Goal: Task Accomplishment & Management: Complete application form

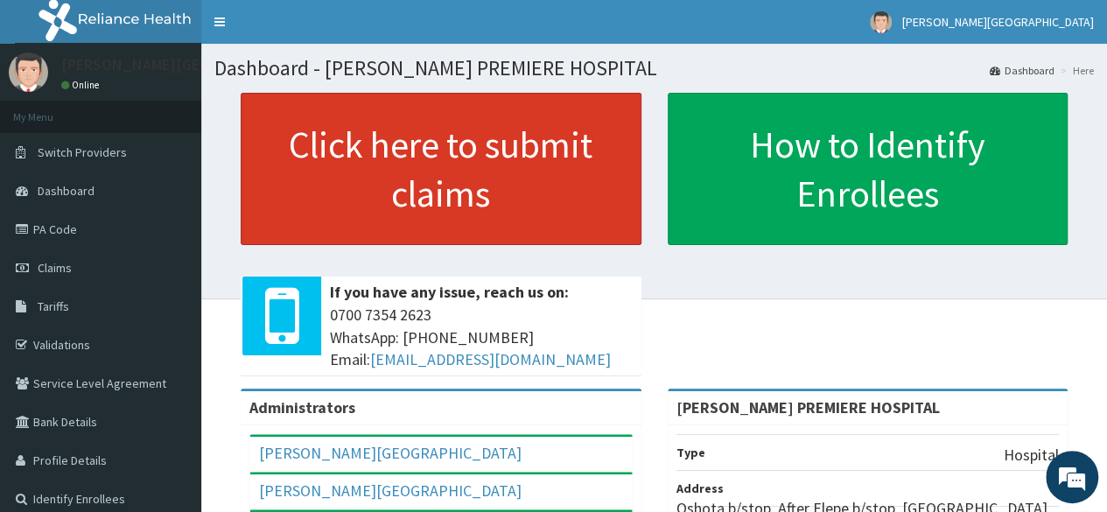
click at [522, 158] on link "Click here to submit claims" at bounding box center [441, 169] width 401 height 152
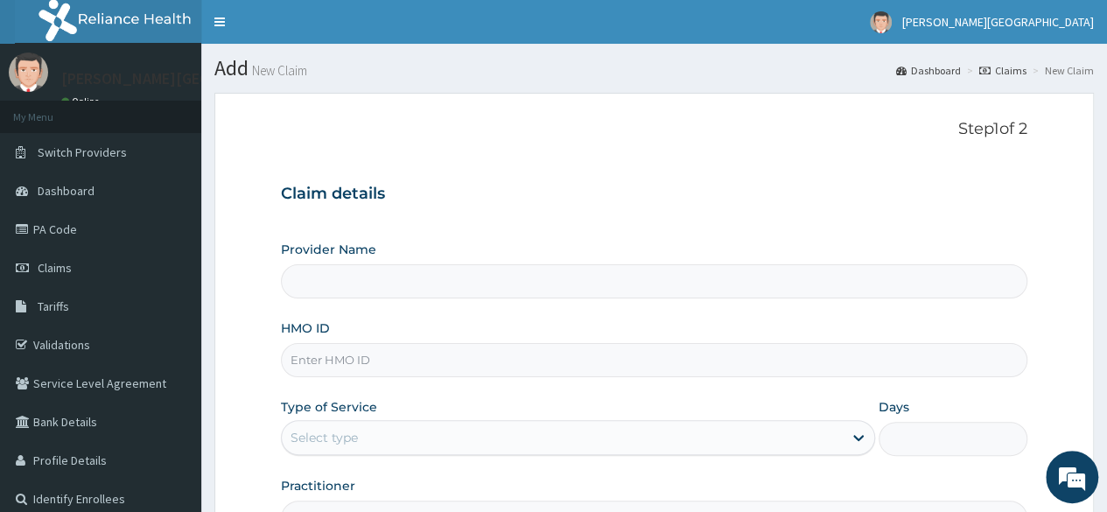
type input "[PERSON_NAME] PREMIERE HOSPITAL"
paste input "NBC/10896/A"
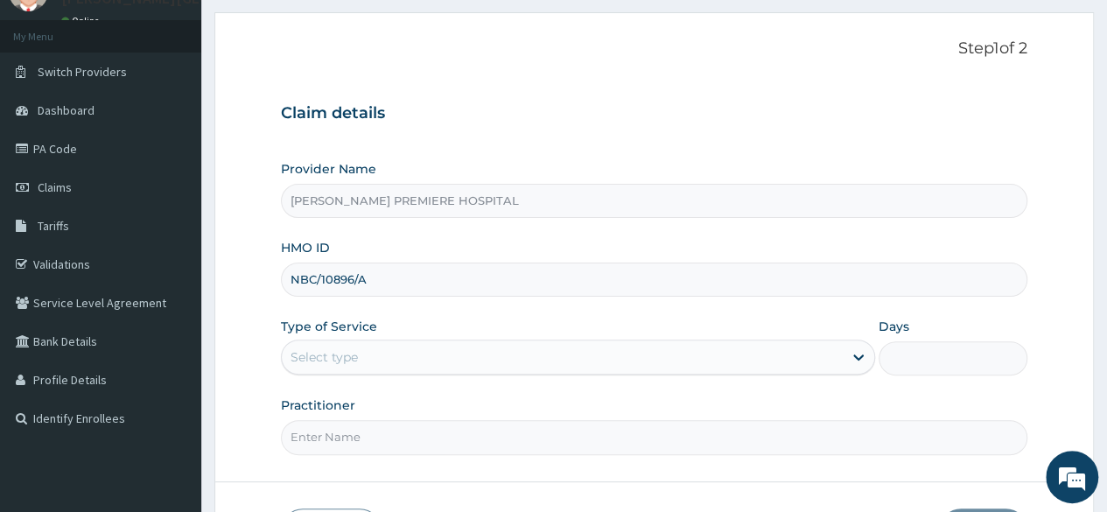
scroll to position [175, 0]
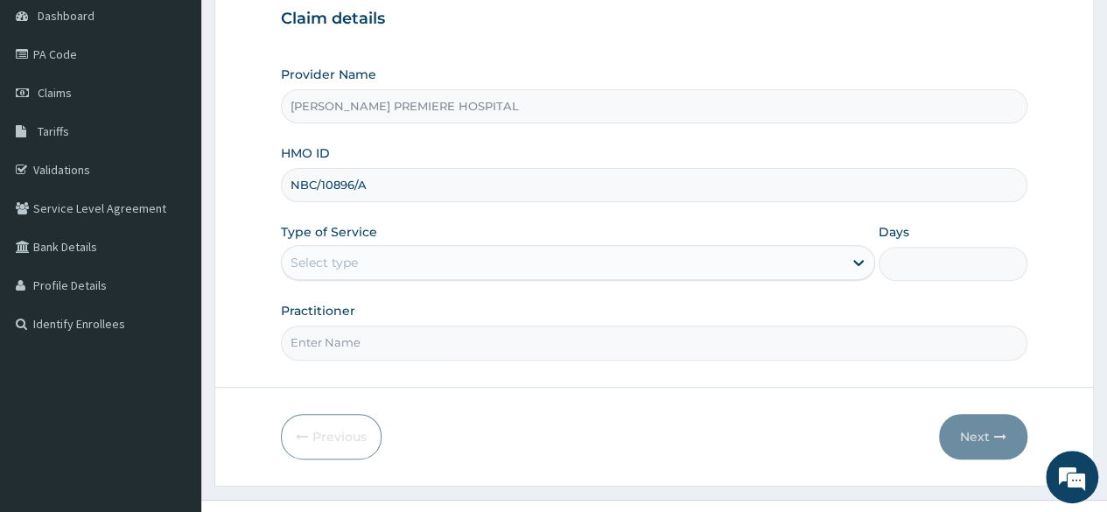
type input "NBC/10896/A"
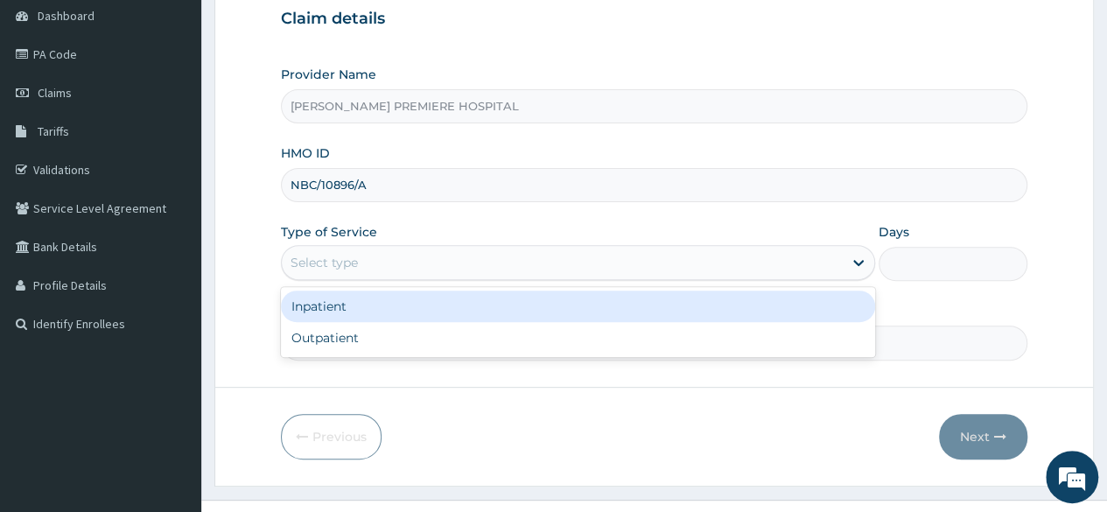
click at [373, 253] on div "Select type" at bounding box center [562, 263] width 561 height 28
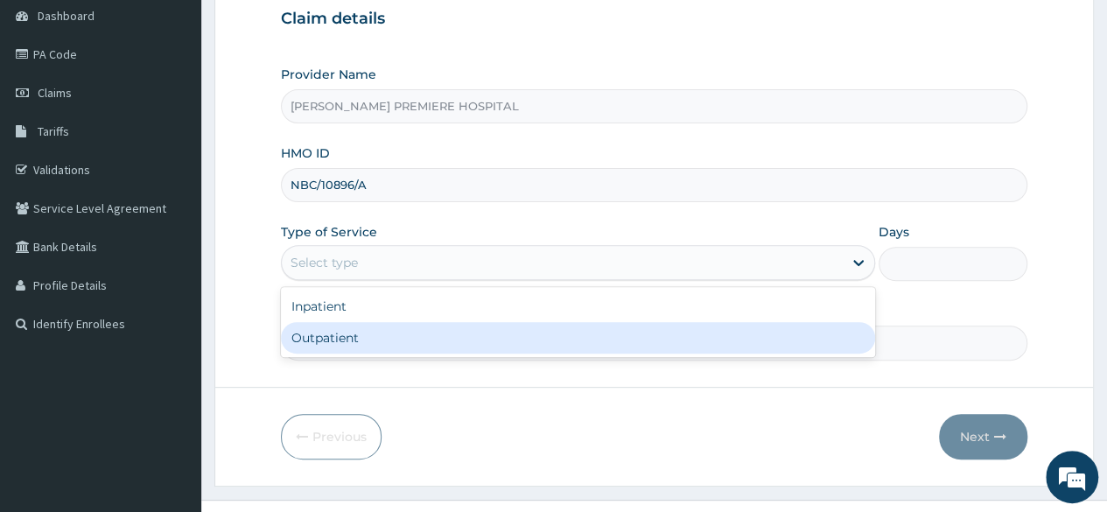
click at [341, 340] on div "Outpatient" at bounding box center [578, 338] width 594 height 32
type input "1"
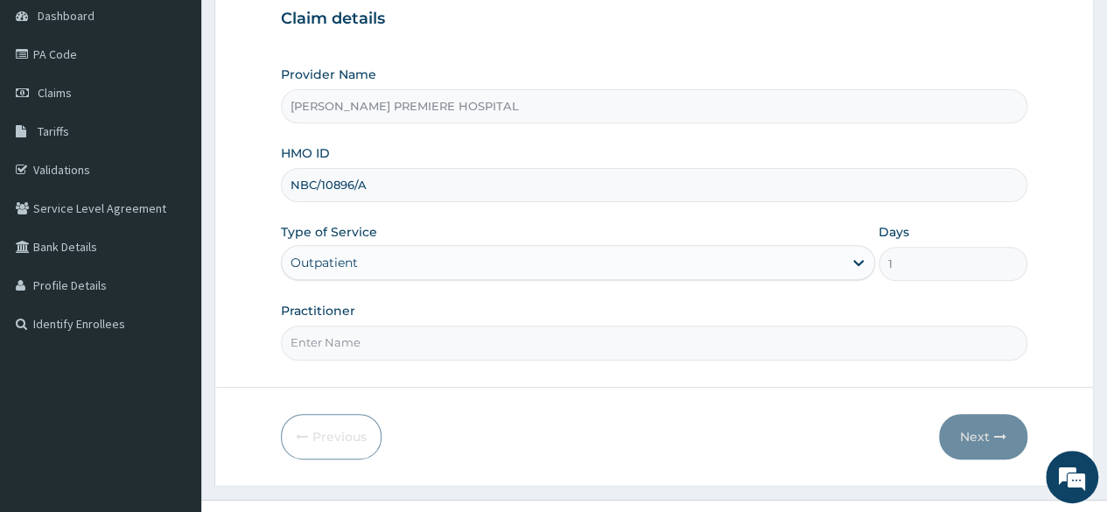
click at [380, 344] on input "Practitioner" at bounding box center [654, 343] width 746 height 34
type input "DR ALAMBA"
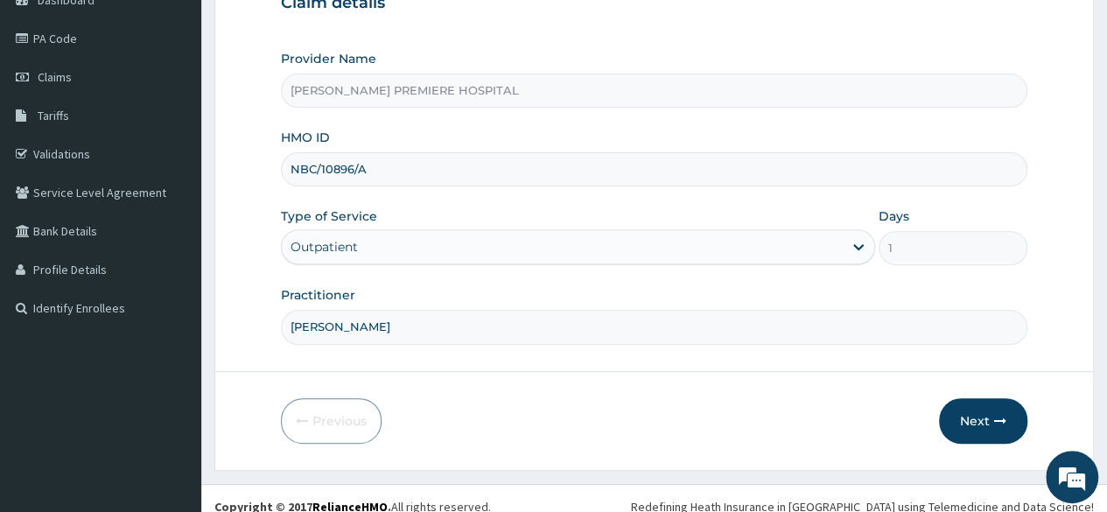
scroll to position [203, 0]
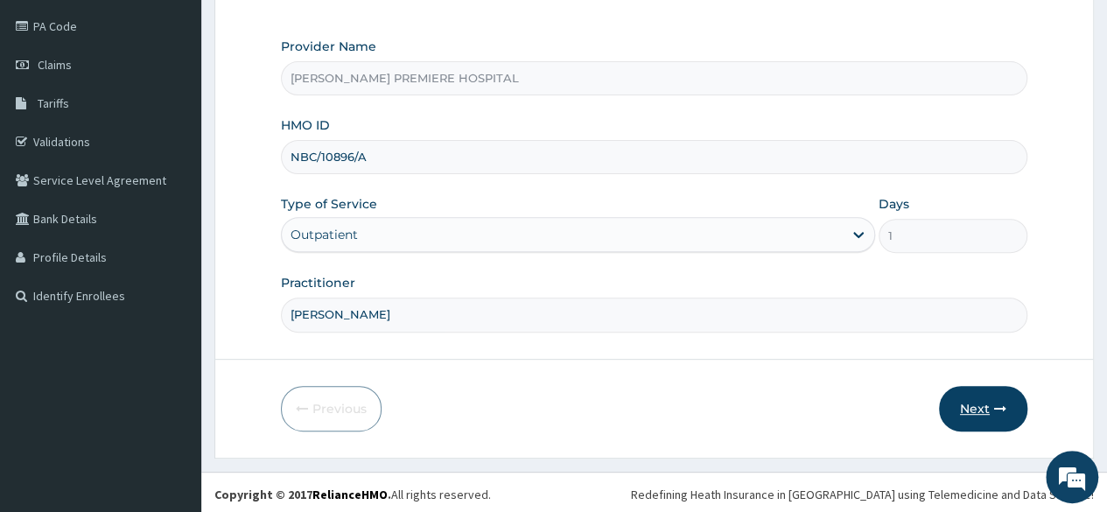
click at [996, 409] on icon "button" at bounding box center [1000, 409] width 12 height 12
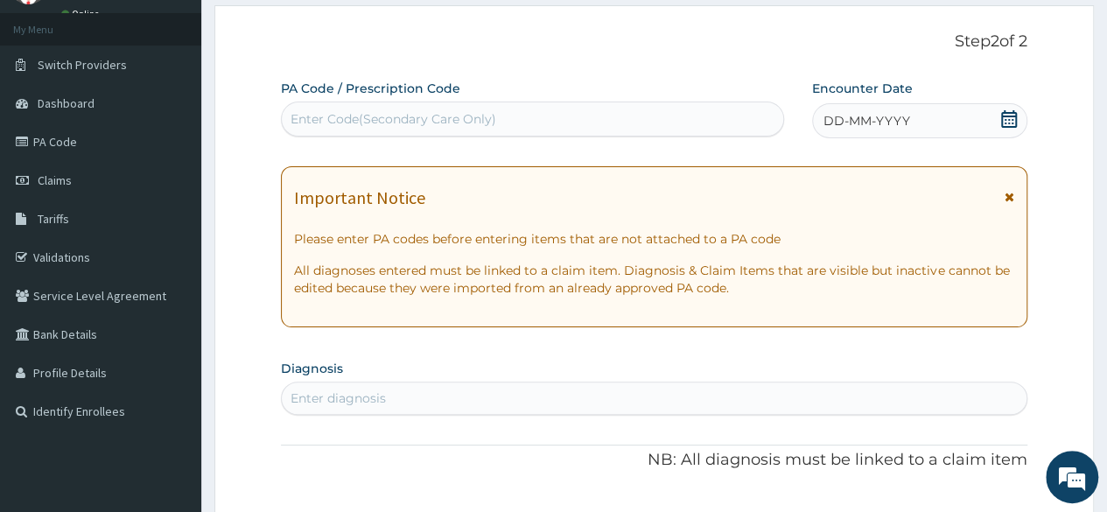
scroll to position [0, 0]
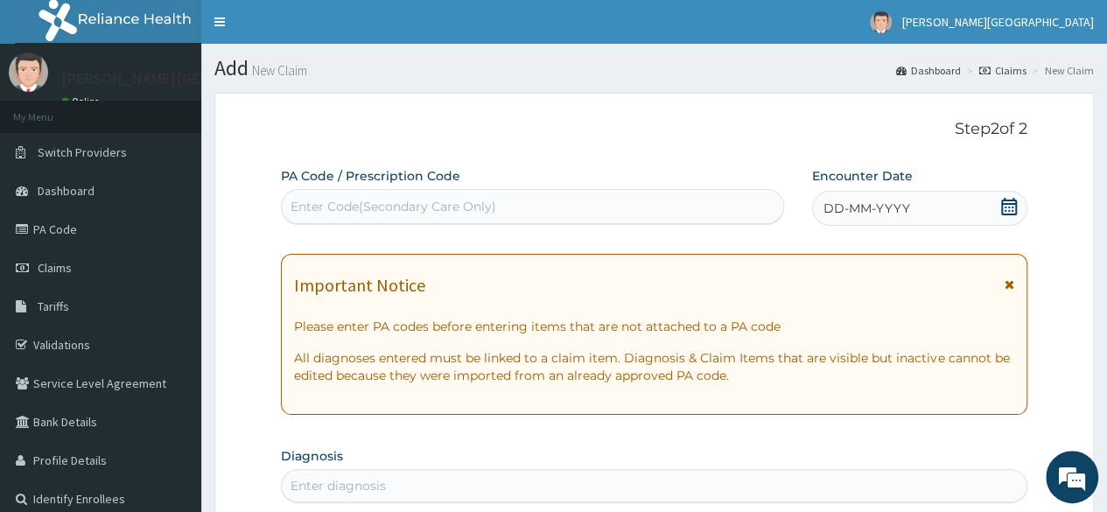
click at [1005, 211] on icon at bounding box center [1009, 207] width 18 height 18
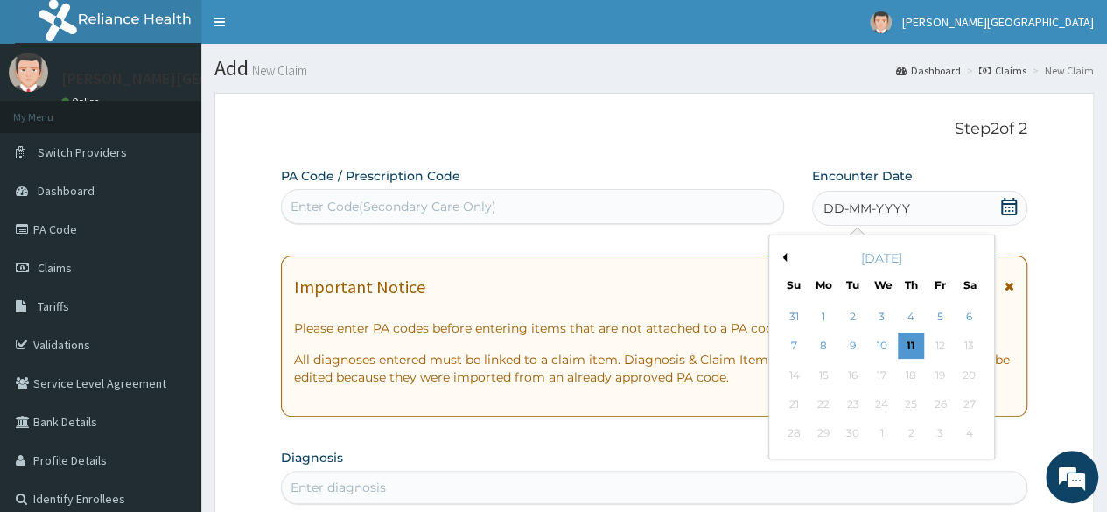
click at [784, 256] on button "Previous Month" at bounding box center [782, 257] width 9 height 9
click at [788, 344] on div "3" at bounding box center [794, 346] width 26 height 26
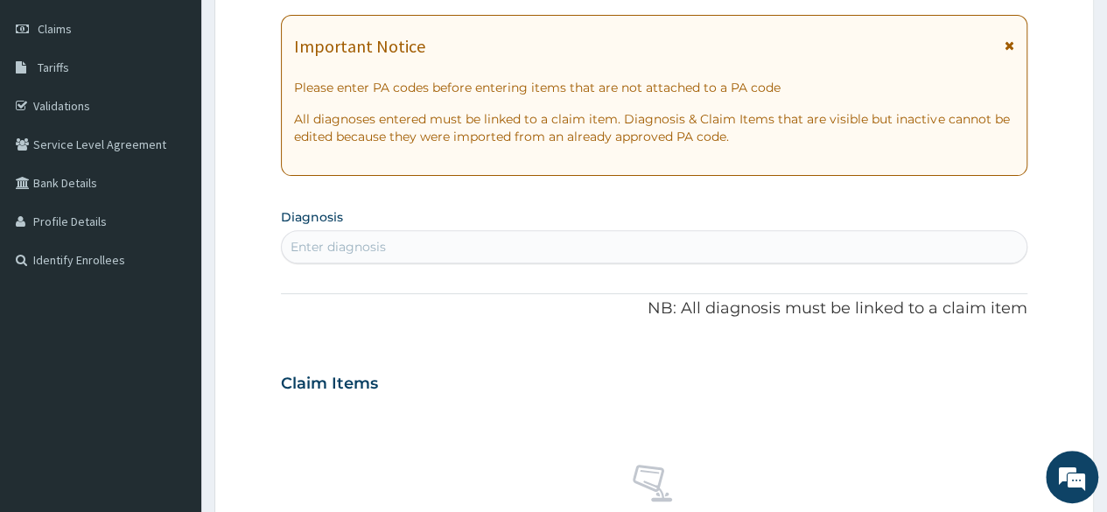
scroll to position [350, 0]
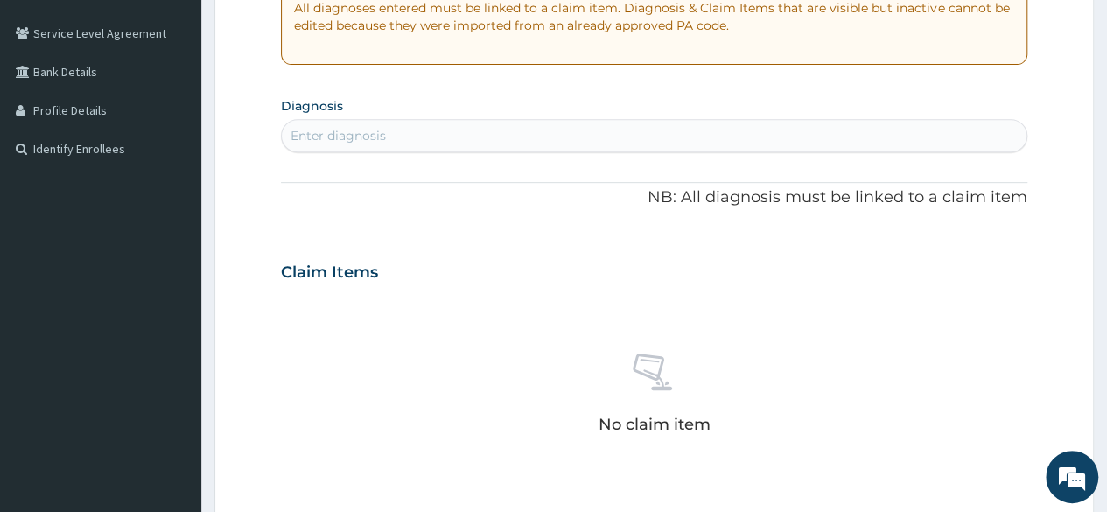
click at [518, 144] on div "Enter diagnosis" at bounding box center [654, 136] width 745 height 28
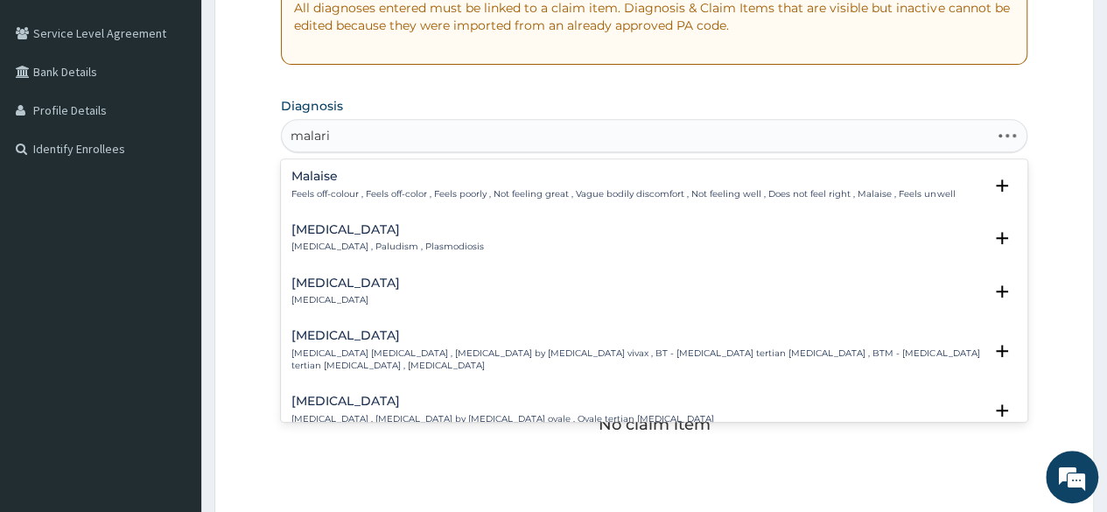
type input "malaria"
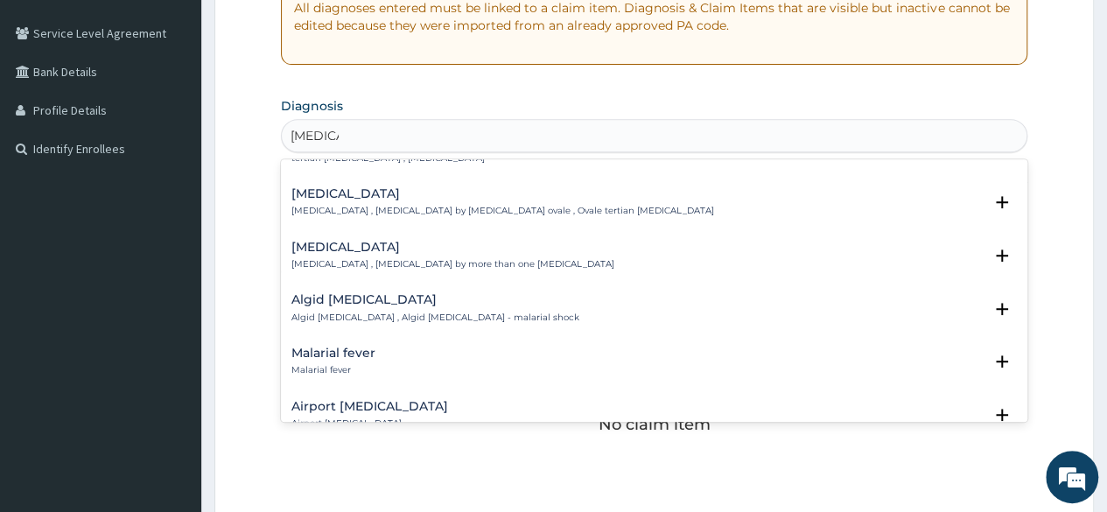
scroll to position [175, 0]
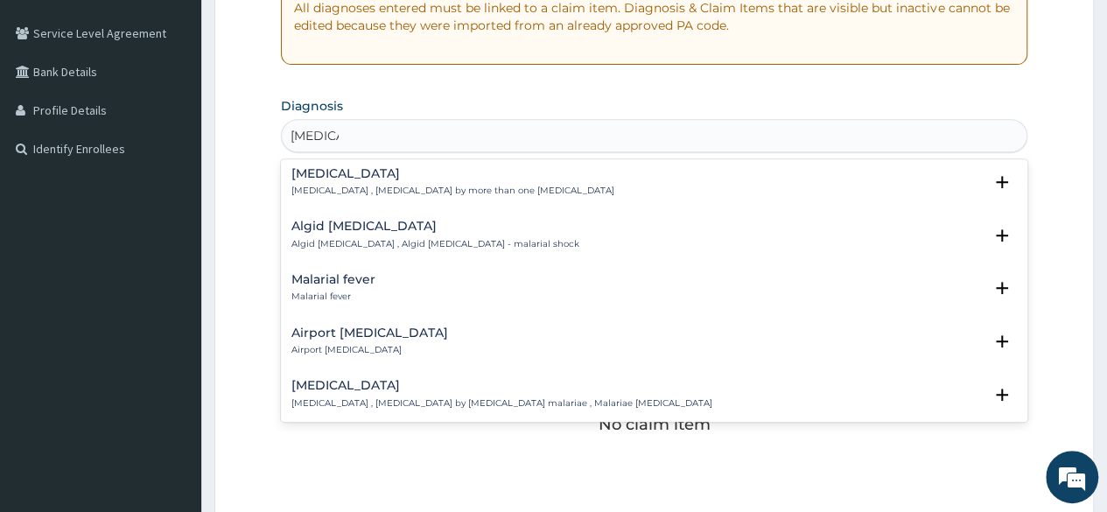
click at [399, 188] on p "Mixed malaria , Malaria by more than one parasite" at bounding box center [452, 191] width 323 height 12
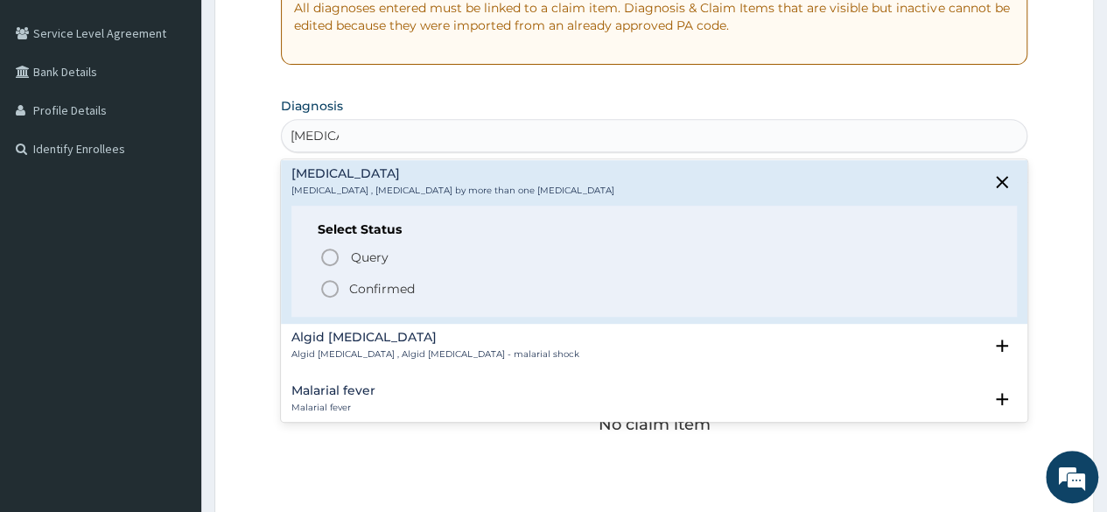
click at [393, 291] on p "Confirmed" at bounding box center [382, 289] width 66 height 18
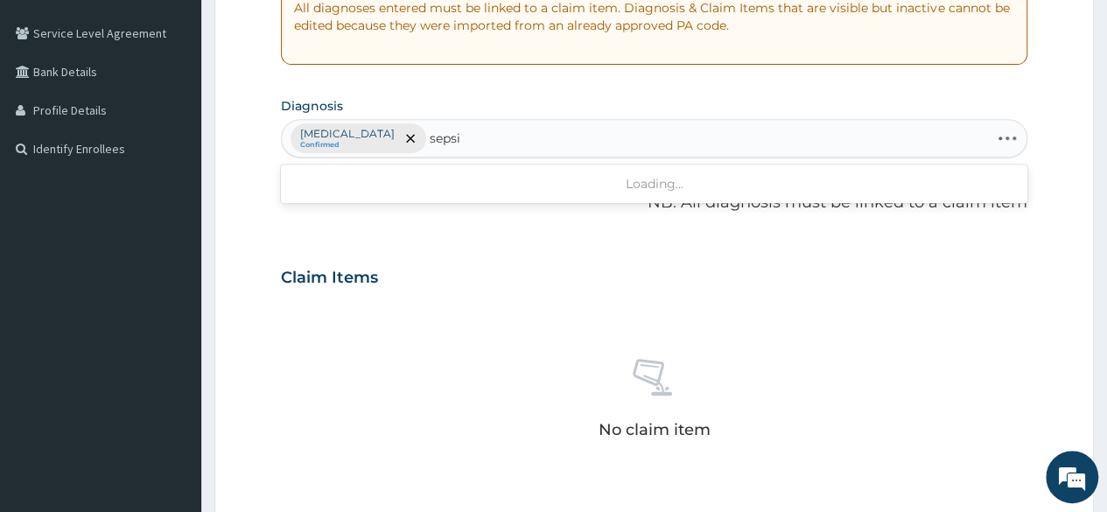
type input "sepsis"
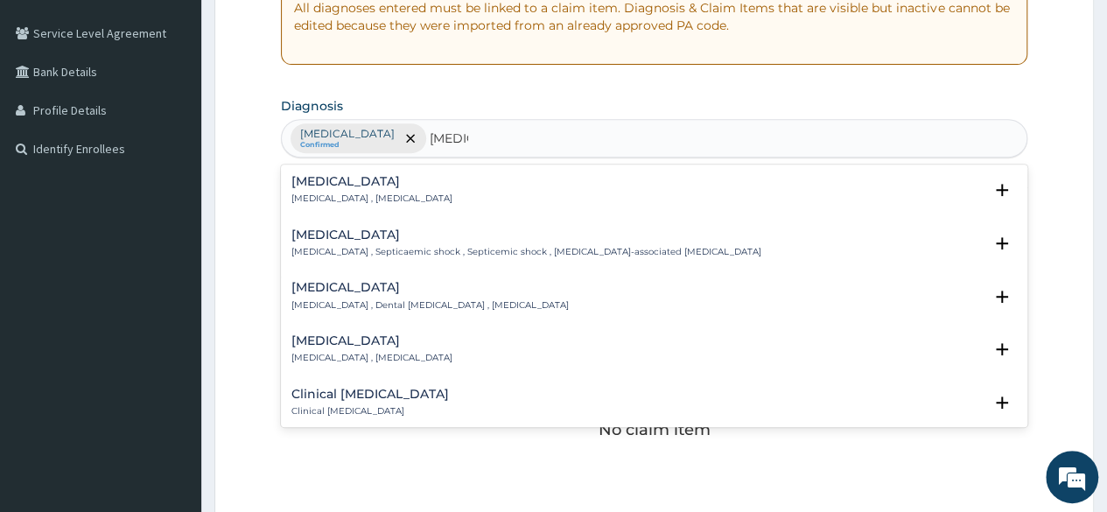
click at [340, 193] on p "Systemic infection , Sepsis" at bounding box center [371, 199] width 161 height 12
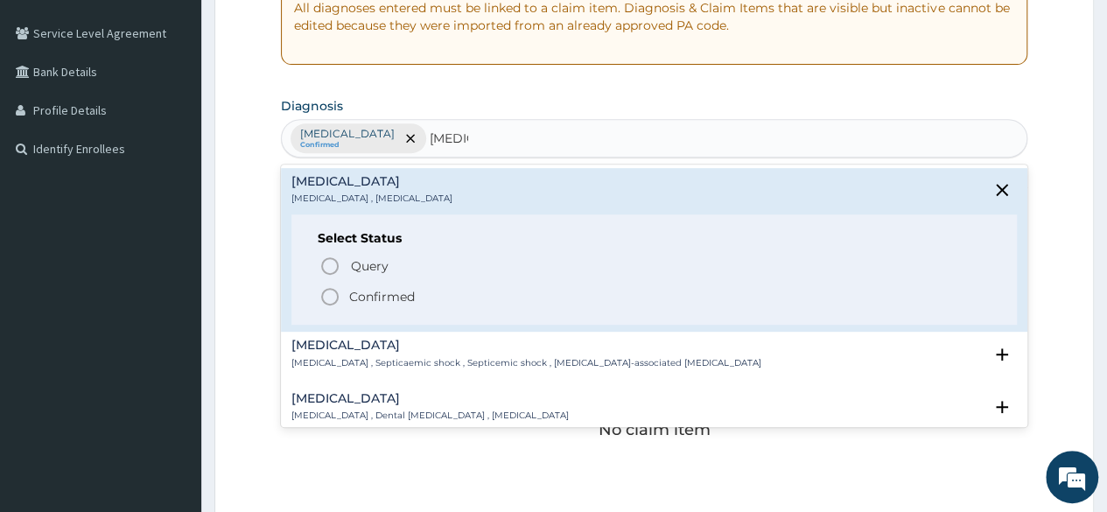
click at [359, 297] on p "Confirmed" at bounding box center [382, 297] width 66 height 18
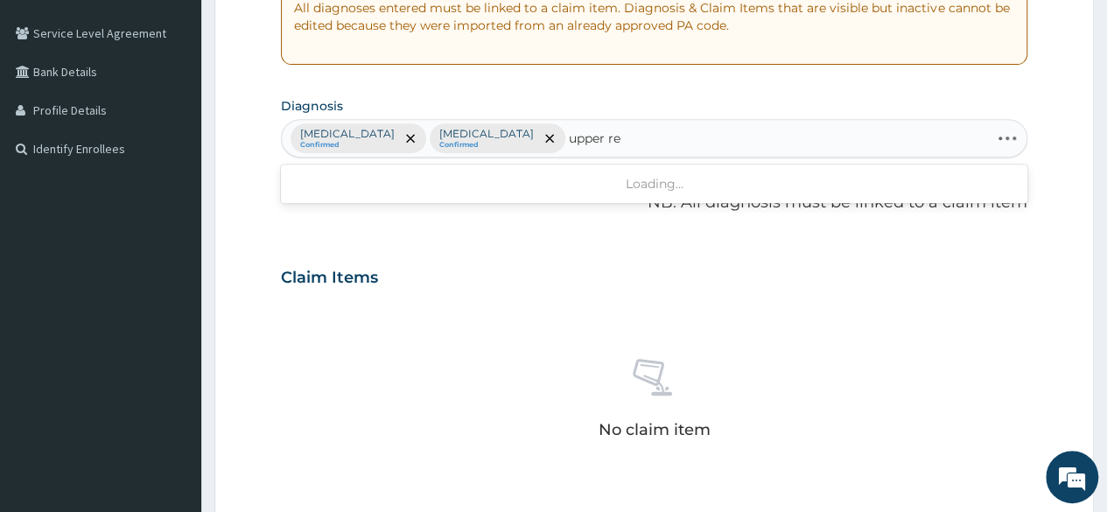
type input "upper res"
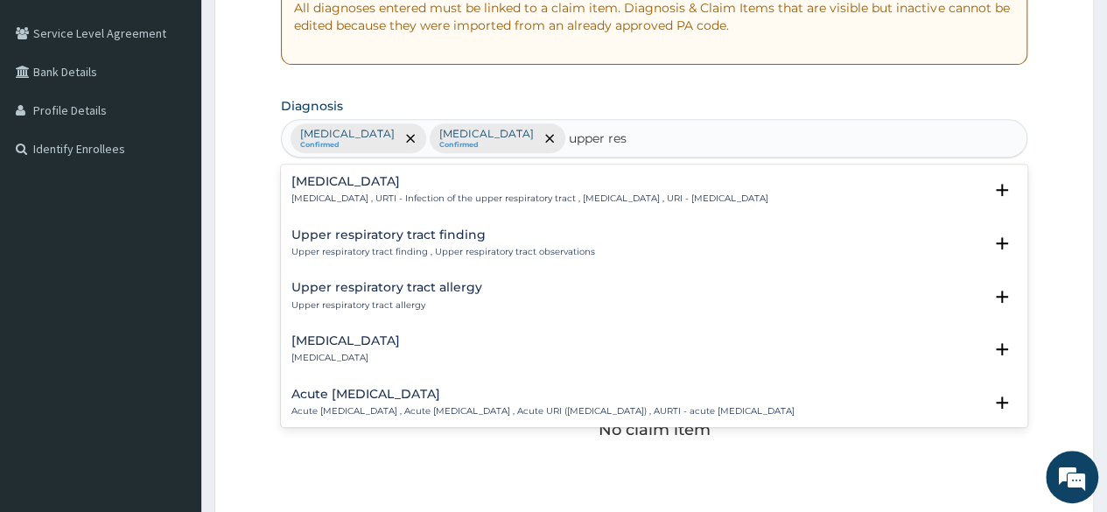
click at [373, 181] on h4 "Upper respiratory infection" at bounding box center [529, 181] width 477 height 13
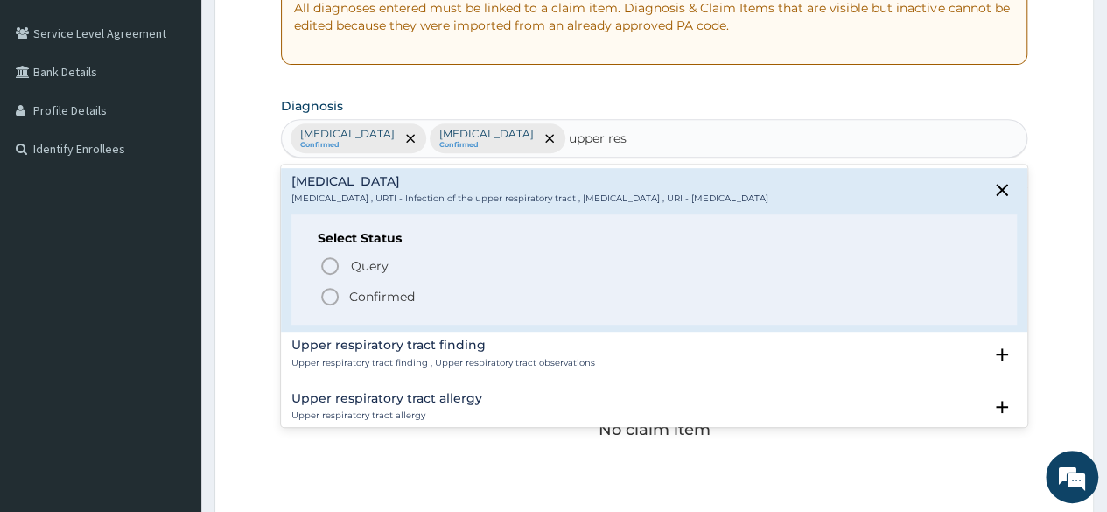
click at [376, 289] on p "Confirmed" at bounding box center [382, 297] width 66 height 18
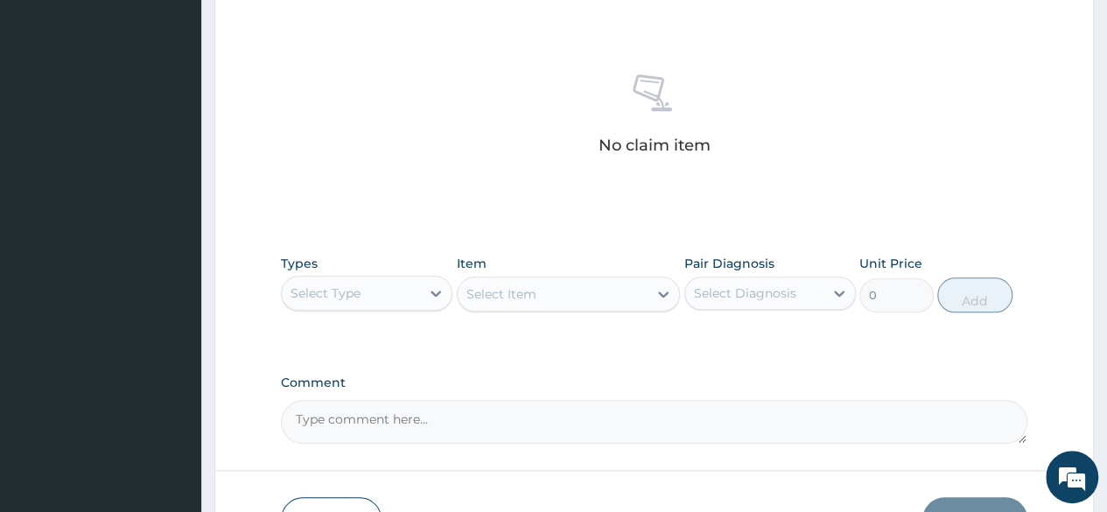
scroll to position [746, 0]
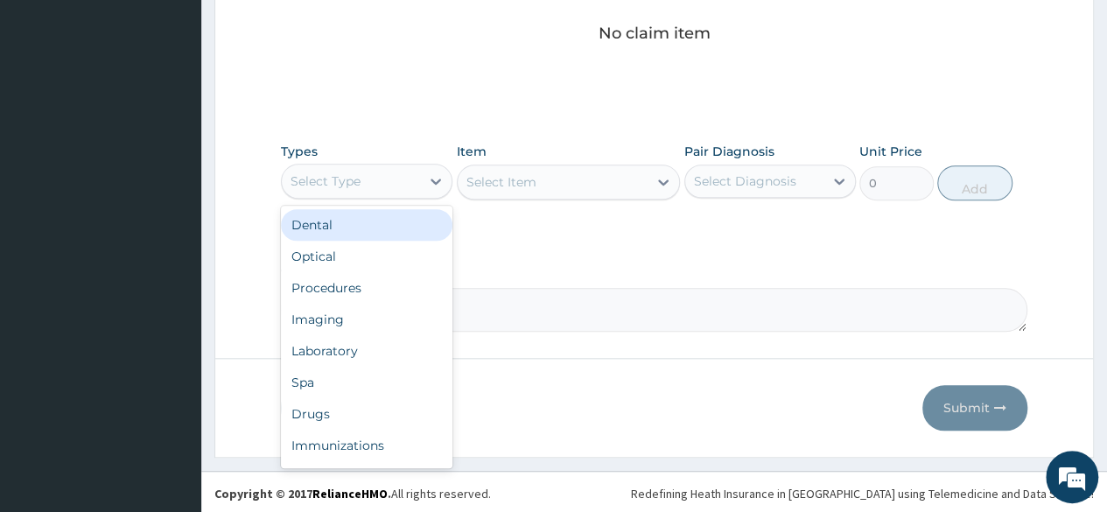
click at [408, 172] on div "Select Type" at bounding box center [351, 181] width 138 height 28
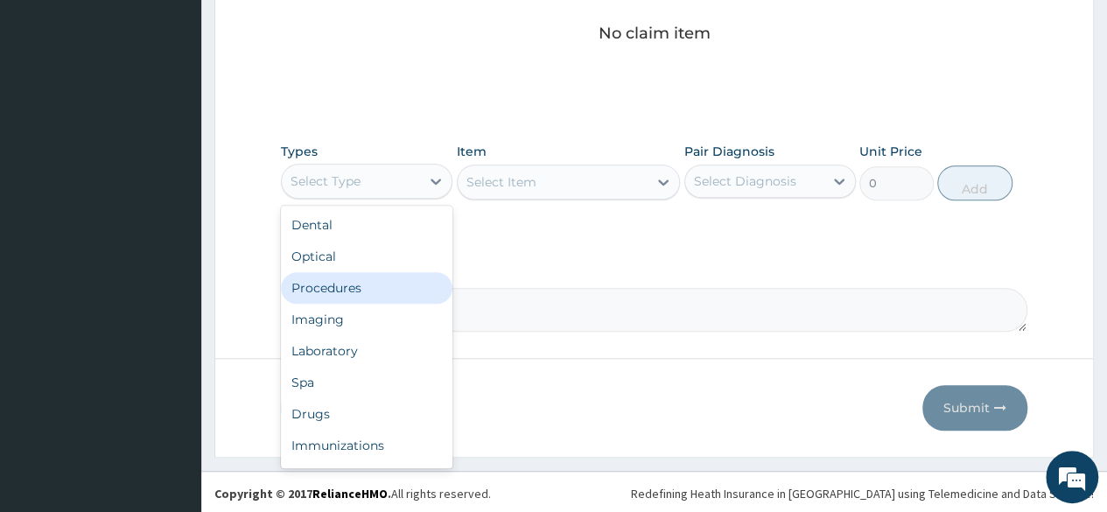
click at [378, 297] on div "Procedures" at bounding box center [367, 288] width 172 height 32
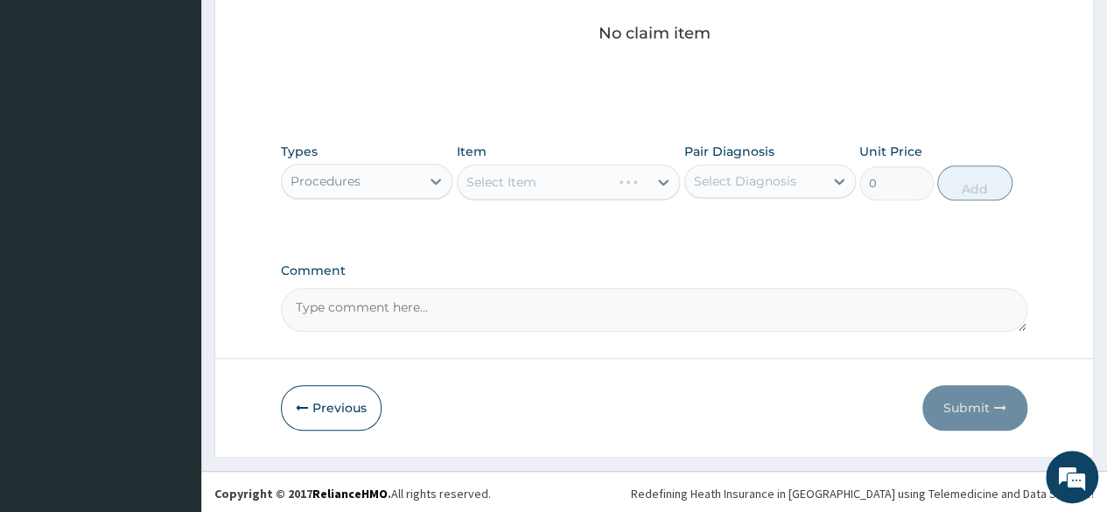
click at [762, 182] on div "Select Diagnosis" at bounding box center [745, 181] width 102 height 18
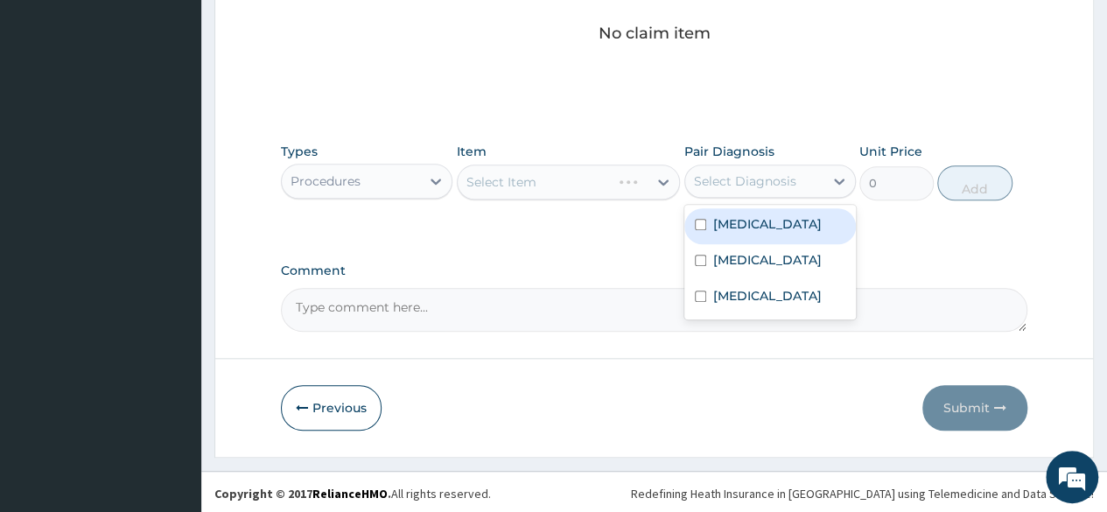
drag, startPoint x: 753, startPoint y: 223, endPoint x: 747, endPoint y: 234, distance: 11.7
click at [752, 225] on label "Mixed malaria" at bounding box center [767, 224] width 109 height 18
checkbox input "true"
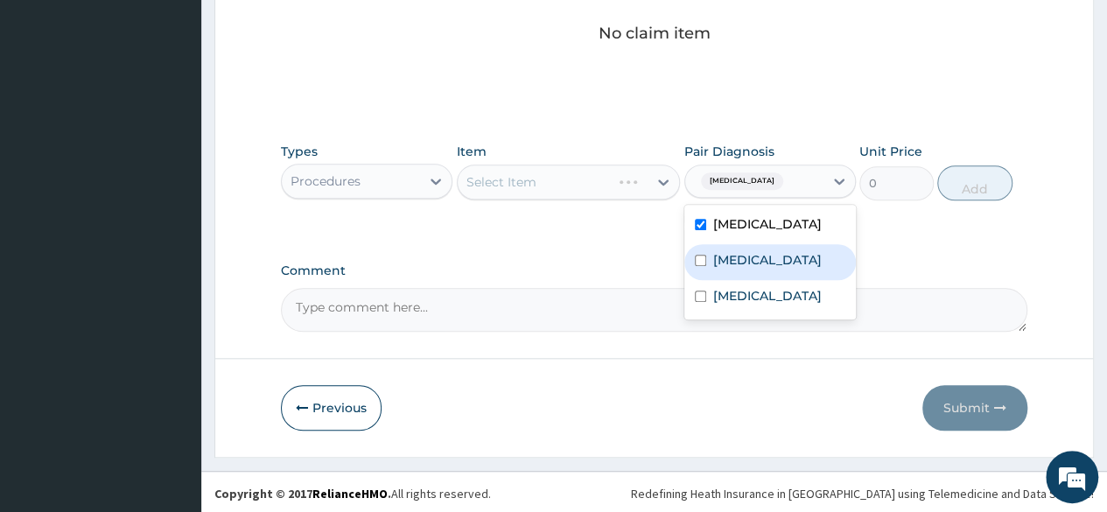
click at [735, 259] on label "Sepsis" at bounding box center [767, 260] width 109 height 18
checkbox input "true"
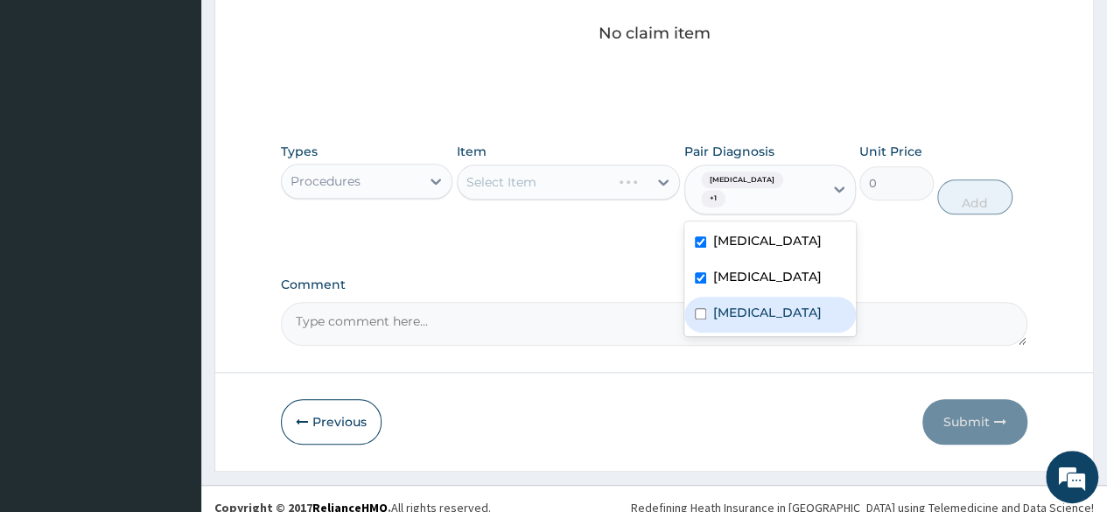
click at [735, 304] on label "Upper respiratory infection" at bounding box center [767, 313] width 109 height 18
checkbox input "true"
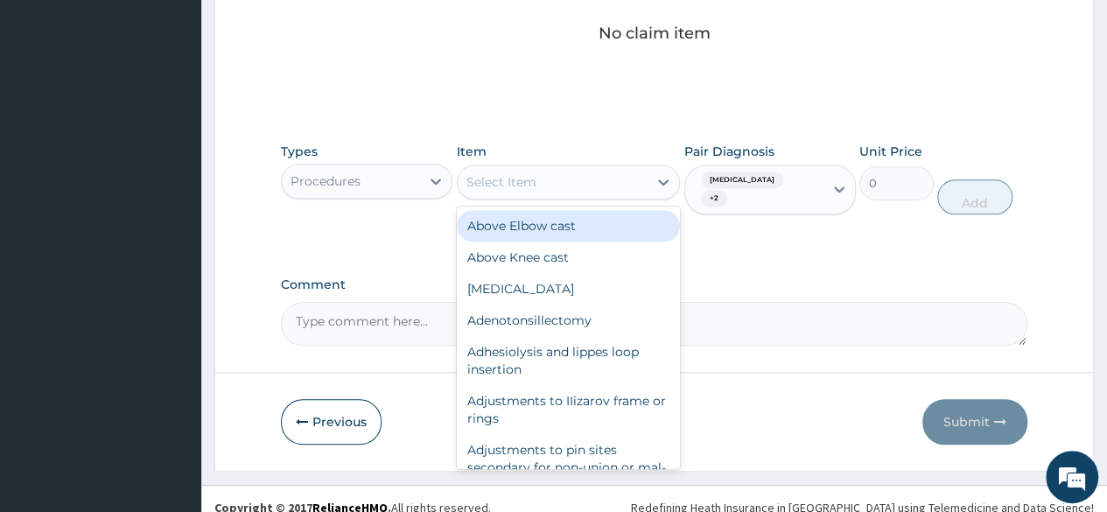
click at [556, 181] on div "Select Item" at bounding box center [553, 182] width 191 height 28
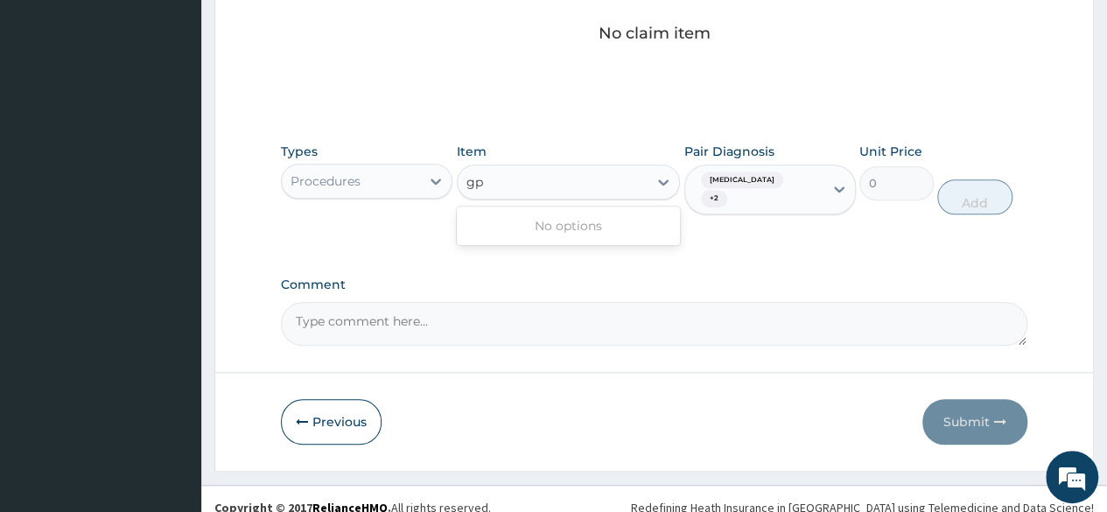
type input "g"
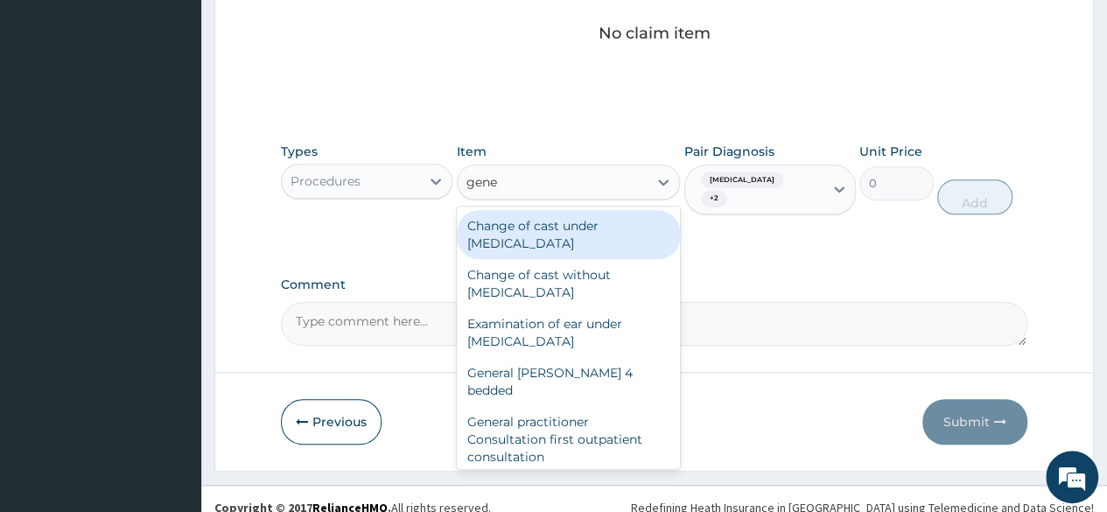
type input "gener"
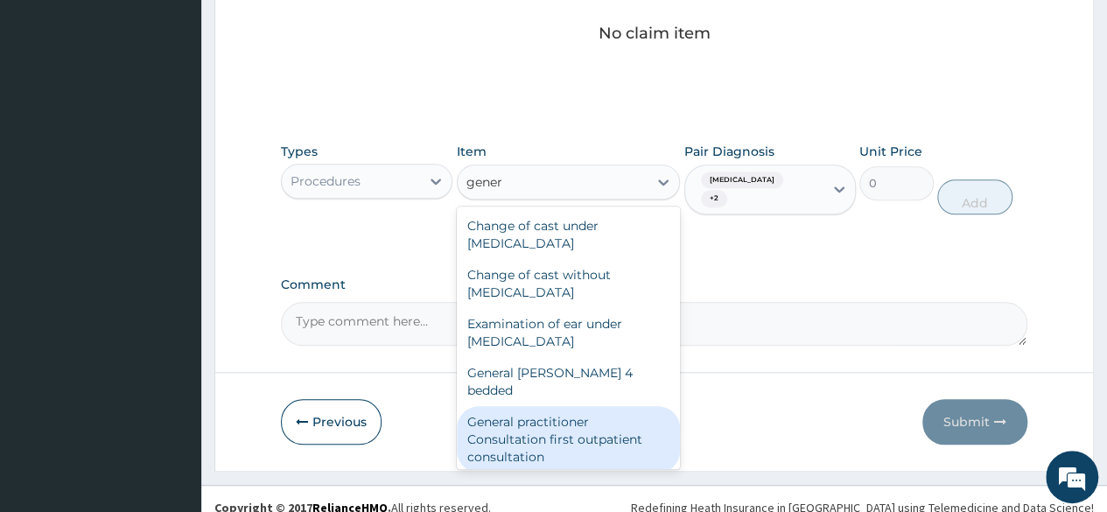
click at [580, 412] on div "General practitioner Consultation first outpatient consultation" at bounding box center [569, 439] width 224 height 67
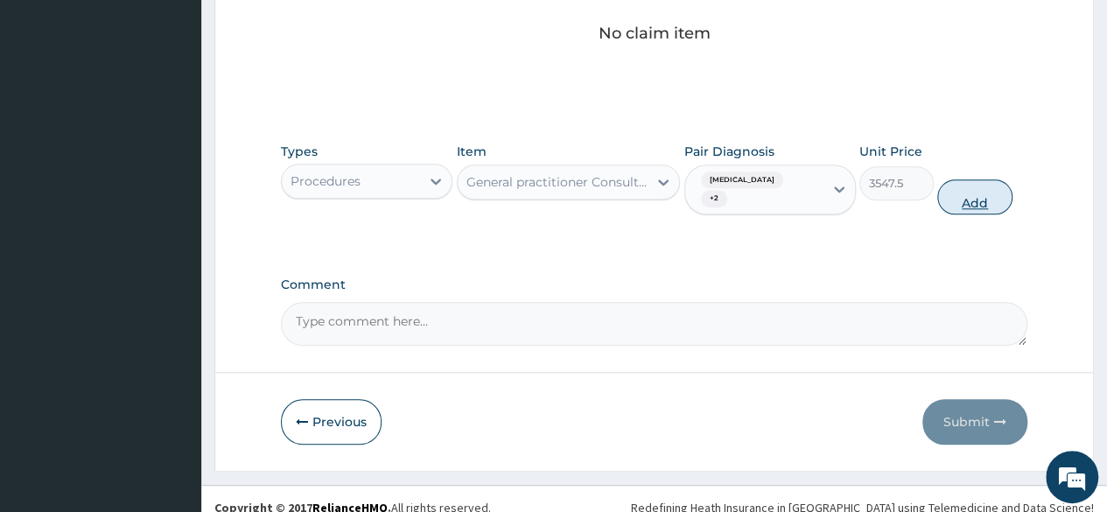
click at [989, 188] on button "Add" at bounding box center [974, 196] width 74 height 35
type input "0"
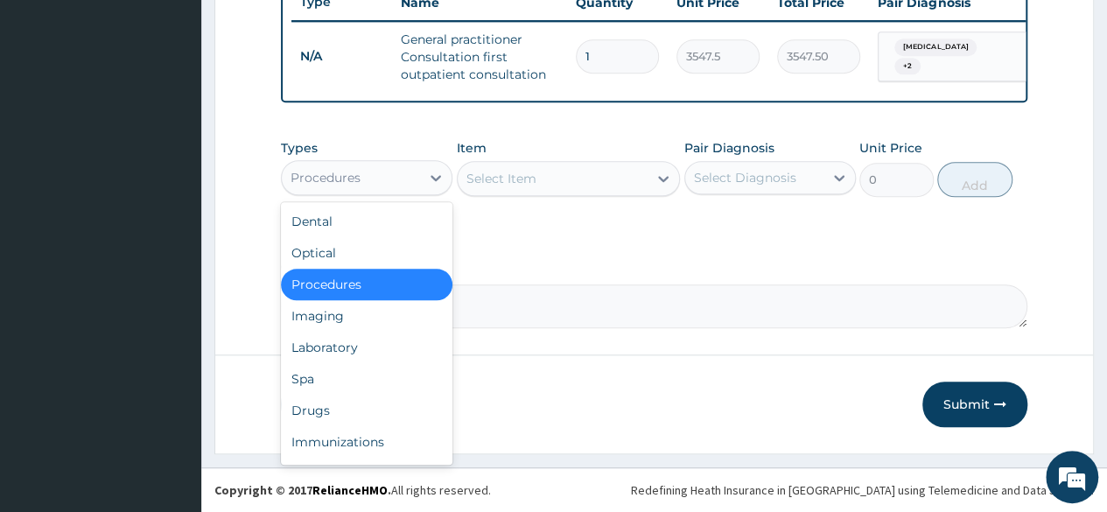
click at [417, 183] on div "Procedures" at bounding box center [351, 178] width 138 height 28
click at [318, 356] on div "Laboratory" at bounding box center [367, 348] width 172 height 32
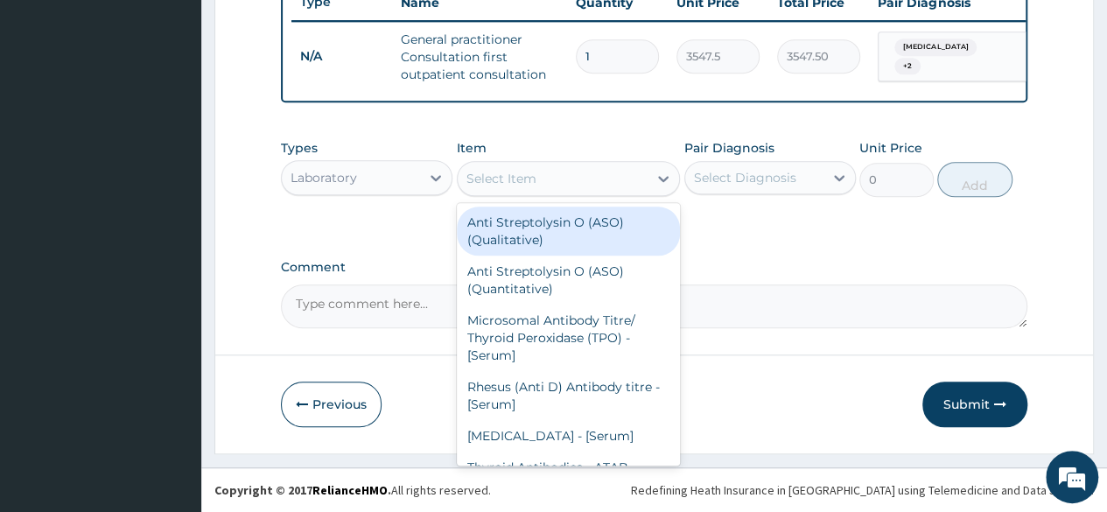
click at [551, 185] on div "Select Item" at bounding box center [553, 179] width 191 height 28
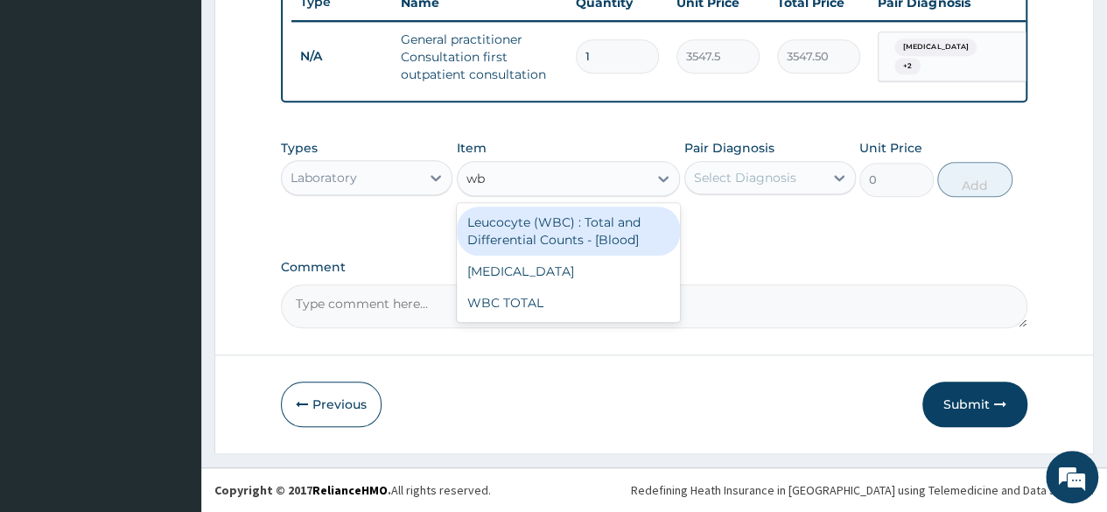
type input "wbc"
click at [557, 247] on div "Leucocyte (WBC) : Total and Differential Counts - [Blood]" at bounding box center [569, 231] width 224 height 49
type input "2150"
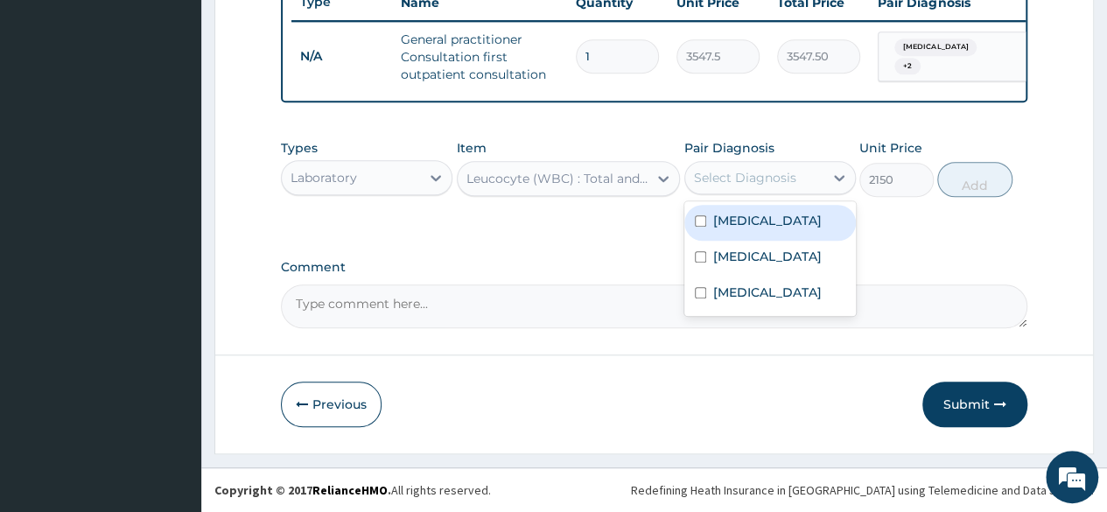
click at [752, 179] on div "Select Diagnosis" at bounding box center [745, 178] width 102 height 18
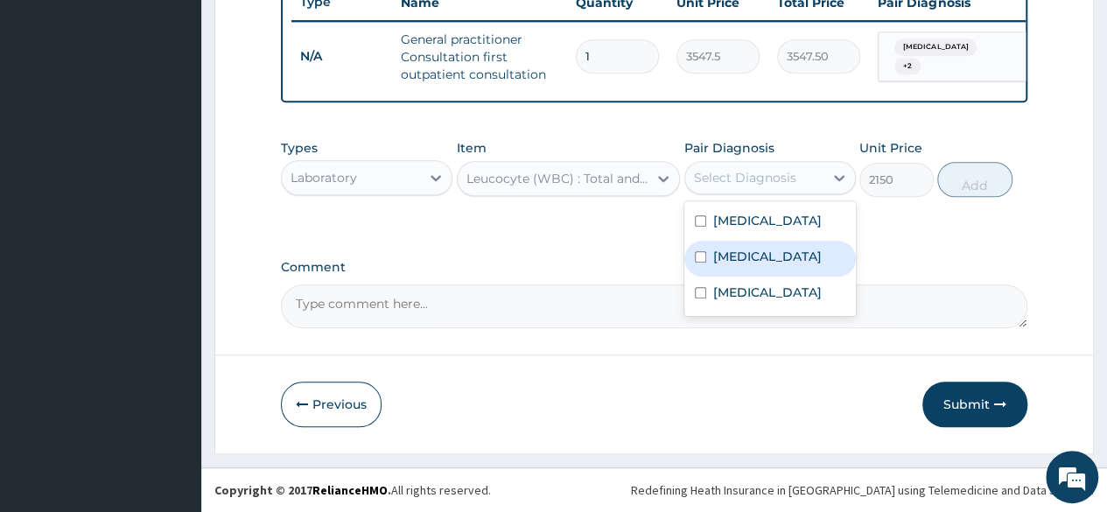
click at [740, 258] on label "Sepsis" at bounding box center [767, 257] width 109 height 18
checkbox input "true"
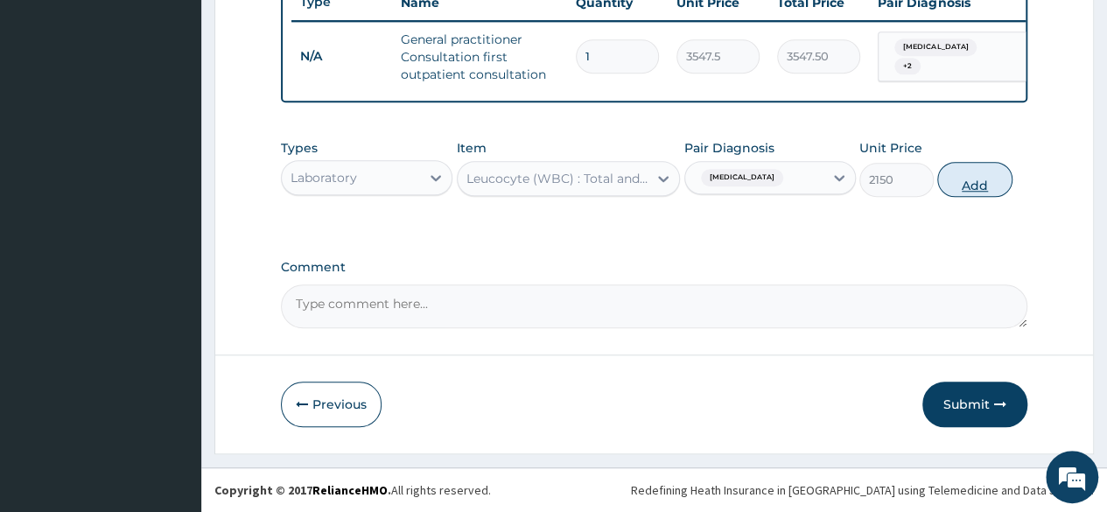
click at [998, 179] on button "Add" at bounding box center [974, 179] width 74 height 35
type input "0"
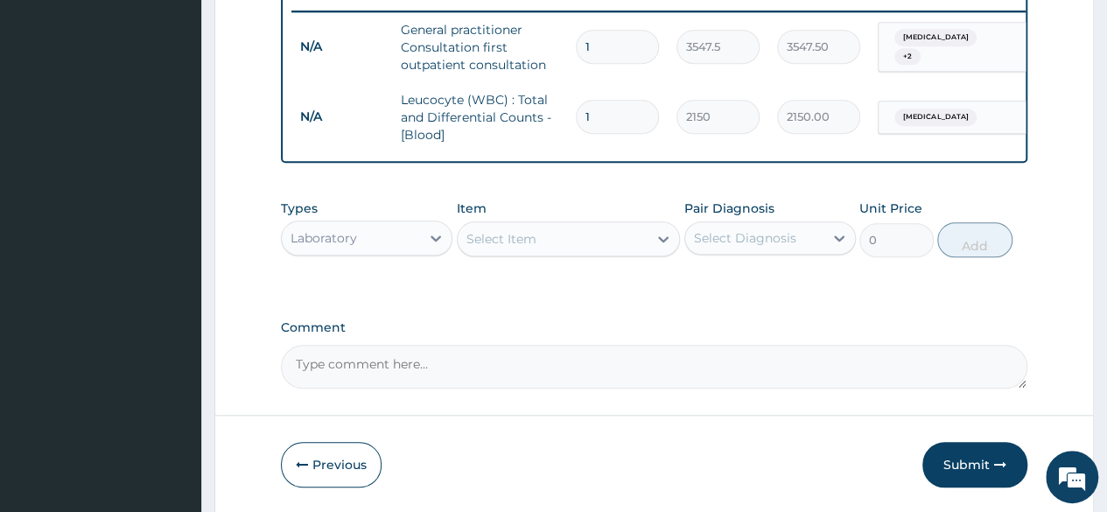
click at [553, 253] on div "Select Item" at bounding box center [553, 239] width 191 height 28
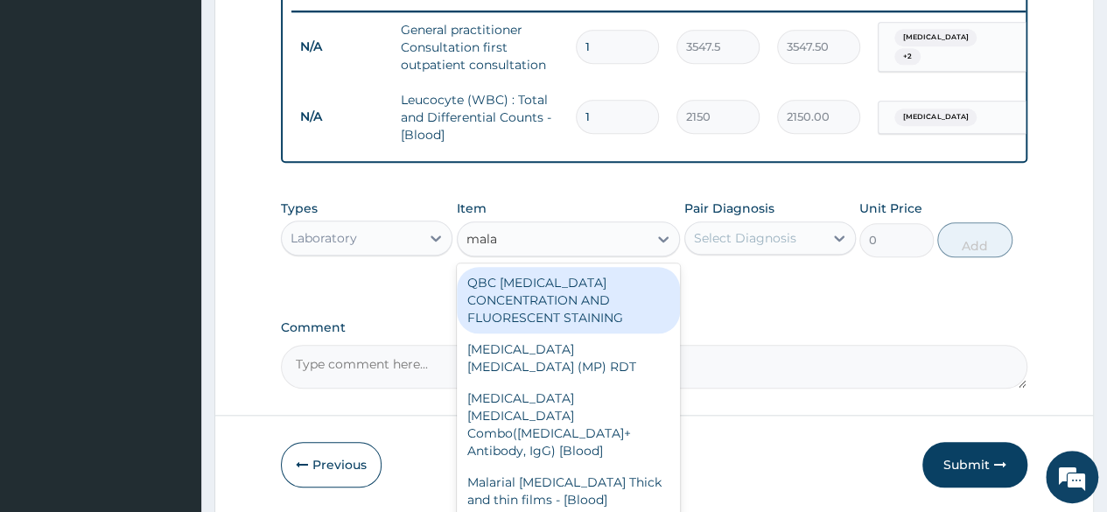
type input "malar"
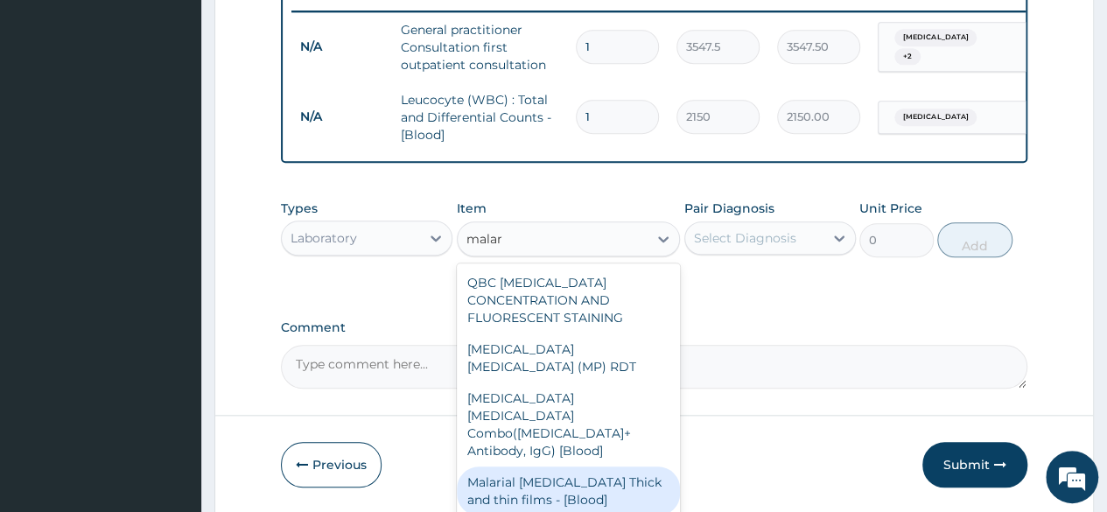
click at [593, 466] on div "Malarial Parasite Thick and thin films - [Blood]" at bounding box center [569, 490] width 224 height 49
type input "1612.5"
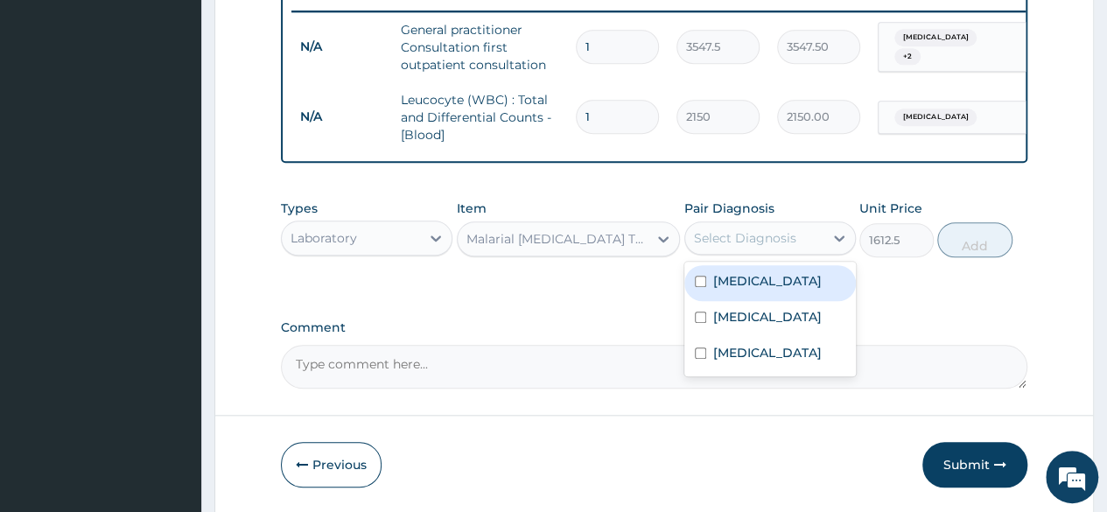
click at [781, 247] on div "Select Diagnosis" at bounding box center [745, 238] width 102 height 18
click at [766, 290] on label "Mixed malaria" at bounding box center [767, 281] width 109 height 18
checkbox input "true"
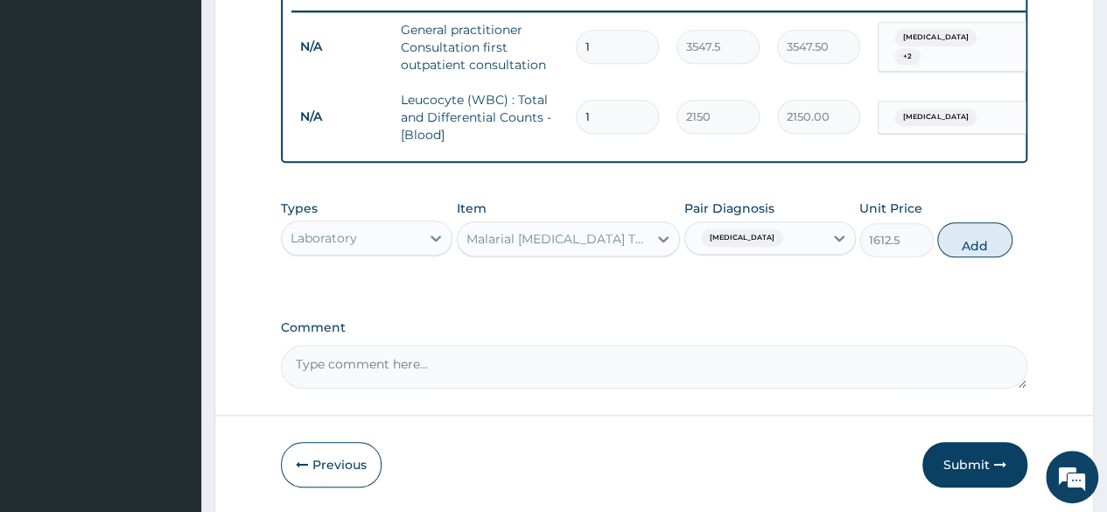
drag, startPoint x: 977, startPoint y: 254, endPoint x: 858, endPoint y: 253, distance: 119.0
click at [978, 255] on button "Add" at bounding box center [974, 239] width 74 height 35
type input "0"
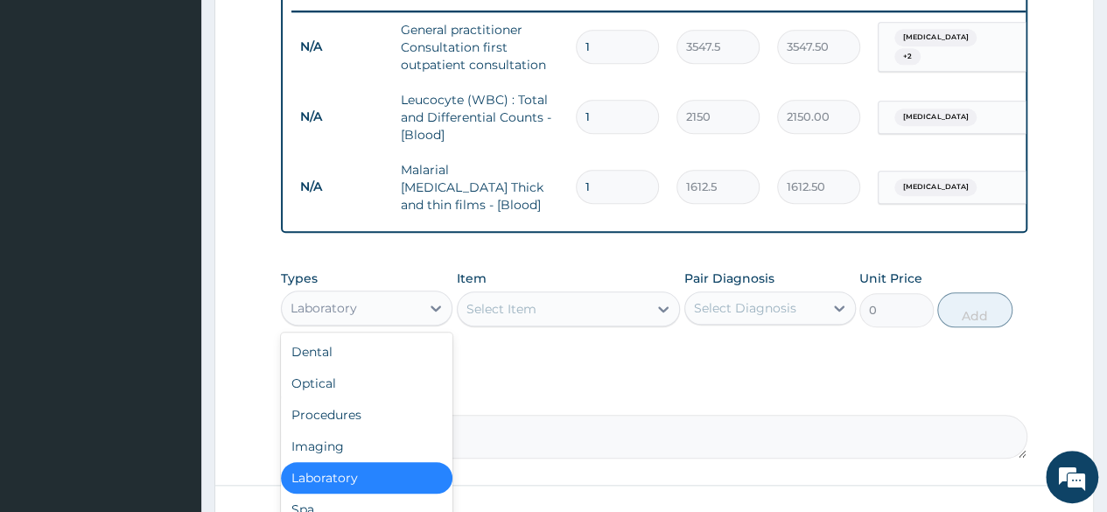
click at [354, 309] on div "Laboratory" at bounding box center [324, 308] width 67 height 18
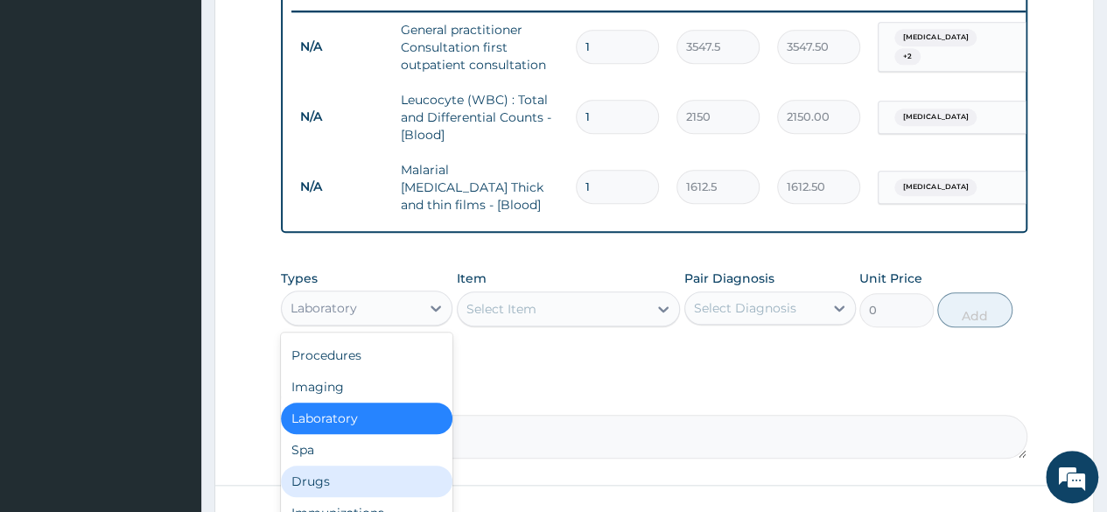
click at [333, 474] on div "Drugs" at bounding box center [367, 482] width 172 height 32
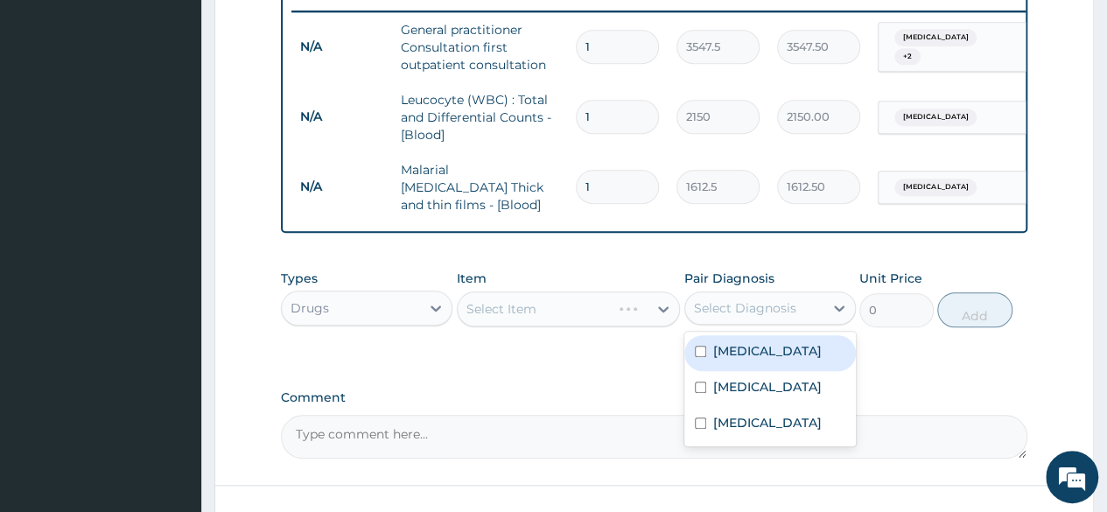
click at [760, 316] on div "Select Diagnosis" at bounding box center [745, 308] width 102 height 18
click at [754, 359] on label "Mixed malaria" at bounding box center [767, 351] width 109 height 18
checkbox input "true"
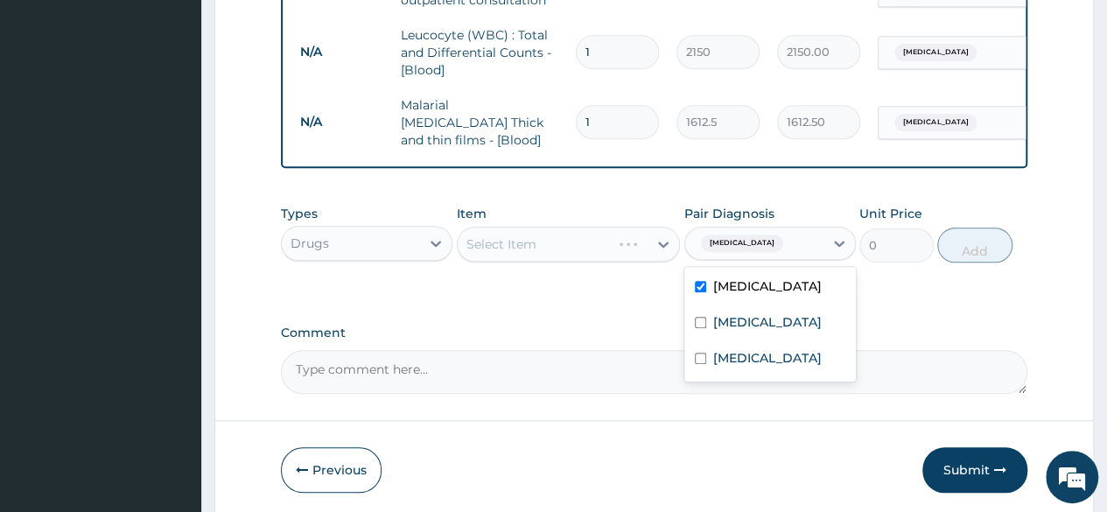
scroll to position [817, 0]
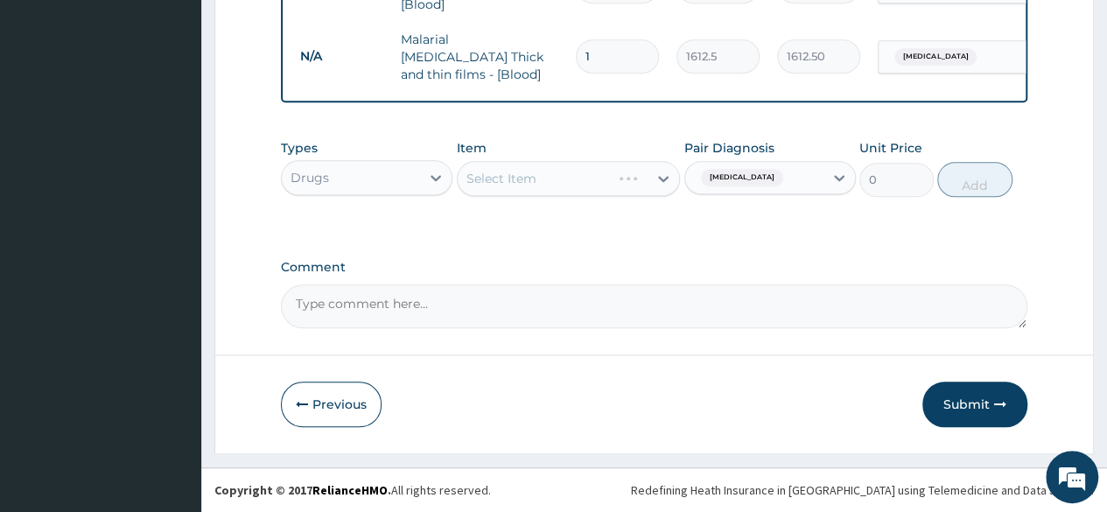
click at [606, 181] on div "Select Item" at bounding box center [553, 179] width 191 height 28
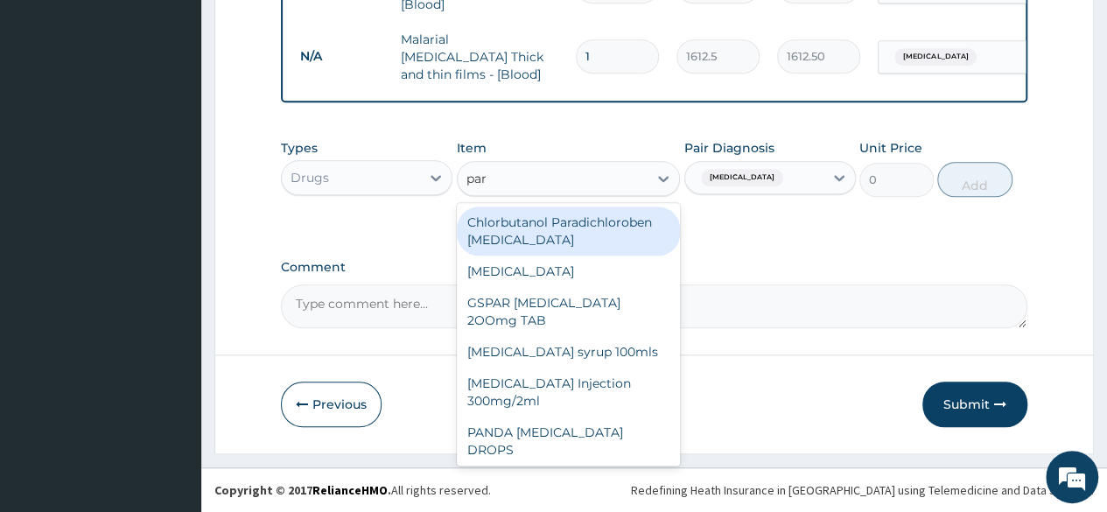
type input "para"
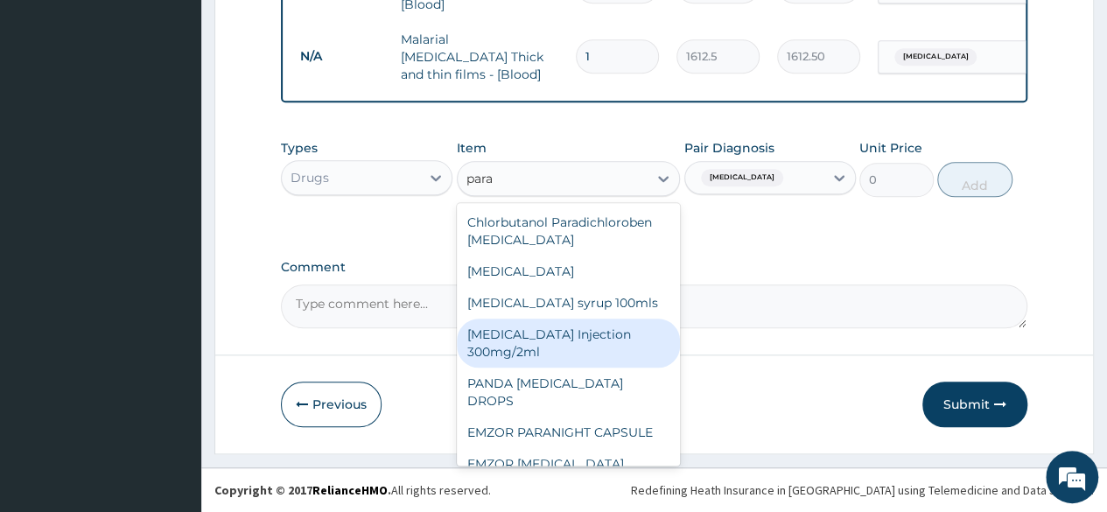
scroll to position [84, 0]
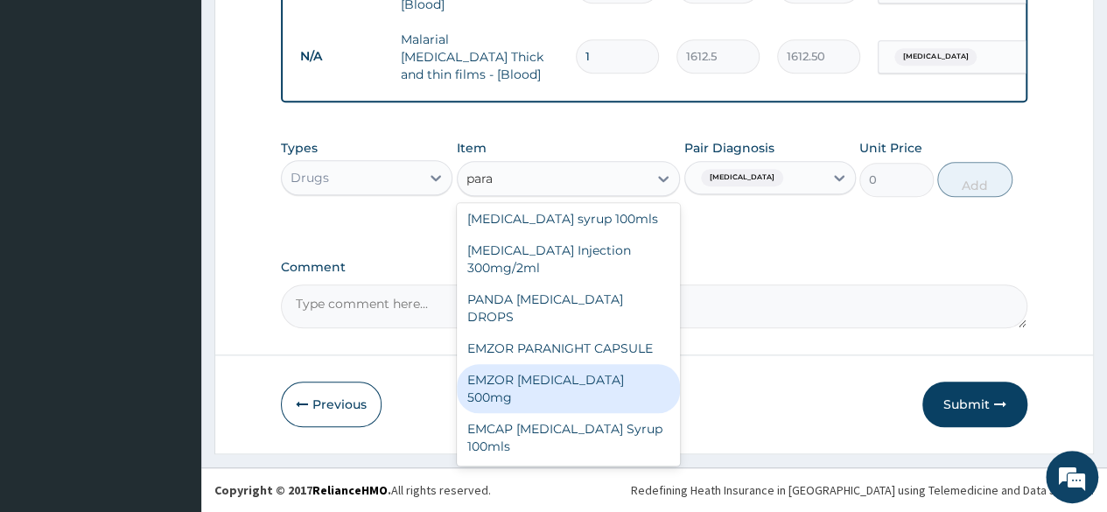
click at [575, 393] on div "EMZOR PARACETAMOL 500mg" at bounding box center [569, 388] width 224 height 49
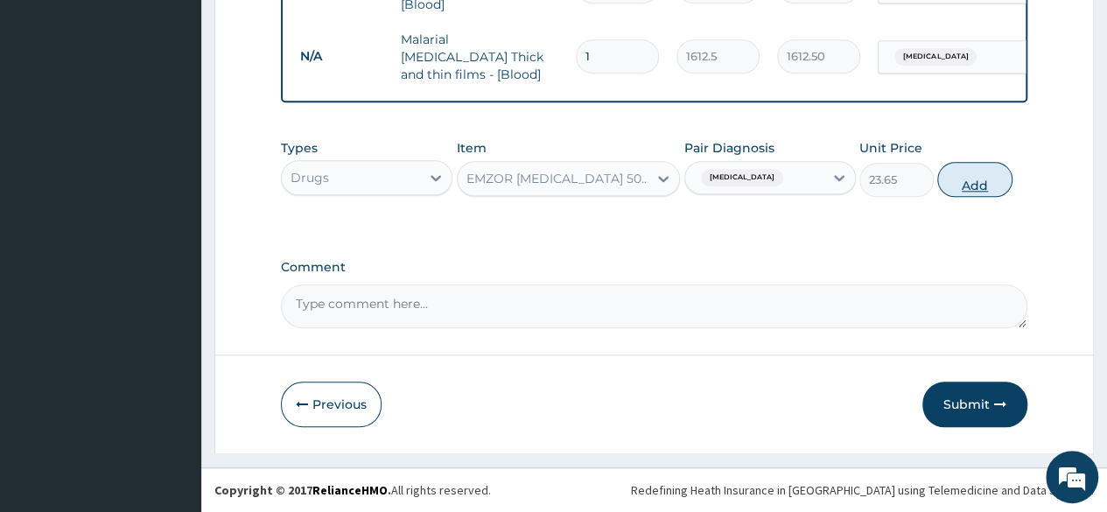
click at [971, 192] on button "Add" at bounding box center [974, 179] width 74 height 35
type input "0"
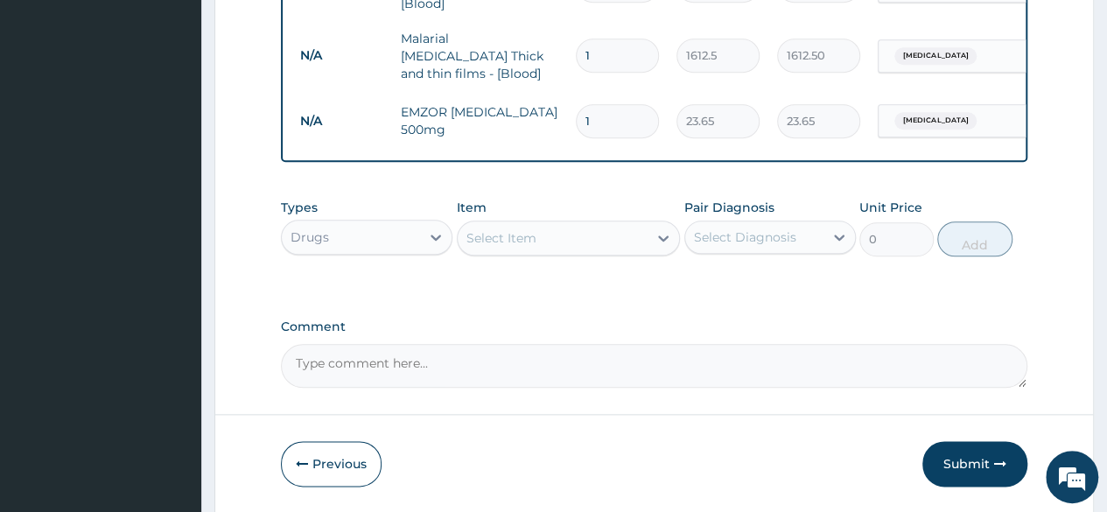
type input "18"
type input "425.70"
type input "18"
click at [536, 249] on div "Select Item" at bounding box center [553, 238] width 191 height 28
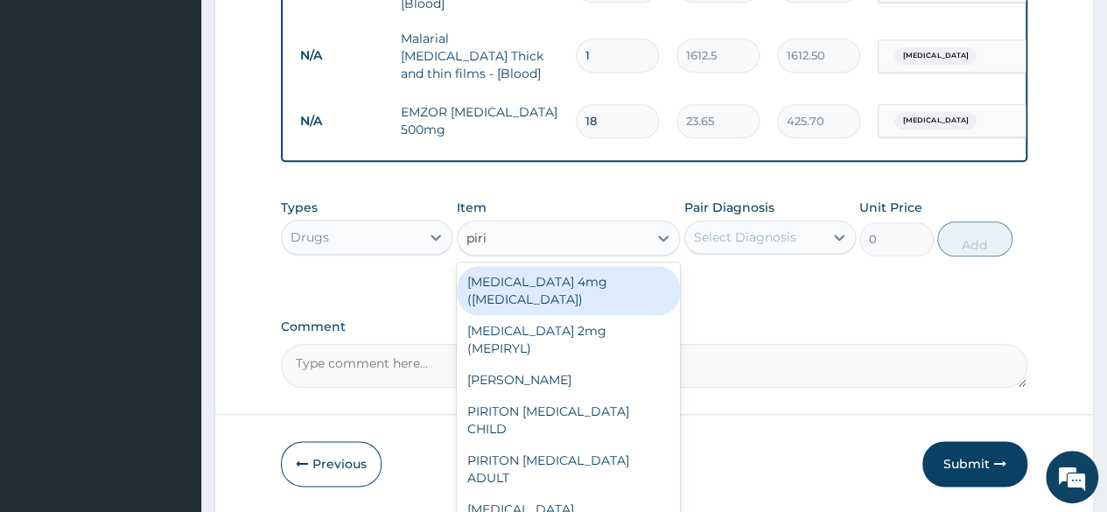
type input "pirit"
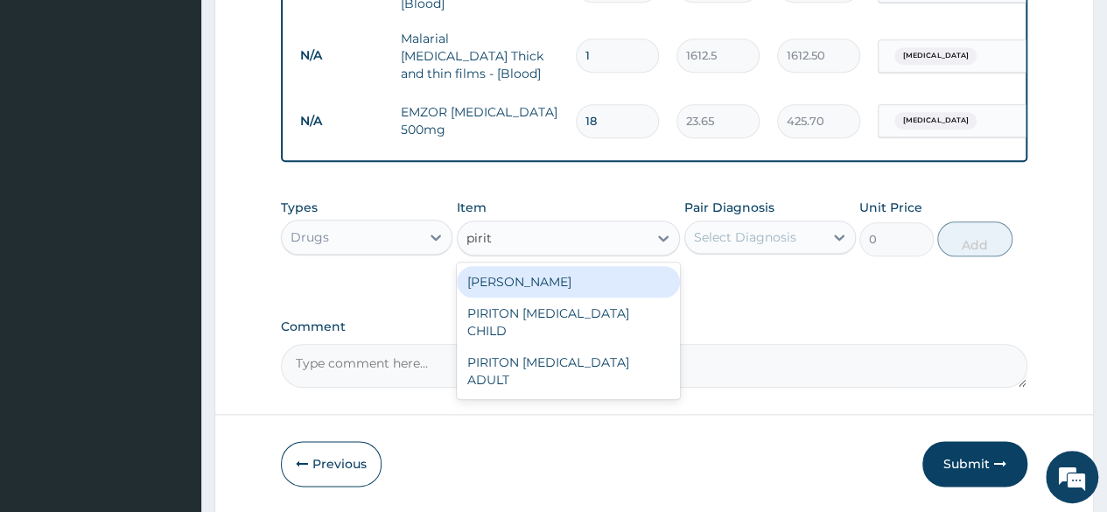
click at [611, 291] on div "[PERSON_NAME]" at bounding box center [569, 282] width 224 height 32
type input "23.65"
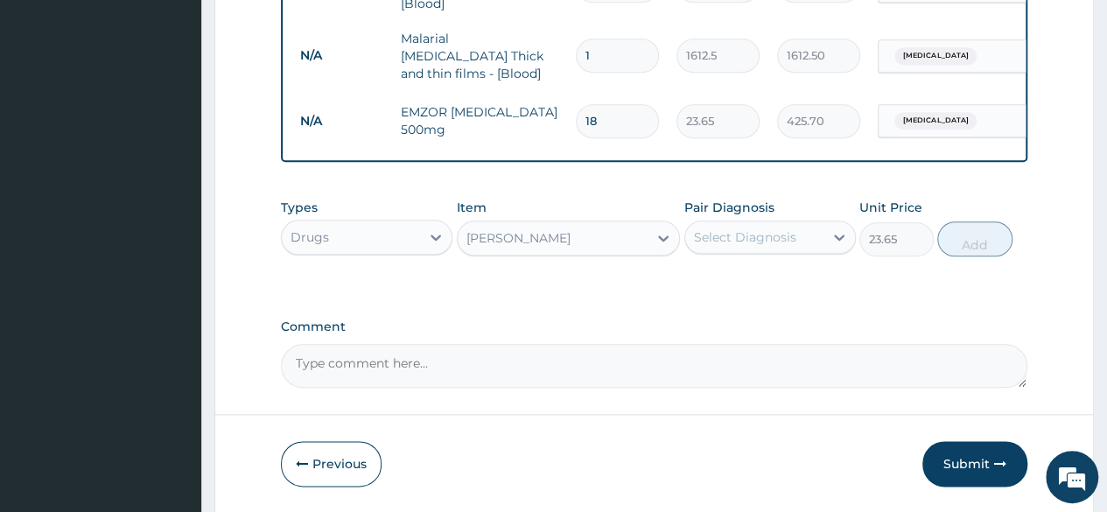
click at [764, 242] on div "Select Diagnosis" at bounding box center [745, 237] width 102 height 18
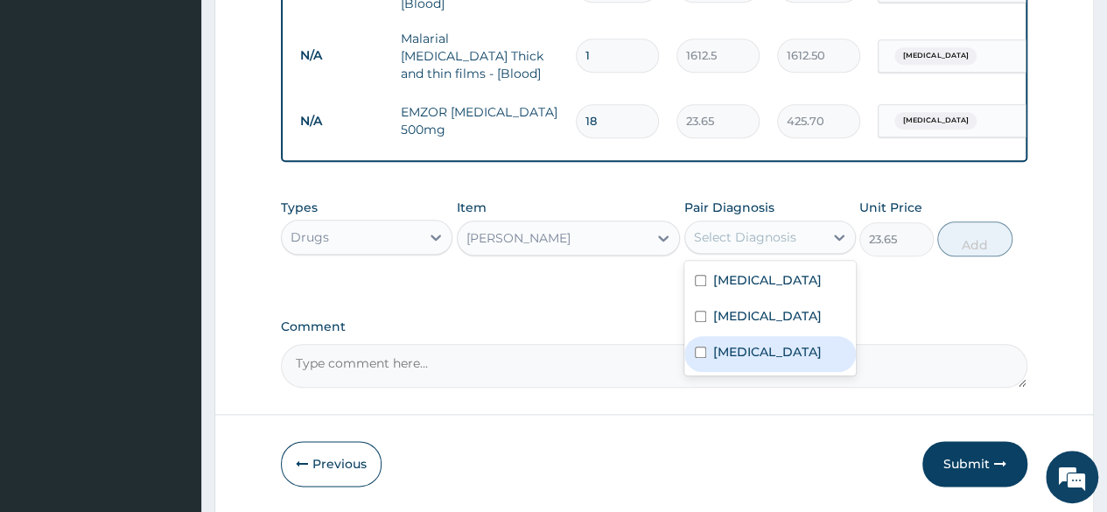
click at [764, 361] on label "Upper respiratory infection" at bounding box center [767, 352] width 109 height 18
checkbox input "true"
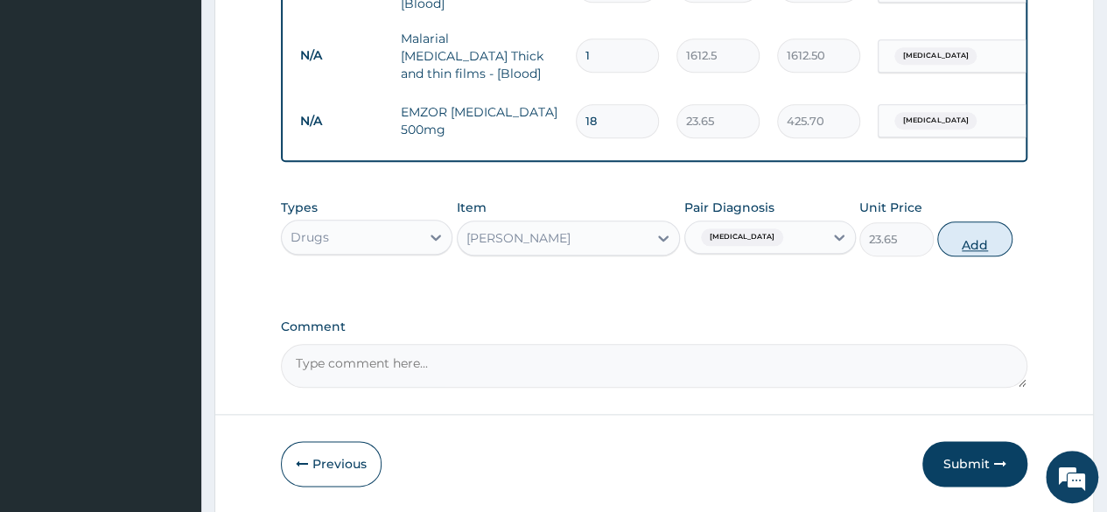
click at [984, 248] on button "Add" at bounding box center [974, 238] width 74 height 35
type input "0"
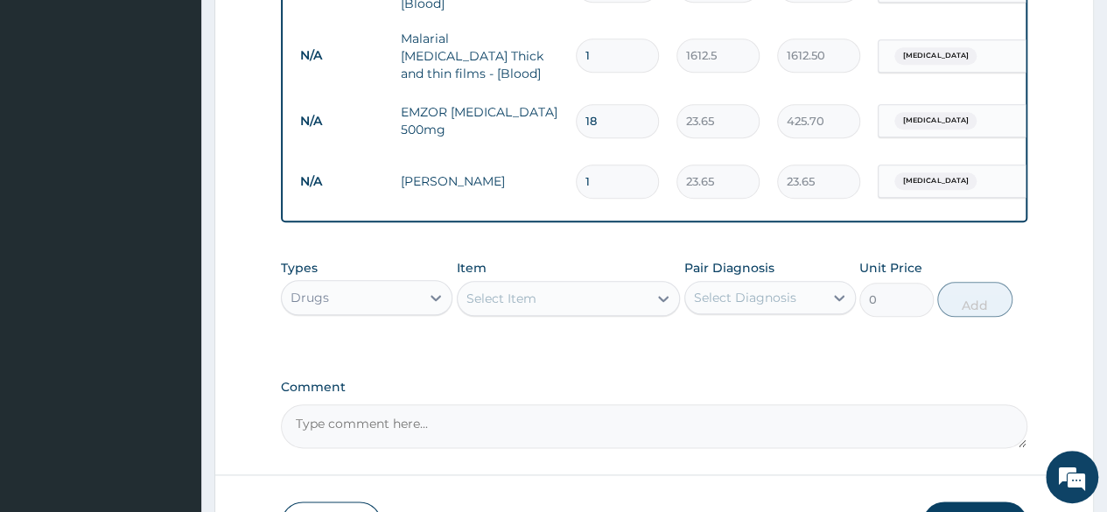
type input "10"
type input "236.50"
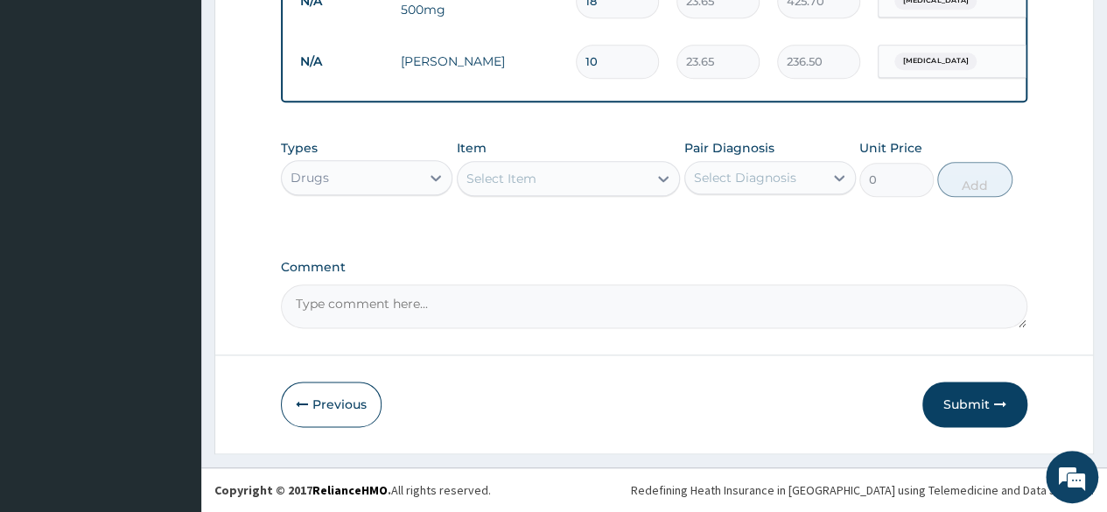
scroll to position [938, 0]
type input "10"
click at [545, 183] on div "Select Item" at bounding box center [553, 179] width 191 height 28
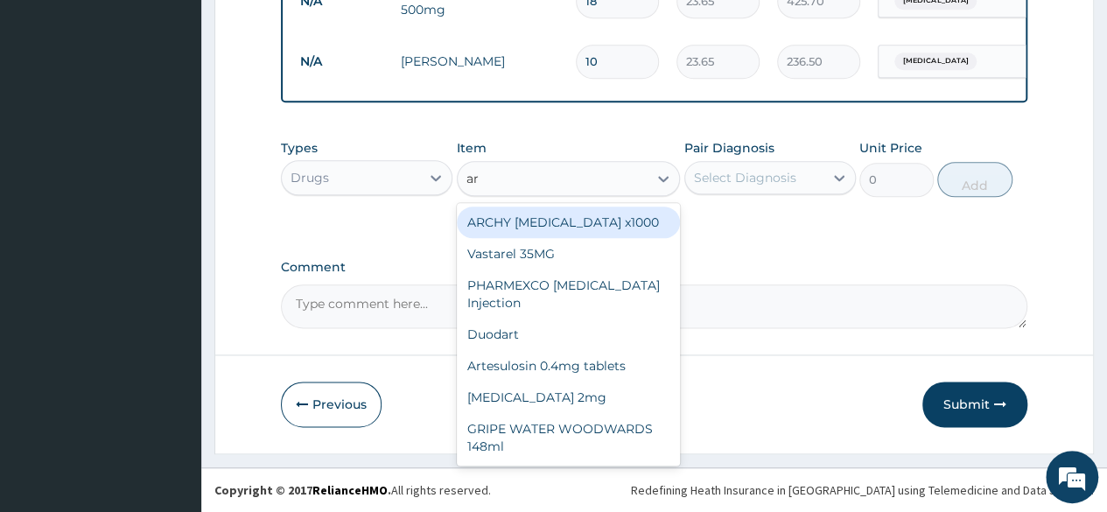
type input "art"
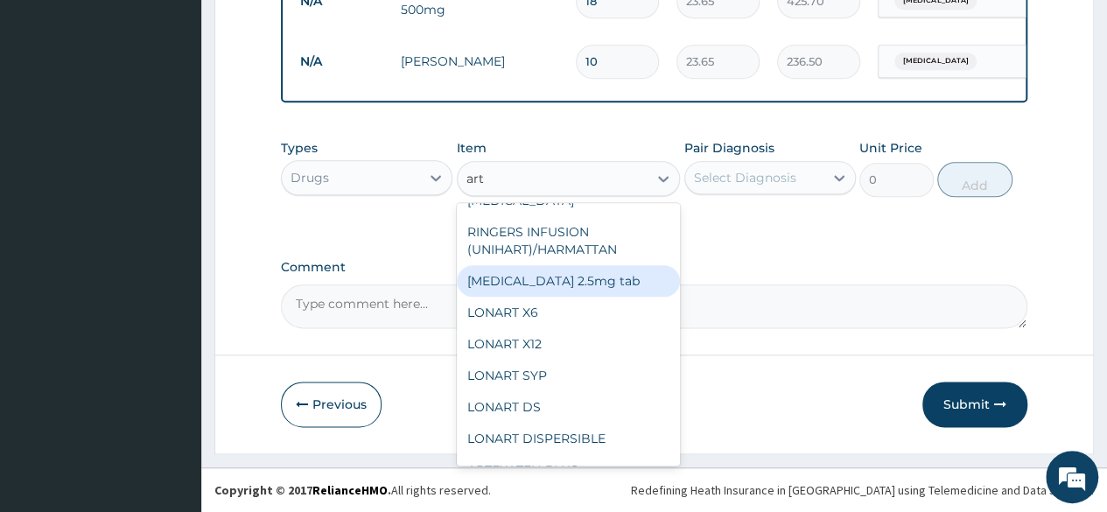
scroll to position [175, 0]
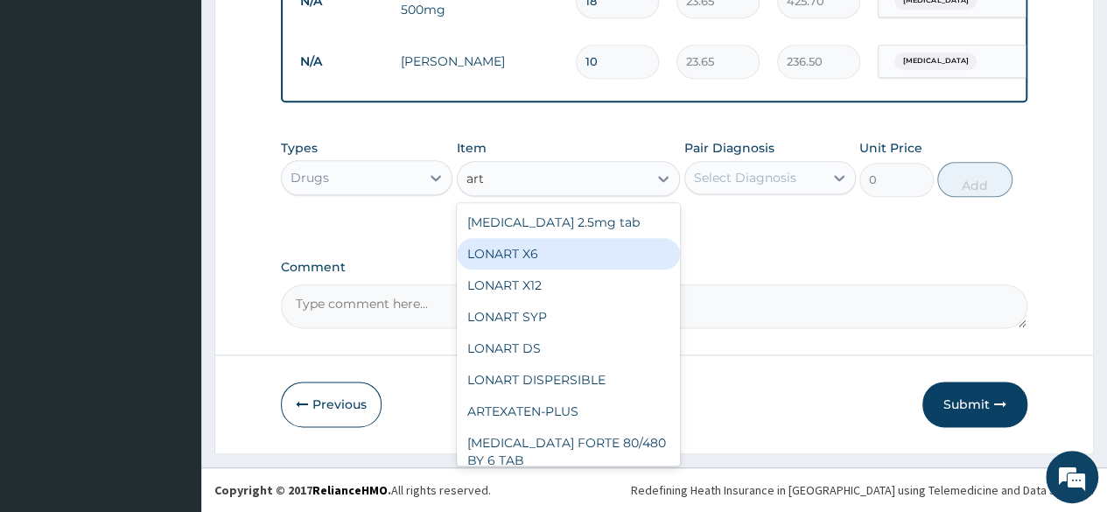
click at [595, 251] on div "LONART X6" at bounding box center [569, 254] width 224 height 32
type input "473"
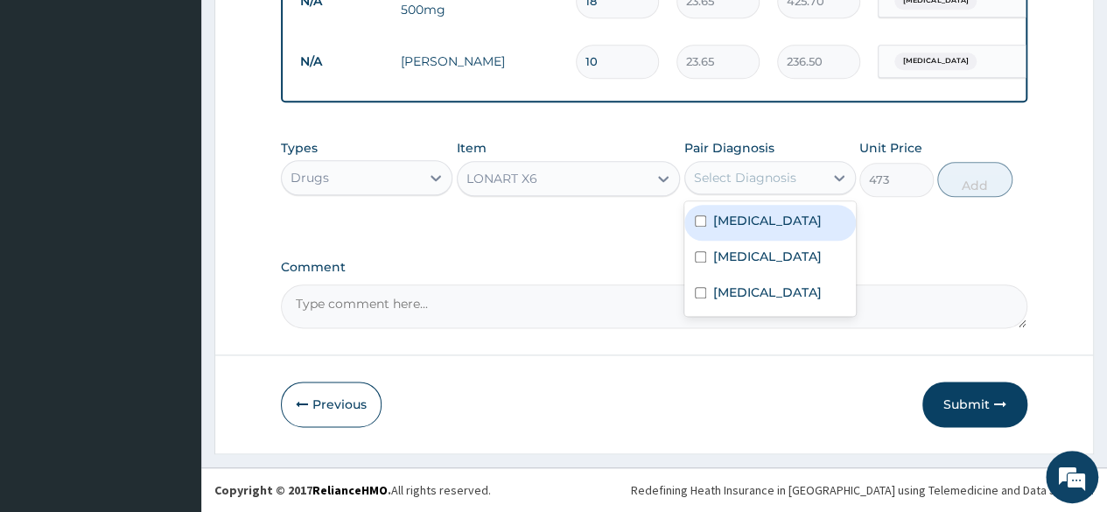
click at [788, 171] on div "Select Diagnosis" at bounding box center [745, 178] width 102 height 18
click at [783, 225] on label "Mixed malaria" at bounding box center [767, 221] width 109 height 18
checkbox input "true"
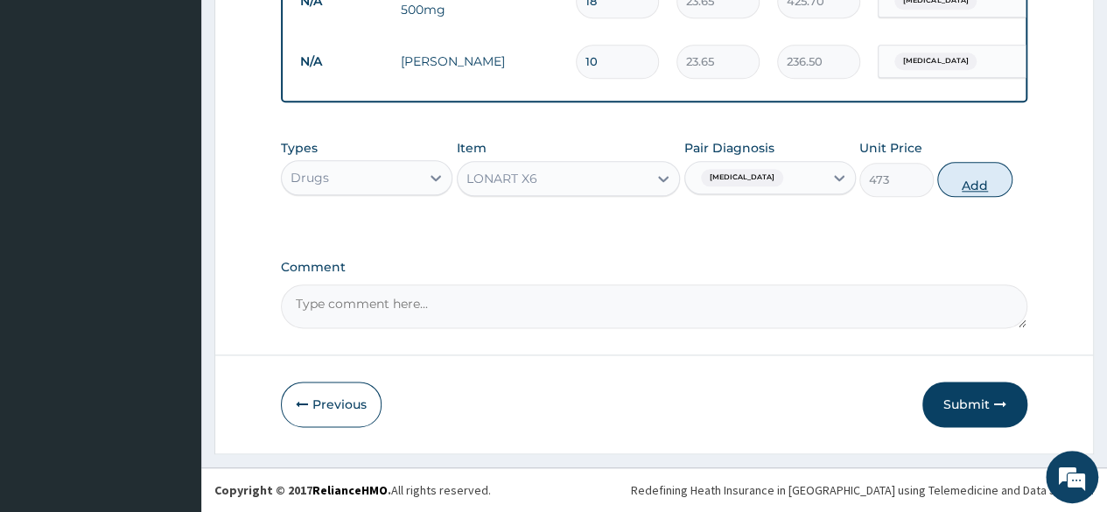
click at [959, 179] on button "Add" at bounding box center [974, 179] width 74 height 35
type input "0"
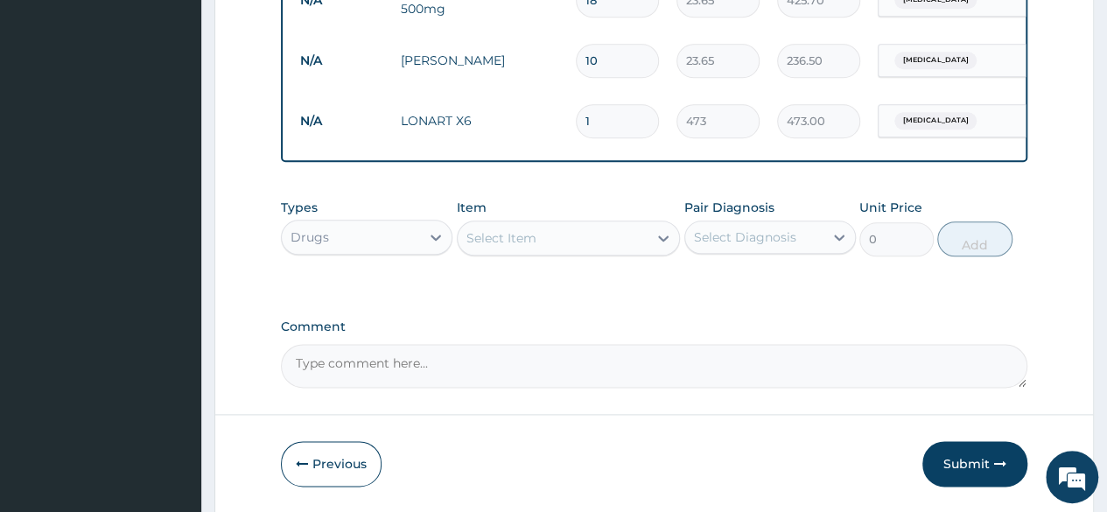
type input "0.00"
type input "6"
type input "2838.00"
type input "6"
click at [508, 241] on div "Select Item" at bounding box center [501, 238] width 70 height 18
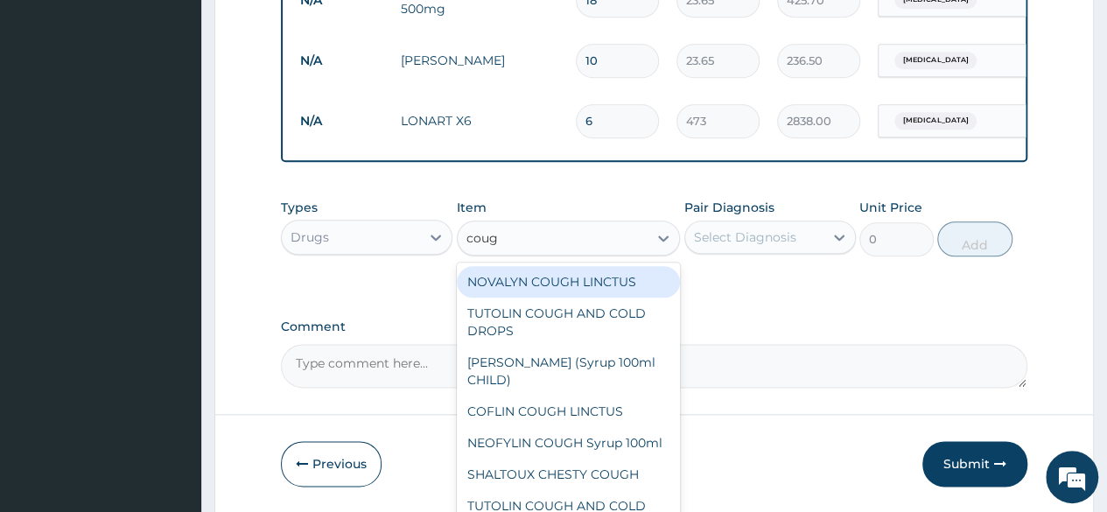
type input "cough"
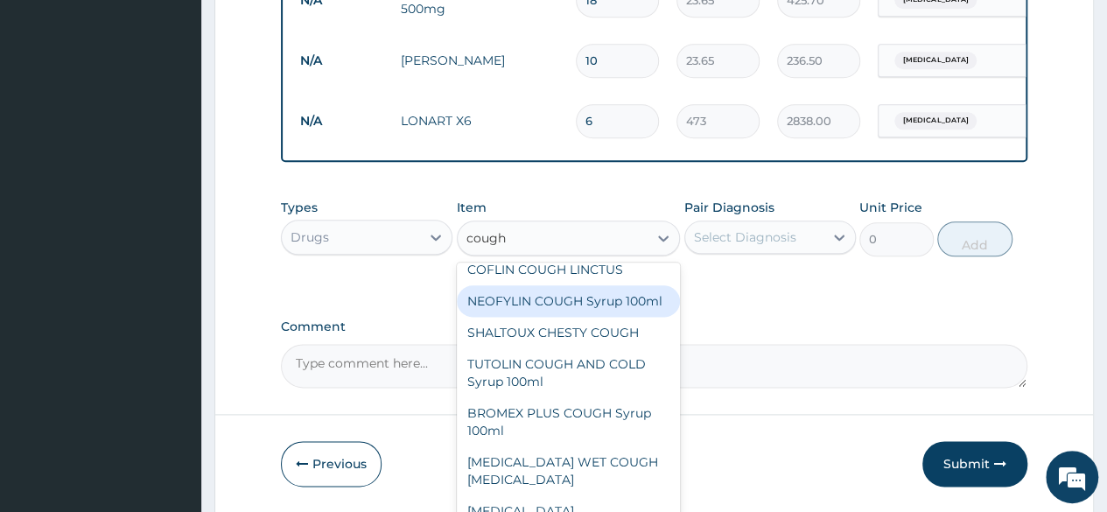
scroll to position [0, 0]
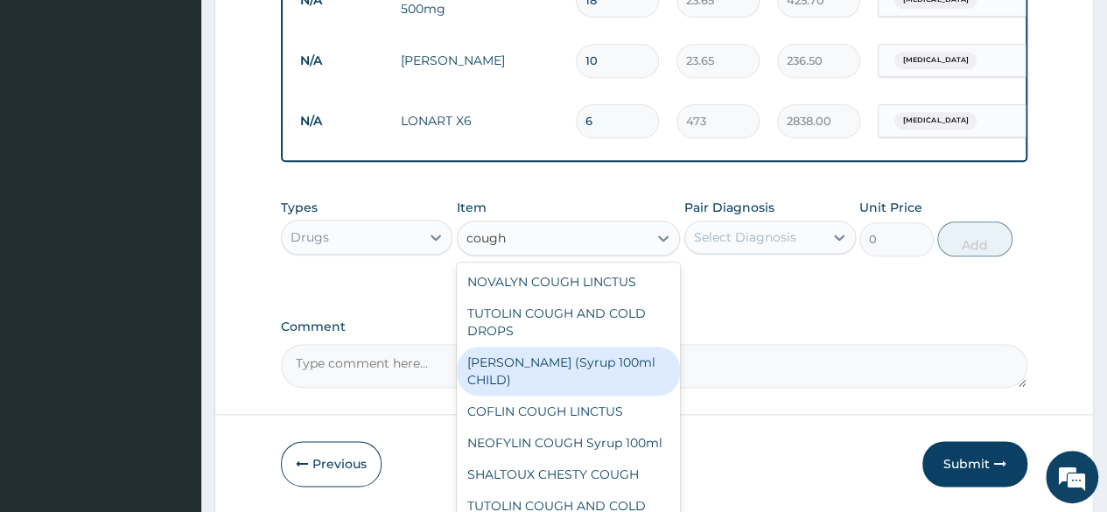
click at [562, 382] on div "EMZOLYN COUGH (Syrup 100ml CHILD)" at bounding box center [569, 371] width 224 height 49
type input "1478.125"
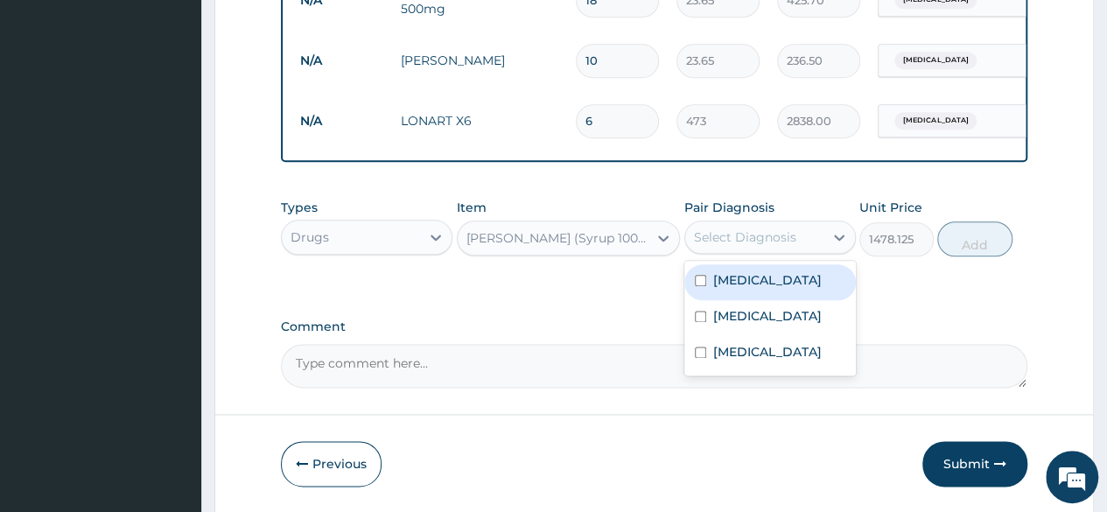
drag, startPoint x: 784, startPoint y: 231, endPoint x: 784, endPoint y: 241, distance: 9.6
click at [784, 232] on div "Select Diagnosis" at bounding box center [754, 237] width 138 height 28
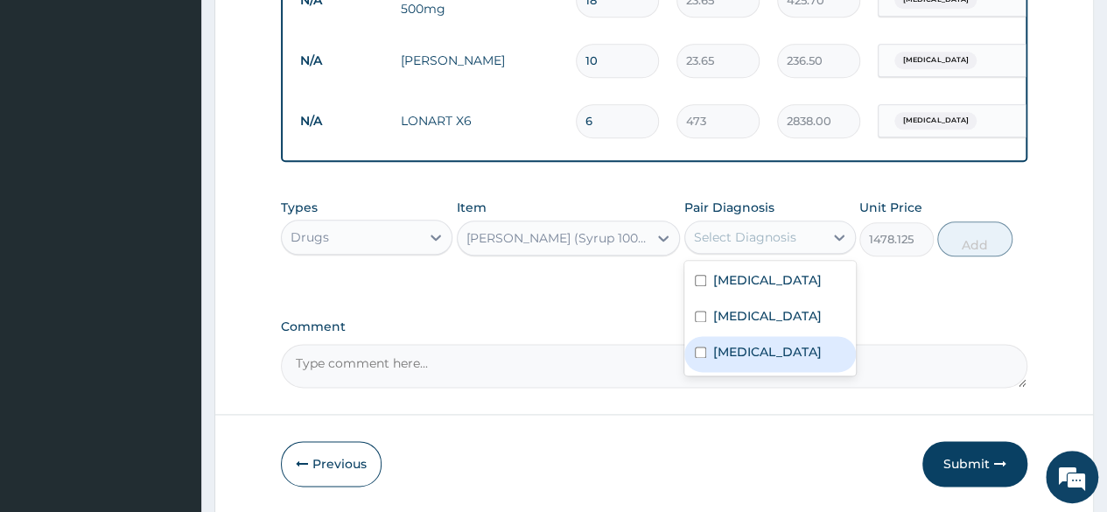
drag, startPoint x: 735, startPoint y: 368, endPoint x: 844, endPoint y: 298, distance: 129.9
click at [753, 357] on label "Upper respiratory infection" at bounding box center [767, 352] width 109 height 18
checkbox input "true"
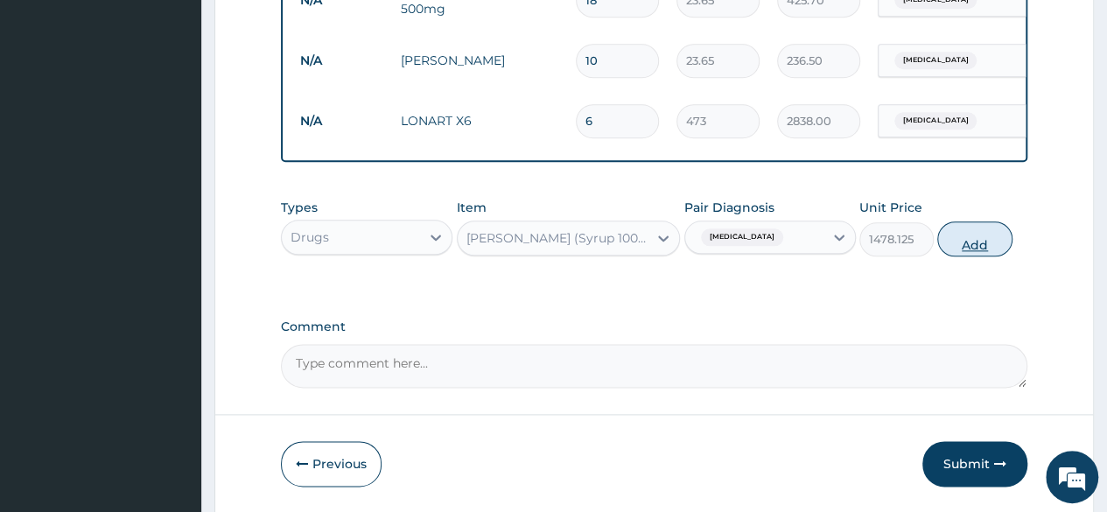
click at [978, 244] on button "Add" at bounding box center [974, 238] width 74 height 35
type input "0"
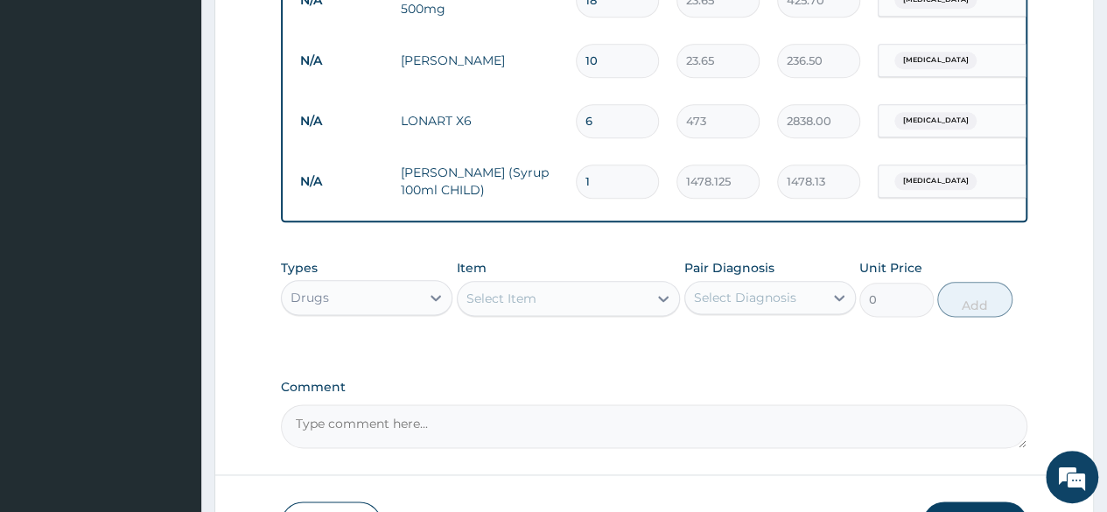
click at [557, 302] on div "Select Item" at bounding box center [553, 298] width 191 height 28
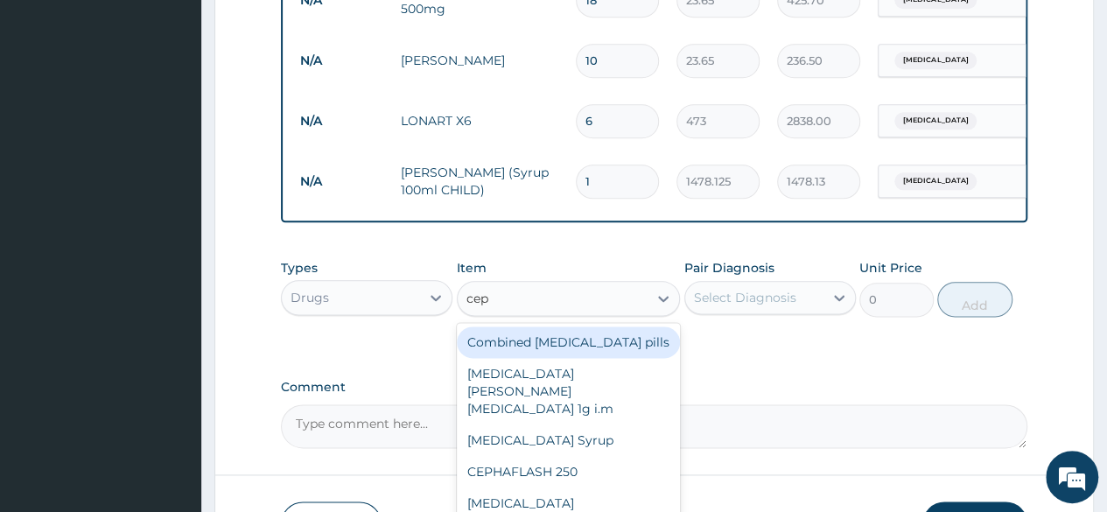
type input "ceph"
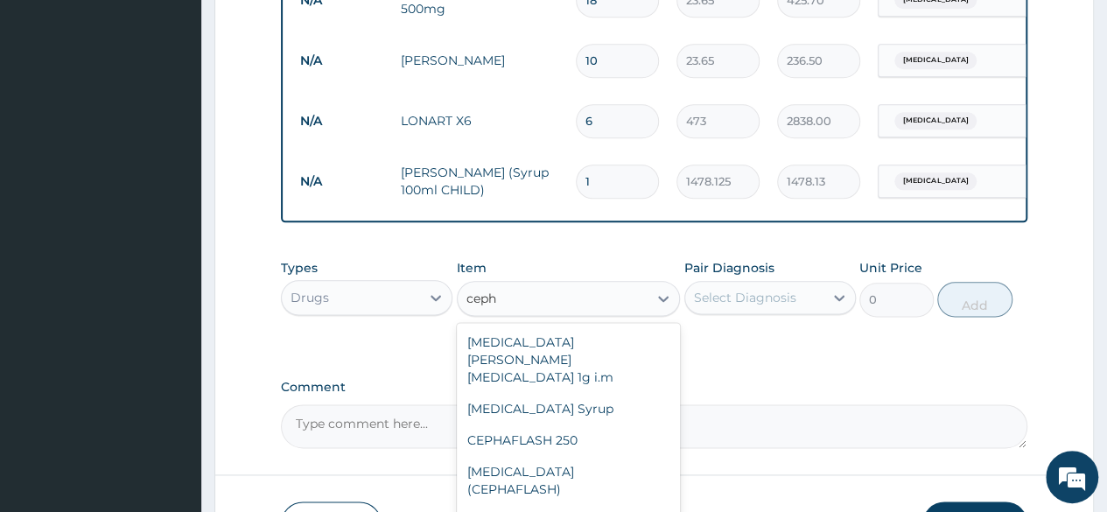
type input "300"
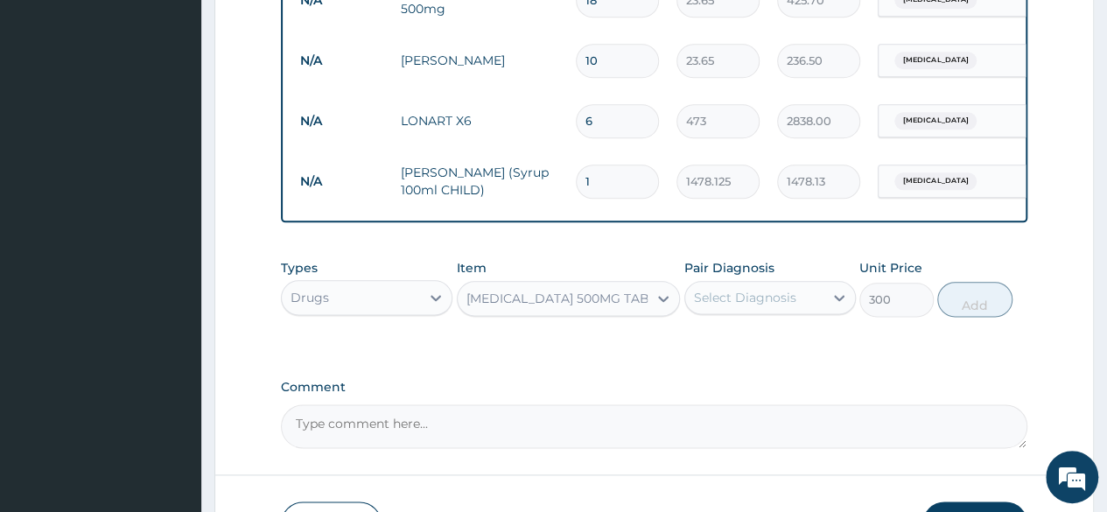
click at [802, 292] on div "Select Diagnosis" at bounding box center [754, 298] width 138 height 28
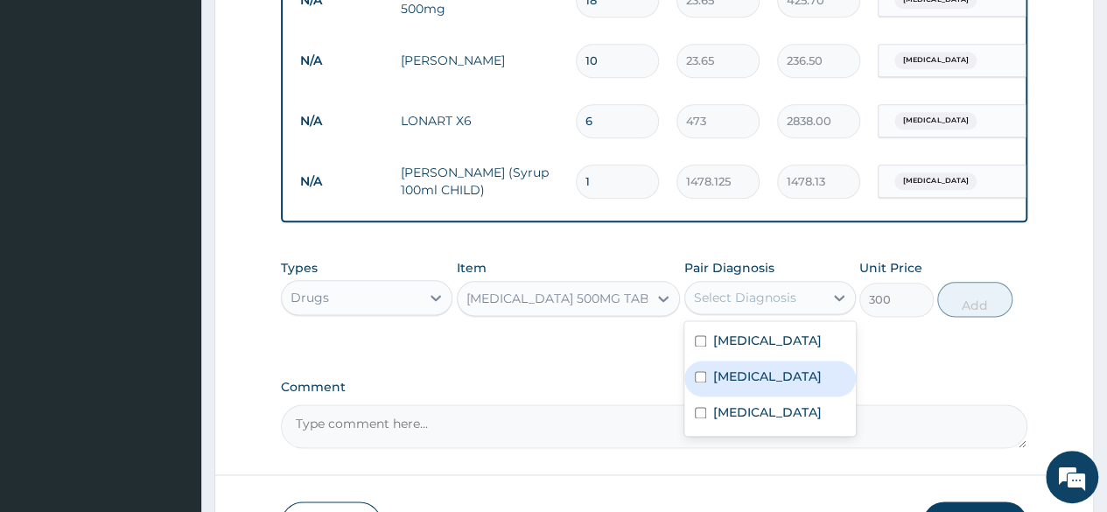
click at [754, 389] on div "Sepsis" at bounding box center [770, 379] width 172 height 36
checkbox input "true"
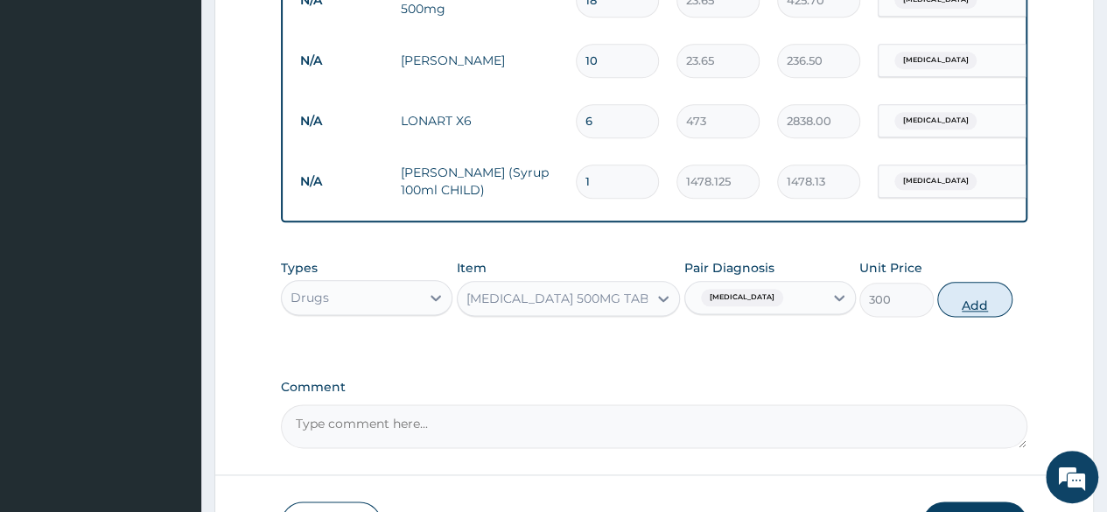
click at [984, 311] on button "Add" at bounding box center [974, 299] width 74 height 35
type input "0"
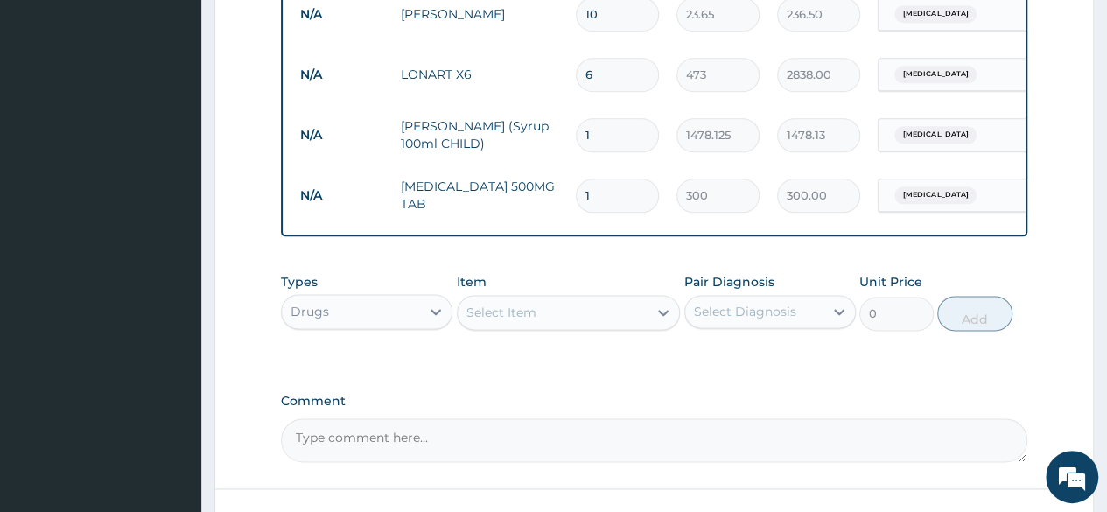
scroll to position [1120, 0]
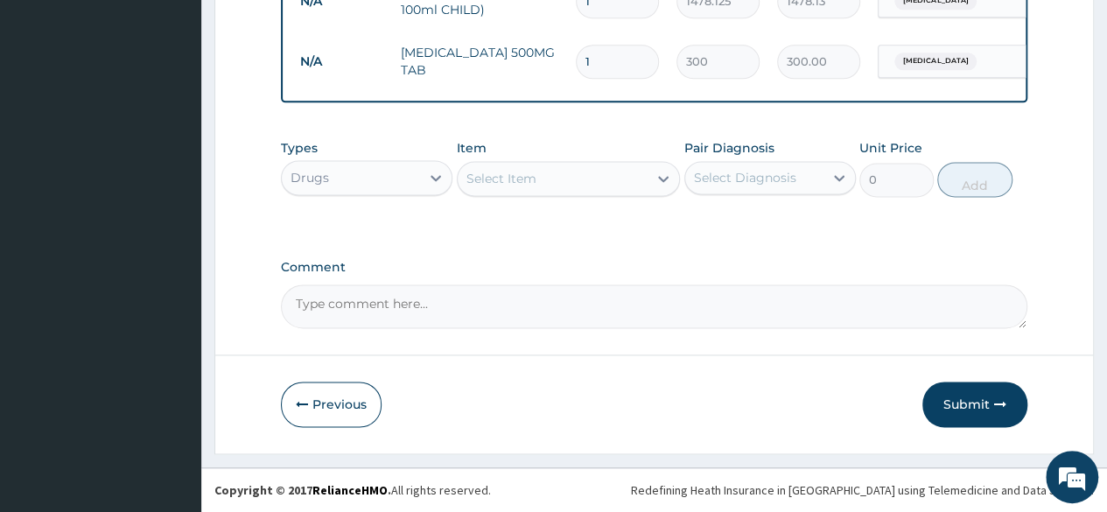
click at [532, 181] on div "Select Item" at bounding box center [501, 179] width 70 height 18
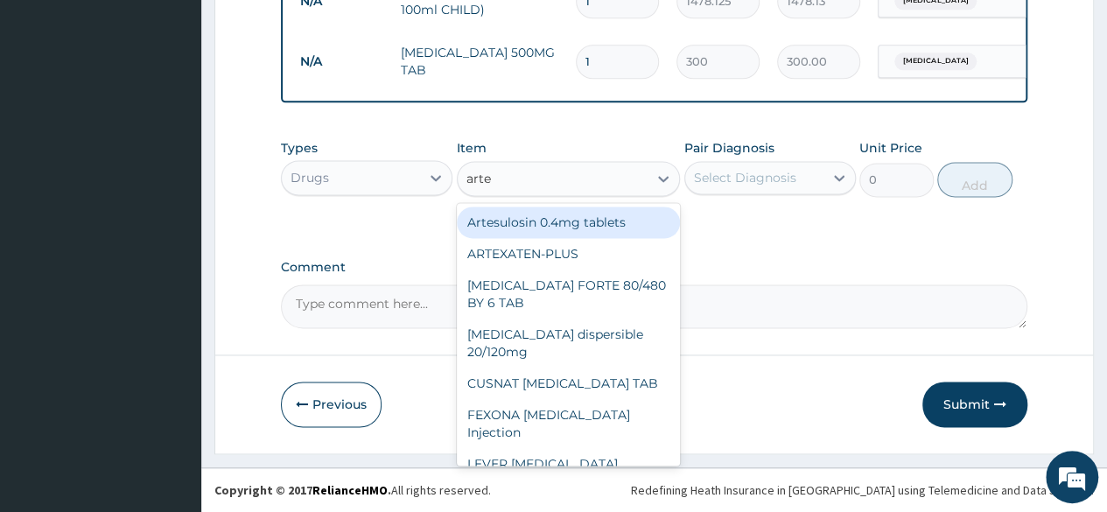
type input "artee"
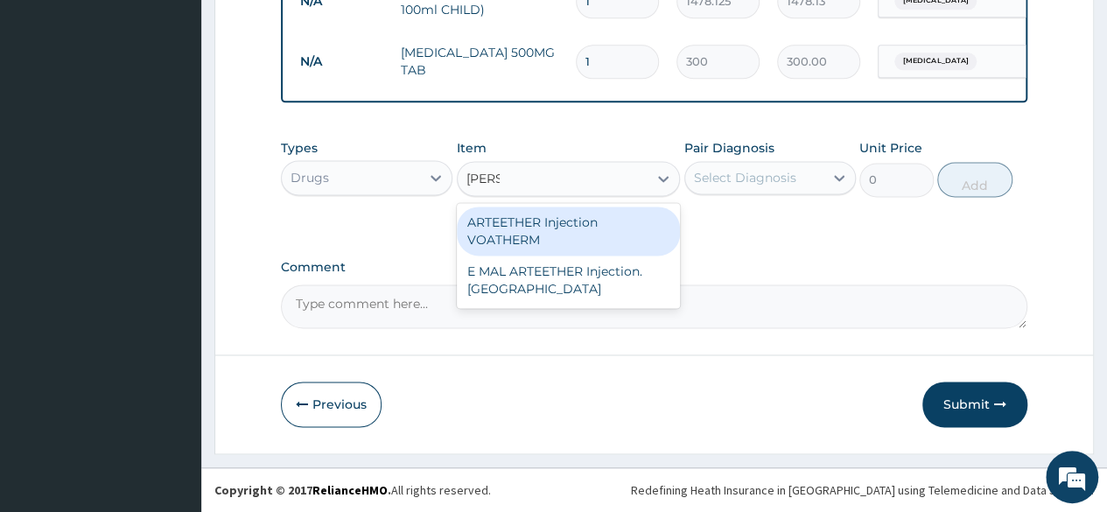
click at [519, 243] on div "ARTEETHER Injection VOATHERM" at bounding box center [569, 231] width 224 height 49
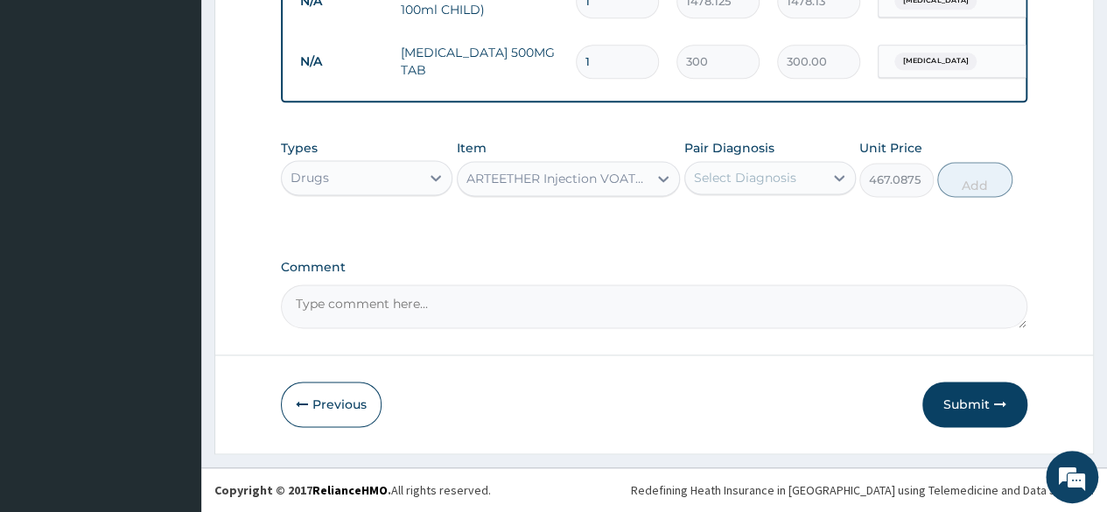
click at [613, 178] on div "ARTEETHER Injection VOATHERM" at bounding box center [558, 179] width 184 height 18
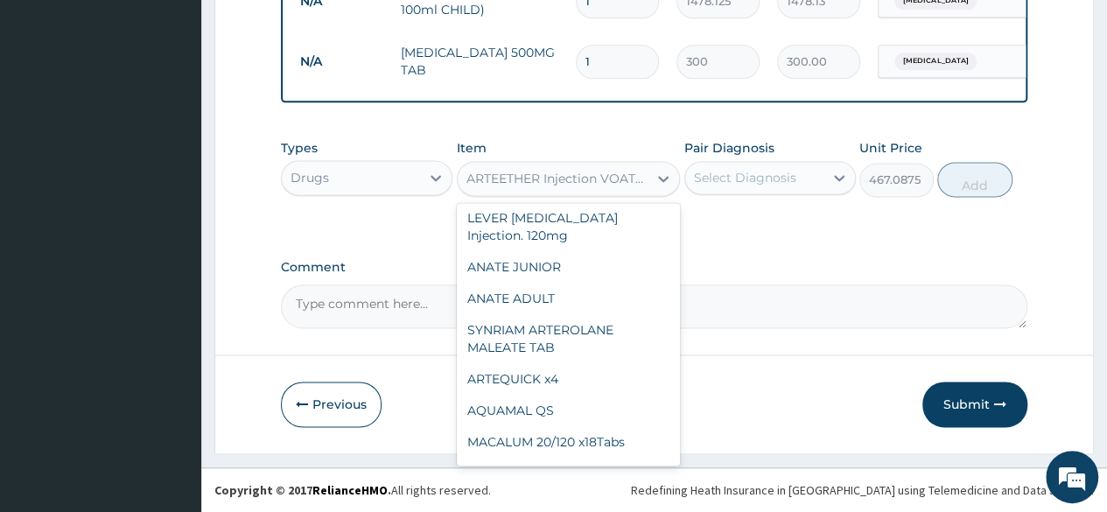
scroll to position [11238, 0]
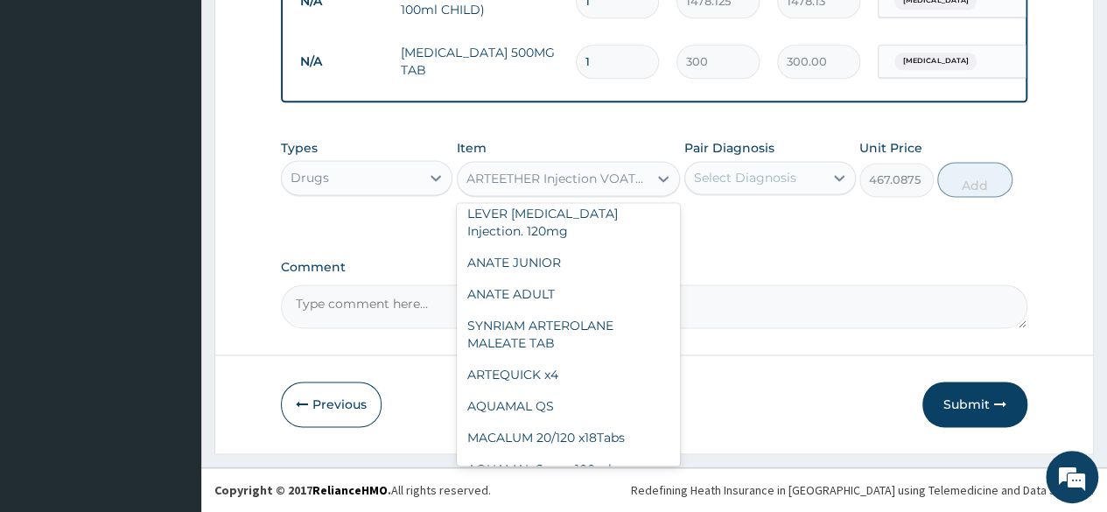
type input "1773.75"
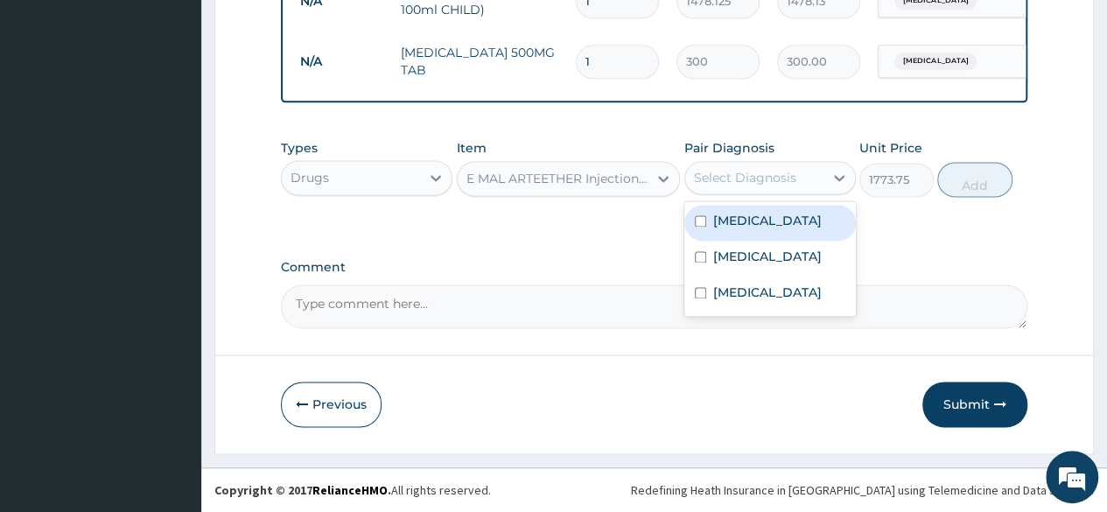
click at [805, 174] on div "Select Diagnosis" at bounding box center [754, 178] width 138 height 28
click at [777, 229] on label "Mixed malaria" at bounding box center [767, 221] width 109 height 18
checkbox input "true"
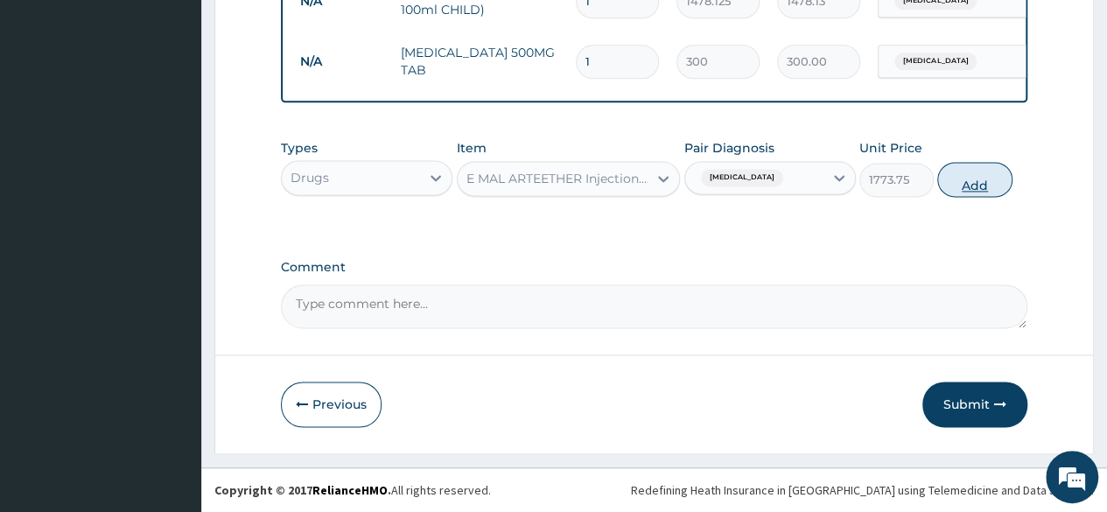
click at [985, 186] on button "Add" at bounding box center [974, 179] width 74 height 35
type input "0"
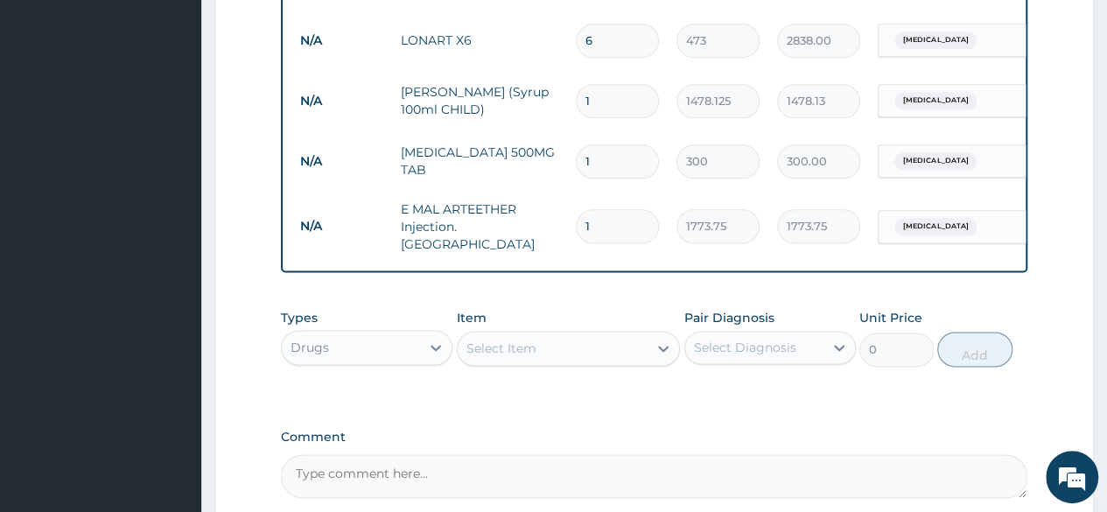
scroll to position [1181, 0]
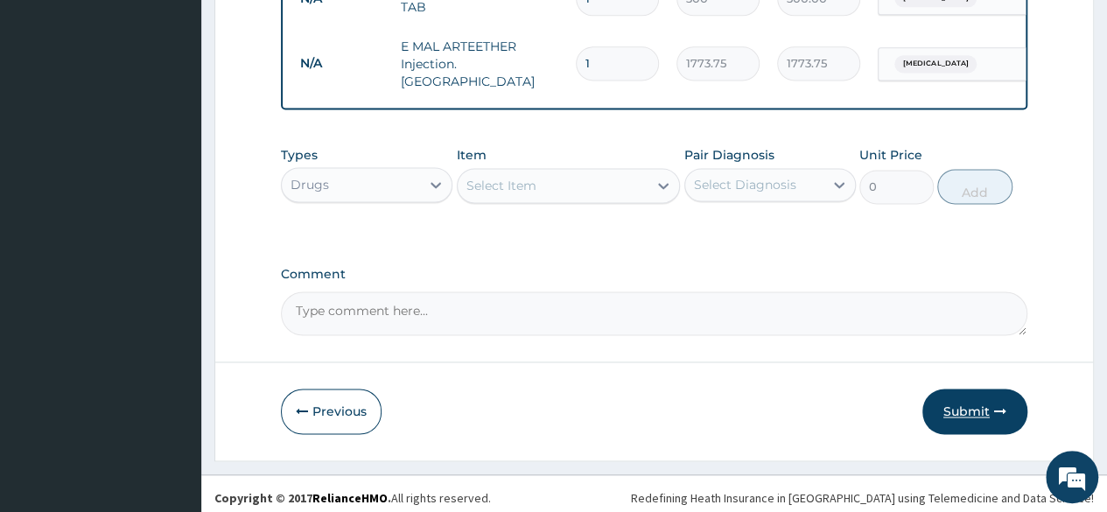
click at [985, 402] on button "Submit" at bounding box center [974, 412] width 105 height 46
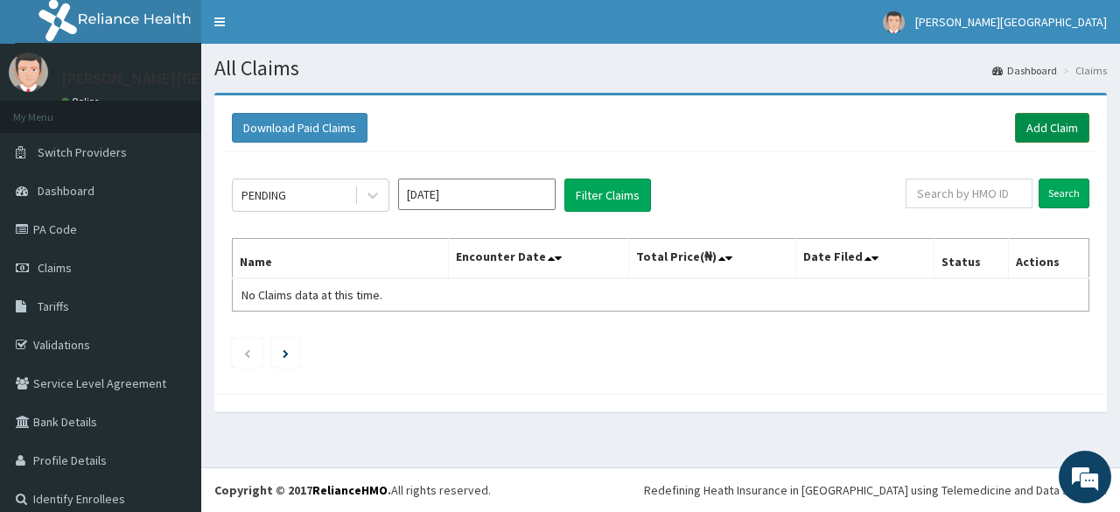
click at [1031, 127] on link "Add Claim" at bounding box center [1052, 128] width 74 height 30
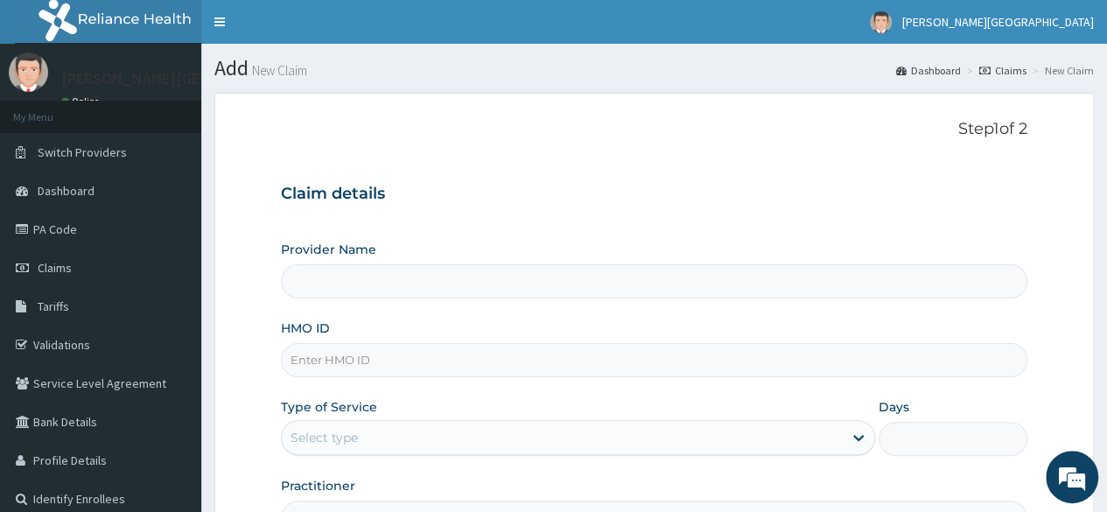
click at [337, 361] on input "HMO ID" at bounding box center [654, 360] width 746 height 34
paste input "PNS/10155/A"
type input "PNS/10155/A"
click at [411, 322] on div "HMO ID PNS/10155/A" at bounding box center [654, 348] width 746 height 58
click at [390, 282] on input "Provider Name" at bounding box center [654, 281] width 746 height 34
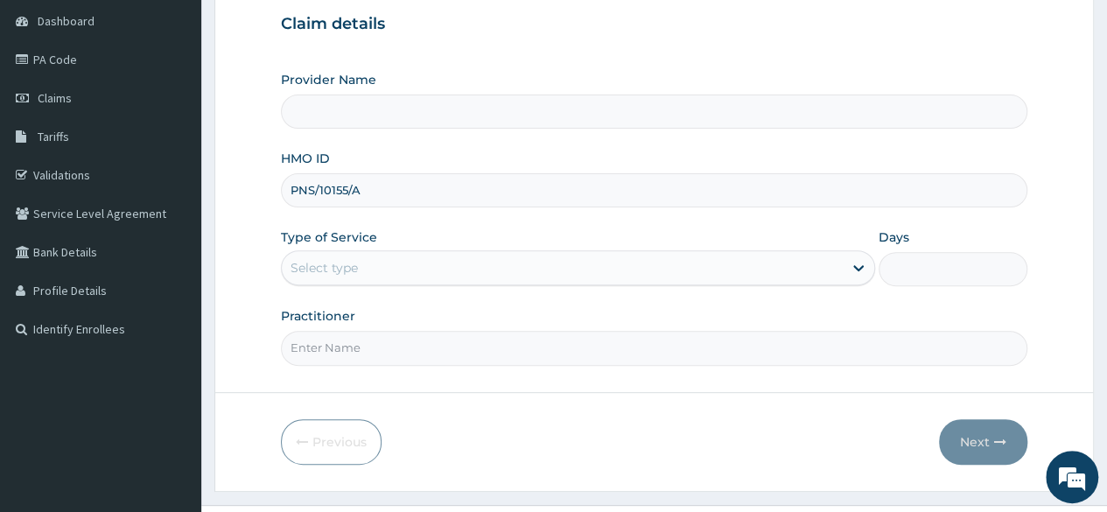
scroll to position [175, 0]
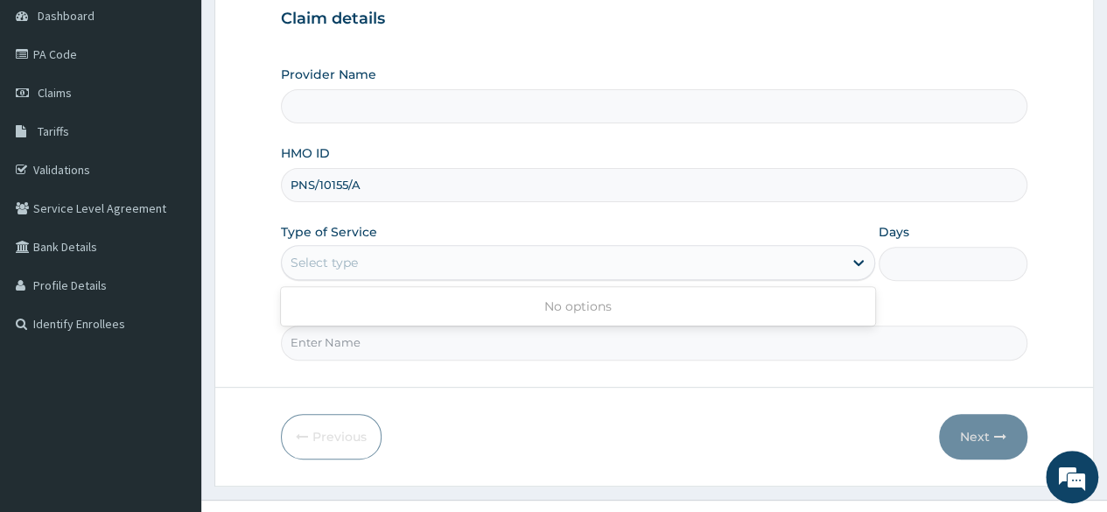
click at [317, 258] on div "Select type" at bounding box center [324, 263] width 67 height 18
click at [578, 353] on input "Practitioner" at bounding box center [654, 343] width 746 height 34
type input "DR ALAMBA"
click at [410, 258] on div "Select type" at bounding box center [562, 263] width 561 height 28
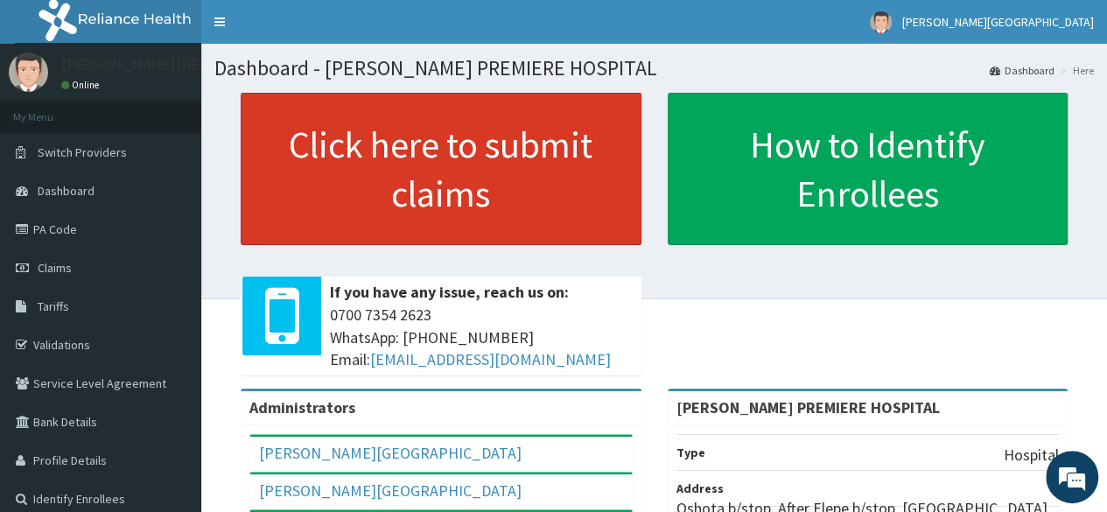
click at [515, 199] on link "Click here to submit claims" at bounding box center [441, 169] width 401 height 152
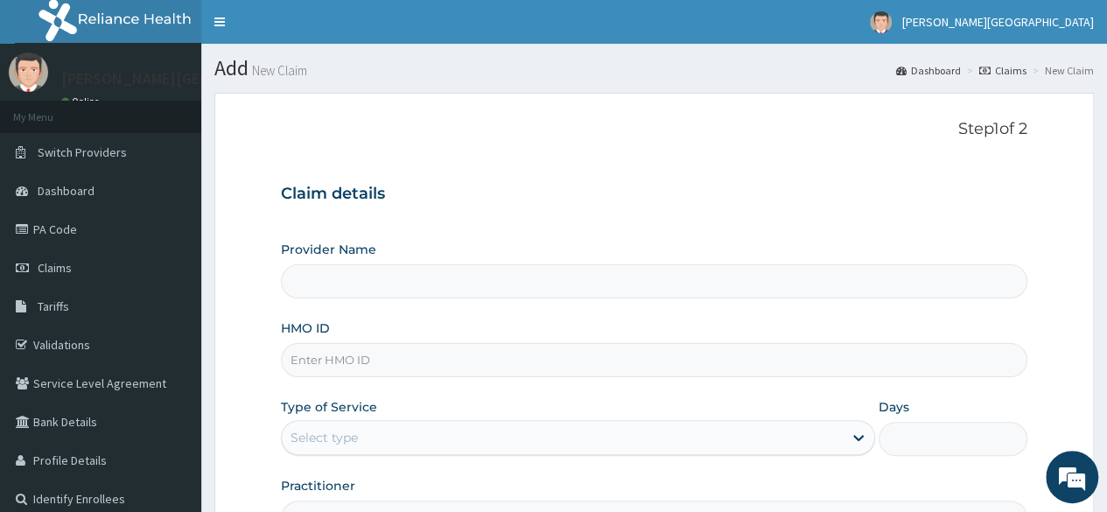
type input "[PERSON_NAME] PREMIERE HOSPITAL"
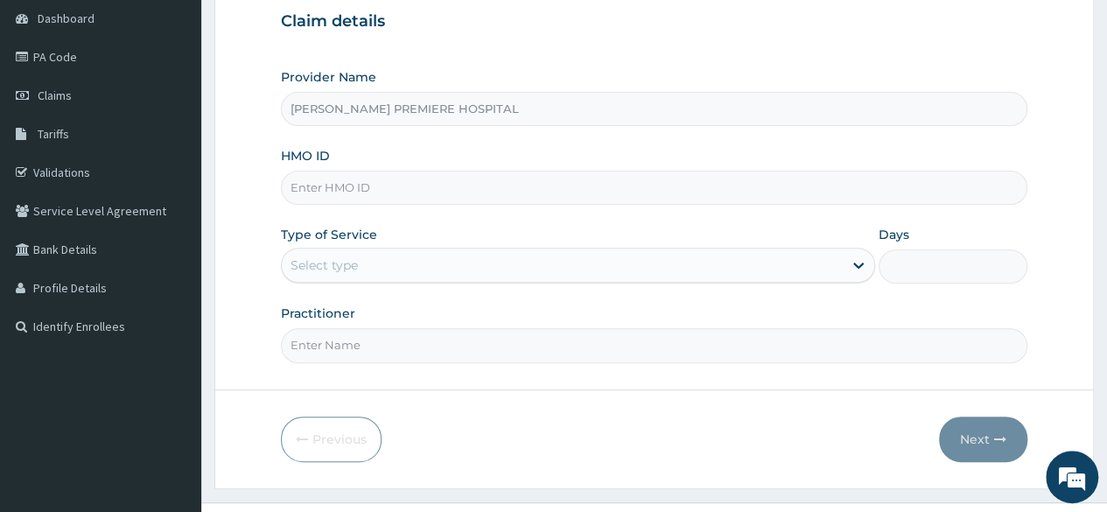
scroll to position [175, 0]
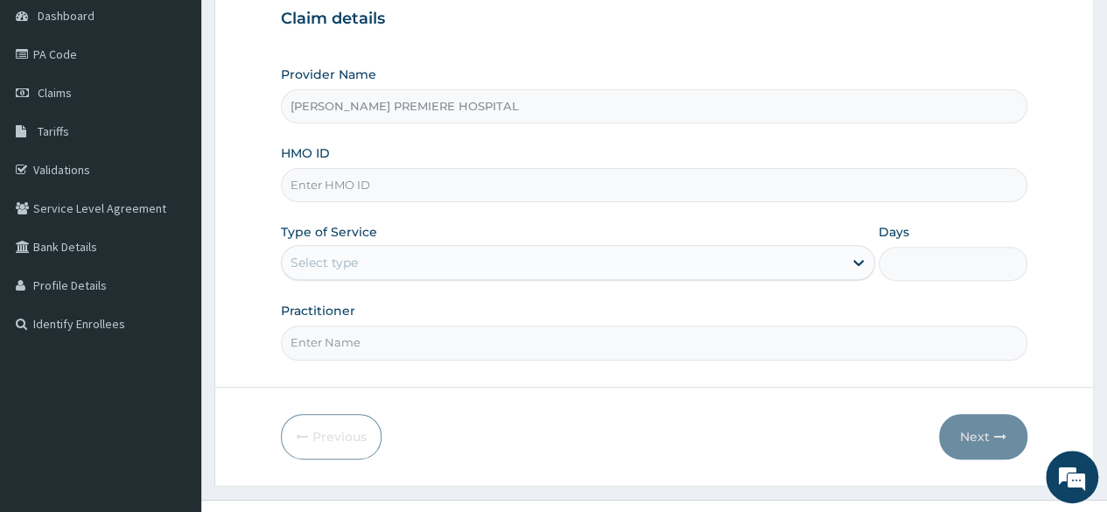
click at [473, 188] on input "HMO ID" at bounding box center [654, 185] width 746 height 34
paste input "PNS/10155/A"
type input "PNS/10155/A"
click at [501, 215] on div "Provider Name BRONK PREMIERE HOSPITAL HMO ID PNS/10155/A Type of Service Select…" at bounding box center [654, 213] width 746 height 294
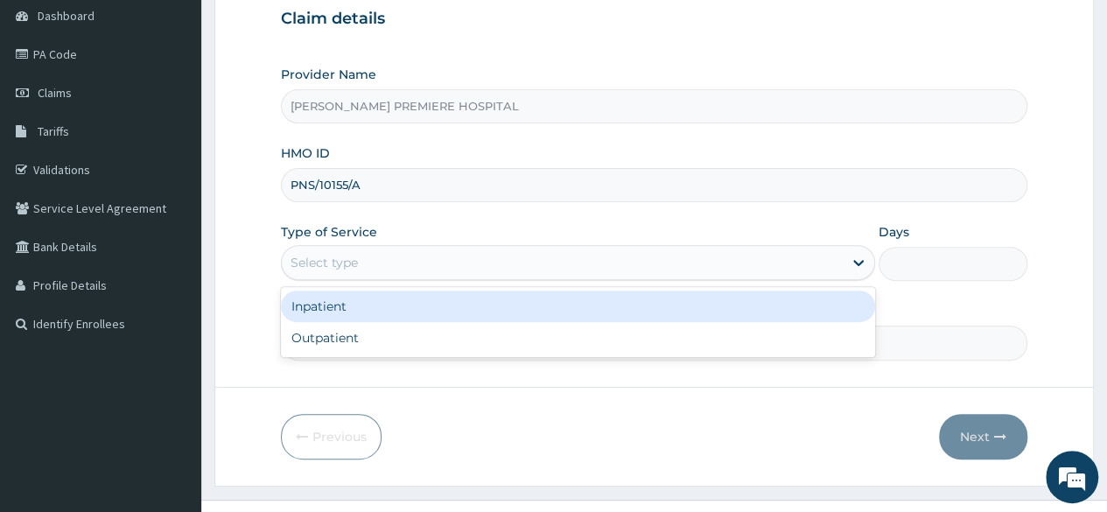
click at [403, 253] on div "Select type" at bounding box center [562, 263] width 561 height 28
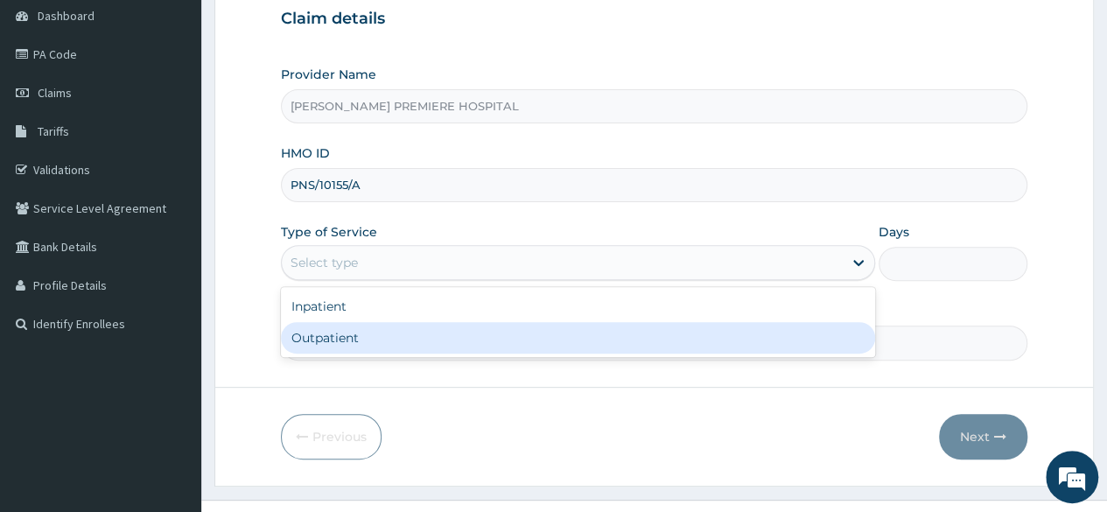
click at [399, 333] on div "Outpatient" at bounding box center [578, 338] width 594 height 32
type input "1"
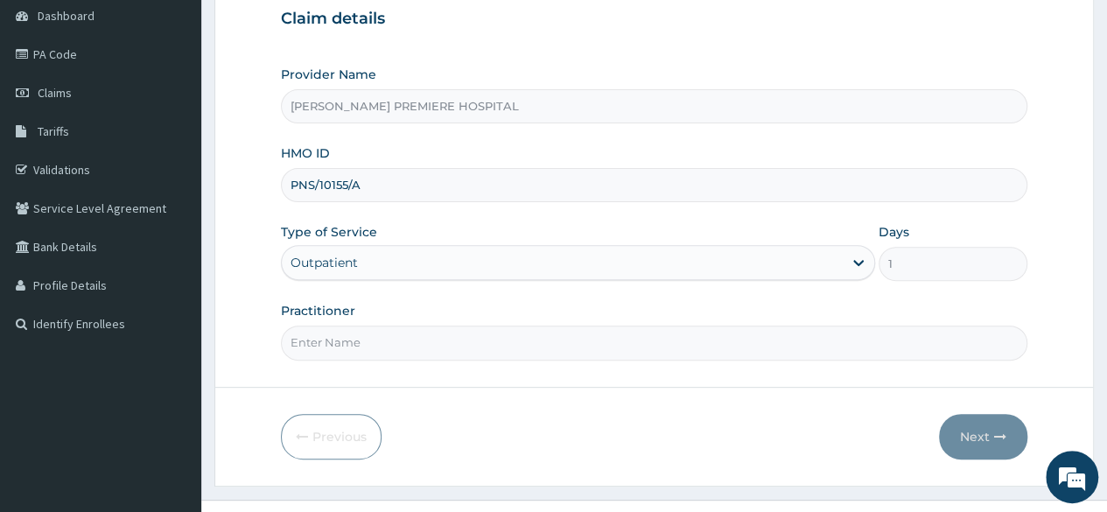
scroll to position [203, 0]
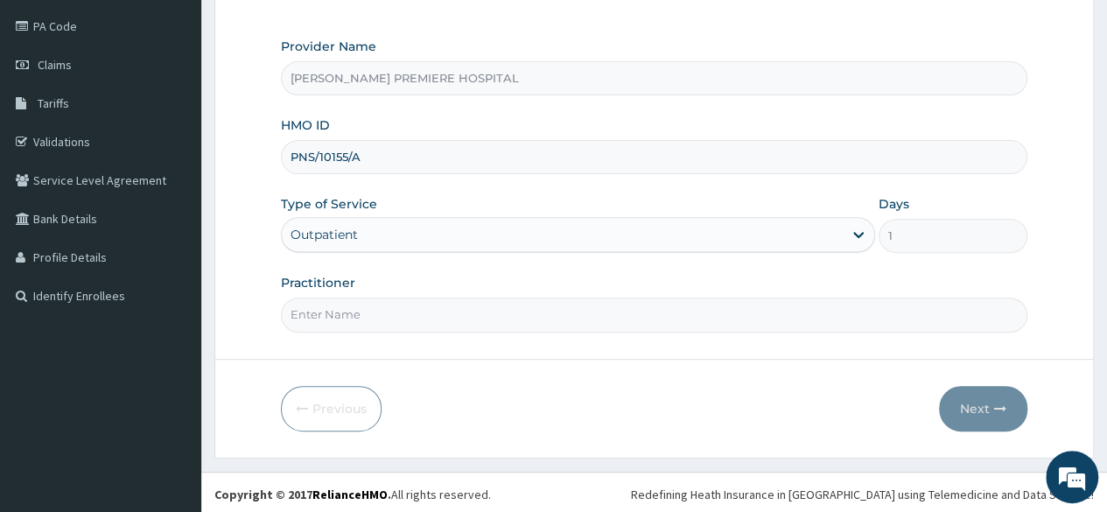
click at [625, 312] on input "Practitioner" at bounding box center [654, 315] width 746 height 34
type input "DR ALAMBA"
click at [998, 404] on icon "button" at bounding box center [1000, 409] width 12 height 12
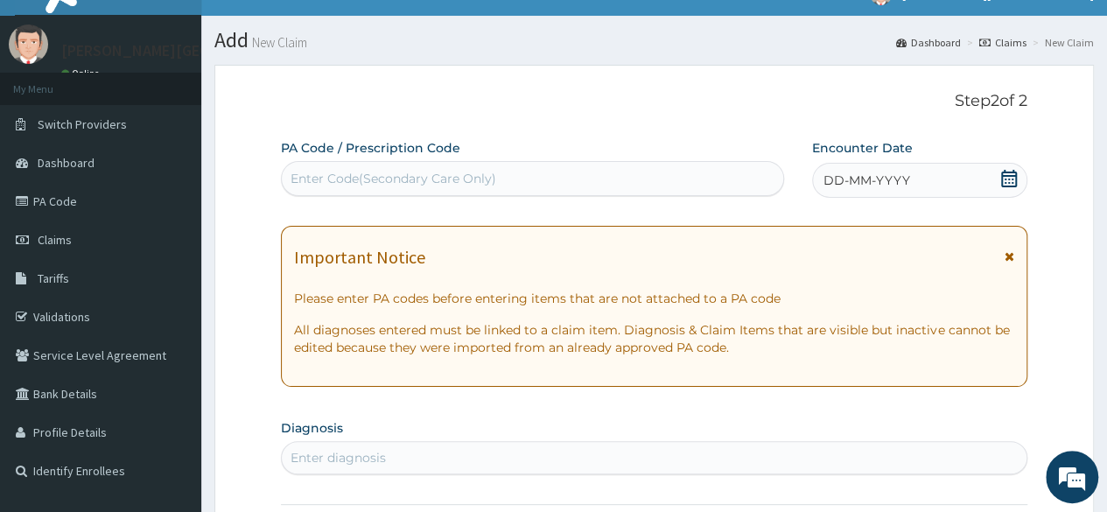
scroll to position [0, 0]
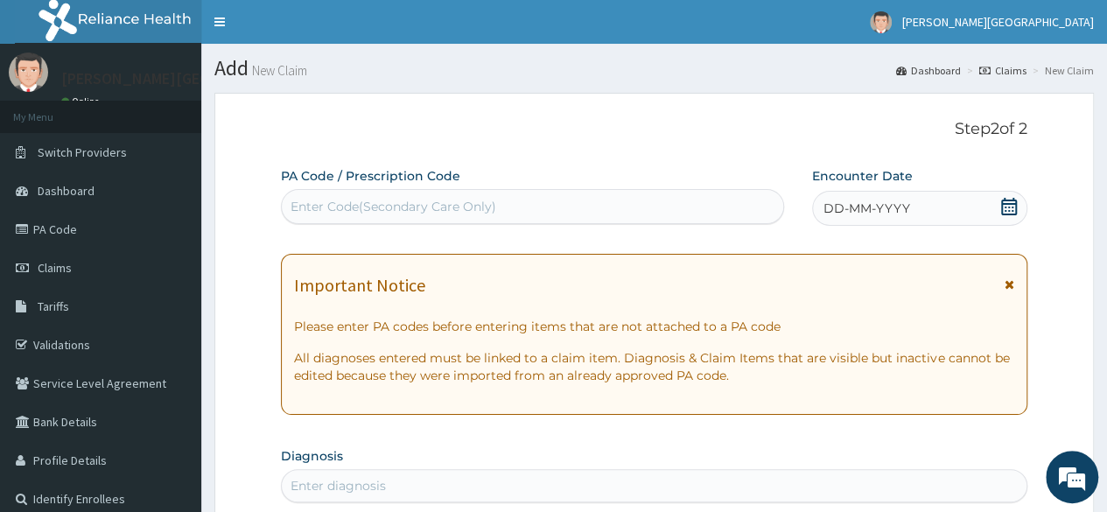
click at [1005, 203] on icon at bounding box center [1009, 207] width 16 height 18
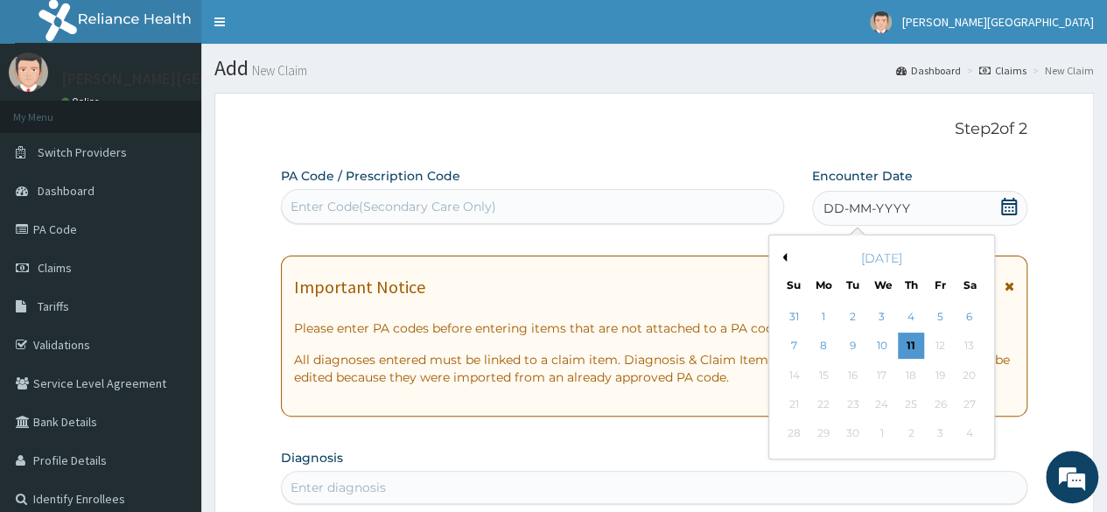
click at [782, 260] on button "Previous Month" at bounding box center [782, 257] width 9 height 9
click at [938, 312] on div "1" at bounding box center [940, 317] width 26 height 26
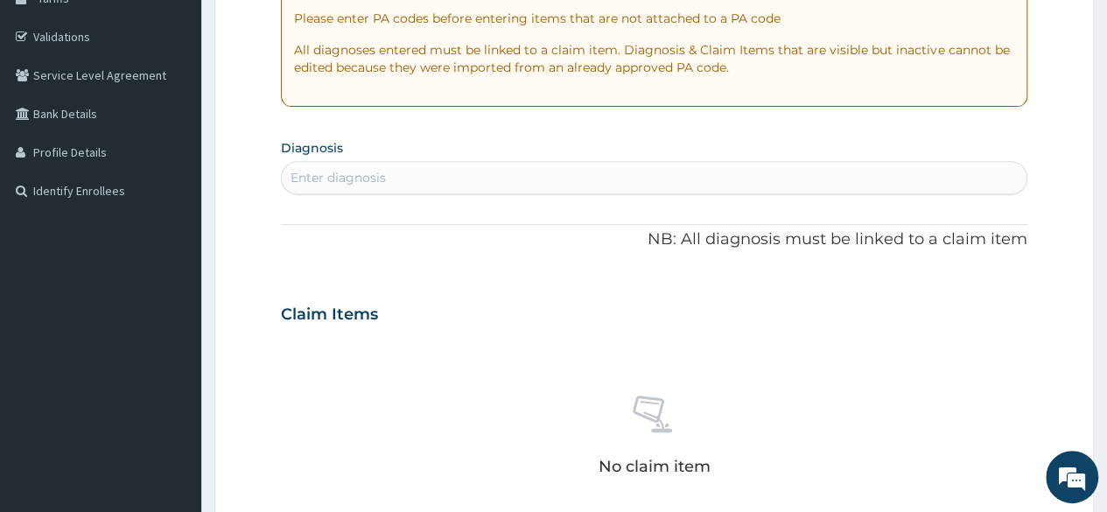
scroll to position [350, 0]
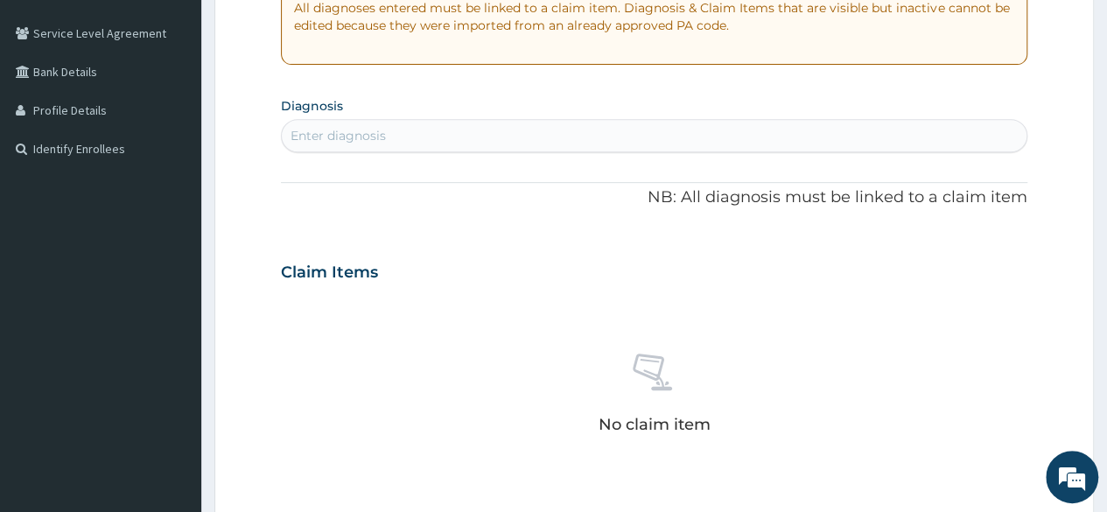
click at [674, 139] on div "Enter diagnosis" at bounding box center [654, 136] width 745 height 28
type input "malar"
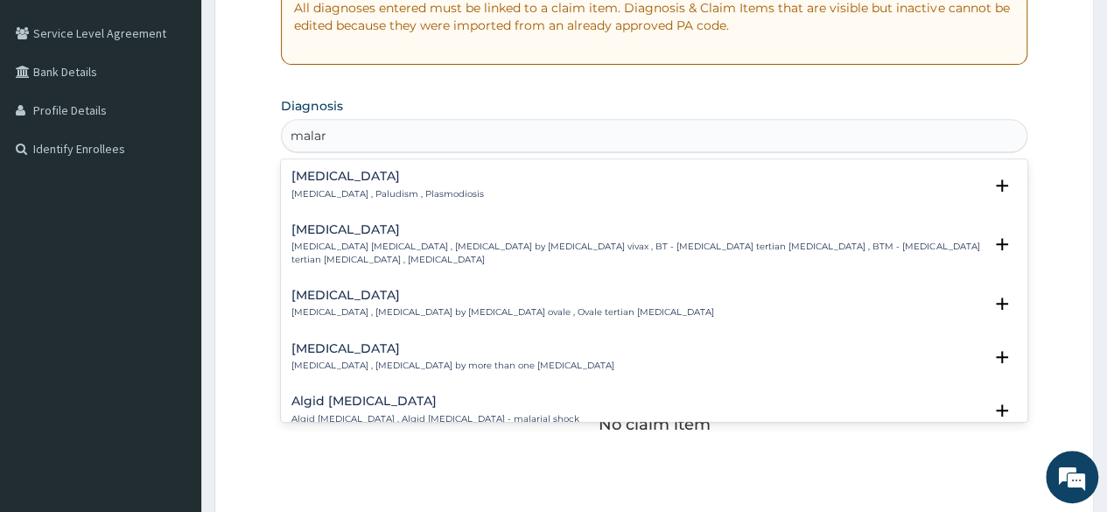
click at [385, 190] on p "Malaria , Paludism , Plasmodiosis" at bounding box center [387, 194] width 193 height 12
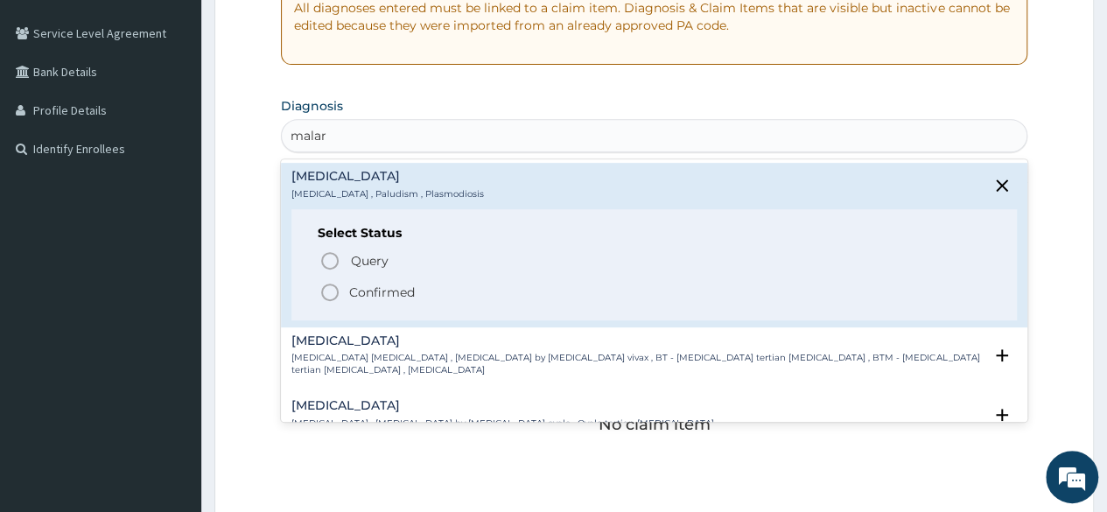
click at [385, 285] on p "Confirmed" at bounding box center [382, 293] width 66 height 18
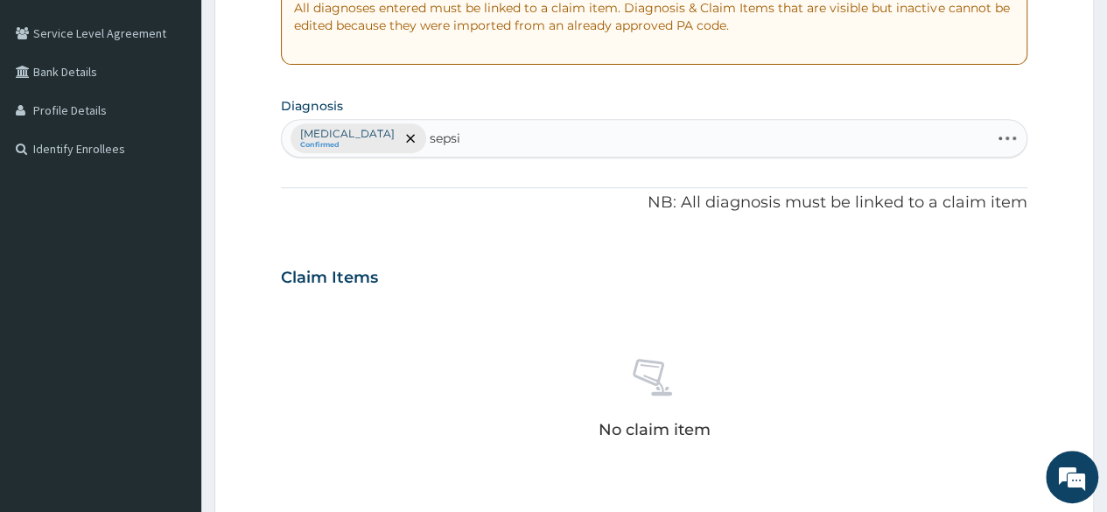
type input "sepsis"
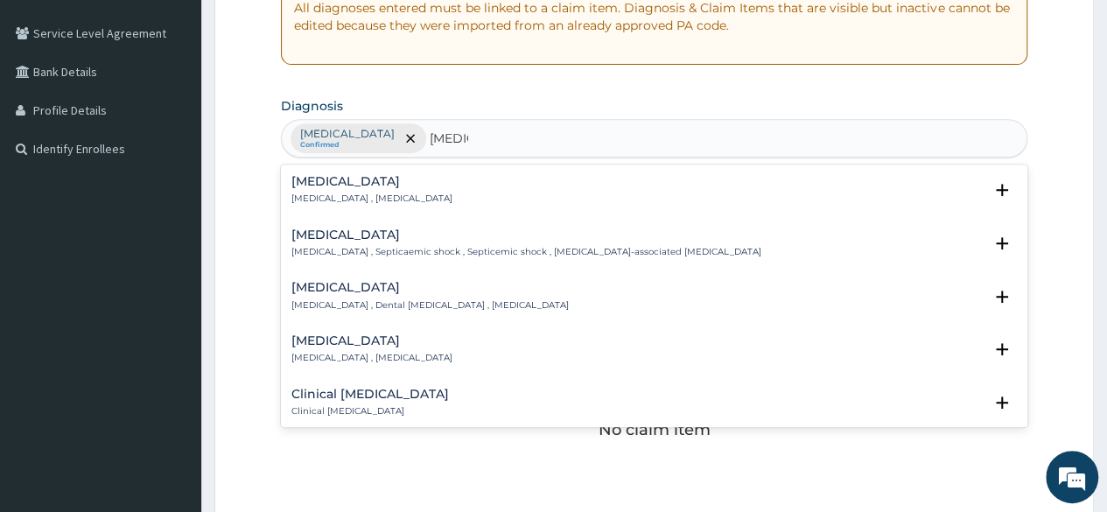
click at [359, 200] on p "Systemic infection , Sepsis" at bounding box center [371, 199] width 161 height 12
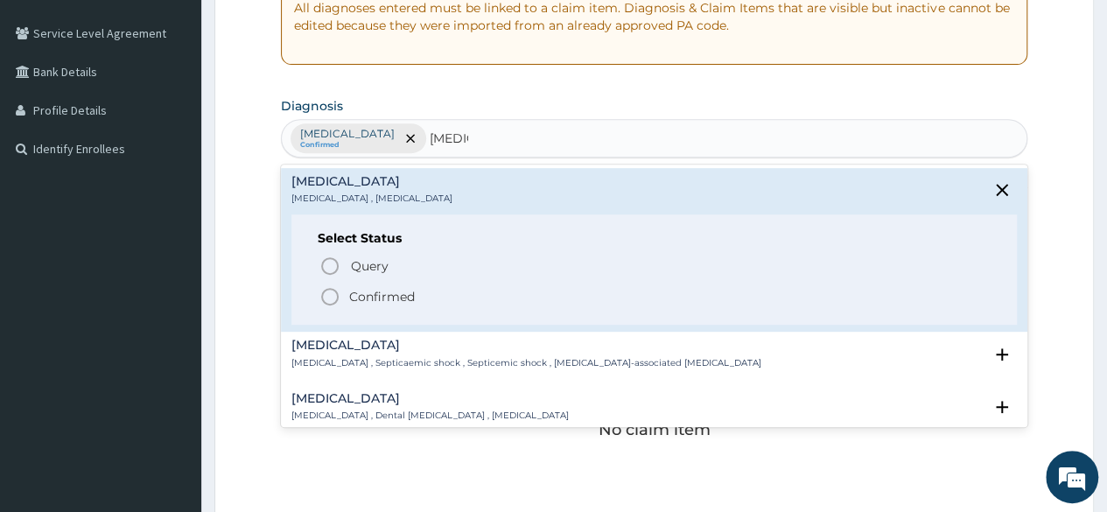
click at [366, 296] on p "Confirmed" at bounding box center [382, 297] width 66 height 18
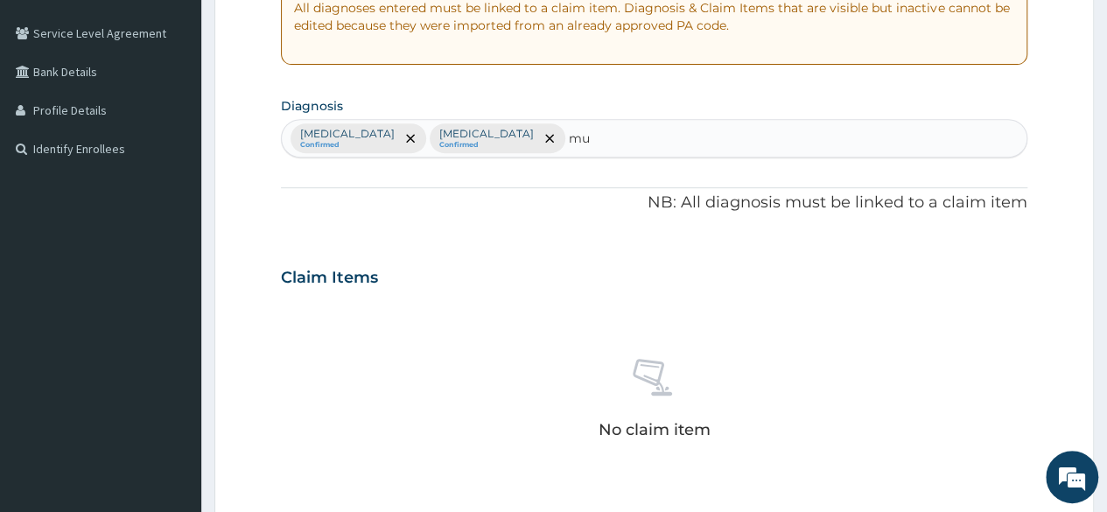
type input "m"
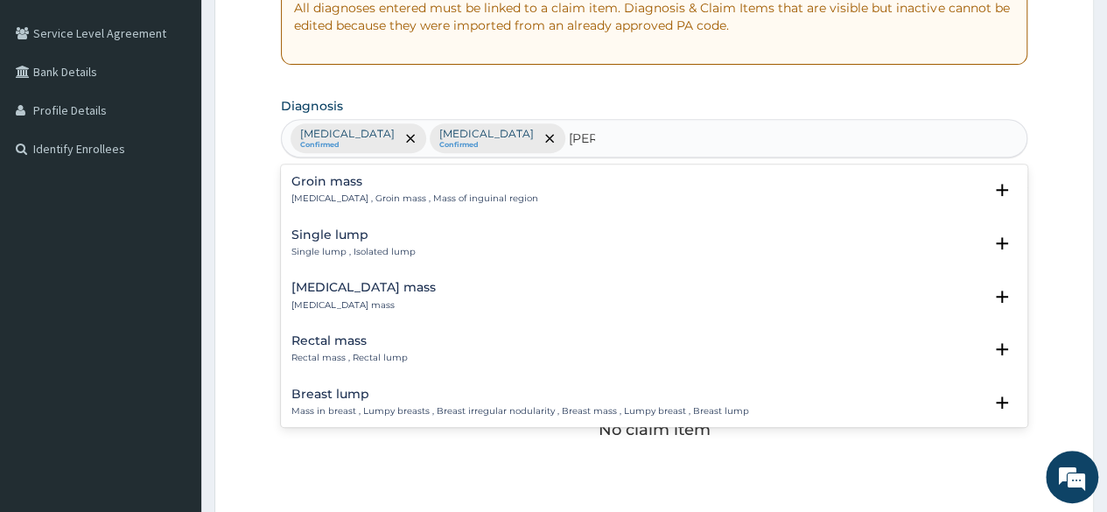
type input "lumb"
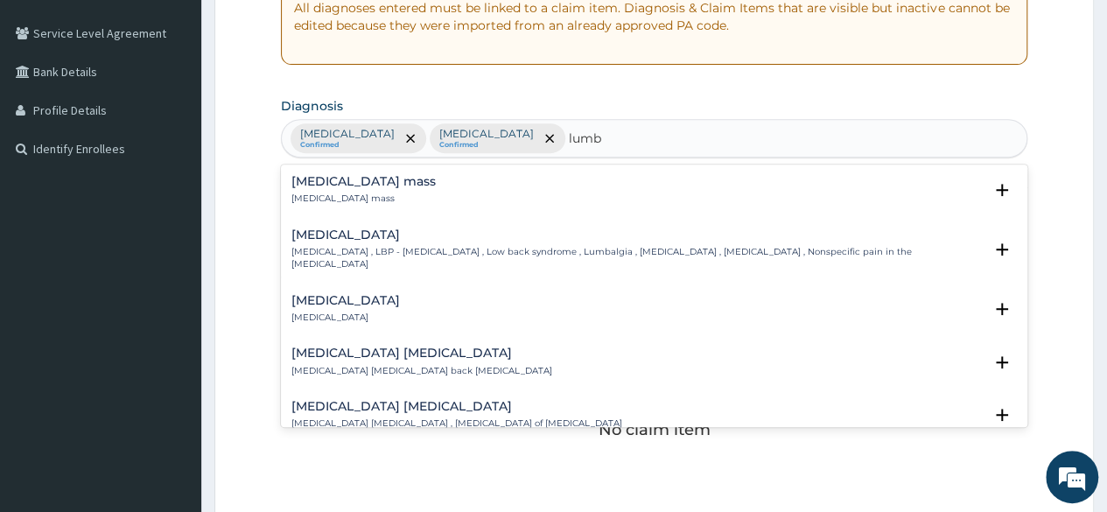
click at [366, 365] on p "Lumbar sprain , Lumbar back sprain" at bounding box center [421, 371] width 261 height 12
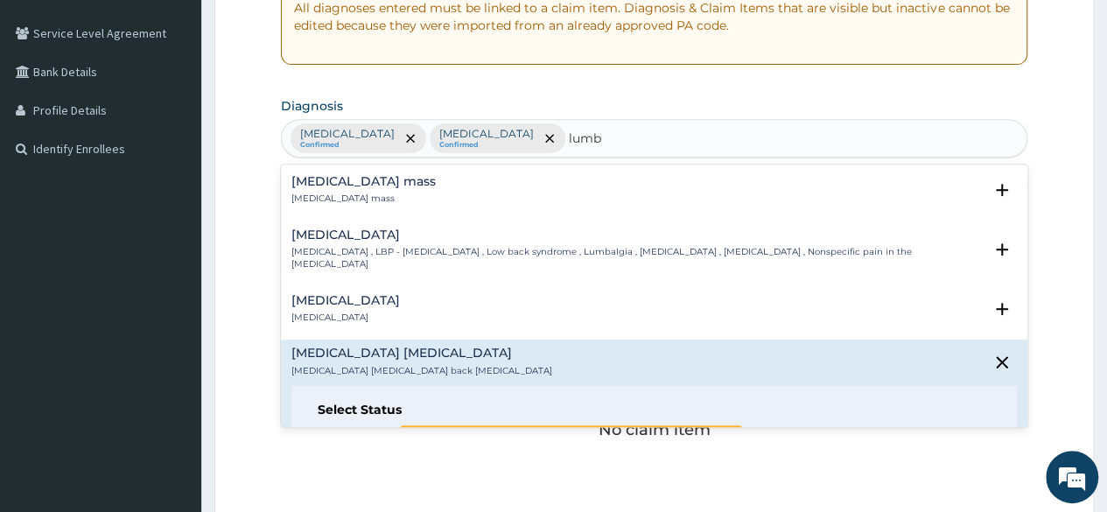
click at [369, 429] on span "Query" at bounding box center [370, 438] width 38 height 18
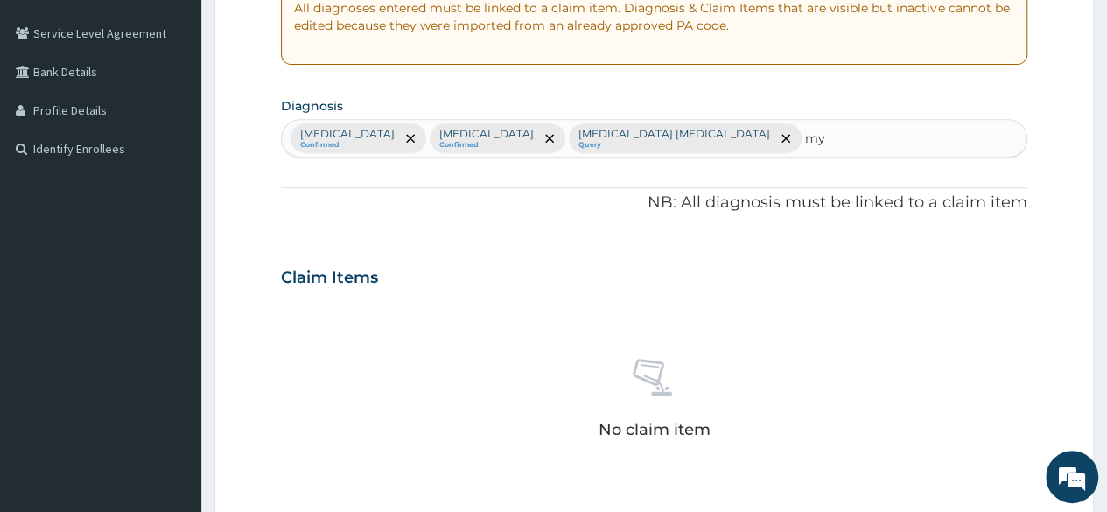
type input "mya"
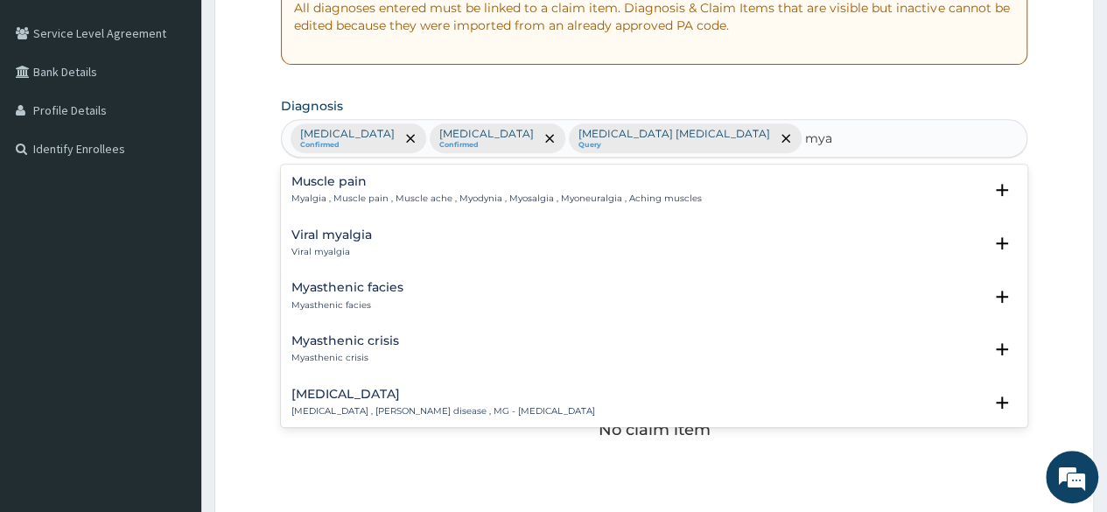
click at [331, 185] on h4 "Muscle pain" at bounding box center [496, 181] width 410 height 13
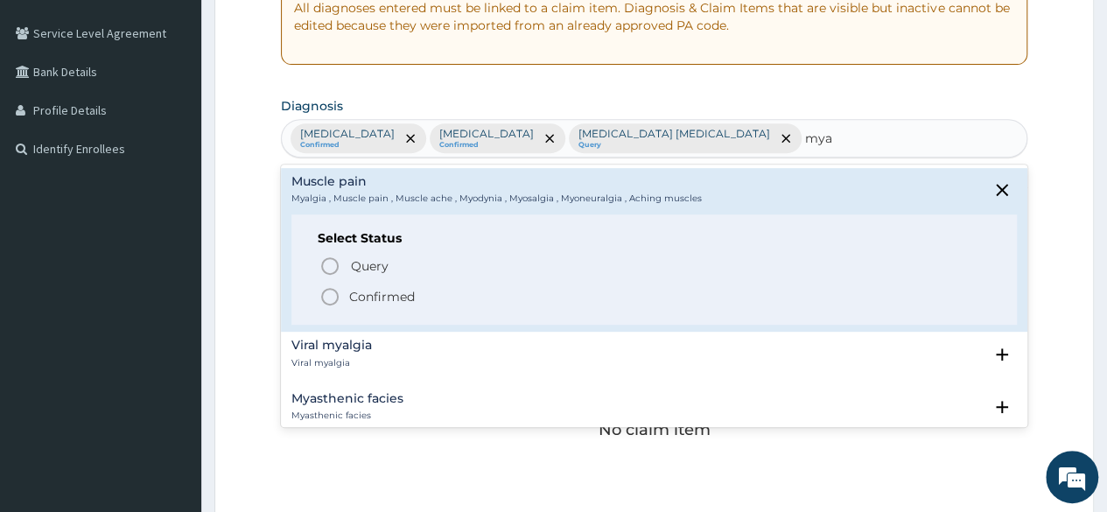
click at [387, 301] on p "Confirmed" at bounding box center [382, 297] width 66 height 18
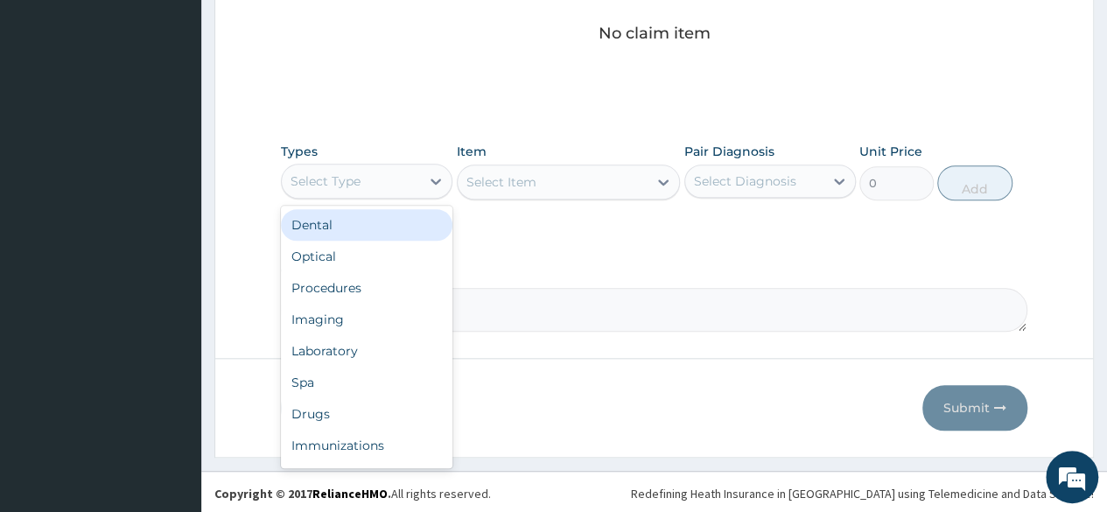
click at [378, 182] on div "Types option Dental focused, 1 of 10. 10 results available. Use Up and Down to …" at bounding box center [367, 172] width 172 height 58
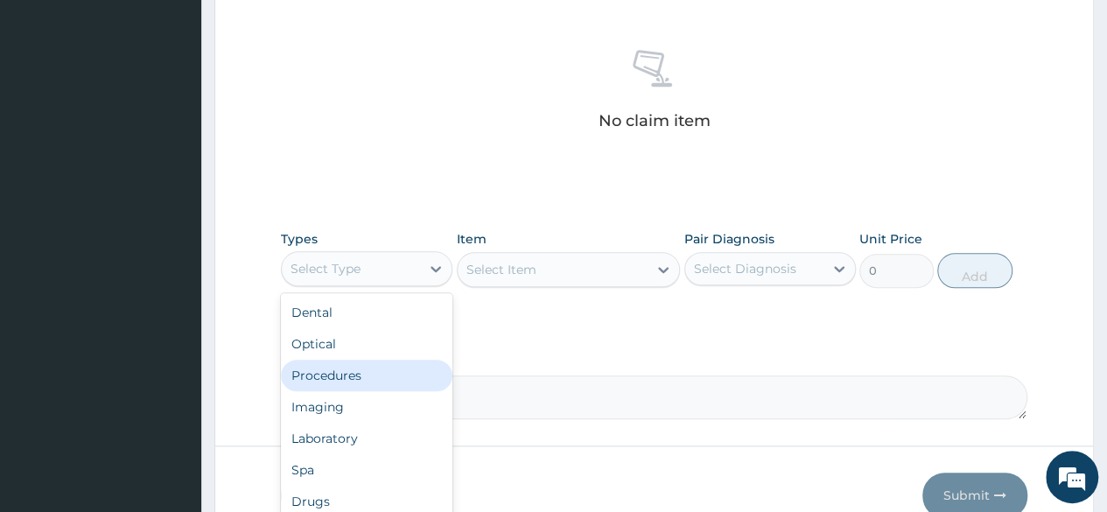
click at [332, 377] on div "Procedures" at bounding box center [367, 376] width 172 height 32
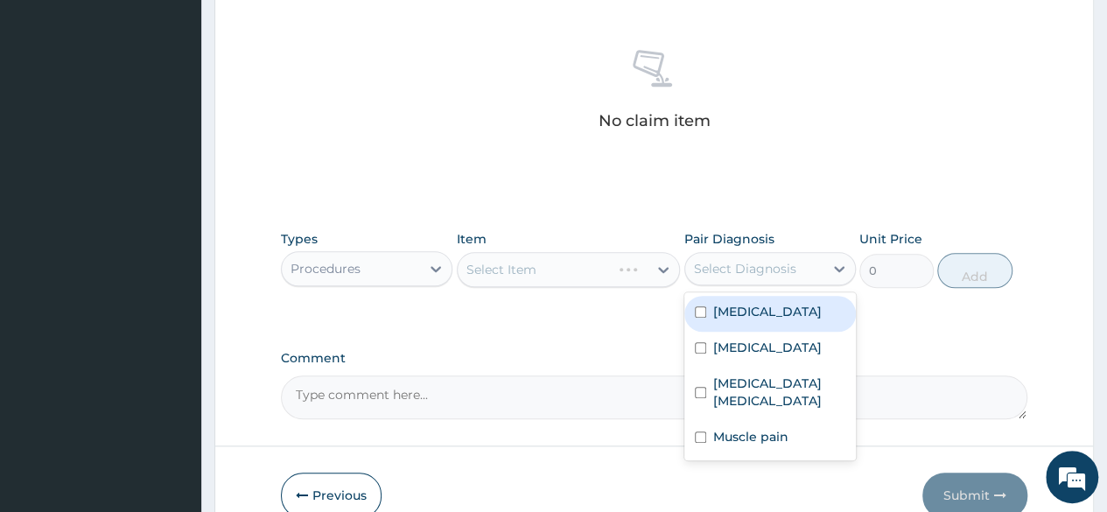
click at [778, 260] on div "Select Diagnosis" at bounding box center [745, 269] width 102 height 18
click at [742, 319] on div "Malaria" at bounding box center [770, 314] width 172 height 36
checkbox input "true"
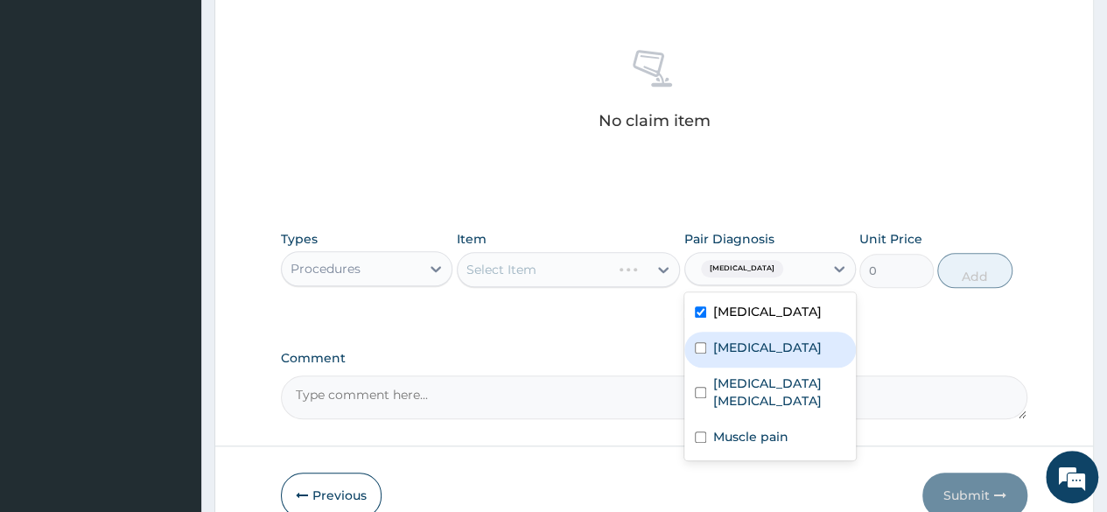
drag, startPoint x: 737, startPoint y: 346, endPoint x: 739, endPoint y: 370, distance: 24.6
click at [736, 348] on label "Sepsis" at bounding box center [767, 348] width 109 height 18
checkbox input "true"
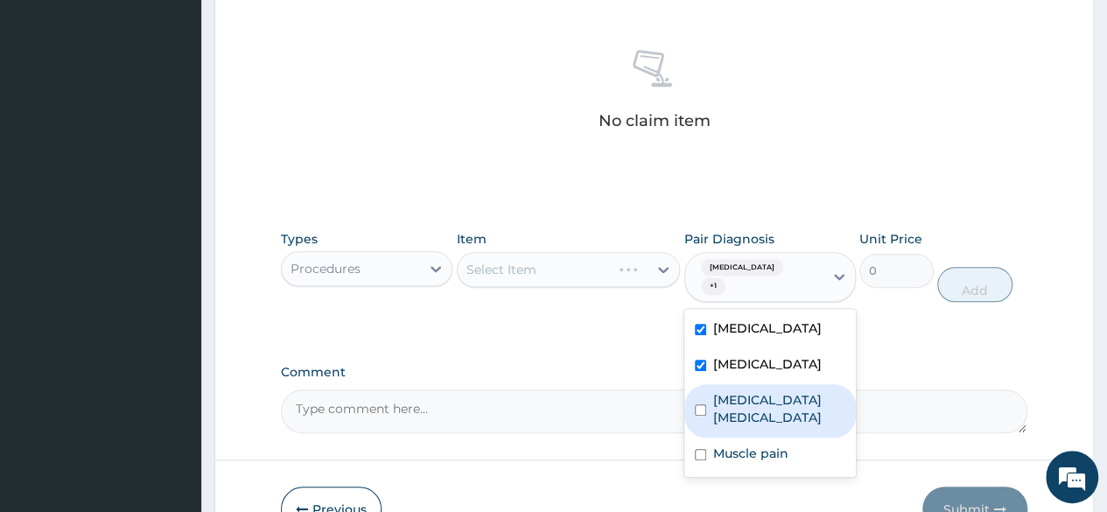
click at [739, 391] on label "Lumbar sprain" at bounding box center [779, 408] width 132 height 35
checkbox input "true"
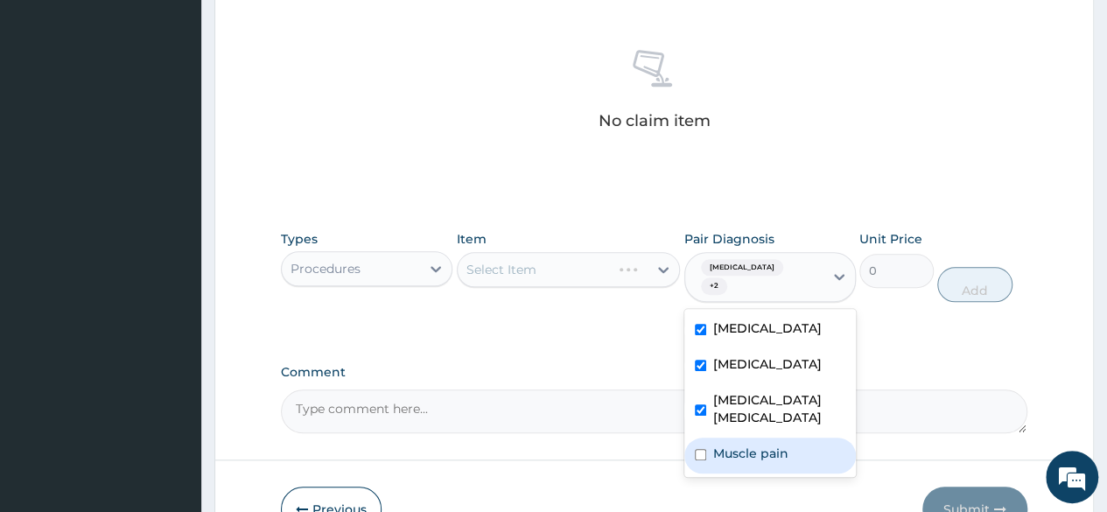
click at [725, 438] on div "Muscle pain" at bounding box center [770, 456] width 172 height 36
checkbox input "true"
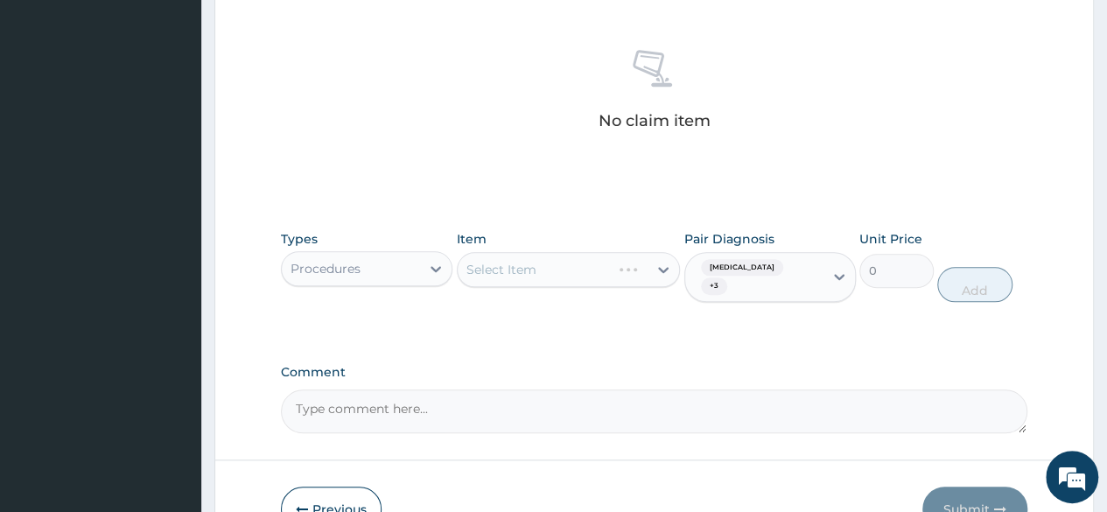
click at [608, 273] on div "Select Item" at bounding box center [569, 269] width 224 height 35
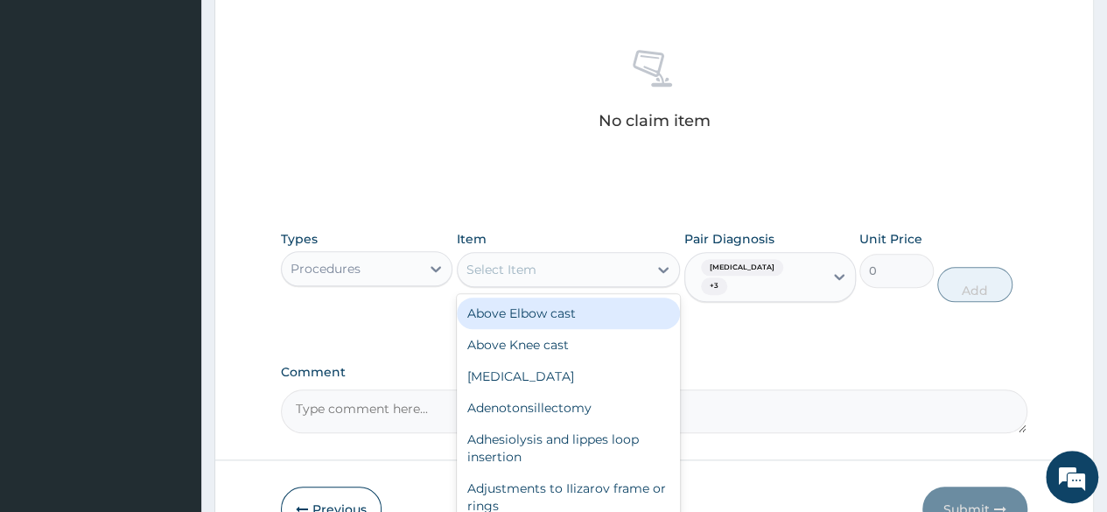
click at [597, 270] on div "Select Item" at bounding box center [553, 270] width 191 height 28
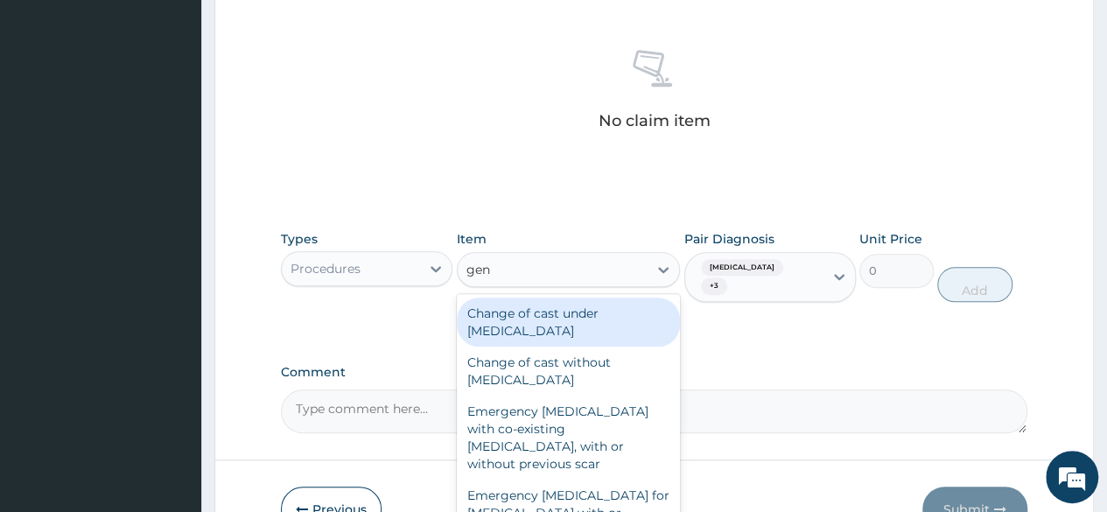
type input "gene"
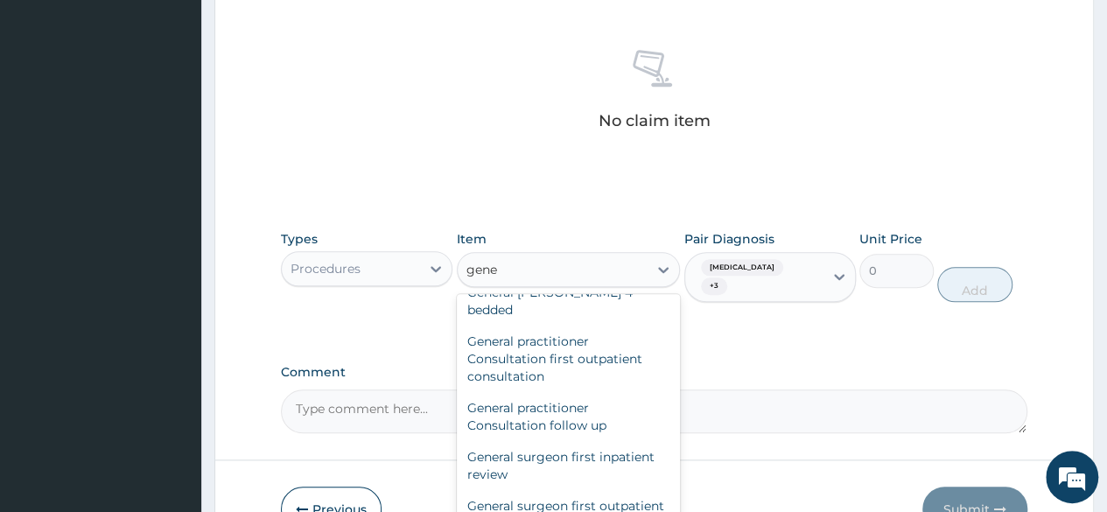
scroll to position [175, 0]
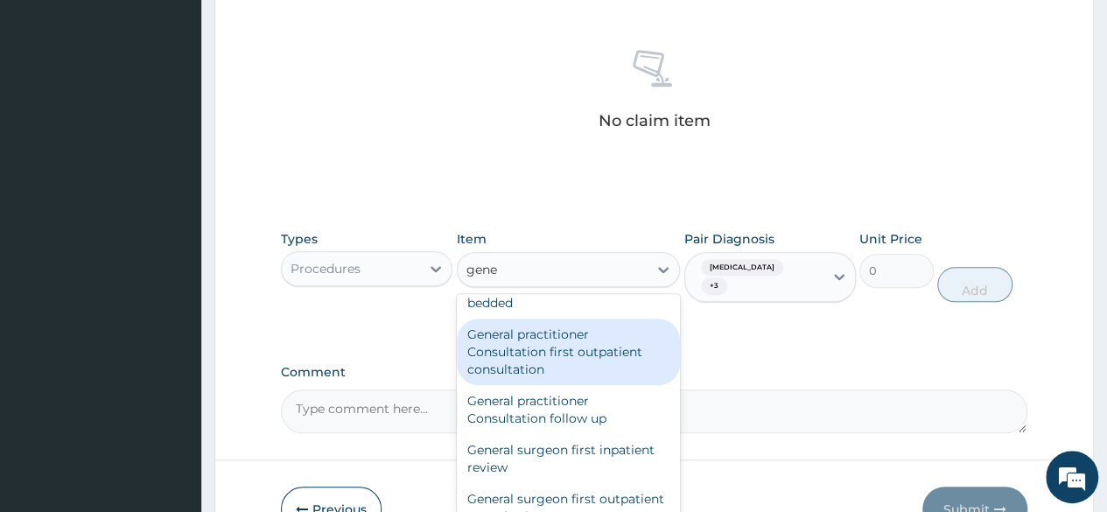
click at [609, 330] on div "General practitioner Consultation first outpatient consultation" at bounding box center [569, 352] width 224 height 67
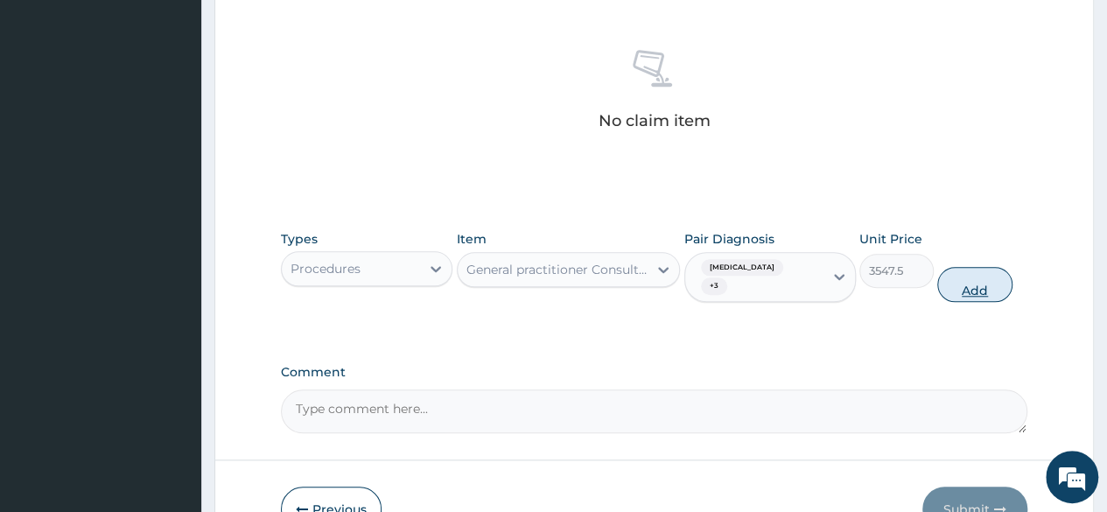
click at [987, 273] on button "Add" at bounding box center [974, 284] width 74 height 35
type input "0"
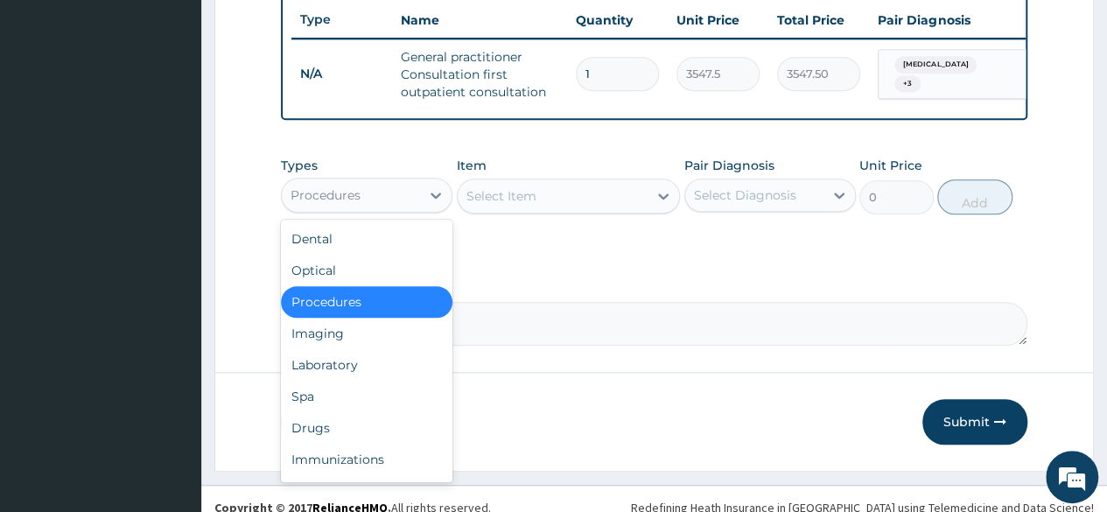
click at [366, 204] on div "Procedures" at bounding box center [351, 195] width 138 height 28
click at [320, 375] on div "Laboratory" at bounding box center [367, 365] width 172 height 32
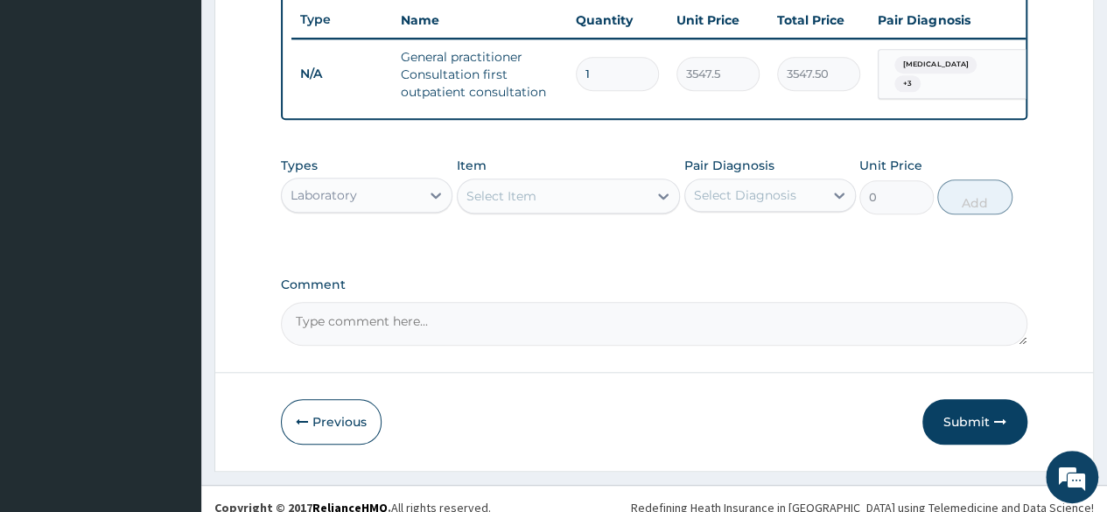
click at [745, 201] on div "Select Diagnosis" at bounding box center [745, 195] width 102 height 18
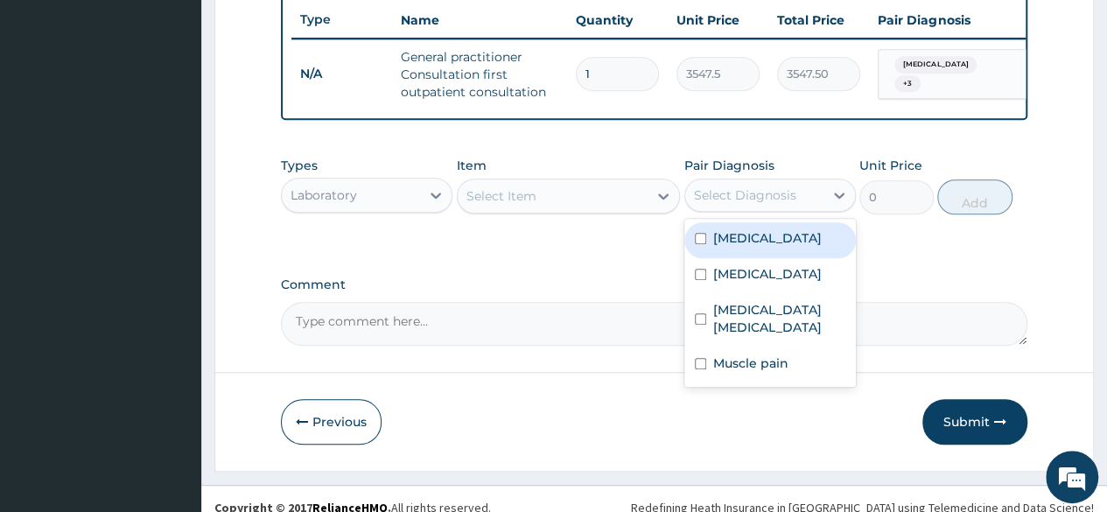
click at [750, 247] on label "Malaria" at bounding box center [767, 238] width 109 height 18
checkbox input "true"
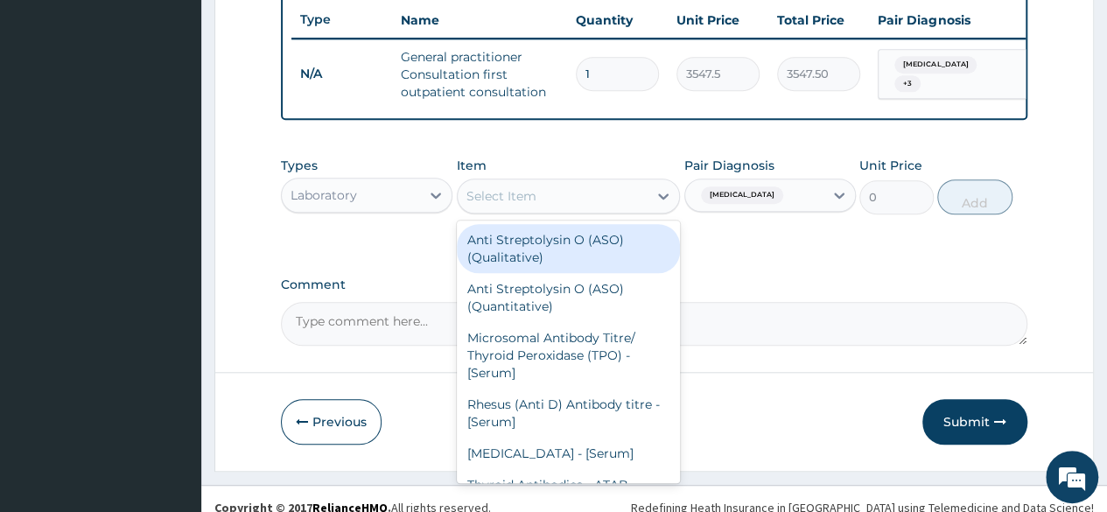
drag, startPoint x: 619, startPoint y: 199, endPoint x: 616, endPoint y: 208, distance: 10.0
click at [619, 200] on div "Select Item" at bounding box center [553, 196] width 191 height 28
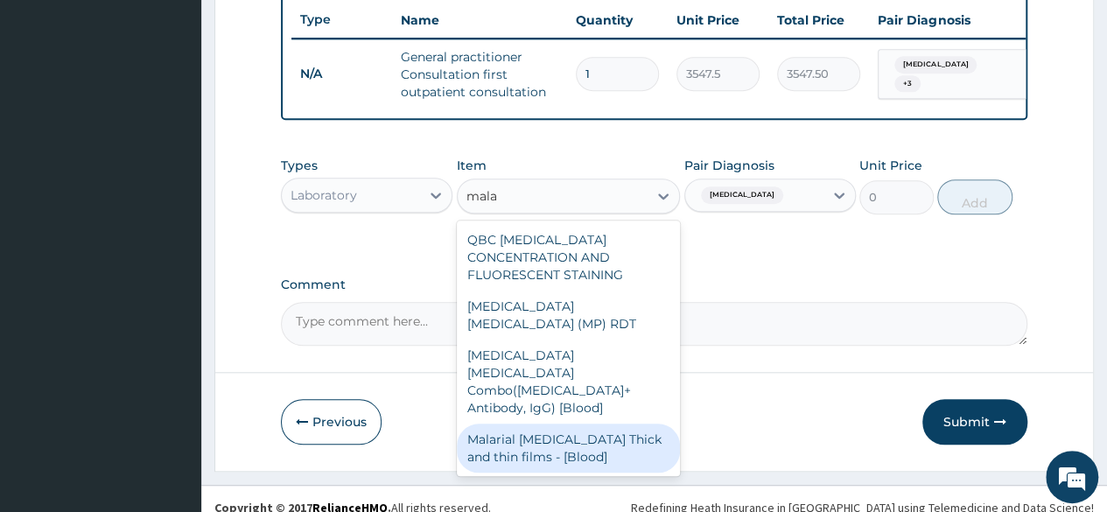
type input "mala"
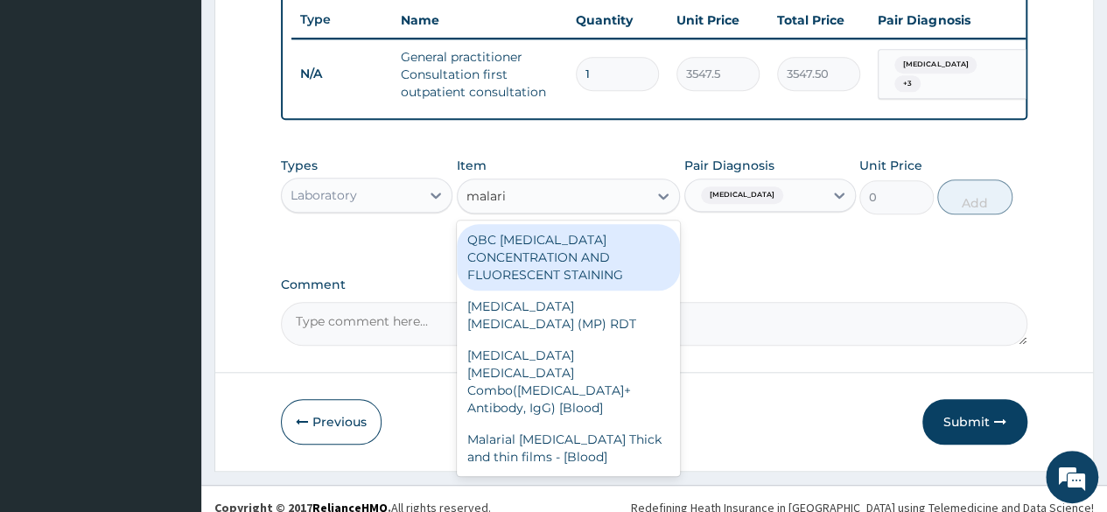
type input "malaria"
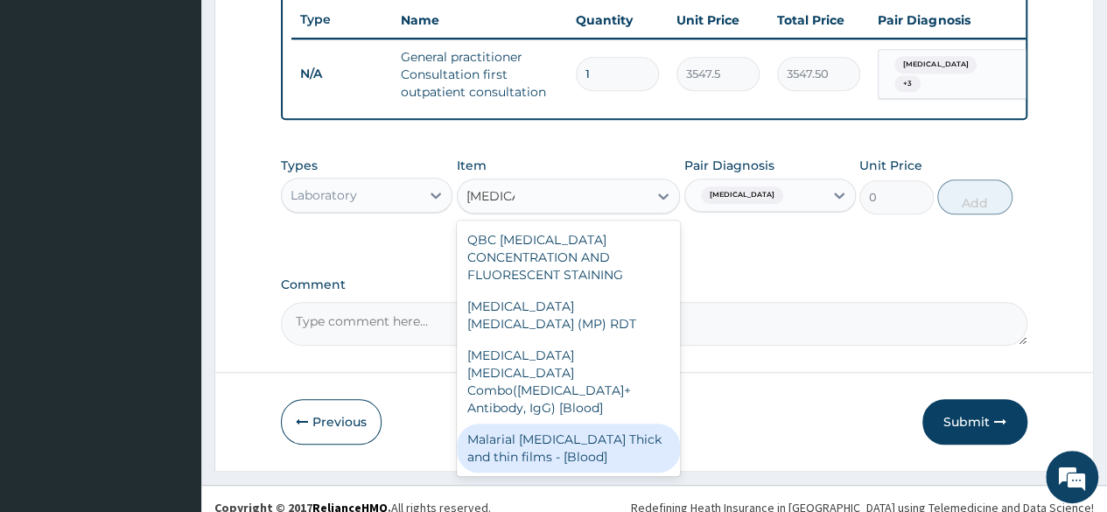
click at [609, 424] on div "Malarial Parasite Thick and thin films - [Blood]" at bounding box center [569, 448] width 224 height 49
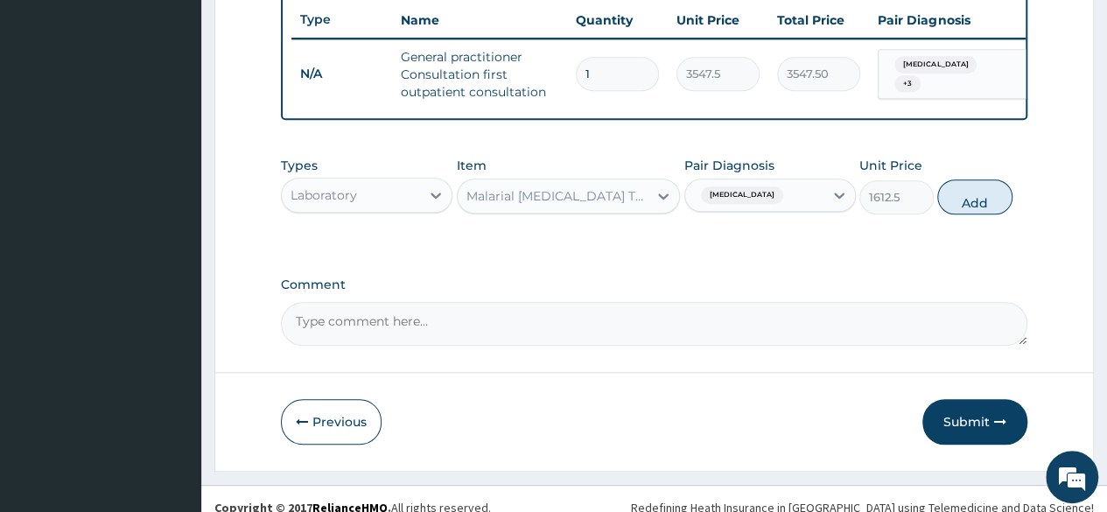
click at [961, 210] on button "Add" at bounding box center [974, 196] width 74 height 35
type input "0"
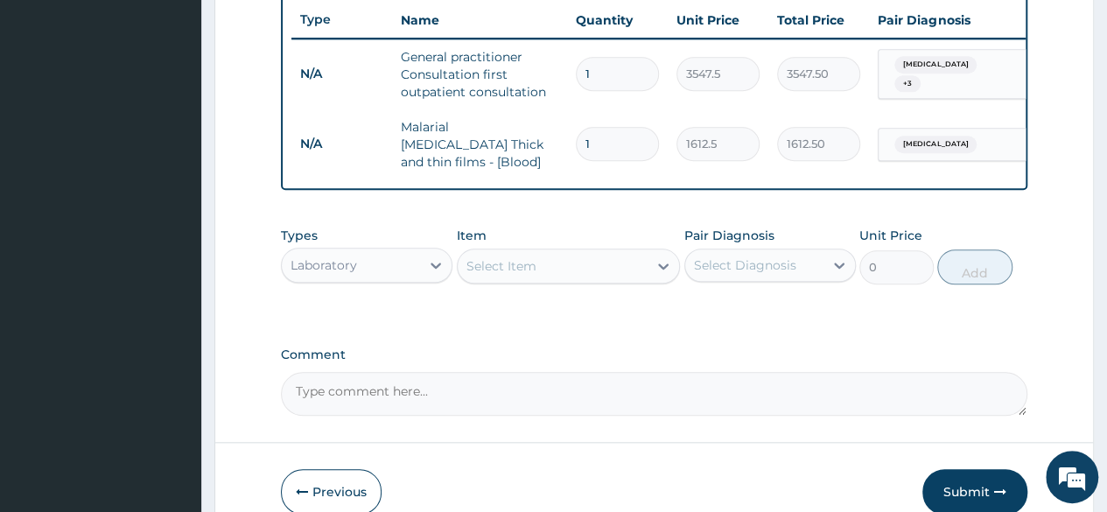
click at [375, 270] on div "Laboratory" at bounding box center [351, 265] width 138 height 28
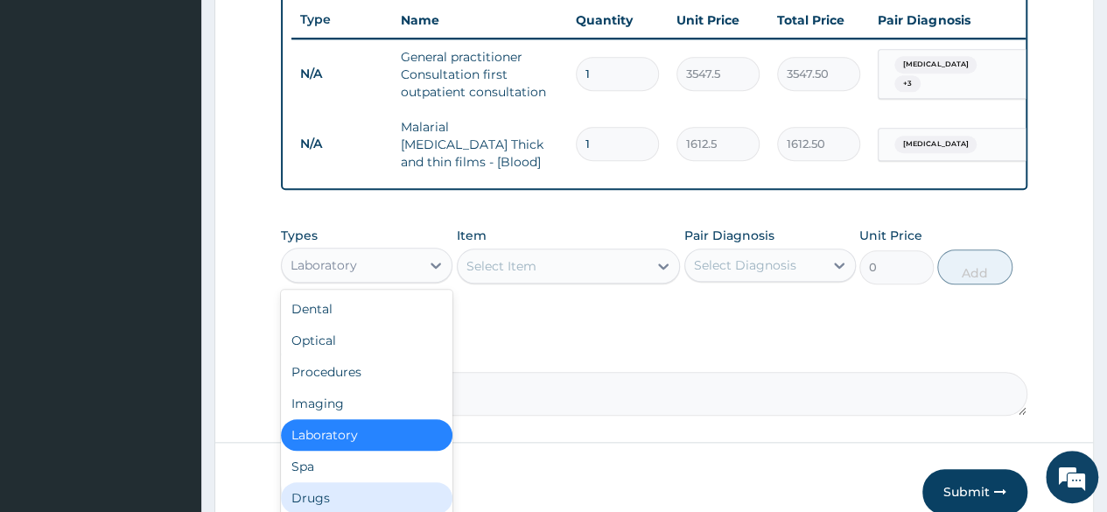
click at [355, 498] on div "Drugs" at bounding box center [367, 498] width 172 height 32
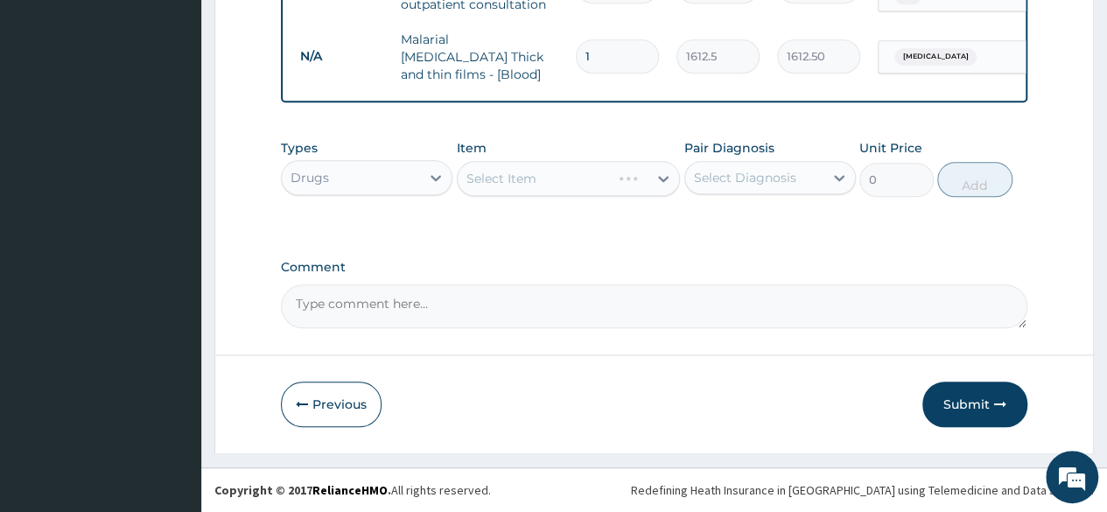
scroll to position [747, 0]
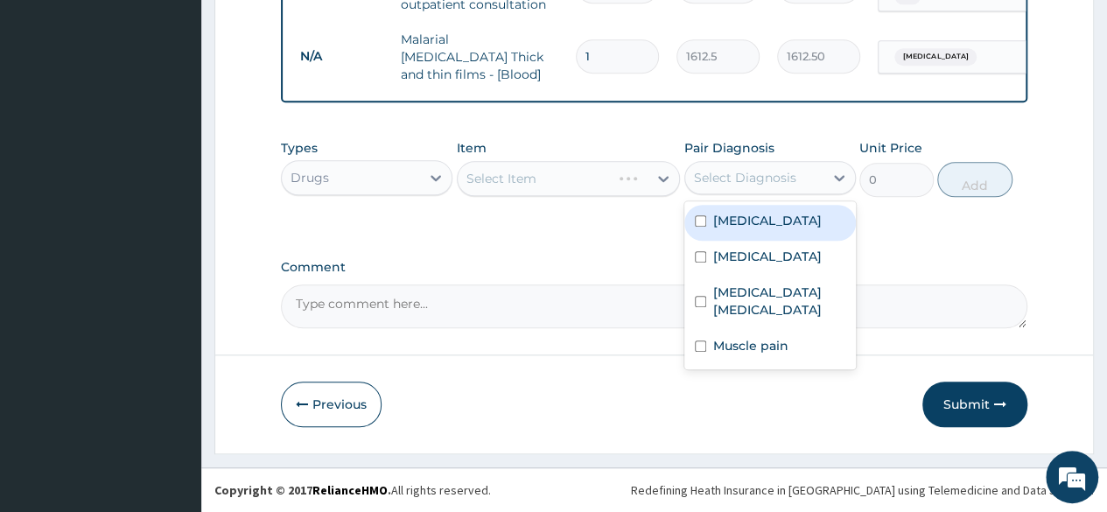
click at [751, 178] on div "Select Diagnosis" at bounding box center [745, 178] width 102 height 18
click at [743, 229] on label "Malaria" at bounding box center [767, 221] width 109 height 18
checkbox input "true"
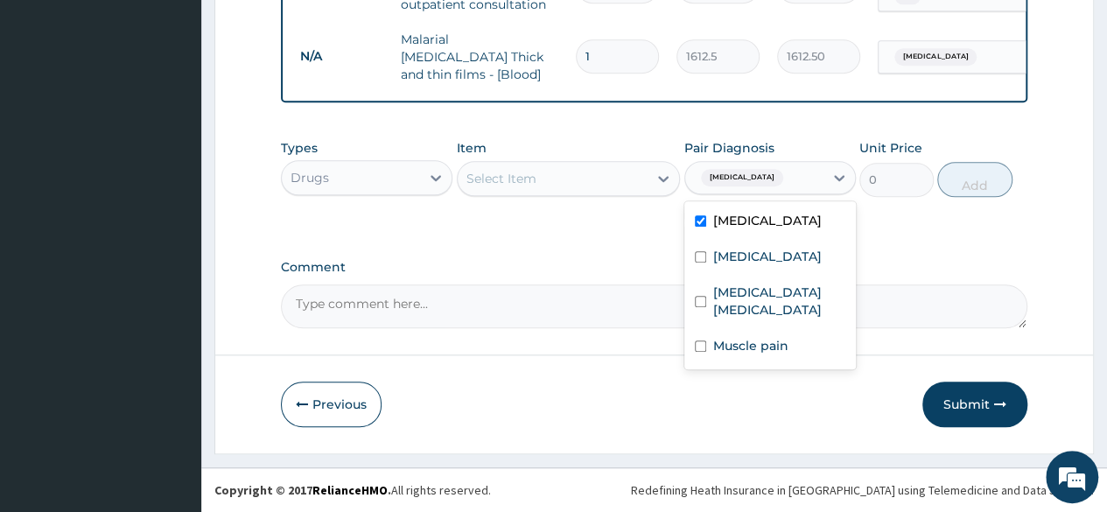
click at [506, 183] on div "Select Item" at bounding box center [501, 179] width 70 height 18
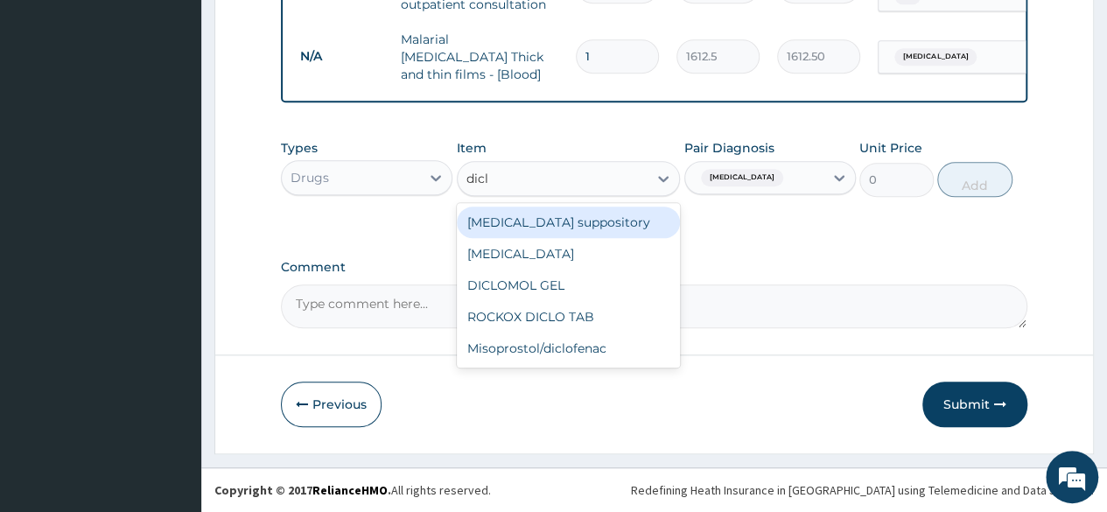
type input "diclo"
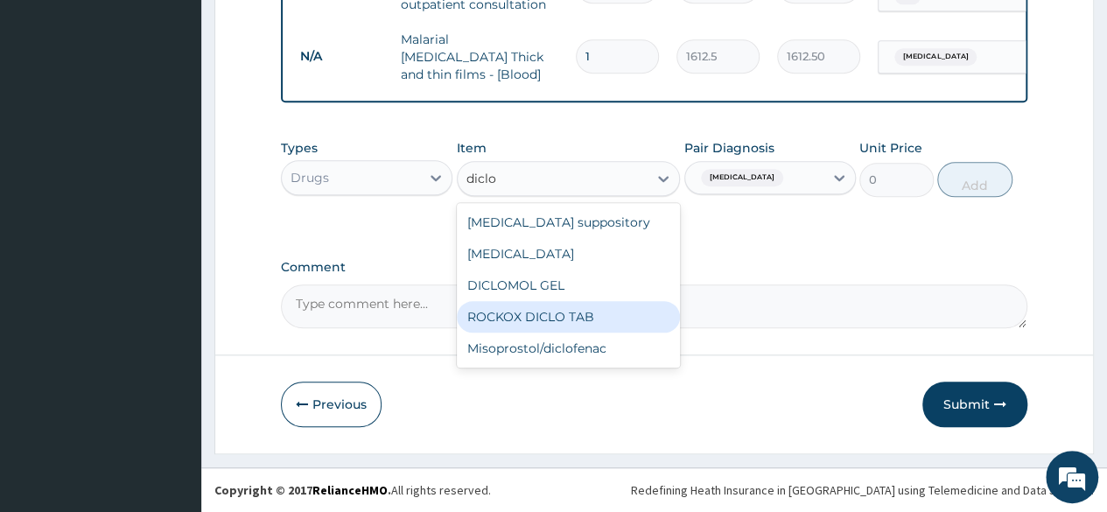
click at [619, 326] on div "ROCKOX DICLO TAB" at bounding box center [569, 317] width 224 height 32
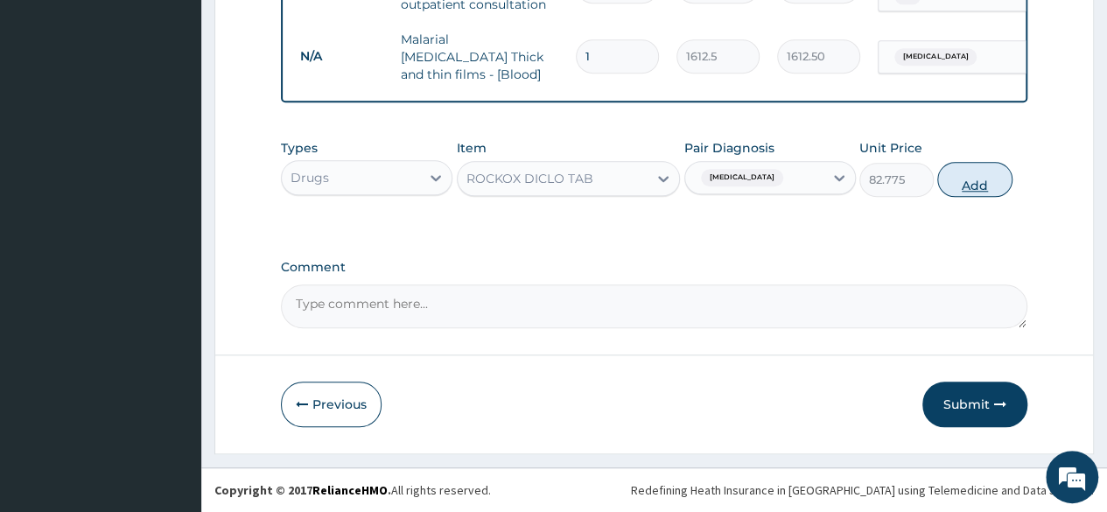
click at [960, 178] on button "Add" at bounding box center [974, 179] width 74 height 35
type input "0"
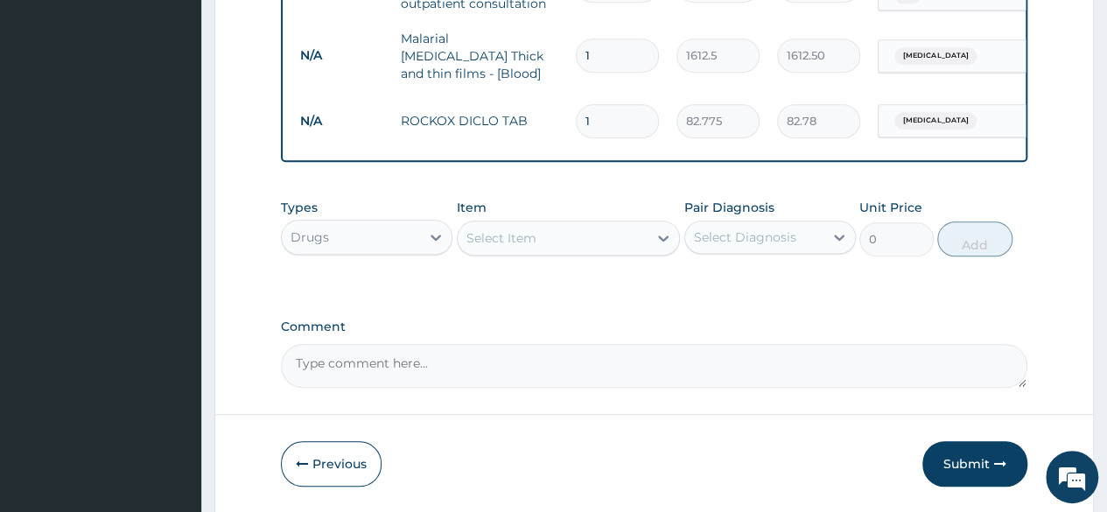
type input "10"
type input "827.75"
type input "10"
click at [585, 249] on div "Select Item" at bounding box center [553, 238] width 191 height 28
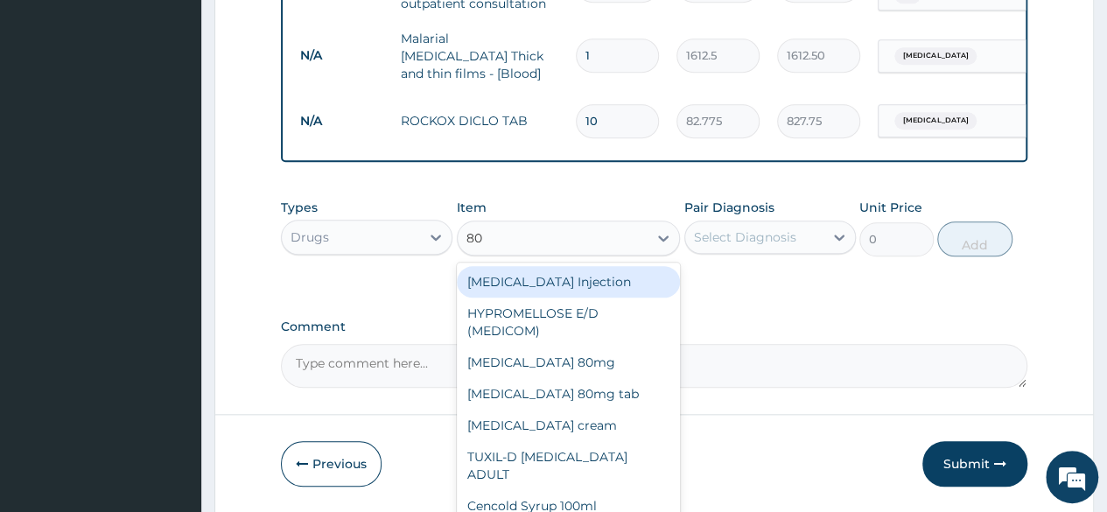
type input "80/"
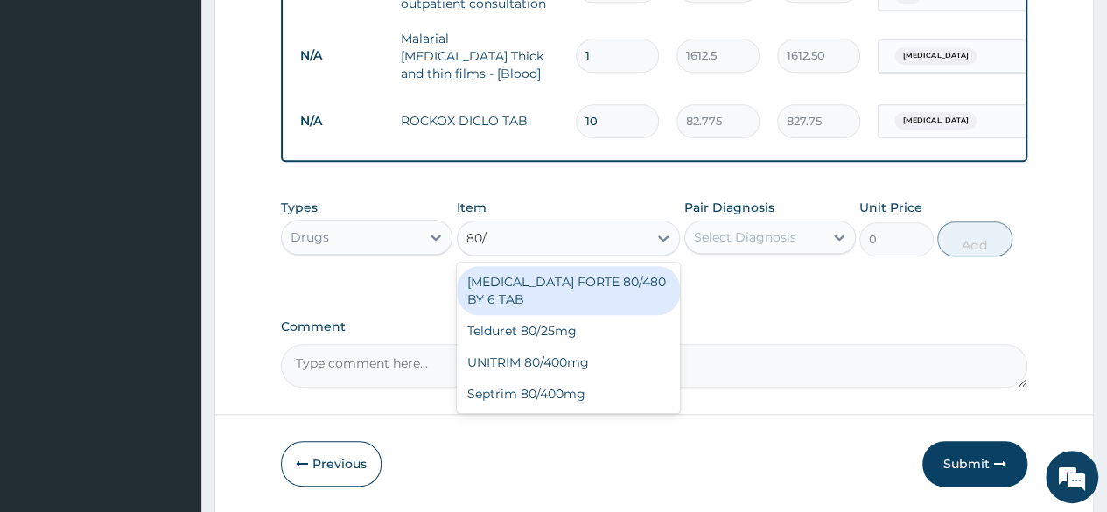
drag, startPoint x: 593, startPoint y: 291, endPoint x: 652, endPoint y: 279, distance: 59.9
click at [597, 291] on div "COARTEM FORTE 80/480 BY 6 TAB" at bounding box center [569, 290] width 224 height 49
type input "449.35"
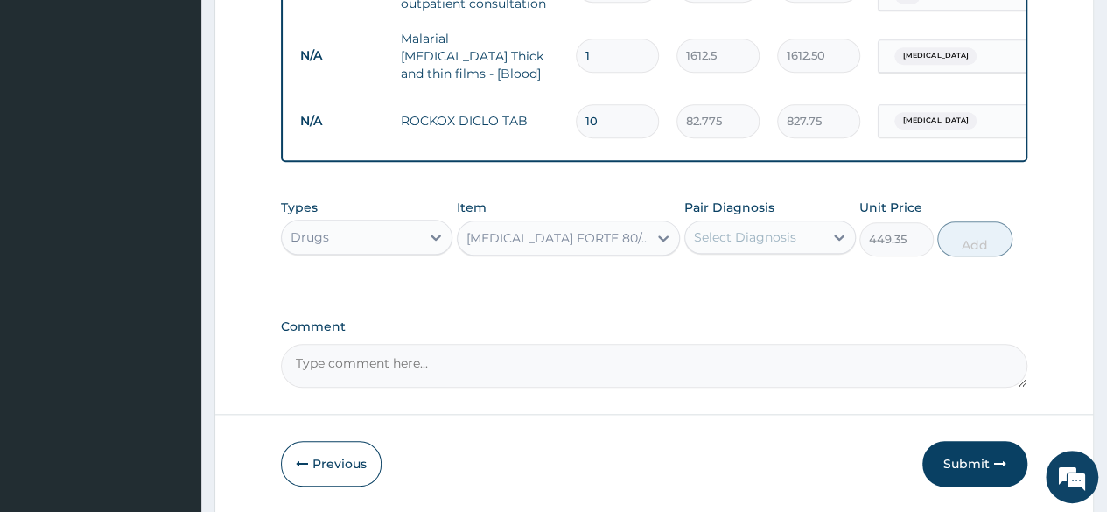
click at [749, 235] on div "Select Diagnosis" at bounding box center [745, 237] width 102 height 18
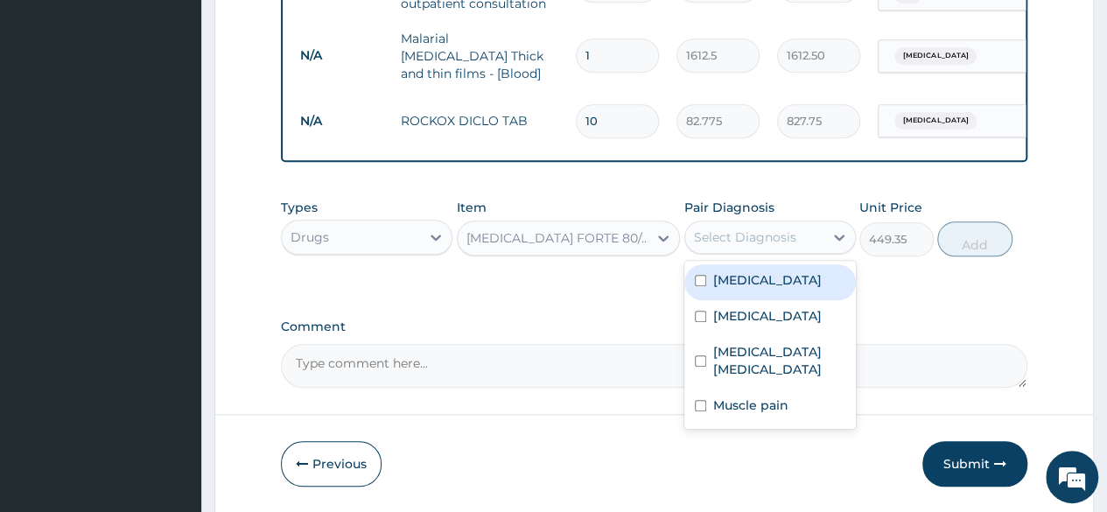
click at [726, 294] on div "Malaria" at bounding box center [770, 282] width 172 height 36
checkbox input "true"
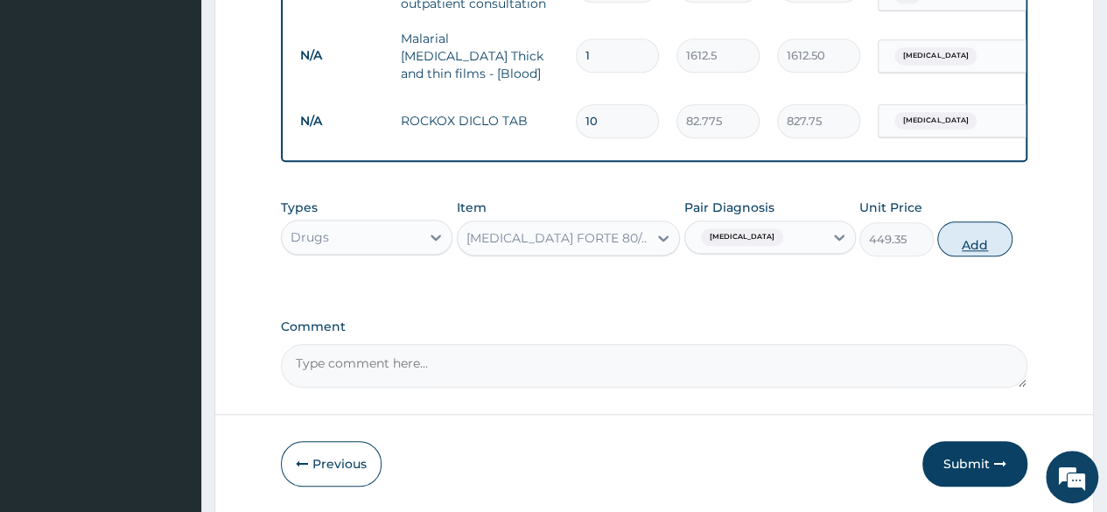
click at [992, 249] on button "Add" at bounding box center [974, 238] width 74 height 35
type input "0"
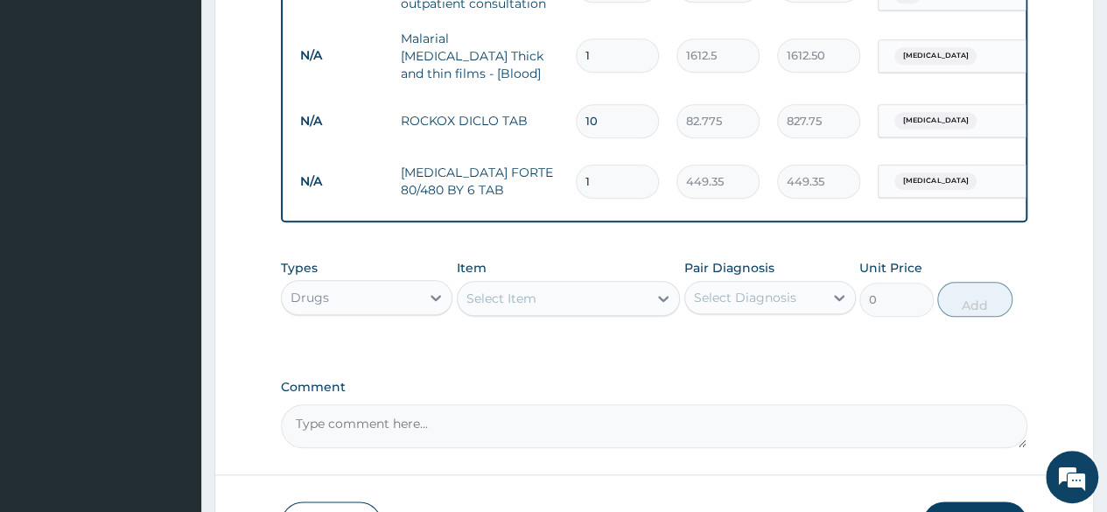
type input "0.00"
type input "6"
type input "2696.10"
type input "6"
click at [613, 303] on div "Select Item" at bounding box center [553, 298] width 191 height 28
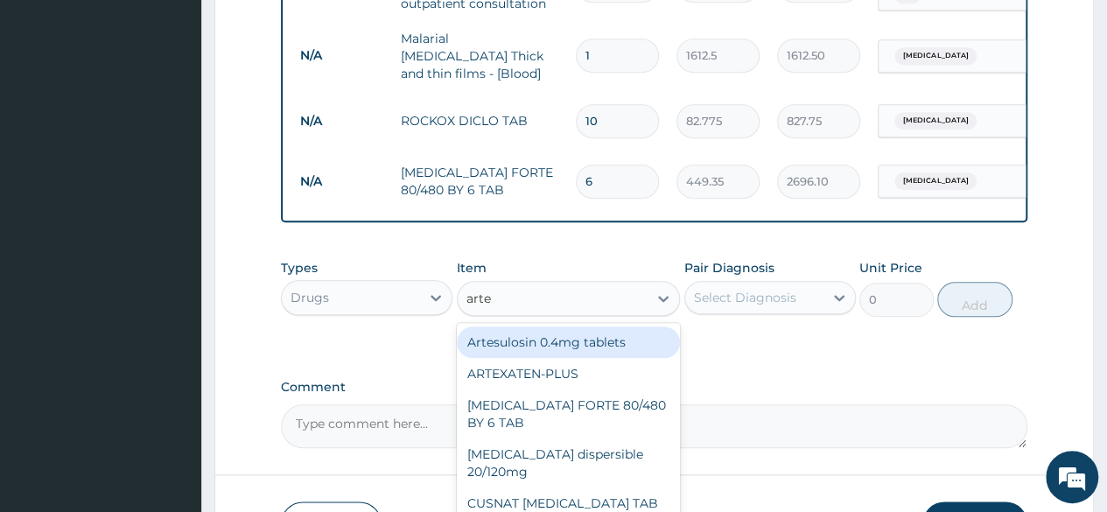
type input "artee"
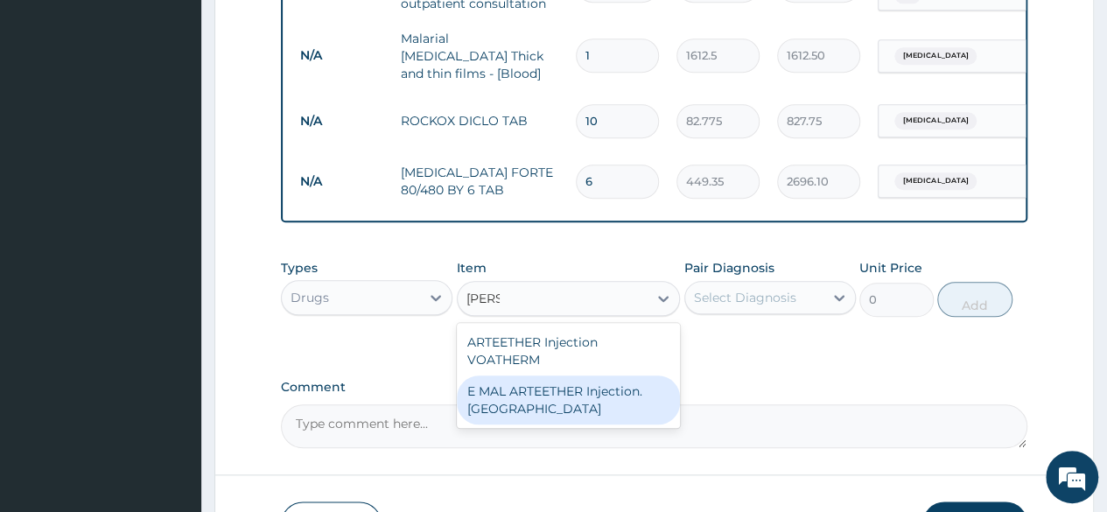
click at [574, 423] on div "E MAL ARTEETHER Injection. FIDSON" at bounding box center [569, 399] width 224 height 49
type input "1773.75"
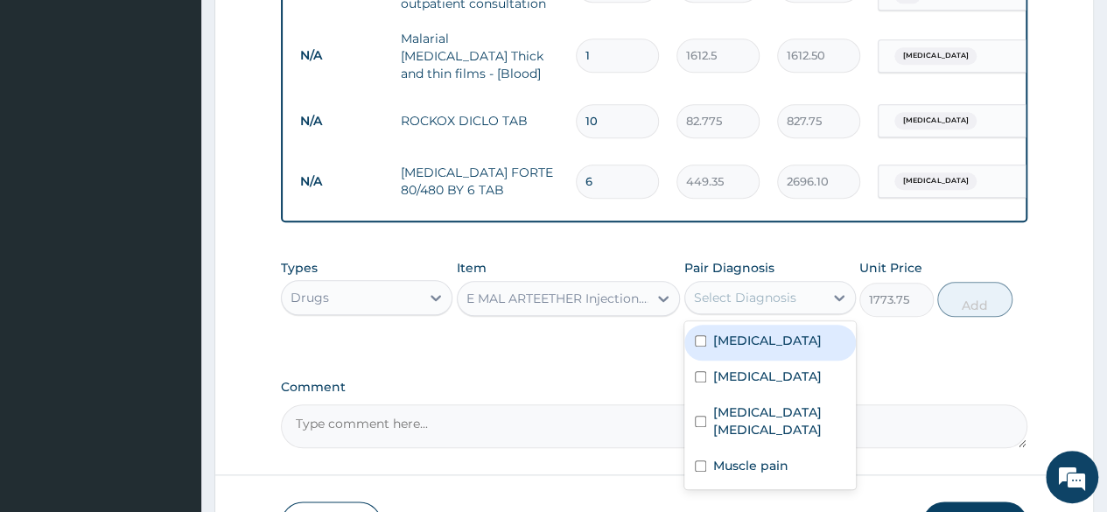
click at [779, 300] on div "Select Diagnosis" at bounding box center [745, 298] width 102 height 18
click at [759, 356] on div "Malaria" at bounding box center [770, 343] width 172 height 36
checkbox input "true"
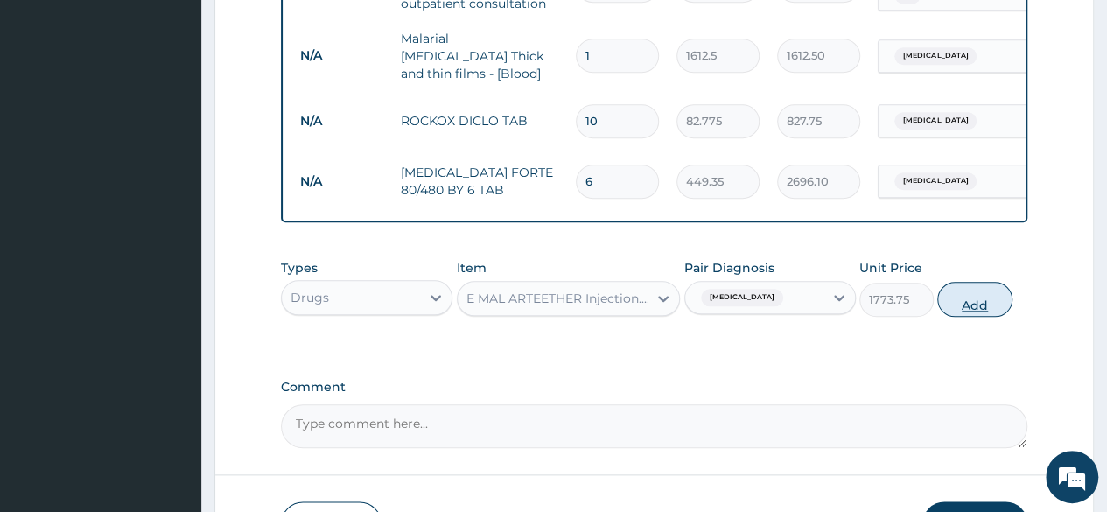
click at [994, 307] on button "Add" at bounding box center [974, 299] width 74 height 35
type input "0"
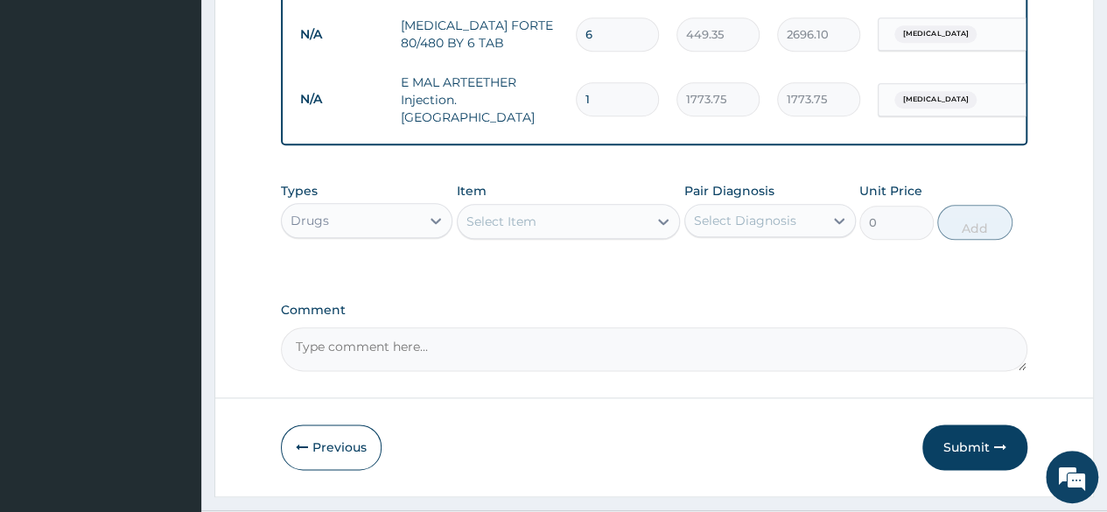
scroll to position [922, 0]
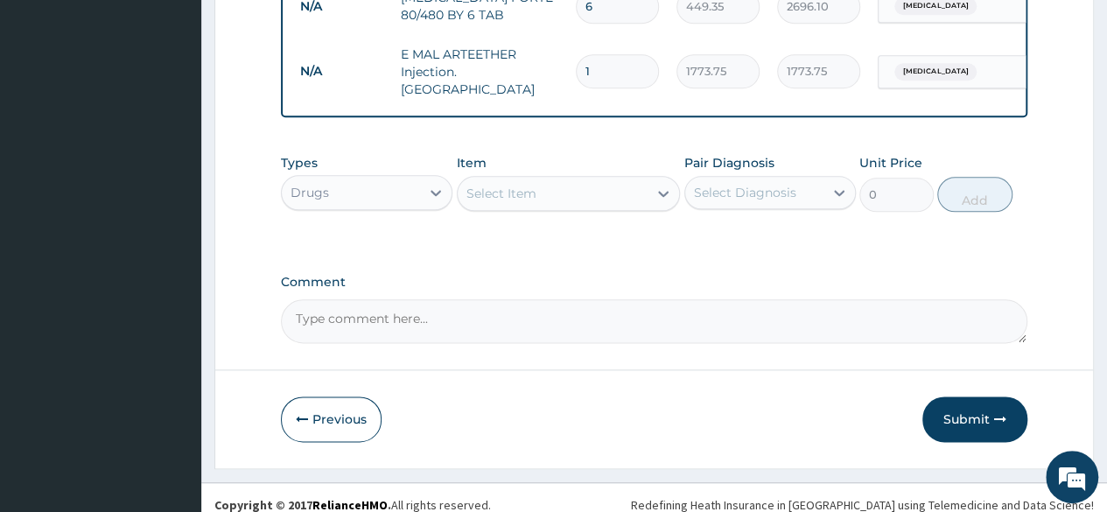
click at [612, 190] on div "Select Item" at bounding box center [553, 193] width 191 height 28
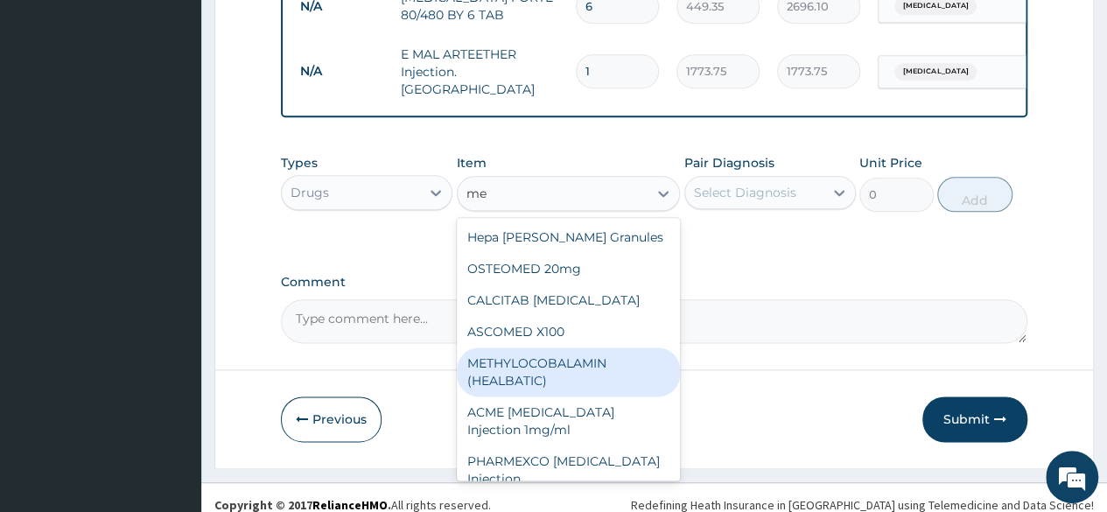
type input "m"
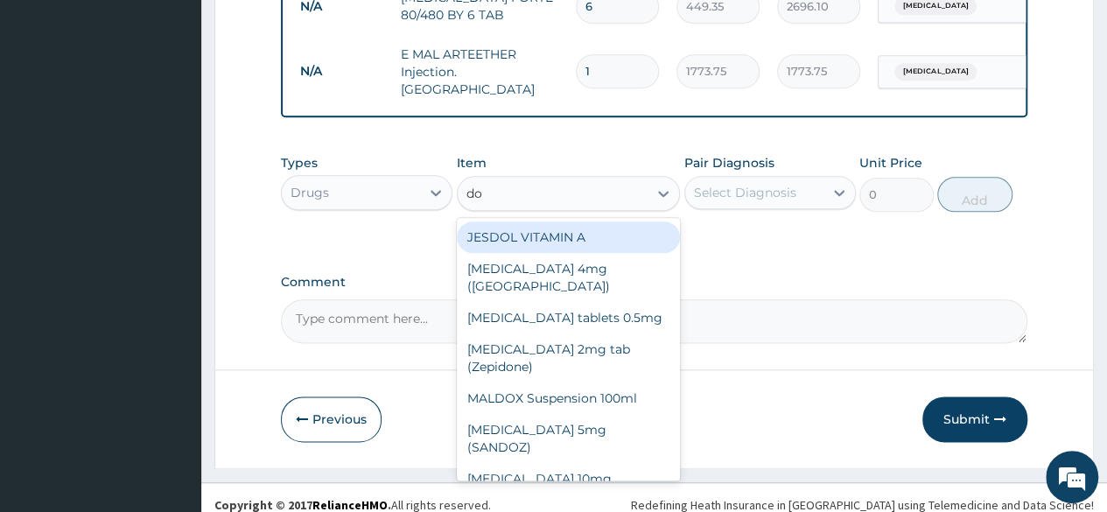
type input "d"
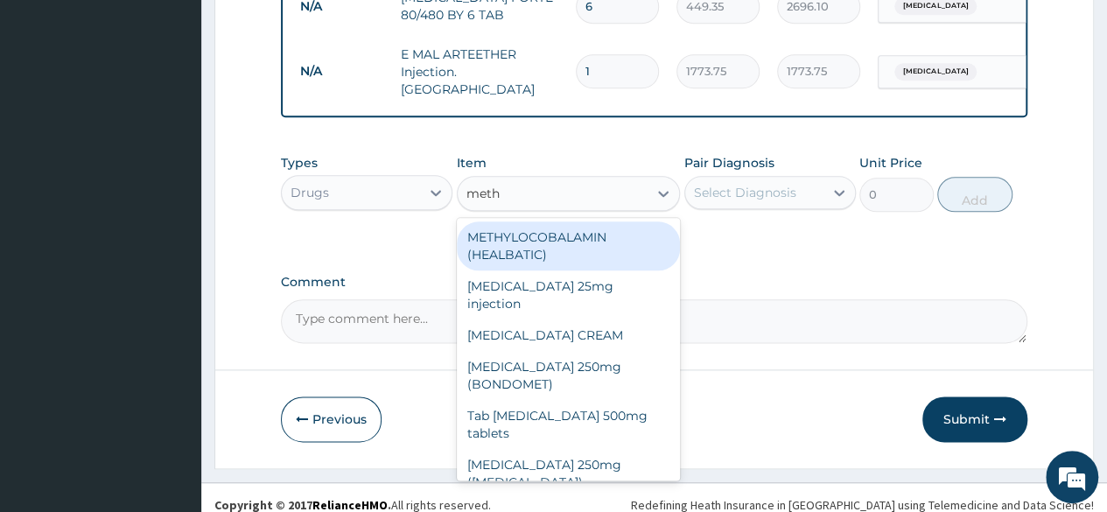
type input "metho"
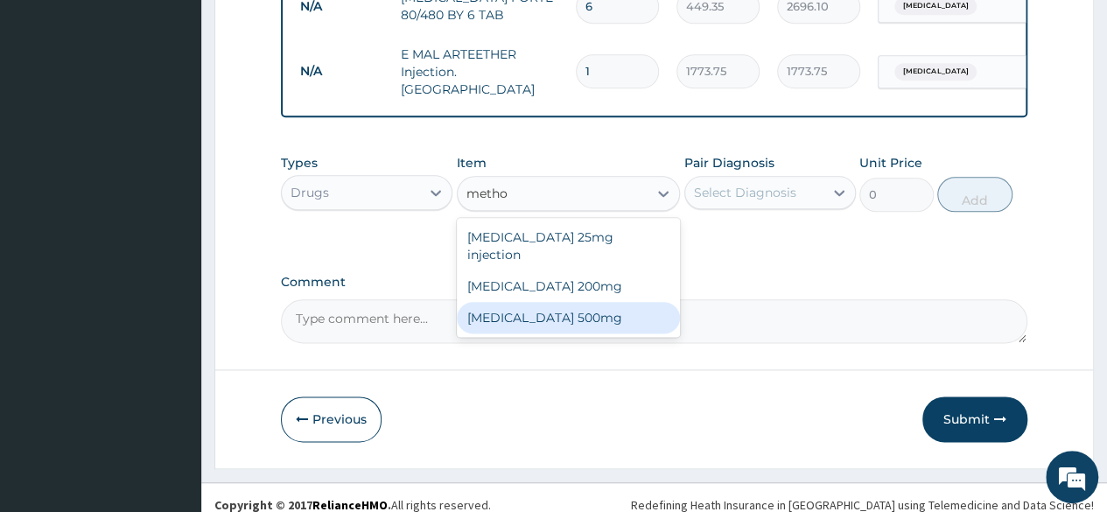
click at [585, 302] on div "Methocarbamol 500mg" at bounding box center [569, 318] width 224 height 32
type input "165.55"
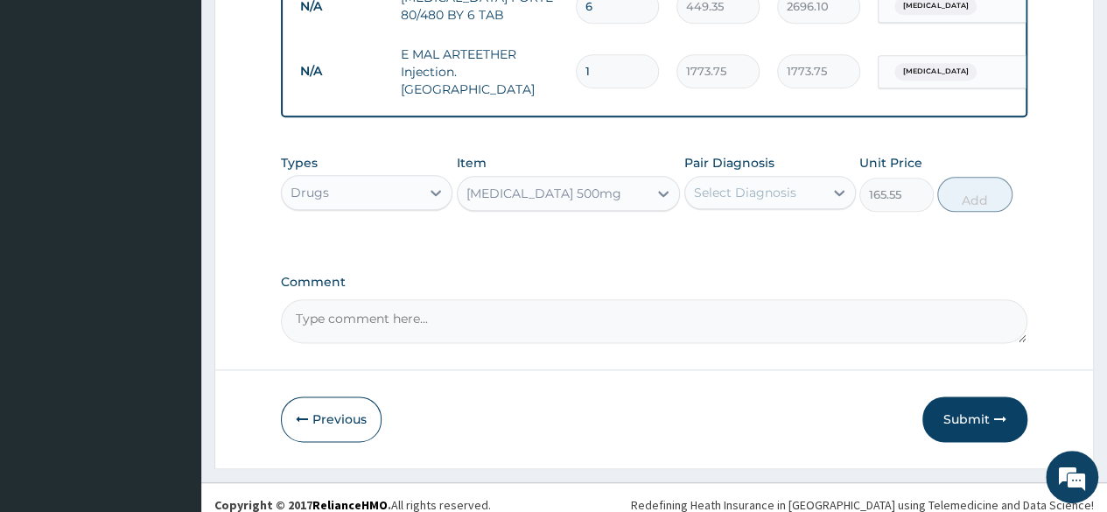
click at [790, 188] on div "Select Diagnosis" at bounding box center [745, 193] width 102 height 18
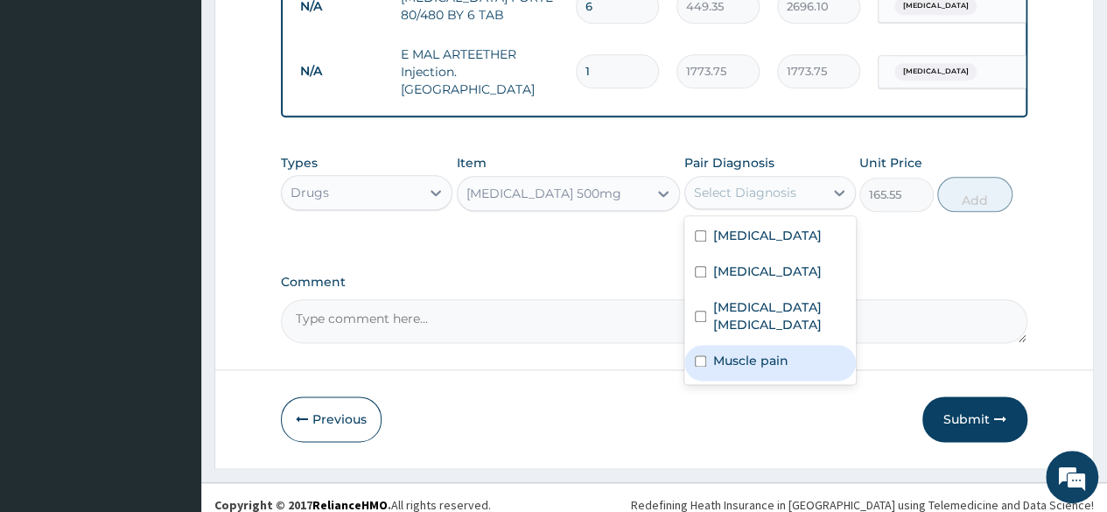
click at [767, 352] on label "Muscle pain" at bounding box center [750, 361] width 75 height 18
checkbox input "true"
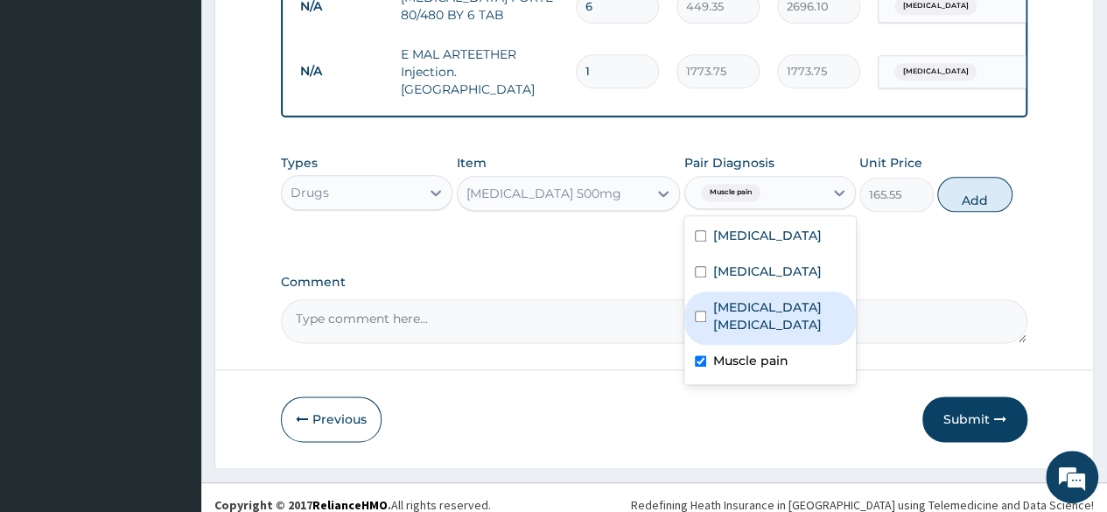
click at [735, 301] on label "Lumbar sprain" at bounding box center [779, 315] width 132 height 35
checkbox input "true"
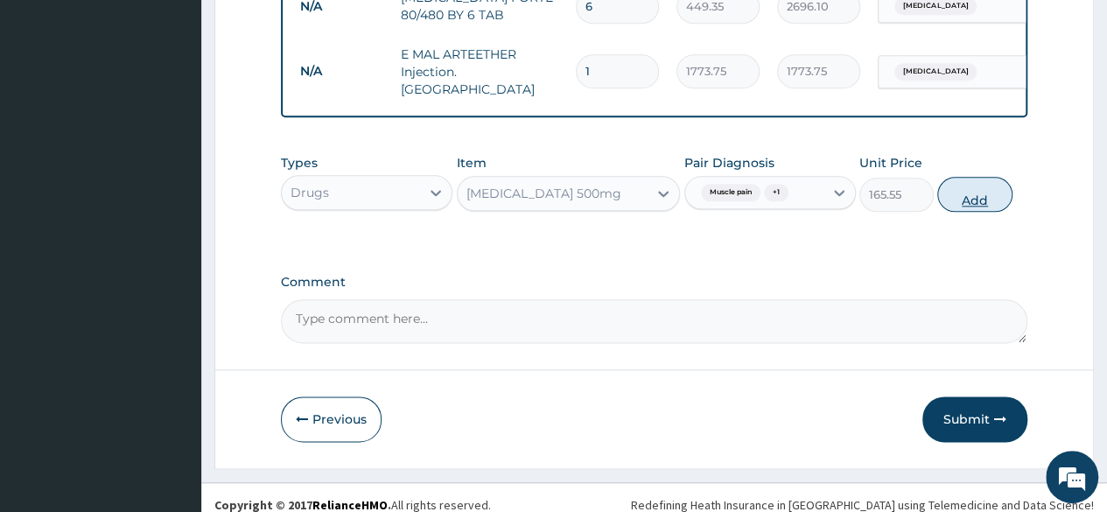
click at [982, 188] on button "Add" at bounding box center [974, 194] width 74 height 35
type input "0"
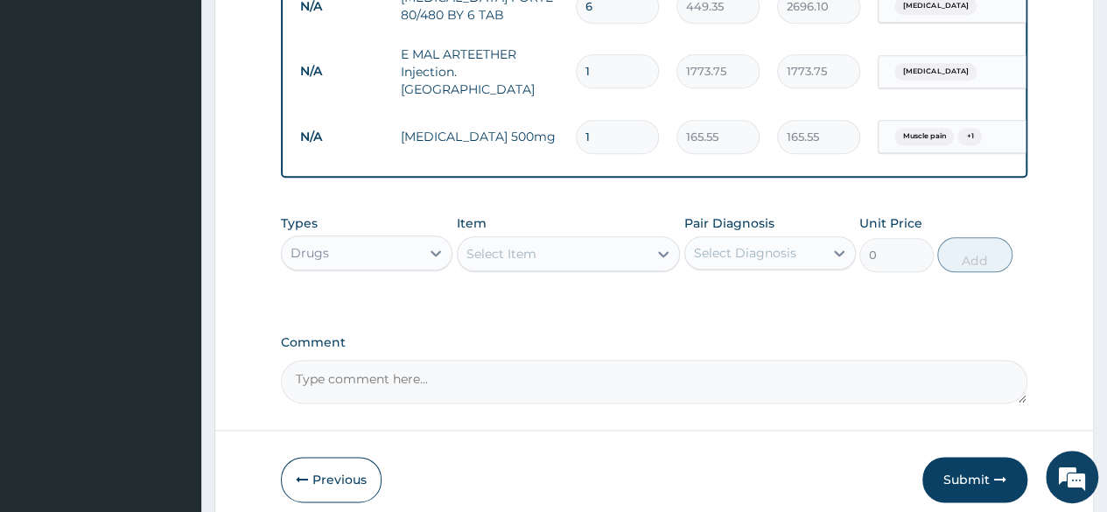
type input "10"
type input "1655.50"
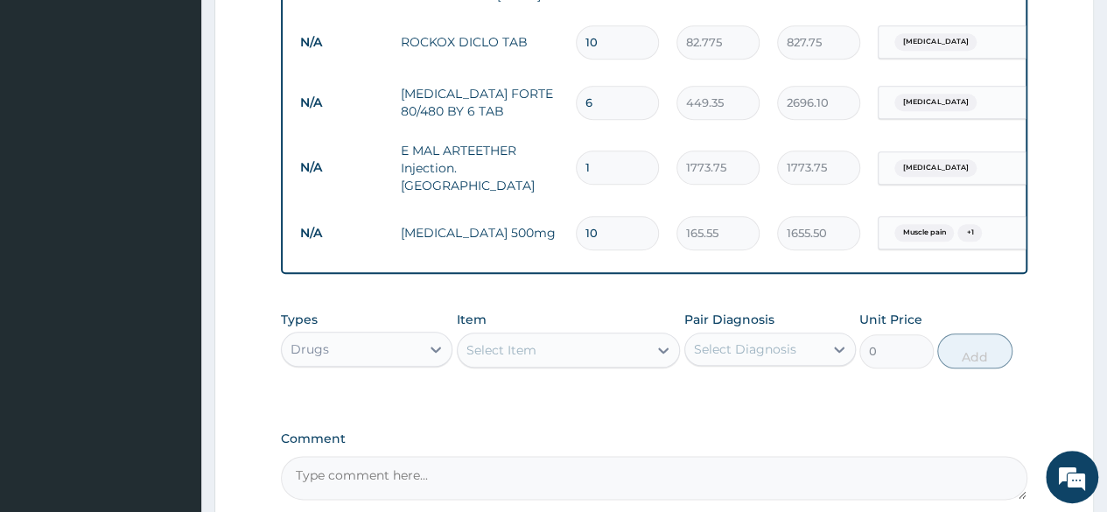
scroll to position [990, 0]
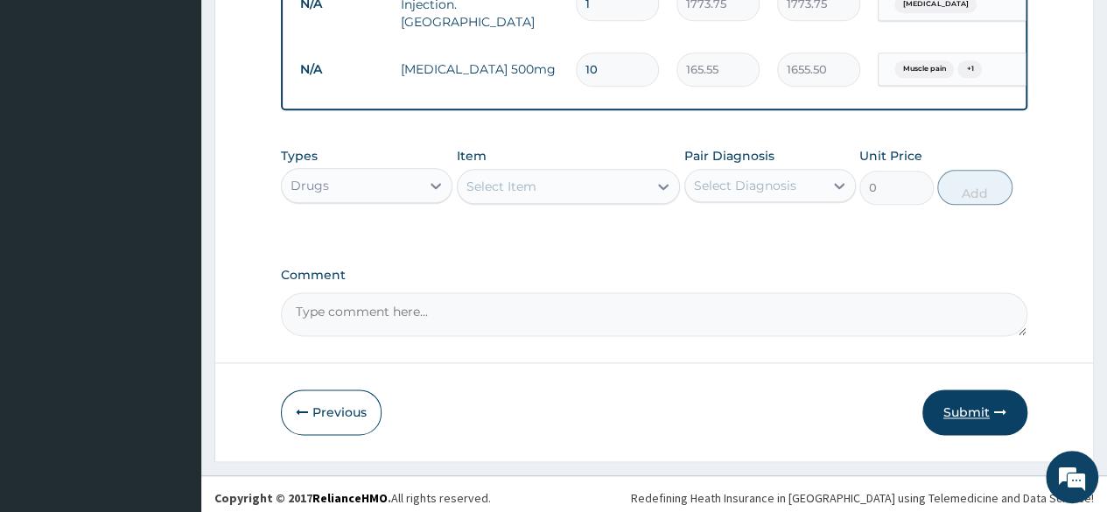
type input "10"
drag, startPoint x: 985, startPoint y: 415, endPoint x: 973, endPoint y: 413, distance: 12.4
click at [984, 414] on button "Submit" at bounding box center [974, 412] width 105 height 46
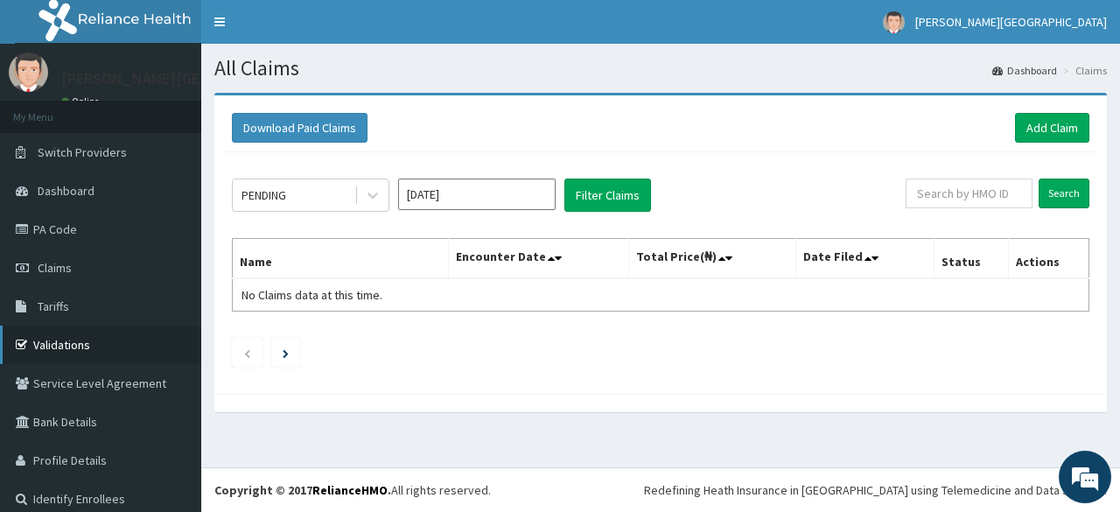
click at [100, 349] on link "Validations" at bounding box center [100, 345] width 201 height 39
click at [1034, 125] on link "Add Claim" at bounding box center [1052, 128] width 74 height 30
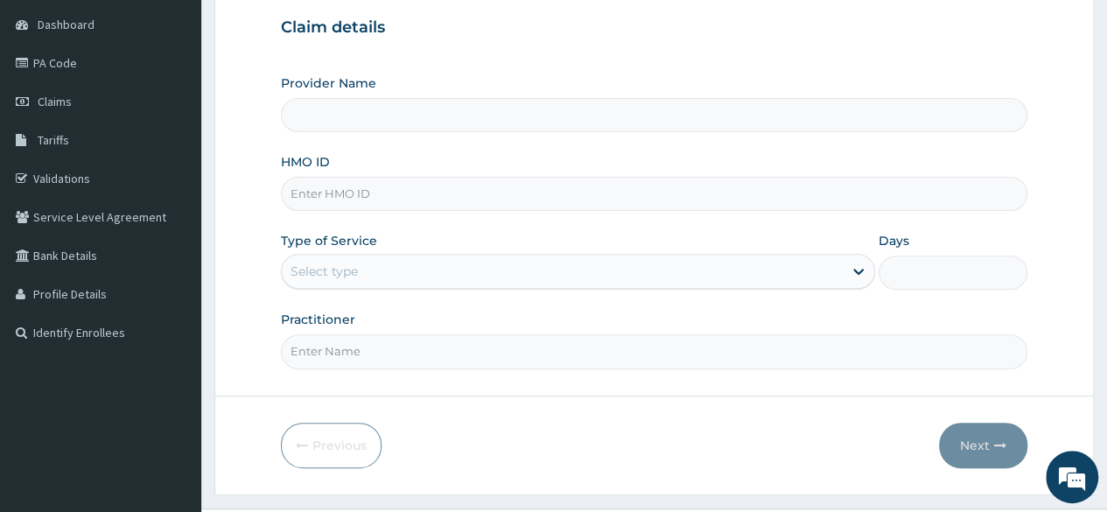
scroll to position [203, 0]
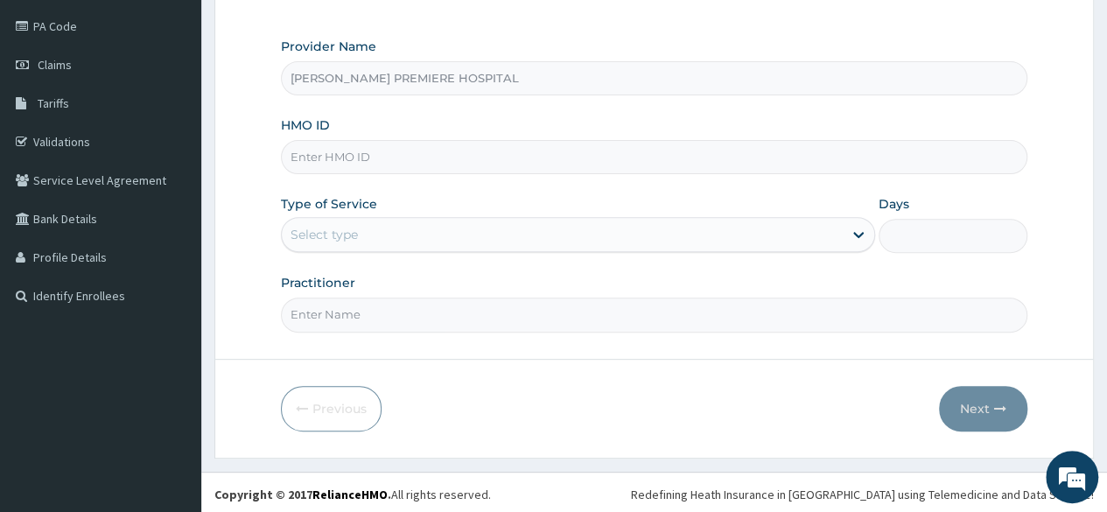
type input "BRONK PREMIERE HOSPITAL"
click at [374, 155] on input "HMO ID" at bounding box center [654, 157] width 746 height 34
paste input "ELN/10268/C"
type input "ELN/10268/C"
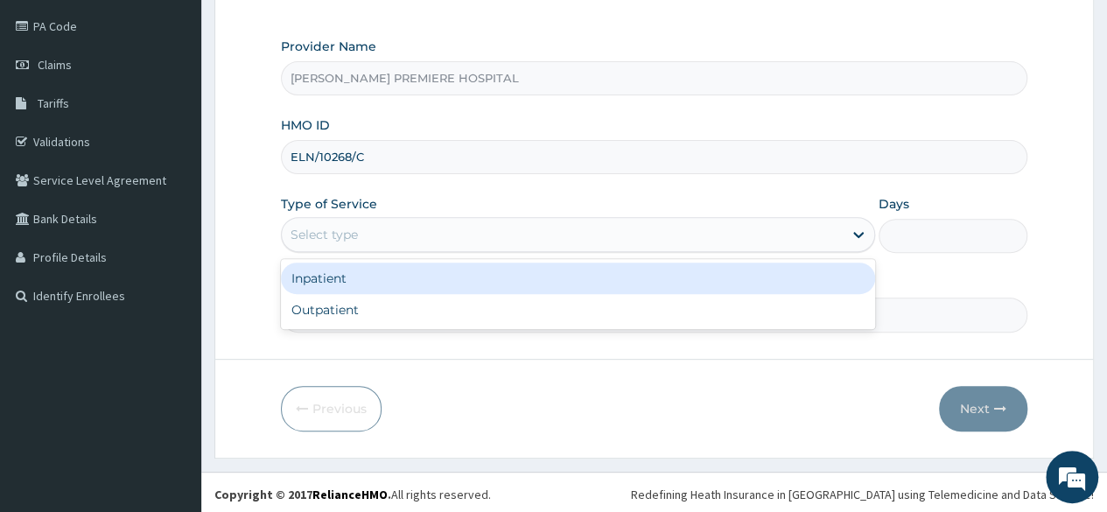
click at [438, 234] on div "Select type" at bounding box center [562, 235] width 561 height 28
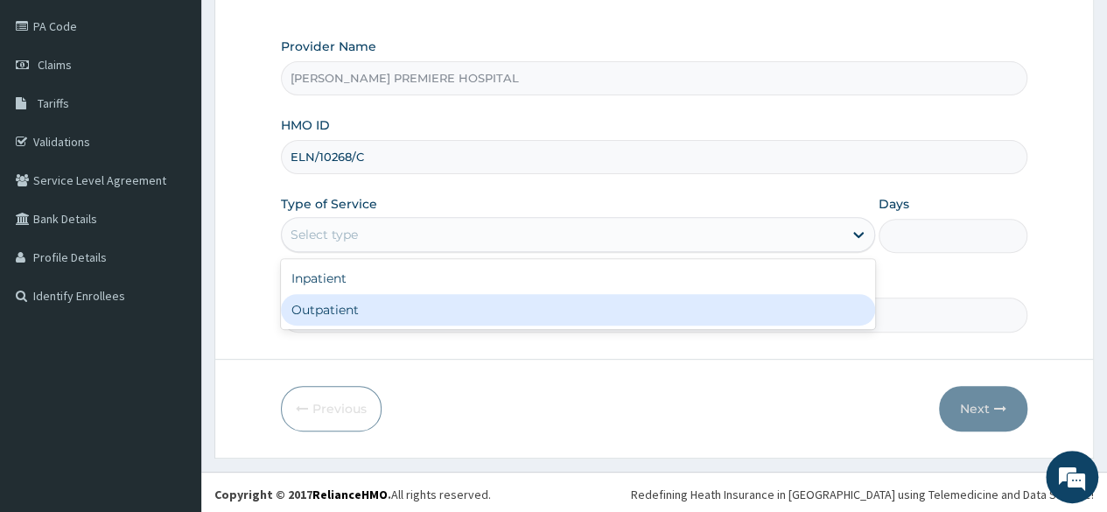
click at [410, 312] on div "Outpatient" at bounding box center [578, 310] width 594 height 32
type input "1"
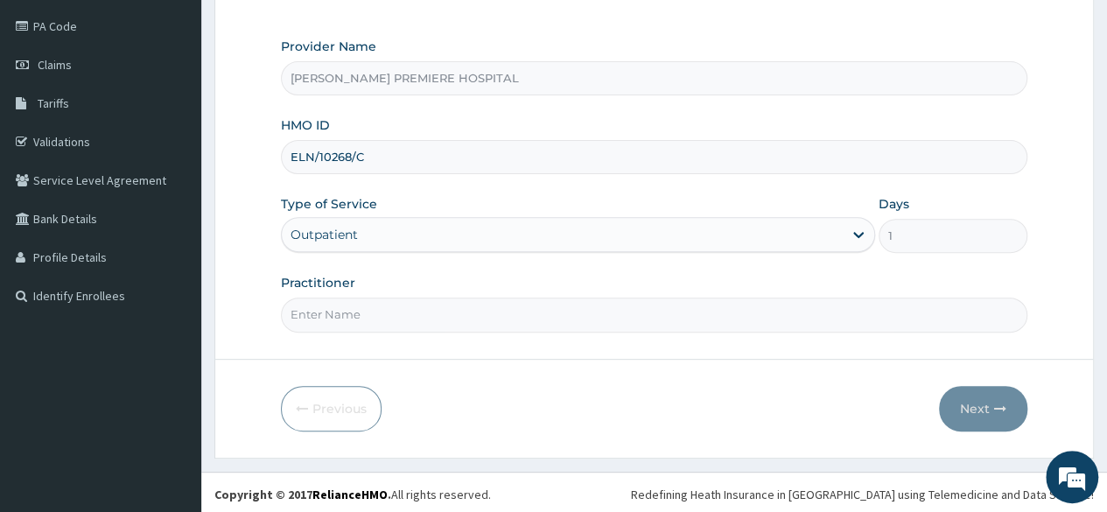
click at [354, 305] on input "Practitioner" at bounding box center [654, 315] width 746 height 34
type input "[PERSON_NAME]"
click at [982, 391] on button "Next" at bounding box center [983, 409] width 88 height 46
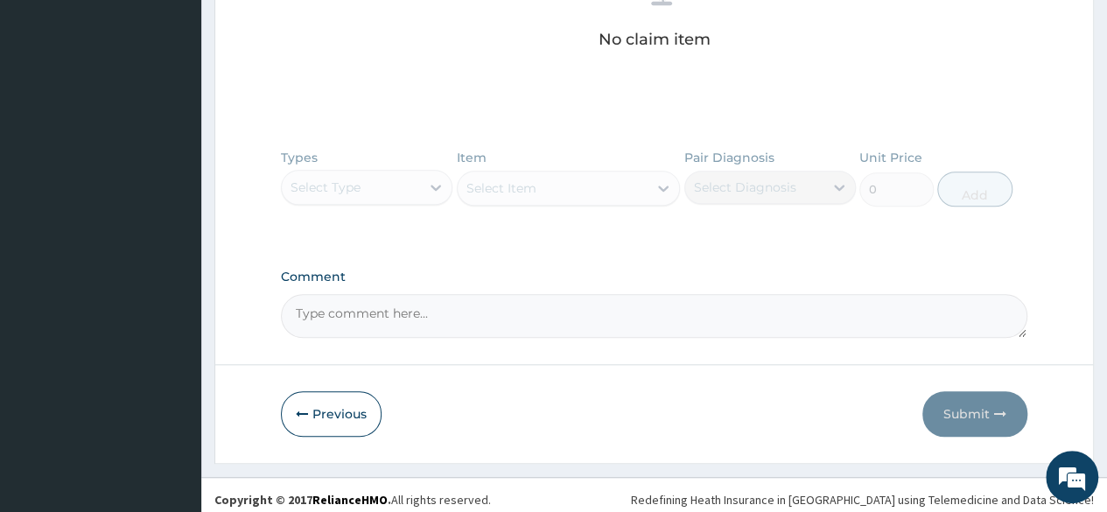
scroll to position [742, 0]
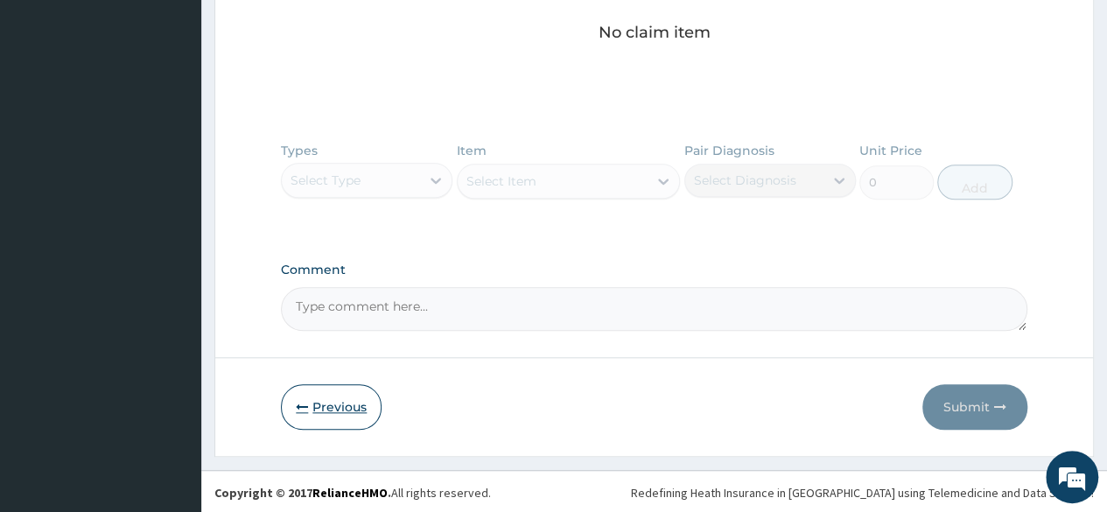
click at [303, 390] on button "Previous" at bounding box center [331, 407] width 101 height 46
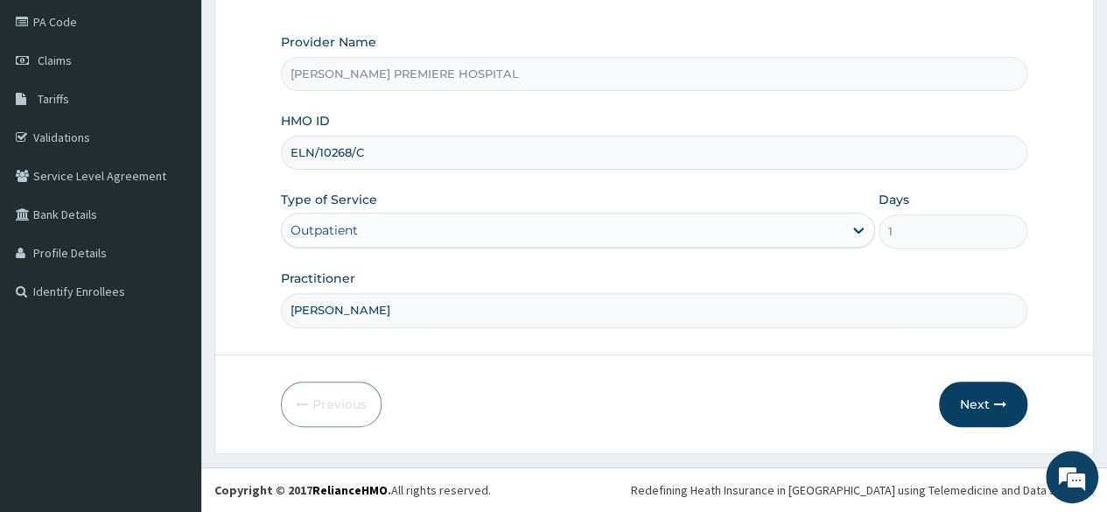
scroll to position [203, 0]
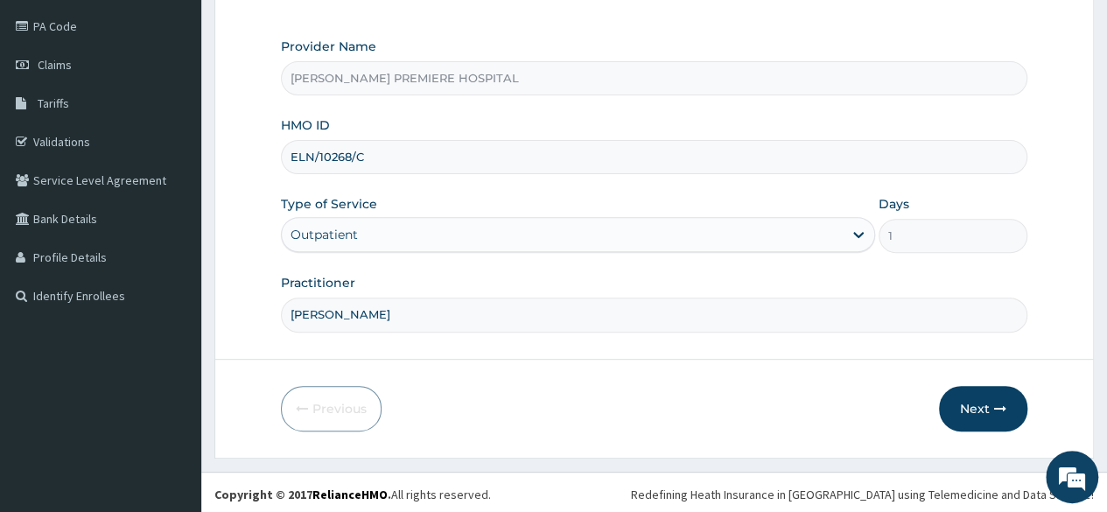
drag, startPoint x: 282, startPoint y: 157, endPoint x: 431, endPoint y: 148, distance: 149.0
click at [431, 148] on input "ELN/10268/C" at bounding box center [654, 157] width 746 height 34
paste input "IEP/10305/E"
type input "IEP/10305/E"
click at [978, 398] on button "Next" at bounding box center [983, 409] width 88 height 46
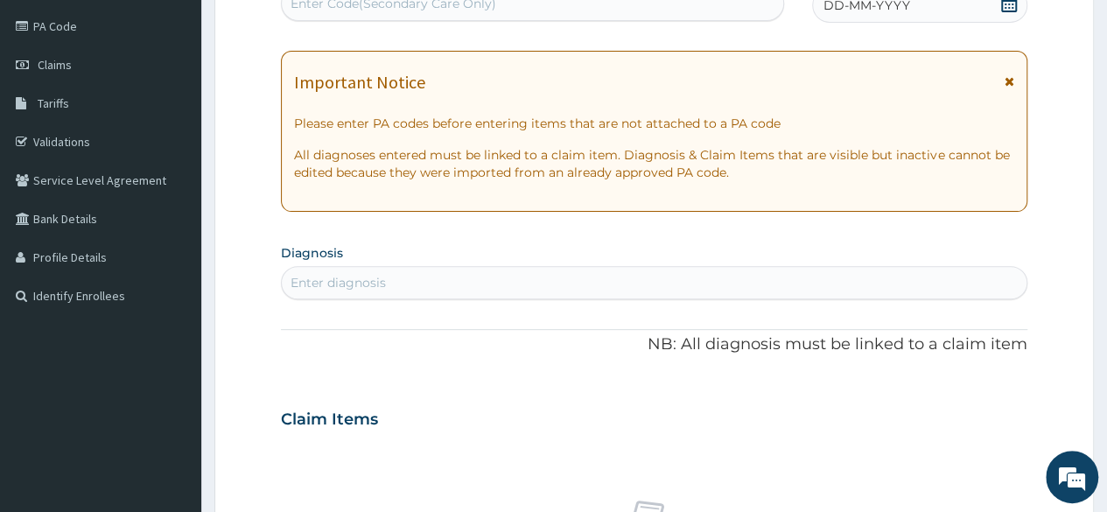
click at [1008, 8] on icon at bounding box center [1009, 4] width 18 height 18
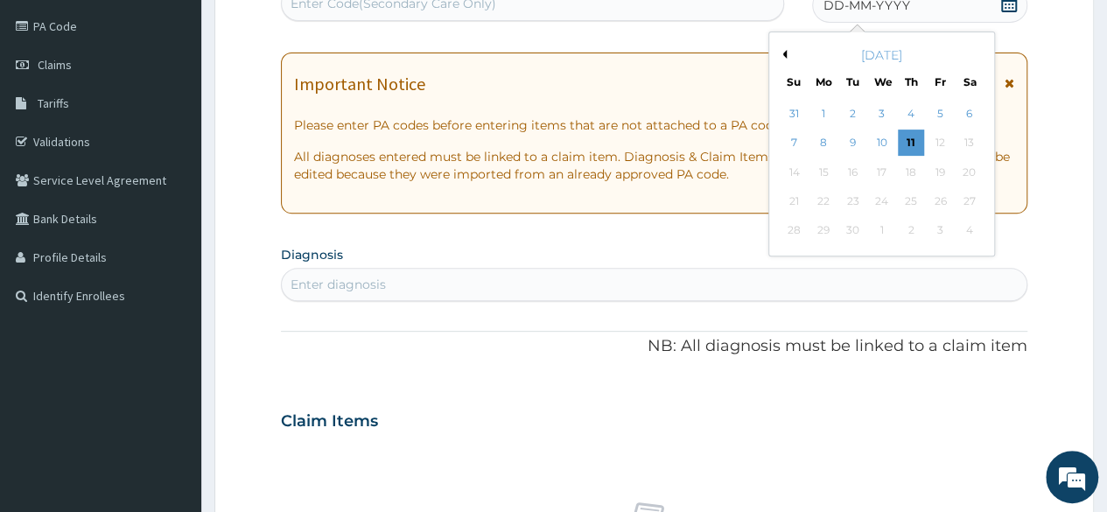
click at [784, 55] on button "Previous Month" at bounding box center [782, 54] width 9 height 9
click at [971, 111] on div "2" at bounding box center [969, 114] width 26 height 26
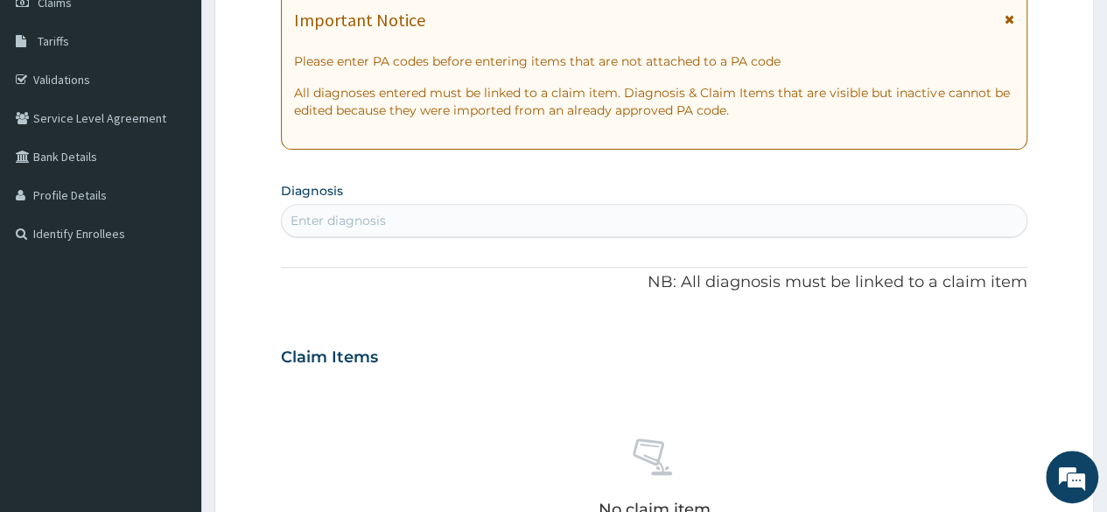
scroll to position [291, 0]
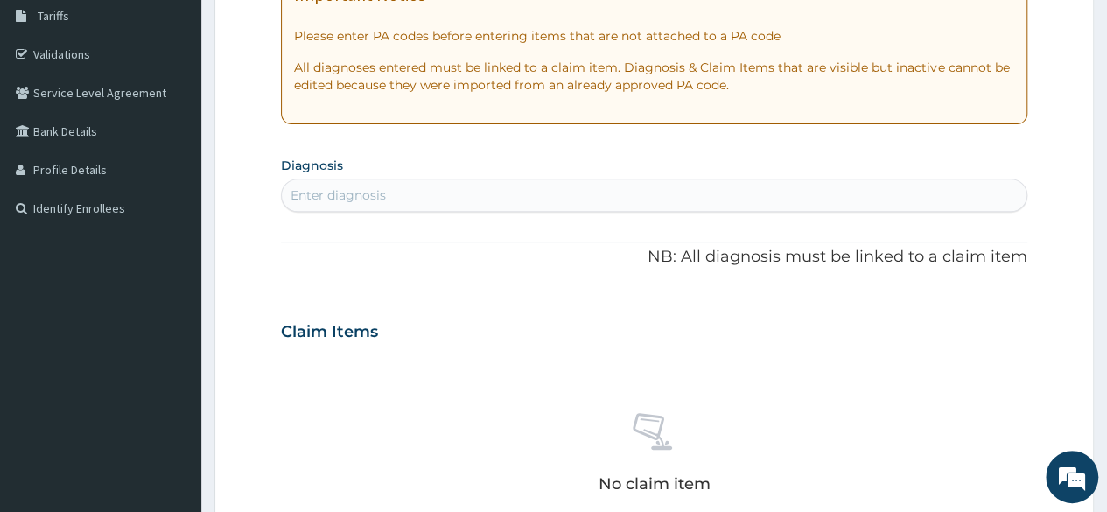
click at [700, 200] on div "Enter diagnosis" at bounding box center [654, 195] width 745 height 28
type input "malaria"
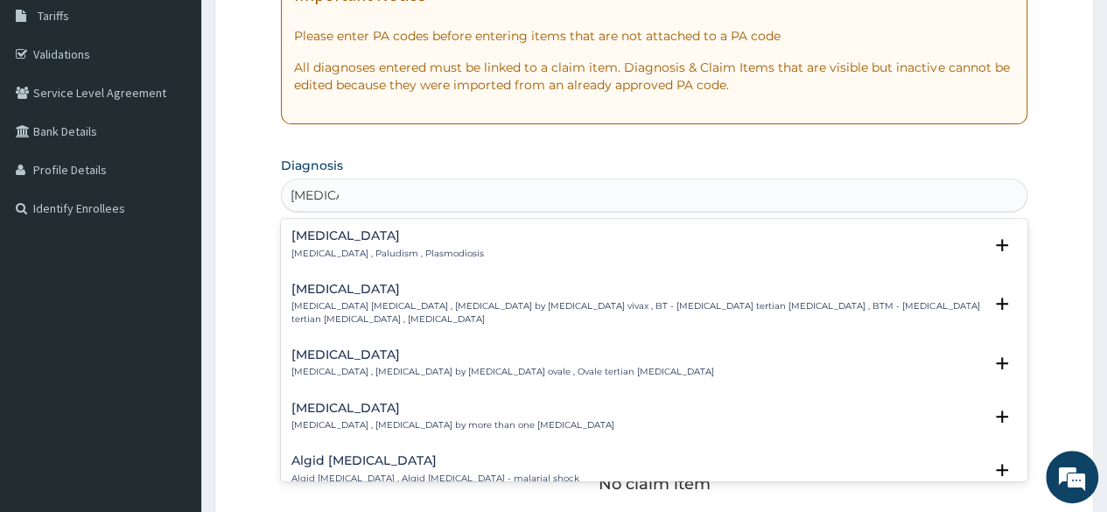
click at [361, 240] on h4 "Malaria" at bounding box center [387, 235] width 193 height 13
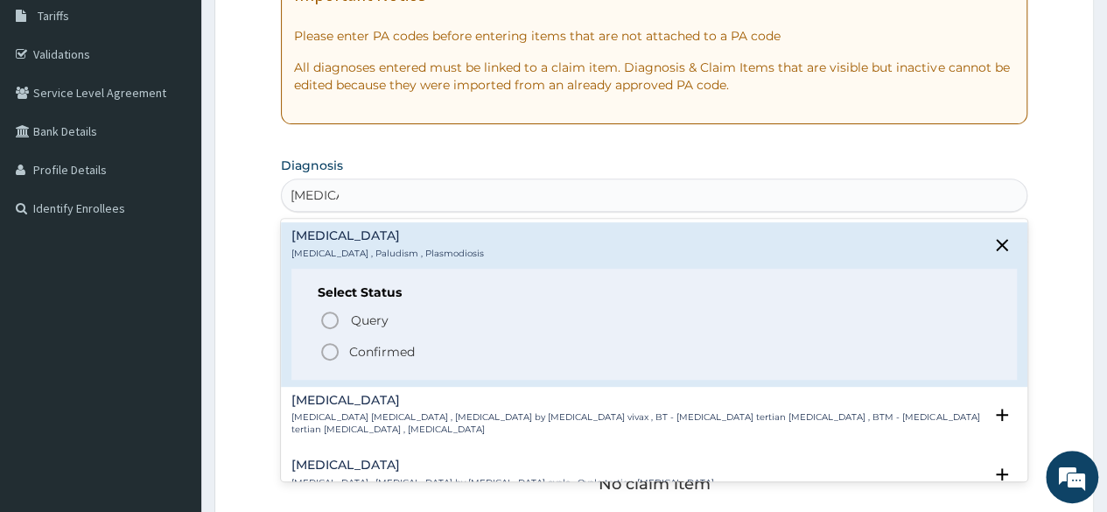
click at [388, 354] on p "Confirmed" at bounding box center [382, 352] width 66 height 18
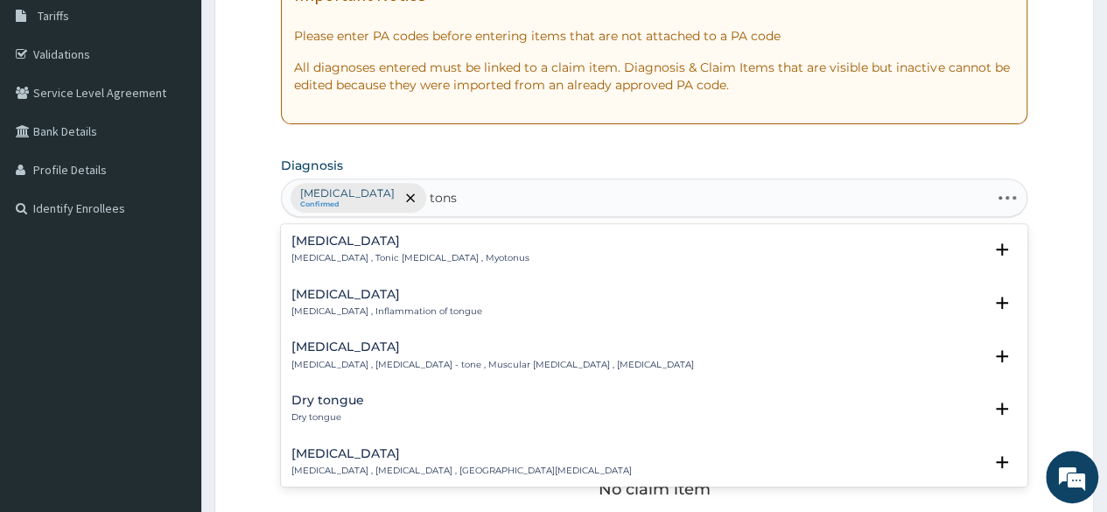
type input "tonsi"
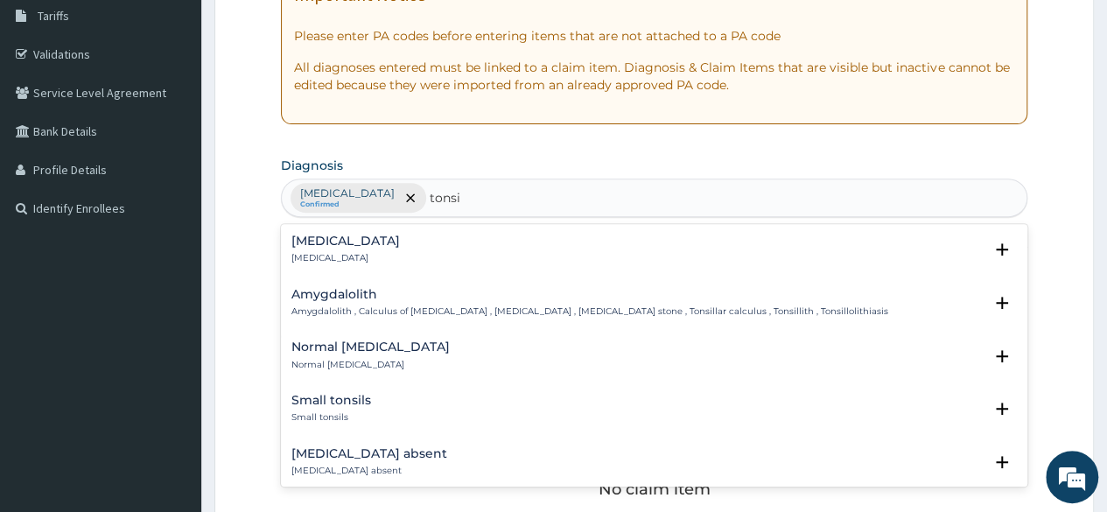
click at [369, 249] on div "Tonsillitis Tonsillitis" at bounding box center [653, 250] width 725 height 31
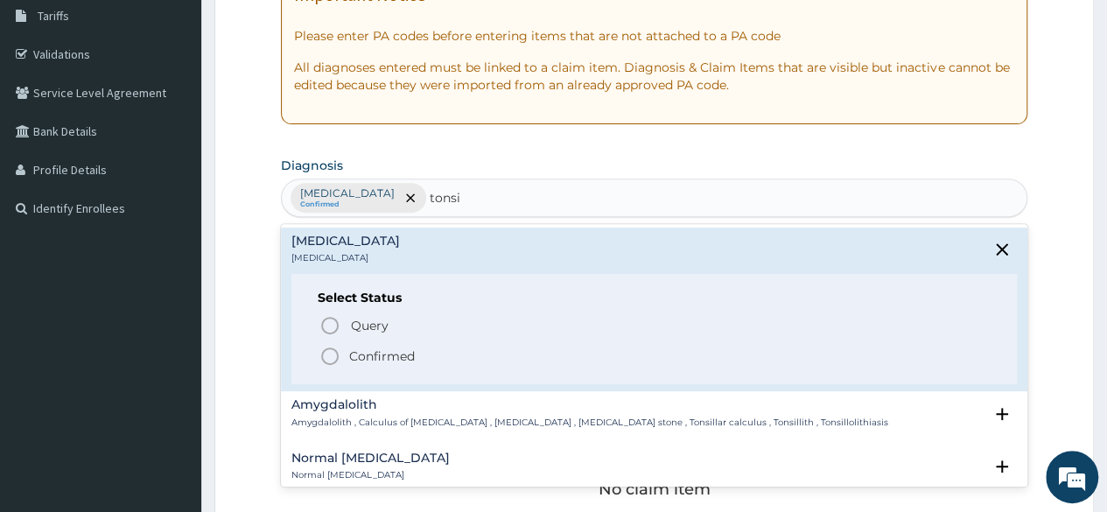
click at [366, 354] on p "Confirmed" at bounding box center [382, 356] width 66 height 18
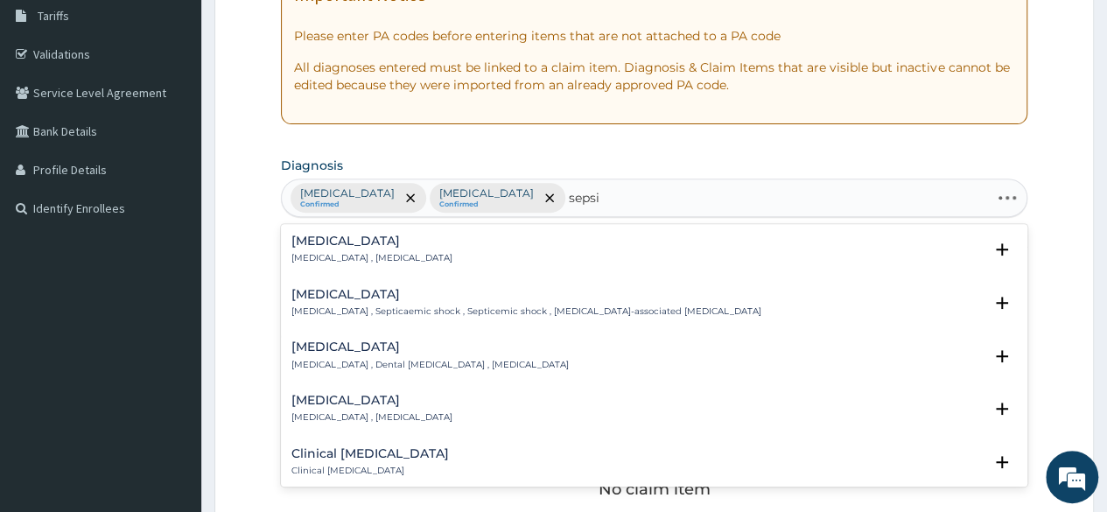
type input "sepsis"
click at [350, 254] on p "Systemic infection , Sepsis" at bounding box center [371, 258] width 161 height 12
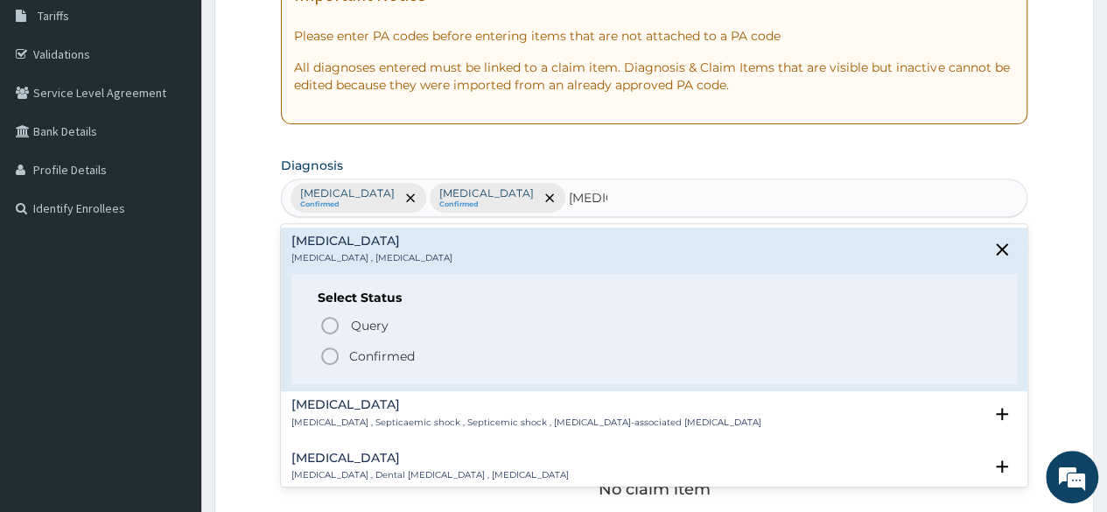
click at [378, 354] on p "Confirmed" at bounding box center [382, 356] width 66 height 18
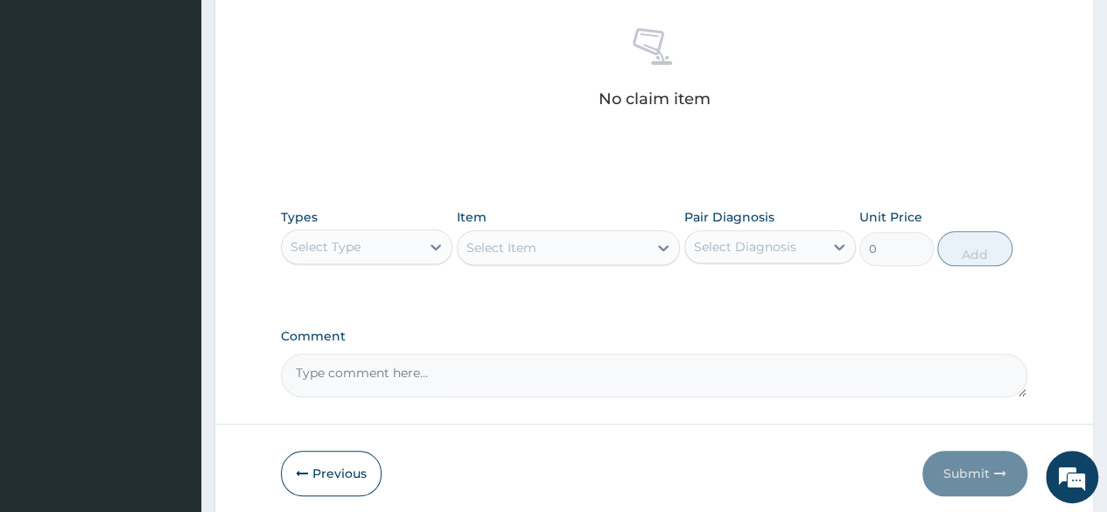
scroll to position [728, 0]
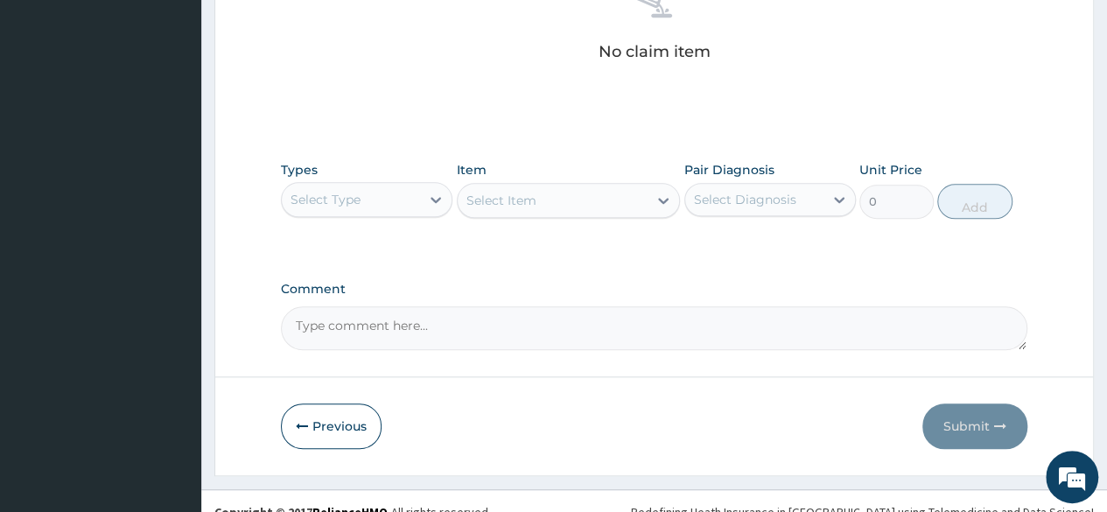
click at [369, 204] on div "Select Type" at bounding box center [351, 200] width 138 height 28
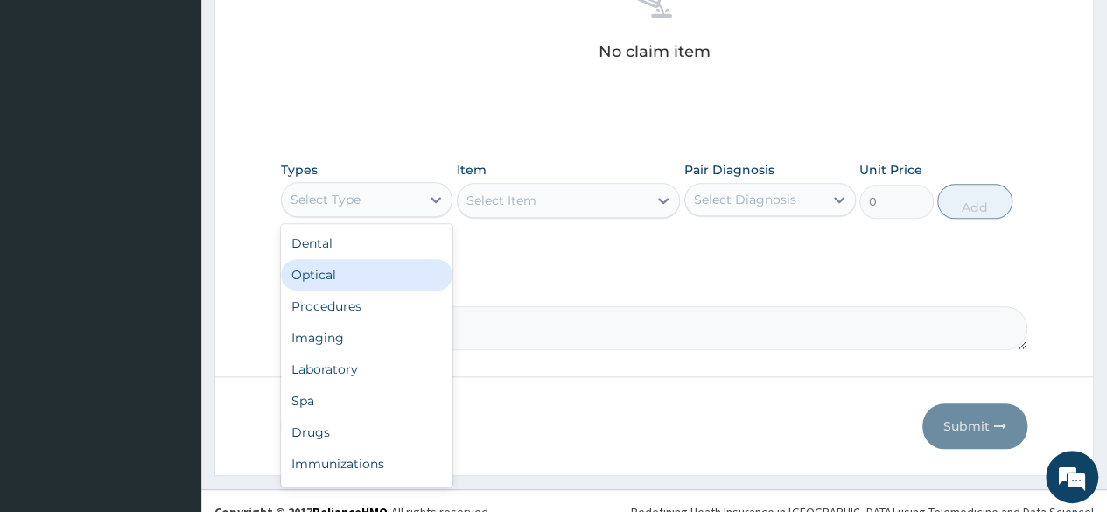
scroll to position [60, 0]
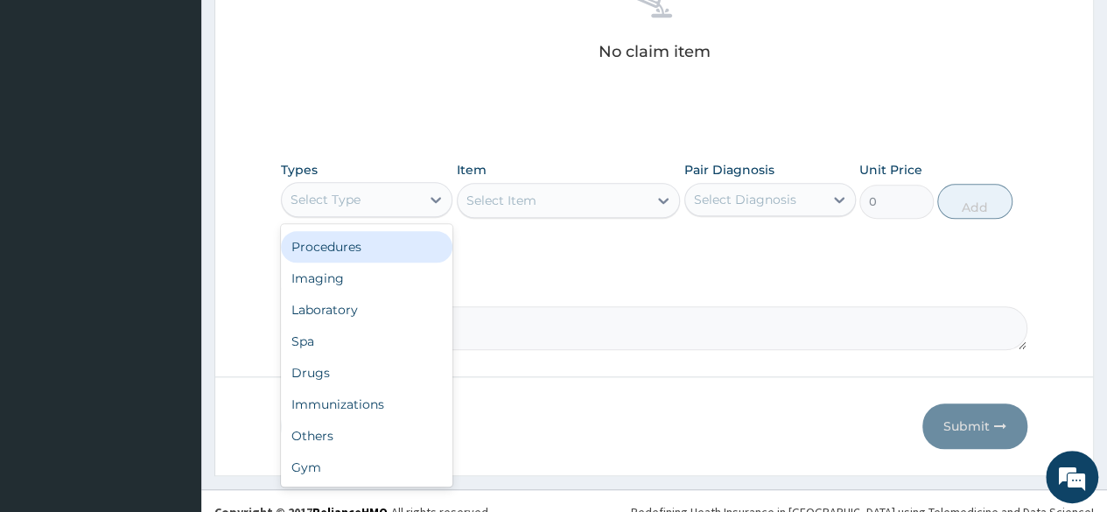
click at [350, 249] on div "Procedures" at bounding box center [367, 247] width 172 height 32
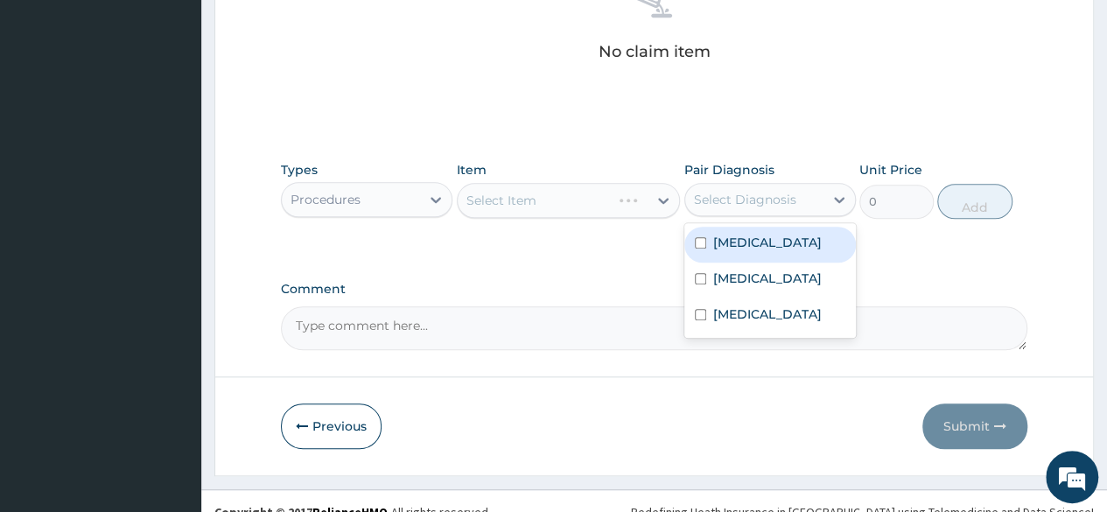
click at [761, 194] on div "Select Diagnosis" at bounding box center [745, 200] width 102 height 18
click at [746, 237] on label "Malaria" at bounding box center [767, 243] width 109 height 18
checkbox input "true"
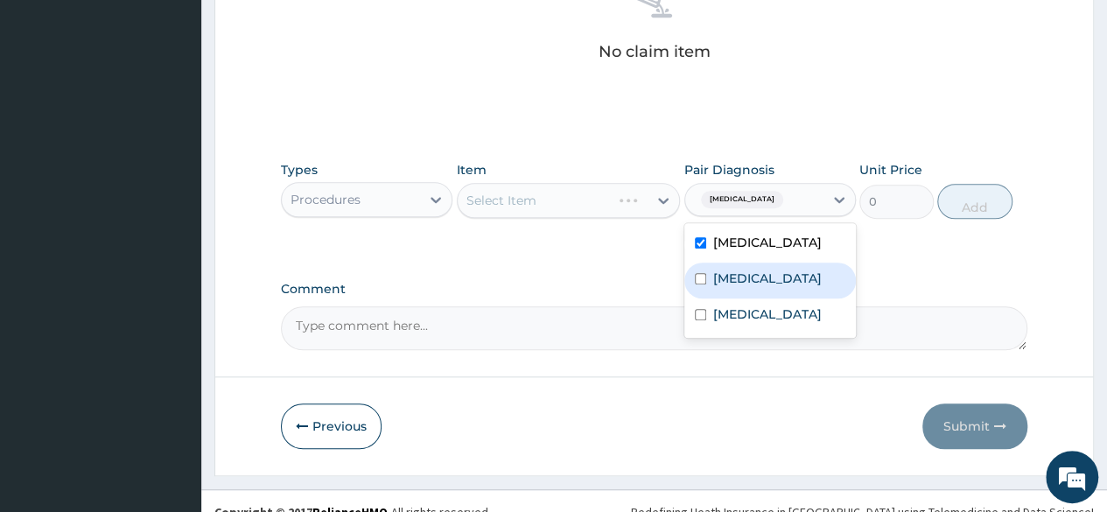
click at [736, 270] on label "Tonsillitis" at bounding box center [767, 279] width 109 height 18
checkbox input "true"
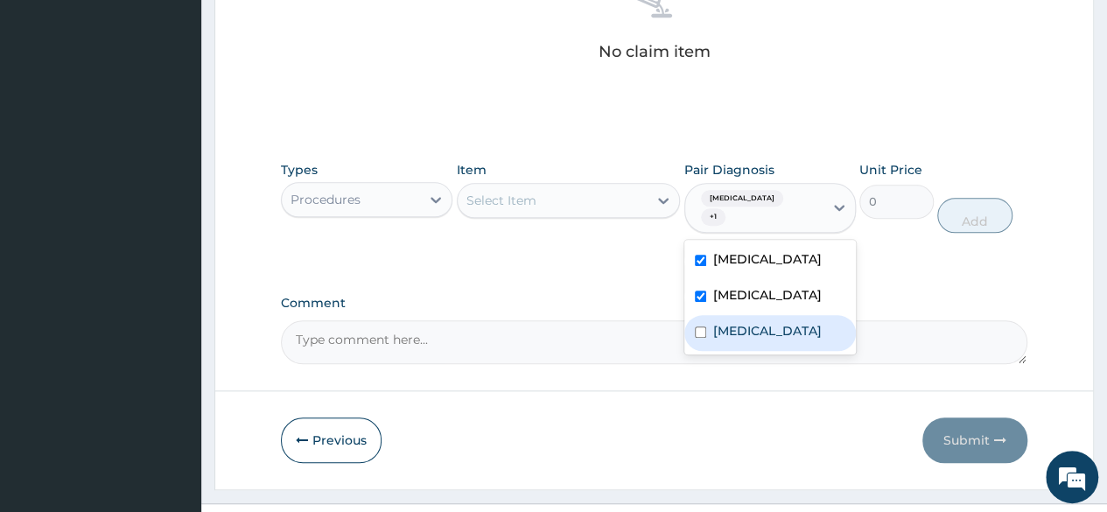
click at [730, 322] on label "Sepsis" at bounding box center [767, 331] width 109 height 18
checkbox input "true"
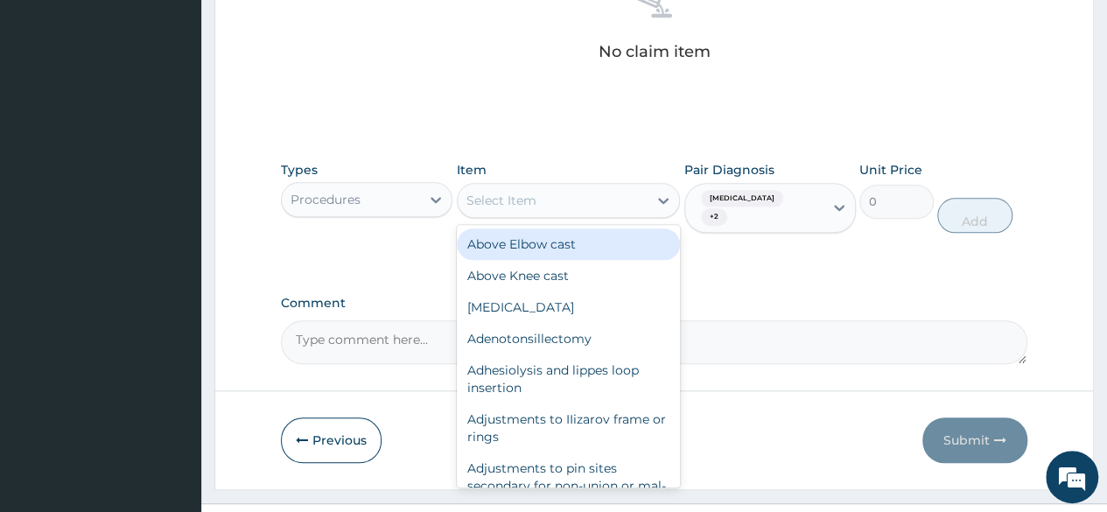
click at [558, 190] on div "Select Item" at bounding box center [553, 200] width 191 height 28
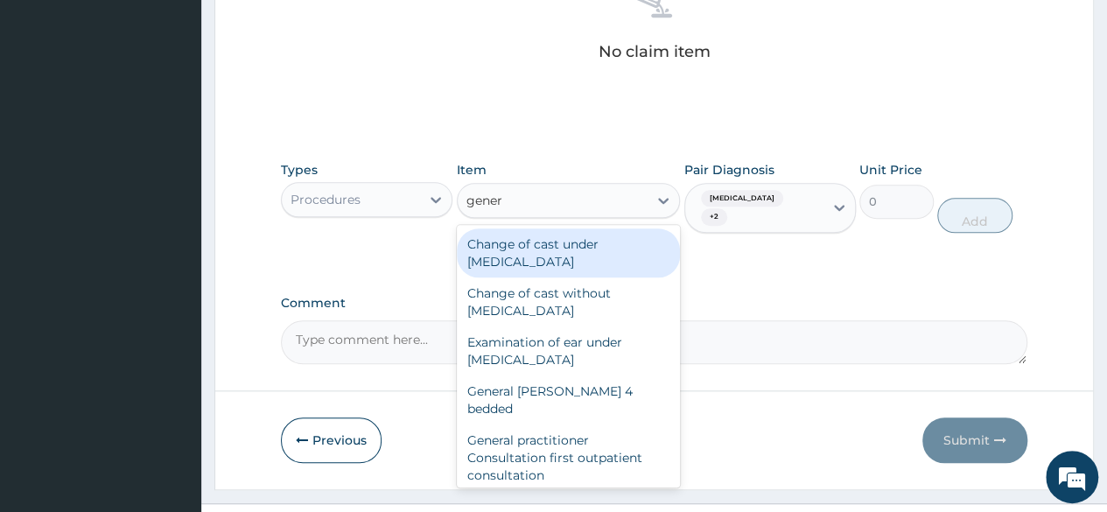
type input "genera"
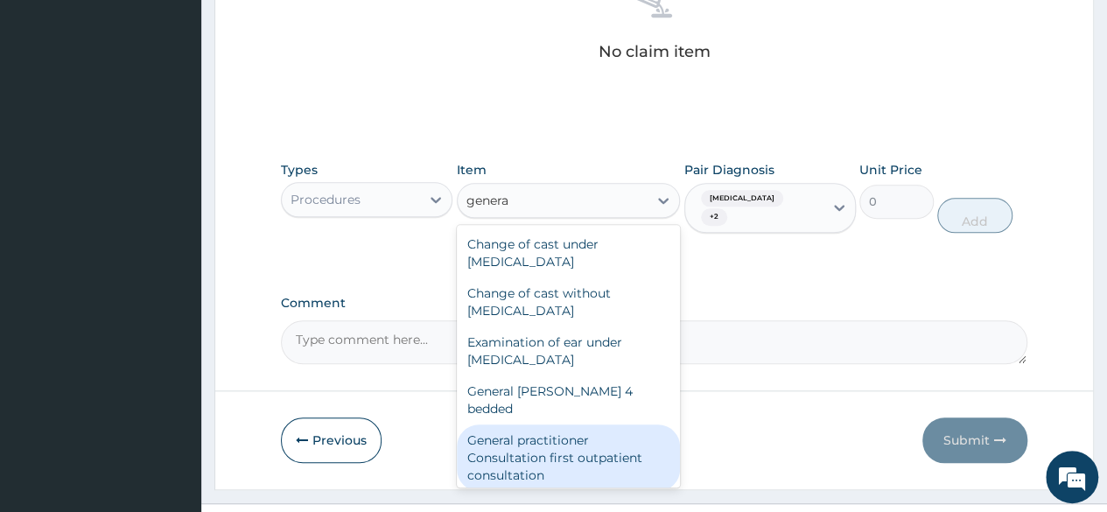
click at [551, 438] on div "General practitioner Consultation first outpatient consultation" at bounding box center [569, 457] width 224 height 67
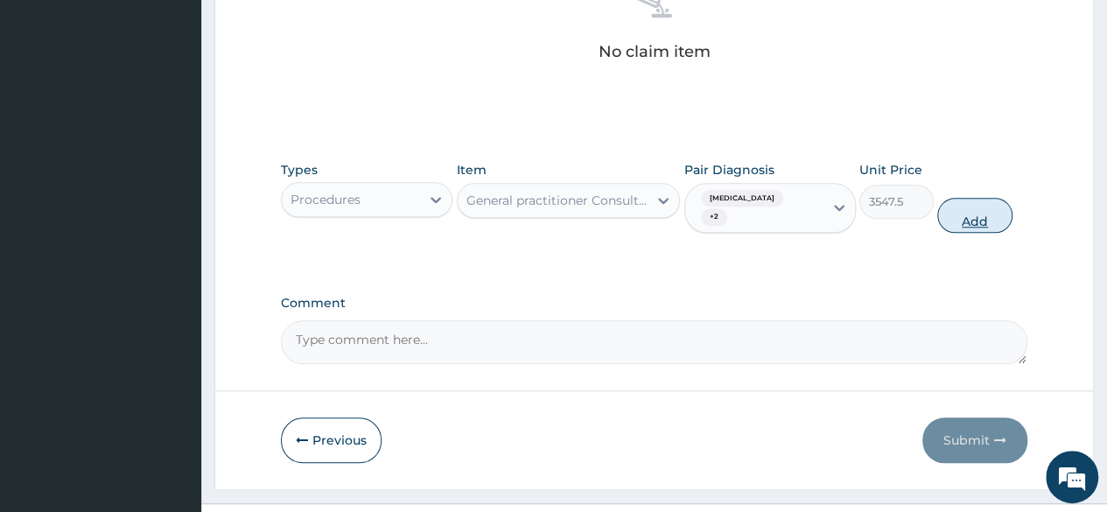
click at [962, 198] on button "Add" at bounding box center [974, 215] width 74 height 35
type input "0"
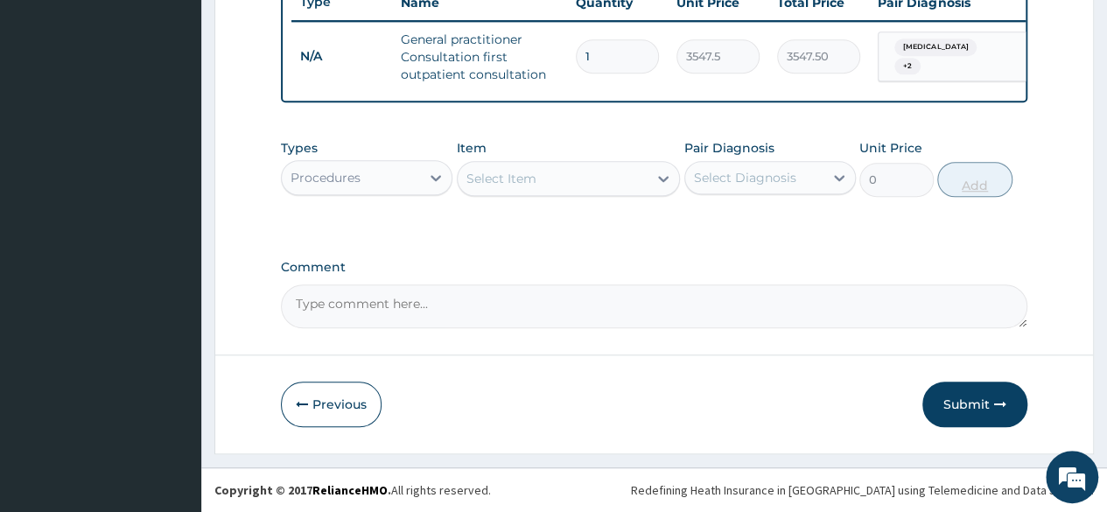
scroll to position [686, 0]
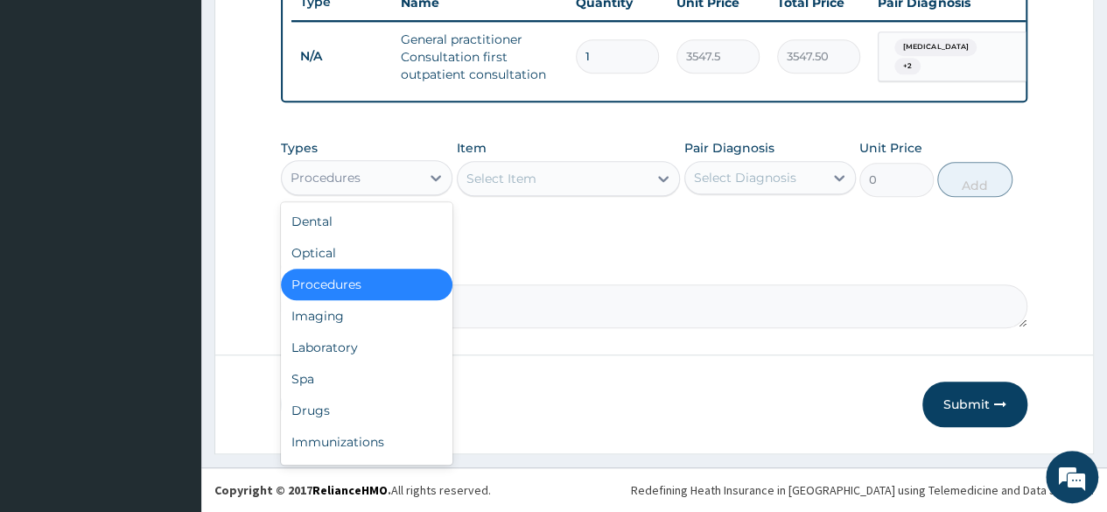
click at [377, 185] on div "Procedures" at bounding box center [351, 178] width 138 height 28
click at [355, 347] on div "Laboratory" at bounding box center [367, 348] width 172 height 32
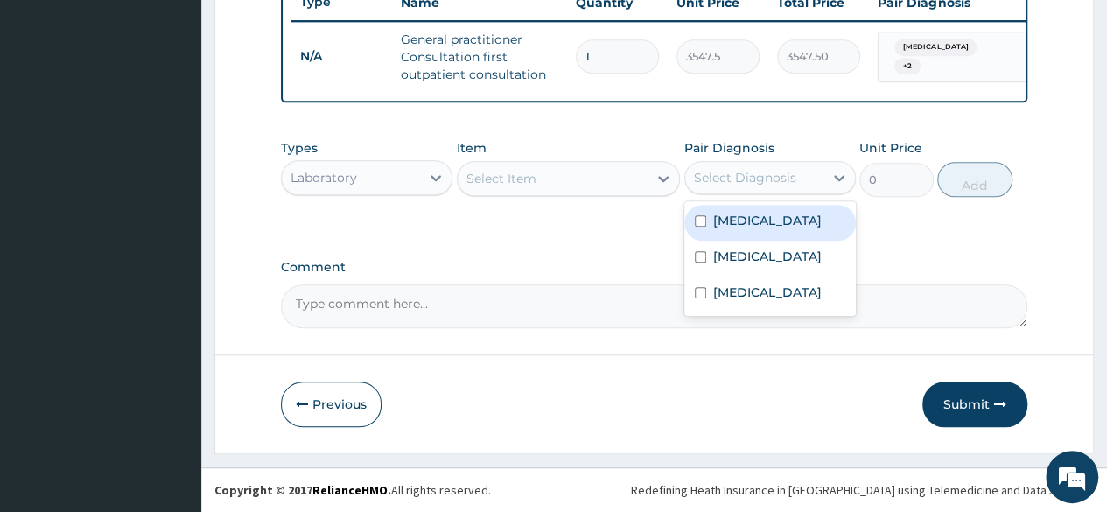
click at [732, 172] on div "Select Diagnosis" at bounding box center [745, 178] width 102 height 18
click at [750, 222] on label "Malaria" at bounding box center [767, 221] width 109 height 18
checkbox input "true"
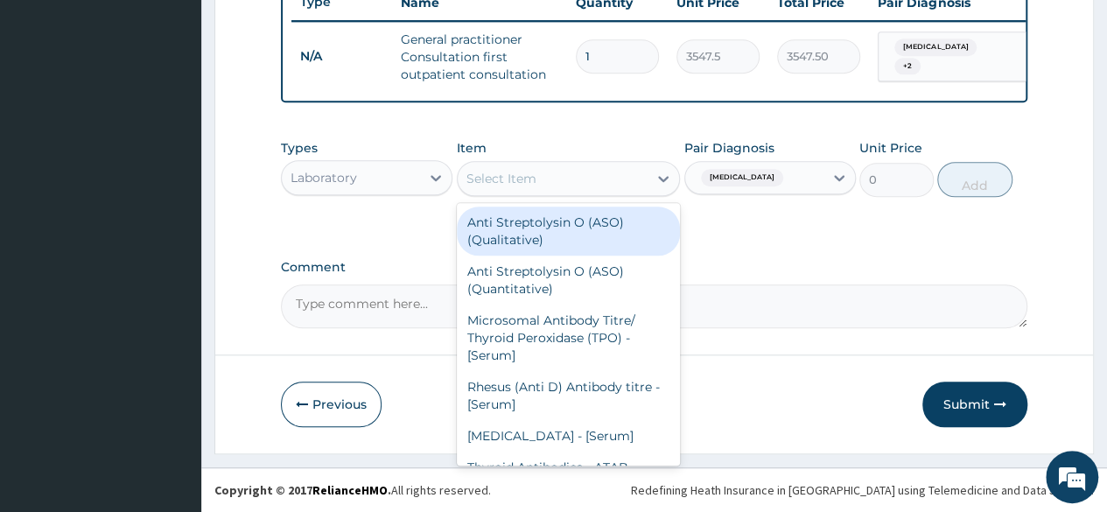
click at [600, 186] on div "Select Item" at bounding box center [553, 179] width 191 height 28
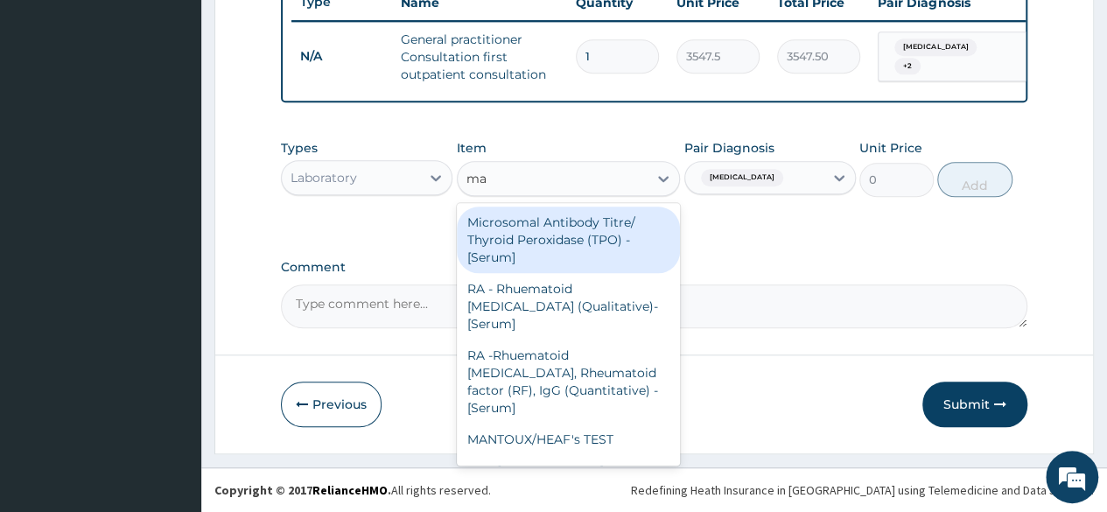
type input "mal"
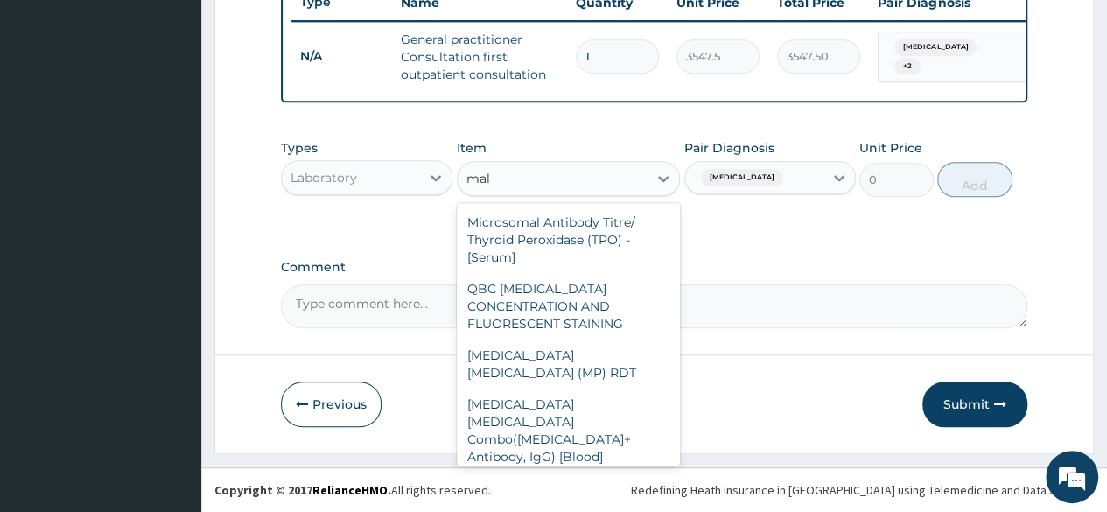
click at [569, 473] on div "Malarial Parasite Thick and thin films - [Blood]" at bounding box center [569, 497] width 224 height 49
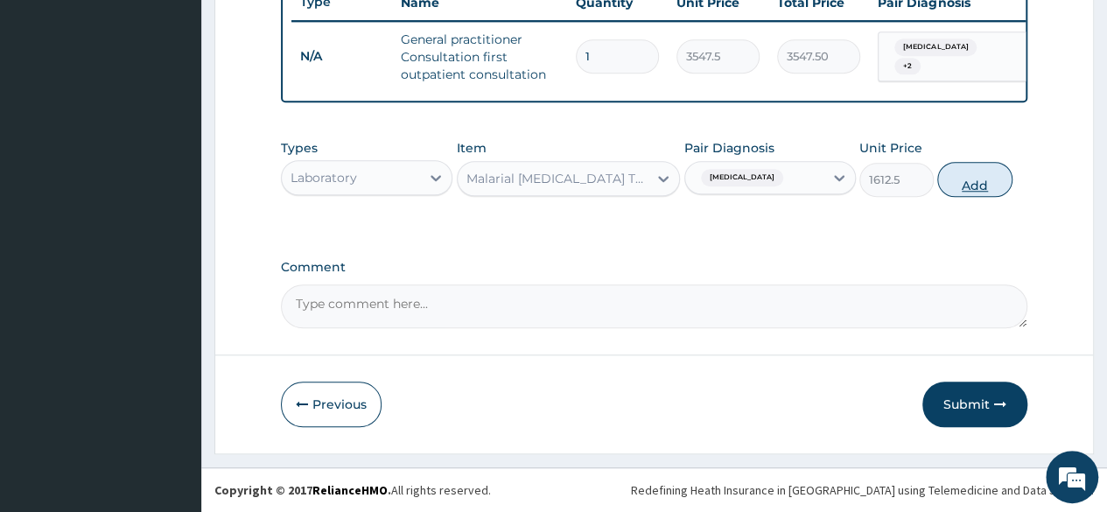
click at [945, 179] on button "Add" at bounding box center [974, 179] width 74 height 35
type input "0"
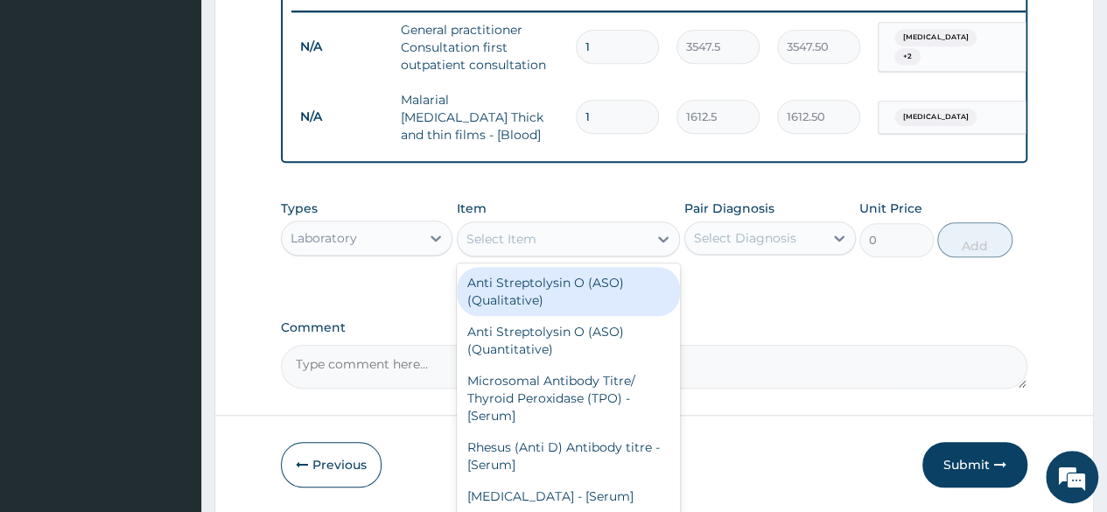
click at [501, 246] on div "Select Item" at bounding box center [501, 239] width 70 height 18
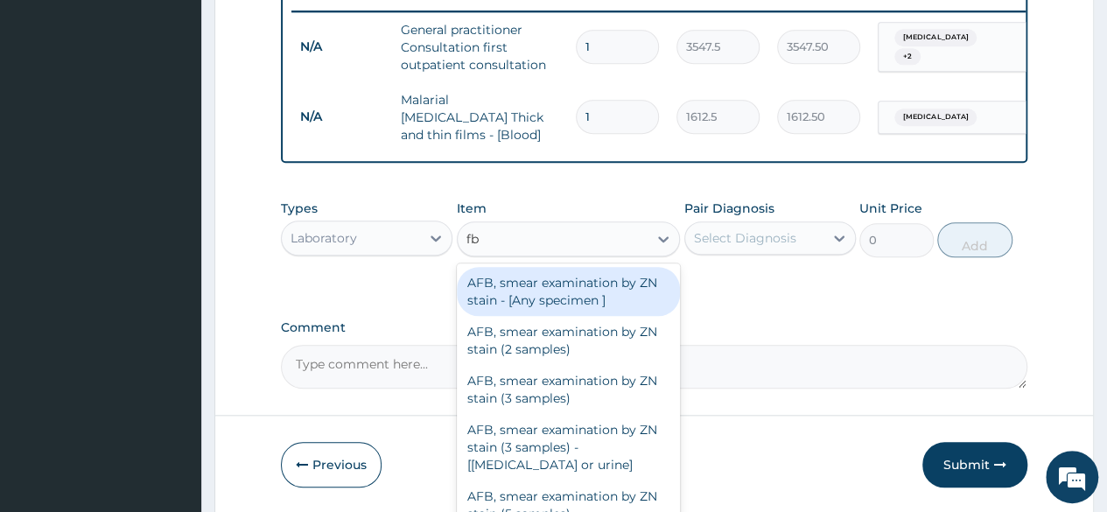
type input "fbc"
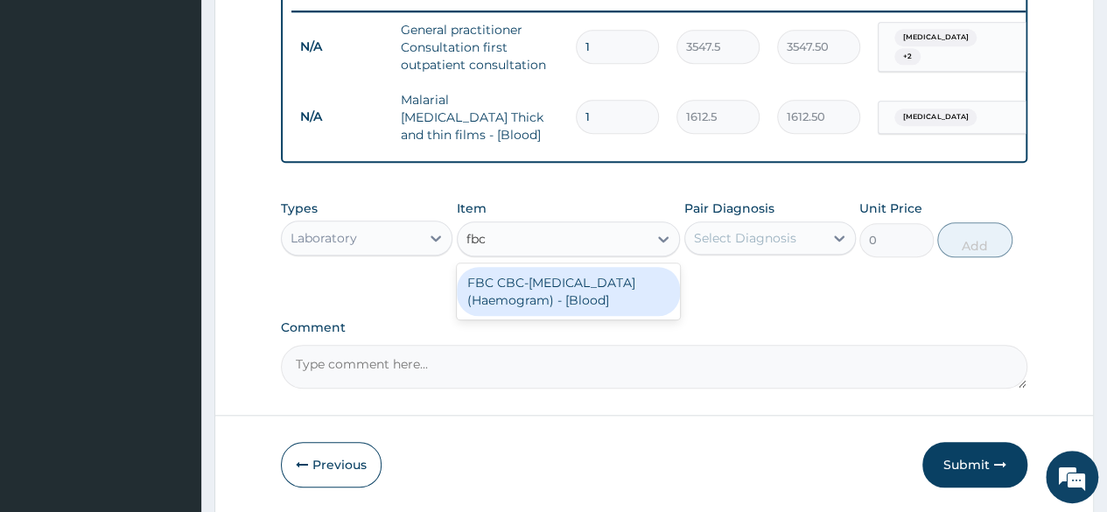
click at [525, 306] on div "FBC CBC-Complete Blood Count (Haemogram) - [Blood]" at bounding box center [569, 291] width 224 height 49
type input "4300"
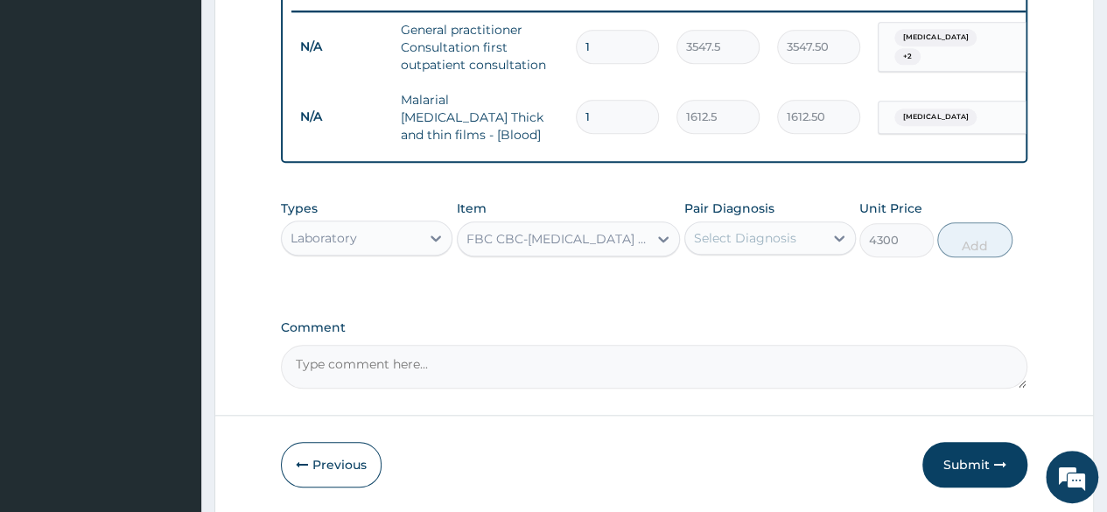
click at [765, 235] on div "Select Diagnosis" at bounding box center [745, 238] width 102 height 18
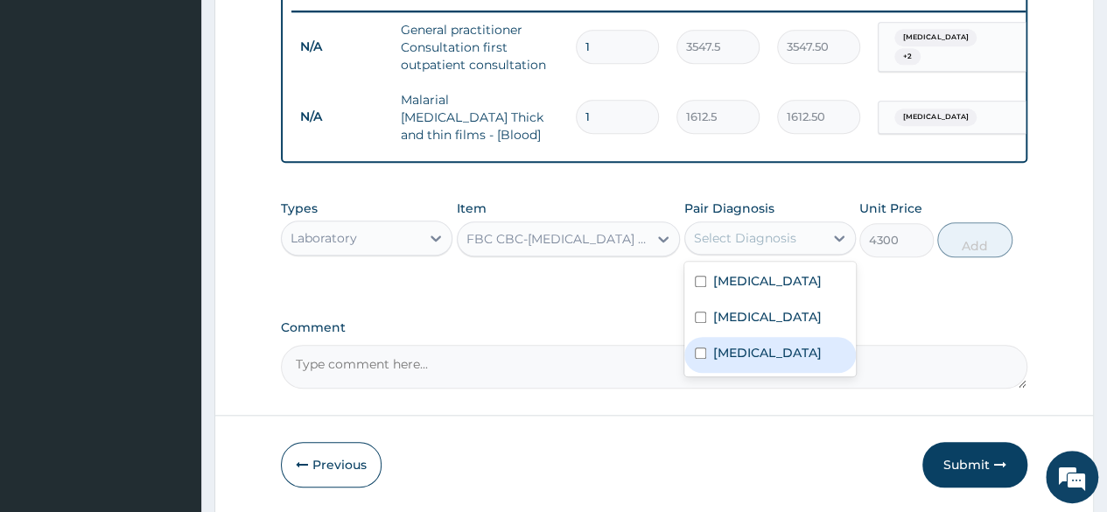
click at [753, 362] on div "Sepsis" at bounding box center [770, 355] width 172 height 36
checkbox input "true"
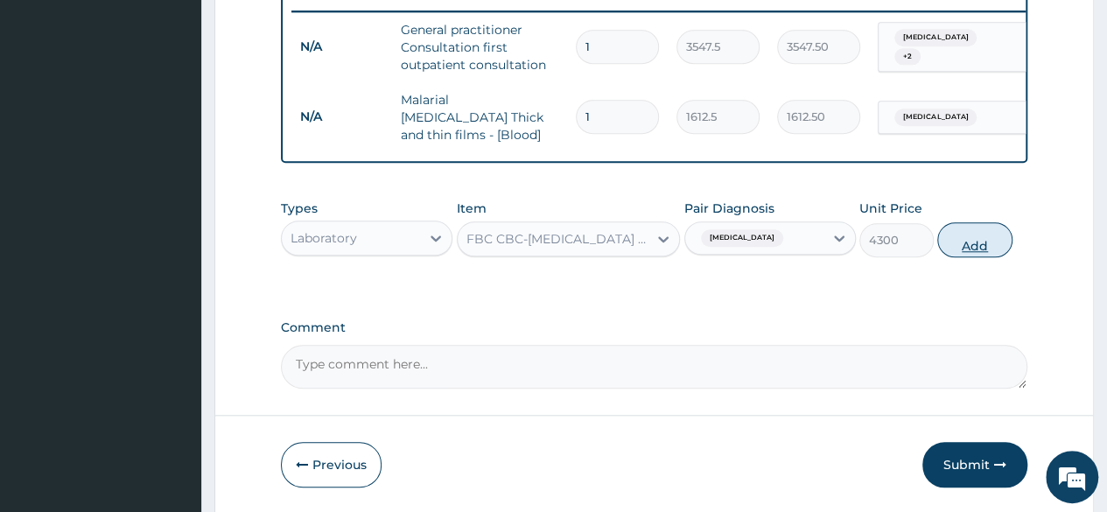
click at [963, 235] on button "Add" at bounding box center [974, 239] width 74 height 35
type input "0"
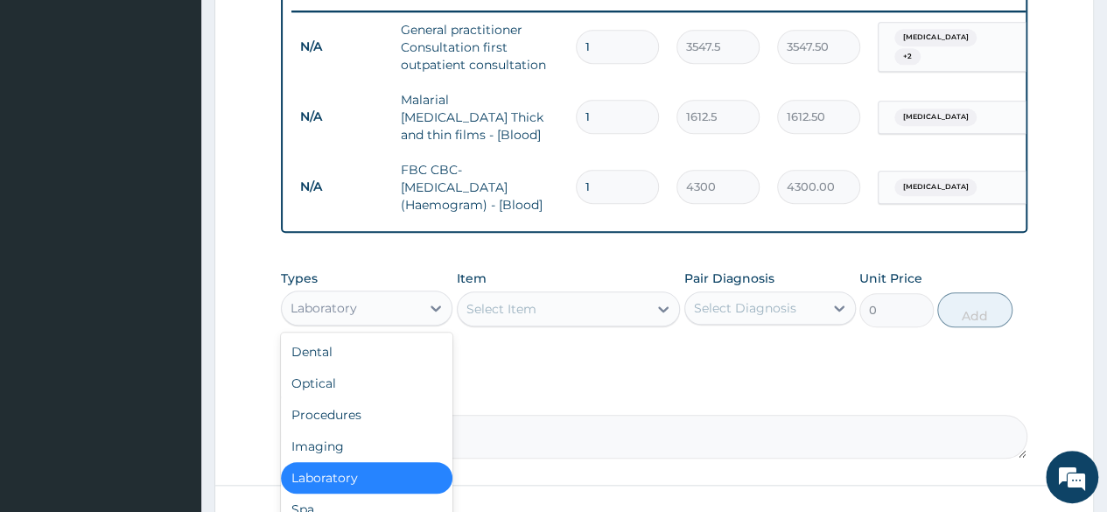
click at [412, 310] on div "Laboratory" at bounding box center [351, 308] width 138 height 28
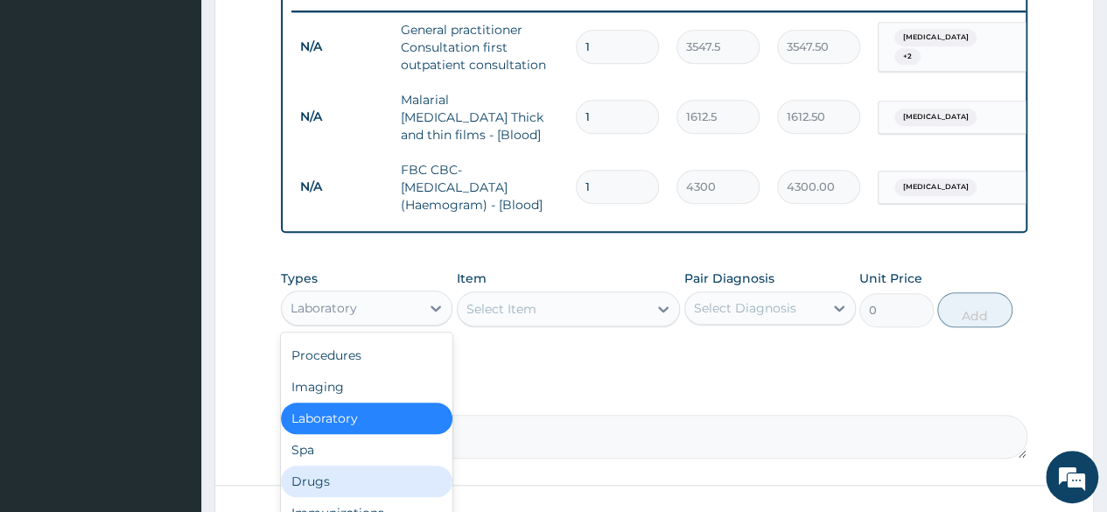
click at [344, 489] on div "Drugs" at bounding box center [367, 482] width 172 height 32
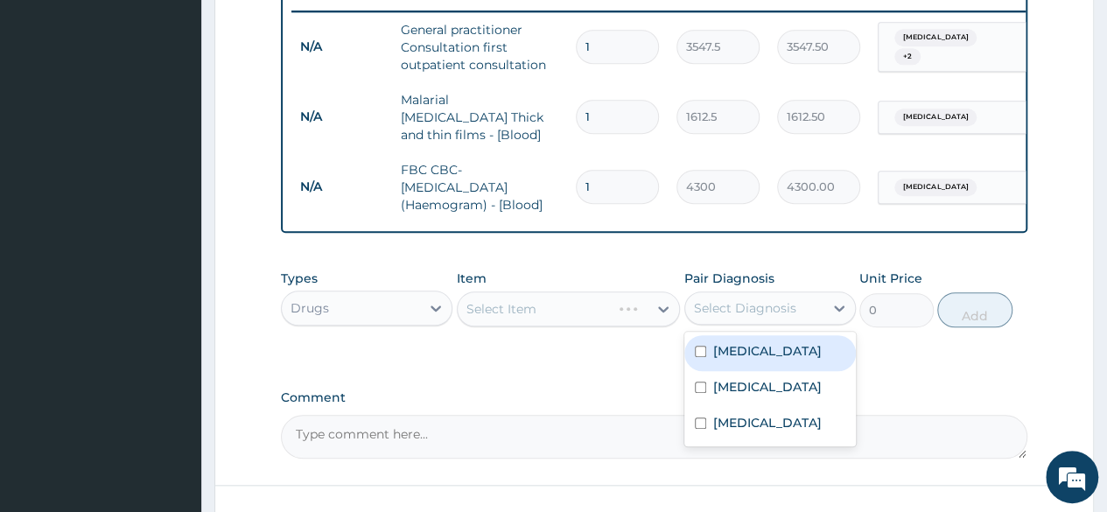
click at [783, 314] on div "Select Diagnosis" at bounding box center [745, 308] width 102 height 18
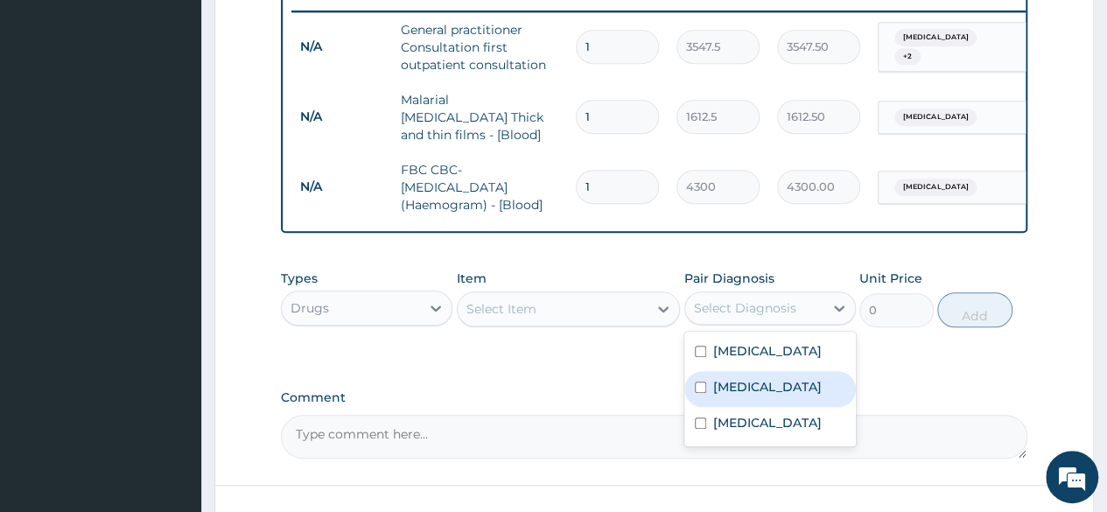
click at [737, 386] on label "Tonsillitis" at bounding box center [767, 387] width 109 height 18
checkbox input "true"
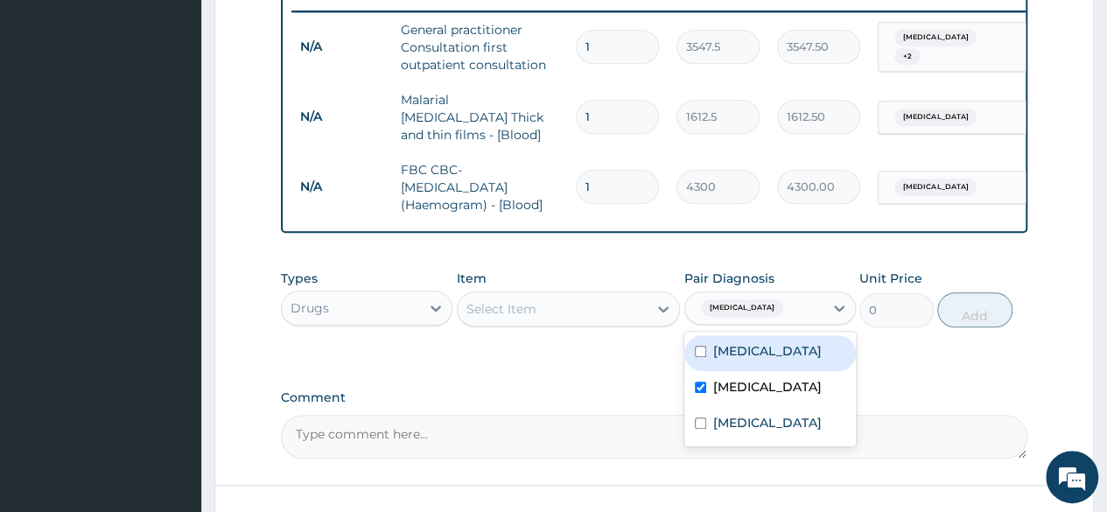
click at [585, 309] on div "Select Item" at bounding box center [553, 309] width 191 height 28
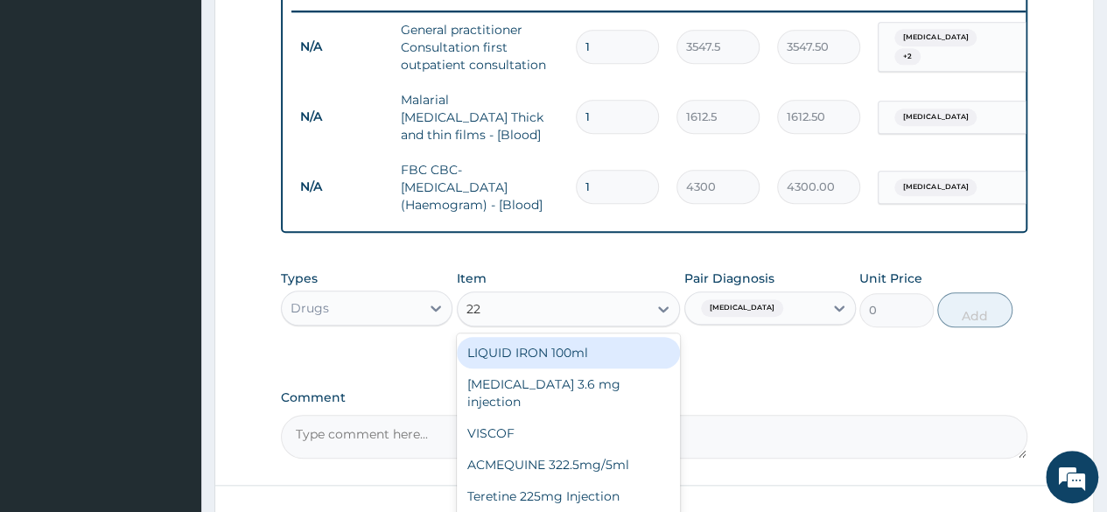
type input "228"
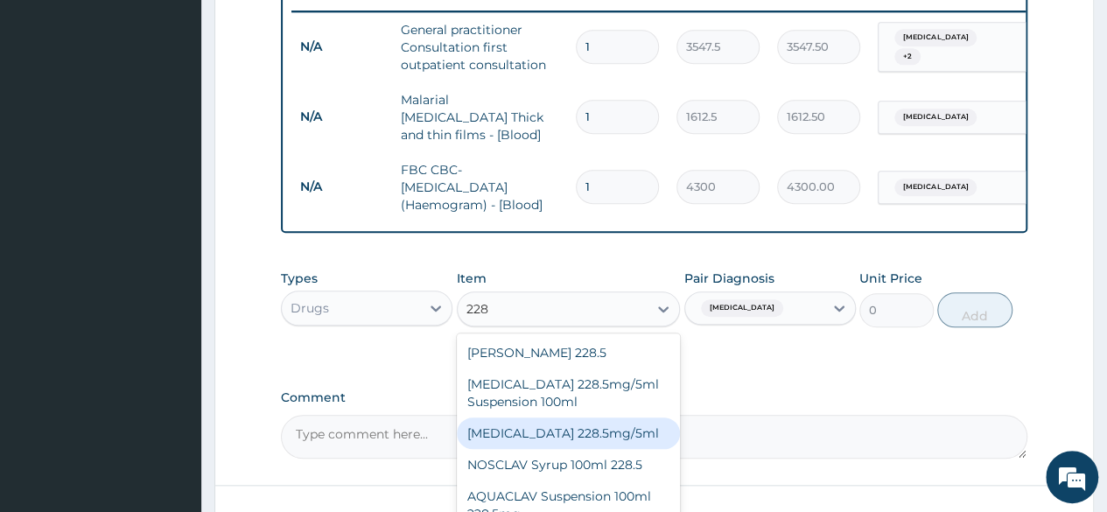
scroll to position [18, 0]
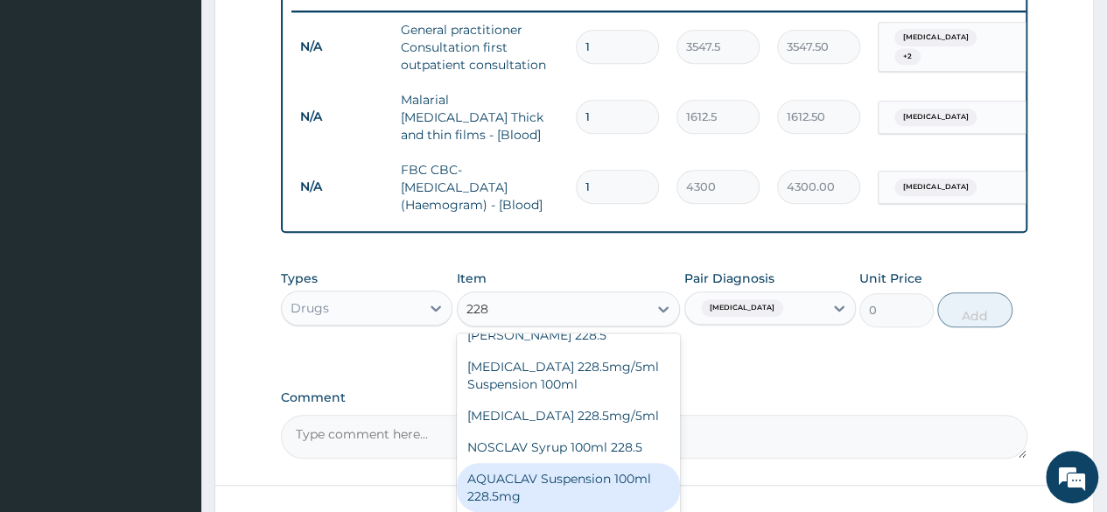
click at [625, 495] on div "AQUACLAV Suspension 100ml 228.5mg" at bounding box center [569, 487] width 224 height 49
type input "2365"
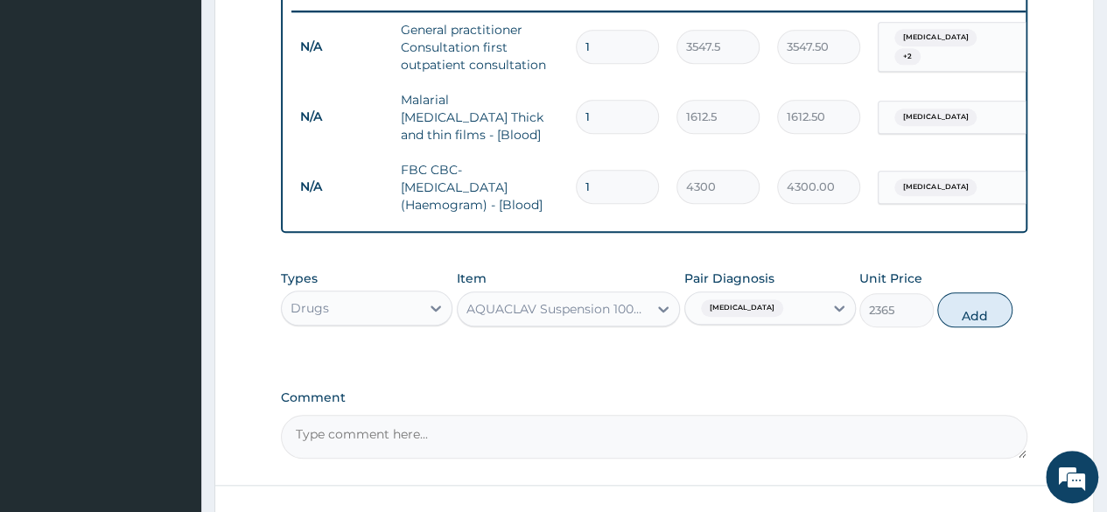
click at [619, 315] on div "AQUACLAV Suspension 100ml 228.5mg" at bounding box center [558, 309] width 184 height 18
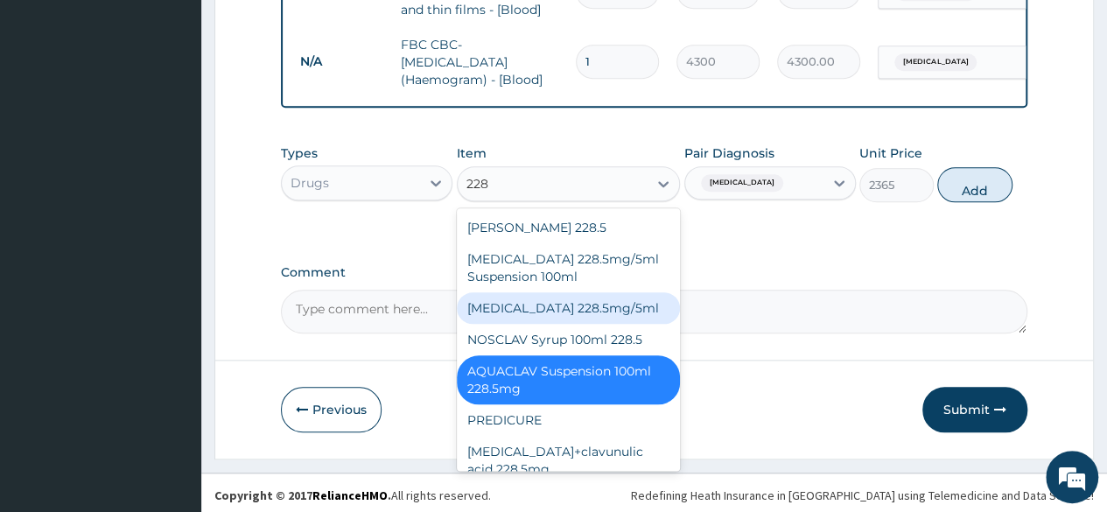
scroll to position [817, 0]
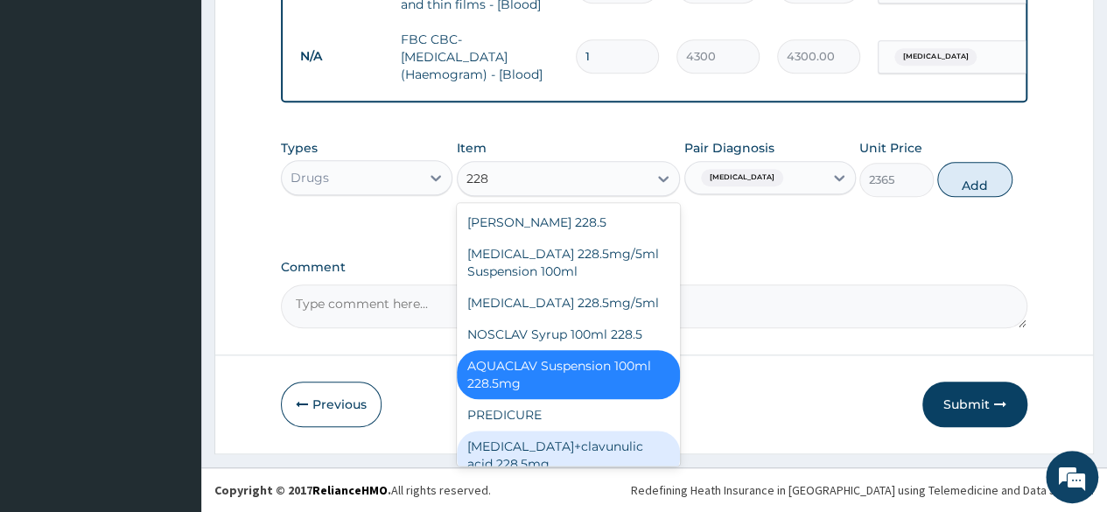
type input "228"
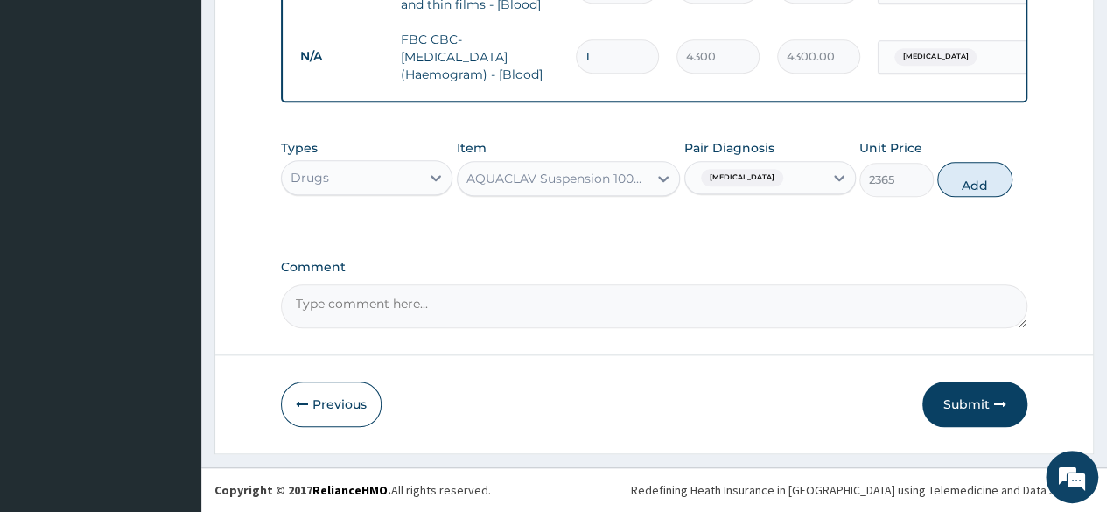
click at [532, 468] on footer "Redefining Heath Insurance in Africa using Telemedicine and Data Science! Copyr…" at bounding box center [654, 489] width 906 height 45
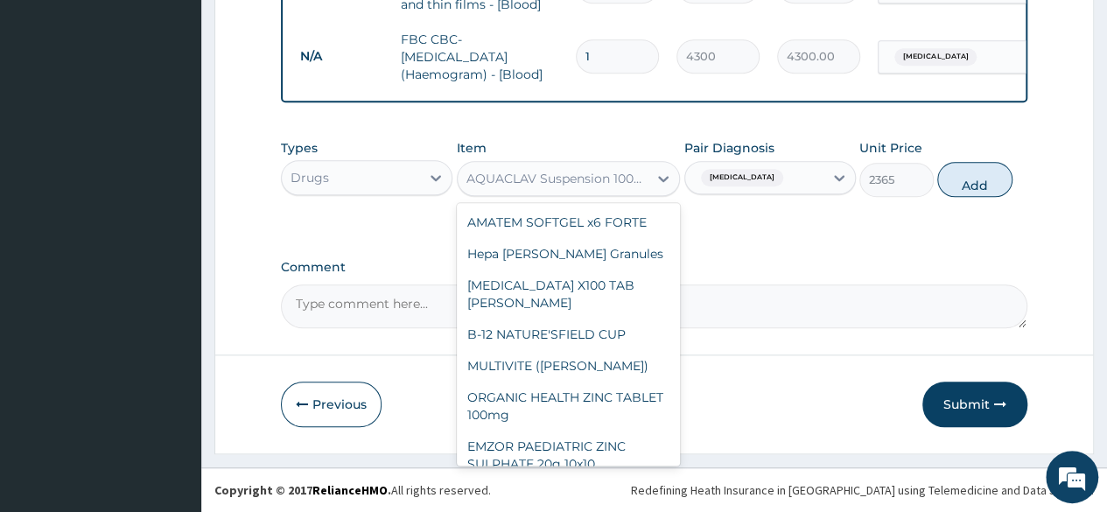
click at [590, 185] on div "AQUACLAV Suspension 100ml 228.5mg" at bounding box center [558, 179] width 184 height 18
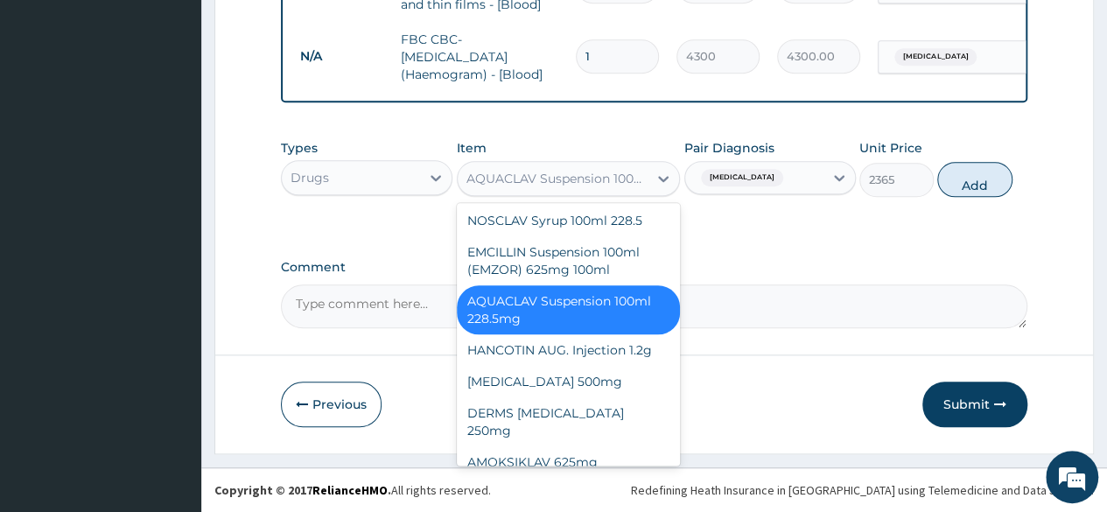
scroll to position [23737, 0]
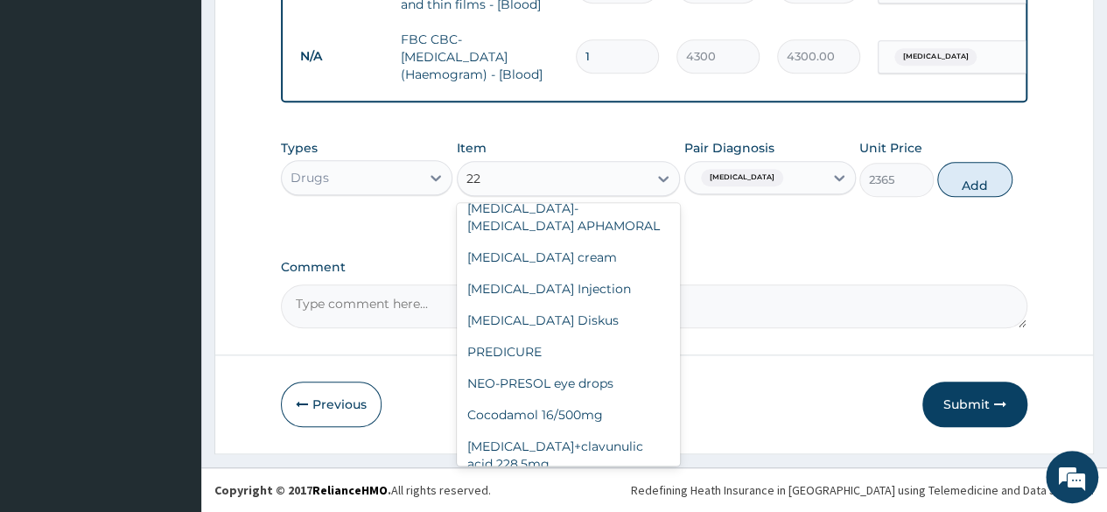
type input "228"
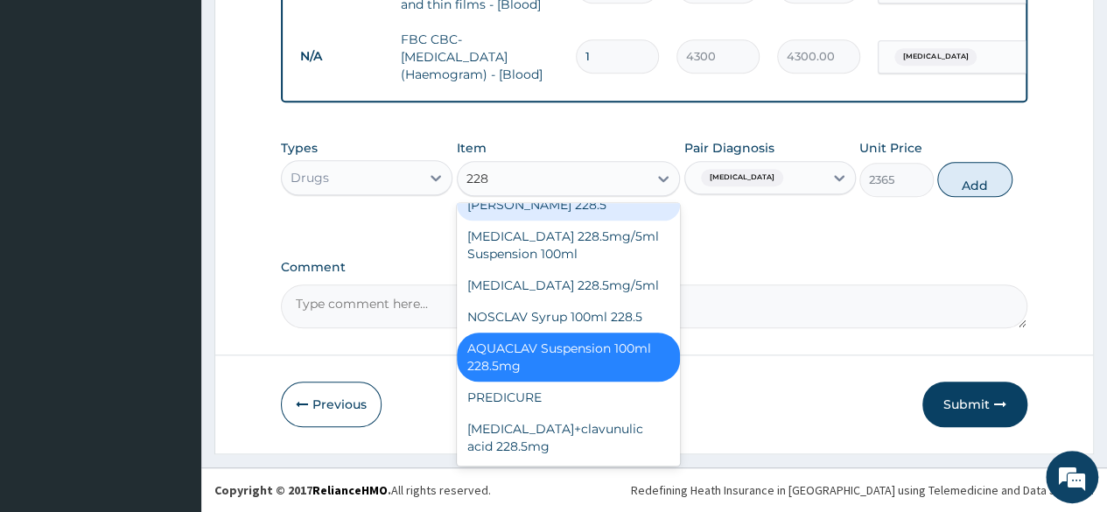
scroll to position [18, 0]
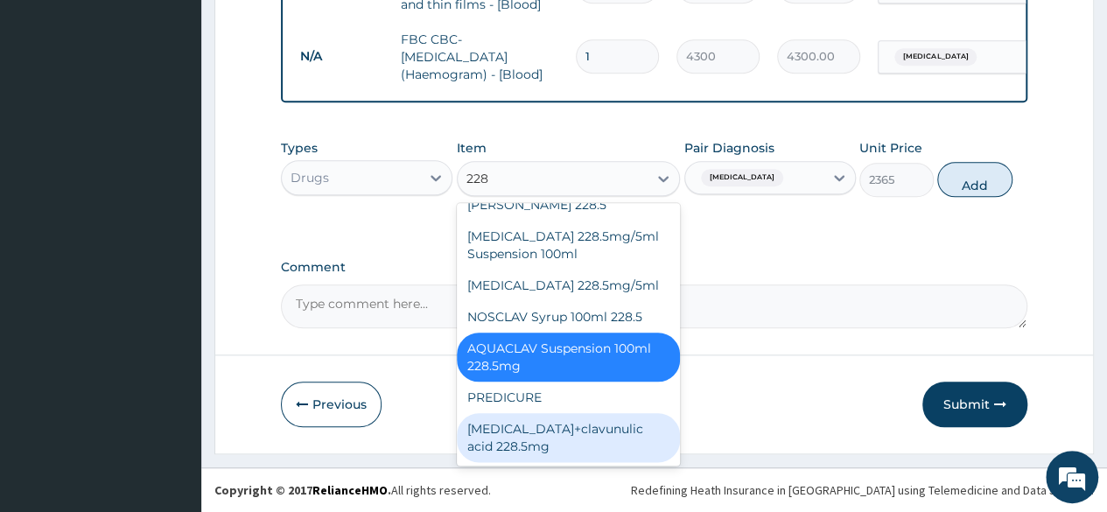
click at [552, 435] on div "Amoxicillin+clavunulic acid 228.5mg" at bounding box center [569, 437] width 224 height 49
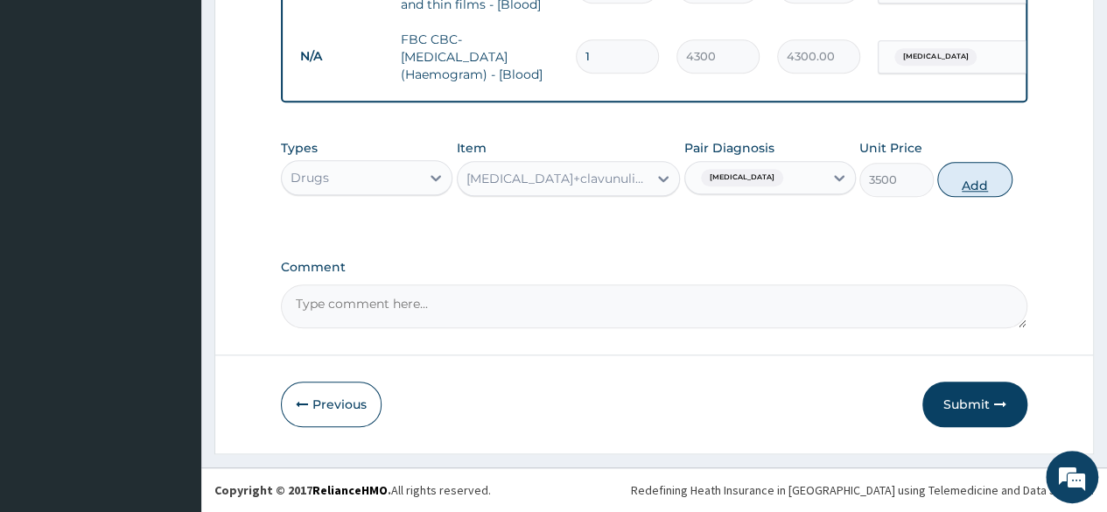
click at [983, 181] on button "Add" at bounding box center [974, 179] width 74 height 35
type input "0"
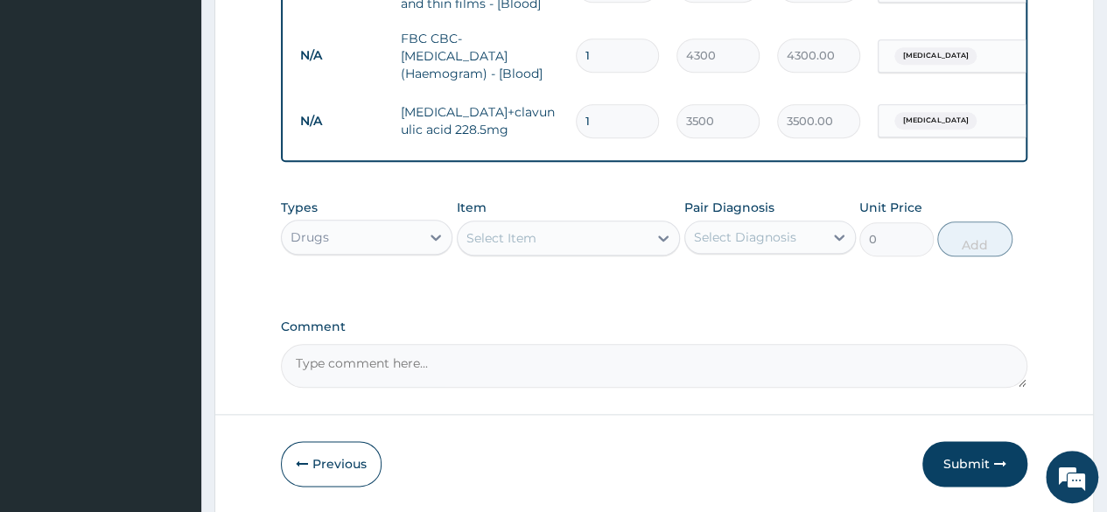
click at [539, 243] on div "Select Item" at bounding box center [553, 238] width 191 height 28
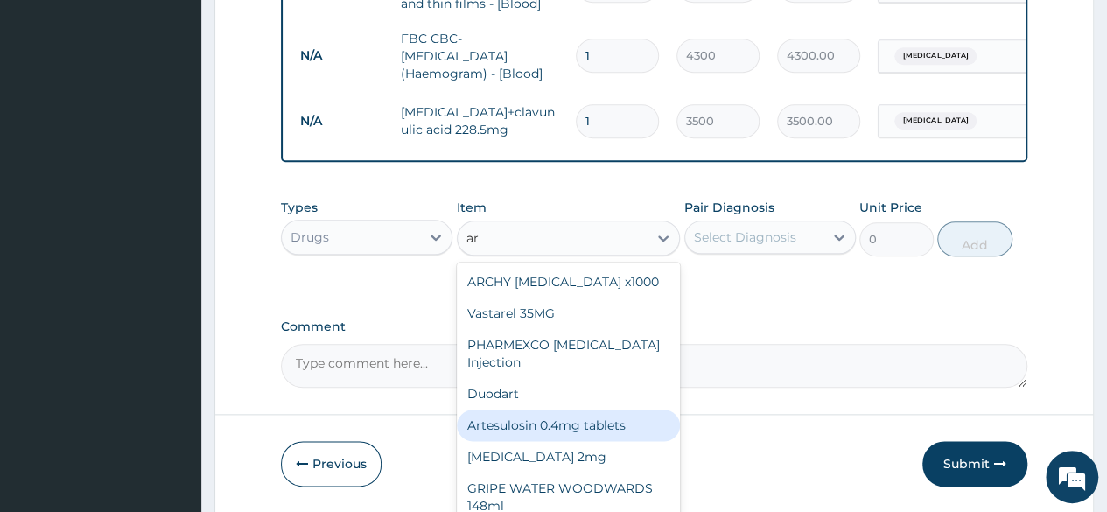
type input "a"
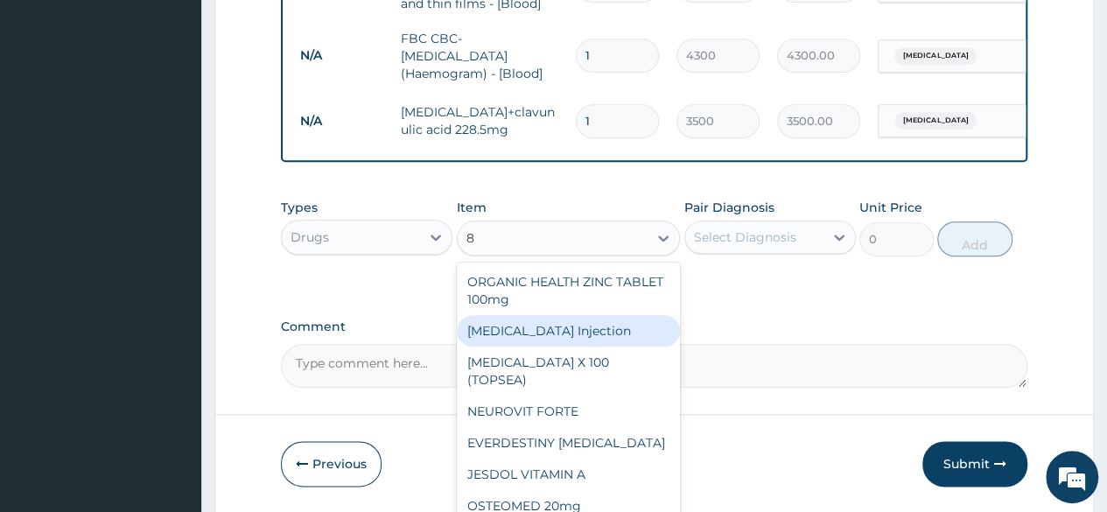
type input "80"
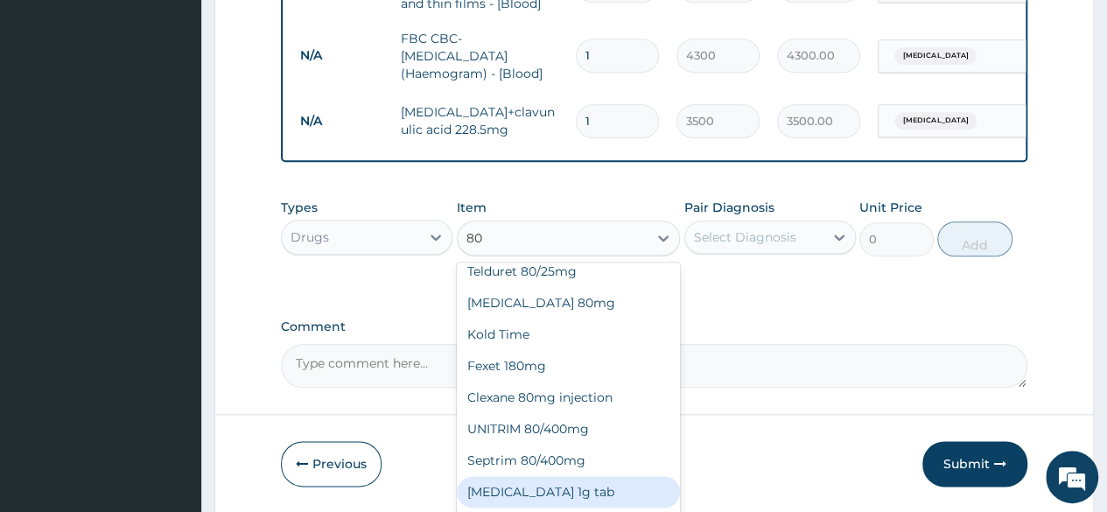
scroll to position [781, 0]
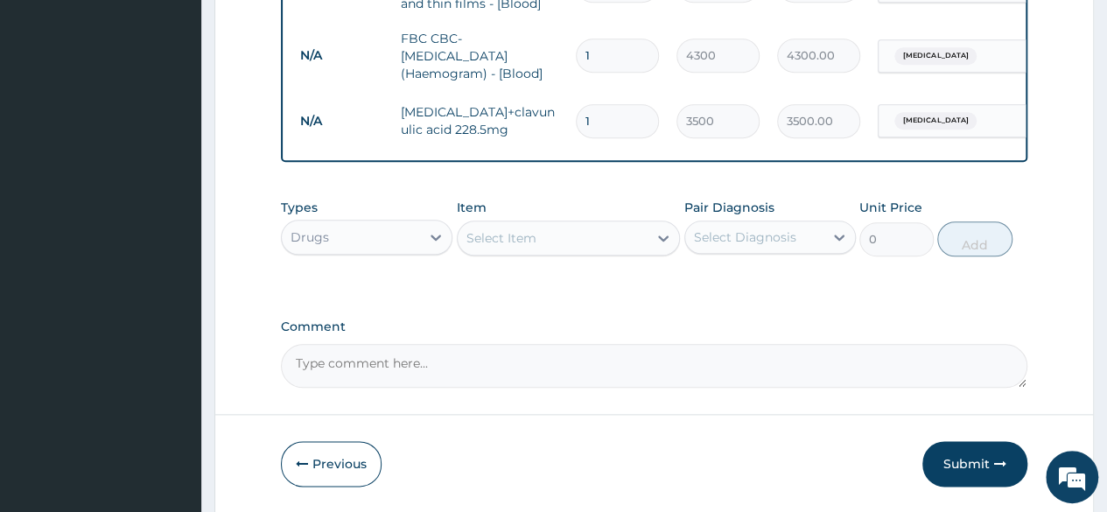
click at [562, 247] on div "Select Item" at bounding box center [553, 238] width 191 height 28
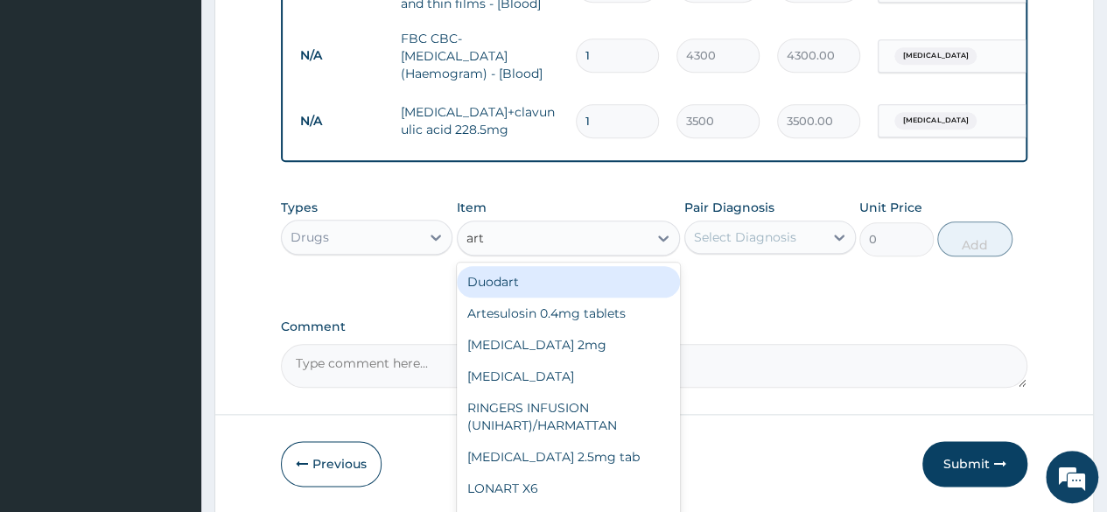
type input "arte"
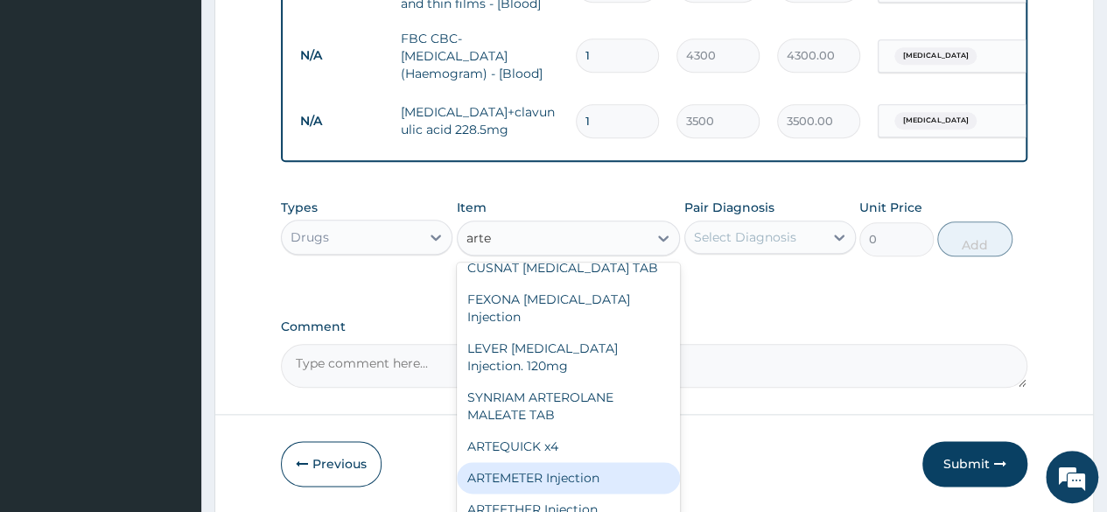
scroll to position [228, 0]
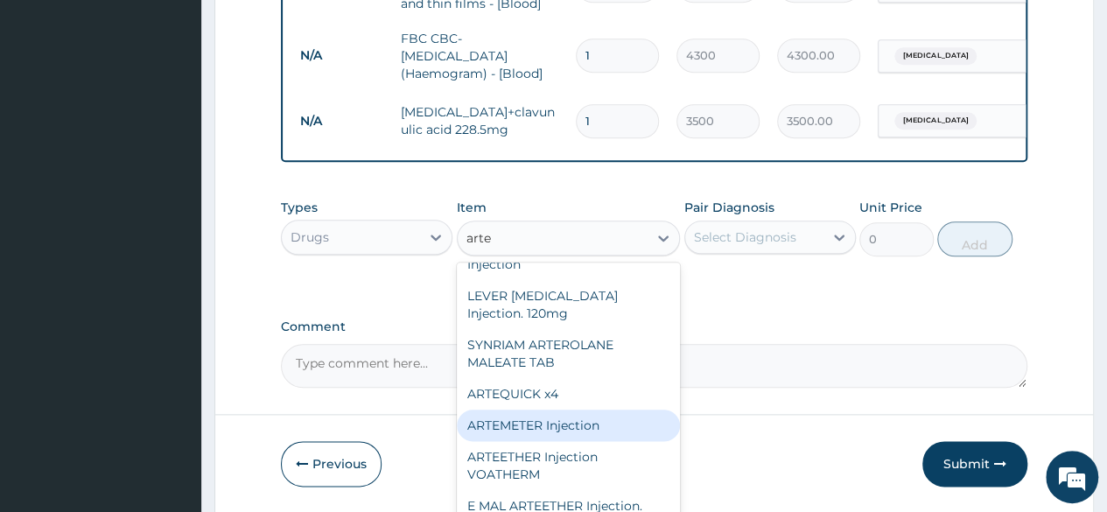
click at [567, 410] on div "ARTEMETER Injection" at bounding box center [569, 426] width 224 height 32
type input "946"
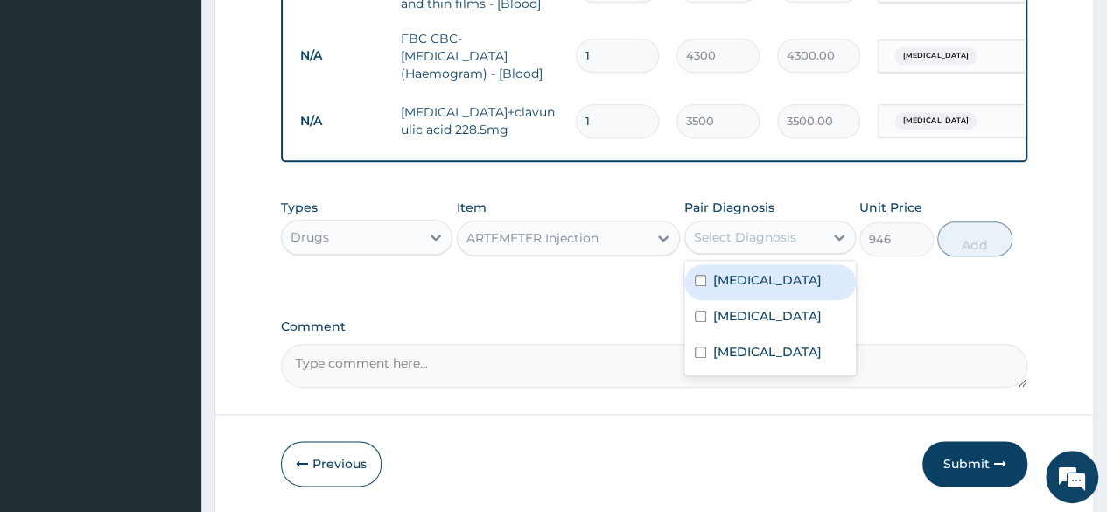
click at [763, 240] on div "Select Diagnosis" at bounding box center [745, 237] width 102 height 18
click at [719, 288] on label "Malaria" at bounding box center [767, 280] width 109 height 18
checkbox input "true"
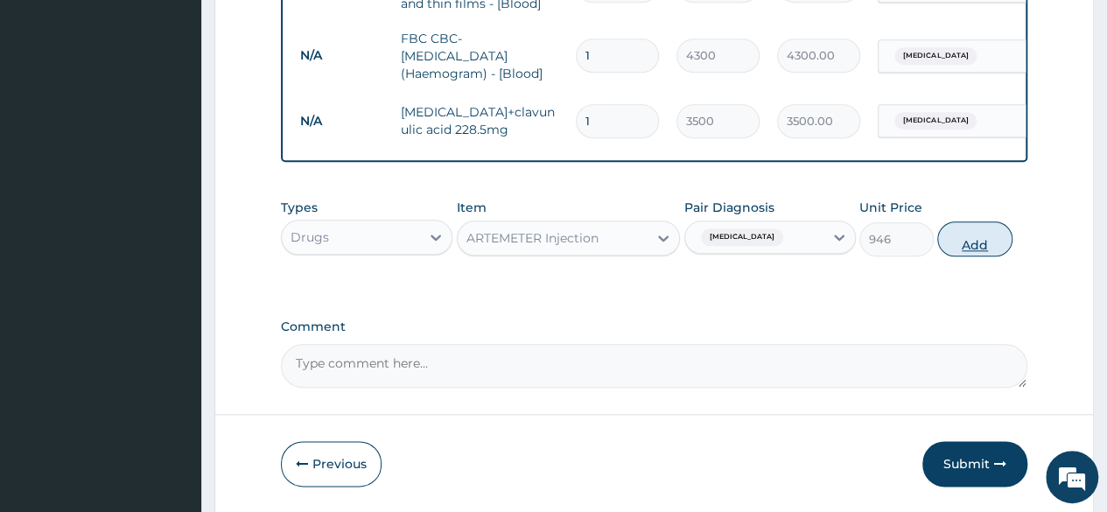
click at [975, 239] on button "Add" at bounding box center [974, 238] width 74 height 35
type input "0"
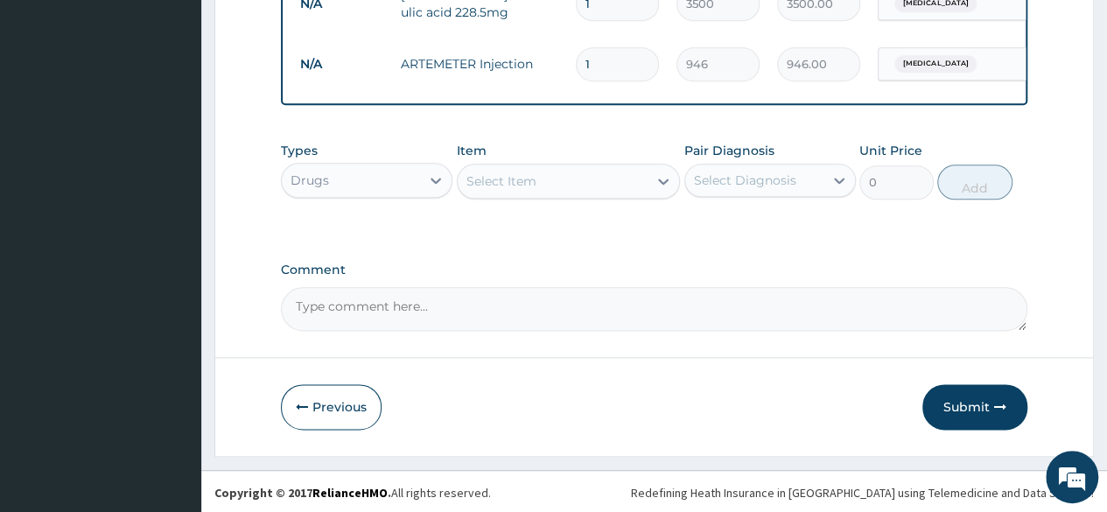
scroll to position [938, 0]
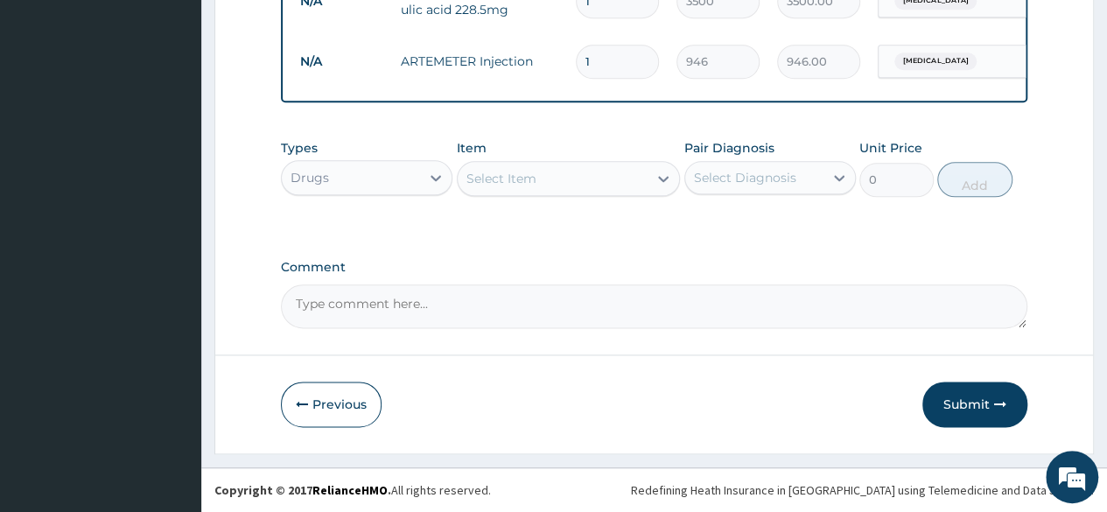
click at [571, 181] on div "Select Item" at bounding box center [553, 179] width 191 height 28
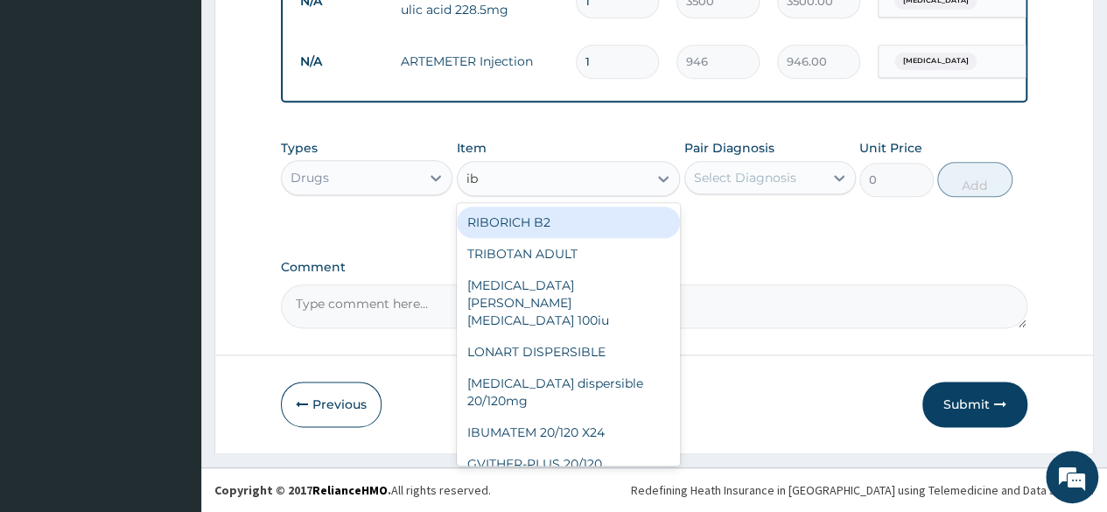
type input "ibu"
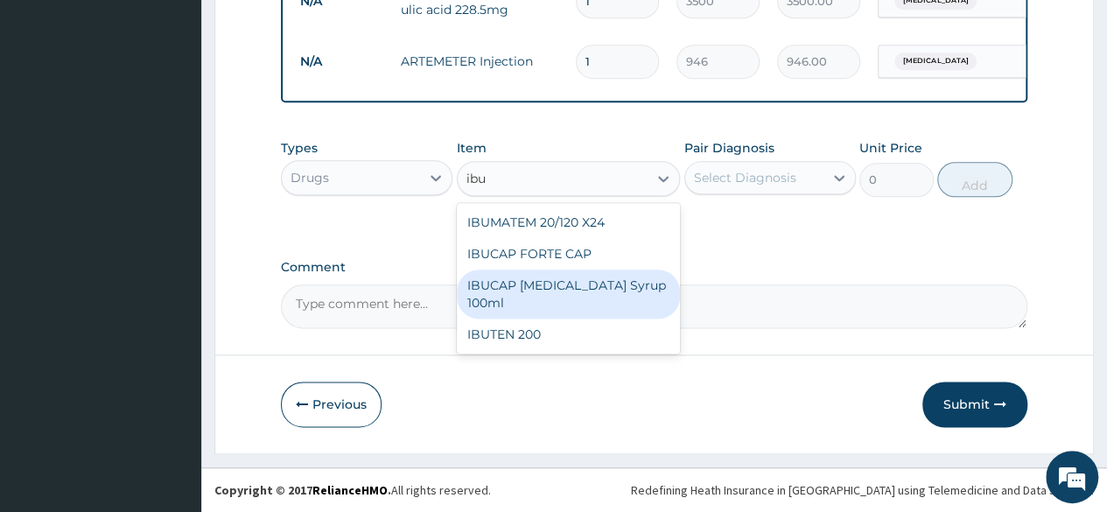
click at [554, 296] on div "IBUCAP COLD AND FLU Syrup 100ml" at bounding box center [569, 294] width 224 height 49
type input "768.625"
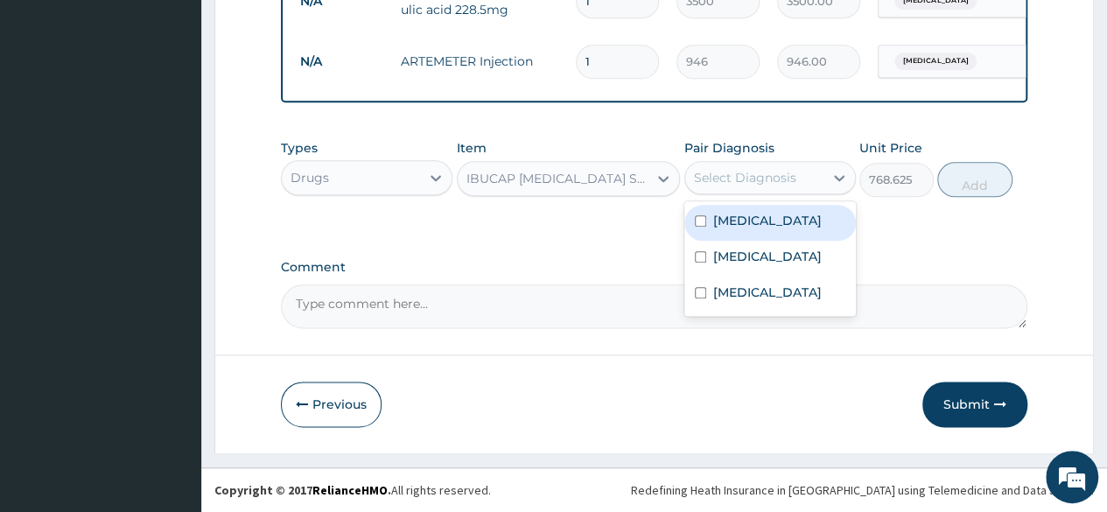
drag, startPoint x: 765, startPoint y: 179, endPoint x: 739, endPoint y: 209, distance: 39.7
click at [764, 179] on div "Select Diagnosis" at bounding box center [745, 178] width 102 height 18
click at [735, 226] on label "Malaria" at bounding box center [767, 221] width 109 height 18
checkbox input "true"
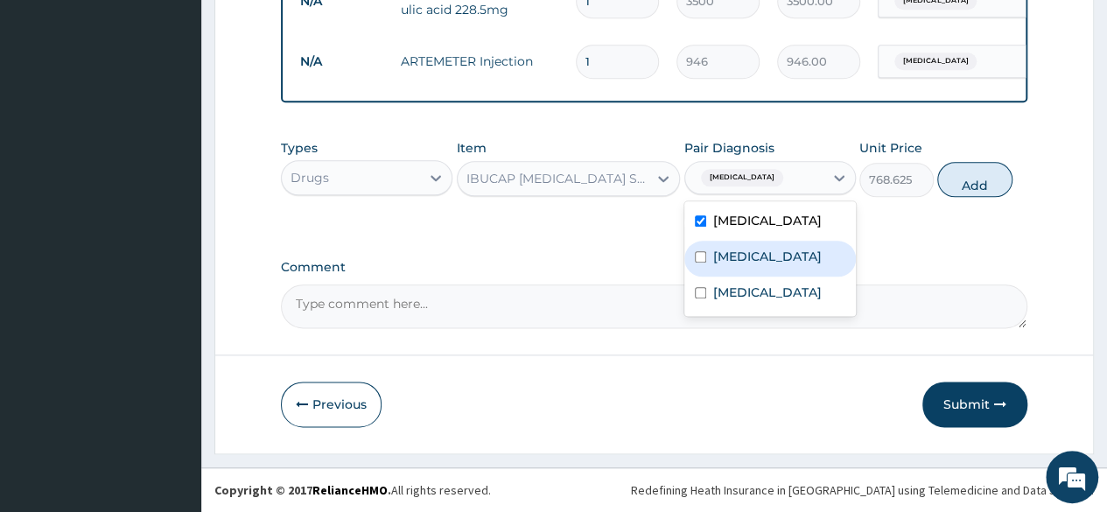
click at [727, 256] on label "Tonsillitis" at bounding box center [767, 257] width 109 height 18
checkbox input "true"
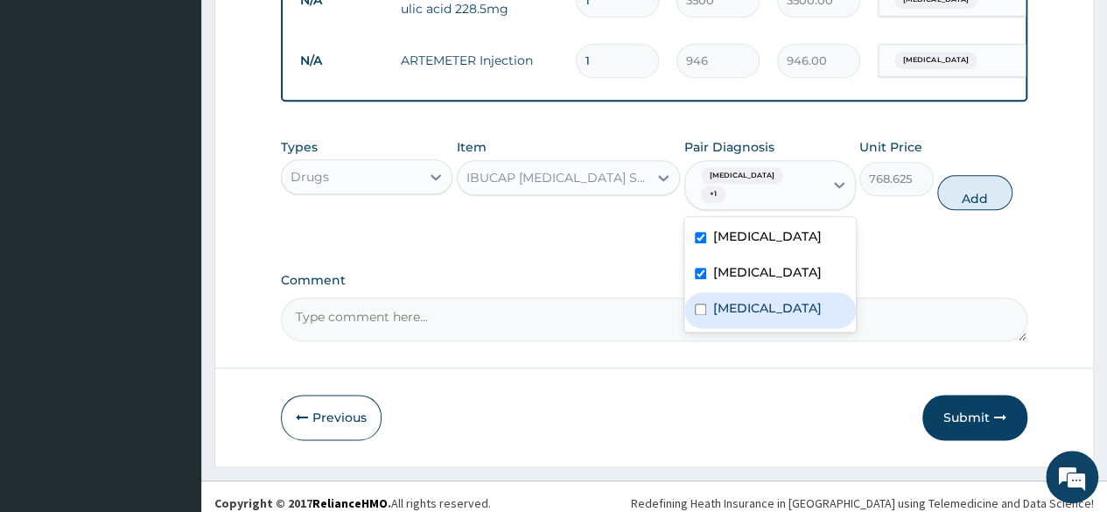
drag, startPoint x: 728, startPoint y: 301, endPoint x: 727, endPoint y: 291, distance: 9.7
click at [728, 300] on label "[MEDICAL_DATA]" at bounding box center [767, 308] width 109 height 18
checkbox input "true"
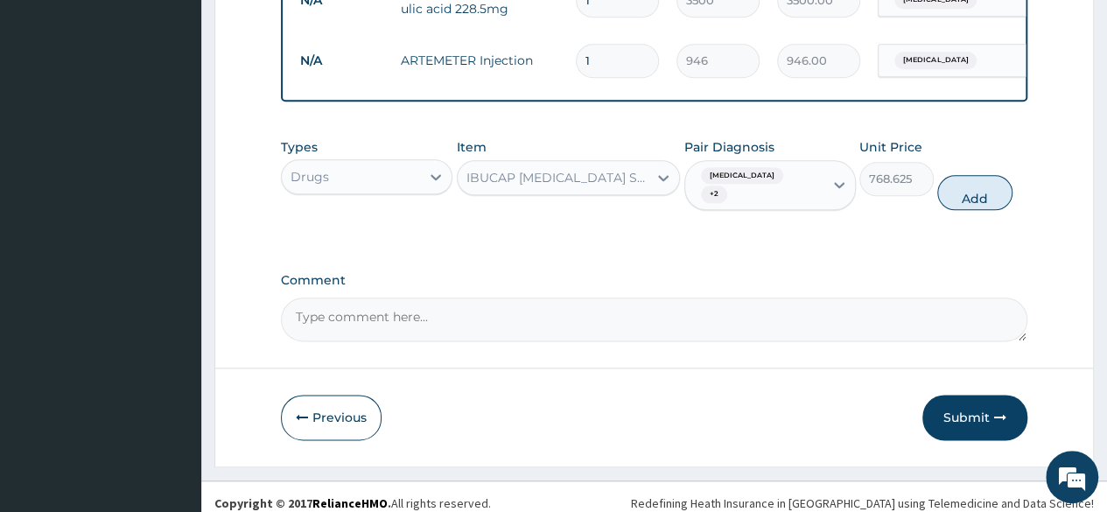
click at [960, 180] on button "Add" at bounding box center [974, 192] width 74 height 35
type input "0"
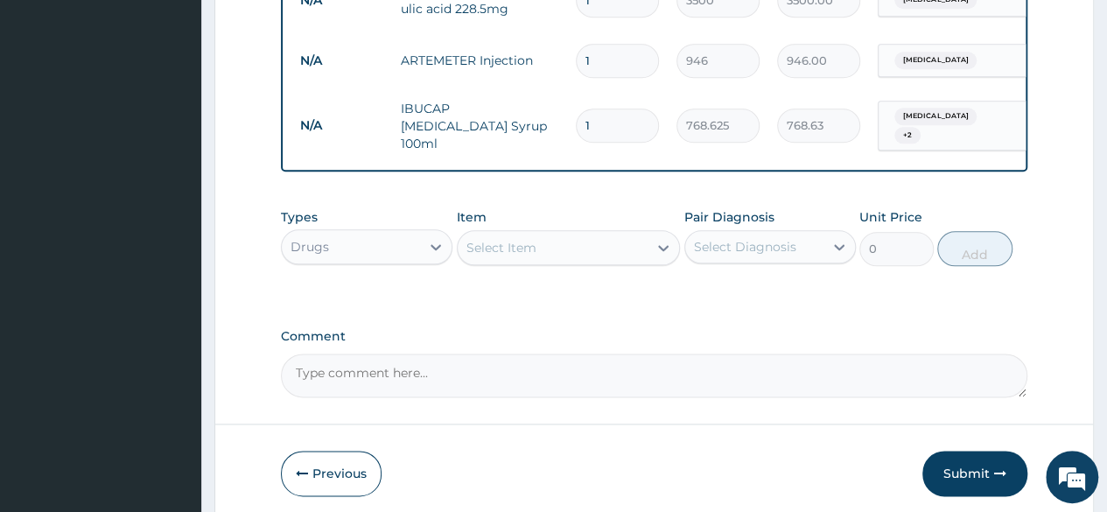
click at [523, 239] on div "Select Item" at bounding box center [501, 248] width 70 height 18
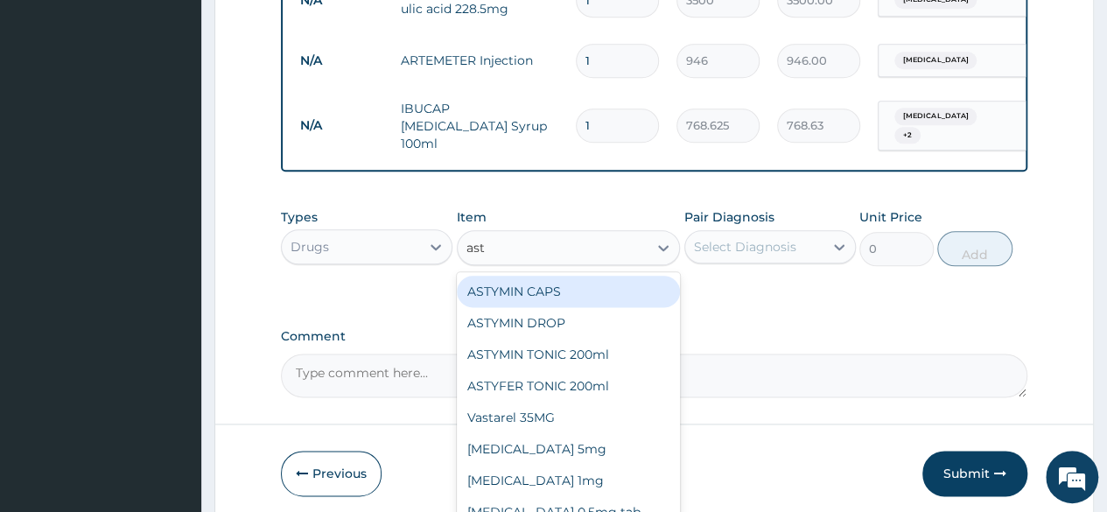
type input "asty"
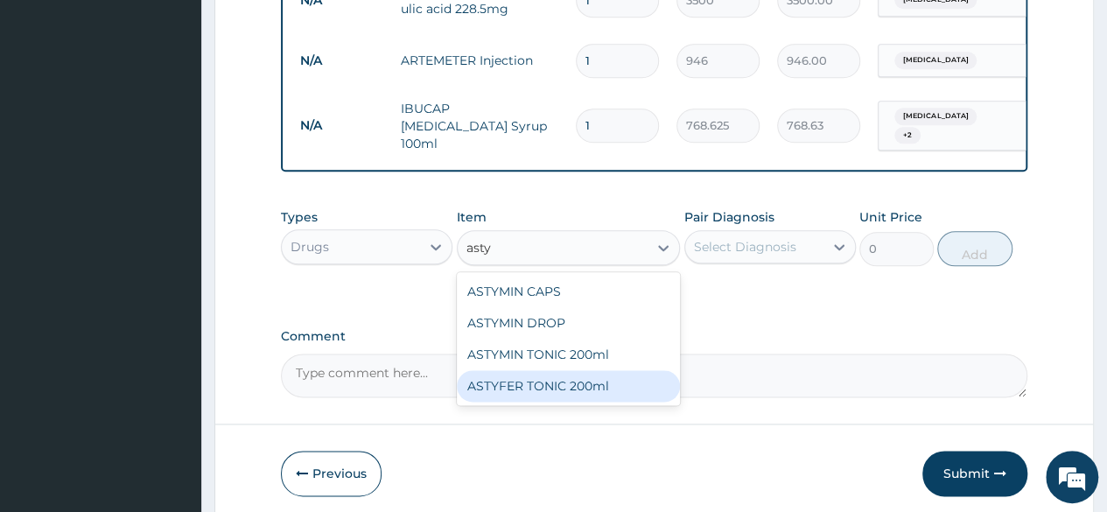
click at [591, 383] on div "ASTYFER TONIC 200ml" at bounding box center [569, 386] width 224 height 32
type input "2956.25"
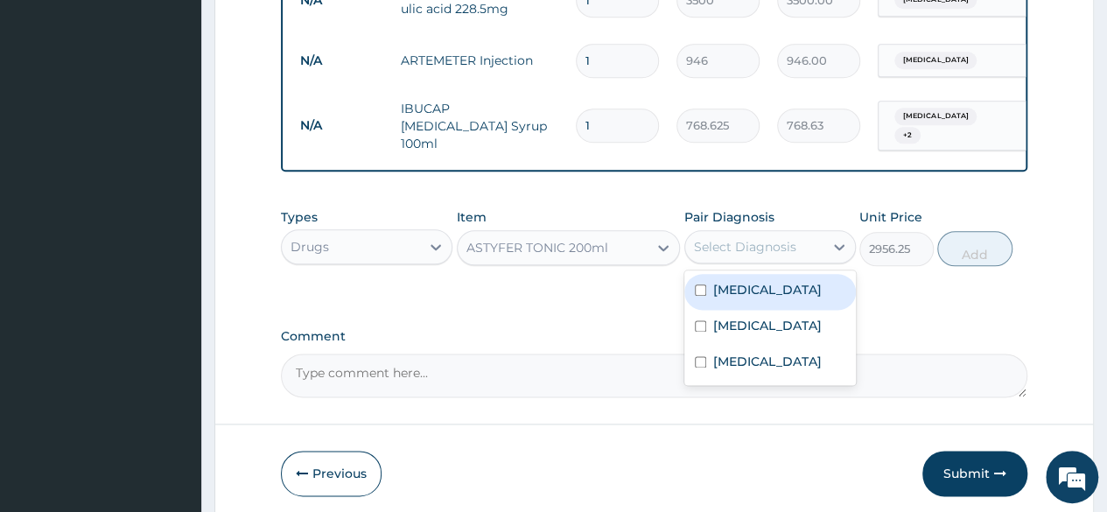
click at [758, 241] on div "Select Diagnosis" at bounding box center [745, 247] width 102 height 18
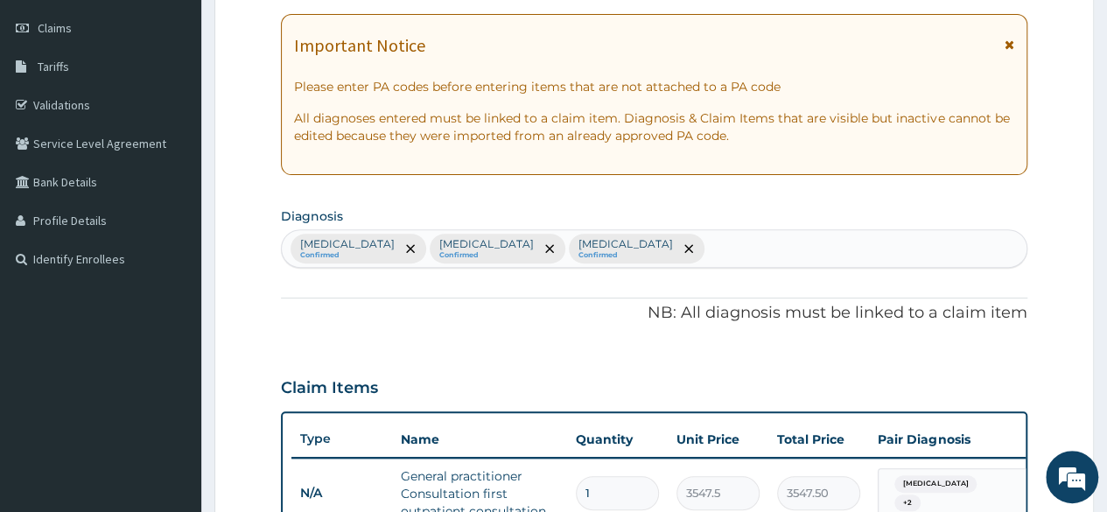
scroll to position [238, 0]
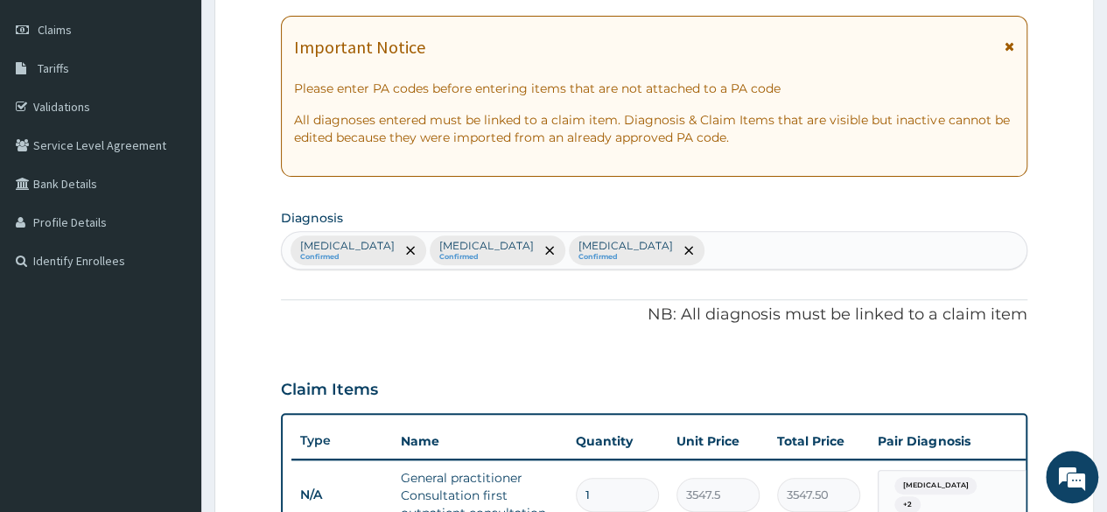
click at [613, 236] on div "Malaria Confirmed Tonsillitis Confirmed Sepsis Confirmed" at bounding box center [654, 250] width 745 height 37
type input "anemi"
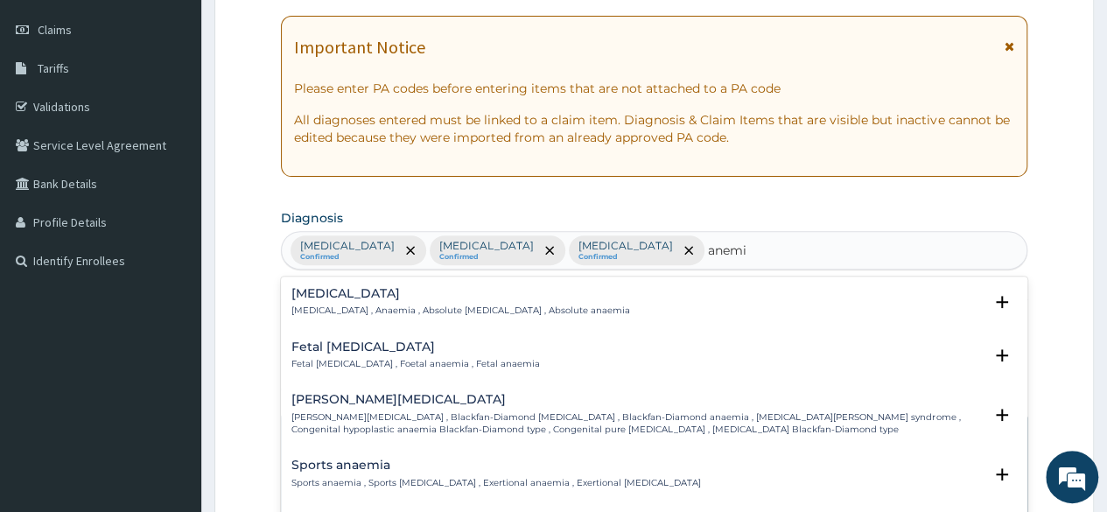
click at [458, 305] on p "Anemia , Anaemia , Absolute anemia , Absolute anaemia" at bounding box center [460, 311] width 339 height 12
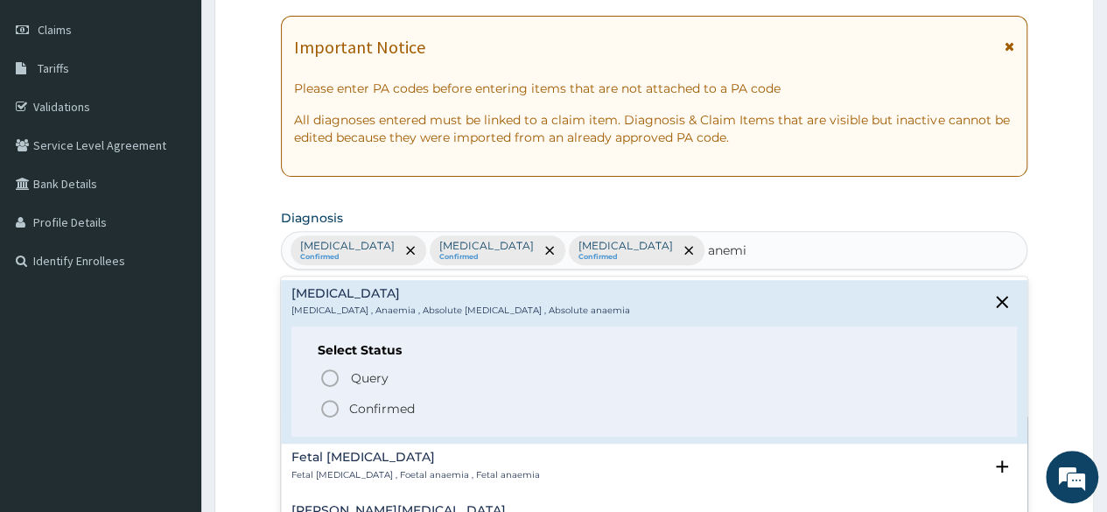
click at [365, 410] on p "Confirmed" at bounding box center [382, 409] width 66 height 18
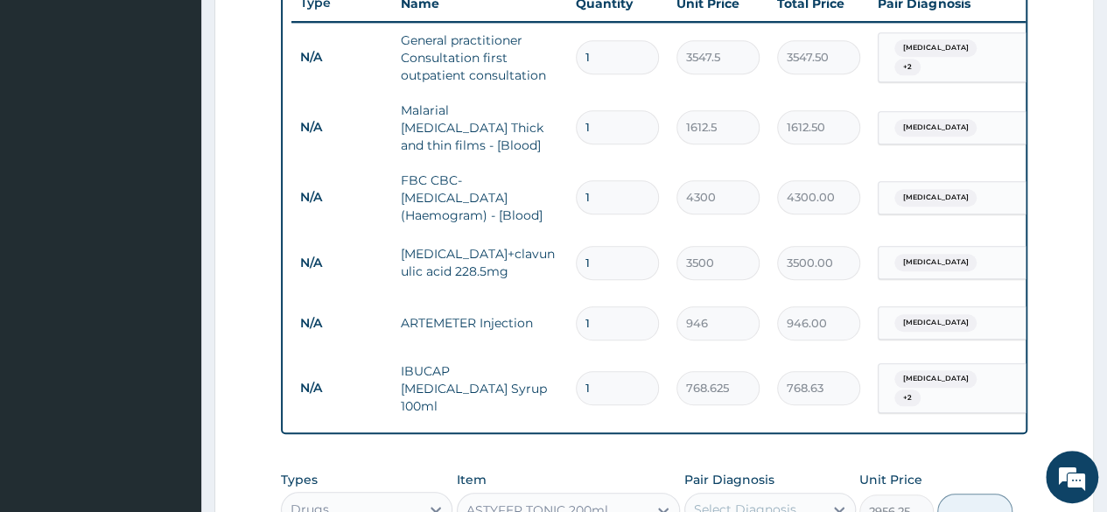
scroll to position [999, 0]
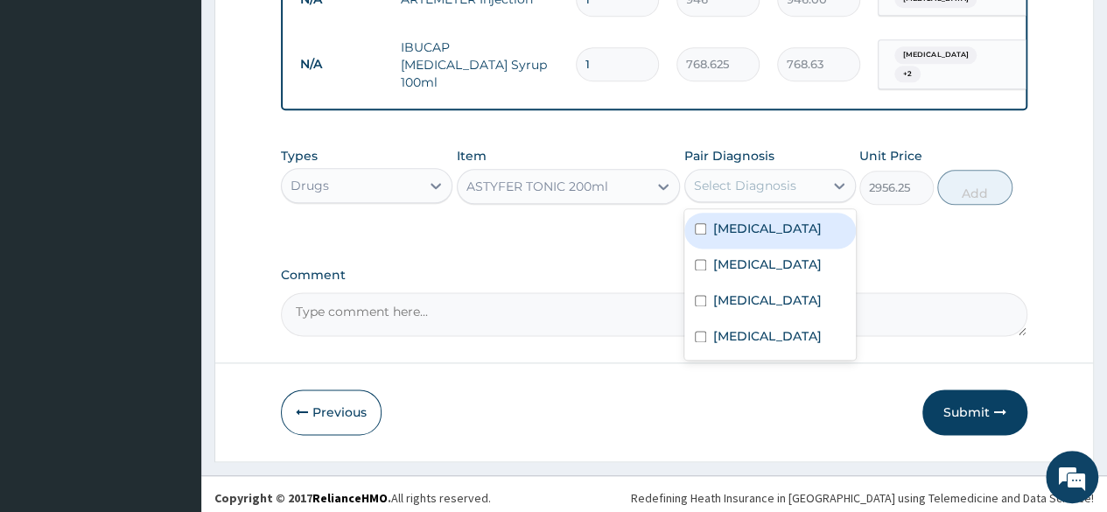
click at [753, 185] on div "Select Diagnosis" at bounding box center [745, 186] width 102 height 18
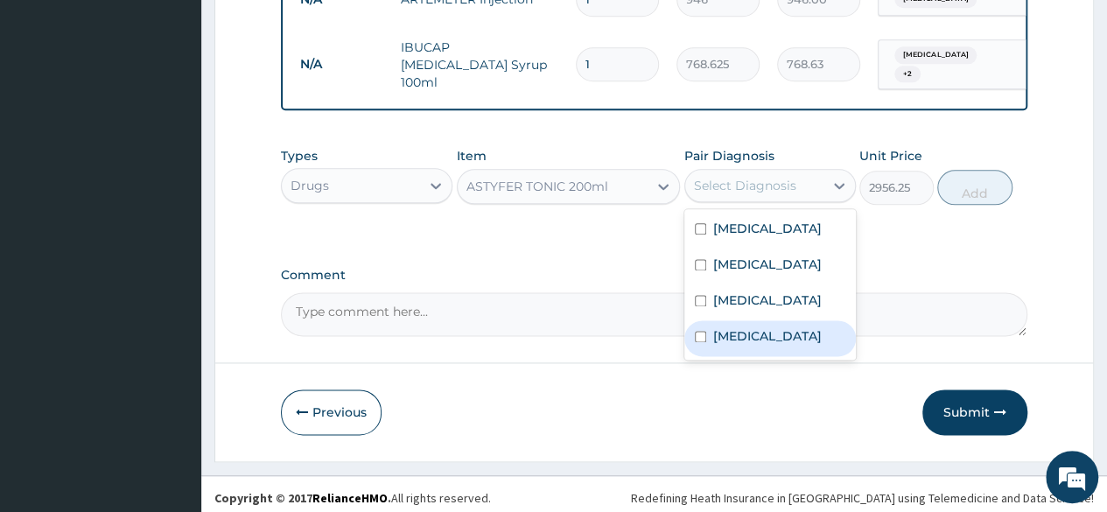
click at [719, 327] on label "Anemia" at bounding box center [767, 336] width 109 height 18
checkbox input "true"
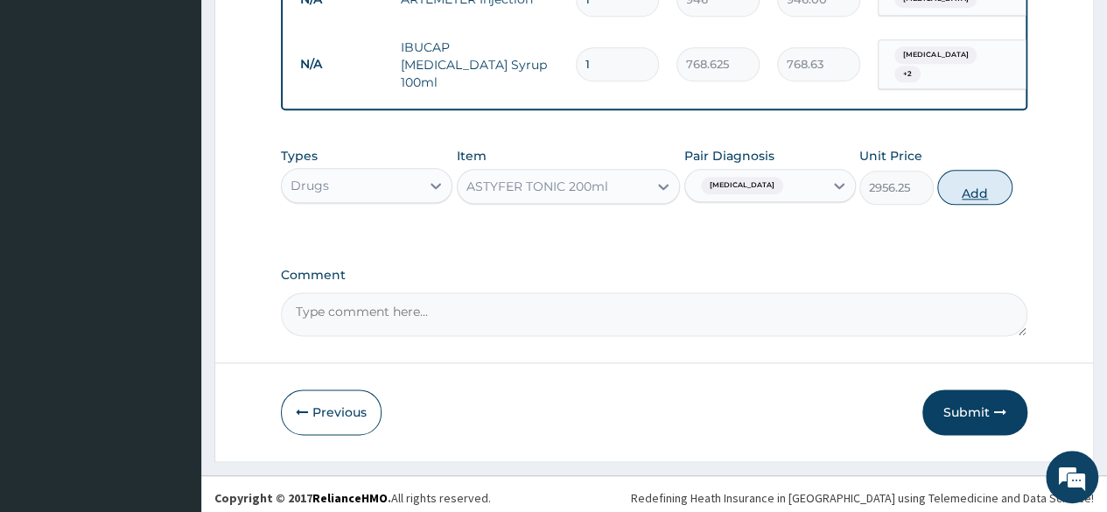
click at [979, 177] on button "Add" at bounding box center [974, 187] width 74 height 35
type input "0"
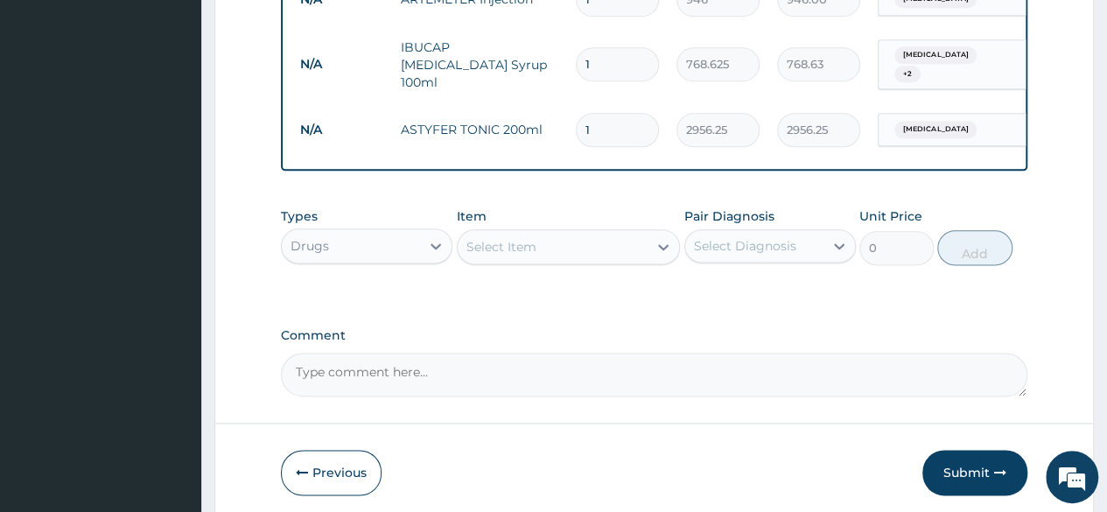
click at [560, 248] on div "Select Item" at bounding box center [553, 247] width 191 height 28
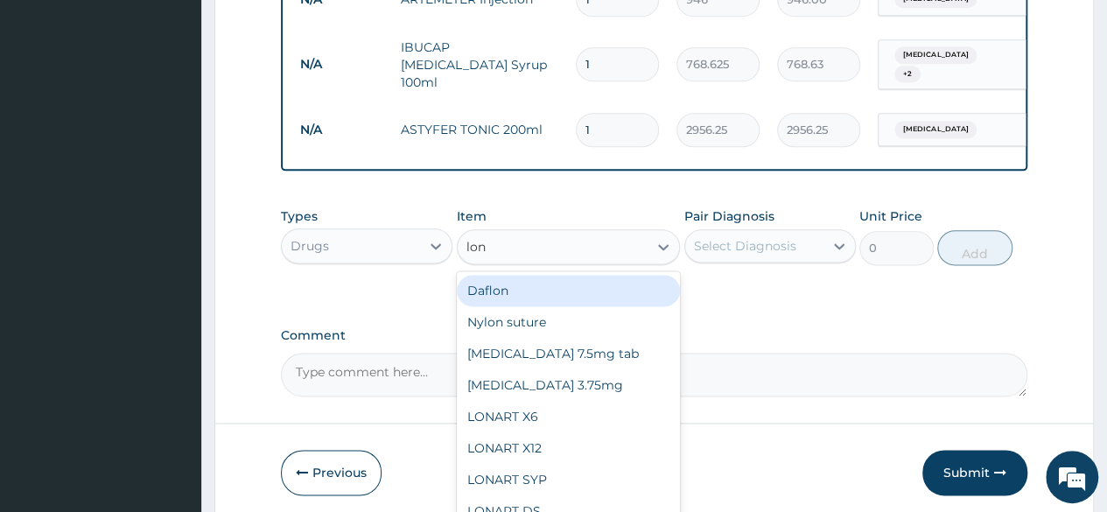
type input "lona"
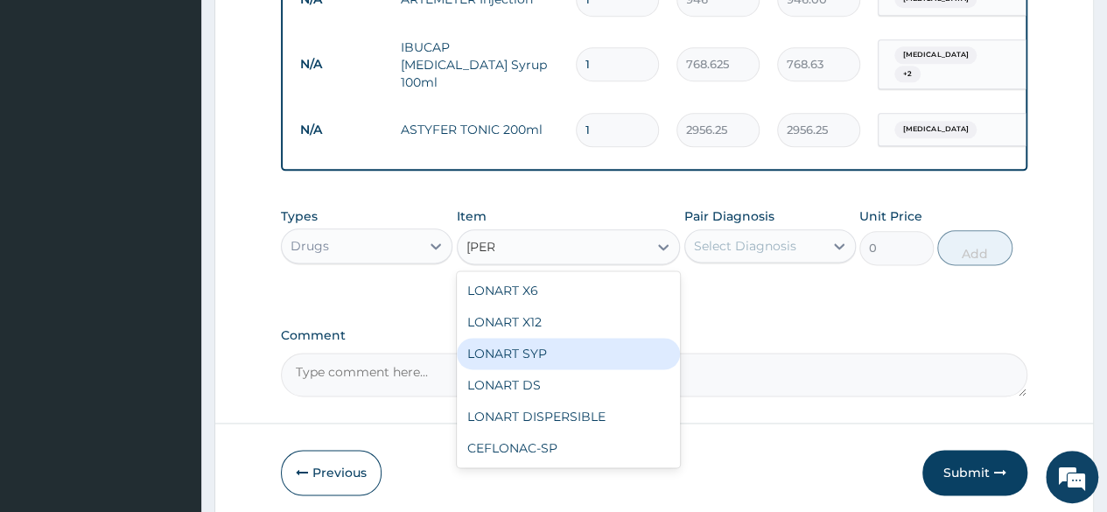
click at [621, 349] on div "LONART SYP" at bounding box center [569, 354] width 224 height 32
type input "2719.75"
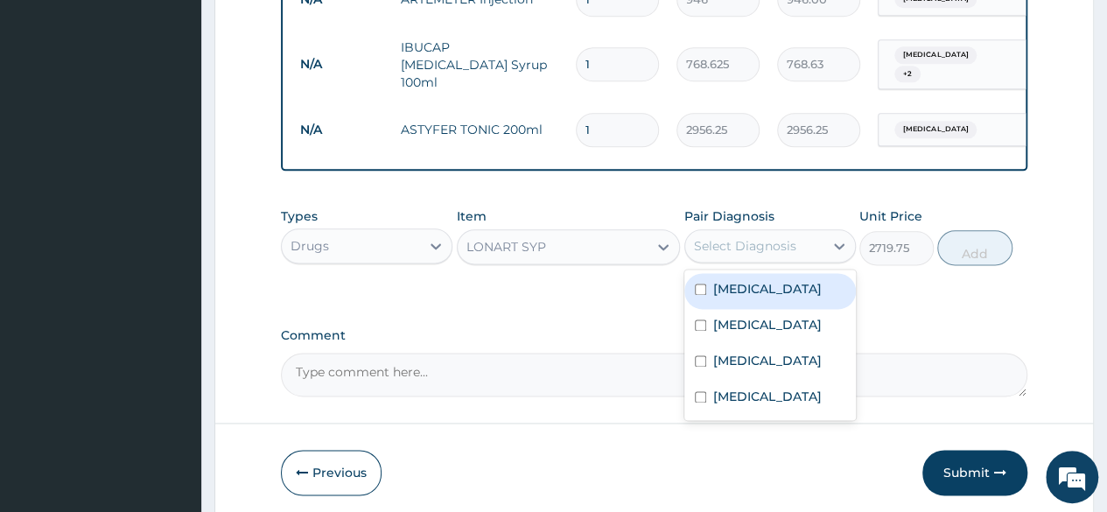
click at [786, 237] on div "Select Diagnosis" at bounding box center [745, 246] width 102 height 18
click at [757, 283] on label "Malaria" at bounding box center [767, 289] width 109 height 18
checkbox input "true"
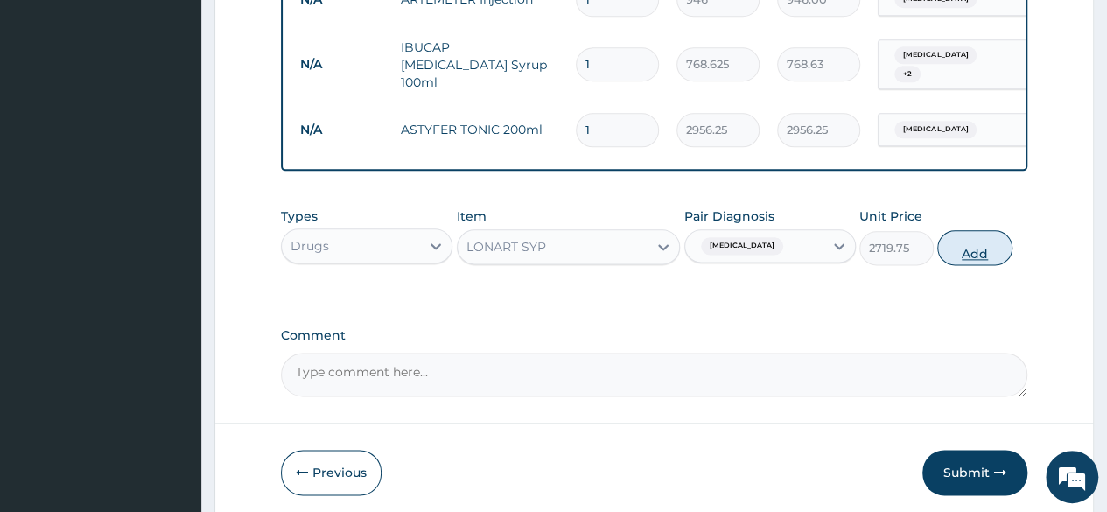
click at [980, 236] on button "Add" at bounding box center [974, 247] width 74 height 35
type input "0"
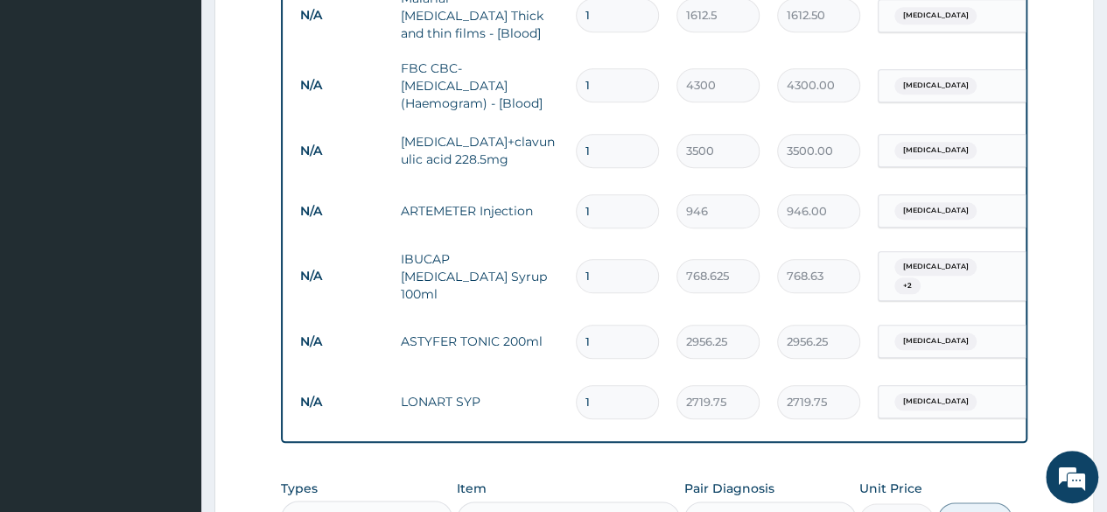
scroll to position [1120, 0]
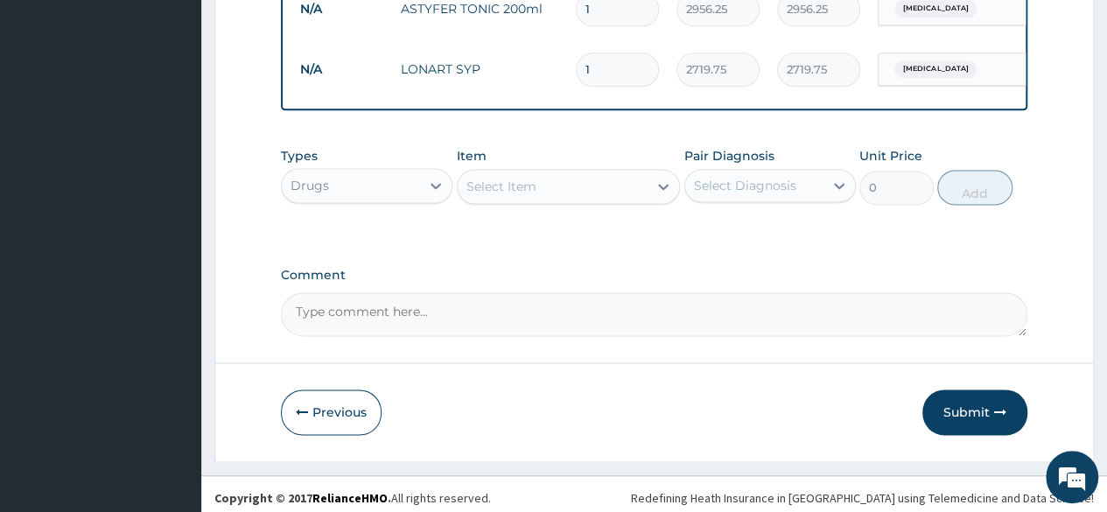
drag, startPoint x: 970, startPoint y: 396, endPoint x: 955, endPoint y: 396, distance: 14.9
click at [968, 396] on button "Submit" at bounding box center [974, 412] width 105 height 46
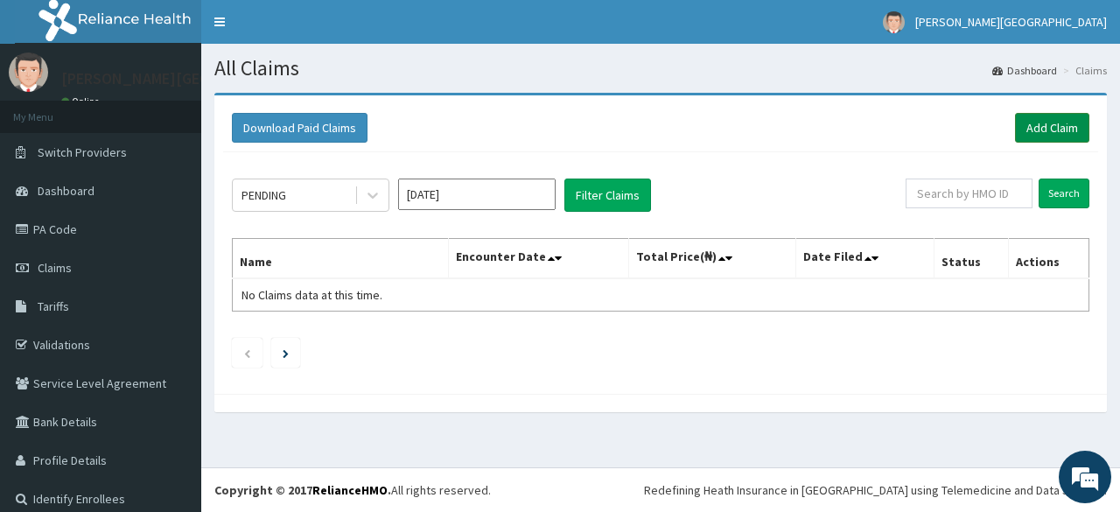
click at [1053, 132] on link "Add Claim" at bounding box center [1052, 128] width 74 height 30
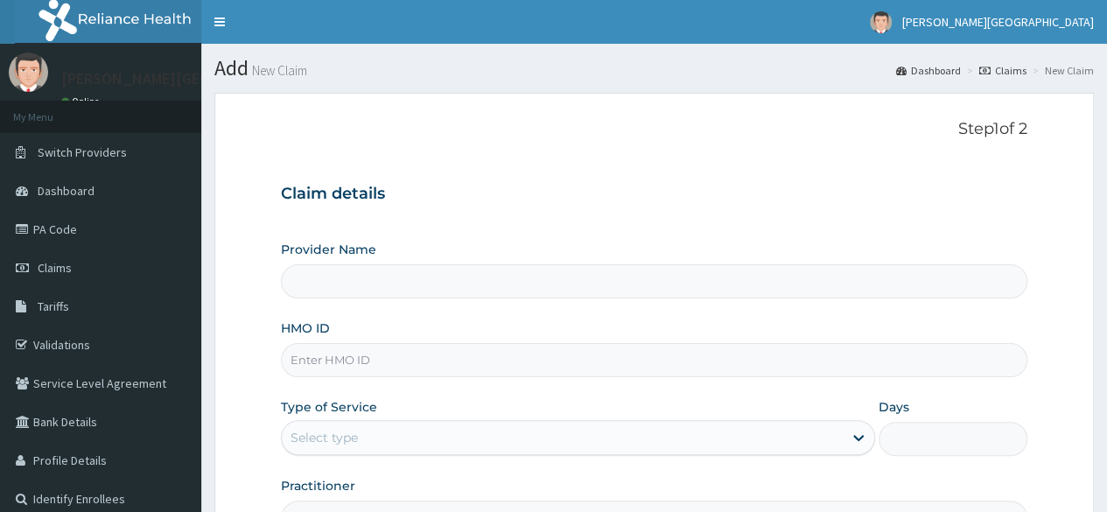
type input "[PERSON_NAME] PREMIERE HOSPITAL"
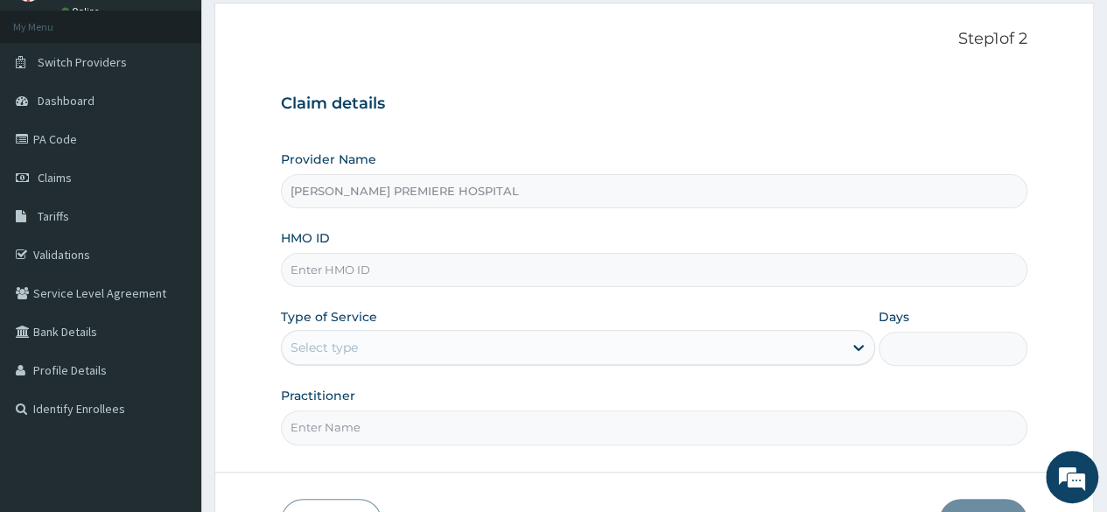
scroll to position [175, 0]
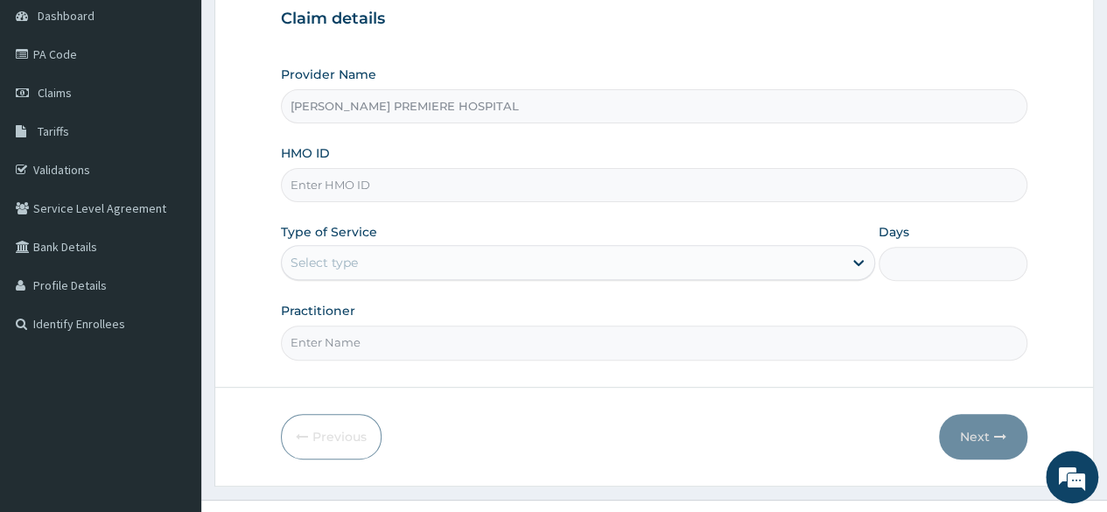
click at [424, 185] on input "HMO ID" at bounding box center [654, 185] width 746 height 34
type input "ELN/10452/C"
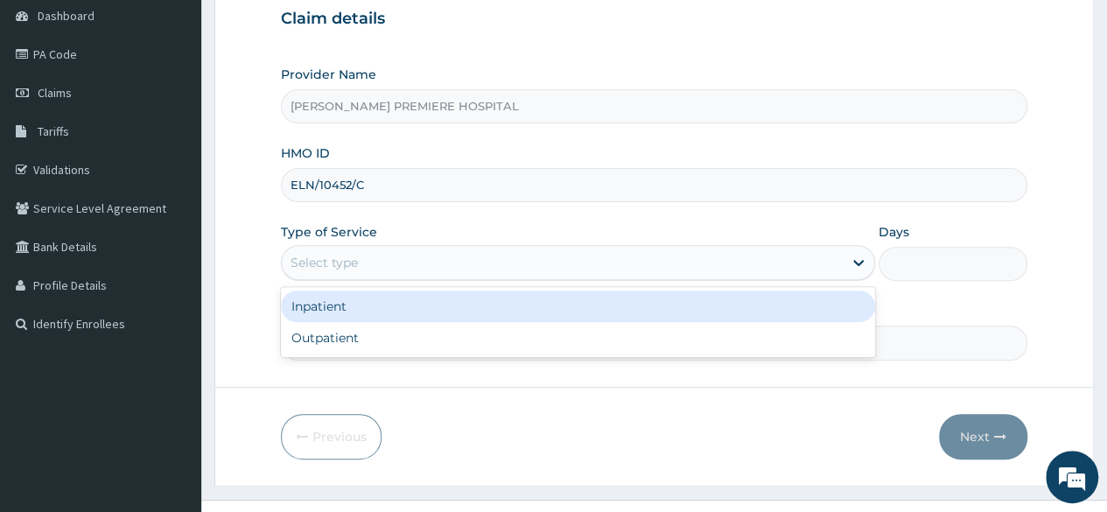
click at [397, 266] on div "Select type" at bounding box center [562, 263] width 561 height 28
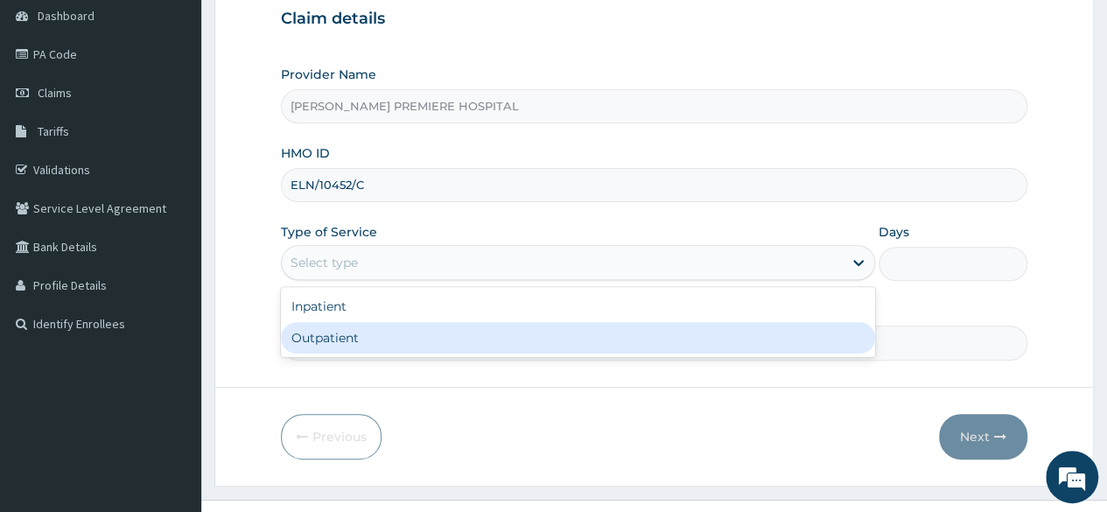
click at [352, 339] on div "Outpatient" at bounding box center [578, 338] width 594 height 32
type input "1"
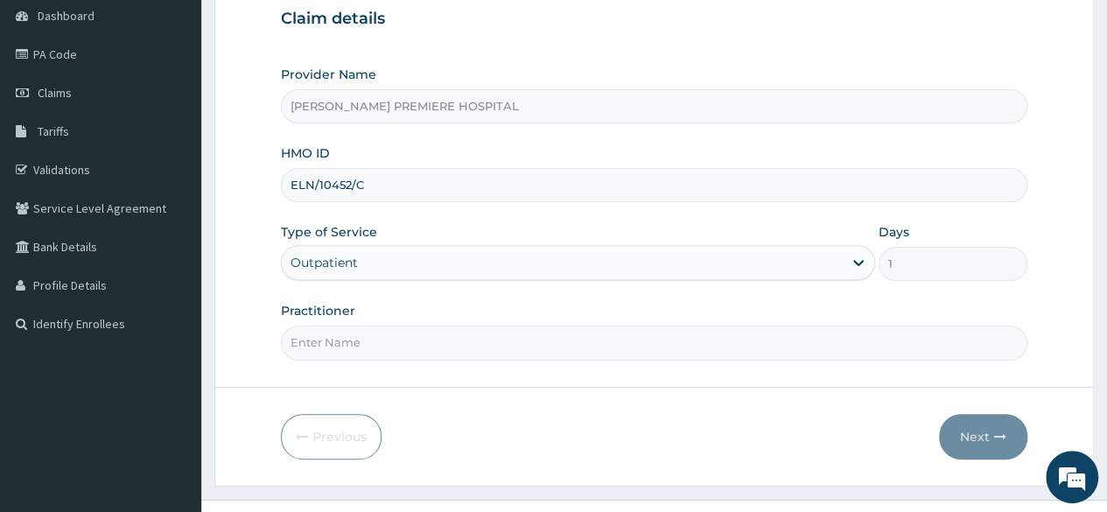
click at [660, 326] on input "Practitioner" at bounding box center [654, 343] width 746 height 34
type input "[PERSON_NAME]"
click at [980, 440] on button "Next" at bounding box center [983, 437] width 88 height 46
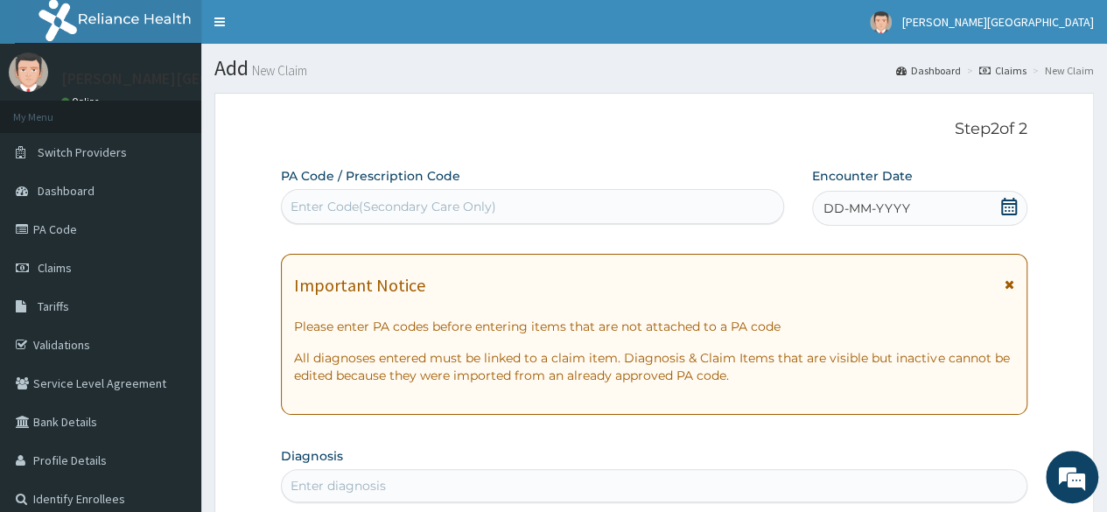
click at [1003, 210] on div "DD-MM-YYYY" at bounding box center [919, 208] width 215 height 35
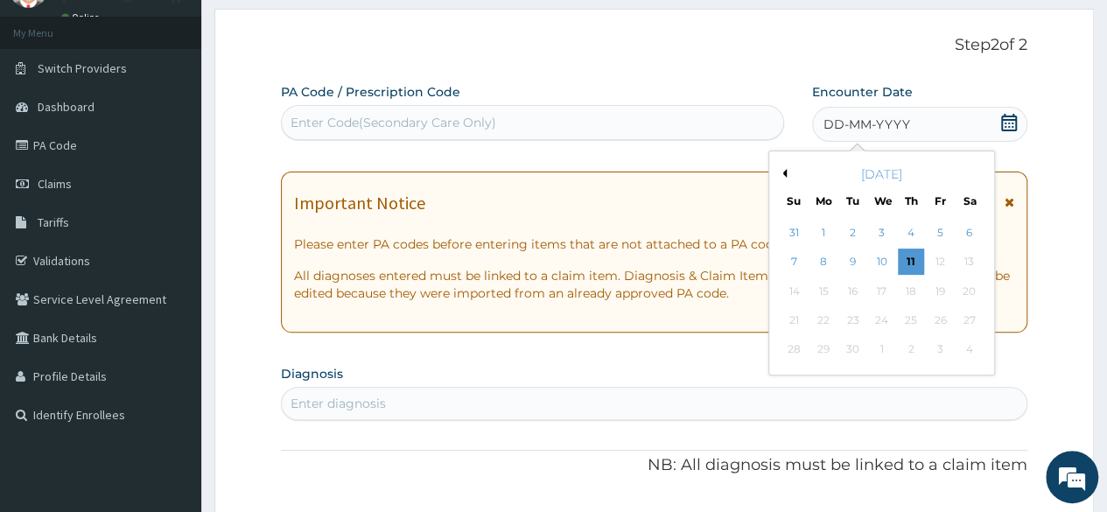
scroll to position [88, 0]
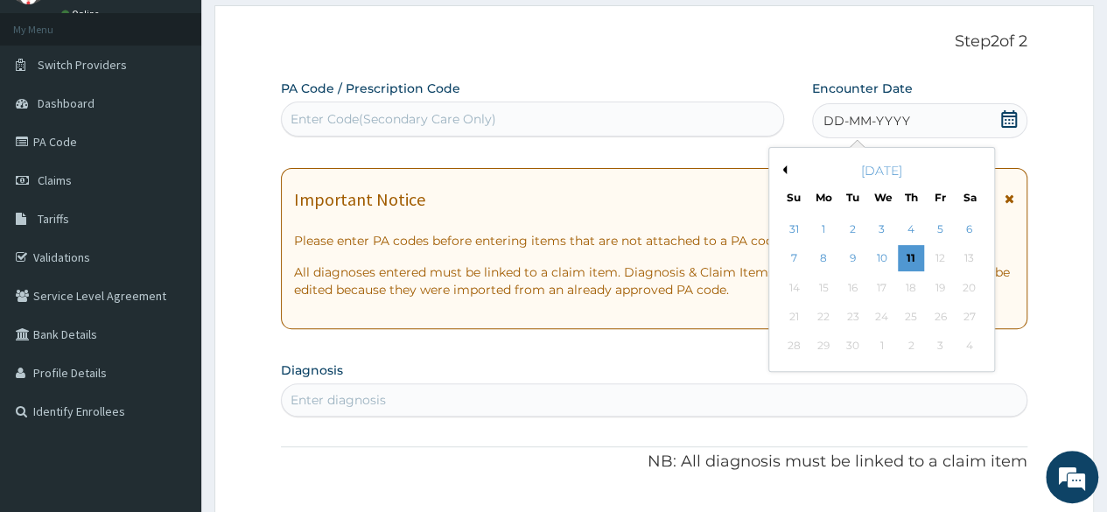
click at [784, 170] on button "Previous Month" at bounding box center [782, 169] width 9 height 9
click at [800, 262] on div "3" at bounding box center [794, 259] width 26 height 26
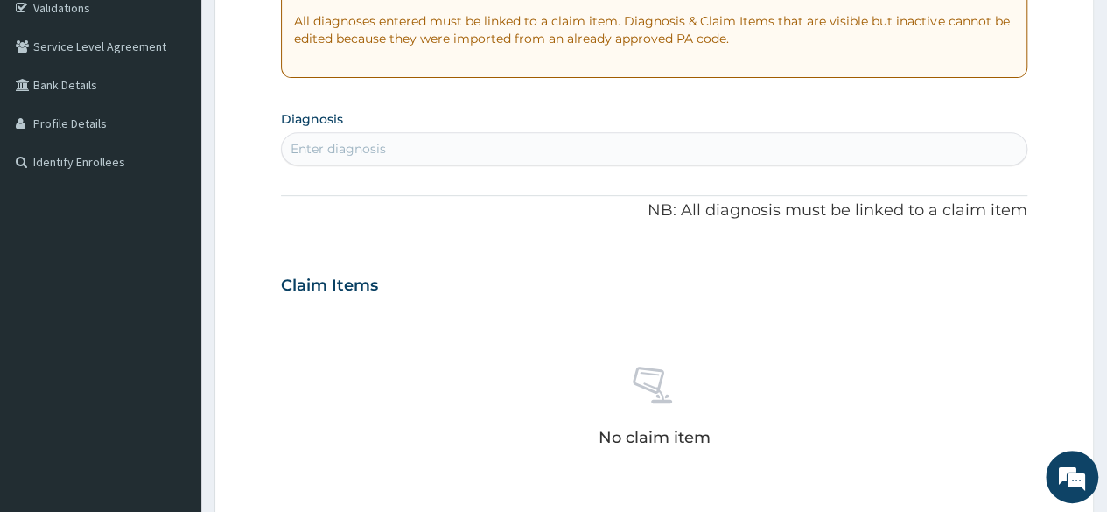
scroll to position [350, 0]
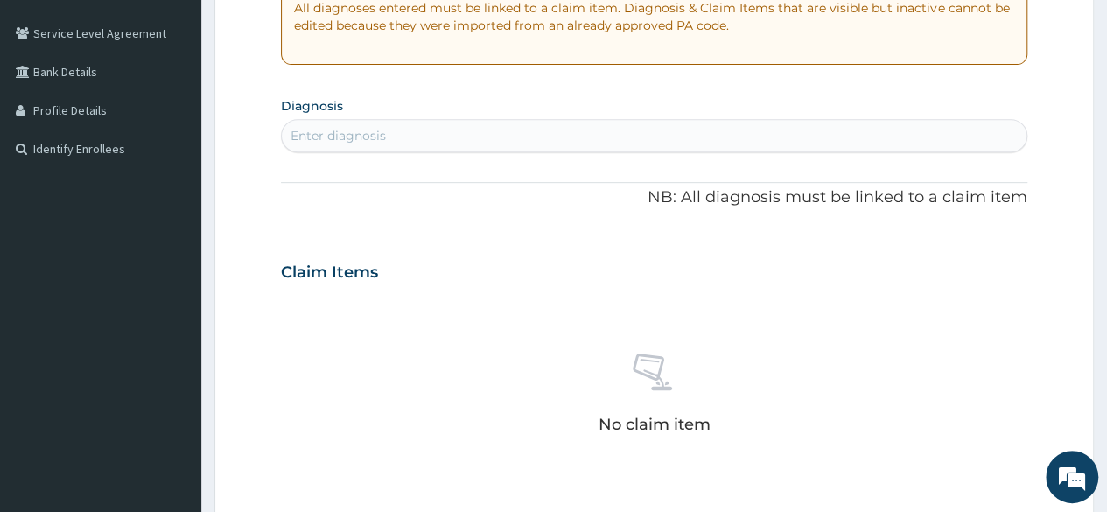
click at [742, 139] on div "Enter diagnosis" at bounding box center [654, 136] width 745 height 28
type input "s"
type input "dermat"
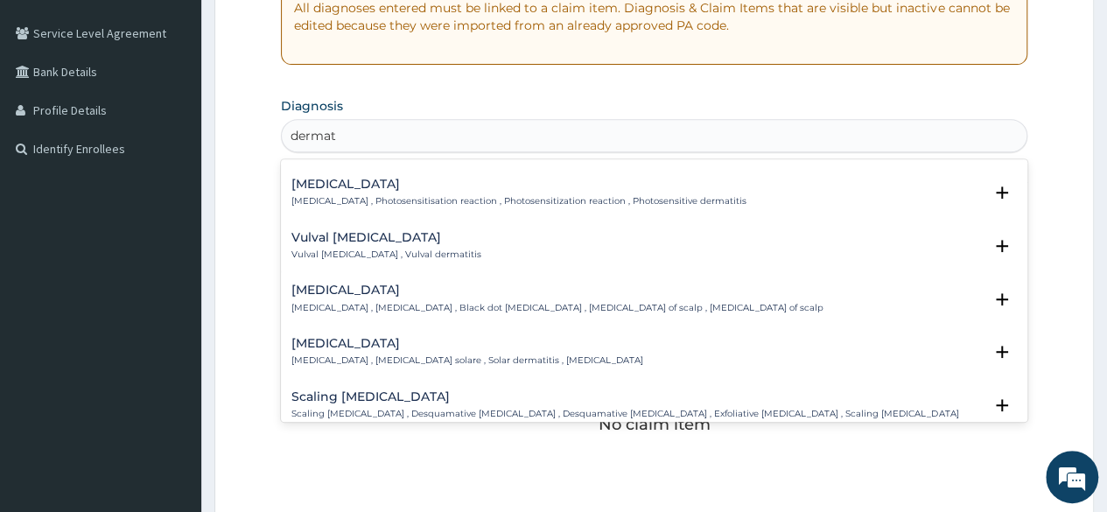
scroll to position [788, 0]
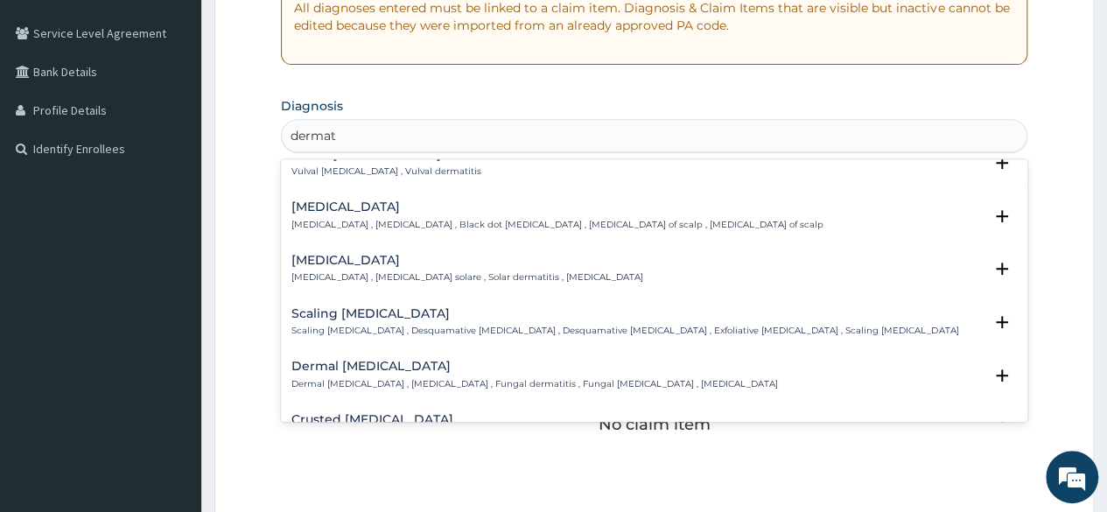
click at [386, 219] on p "[MEDICAL_DATA] , [MEDICAL_DATA] , Black dot [MEDICAL_DATA] , [MEDICAL_DATA] of …" at bounding box center [557, 225] width 532 height 12
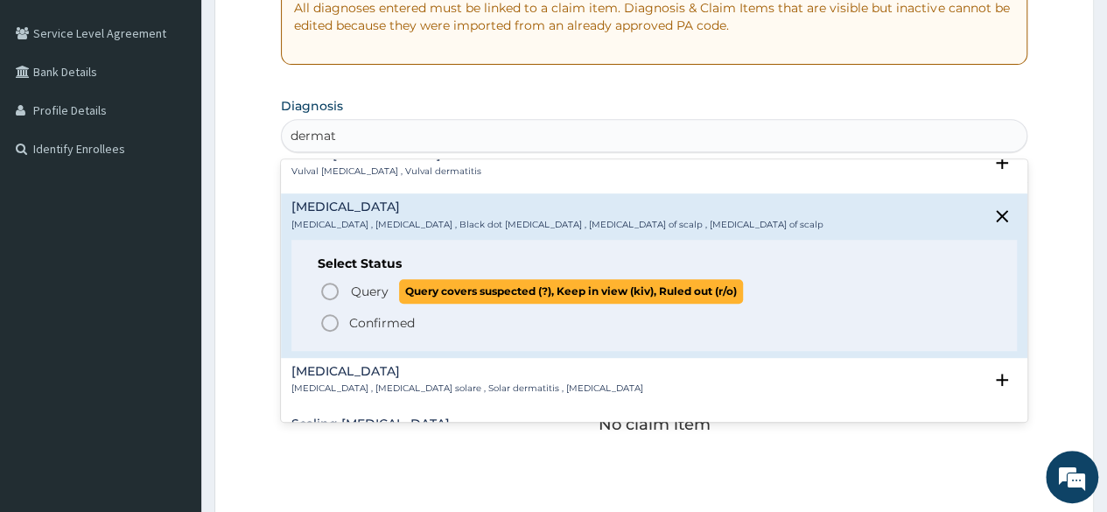
click at [373, 283] on span "Query" at bounding box center [370, 292] width 38 height 18
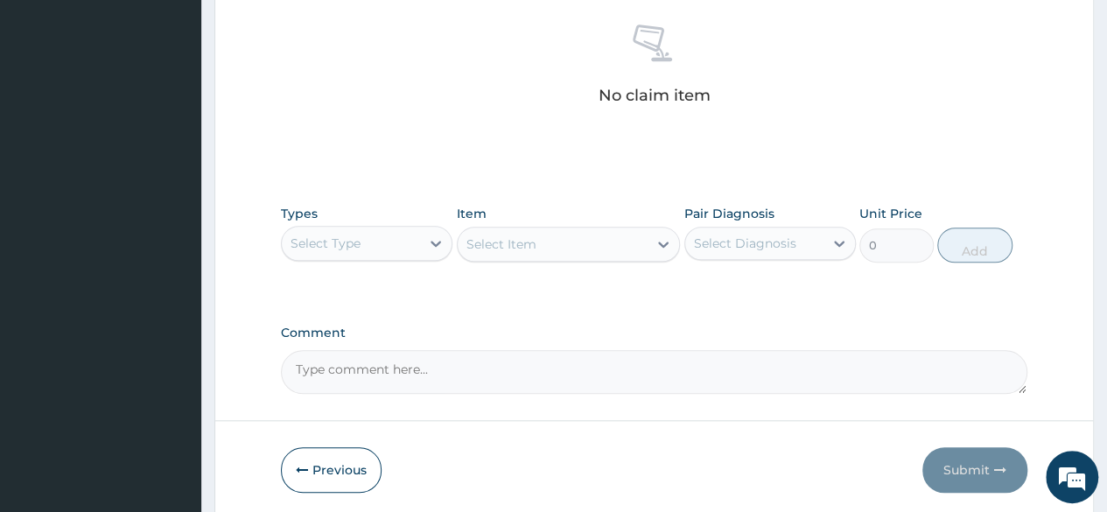
scroll to position [700, 0]
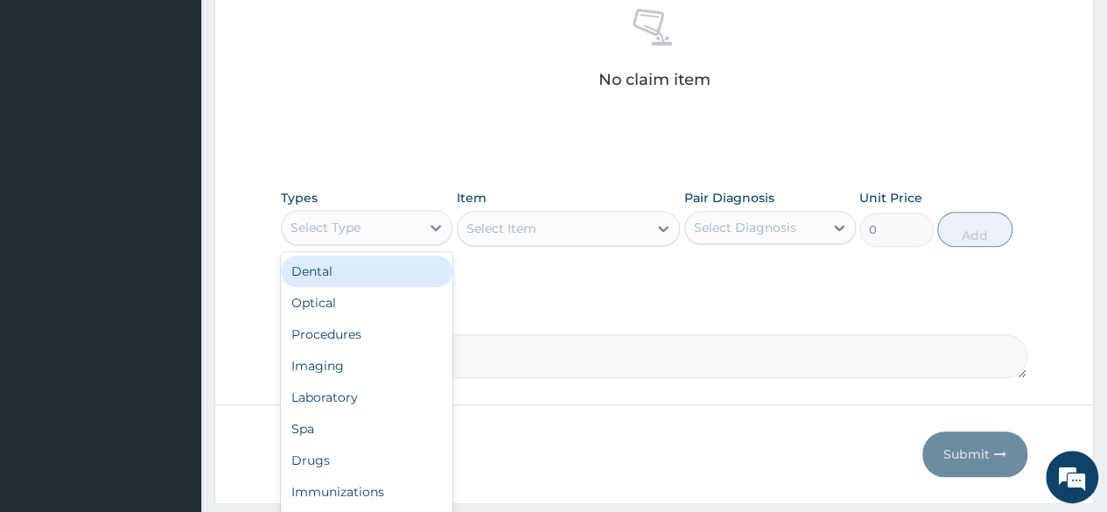
click at [401, 230] on div "Select Type" at bounding box center [351, 228] width 138 height 28
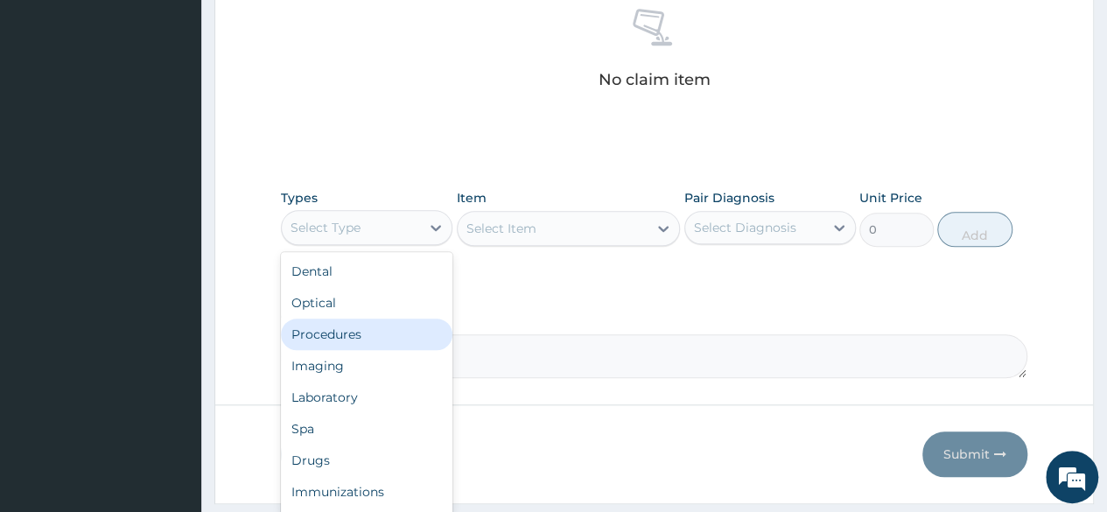
drag, startPoint x: 363, startPoint y: 328, endPoint x: 422, endPoint y: 294, distance: 67.8
click at [366, 328] on div "Procedures" at bounding box center [367, 335] width 172 height 32
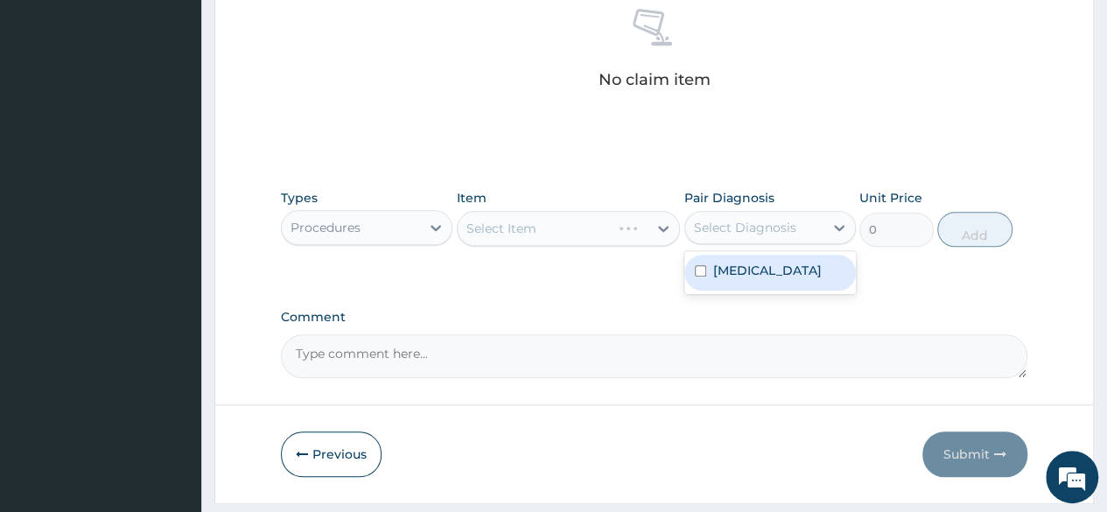
click at [781, 223] on div "Select Diagnosis" at bounding box center [745, 228] width 102 height 18
click at [743, 265] on label "[MEDICAL_DATA]" at bounding box center [767, 271] width 109 height 18
checkbox input "true"
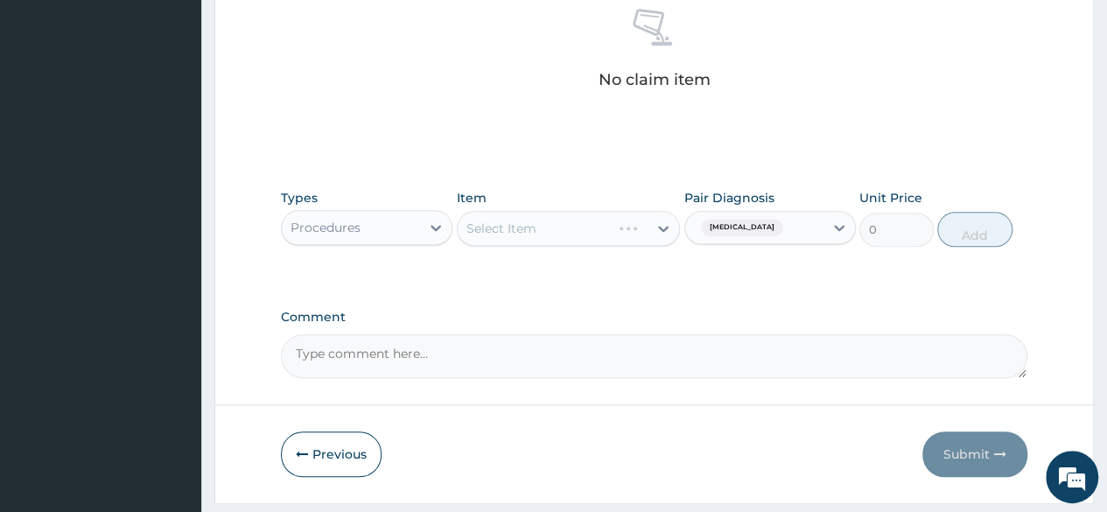
click at [623, 227] on div "Select Item" at bounding box center [569, 228] width 224 height 35
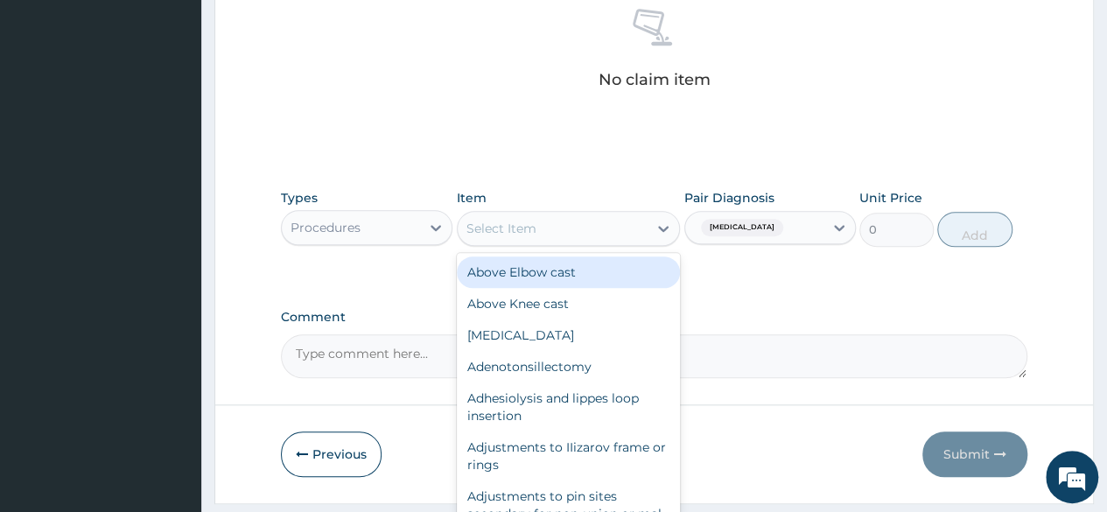
click at [613, 230] on div "Select Item" at bounding box center [553, 228] width 191 height 28
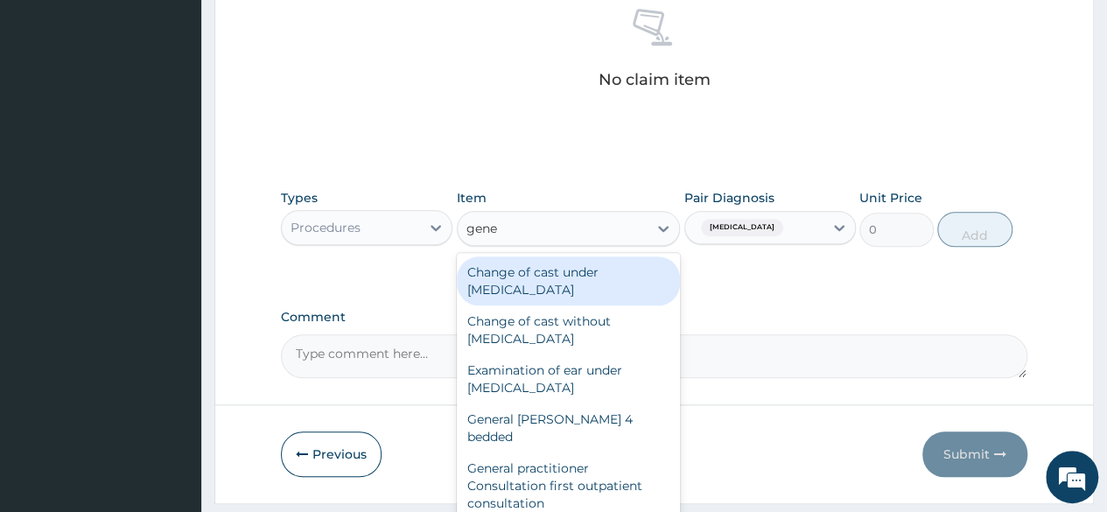
type input "gener"
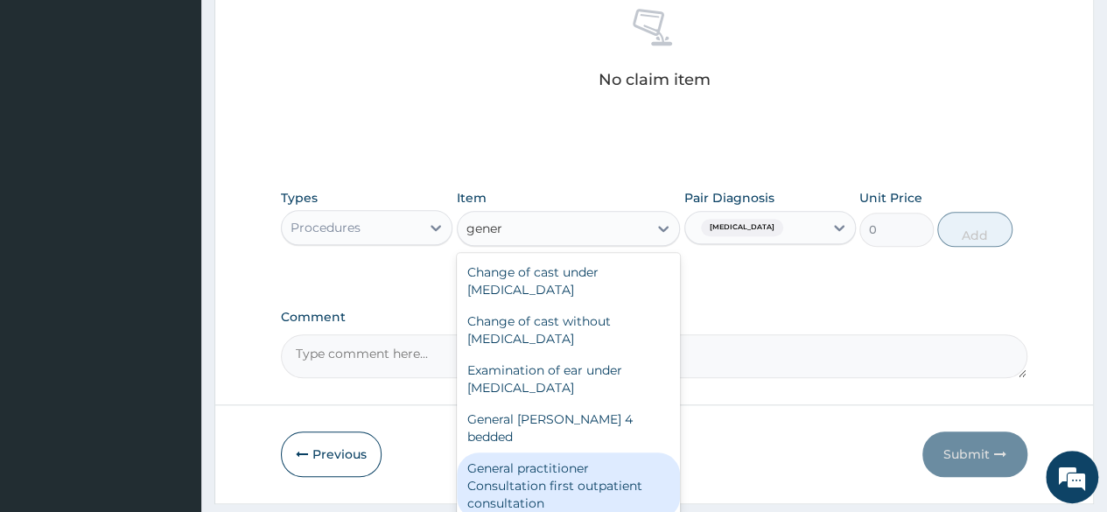
drag, startPoint x: 558, startPoint y: 465, endPoint x: 791, endPoint y: 385, distance: 246.0
click at [562, 465] on div "General practitioner Consultation first outpatient consultation" at bounding box center [569, 485] width 224 height 67
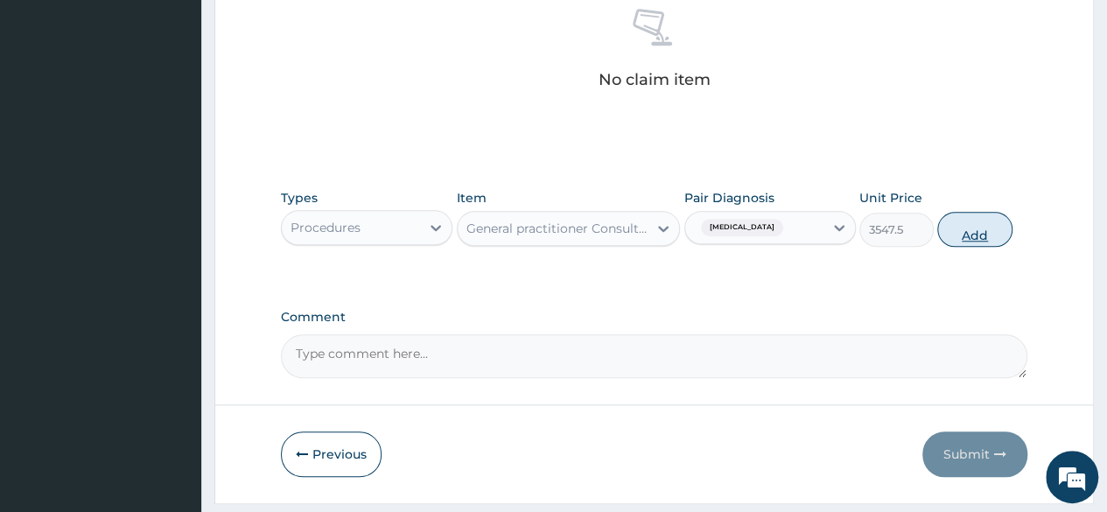
click at [975, 225] on button "Add" at bounding box center [974, 229] width 74 height 35
type input "0"
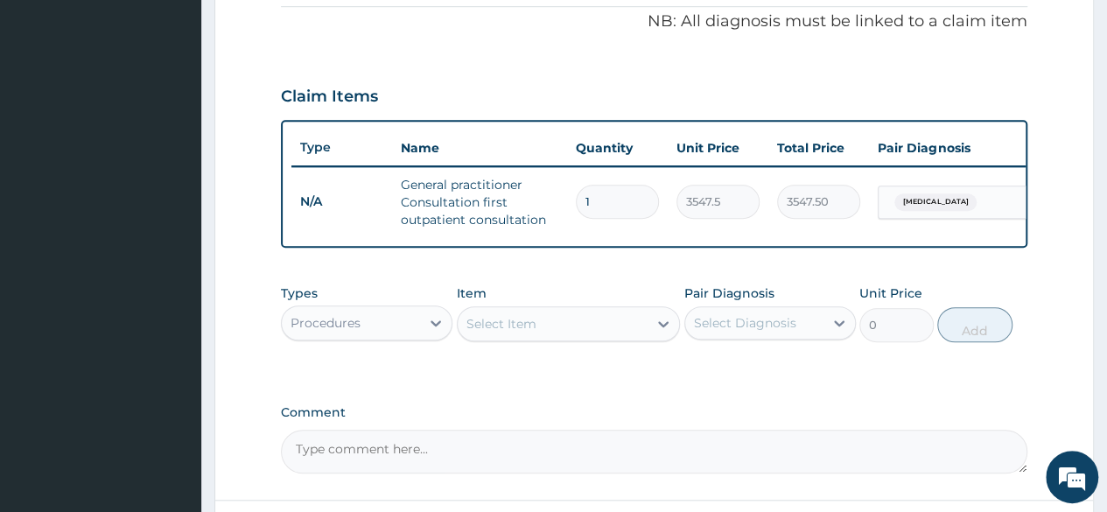
scroll to position [686, 0]
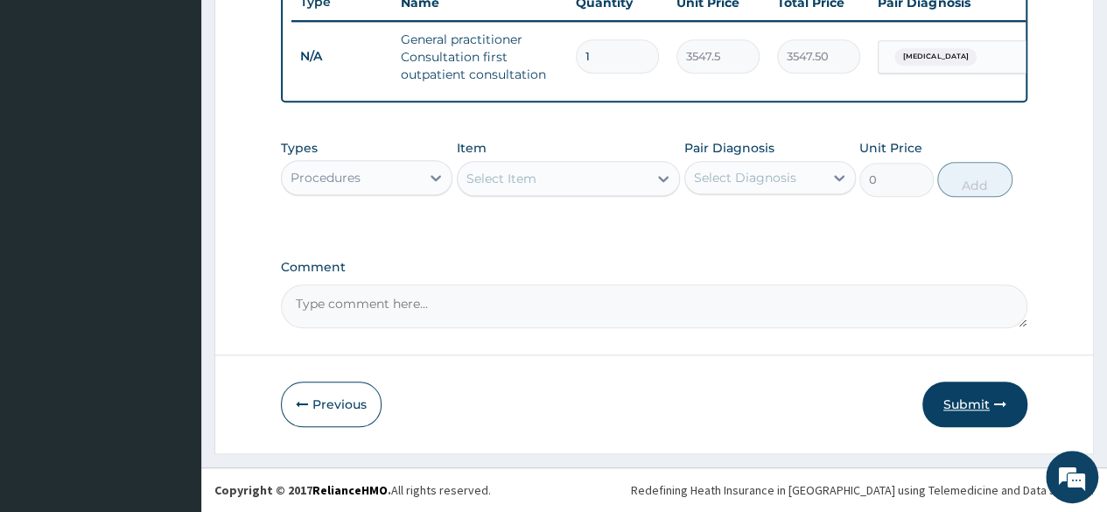
click at [963, 386] on button "Submit" at bounding box center [974, 405] width 105 height 46
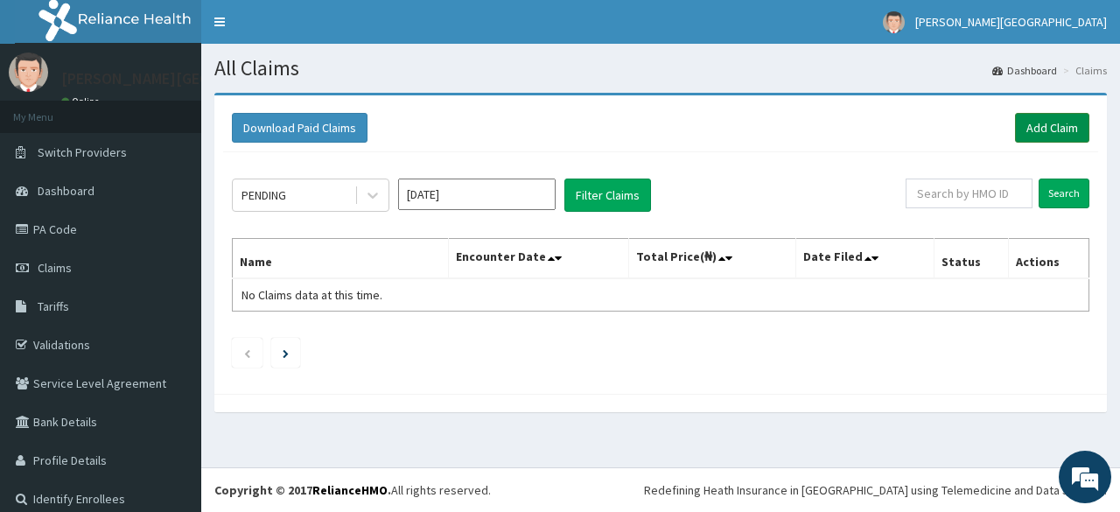
click at [1017, 135] on link "Add Claim" at bounding box center [1052, 128] width 74 height 30
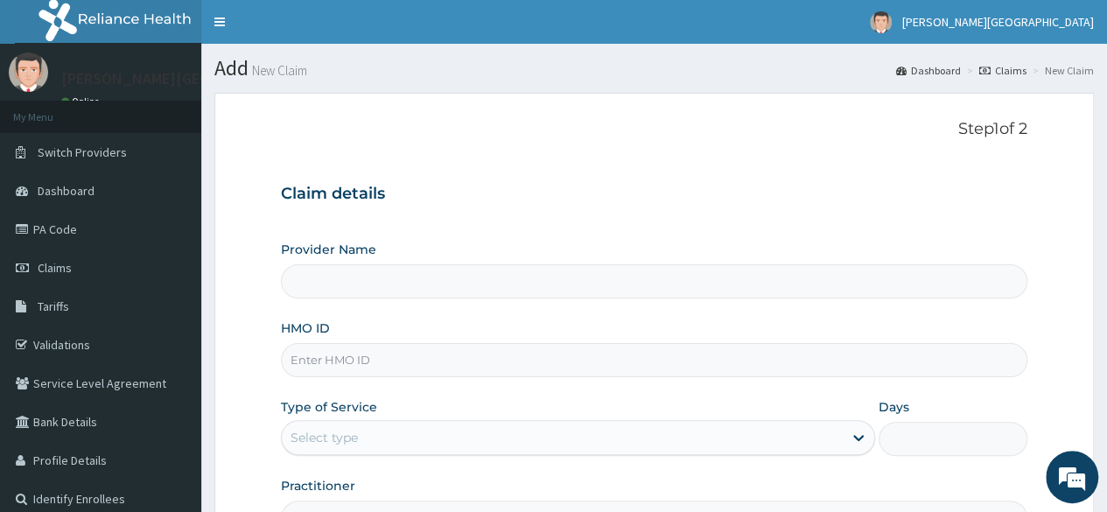
type input "[PERSON_NAME] PREMIERE HOSPITAL"
click at [358, 357] on input "HMO ID" at bounding box center [654, 360] width 746 height 34
click at [64, 263] on span "Claims" at bounding box center [55, 268] width 34 height 16
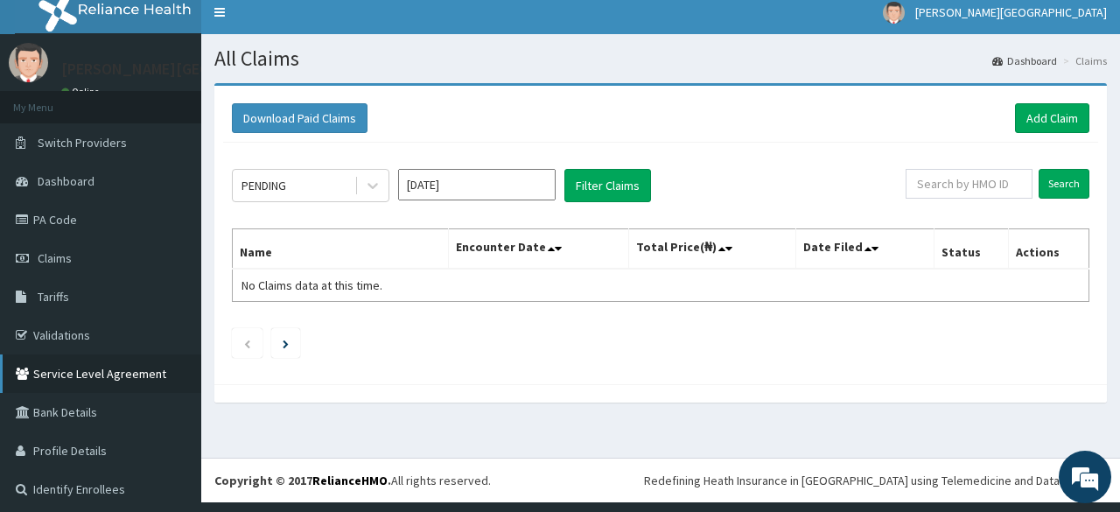
scroll to position [15, 0]
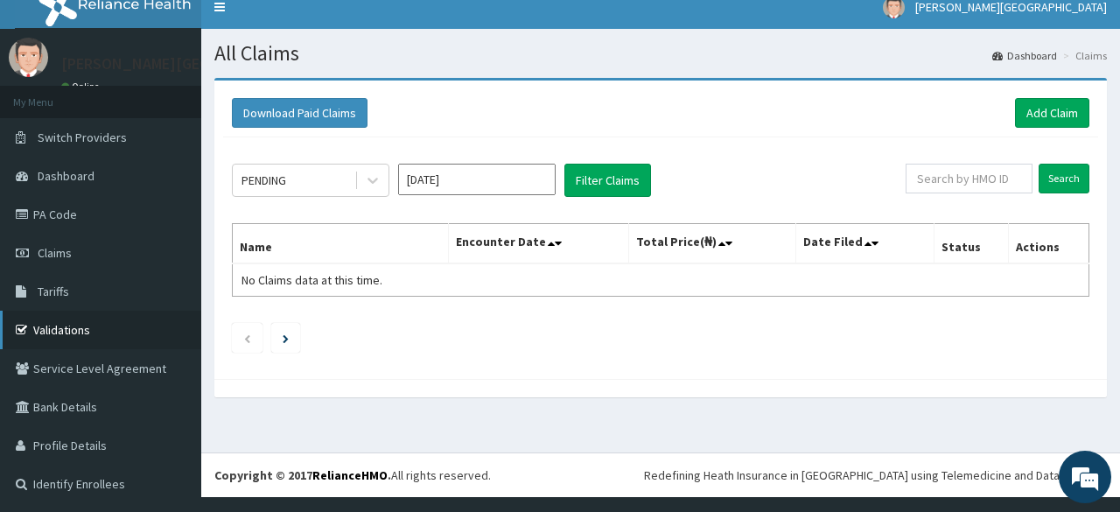
click at [67, 329] on link "Validations" at bounding box center [100, 330] width 201 height 39
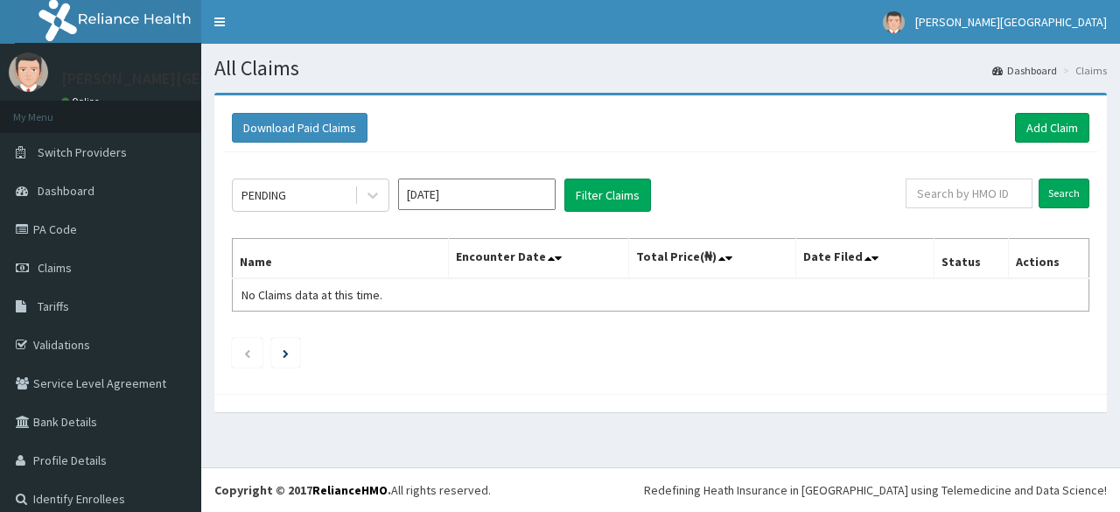
click at [1036, 127] on link "Add Claim" at bounding box center [1052, 128] width 74 height 30
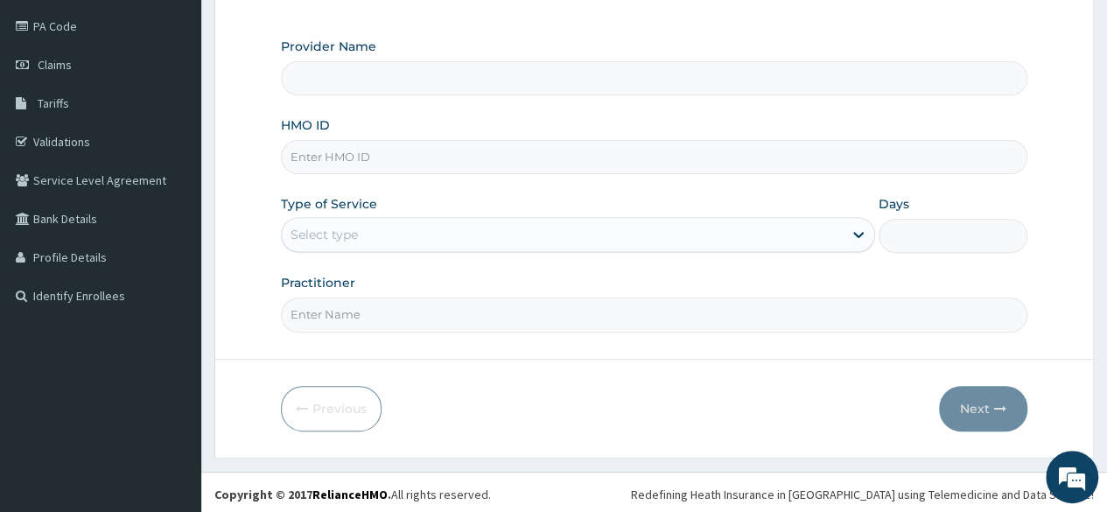
scroll to position [203, 0]
click at [497, 164] on input "HMO ID" at bounding box center [654, 157] width 746 height 34
paste input "GBZ/10160/A"
type input "GBZ/10160/A"
type input "[PERSON_NAME] PREMIERE HOSPITAL"
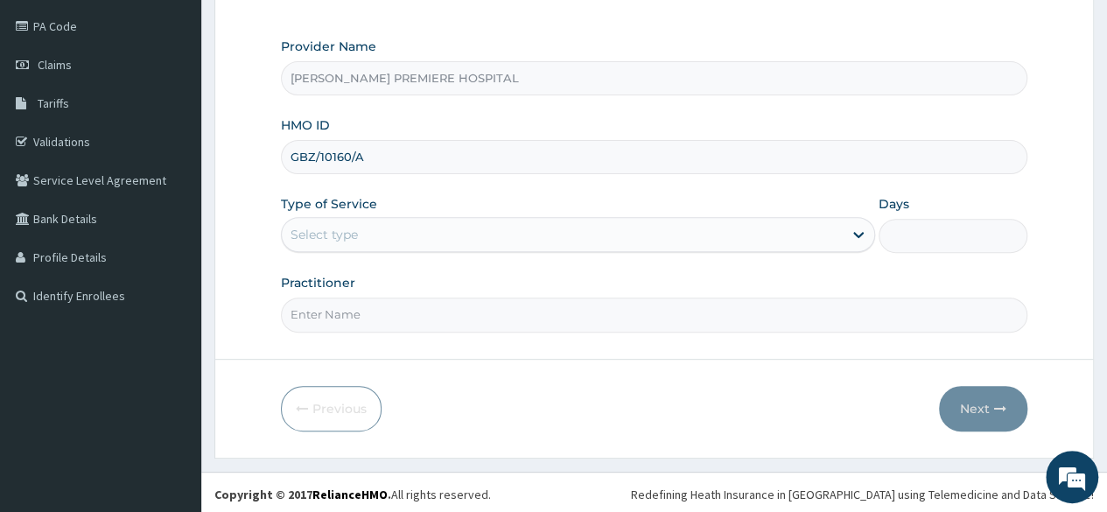
type input "GBZ/10160/A"
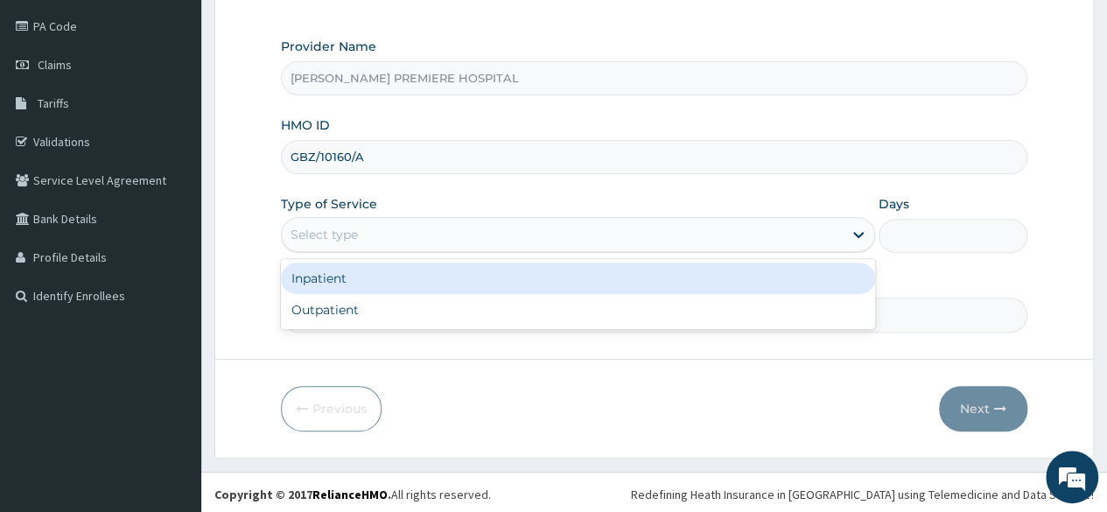
click at [329, 229] on div "Select type" at bounding box center [324, 235] width 67 height 18
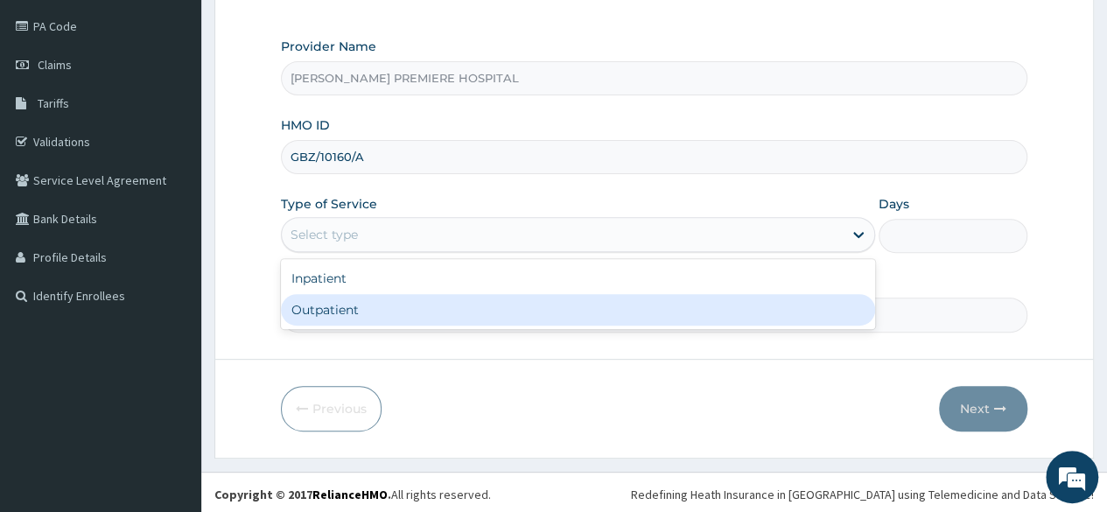
click at [312, 306] on div "Outpatient" at bounding box center [578, 310] width 594 height 32
type input "1"
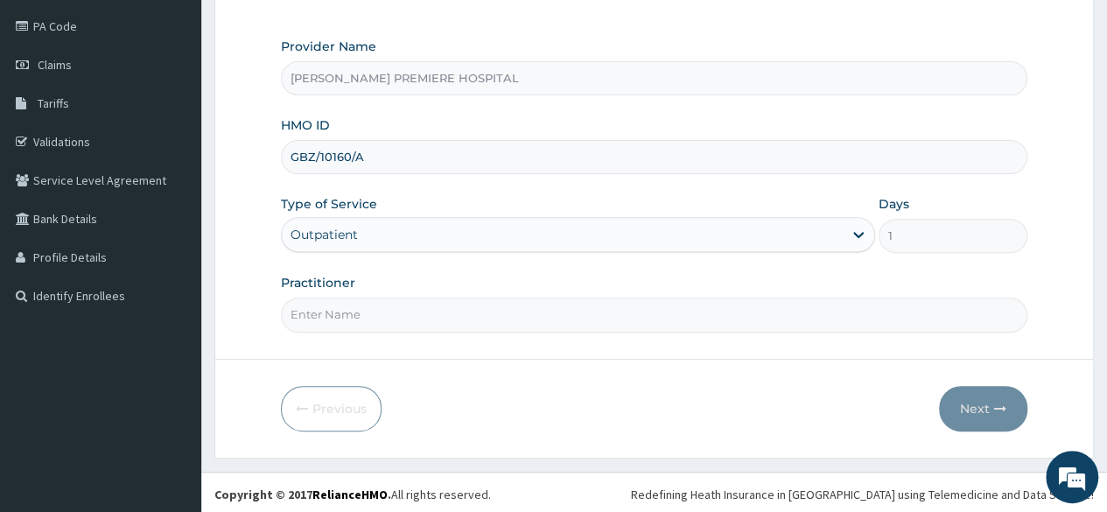
click at [327, 317] on input "Practitioner" at bounding box center [654, 315] width 746 height 34
type input "[PERSON_NAME]"
click at [971, 403] on button "Next" at bounding box center [983, 409] width 88 height 46
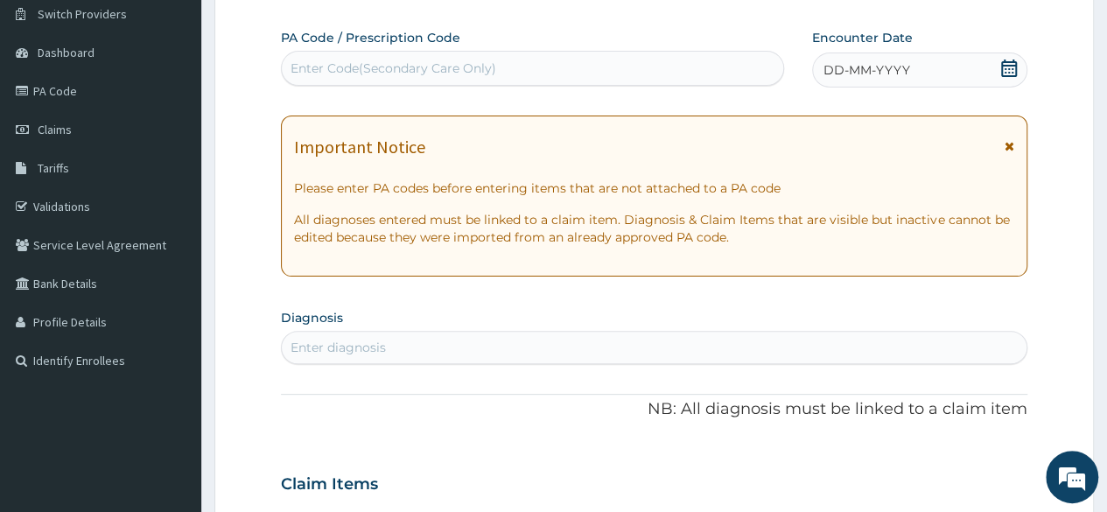
scroll to position [116, 0]
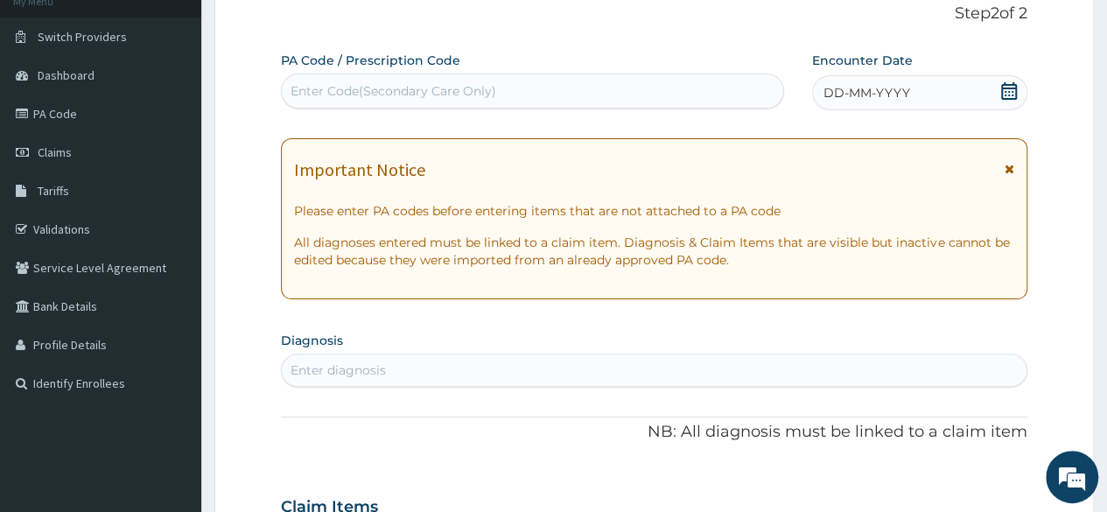
click at [1014, 90] on icon at bounding box center [1009, 91] width 18 height 18
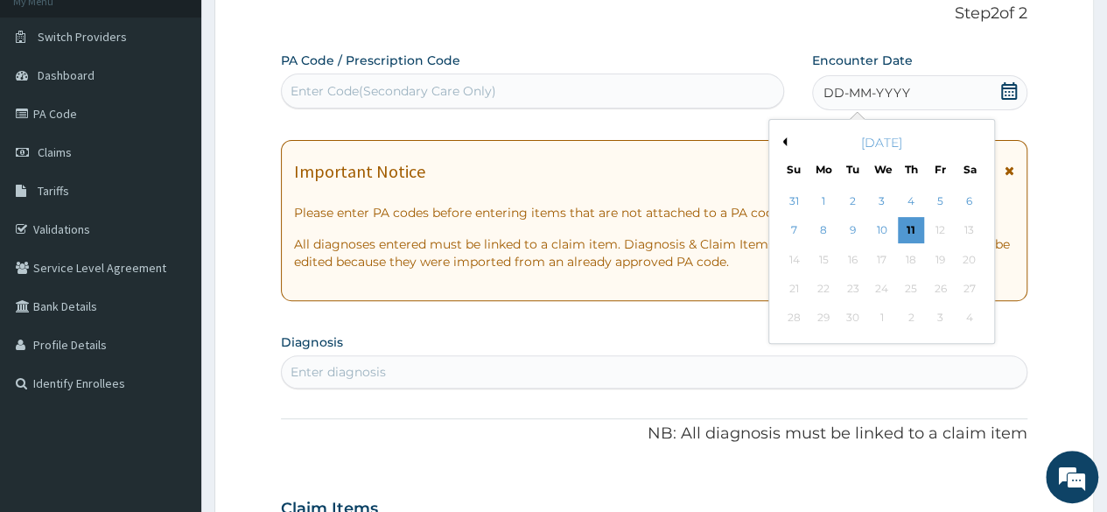
click at [781, 143] on button "Previous Month" at bounding box center [782, 141] width 9 height 9
click at [859, 229] on div "5" at bounding box center [852, 231] width 26 height 26
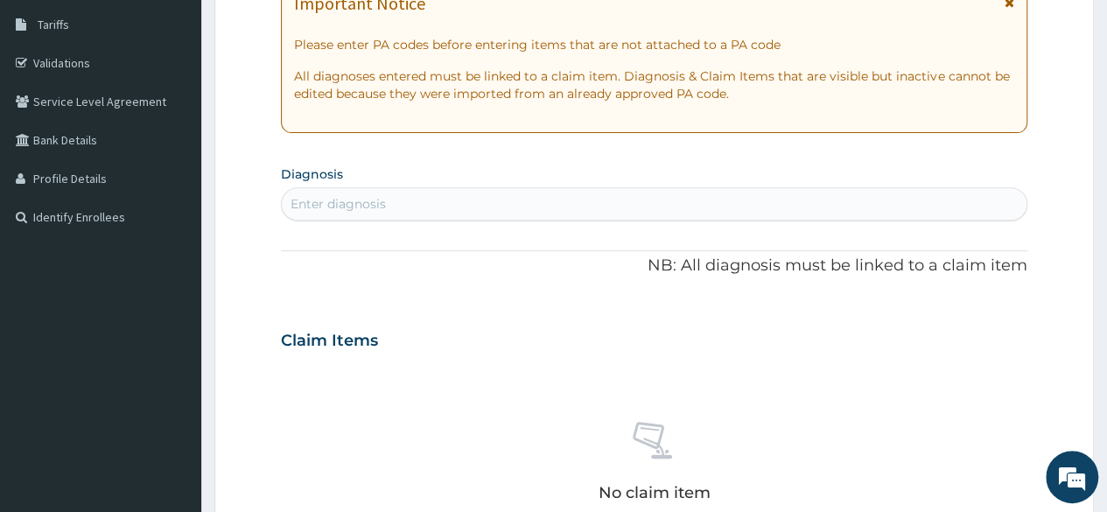
scroll to position [291, 0]
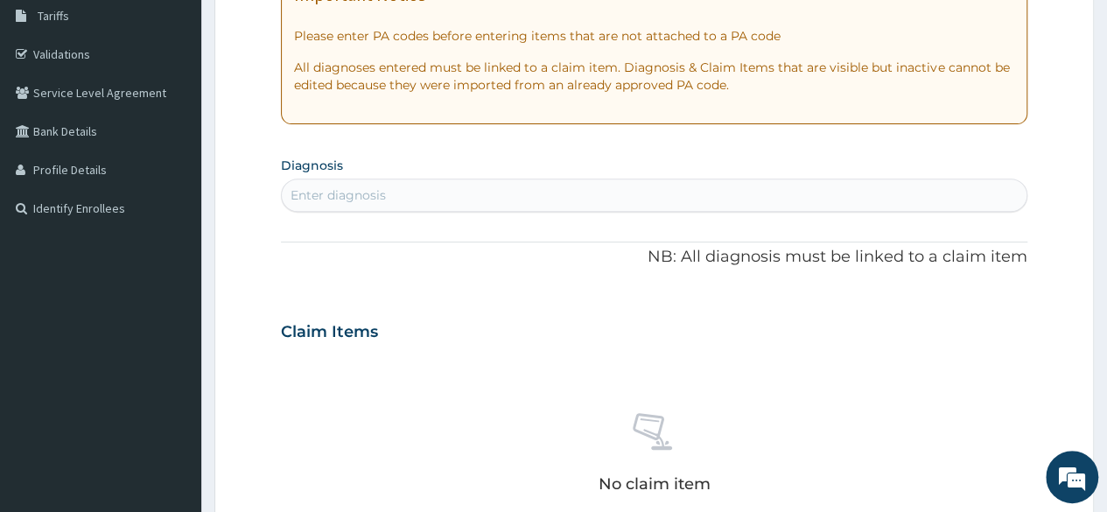
click at [697, 196] on div "Enter diagnosis" at bounding box center [654, 195] width 745 height 28
type input "malaria"
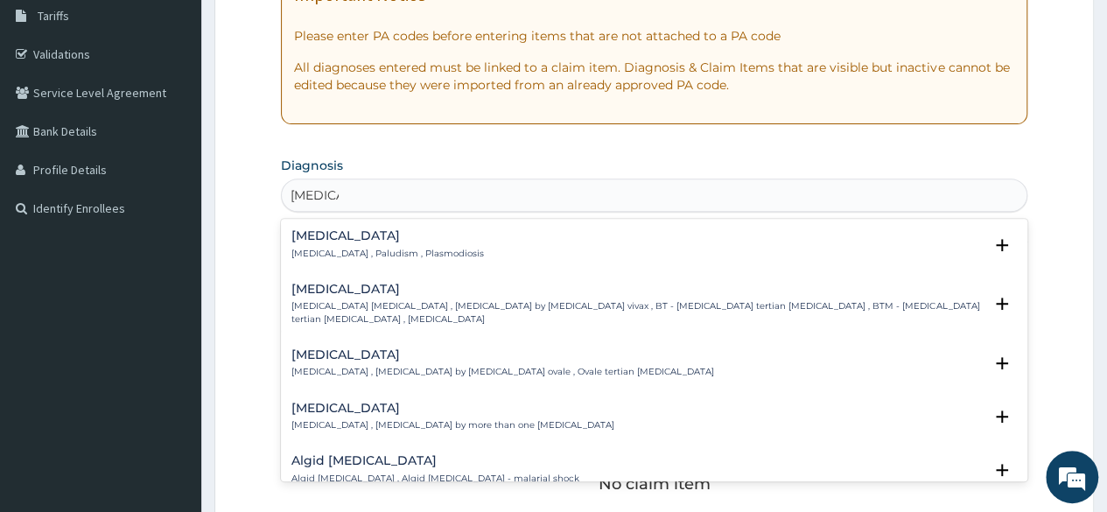
click at [340, 251] on p "Malaria , Paludism , Plasmodiosis" at bounding box center [387, 254] width 193 height 12
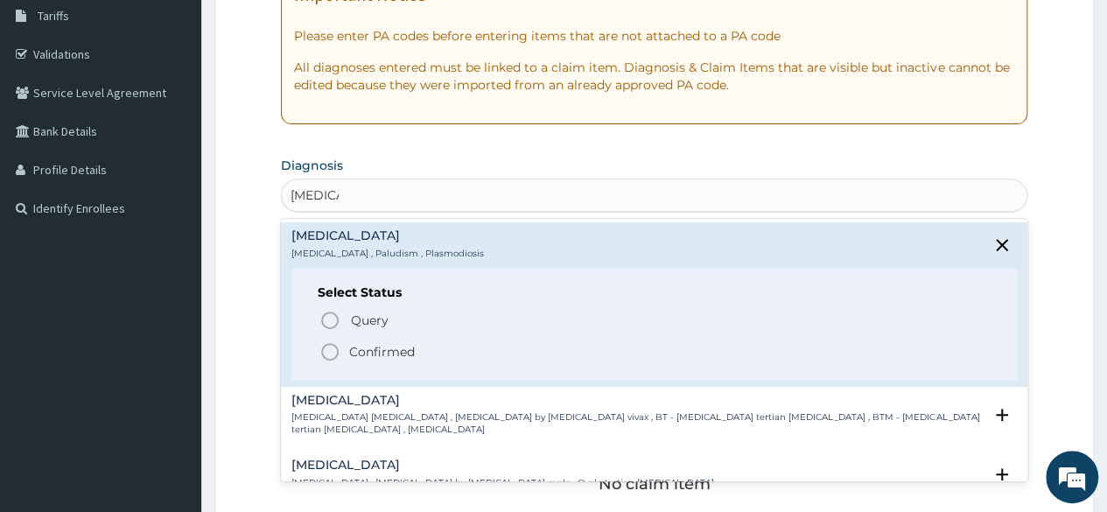
click at [365, 347] on p "Confirmed" at bounding box center [382, 352] width 66 height 18
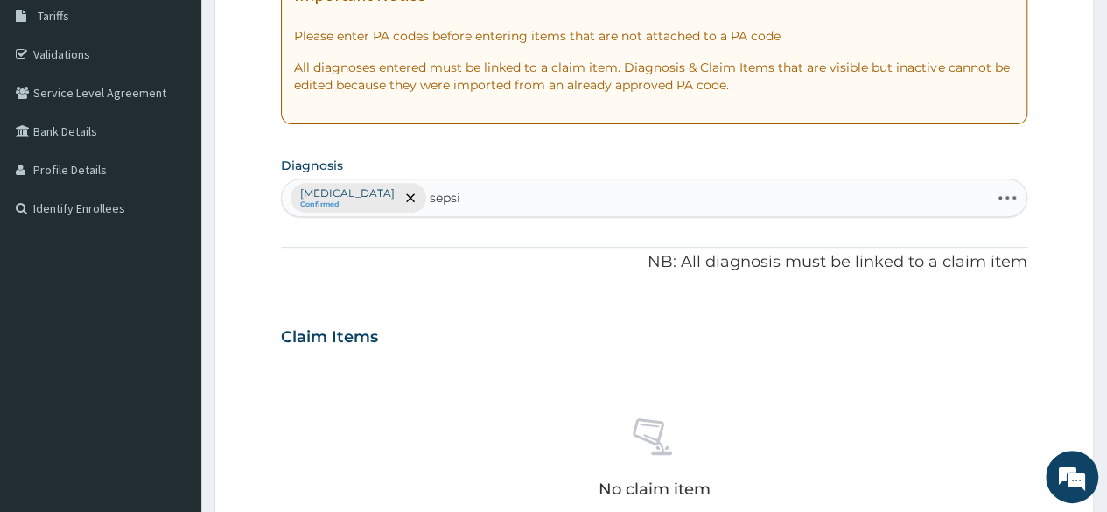
type input "sepsis"
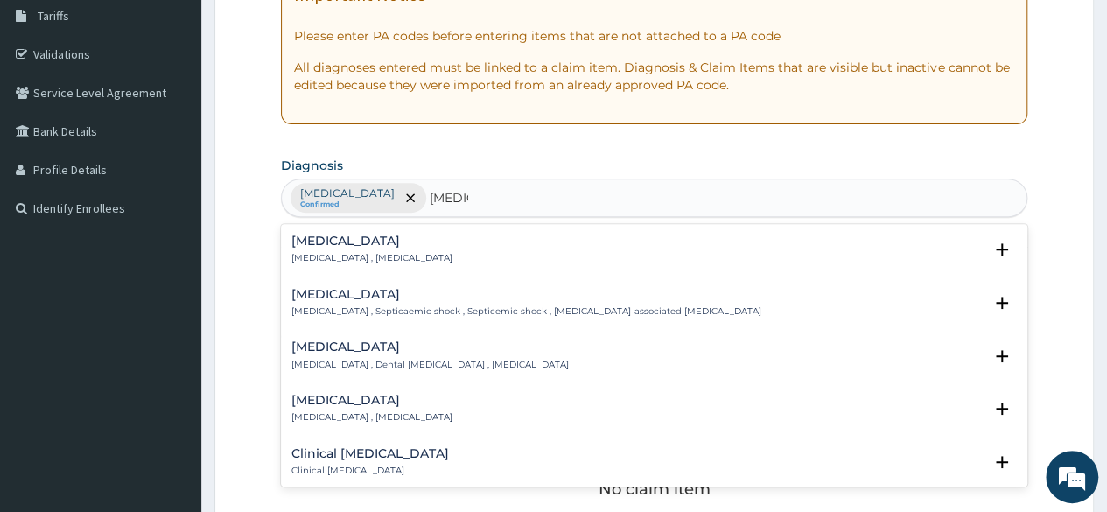
click at [387, 246] on div "Sepsis Systemic infection , Sepsis" at bounding box center [371, 250] width 161 height 31
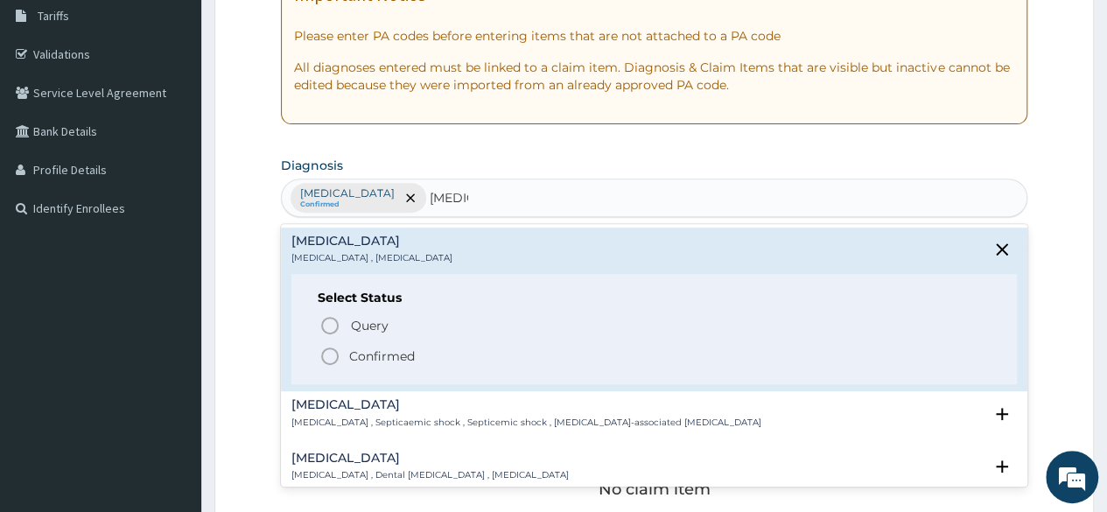
click at [384, 360] on p "Confirmed" at bounding box center [382, 356] width 66 height 18
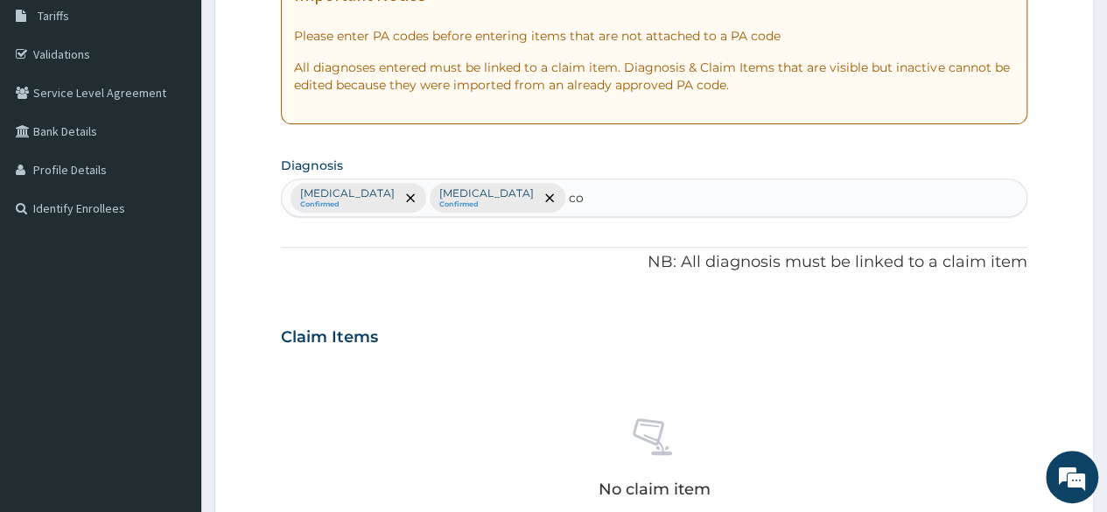
type input "c"
type input "upper res"
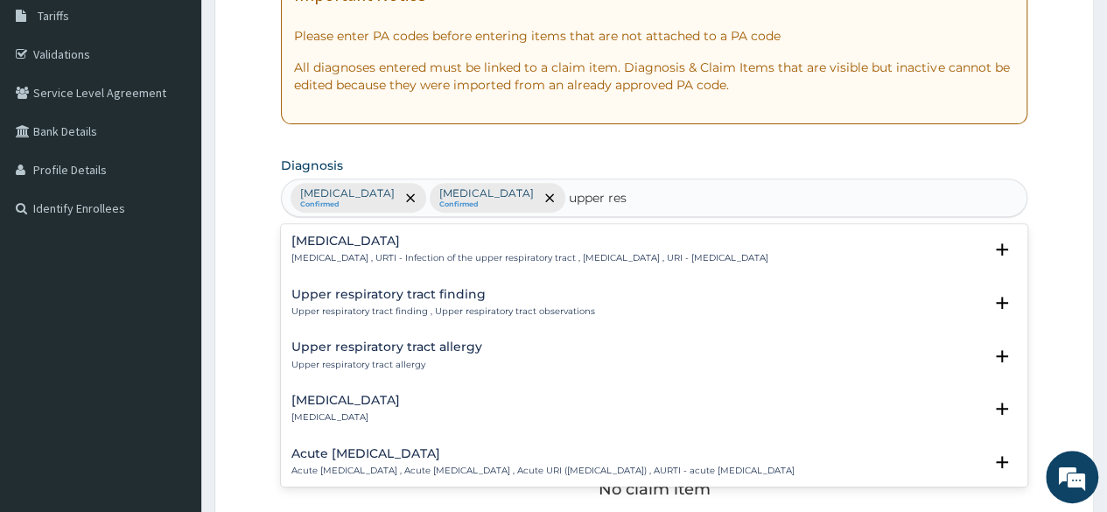
click at [379, 244] on h4 "Upper respiratory infection" at bounding box center [529, 241] width 477 height 13
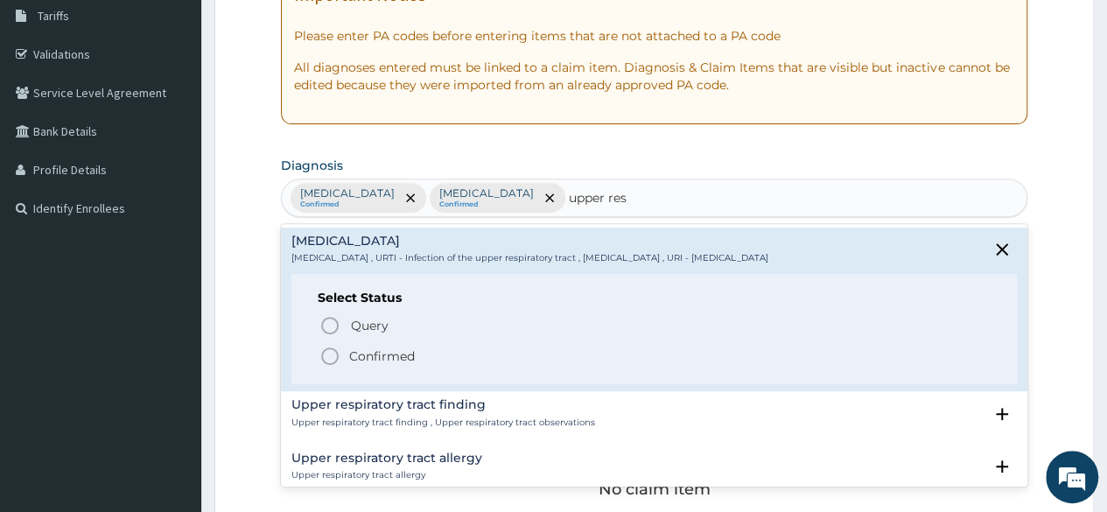
click at [366, 360] on p "Confirmed" at bounding box center [382, 356] width 66 height 18
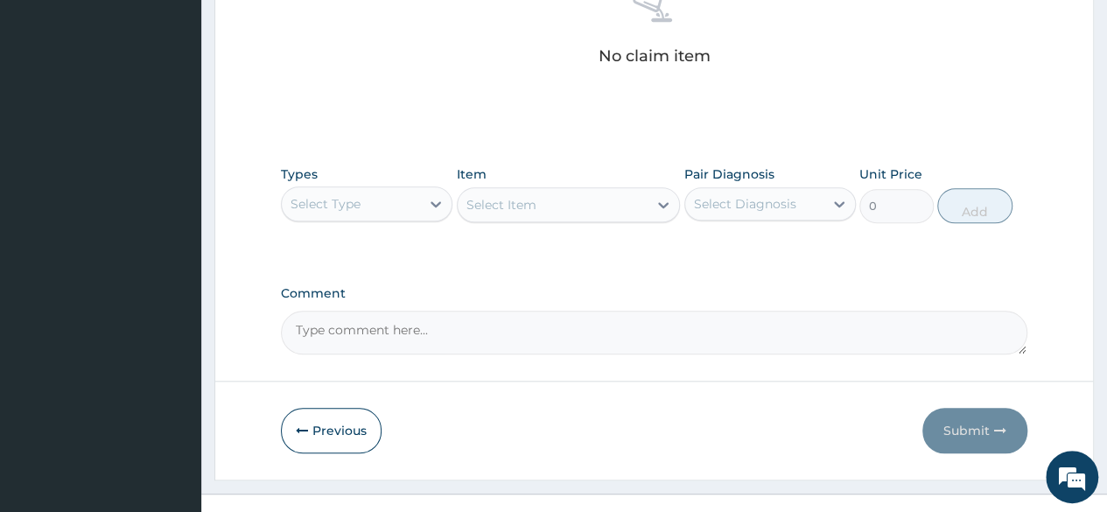
scroll to position [746, 0]
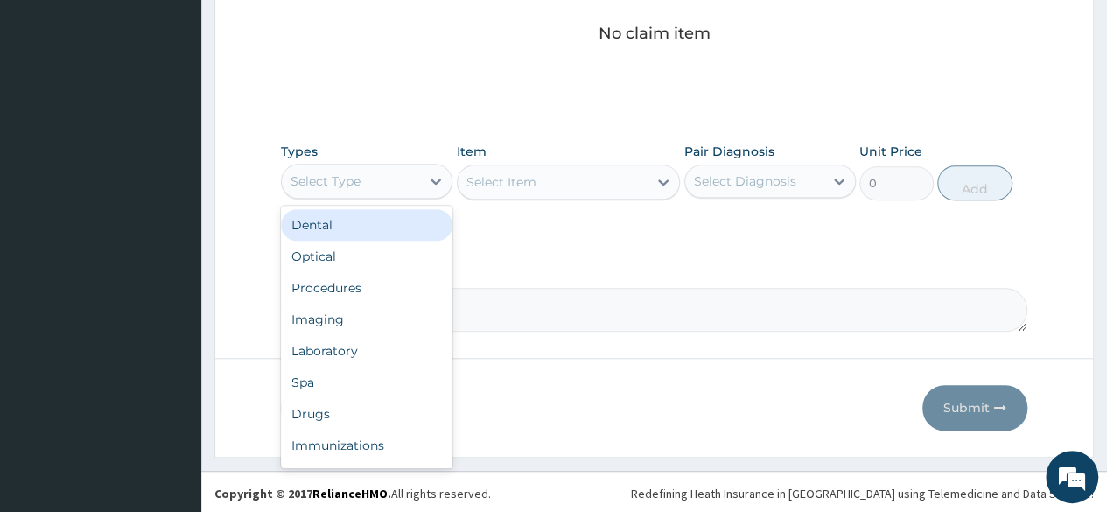
click at [390, 175] on div "Select Type" at bounding box center [351, 181] width 138 height 28
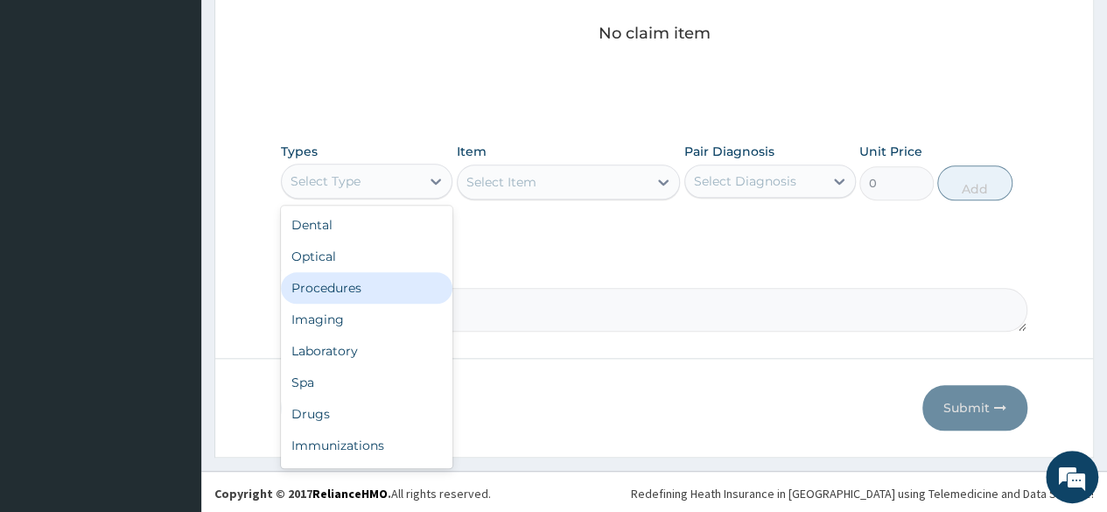
click at [358, 284] on div "Procedures" at bounding box center [367, 288] width 172 height 32
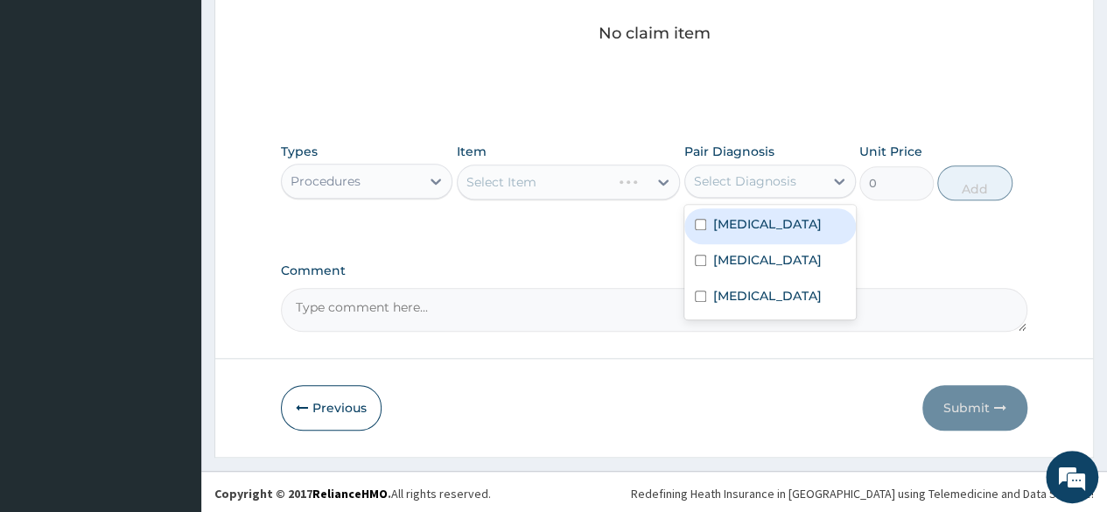
click at [729, 174] on div "Select Diagnosis" at bounding box center [745, 181] width 102 height 18
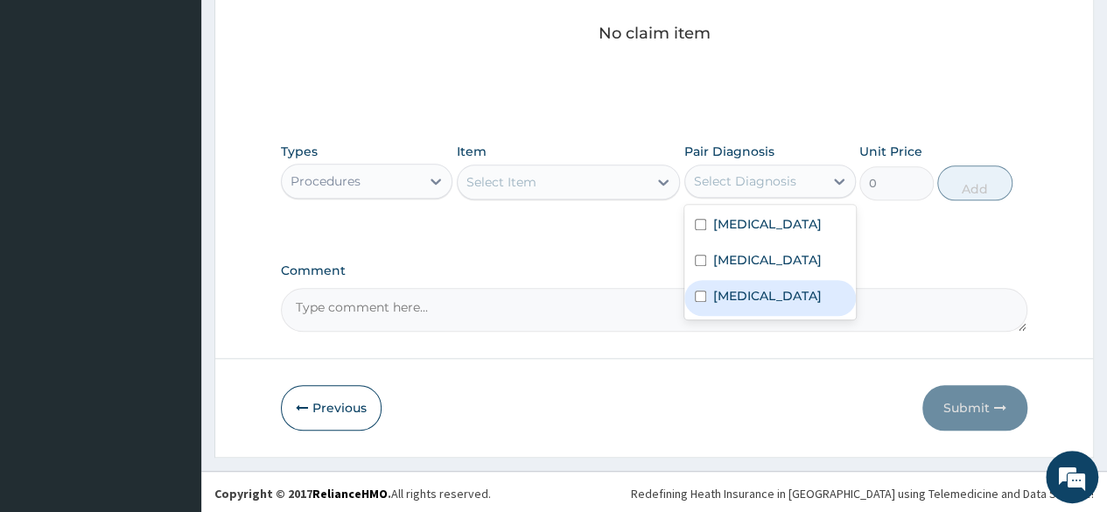
click at [746, 302] on label "Upper respiratory infection" at bounding box center [767, 296] width 109 height 18
checkbox input "true"
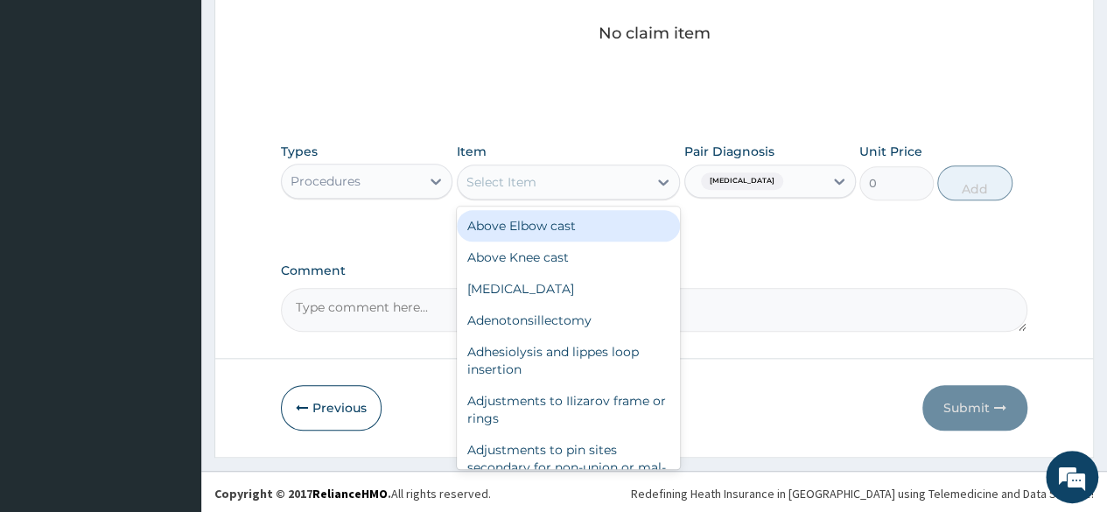
click at [585, 186] on div "Select Item" at bounding box center [553, 182] width 191 height 28
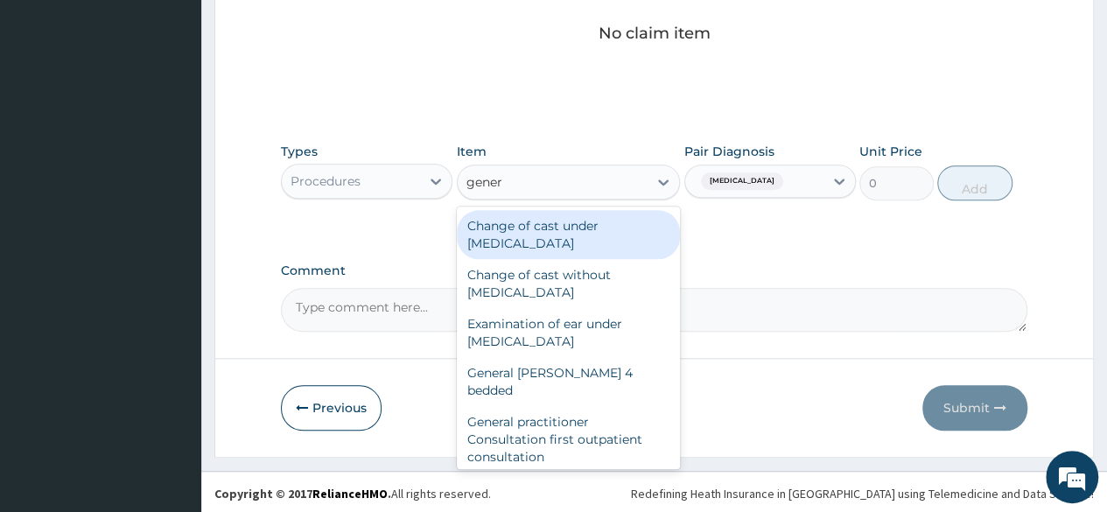
type input "genera"
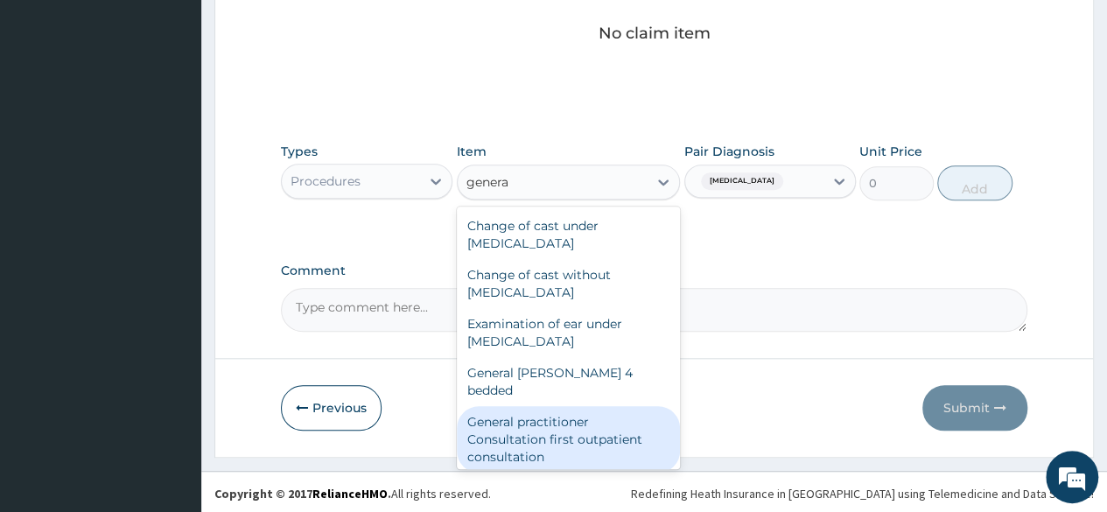
click at [620, 417] on div "General practitioner Consultation first outpatient consultation" at bounding box center [569, 439] width 224 height 67
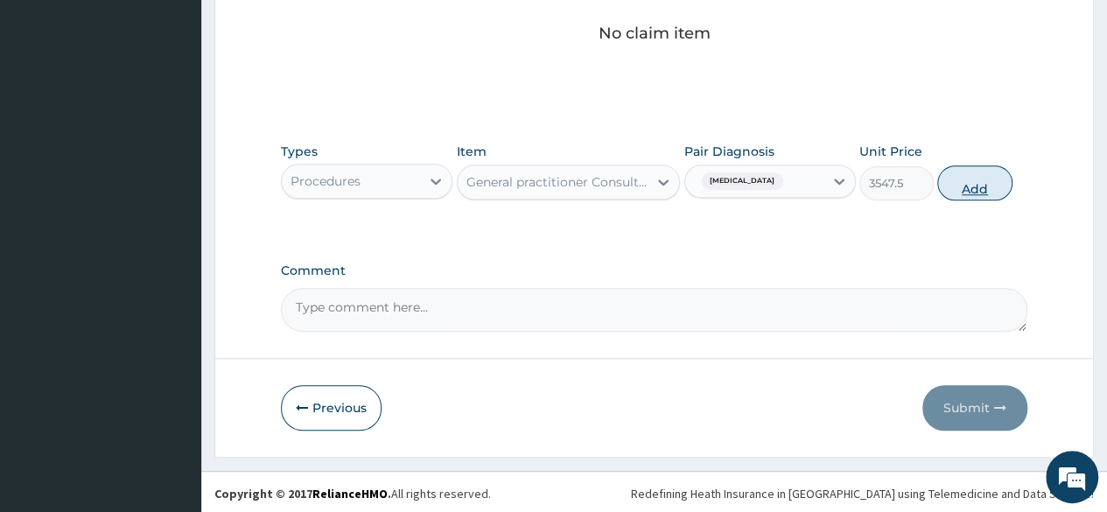
click at [963, 184] on button "Add" at bounding box center [974, 182] width 74 height 35
type input "0"
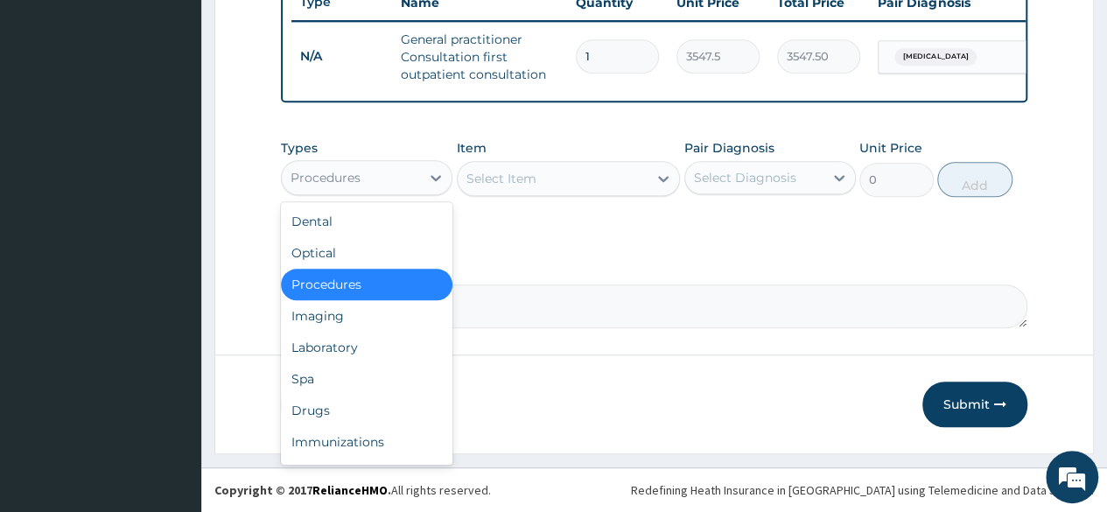
click at [375, 189] on div "Procedures" at bounding box center [351, 178] width 138 height 28
click at [367, 357] on div "Laboratory" at bounding box center [367, 348] width 172 height 32
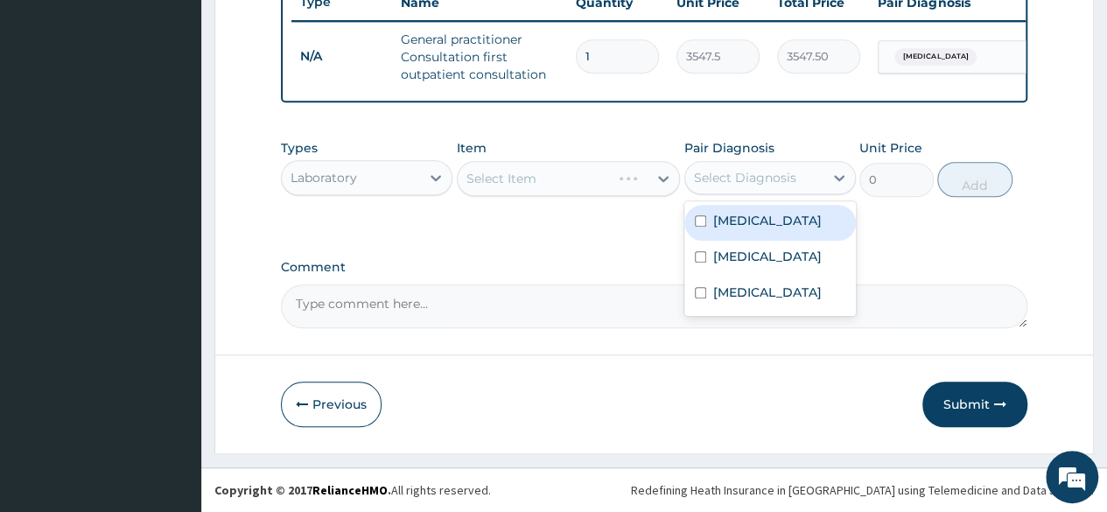
click at [733, 171] on div "Select Diagnosis" at bounding box center [745, 178] width 102 height 18
click at [735, 221] on label "Malaria" at bounding box center [767, 221] width 109 height 18
checkbox input "true"
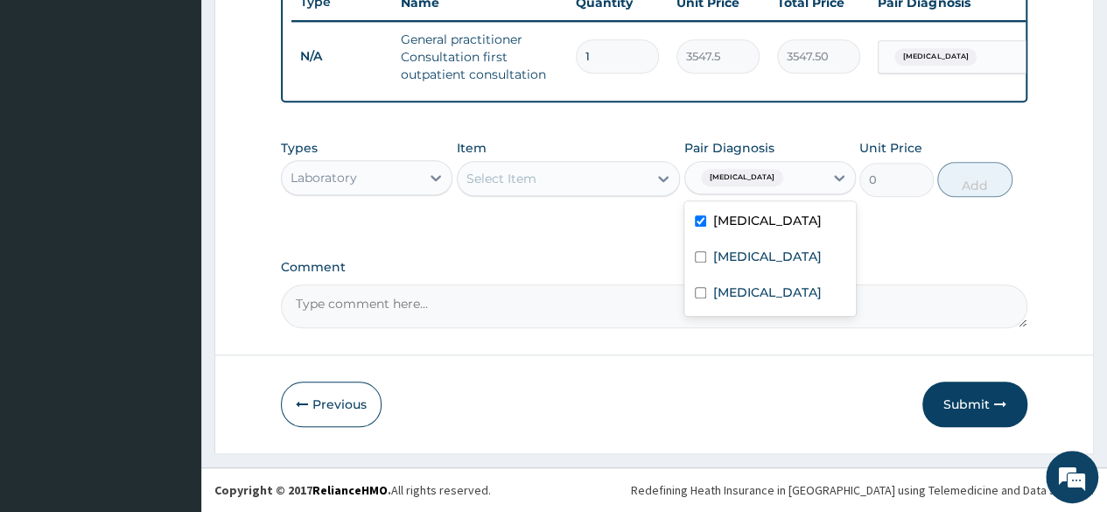
click at [602, 188] on div "Select Item" at bounding box center [553, 179] width 191 height 28
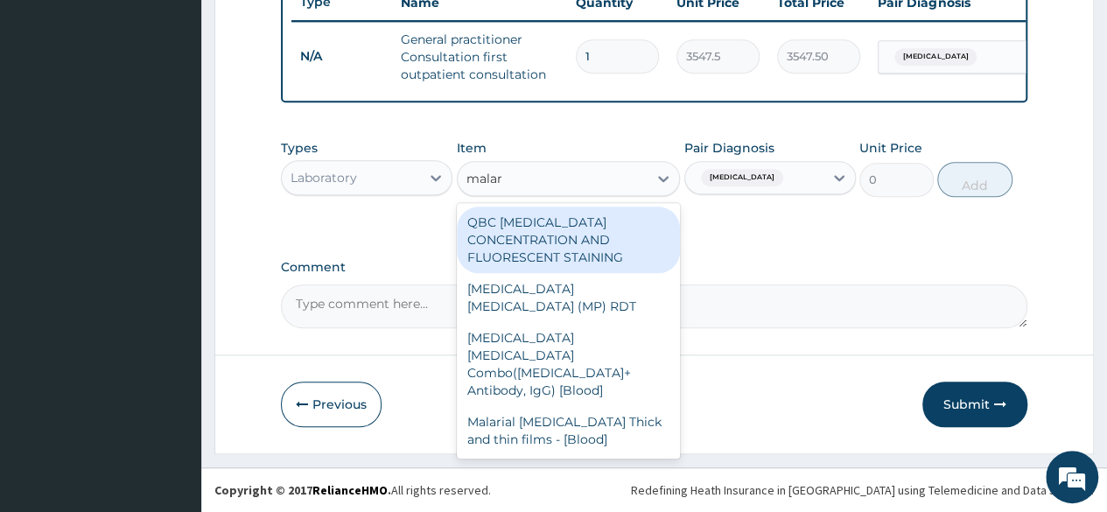
type input "malari"
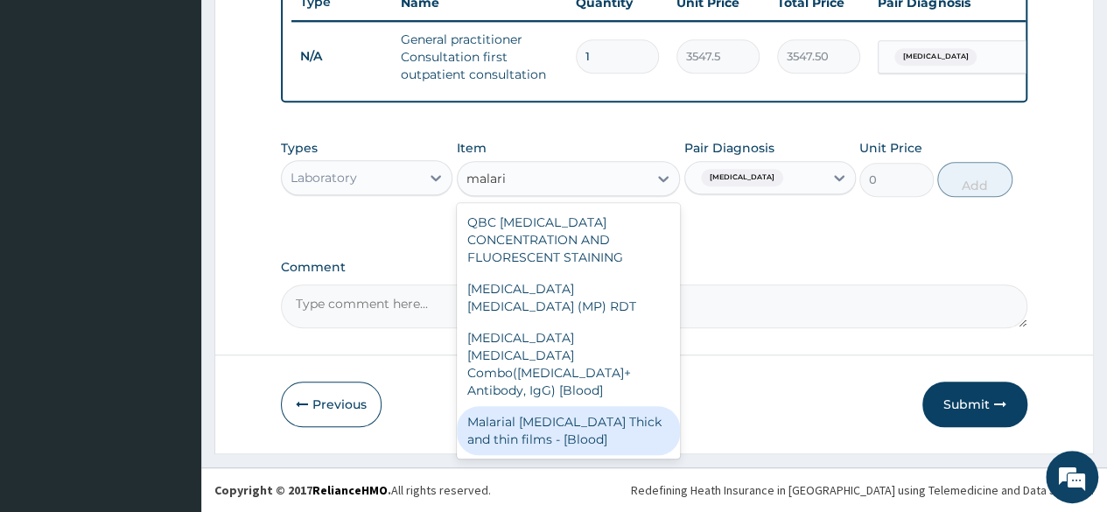
click at [595, 406] on div "Malarial [MEDICAL_DATA] Thick and thin films - [Blood]" at bounding box center [569, 430] width 224 height 49
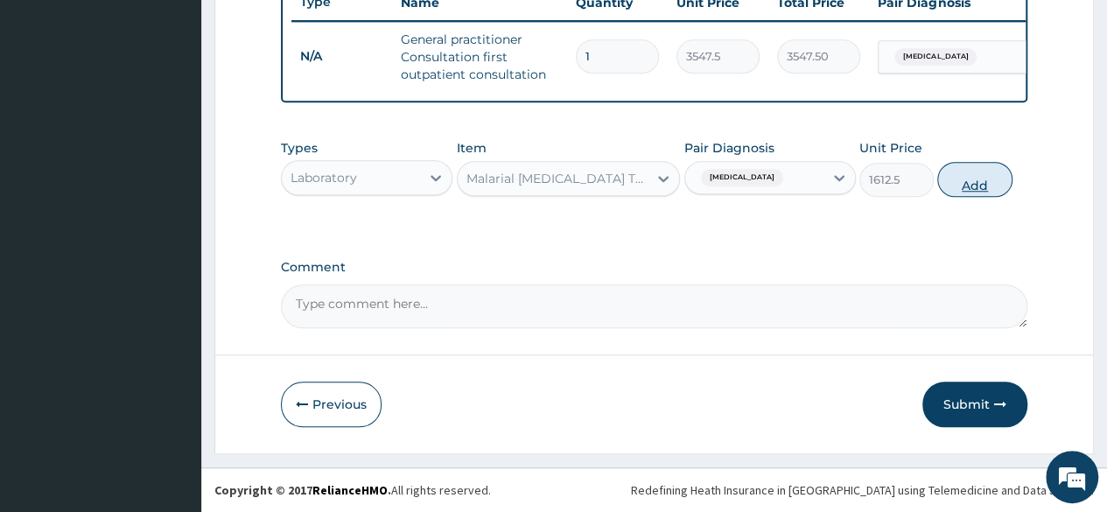
click at [984, 176] on button "Add" at bounding box center [974, 179] width 74 height 35
type input "0"
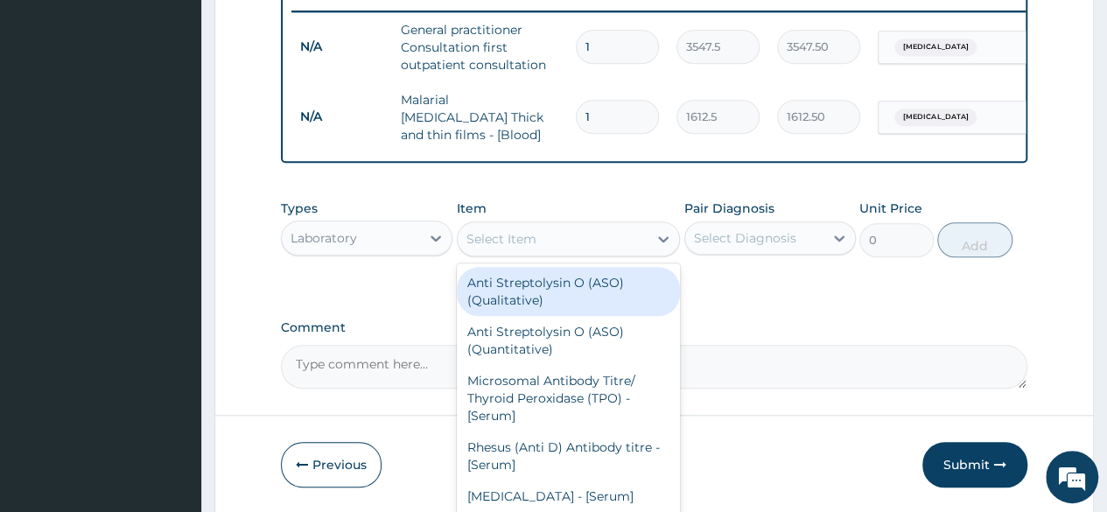
click at [567, 239] on div "Select Item" at bounding box center [553, 239] width 191 height 28
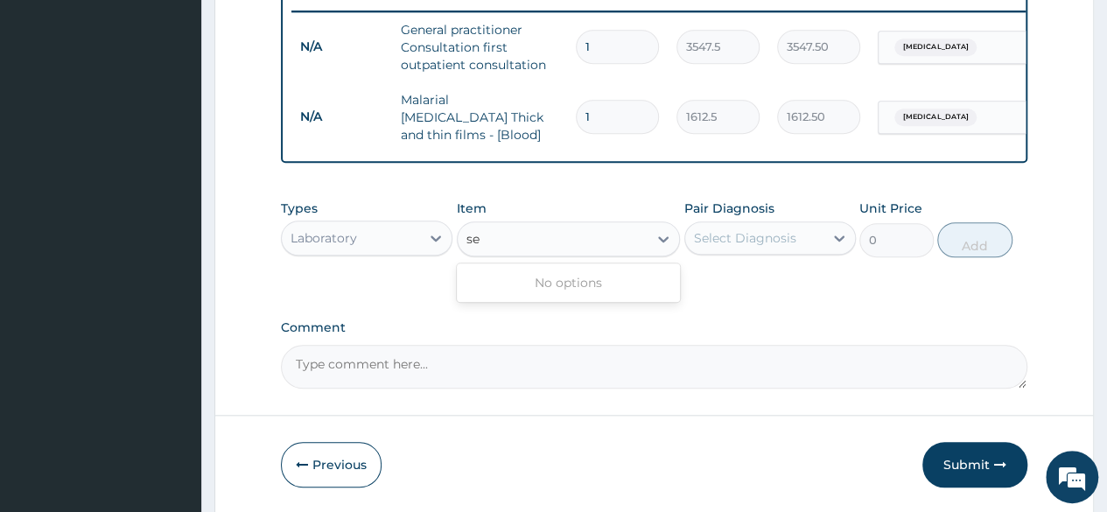
type input "s"
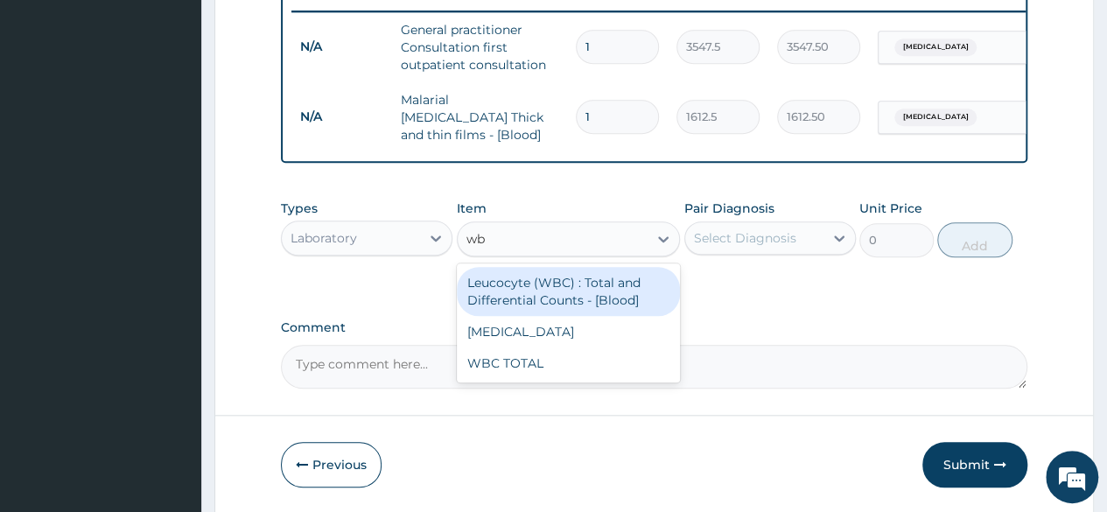
type input "wbc"
click at [585, 298] on div "Leucocyte (WBC) : Total and Differential Counts - [Blood]" at bounding box center [569, 291] width 224 height 49
type input "2150"
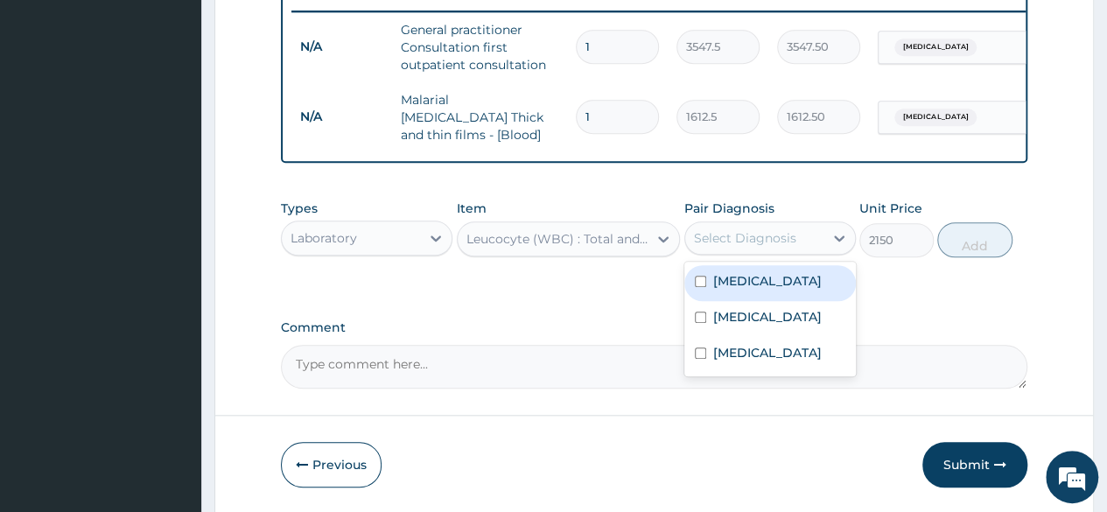
click at [751, 235] on div "Select Diagnosis" at bounding box center [745, 238] width 102 height 18
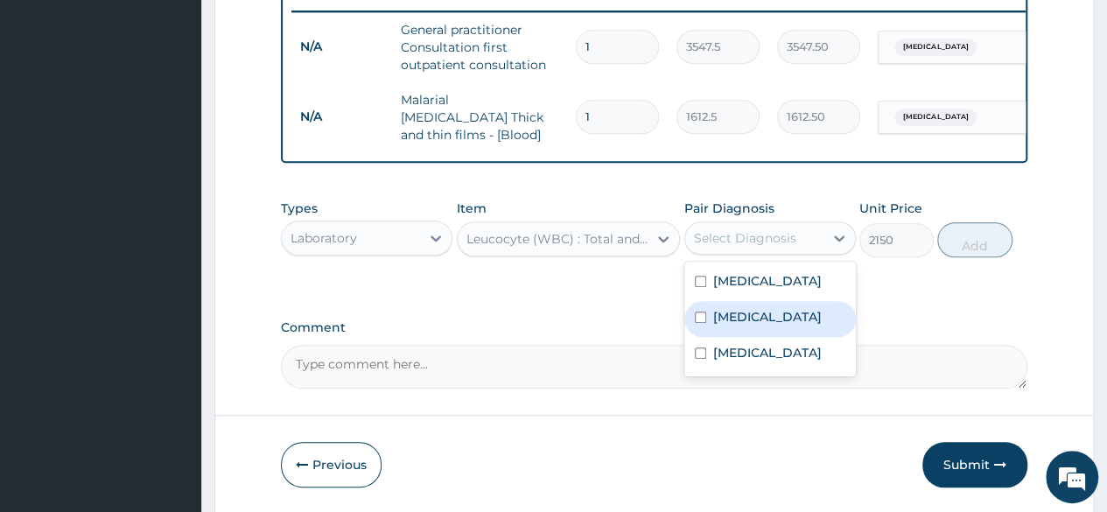
drag, startPoint x: 737, startPoint y: 330, endPoint x: 838, endPoint y: 294, distance: 107.7
click at [737, 329] on div "Sepsis" at bounding box center [770, 319] width 172 height 36
checkbox input "true"
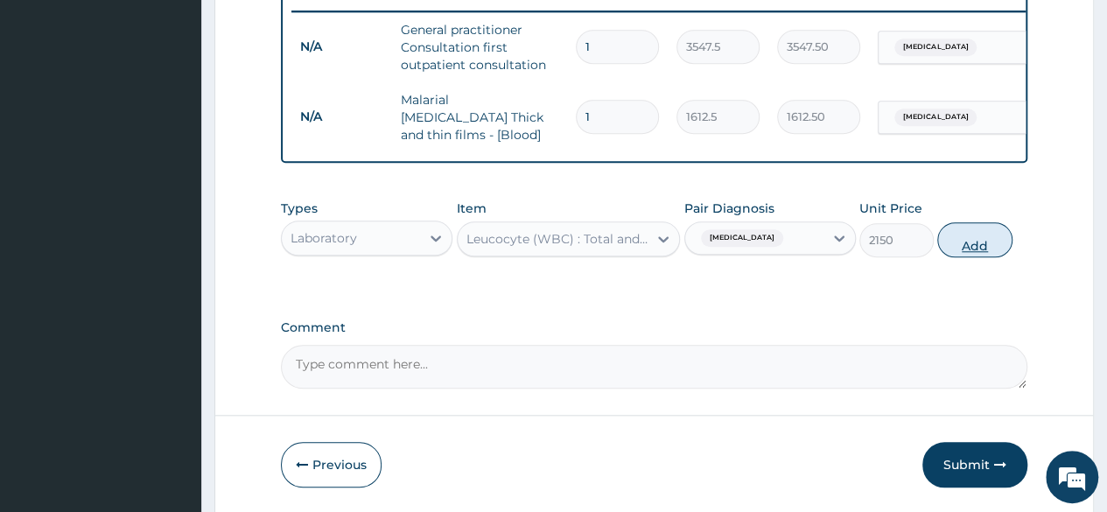
click at [978, 244] on button "Add" at bounding box center [974, 239] width 74 height 35
type input "0"
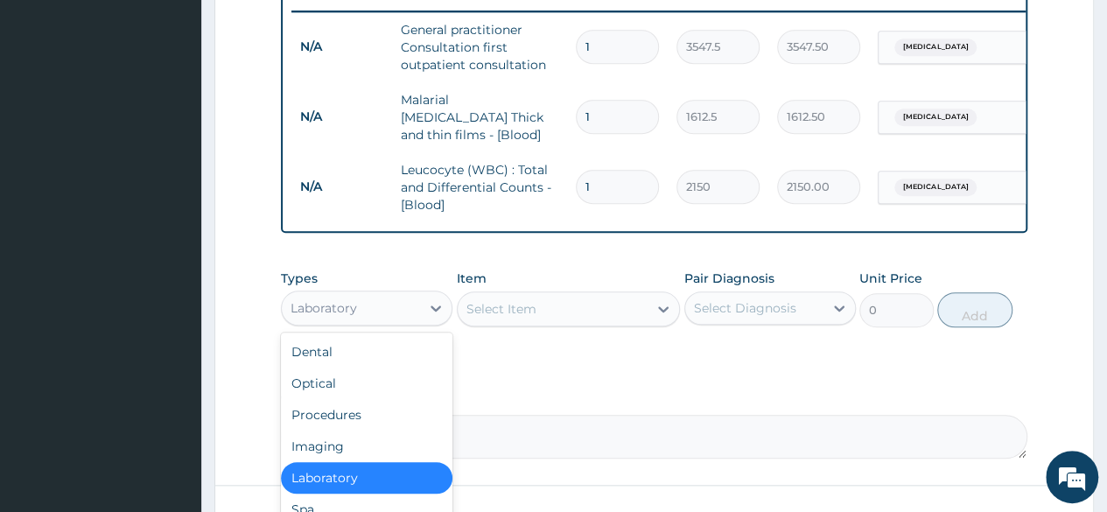
click at [375, 308] on div "Laboratory" at bounding box center [351, 308] width 138 height 28
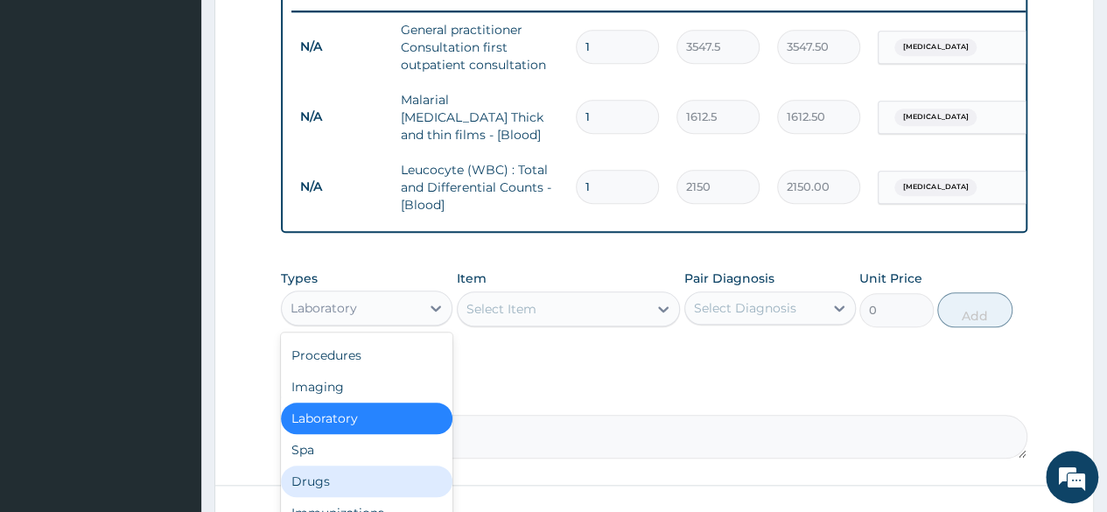
click at [320, 487] on div "Drugs" at bounding box center [367, 482] width 172 height 32
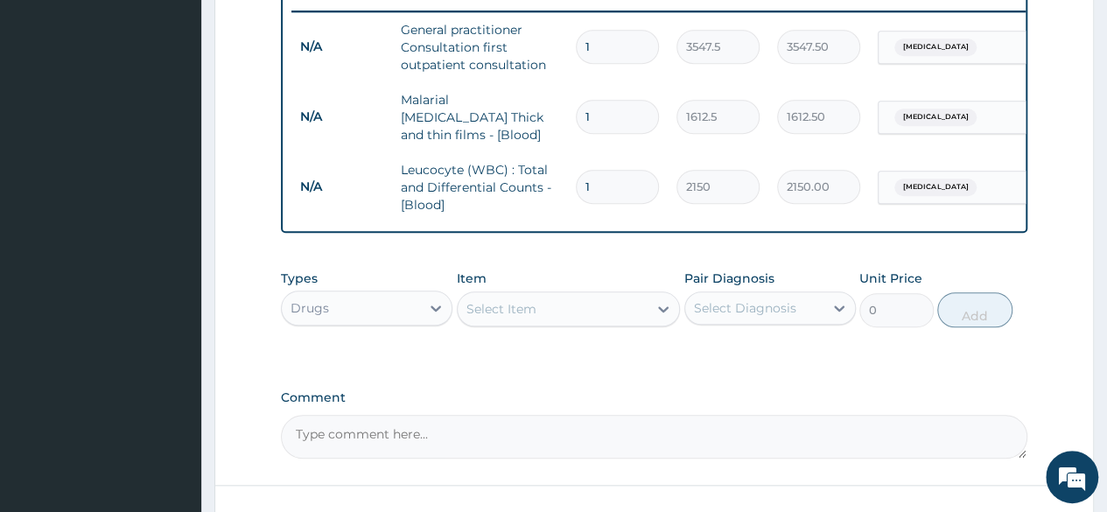
click at [576, 305] on div "Select Item" at bounding box center [553, 309] width 191 height 28
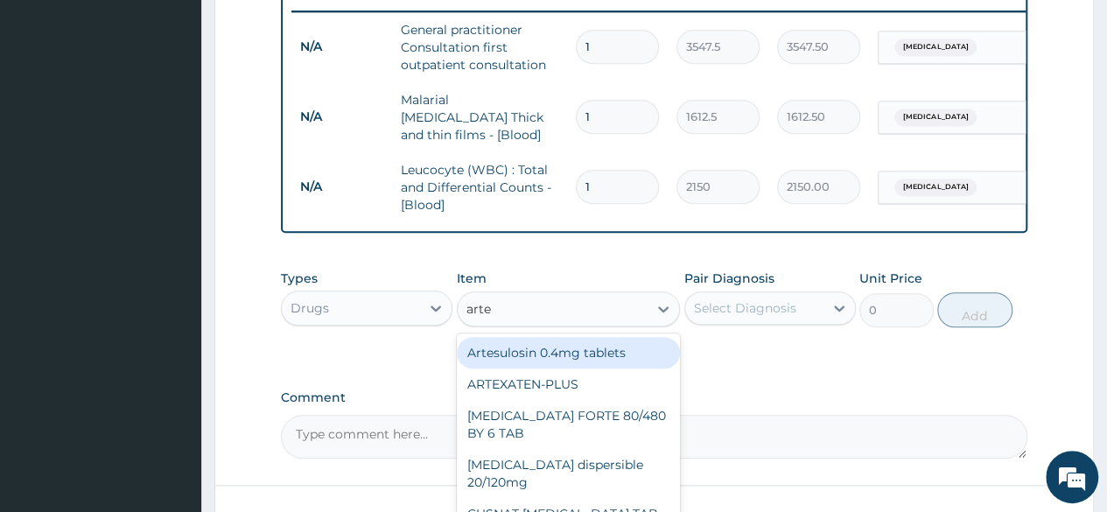
type input "artee"
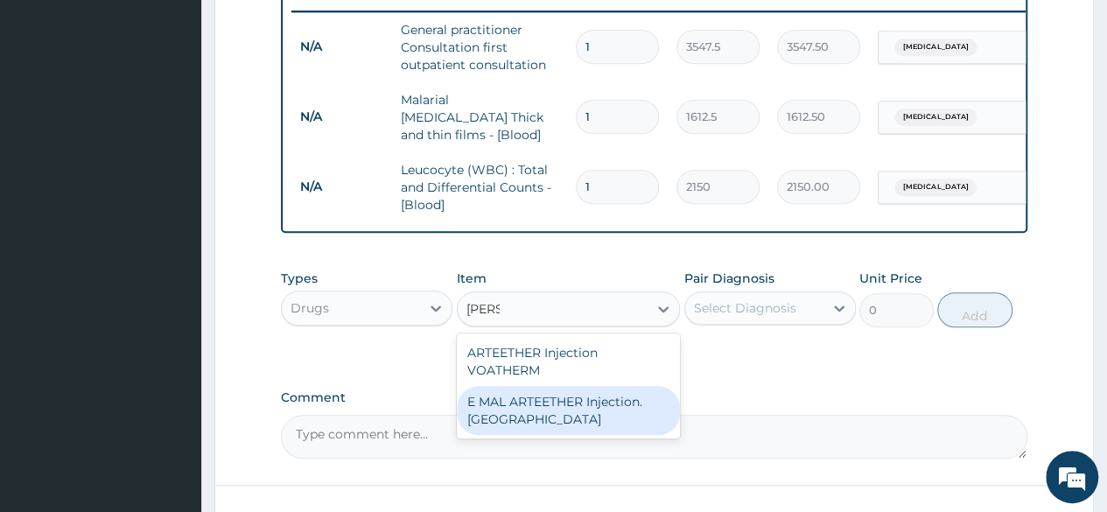
drag, startPoint x: 520, startPoint y: 407, endPoint x: 554, endPoint y: 382, distance: 42.0
click at [522, 405] on div "E MAL ARTEETHER Injection. [GEOGRAPHIC_DATA]" at bounding box center [569, 410] width 224 height 49
type input "1773.75"
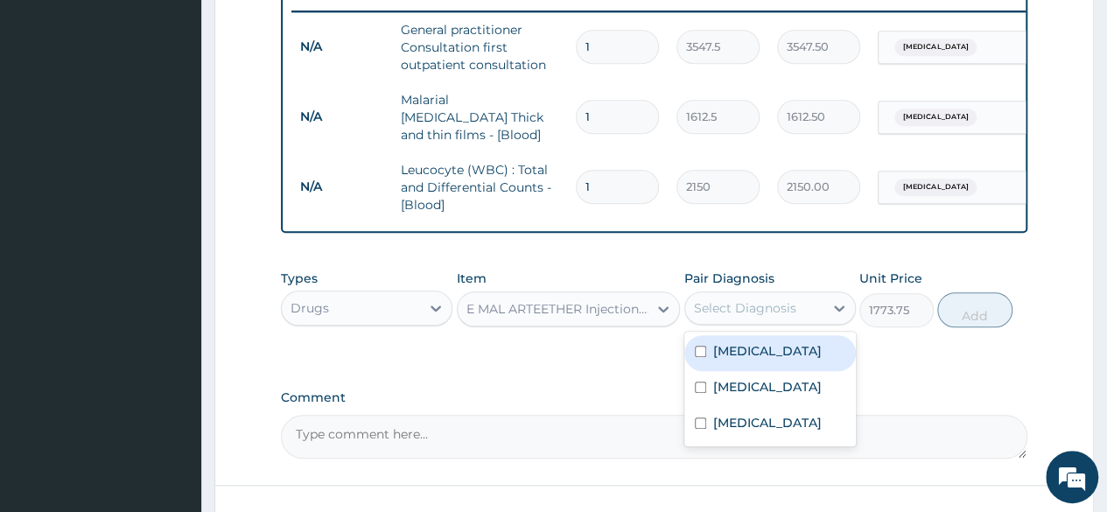
click at [808, 309] on div "Select Diagnosis" at bounding box center [754, 308] width 138 height 28
click at [747, 362] on div "Malaria" at bounding box center [770, 353] width 172 height 36
checkbox input "true"
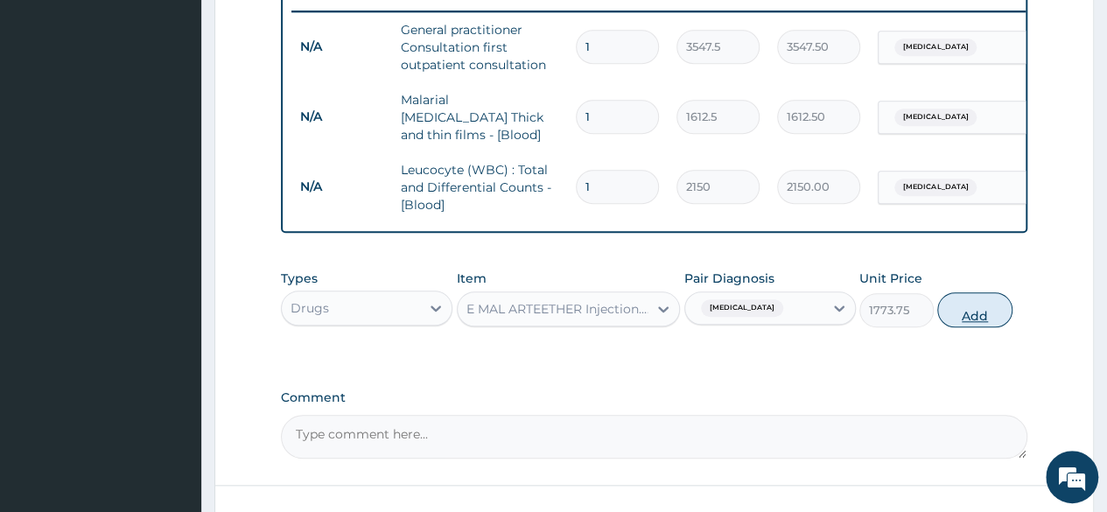
click at [963, 319] on button "Add" at bounding box center [974, 309] width 74 height 35
type input "0"
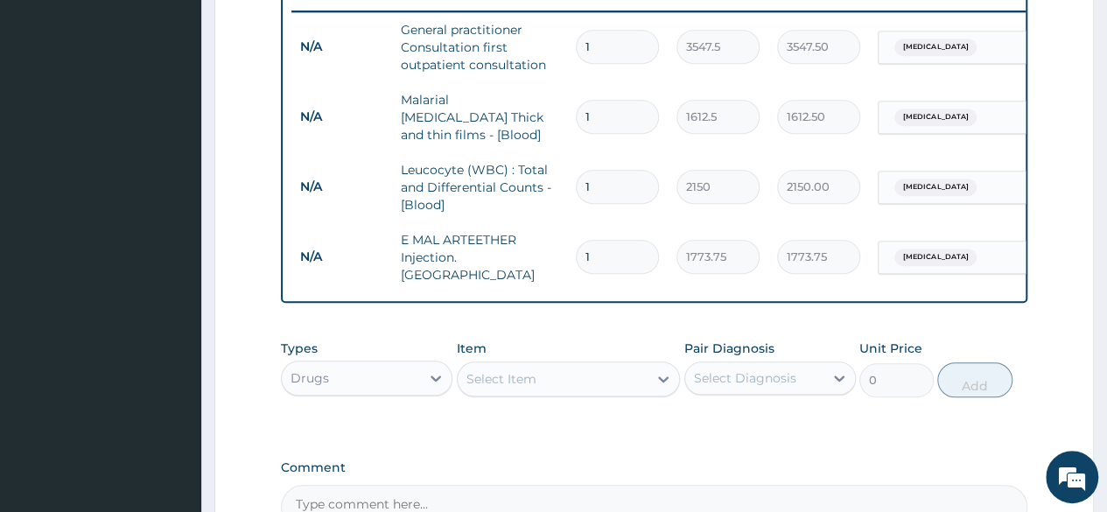
click at [631, 251] on input "1" at bounding box center [617, 257] width 83 height 34
type input "0.00"
type input "2"
type input "3547.50"
type input "2"
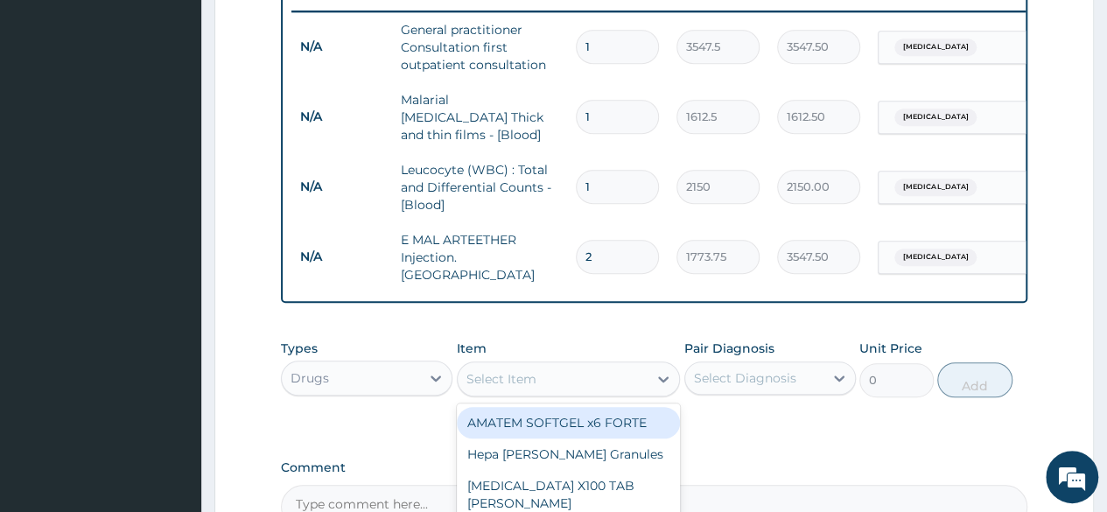
click at [540, 365] on div "Select Item" at bounding box center [553, 379] width 191 height 28
type input "a"
type input "lon"
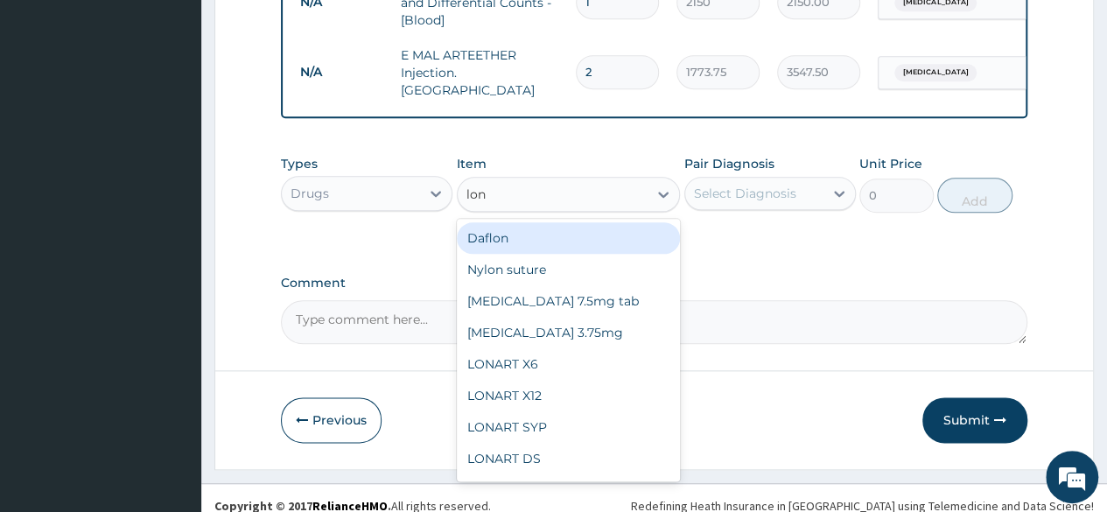
scroll to position [878, 0]
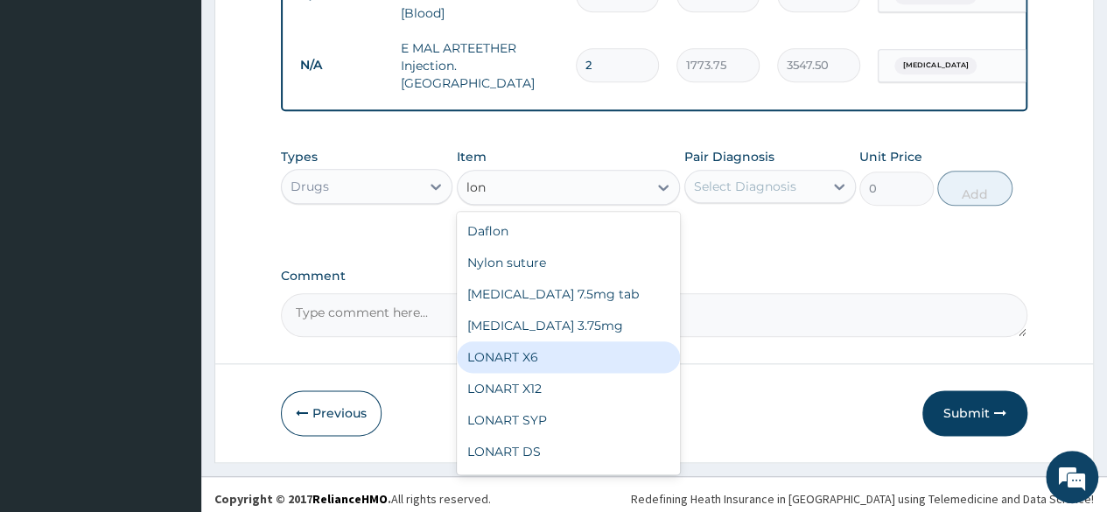
click at [603, 354] on div "LONART X6" at bounding box center [569, 357] width 224 height 32
type input "473"
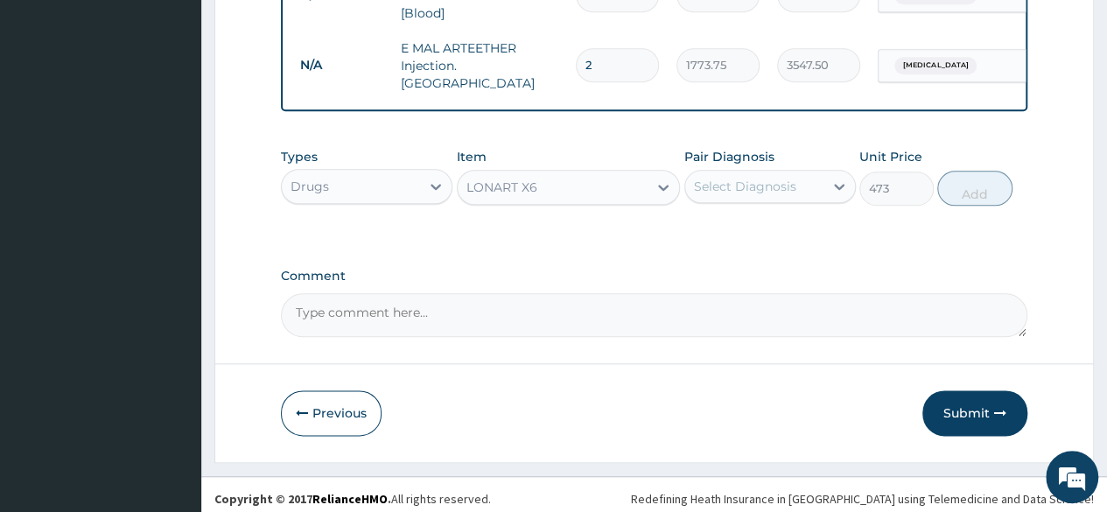
click at [779, 178] on div "Select Diagnosis" at bounding box center [745, 187] width 102 height 18
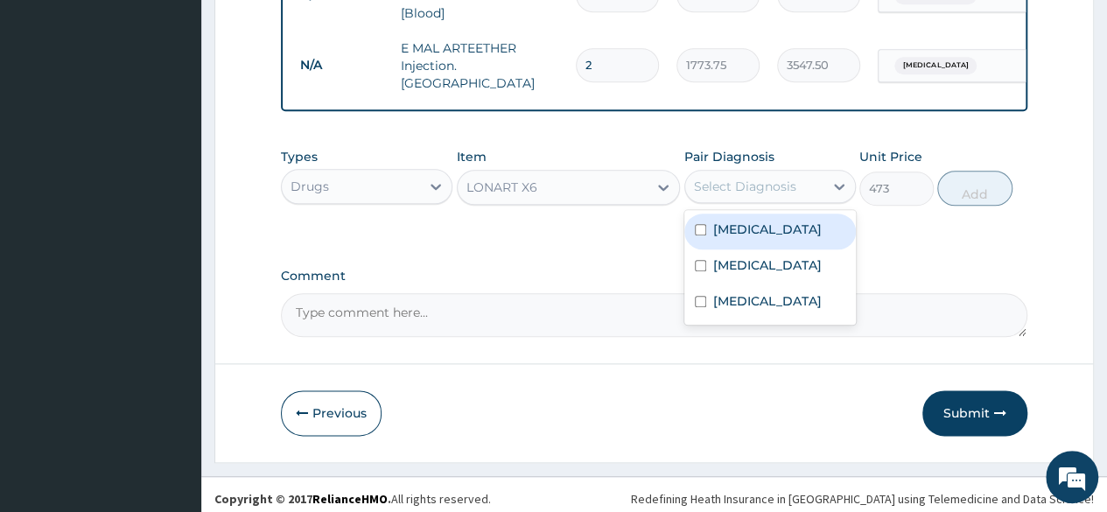
click at [749, 221] on label "Malaria" at bounding box center [767, 230] width 109 height 18
checkbox input "true"
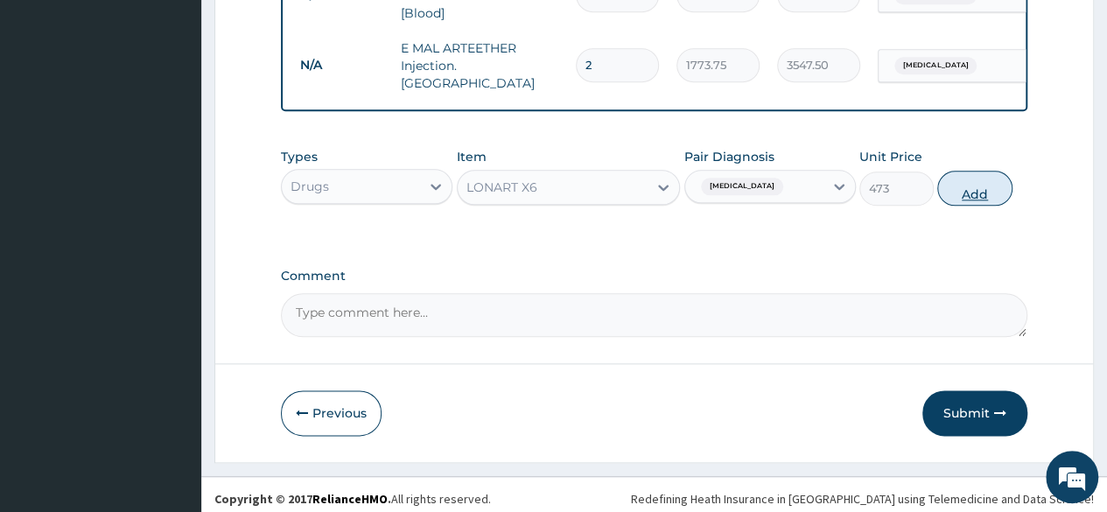
click at [978, 183] on button "Add" at bounding box center [974, 188] width 74 height 35
type input "0"
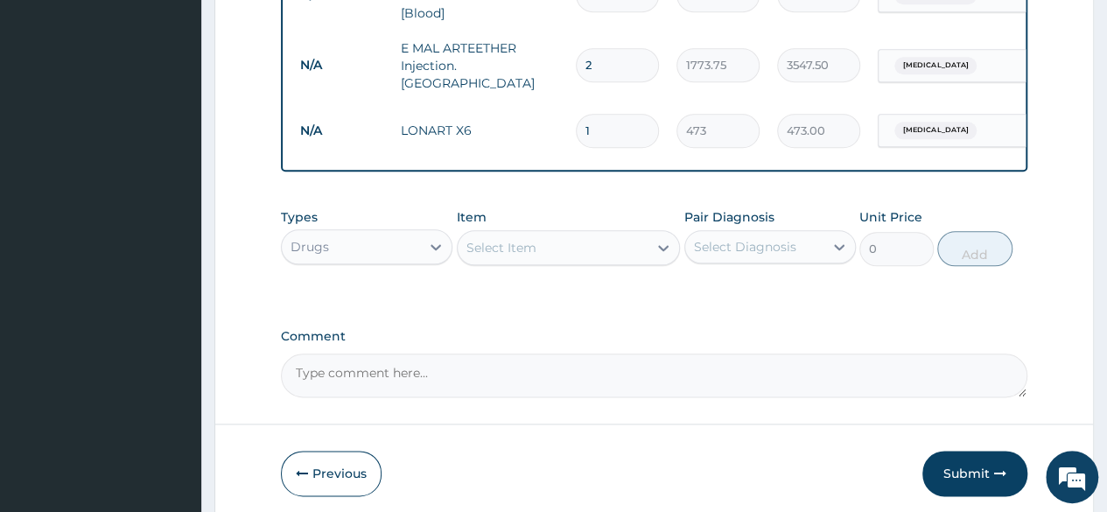
type input "0.00"
type input "6"
type input "2838.00"
type input "6"
click at [573, 242] on div "Select Item" at bounding box center [553, 248] width 191 height 28
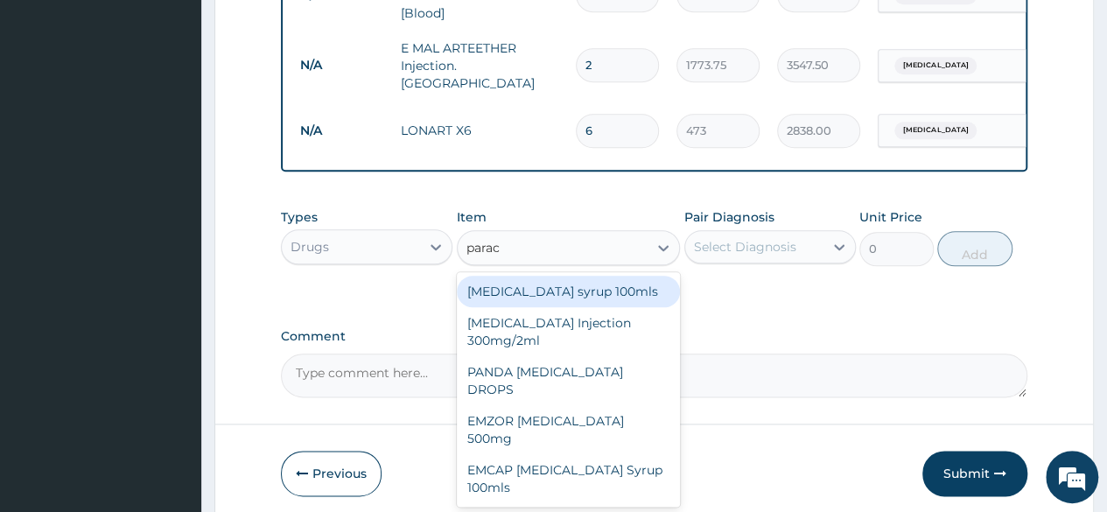
type input "parace"
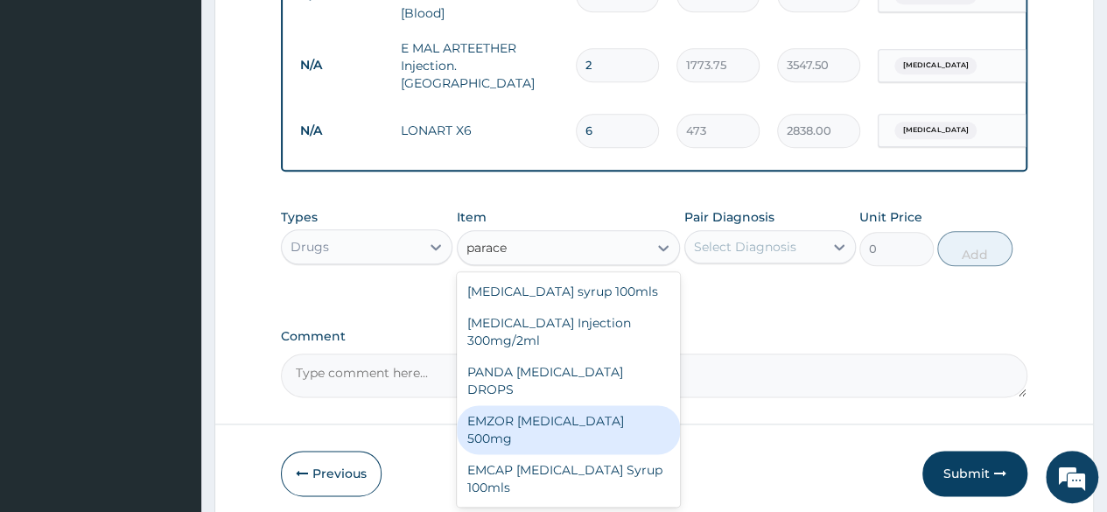
click at [596, 405] on div "EMZOR PARACETAMOL 500mg" at bounding box center [569, 429] width 224 height 49
type input "23.65"
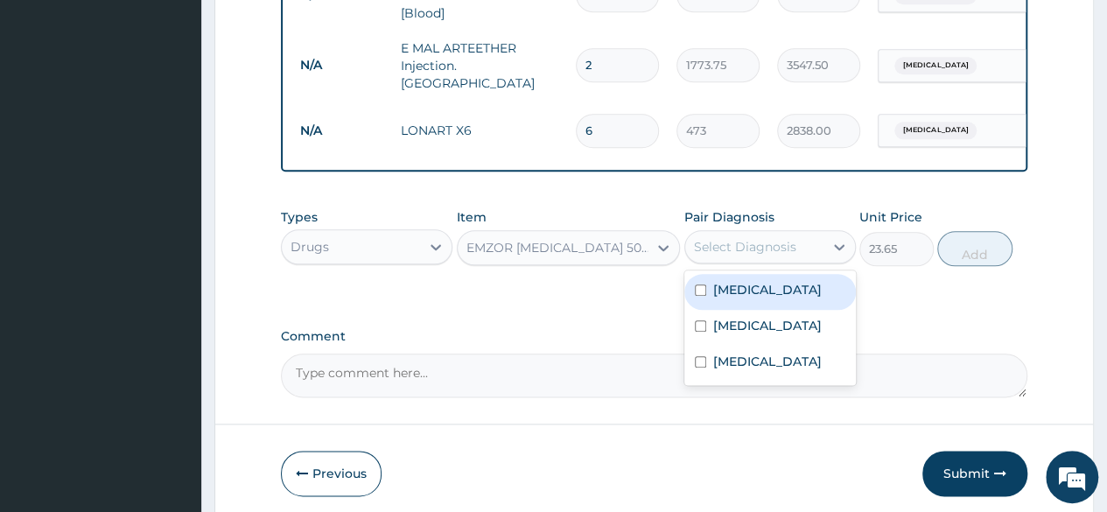
click at [786, 238] on div "Select Diagnosis" at bounding box center [745, 247] width 102 height 18
click at [769, 274] on div "[MEDICAL_DATA]" at bounding box center [770, 292] width 172 height 36
checkbox input "true"
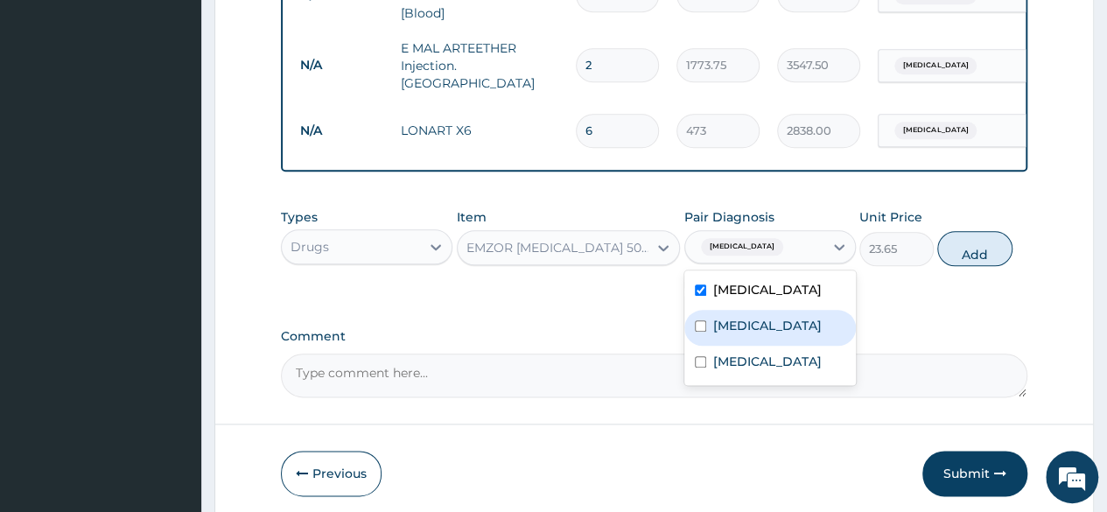
drag, startPoint x: 760, startPoint y: 313, endPoint x: 785, endPoint y: 305, distance: 26.6
click at [769, 312] on div "[MEDICAL_DATA]" at bounding box center [770, 328] width 172 height 36
checkbox input "true"
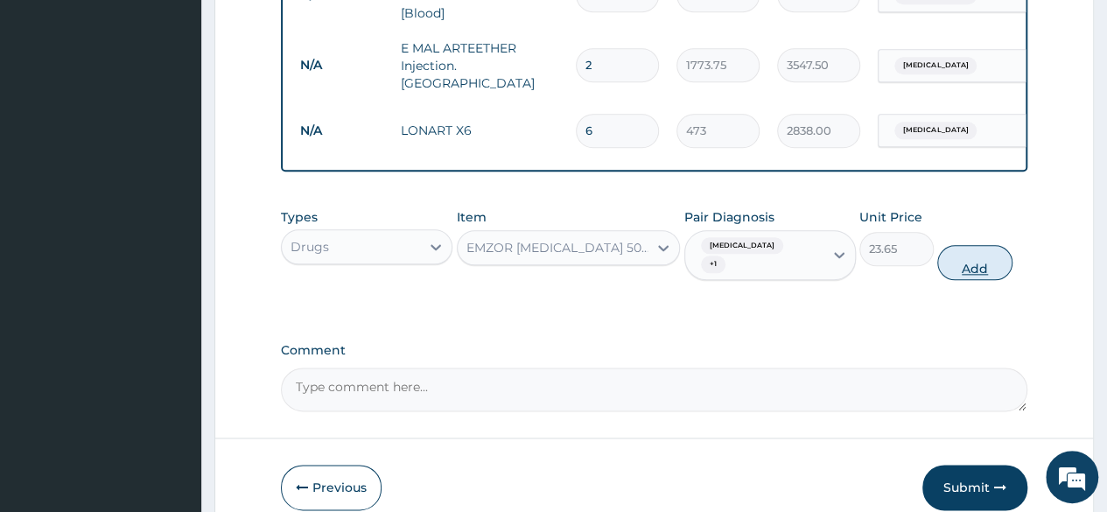
click at [977, 245] on button "Add" at bounding box center [974, 262] width 74 height 35
type input "0"
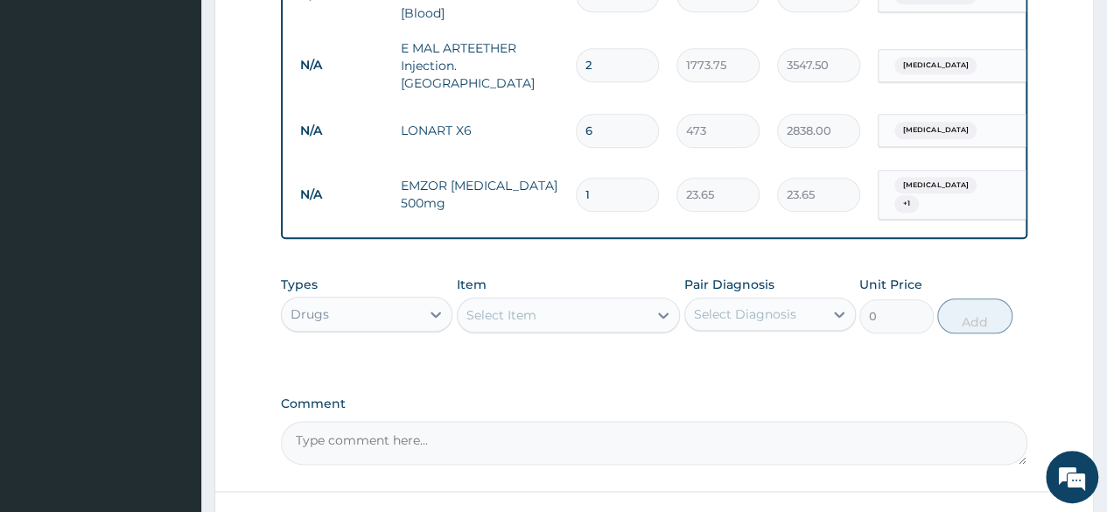
type input "18"
type input "425.70"
type input "18"
click at [533, 306] on div "Select Item" at bounding box center [501, 315] width 70 height 18
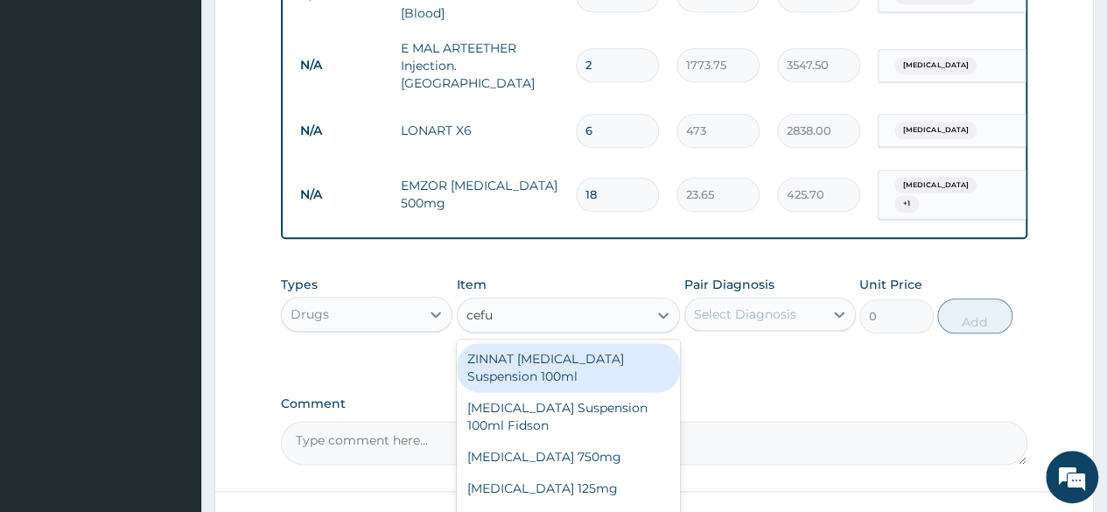
type input "cefur"
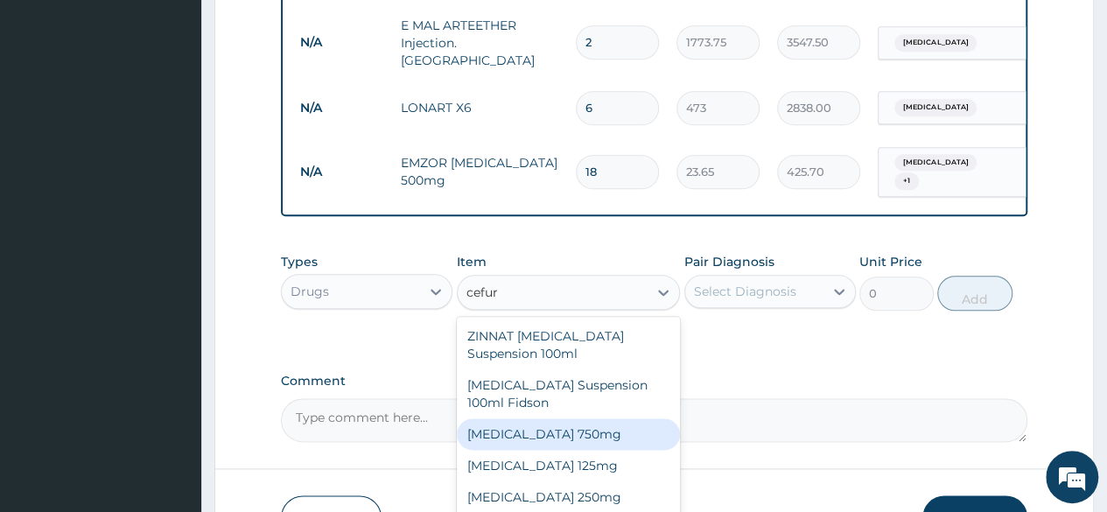
scroll to position [999, 0]
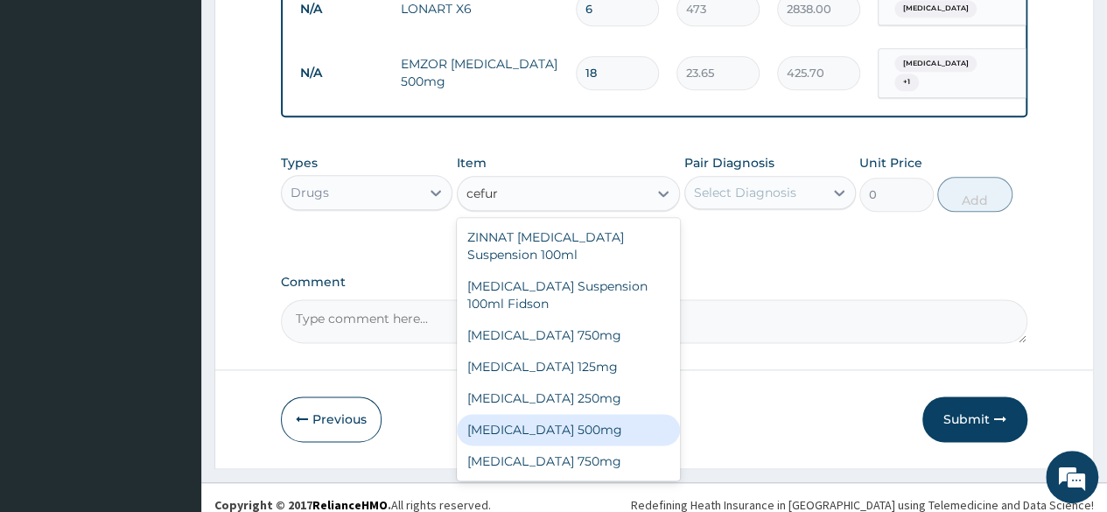
click at [609, 418] on div "[MEDICAL_DATA] 500mg" at bounding box center [569, 430] width 224 height 32
type input "450"
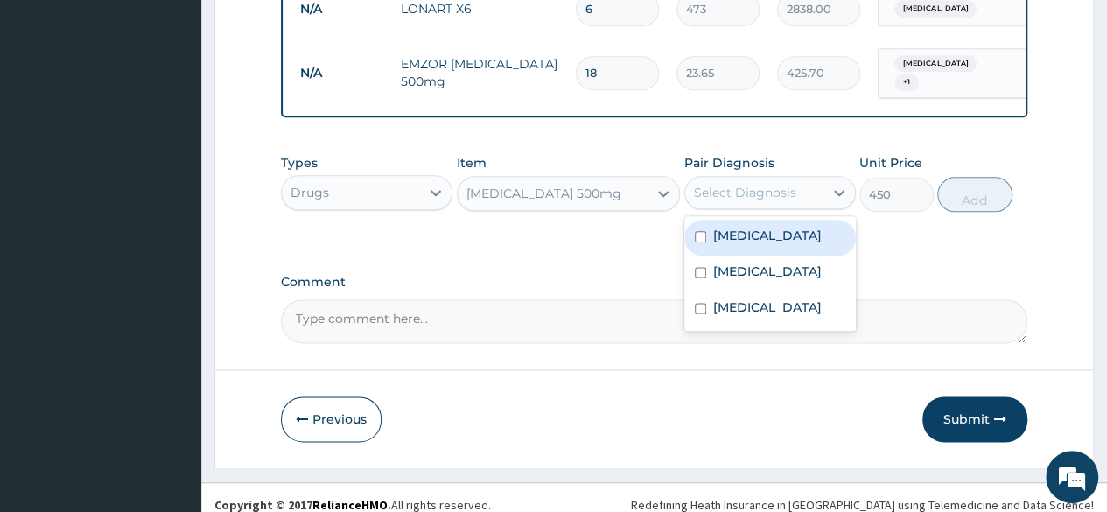
click at [733, 179] on div "Select Diagnosis" at bounding box center [754, 193] width 138 height 28
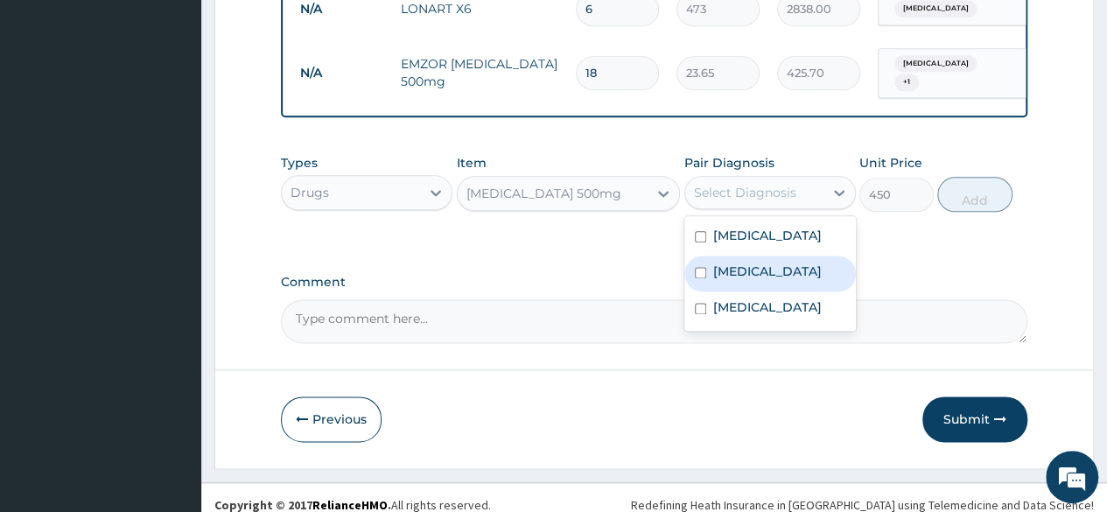
click at [728, 263] on label "[MEDICAL_DATA]" at bounding box center [767, 272] width 109 height 18
checkbox input "true"
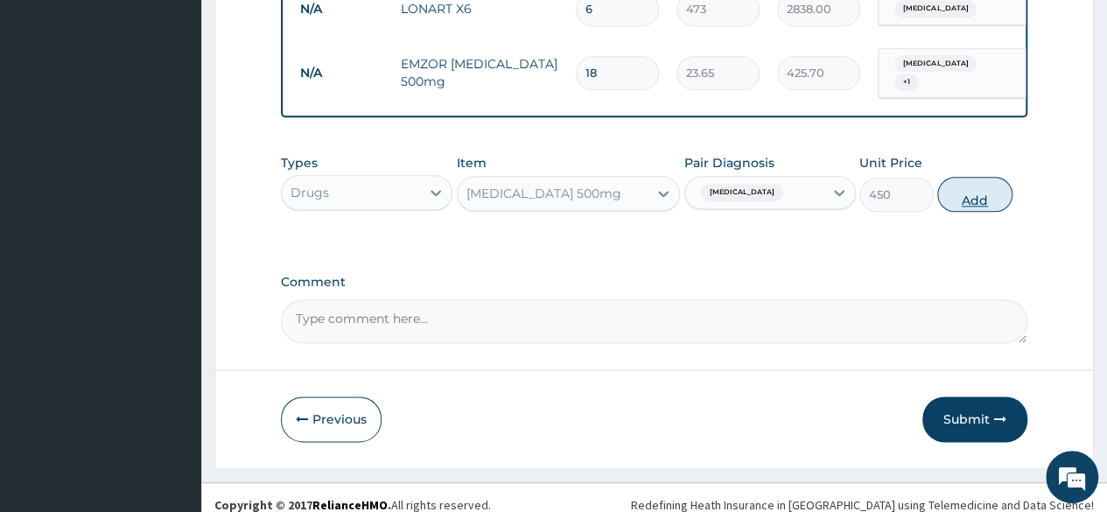
click at [953, 188] on button "Add" at bounding box center [974, 194] width 74 height 35
type input "0"
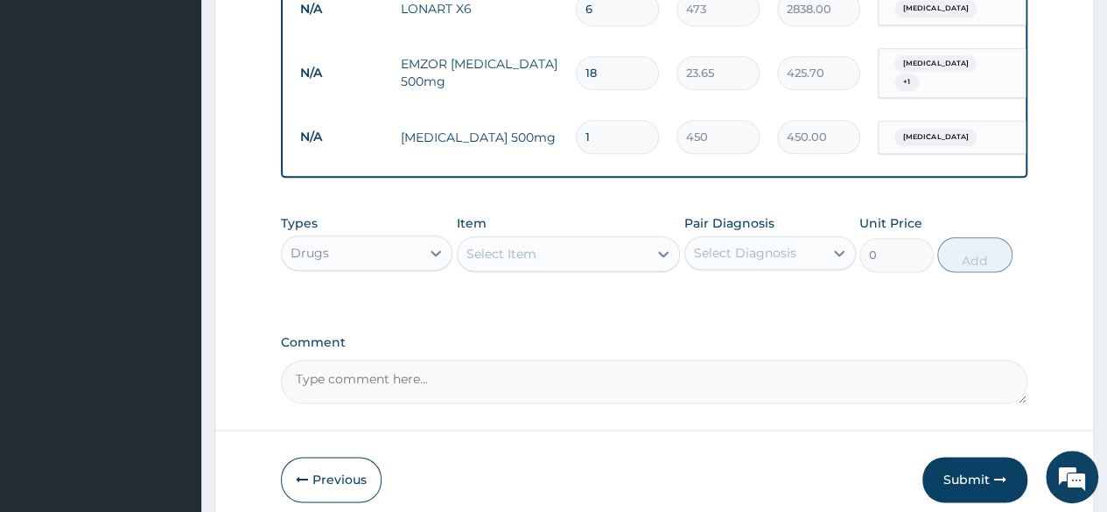
type input "10"
type input "4500.00"
type input "10"
click at [597, 240] on div "Select Item" at bounding box center [553, 254] width 191 height 28
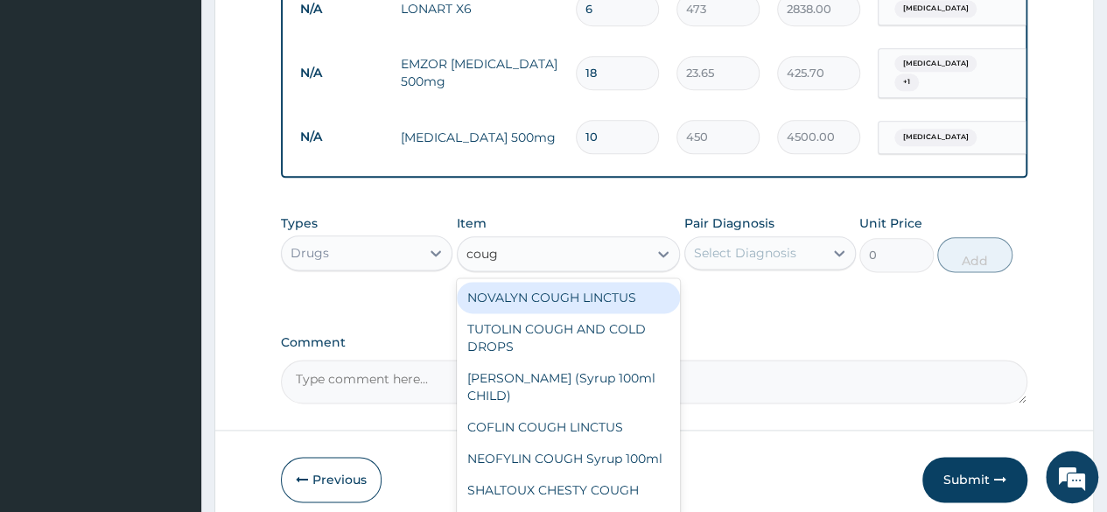
type input "cough"
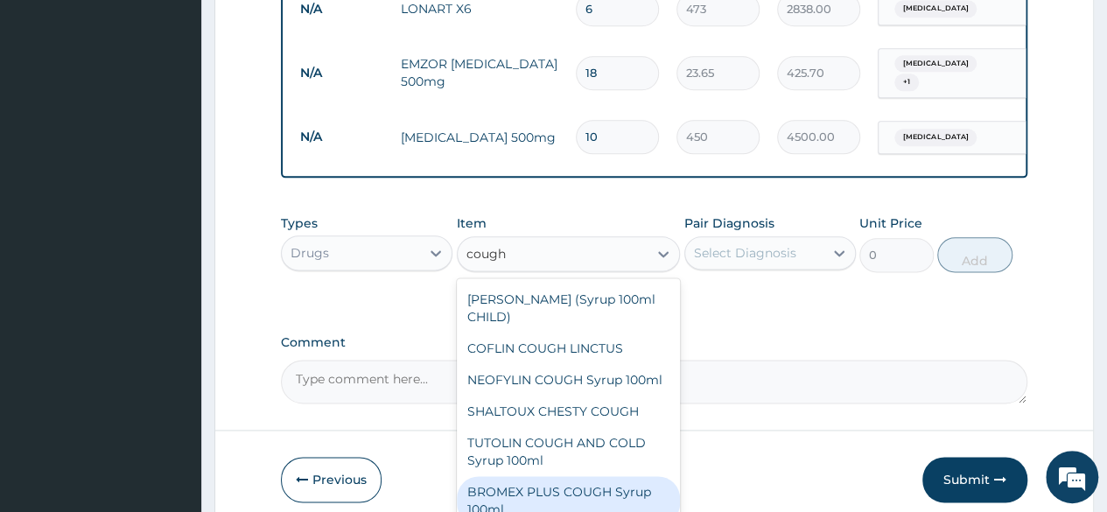
scroll to position [0, 0]
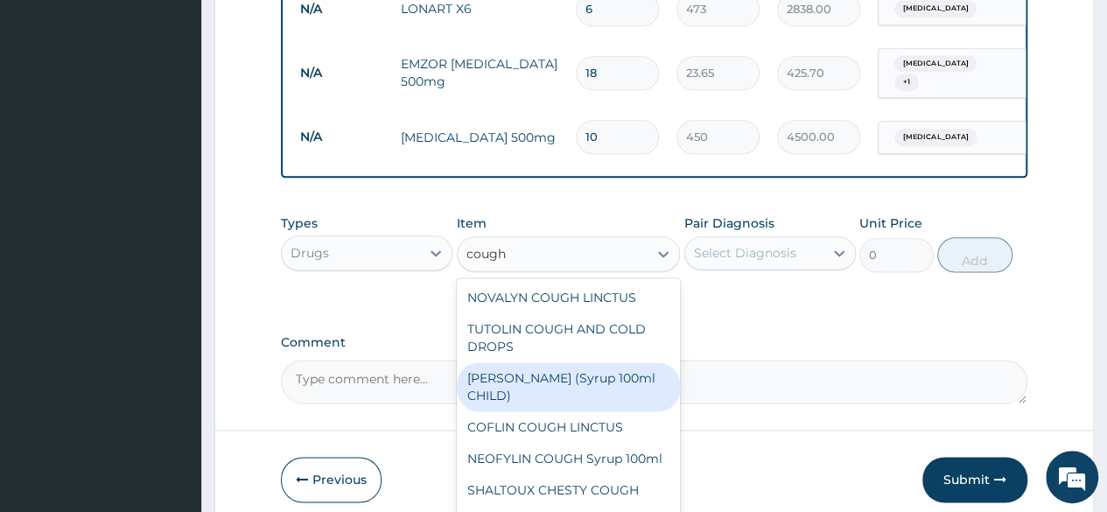
click at [547, 391] on div "[PERSON_NAME] (Syrup 100ml CHILD)" at bounding box center [569, 386] width 224 height 49
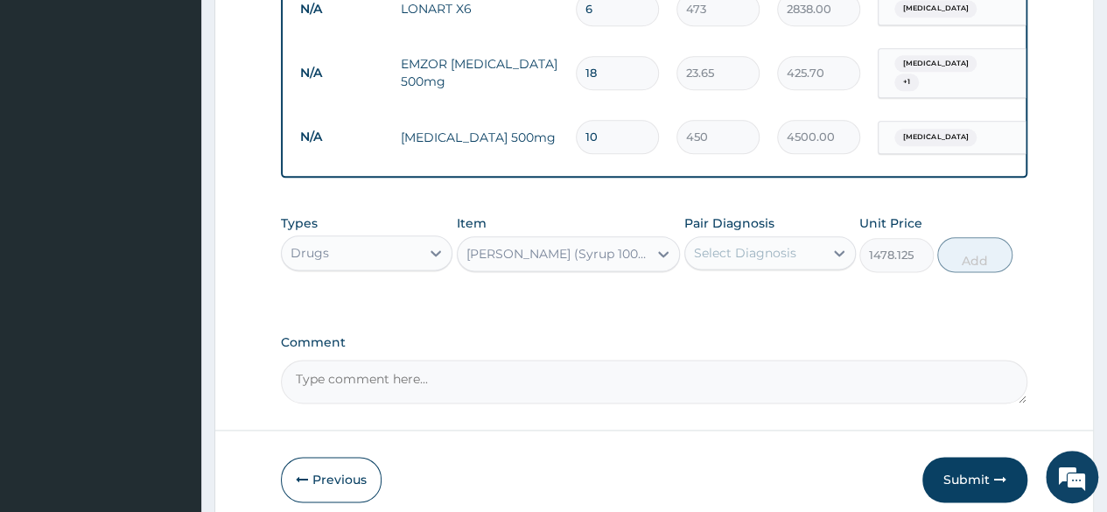
click at [630, 245] on div "[PERSON_NAME] (Syrup 100ml CHILD)" at bounding box center [558, 254] width 184 height 18
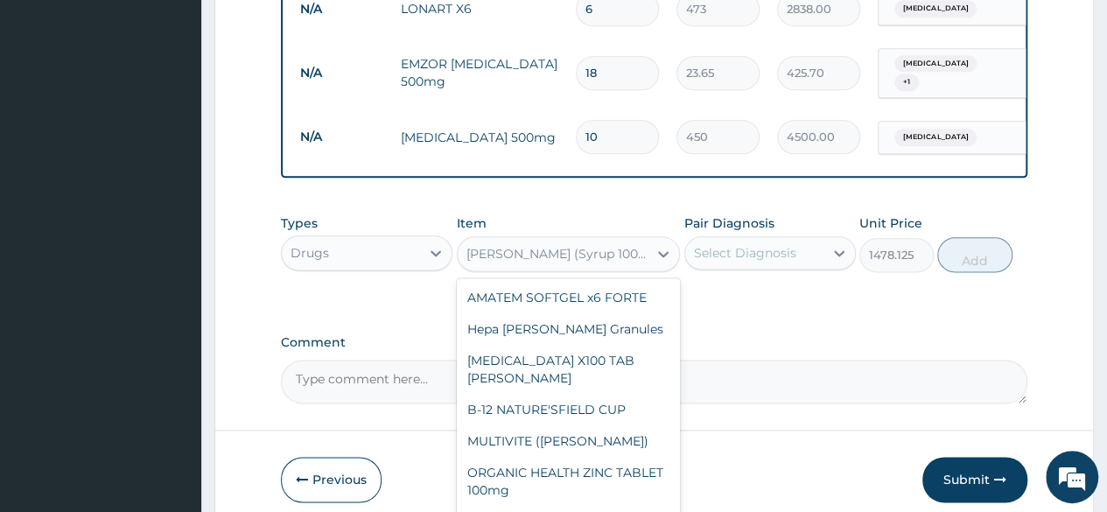
scroll to position [7398, 0]
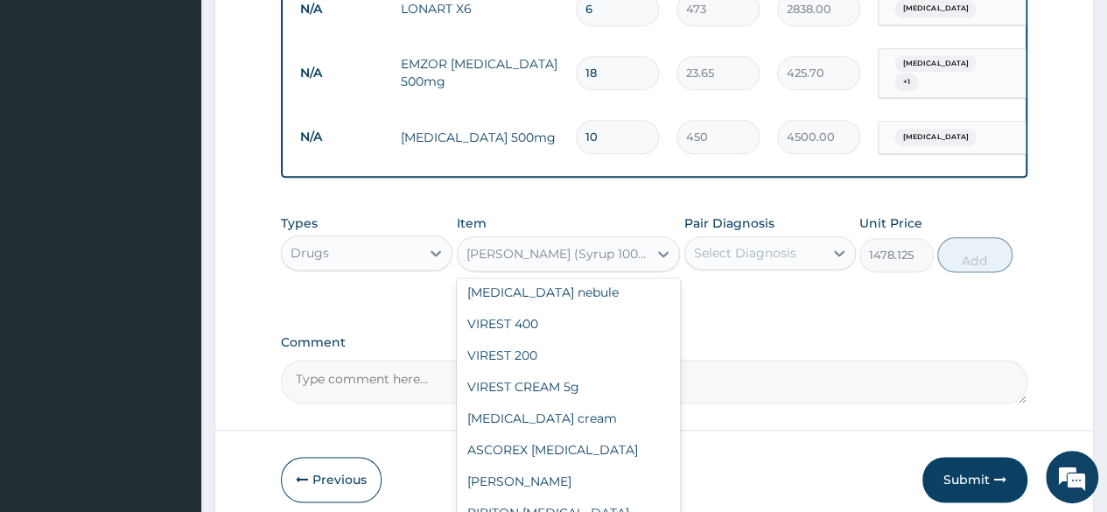
type input "1182.5"
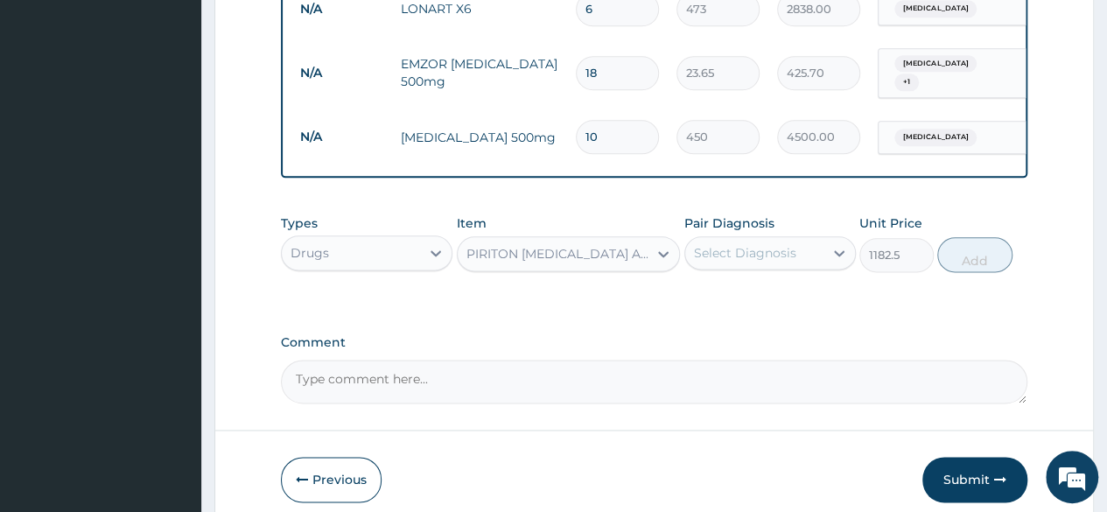
click at [578, 245] on div "PIRITON [MEDICAL_DATA] ADULT" at bounding box center [558, 254] width 184 height 18
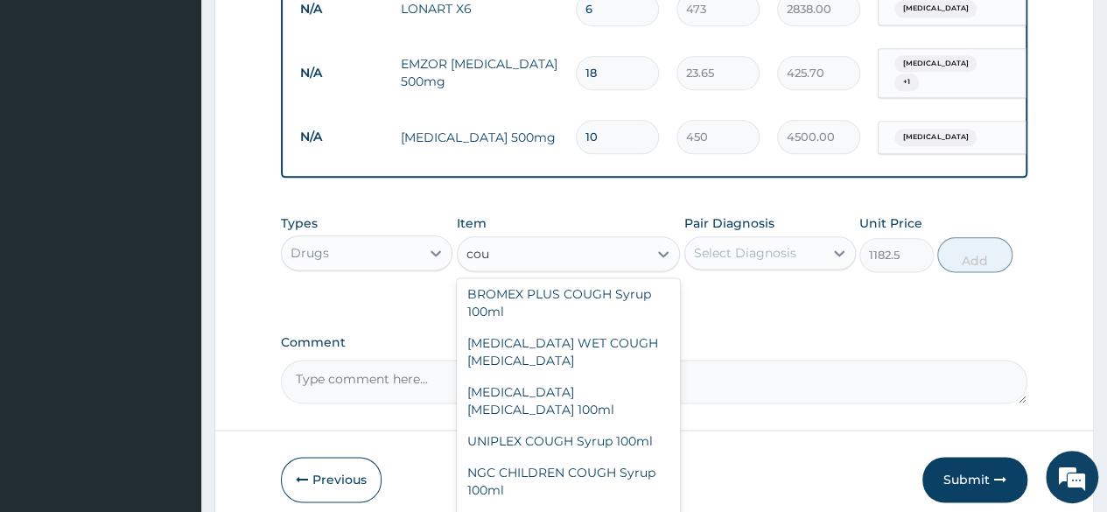
scroll to position [0, 0]
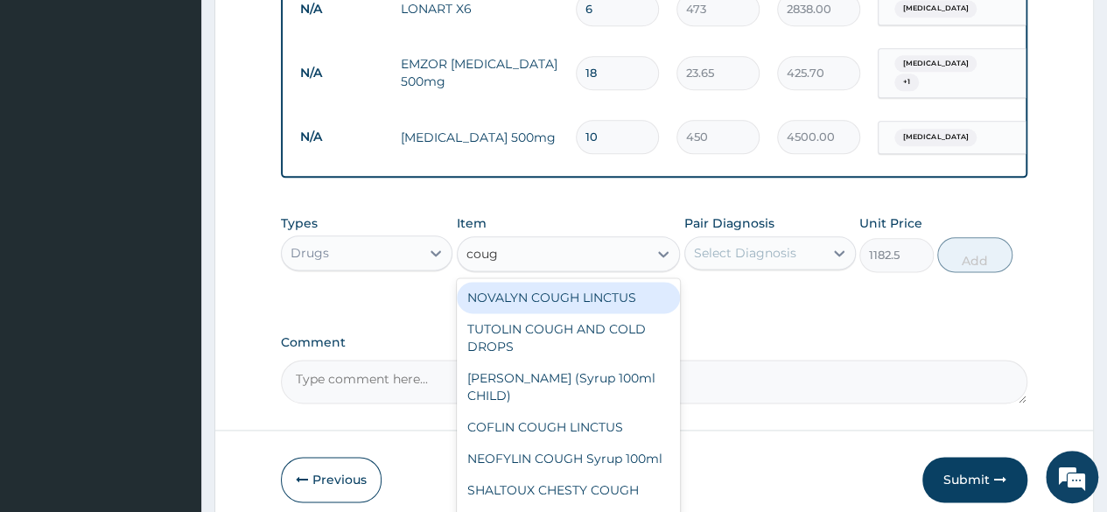
type input "cough"
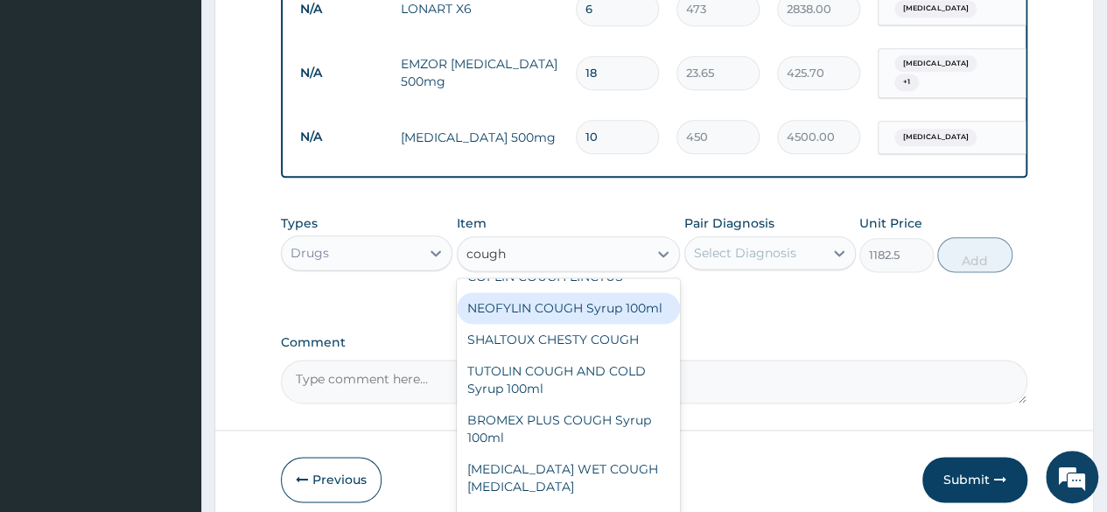
scroll to position [175, 0]
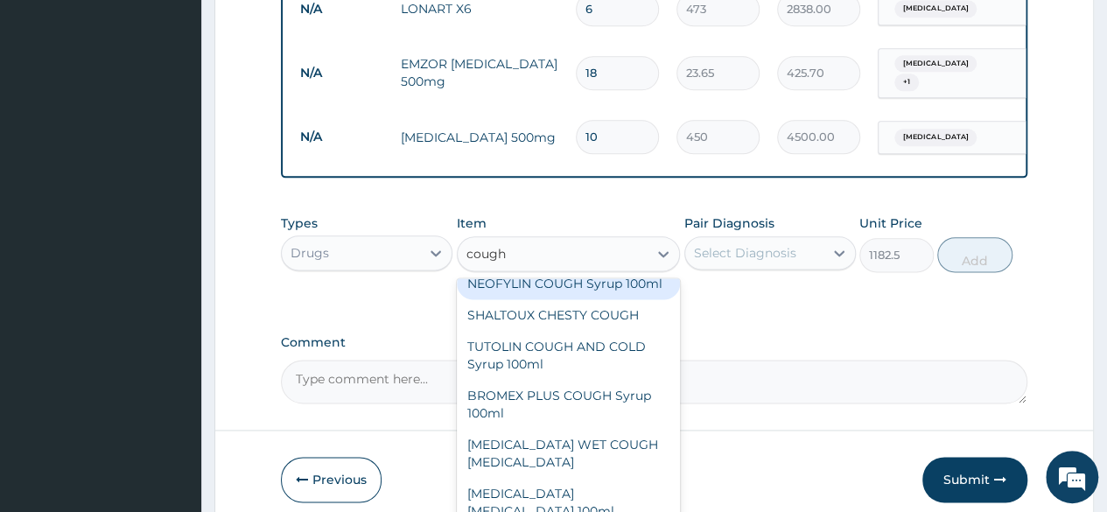
click at [620, 287] on div "NEOFYLIN COUGH Syrup 100ml" at bounding box center [569, 284] width 224 height 32
type input "1419"
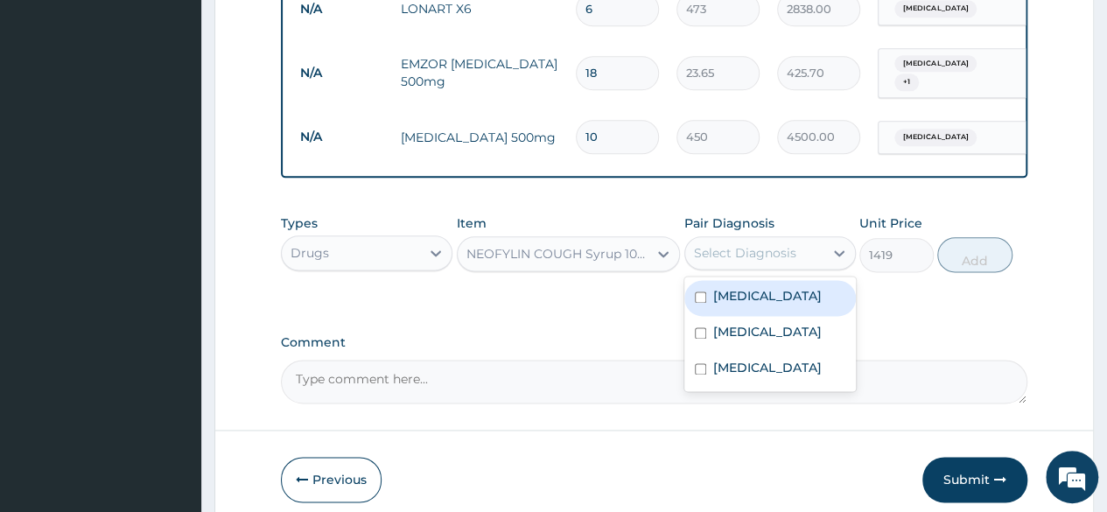
click at [790, 244] on div "Select Diagnosis" at bounding box center [745, 253] width 102 height 18
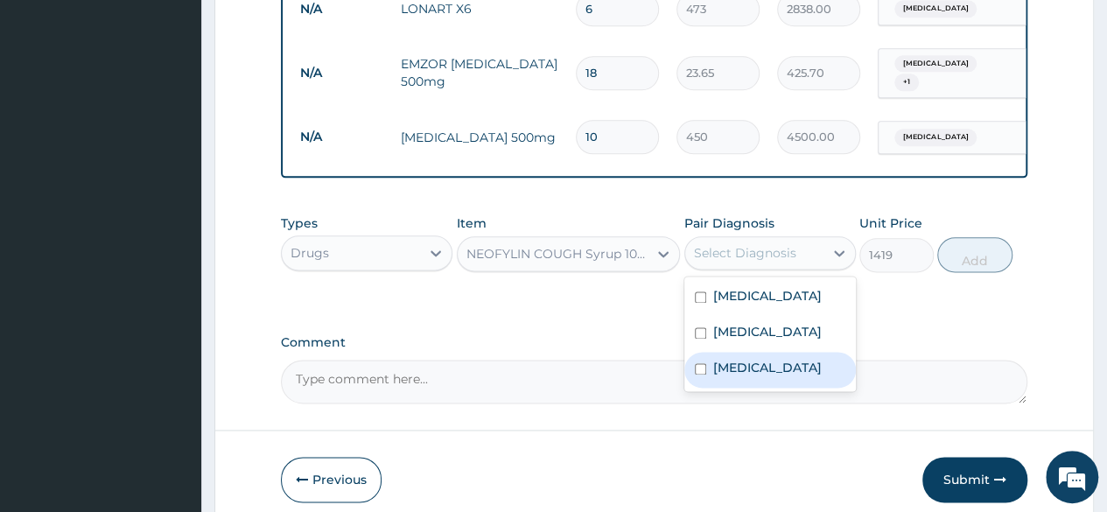
drag, startPoint x: 760, startPoint y: 360, endPoint x: 980, endPoint y: 262, distance: 241.3
click at [764, 359] on label "Upper respiratory infection" at bounding box center [767, 368] width 109 height 18
checkbox input "true"
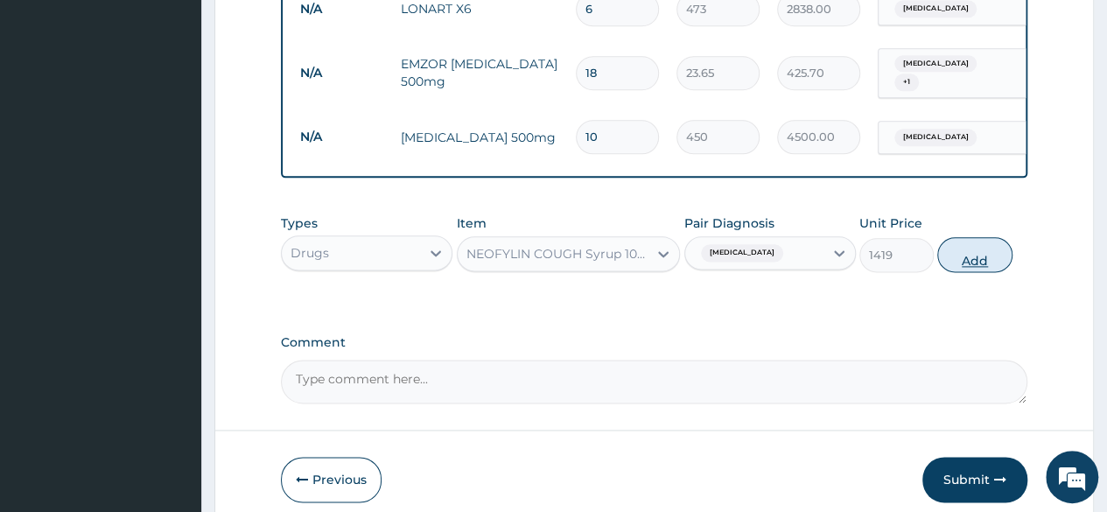
click at [989, 240] on button "Add" at bounding box center [974, 254] width 74 height 35
type input "0"
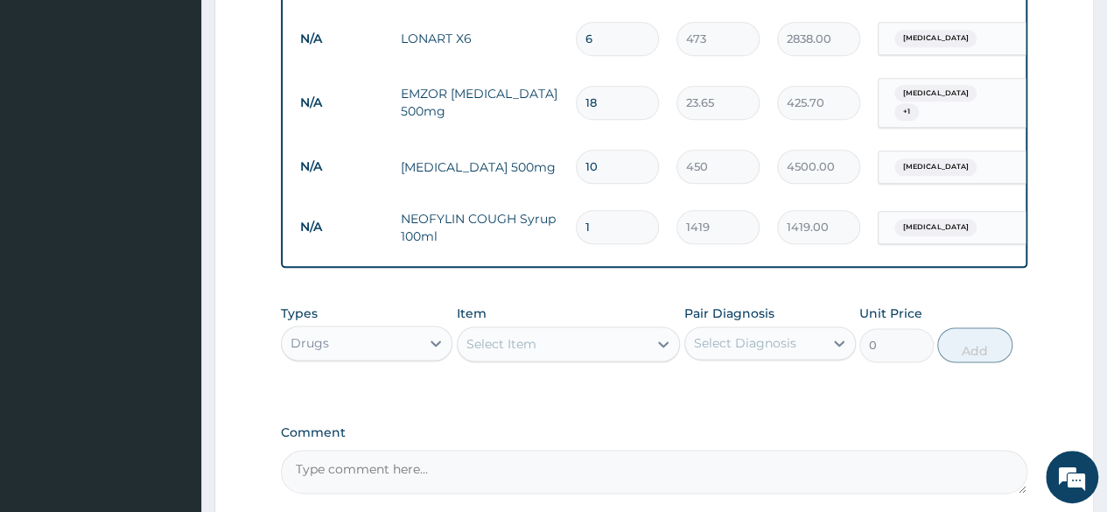
scroll to position [999, 0]
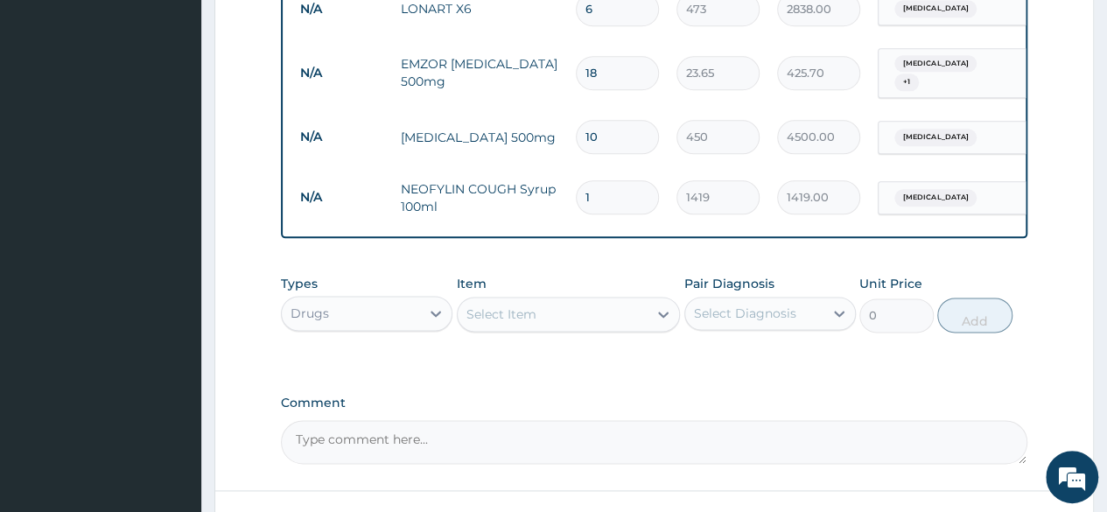
click at [586, 300] on div "Select Item" at bounding box center [553, 314] width 191 height 28
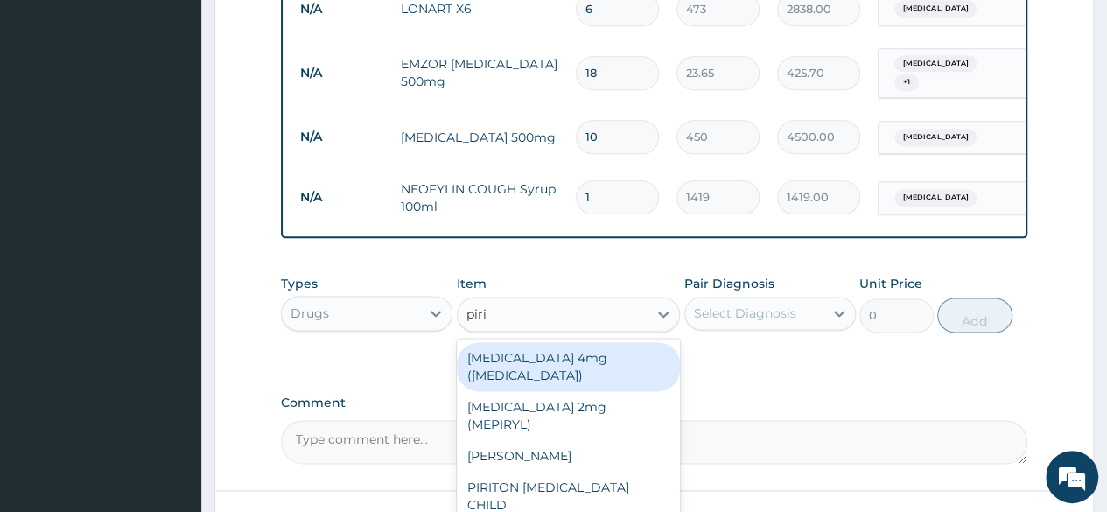
type input "pirit"
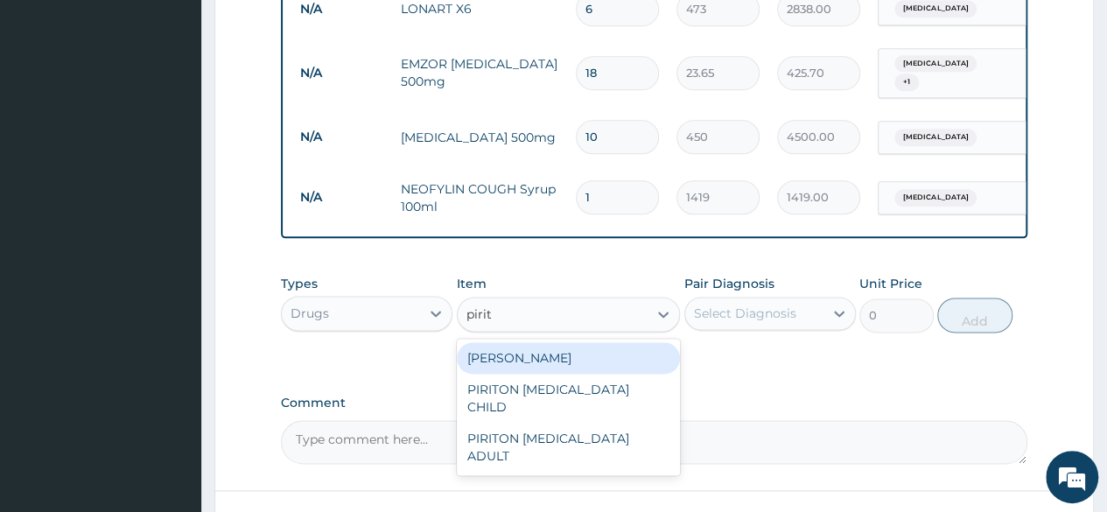
click at [612, 353] on div "PIRITON TAB EVANS" at bounding box center [569, 358] width 224 height 32
type input "23.65"
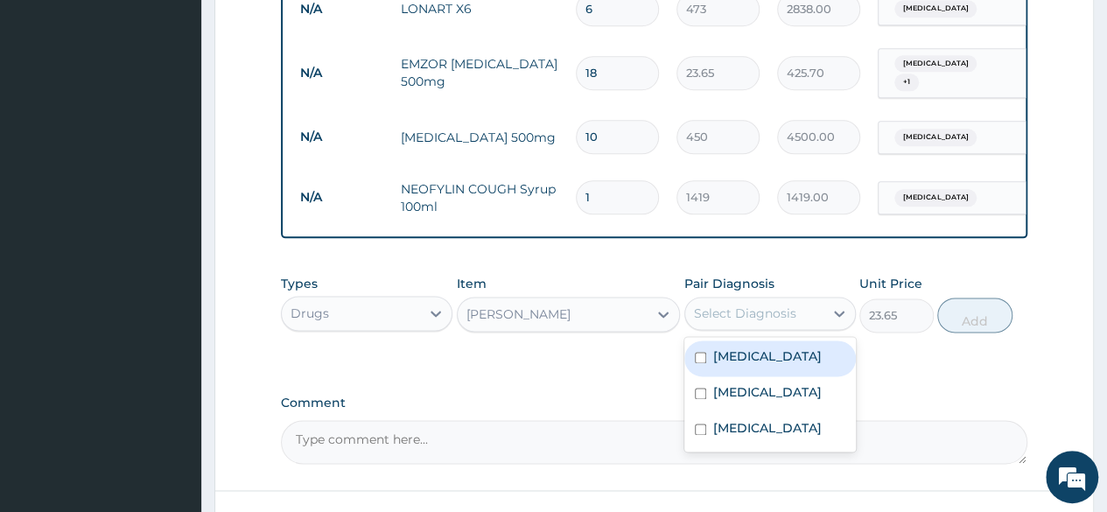
click at [822, 299] on div "Select Diagnosis" at bounding box center [754, 313] width 138 height 28
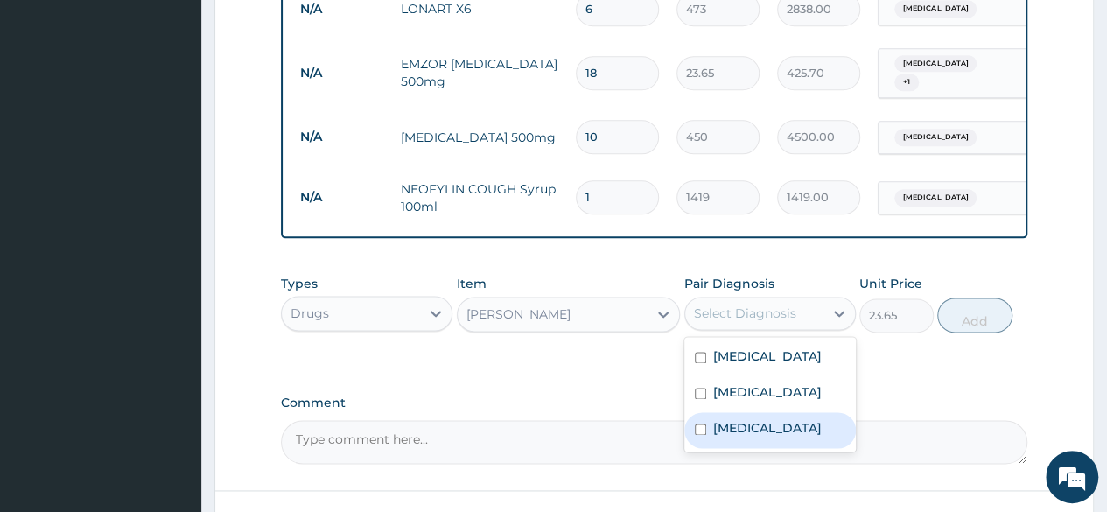
click at [782, 435] on label "Upper respiratory infection" at bounding box center [767, 428] width 109 height 18
checkbox input "true"
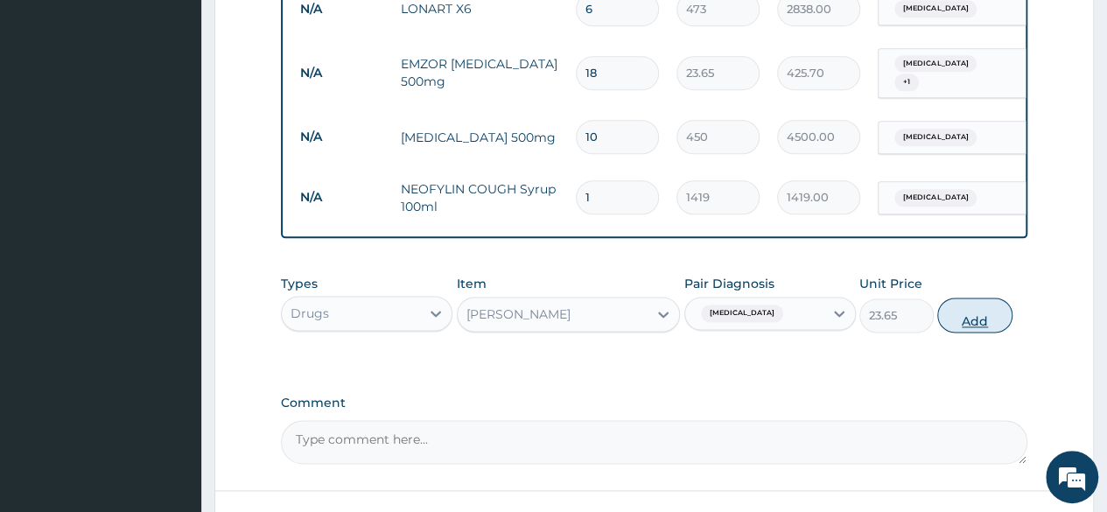
click at [988, 300] on button "Add" at bounding box center [974, 315] width 74 height 35
type input "0"
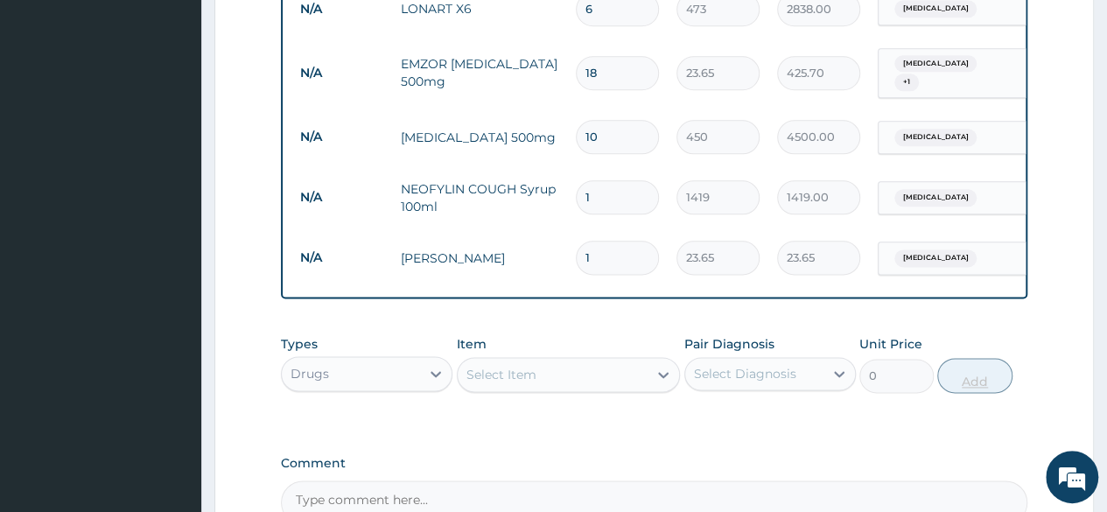
type input "10"
type input "236.50"
type input "10"
click at [592, 361] on div "Select Item" at bounding box center [553, 375] width 191 height 28
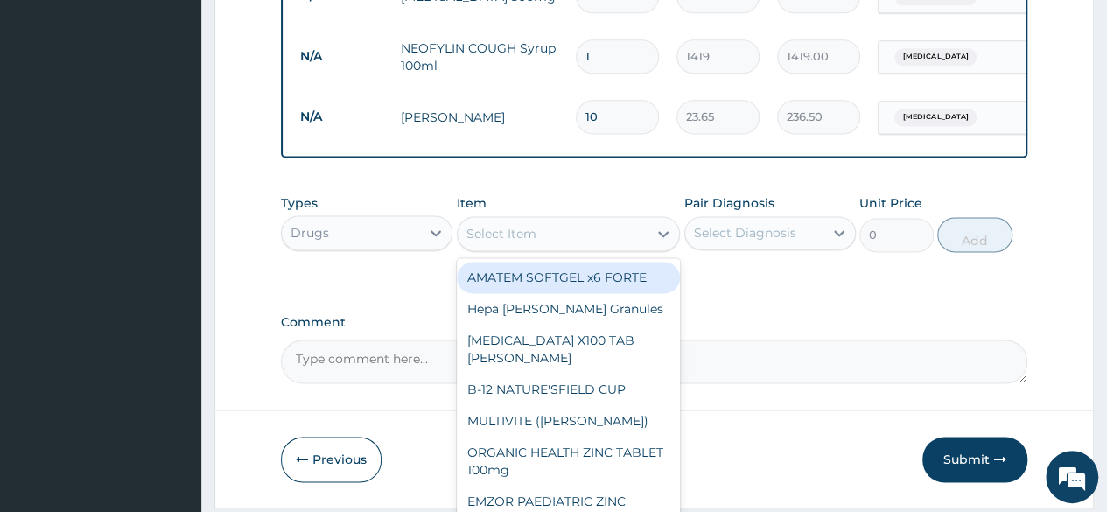
scroll to position [1181, 0]
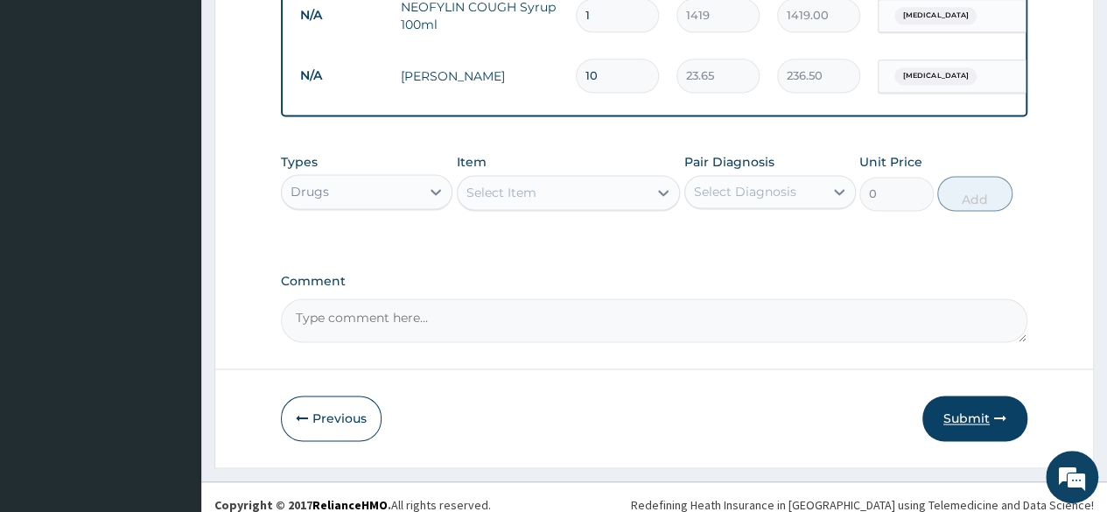
click at [972, 396] on button "Submit" at bounding box center [974, 419] width 105 height 46
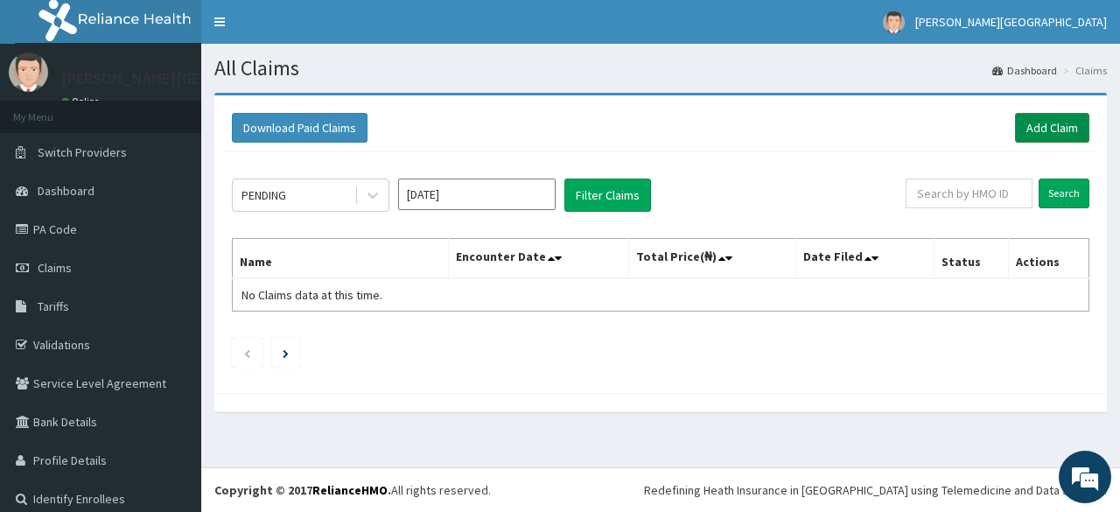
click at [1026, 121] on link "Add Claim" at bounding box center [1052, 128] width 74 height 30
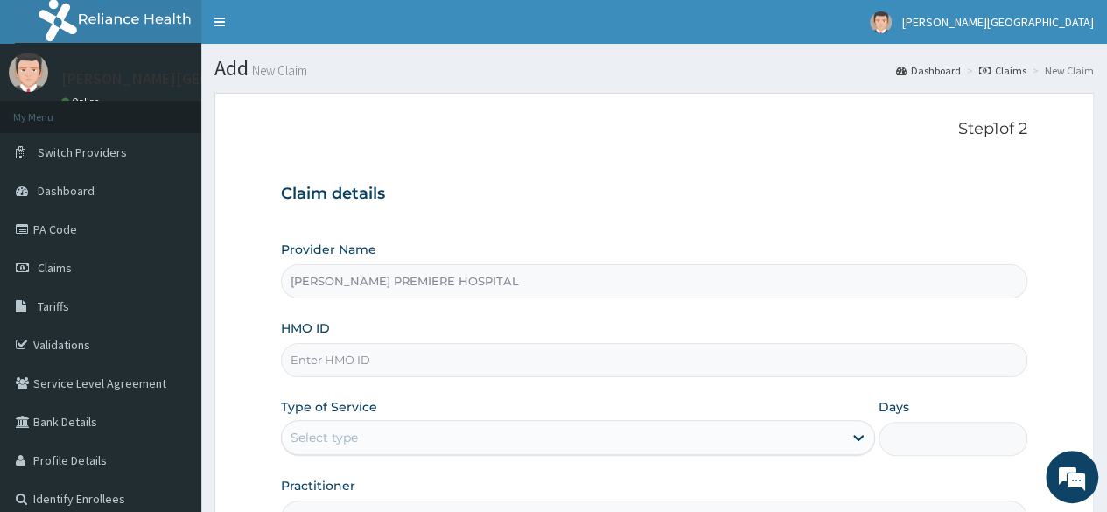
click at [362, 363] on input "HMO ID" at bounding box center [654, 360] width 746 height 34
paste input "GBZ/10160/A"
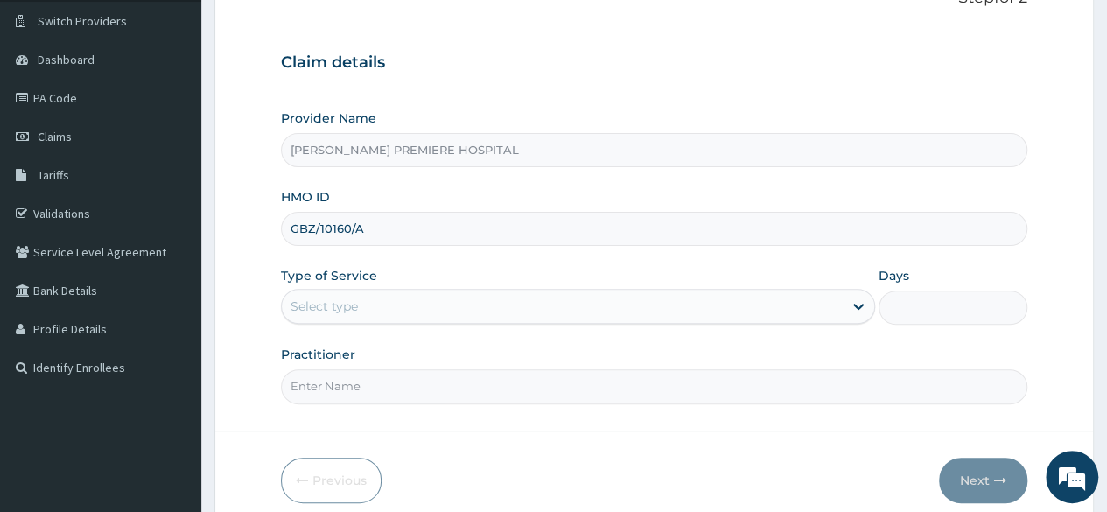
scroll to position [175, 0]
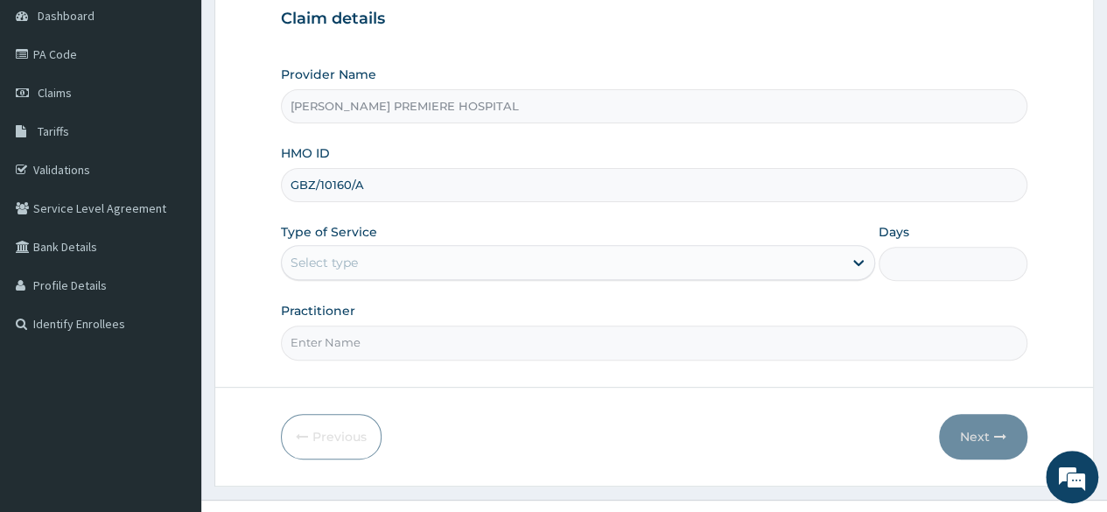
type input "GBZ/10160/A"
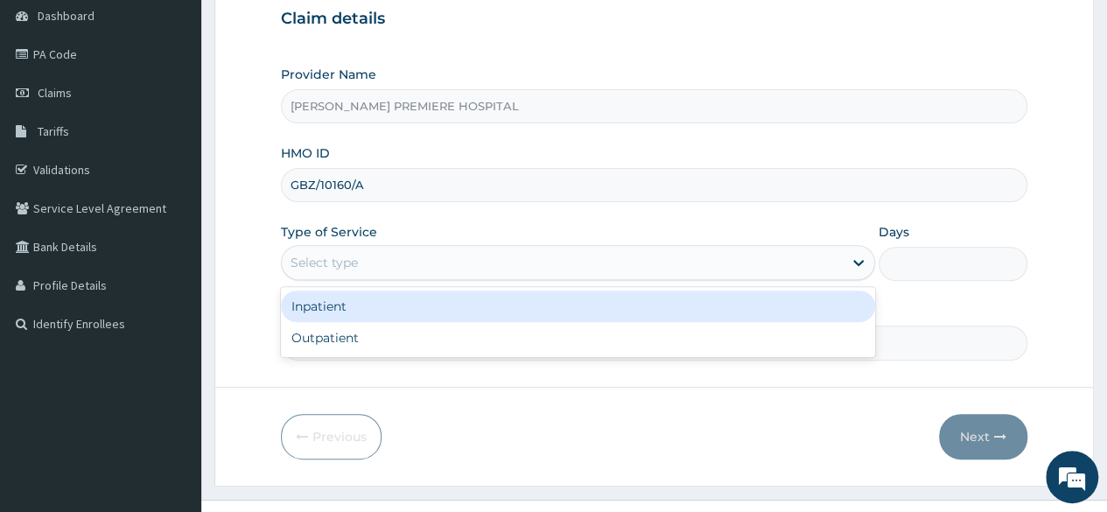
click at [415, 255] on div "Select type" at bounding box center [562, 263] width 561 height 28
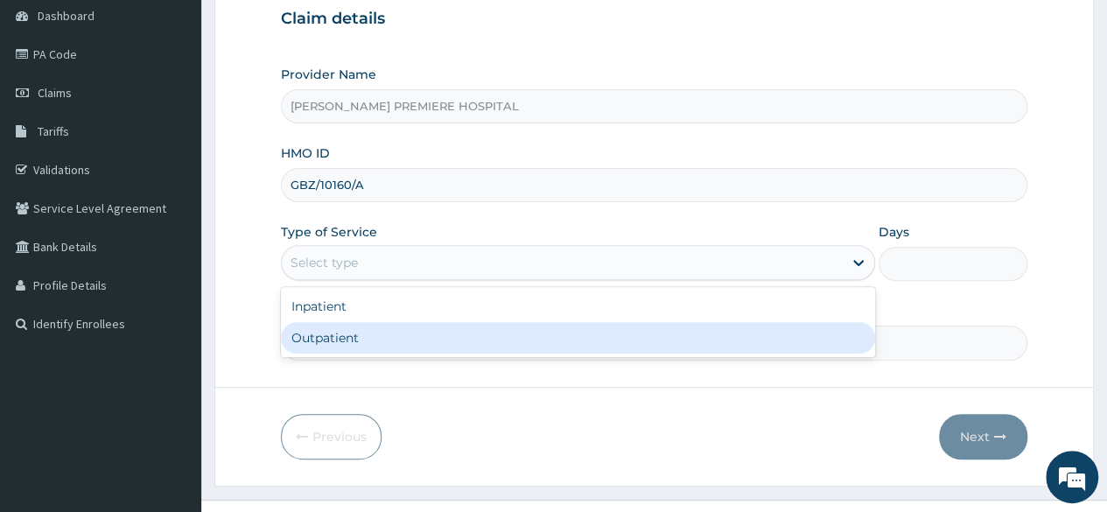
click at [375, 346] on div "Outpatient" at bounding box center [578, 338] width 594 height 32
type input "1"
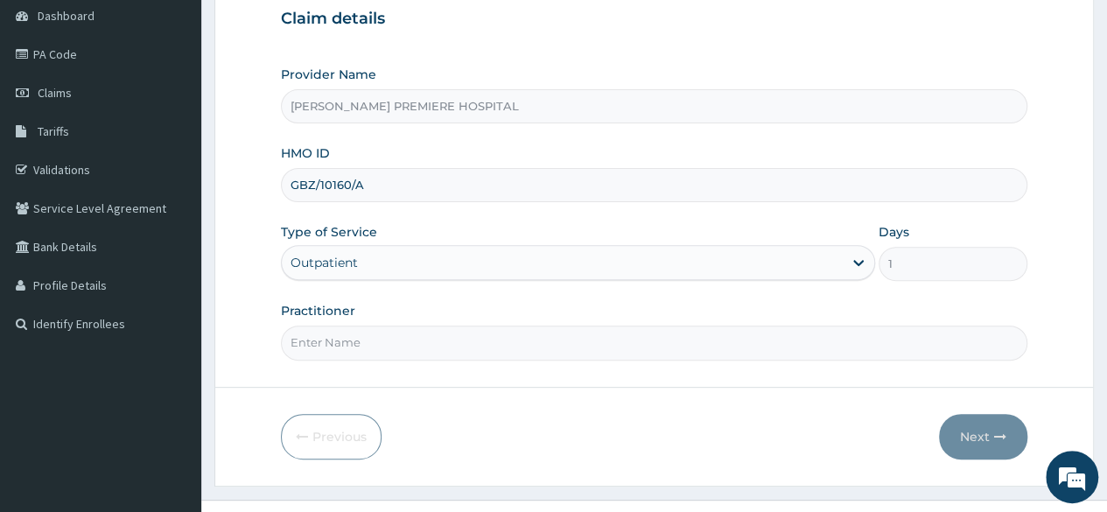
click at [355, 342] on input "Practitioner" at bounding box center [654, 343] width 746 height 34
type input "[PERSON_NAME]"
click at [990, 431] on button "Next" at bounding box center [983, 437] width 88 height 46
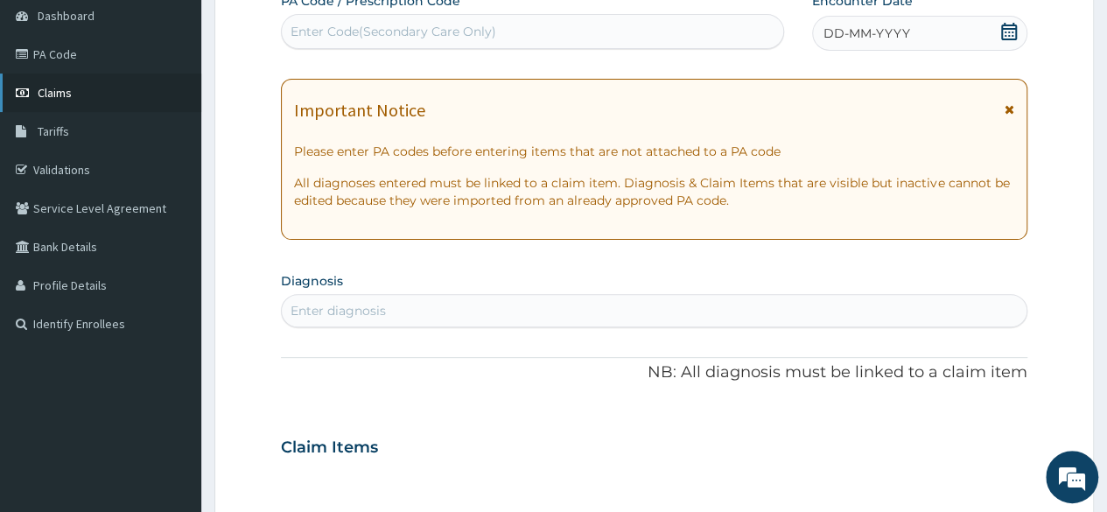
click at [72, 95] on link "Claims" at bounding box center [100, 93] width 201 height 39
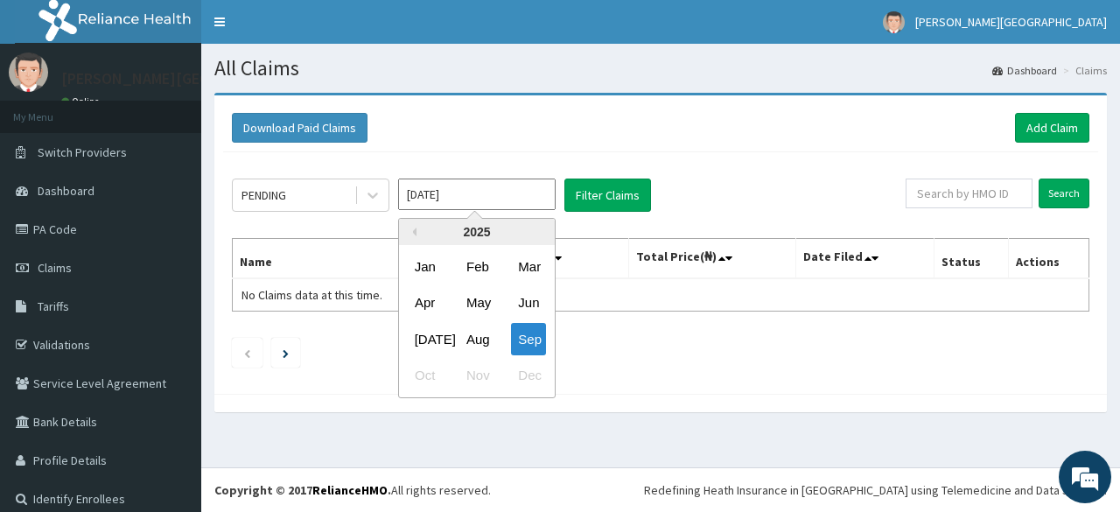
click at [471, 189] on input "[DATE]" at bounding box center [477, 195] width 158 height 32
click at [481, 334] on div "Aug" at bounding box center [476, 339] width 35 height 32
type input "[DATE]"
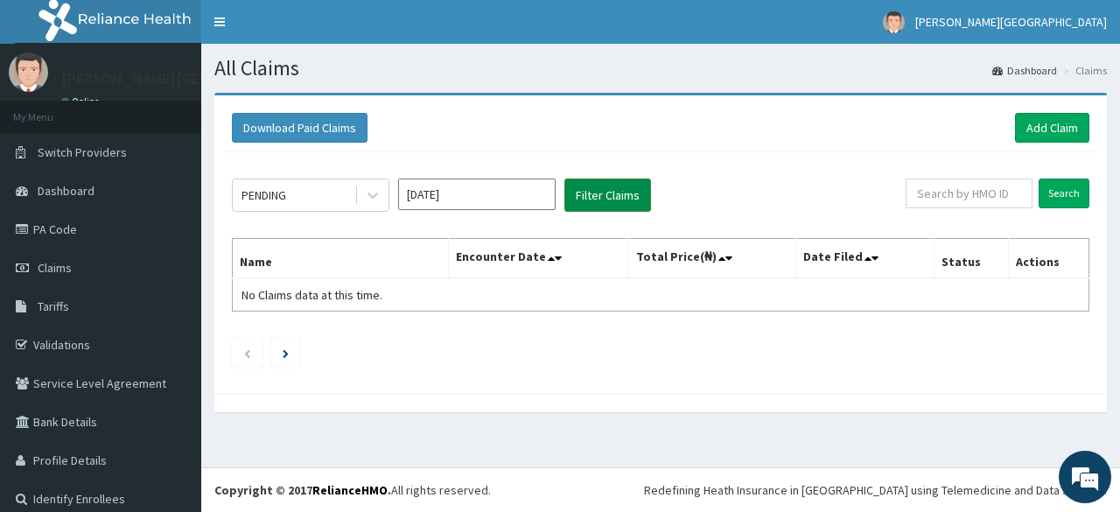
click at [618, 188] on button "Filter Claims" at bounding box center [607, 195] width 87 height 33
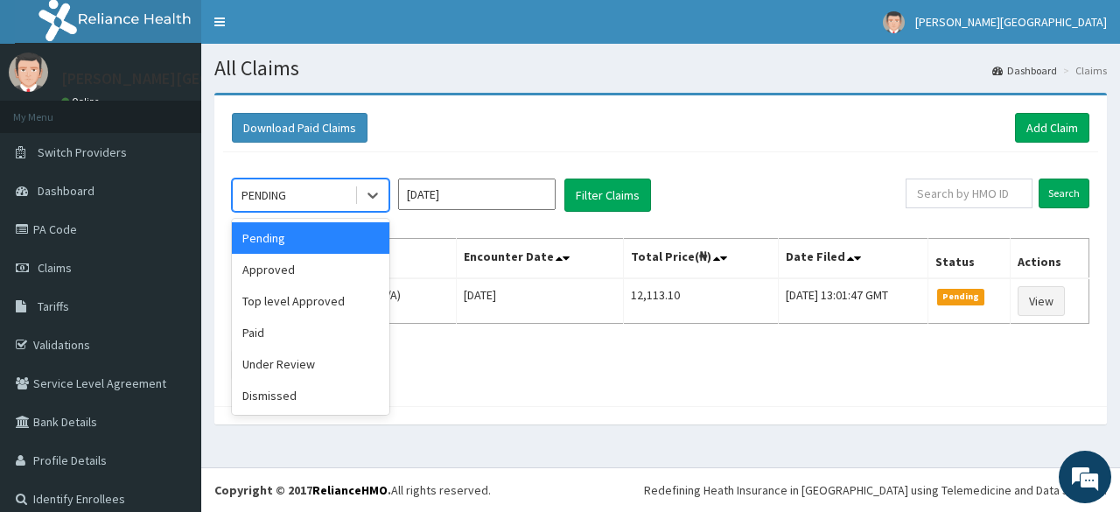
click at [333, 190] on div "PENDING" at bounding box center [294, 195] width 122 height 28
click at [289, 271] on div "Approved" at bounding box center [311, 270] width 158 height 32
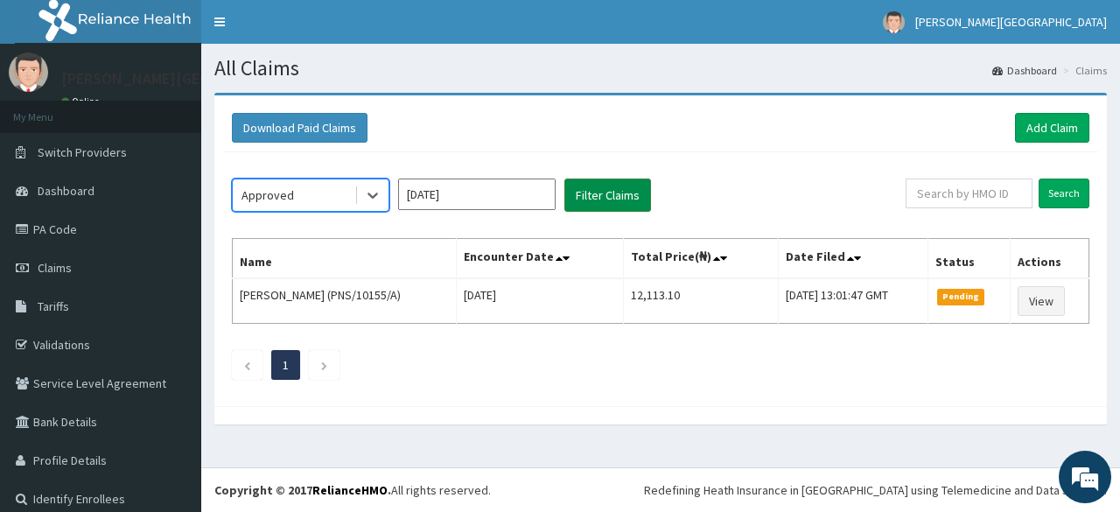
click at [618, 200] on button "Filter Claims" at bounding box center [607, 195] width 87 height 33
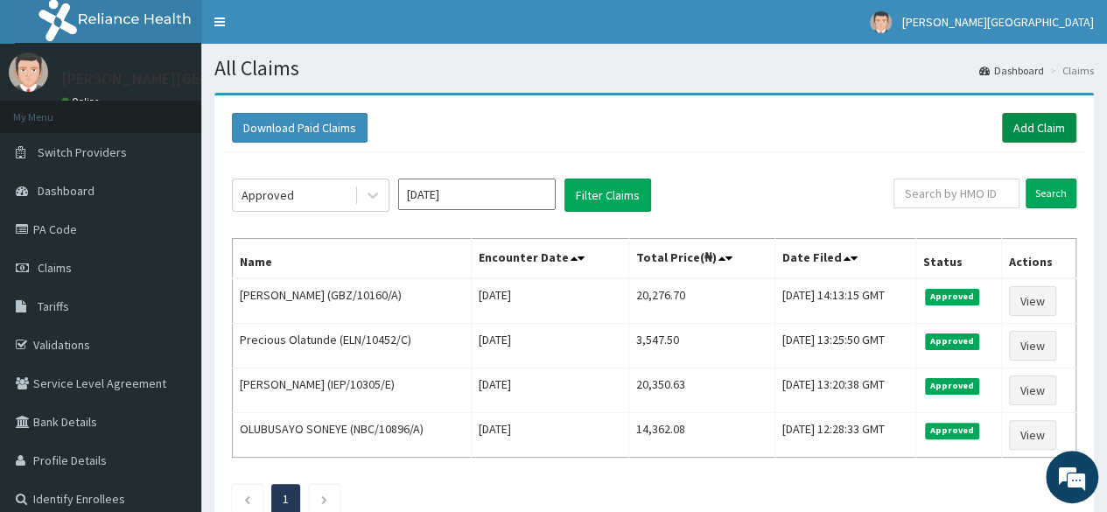
click at [1037, 130] on link "Add Claim" at bounding box center [1039, 128] width 74 height 30
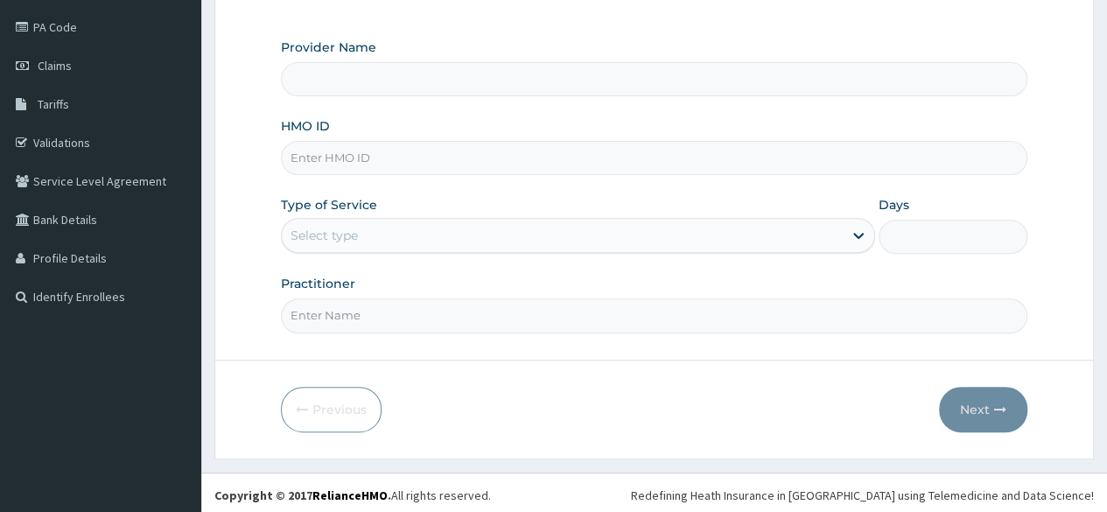
scroll to position [203, 0]
type input "[PERSON_NAME] PREMIERE HOSPITAL"
click at [341, 159] on input "HMO ID" at bounding box center [654, 157] width 746 height 34
paste input "GCE/10097/B"
type input "GCE/10097/B"
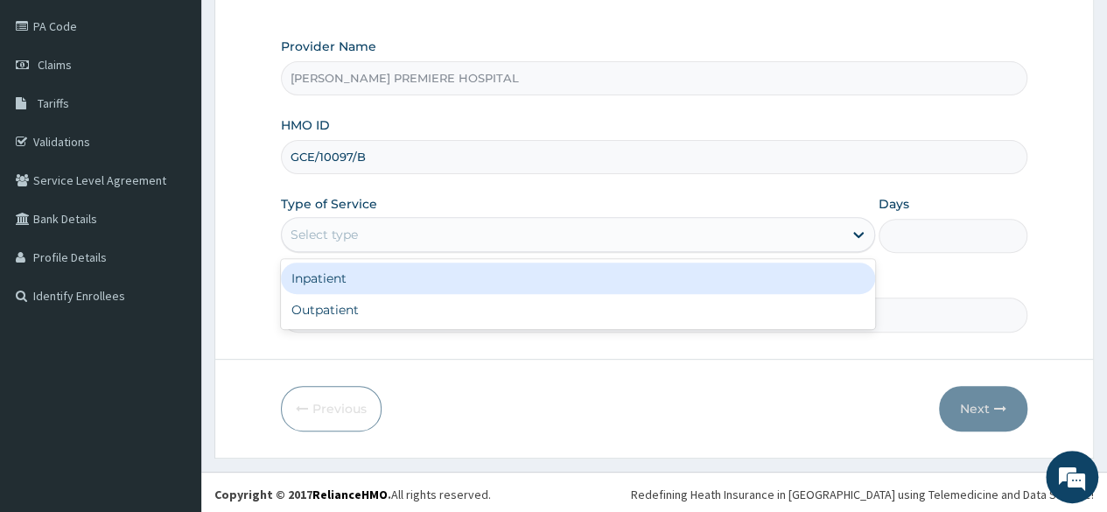
click at [352, 226] on div "Select type" at bounding box center [324, 235] width 67 height 18
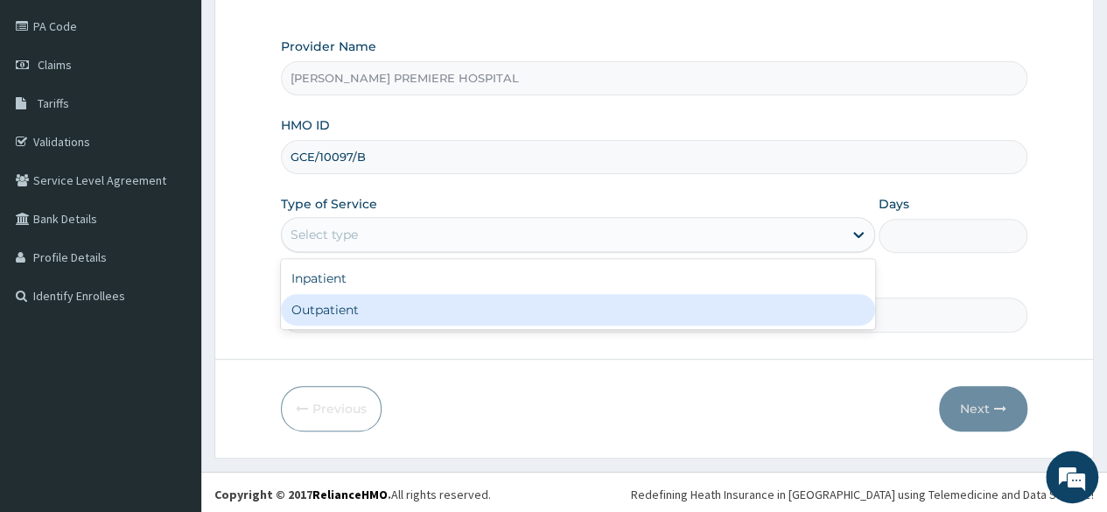
click at [341, 310] on div "Outpatient" at bounding box center [578, 310] width 594 height 32
type input "1"
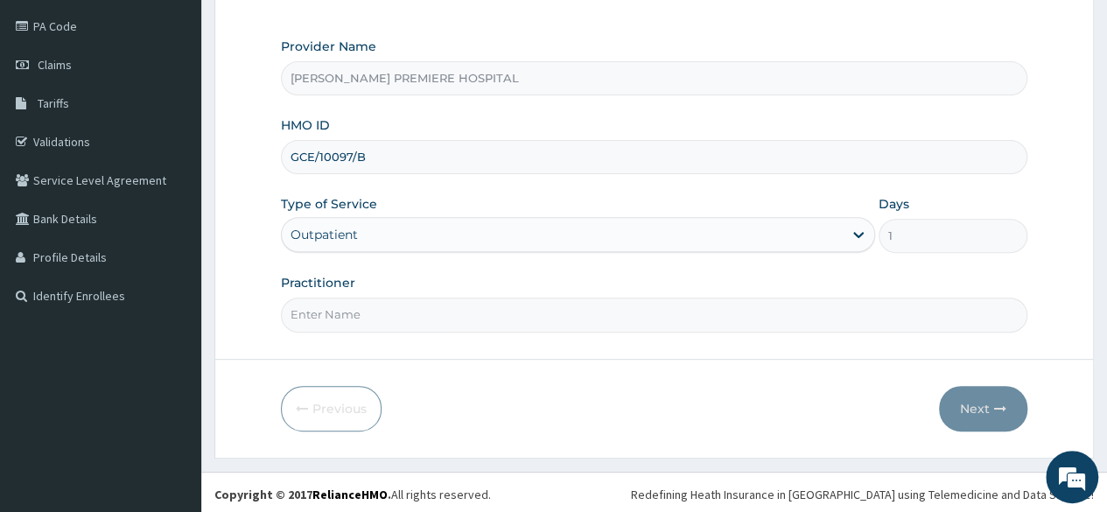
scroll to position [0, 0]
click at [368, 306] on input "Practitioner" at bounding box center [654, 315] width 746 height 34
type input "DR ALAMBA"
click at [1005, 405] on icon "button" at bounding box center [1000, 409] width 12 height 12
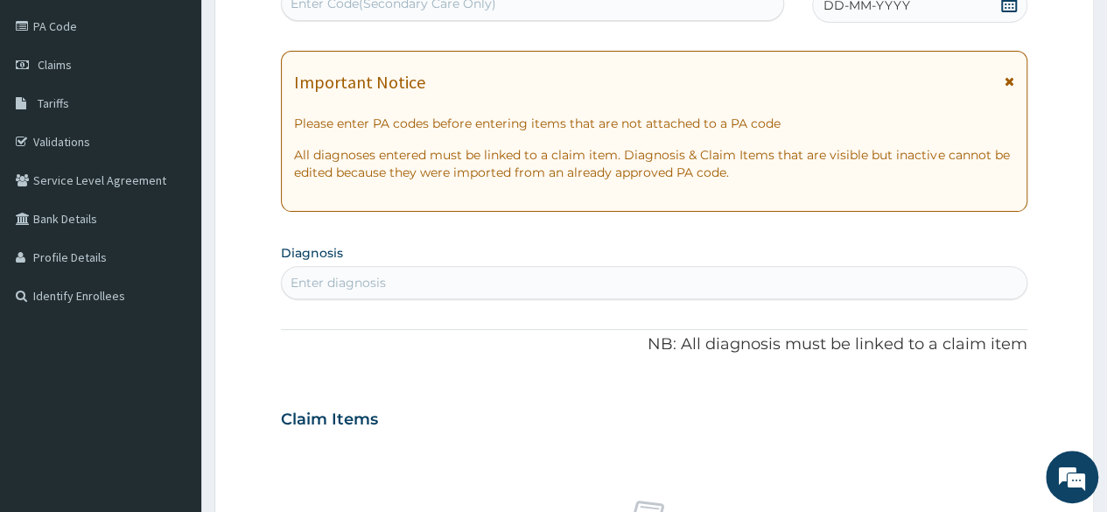
click at [390, 282] on div "Enter diagnosis" at bounding box center [654, 283] width 745 height 28
type input "mala"
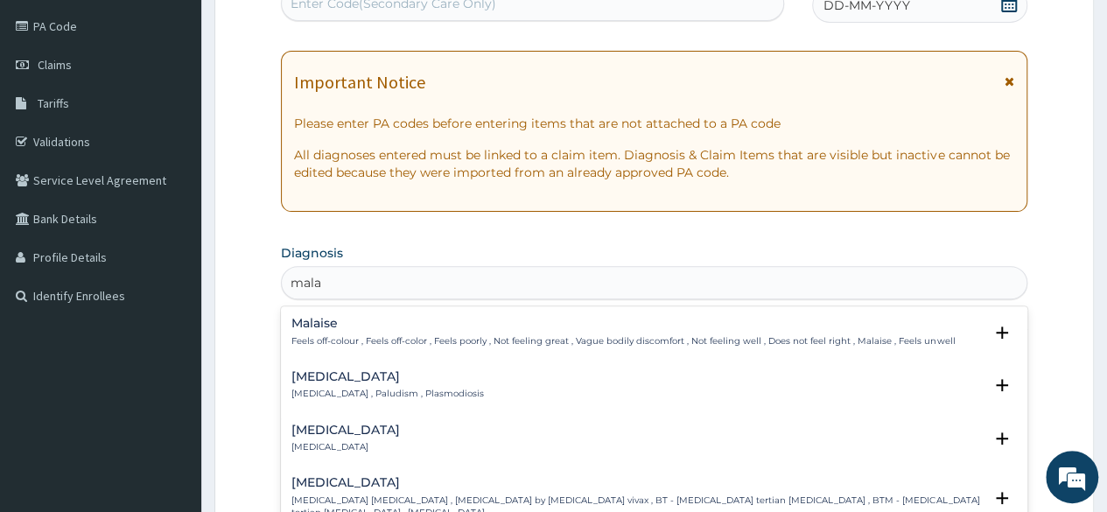
click at [303, 367] on div "Malaria Malaria , Paludism , Plasmodiosis Select Status Query Query covers susp…" at bounding box center [654, 389] width 746 height 53
click at [319, 388] on p "Malaria , Paludism , Plasmodiosis" at bounding box center [387, 394] width 193 height 12
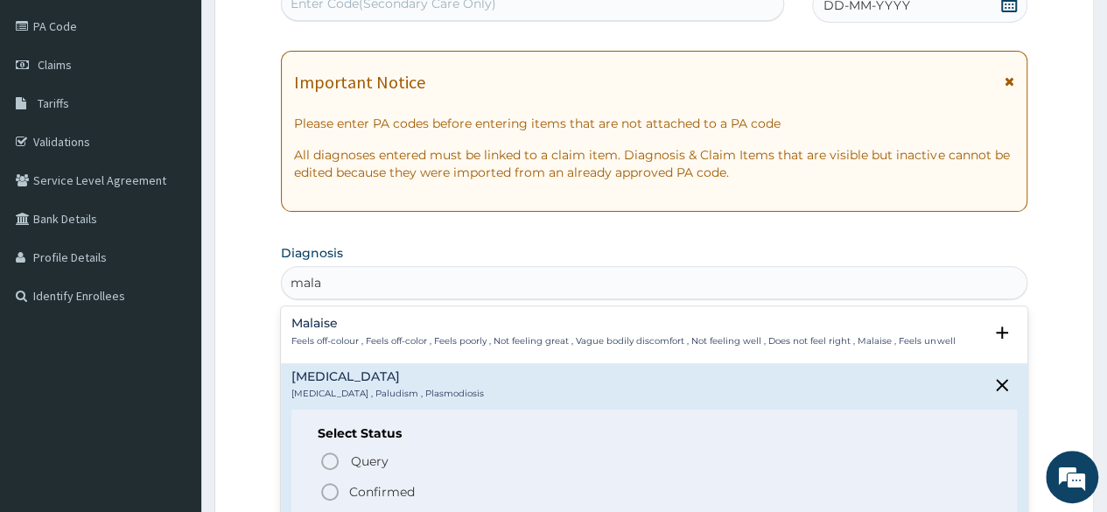
scroll to position [175, 0]
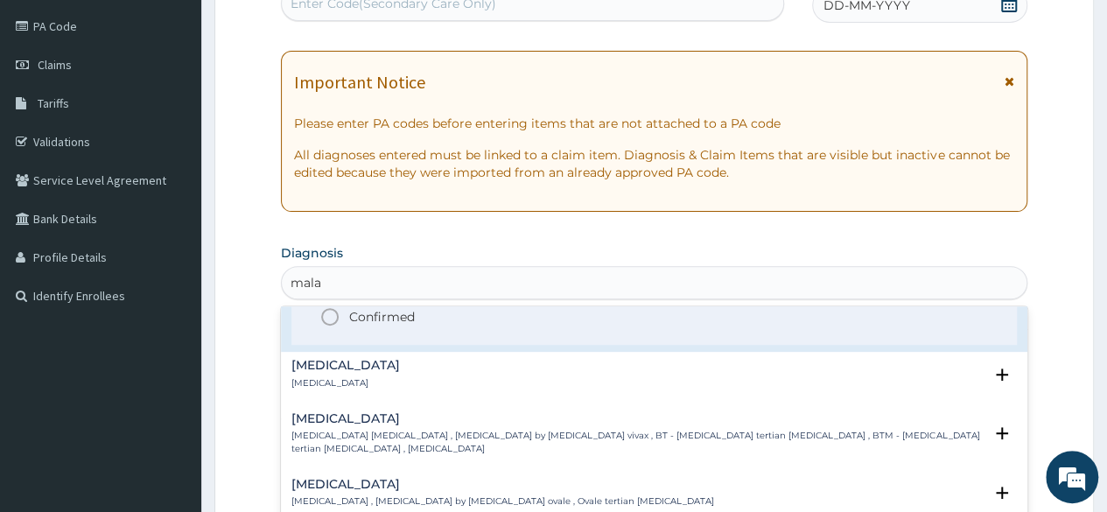
click at [380, 316] on p "Confirmed" at bounding box center [382, 317] width 66 height 18
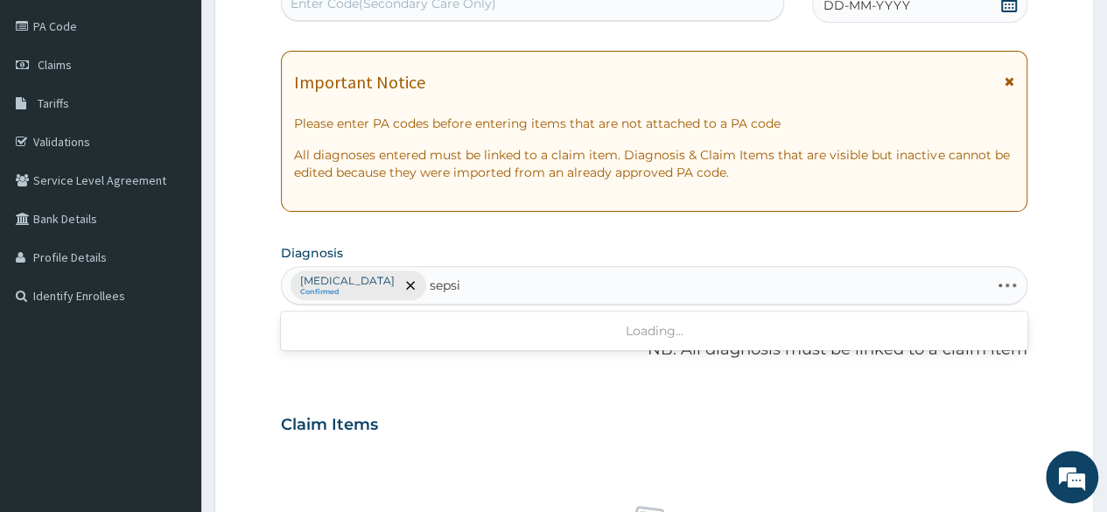
type input "sepsis"
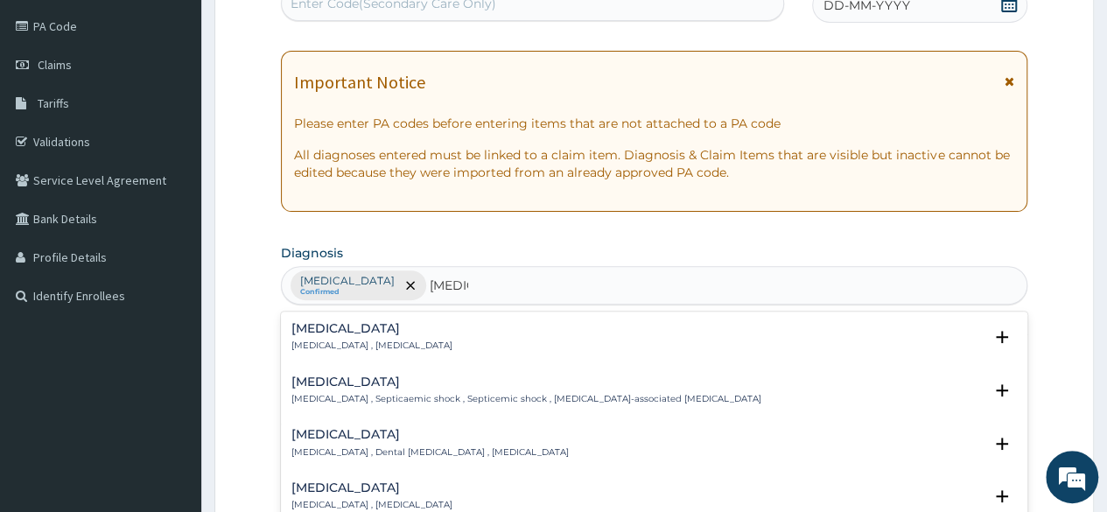
click at [354, 334] on div "Sepsis Systemic infection , Sepsis" at bounding box center [371, 337] width 161 height 31
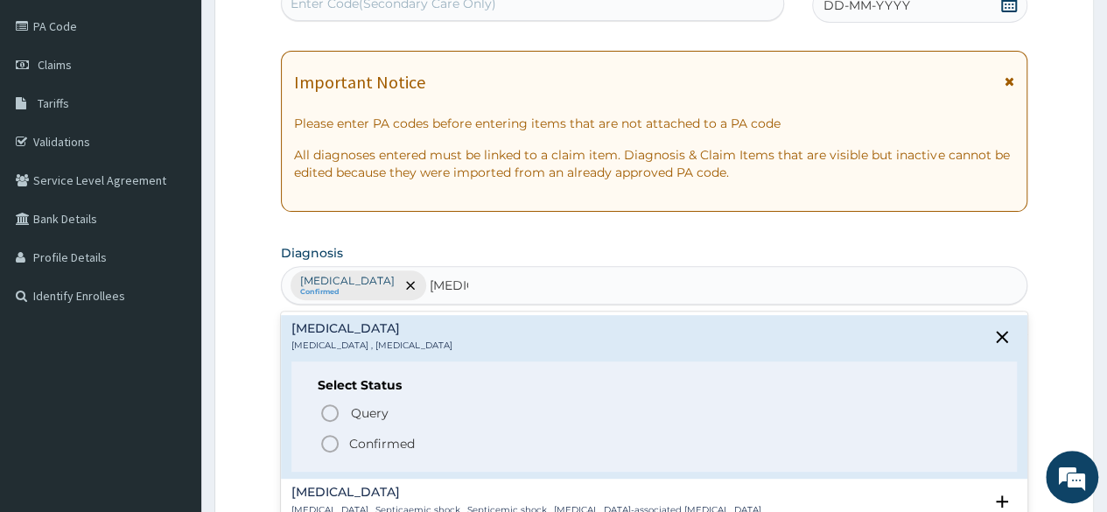
click at [396, 440] on p "Confirmed" at bounding box center [382, 444] width 66 height 18
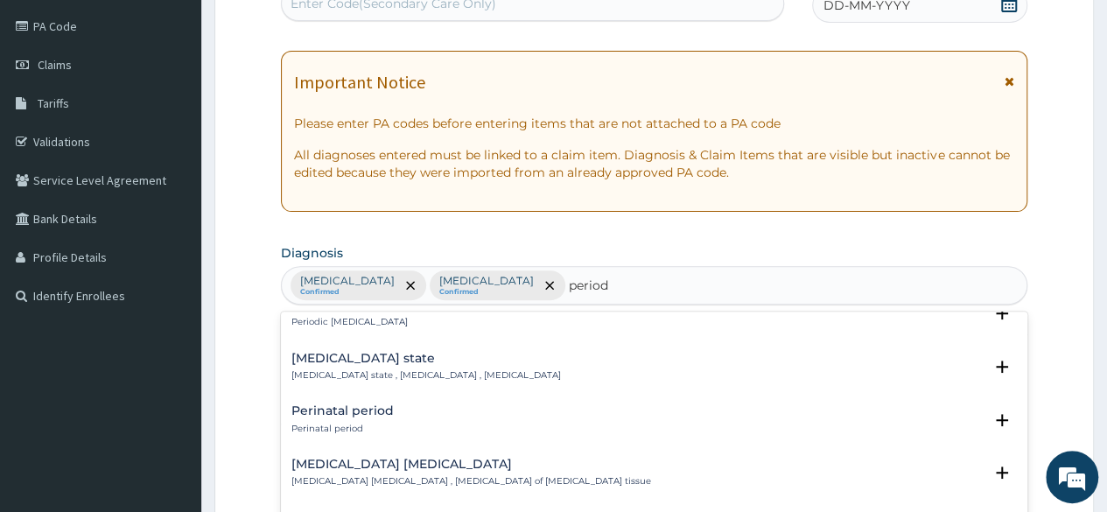
scroll to position [700, 0]
type input "periodon"
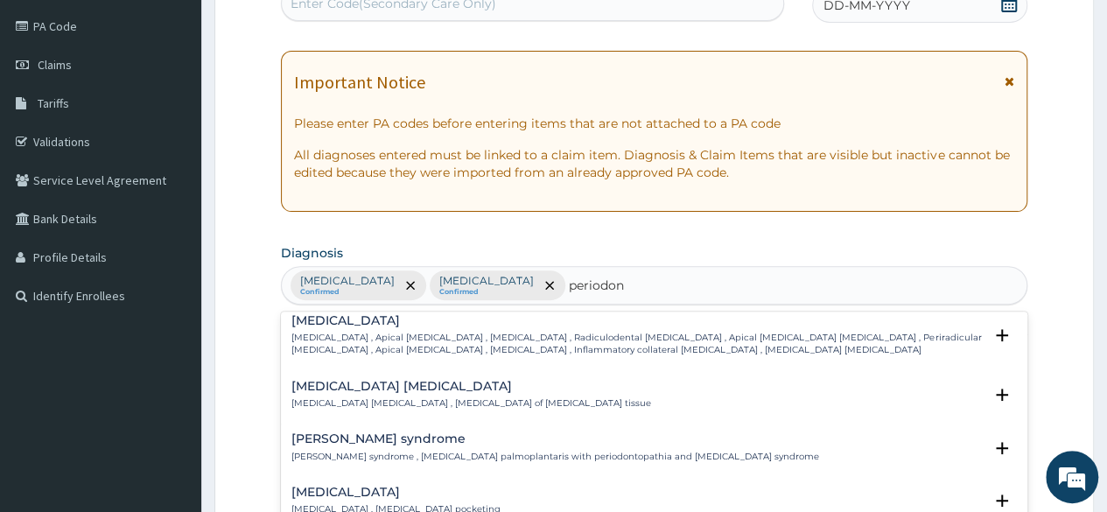
scroll to position [0, 0]
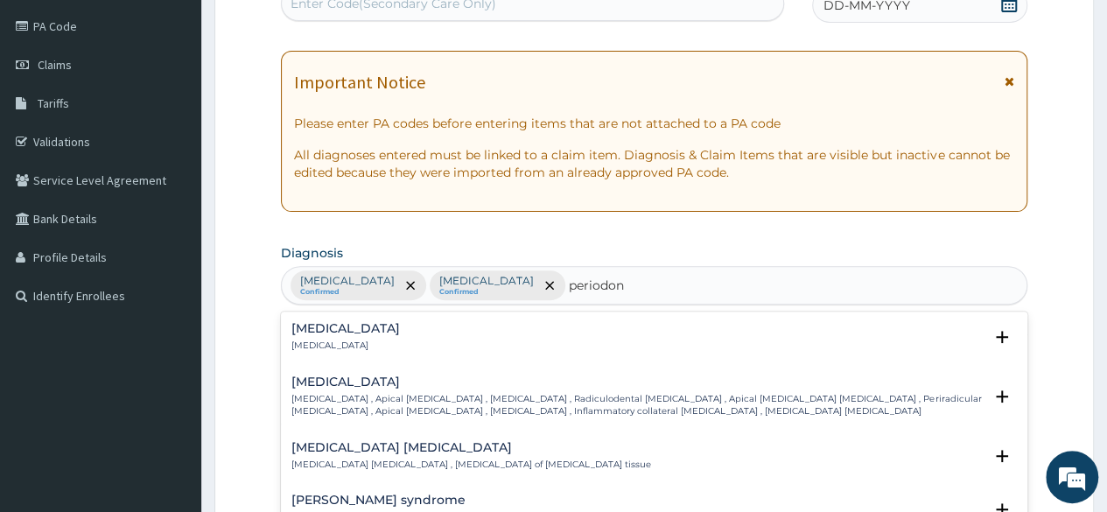
click at [355, 327] on h4 "Periodontitis" at bounding box center [345, 328] width 109 height 13
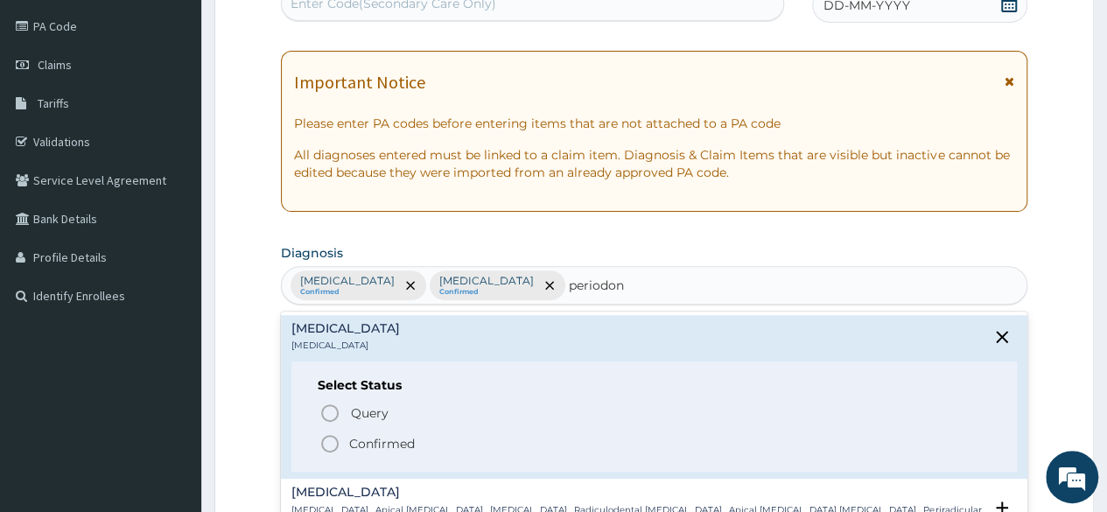
click at [361, 444] on p "Confirmed" at bounding box center [382, 444] width 66 height 18
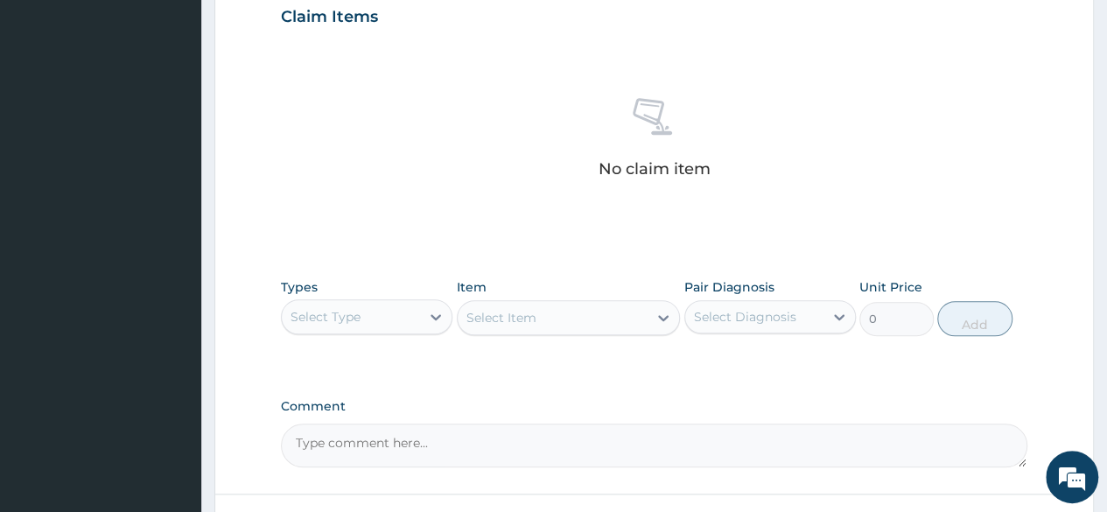
scroll to position [728, 0]
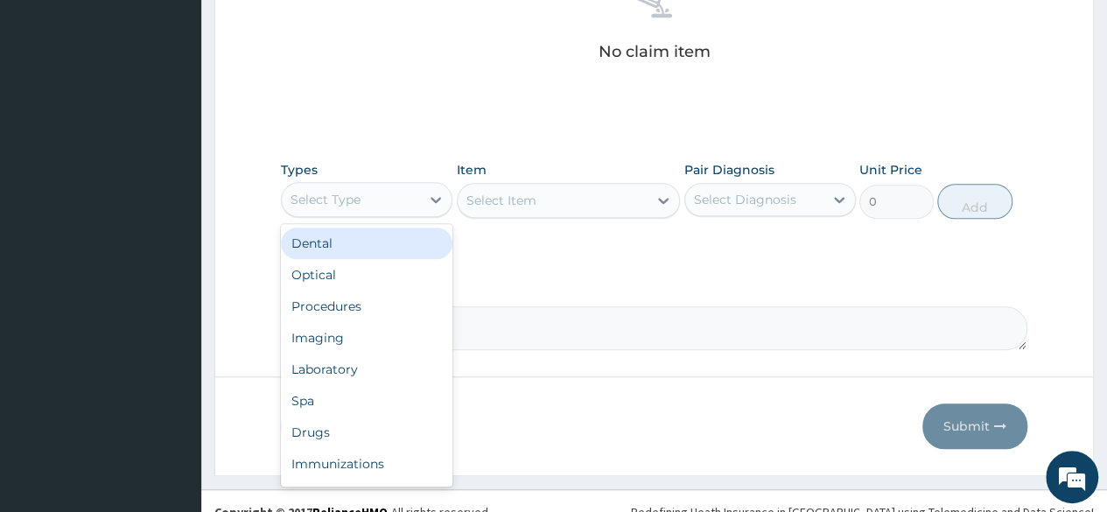
click at [392, 197] on div "Select Type" at bounding box center [351, 200] width 138 height 28
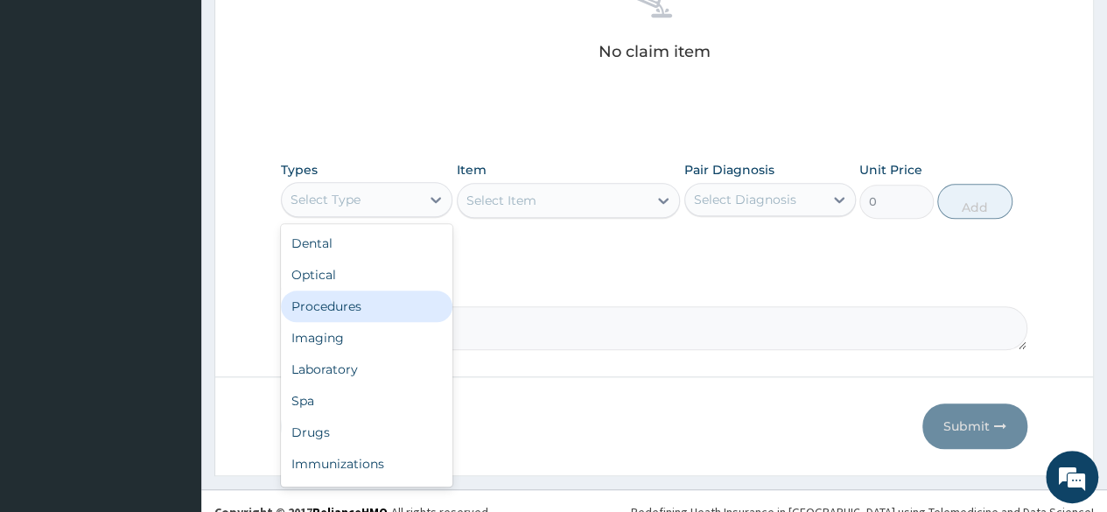
click at [364, 291] on div "Procedures" at bounding box center [367, 307] width 172 height 32
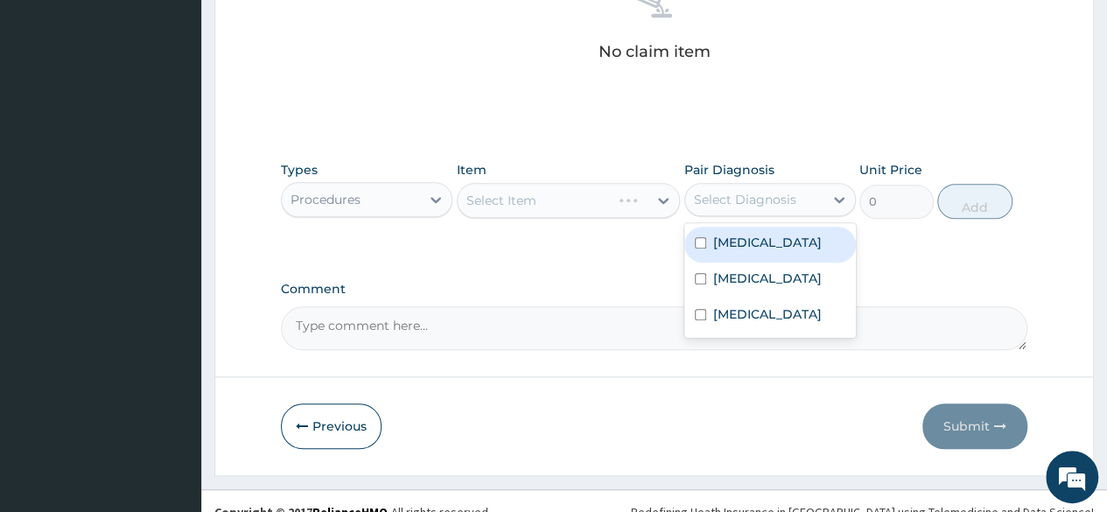
click at [743, 191] on div "Select Diagnosis" at bounding box center [745, 200] width 102 height 18
click at [732, 234] on label "[MEDICAL_DATA]" at bounding box center [767, 243] width 109 height 18
checkbox input "true"
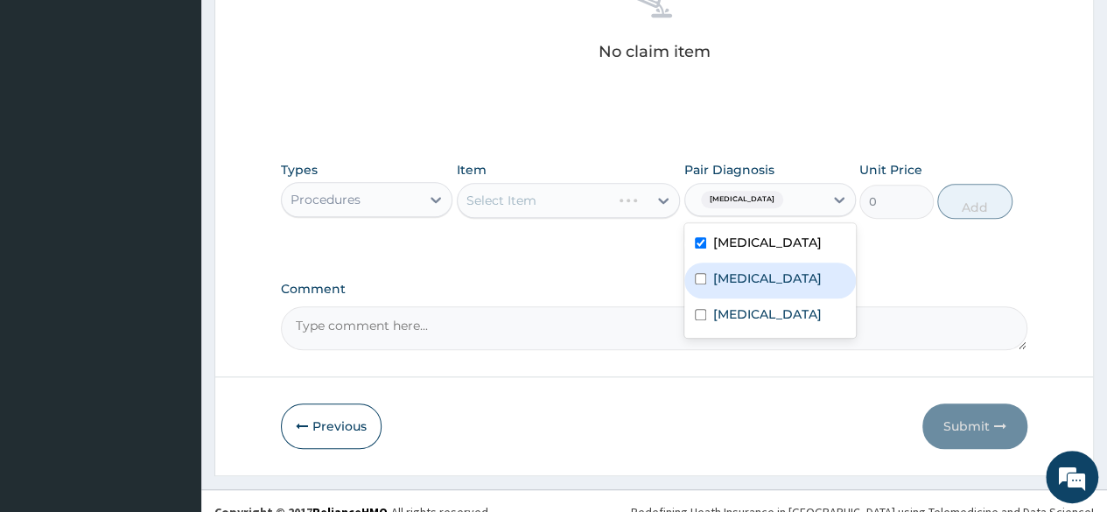
click at [733, 272] on label "[MEDICAL_DATA]" at bounding box center [767, 279] width 109 height 18
checkbox input "true"
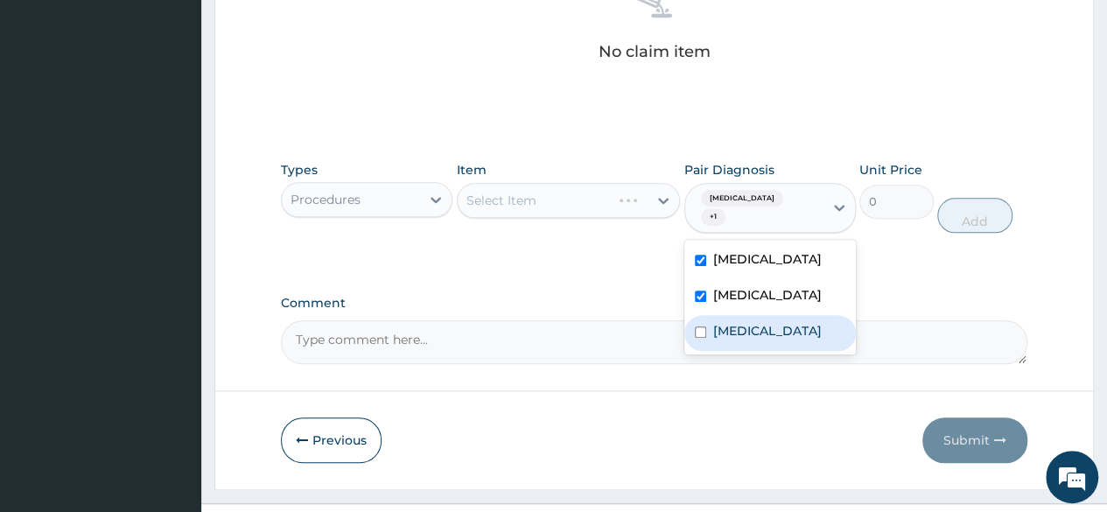
click at [738, 322] on label "Periodontitis" at bounding box center [767, 331] width 109 height 18
checkbox input "true"
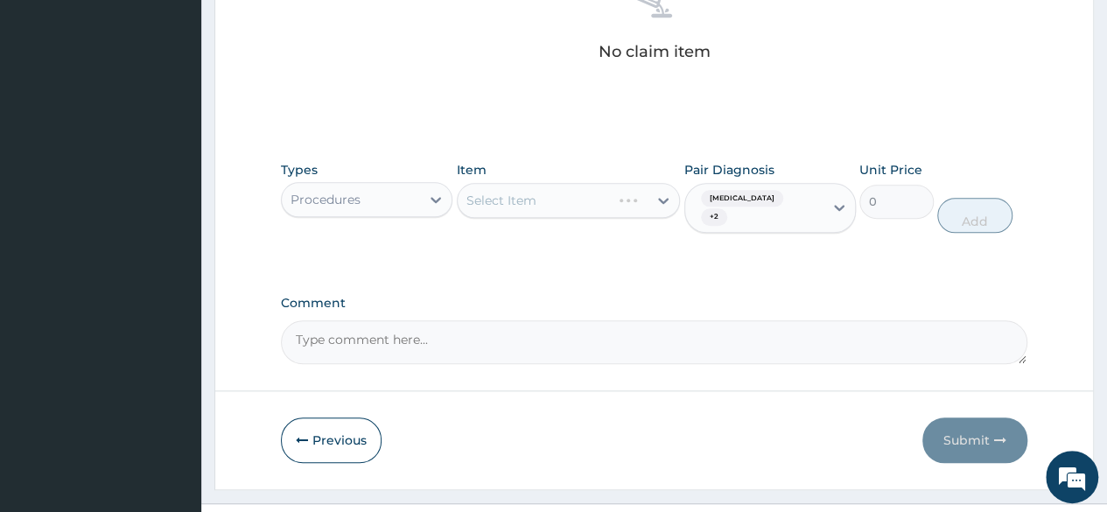
click at [536, 200] on div "Select Item" at bounding box center [569, 200] width 224 height 35
click at [607, 191] on div "Select Item" at bounding box center [569, 200] width 224 height 35
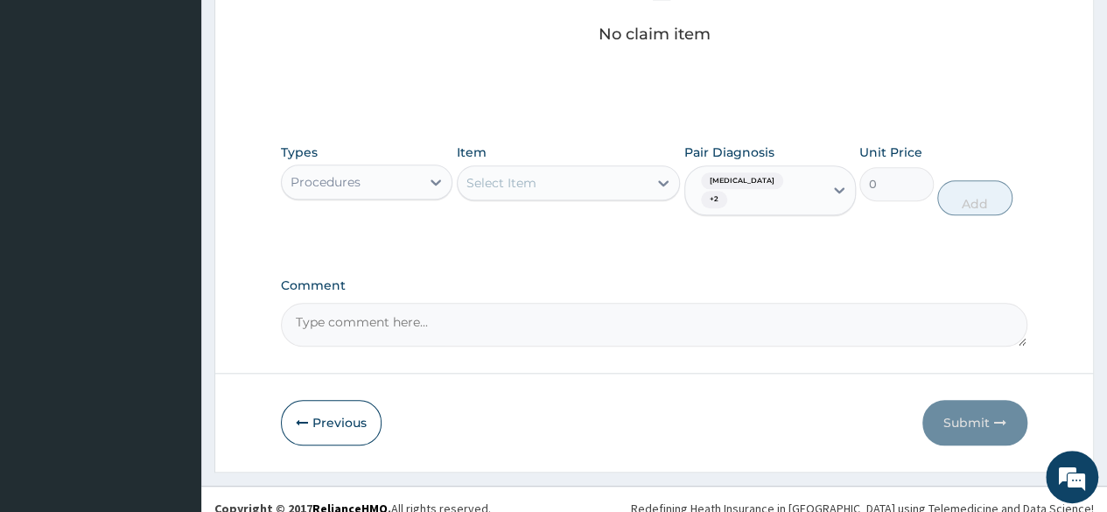
scroll to position [746, 0]
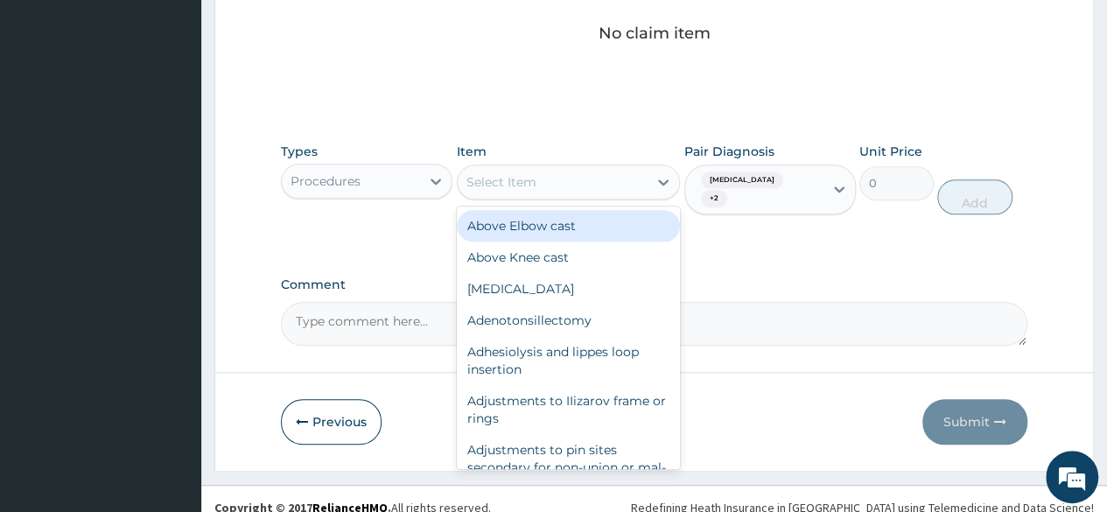
click at [599, 181] on div "Select Item" at bounding box center [553, 182] width 191 height 28
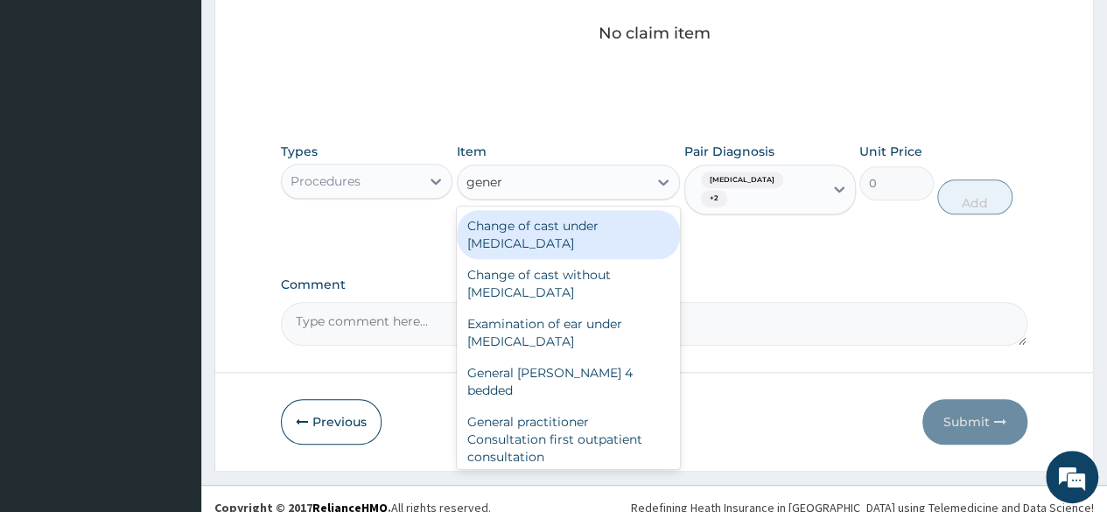
type input "genera"
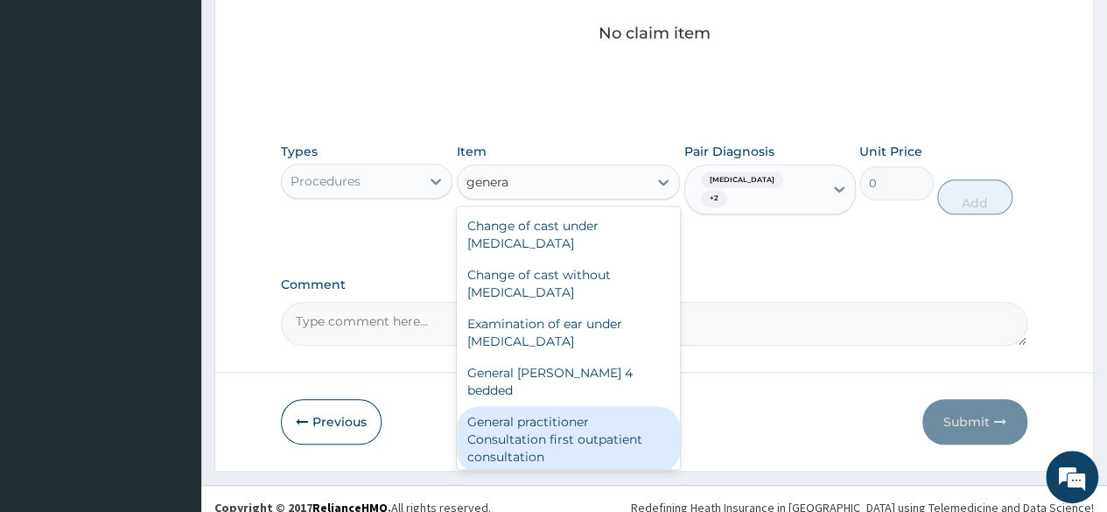
click at [605, 417] on div "General practitioner Consultation first outpatient consultation" at bounding box center [569, 439] width 224 height 67
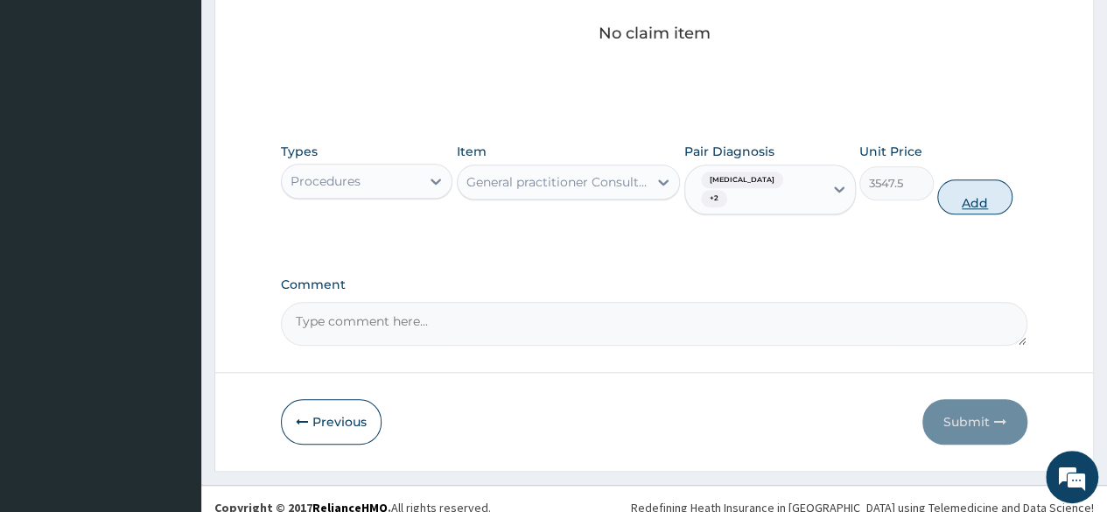
click at [965, 179] on button "Add" at bounding box center [974, 196] width 74 height 35
type input "0"
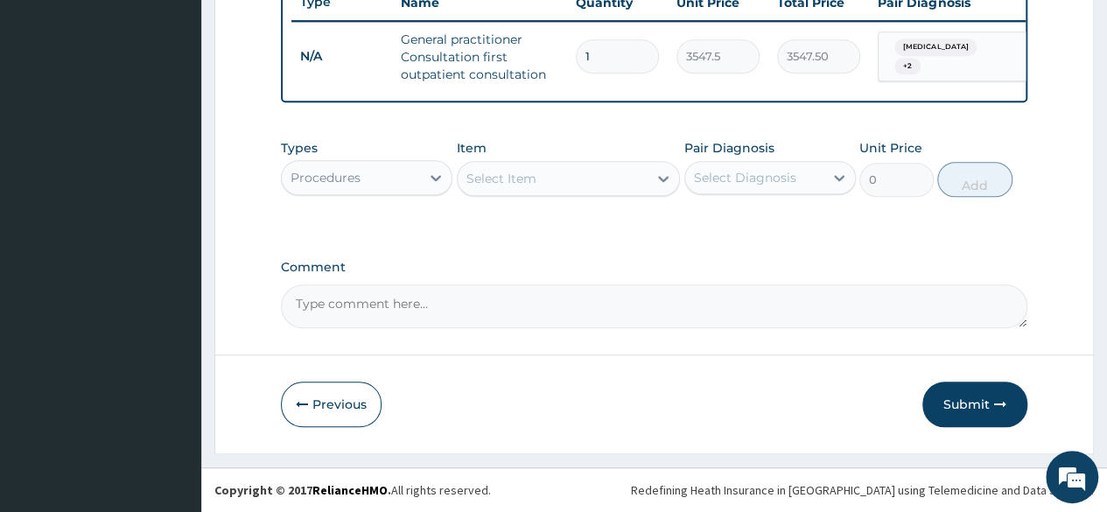
scroll to position [686, 0]
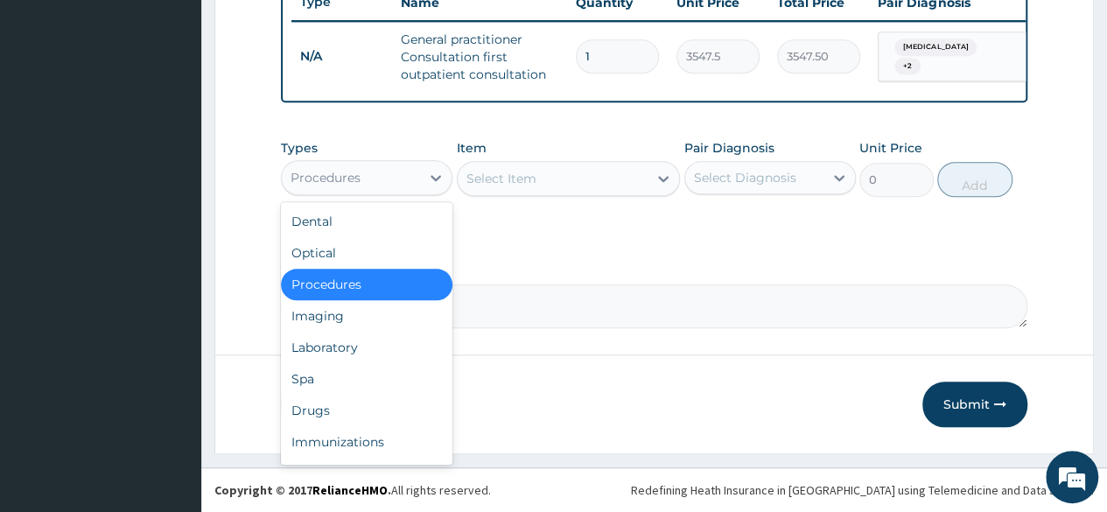
click at [417, 186] on div "Procedures" at bounding box center [351, 178] width 138 height 28
click at [378, 349] on div "Laboratory" at bounding box center [367, 348] width 172 height 32
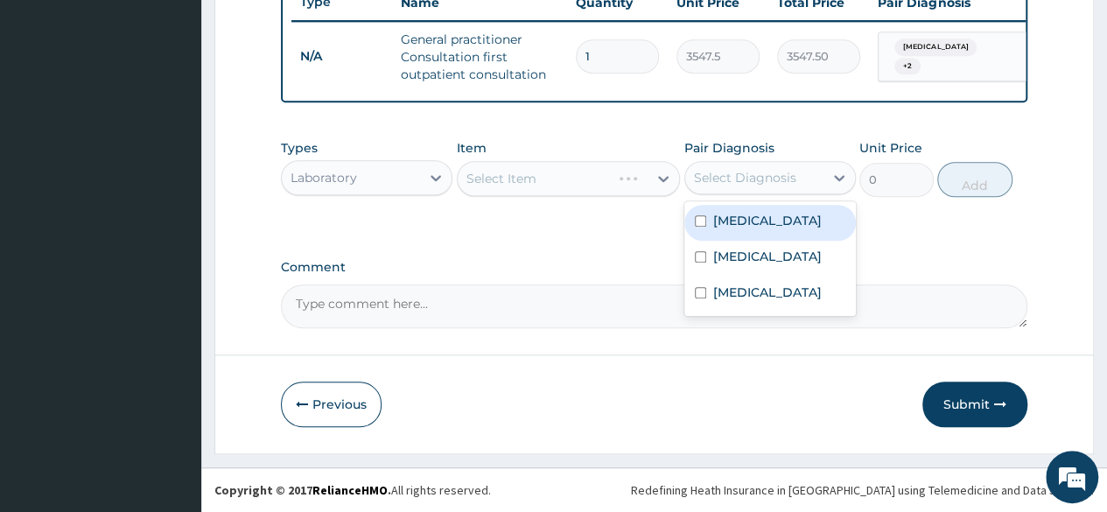
click at [760, 178] on div "Select Diagnosis" at bounding box center [745, 178] width 102 height 18
click at [753, 225] on label "[MEDICAL_DATA]" at bounding box center [767, 221] width 109 height 18
checkbox input "true"
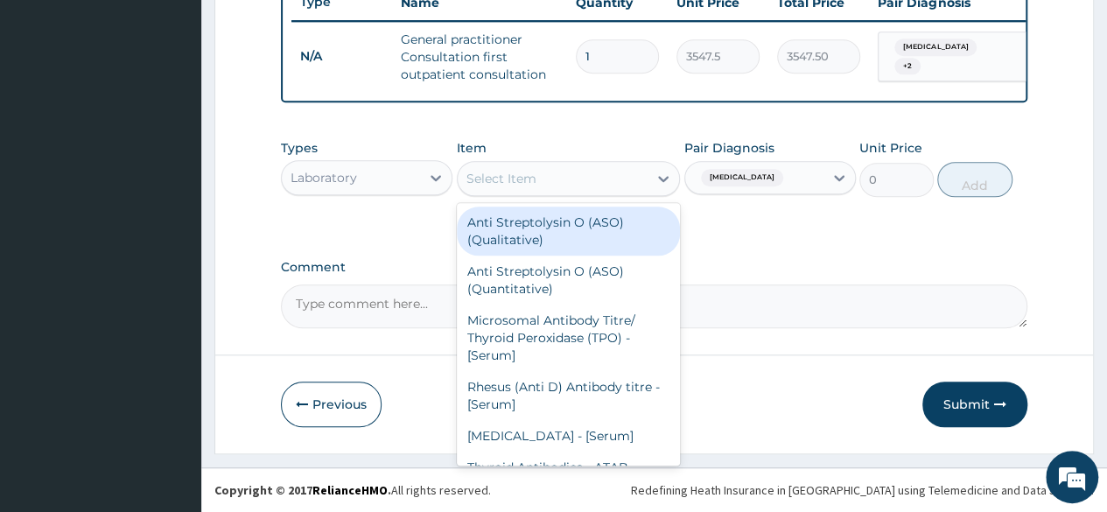
click at [597, 186] on div "Select Item" at bounding box center [553, 179] width 191 height 28
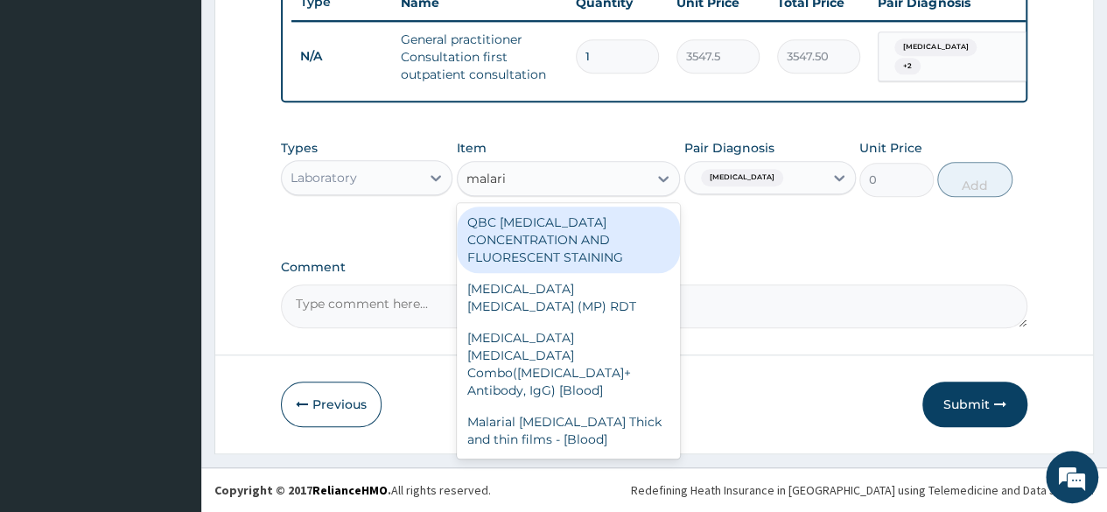
type input "[MEDICAL_DATA]"
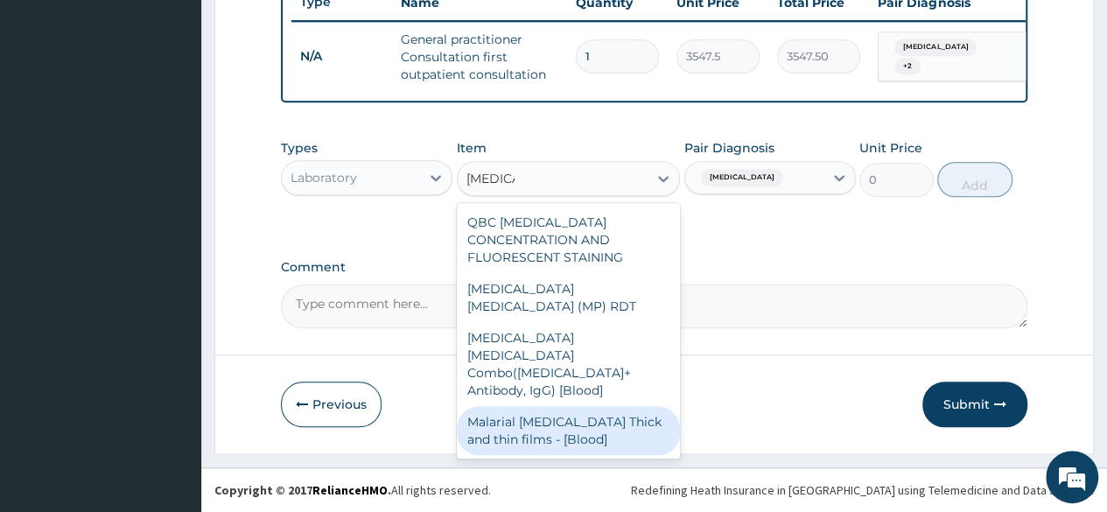
click at [590, 406] on div "Malarial [MEDICAL_DATA] Thick and thin films - [Blood]" at bounding box center [569, 430] width 224 height 49
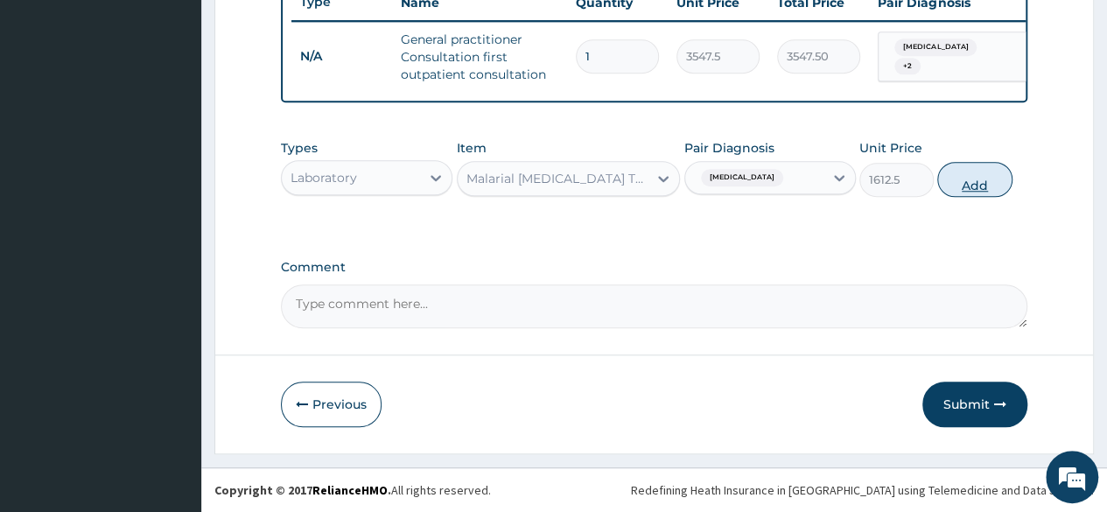
click at [982, 186] on button "Add" at bounding box center [974, 179] width 74 height 35
type input "0"
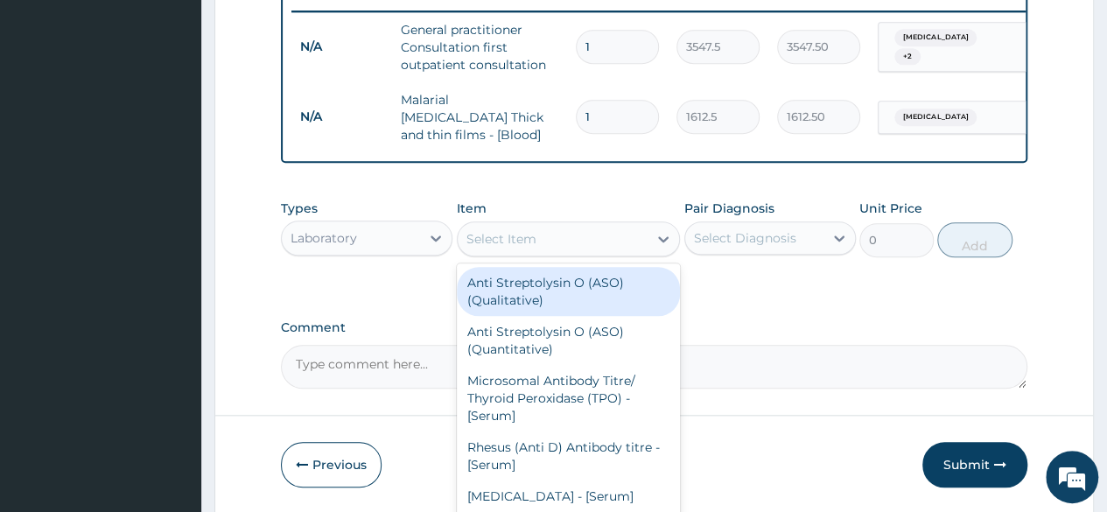
click at [569, 237] on div "Select Item" at bounding box center [553, 239] width 191 height 28
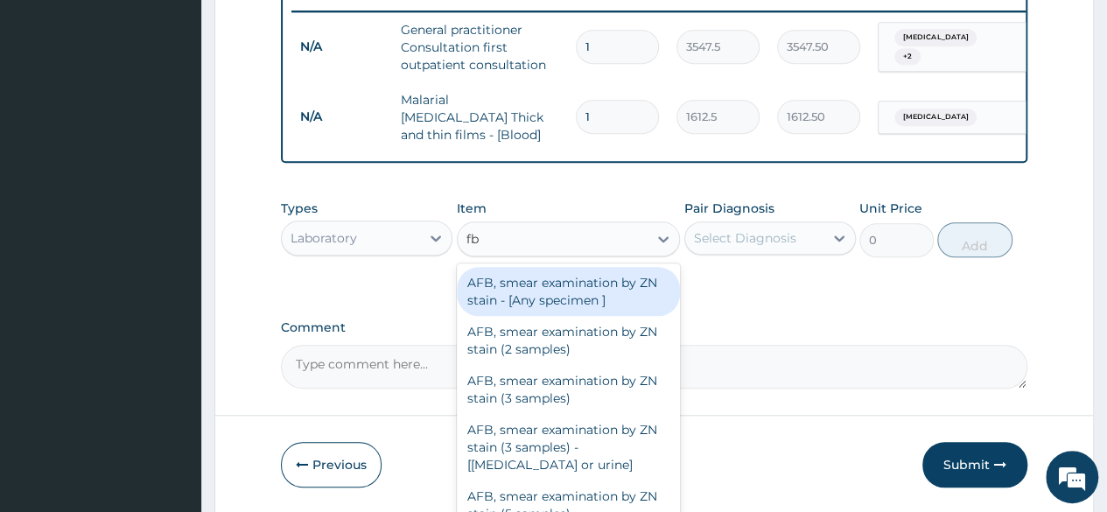
type input "fbc"
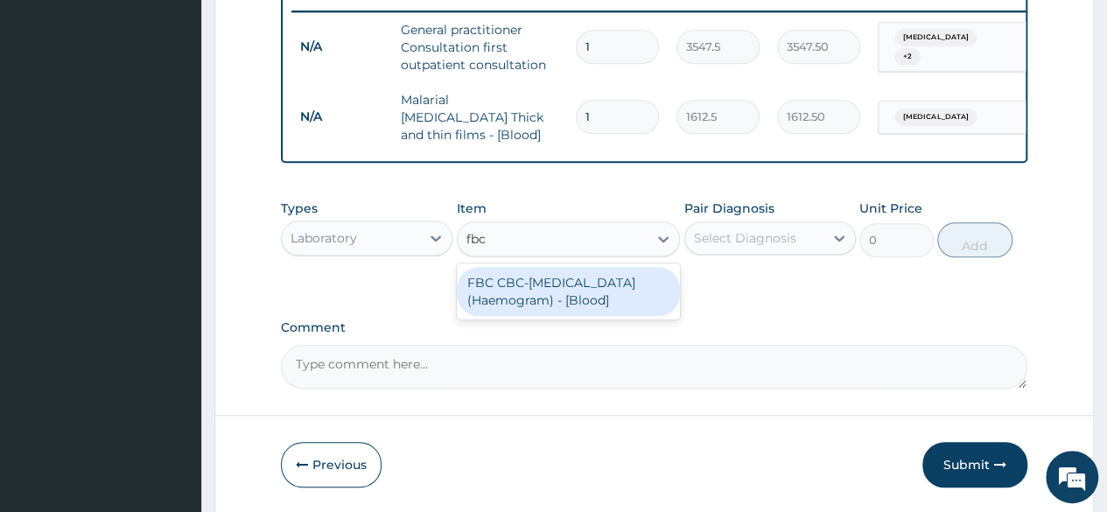
click at [559, 289] on div "FBC CBC-Complete Blood Count (Haemogram) - [Blood]" at bounding box center [569, 291] width 224 height 49
type input "4300"
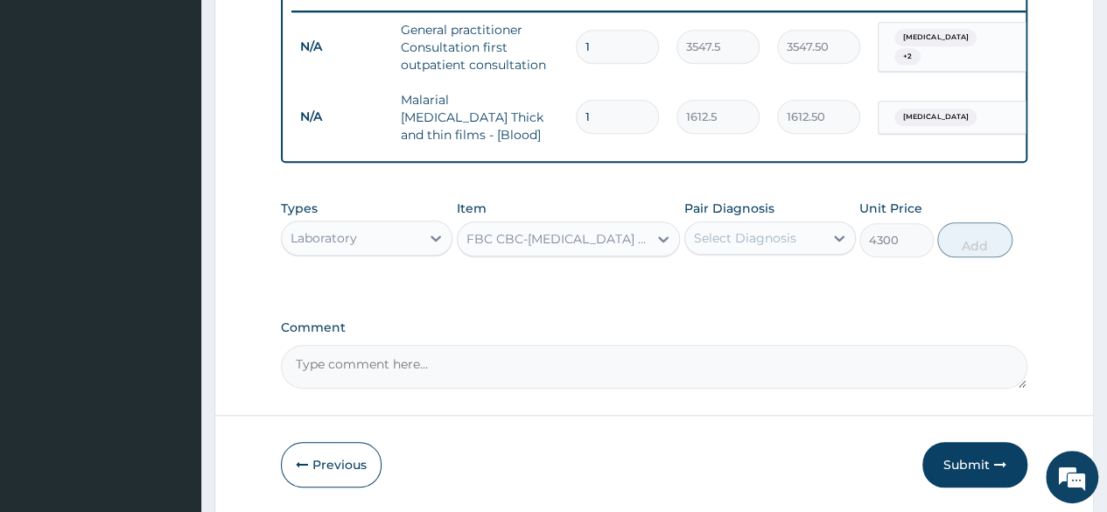
click at [754, 235] on div "Select Diagnosis" at bounding box center [745, 238] width 102 height 18
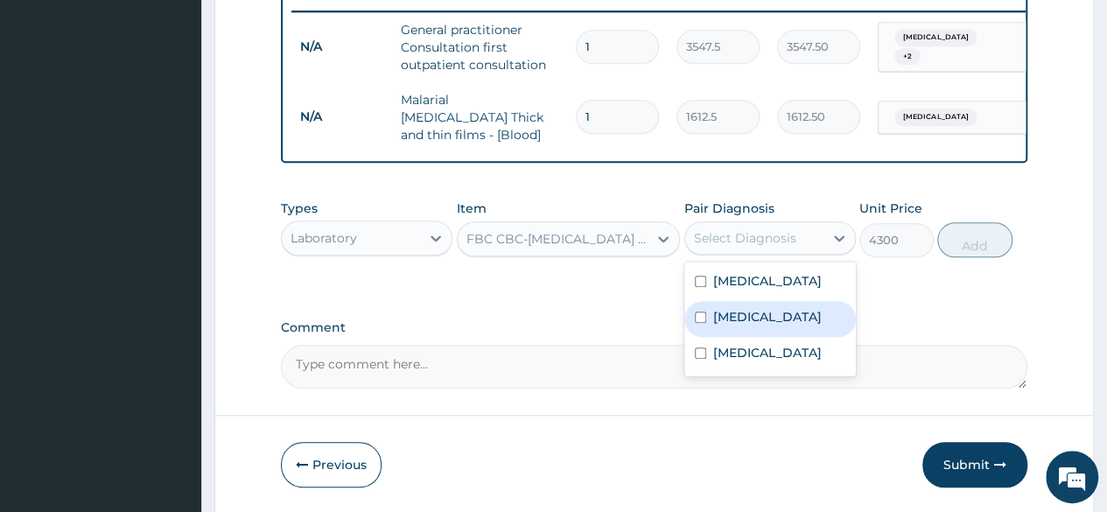
click at [736, 323] on label "Sepsis" at bounding box center [767, 317] width 109 height 18
checkbox input "true"
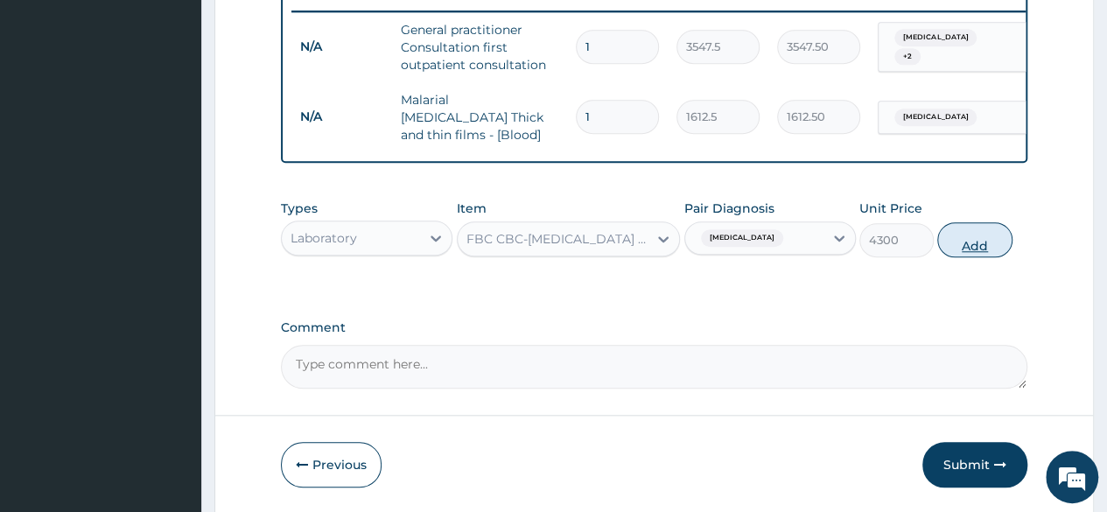
click at [956, 235] on button "Add" at bounding box center [974, 239] width 74 height 35
type input "0"
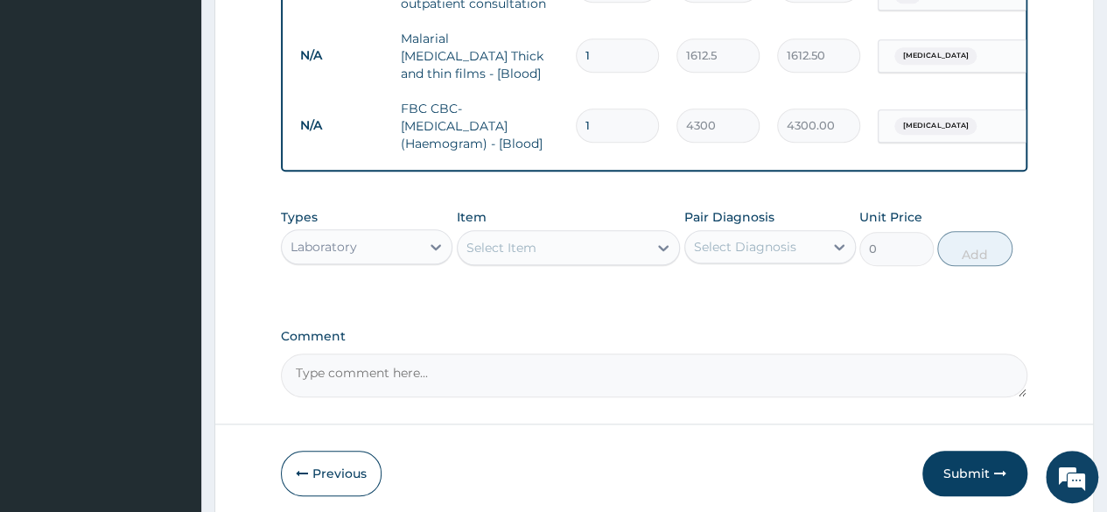
scroll to position [774, 0]
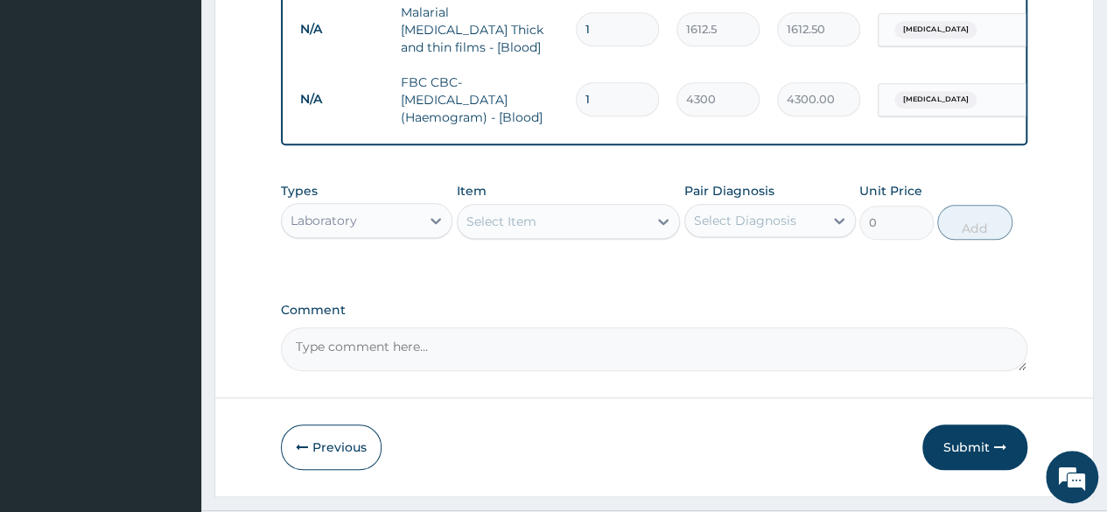
click at [500, 229] on div "Select Item" at bounding box center [501, 222] width 70 height 18
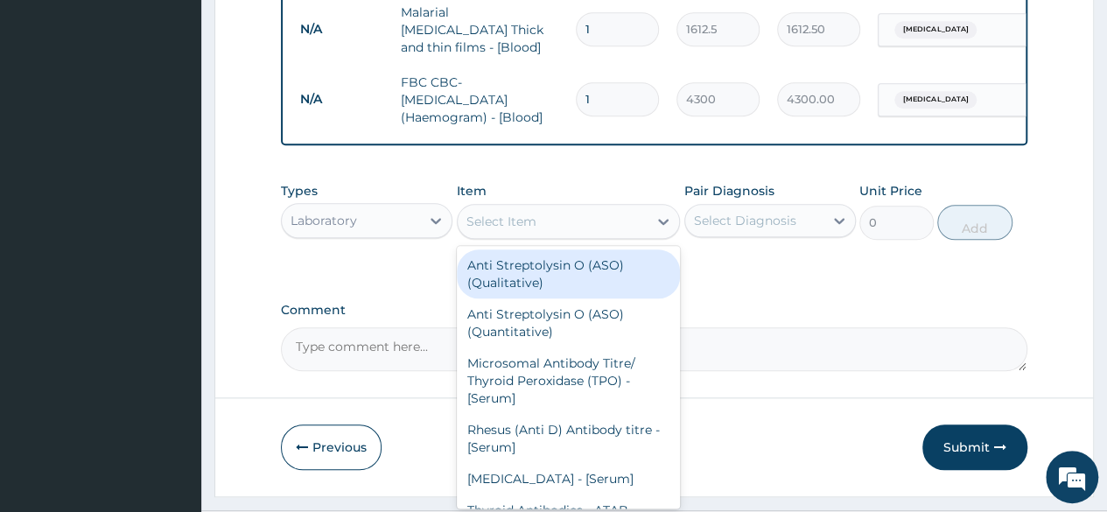
click at [399, 216] on div "Laboratory" at bounding box center [351, 221] width 138 height 28
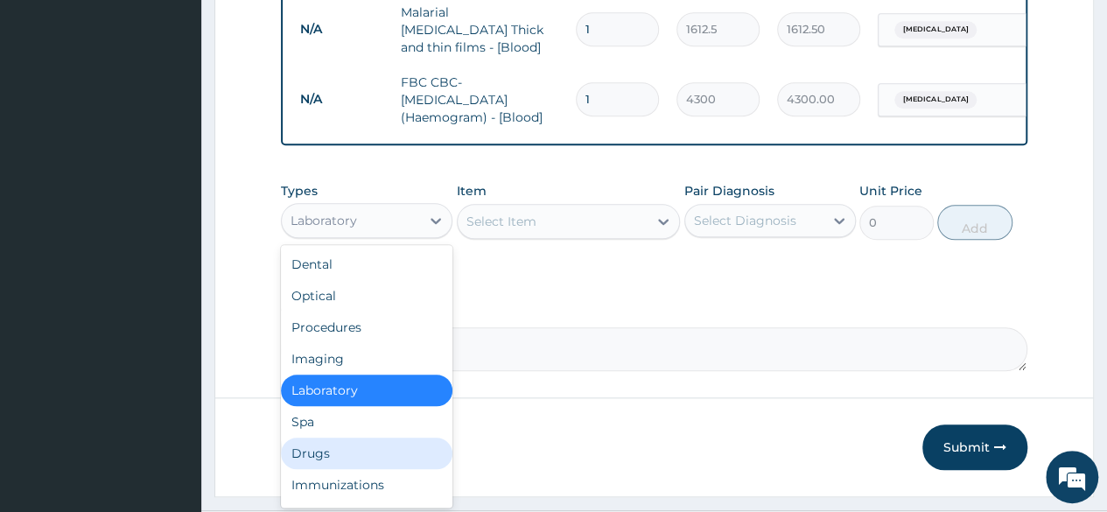
click at [348, 458] on div "Drugs" at bounding box center [367, 454] width 172 height 32
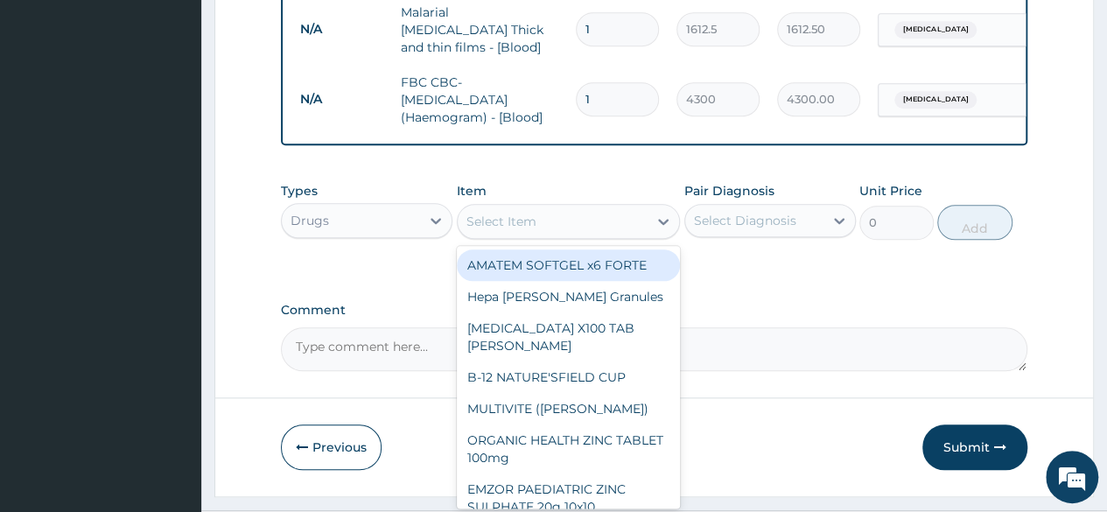
click at [537, 225] on div "Select Item" at bounding box center [553, 221] width 191 height 28
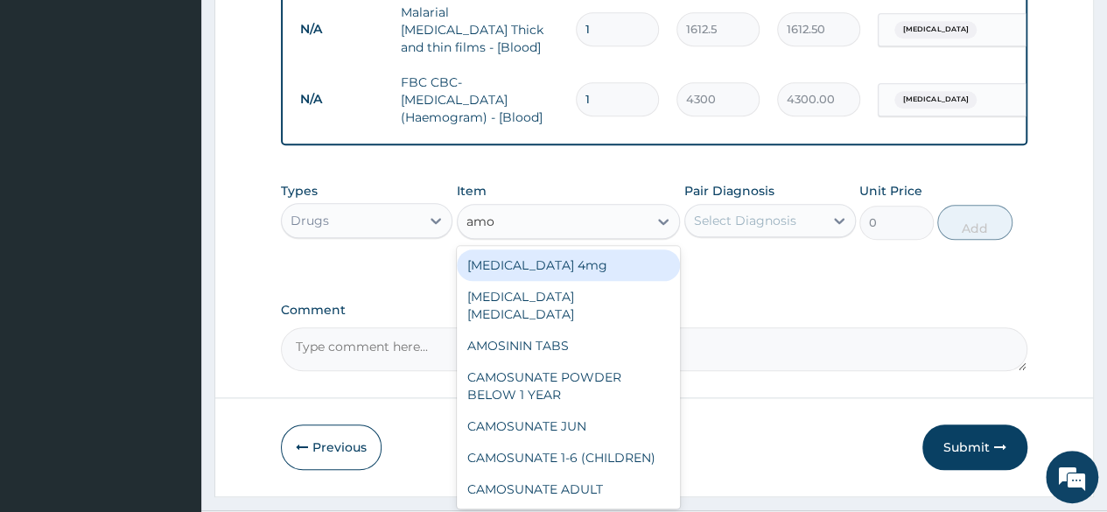
type input "amox"
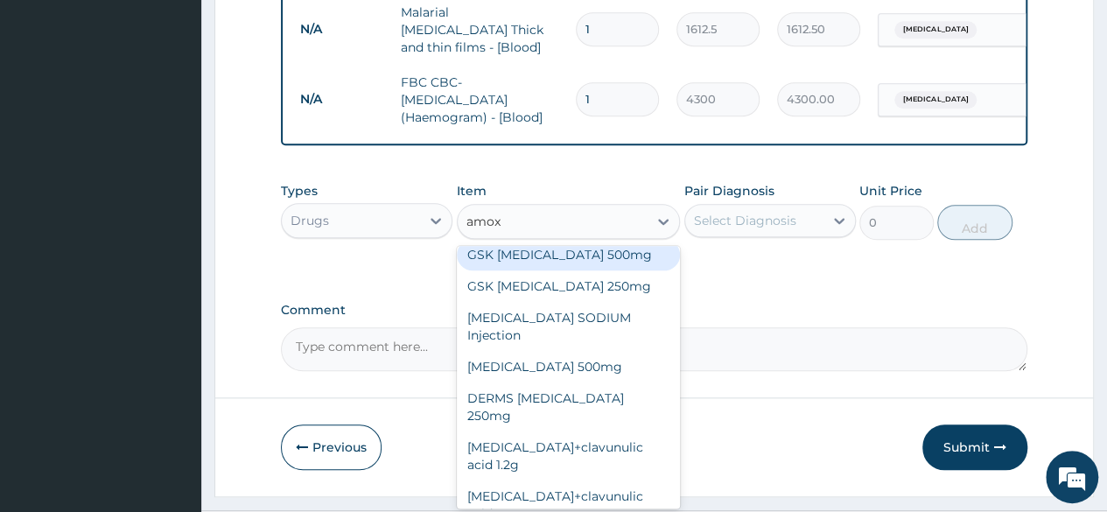
scroll to position [175, 0]
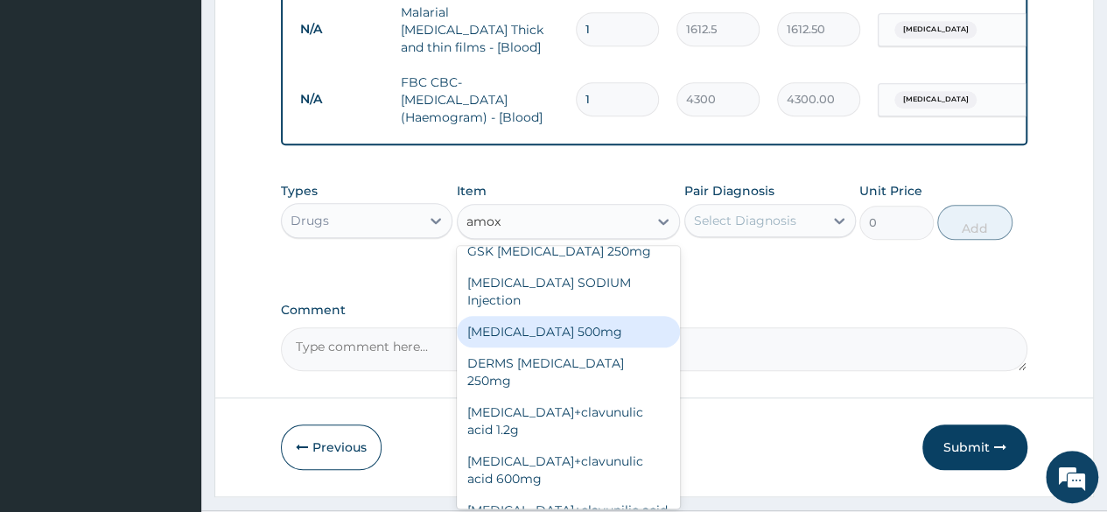
click at [590, 336] on div "AMOXICILLIN 500mg" at bounding box center [569, 332] width 224 height 32
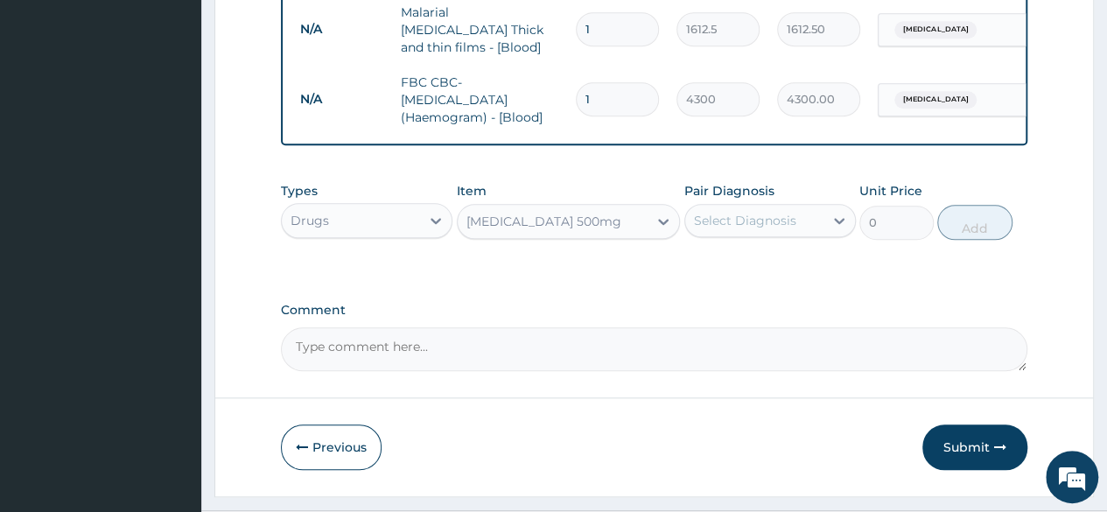
type input "70.95"
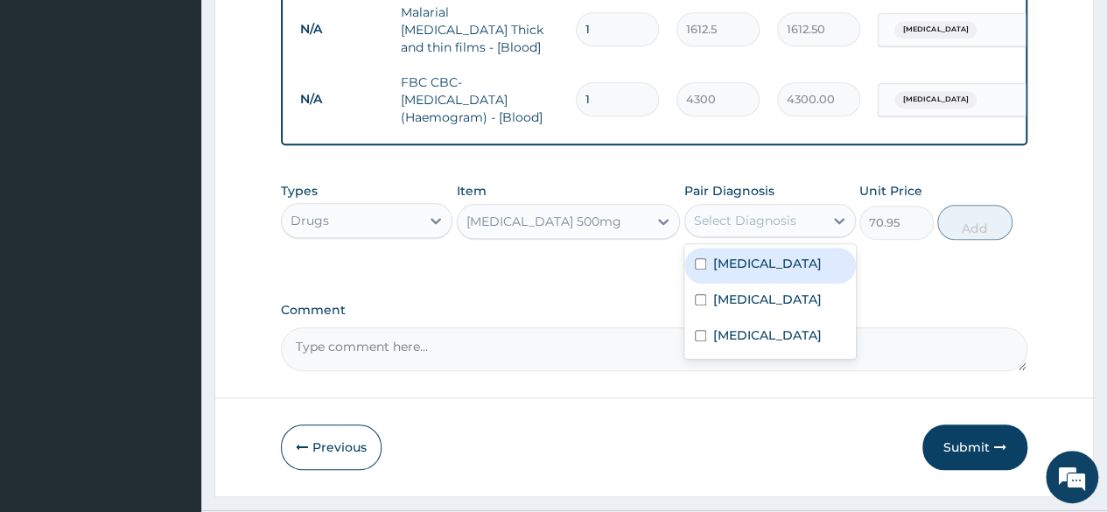
click at [739, 231] on div "Select Diagnosis" at bounding box center [754, 221] width 138 height 28
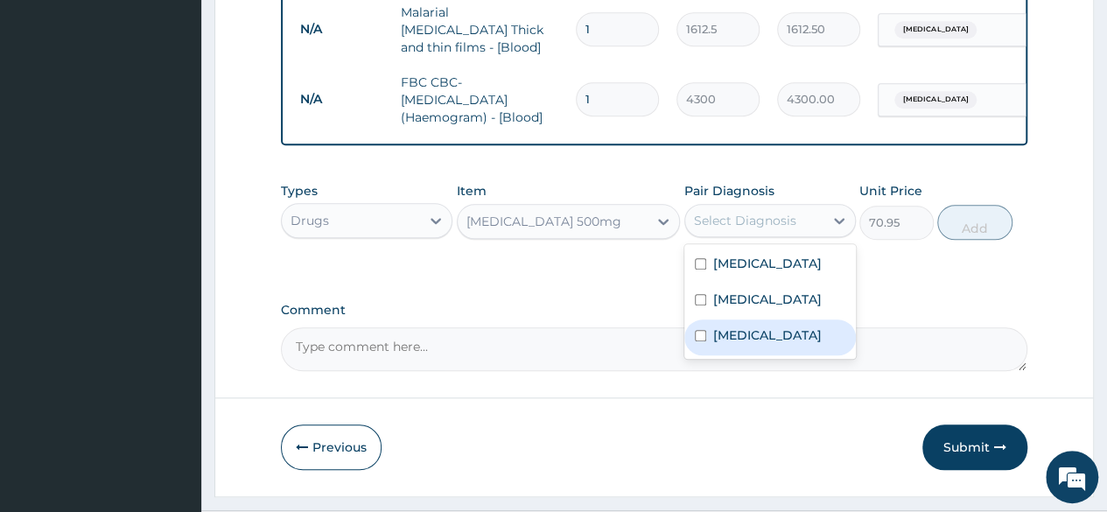
click at [744, 334] on label "Periodontitis" at bounding box center [767, 335] width 109 height 18
checkbox input "true"
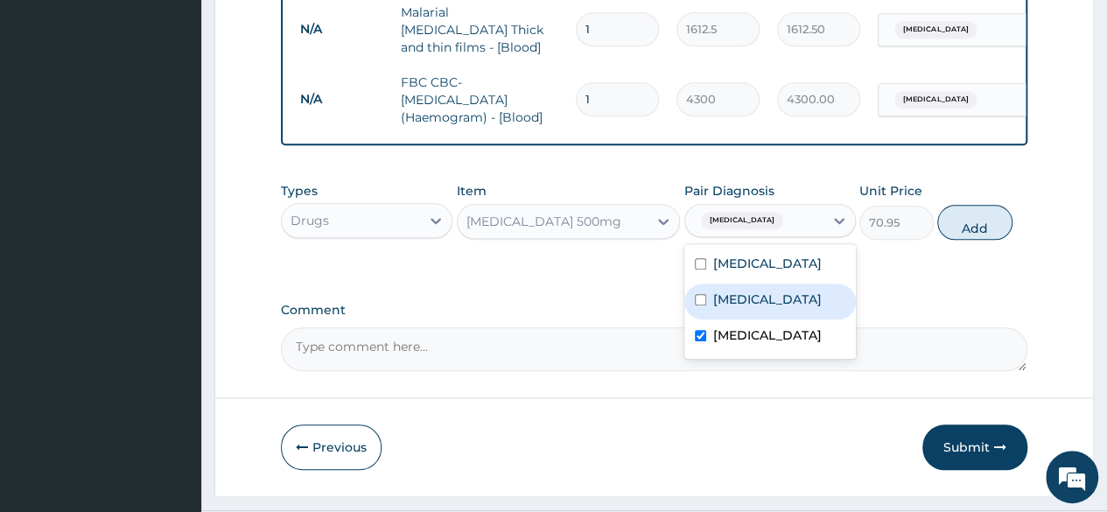
click at [739, 297] on label "Sepsis" at bounding box center [767, 300] width 109 height 18
checkbox input "true"
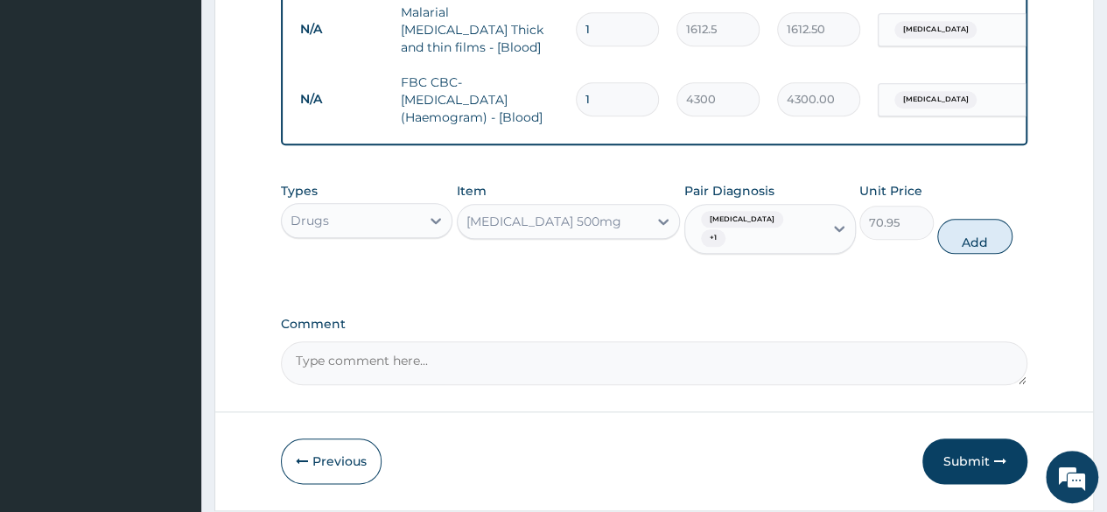
click at [974, 224] on button "Add" at bounding box center [974, 236] width 74 height 35
type input "0"
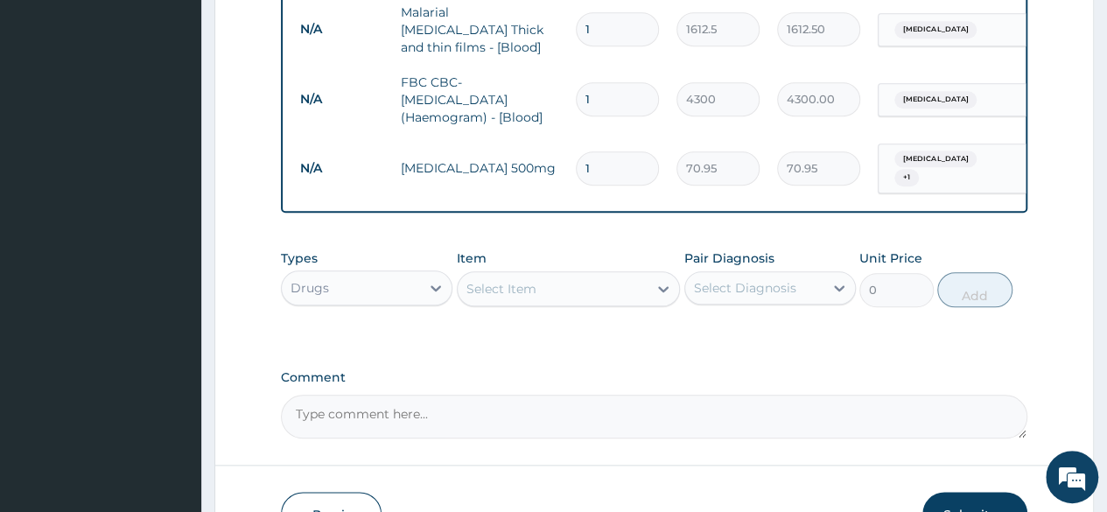
type input "15"
type input "1064.25"
type input "15"
click at [529, 288] on div "Select Item" at bounding box center [501, 289] width 70 height 18
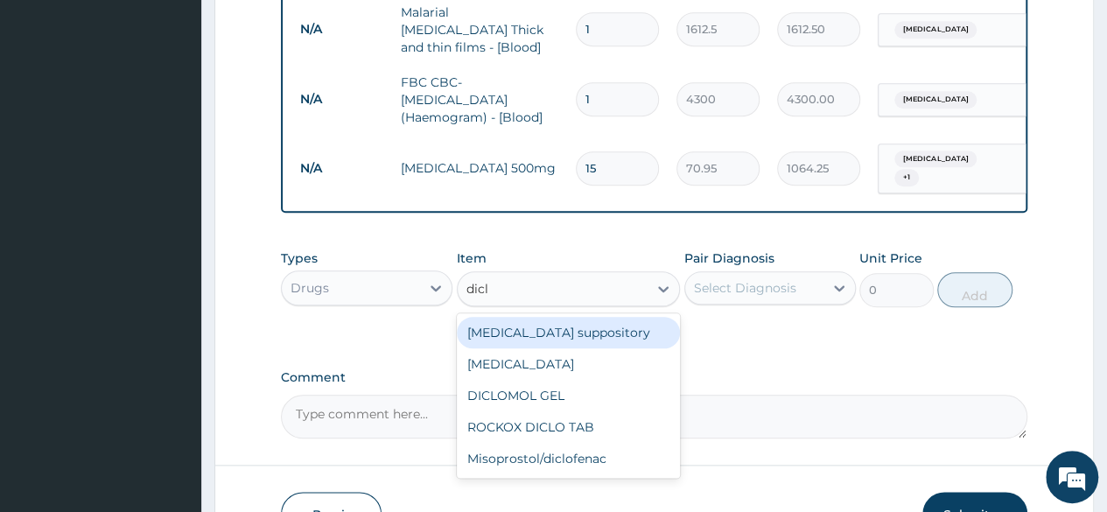
type input "diclo"
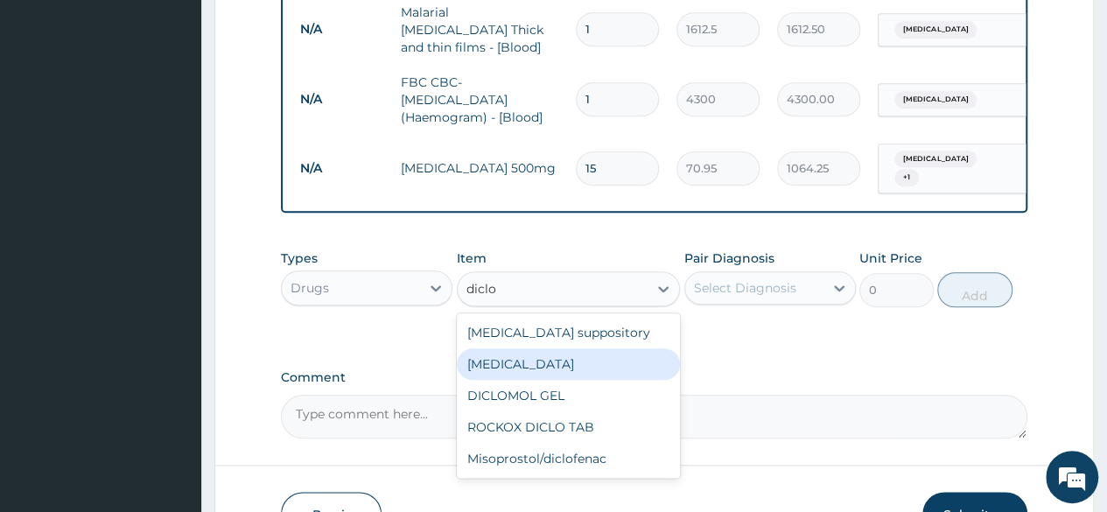
click at [573, 363] on div "Diclofenac" at bounding box center [569, 364] width 224 height 32
type input "591.25"
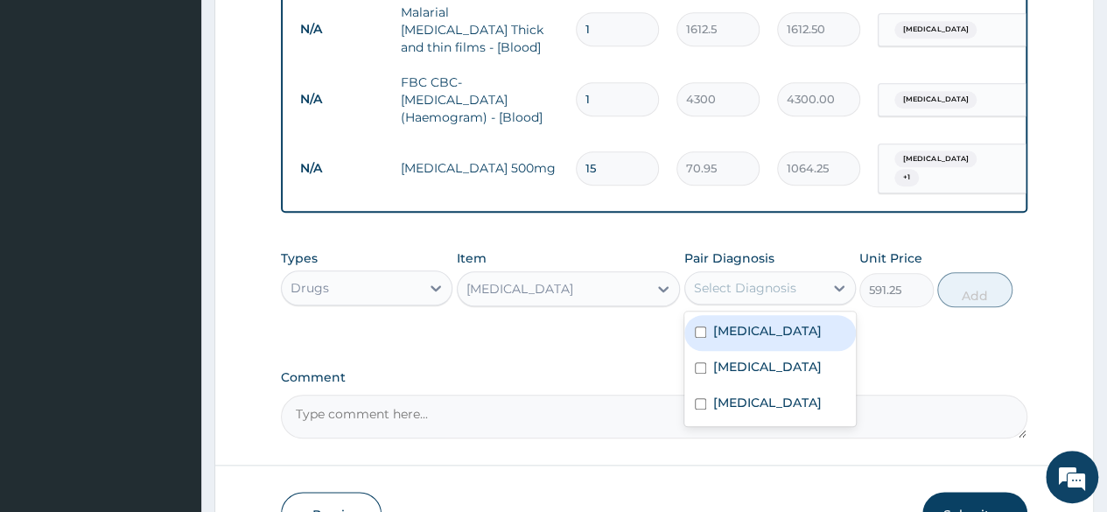
click at [789, 284] on div "Select Diagnosis" at bounding box center [745, 288] width 102 height 18
drag, startPoint x: 758, startPoint y: 326, endPoint x: 758, endPoint y: 345, distance: 18.4
click at [758, 330] on div "Malaria" at bounding box center [770, 333] width 172 height 36
checkbox input "true"
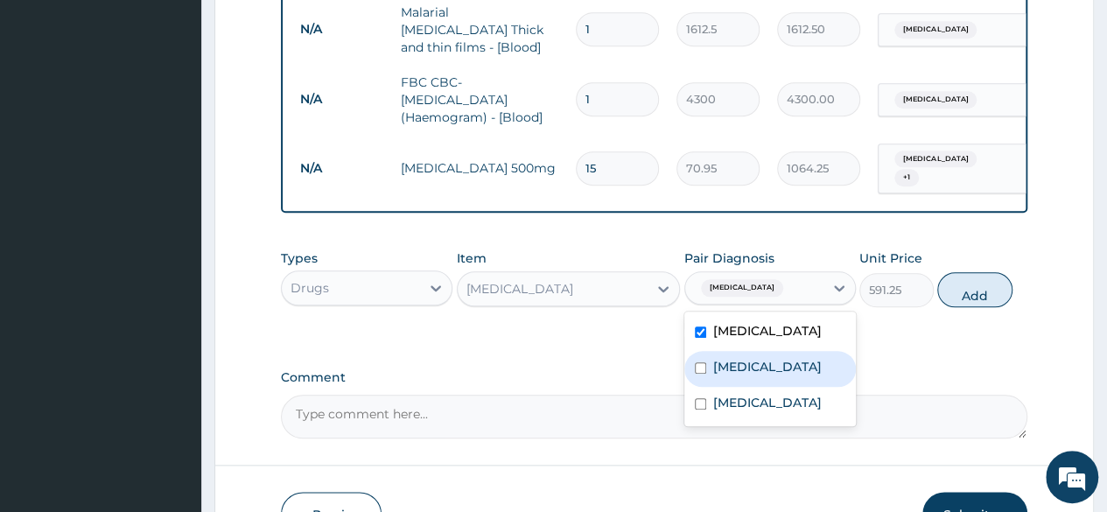
click at [753, 368] on div "Sepsis" at bounding box center [770, 369] width 172 height 36
checkbox input "true"
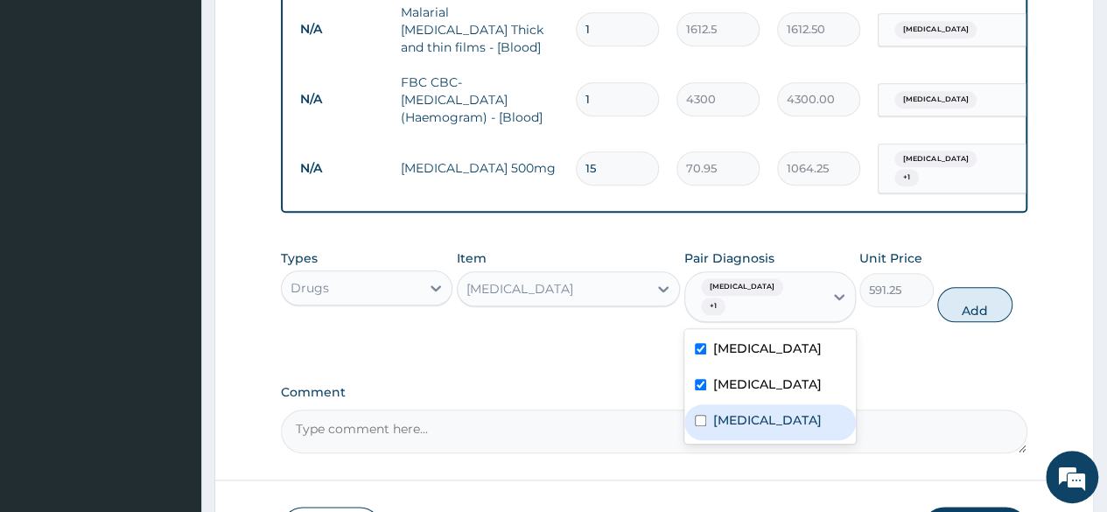
click at [753, 411] on label "Periodontitis" at bounding box center [767, 420] width 109 height 18
checkbox input "true"
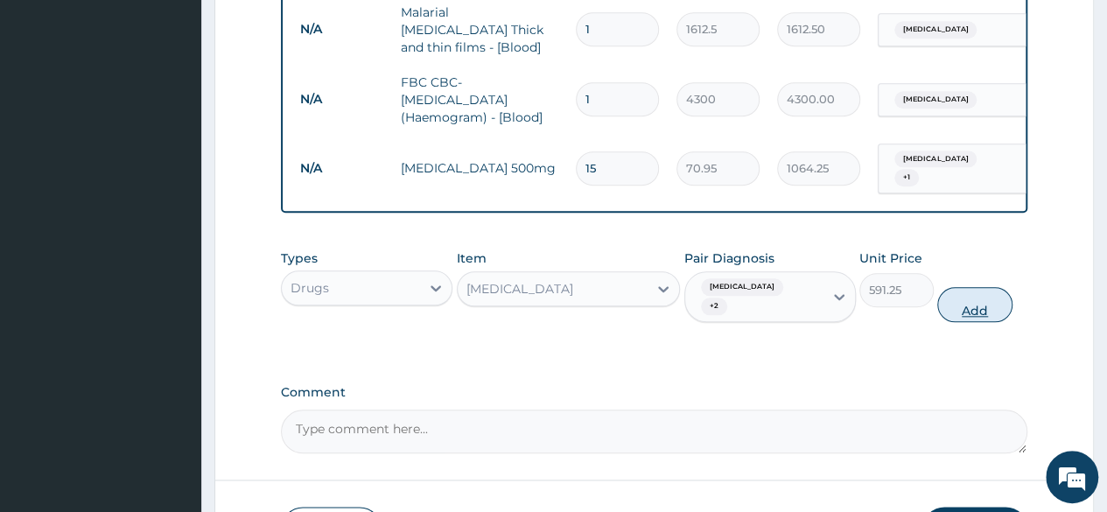
click at [975, 290] on button "Add" at bounding box center [974, 304] width 74 height 35
type input "0"
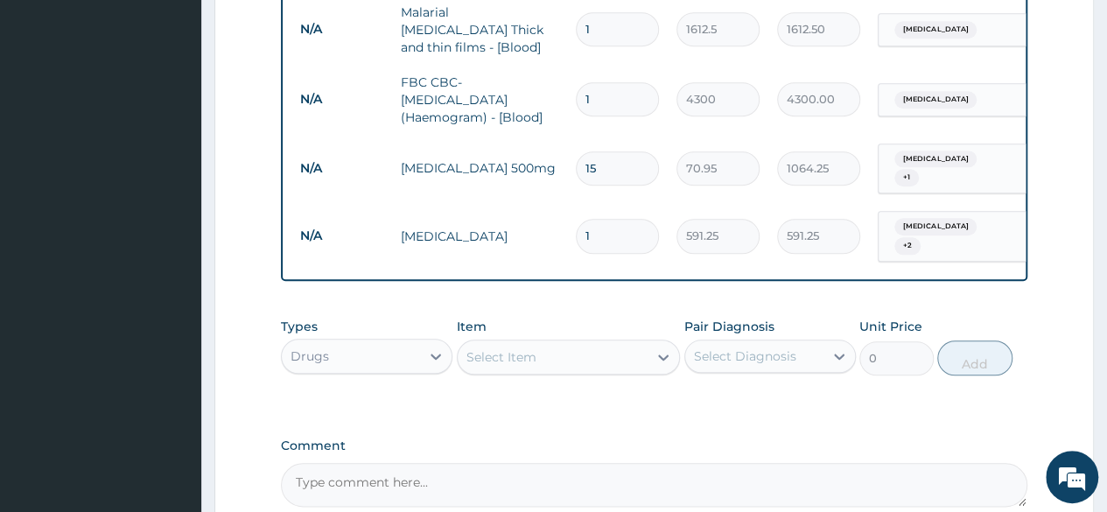
click at [499, 348] on div "Select Item" at bounding box center [501, 357] width 70 height 18
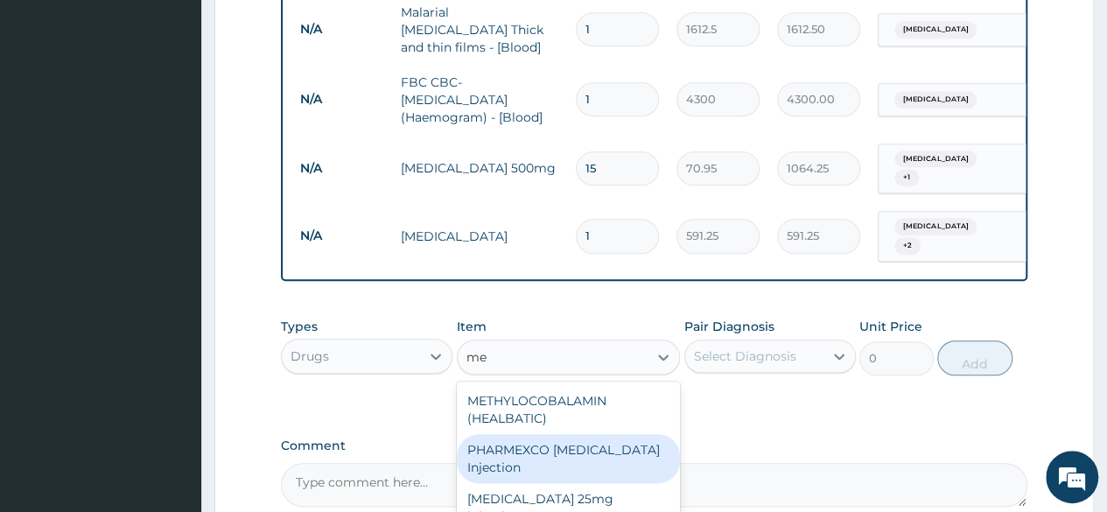
type input "m"
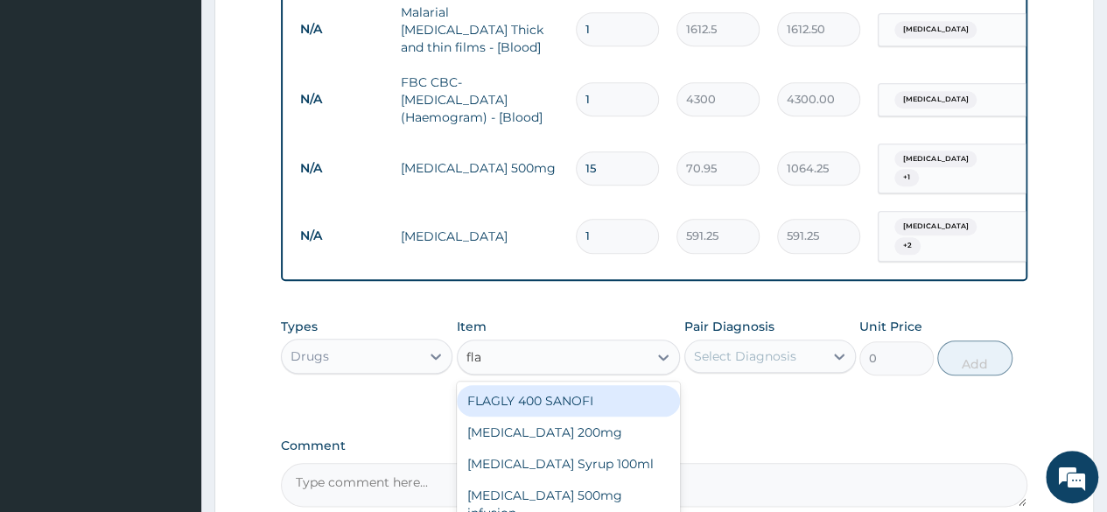
type input "flag"
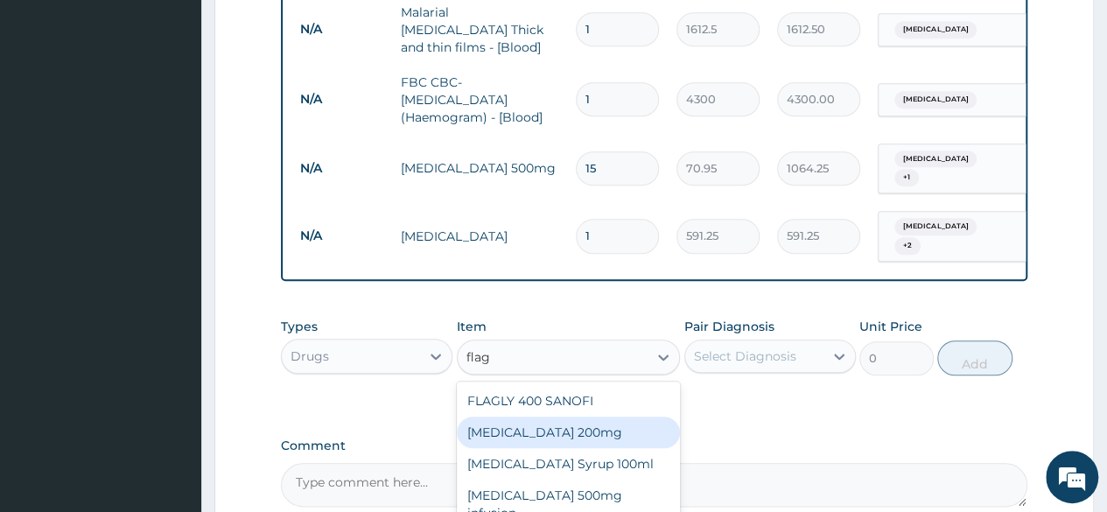
click at [620, 428] on div "[MEDICAL_DATA] 200mg" at bounding box center [569, 433] width 224 height 32
type input "47.3"
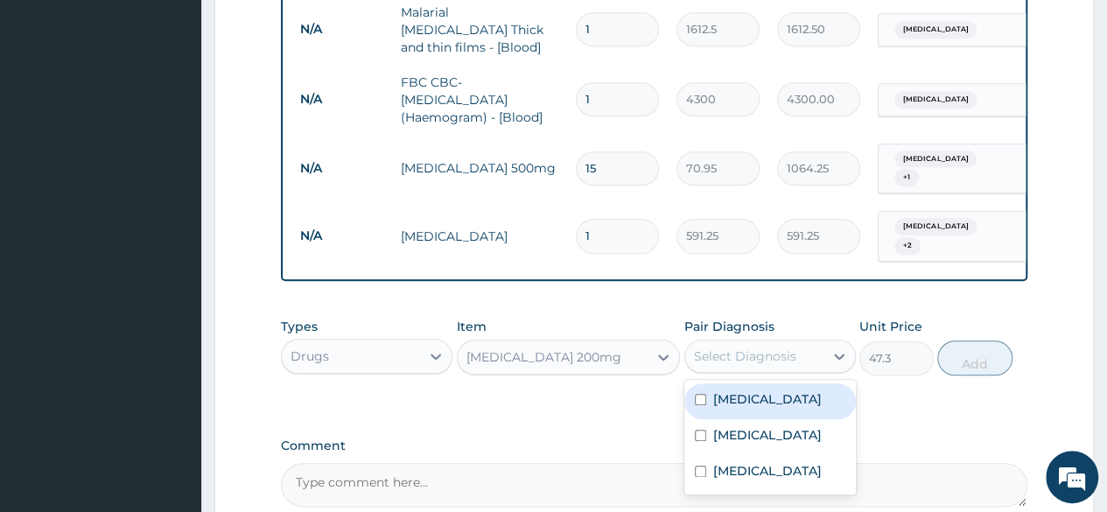
click at [740, 347] on div "Select Diagnosis" at bounding box center [745, 356] width 102 height 18
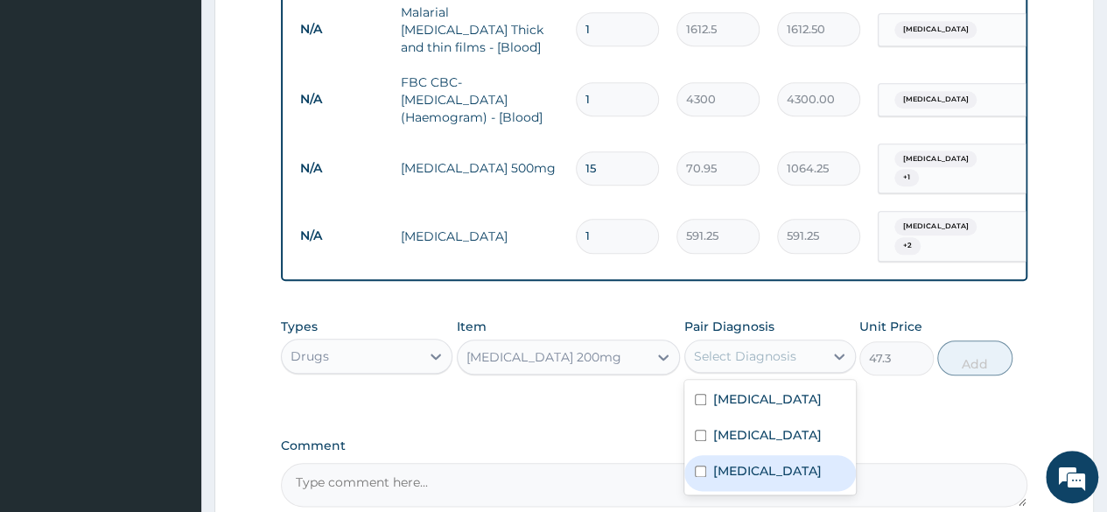
drag, startPoint x: 722, startPoint y: 452, endPoint x: 810, endPoint y: 409, distance: 98.2
click at [723, 462] on label "Periodontitis" at bounding box center [767, 471] width 109 height 18
checkbox input "true"
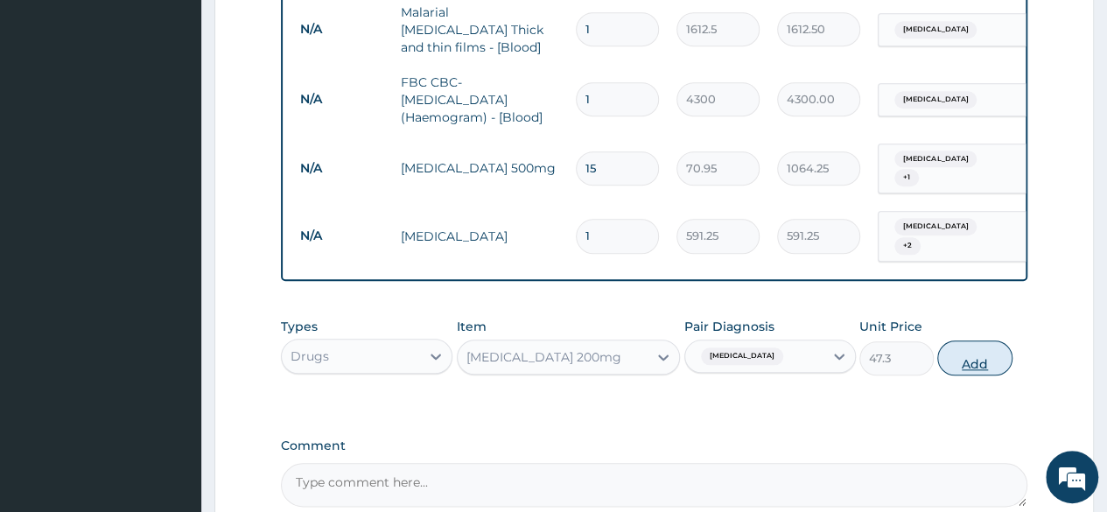
click at [985, 351] on button "Add" at bounding box center [974, 357] width 74 height 35
type input "0"
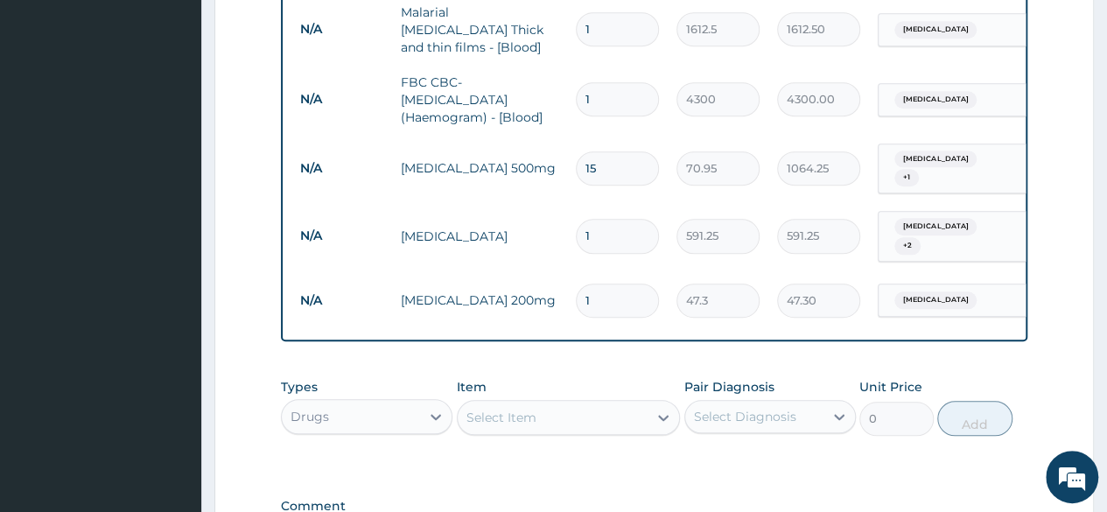
type input "0.00"
type input "3"
type input "141.90"
type input "30"
type input "1419.00"
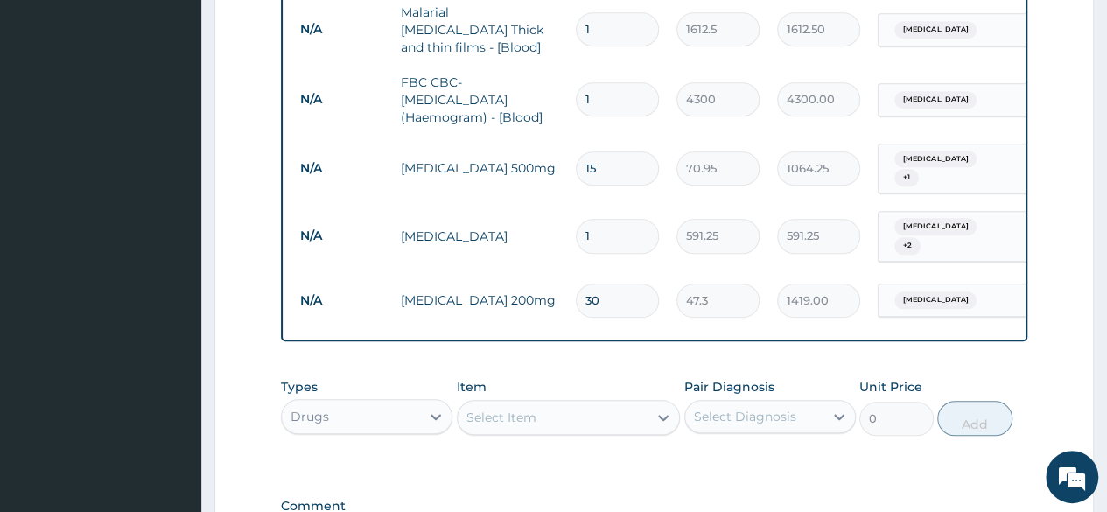
type input "30"
click at [575, 409] on div "Select Item" at bounding box center [553, 417] width 191 height 28
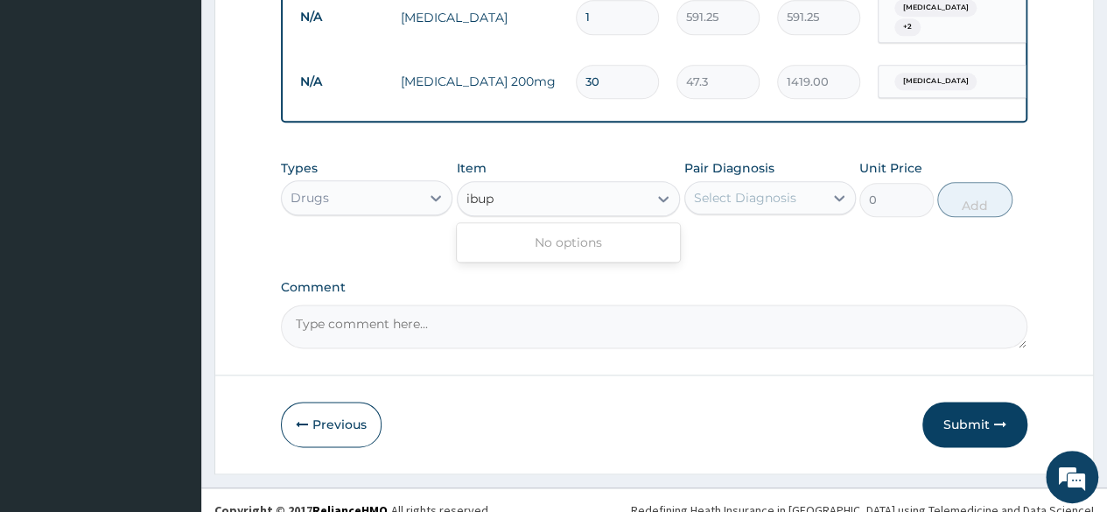
scroll to position [999, 0]
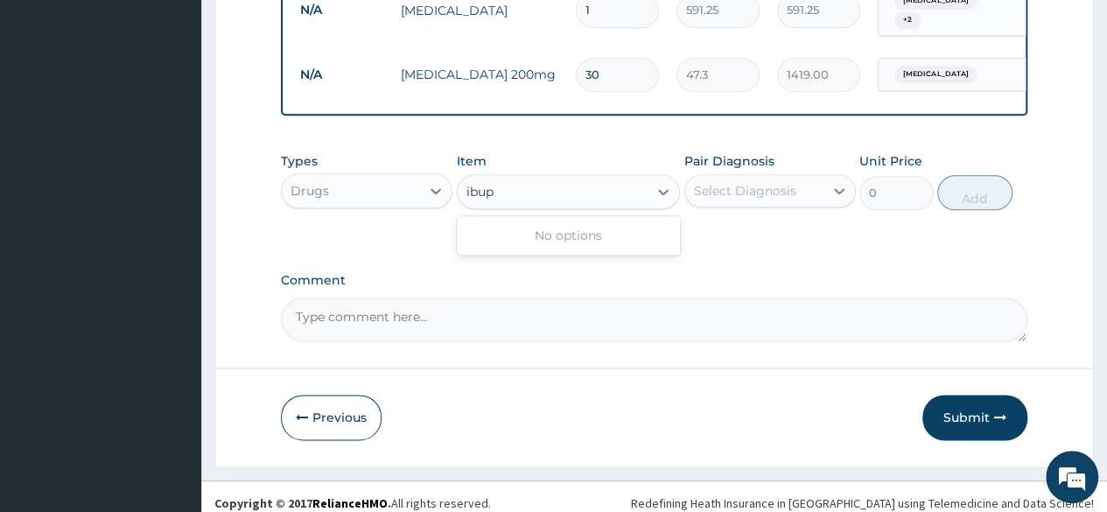
type input "ibu"
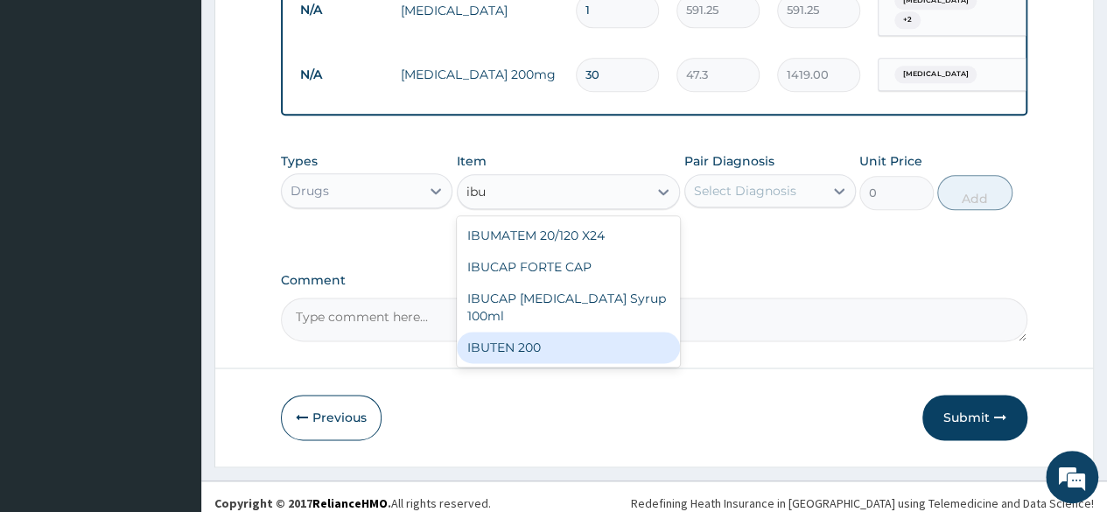
click at [558, 332] on div "IBUTEN 200" at bounding box center [569, 348] width 224 height 32
type input "82.775"
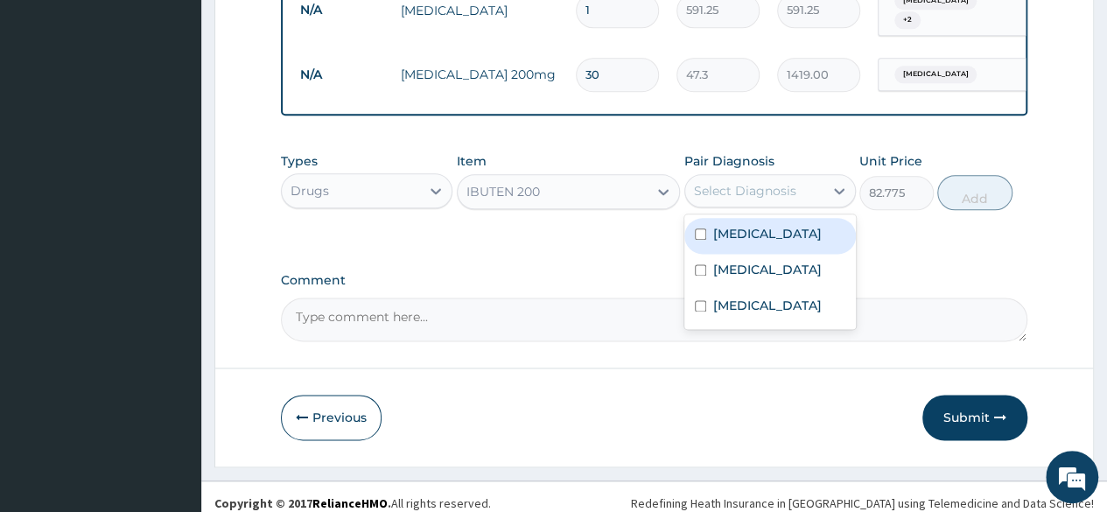
click at [790, 182] on div "Select Diagnosis" at bounding box center [745, 191] width 102 height 18
drag, startPoint x: 754, startPoint y: 221, endPoint x: 742, endPoint y: 249, distance: 30.6
click at [751, 235] on div "Malaria" at bounding box center [770, 236] width 172 height 36
checkbox input "true"
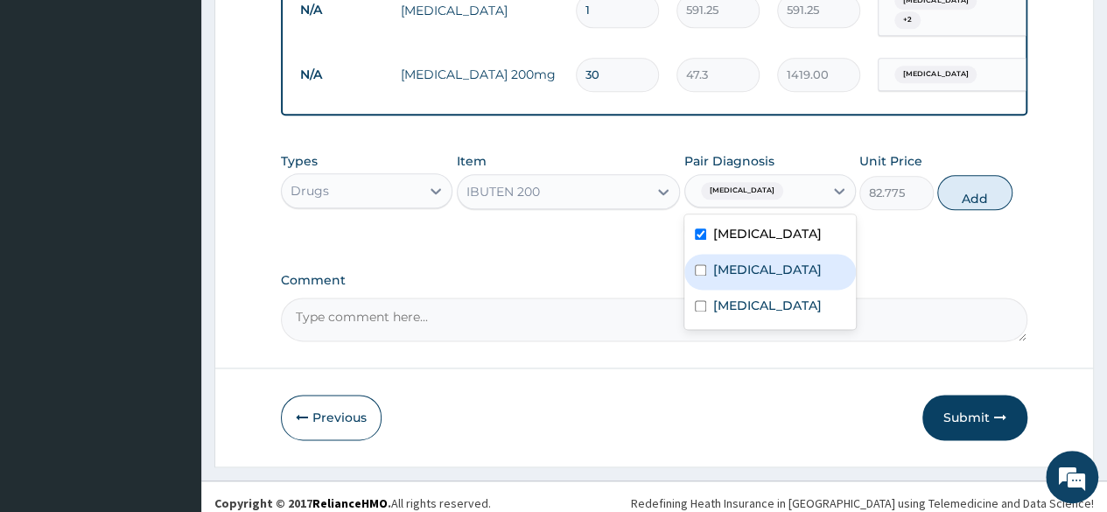
drag, startPoint x: 742, startPoint y: 250, endPoint x: 744, endPoint y: 269, distance: 18.5
click at [742, 261] on label "Sepsis" at bounding box center [767, 270] width 109 height 18
checkbox input "true"
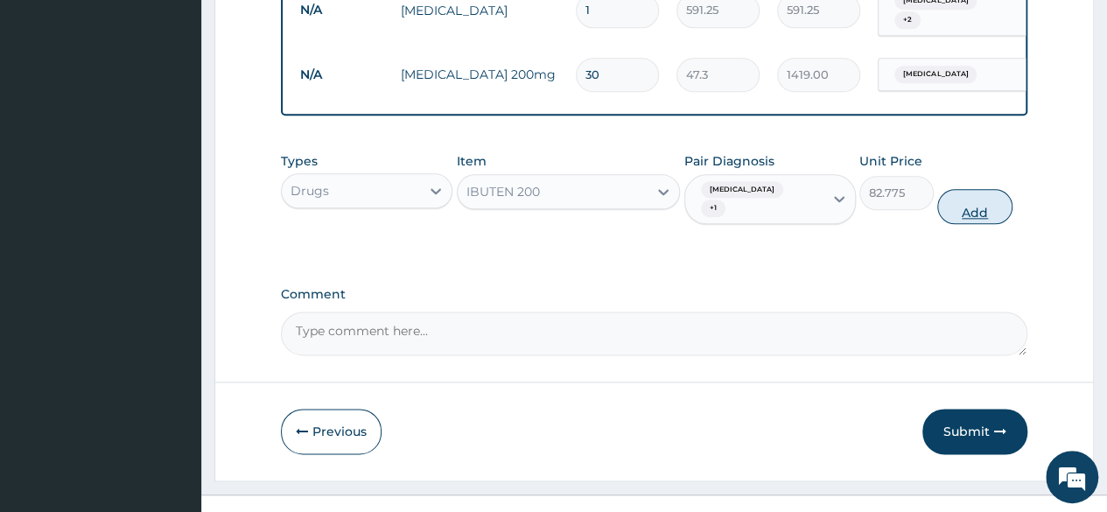
click at [988, 189] on button "Add" at bounding box center [974, 206] width 74 height 35
type input "0"
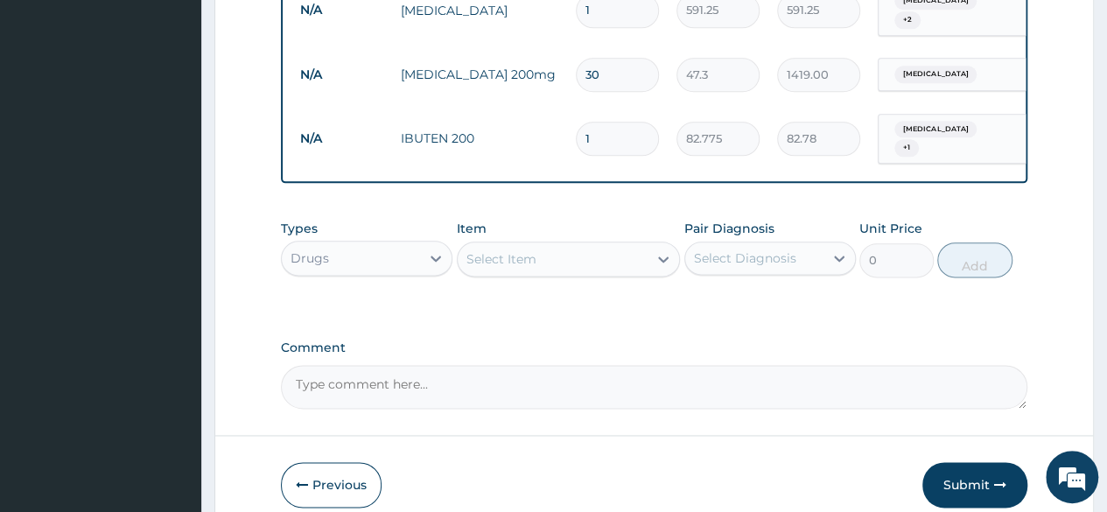
type input "18"
type input "1489.95"
click at [604, 245] on div "Select Item" at bounding box center [553, 259] width 191 height 28
click at [627, 122] on input "18" at bounding box center [617, 139] width 83 height 34
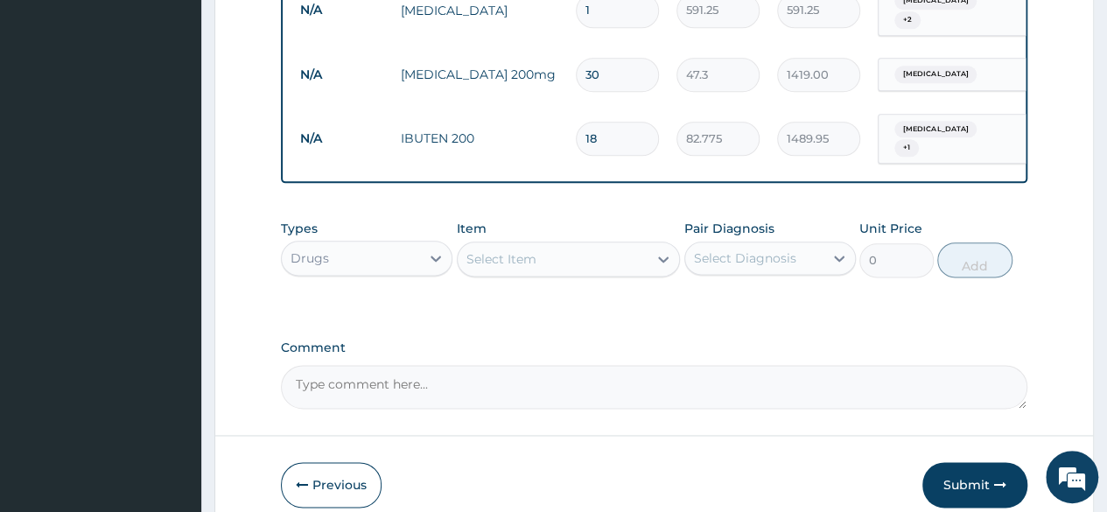
type input "1"
type input "82.78"
type input "0.00"
type input "9"
type input "744.98"
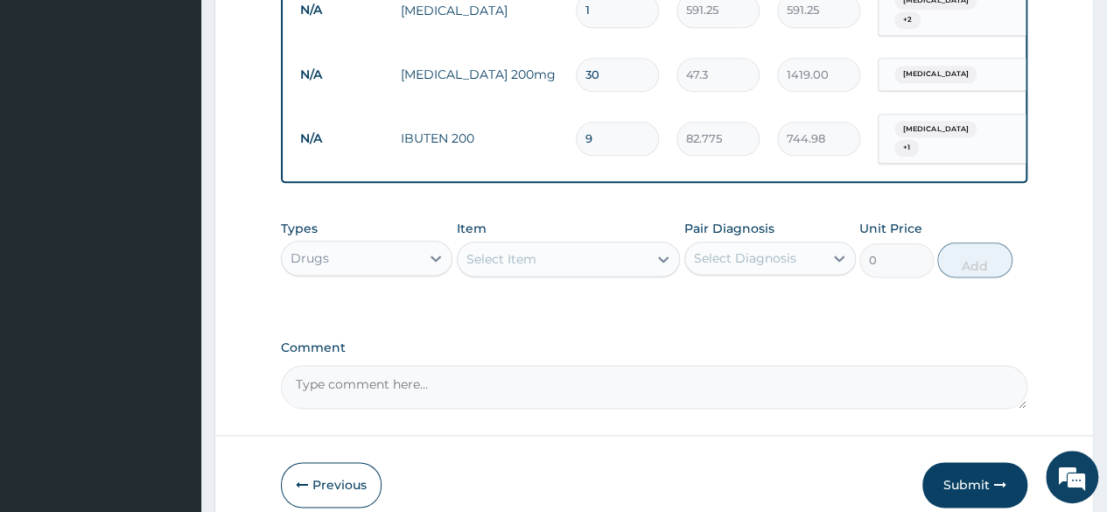
type input "9"
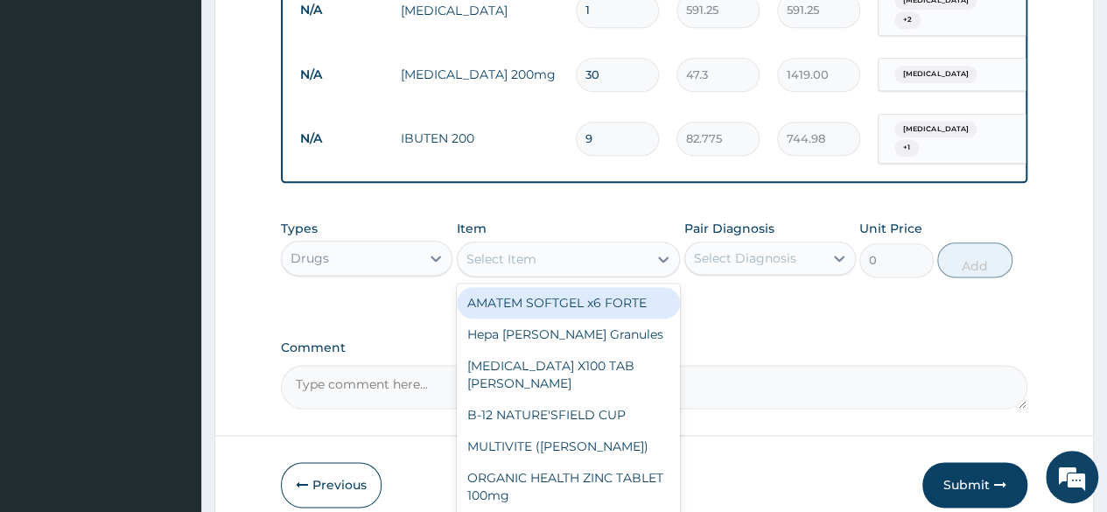
click at [530, 250] on div "Select Item" at bounding box center [501, 259] width 70 height 18
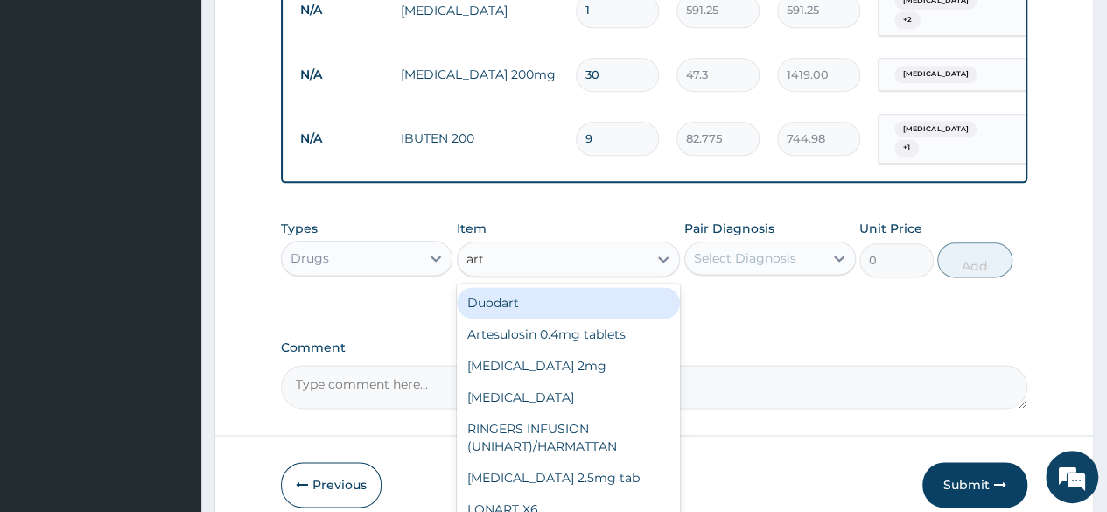
type input "arte"
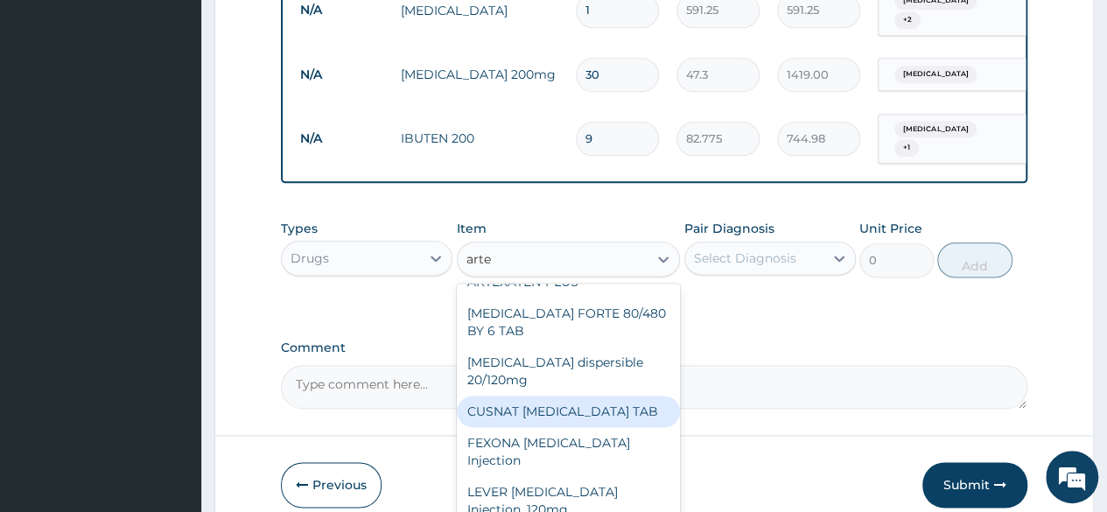
scroll to position [0, 0]
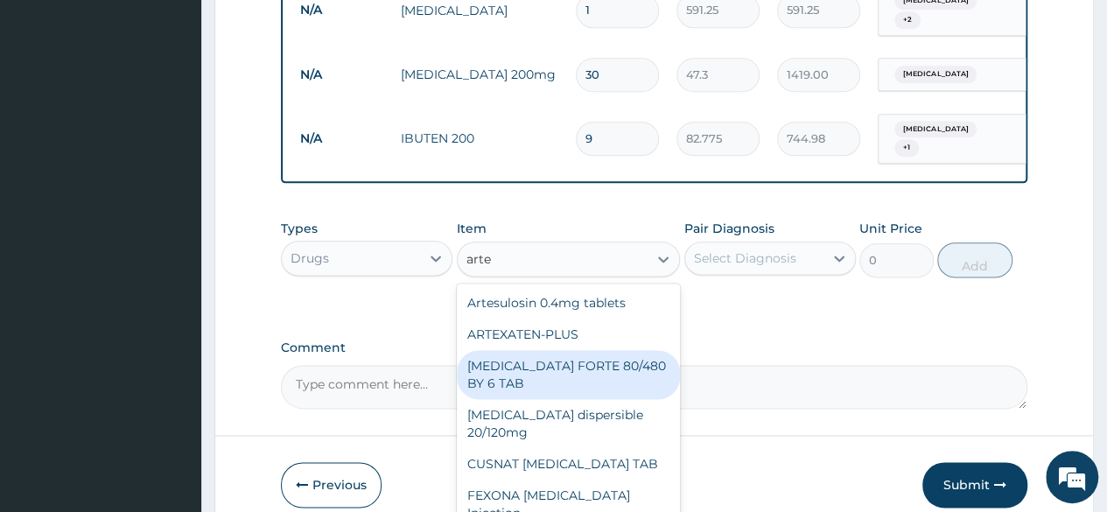
click at [606, 359] on div "[MEDICAL_DATA] FORTE 80/480 BY 6 TAB" at bounding box center [569, 374] width 224 height 49
type input "449.35"
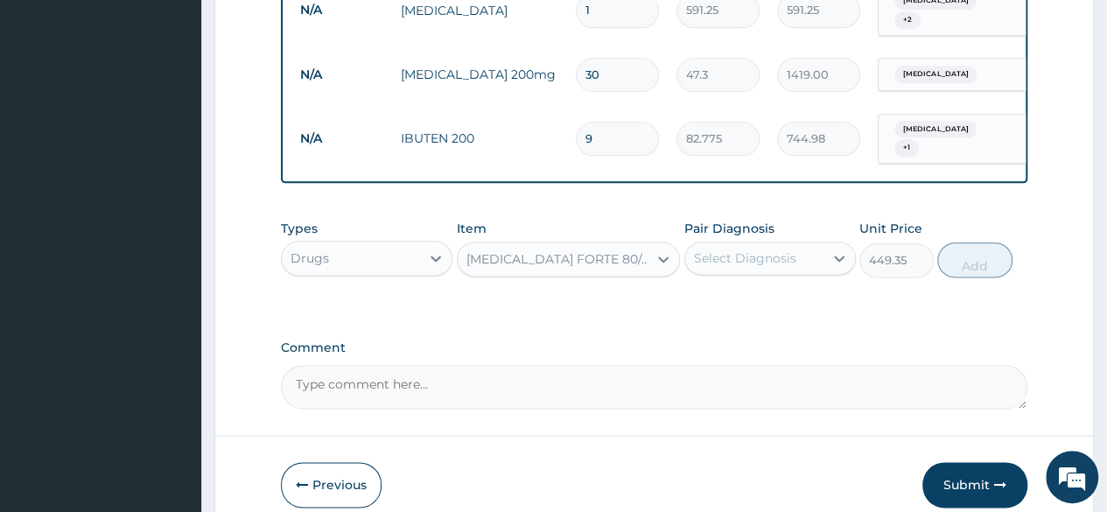
click at [758, 249] on div "Select Diagnosis" at bounding box center [745, 258] width 102 height 18
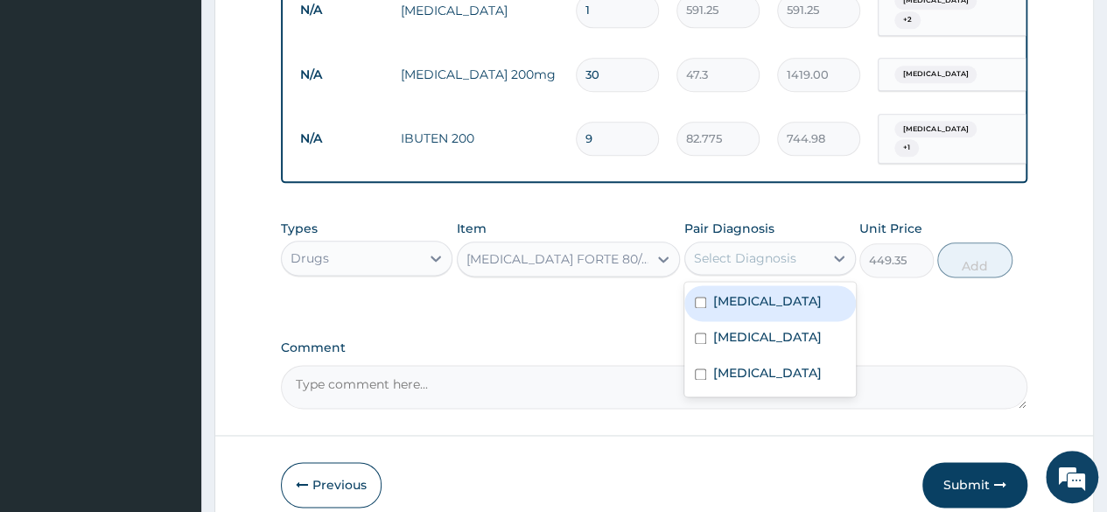
click at [760, 285] on div "Malaria" at bounding box center [770, 303] width 172 height 36
checkbox input "true"
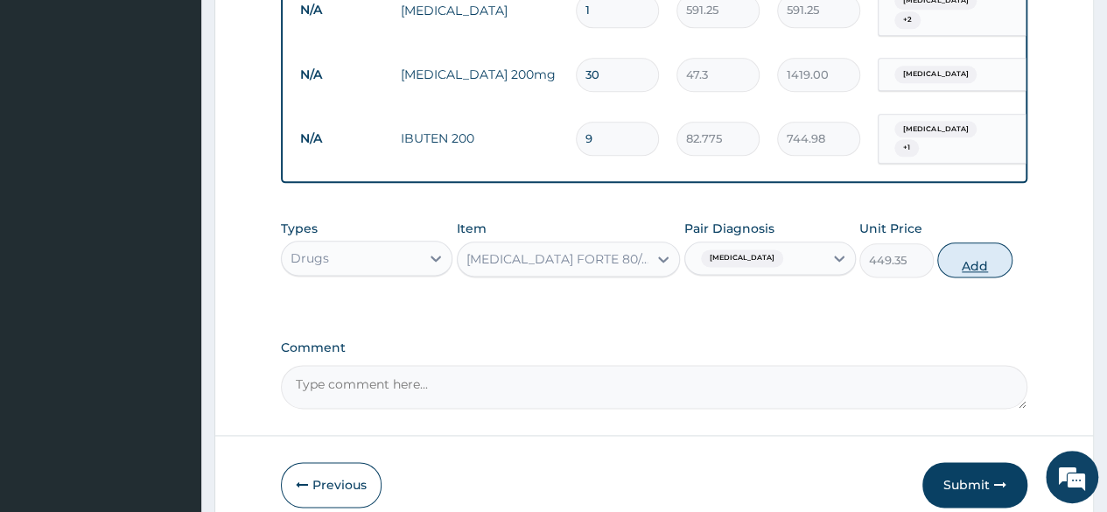
click at [964, 244] on button "Add" at bounding box center [974, 259] width 74 height 35
type input "0"
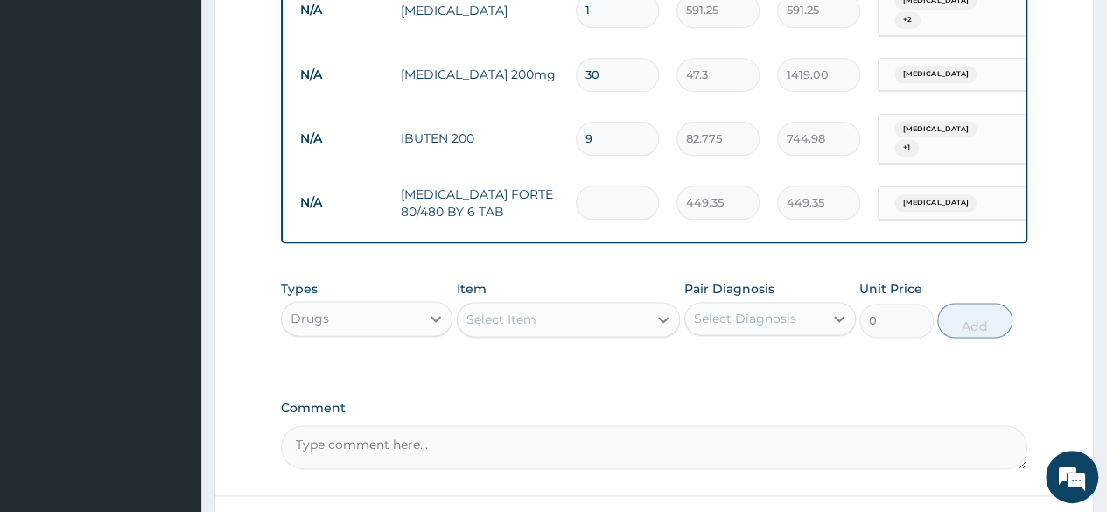
type input "0.00"
type input "6"
type input "2696.10"
type input "7"
type input "3145.45"
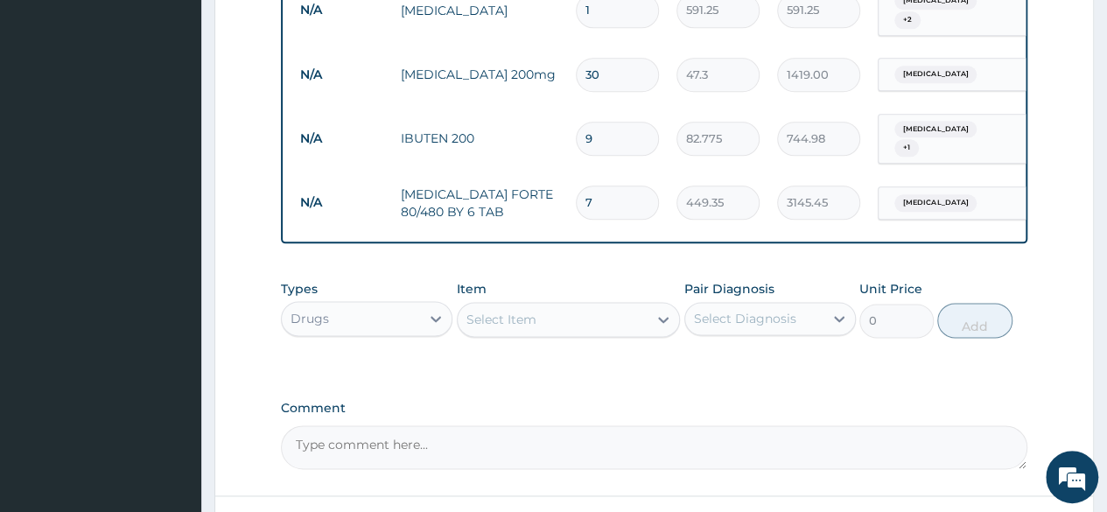
type input "8"
type input "3594.80"
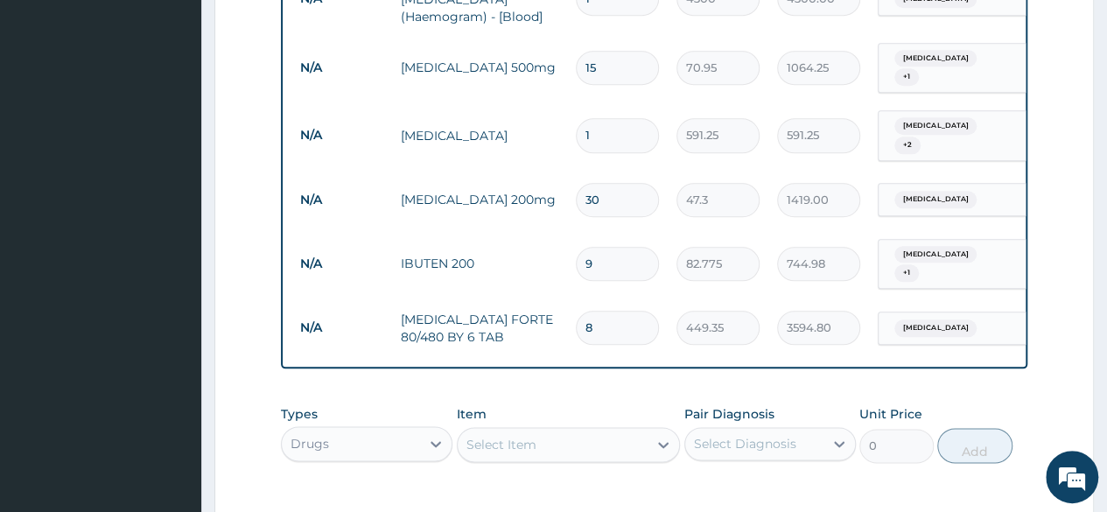
scroll to position [1120, 0]
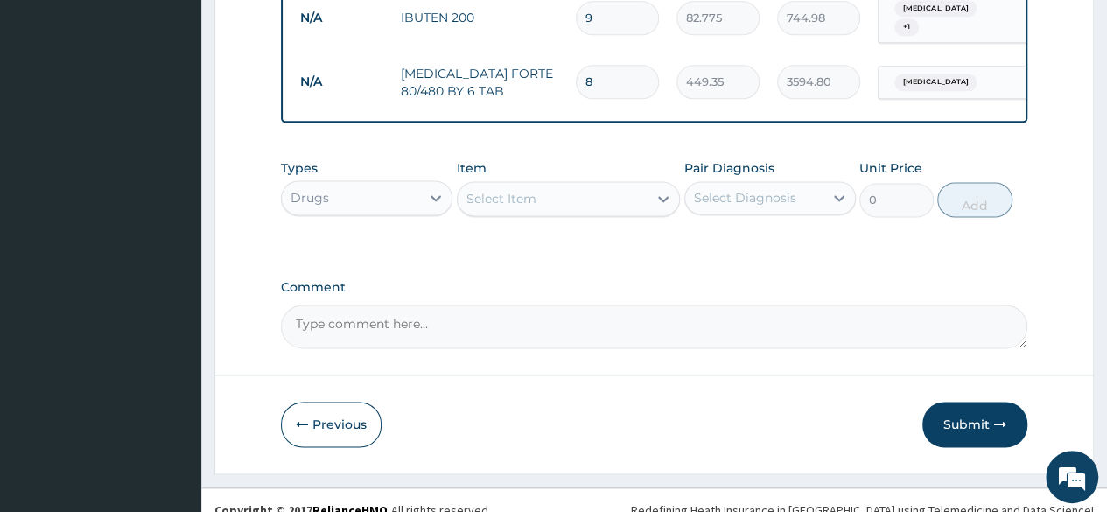
type input "8"
click at [606, 185] on div "Select Item" at bounding box center [553, 199] width 191 height 28
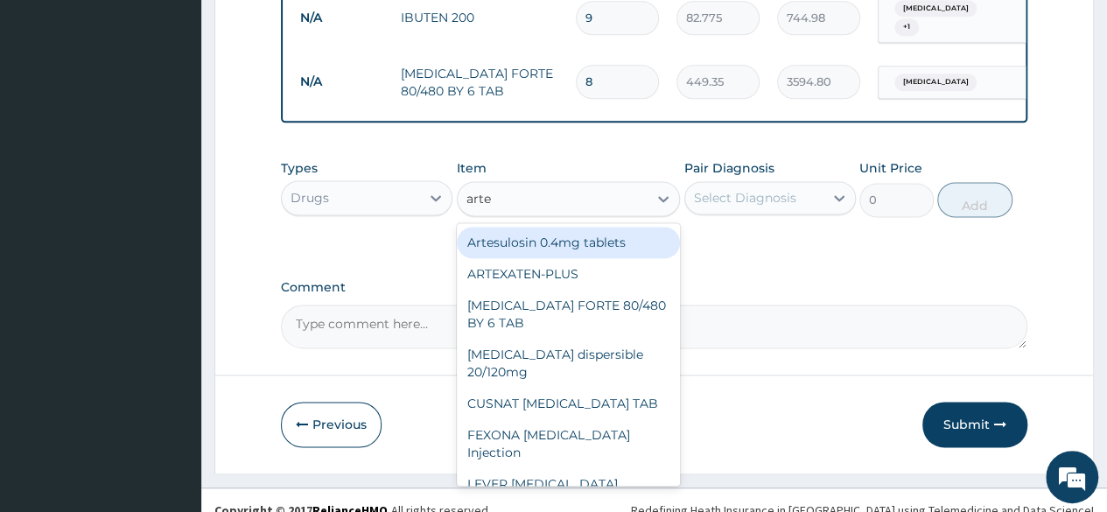
type input "artee"
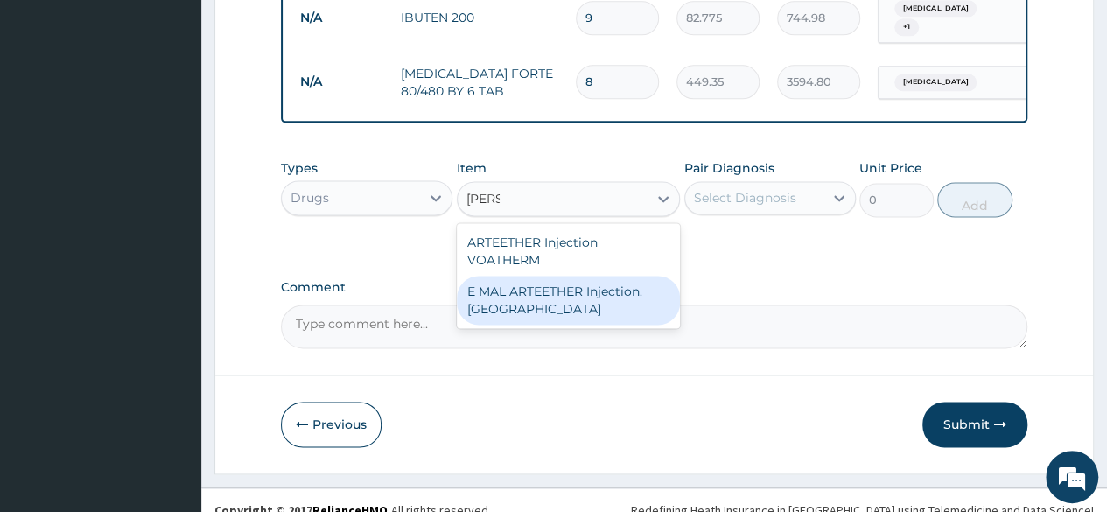
click at [555, 291] on div "E MAL ARTEETHER Injection. [GEOGRAPHIC_DATA]" at bounding box center [569, 300] width 224 height 49
type input "1773.75"
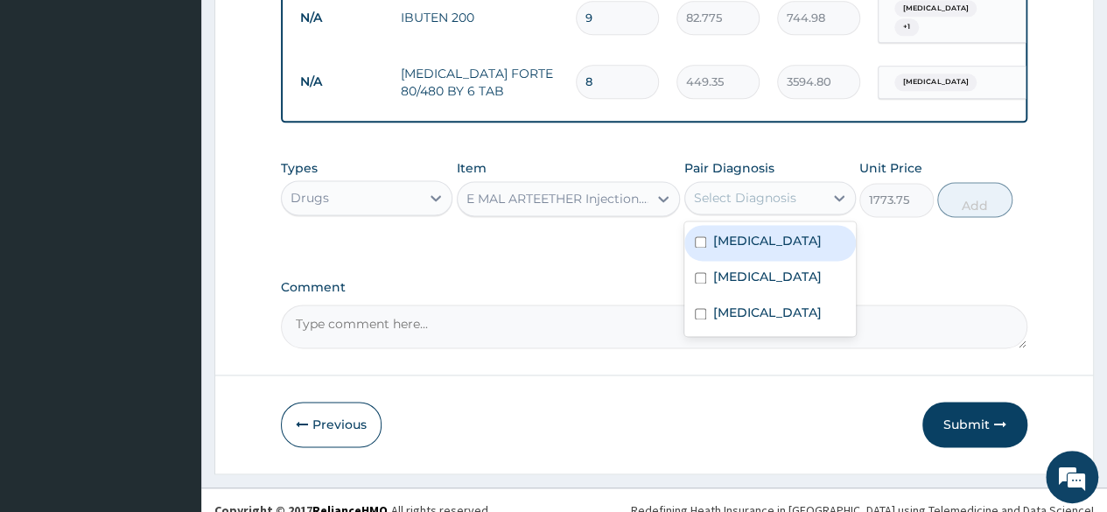
click at [778, 189] on div "Select Diagnosis" at bounding box center [745, 198] width 102 height 18
click at [748, 232] on label "Malaria" at bounding box center [767, 241] width 109 height 18
checkbox input "true"
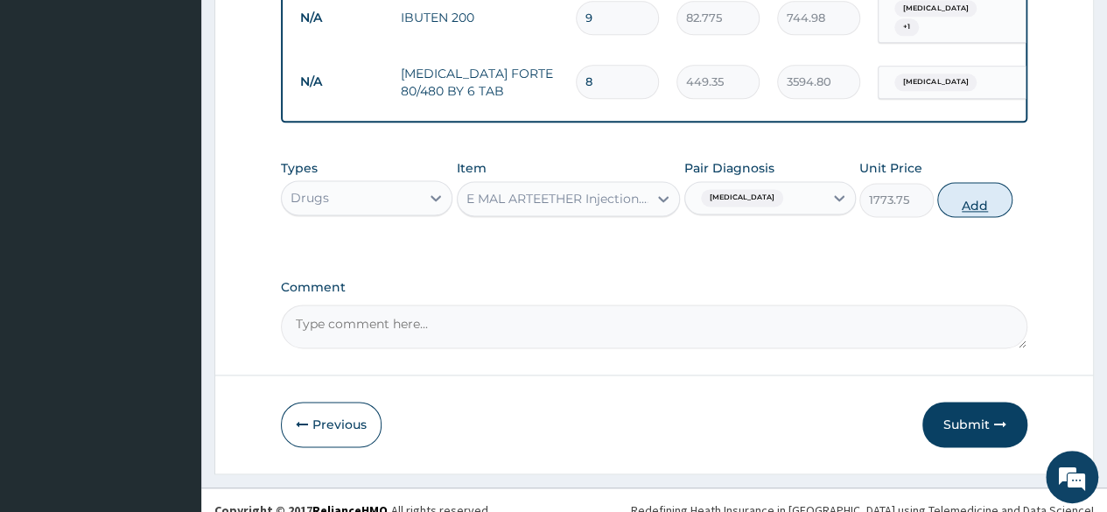
click at [976, 183] on button "Add" at bounding box center [974, 199] width 74 height 35
type input "0"
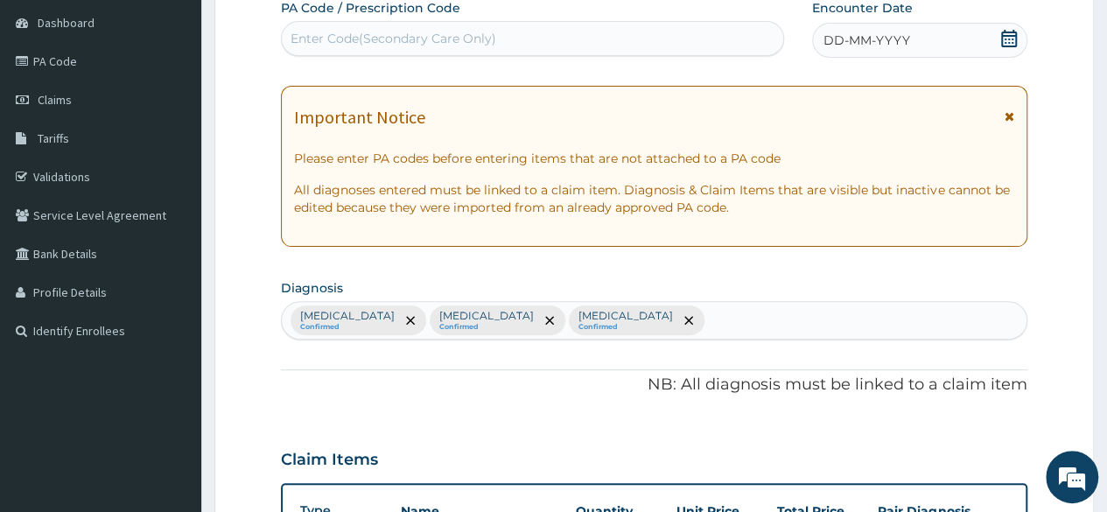
scroll to position [0, 0]
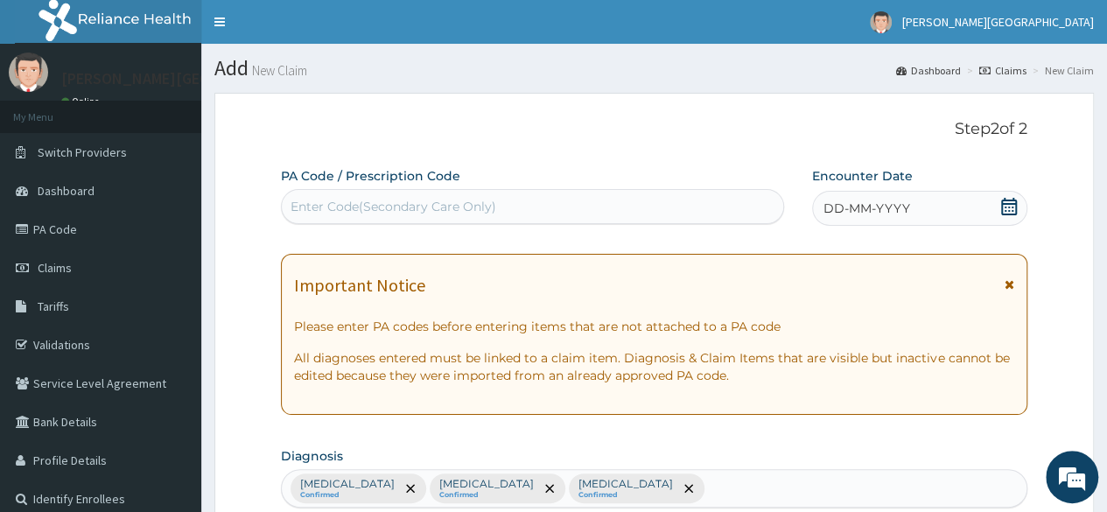
click at [1015, 206] on icon at bounding box center [1009, 207] width 18 height 18
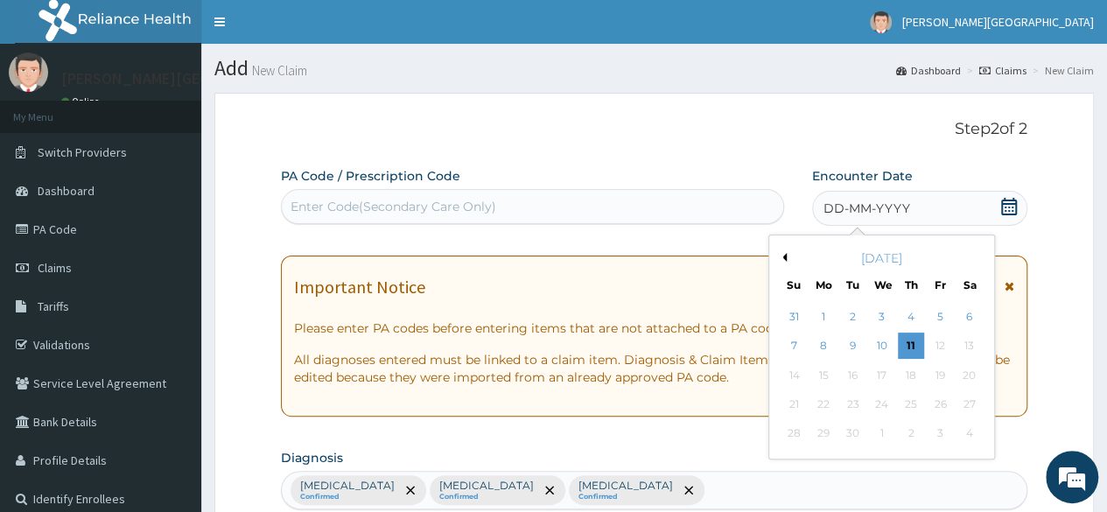
drag, startPoint x: 781, startPoint y: 256, endPoint x: 812, endPoint y: 274, distance: 36.0
click at [782, 257] on button "Previous Month" at bounding box center [782, 257] width 9 height 9
click at [858, 346] on div "5" at bounding box center [852, 346] width 26 height 26
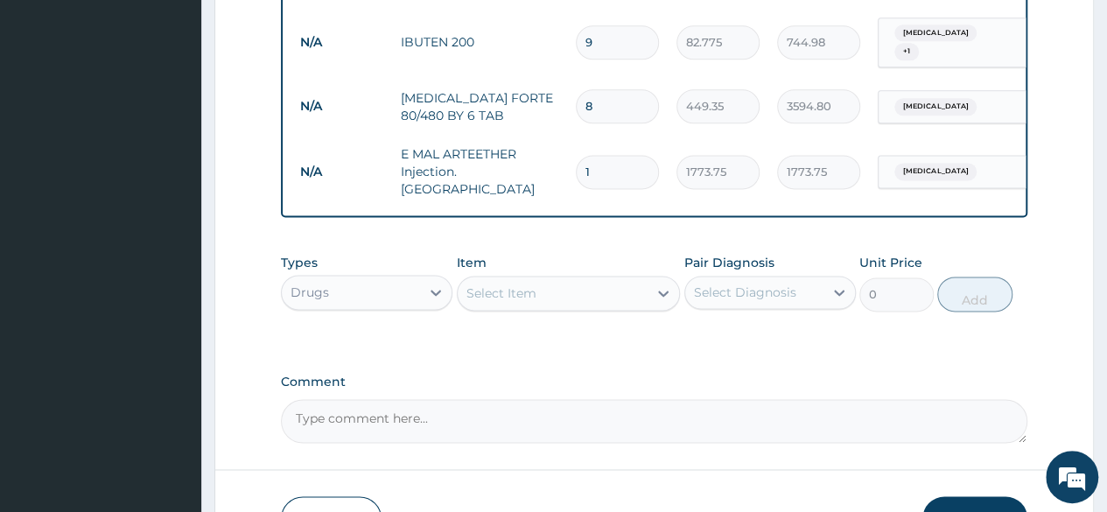
scroll to position [1181, 0]
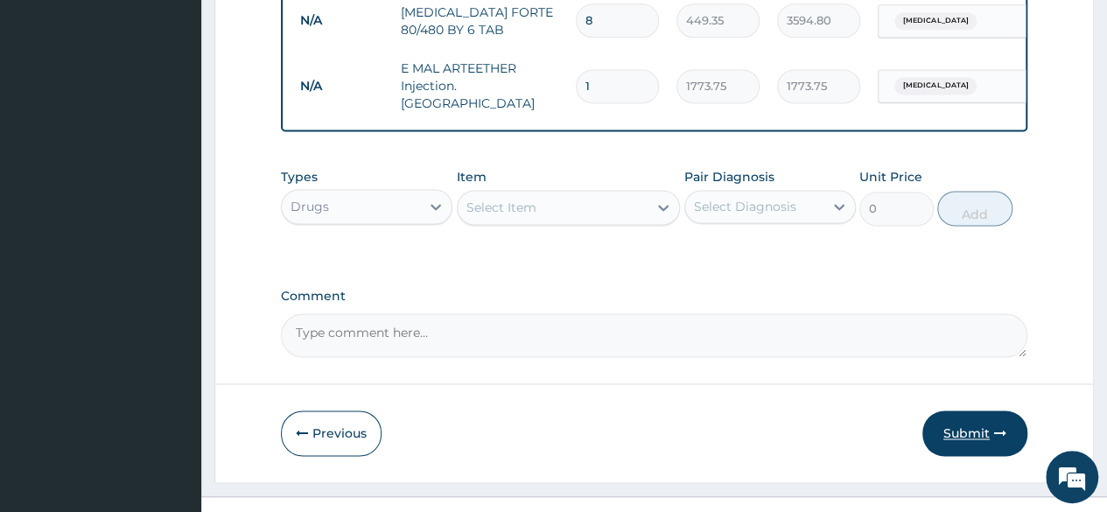
click at [994, 427] on icon "button" at bounding box center [1000, 433] width 12 height 12
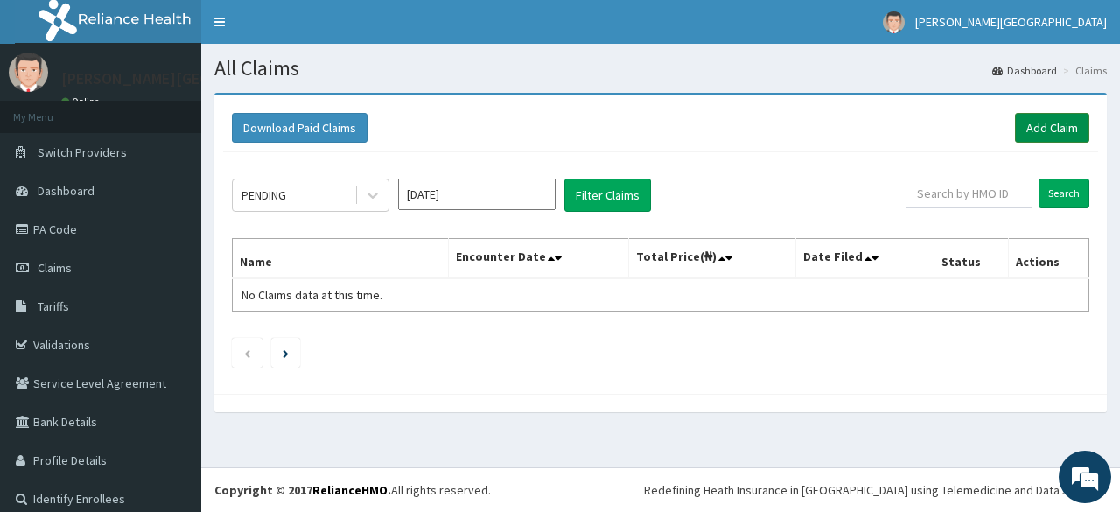
click at [1053, 124] on link "Add Claim" at bounding box center [1052, 128] width 74 height 30
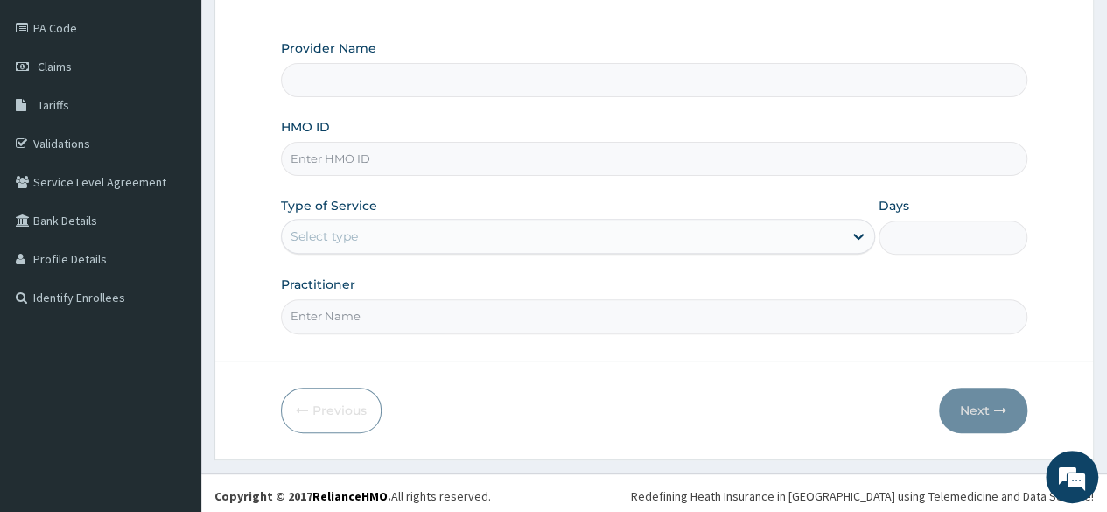
scroll to position [203, 0]
click at [439, 161] on input "HMO ID" at bounding box center [654, 157] width 746 height 34
type input "[PERSON_NAME] PREMIERE HOSPITAL"
paste input "ELN/10452/E"
type input "ELN/10452/E"
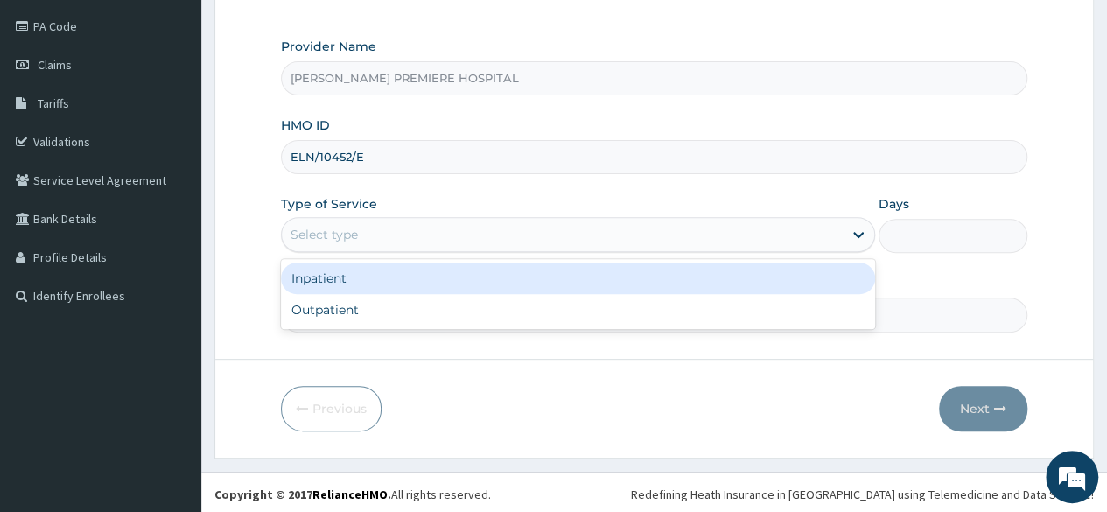
click at [501, 236] on div "Select type" at bounding box center [562, 235] width 561 height 28
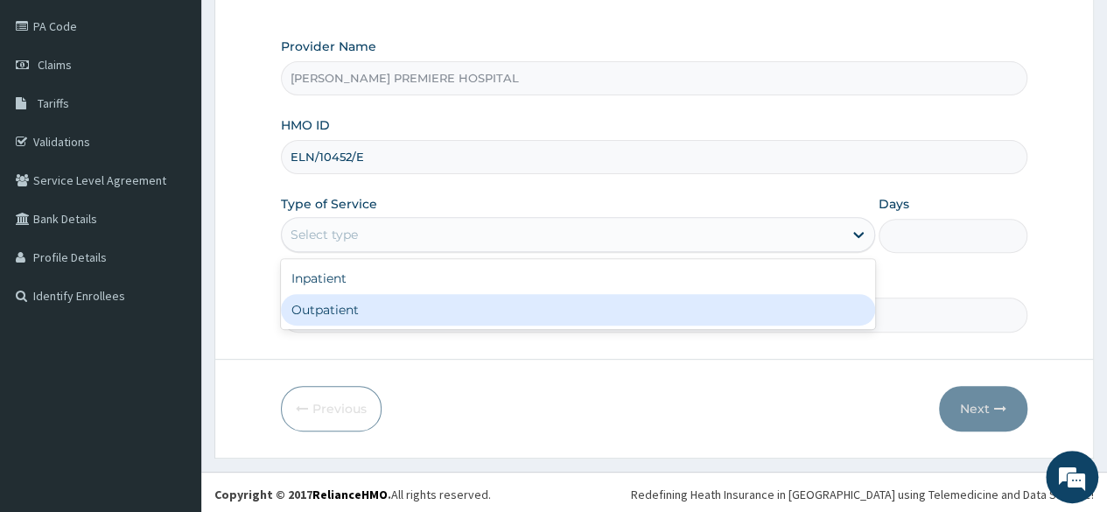
drag, startPoint x: 478, startPoint y: 298, endPoint x: 527, endPoint y: 298, distance: 49.0
click at [480, 298] on div "Outpatient" at bounding box center [578, 310] width 594 height 32
type input "1"
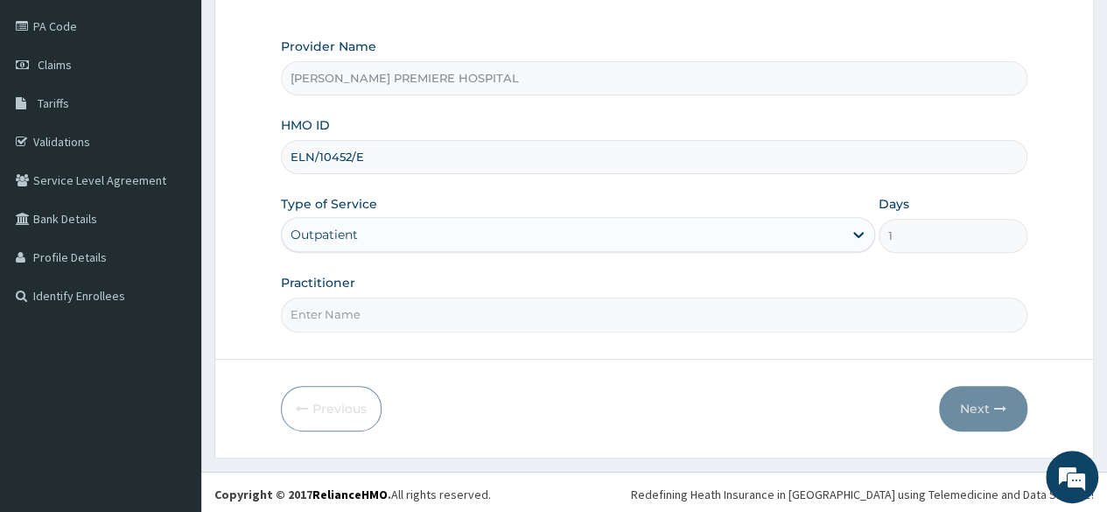
click at [546, 305] on input "Practitioner" at bounding box center [654, 315] width 746 height 34
type input "[PERSON_NAME]"
click at [980, 403] on button "Next" at bounding box center [983, 409] width 88 height 46
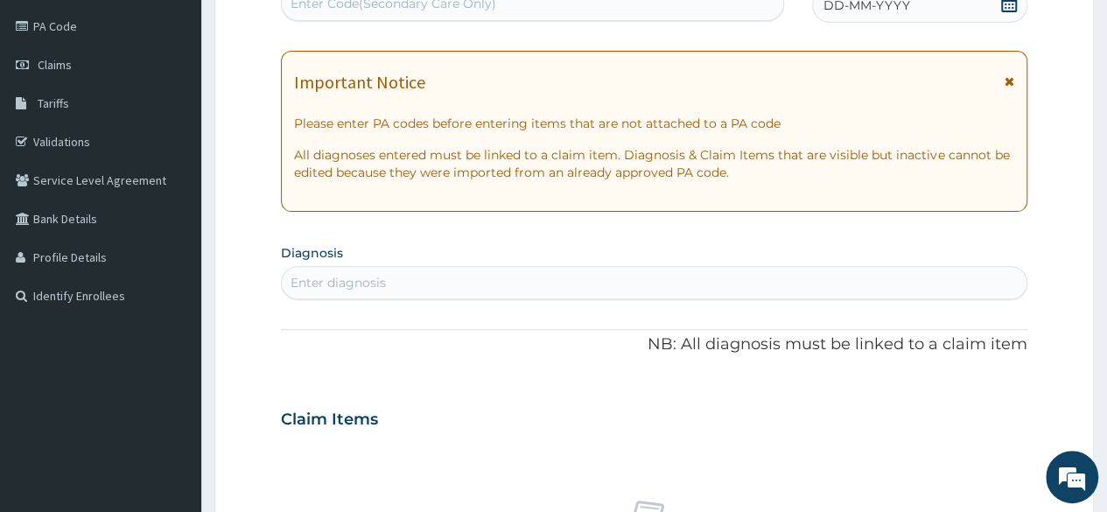
click at [465, 279] on div "Enter diagnosis" at bounding box center [654, 283] width 745 height 28
click at [1008, 3] on icon at bounding box center [1009, 4] width 18 height 18
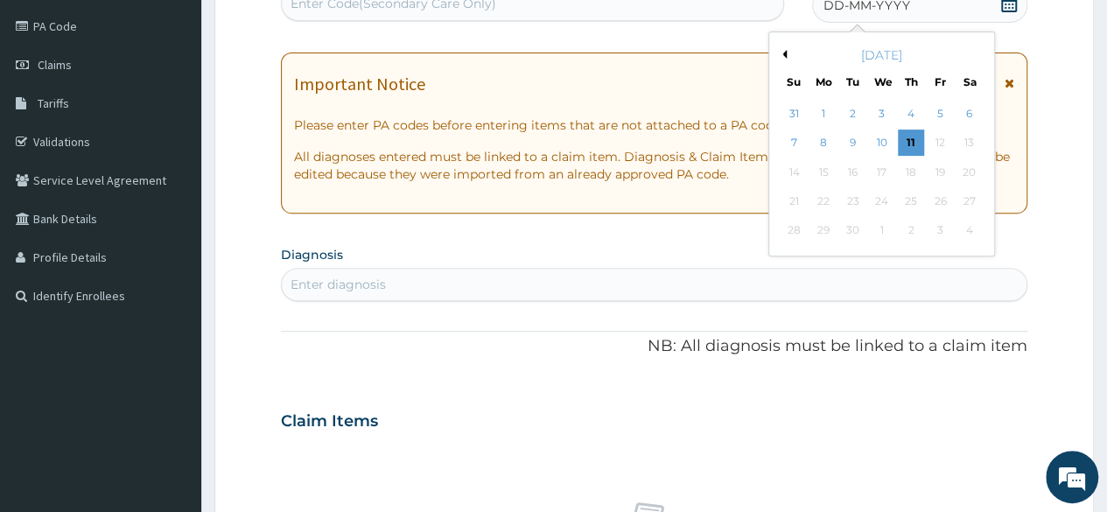
click at [779, 53] on button "Previous Month" at bounding box center [782, 54] width 9 height 9
click at [851, 143] on div "5" at bounding box center [852, 143] width 26 height 26
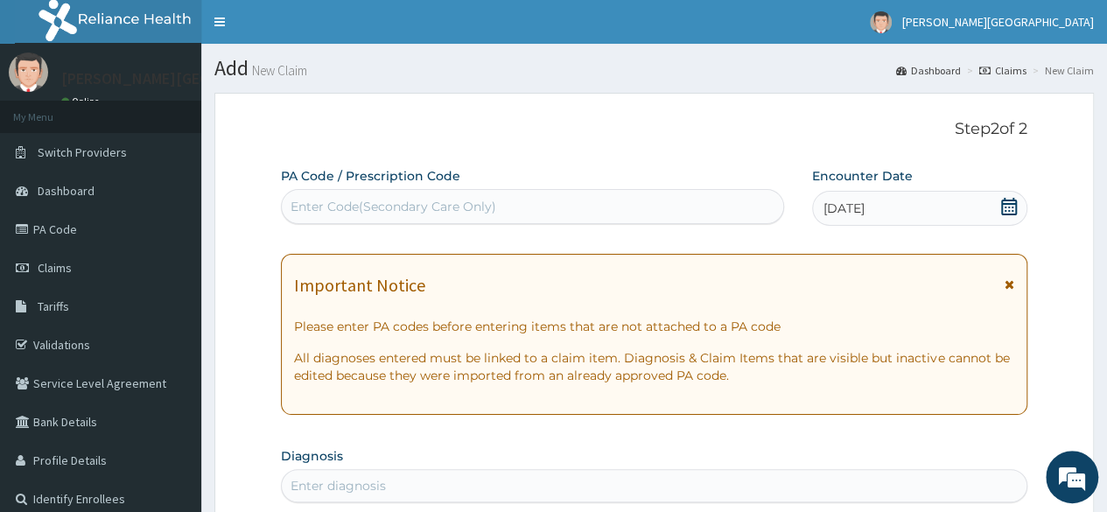
click at [574, 209] on div "Enter Code(Secondary Care Only)" at bounding box center [532, 207] width 501 height 28
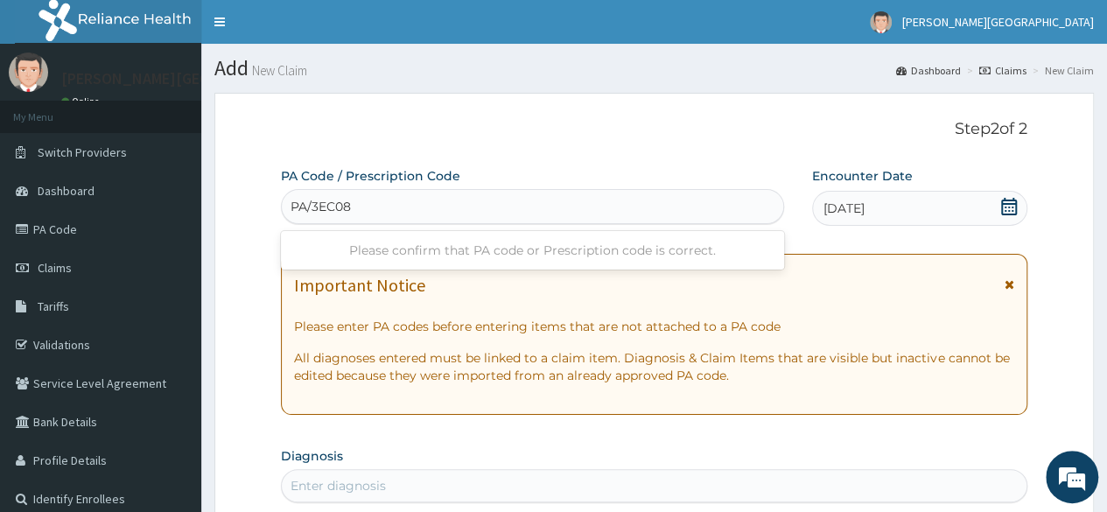
type input "PA/3EC087"
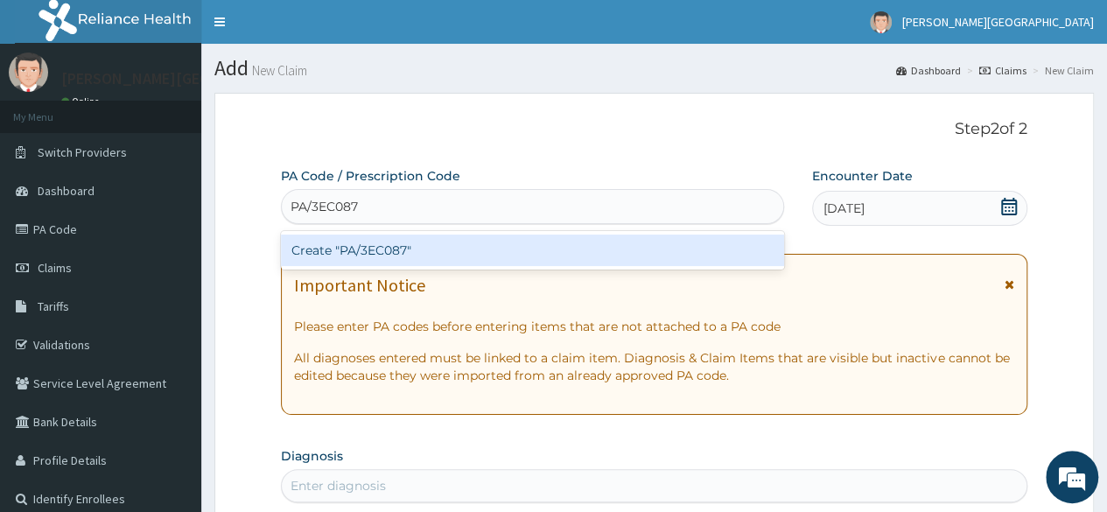
click at [632, 245] on div "Create "PA/3EC087"" at bounding box center [532, 251] width 502 height 32
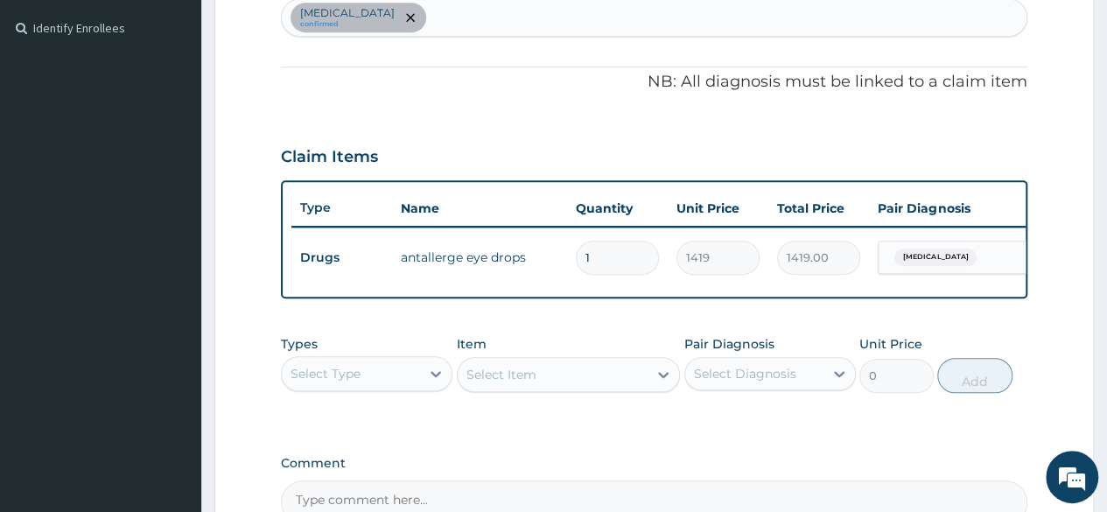
scroll to position [558, 0]
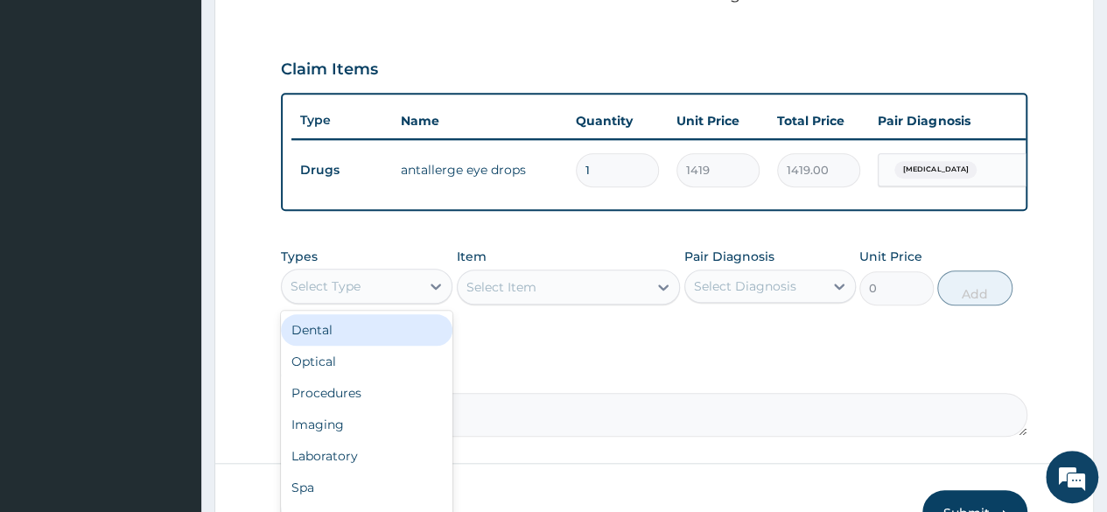
click at [365, 292] on div "Select Type" at bounding box center [351, 286] width 138 height 28
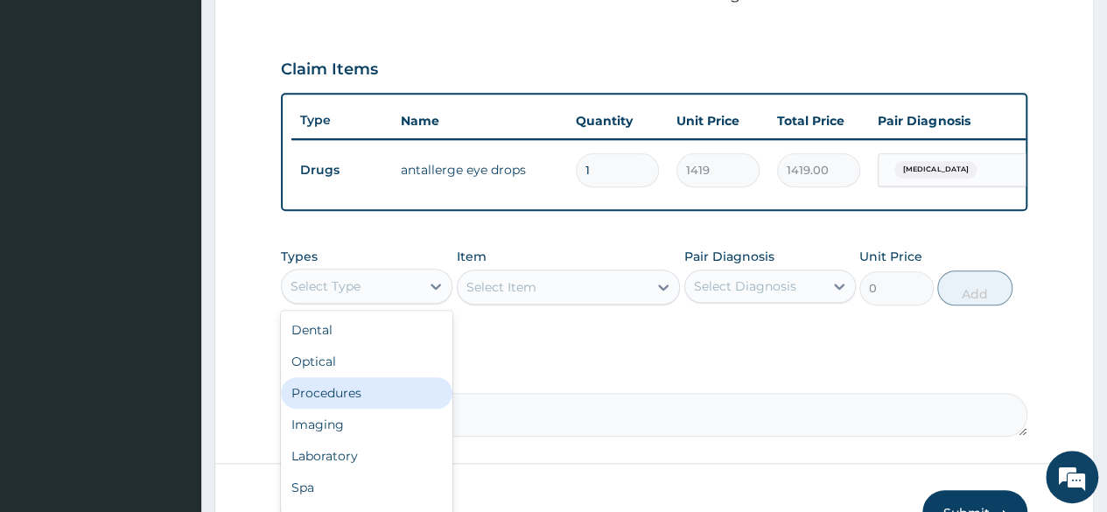
click at [351, 404] on div "Procedures" at bounding box center [367, 393] width 172 height 32
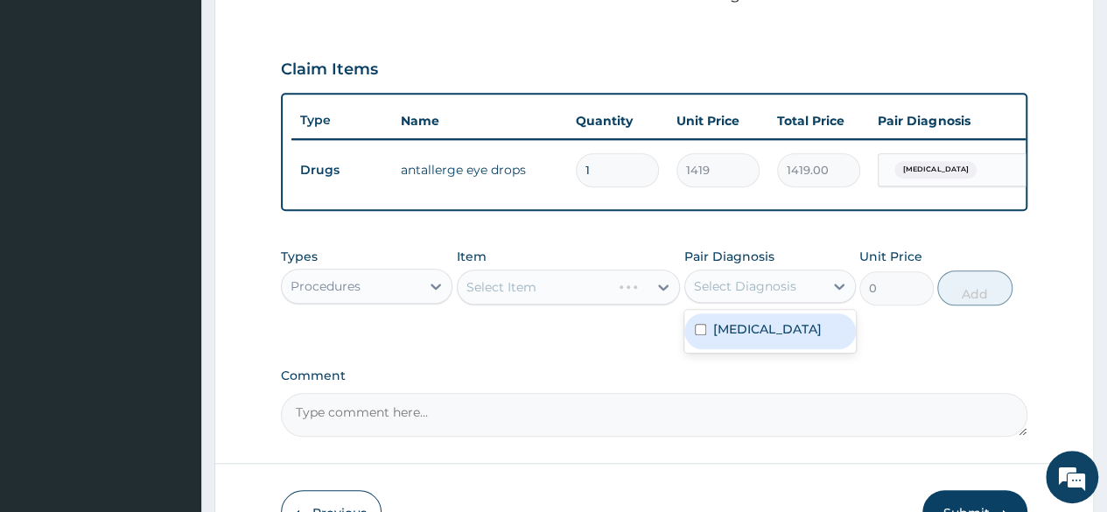
click at [755, 293] on div "Select Diagnosis" at bounding box center [745, 286] width 102 height 18
click at [755, 338] on label "Conjunctivitis" at bounding box center [767, 329] width 109 height 18
checkbox input "true"
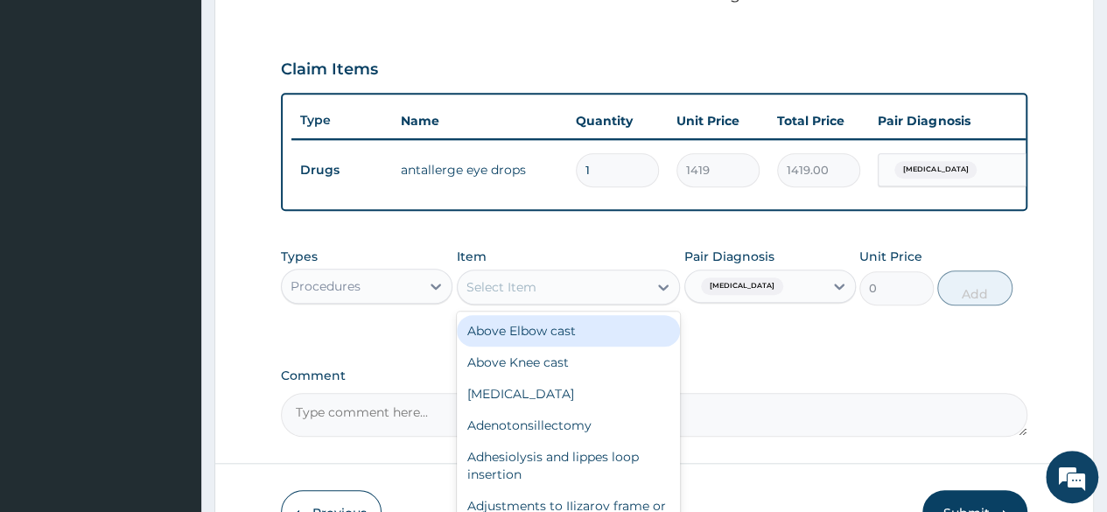
click at [606, 301] on div "Select Item" at bounding box center [553, 287] width 191 height 28
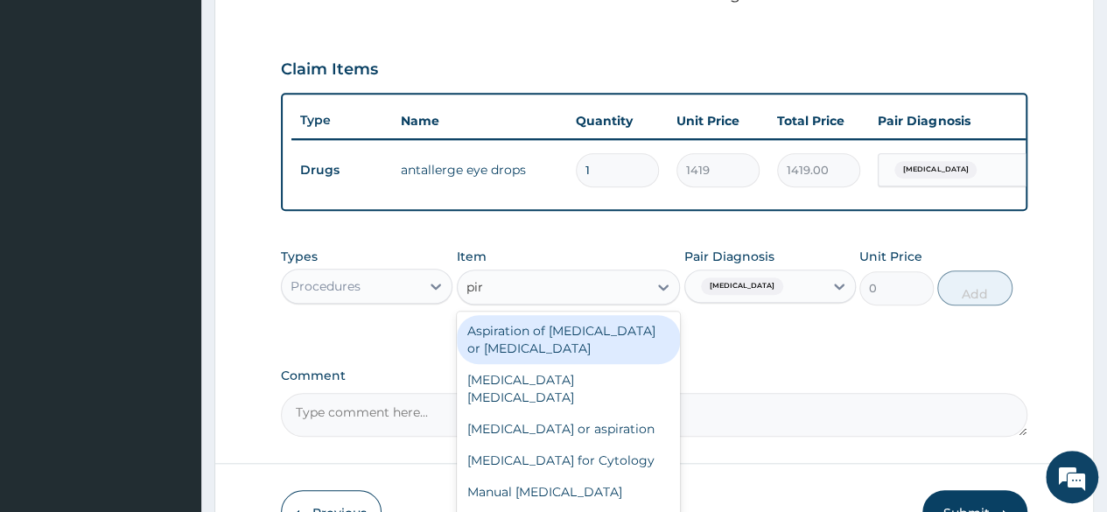
type input "pir"
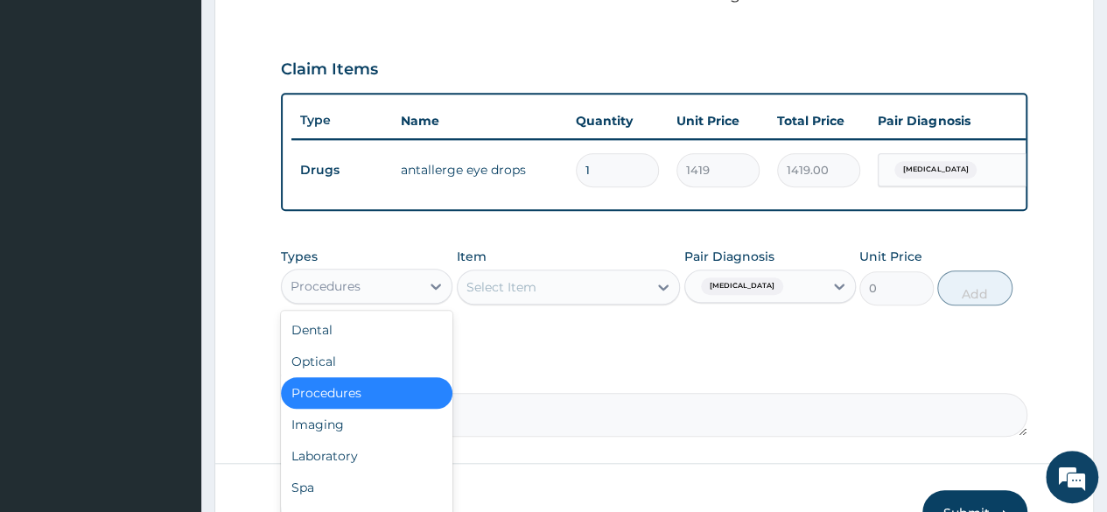
click at [396, 300] on div "Procedures" at bounding box center [351, 286] width 138 height 28
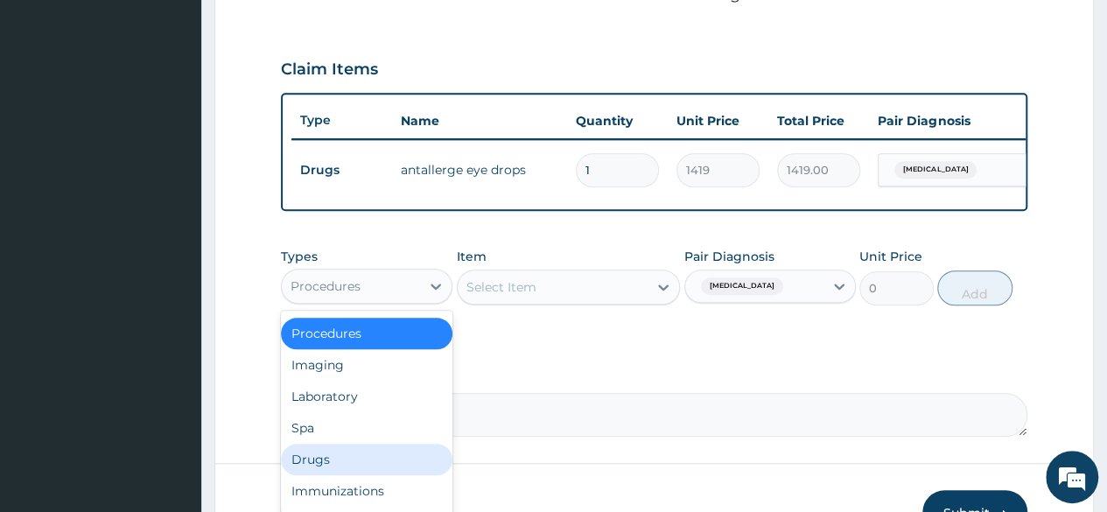
click at [326, 474] on div "Drugs" at bounding box center [367, 460] width 172 height 32
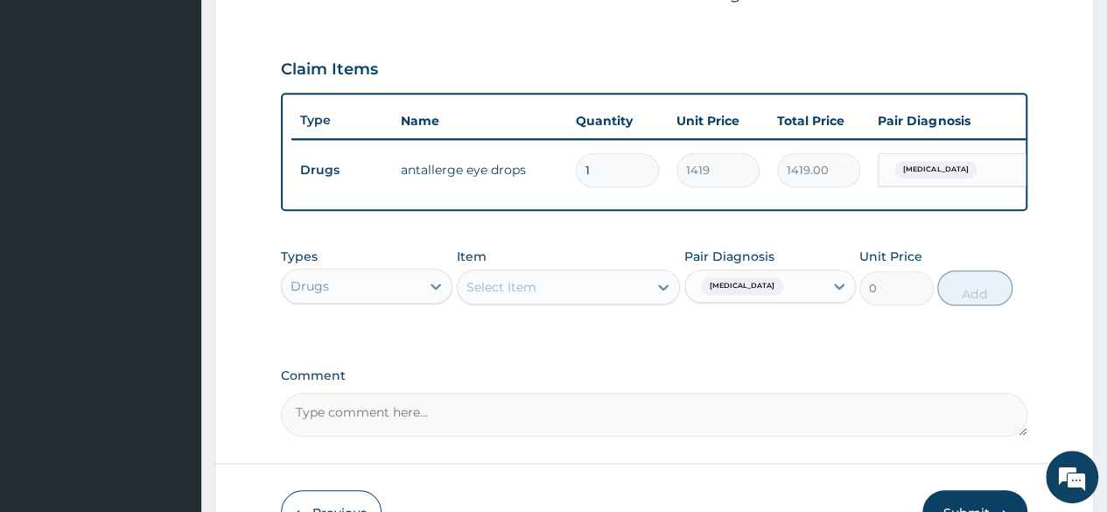
click at [529, 296] on div "Select Item" at bounding box center [501, 287] width 70 height 18
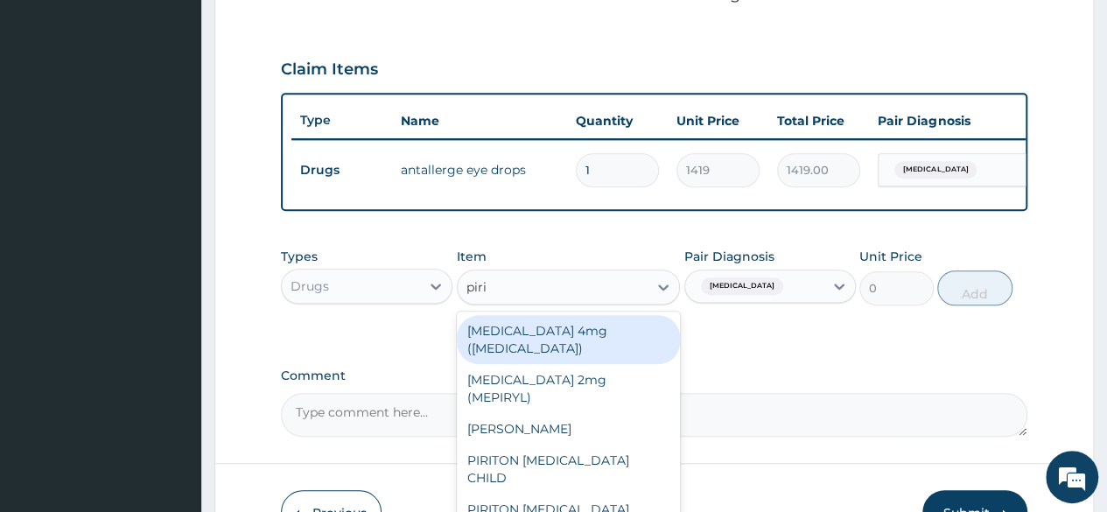
type input "pirit"
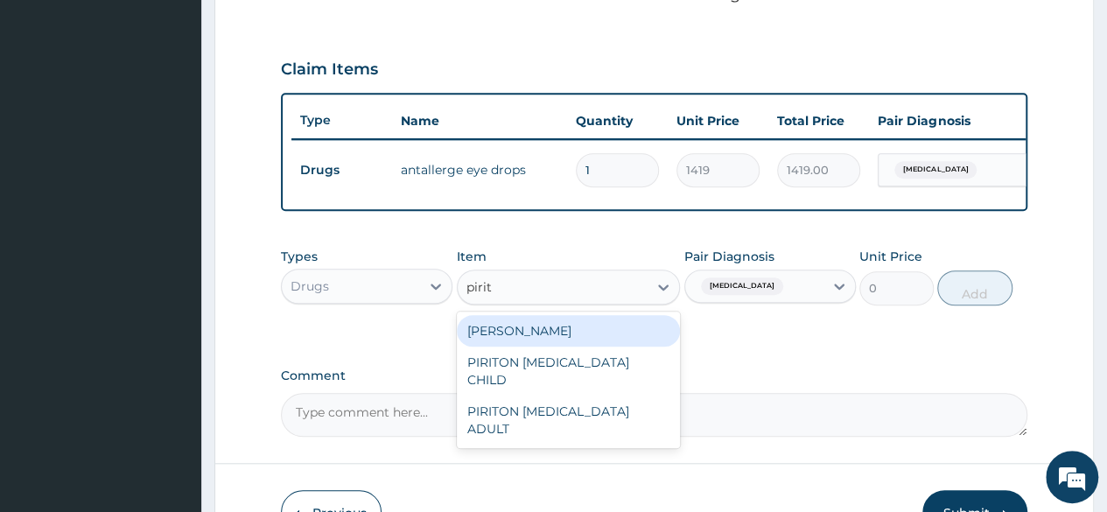
click at [586, 347] on div "[PERSON_NAME]" at bounding box center [569, 331] width 224 height 32
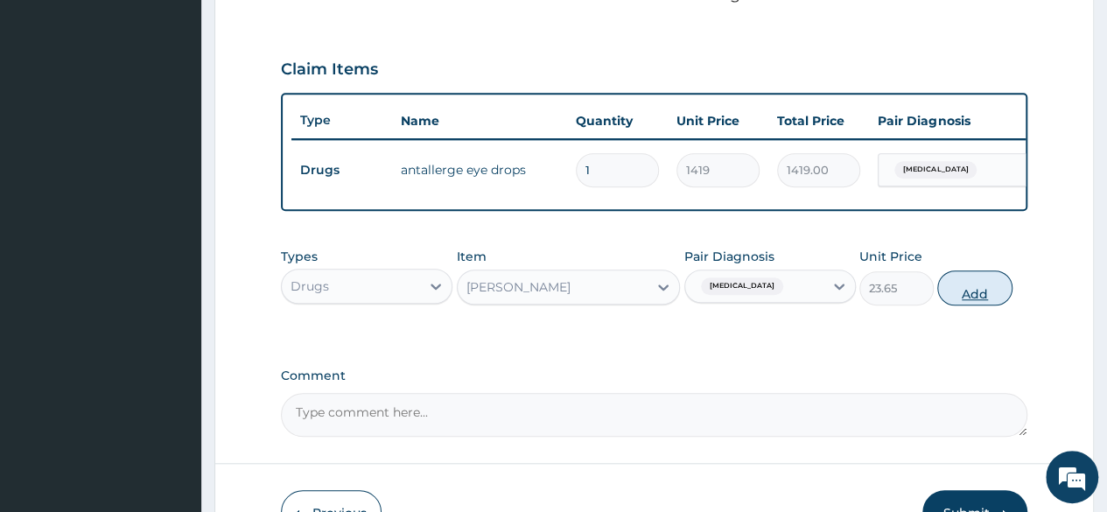
click at [978, 301] on button "Add" at bounding box center [974, 287] width 74 height 35
type input "0"
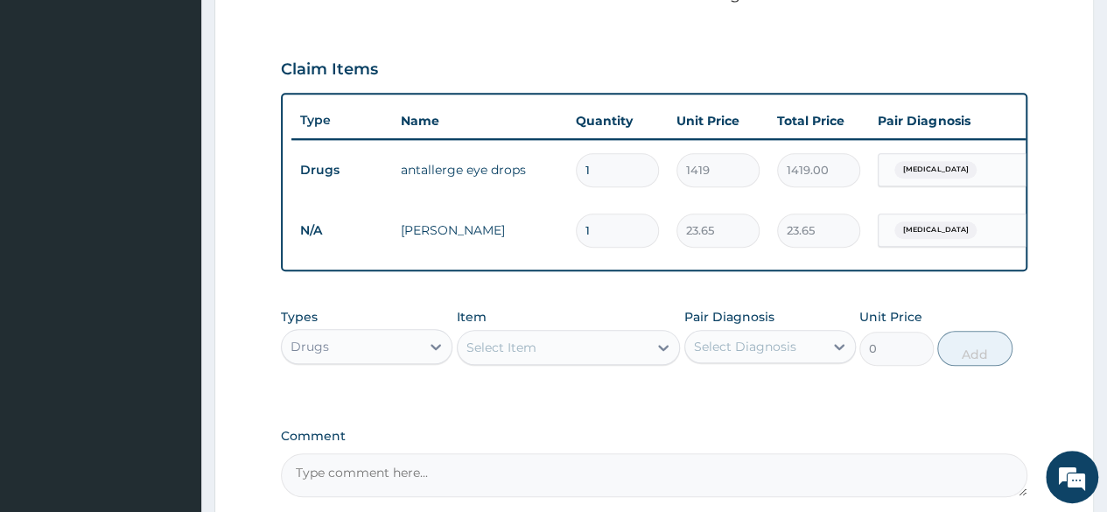
type input "10"
type input "236.50"
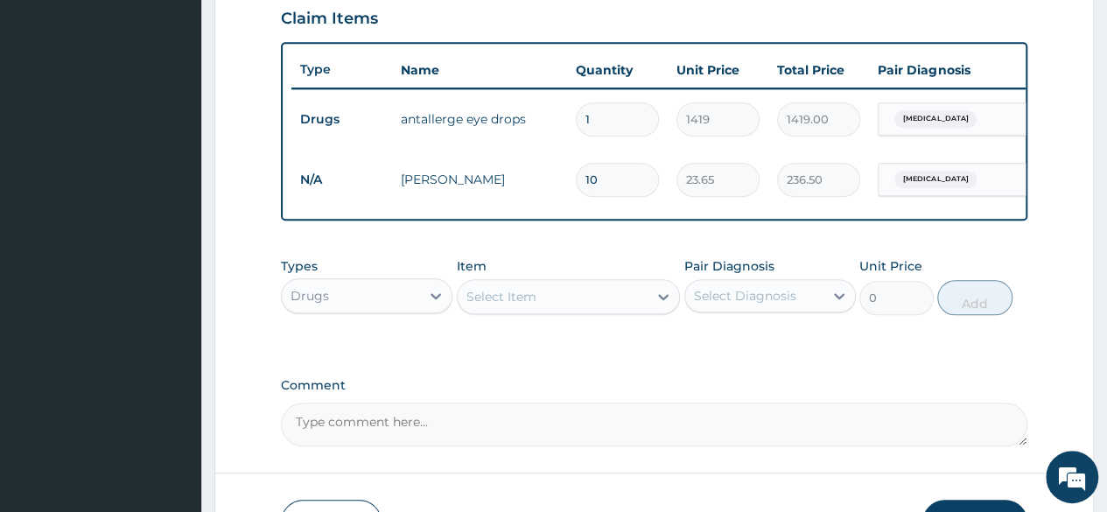
scroll to position [733, 0]
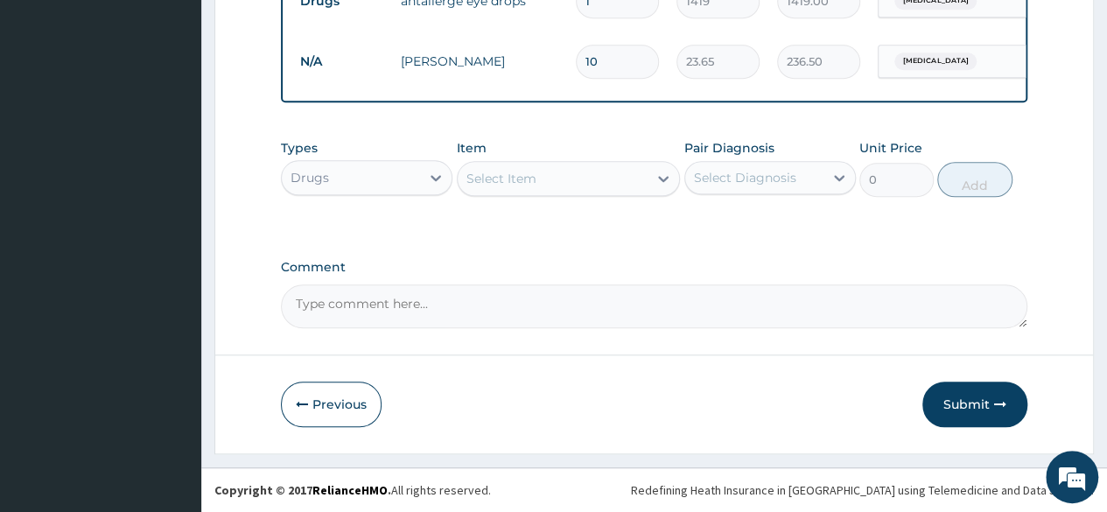
type input "10"
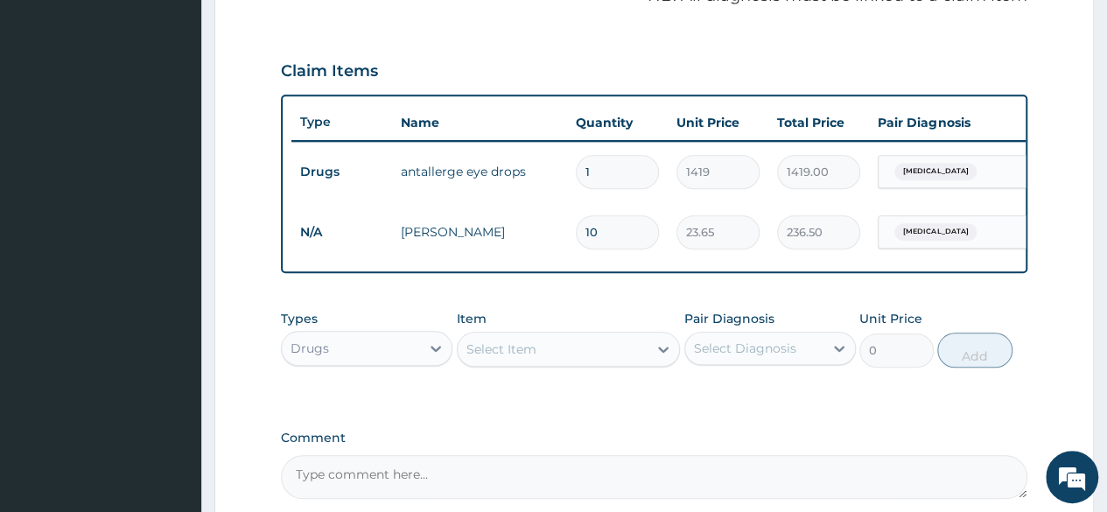
scroll to position [558, 0]
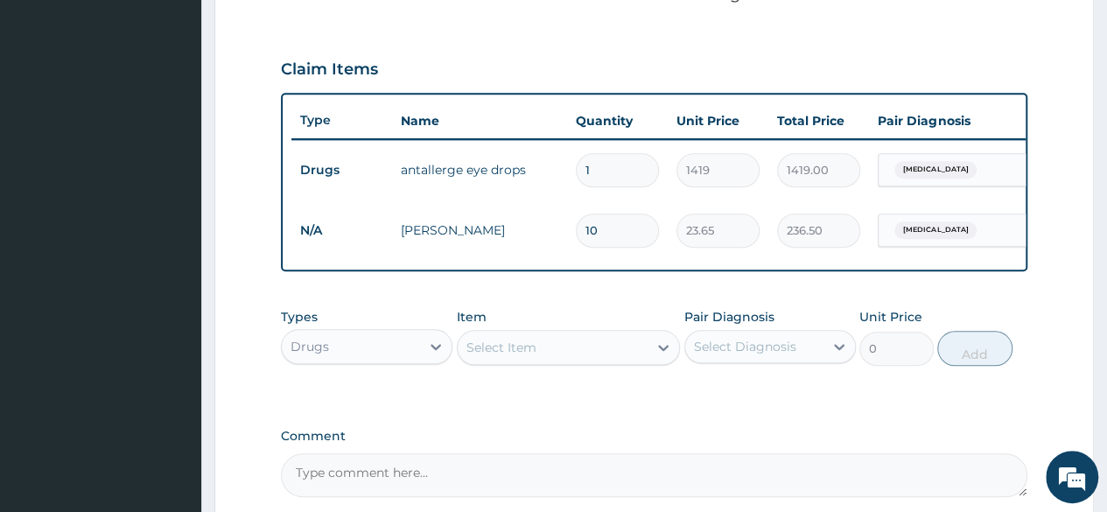
click at [562, 361] on div "Select Item" at bounding box center [553, 347] width 191 height 28
click at [389, 356] on div "Drugs" at bounding box center [351, 347] width 138 height 28
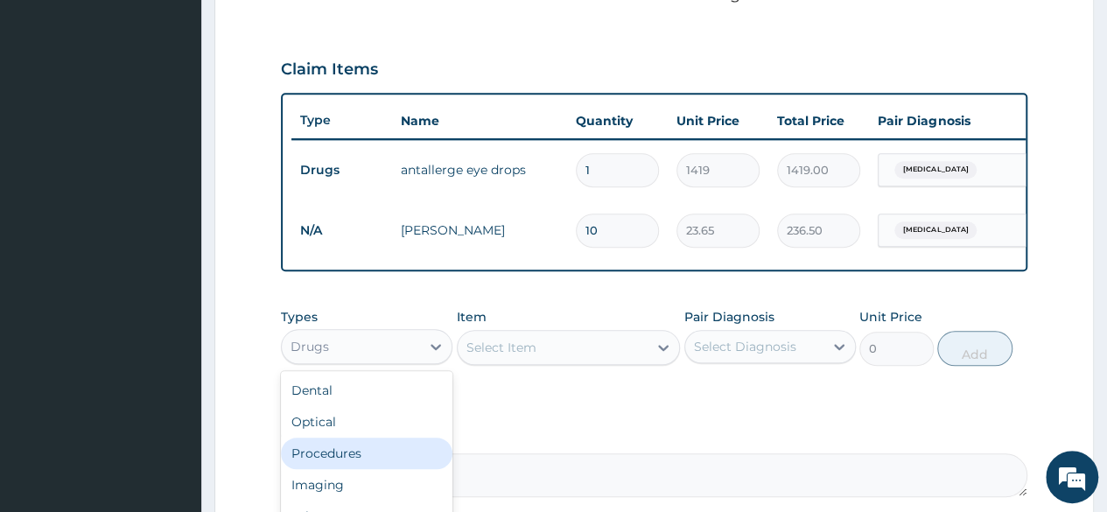
click at [344, 469] on div "Procedures" at bounding box center [367, 454] width 172 height 32
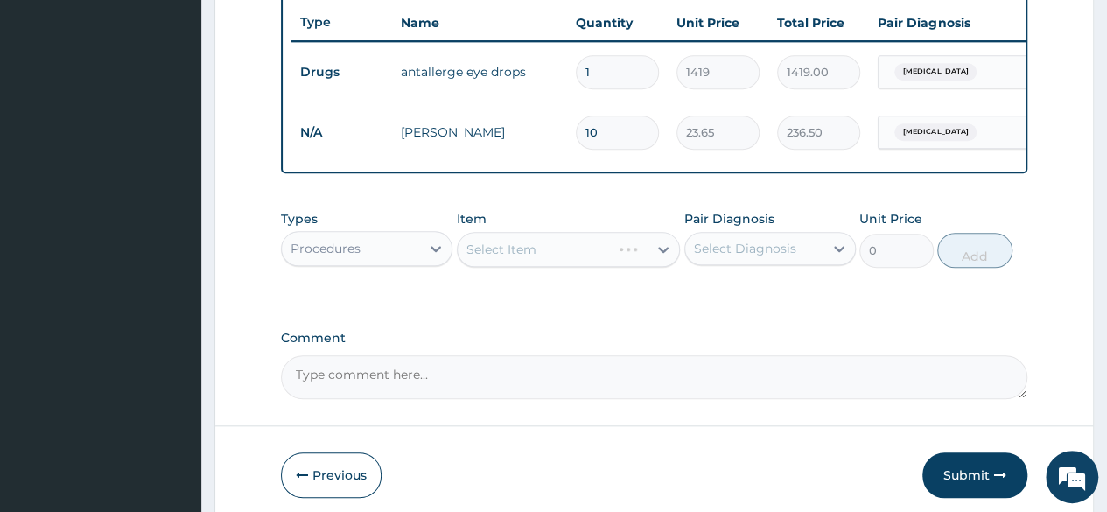
scroll to position [733, 0]
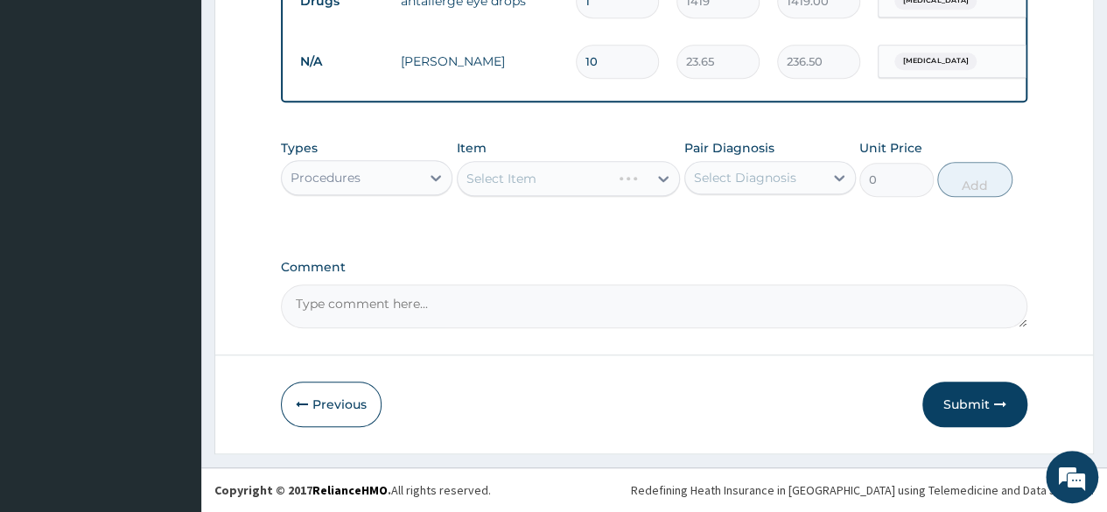
click at [613, 179] on div "Select Item" at bounding box center [569, 178] width 224 height 35
click at [730, 183] on div "Select Diagnosis" at bounding box center [745, 178] width 102 height 18
click at [735, 218] on div "Conjunctivitis" at bounding box center [770, 223] width 172 height 36
checkbox input "true"
click at [595, 188] on div "Select Item" at bounding box center [569, 178] width 224 height 35
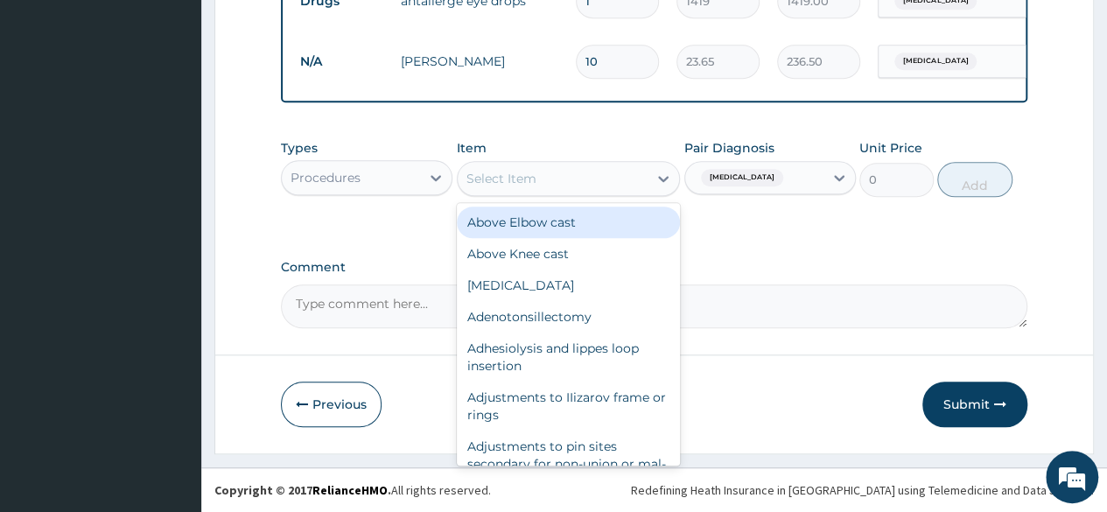
click at [606, 180] on div "Select Item" at bounding box center [553, 179] width 191 height 28
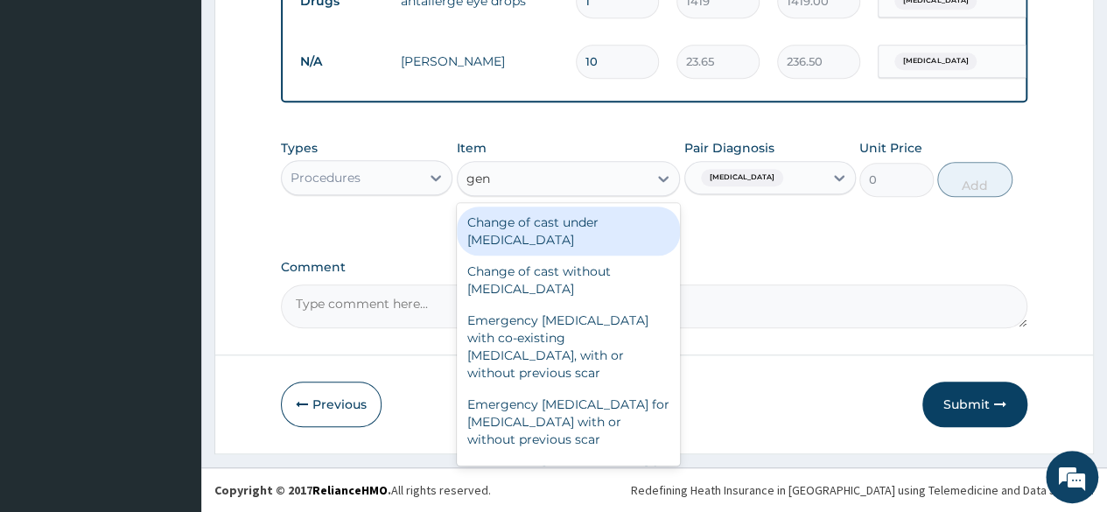
type input "gene"
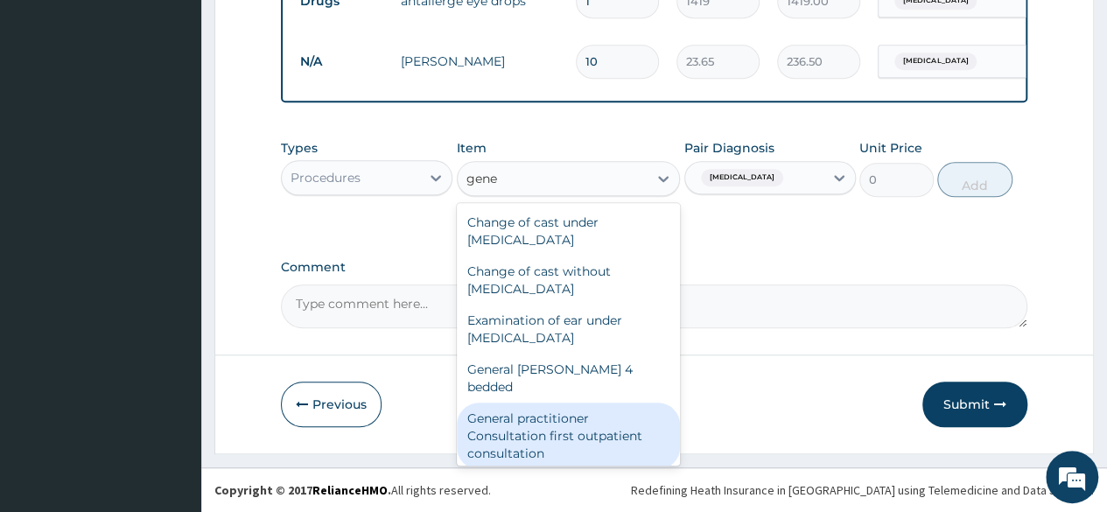
click at [625, 428] on div "General practitioner Consultation first outpatient consultation" at bounding box center [569, 436] width 224 height 67
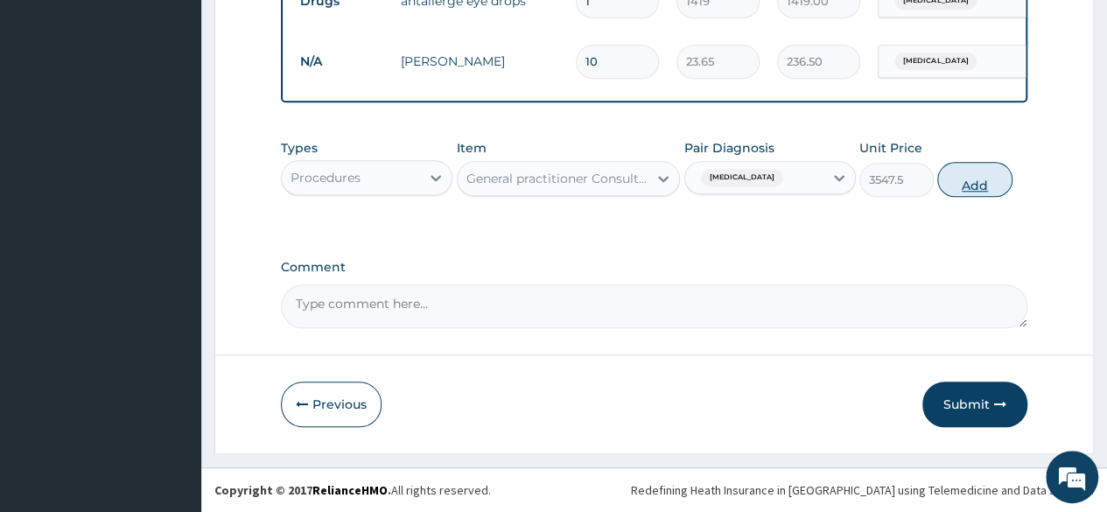
click at [977, 181] on button "Add" at bounding box center [974, 179] width 74 height 35
type input "0"
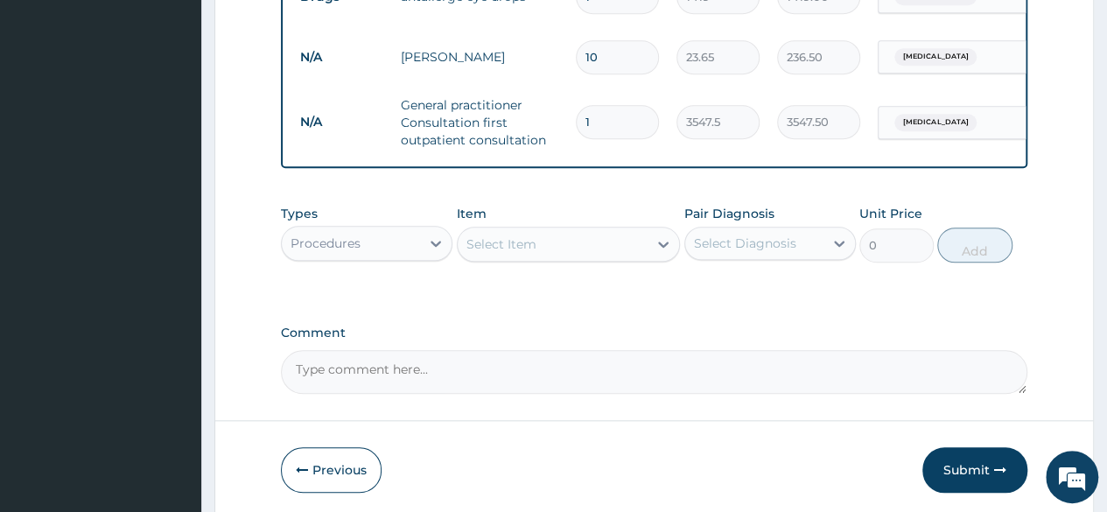
scroll to position [808, 0]
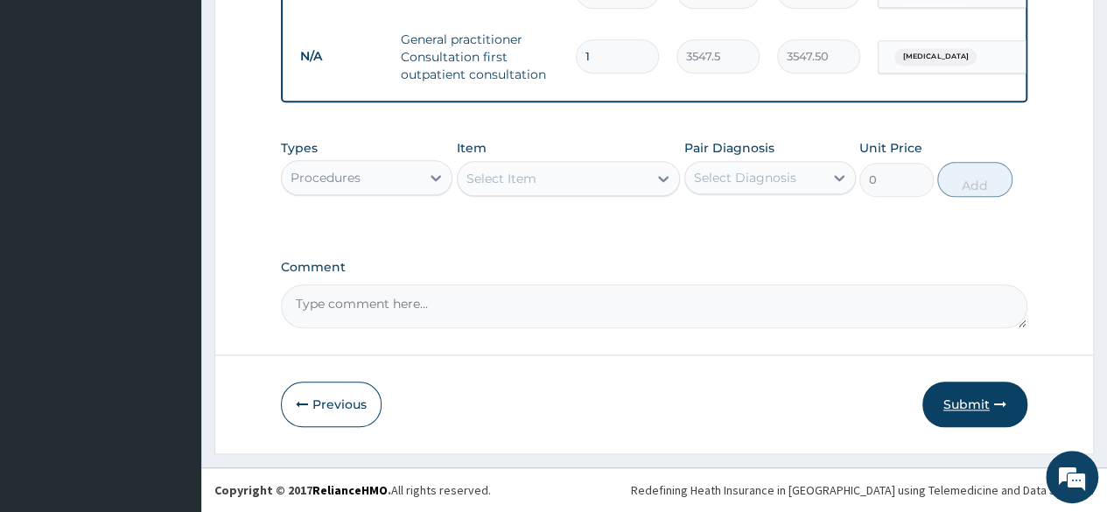
click at [973, 403] on button "Submit" at bounding box center [974, 405] width 105 height 46
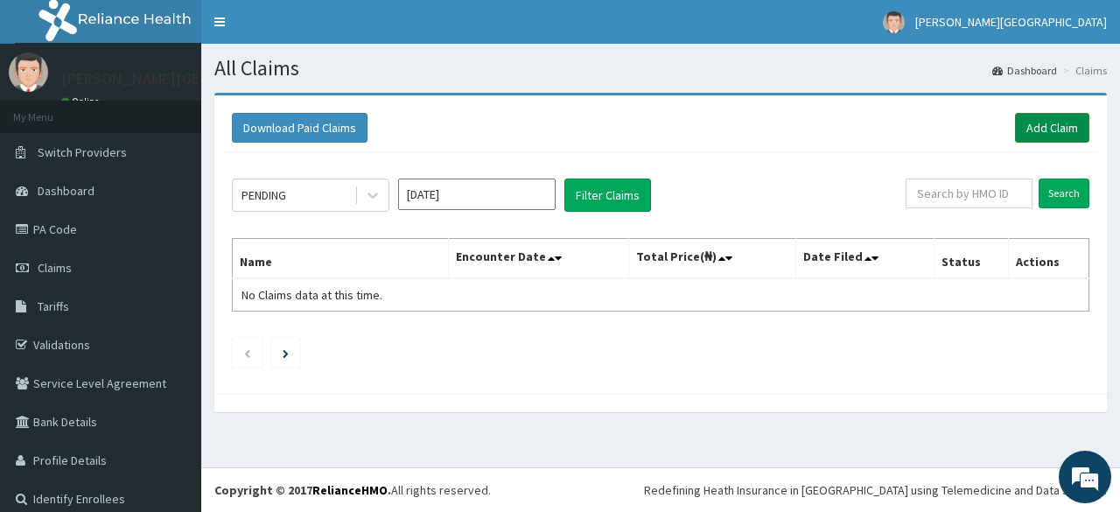
click at [1025, 130] on link "Add Claim" at bounding box center [1052, 128] width 74 height 30
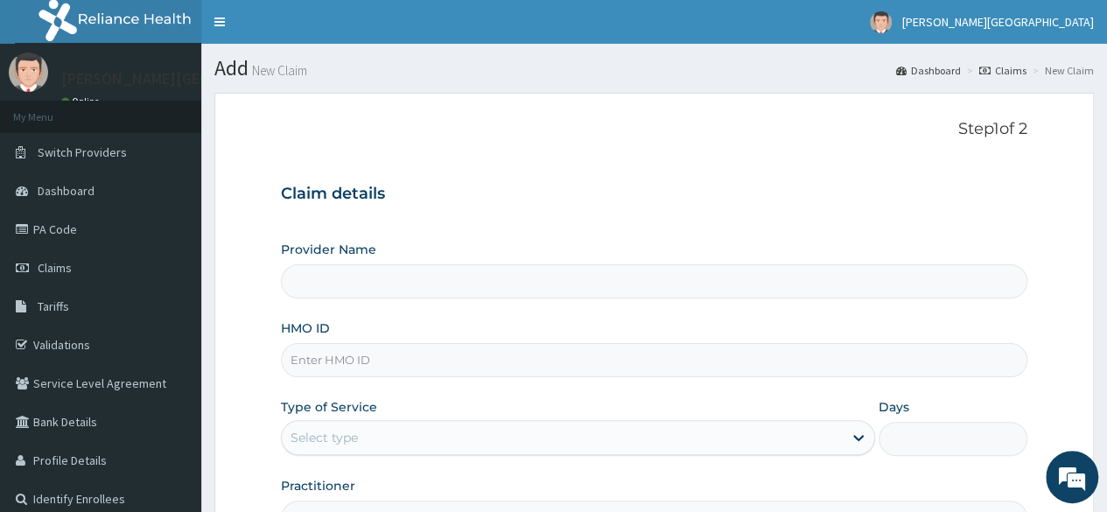
type input "[PERSON_NAME] PREMIERE HOSPITAL"
click at [396, 353] on input "HMO ID" at bounding box center [654, 360] width 746 height 34
click at [354, 354] on input "HMO ID" at bounding box center [654, 360] width 746 height 34
paste input "RSJ/10055/B"
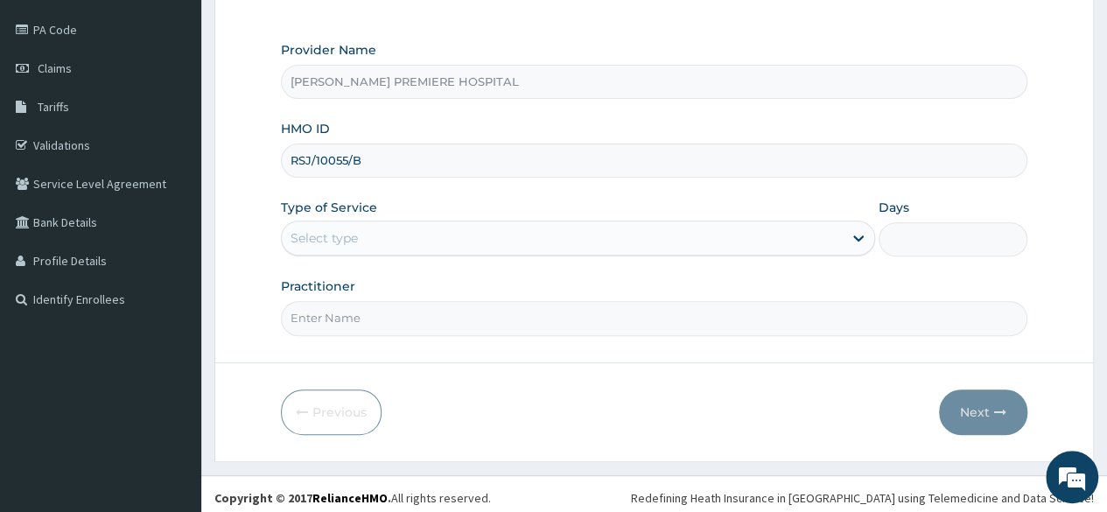
scroll to position [203, 0]
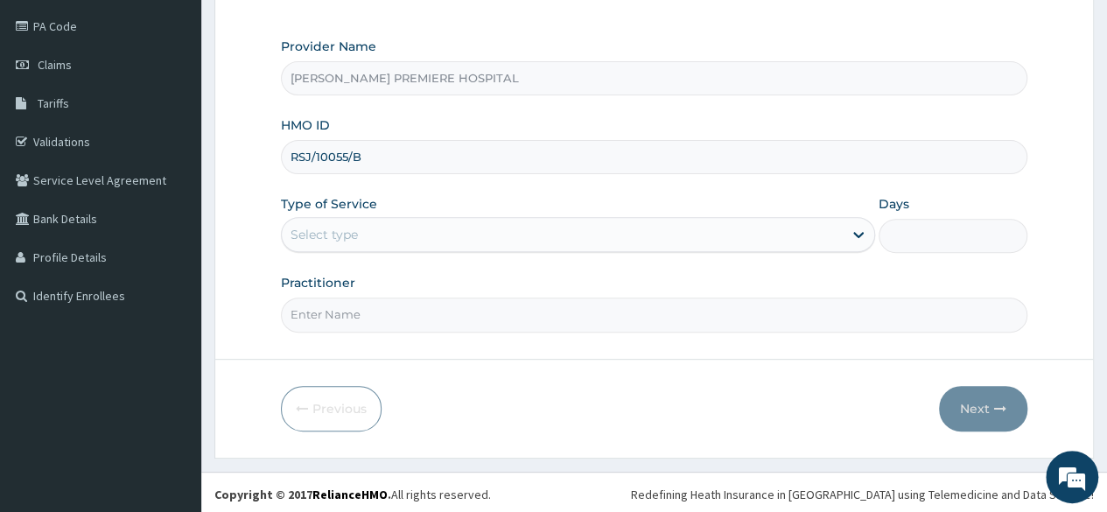
type input "RSJ/10055/B"
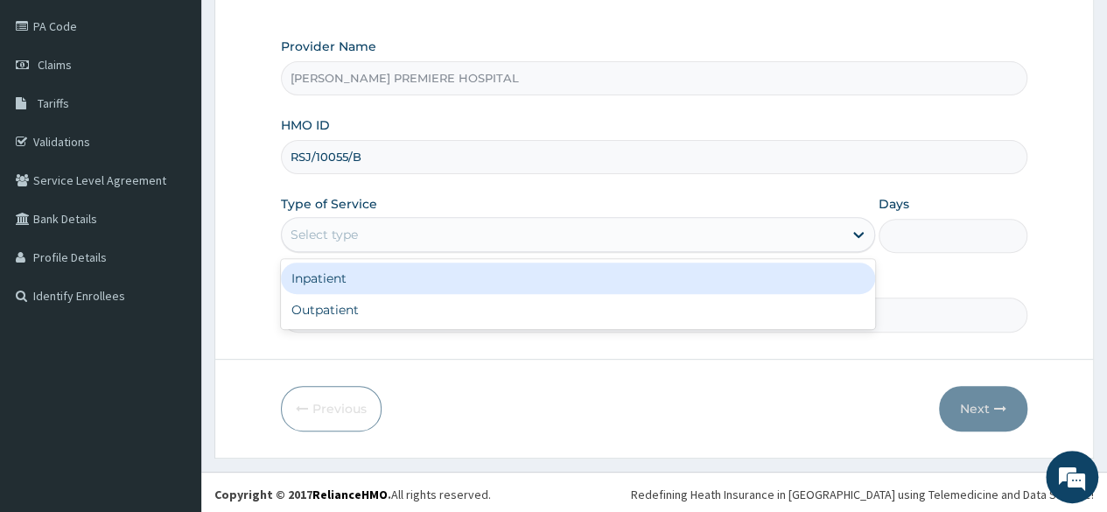
click at [372, 228] on div "Select type" at bounding box center [562, 235] width 561 height 28
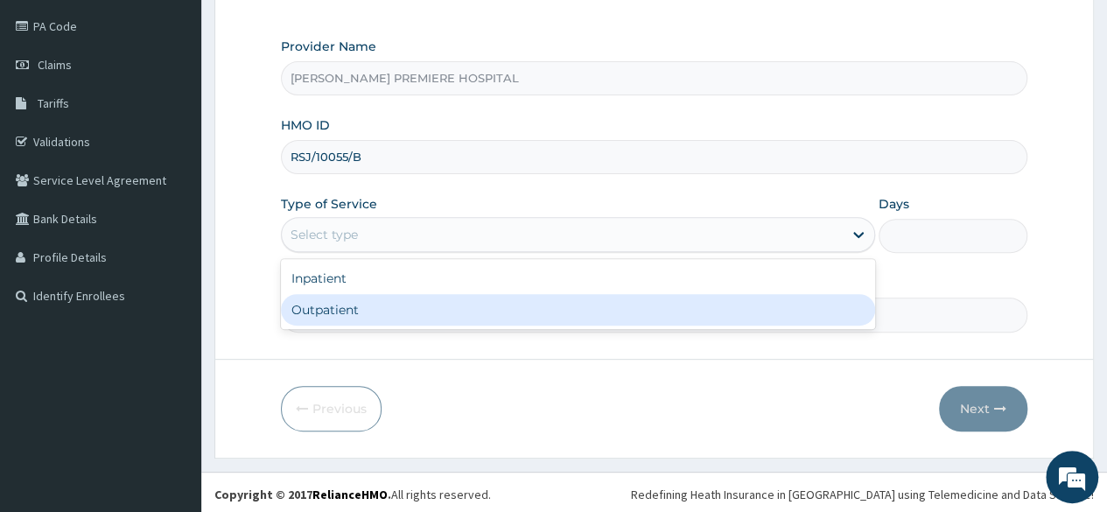
drag, startPoint x: 341, startPoint y: 302, endPoint x: 278, endPoint y: 276, distance: 68.3
click at [331, 299] on div "Outpatient" at bounding box center [578, 310] width 594 height 32
type input "1"
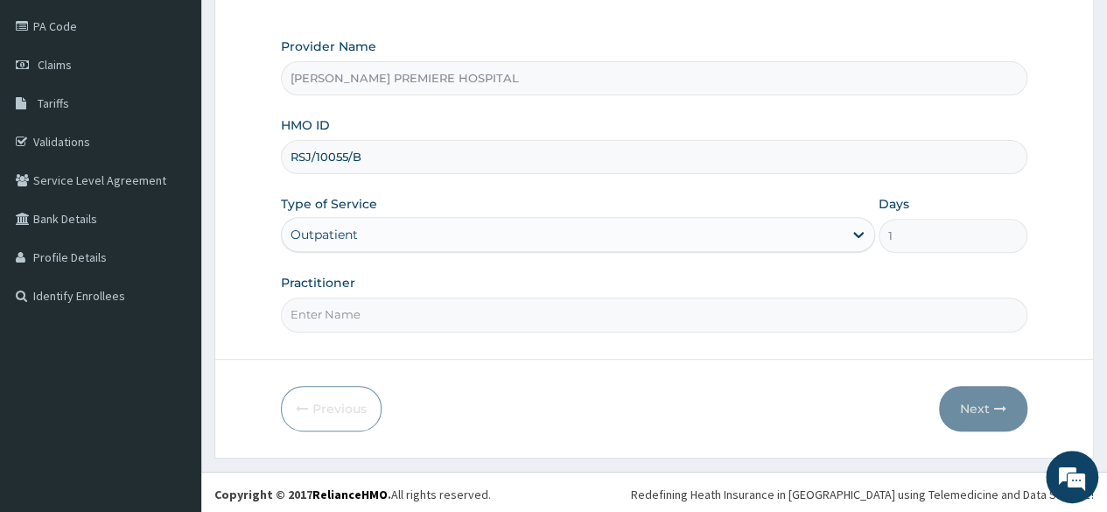
click at [332, 313] on input "Practitioner" at bounding box center [654, 315] width 746 height 34
type input "[PERSON_NAME]"
click at [995, 405] on icon "button" at bounding box center [1000, 409] width 12 height 12
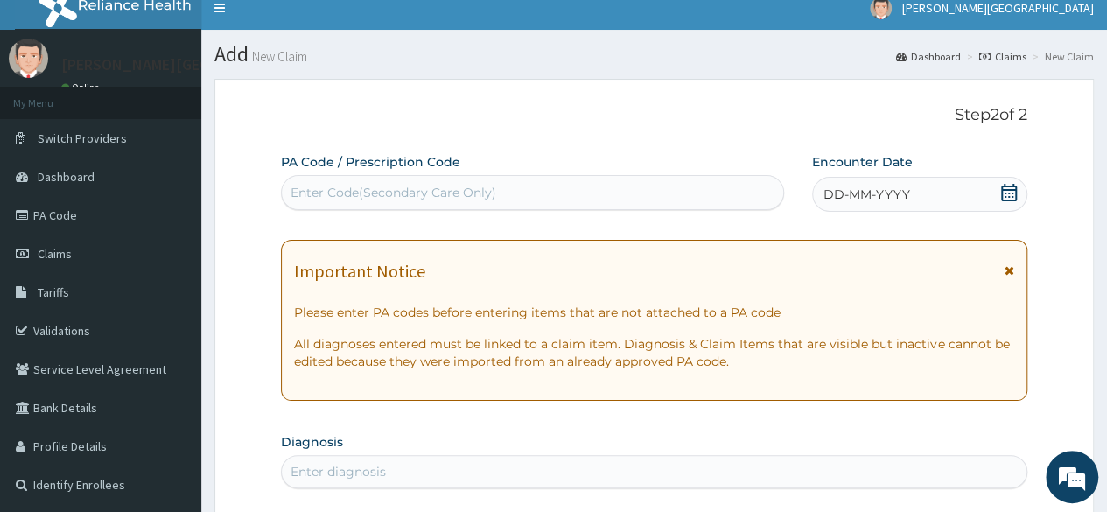
scroll to position [0, 0]
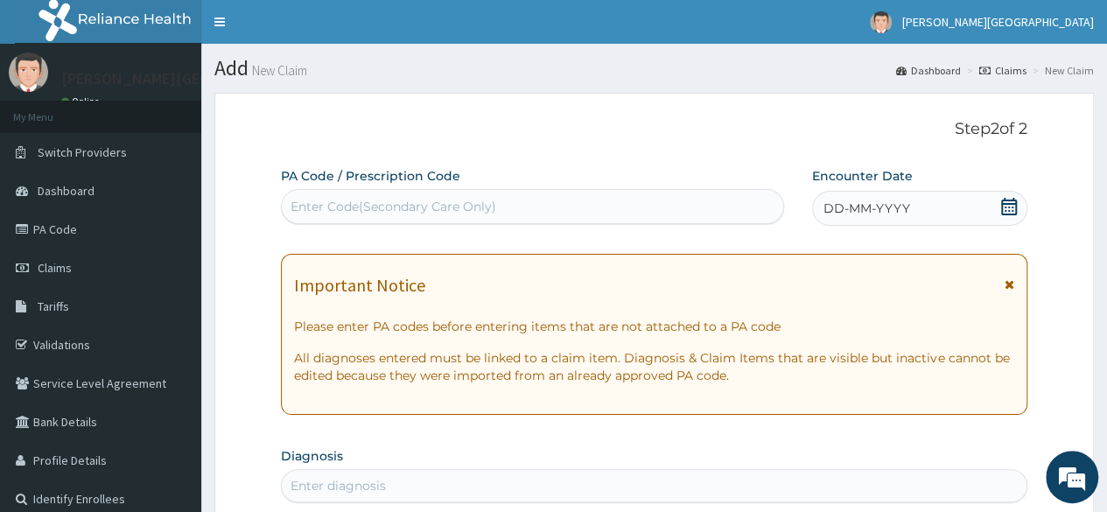
click at [1009, 200] on icon at bounding box center [1009, 207] width 18 height 18
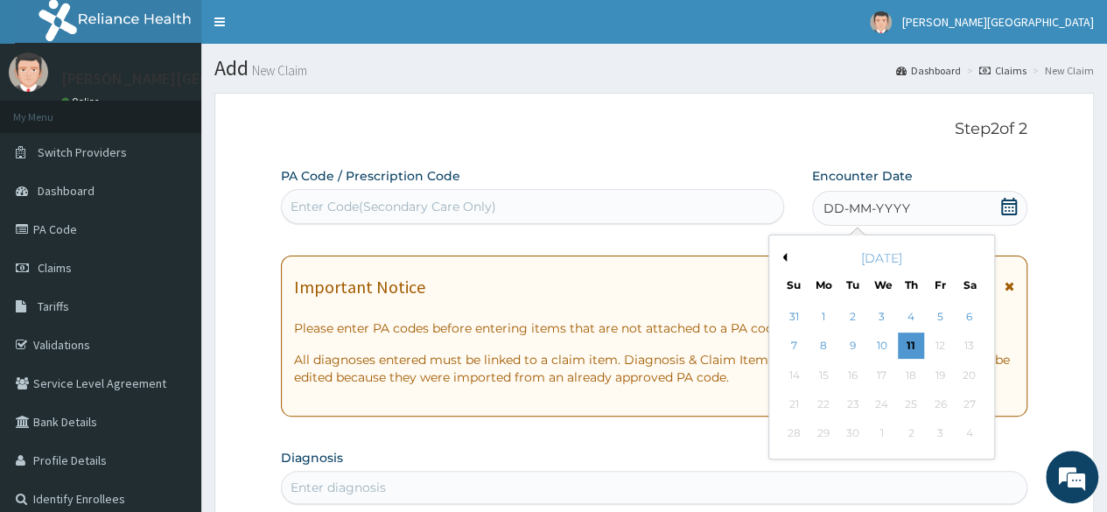
click at [781, 253] on button "Previous Month" at bounding box center [782, 257] width 9 height 9
click at [855, 345] on div "5" at bounding box center [852, 346] width 26 height 26
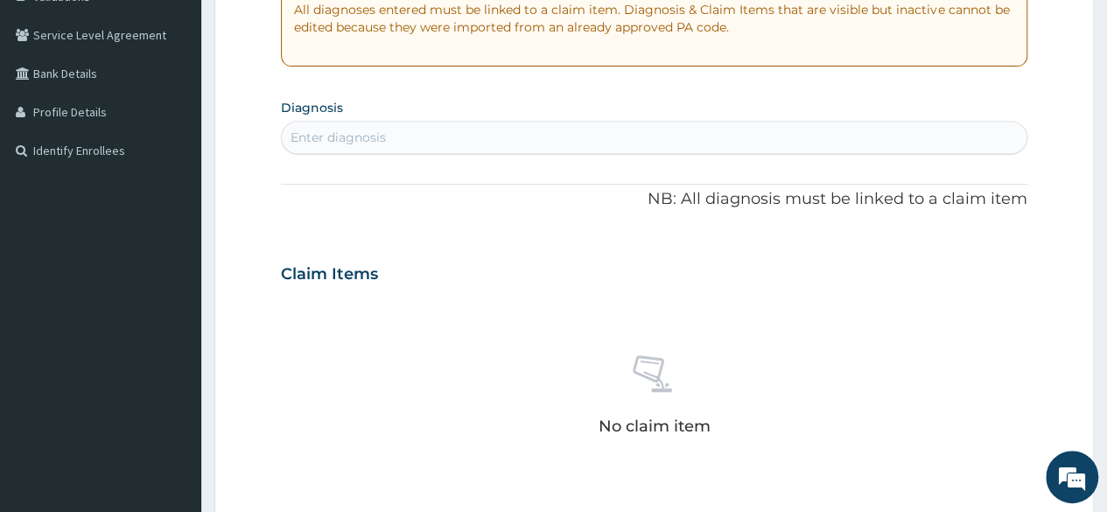
scroll to position [350, 0]
click at [646, 135] on div "Enter diagnosis" at bounding box center [654, 136] width 745 height 28
type input "[MEDICAL_DATA]"
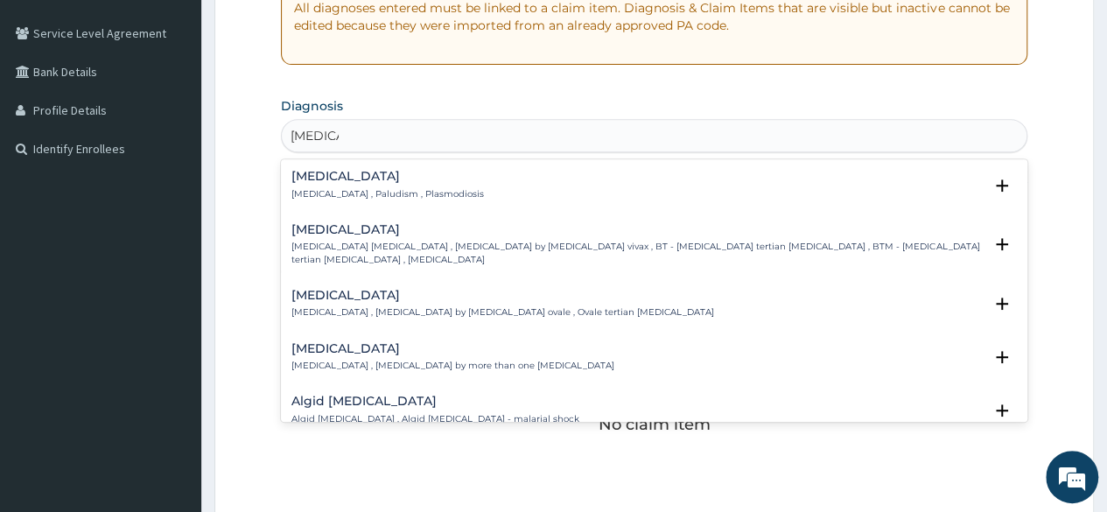
click at [436, 185] on div "[MEDICAL_DATA] [MEDICAL_DATA] , Paludism , Plasmodiosis" at bounding box center [653, 185] width 725 height 31
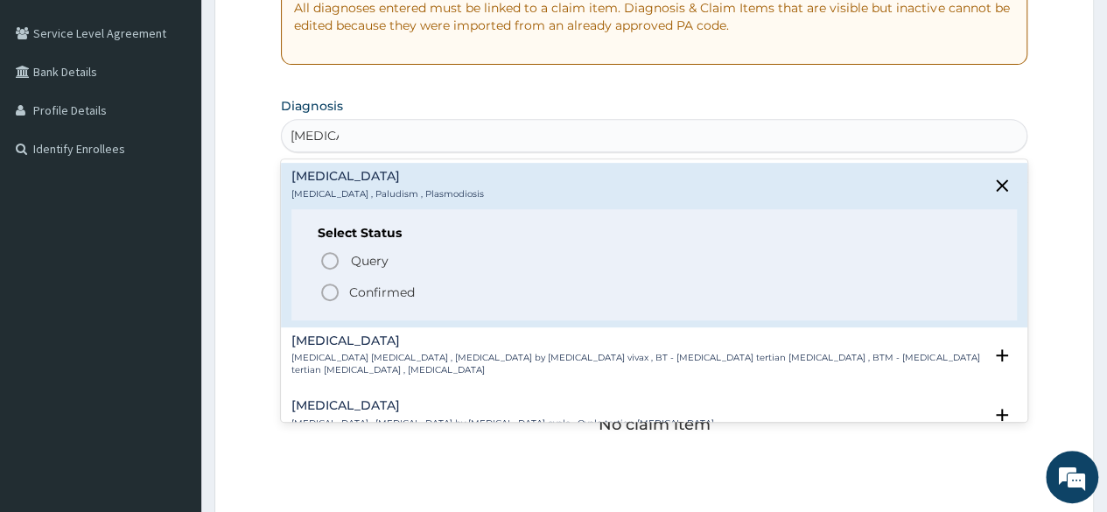
click at [368, 295] on p "Confirmed" at bounding box center [382, 293] width 66 height 18
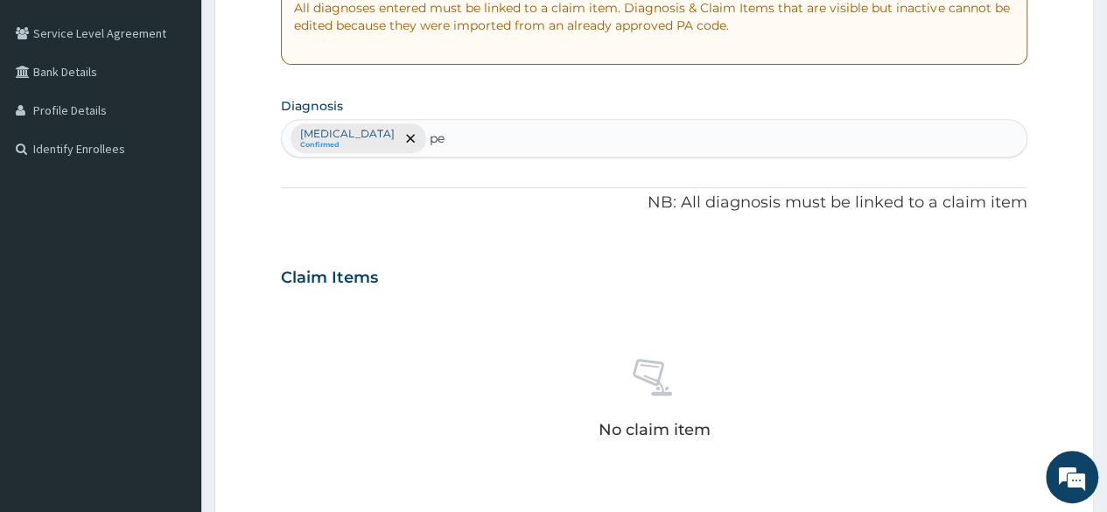
type input "pep"
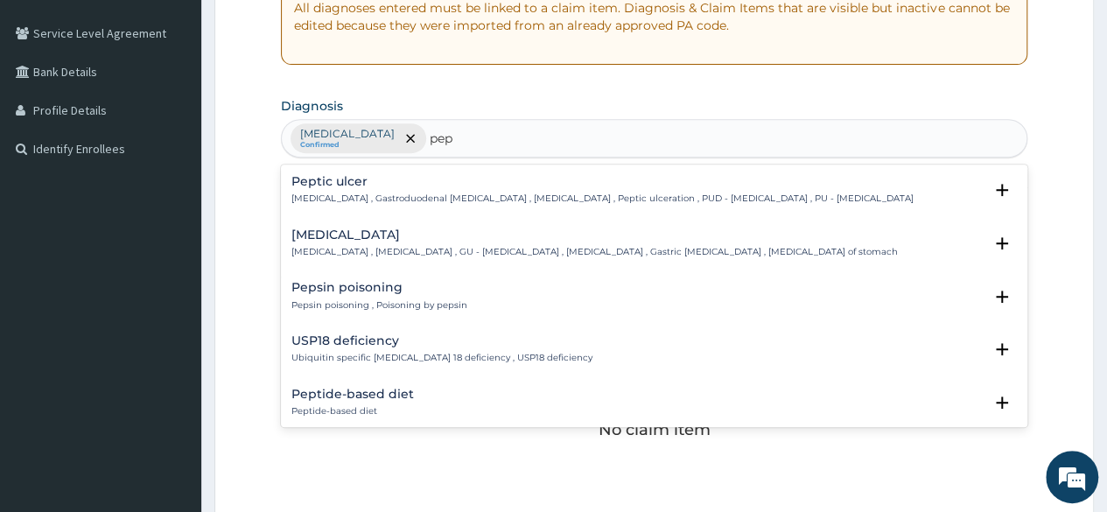
click at [412, 190] on div "[MEDICAL_DATA] [MEDICAL_DATA] , Gastroduodenal [MEDICAL_DATA] , [MEDICAL_DATA] …" at bounding box center [602, 190] width 622 height 31
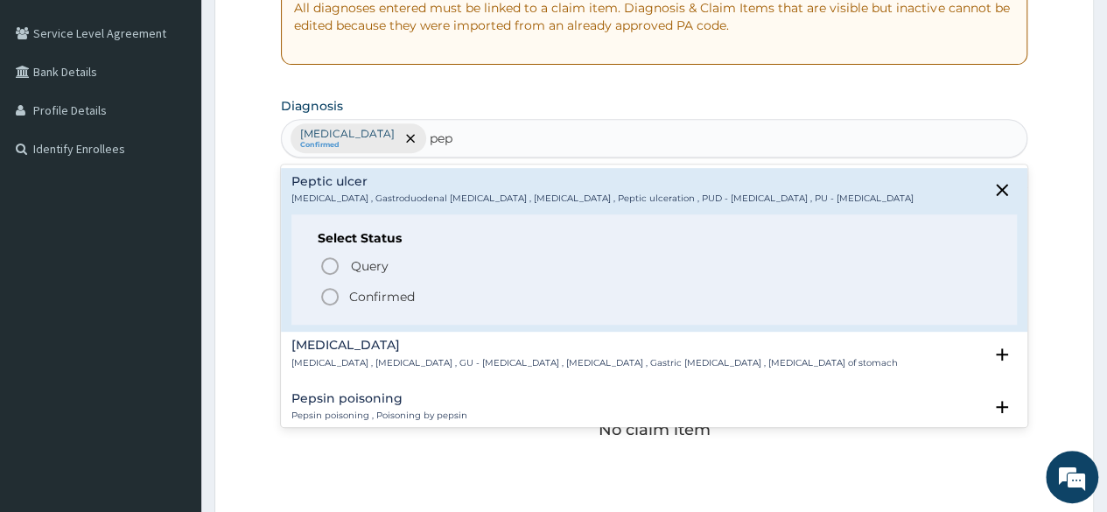
click at [361, 291] on p "Confirmed" at bounding box center [382, 297] width 66 height 18
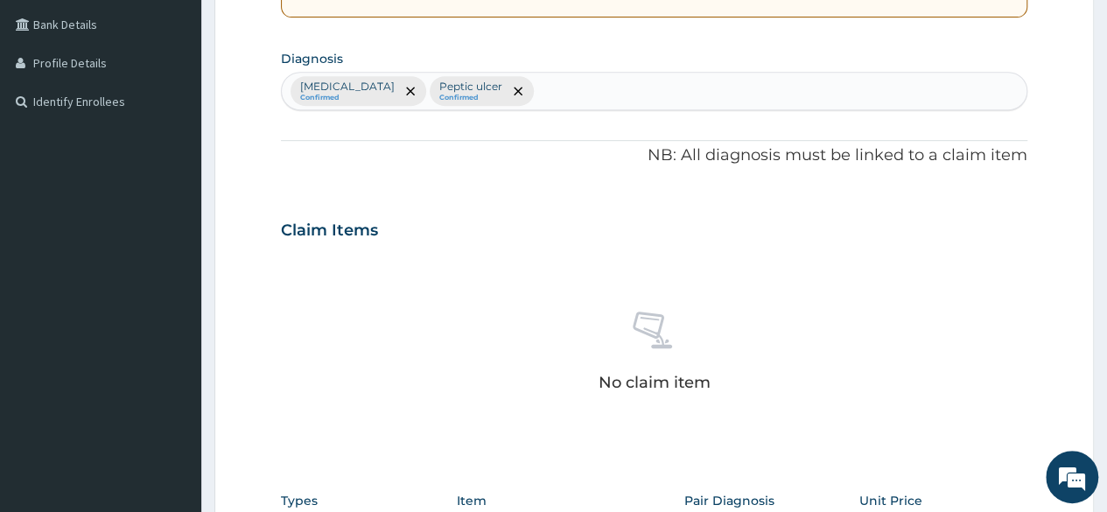
scroll to position [438, 0]
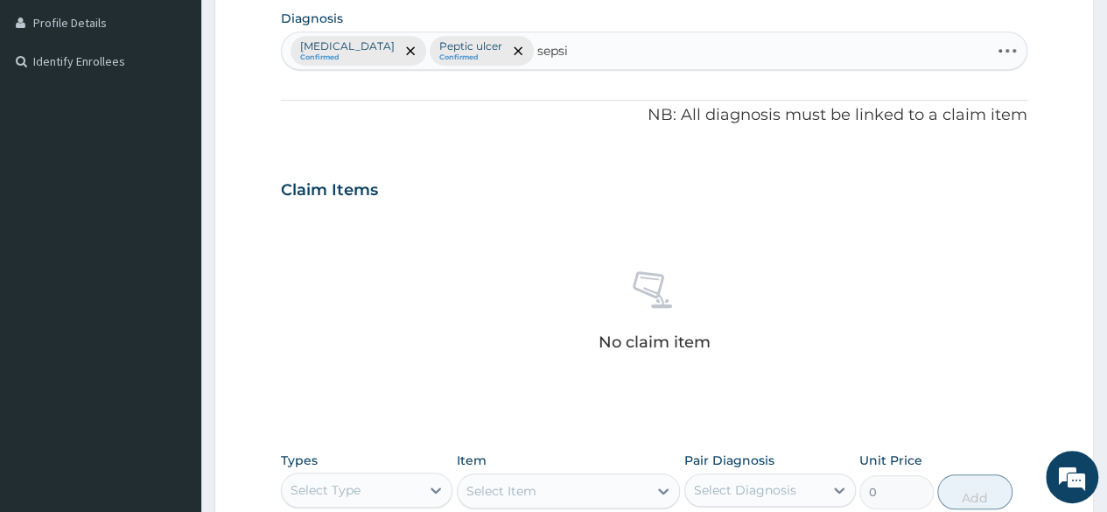
type input "[MEDICAL_DATA]"
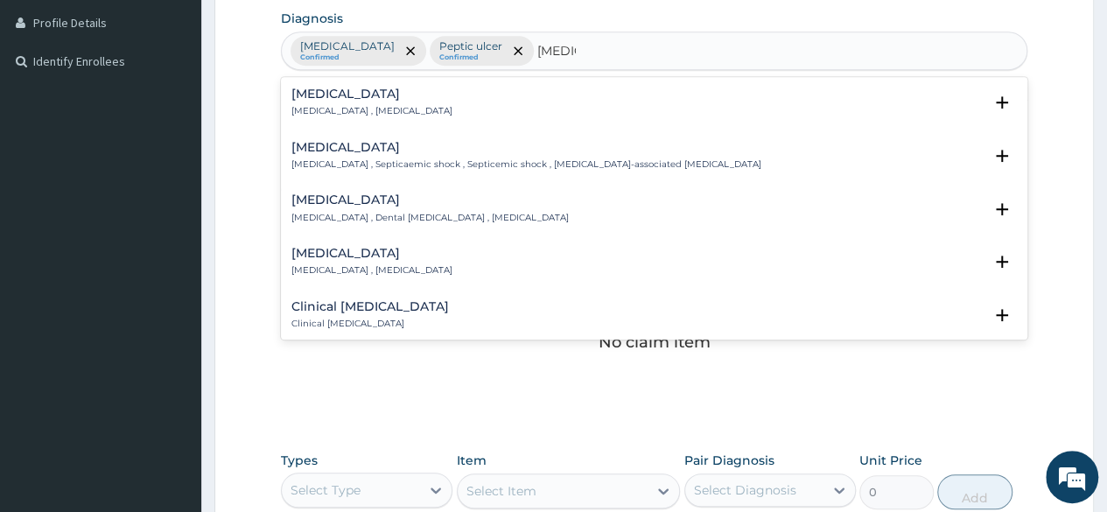
click at [368, 106] on p "[MEDICAL_DATA] , [MEDICAL_DATA]" at bounding box center [371, 111] width 161 height 12
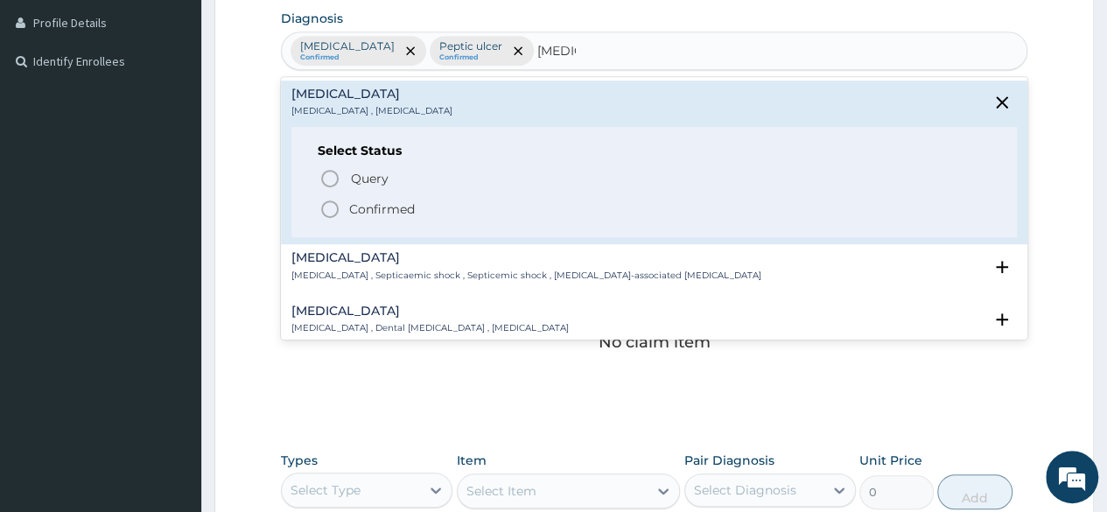
click at [374, 209] on p "Confirmed" at bounding box center [382, 209] width 66 height 18
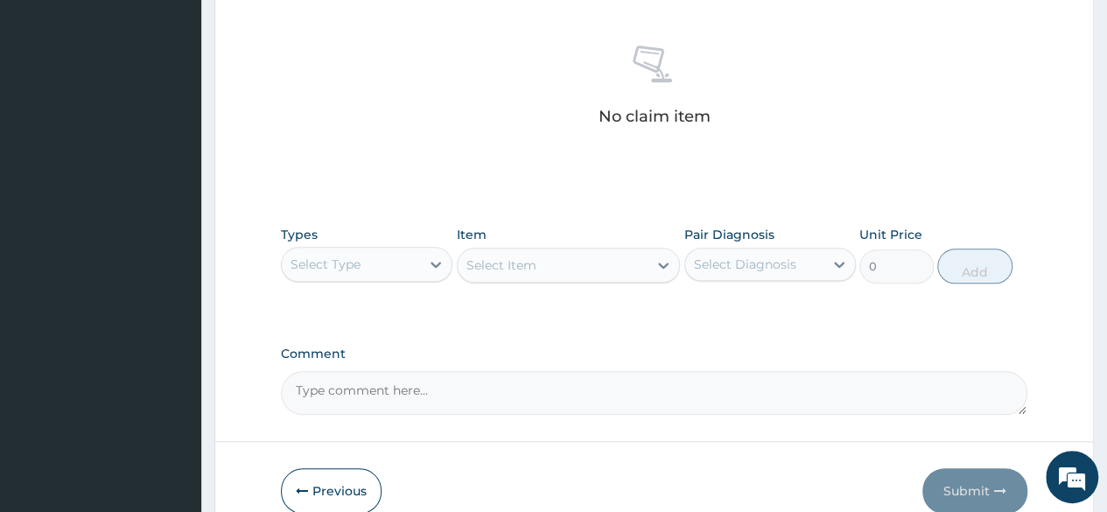
scroll to position [746, 0]
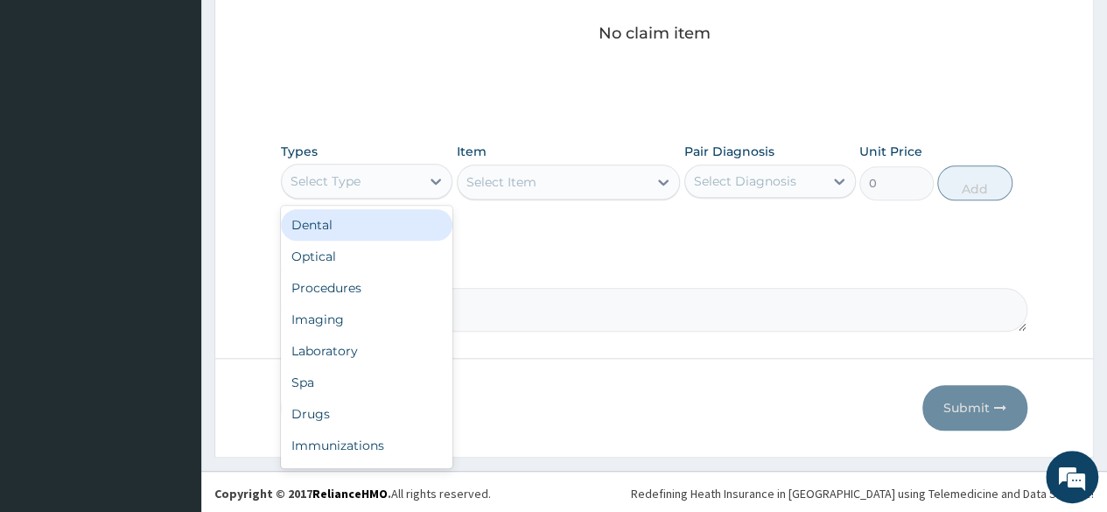
click at [368, 180] on div "Select Type" at bounding box center [351, 181] width 138 height 28
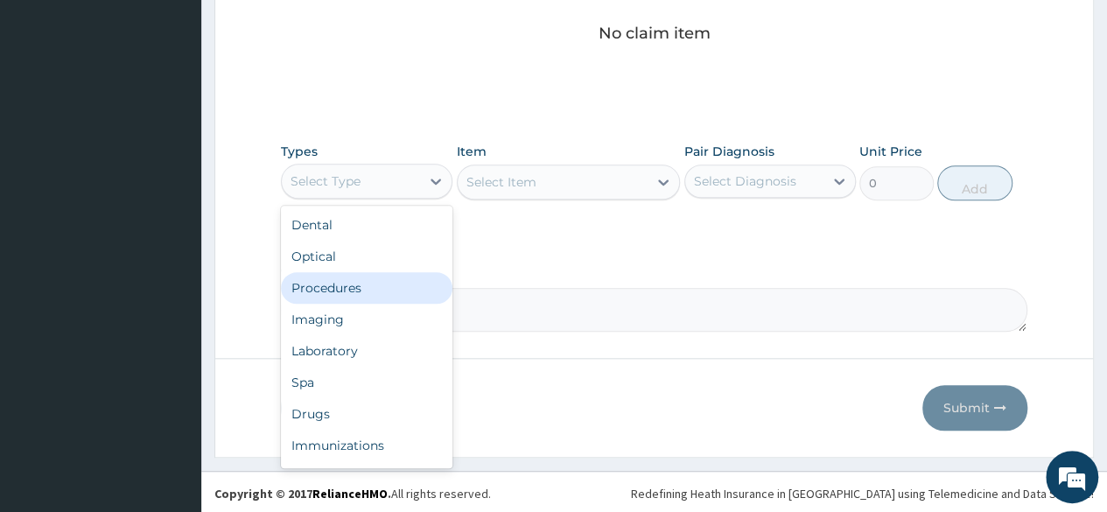
click at [359, 297] on div "Procedures" at bounding box center [367, 288] width 172 height 32
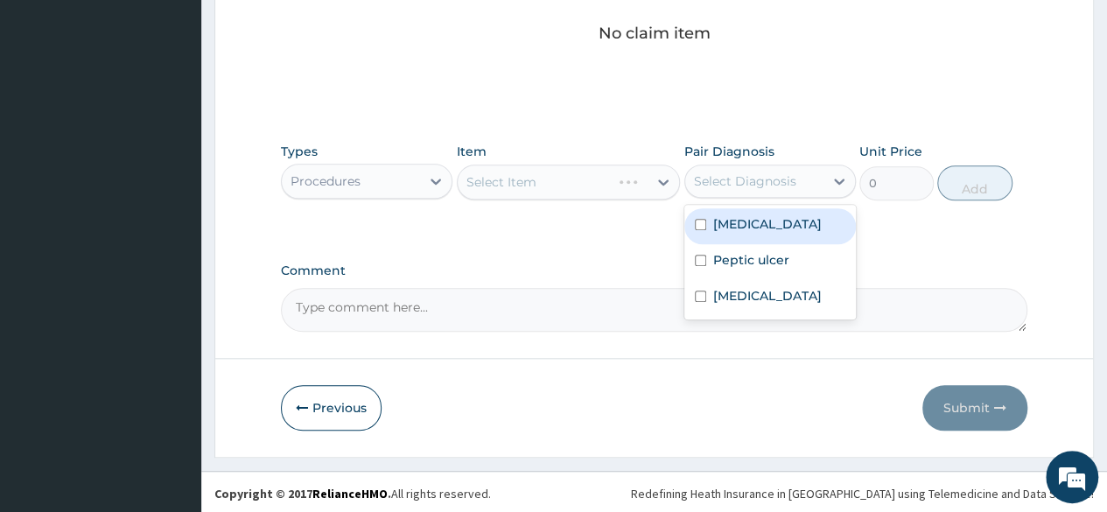
click at [753, 175] on div "Select Diagnosis" at bounding box center [745, 181] width 102 height 18
drag, startPoint x: 737, startPoint y: 223, endPoint x: 726, endPoint y: 256, distance: 34.9
click at [737, 227] on label "Malaria" at bounding box center [767, 224] width 109 height 18
checkbox input "true"
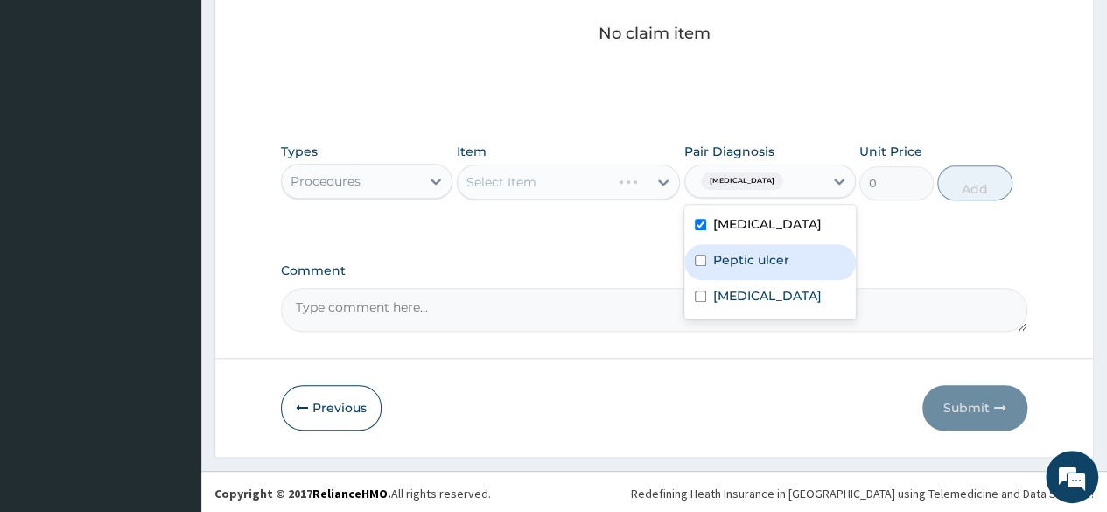
click at [728, 259] on label "Peptic ulcer" at bounding box center [751, 260] width 76 height 18
checkbox input "true"
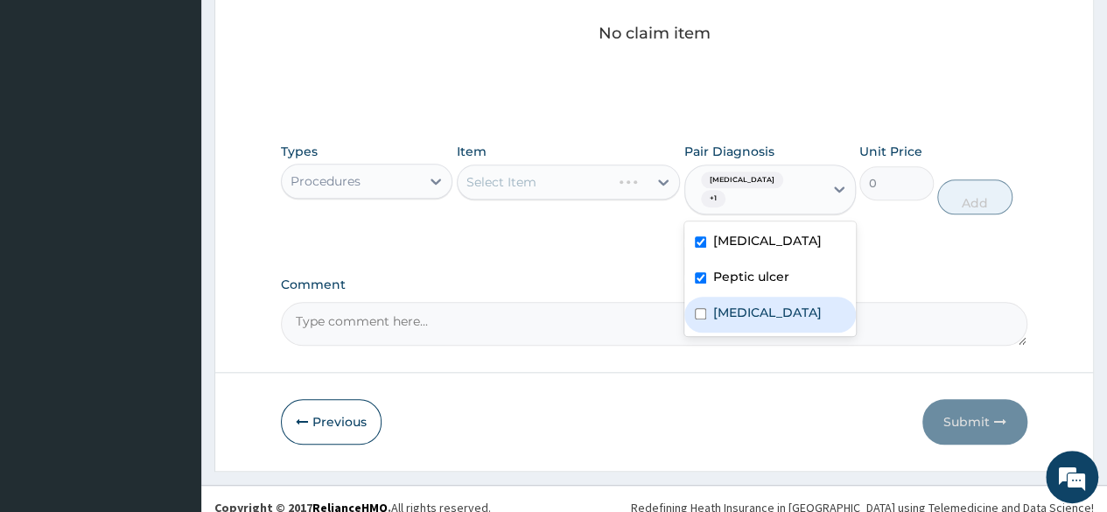
drag, startPoint x: 725, startPoint y: 298, endPoint x: 718, endPoint y: 287, distance: 13.4
click at [726, 304] on label "Sepsis" at bounding box center [767, 313] width 109 height 18
checkbox input "true"
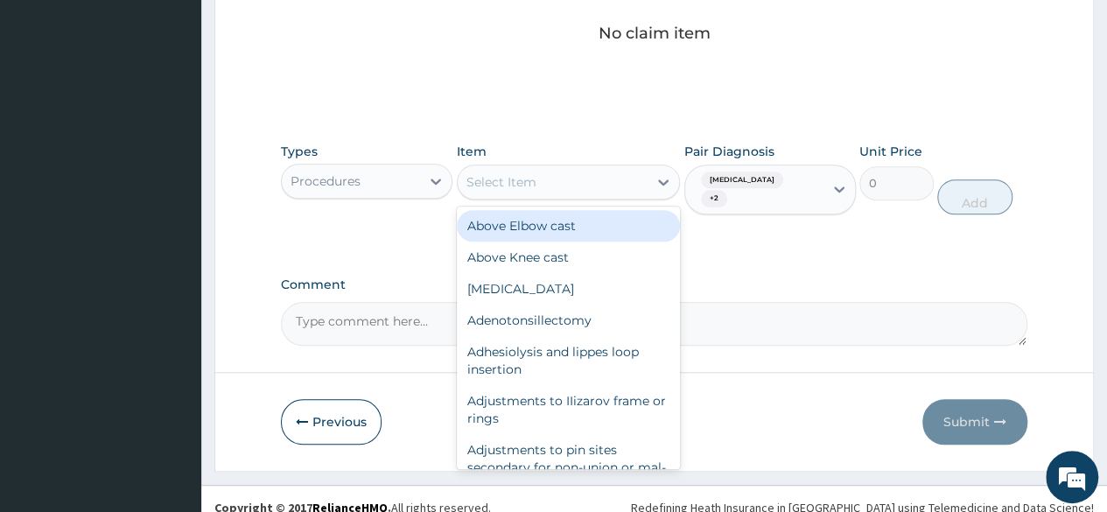
click at [531, 178] on div "Select Item" at bounding box center [501, 182] width 70 height 18
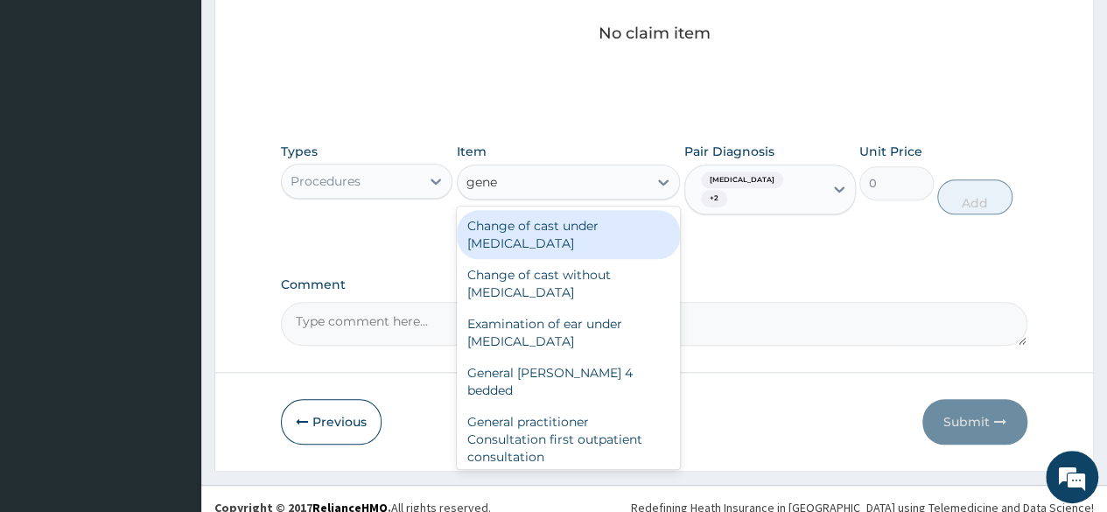
type input "gener"
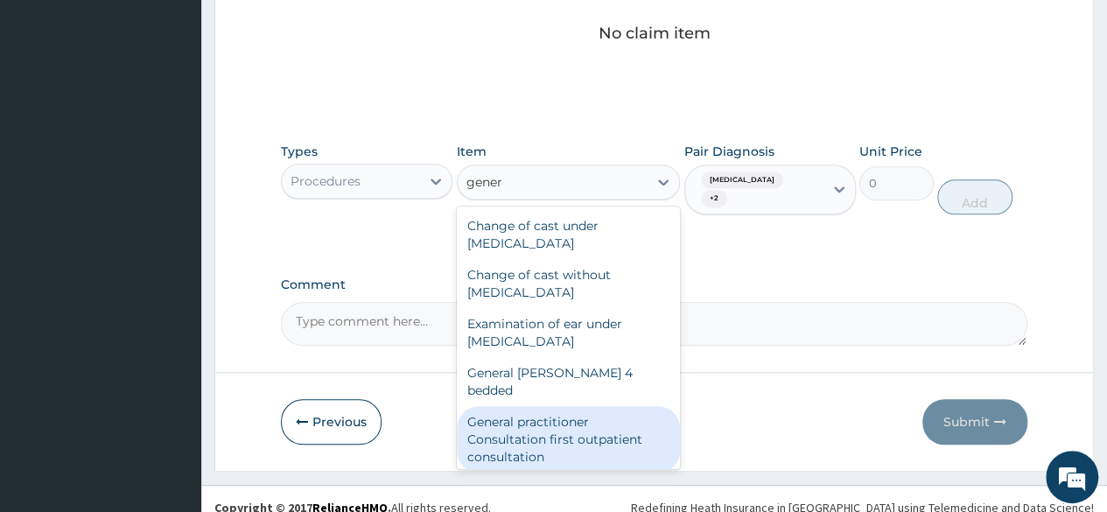
click at [564, 438] on div "General practitioner Consultation first outpatient consultation" at bounding box center [569, 439] width 224 height 67
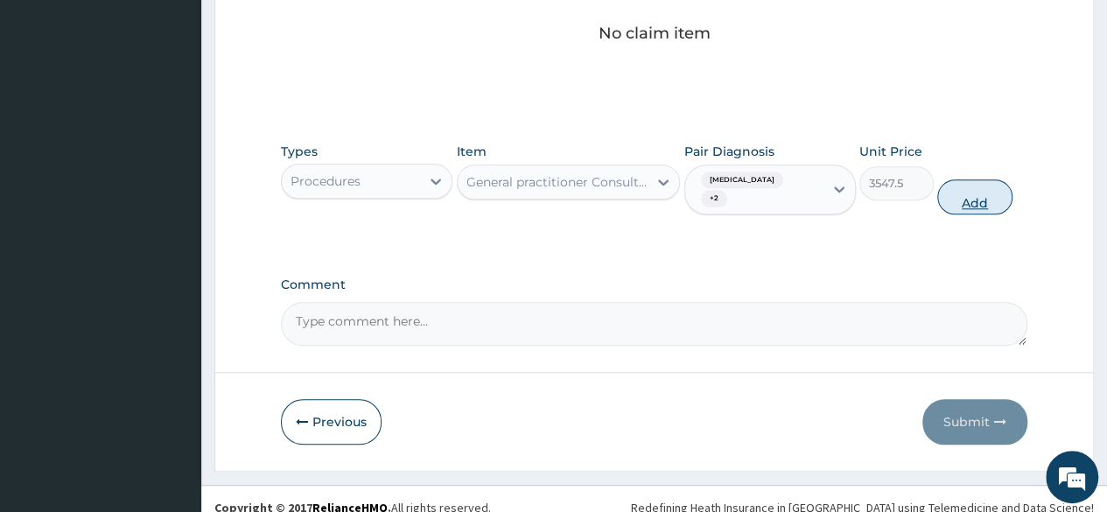
click at [983, 188] on button "Add" at bounding box center [974, 196] width 74 height 35
type input "0"
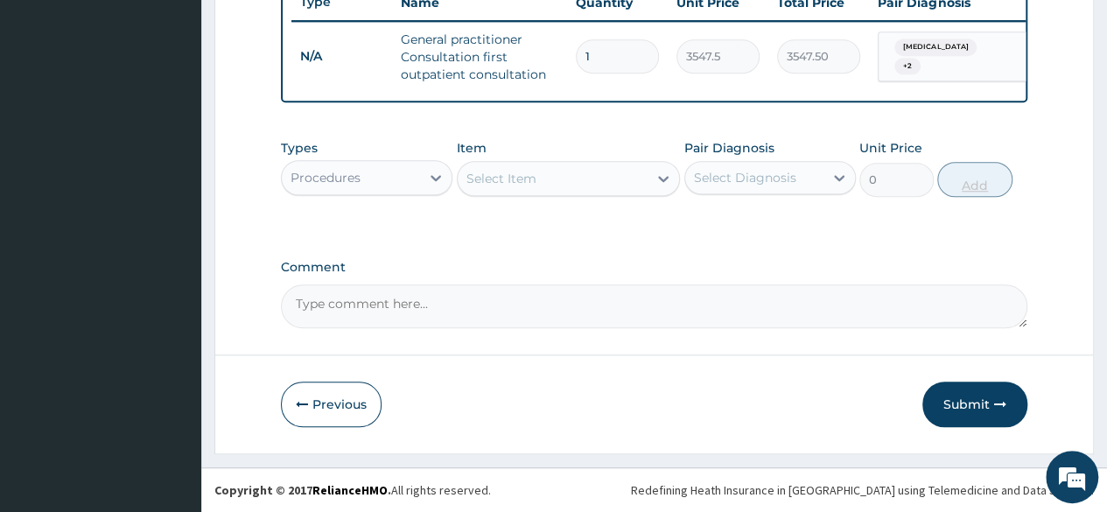
scroll to position [686, 0]
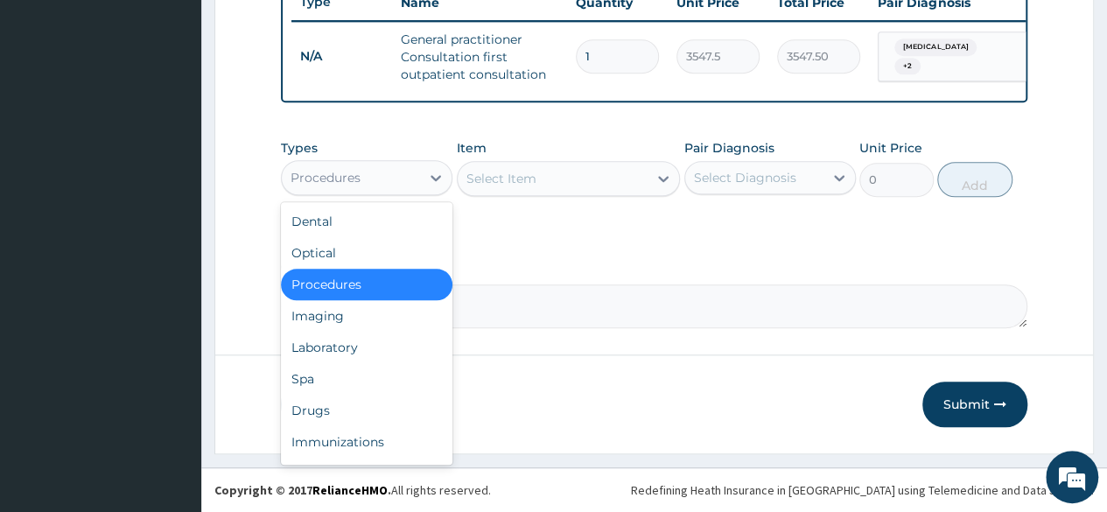
click at [365, 178] on div "Procedures" at bounding box center [351, 178] width 138 height 28
click at [351, 347] on div "Laboratory" at bounding box center [367, 348] width 172 height 32
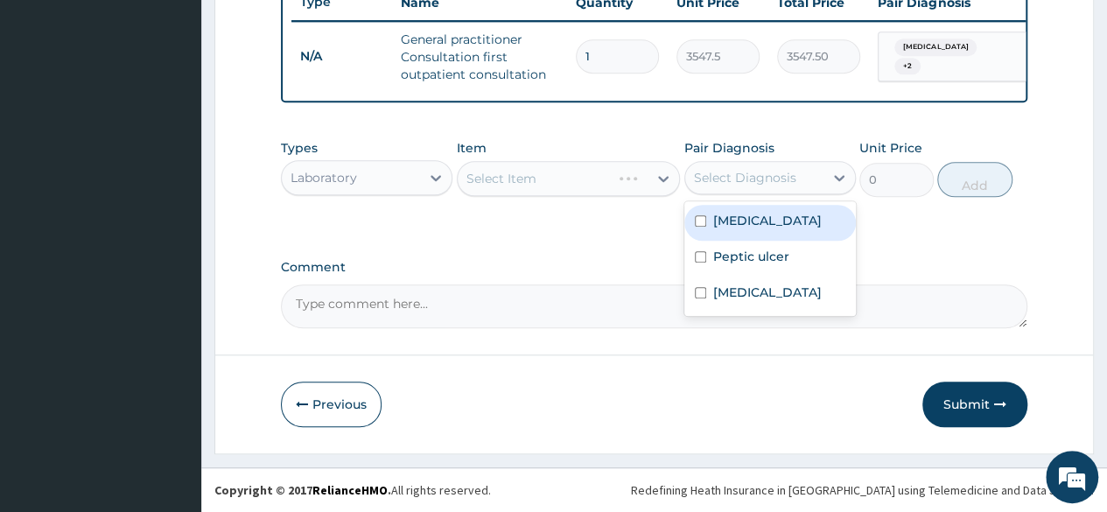
click at [749, 174] on div "Select Diagnosis" at bounding box center [745, 178] width 102 height 18
click at [733, 237] on div "Malaria" at bounding box center [770, 223] width 172 height 36
checkbox input "true"
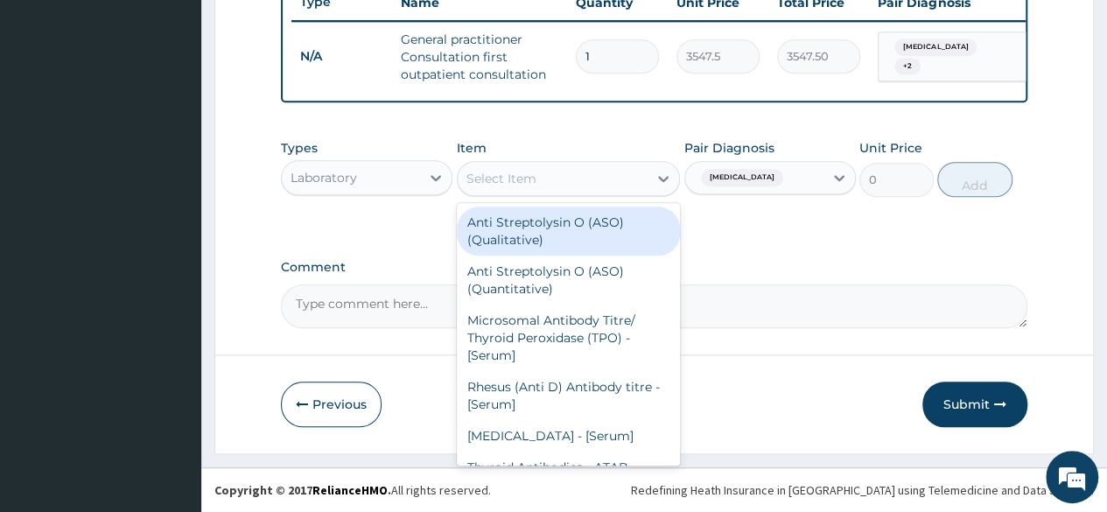
click at [585, 184] on div "Select Item" at bounding box center [553, 179] width 191 height 28
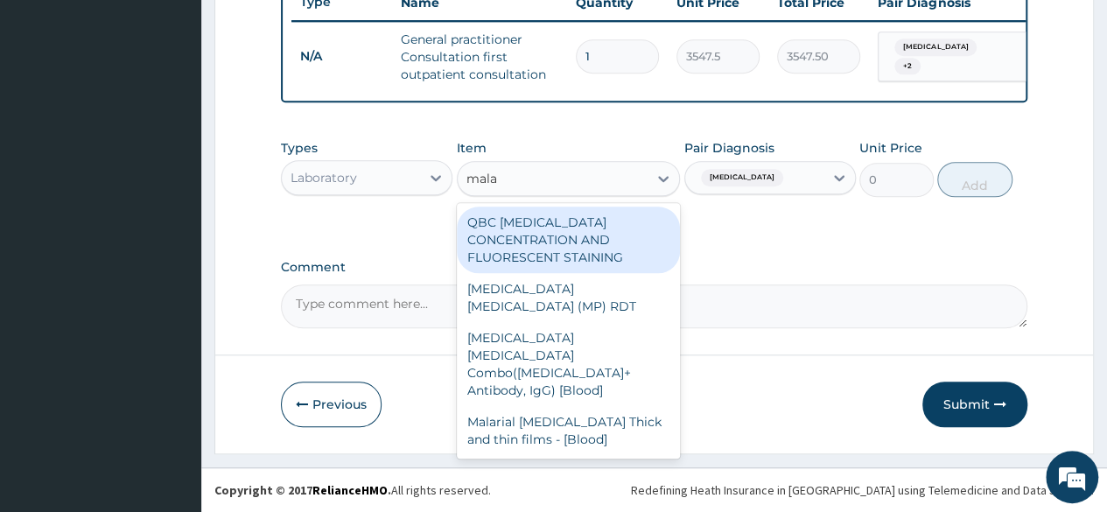
type input "malar"
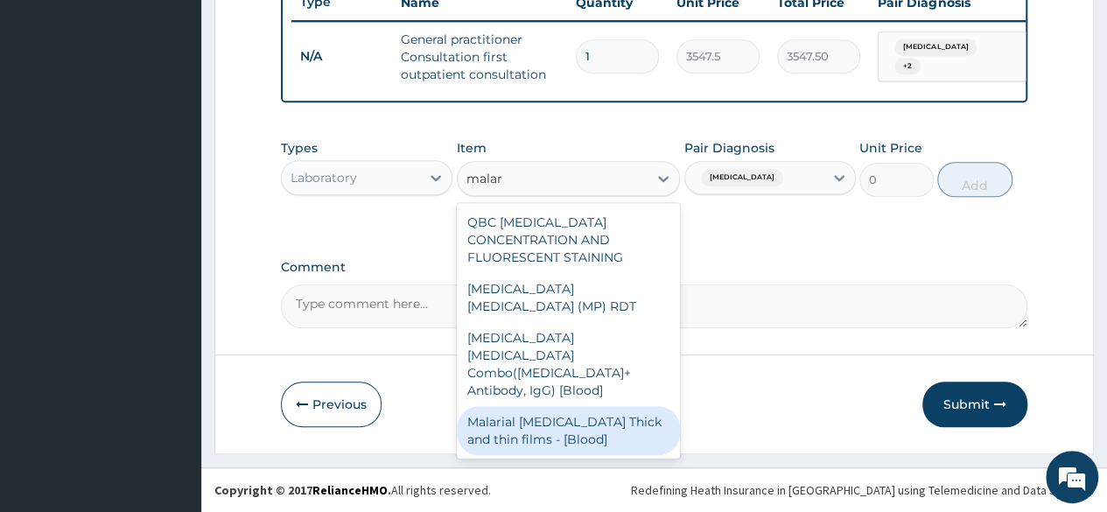
drag, startPoint x: 566, startPoint y: 379, endPoint x: 565, endPoint y: 368, distance: 10.5
click at [566, 406] on div "Malarial Parasite Thick and thin films - [Blood]" at bounding box center [569, 430] width 224 height 49
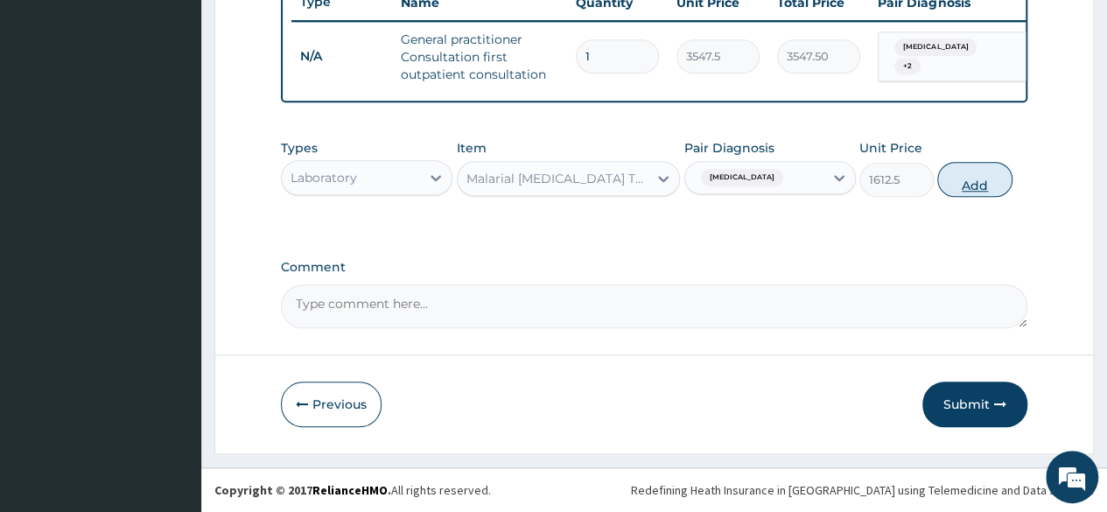
click at [992, 185] on button "Add" at bounding box center [974, 179] width 74 height 35
type input "0"
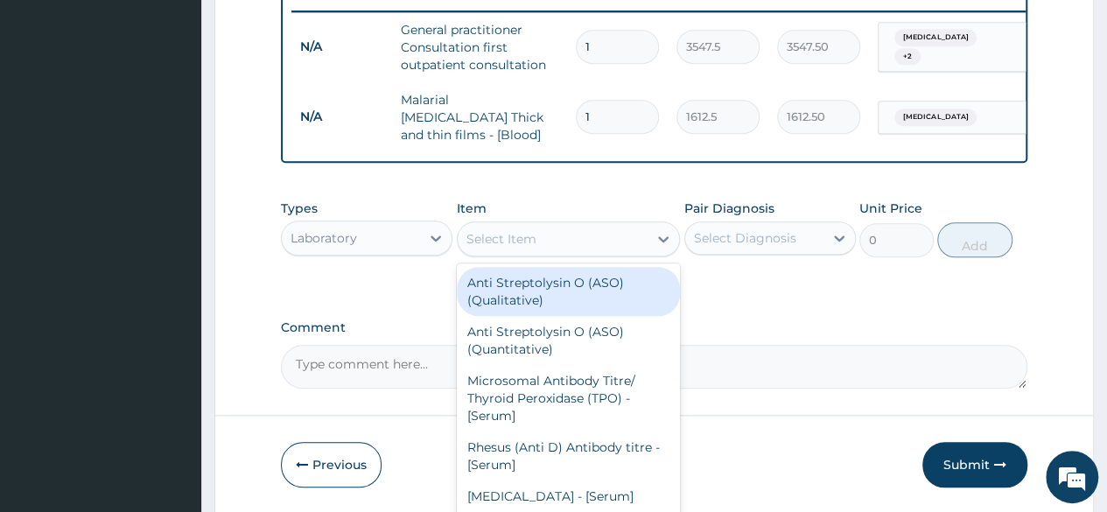
click at [620, 242] on div "Select Item" at bounding box center [553, 239] width 191 height 28
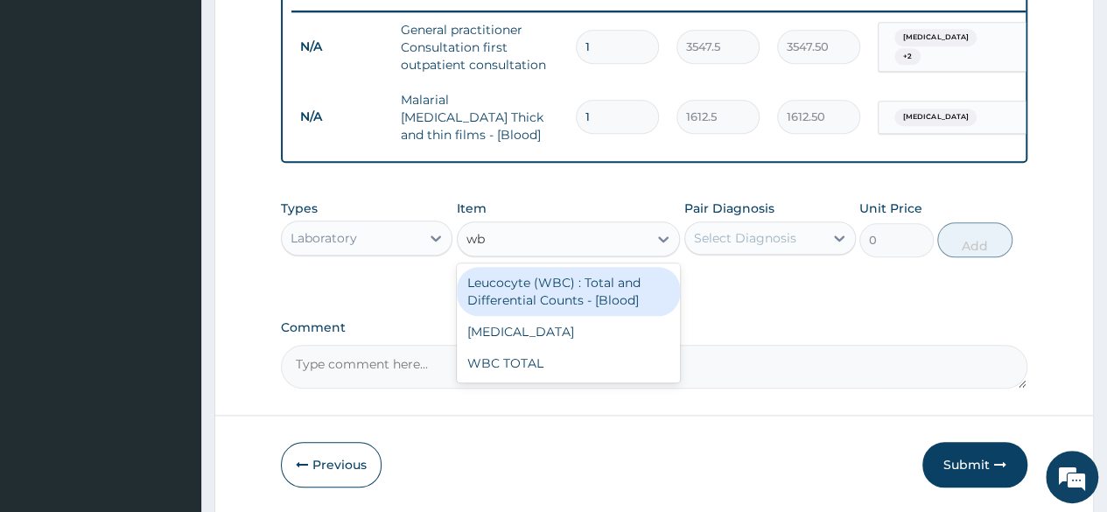
type input "wbc"
click at [587, 295] on div "Leucocyte (WBC) : Total and Differential Counts - [Blood]" at bounding box center [569, 291] width 224 height 49
type input "2150"
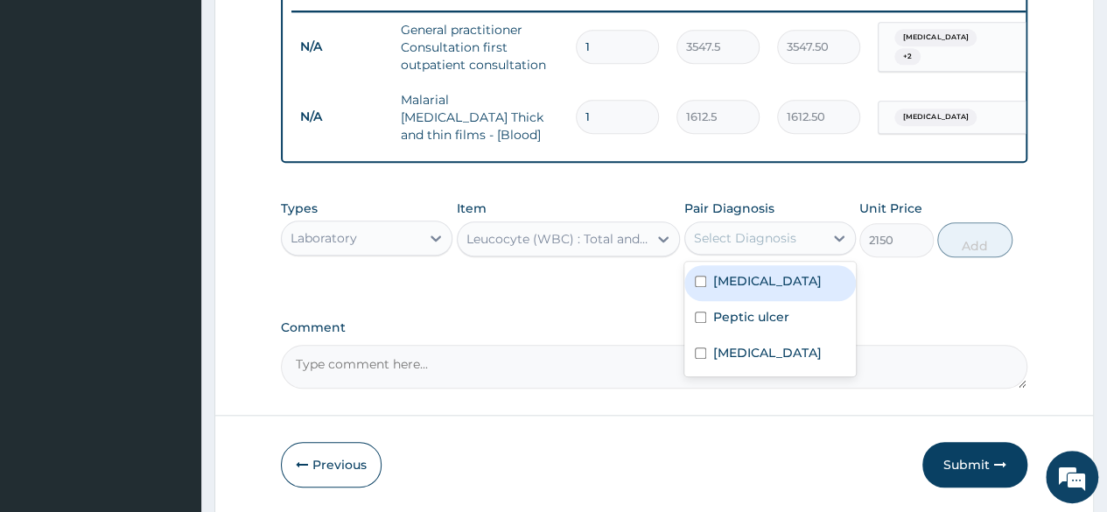
click at [722, 240] on div "Select Diagnosis" at bounding box center [745, 238] width 102 height 18
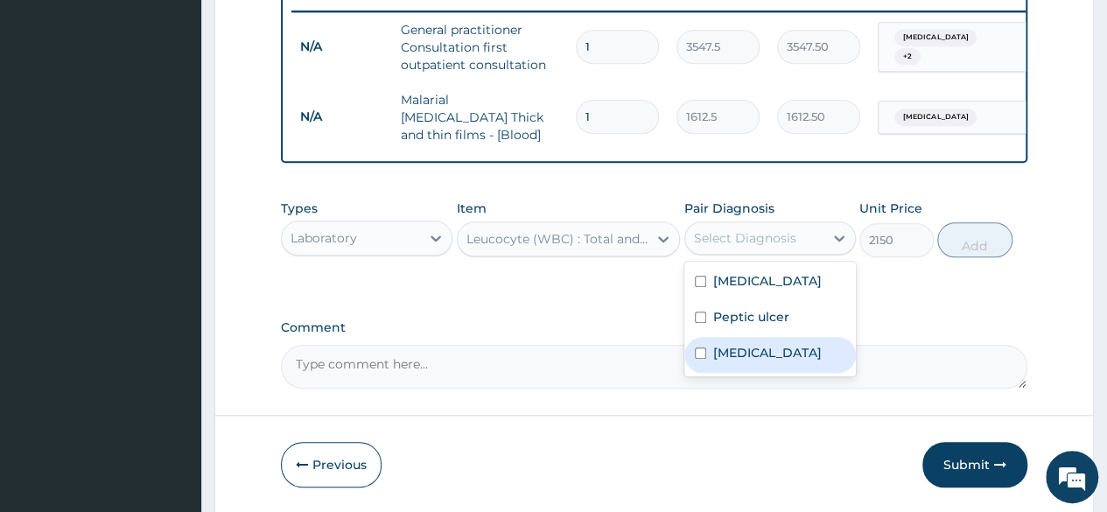
drag, startPoint x: 717, startPoint y: 362, endPoint x: 716, endPoint y: 353, distance: 9.7
click at [716, 361] on label "Sepsis" at bounding box center [767, 353] width 109 height 18
checkbox input "true"
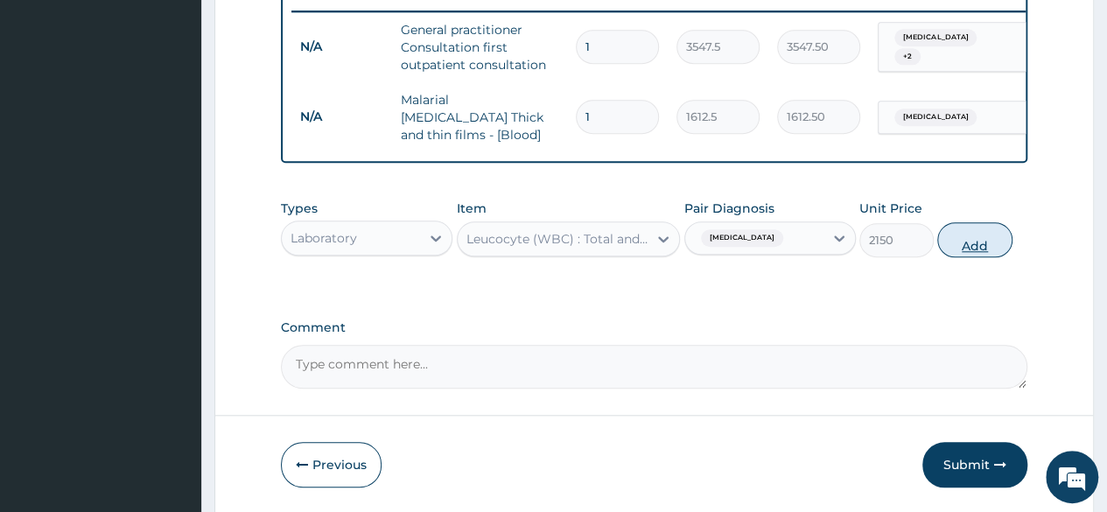
click at [956, 250] on button "Add" at bounding box center [974, 239] width 74 height 35
type input "0"
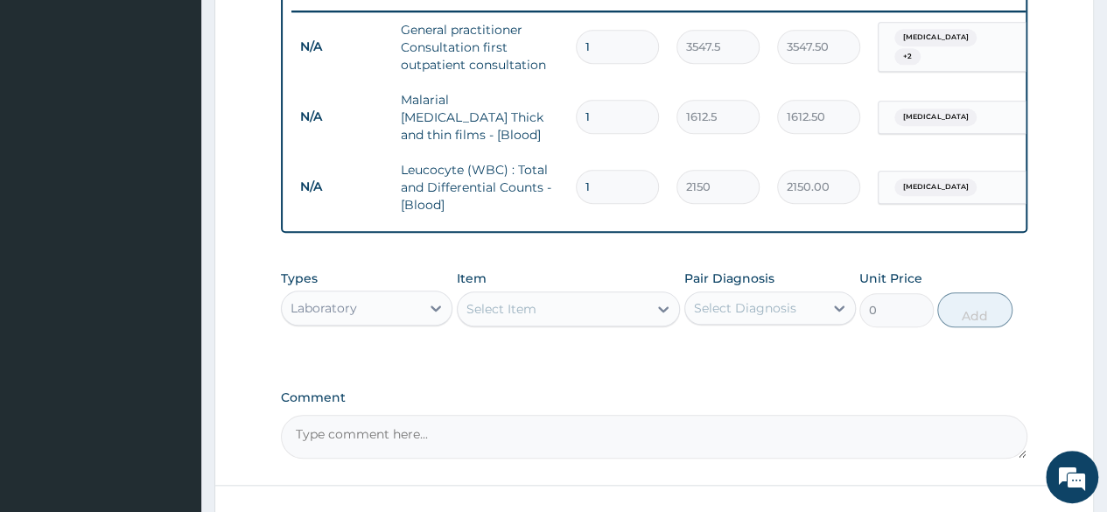
click at [408, 300] on div "Laboratory" at bounding box center [351, 308] width 138 height 28
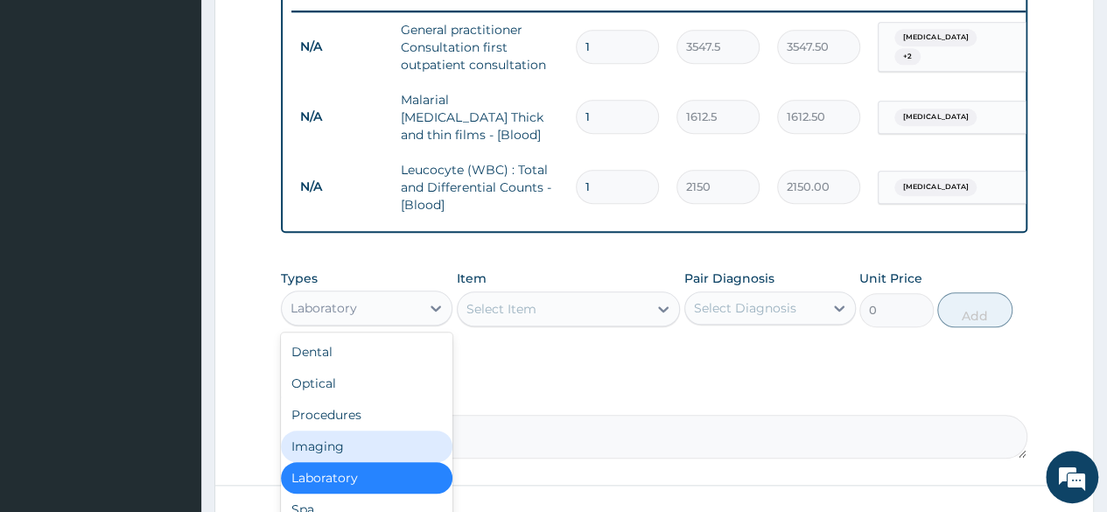
scroll to position [60, 0]
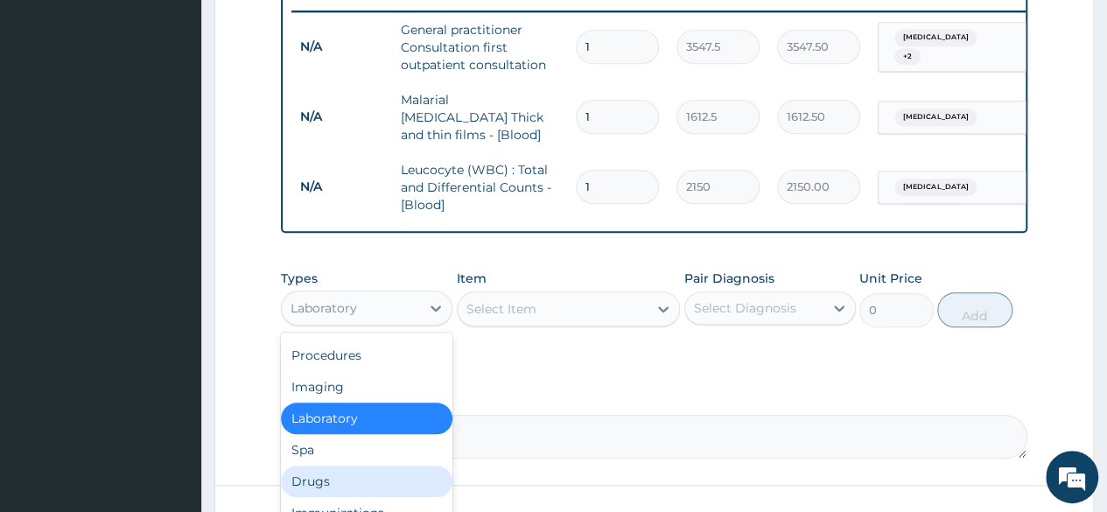
click at [348, 482] on div "Drugs" at bounding box center [367, 482] width 172 height 32
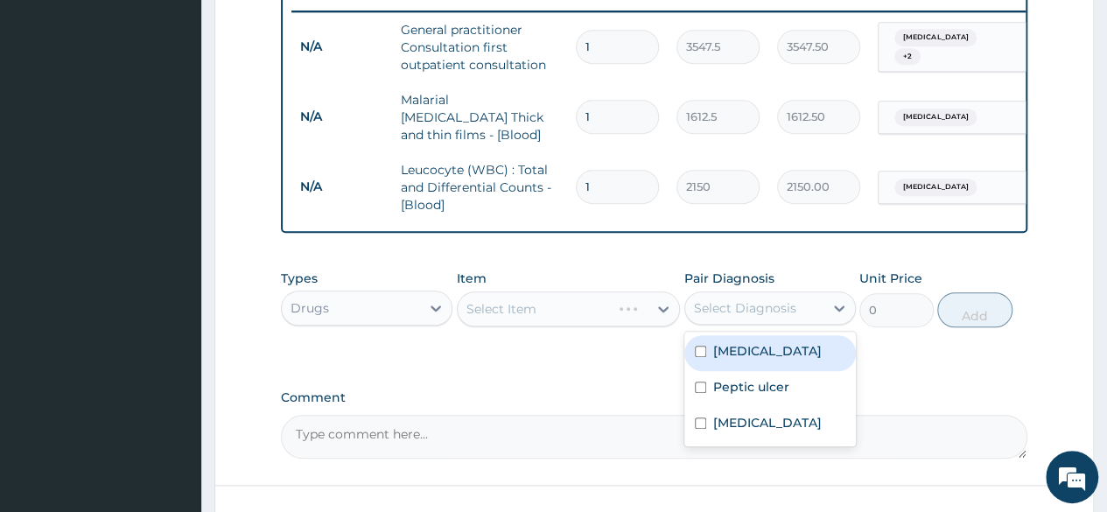
click at [753, 307] on div "Select Diagnosis" at bounding box center [745, 308] width 102 height 18
click at [749, 357] on label "Malaria" at bounding box center [767, 351] width 109 height 18
checkbox input "true"
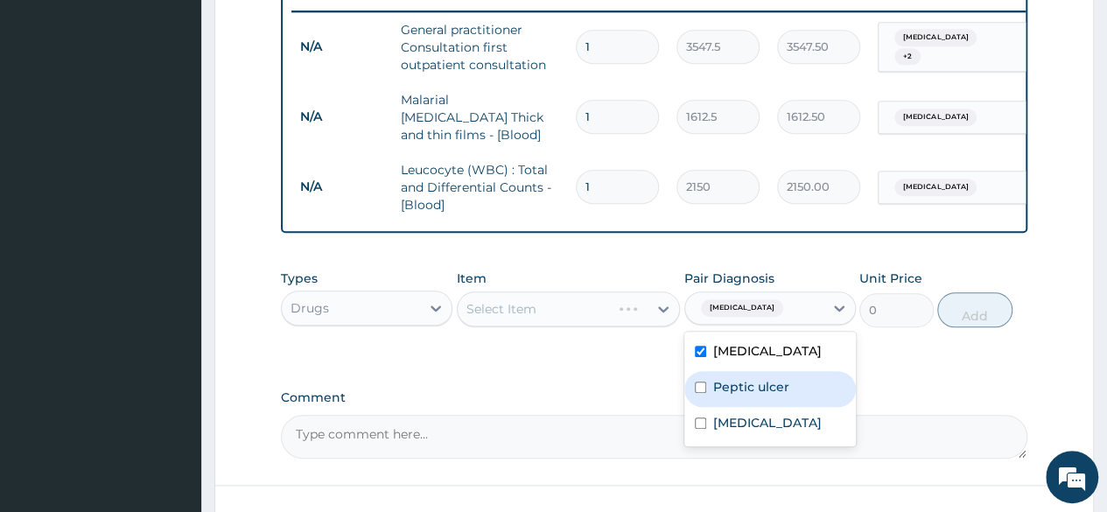
click at [746, 388] on label "Peptic ulcer" at bounding box center [751, 387] width 76 height 18
checkbox input "true"
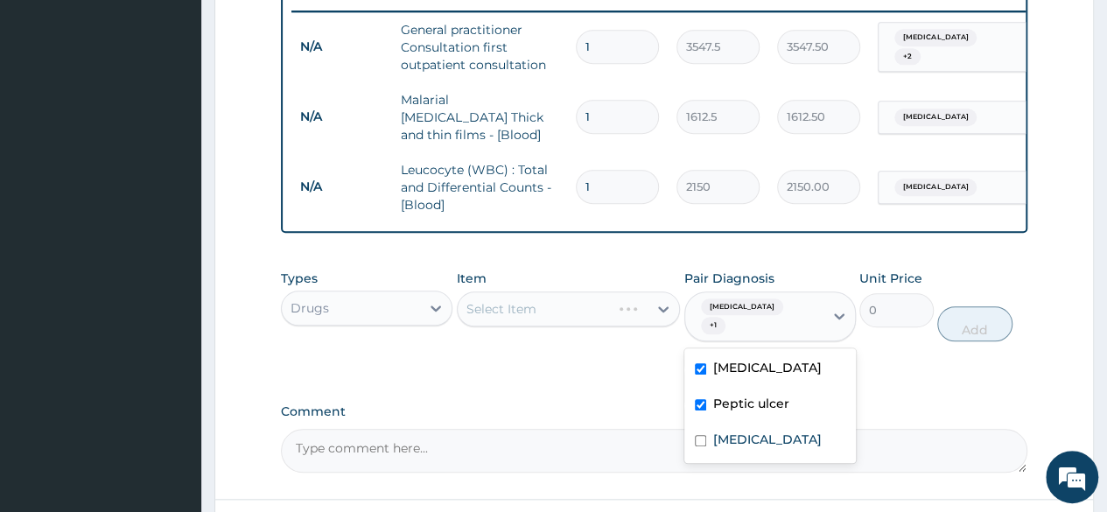
click at [714, 359] on label "Malaria" at bounding box center [767, 368] width 109 height 18
checkbox input "false"
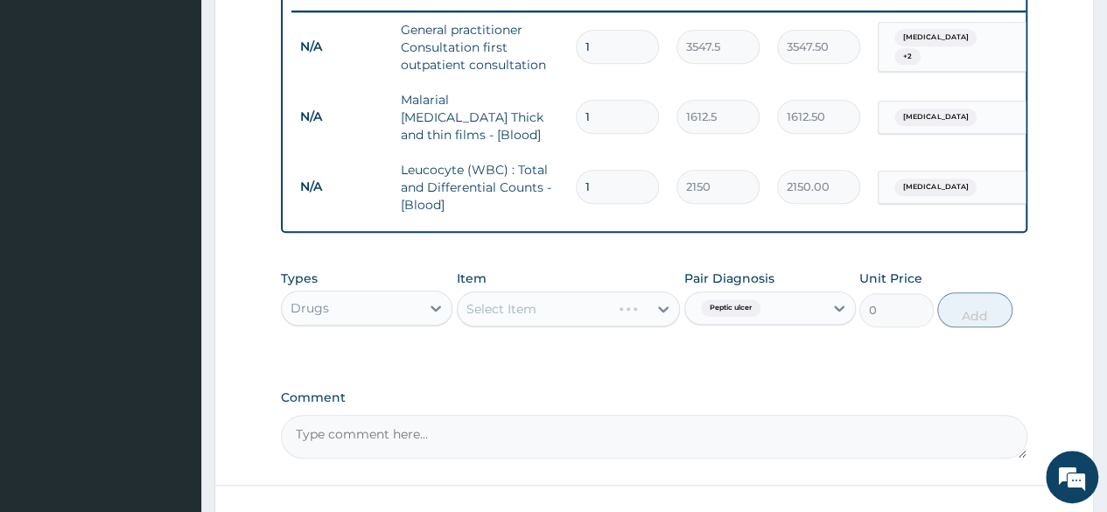
click at [615, 307] on div "Select Item" at bounding box center [569, 308] width 224 height 35
click at [595, 312] on div "Select Item" at bounding box center [569, 308] width 224 height 35
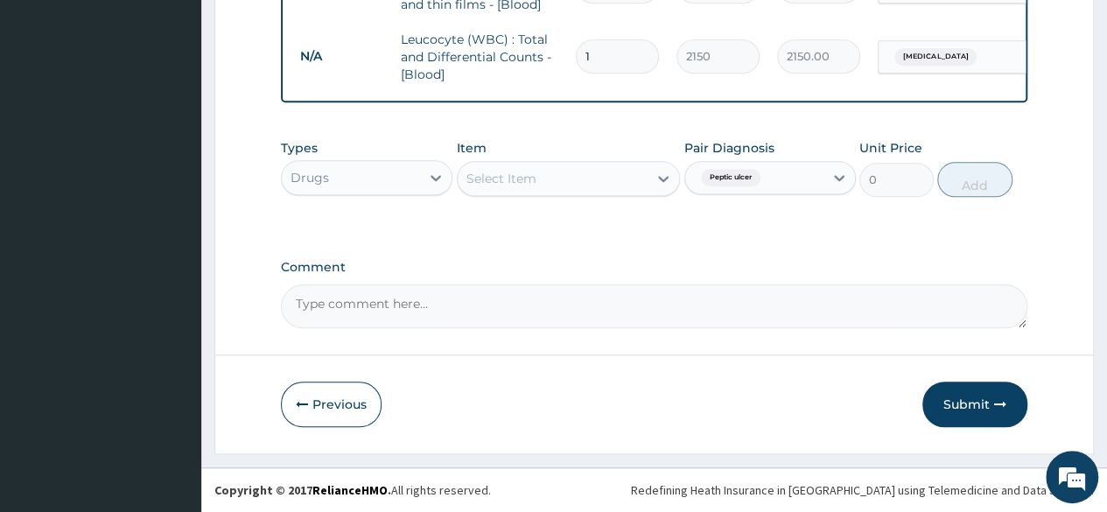
scroll to position [817, 0]
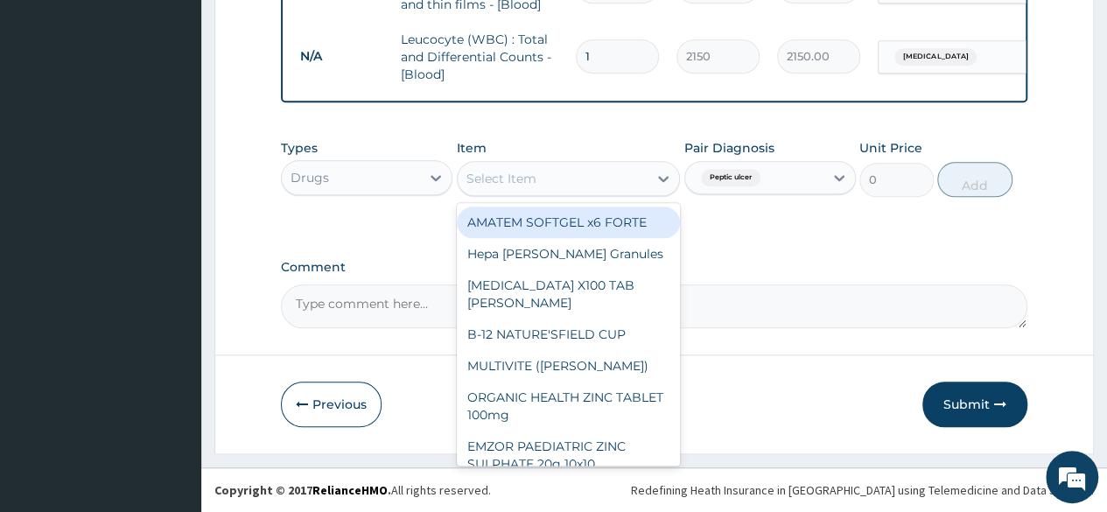
click at [609, 176] on div "Select Item" at bounding box center [553, 179] width 191 height 28
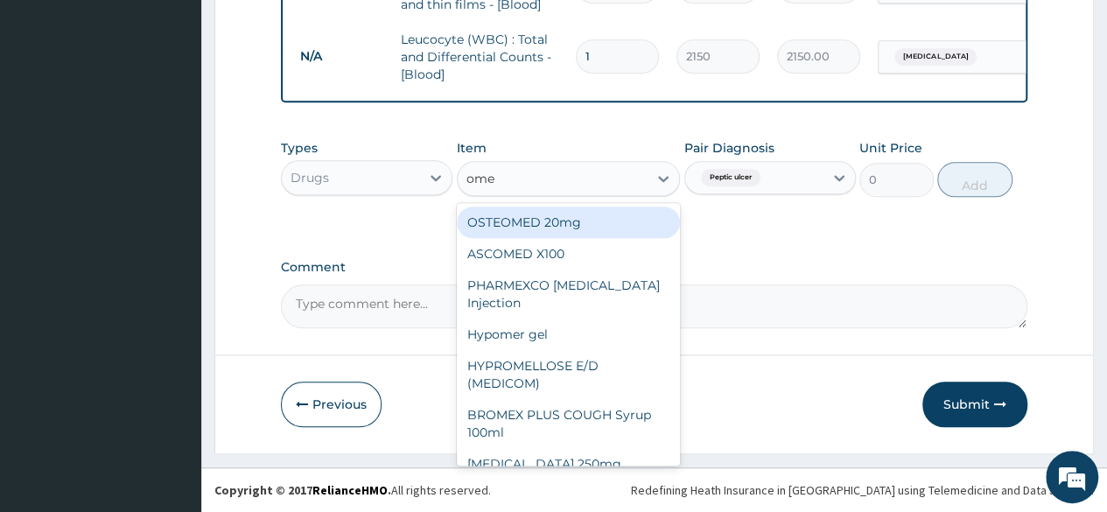
type input "omep"
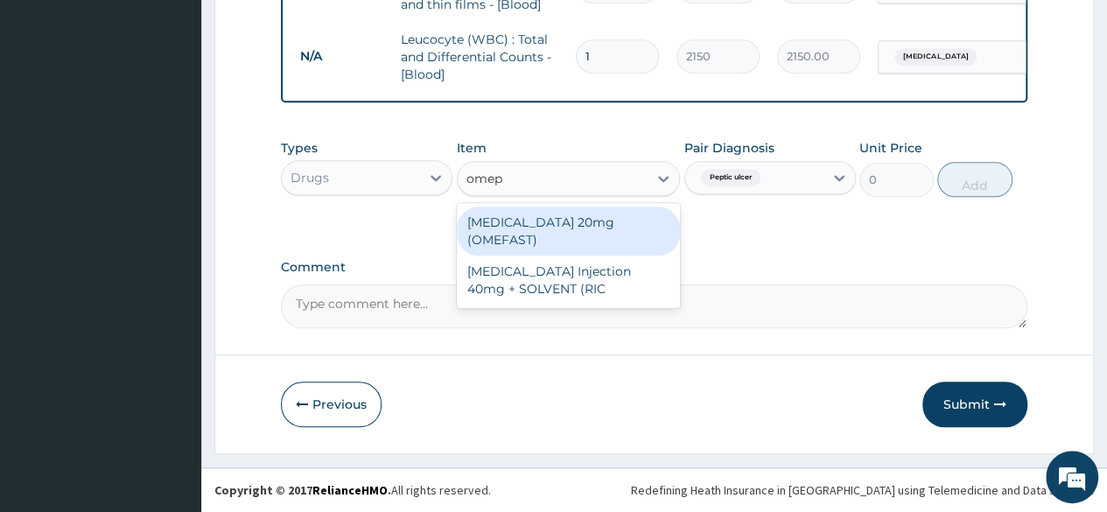
click at [636, 222] on div "OMEPRAZOLE 20mg (OMEFAST)" at bounding box center [569, 231] width 224 height 49
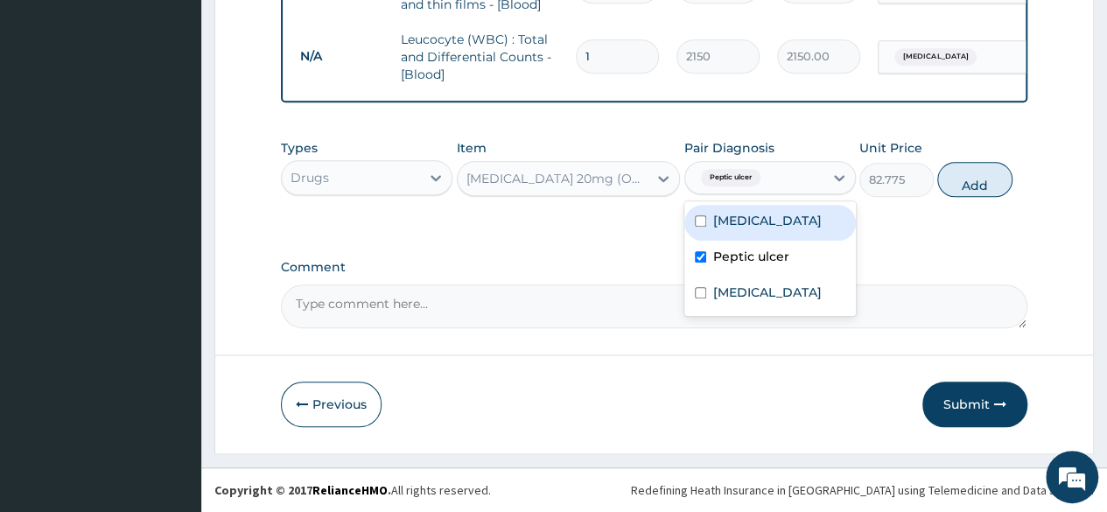
click at [785, 186] on div "Peptic ulcer" at bounding box center [754, 178] width 138 height 30
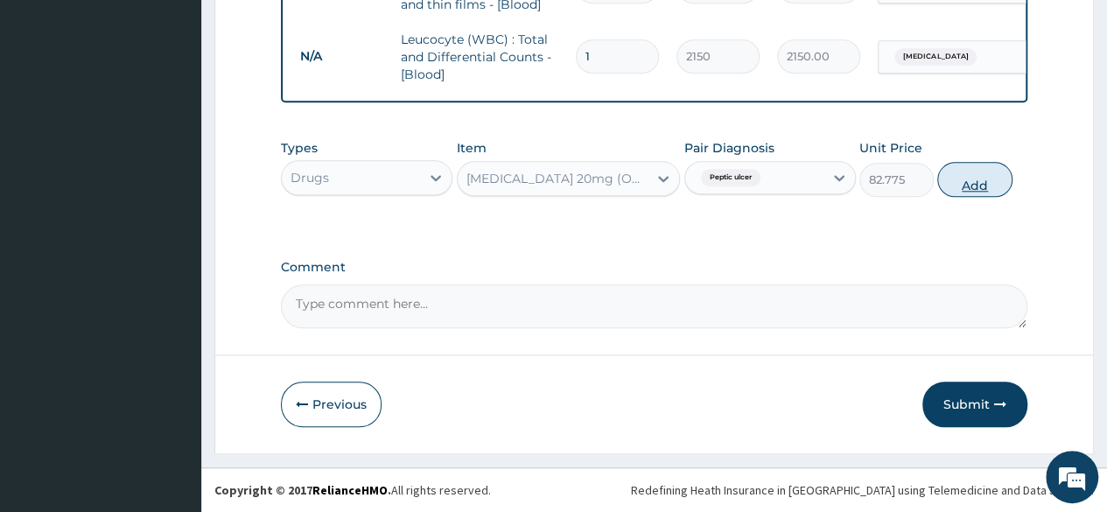
click at [980, 188] on button "Add" at bounding box center [974, 179] width 74 height 35
type input "0"
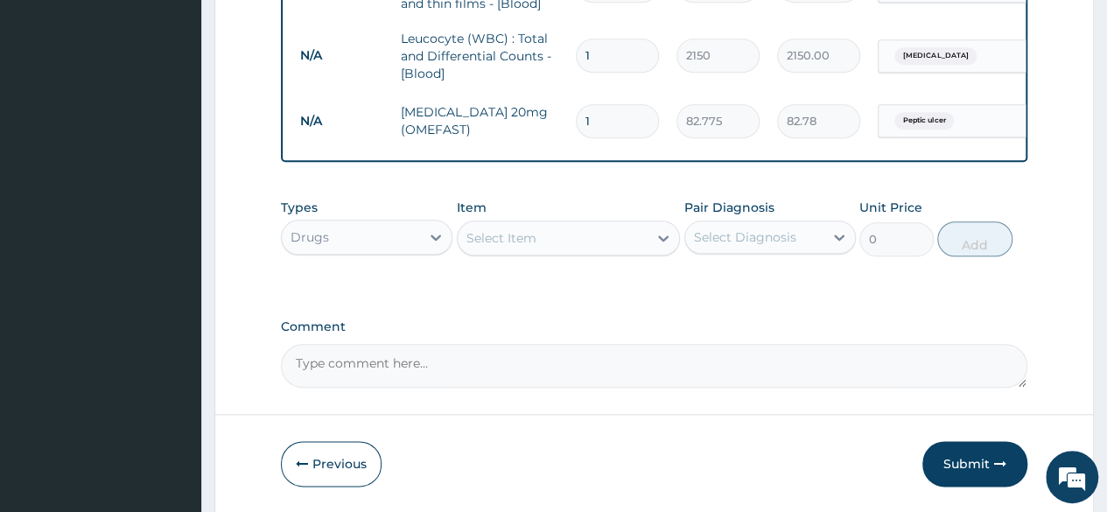
type input "14"
type input "1158.85"
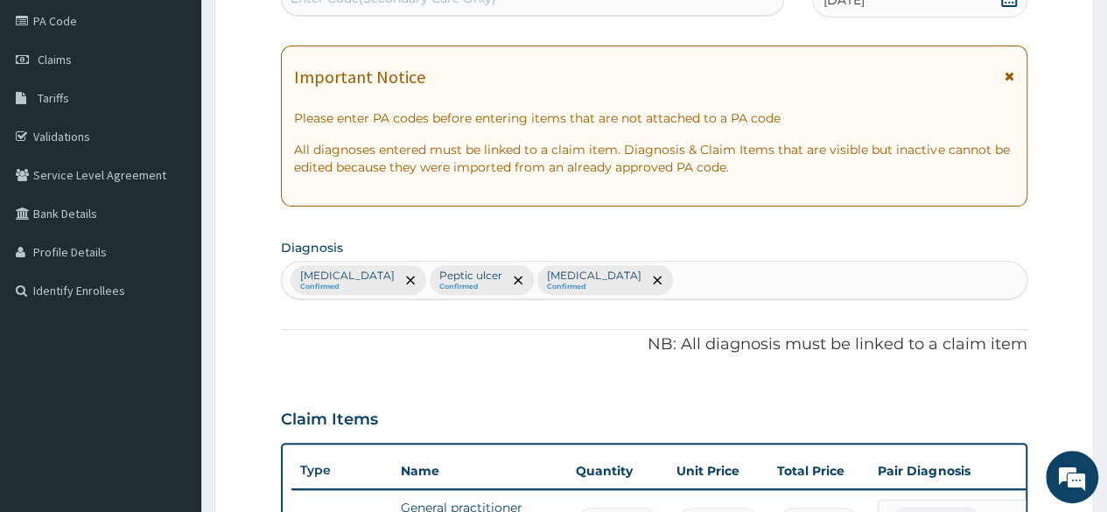
scroll to position [205, 0]
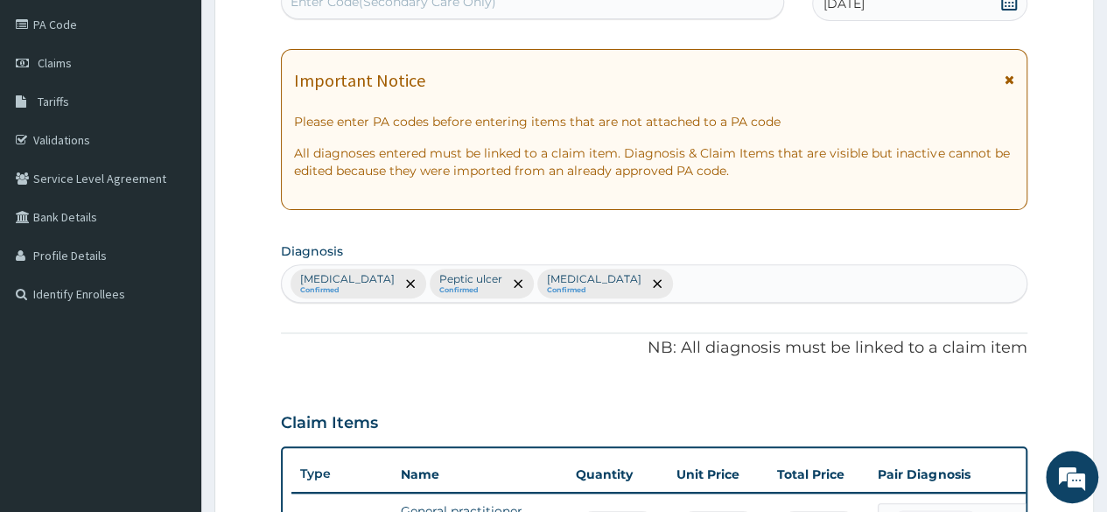
type input "14"
click at [618, 277] on div "Malaria Confirmed Peptic ulcer Confirmed Sepsis Confirmed" at bounding box center [654, 283] width 745 height 37
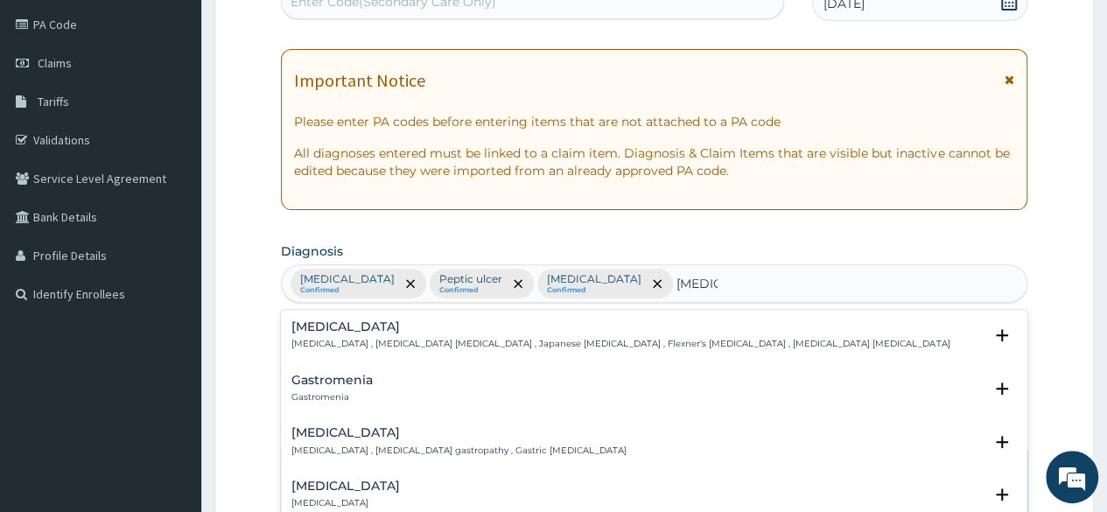
type input "gastroe"
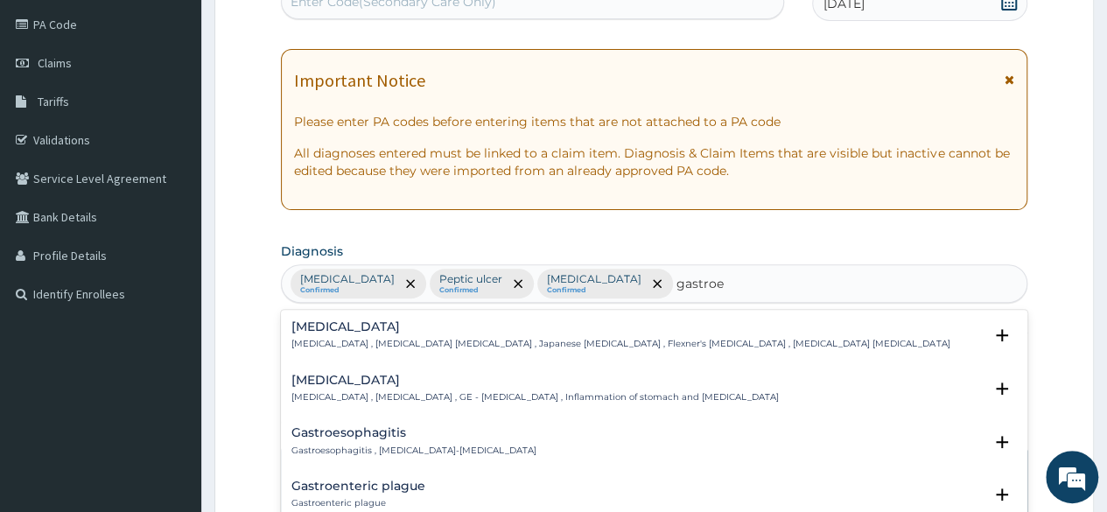
click at [417, 391] on p "Gastroenteritis , Gastroenteropathy , GE - Gastroenteritis , Inflammation of st…" at bounding box center [534, 397] width 487 height 12
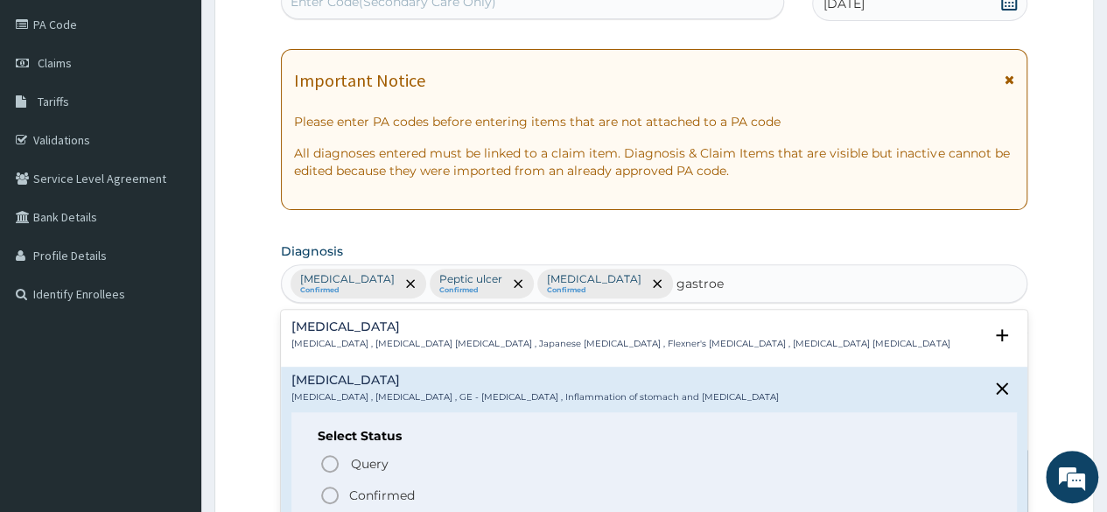
click at [382, 492] on p "Confirmed" at bounding box center [382, 496] width 66 height 18
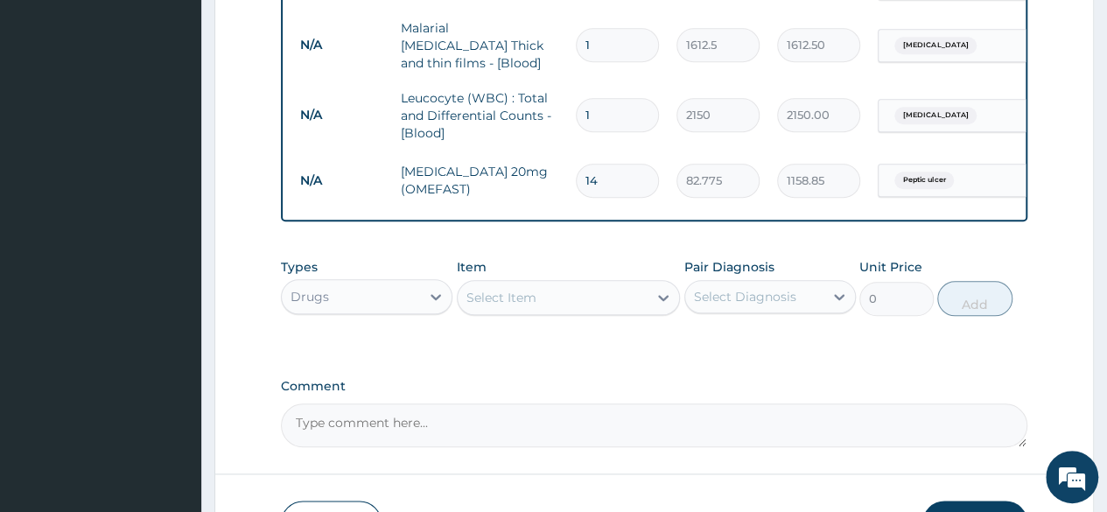
scroll to position [878, 0]
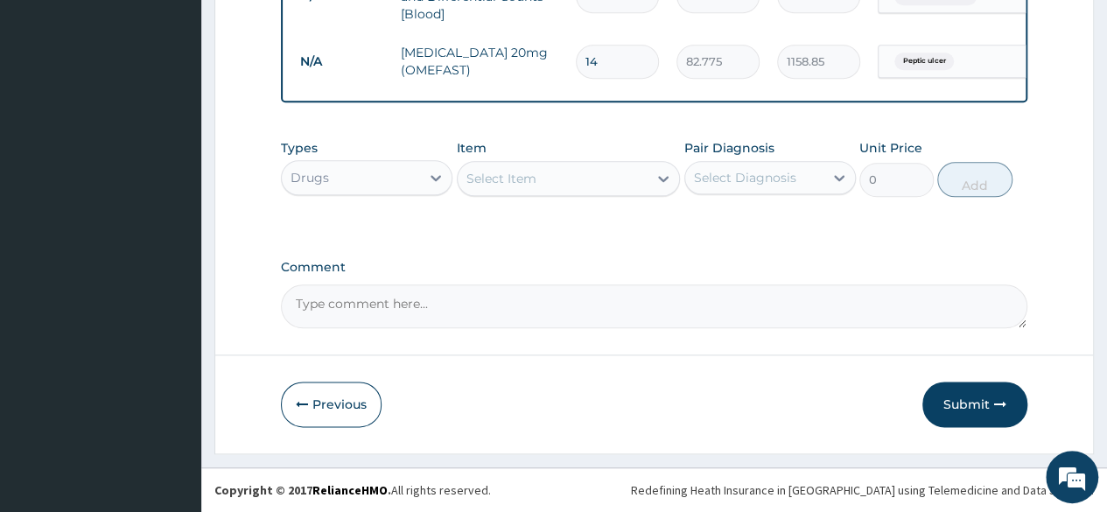
click at [605, 169] on div "Select Item" at bounding box center [553, 179] width 191 height 28
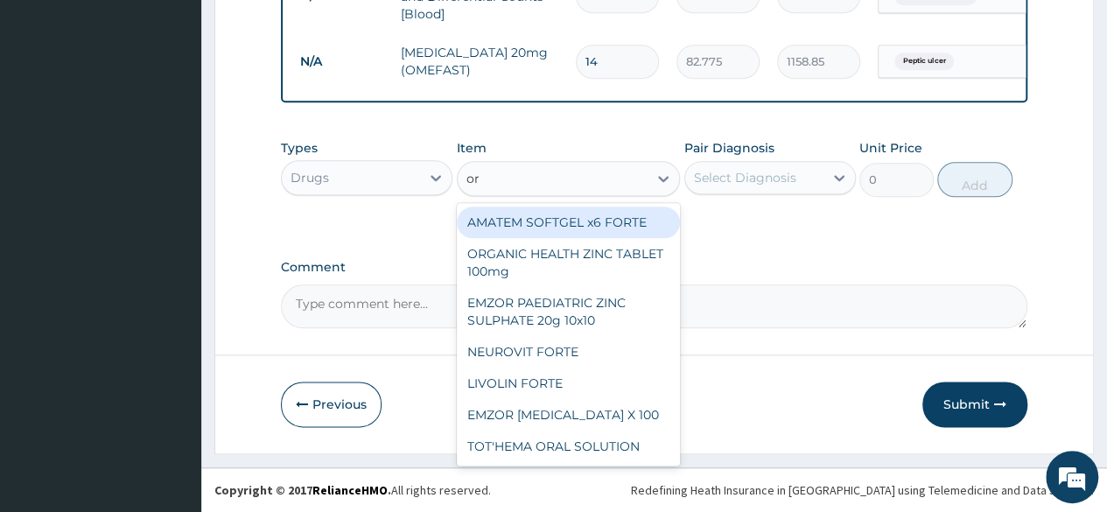
type input "ors"
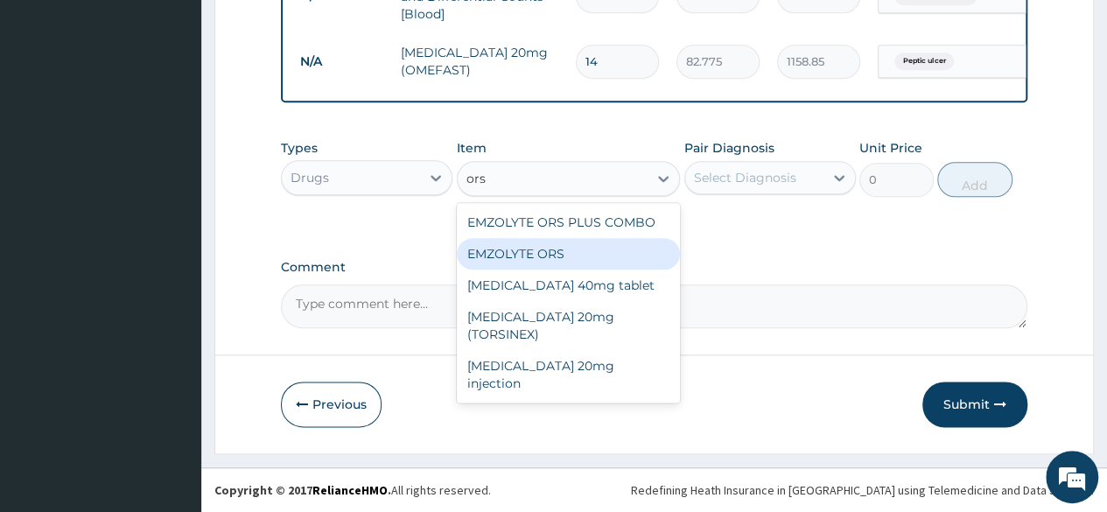
click at [578, 248] on div "EMZOLYTE ORS" at bounding box center [569, 254] width 224 height 32
type input "473"
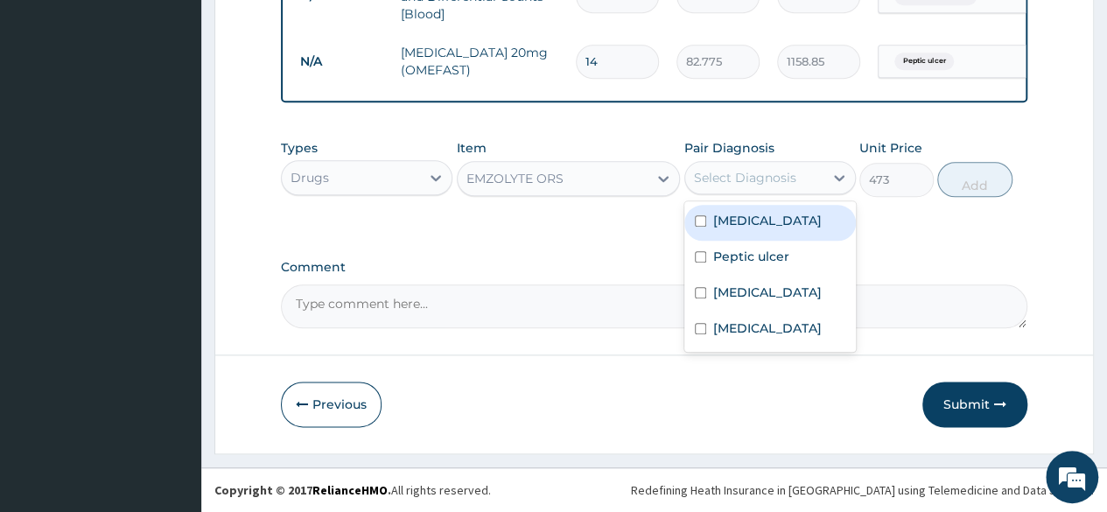
click at [744, 171] on div "Select Diagnosis" at bounding box center [754, 178] width 138 height 28
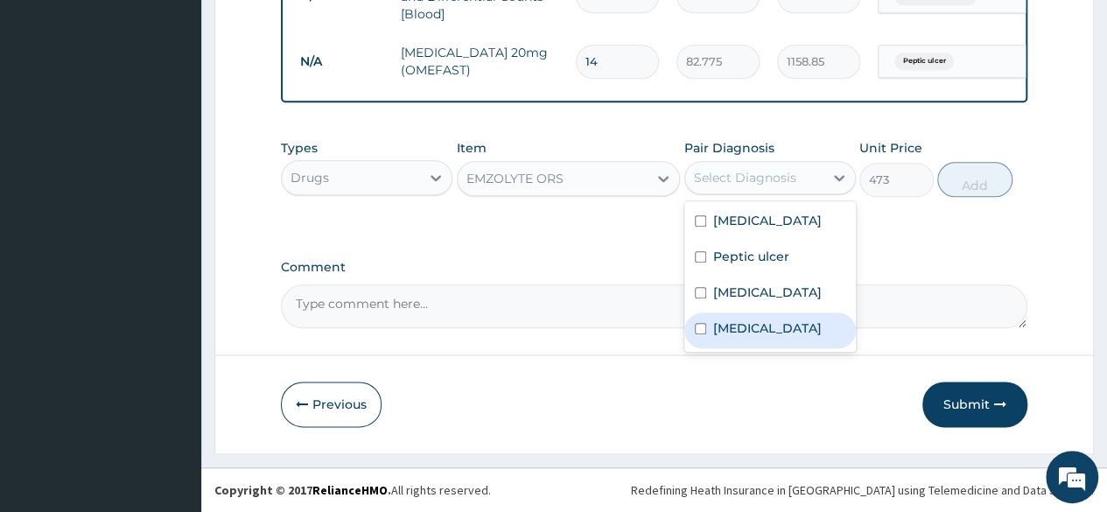
click at [741, 323] on label "Gastroenteritis" at bounding box center [767, 328] width 109 height 18
checkbox input "true"
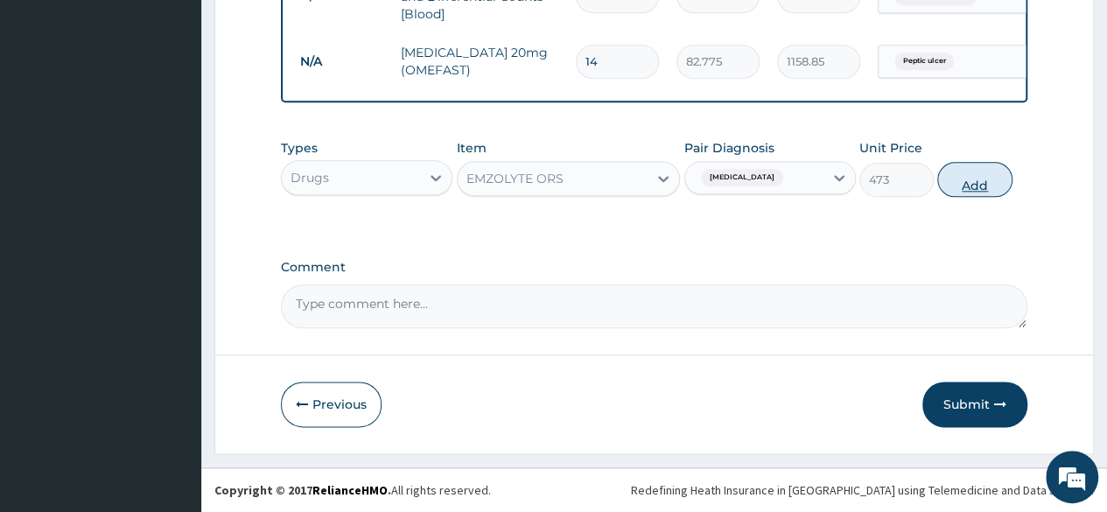
click at [970, 180] on button "Add" at bounding box center [974, 179] width 74 height 35
type input "0"
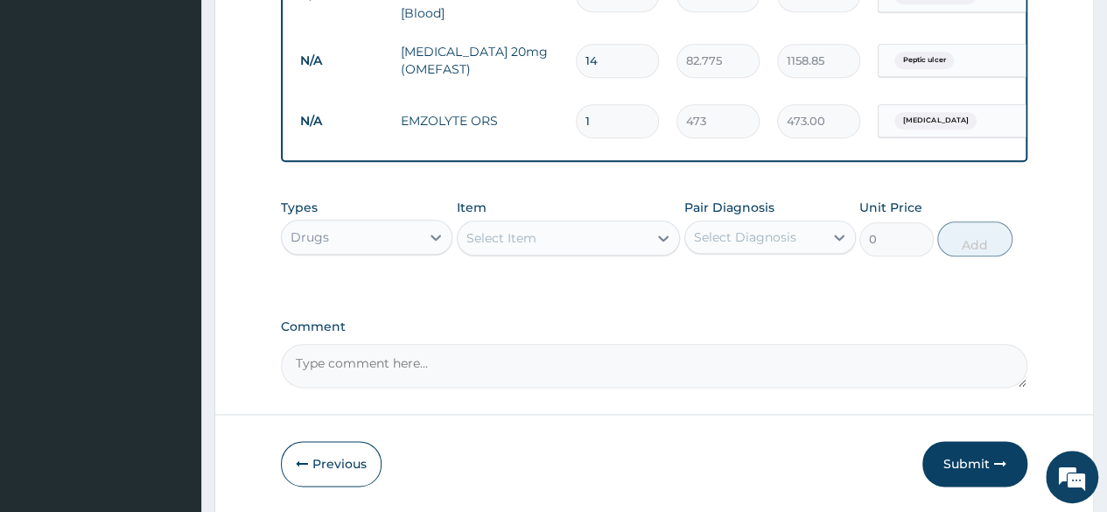
type input "0.00"
type input "2"
type input "946.00"
type input "2"
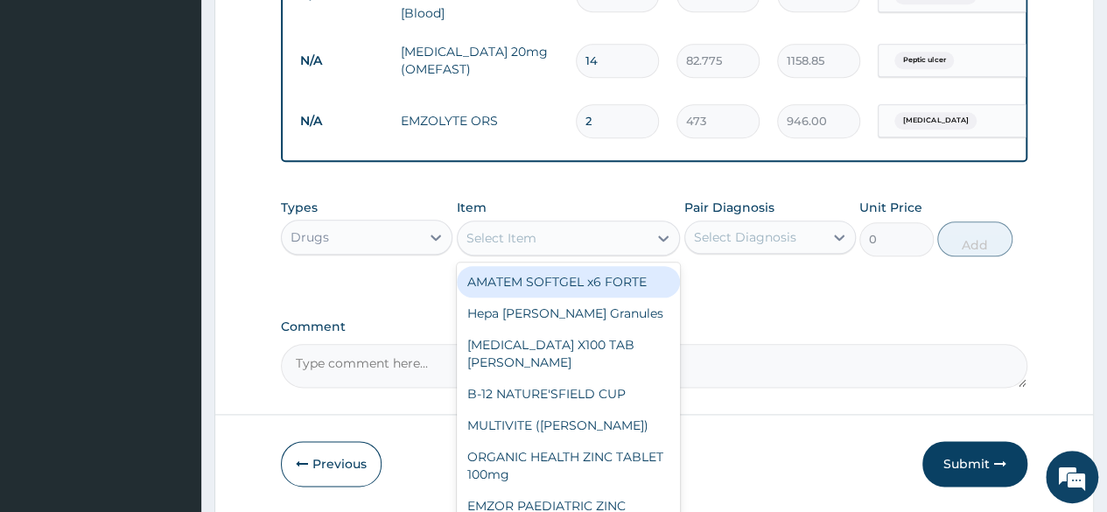
click at [595, 243] on div "Select Item" at bounding box center [553, 238] width 191 height 28
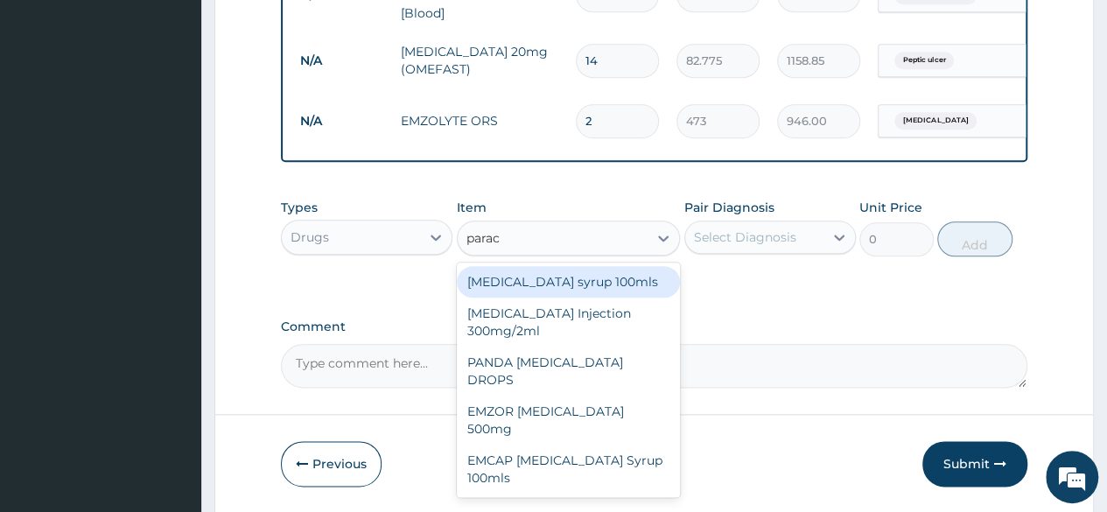
type input "parace"
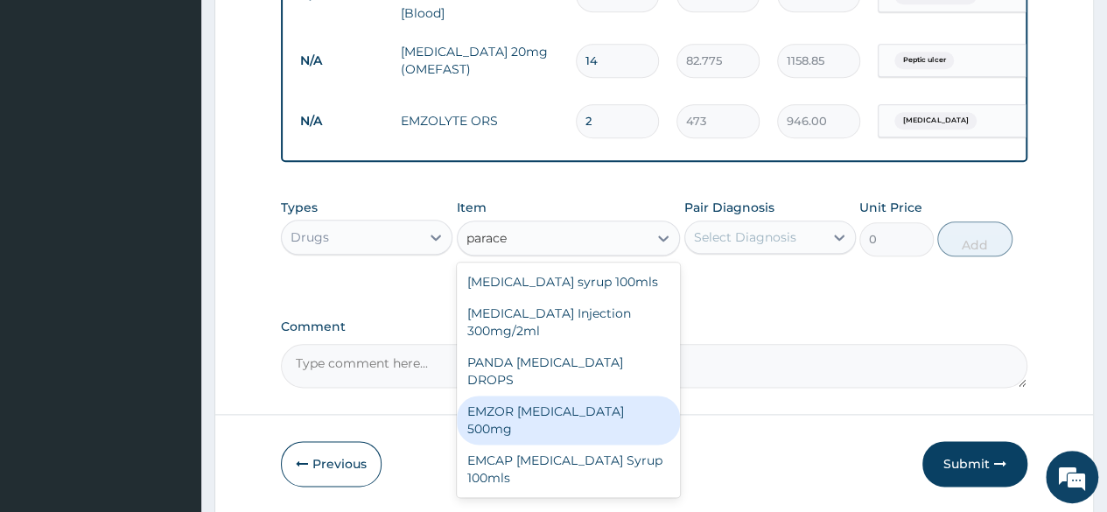
click at [627, 405] on div "EMZOR PARACETAMOL 500mg" at bounding box center [569, 420] width 224 height 49
type input "23.65"
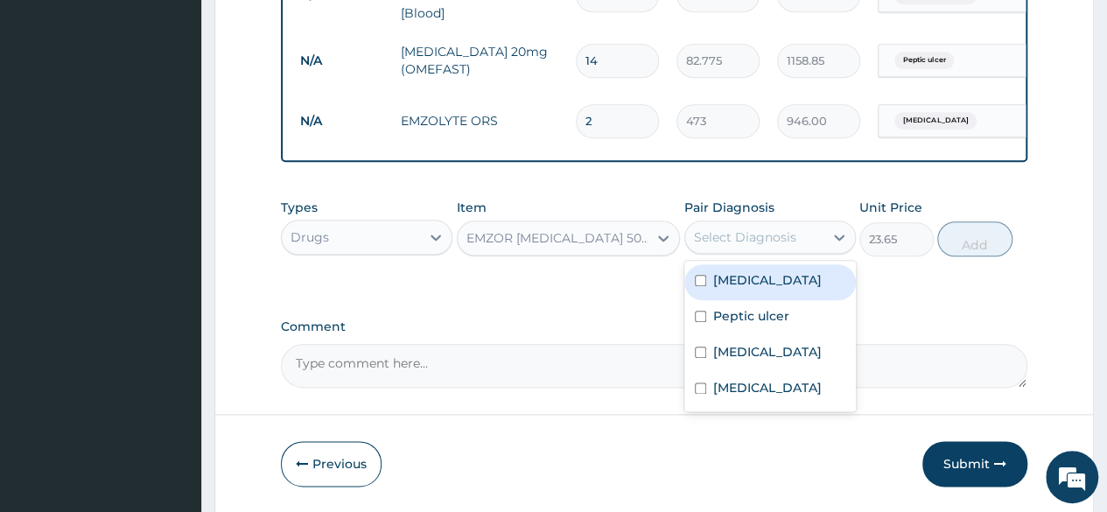
click at [747, 237] on div "Select Diagnosis" at bounding box center [745, 237] width 102 height 18
click at [726, 298] on div "Malaria" at bounding box center [770, 282] width 172 height 36
checkbox input "true"
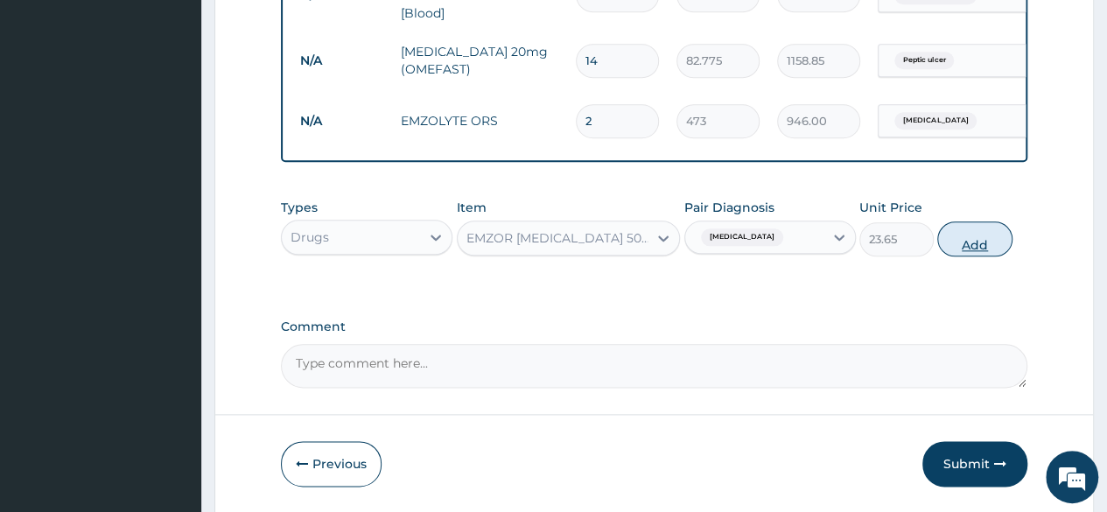
click at [972, 249] on button "Add" at bounding box center [974, 238] width 74 height 35
type input "0"
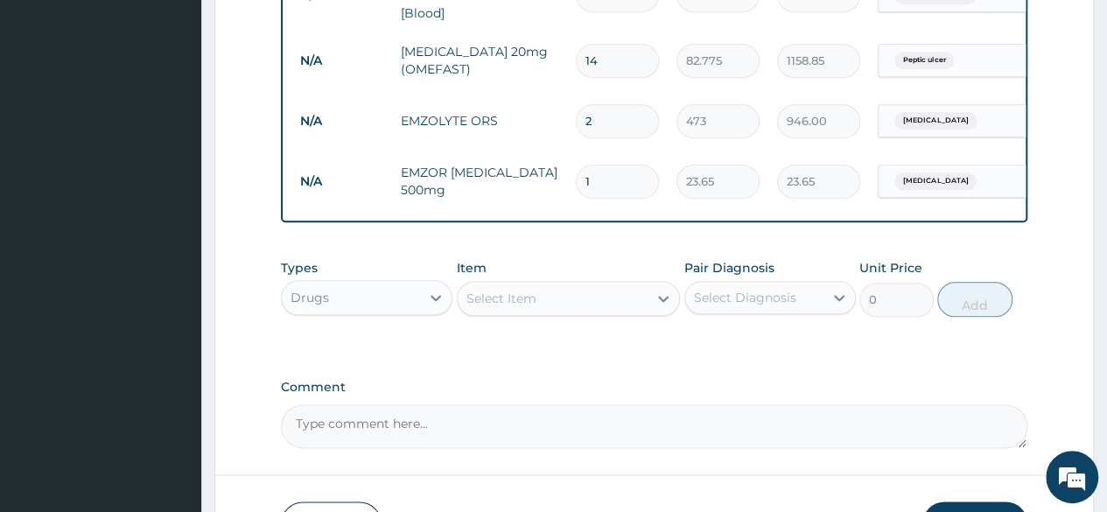
type input "18"
type input "425.70"
type input "18"
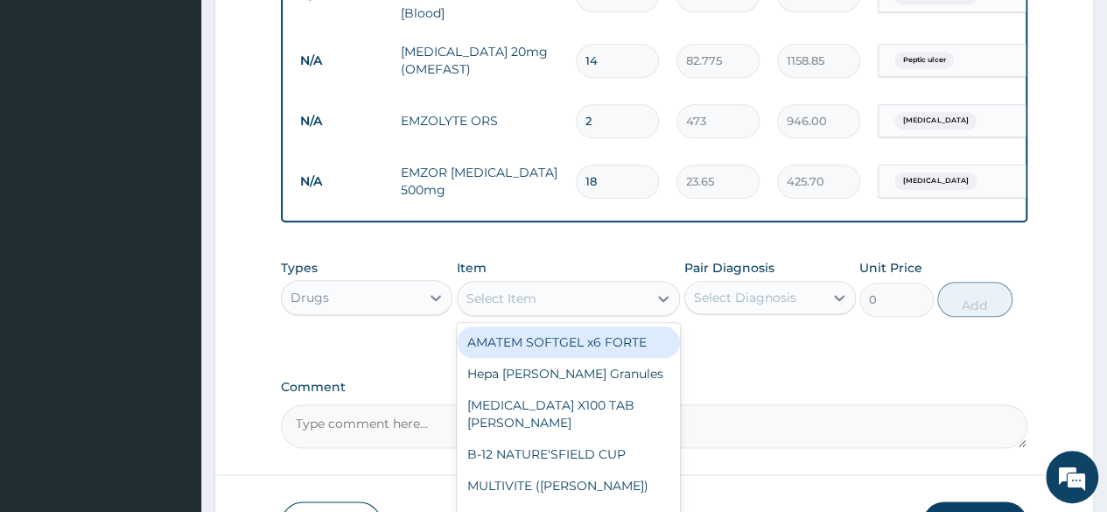
click at [580, 305] on div "Select Item" at bounding box center [553, 298] width 191 height 28
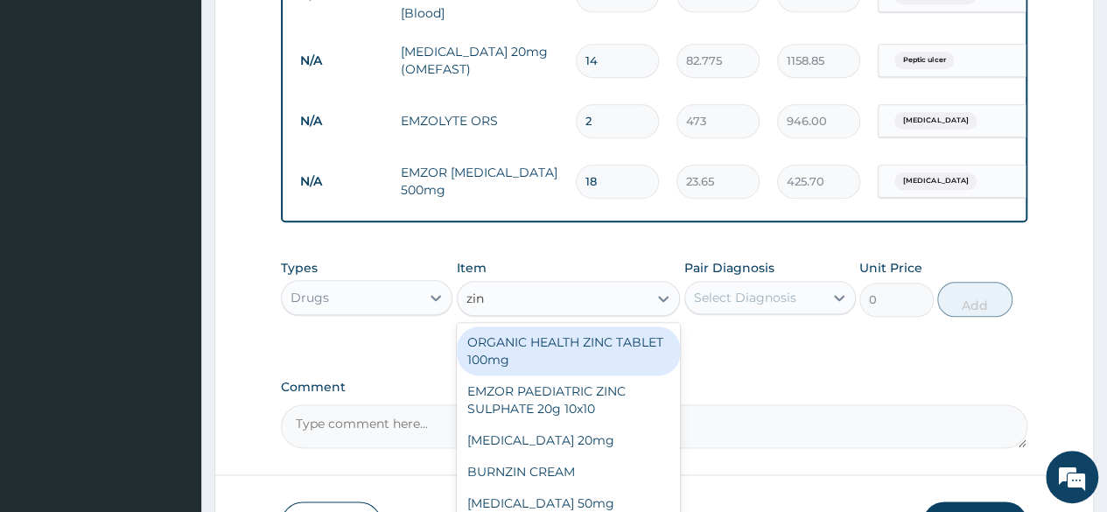
type input "zinc"
click at [585, 360] on div "ORGANIC HEALTH ZINC TABLET 100mg" at bounding box center [569, 350] width 224 height 49
type input "53.2125"
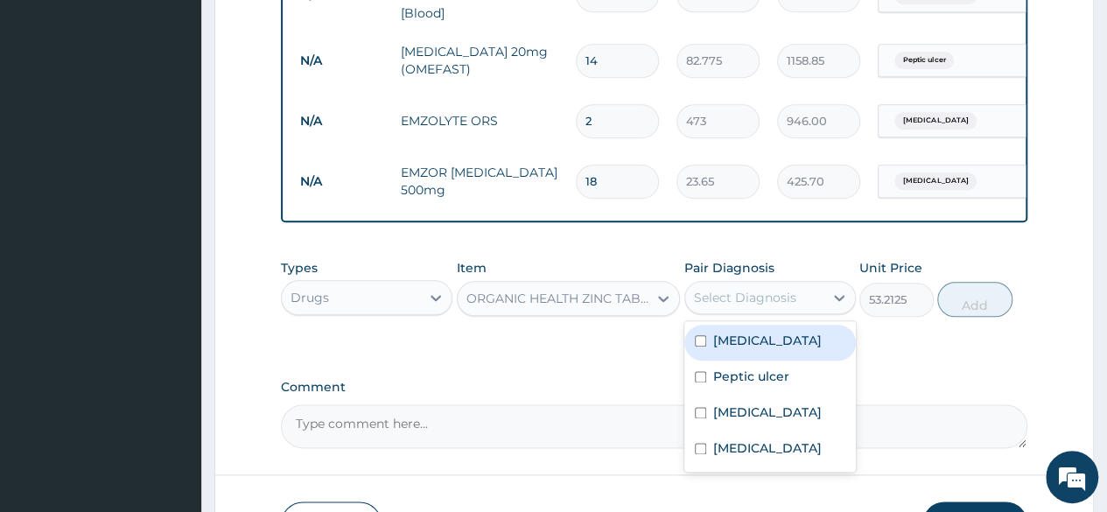
click at [737, 297] on div "Select Diagnosis" at bounding box center [745, 298] width 102 height 18
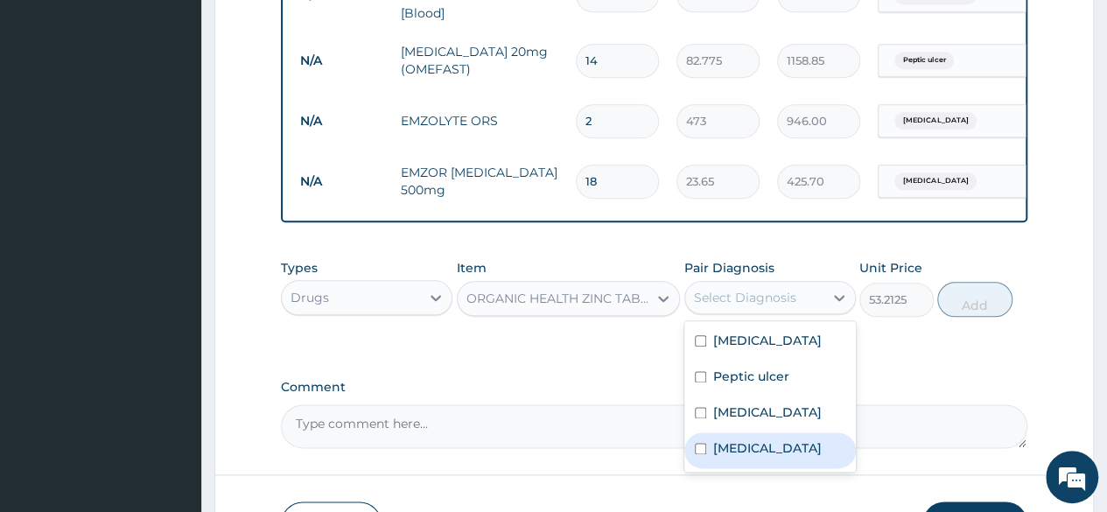
click at [730, 447] on label "Gastroenteritis" at bounding box center [767, 448] width 109 height 18
checkbox input "true"
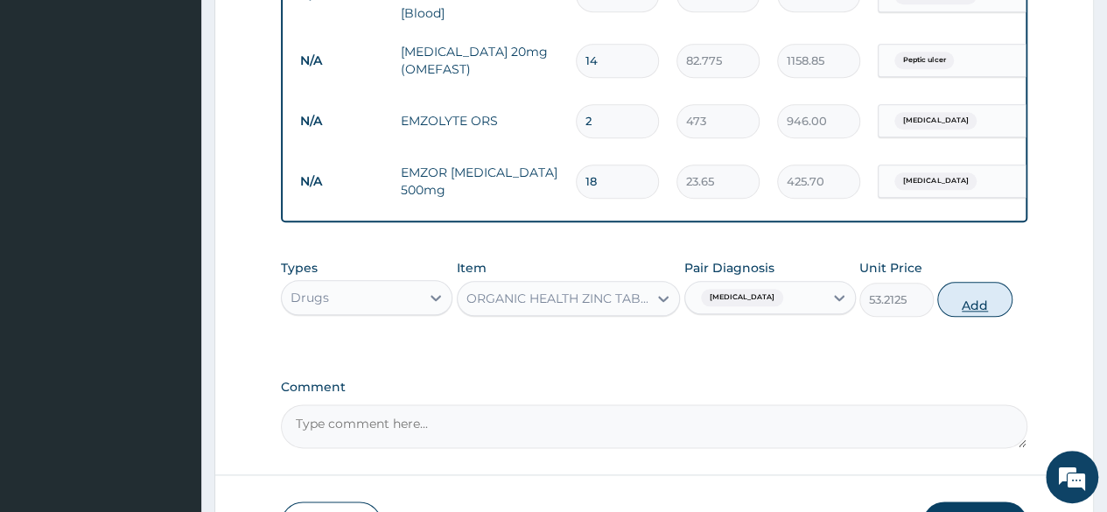
click at [987, 302] on button "Add" at bounding box center [974, 299] width 74 height 35
type input "0"
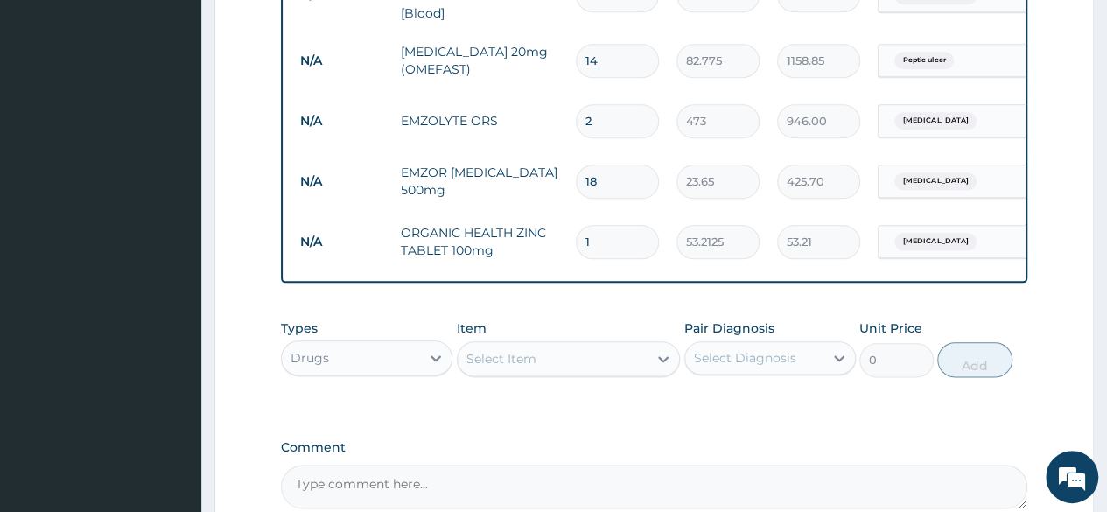
click at [606, 235] on input "1" at bounding box center [617, 242] width 83 height 34
type input "0.00"
type input "7"
type input "372.49"
type input "7"
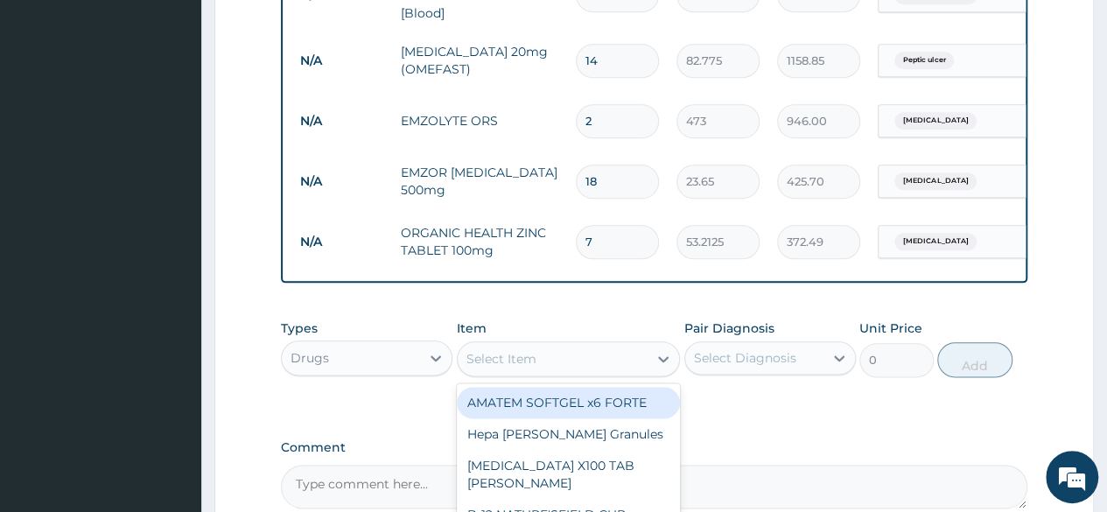
click at [535, 358] on div "Select Item" at bounding box center [501, 359] width 70 height 18
type input "arte"
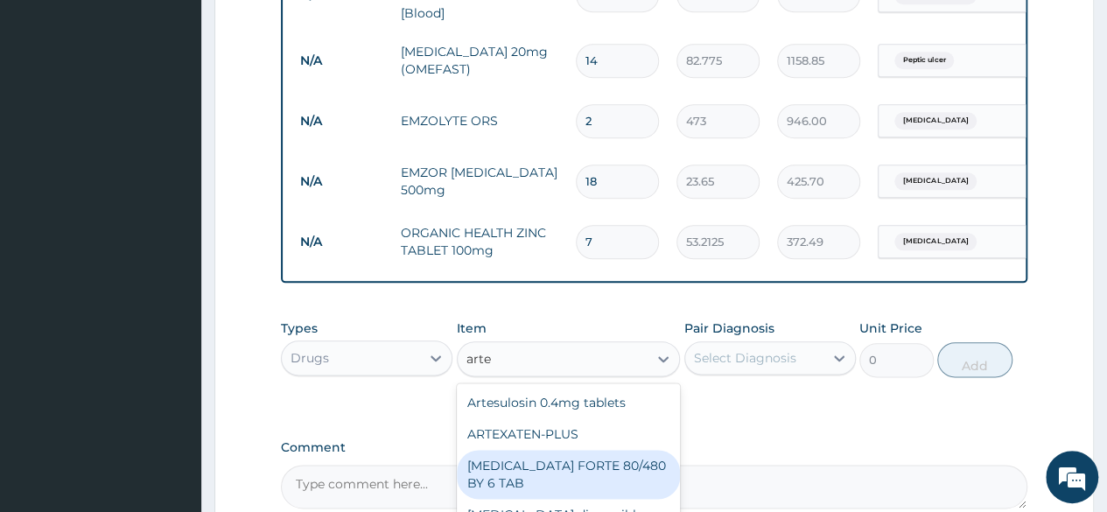
click at [563, 468] on div "[MEDICAL_DATA] FORTE 80/480 BY 6 TAB" at bounding box center [569, 474] width 224 height 49
type input "449.35"
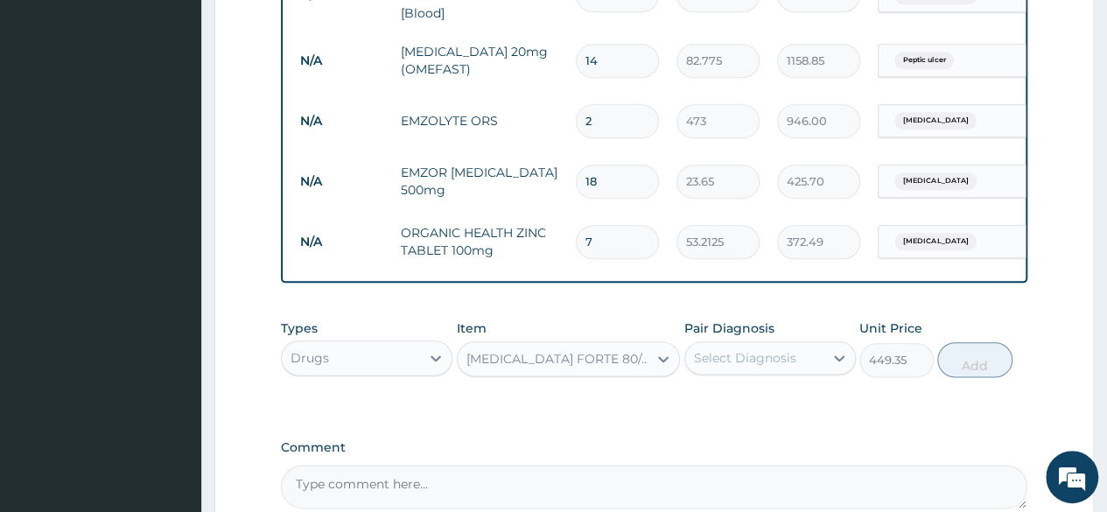
click at [746, 361] on div "Select Diagnosis" at bounding box center [745, 358] width 102 height 18
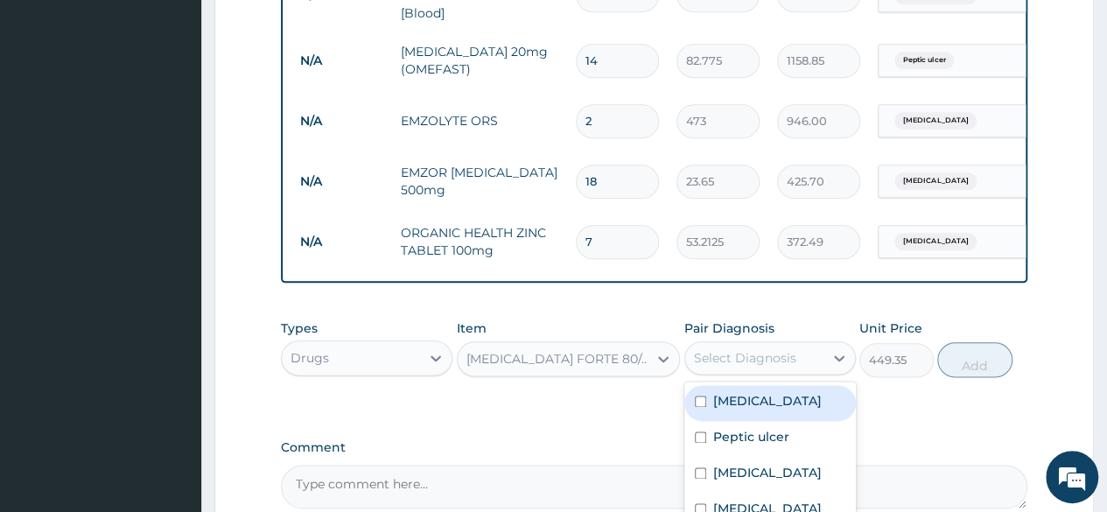
drag, startPoint x: 738, startPoint y: 400, endPoint x: 842, endPoint y: 398, distance: 104.1
click at [735, 400] on label "Malaria" at bounding box center [767, 401] width 109 height 18
checkbox input "true"
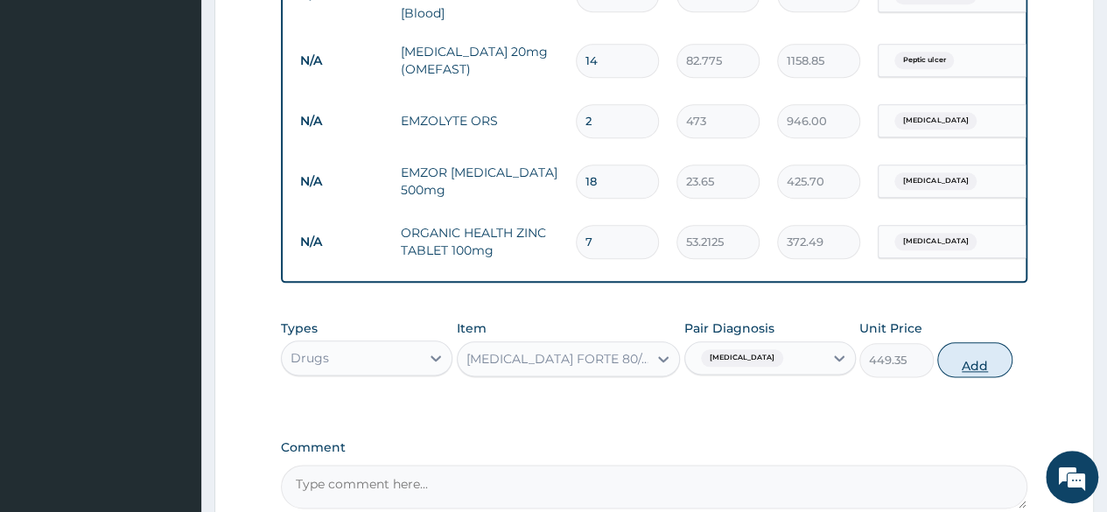
click at [984, 360] on button "Add" at bounding box center [974, 359] width 74 height 35
type input "0"
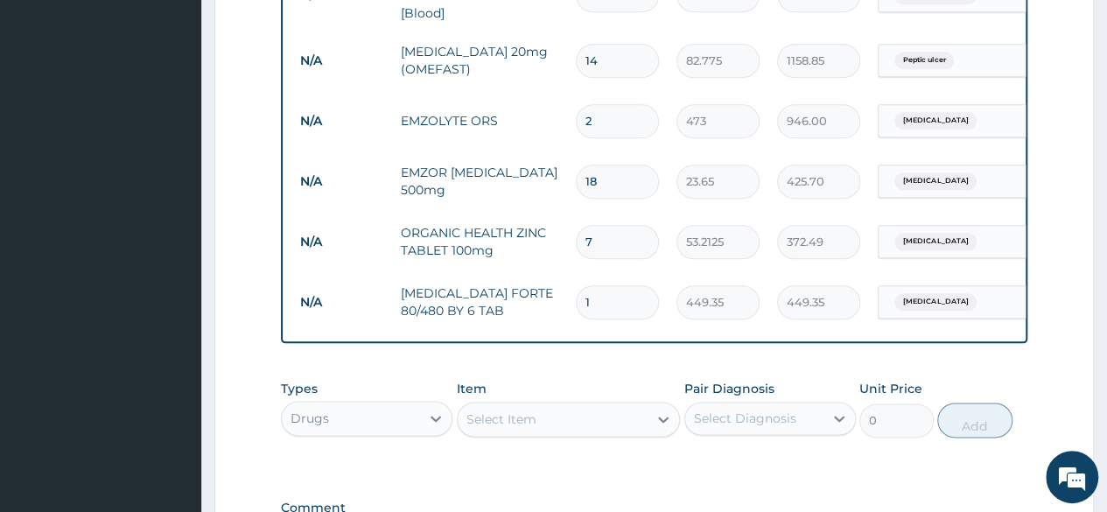
type input "0.00"
type input "6"
type input "2696.10"
type input "6"
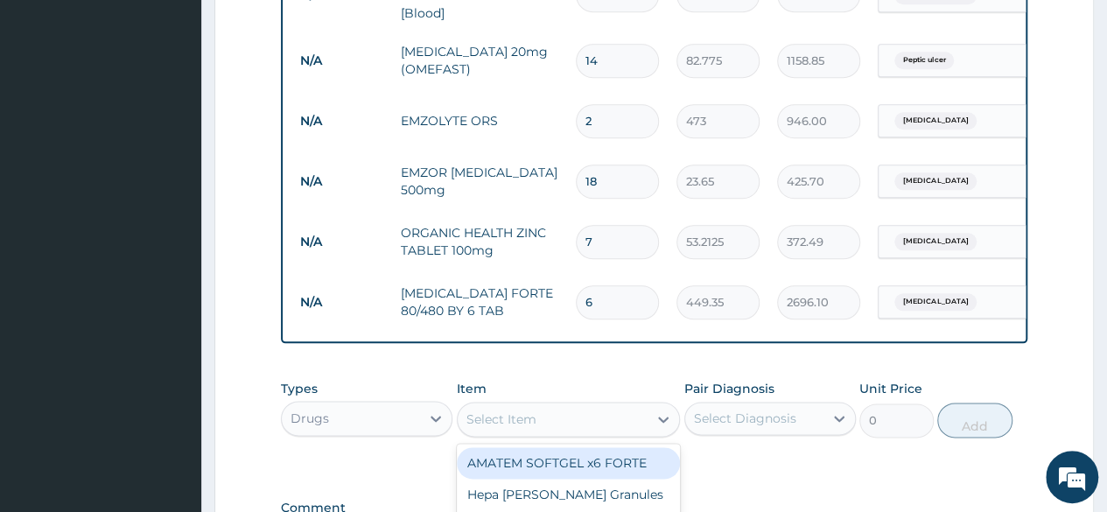
click at [589, 419] on div "Select Item" at bounding box center [553, 419] width 191 height 28
type input "artee"
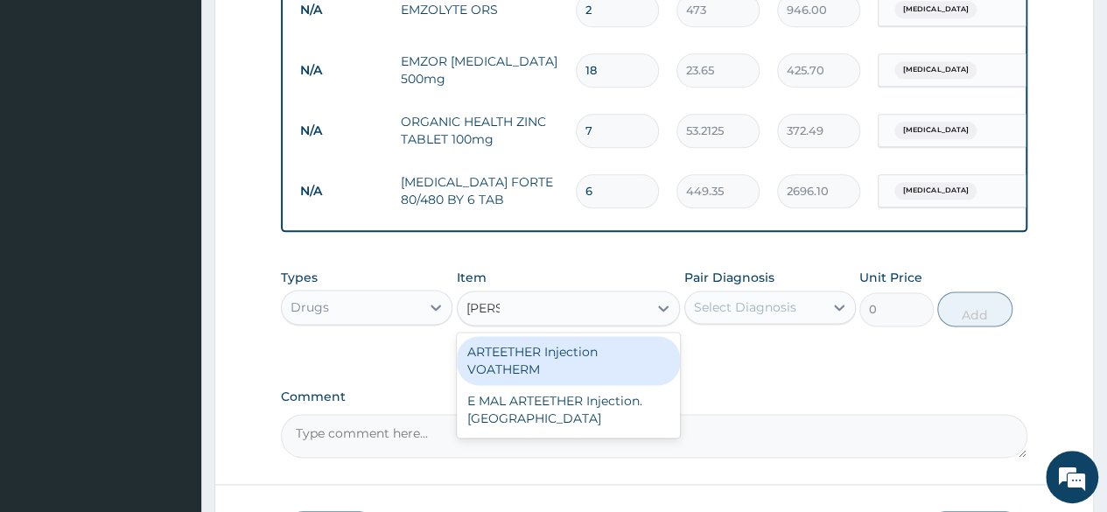
scroll to position [1053, 0]
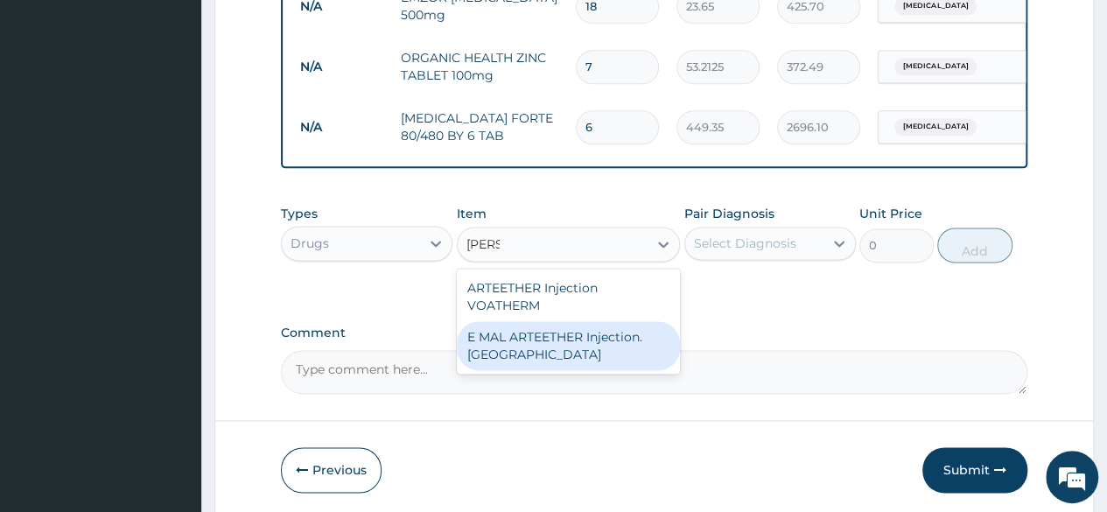
click at [632, 360] on div "E MAL ARTEETHER Injection. [GEOGRAPHIC_DATA]" at bounding box center [569, 345] width 224 height 49
type input "1773.75"
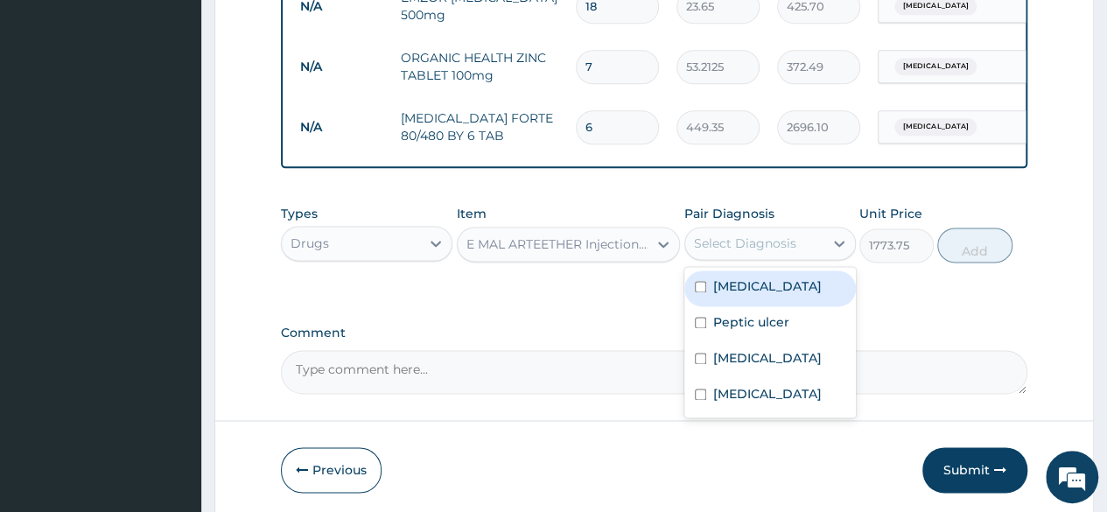
click at [781, 241] on div "Select Diagnosis" at bounding box center [745, 244] width 102 height 18
click at [746, 293] on label "Malaria" at bounding box center [767, 286] width 109 height 18
checkbox input "true"
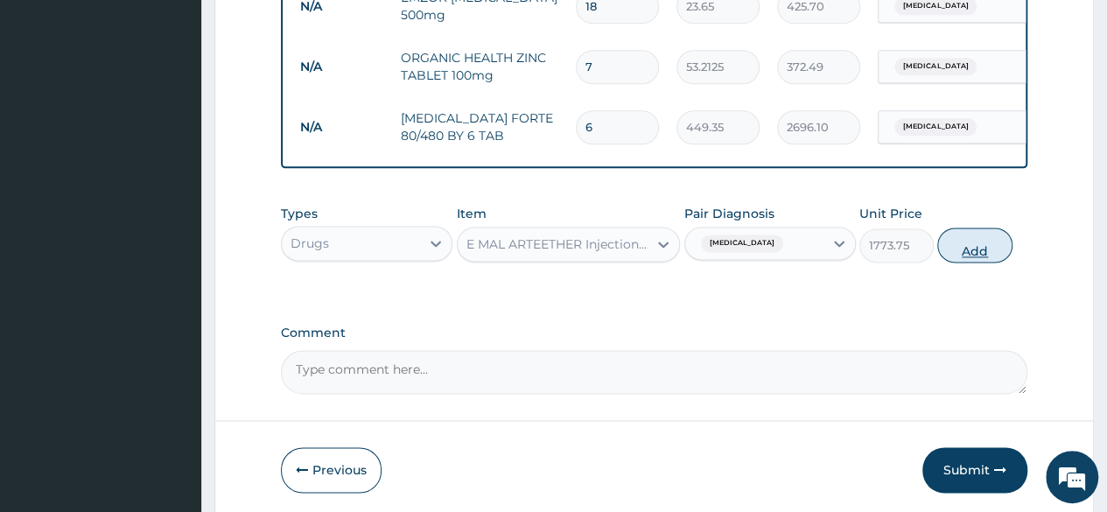
click at [977, 244] on button "Add" at bounding box center [974, 245] width 74 height 35
type input "0"
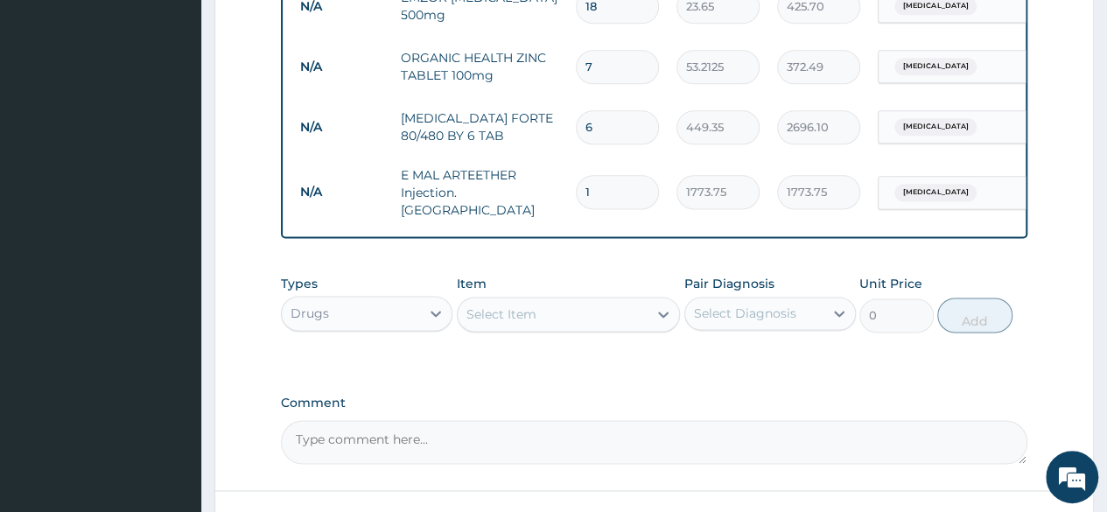
click at [590, 313] on div "Select Item" at bounding box center [553, 314] width 191 height 28
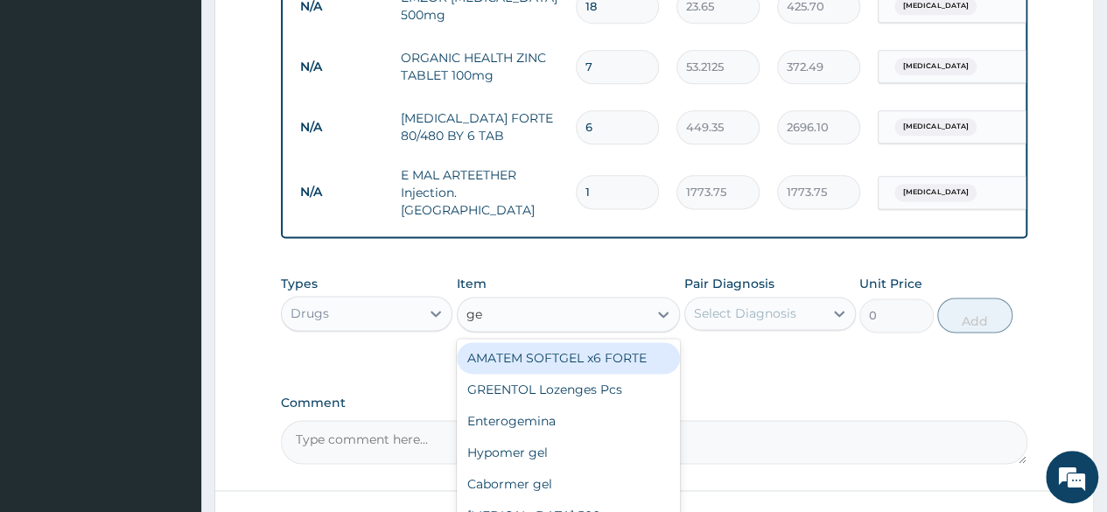
type input "ges"
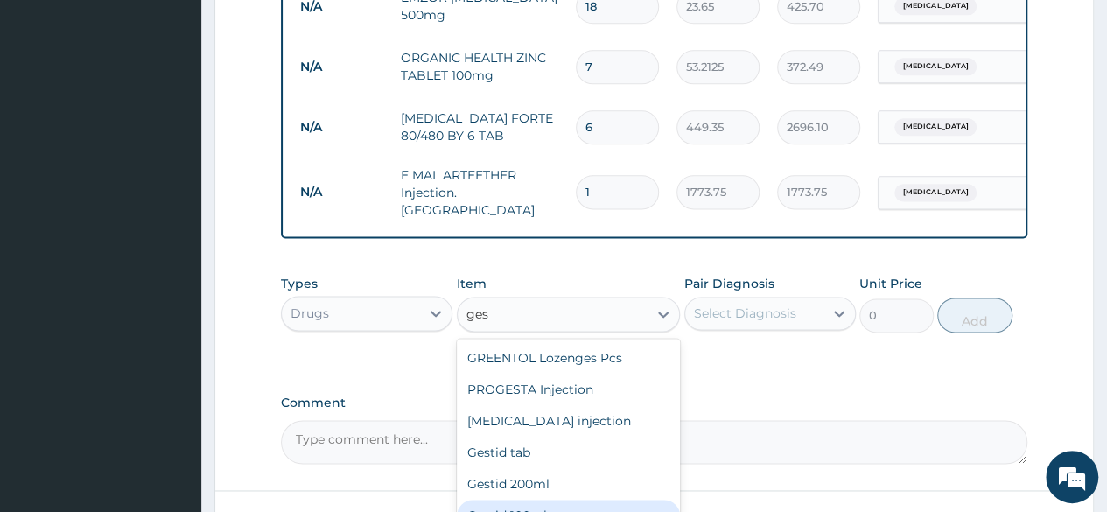
scroll to position [60, 0]
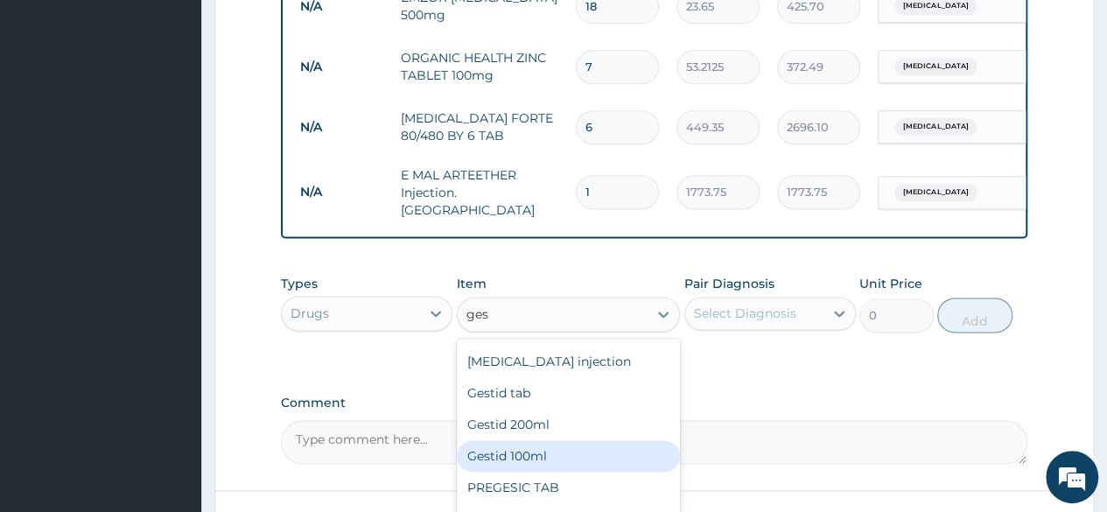
click at [570, 451] on div "Gestid 100ml" at bounding box center [569, 456] width 224 height 32
type input "827.75"
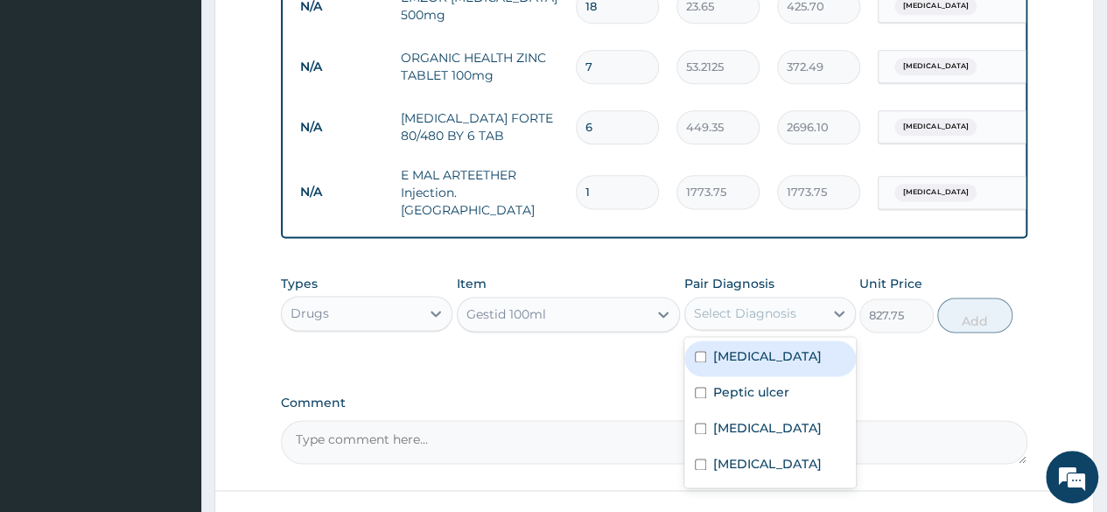
click at [809, 305] on div "Select Diagnosis" at bounding box center [754, 313] width 138 height 28
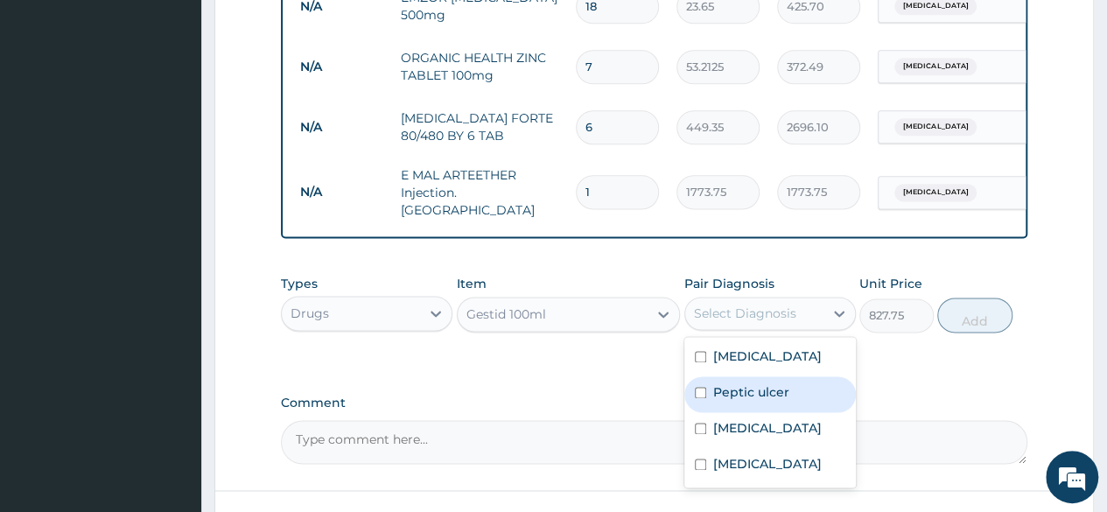
click at [784, 400] on div "Peptic ulcer" at bounding box center [770, 394] width 172 height 36
checkbox input "true"
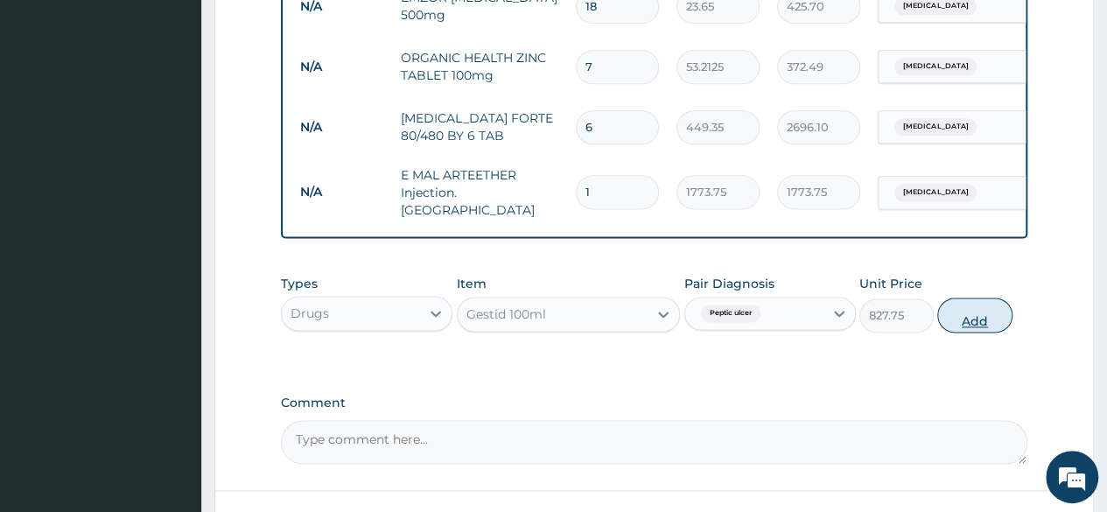
click at [978, 313] on button "Add" at bounding box center [974, 315] width 74 height 35
type input "0"
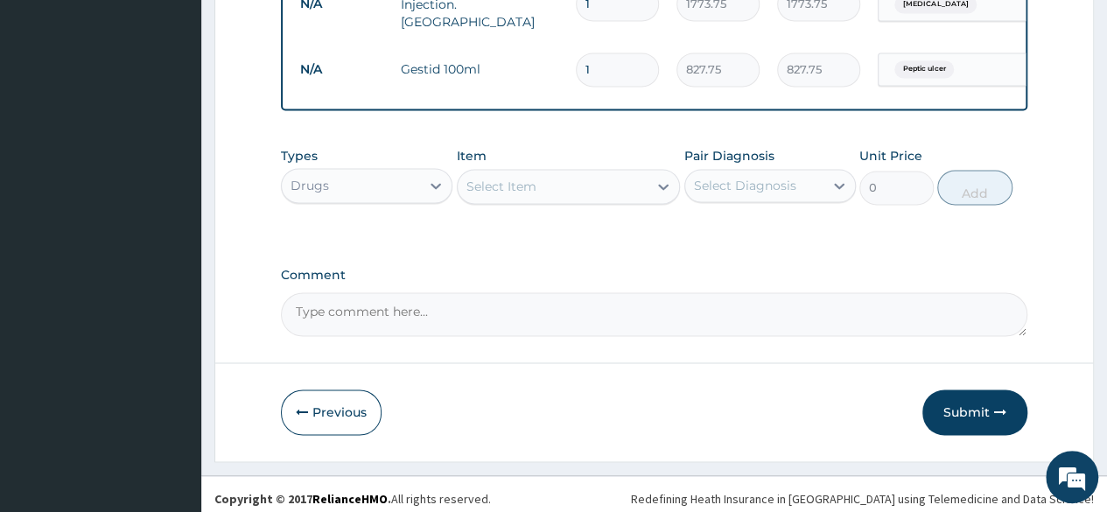
scroll to position [1242, 0]
drag, startPoint x: 1002, startPoint y: 403, endPoint x: 982, endPoint y: 393, distance: 22.3
click at [1001, 405] on icon "button" at bounding box center [1000, 411] width 12 height 12
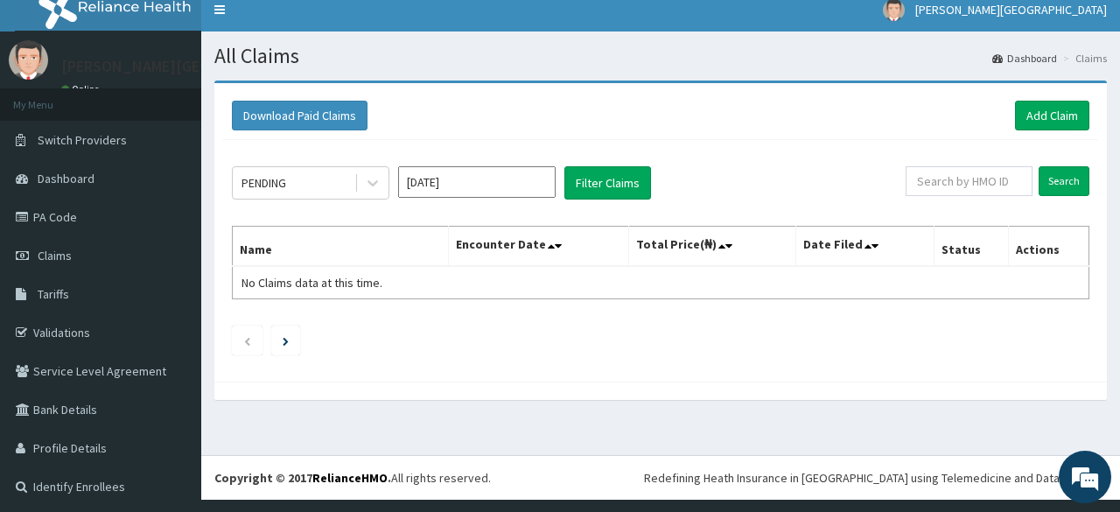
scroll to position [15, 0]
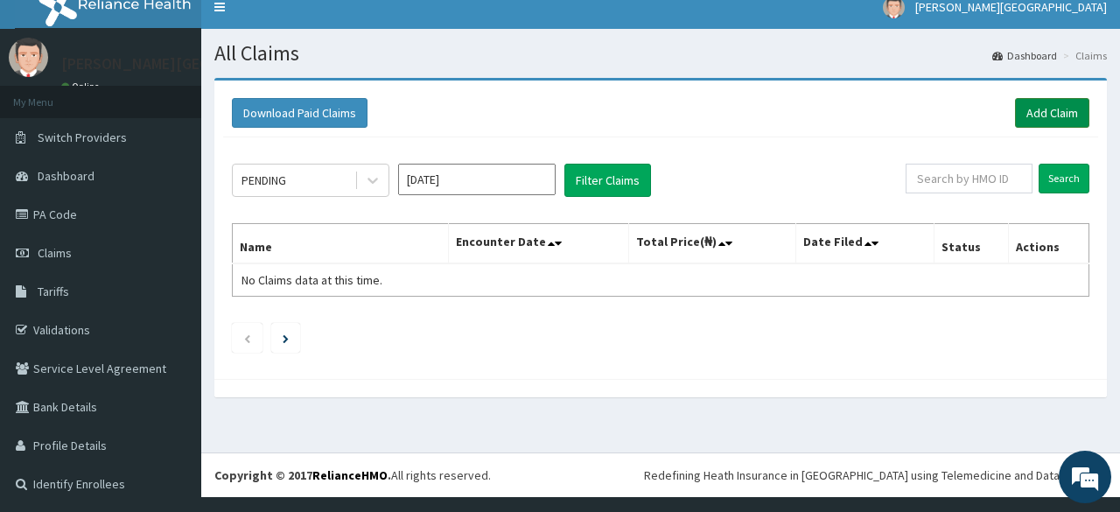
click at [1040, 103] on link "Add Claim" at bounding box center [1052, 113] width 74 height 30
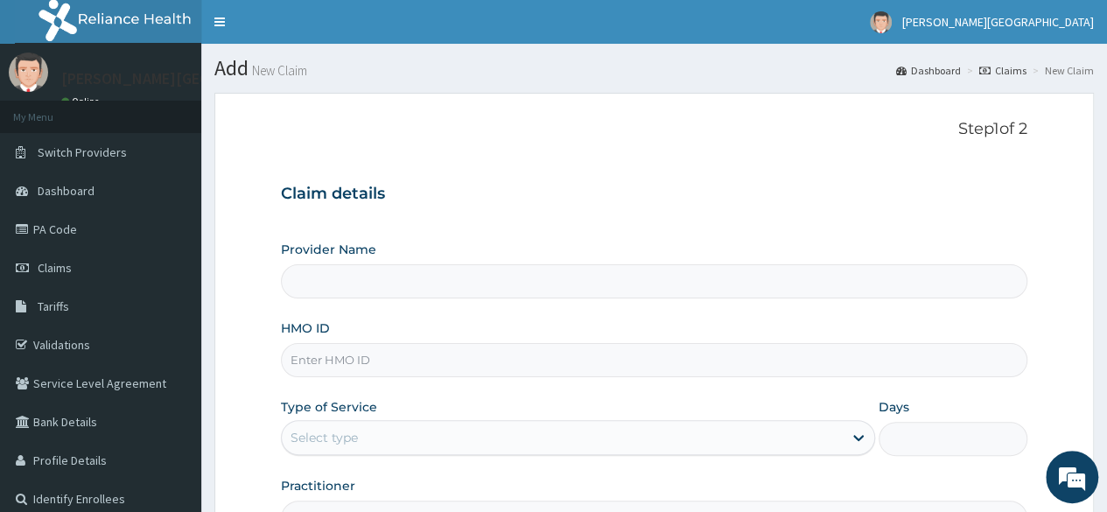
type input "[PERSON_NAME] PREMIERE HOSPITAL"
click at [328, 359] on input "HMO ID" at bounding box center [654, 360] width 746 height 34
click at [61, 341] on link "Validations" at bounding box center [100, 345] width 201 height 39
click at [65, 345] on link "Validations" at bounding box center [100, 345] width 201 height 39
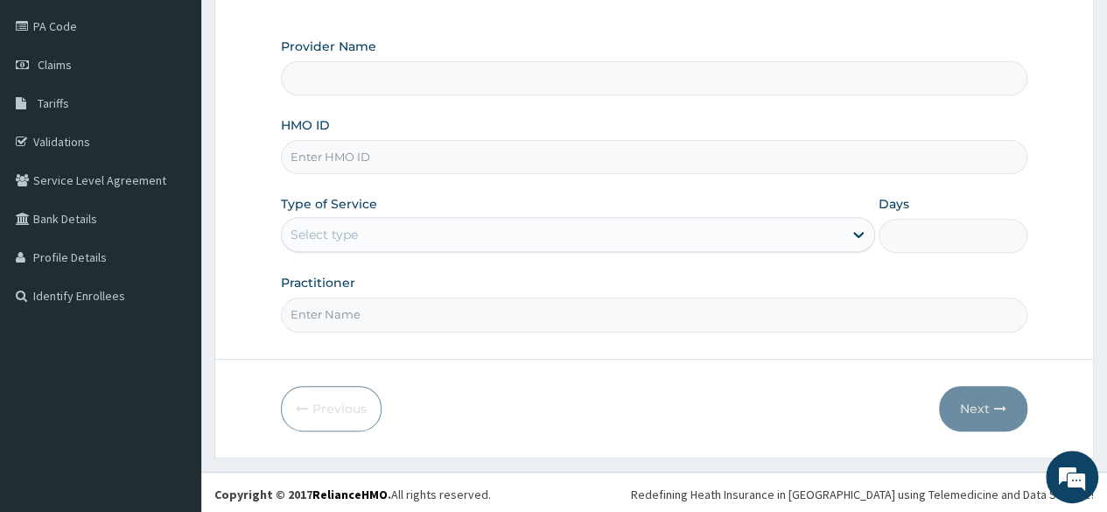
type input "[PERSON_NAME] PREMIERE HOSPITAL"
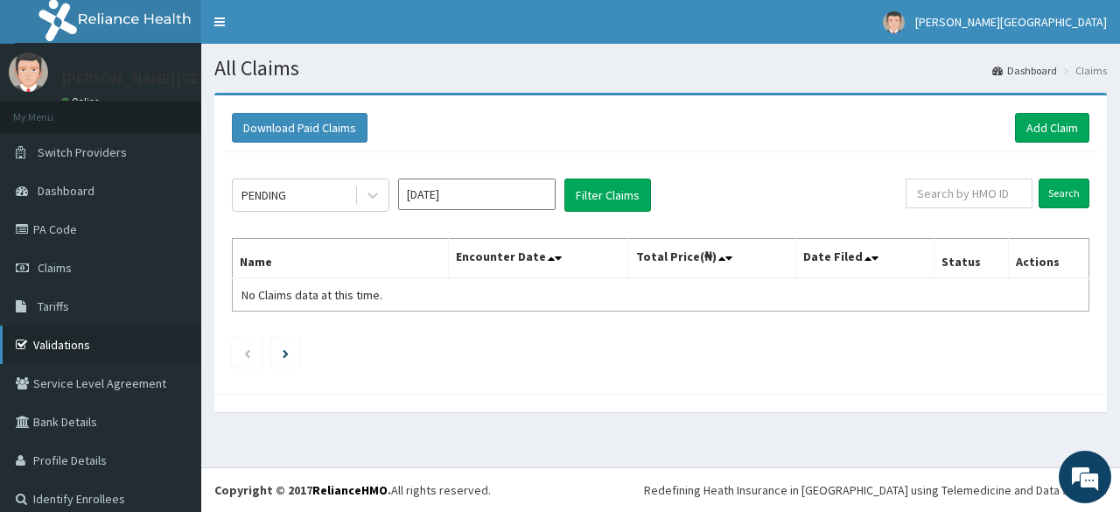
click at [67, 345] on link "Validations" at bounding box center [100, 345] width 201 height 39
click at [59, 344] on link "Validations" at bounding box center [100, 345] width 201 height 39
click at [1043, 123] on link "Add Claim" at bounding box center [1052, 128] width 74 height 30
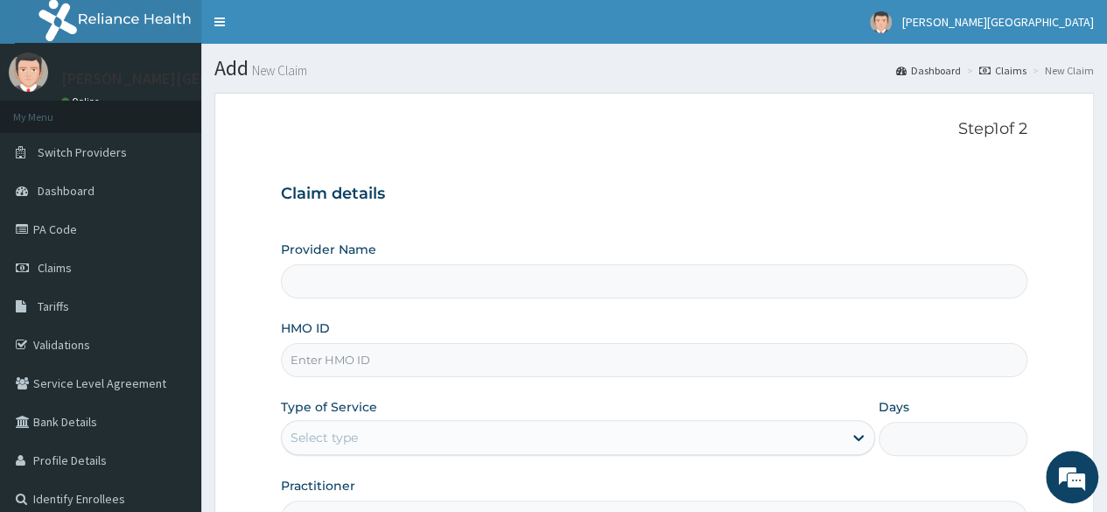
type input "[PERSON_NAME] PREMIERE HOSPITAL"
click at [433, 356] on input "HMO ID" at bounding box center [654, 360] width 746 height 34
click at [310, 359] on input "pns/10157/A" at bounding box center [654, 360] width 746 height 34
click at [538, 358] on input "PNS/10157/A" at bounding box center [654, 360] width 746 height 34
type input "PNS/10157/A"
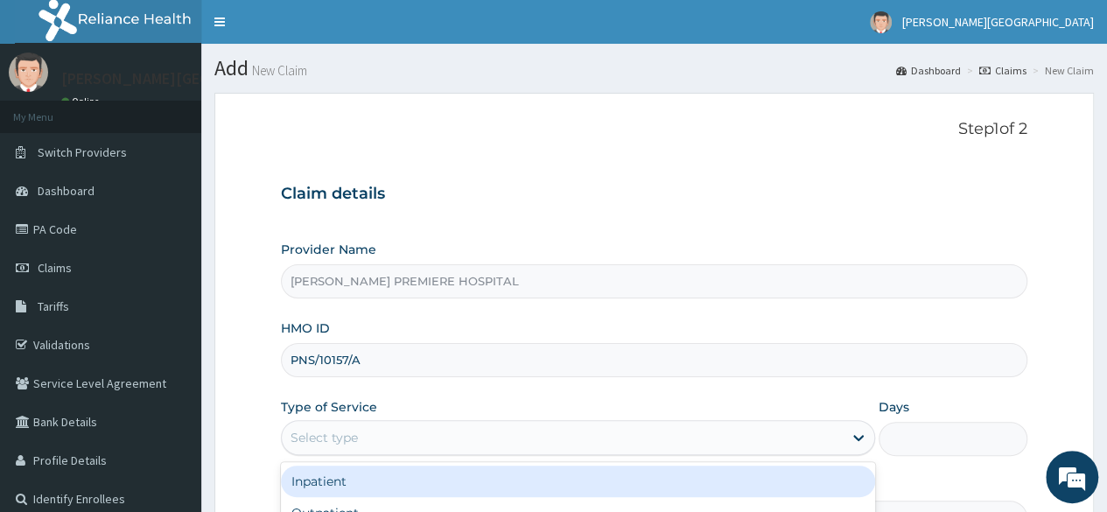
click at [533, 440] on div "Select type" at bounding box center [562, 438] width 561 height 28
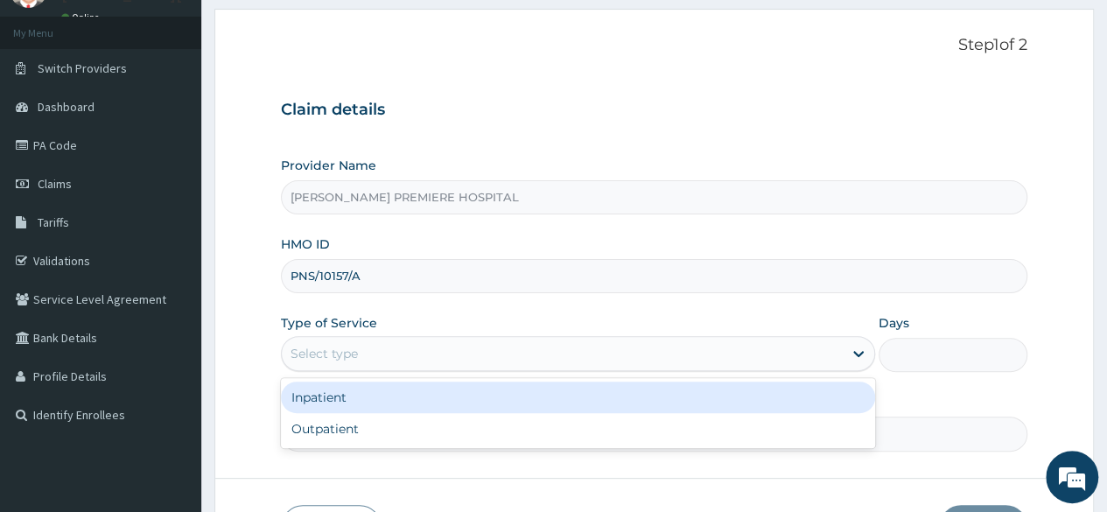
scroll to position [175, 0]
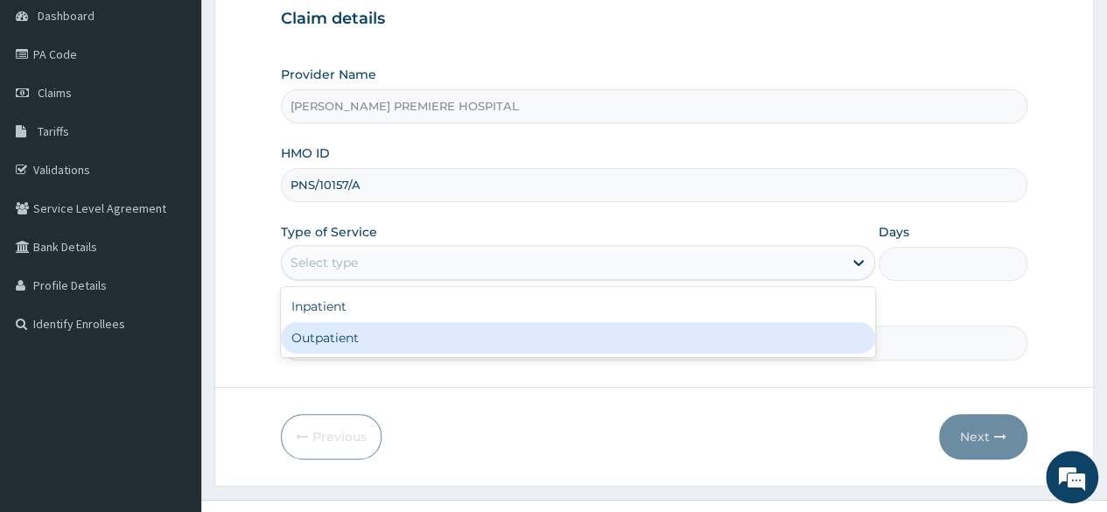
click at [419, 336] on div "Outpatient" at bounding box center [578, 338] width 594 height 32
type input "1"
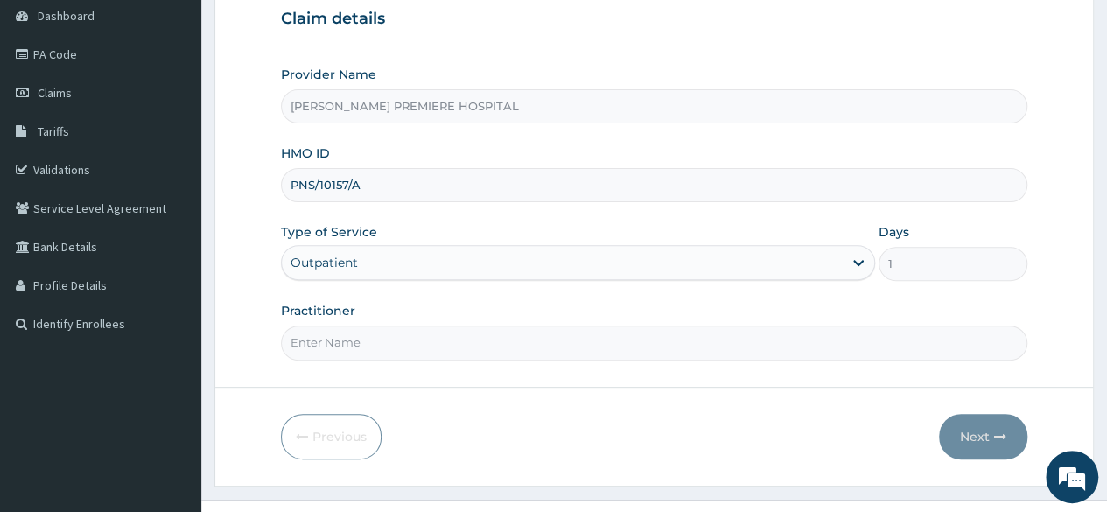
click at [551, 342] on input "Practitioner" at bounding box center [654, 343] width 746 height 34
type input "DR ALAMBA"
click at [984, 442] on button "Next" at bounding box center [983, 437] width 88 height 46
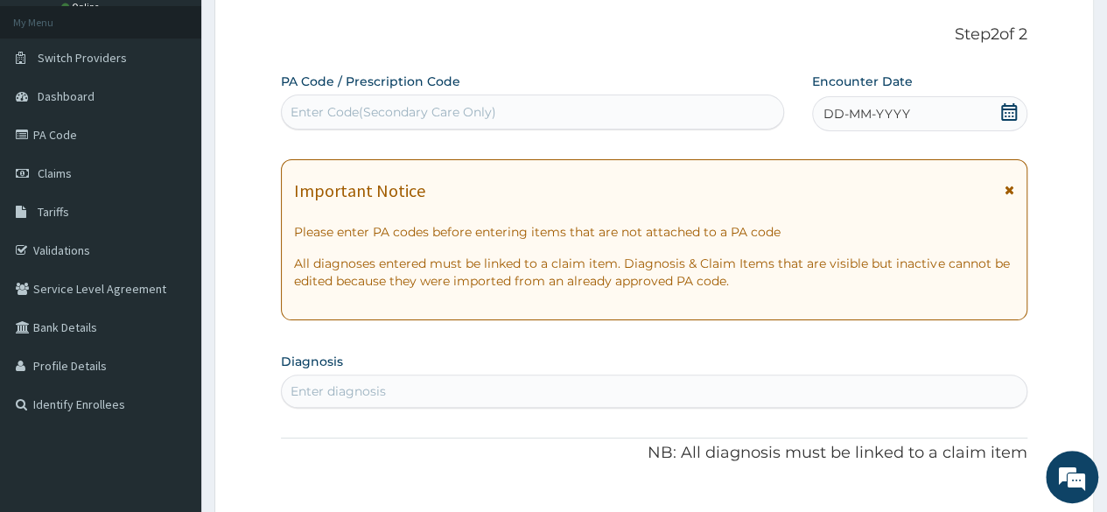
scroll to position [0, 0]
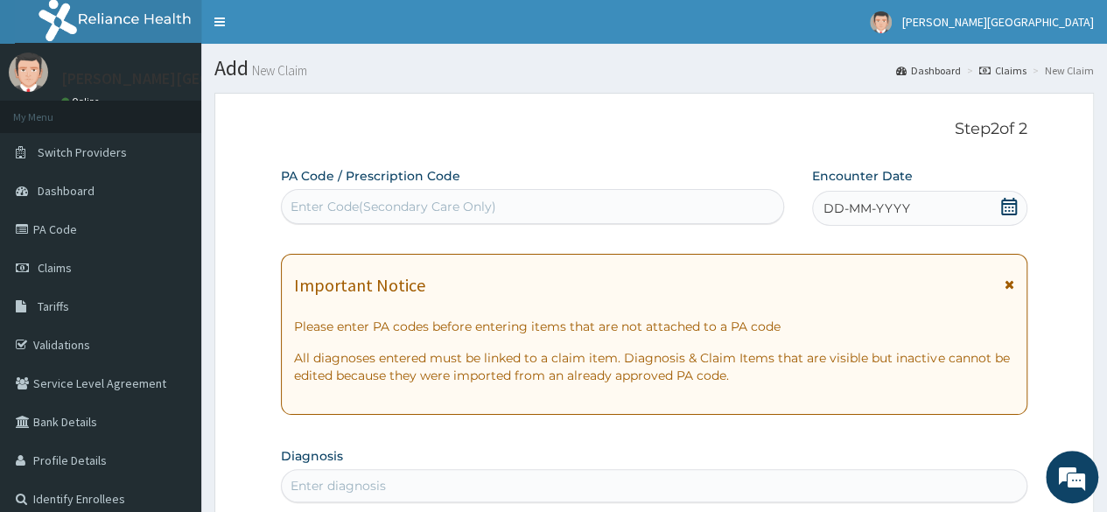
click at [1006, 207] on icon at bounding box center [1009, 207] width 18 height 18
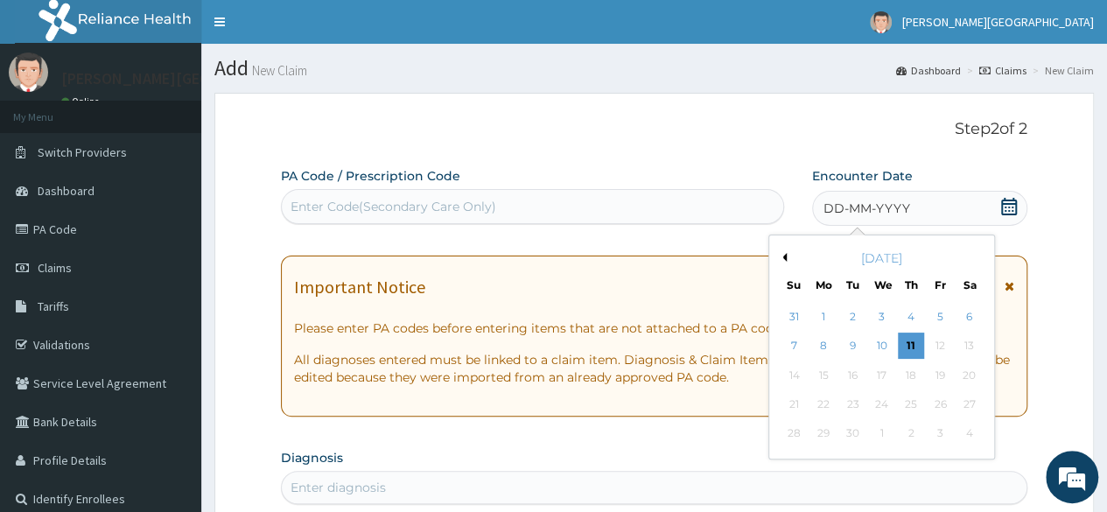
click at [781, 253] on button "Previous Month" at bounding box center [782, 257] width 9 height 9
click at [943, 317] on div "1" at bounding box center [940, 317] width 26 height 26
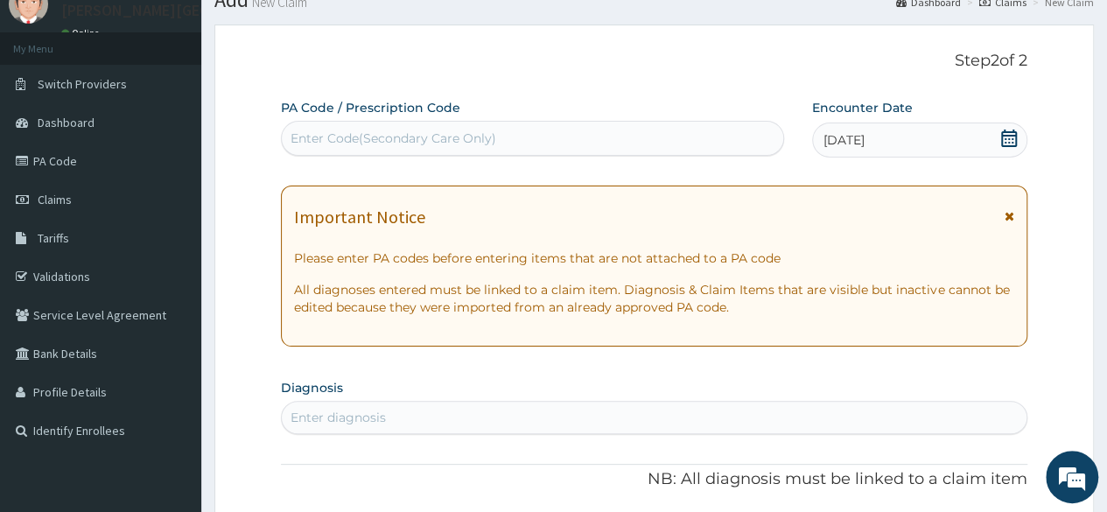
scroll to position [263, 0]
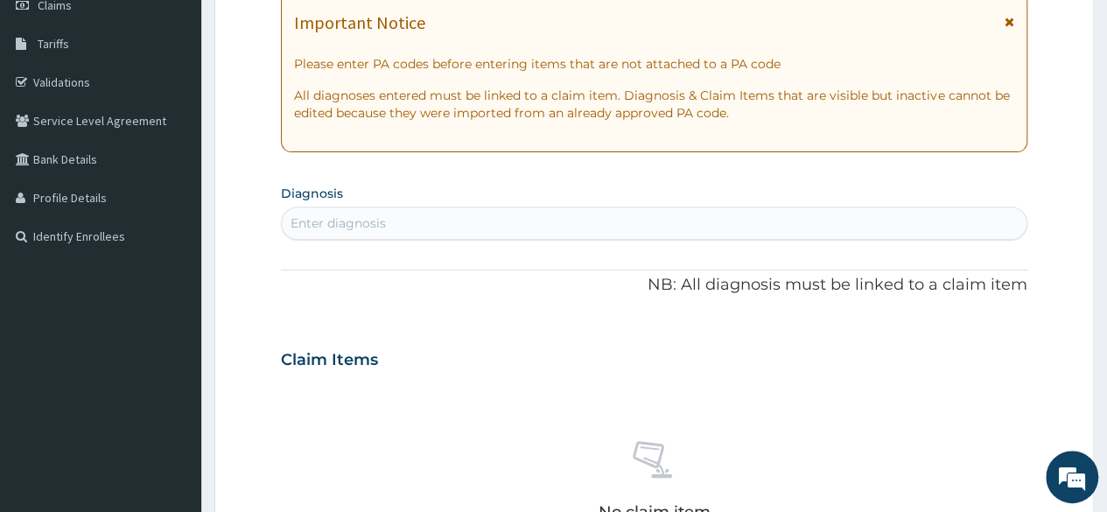
click at [898, 228] on div "Enter diagnosis" at bounding box center [654, 223] width 745 height 28
type input "MALARIA"
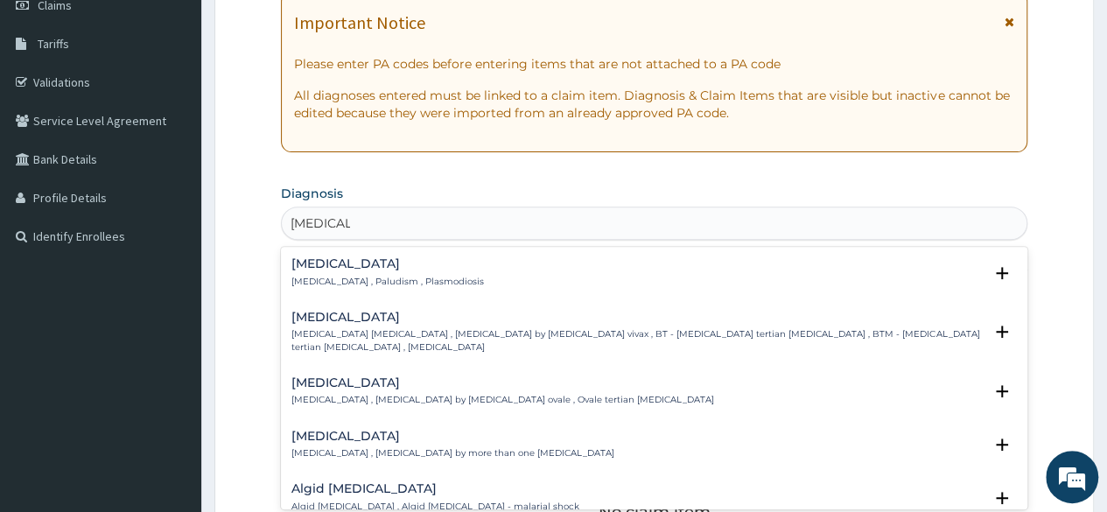
click at [376, 273] on div "Malaria Malaria , Paludism , Plasmodiosis" at bounding box center [387, 272] width 193 height 31
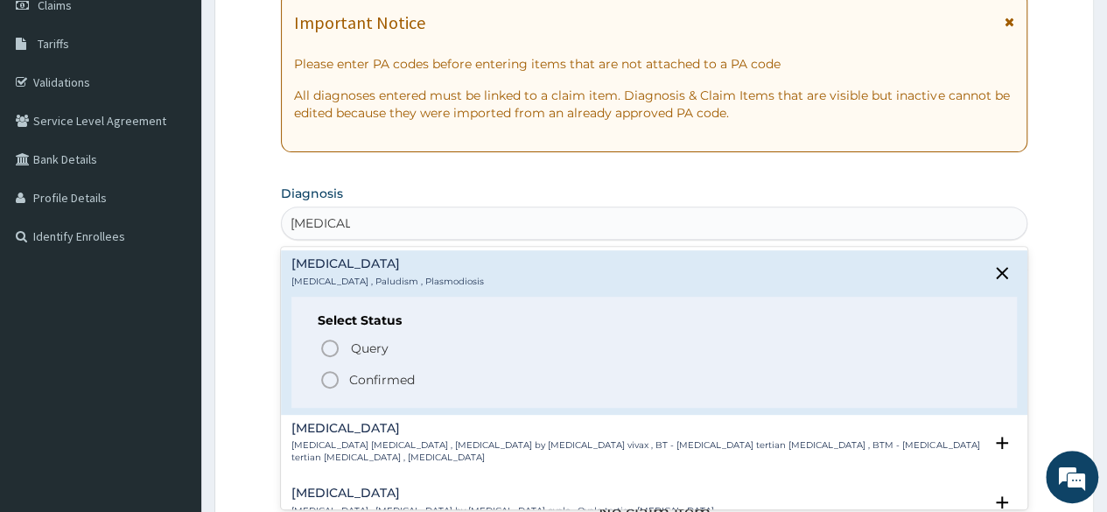
click at [391, 382] on p "Confirmed" at bounding box center [382, 380] width 66 height 18
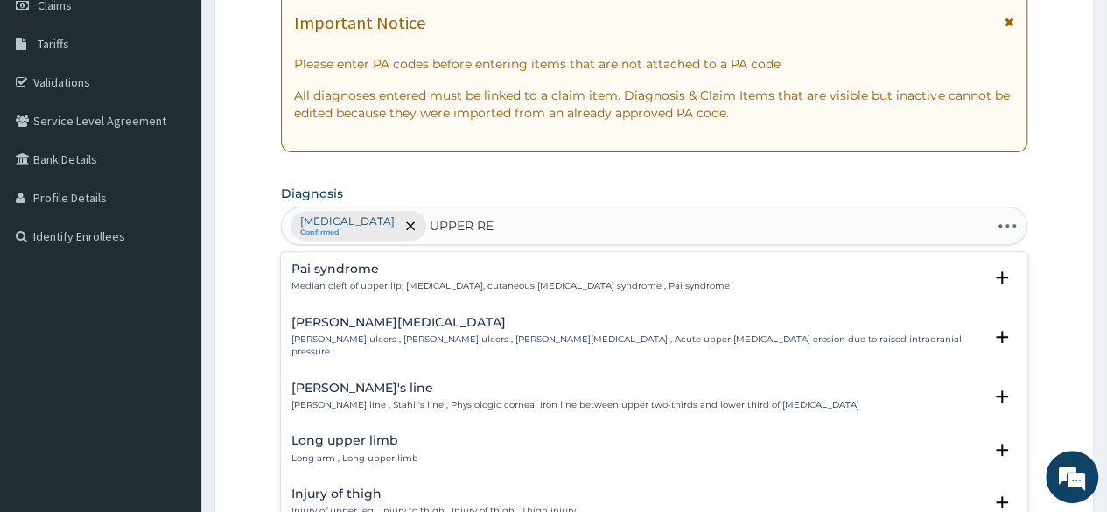
type input "UPPER RES"
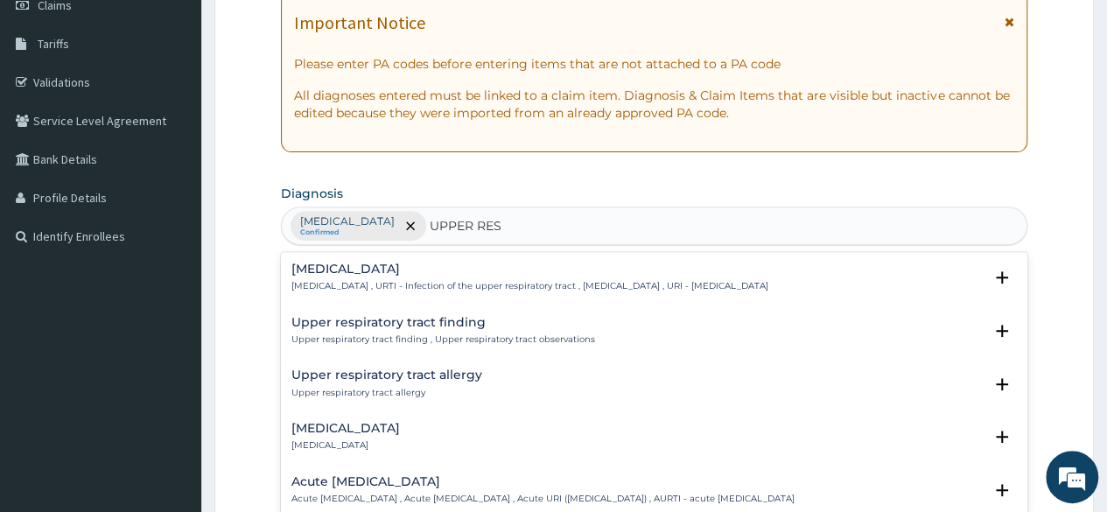
click at [448, 263] on h4 "Upper respiratory infection" at bounding box center [529, 269] width 477 height 13
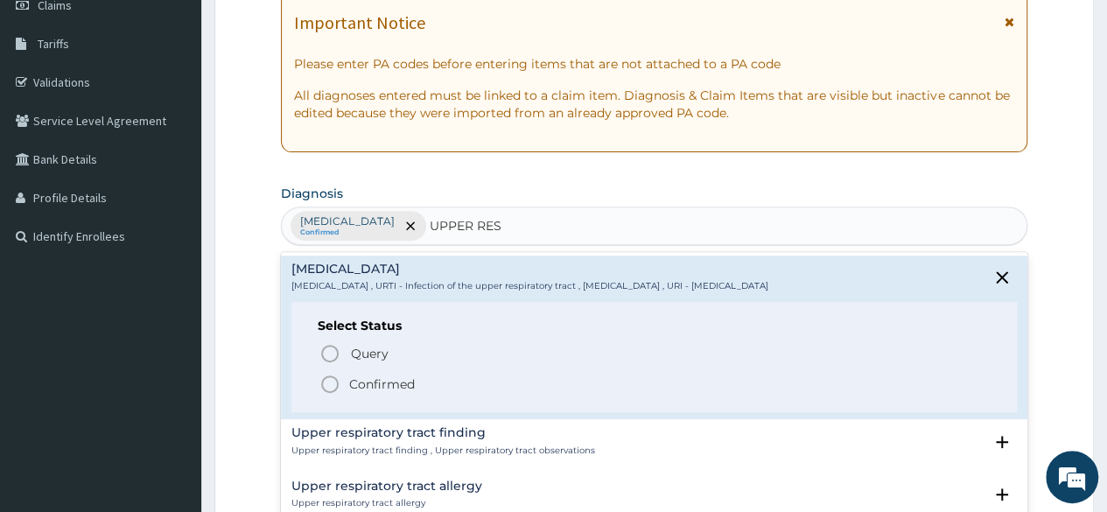
click at [389, 377] on p "Confirmed" at bounding box center [382, 384] width 66 height 18
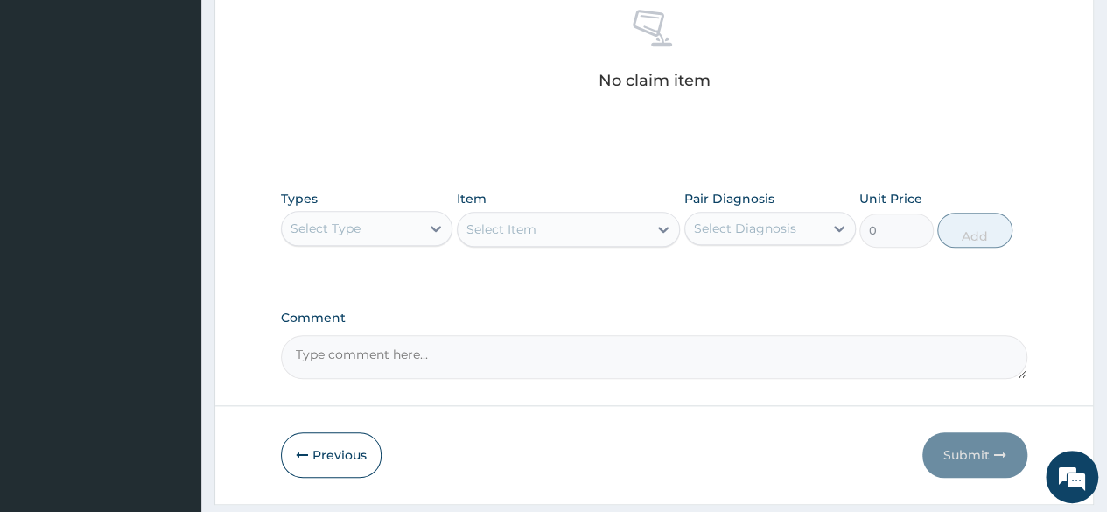
scroll to position [700, 0]
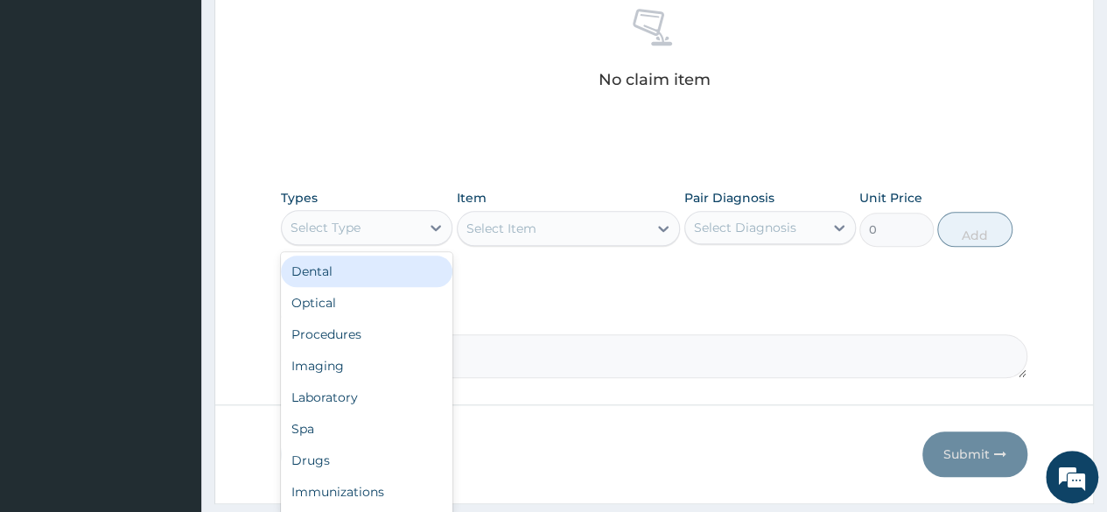
click at [354, 231] on div "Select Type" at bounding box center [326, 228] width 70 height 18
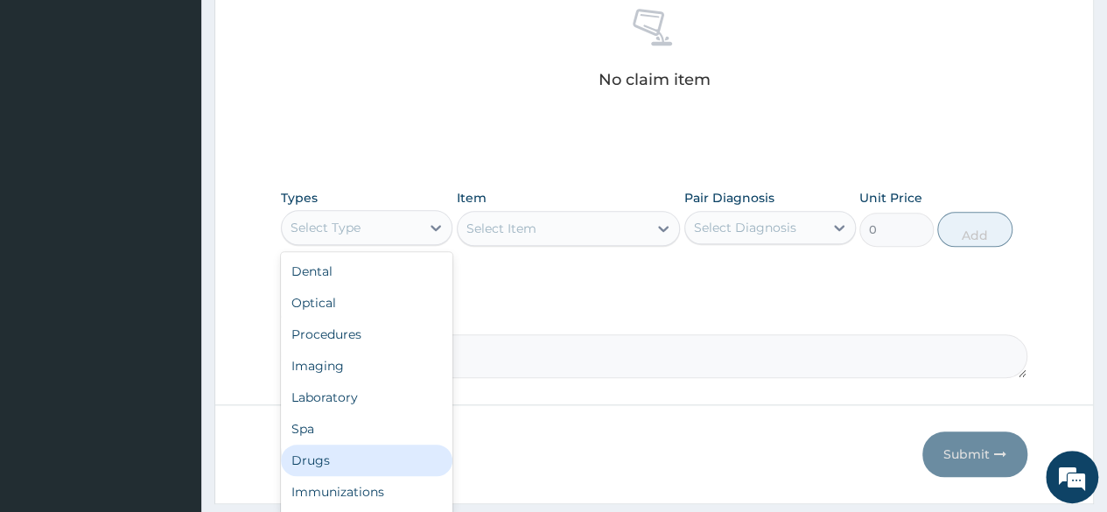
click at [339, 465] on div "Drugs" at bounding box center [367, 461] width 172 height 32
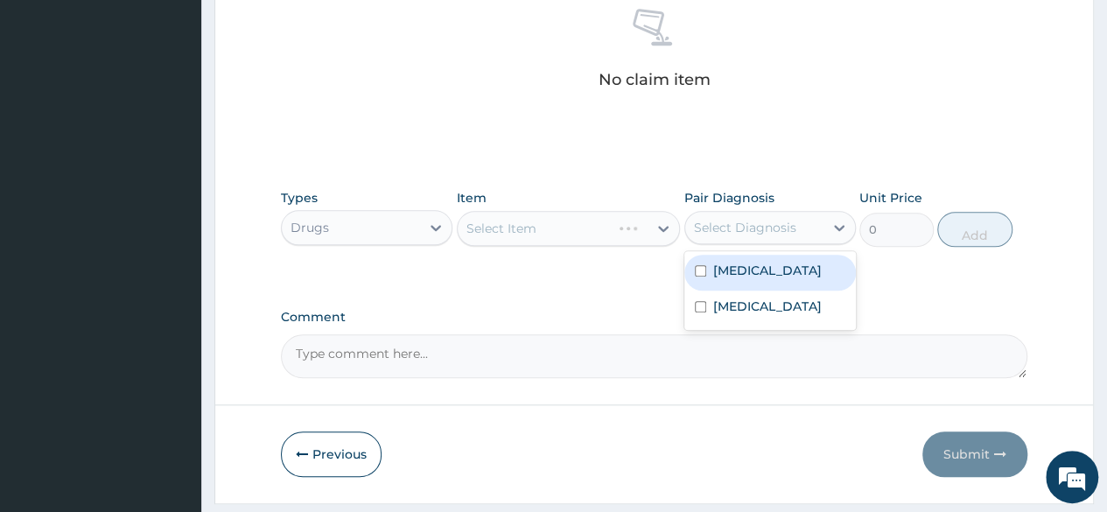
click at [764, 221] on div "Select Diagnosis" at bounding box center [745, 228] width 102 height 18
click at [754, 284] on div "Malaria" at bounding box center [770, 273] width 172 height 36
checkbox input "true"
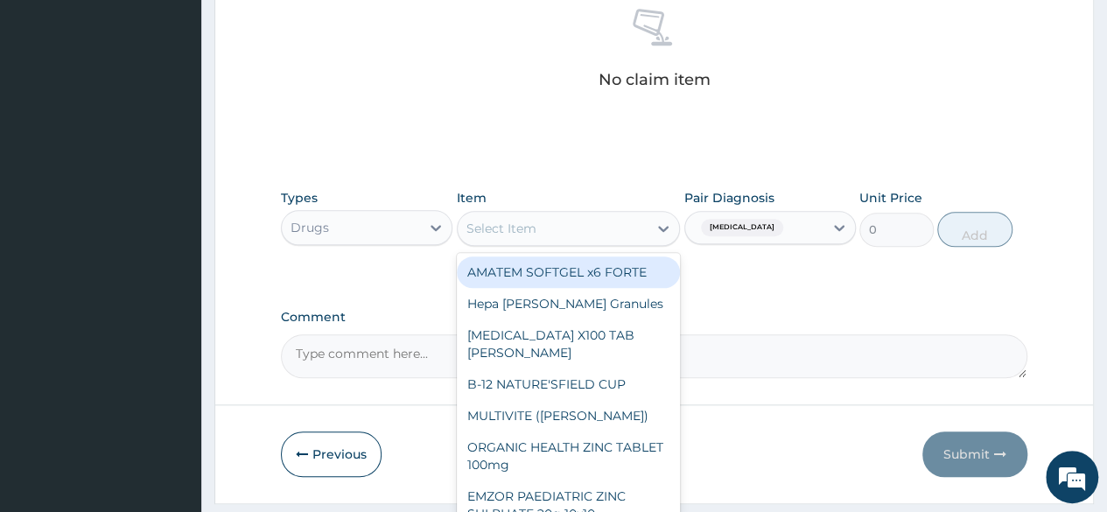
click at [581, 223] on div "Select Item" at bounding box center [553, 228] width 191 height 28
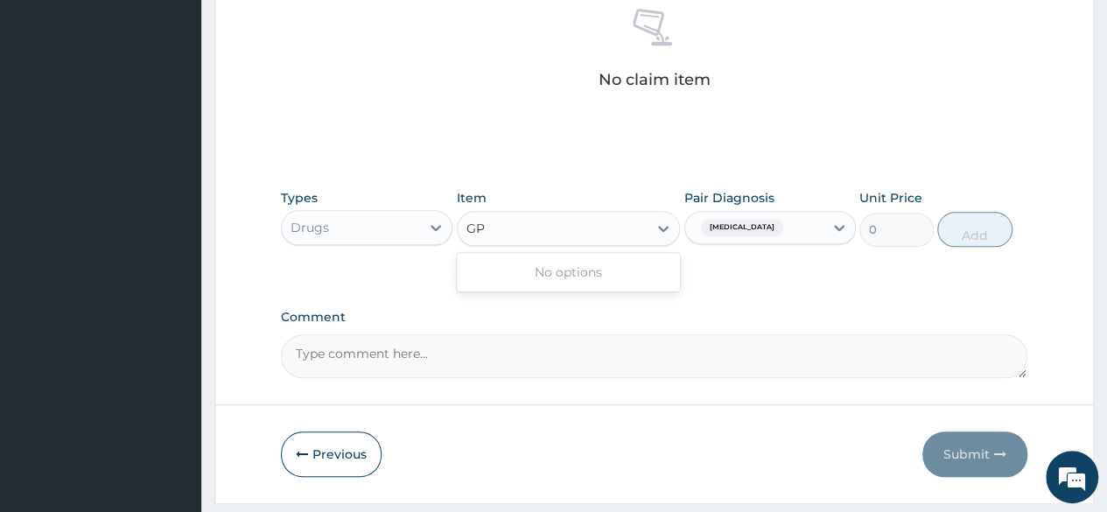
type input "G"
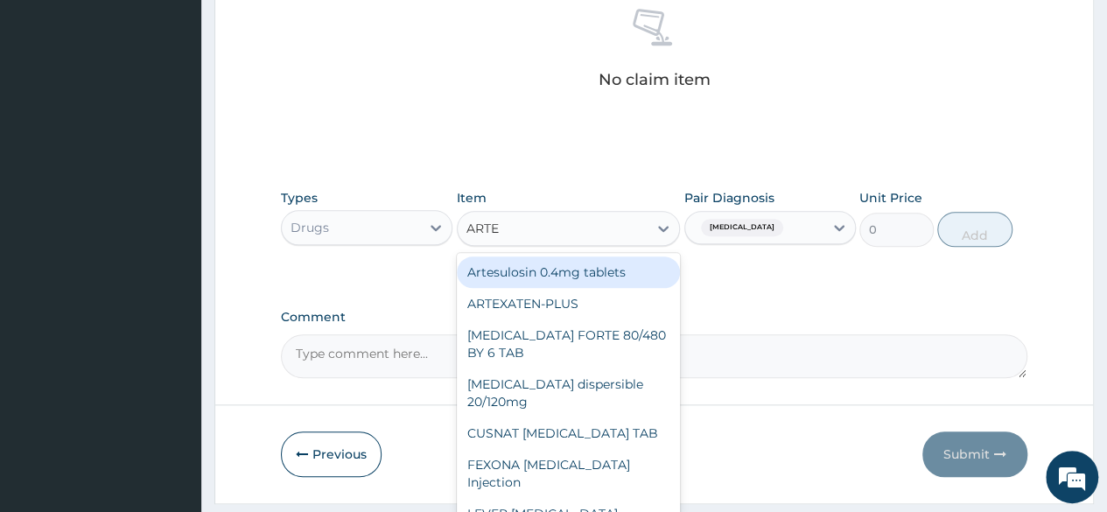
type input "ARTEM"
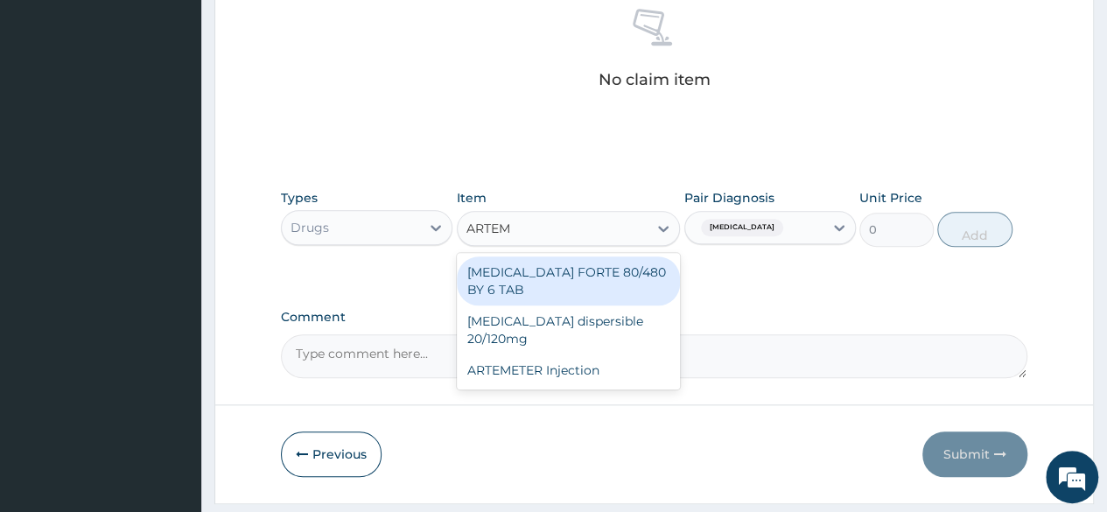
click at [541, 283] on div "COARTEM FORTE 80/480 BY 6 TAB" at bounding box center [569, 280] width 224 height 49
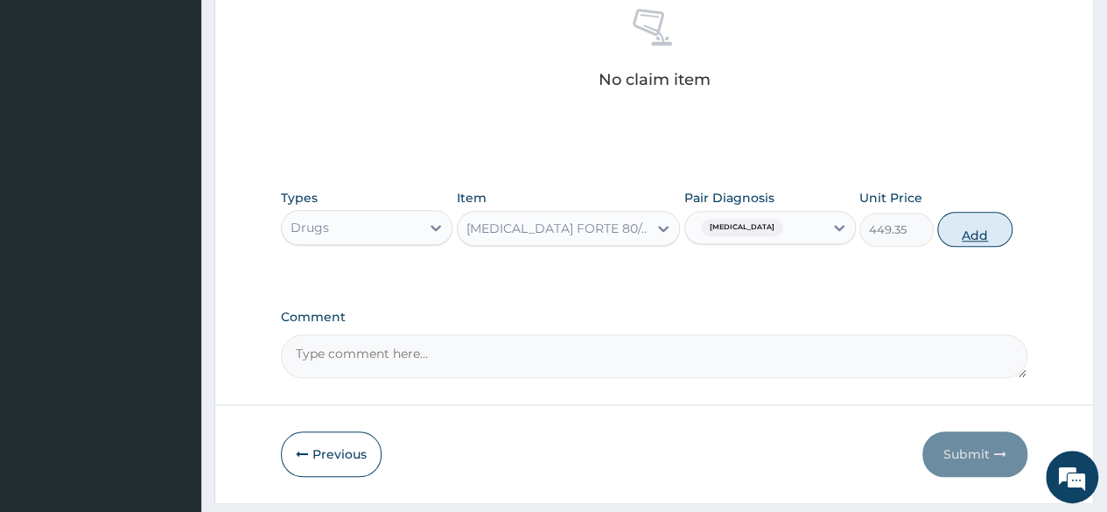
click at [997, 225] on button "Add" at bounding box center [974, 229] width 74 height 35
type input "0"
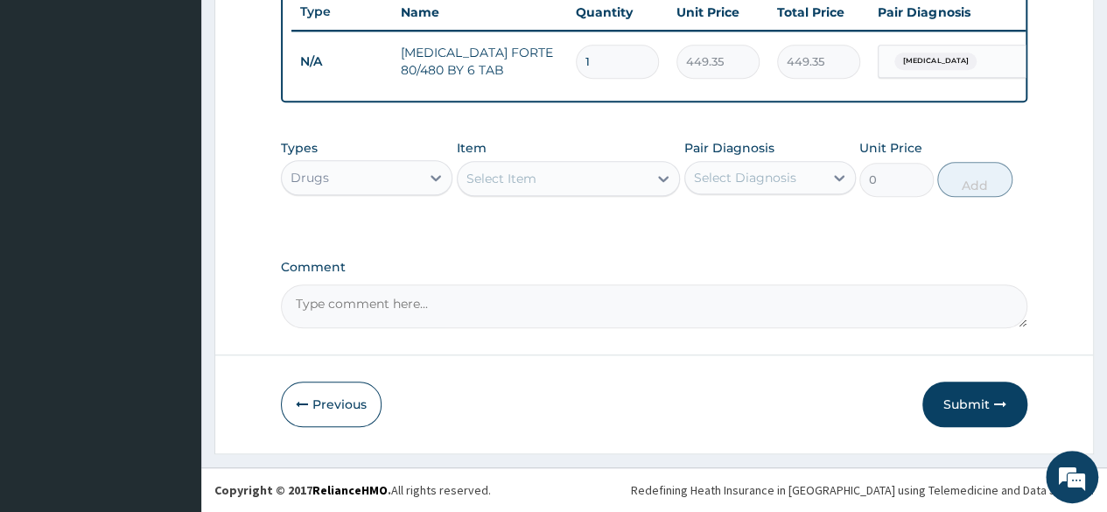
scroll to position [677, 0]
type input "0.00"
type input "6"
type input "2696.10"
type input "6"
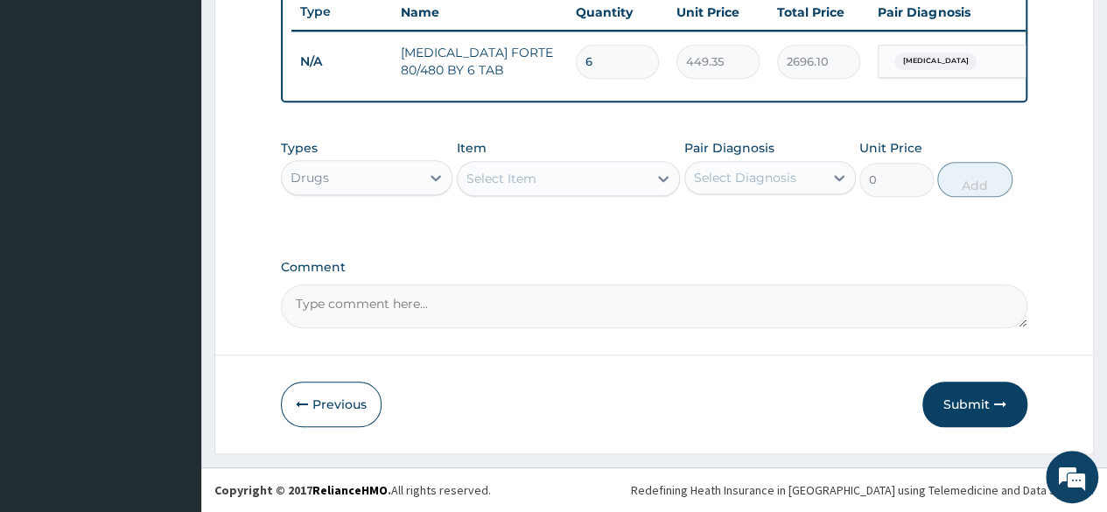
click at [514, 179] on div "Select Item" at bounding box center [501, 179] width 70 height 18
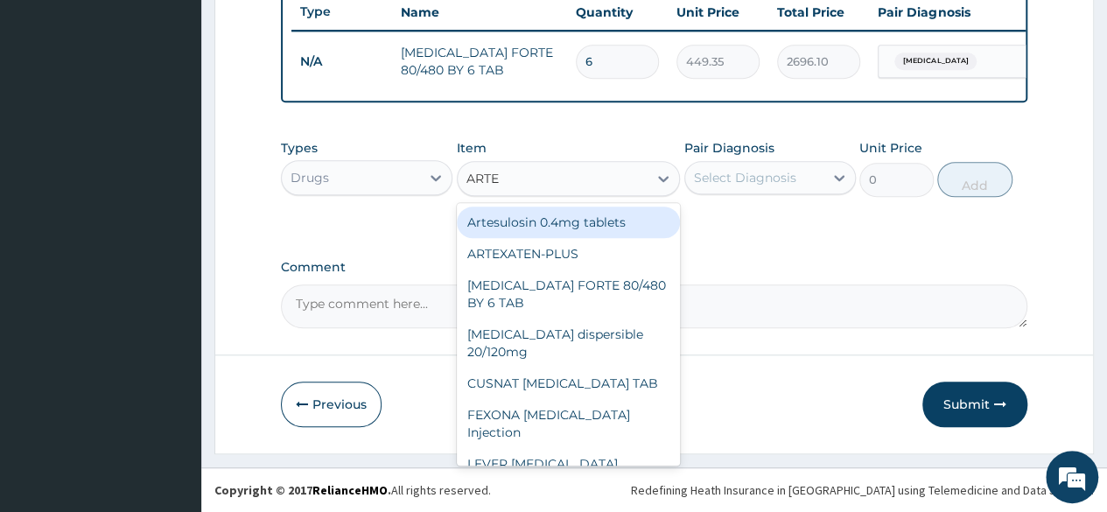
type input "ARTEE"
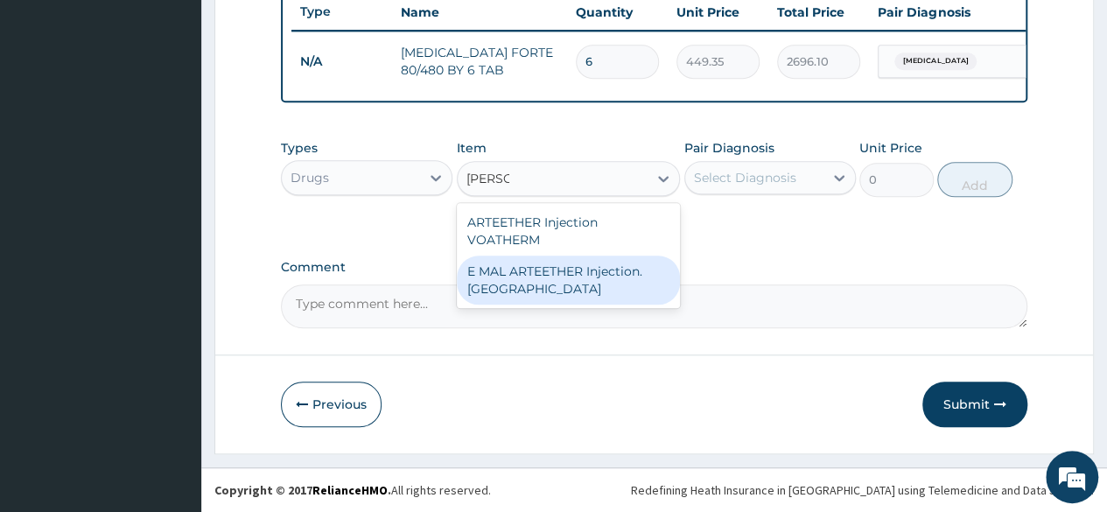
click at [553, 284] on div "E MAL ARTEETHER Injection. [GEOGRAPHIC_DATA]" at bounding box center [569, 280] width 224 height 49
type input "1773.75"
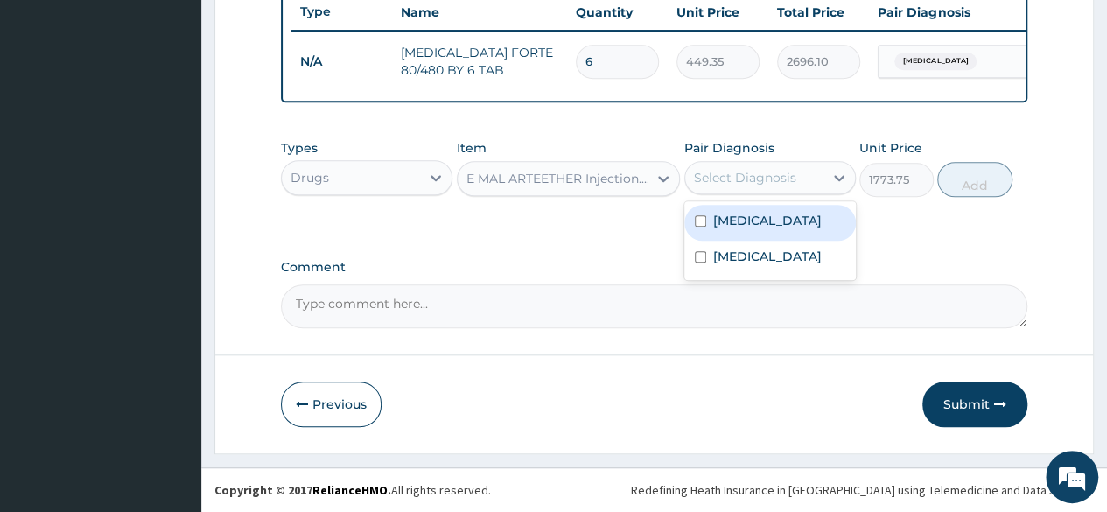
click at [789, 179] on div "Select Diagnosis" at bounding box center [745, 178] width 102 height 18
click at [759, 230] on div "Malaria" at bounding box center [770, 223] width 172 height 36
checkbox input "true"
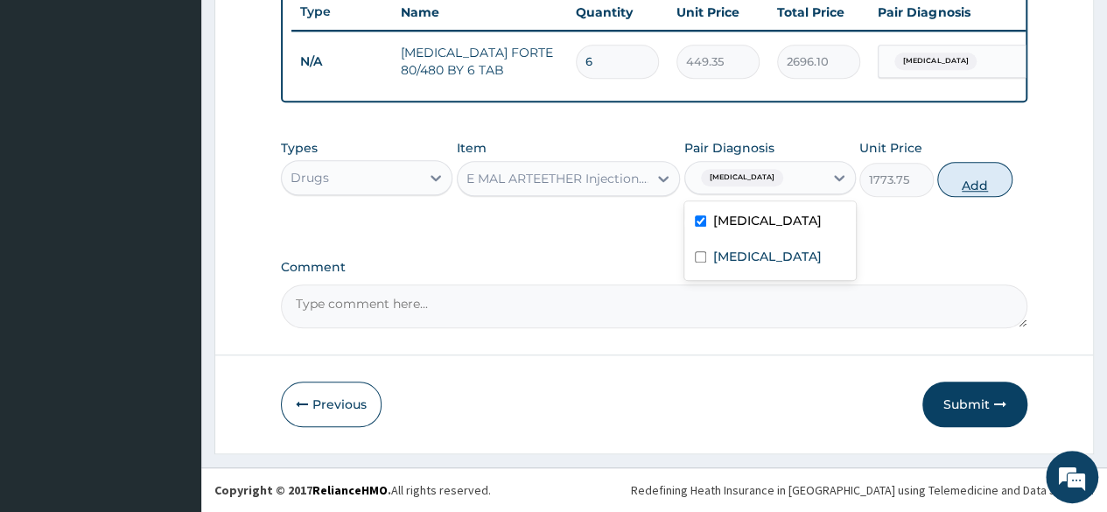
click at [971, 178] on button "Add" at bounding box center [974, 179] width 74 height 35
type input "0"
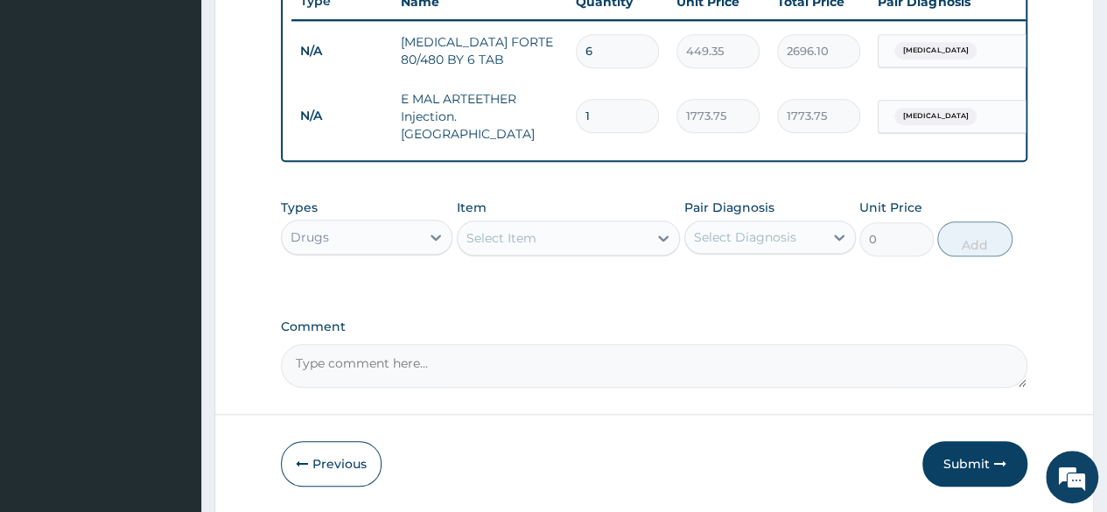
click at [646, 241] on div "Select Item" at bounding box center [553, 238] width 191 height 28
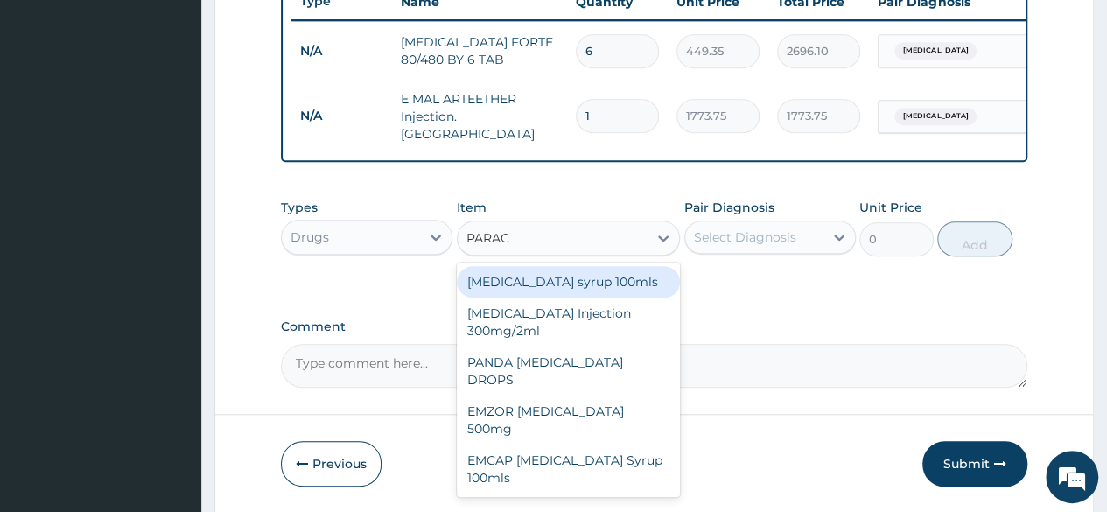
type input "PARACE"
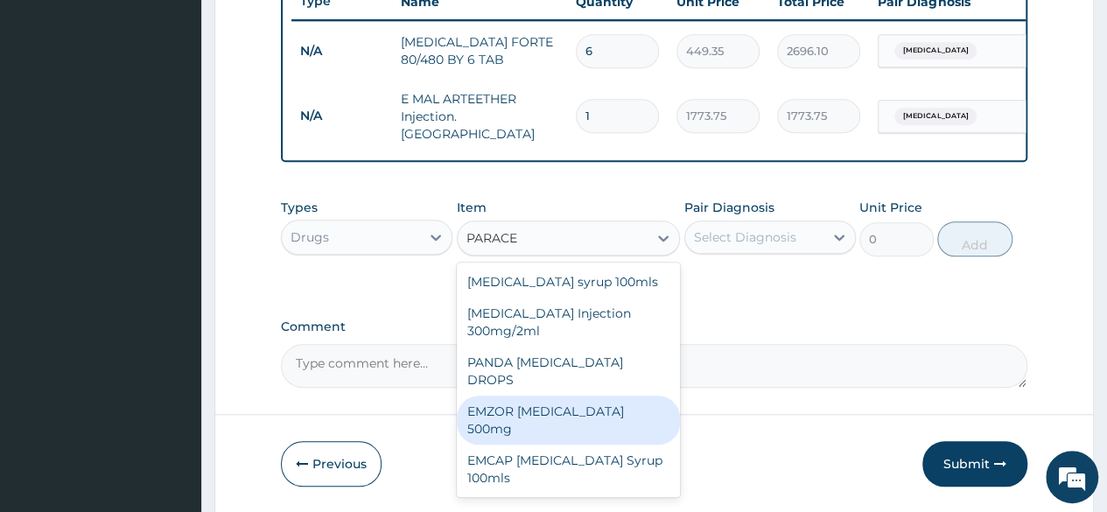
click at [592, 402] on div "EMZOR [MEDICAL_DATA] 500mg" at bounding box center [569, 420] width 224 height 49
type input "23.65"
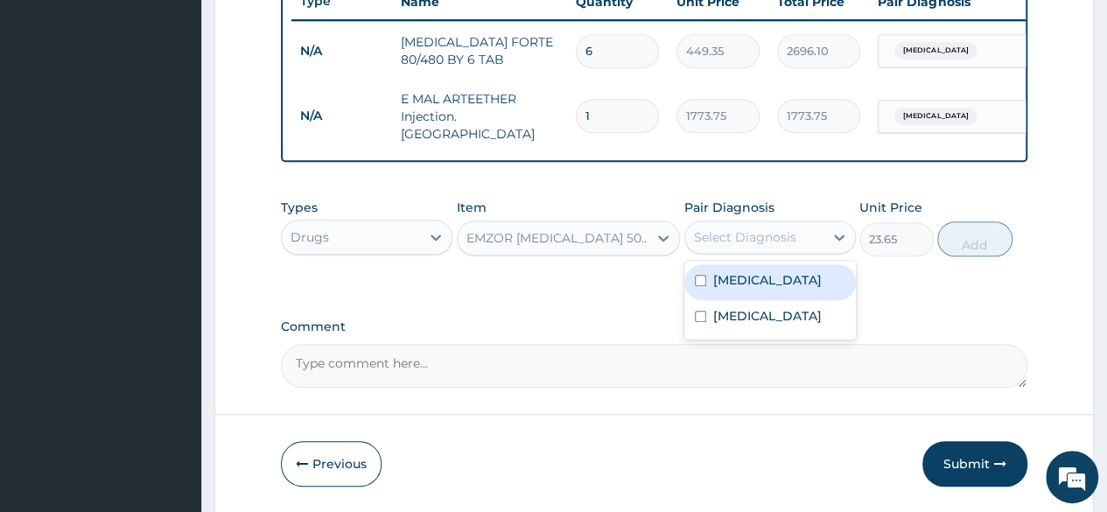
click at [784, 242] on div "Select Diagnosis" at bounding box center [745, 237] width 102 height 18
click at [753, 284] on label "Malaria" at bounding box center [767, 280] width 109 height 18
checkbox input "true"
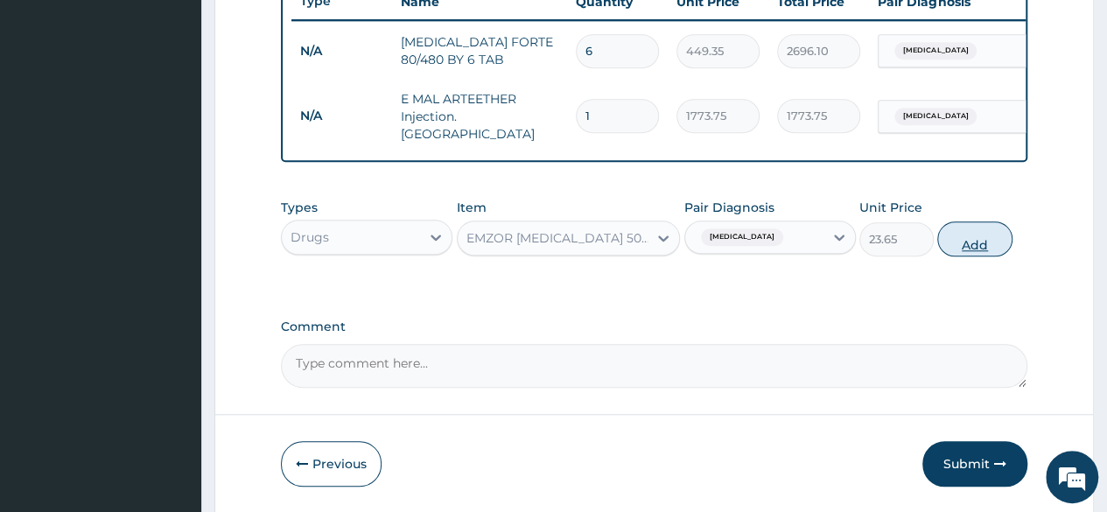
click at [972, 240] on button "Add" at bounding box center [974, 238] width 74 height 35
type input "0"
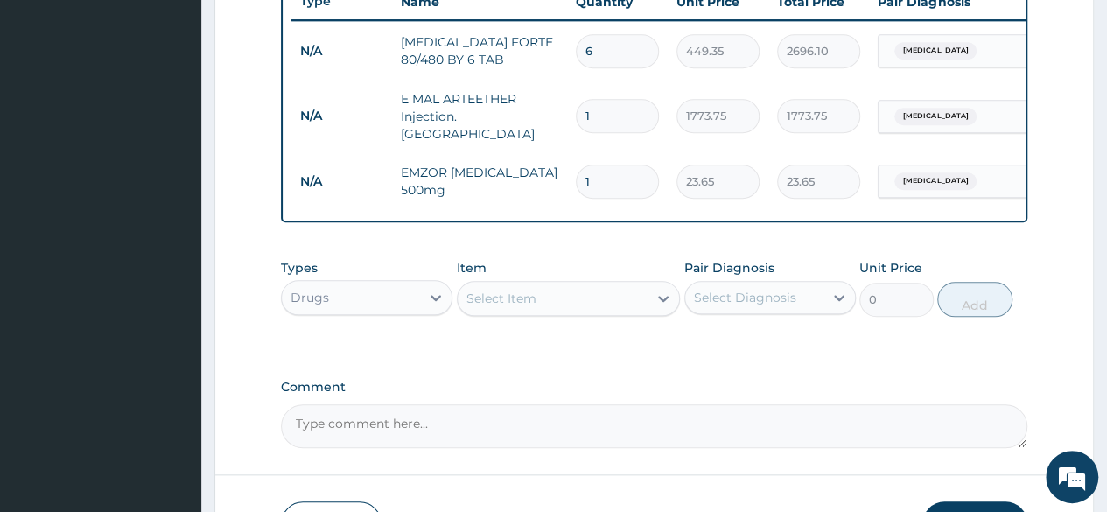
type input "18"
type input "425.70"
type input "18"
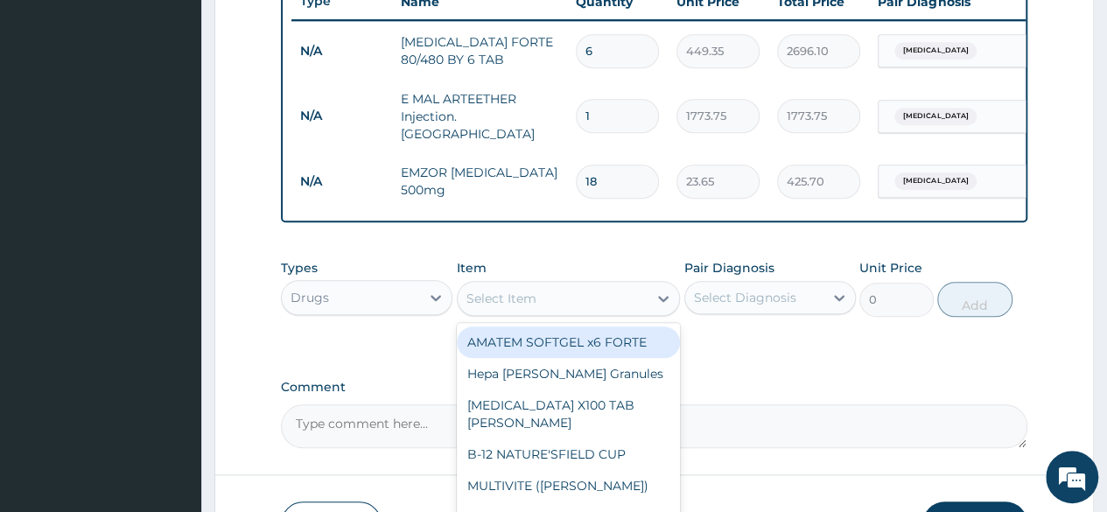
click at [603, 309] on div "Select Item" at bounding box center [553, 298] width 191 height 28
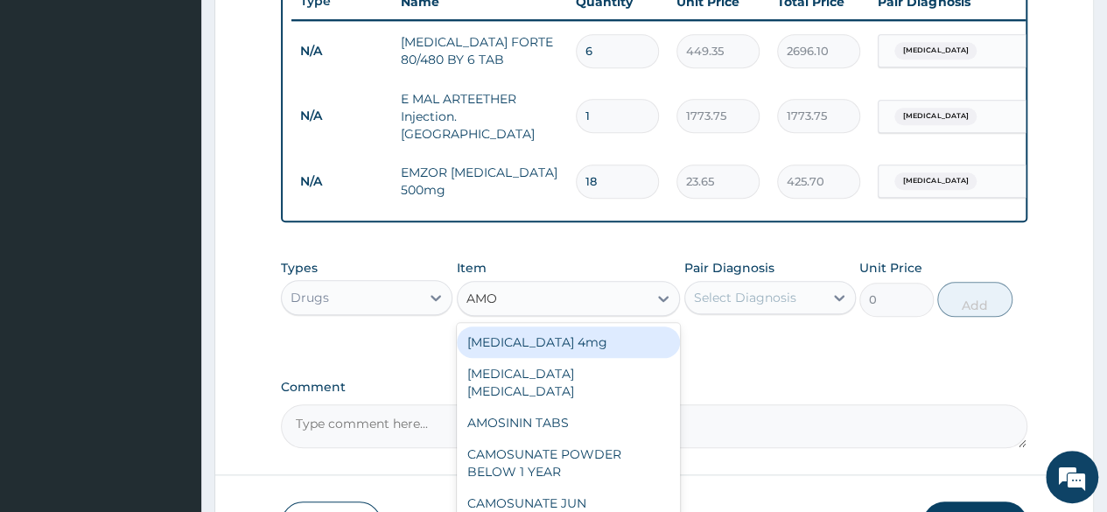
type input "AMOX"
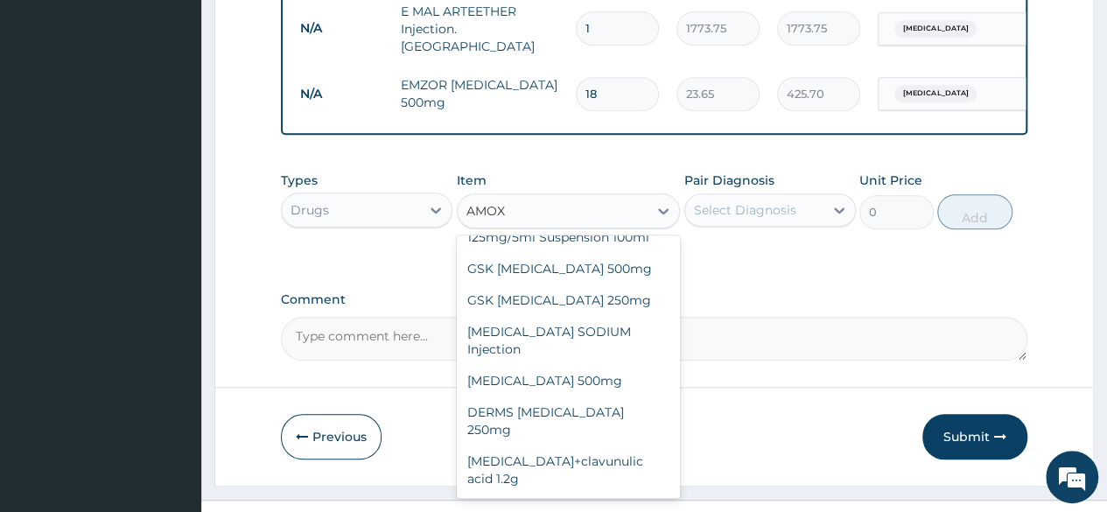
scroll to position [32, 0]
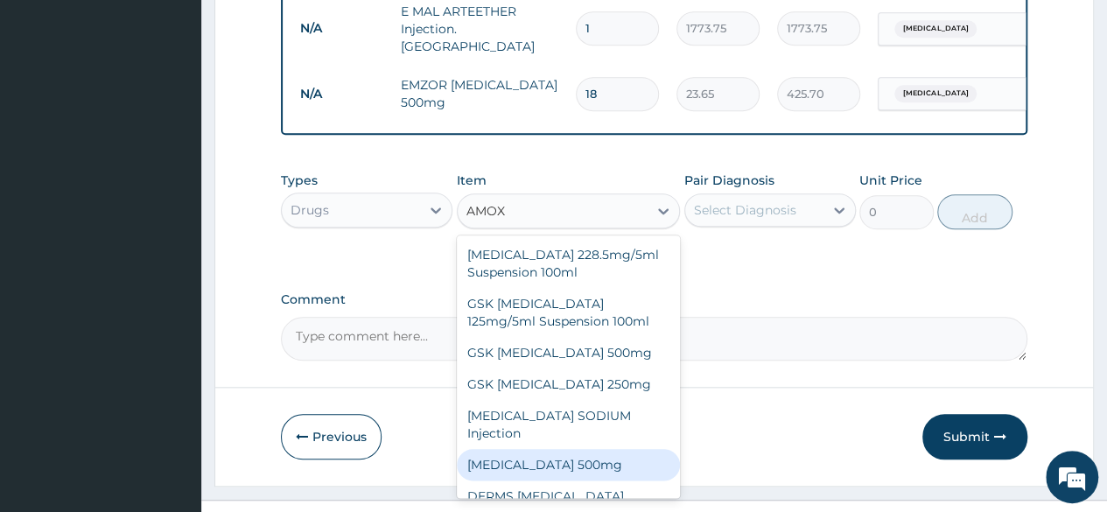
click at [590, 468] on div "[MEDICAL_DATA] 500mg" at bounding box center [569, 465] width 224 height 32
type input "70.95"
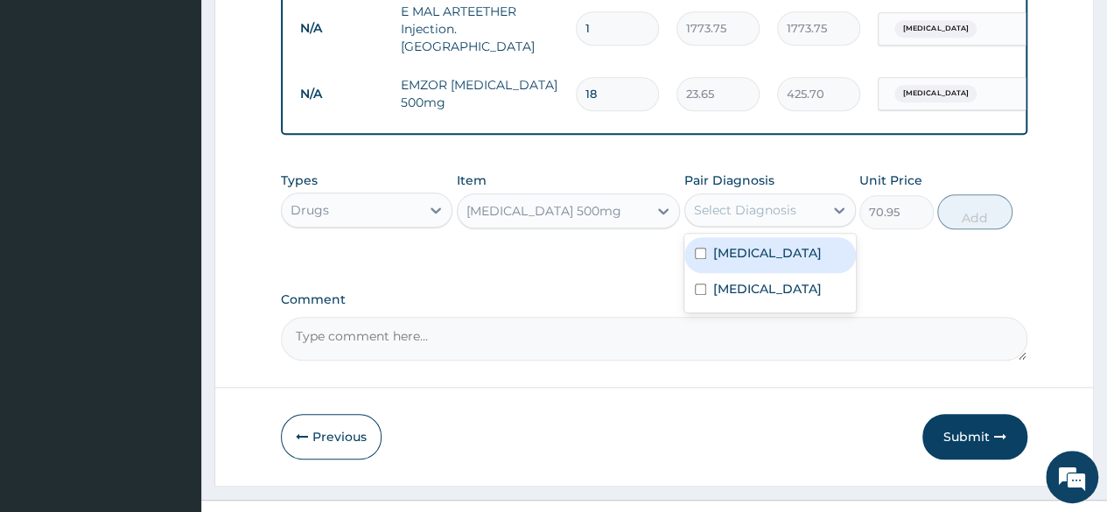
click at [776, 213] on div "Select Diagnosis" at bounding box center [745, 210] width 102 height 18
drag, startPoint x: 742, startPoint y: 266, endPoint x: 747, endPoint y: 291, distance: 25.1
click at [742, 267] on div "Malaria" at bounding box center [770, 255] width 172 height 36
checkbox input "true"
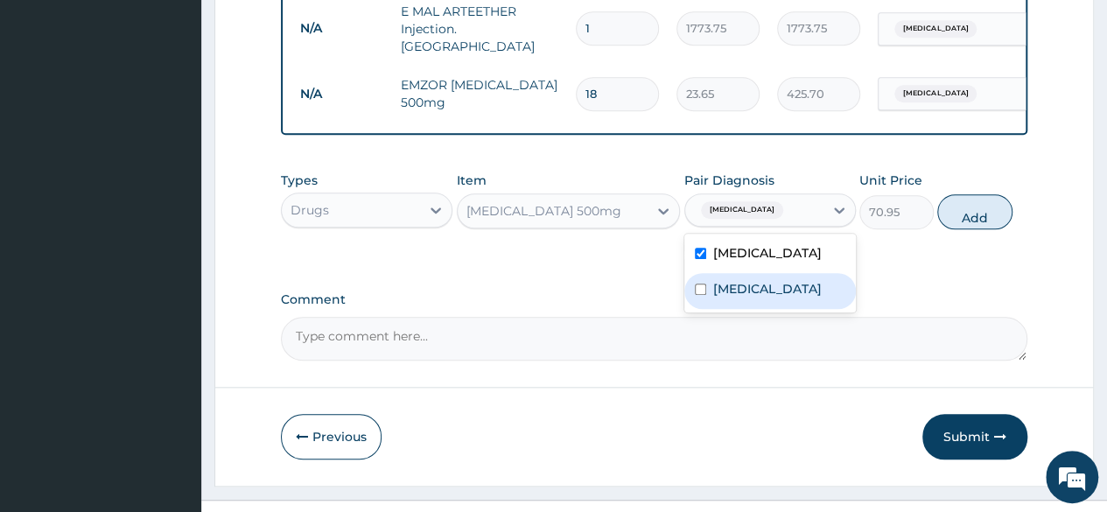
drag, startPoint x: 747, startPoint y: 295, endPoint x: 836, endPoint y: 269, distance: 92.2
click at [747, 295] on label "Upper respiratory infection" at bounding box center [767, 289] width 109 height 18
checkbox input "true"
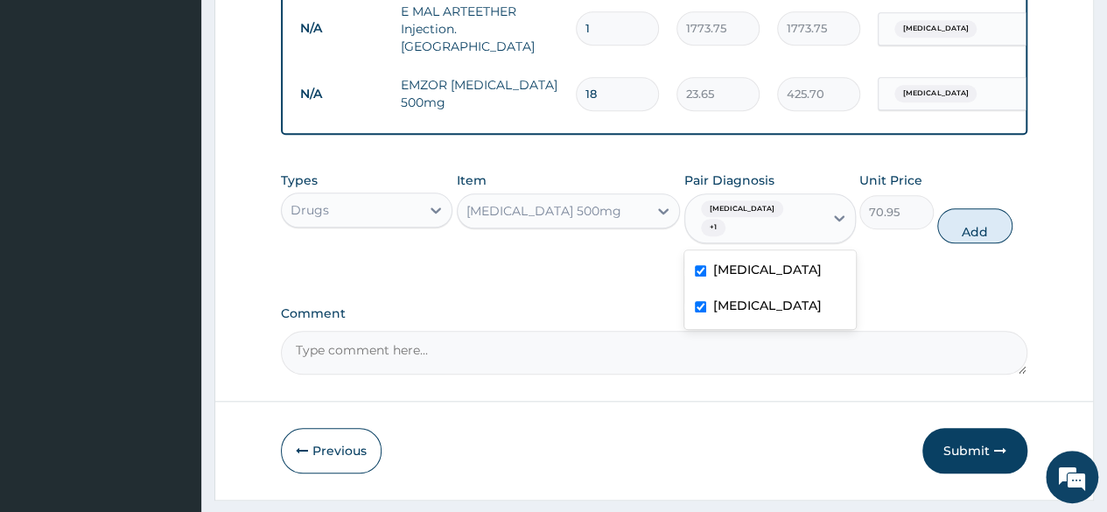
click at [715, 261] on label "Malaria" at bounding box center [767, 270] width 109 height 18
checkbox input "false"
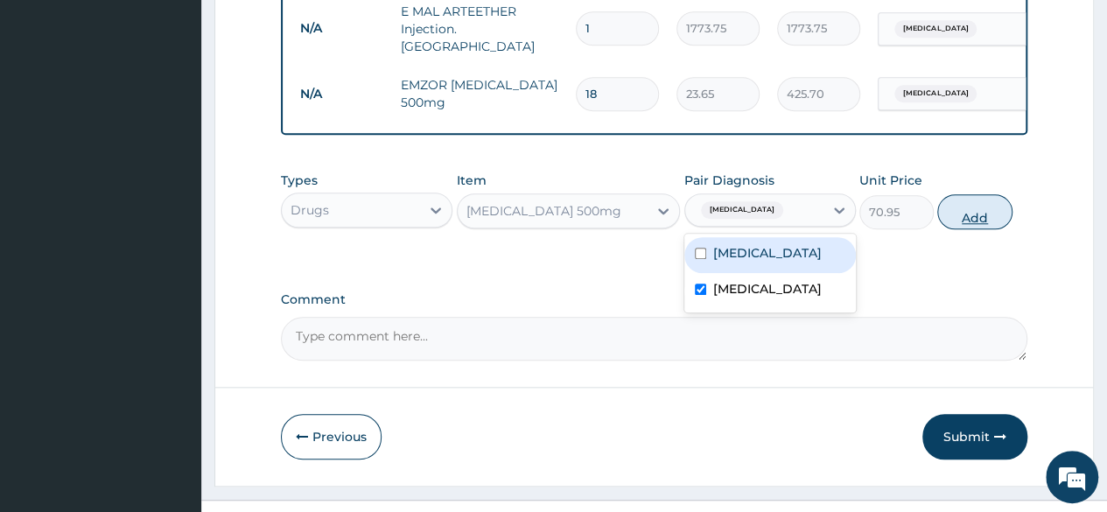
click at [984, 211] on button "Add" at bounding box center [974, 211] width 74 height 35
type input "0"
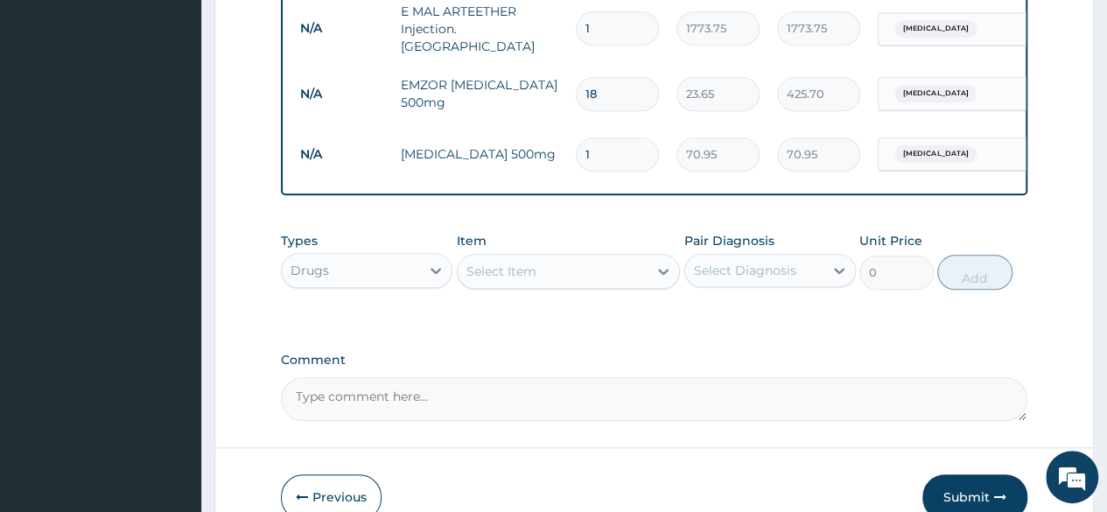
type input "15"
type input "1064.25"
type input "15"
click at [574, 281] on div "Select Item" at bounding box center [553, 271] width 191 height 28
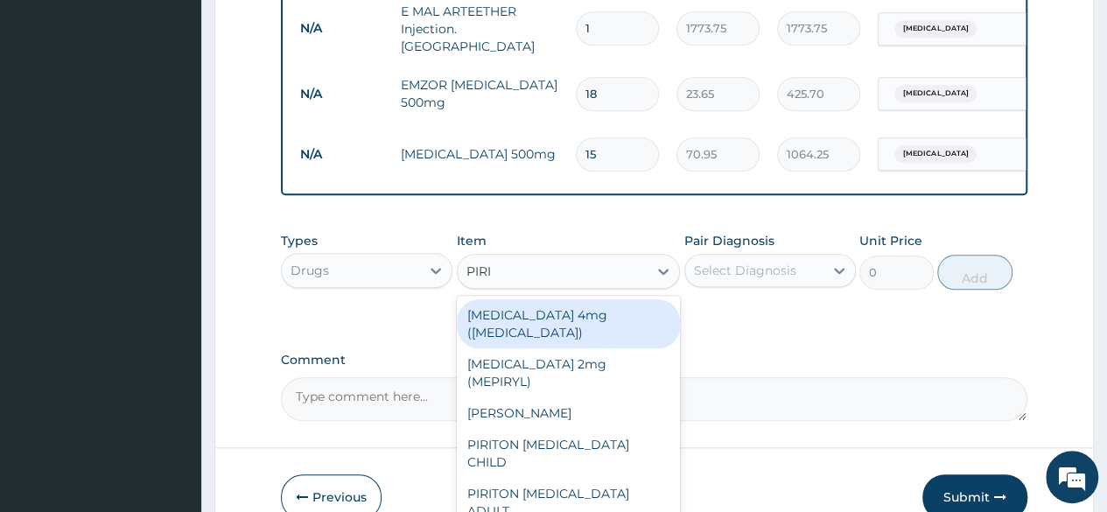
type input "PIRIT"
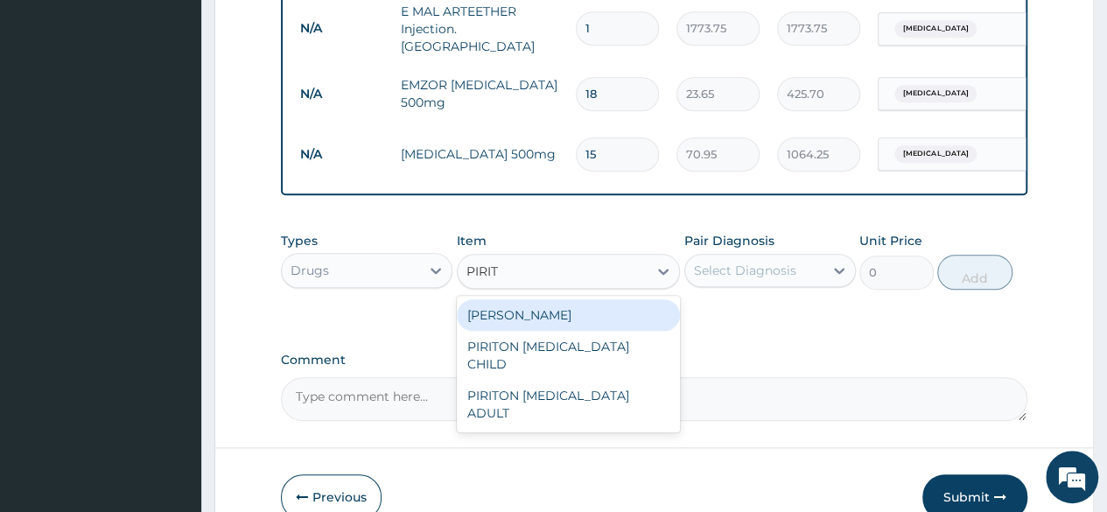
click at [569, 316] on div "[PERSON_NAME]" at bounding box center [569, 315] width 224 height 32
type input "23.65"
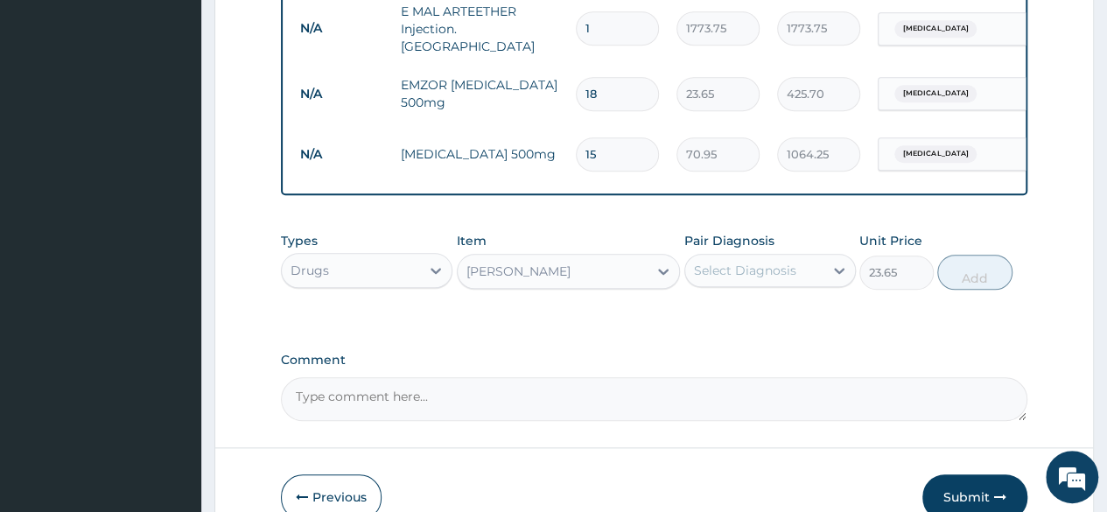
click at [746, 277] on div "Select Diagnosis" at bounding box center [745, 271] width 102 height 18
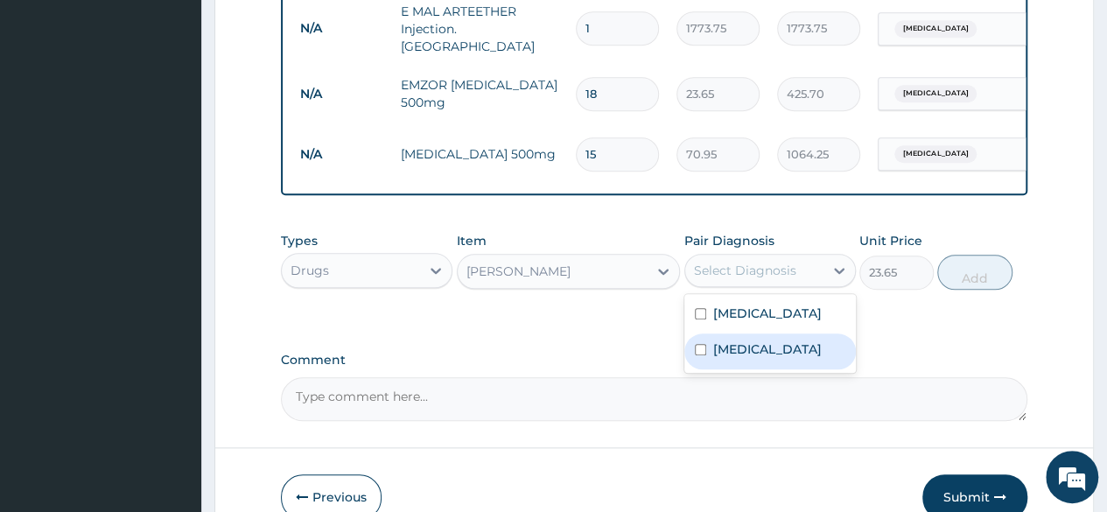
drag, startPoint x: 739, startPoint y: 361, endPoint x: 771, endPoint y: 340, distance: 38.1
click at [739, 358] on label "Upper respiratory infection" at bounding box center [767, 349] width 109 height 18
checkbox input "true"
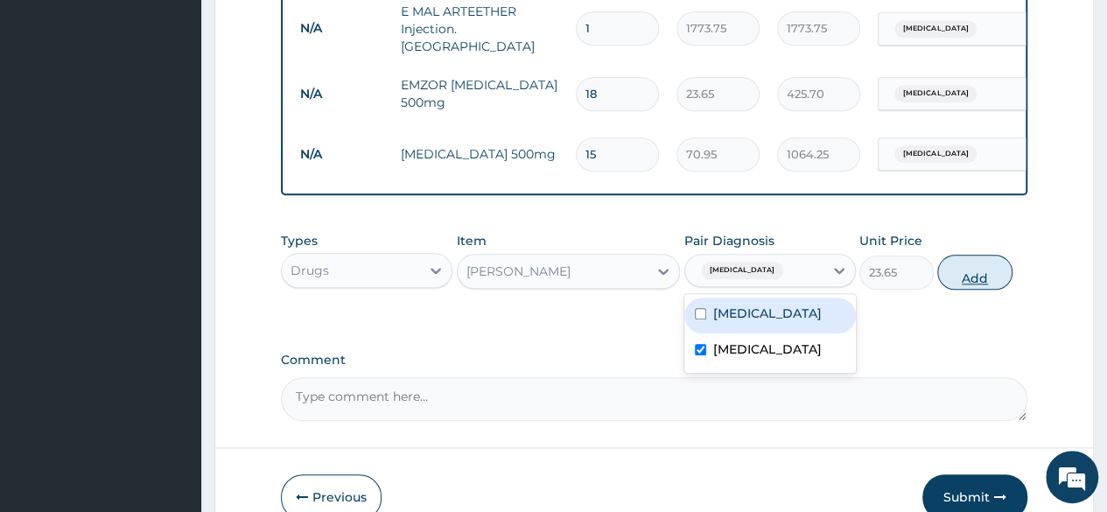
click at [982, 282] on button "Add" at bounding box center [974, 272] width 74 height 35
type input "0"
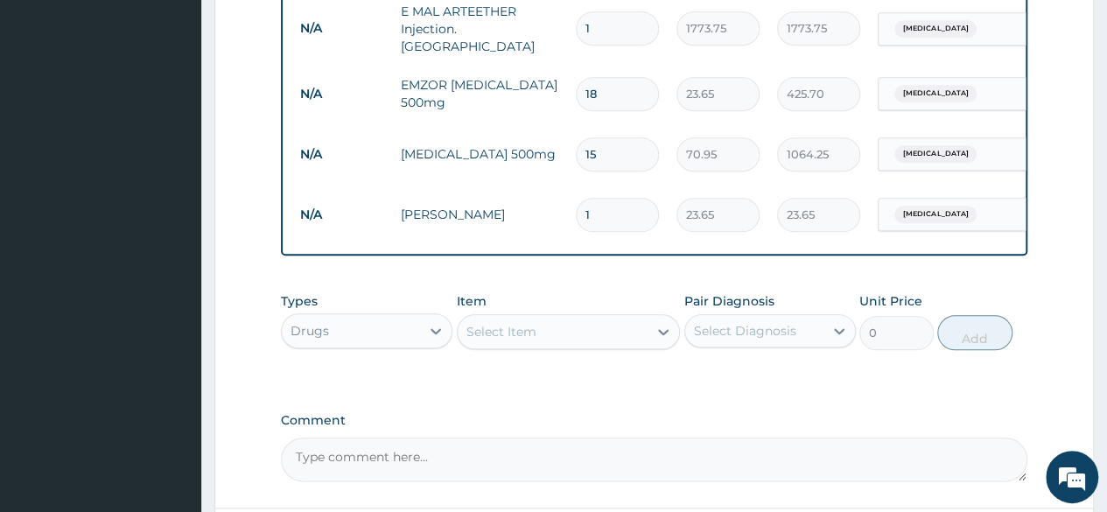
type input "10"
type input "236.50"
type input "10"
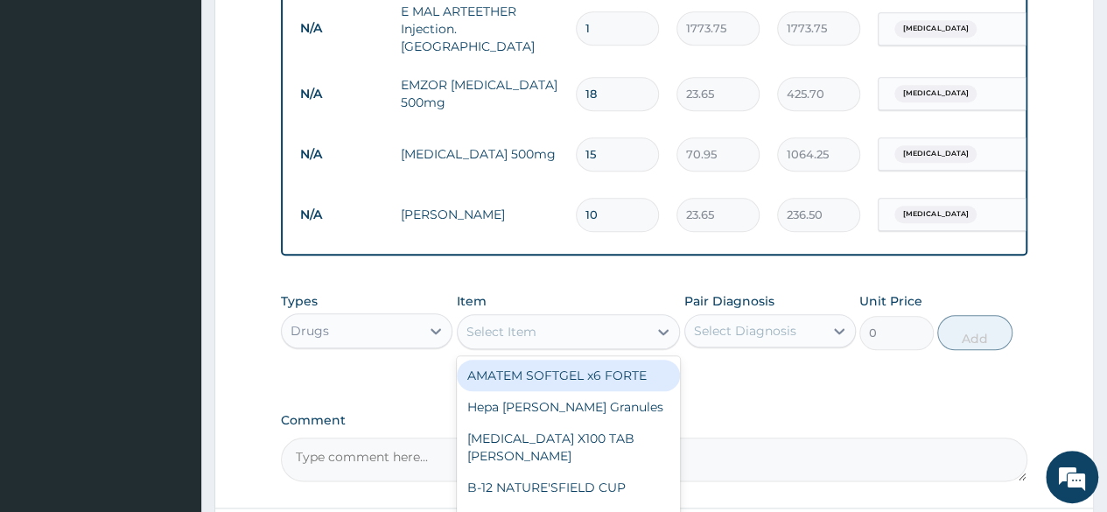
click at [608, 341] on div "Select Item" at bounding box center [553, 332] width 191 height 28
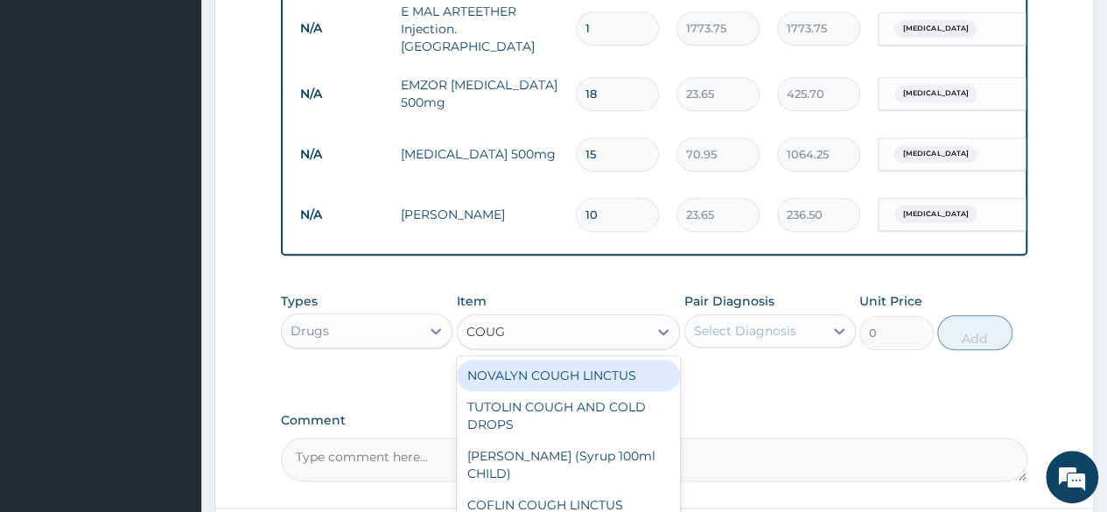
type input "COUGH"
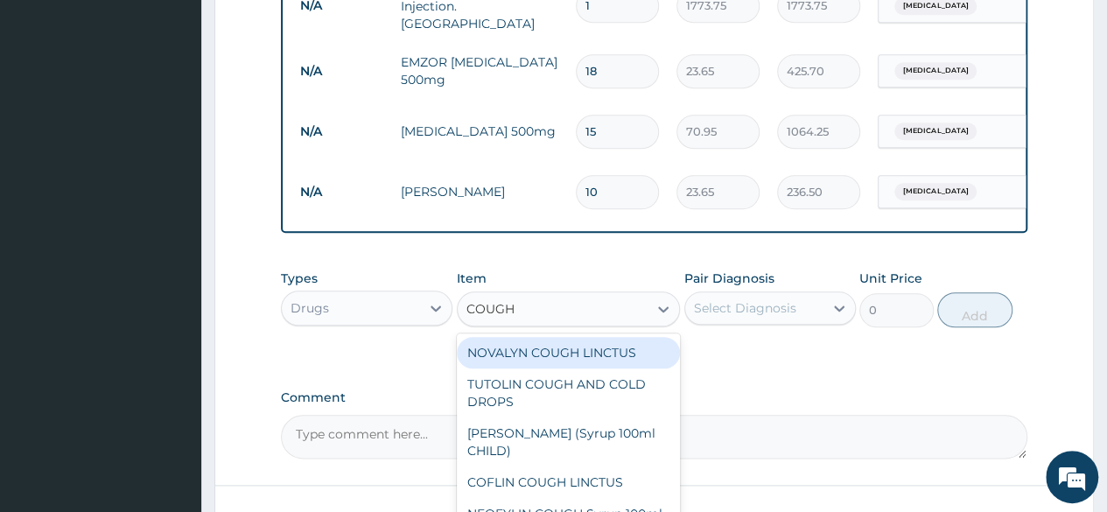
scroll to position [920, 0]
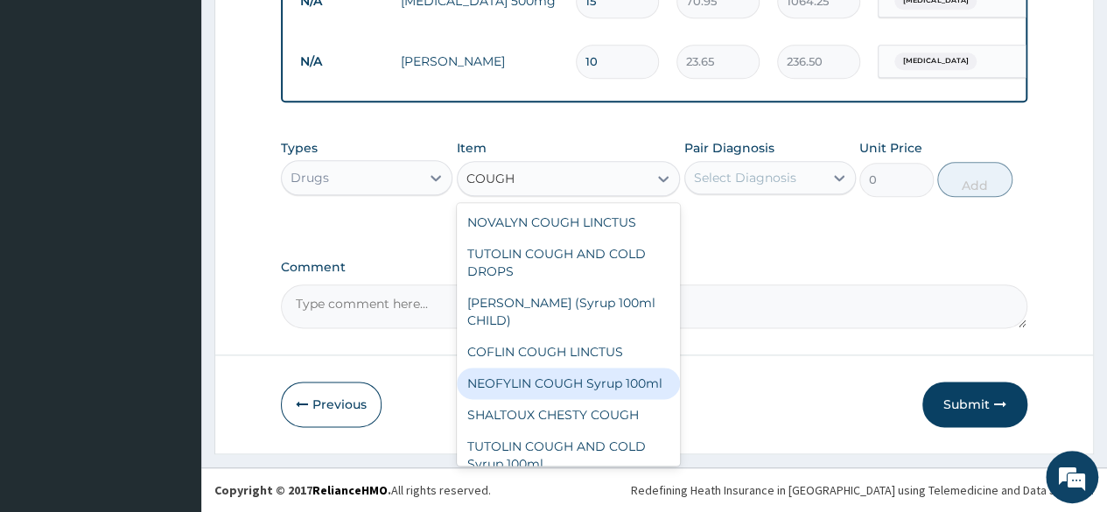
click at [606, 399] on div "NEOFYLIN COUGH Syrup 100ml" at bounding box center [569, 384] width 224 height 32
type input "1419"
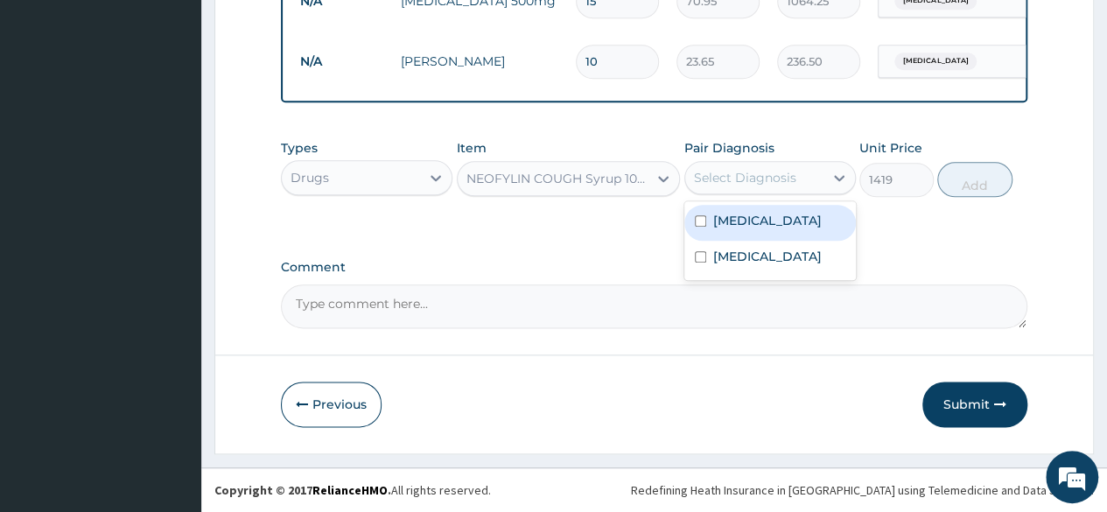
click at [793, 186] on div "Select Diagnosis" at bounding box center [745, 178] width 102 height 18
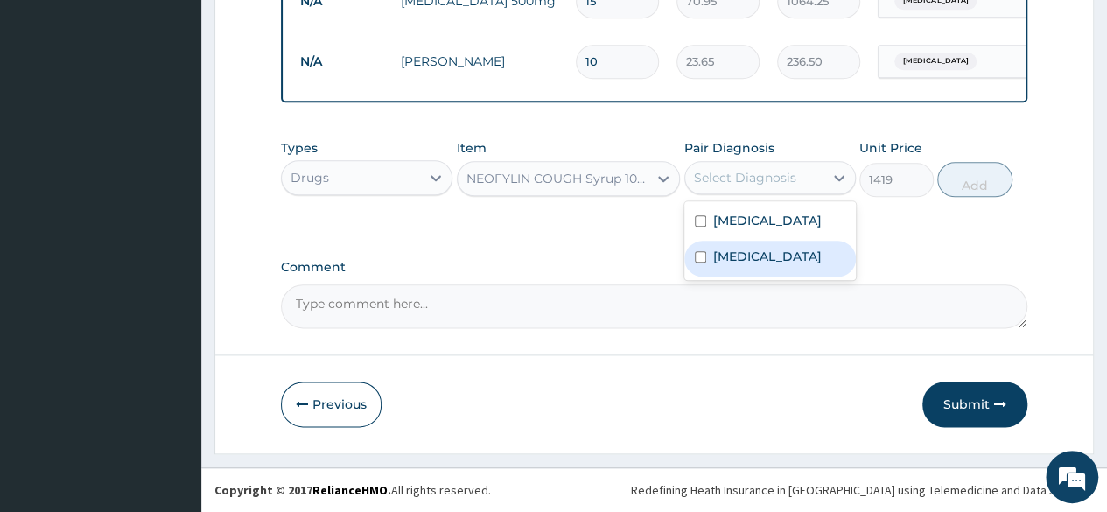
click at [774, 264] on label "Upper respiratory infection" at bounding box center [767, 257] width 109 height 18
checkbox input "true"
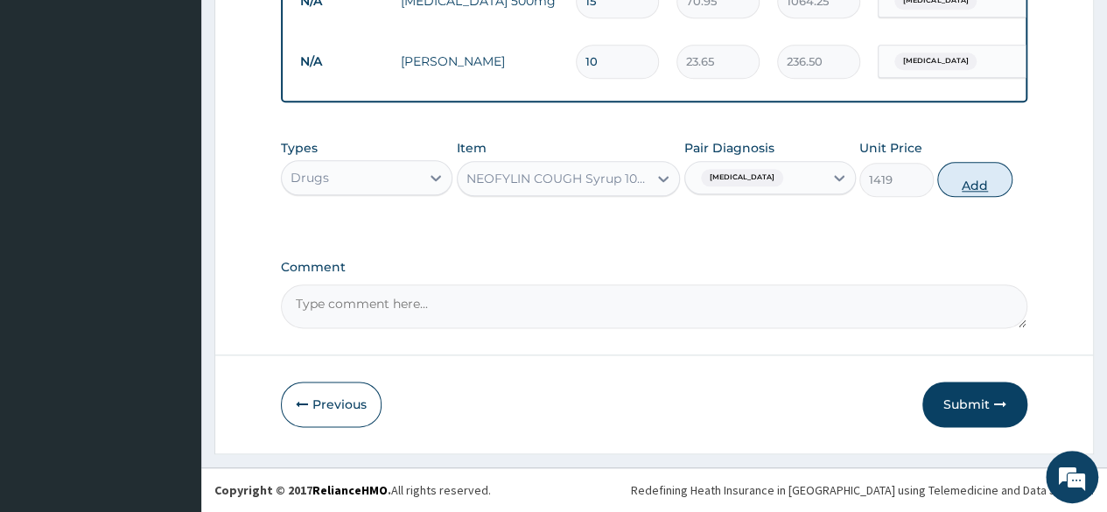
click at [984, 184] on button "Add" at bounding box center [974, 179] width 74 height 35
type input "0"
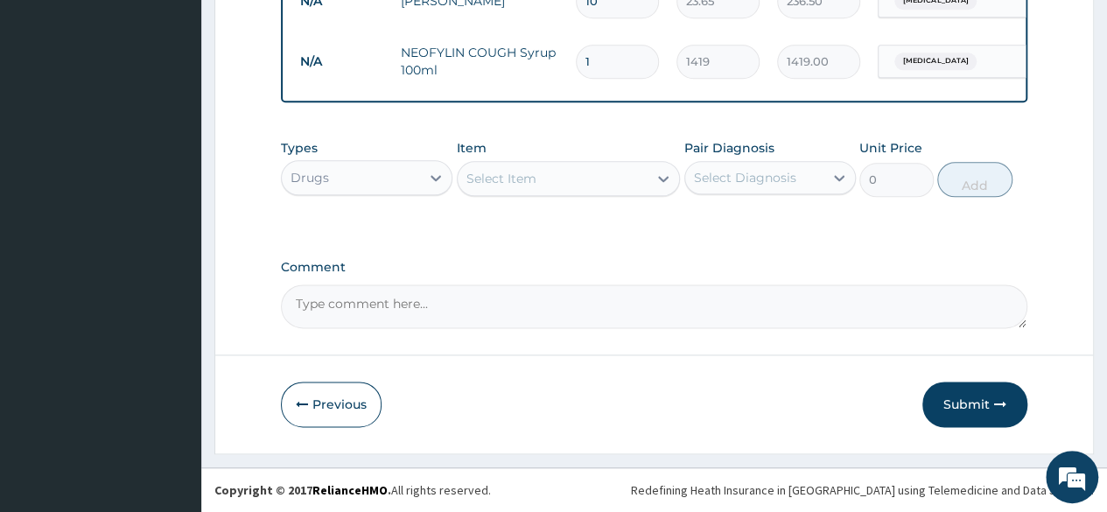
scroll to position [980, 0]
click at [382, 171] on div "Drugs" at bounding box center [351, 178] width 138 height 28
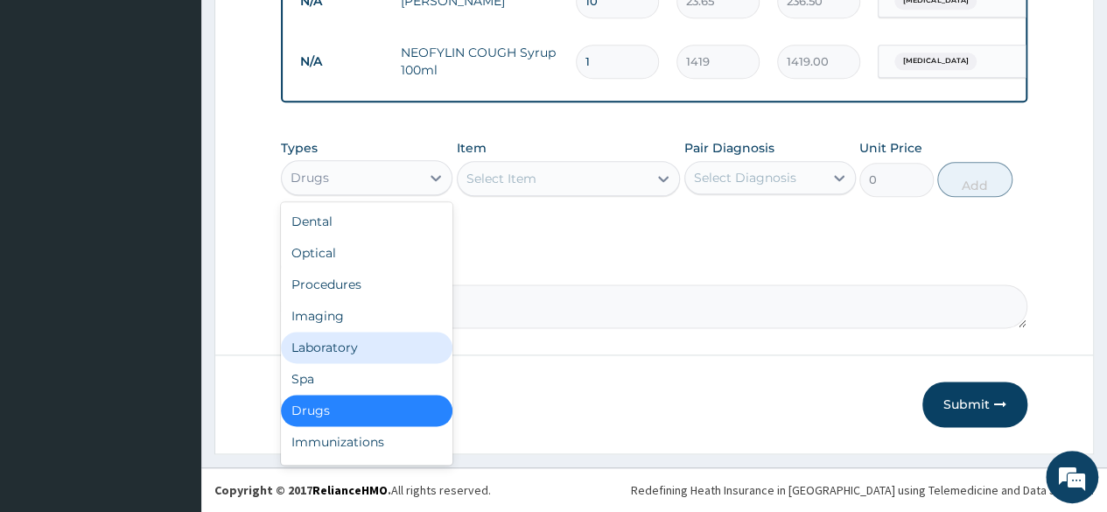
click at [354, 340] on div "Laboratory" at bounding box center [367, 348] width 172 height 32
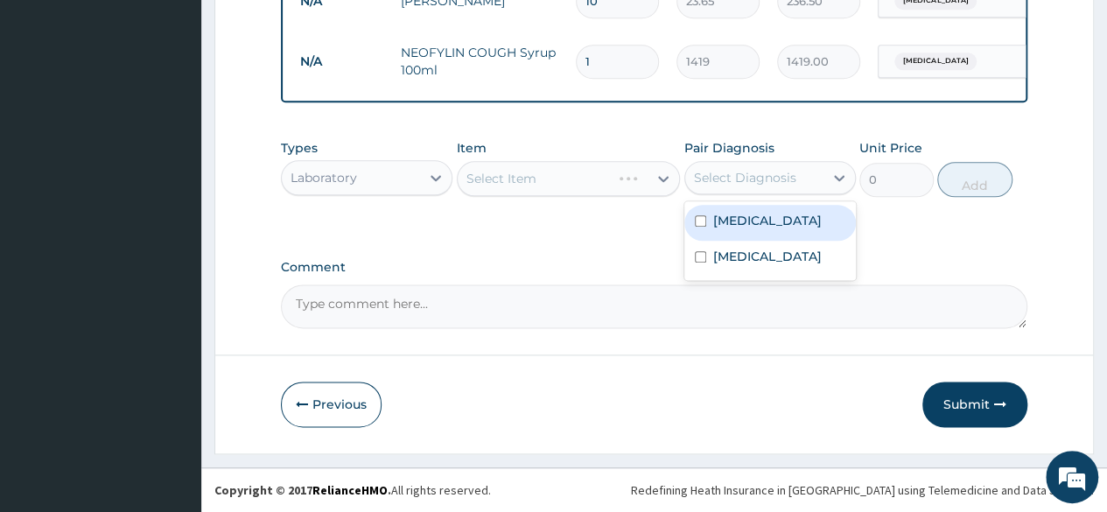
click at [770, 172] on div "Select Diagnosis" at bounding box center [745, 178] width 102 height 18
click at [769, 219] on div "Malaria" at bounding box center [770, 223] width 172 height 36
checkbox input "true"
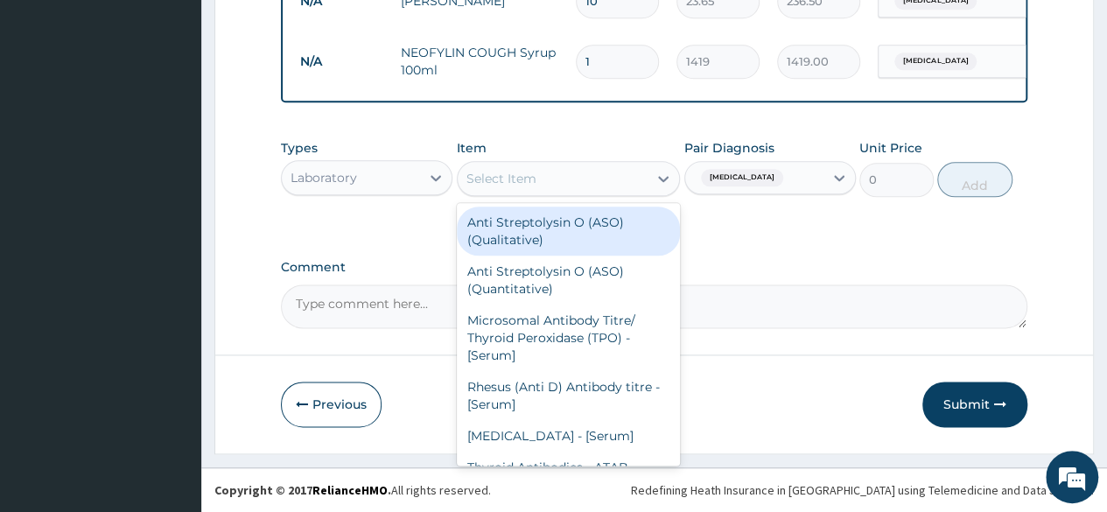
click at [562, 176] on div "Select Item" at bounding box center [553, 179] width 191 height 28
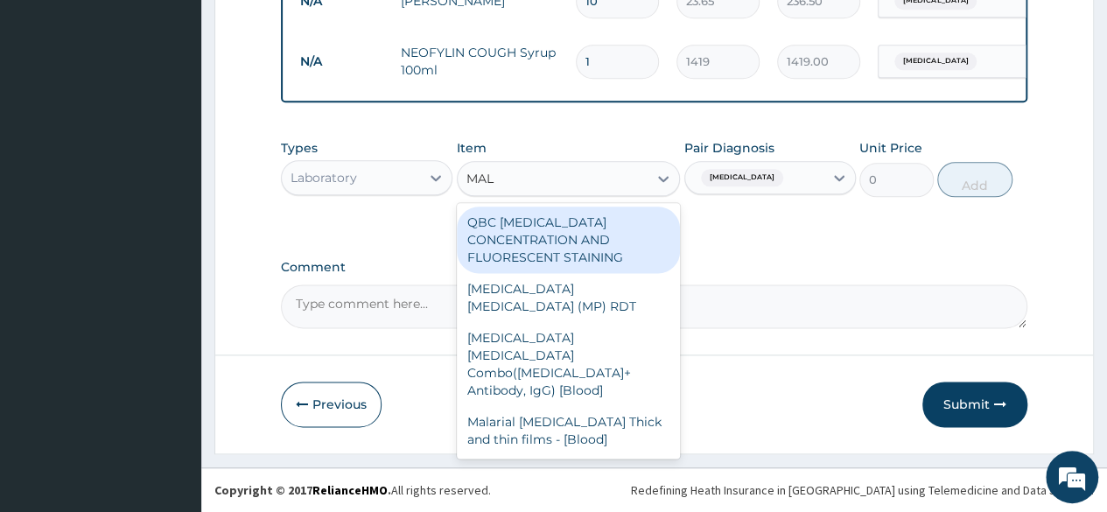
type input "MALA"
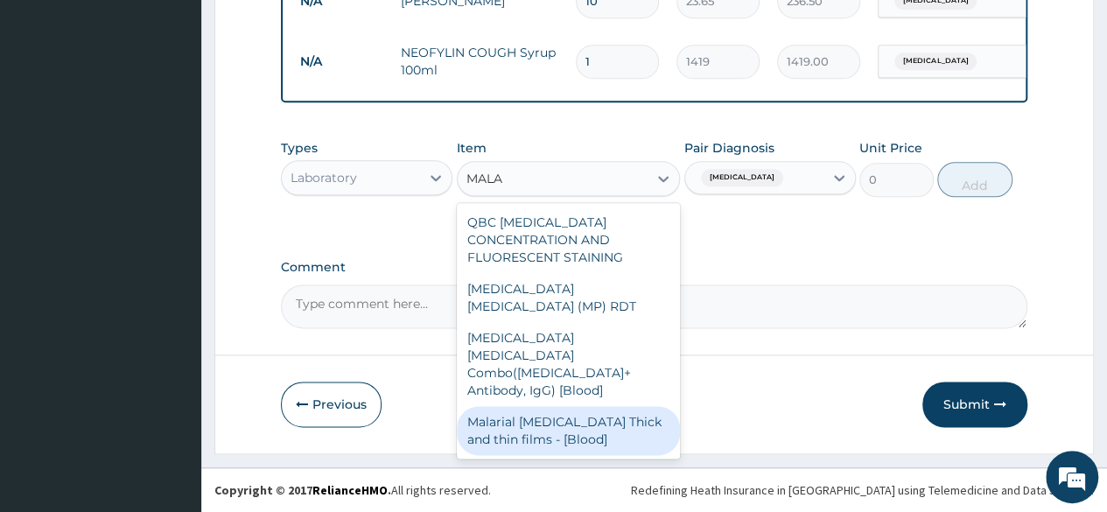
click at [608, 406] on div "Malarial [MEDICAL_DATA] Thick and thin films - [Blood]" at bounding box center [569, 430] width 224 height 49
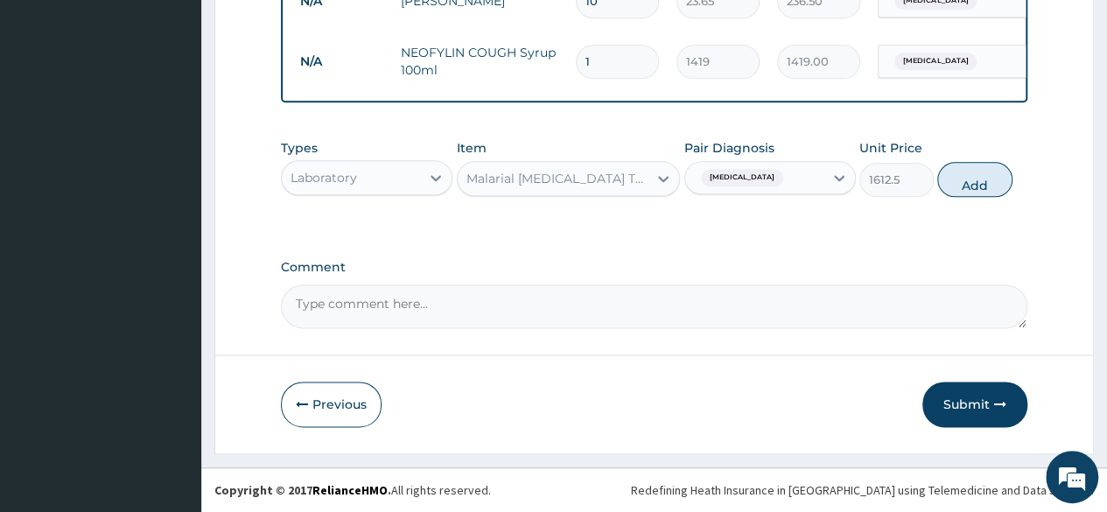
click at [980, 179] on button "Add" at bounding box center [974, 179] width 74 height 35
type input "0"
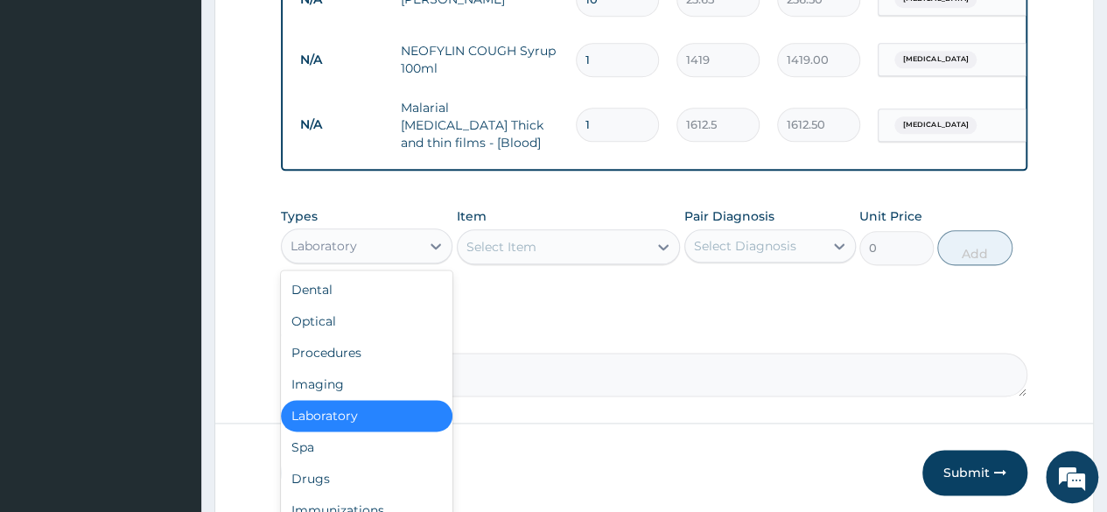
click at [417, 243] on div "Laboratory" at bounding box center [351, 246] width 138 height 28
click at [358, 351] on div "Procedures" at bounding box center [367, 353] width 172 height 32
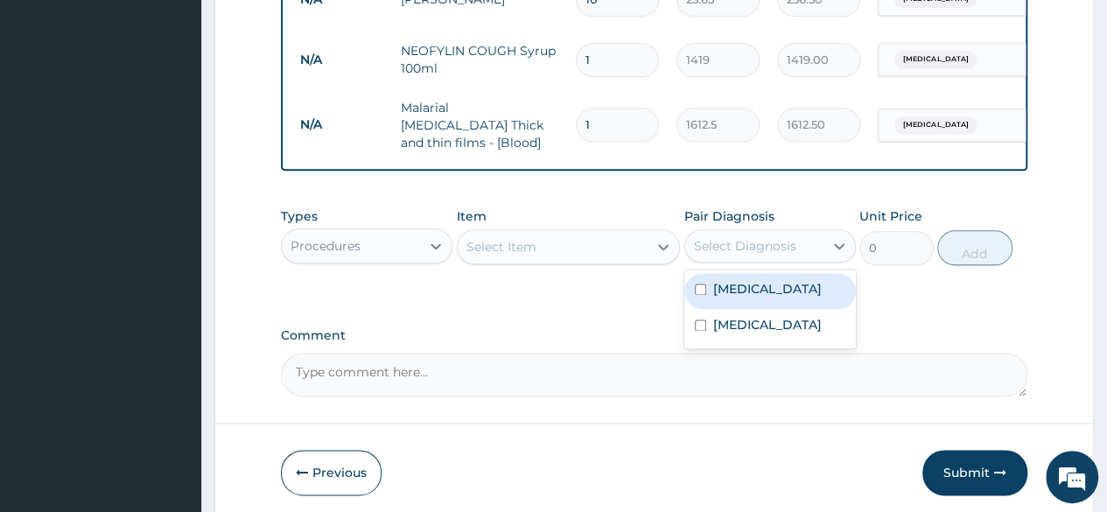
click at [768, 241] on div "Select Diagnosis" at bounding box center [745, 246] width 102 height 18
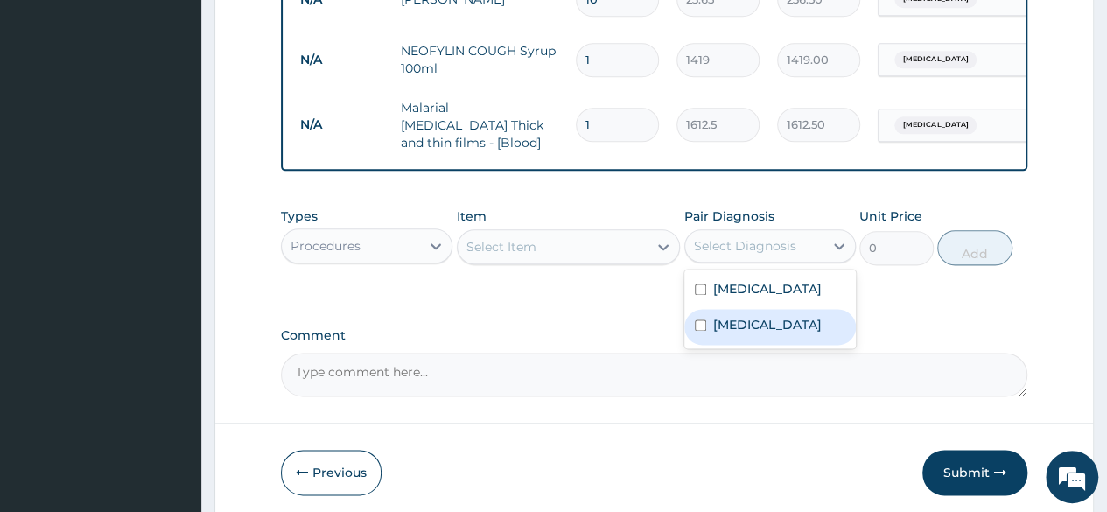
click at [753, 324] on label "Upper respiratory infection" at bounding box center [767, 325] width 109 height 18
checkbox input "true"
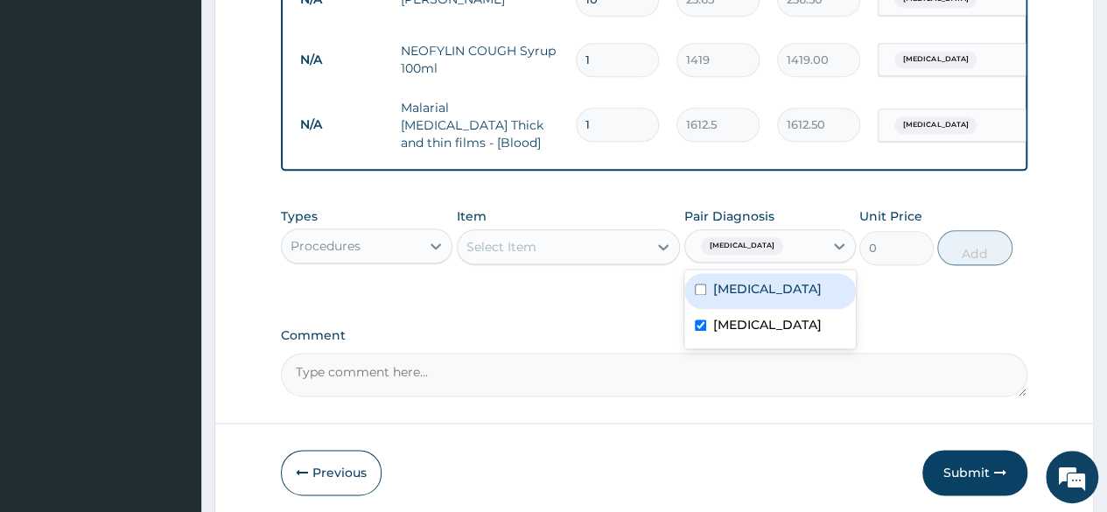
click at [758, 292] on div "Malaria" at bounding box center [770, 291] width 172 height 36
checkbox input "true"
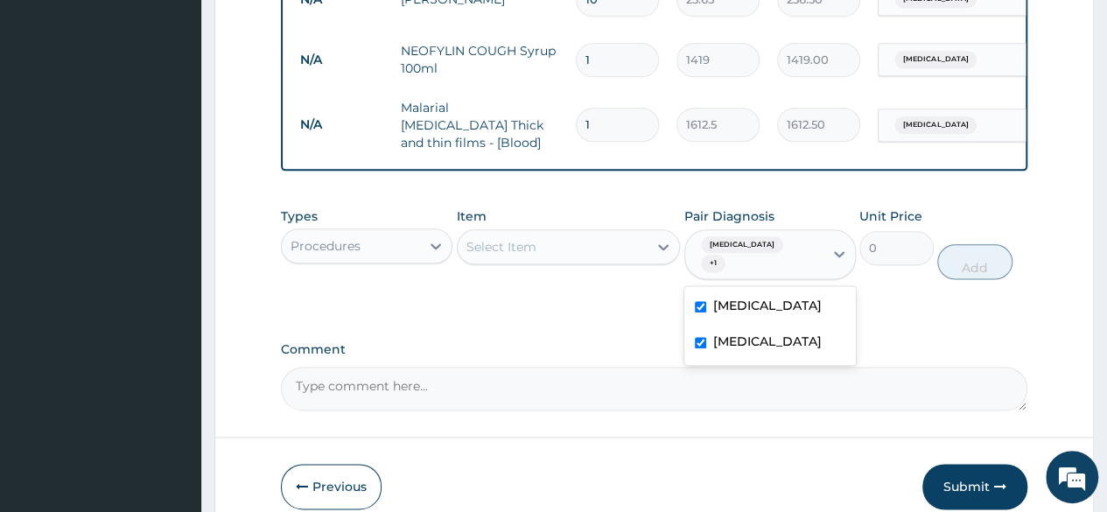
click at [579, 246] on div "Select Item" at bounding box center [553, 247] width 191 height 28
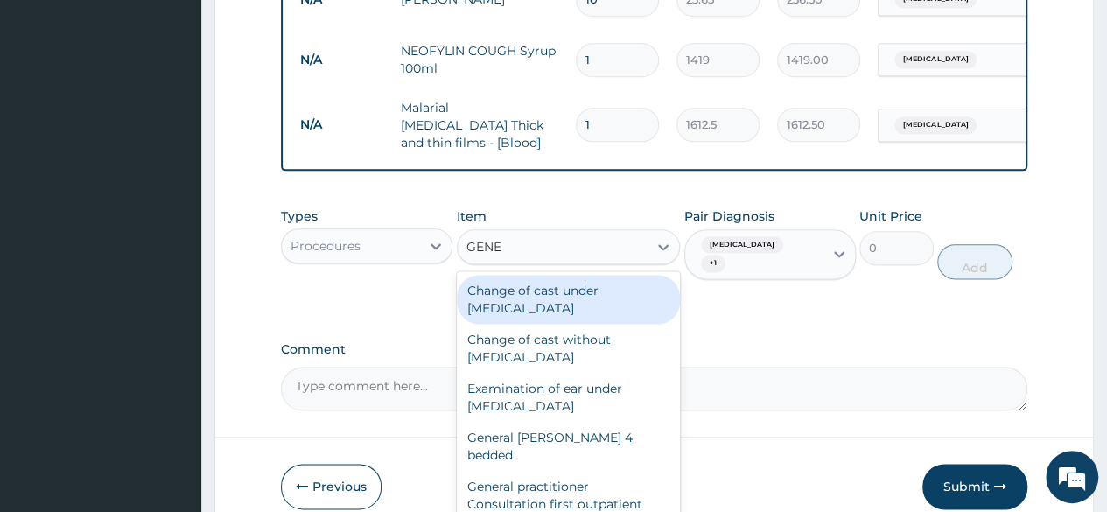
type input "GENER"
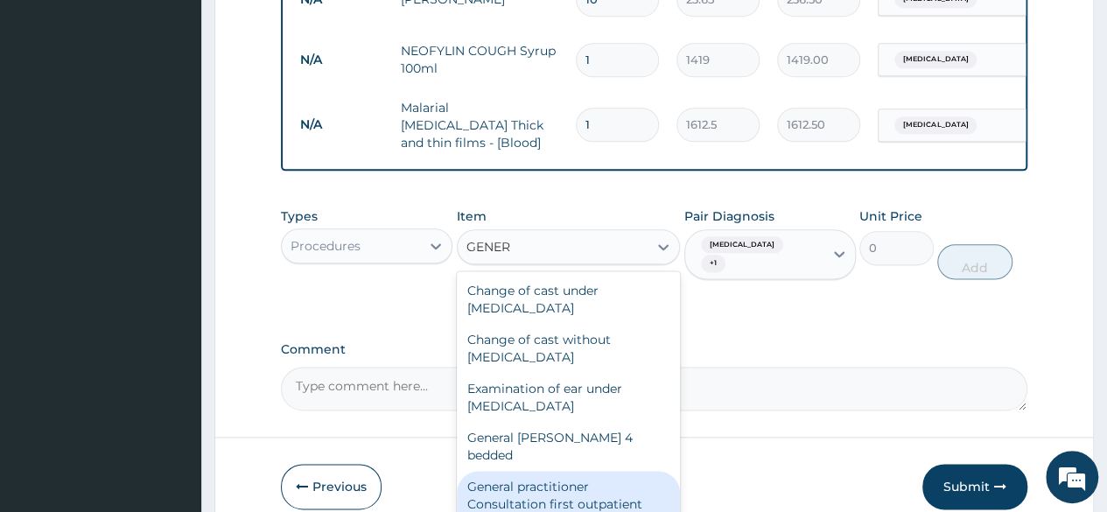
click at [583, 475] on div "General practitioner Consultation first outpatient consultation" at bounding box center [569, 504] width 224 height 67
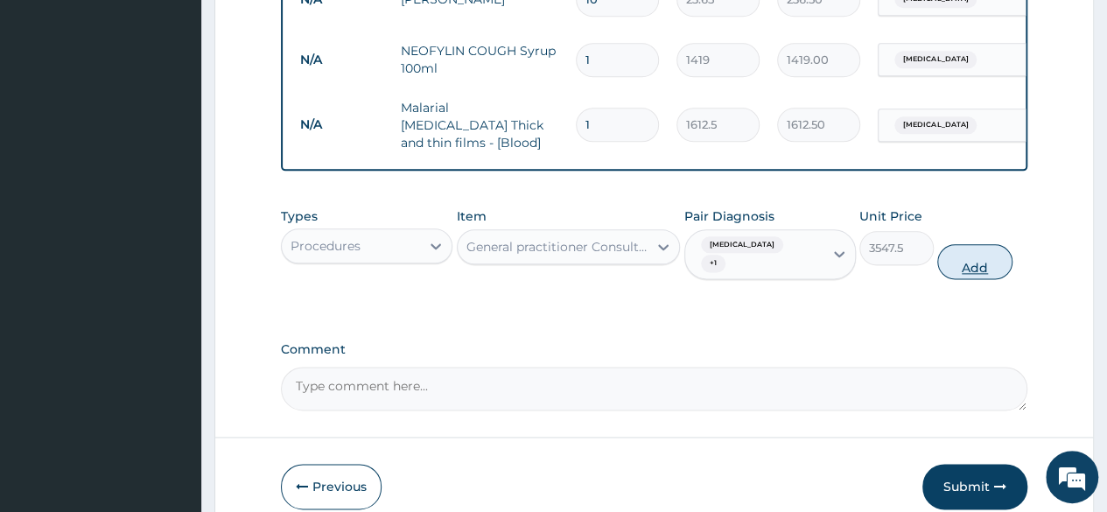
click at [984, 256] on button "Add" at bounding box center [974, 261] width 74 height 35
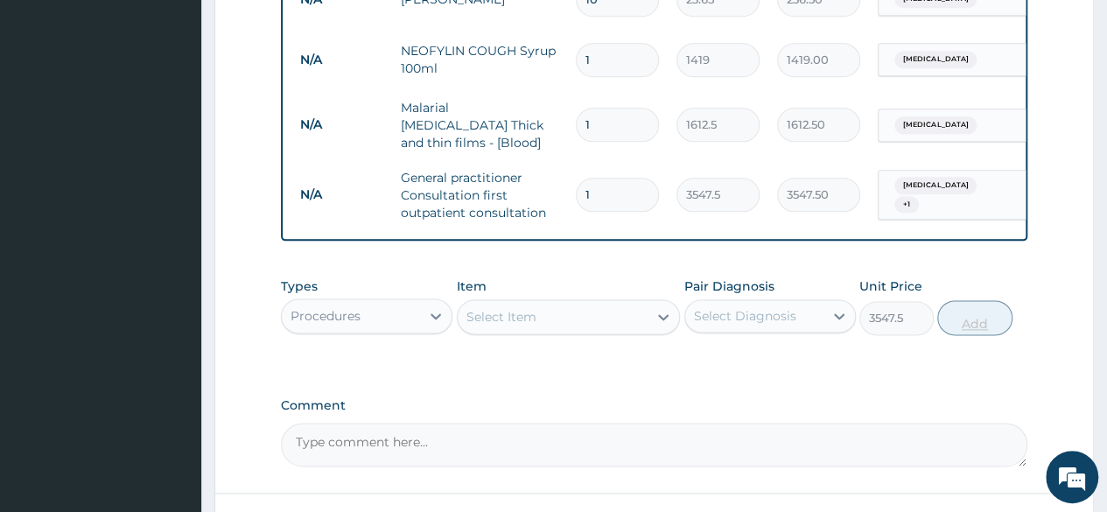
type input "0"
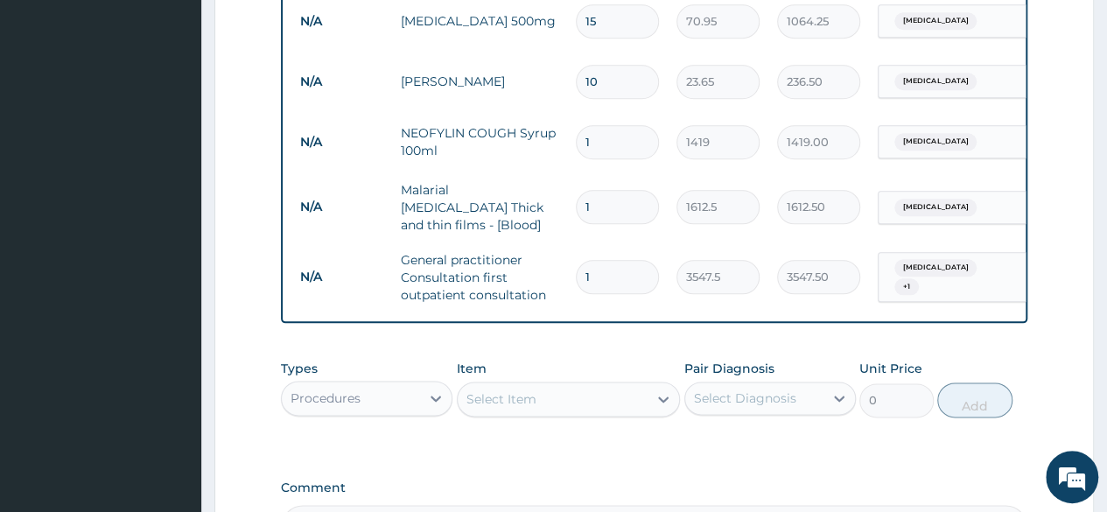
scroll to position [893, 0]
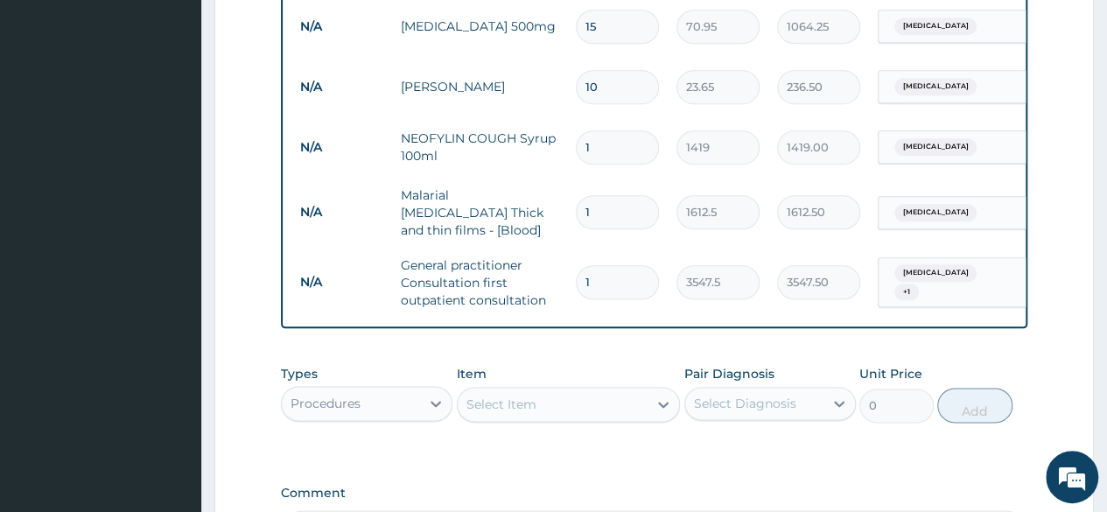
type input "2"
type input "7095.00"
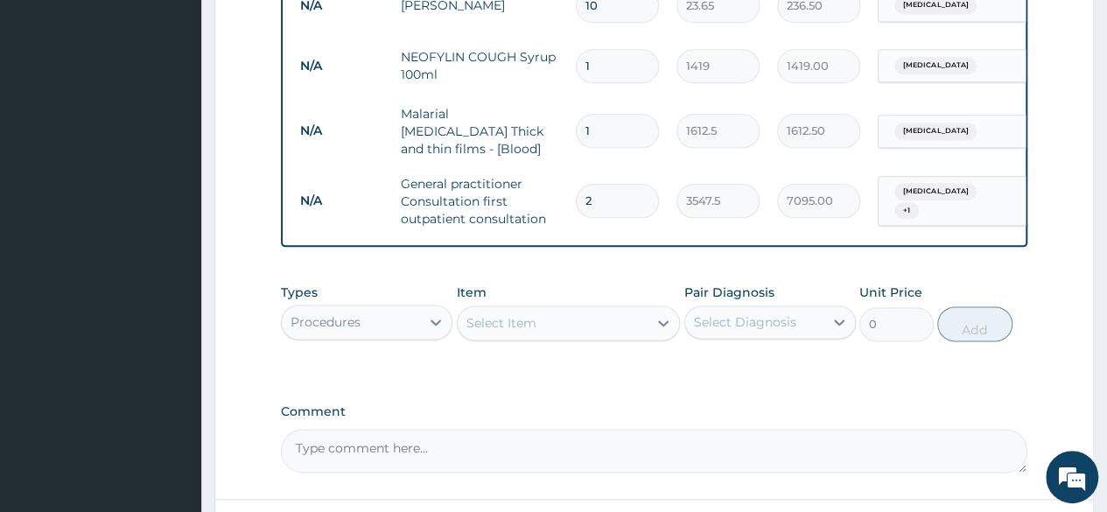
scroll to position [1111, 0]
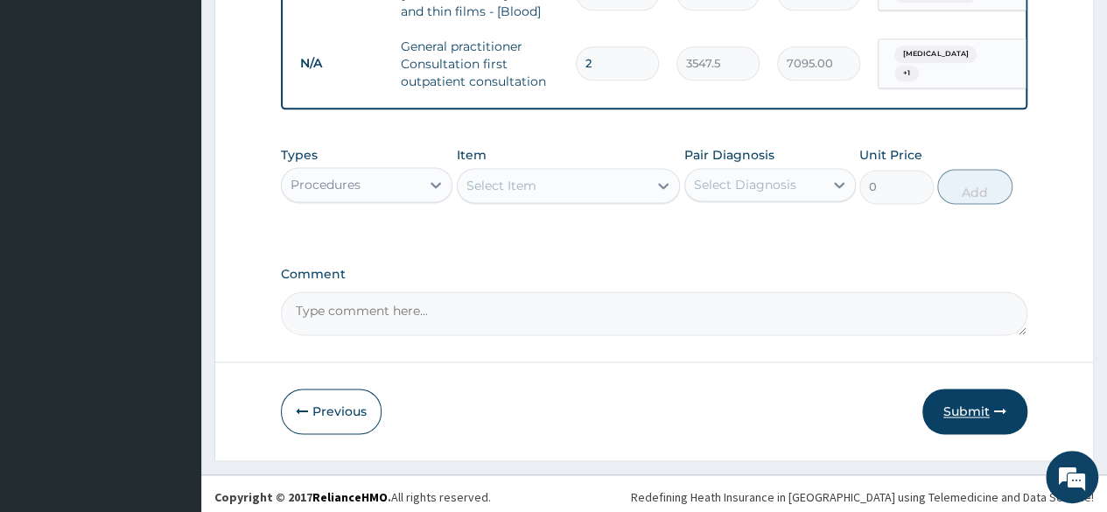
type input "2"
click at [1008, 400] on button "Submit" at bounding box center [974, 412] width 105 height 46
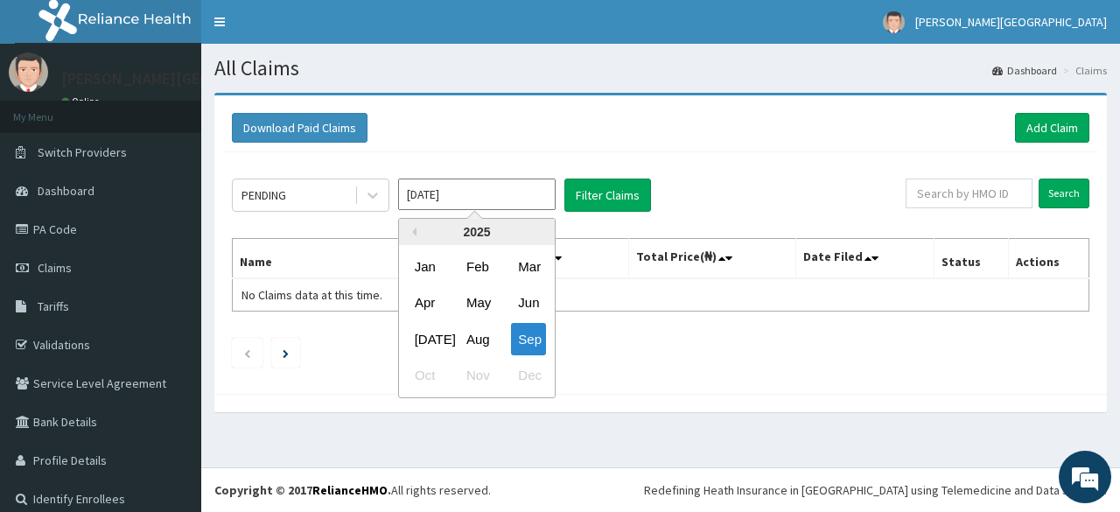
click at [450, 195] on input "[DATE]" at bounding box center [477, 195] width 158 height 32
drag, startPoint x: 491, startPoint y: 335, endPoint x: 516, endPoint y: 269, distance: 71.2
click at [491, 333] on div "Aug" at bounding box center [476, 339] width 35 height 32
type input "[DATE]"
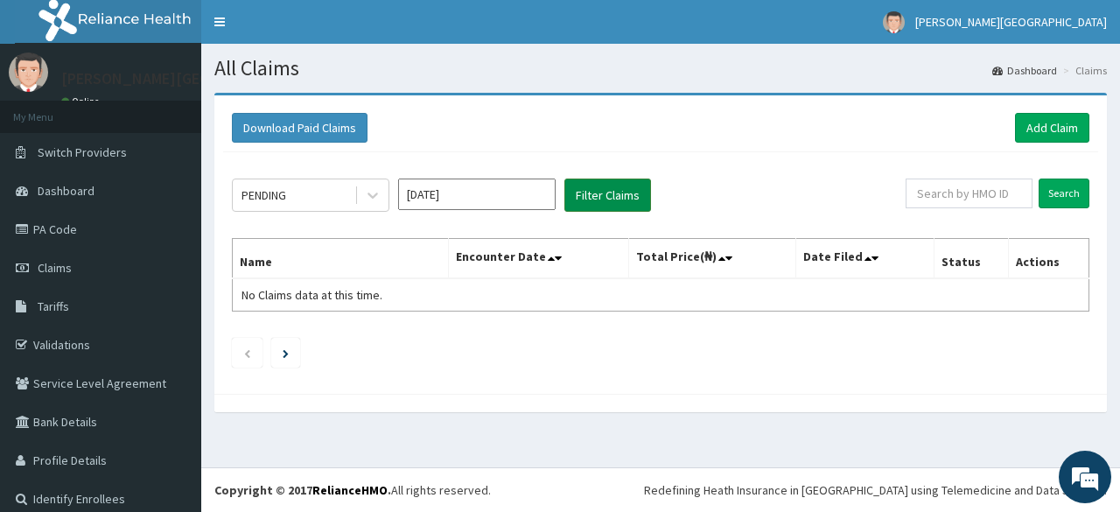
click at [621, 200] on button "Filter Claims" at bounding box center [607, 195] width 87 height 33
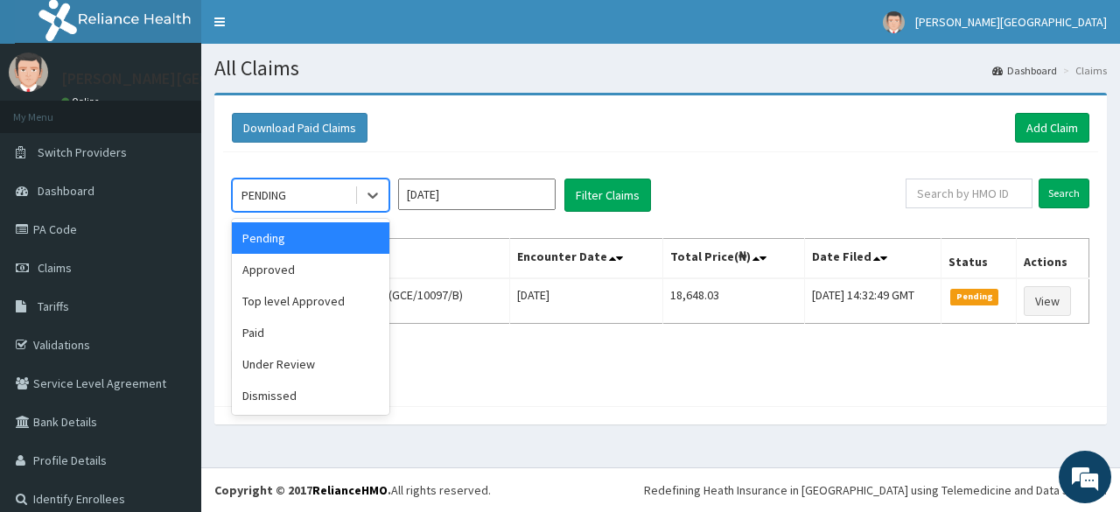
click at [292, 189] on div "PENDING" at bounding box center [294, 195] width 122 height 28
click at [308, 277] on div "Approved" at bounding box center [311, 270] width 158 height 32
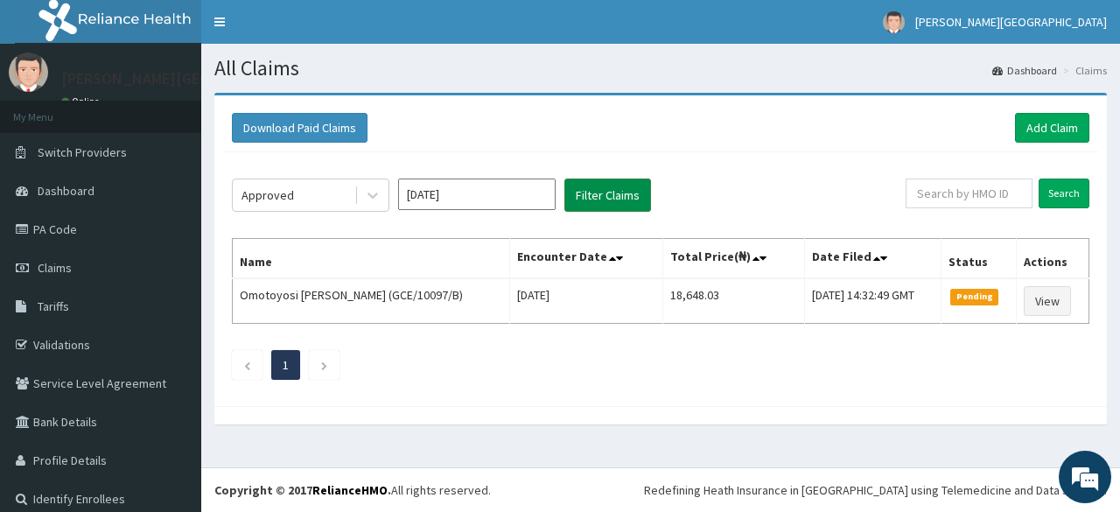
click at [619, 186] on button "Filter Claims" at bounding box center [607, 195] width 87 height 33
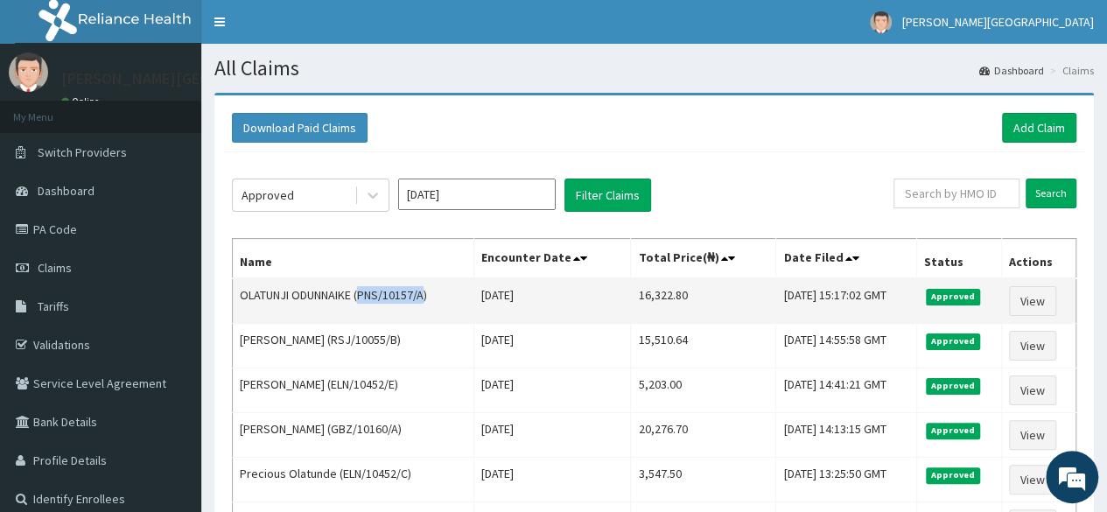
drag, startPoint x: 364, startPoint y: 290, endPoint x: 429, endPoint y: 293, distance: 64.8
click at [429, 293] on td "OLATUNJI ODUNNAIKE (PNS/10157/A)" at bounding box center [354, 301] width 242 height 46
copy td "PNS/10157/A"
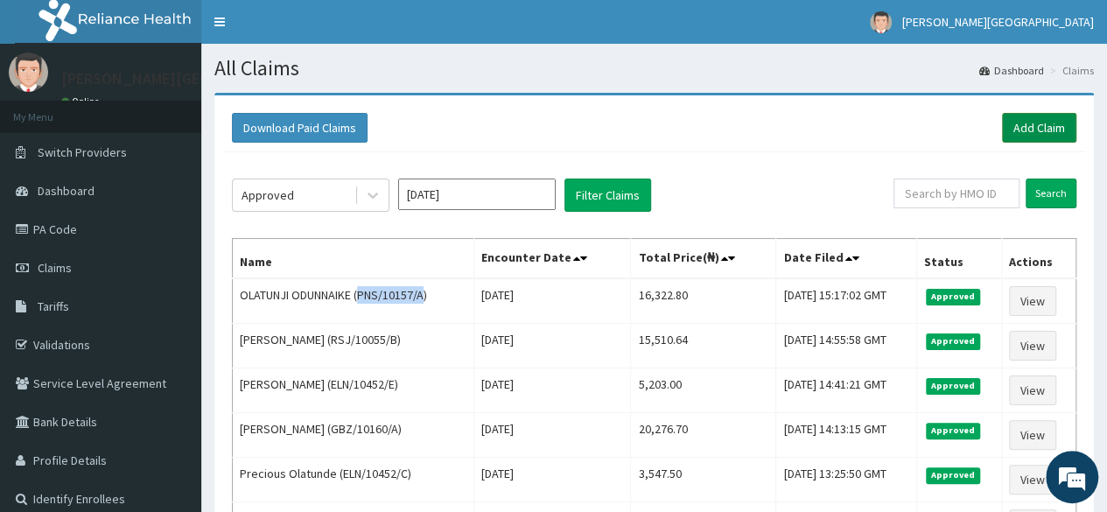
click at [1049, 127] on link "Add Claim" at bounding box center [1039, 128] width 74 height 30
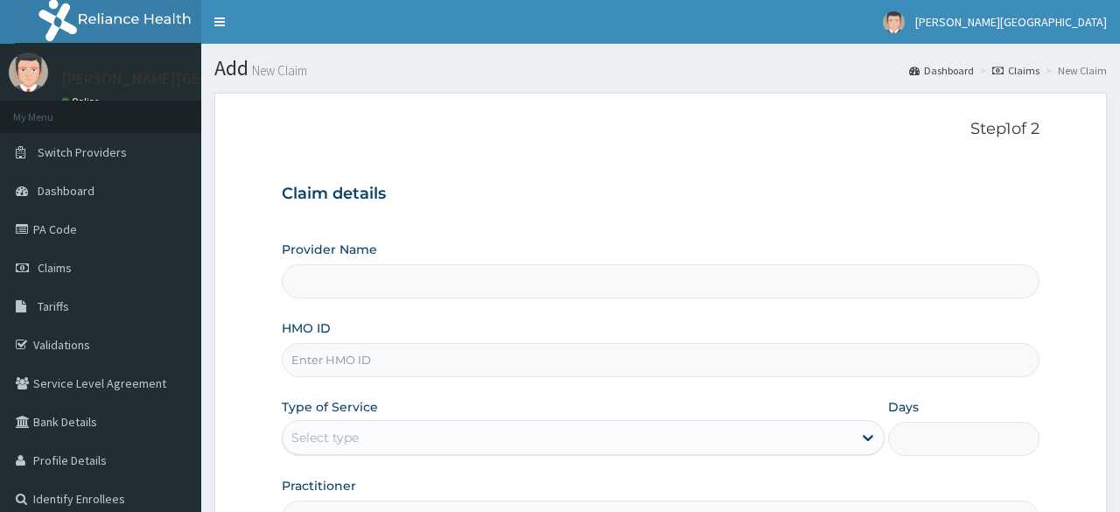
type input "[PERSON_NAME] PREMIERE HOSPITAL"
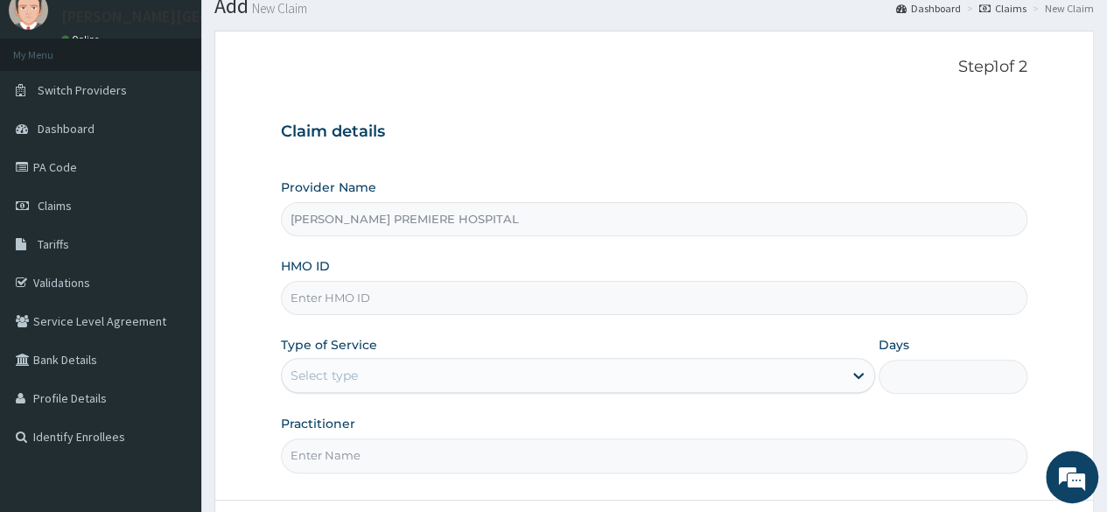
scroll to position [175, 0]
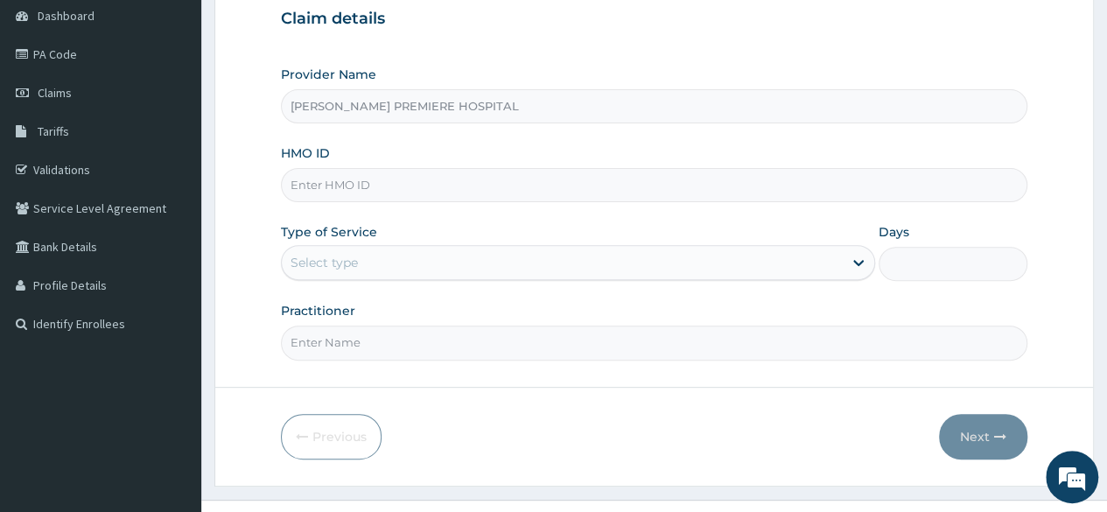
click at [398, 182] on input "HMO ID" at bounding box center [654, 185] width 746 height 34
paste input "RSJ/10055/E"
type input "RSJ/10055/E"
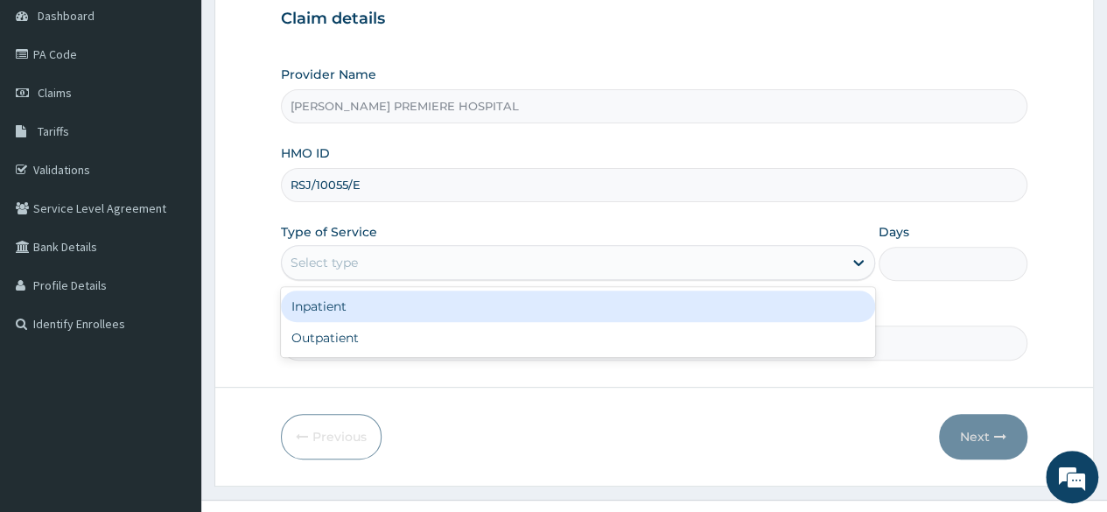
click at [399, 263] on div "Select type" at bounding box center [562, 263] width 561 height 28
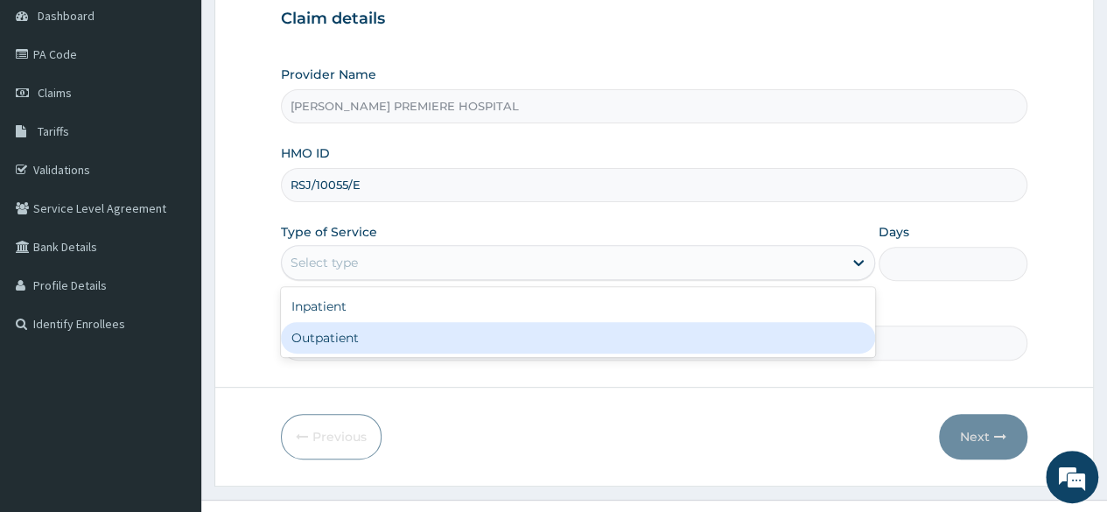
click at [369, 343] on div "Outpatient" at bounding box center [578, 338] width 594 height 32
type input "1"
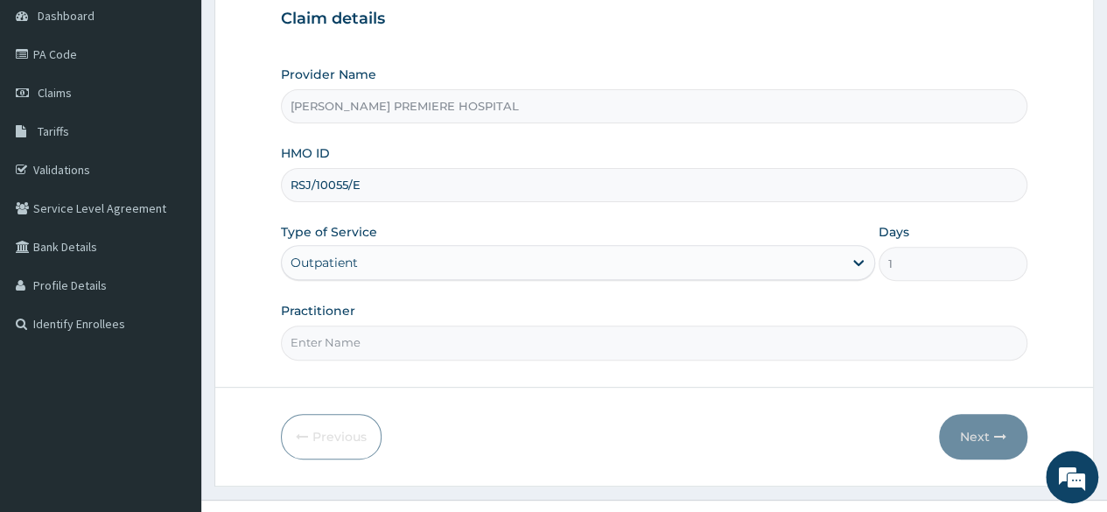
click at [382, 346] on input "Practitioner" at bounding box center [654, 343] width 746 height 34
type input "[PERSON_NAME]"
click at [977, 440] on button "Next" at bounding box center [983, 437] width 88 height 46
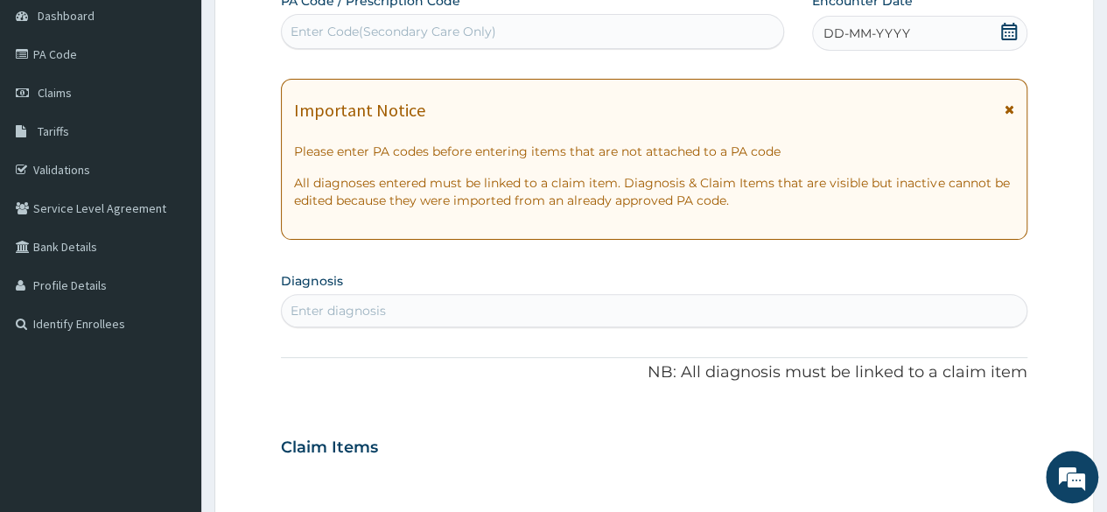
click at [1011, 27] on icon at bounding box center [1009, 32] width 16 height 18
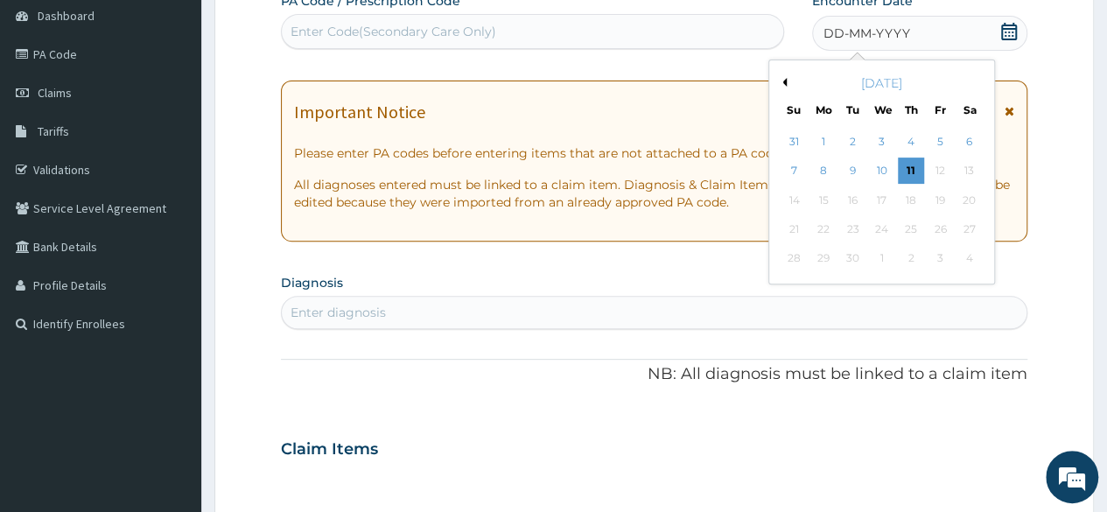
click at [784, 85] on button "Previous Month" at bounding box center [782, 82] width 9 height 9
click at [844, 170] on div "5" at bounding box center [852, 171] width 26 height 26
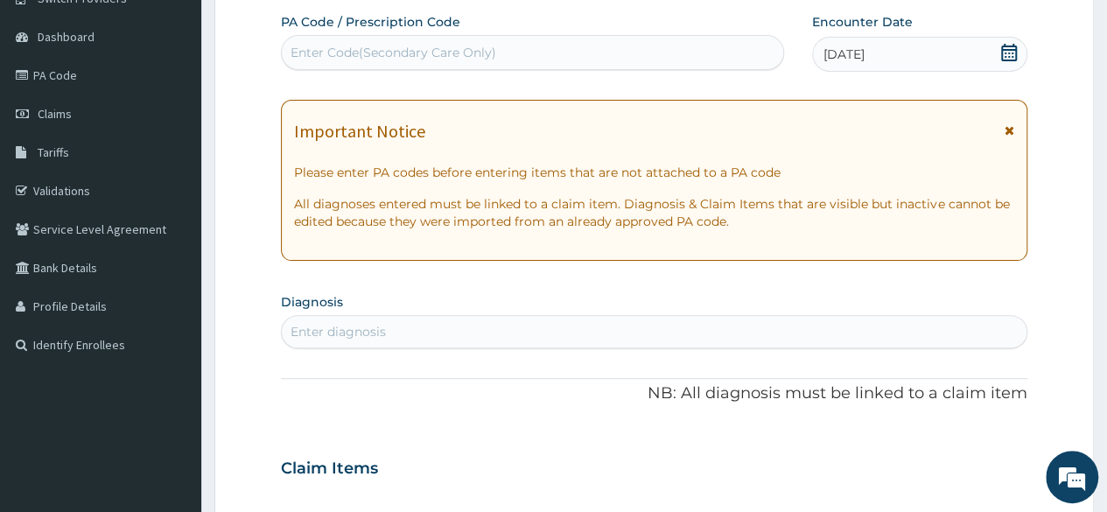
scroll to position [263, 0]
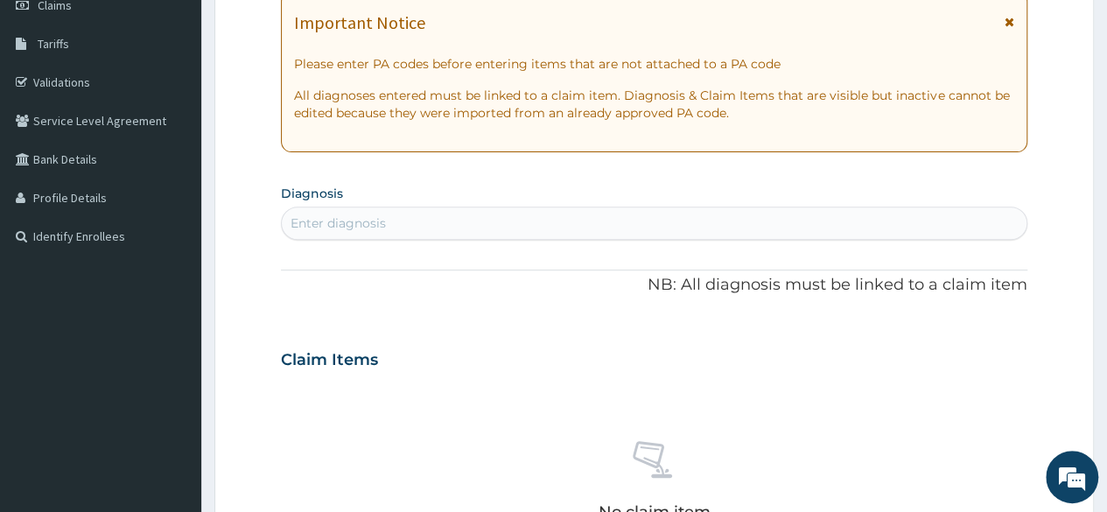
click at [656, 228] on div "Enter diagnosis" at bounding box center [654, 223] width 745 height 28
type input "[MEDICAL_DATA]"
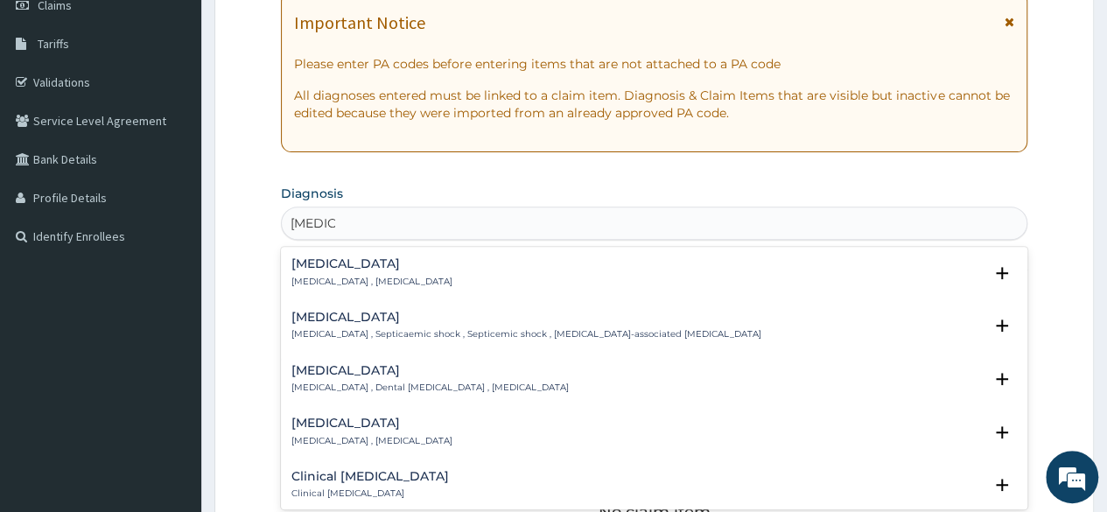
click at [329, 276] on p "[MEDICAL_DATA] , [MEDICAL_DATA]" at bounding box center [371, 282] width 161 height 12
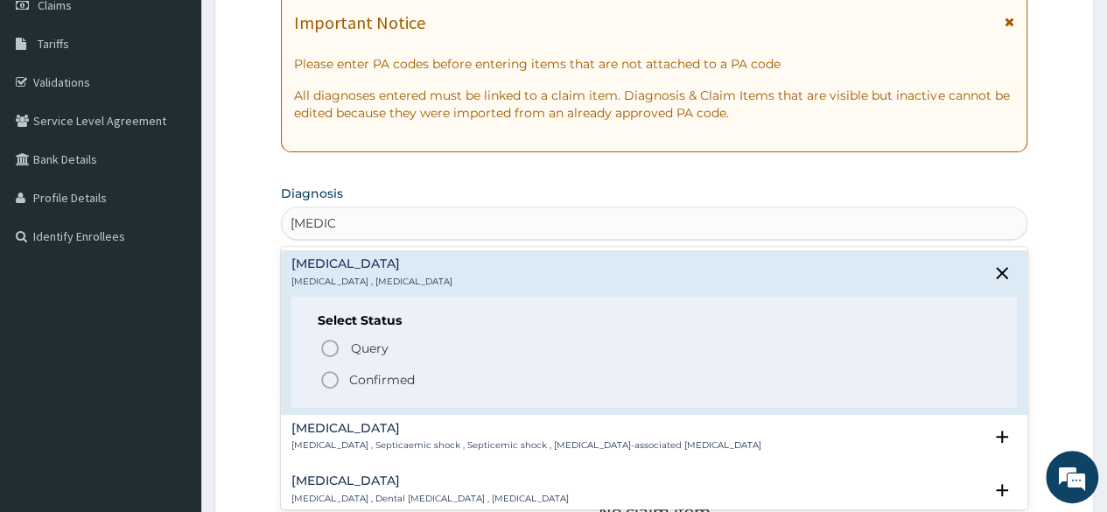
click at [375, 375] on p "Confirmed" at bounding box center [382, 380] width 66 height 18
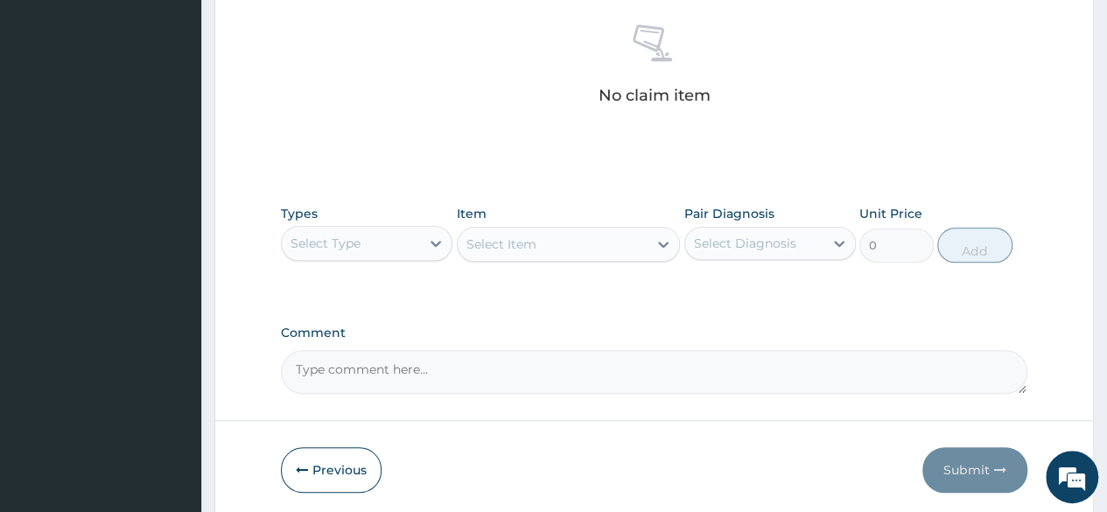
scroll to position [700, 0]
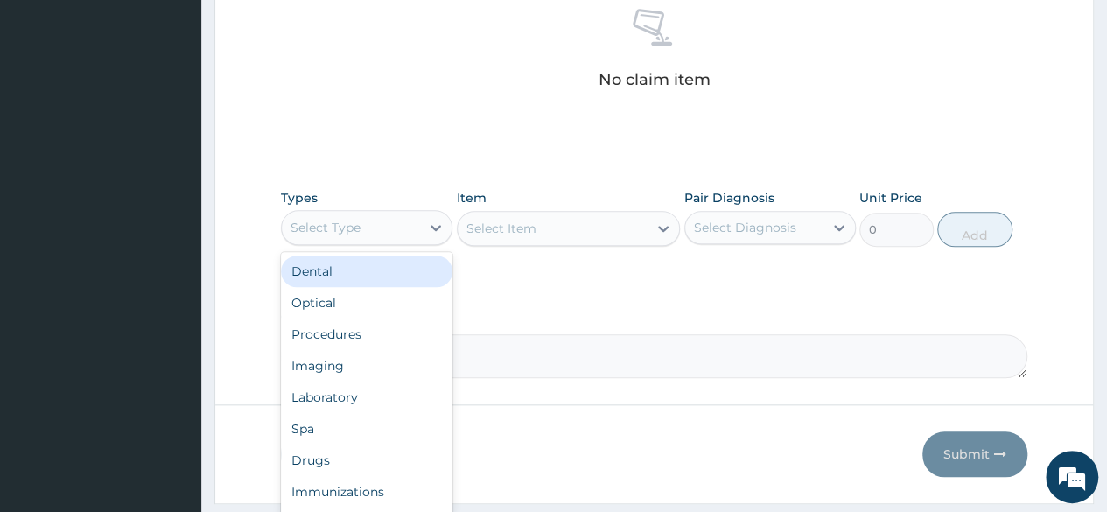
drag, startPoint x: 390, startPoint y: 228, endPoint x: 368, endPoint y: 263, distance: 41.7
click at [389, 228] on div "Select Type" at bounding box center [351, 228] width 138 height 28
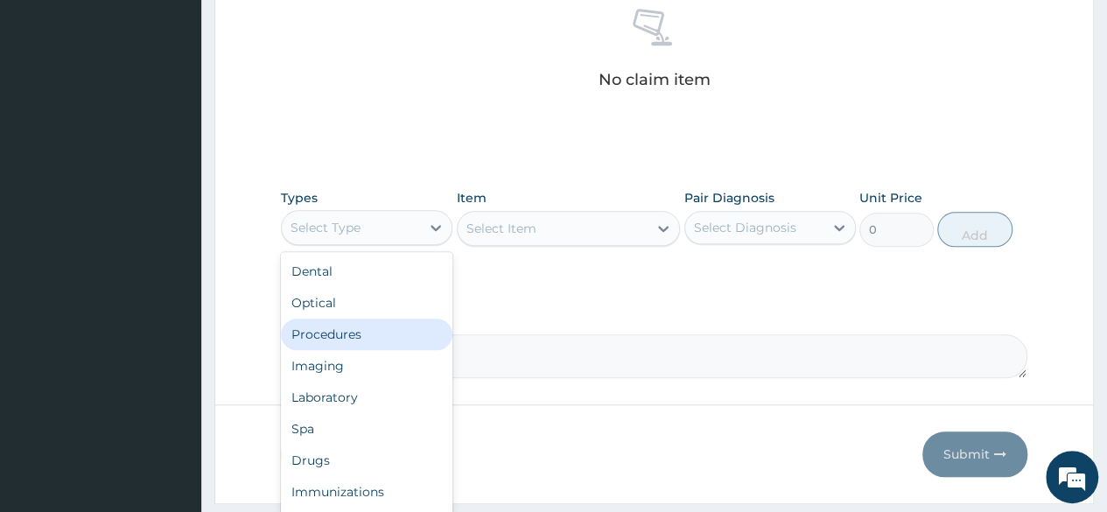
click at [372, 329] on div "Procedures" at bounding box center [367, 335] width 172 height 32
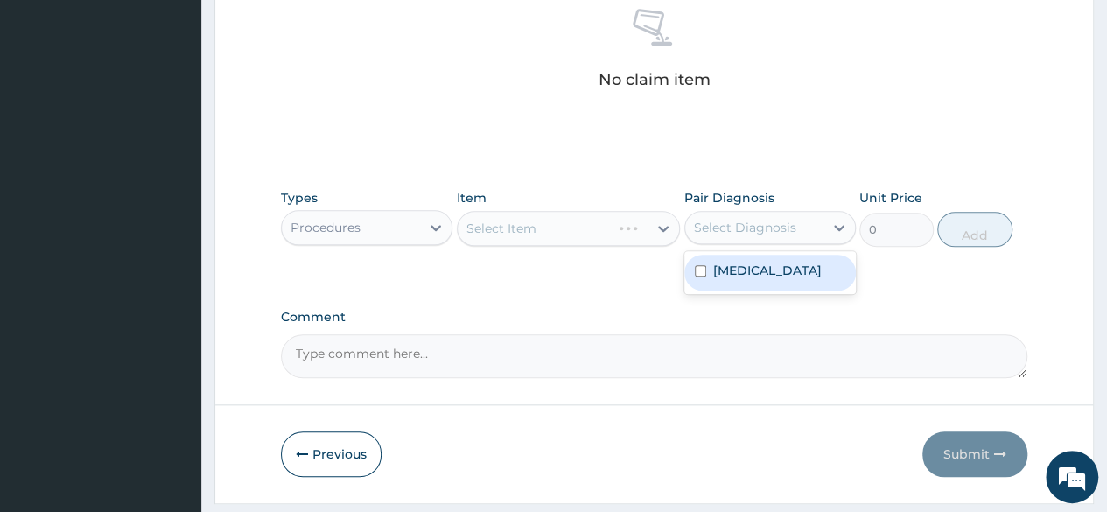
click at [795, 228] on div "Select Diagnosis" at bounding box center [754, 228] width 138 height 28
click at [754, 274] on div "[MEDICAL_DATA]" at bounding box center [770, 273] width 172 height 36
checkbox input "true"
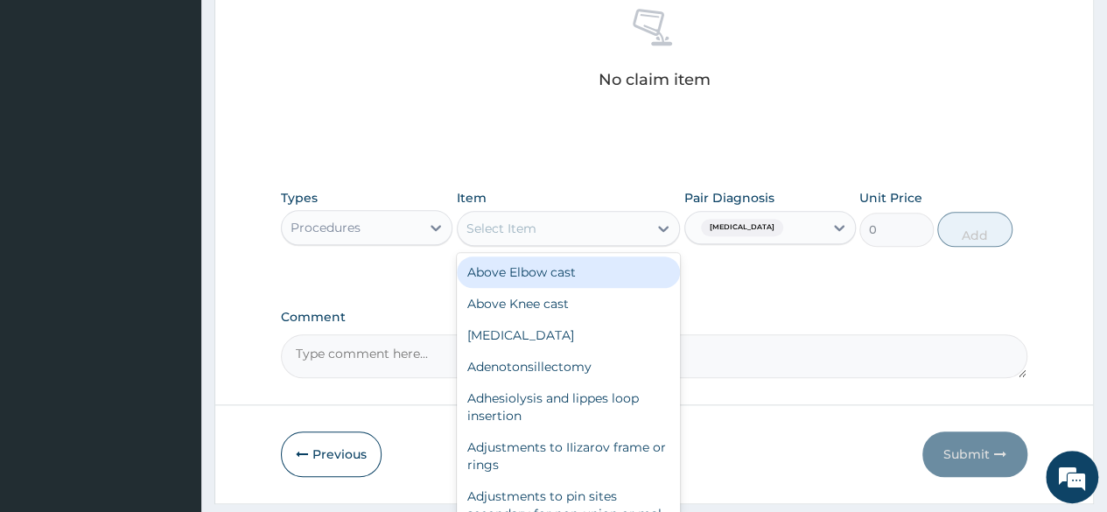
click at [572, 232] on div "Select Item" at bounding box center [553, 228] width 191 height 28
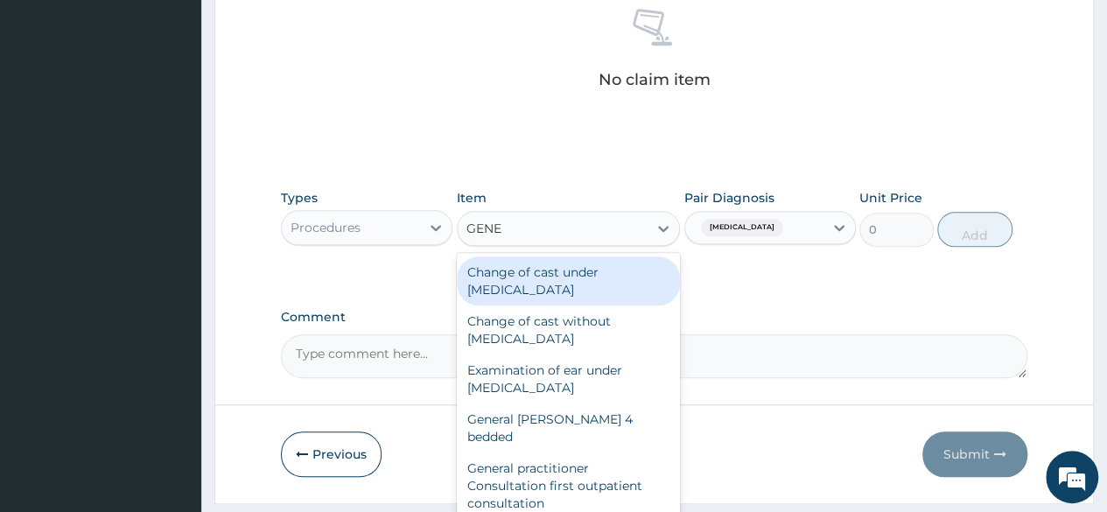
type input "GENER"
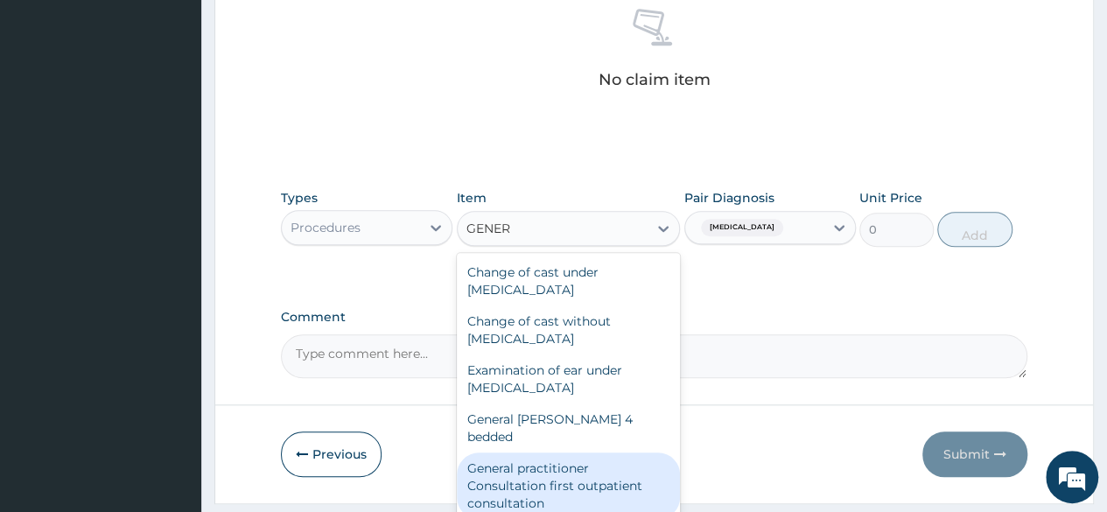
click at [552, 464] on div "General practitioner Consultation first outpatient consultation" at bounding box center [569, 485] width 224 height 67
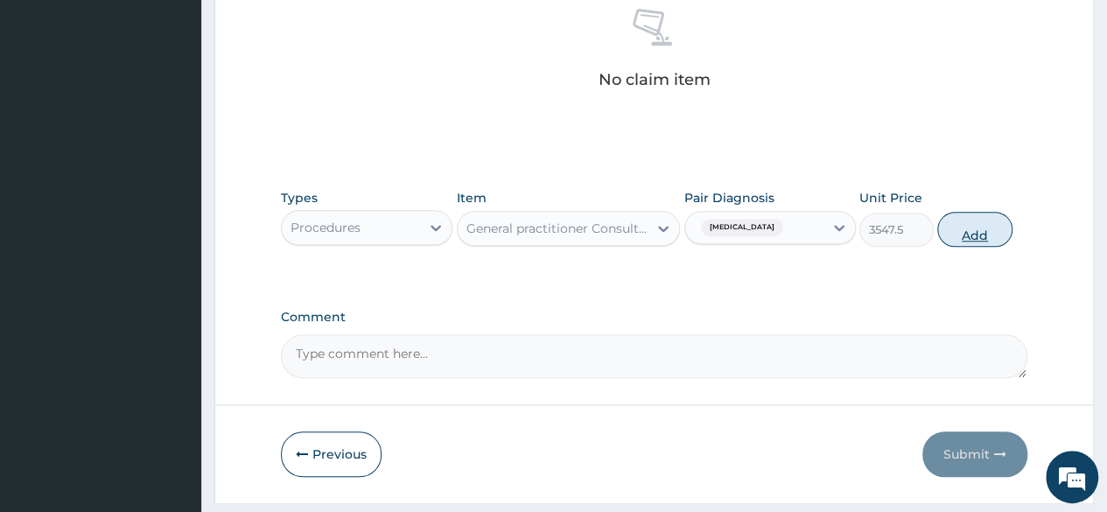
click at [984, 221] on button "Add" at bounding box center [974, 229] width 74 height 35
type input "0"
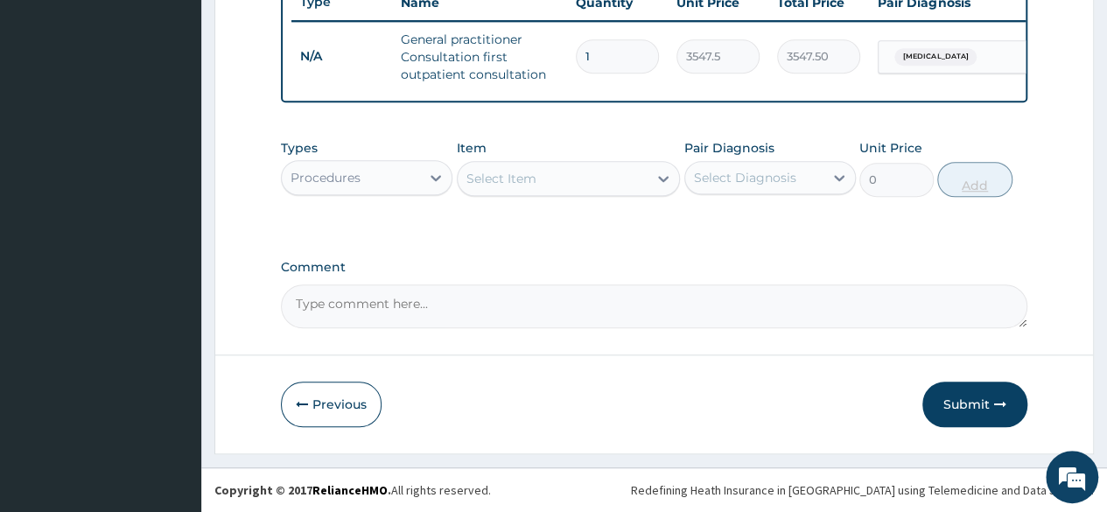
scroll to position [686, 0]
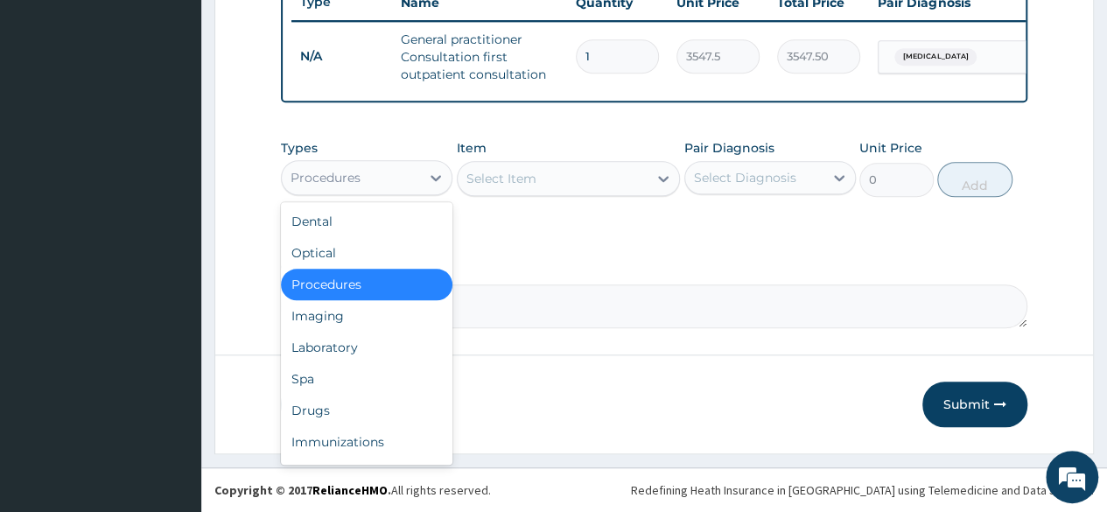
click at [411, 178] on div "Procedures" at bounding box center [351, 178] width 138 height 28
click at [319, 407] on div "Drugs" at bounding box center [367, 411] width 172 height 32
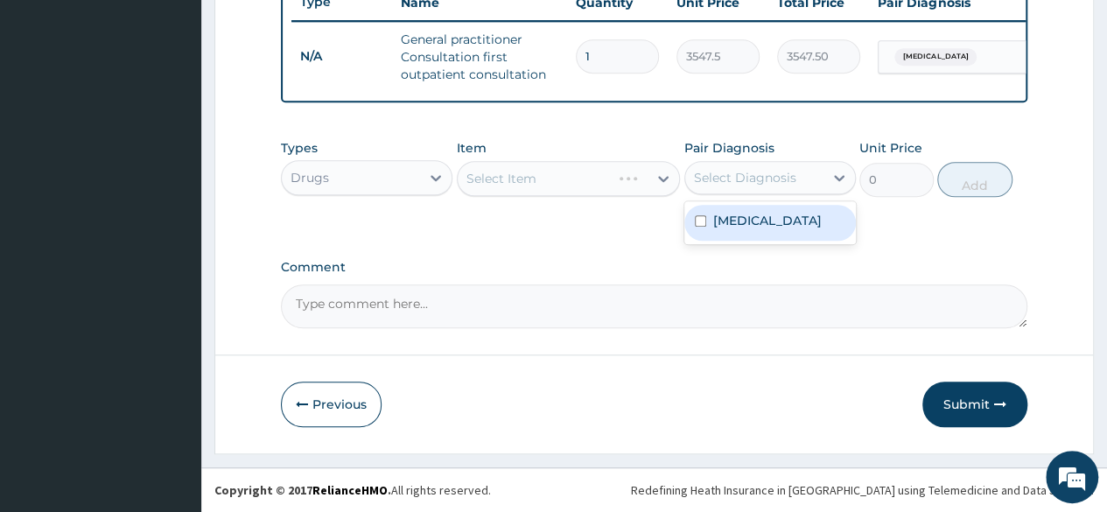
click at [781, 180] on div "Select Diagnosis" at bounding box center [745, 178] width 102 height 18
click at [776, 216] on div "[MEDICAL_DATA]" at bounding box center [770, 223] width 172 height 36
checkbox input "true"
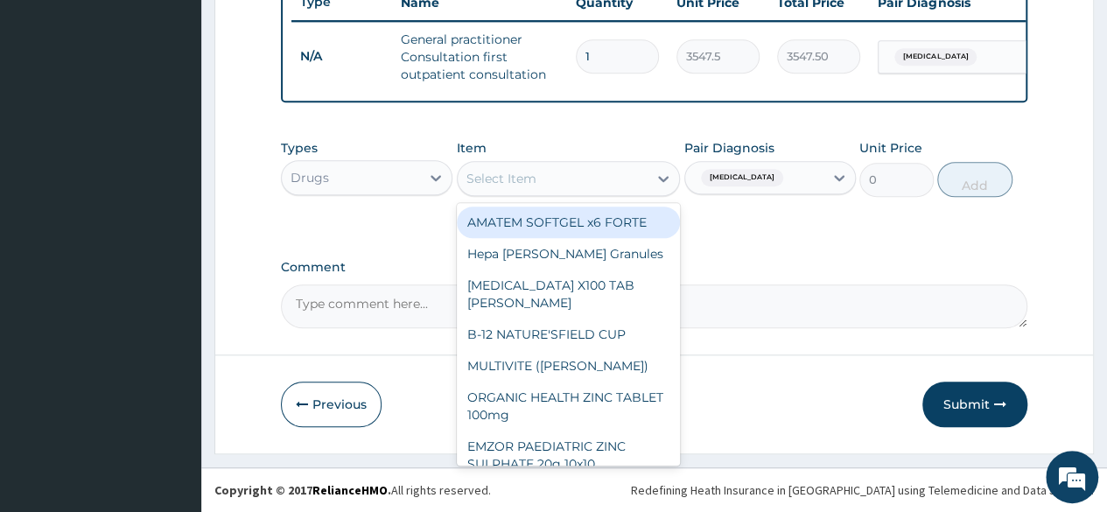
click at [594, 189] on div "Select Item" at bounding box center [553, 179] width 191 height 28
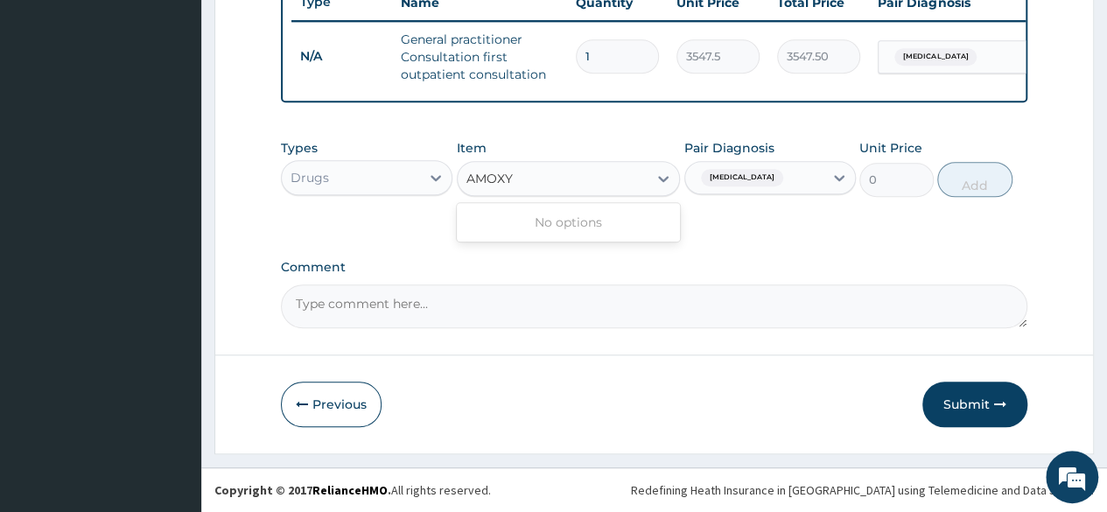
type input "AMOX"
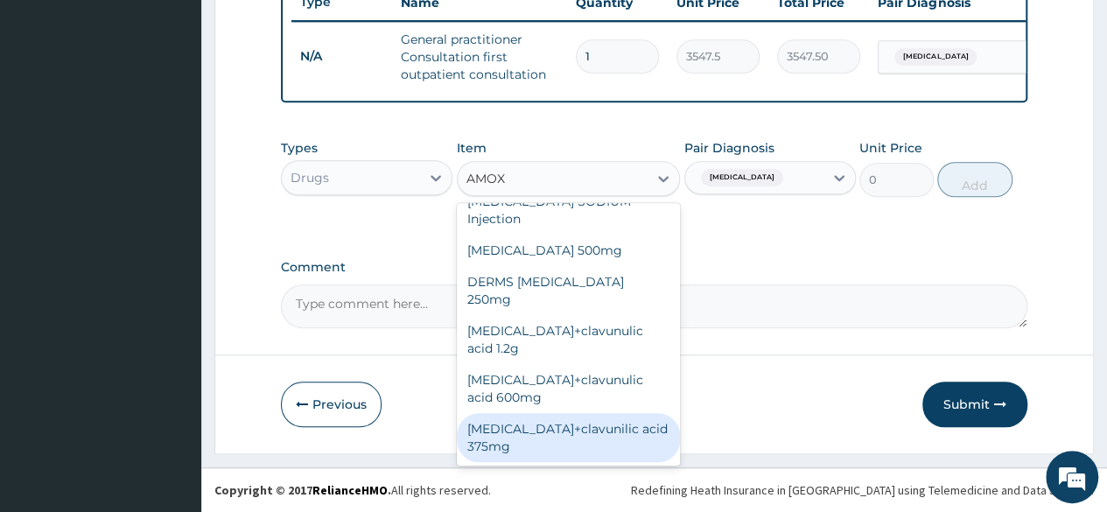
scroll to position [119, 0]
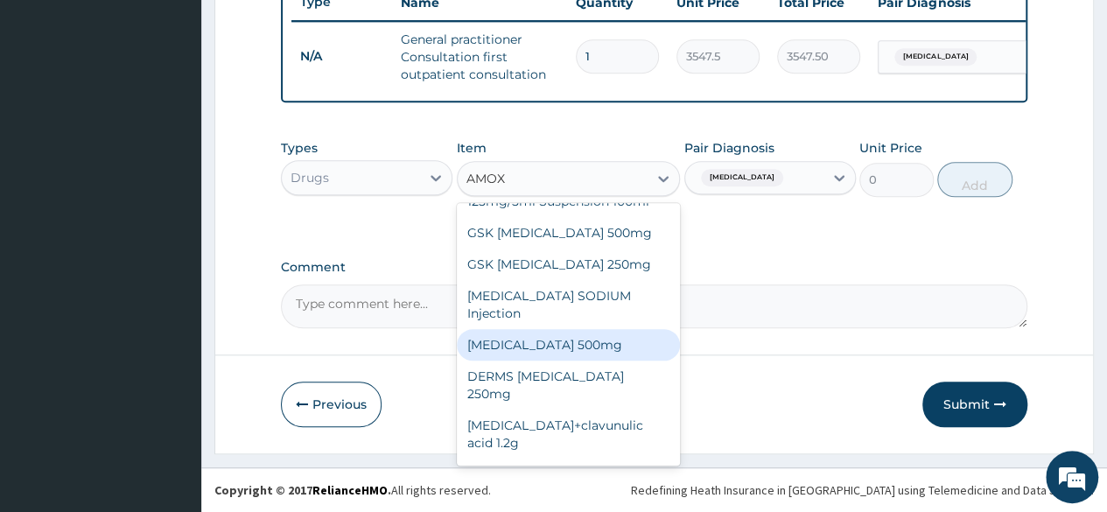
click at [588, 350] on div "[MEDICAL_DATA] 500mg" at bounding box center [569, 345] width 224 height 32
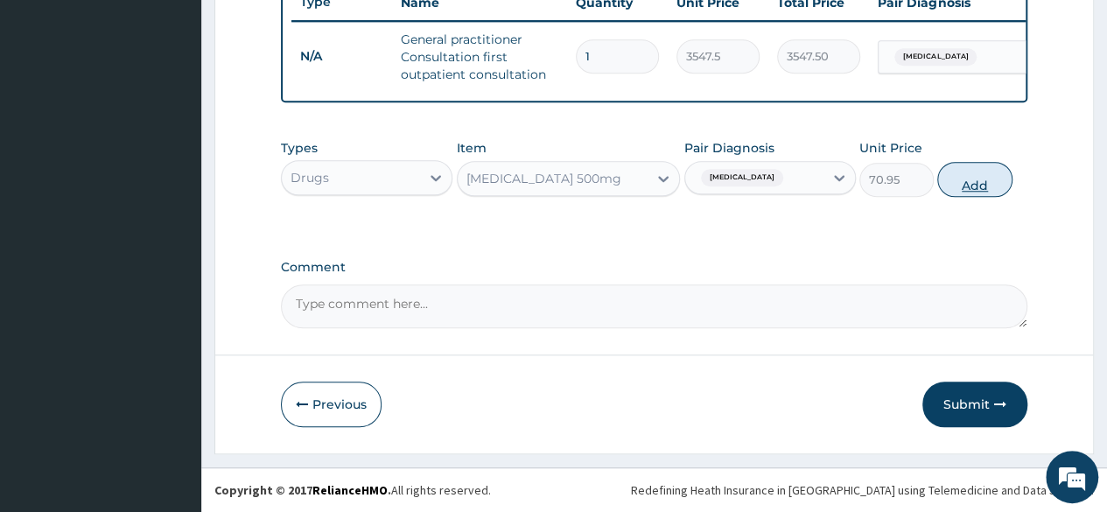
click at [985, 181] on button "Add" at bounding box center [974, 179] width 74 height 35
type input "0"
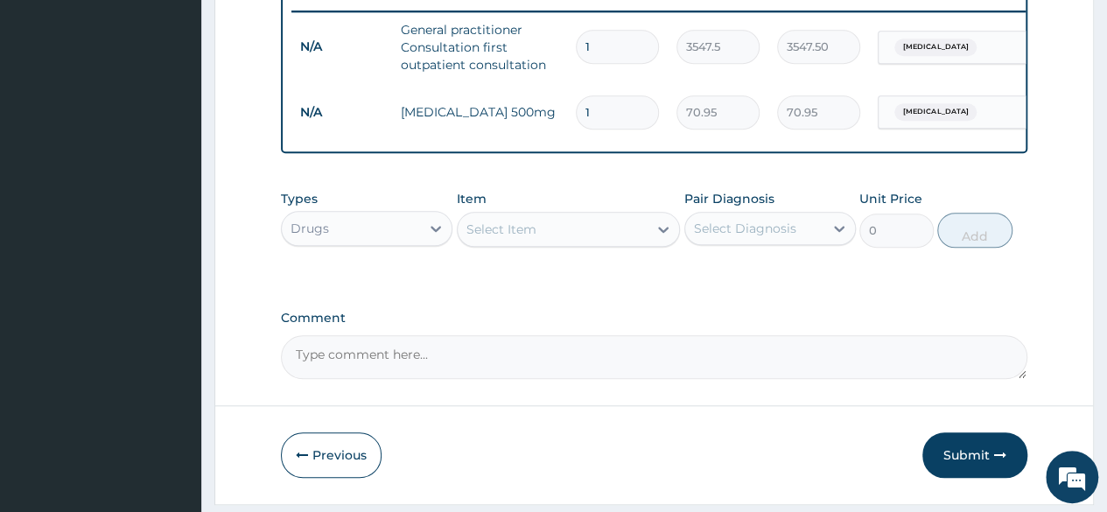
type input "15"
type input "1064.25"
type input "15"
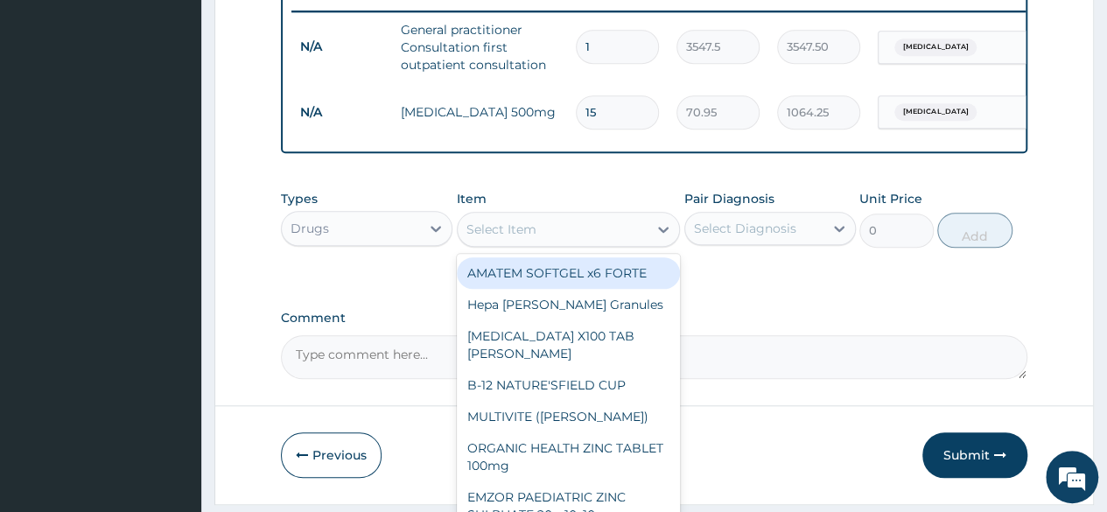
click at [571, 242] on div "Select Item" at bounding box center [553, 229] width 191 height 28
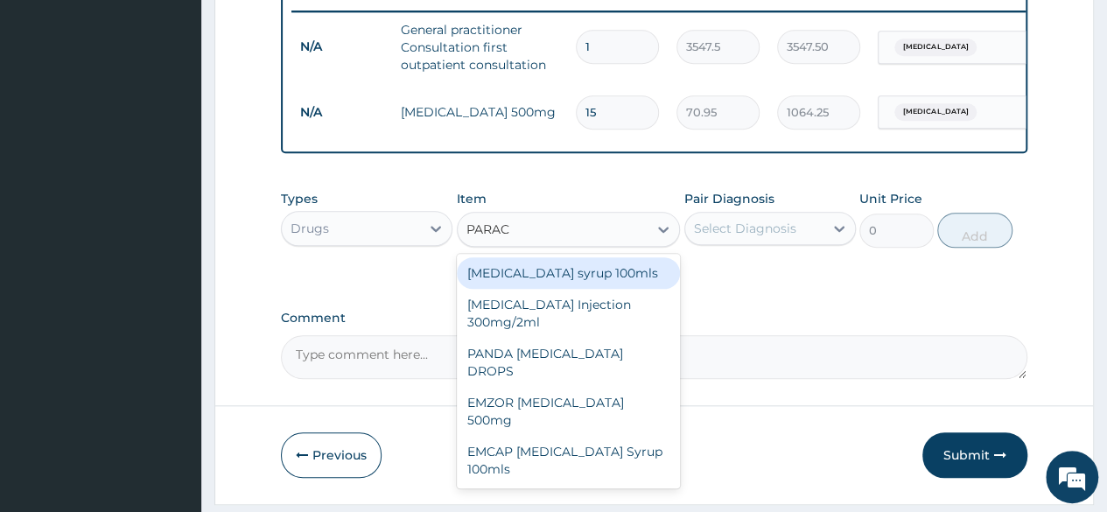
type input "PARACE"
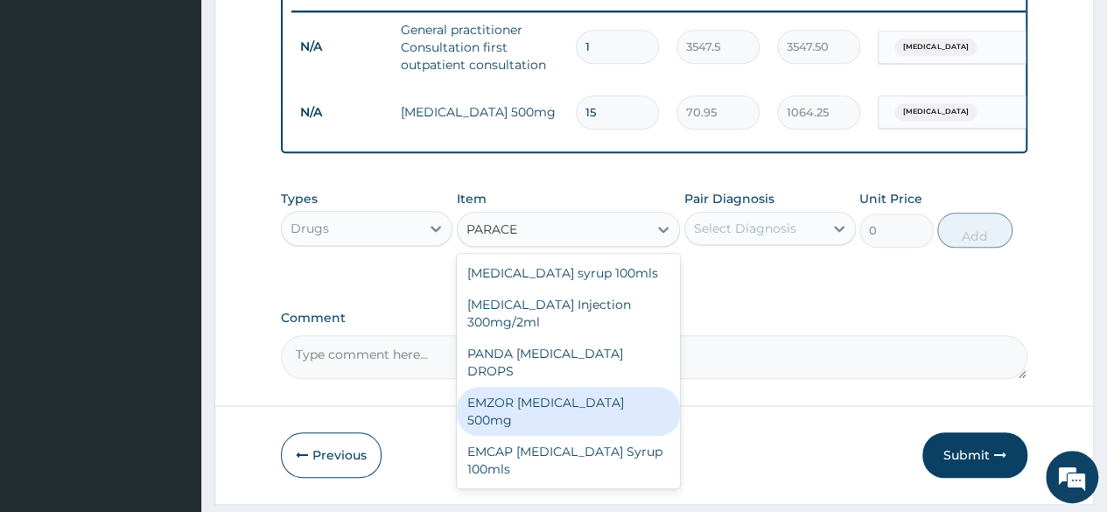
click at [636, 400] on div "EMZOR [MEDICAL_DATA] 500mg" at bounding box center [569, 411] width 224 height 49
type input "23.65"
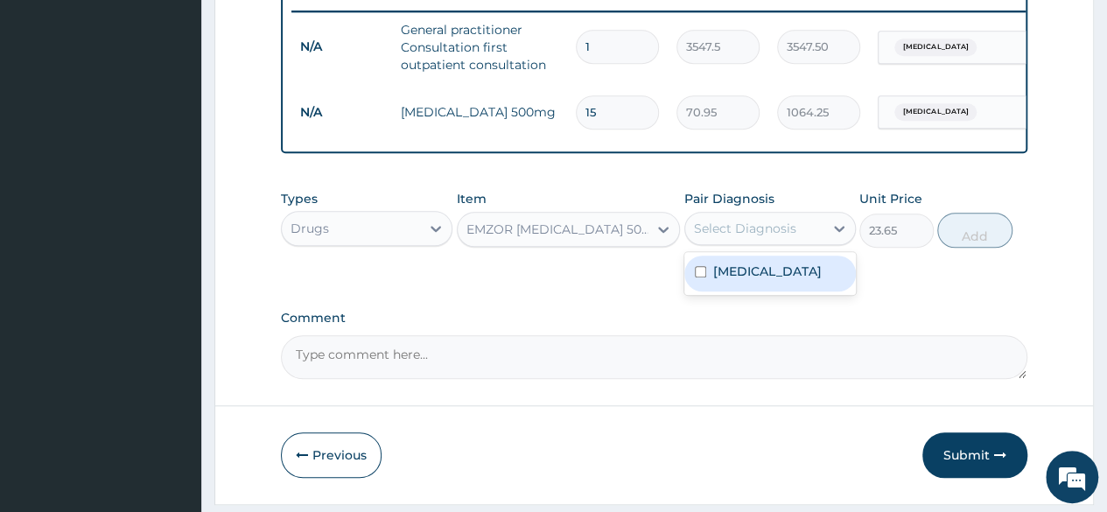
click at [772, 237] on div "Select Diagnosis" at bounding box center [745, 229] width 102 height 18
click at [751, 277] on label "[MEDICAL_DATA]" at bounding box center [767, 272] width 109 height 18
checkbox input "true"
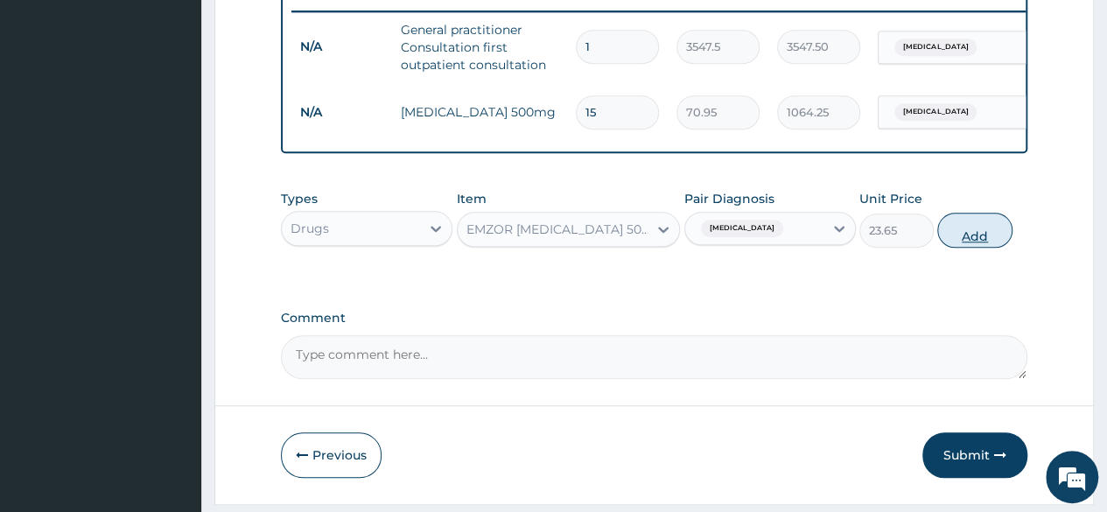
click at [980, 244] on button "Add" at bounding box center [974, 230] width 74 height 35
type input "0"
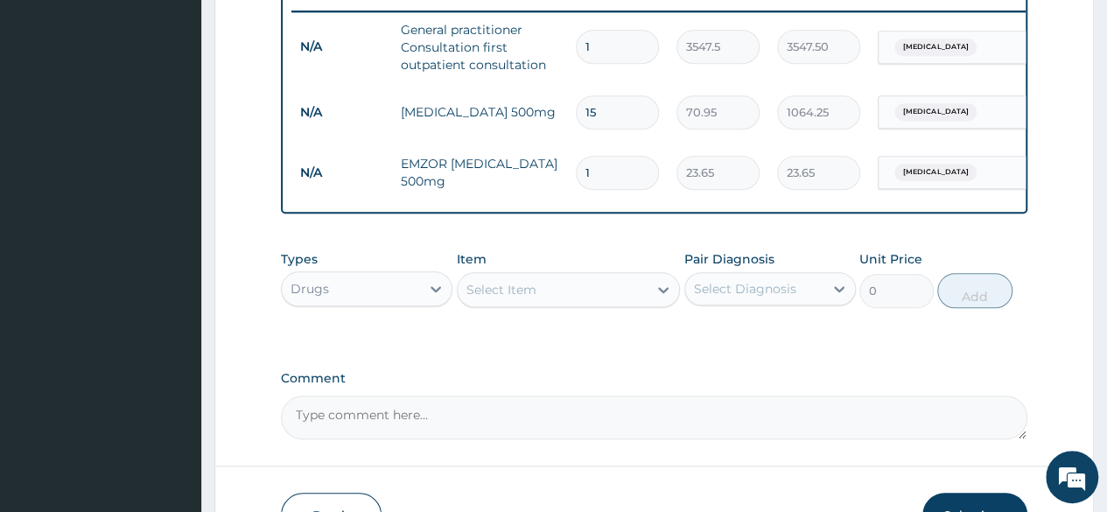
type input "0.00"
type input "5"
type input "118.25"
type input "5"
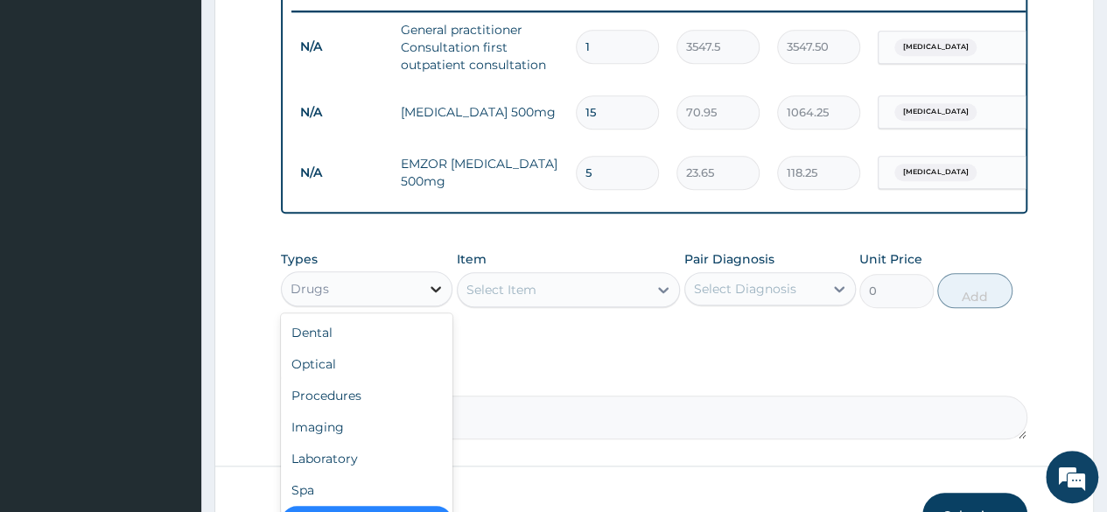
click at [424, 304] on div at bounding box center [436, 289] width 32 height 32
click at [368, 474] on div "Laboratory" at bounding box center [367, 459] width 172 height 32
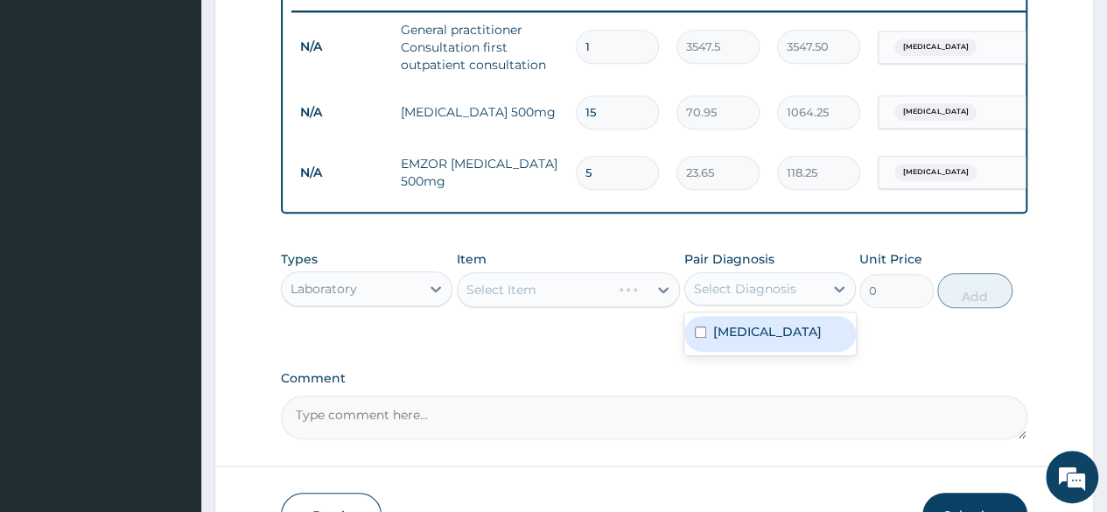
click at [796, 300] on div "Select Diagnosis" at bounding box center [754, 289] width 138 height 28
click at [745, 340] on label "Sepsis" at bounding box center [767, 332] width 109 height 18
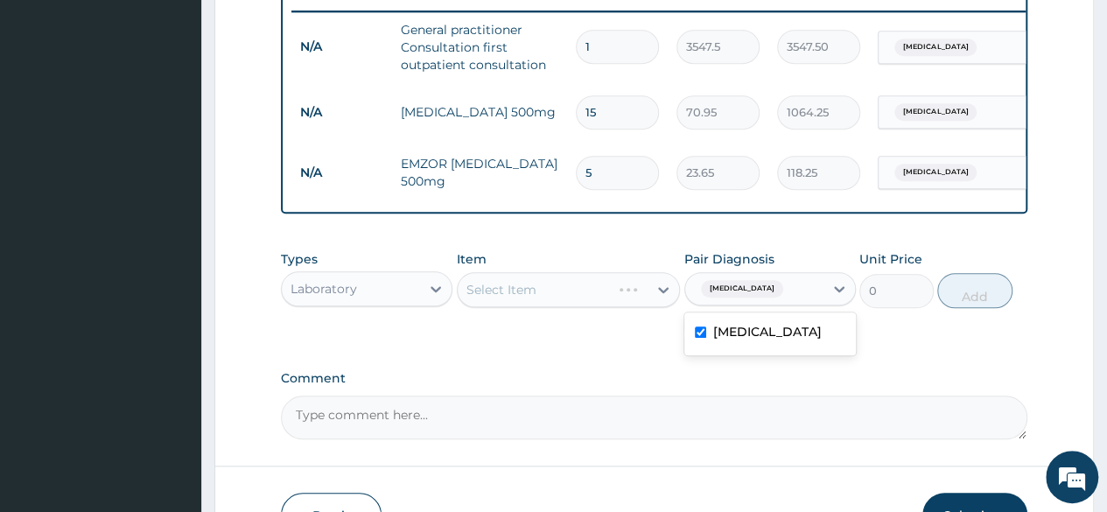
checkbox input "true"
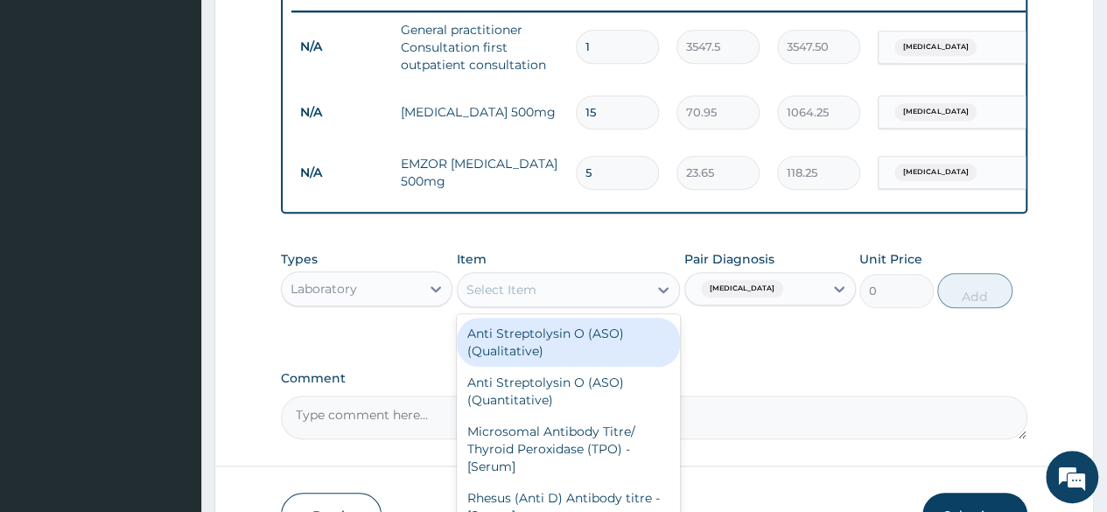
click at [610, 298] on div "Select Item" at bounding box center [553, 290] width 191 height 28
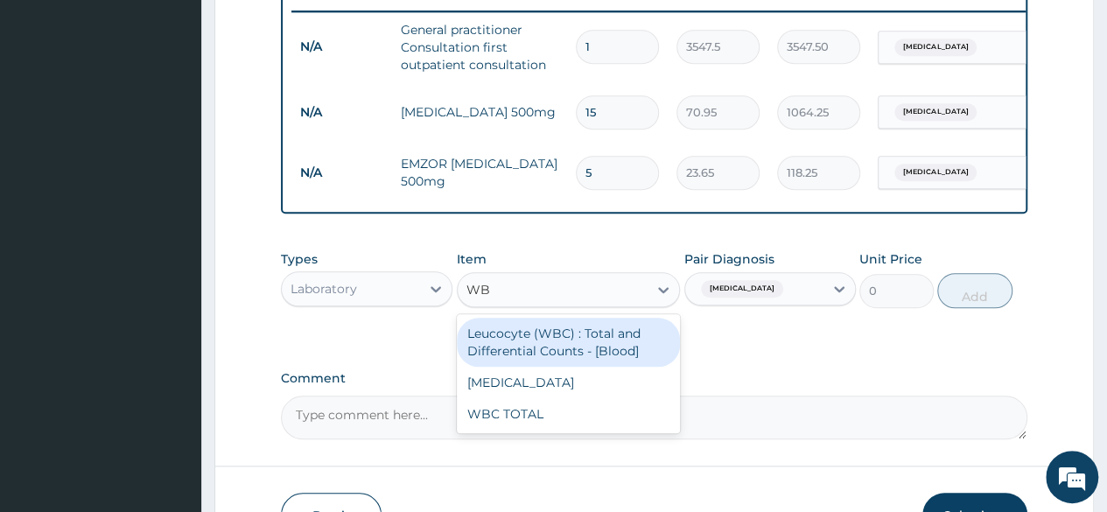
type input "WBC"
click at [574, 367] on div "Leucocyte (WBC) : Total and Differential Counts - [Blood]" at bounding box center [569, 342] width 224 height 49
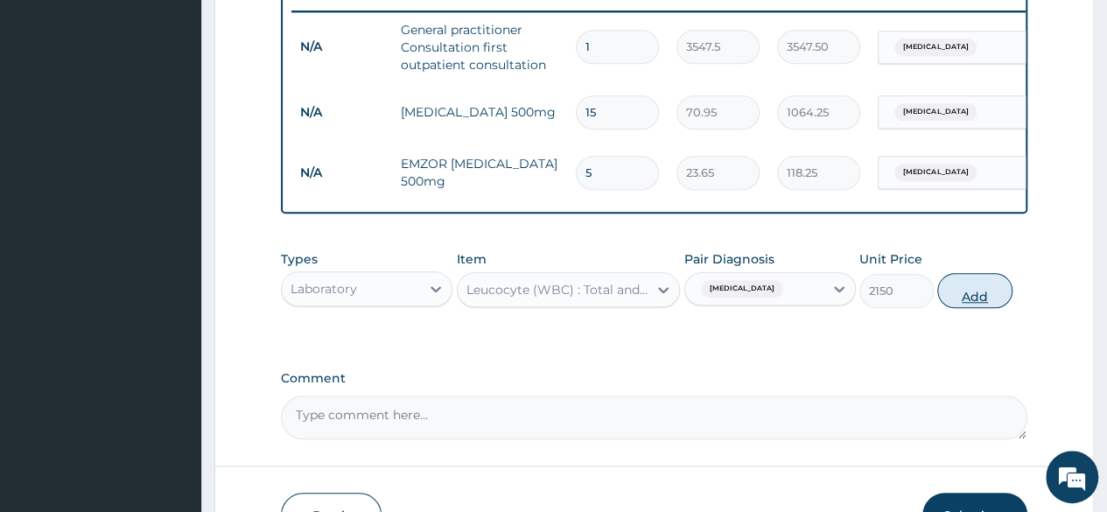
click at [982, 300] on button "Add" at bounding box center [974, 290] width 74 height 35
type input "0"
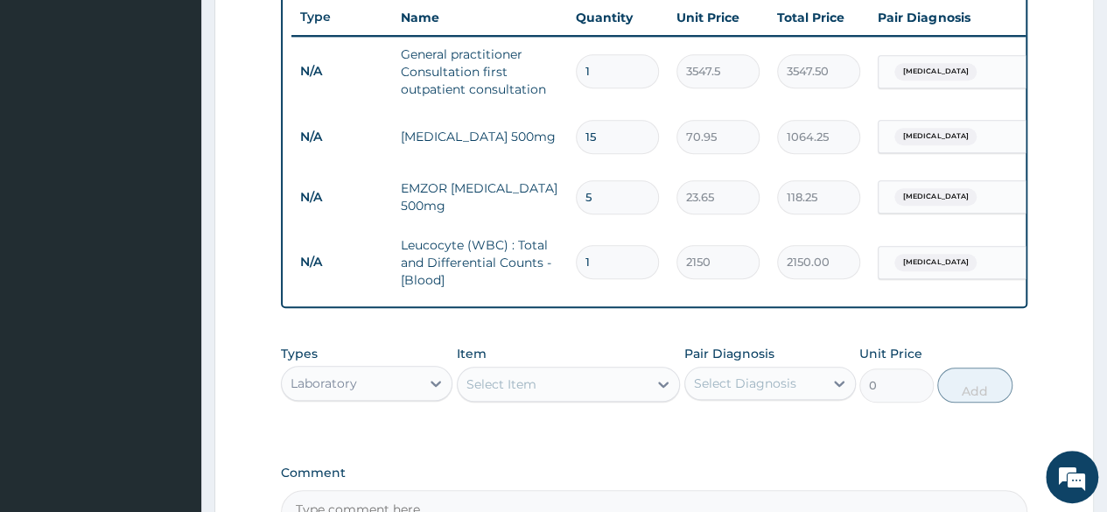
scroll to position [878, 0]
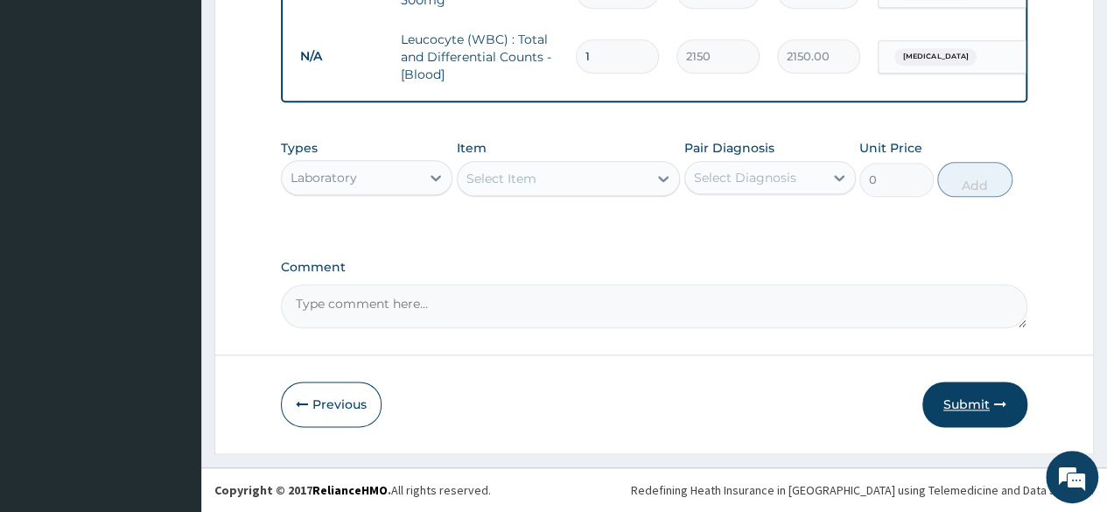
click at [989, 403] on button "Submit" at bounding box center [974, 405] width 105 height 46
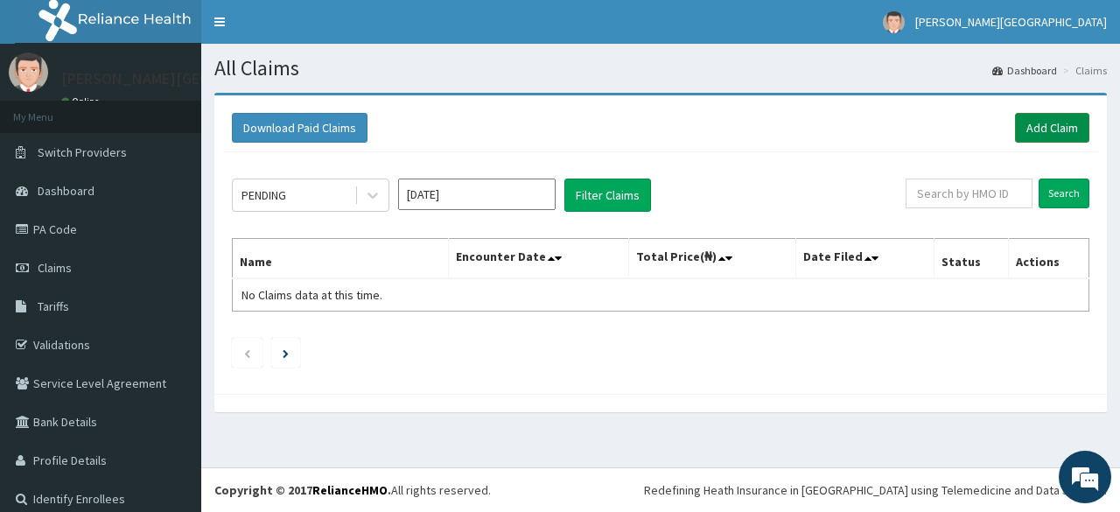
click at [1058, 132] on link "Add Claim" at bounding box center [1052, 128] width 74 height 30
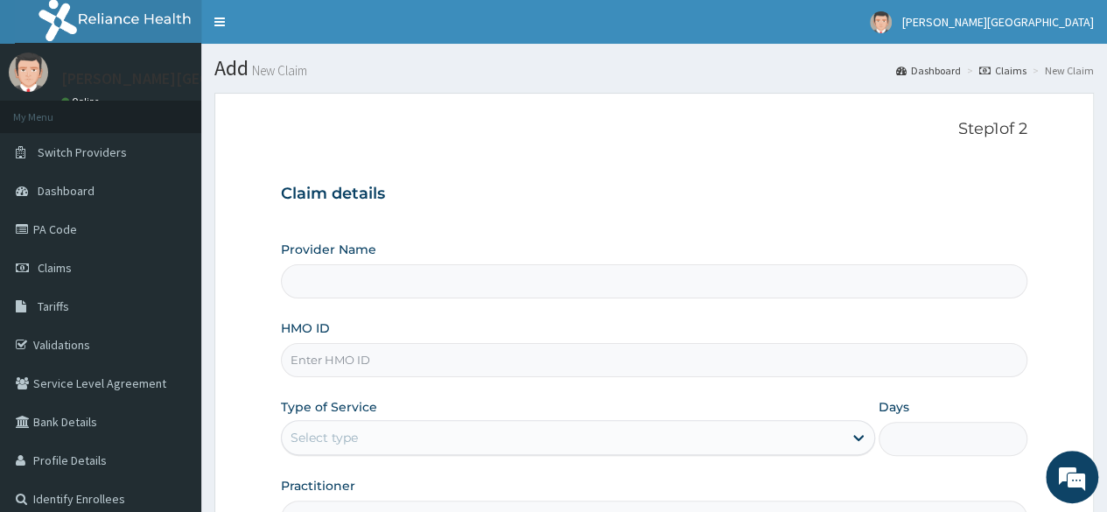
type input "[PERSON_NAME] PREMIERE HOSPITAL"
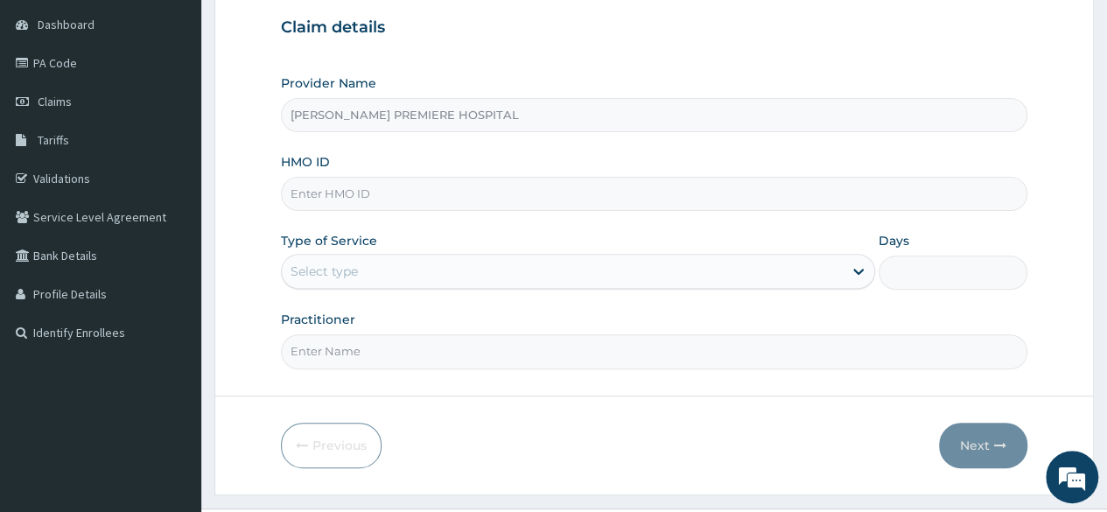
scroll to position [175, 0]
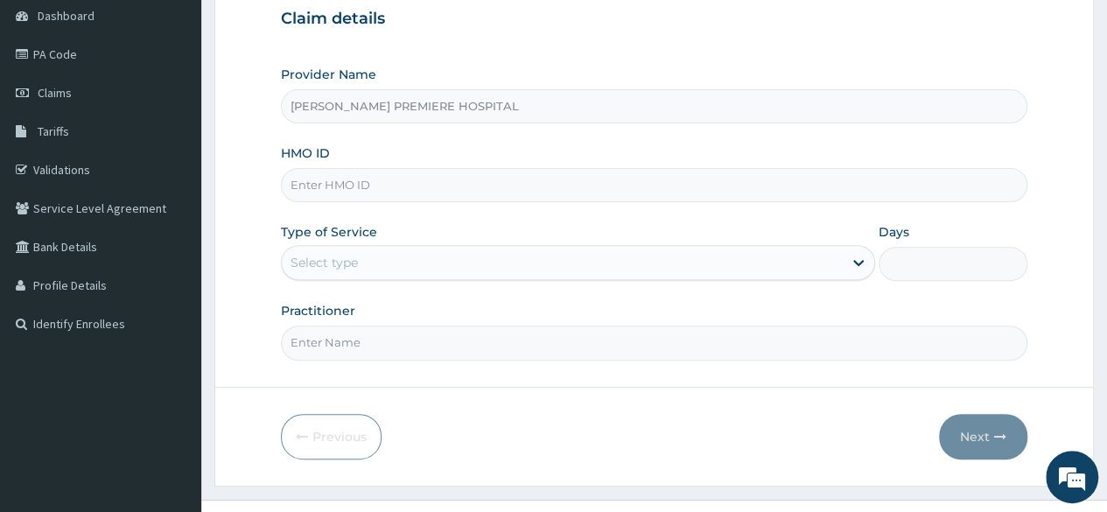
click at [368, 186] on input "HMO ID" at bounding box center [654, 185] width 746 height 34
paste input "EOI/10002/A"
type input "EOI/10002/A"
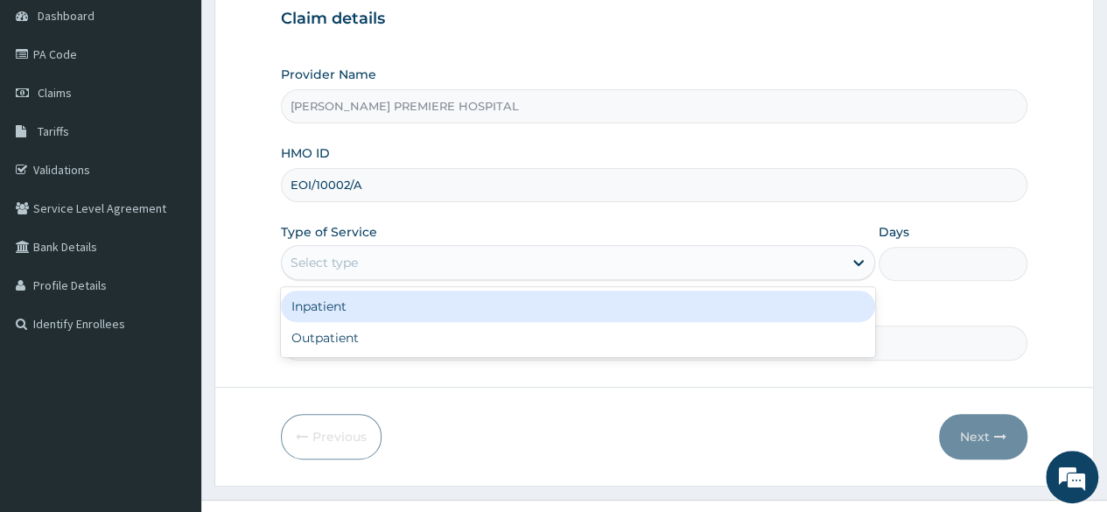
click at [403, 260] on div "Select type" at bounding box center [562, 263] width 561 height 28
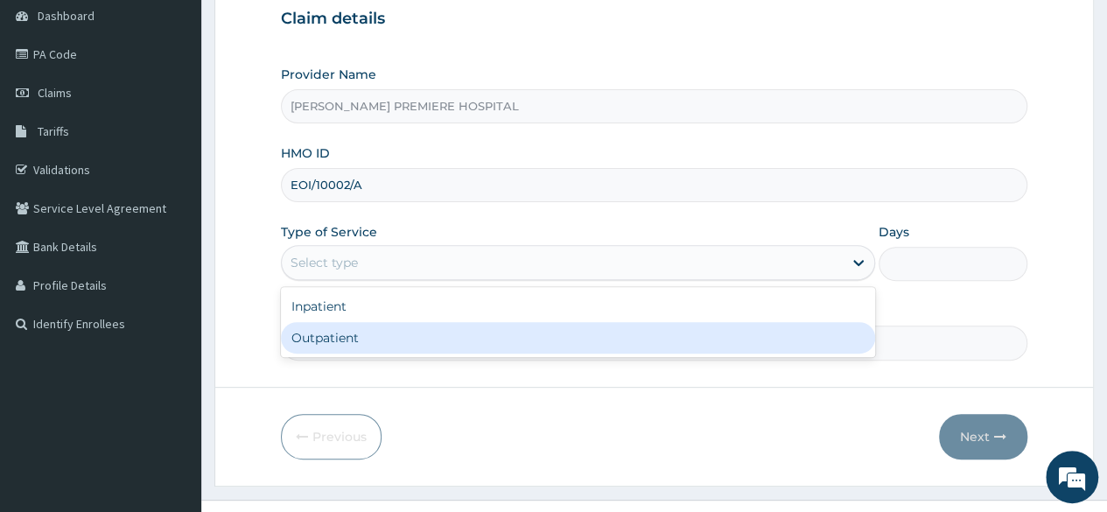
click at [389, 337] on div "Outpatient" at bounding box center [578, 338] width 594 height 32
type input "1"
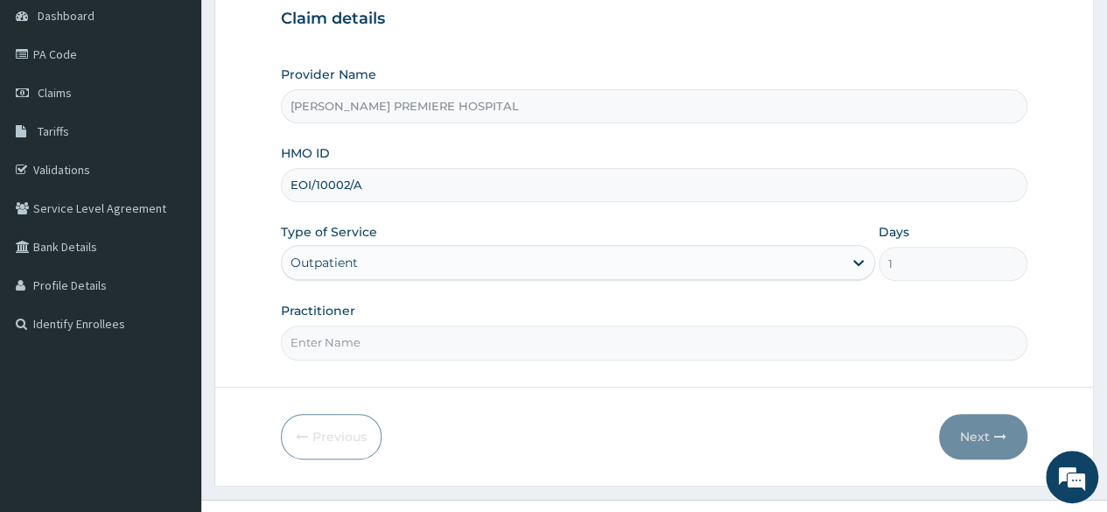
click at [574, 344] on input "Practitioner" at bounding box center [654, 343] width 746 height 34
type input "[PERSON_NAME]"
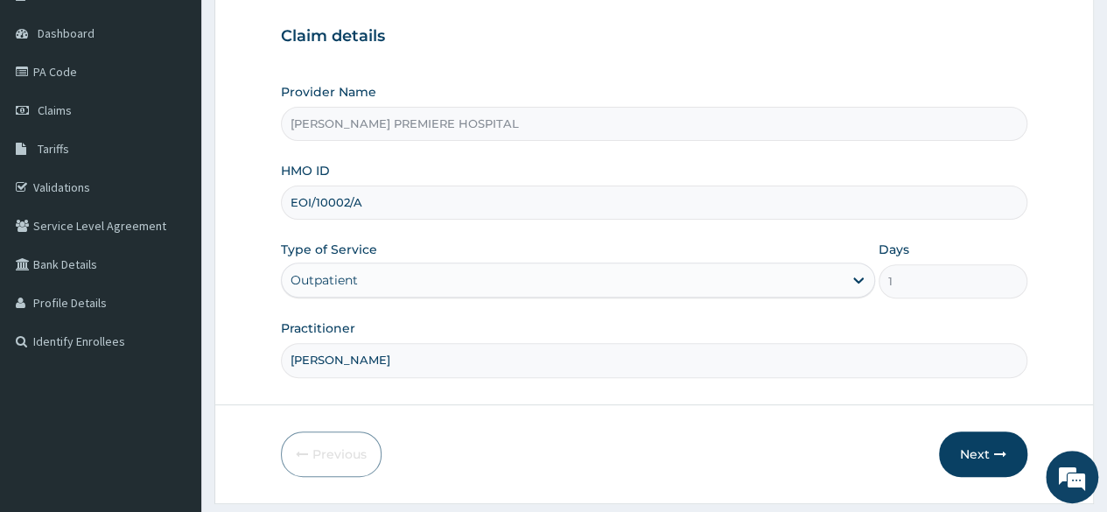
scroll to position [175, 0]
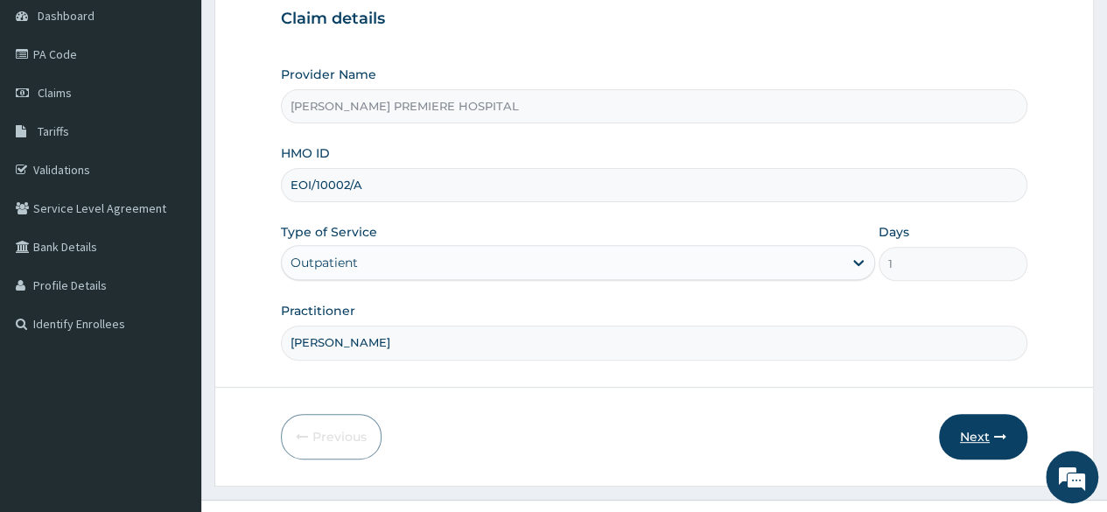
click at [989, 427] on button "Next" at bounding box center [983, 437] width 88 height 46
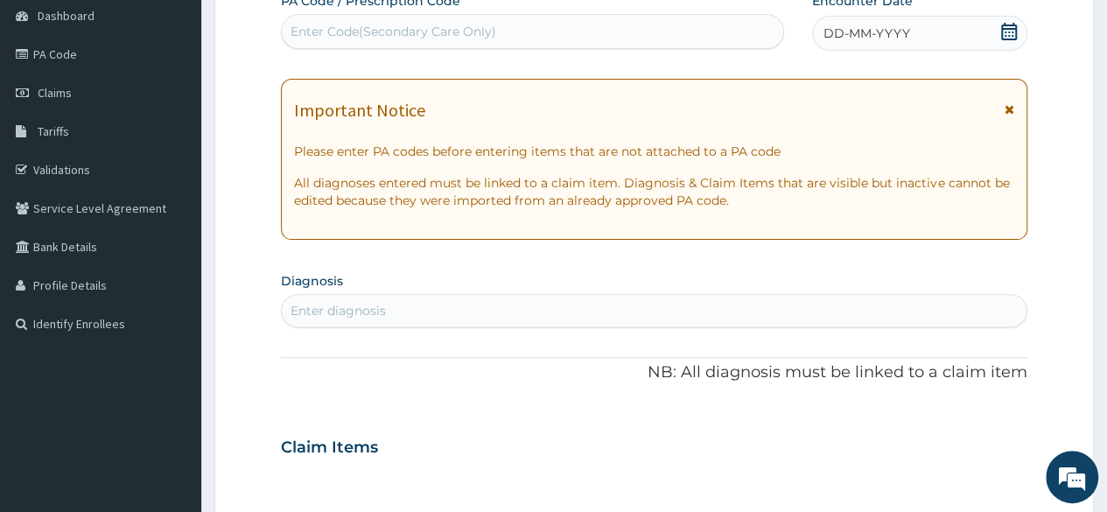
click at [1006, 34] on icon at bounding box center [1009, 32] width 16 height 18
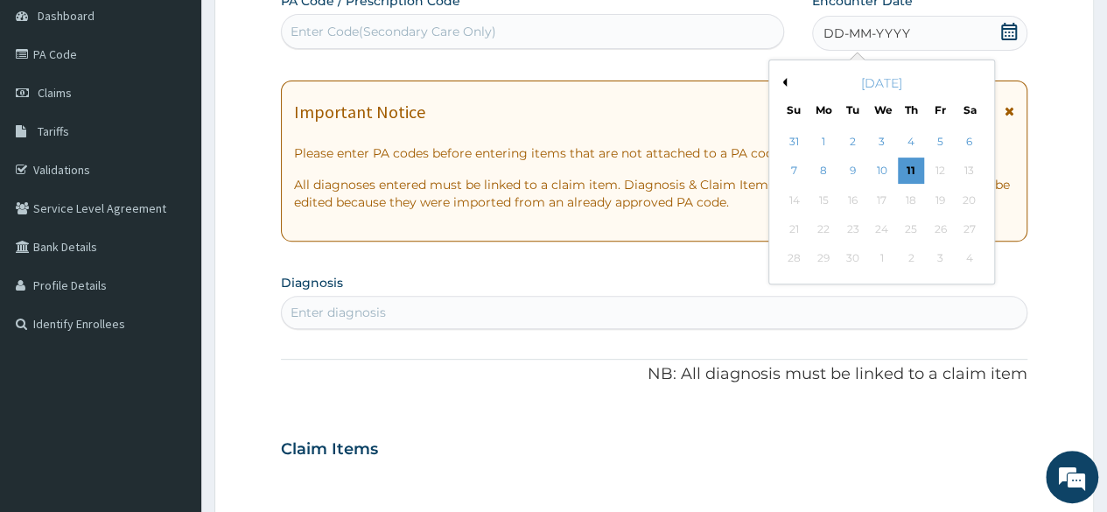
click at [783, 83] on button "Previous Month" at bounding box center [782, 82] width 9 height 9
click at [855, 176] on div "5" at bounding box center [852, 171] width 26 height 26
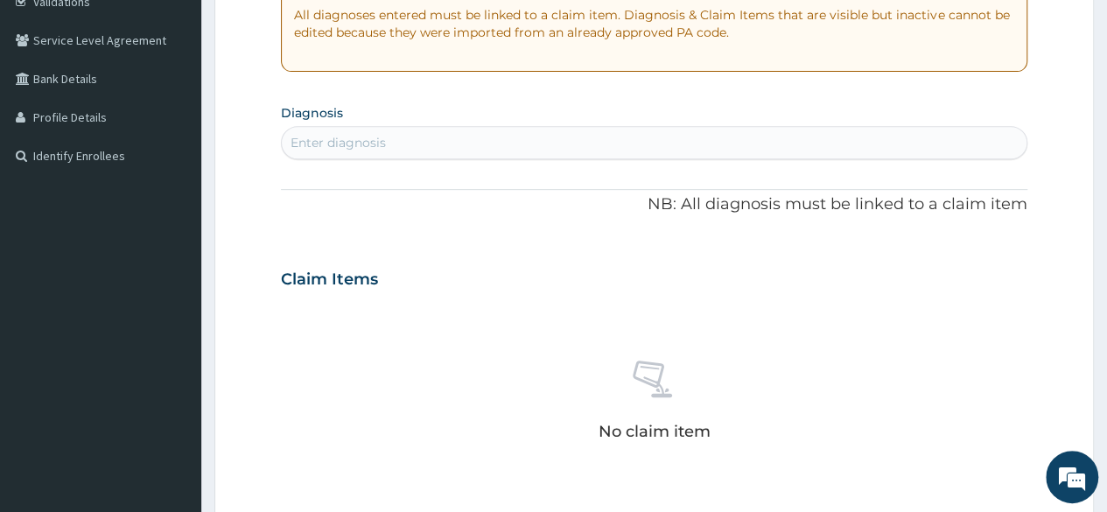
scroll to position [350, 0]
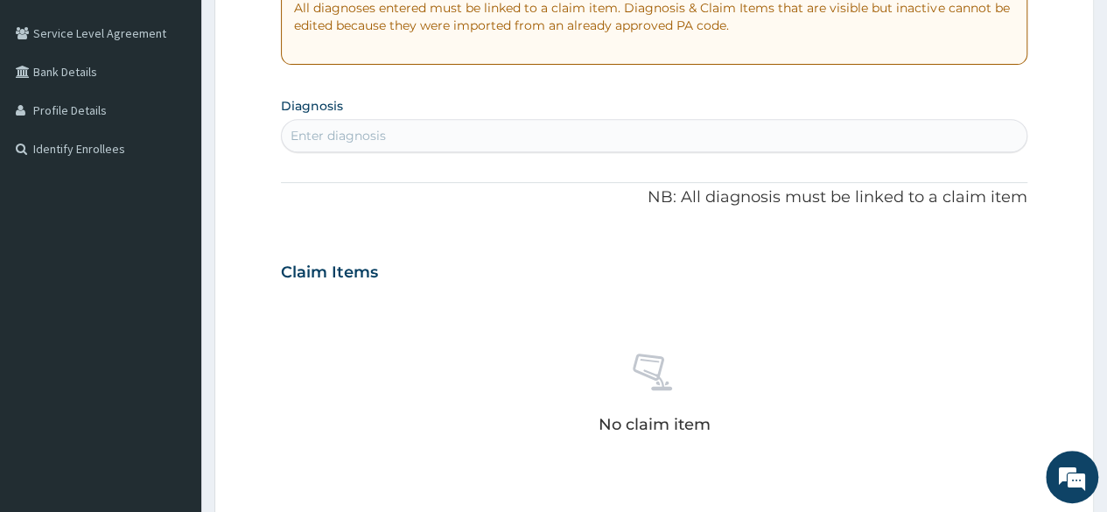
click at [800, 136] on div "Enter diagnosis" at bounding box center [654, 136] width 745 height 28
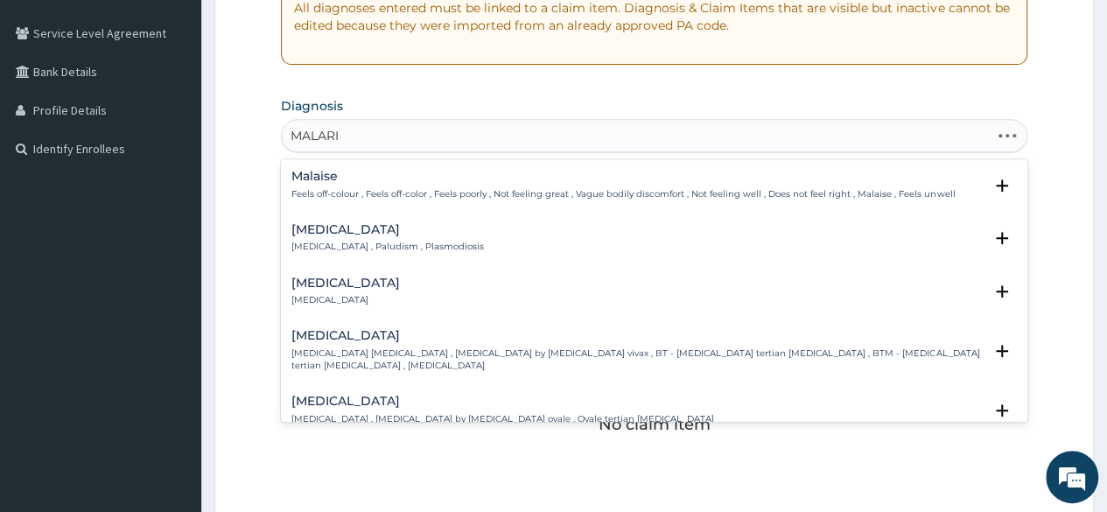
type input "MALARIA"
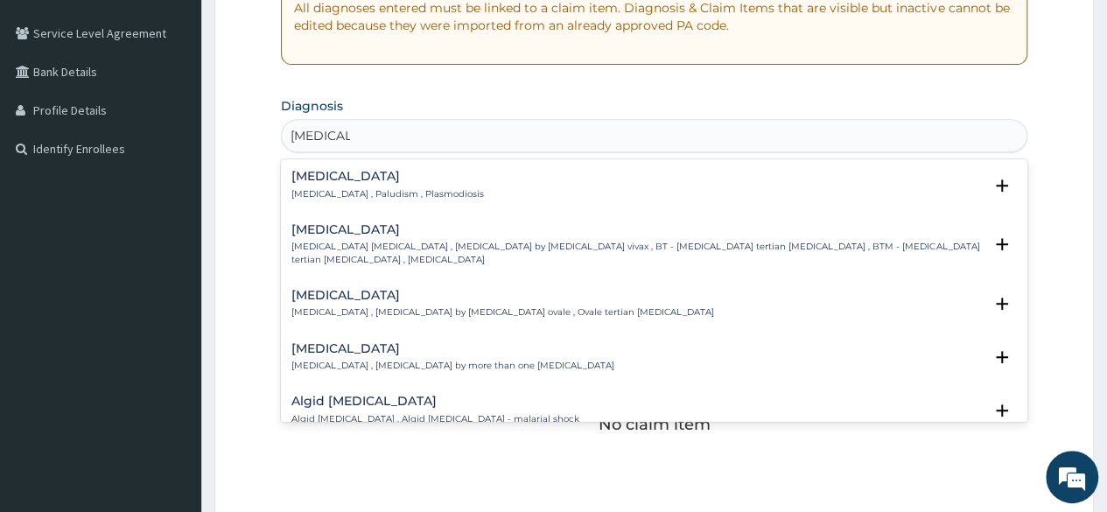
click at [359, 185] on div "Malaria Malaria , Paludism , Plasmodiosis" at bounding box center [387, 185] width 193 height 31
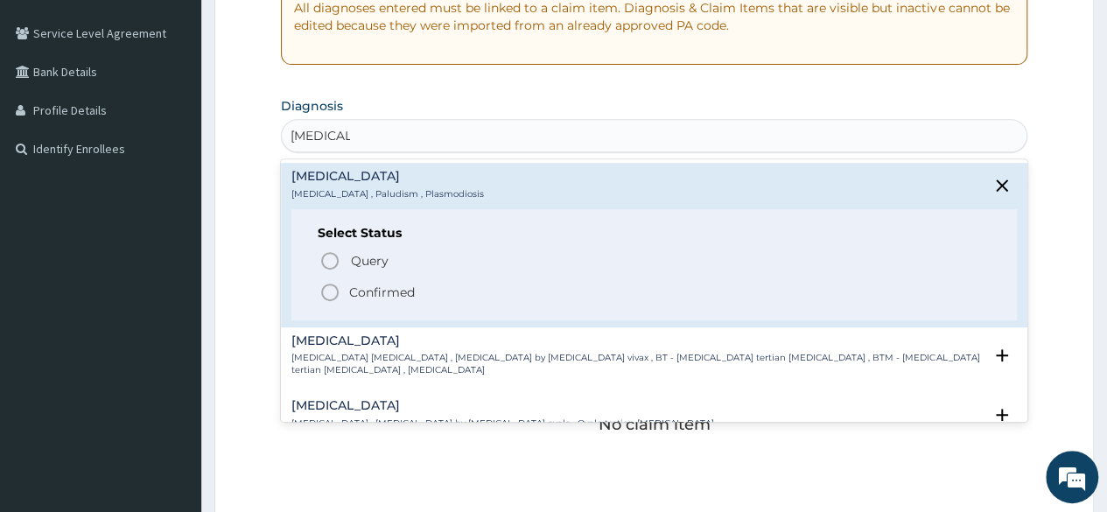
click at [378, 286] on p "Confirmed" at bounding box center [382, 293] width 66 height 18
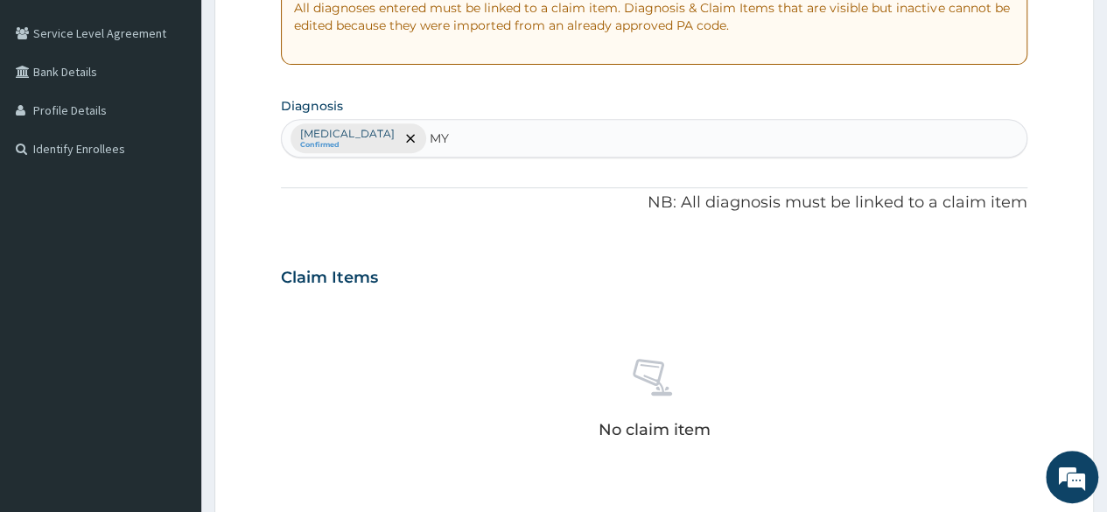
type input "MYA"
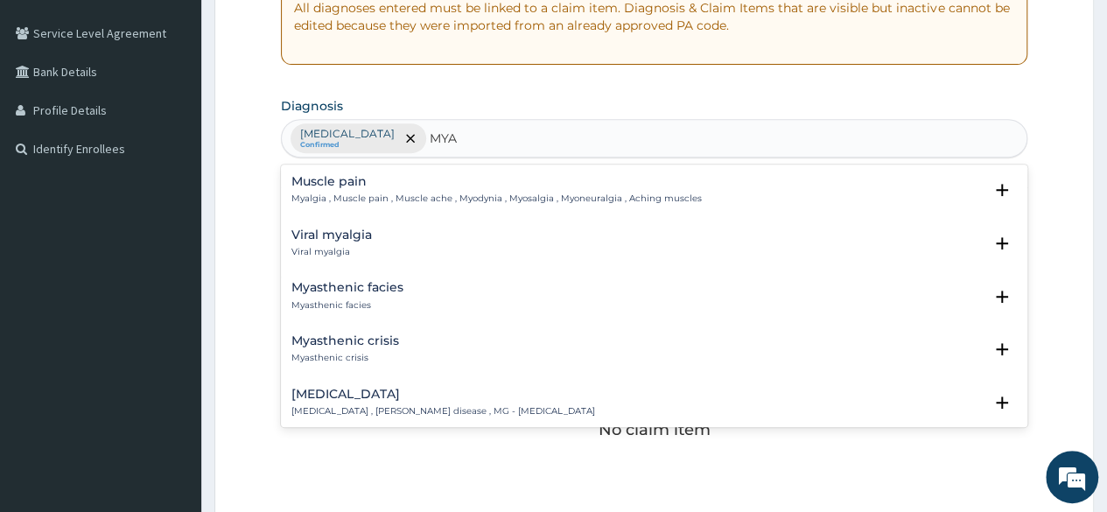
click at [324, 179] on h4 "Muscle pain" at bounding box center [496, 181] width 410 height 13
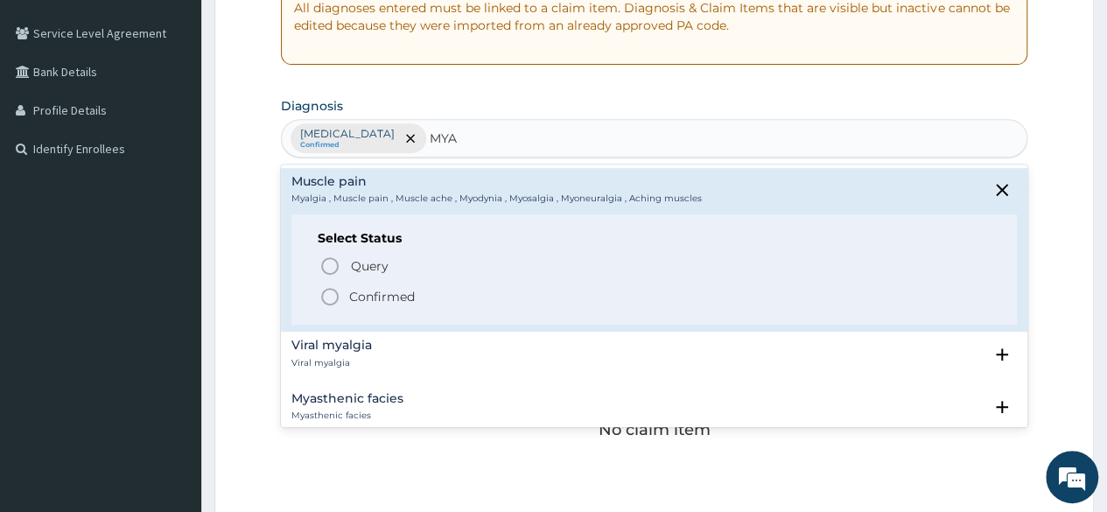
click at [388, 295] on p "Confirmed" at bounding box center [382, 297] width 66 height 18
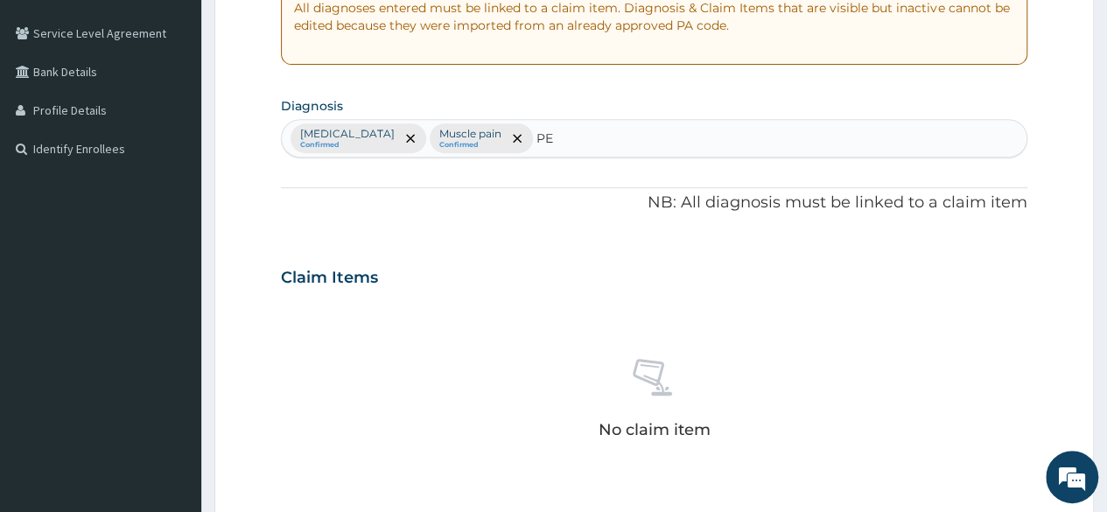
type input "PEP"
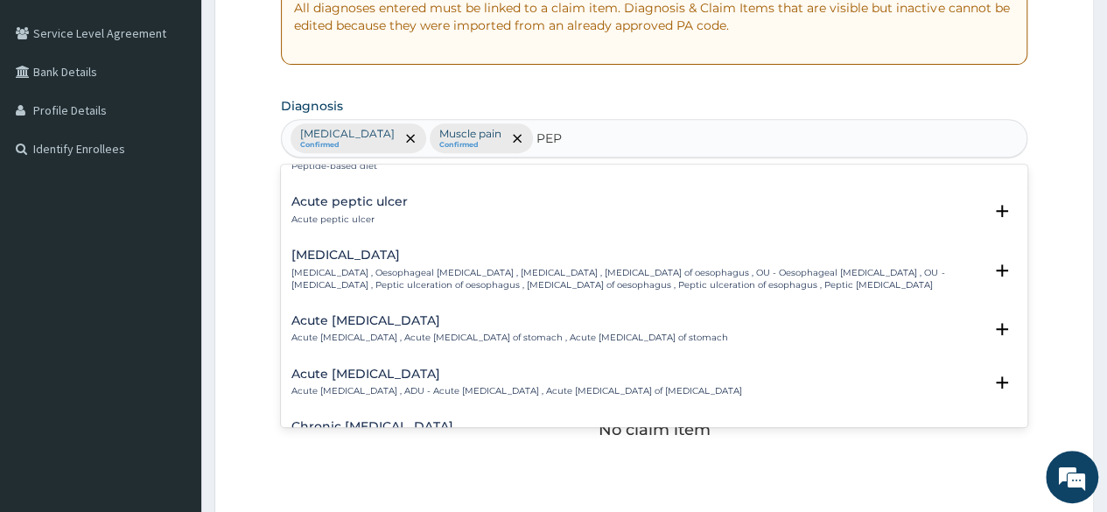
scroll to position [263, 0]
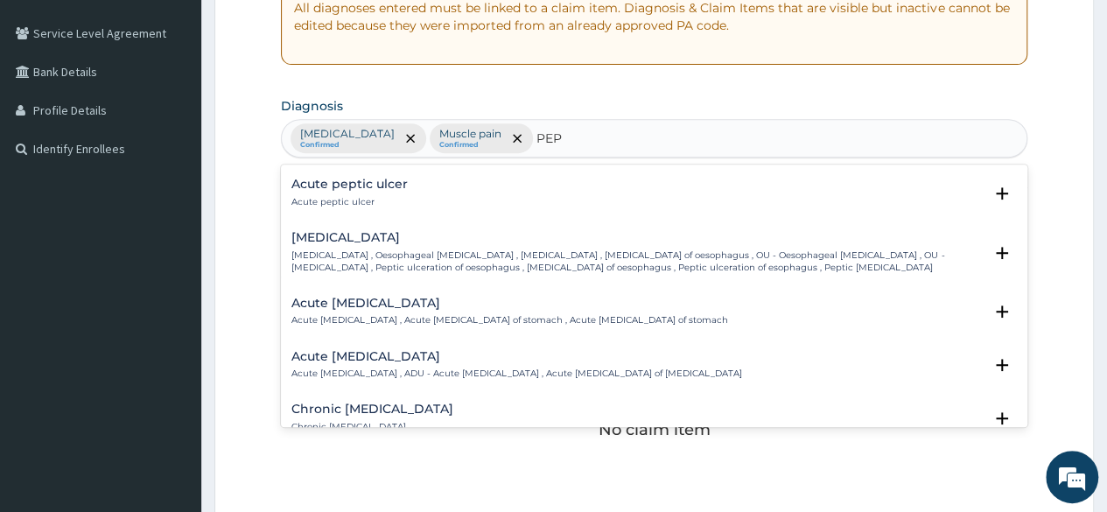
click at [383, 179] on h4 "Acute peptic ulcer" at bounding box center [349, 184] width 116 height 13
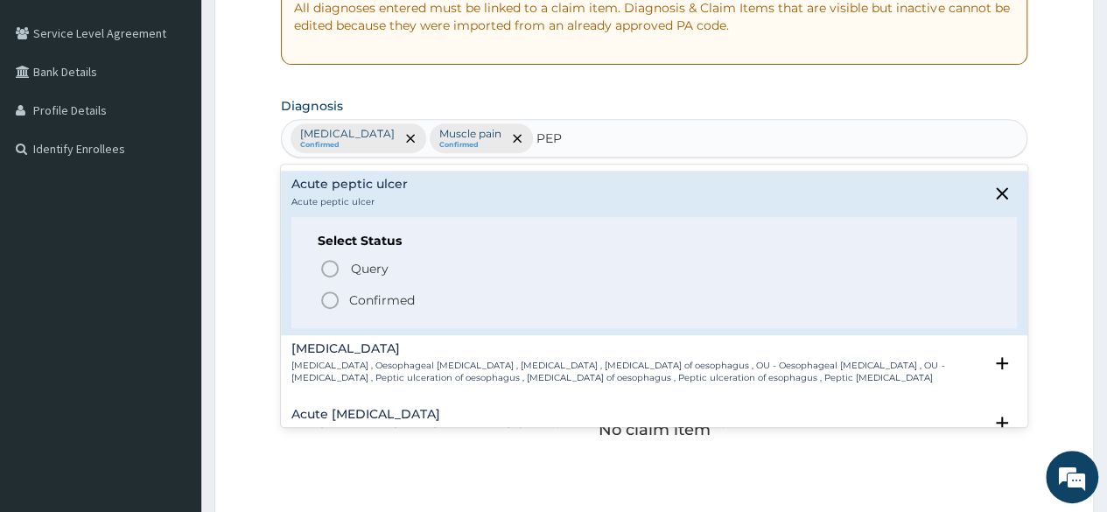
click at [380, 305] on p "Confirmed" at bounding box center [382, 300] width 66 height 18
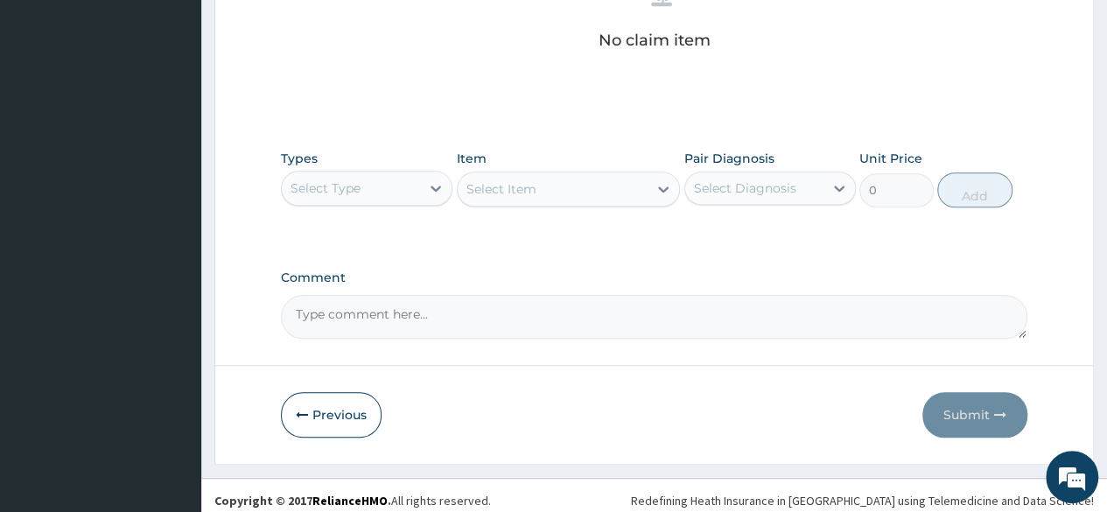
scroll to position [746, 0]
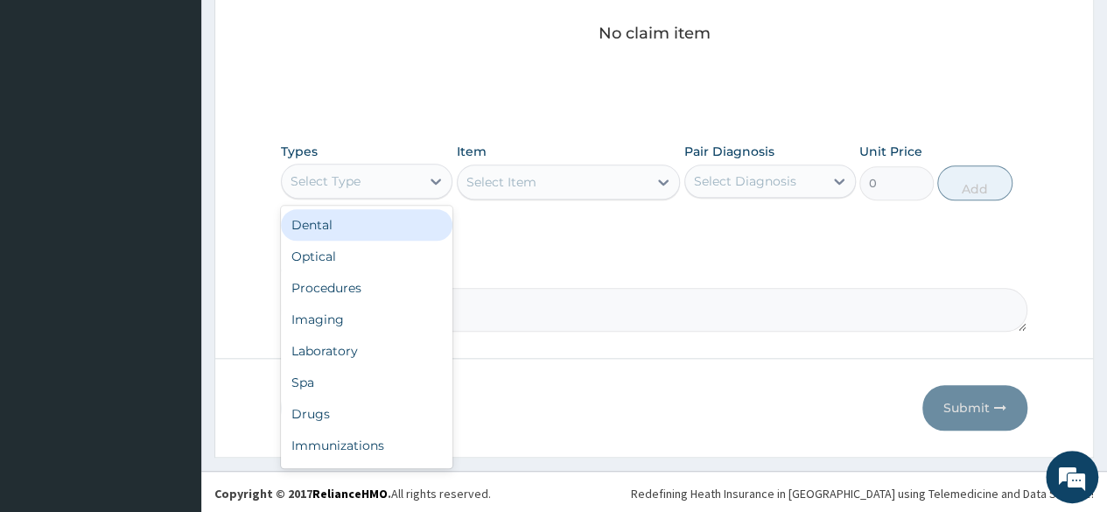
click at [397, 175] on div "Select Type" at bounding box center [351, 181] width 138 height 28
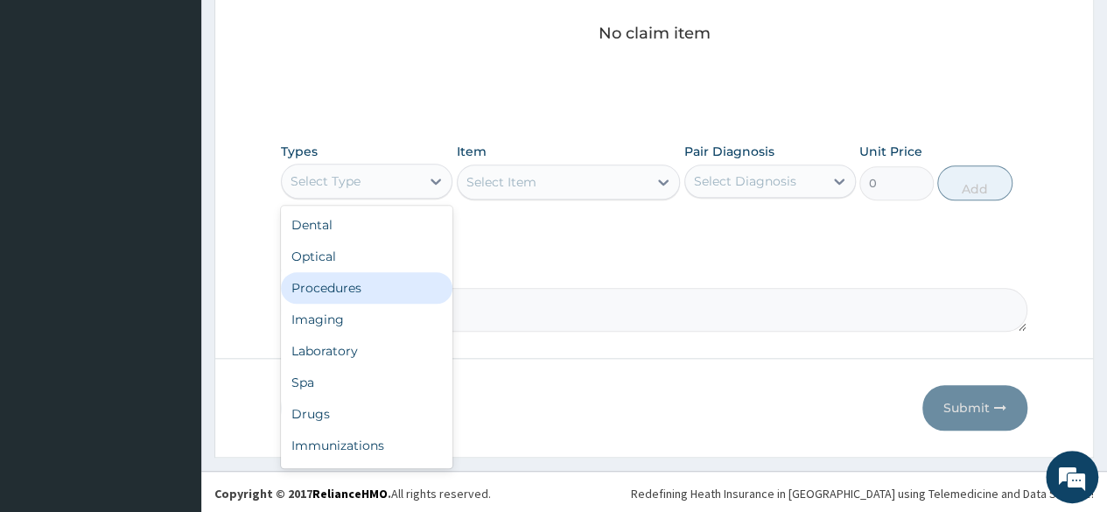
click at [348, 286] on div "Procedures" at bounding box center [367, 288] width 172 height 32
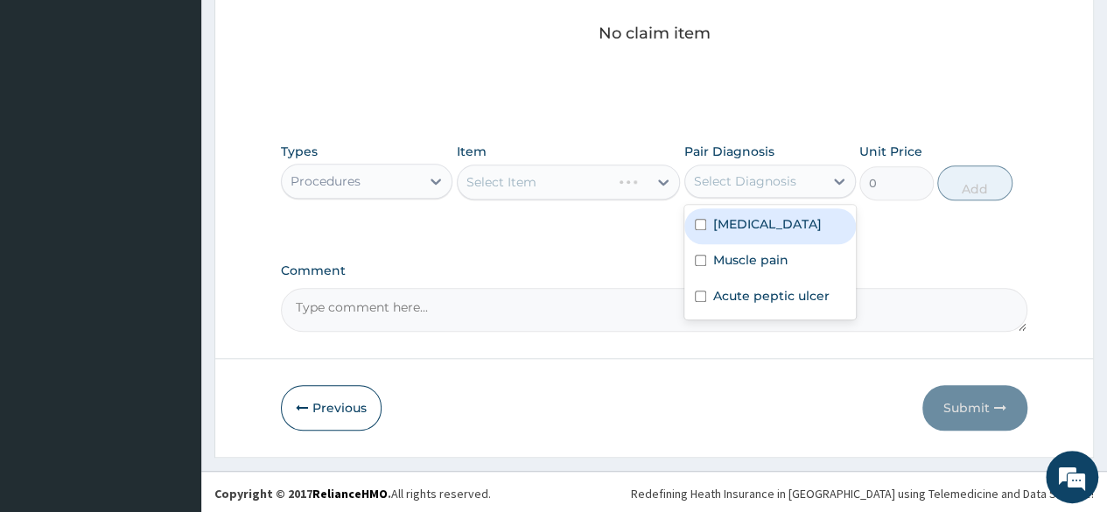
click at [774, 182] on div "Select Diagnosis" at bounding box center [745, 181] width 102 height 18
click at [770, 232] on div "[MEDICAL_DATA]" at bounding box center [770, 226] width 172 height 36
checkbox input "true"
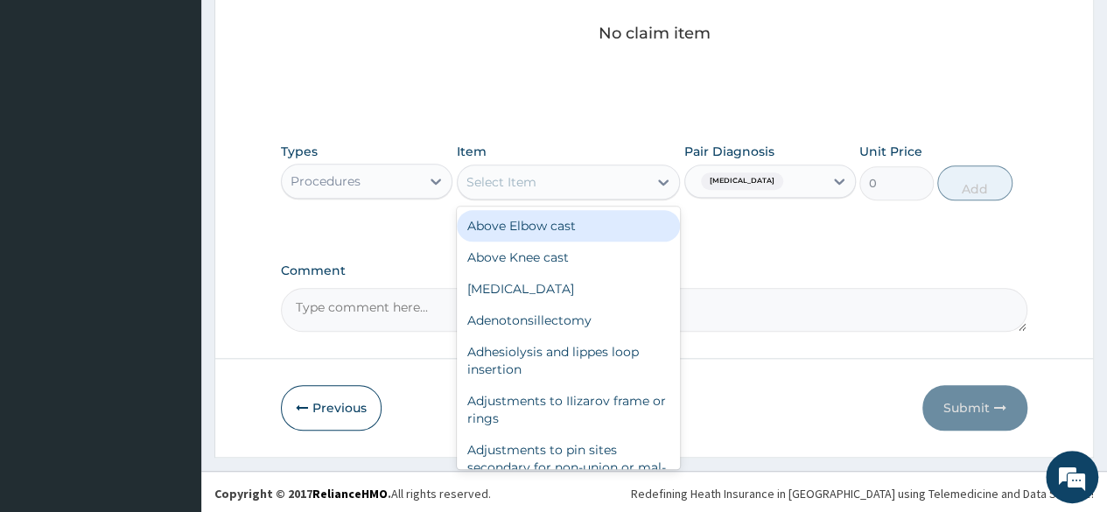
click at [596, 181] on div "Select Item" at bounding box center [553, 182] width 191 height 28
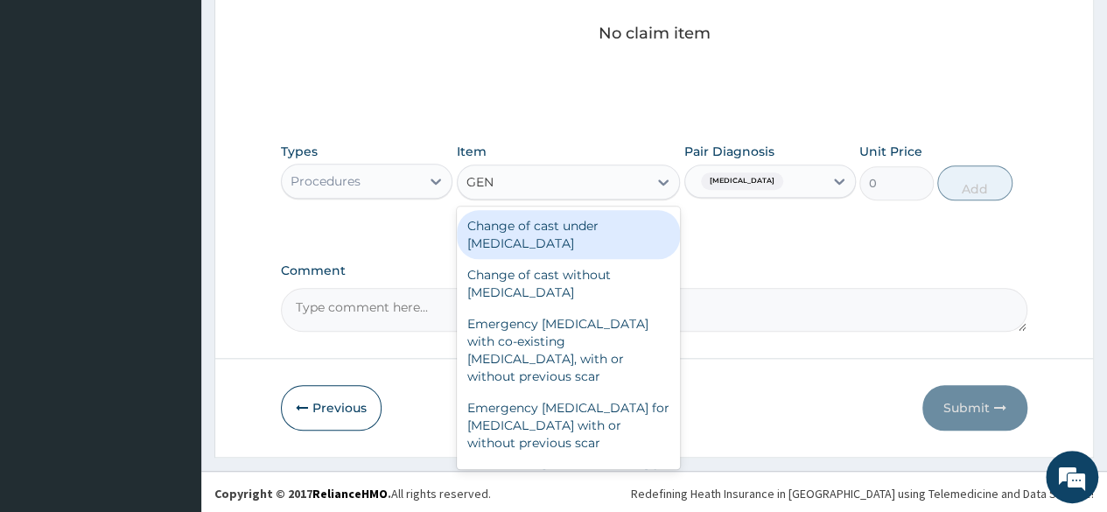
type input "GENE"
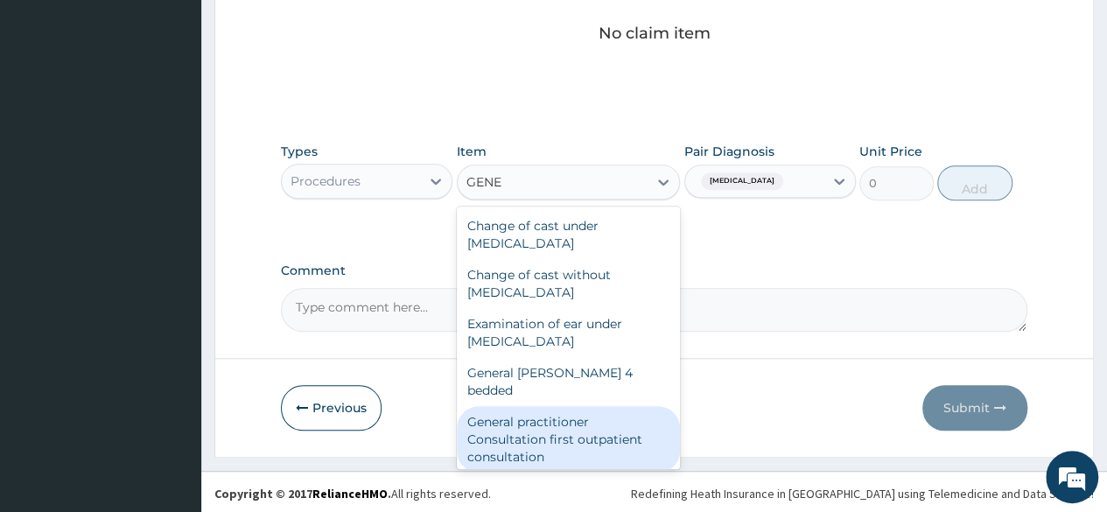
click at [570, 427] on div "General practitioner Consultation first outpatient consultation" at bounding box center [569, 439] width 224 height 67
type input "3547.5"
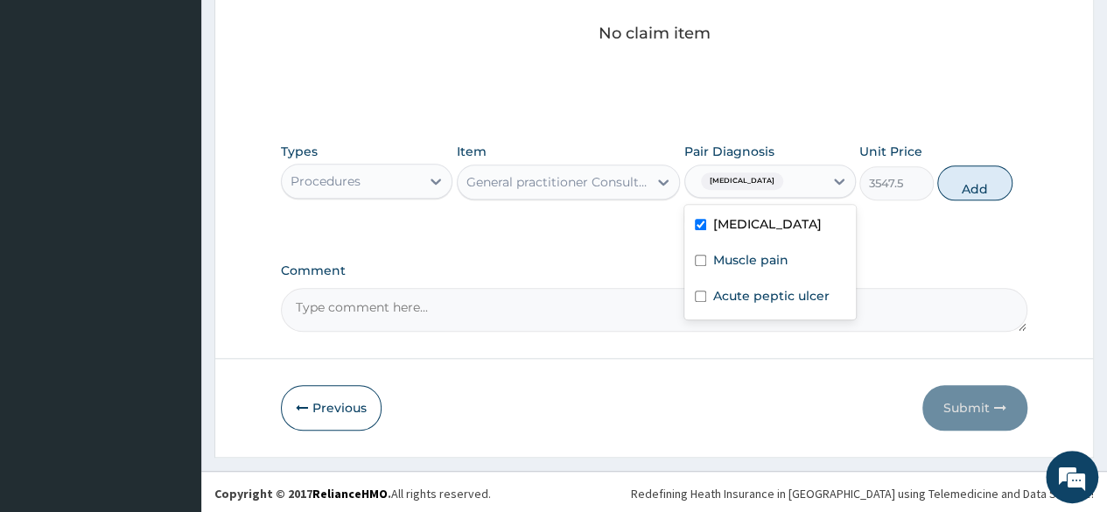
click at [763, 183] on div "Malaria" at bounding box center [754, 181] width 138 height 30
click at [753, 258] on label "Muscle pain" at bounding box center [750, 260] width 75 height 18
checkbox input "true"
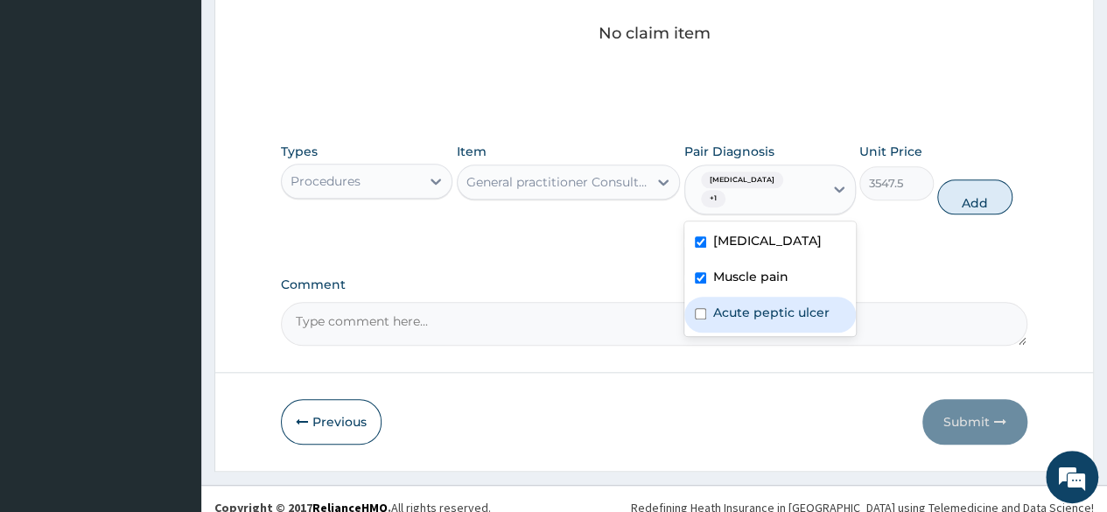
click at [751, 304] on label "Acute peptic ulcer" at bounding box center [771, 313] width 116 height 18
checkbox input "true"
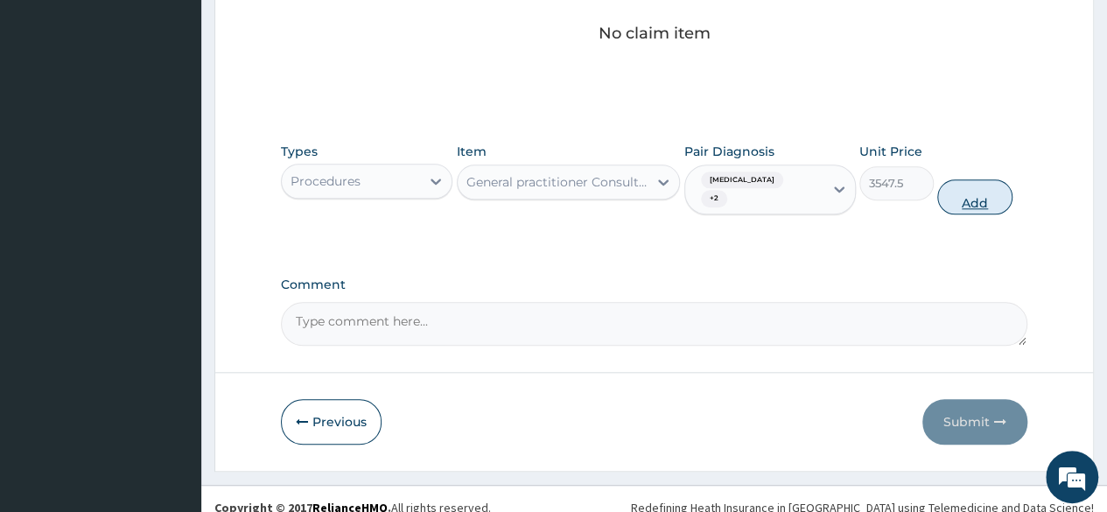
click at [980, 181] on button "Add" at bounding box center [974, 196] width 74 height 35
type input "0"
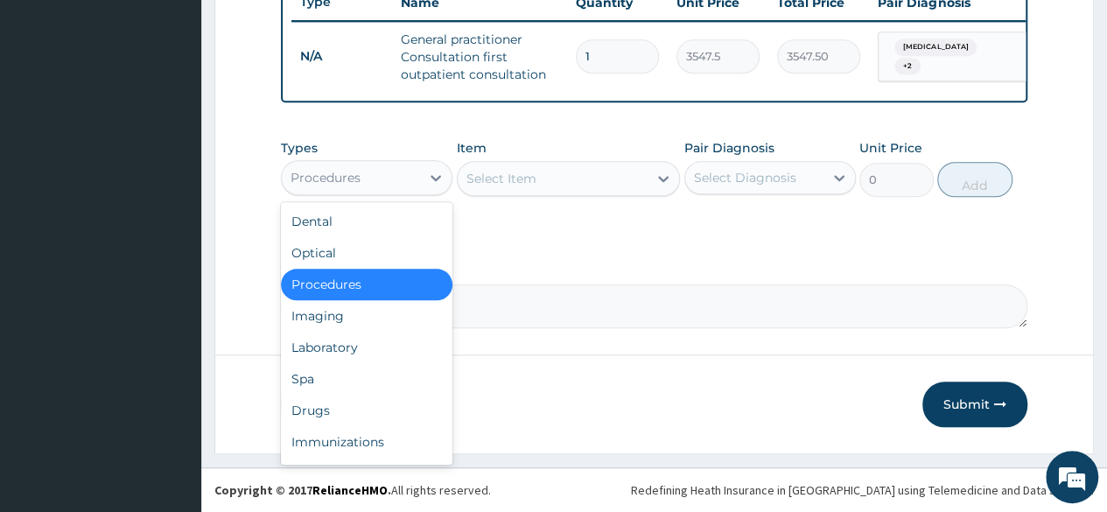
click at [401, 179] on div "Procedures" at bounding box center [351, 178] width 138 height 28
click at [325, 351] on div "Laboratory" at bounding box center [367, 348] width 172 height 32
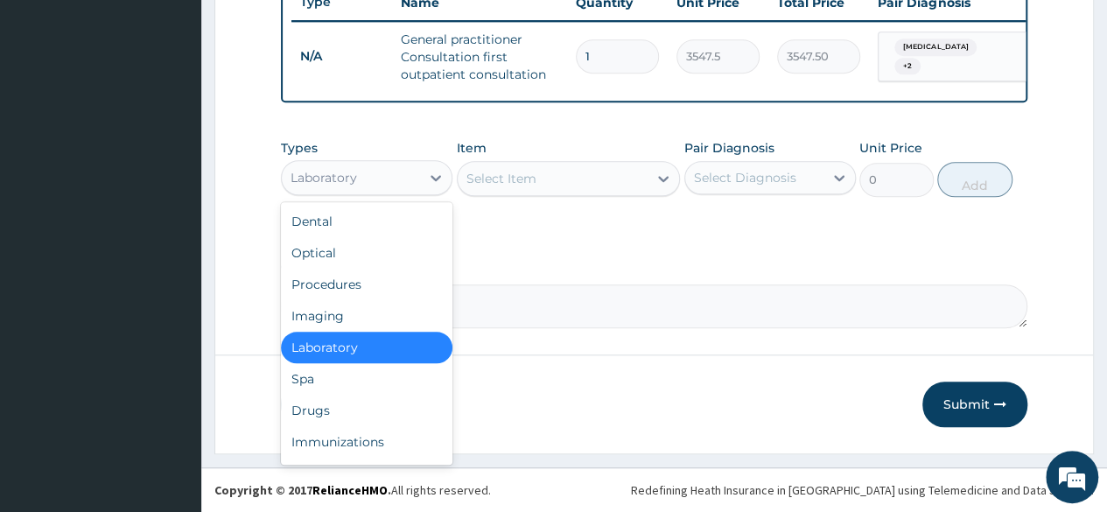
click at [369, 172] on div "Laboratory" at bounding box center [351, 178] width 138 height 28
click at [315, 410] on div "Drugs" at bounding box center [367, 411] width 172 height 32
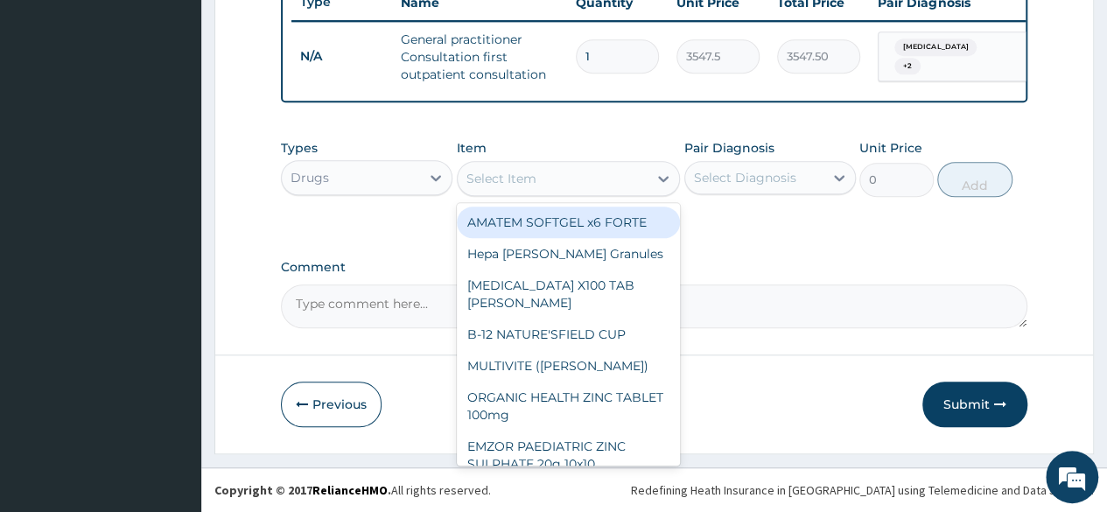
click at [593, 184] on div "Select Item" at bounding box center [553, 179] width 191 height 28
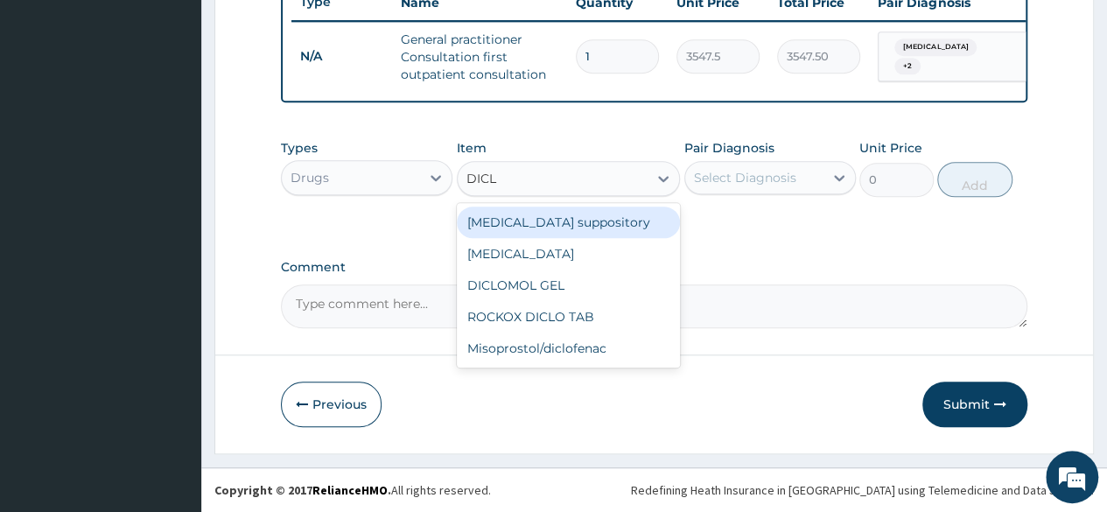
type input "DICLO"
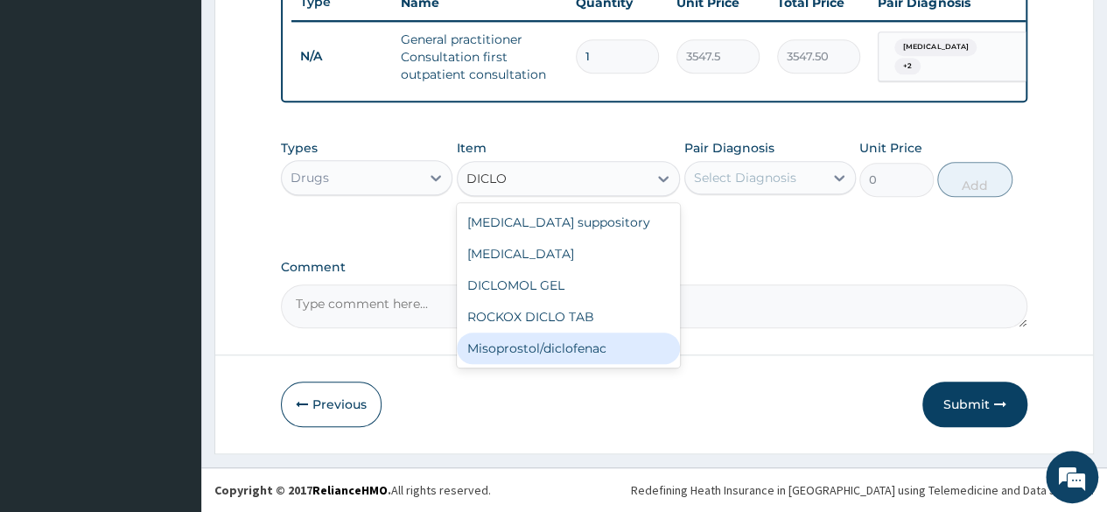
click at [576, 354] on div "Misoprostol/diclofenac" at bounding box center [569, 349] width 224 height 32
type input "450"
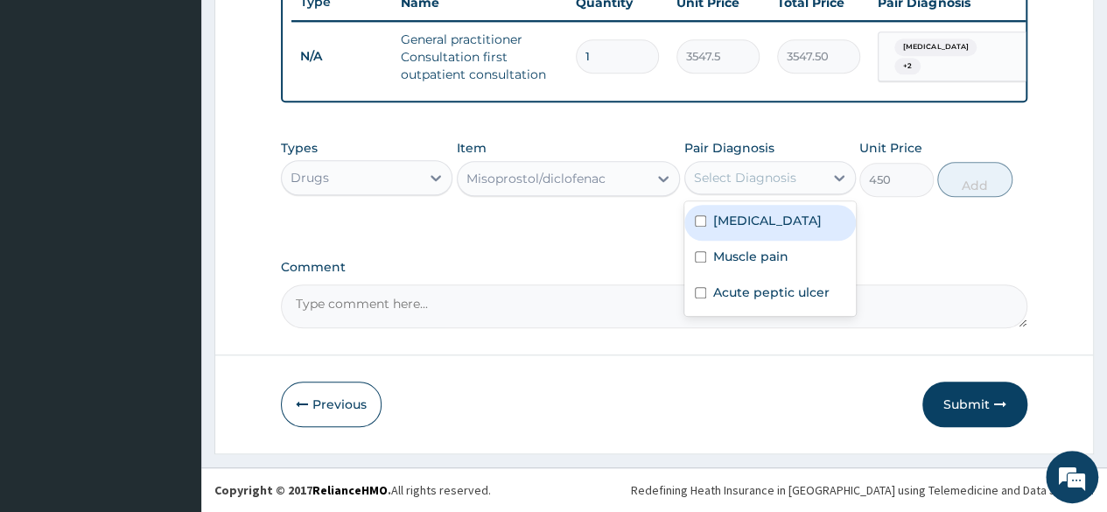
click at [774, 180] on div "Select Diagnosis" at bounding box center [745, 178] width 102 height 18
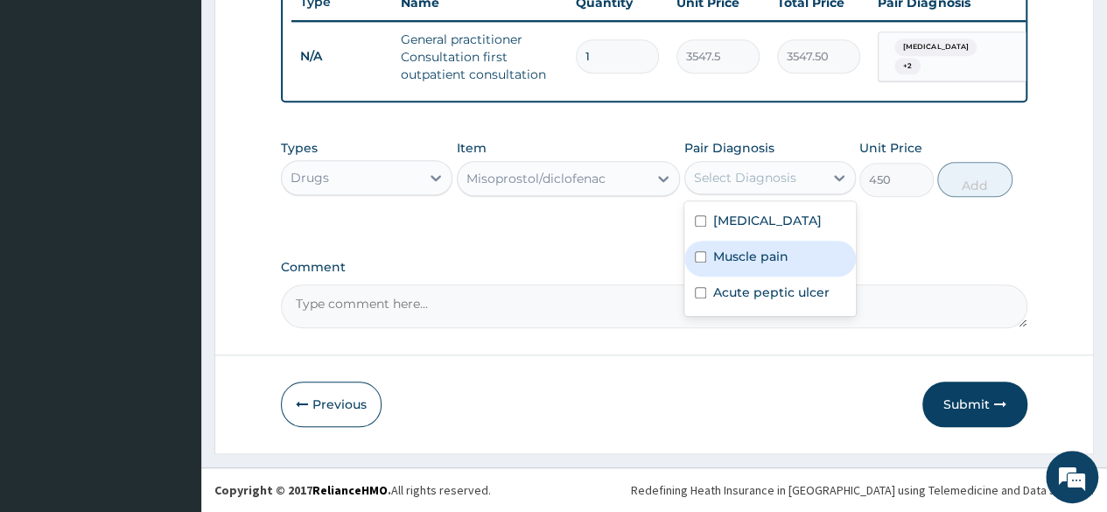
click at [754, 253] on label "Muscle pain" at bounding box center [750, 257] width 75 height 18
checkbox input "true"
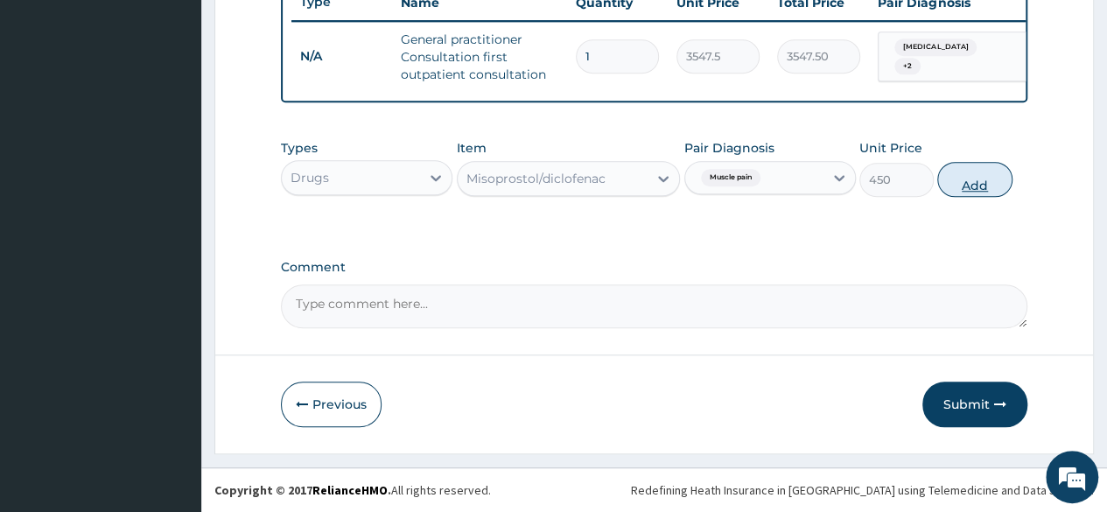
click at [972, 176] on button "Add" at bounding box center [974, 179] width 74 height 35
type input "0"
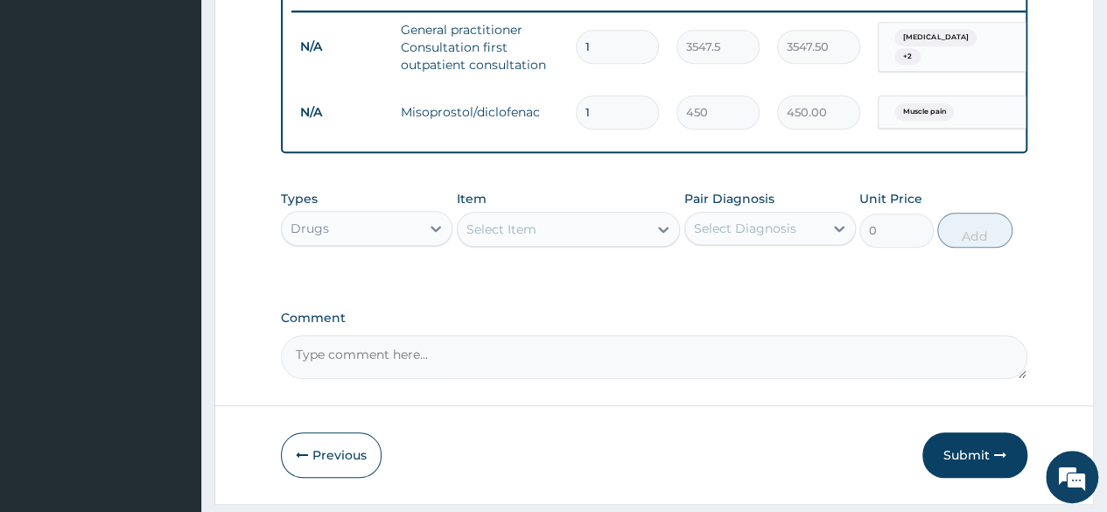
type input "10"
type input "4500.00"
type input "10"
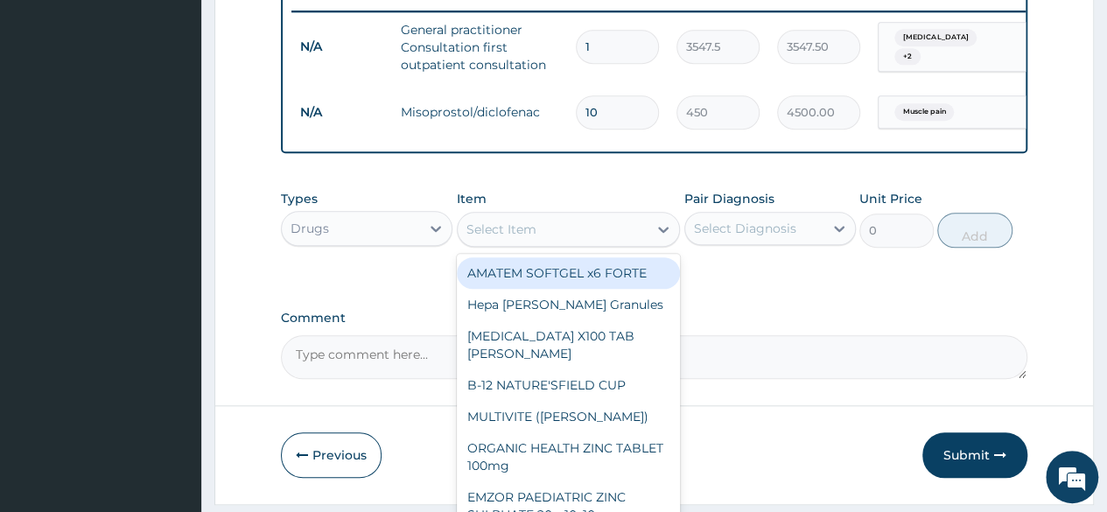
click at [597, 243] on div "Select Item" at bounding box center [553, 229] width 191 height 28
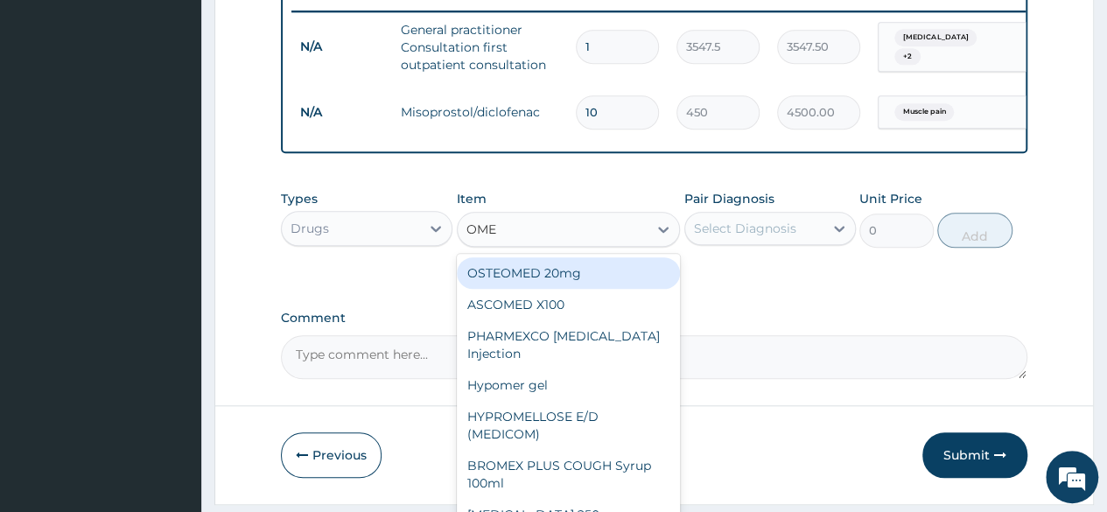
type input "OMEP"
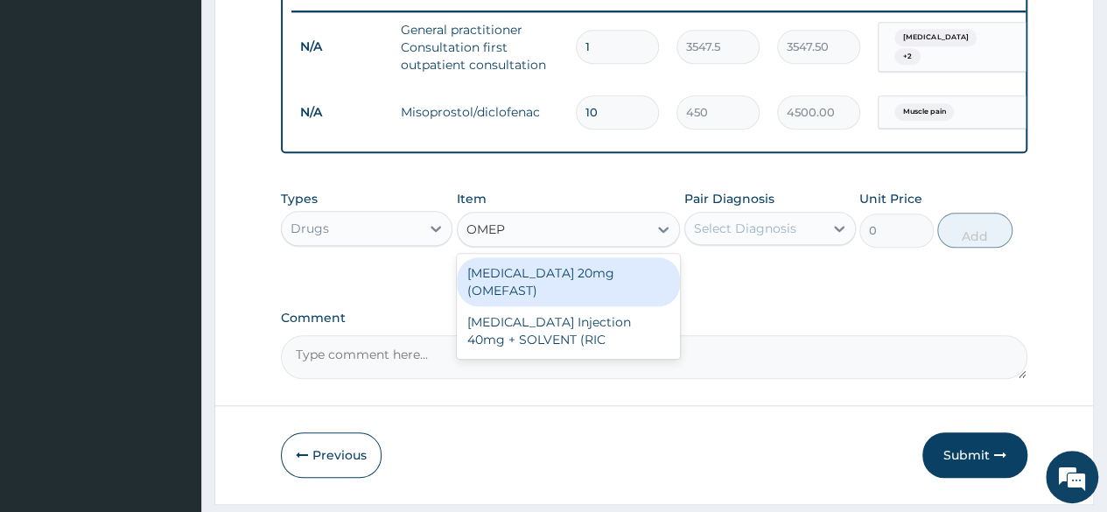
click at [574, 286] on div "[MEDICAL_DATA] 20mg (OMEFAST)" at bounding box center [569, 281] width 224 height 49
type input "82.775"
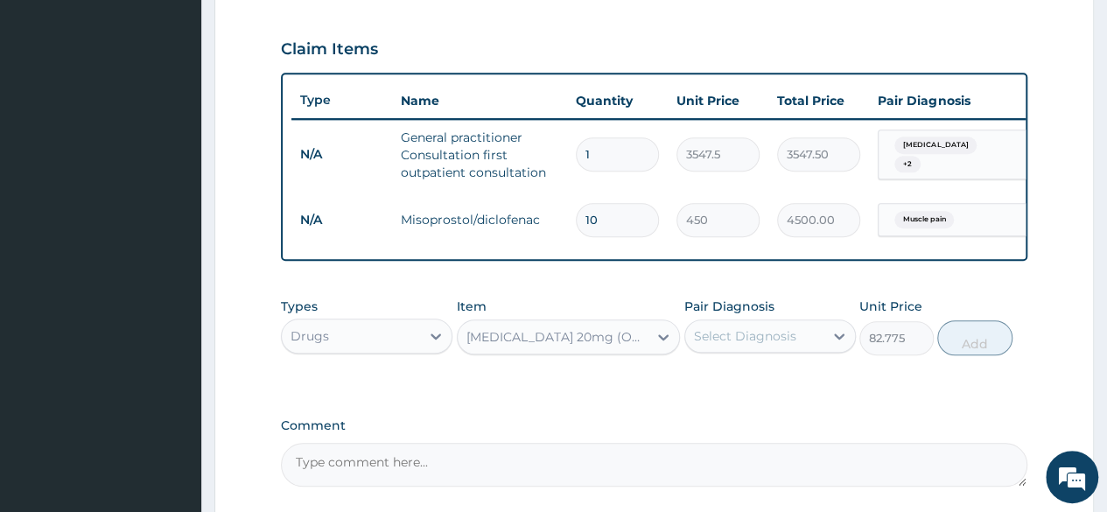
scroll to position [747, 0]
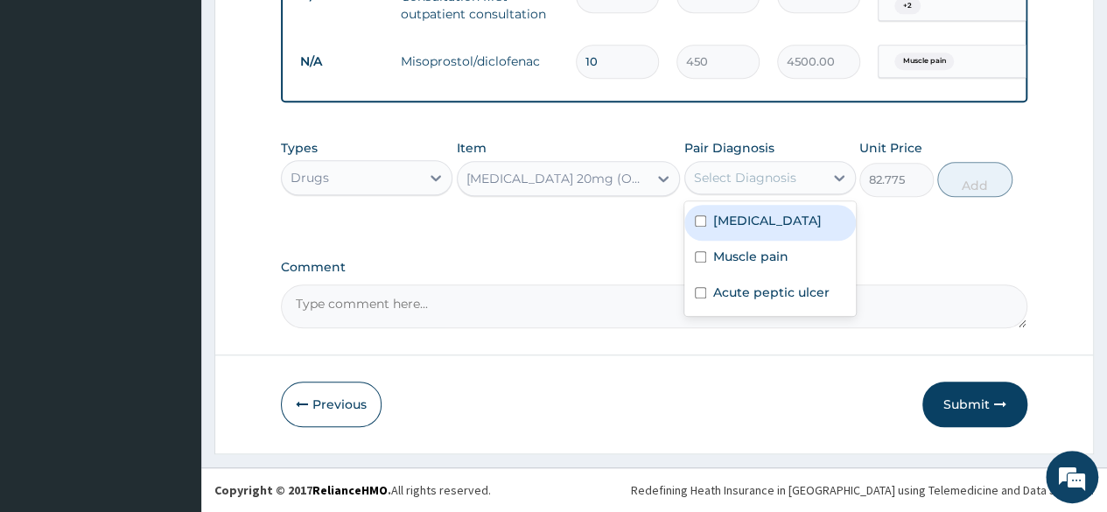
click at [774, 169] on div "Select Diagnosis" at bounding box center [754, 178] width 138 height 28
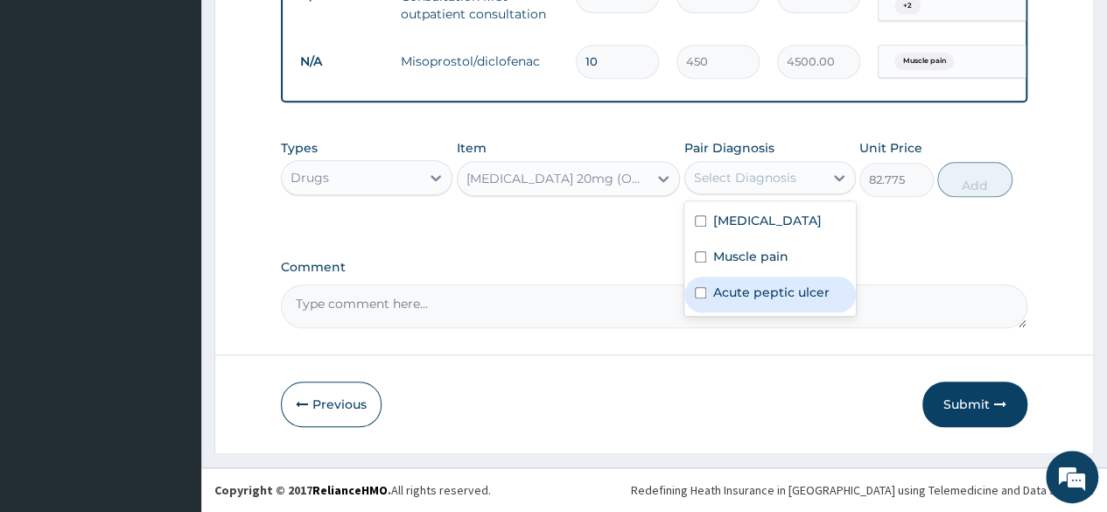
click at [751, 285] on label "Acute peptic ulcer" at bounding box center [771, 293] width 116 height 18
checkbox input "true"
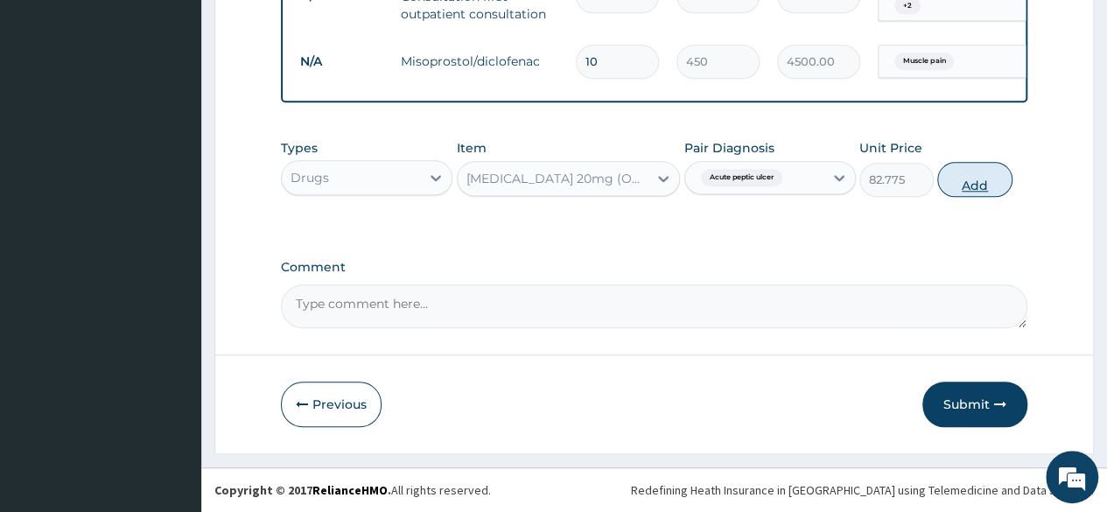
click at [964, 181] on button "Add" at bounding box center [974, 179] width 74 height 35
type input "0"
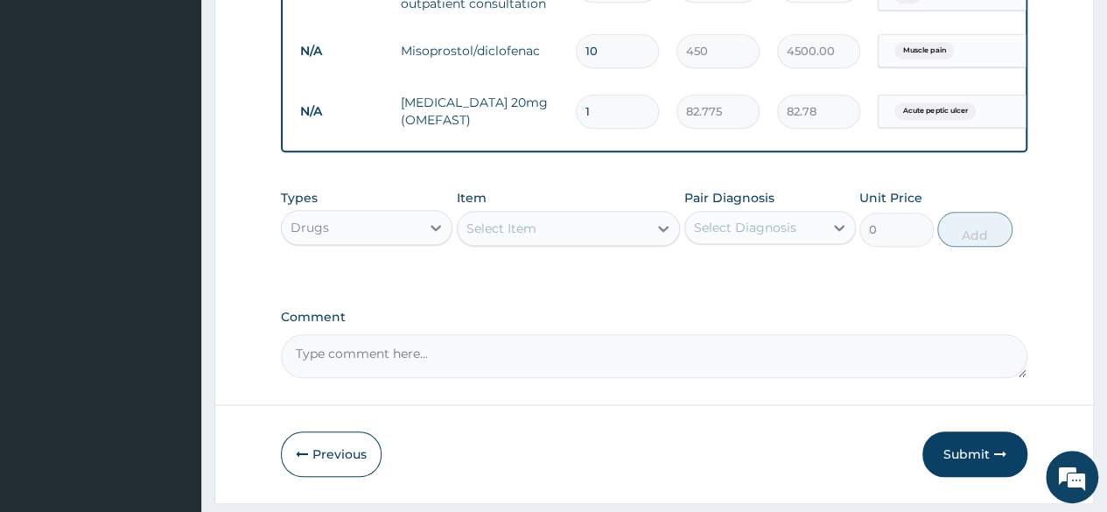
type input "14"
type input "1158.85"
type input "14"
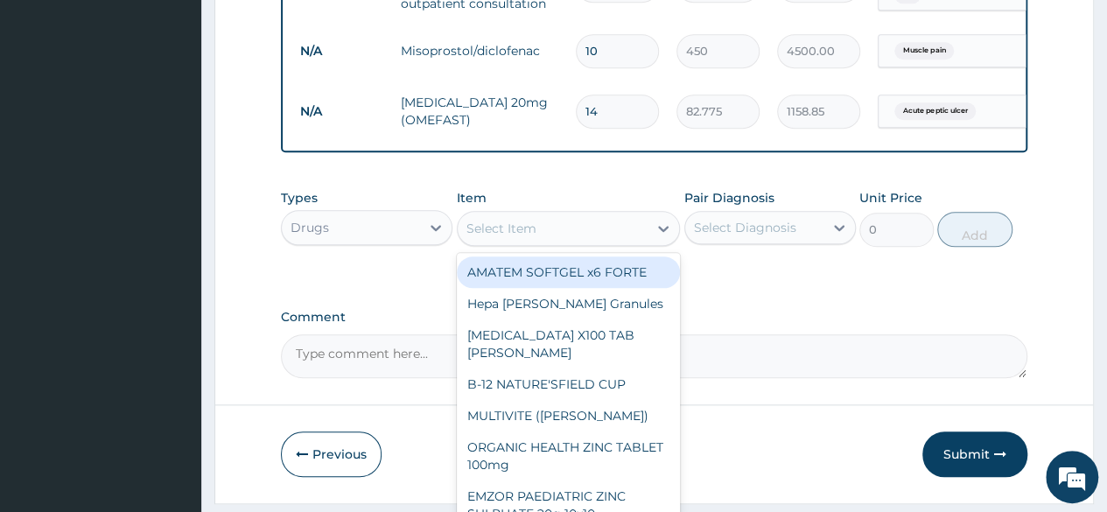
click at [592, 242] on div "Select Item" at bounding box center [553, 228] width 191 height 28
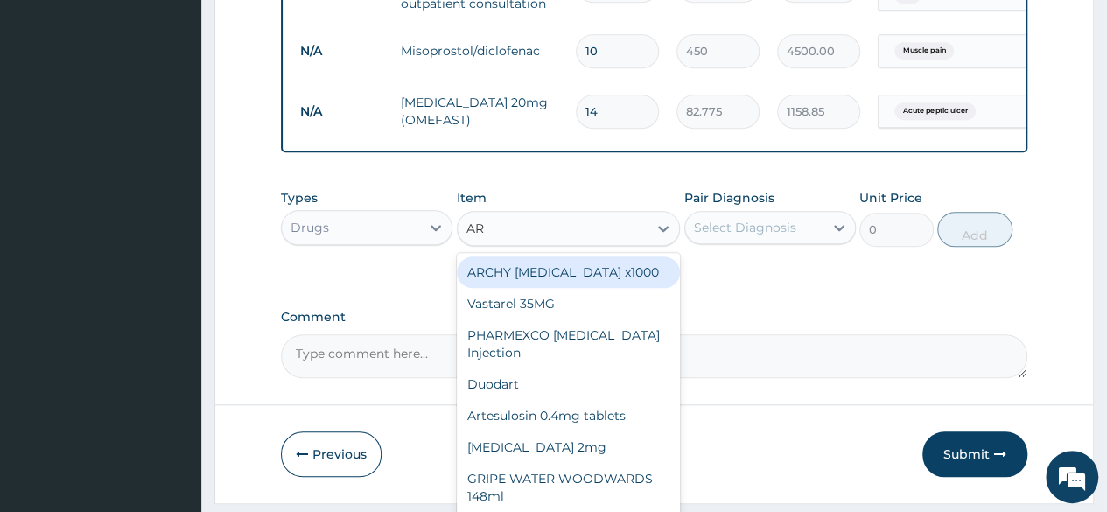
type input "ART"
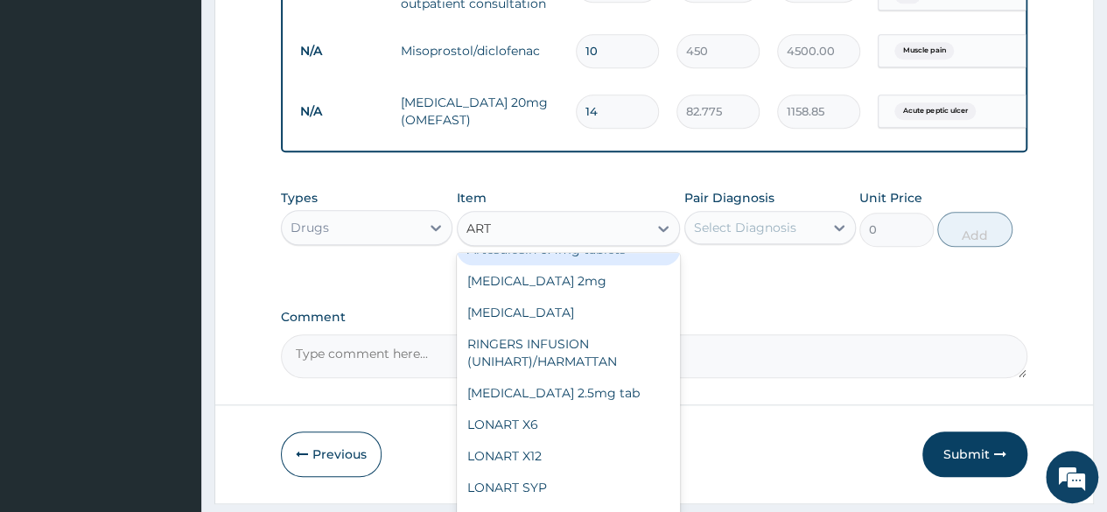
scroll to position [175, 0]
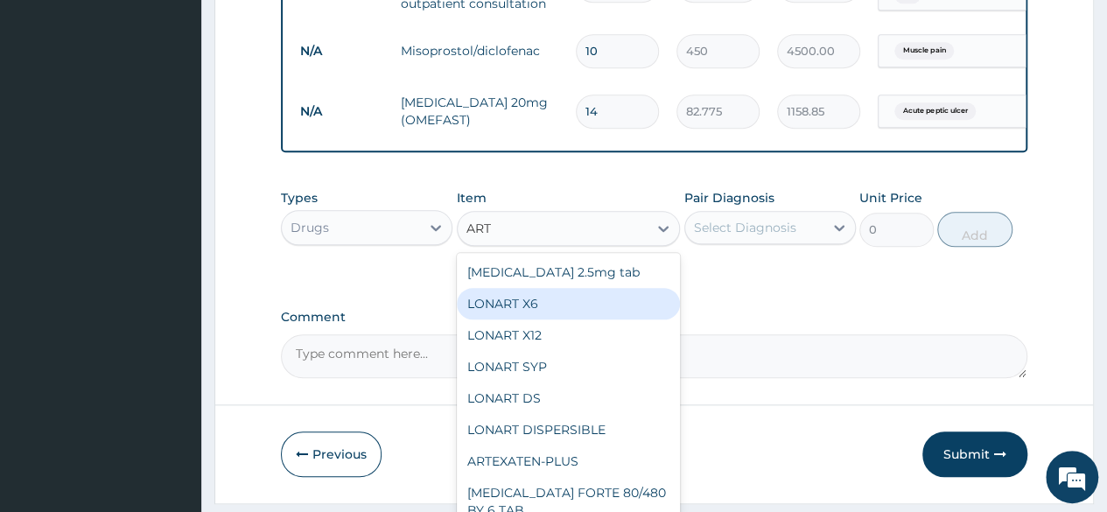
click at [555, 319] on div "LONART X6" at bounding box center [569, 304] width 224 height 32
type input "473"
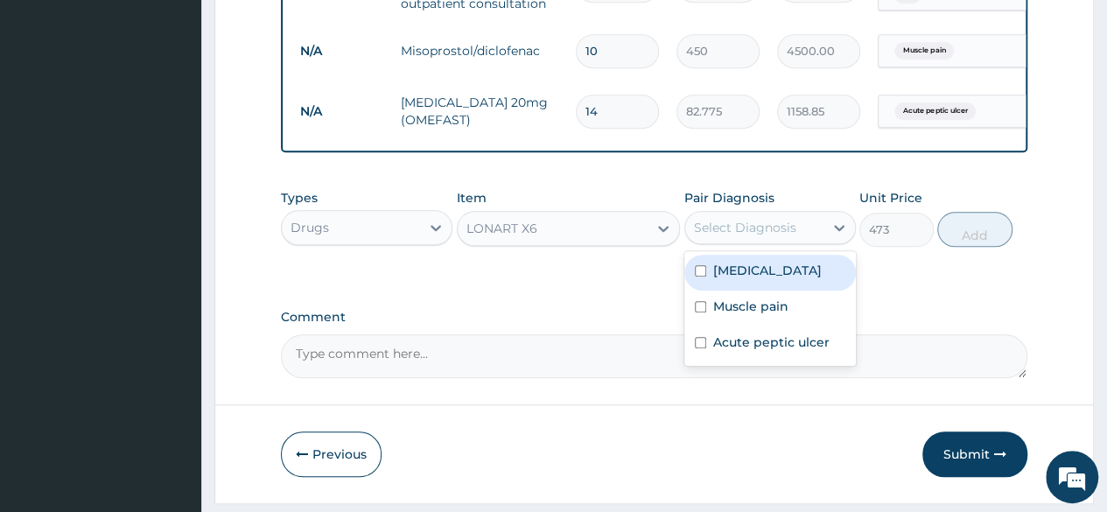
click at [735, 242] on div "Select Diagnosis" at bounding box center [754, 228] width 138 height 28
click at [721, 279] on label "Malaria" at bounding box center [767, 271] width 109 height 18
checkbox input "true"
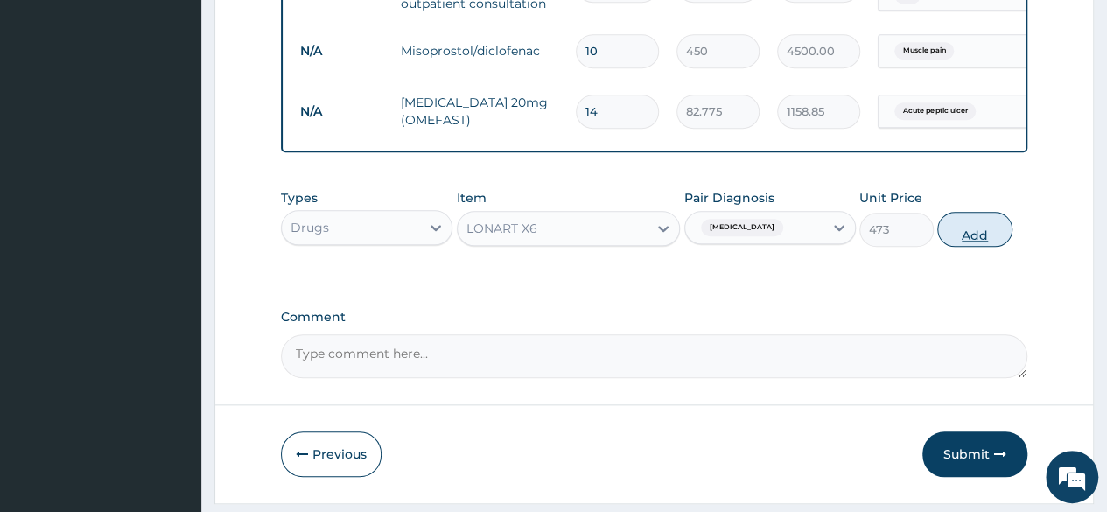
click at [973, 235] on button "Add" at bounding box center [974, 229] width 74 height 35
type input "0"
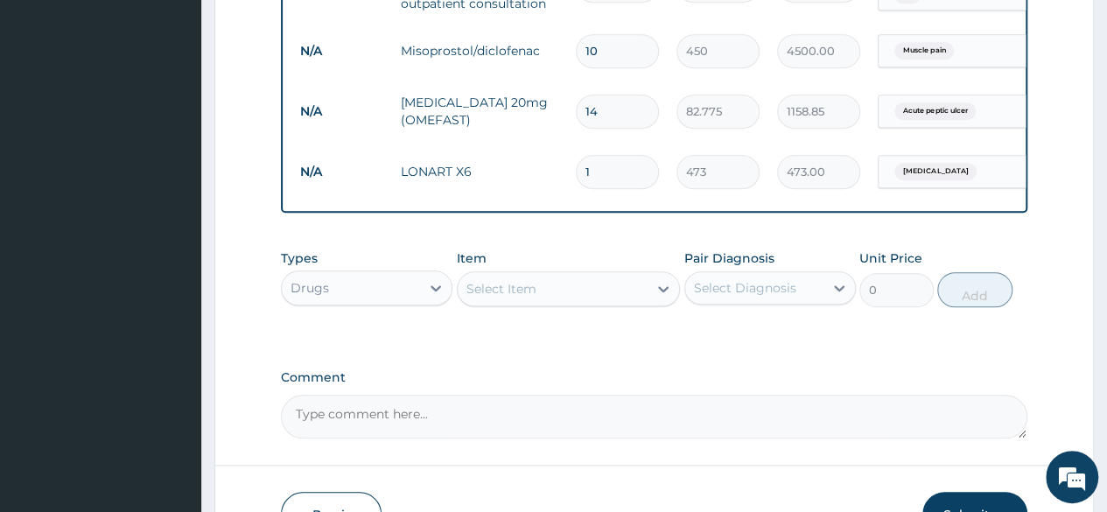
type input "0.00"
type input "6"
type input "2838.00"
type input "6"
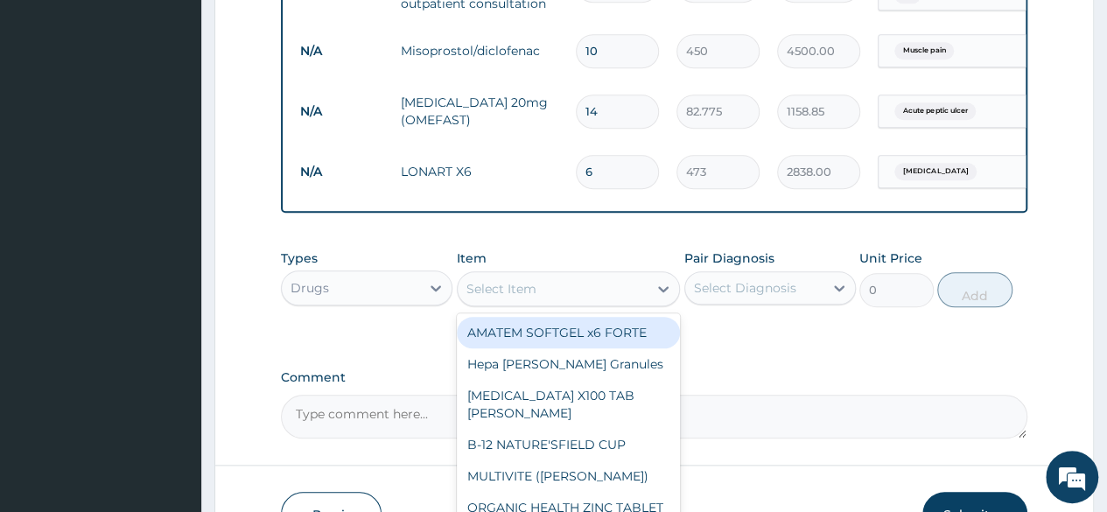
click at [586, 303] on div "Select Item" at bounding box center [553, 289] width 191 height 28
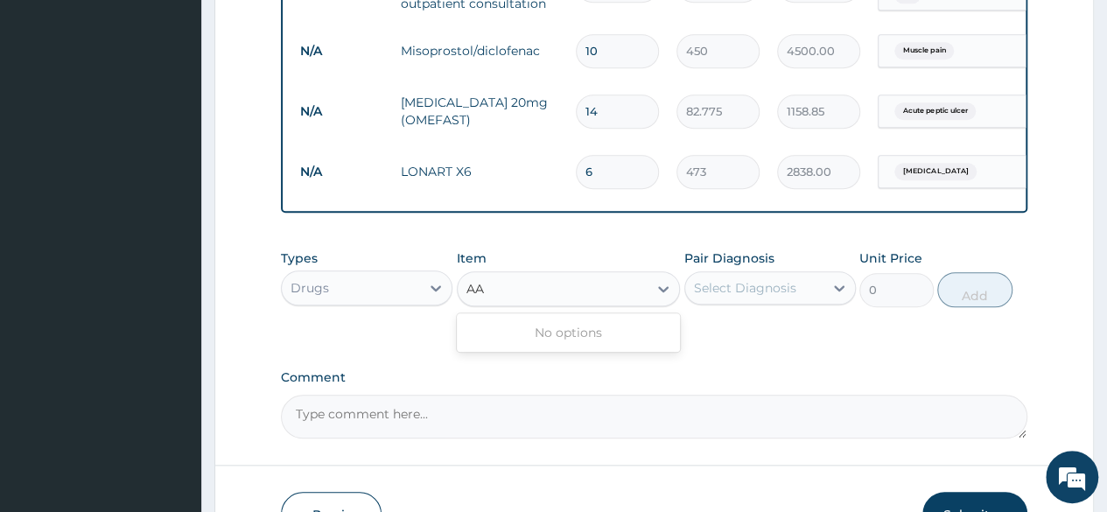
type input "A"
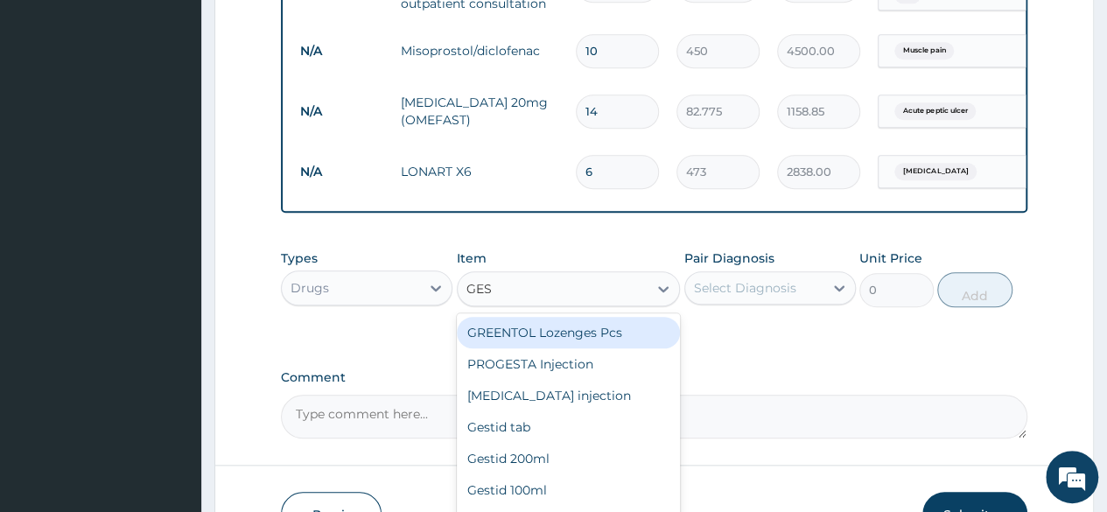
type input "GEST"
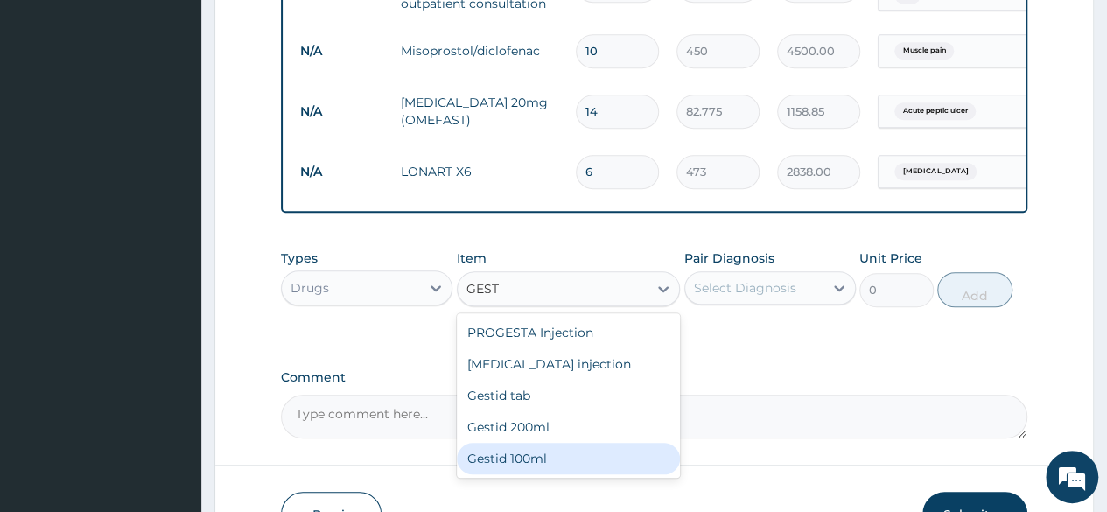
drag, startPoint x: 550, startPoint y: 466, endPoint x: 548, endPoint y: 450, distance: 16.0
click at [551, 466] on div "Gestid 100ml" at bounding box center [569, 459] width 224 height 32
type input "827.75"
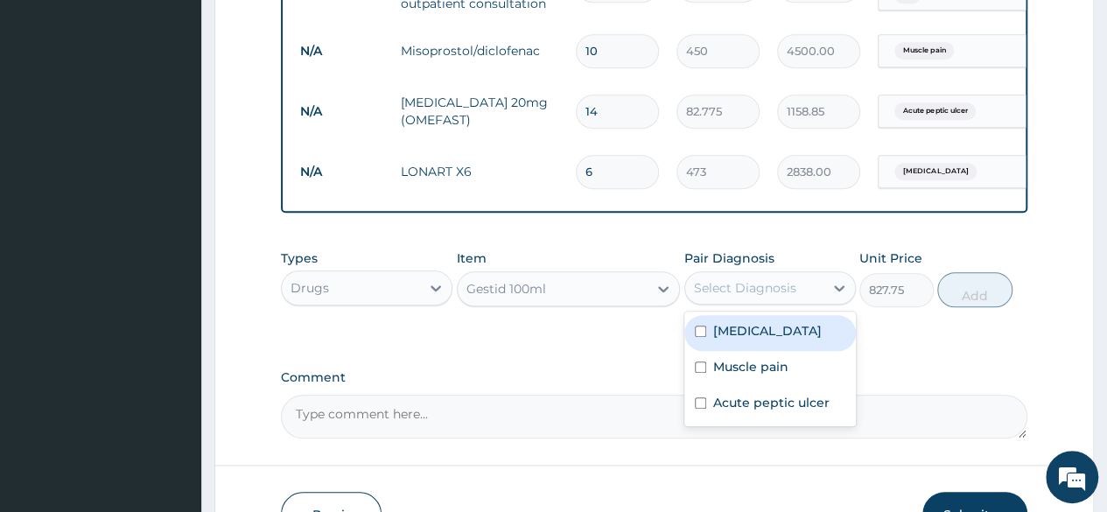
click at [745, 294] on div "Select Diagnosis" at bounding box center [745, 288] width 102 height 18
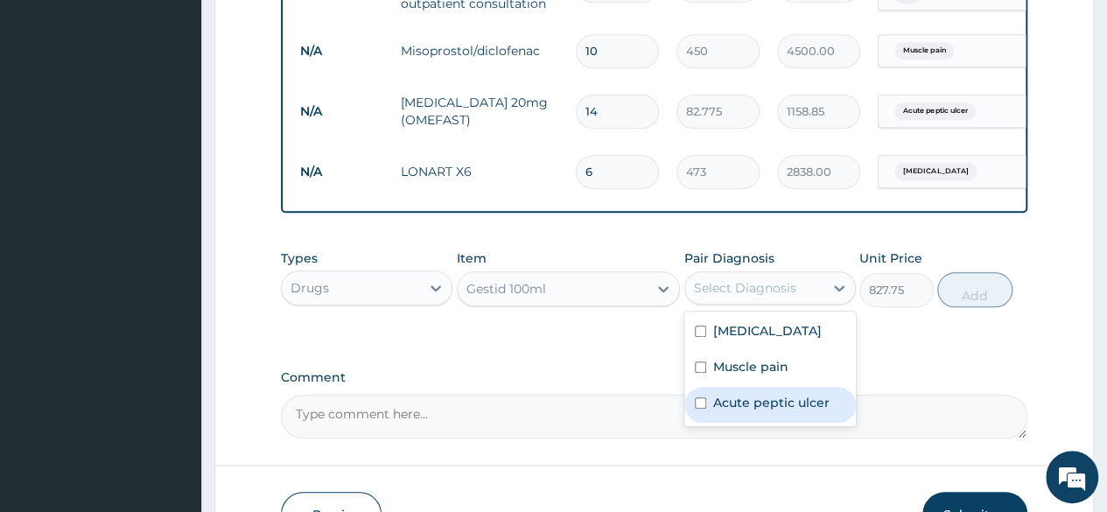
click at [730, 411] on label "Acute peptic ulcer" at bounding box center [771, 403] width 116 height 18
checkbox input "true"
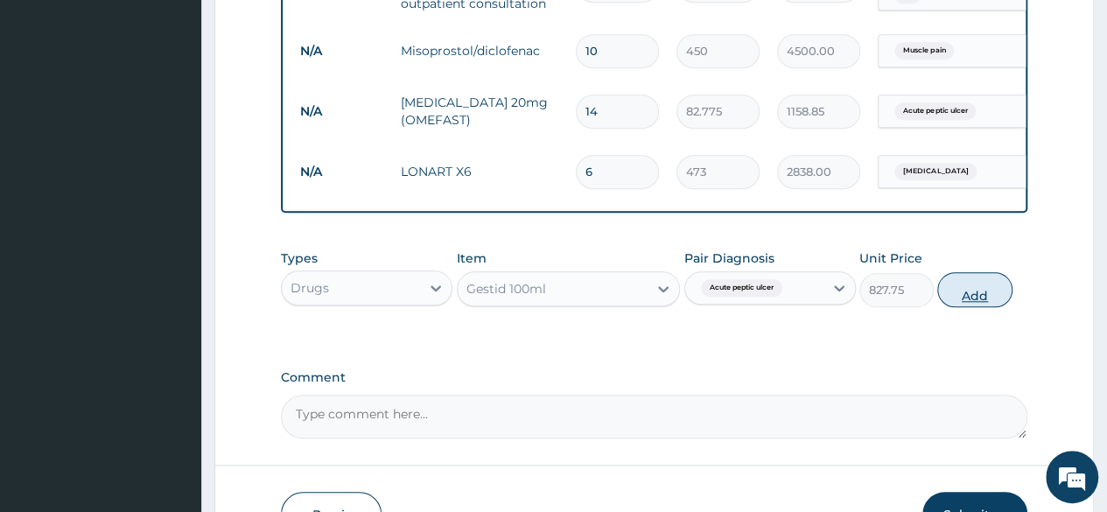
click at [982, 307] on button "Add" at bounding box center [974, 289] width 74 height 35
type input "0"
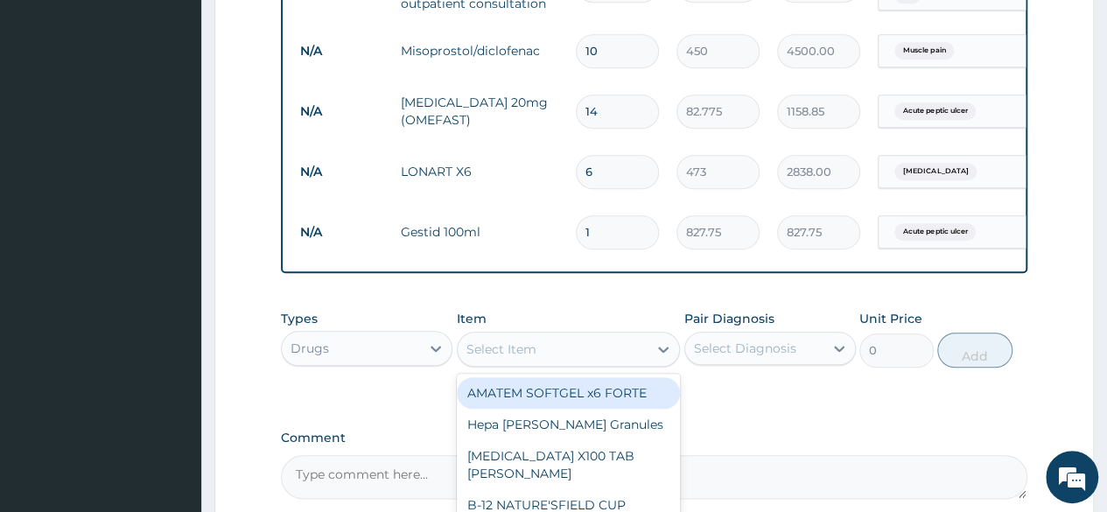
click at [559, 361] on div "Select Item" at bounding box center [553, 349] width 191 height 28
type input "ARTEE"
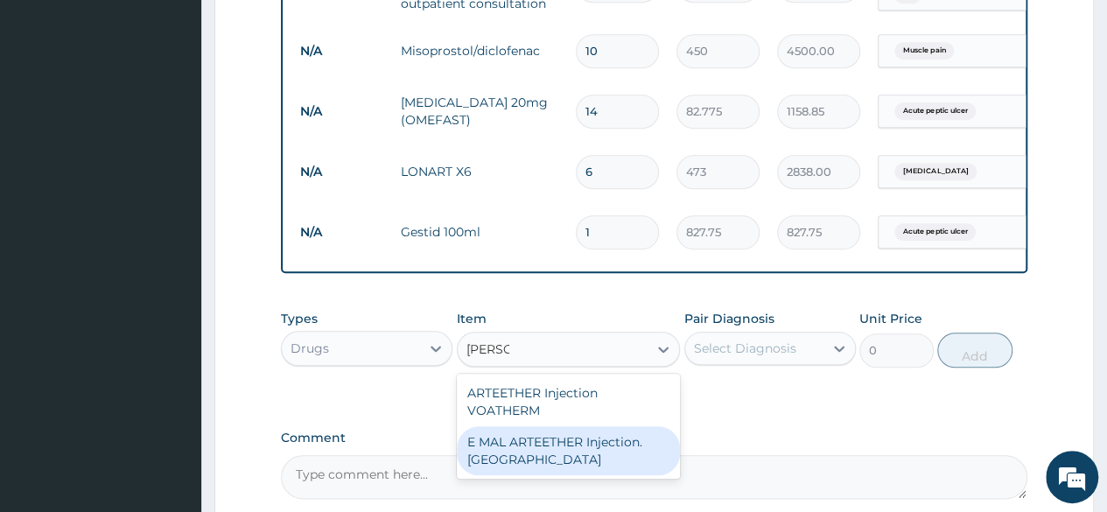
click at [562, 461] on div "E MAL ARTEETHER Injection. [GEOGRAPHIC_DATA]" at bounding box center [569, 450] width 224 height 49
type input "1773.75"
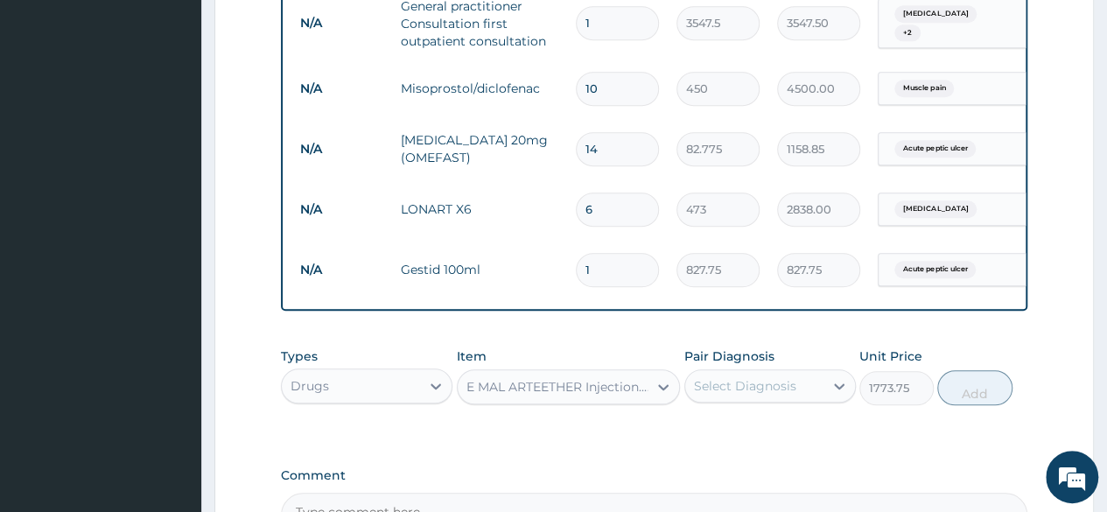
scroll to position [747, 0]
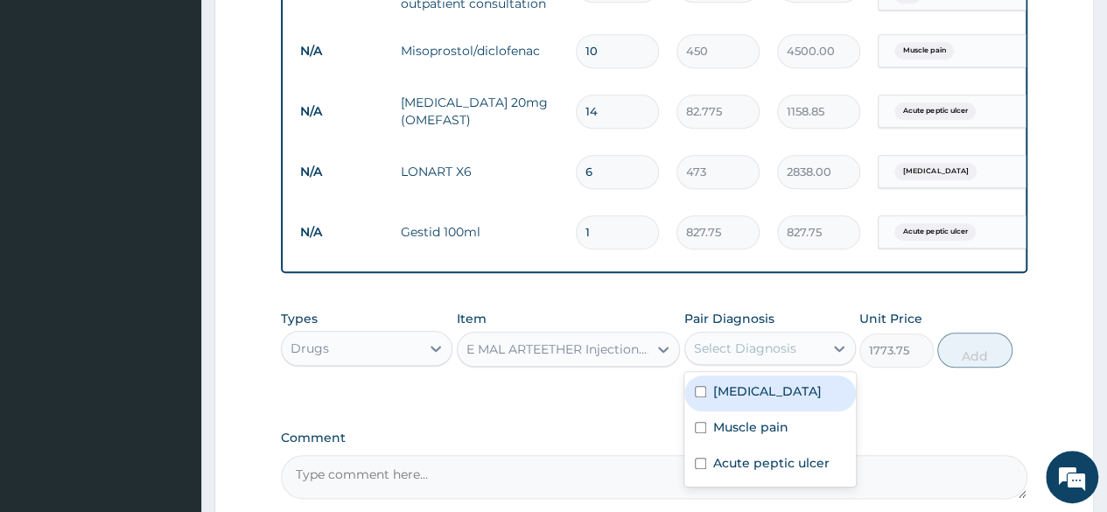
click at [809, 362] on div "Select Diagnosis" at bounding box center [754, 348] width 138 height 28
click at [777, 404] on div "Malaria" at bounding box center [770, 393] width 172 height 36
checkbox input "true"
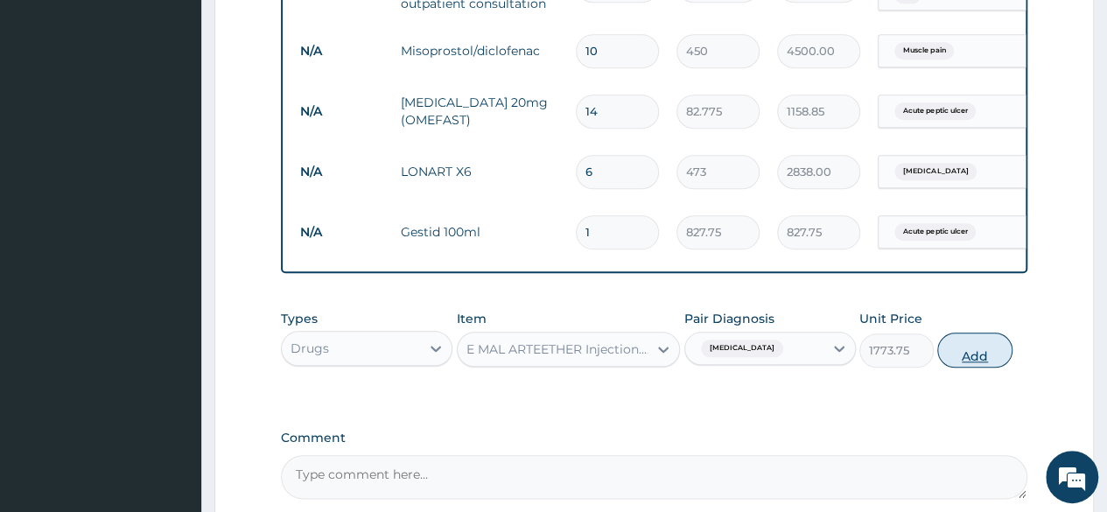
click at [964, 368] on button "Add" at bounding box center [974, 350] width 74 height 35
type input "0"
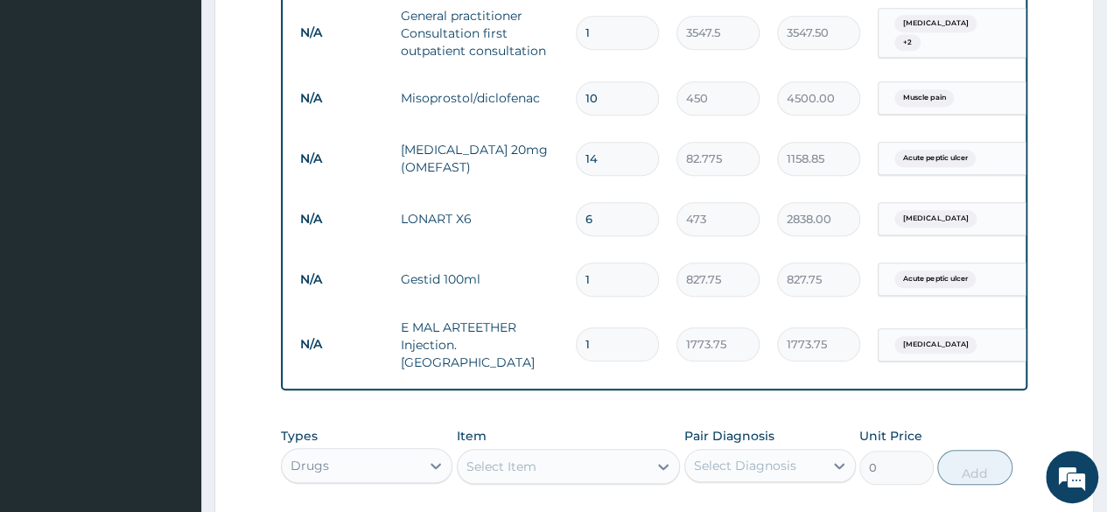
scroll to position [815, 0]
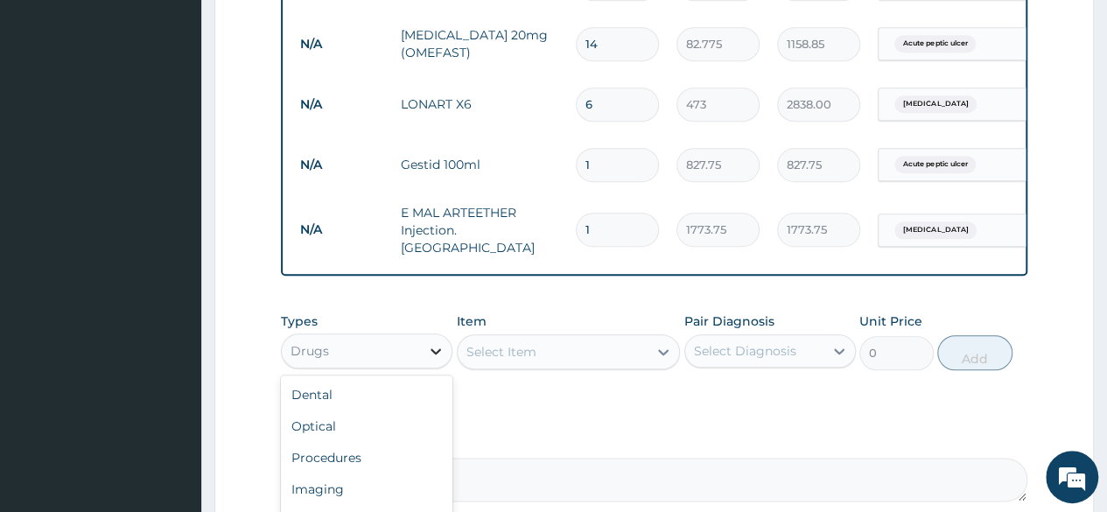
click at [425, 358] on div at bounding box center [436, 351] width 32 height 32
click at [379, 458] on div "Procedures" at bounding box center [367, 458] width 172 height 32
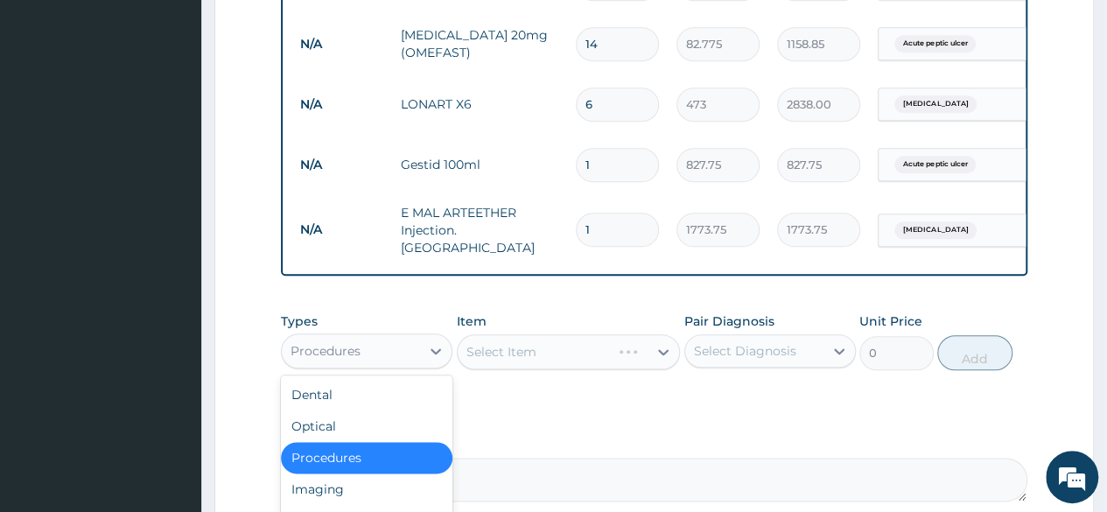
drag, startPoint x: 347, startPoint y: 354, endPoint x: 338, endPoint y: 361, distance: 10.7
click at [347, 354] on div "Procedures" at bounding box center [326, 351] width 70 height 18
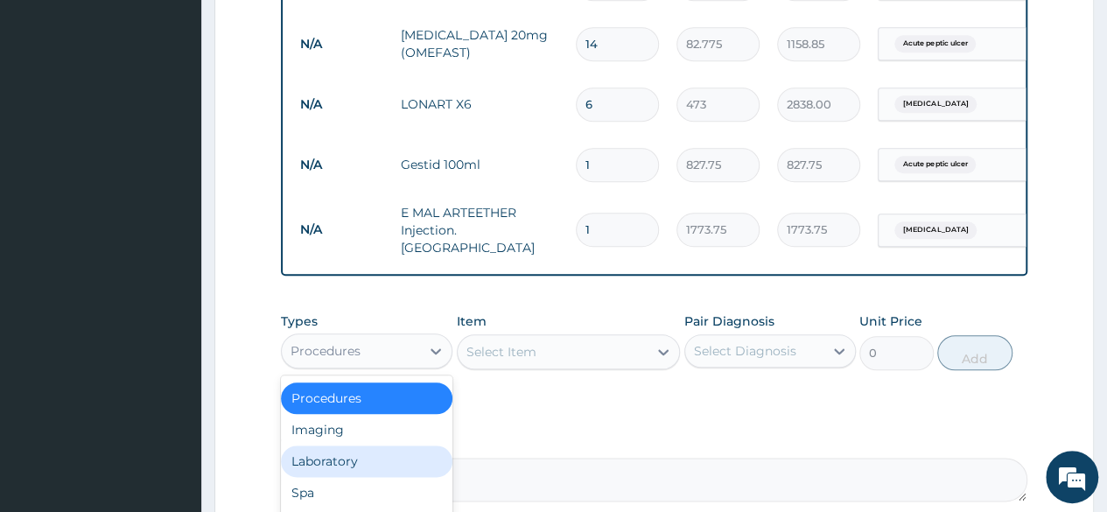
click at [340, 466] on div "Laboratory" at bounding box center [367, 461] width 172 height 32
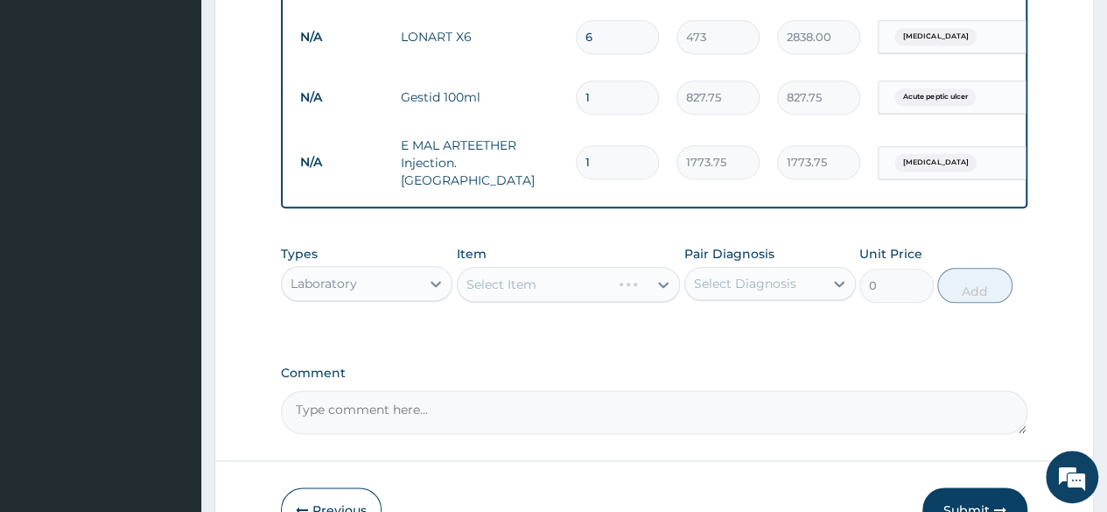
scroll to position [990, 0]
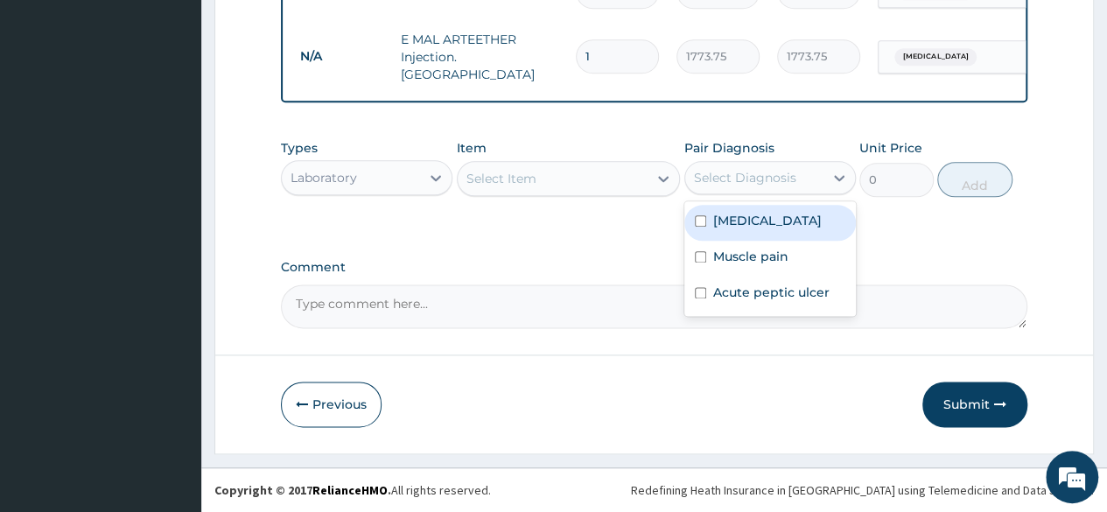
click at [789, 172] on div "Select Diagnosis" at bounding box center [745, 178] width 102 height 18
click at [770, 228] on div "Malaria" at bounding box center [770, 223] width 172 height 36
checkbox input "true"
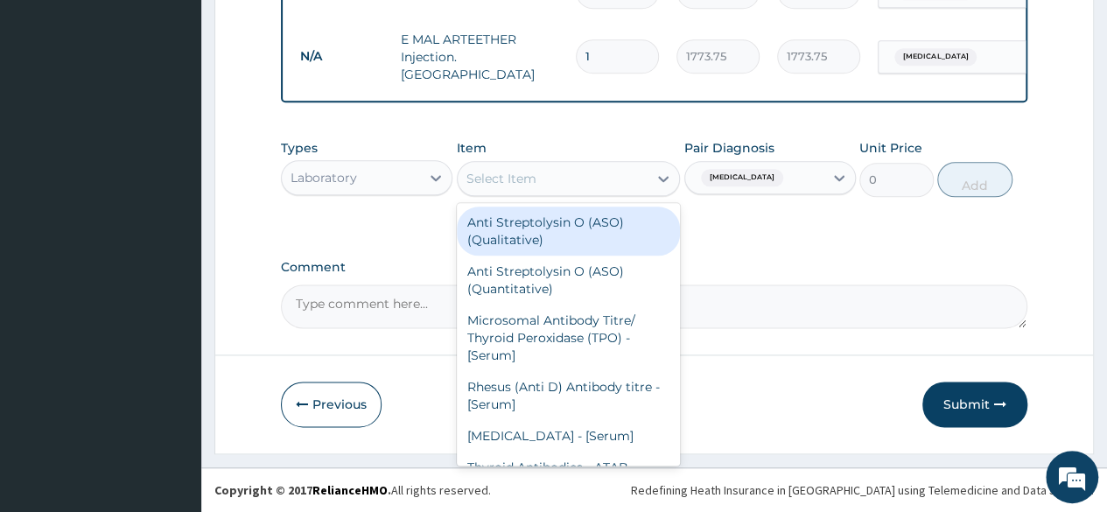
click at [624, 181] on div "Select Item" at bounding box center [553, 179] width 191 height 28
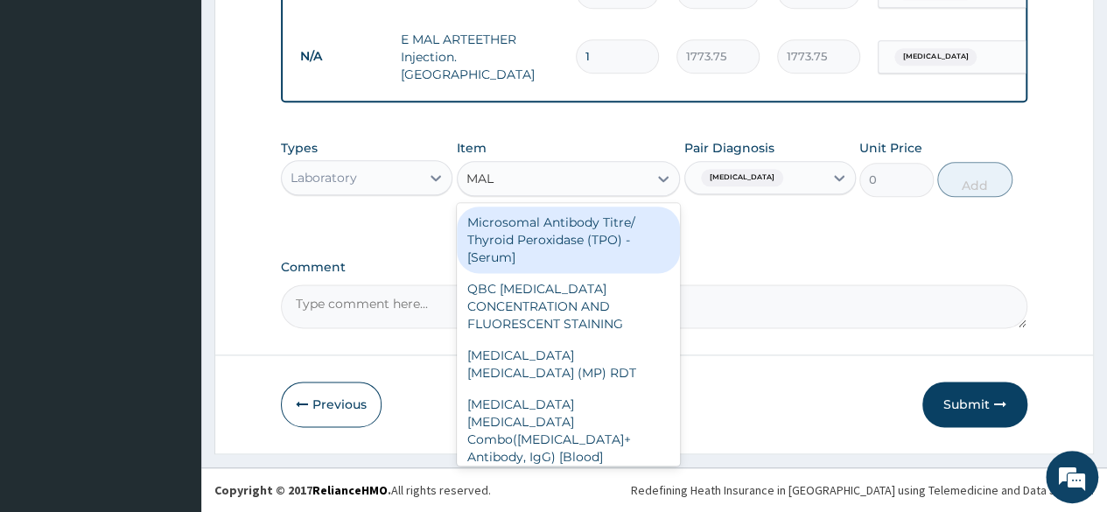
type input "MALA"
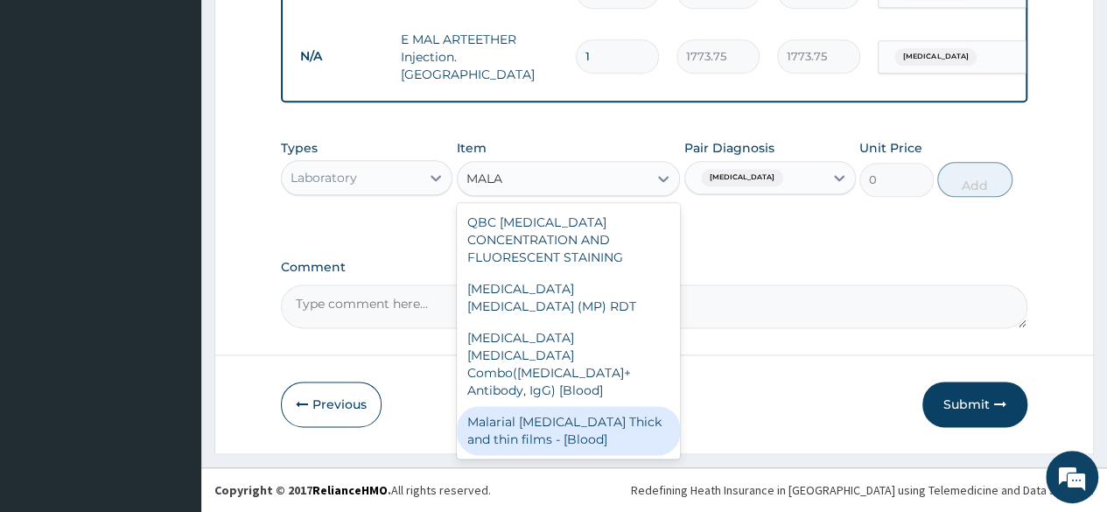
click at [609, 406] on div "Malarial [MEDICAL_DATA] Thick and thin films - [Blood]" at bounding box center [569, 430] width 224 height 49
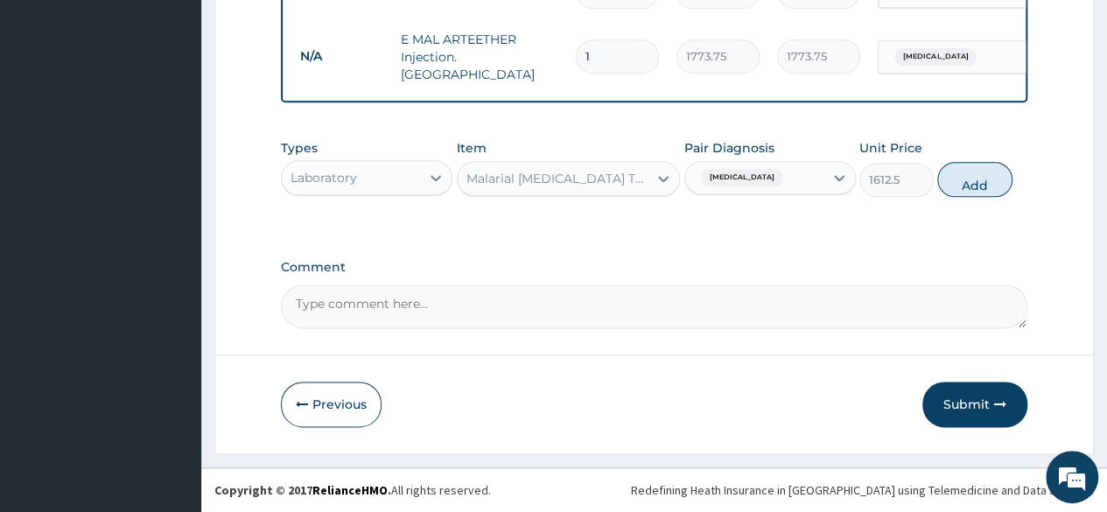
click at [987, 177] on button "Add" at bounding box center [974, 179] width 74 height 35
type input "0"
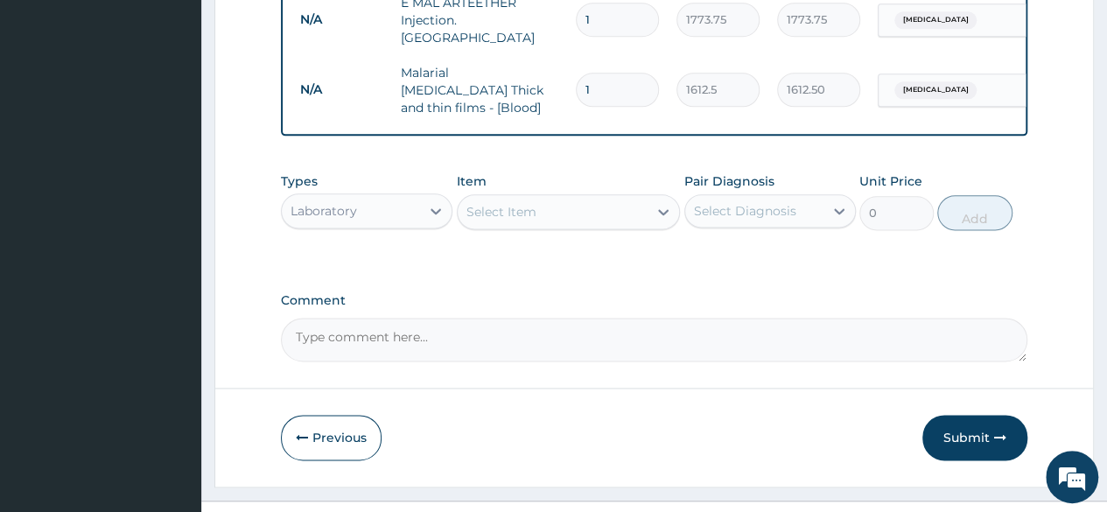
scroll to position [1050, 0]
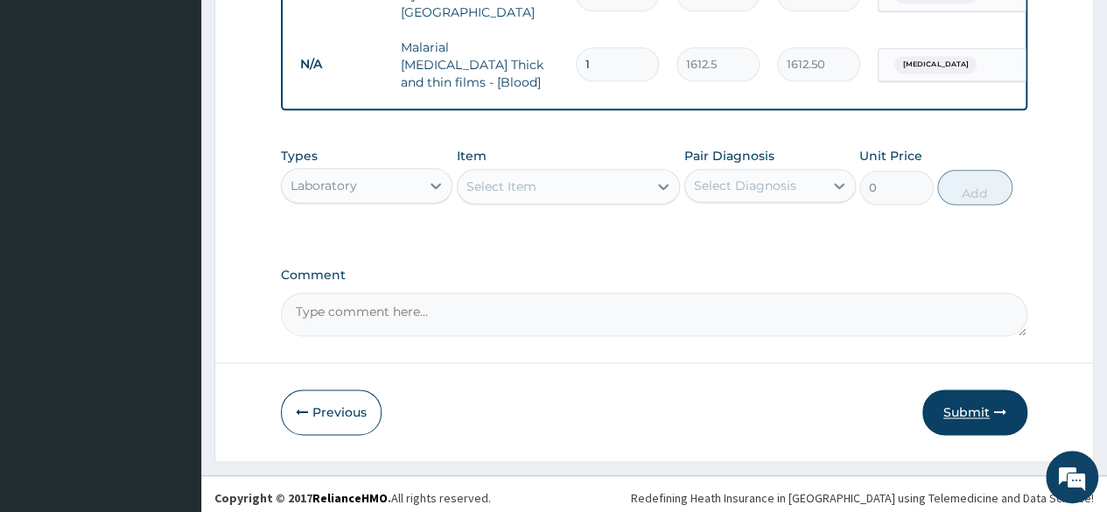
click at [994, 396] on button "Submit" at bounding box center [974, 412] width 105 height 46
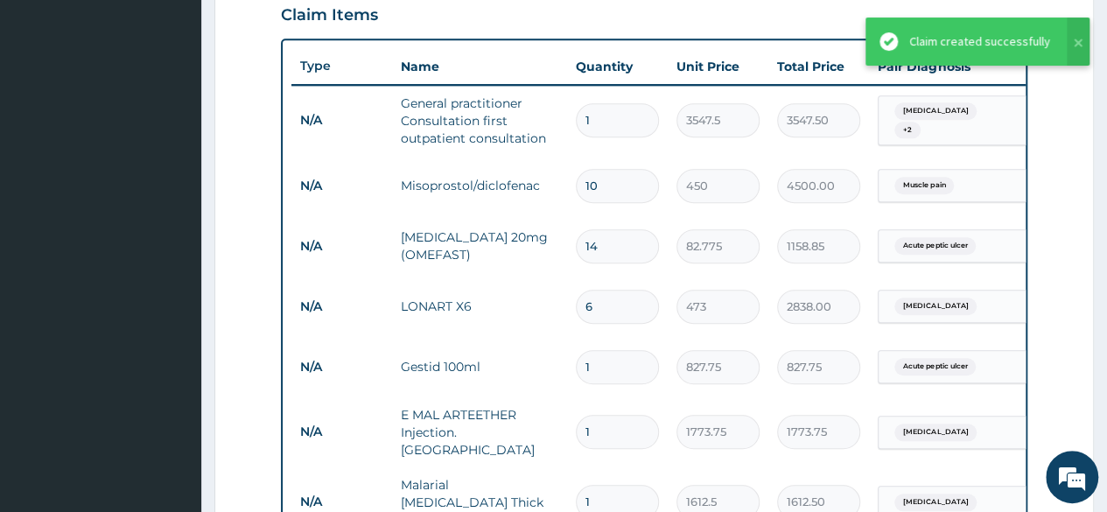
scroll to position [175, 0]
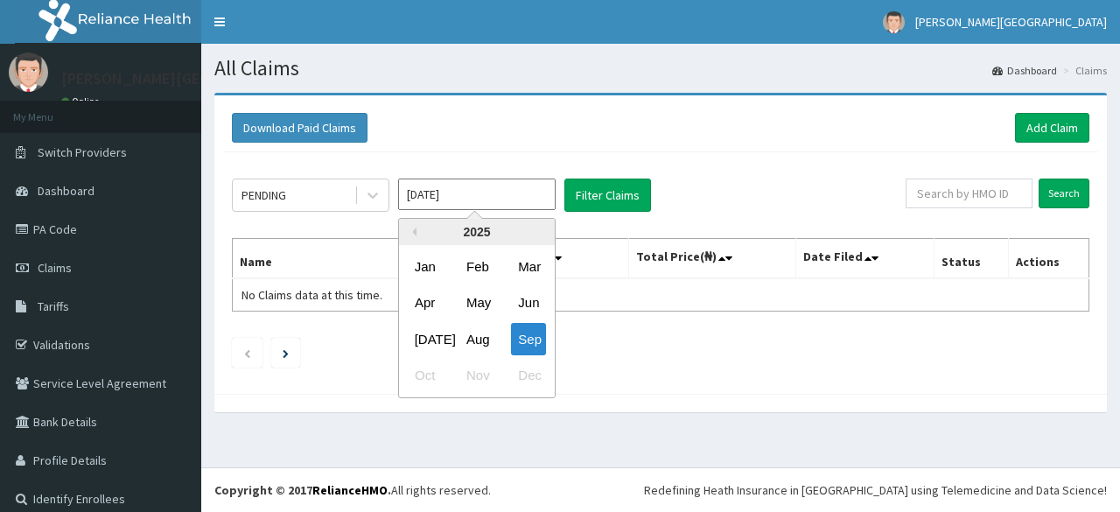
click at [448, 192] on input "Sep 2025" at bounding box center [477, 195] width 158 height 32
drag, startPoint x: 487, startPoint y: 340, endPoint x: 483, endPoint y: 332, distance: 9.4
click at [487, 334] on div "Aug" at bounding box center [476, 339] width 35 height 32
type input "Aug 2025"
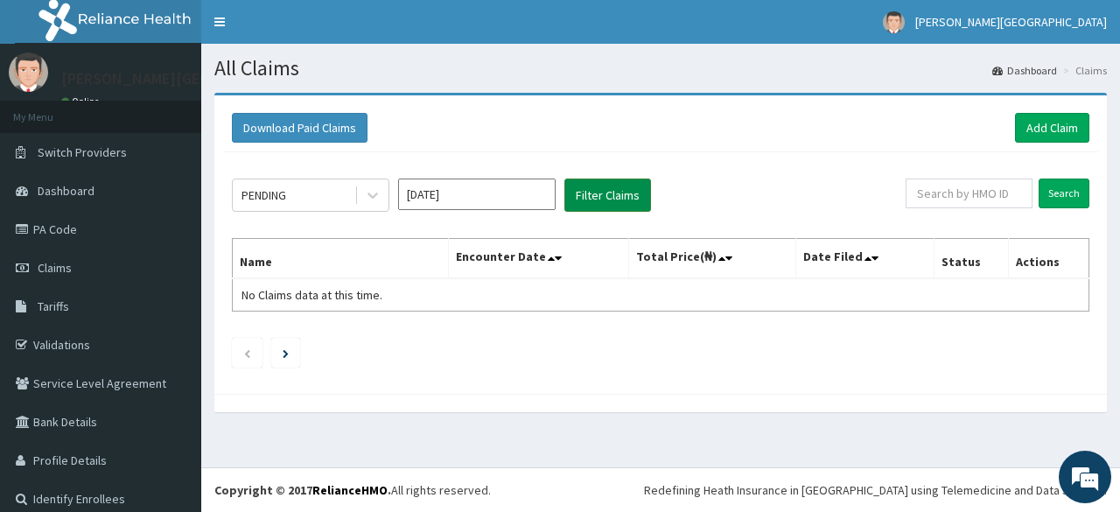
click at [629, 196] on button "Filter Claims" at bounding box center [607, 195] width 87 height 33
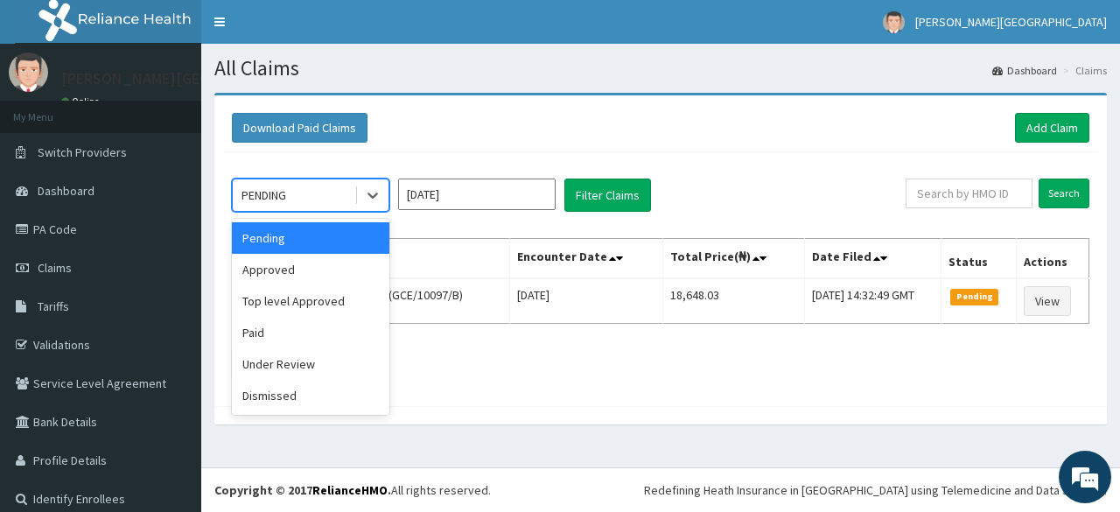
click at [321, 192] on div "PENDING" at bounding box center [294, 195] width 122 height 28
drag, startPoint x: 301, startPoint y: 275, endPoint x: 305, endPoint y: 265, distance: 10.6
click at [299, 275] on div "Approved" at bounding box center [311, 270] width 158 height 32
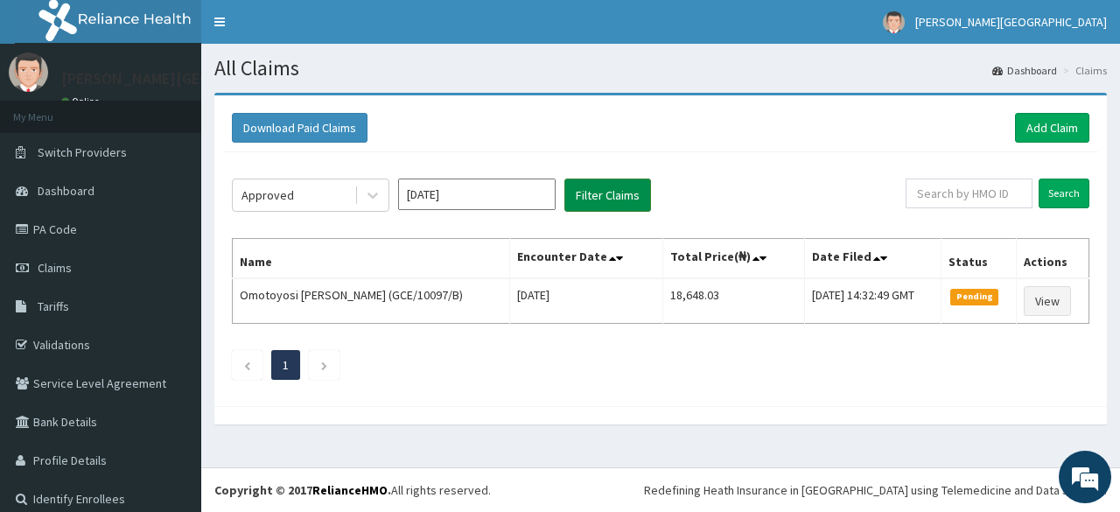
click at [621, 196] on button "Filter Claims" at bounding box center [607, 195] width 87 height 33
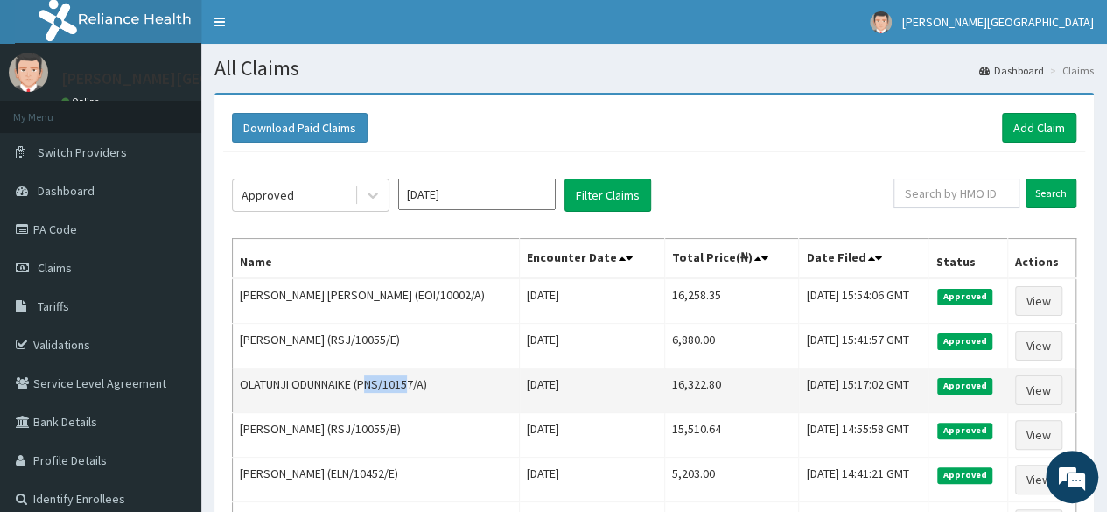
drag, startPoint x: 366, startPoint y: 379, endPoint x: 415, endPoint y: 379, distance: 49.0
click at [415, 379] on td "OLATUNJI ODUNNAIKE (PNS/10157/A)" at bounding box center [376, 390] width 287 height 45
click at [394, 391] on td "OLATUNJI ODUNNAIKE (PNS/10157/A)" at bounding box center [376, 390] width 287 height 45
drag, startPoint x: 364, startPoint y: 380, endPoint x: 430, endPoint y: 375, distance: 65.8
click at [430, 375] on td "OLATUNJI ODUNNAIKE (PNS/10157/A)" at bounding box center [376, 390] width 287 height 45
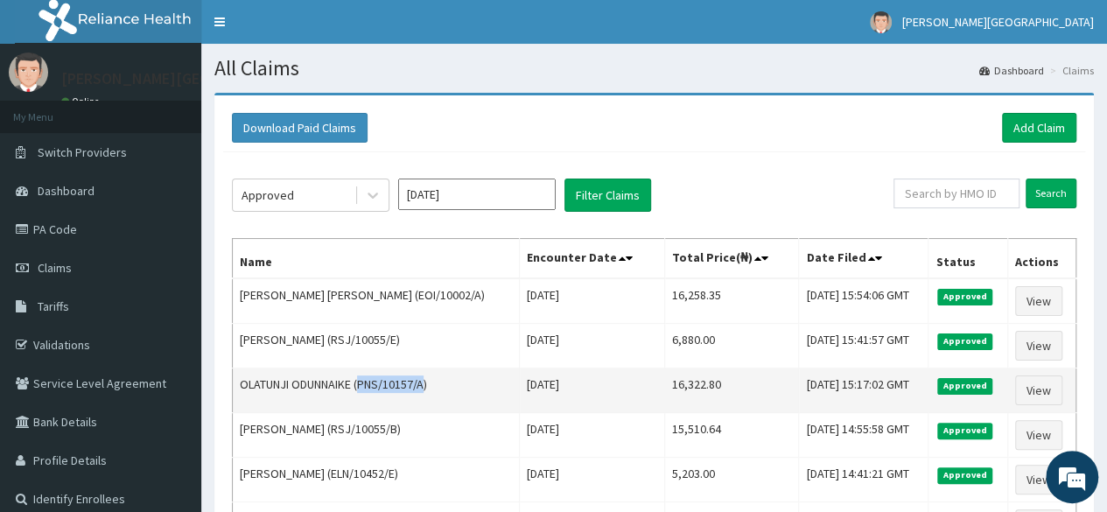
copy td "PNS/10157/A"
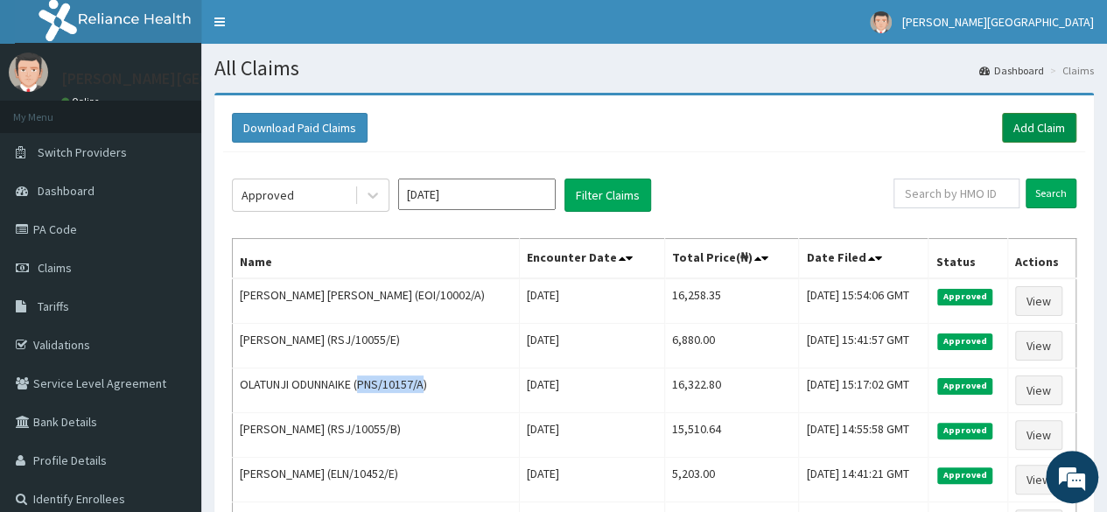
click at [1037, 122] on link "Add Claim" at bounding box center [1039, 128] width 74 height 30
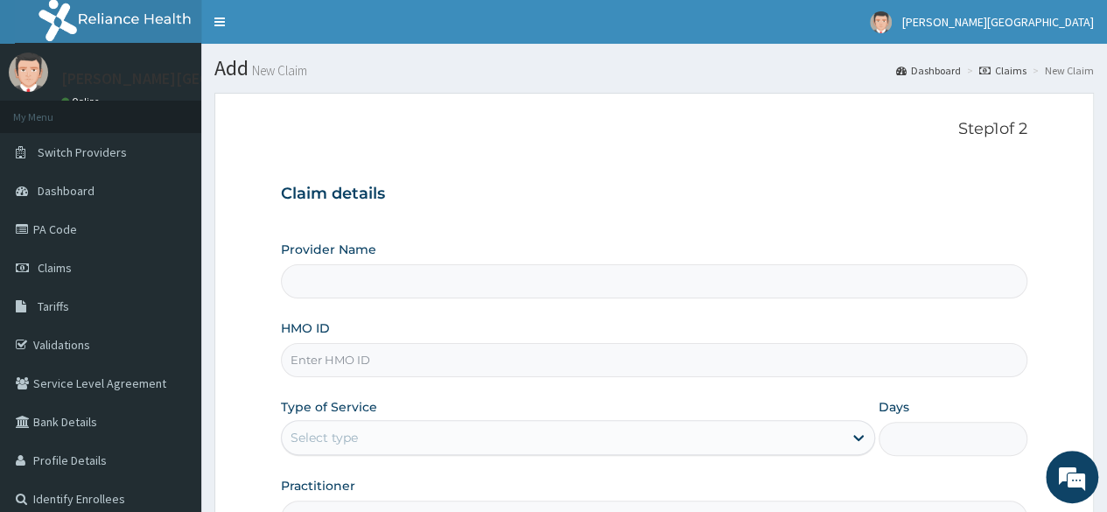
type input "[PERSON_NAME] PREMIERE HOSPITAL"
click at [483, 368] on input "HMO ID" at bounding box center [654, 360] width 746 height 34
paste input "PNS/10157/A"
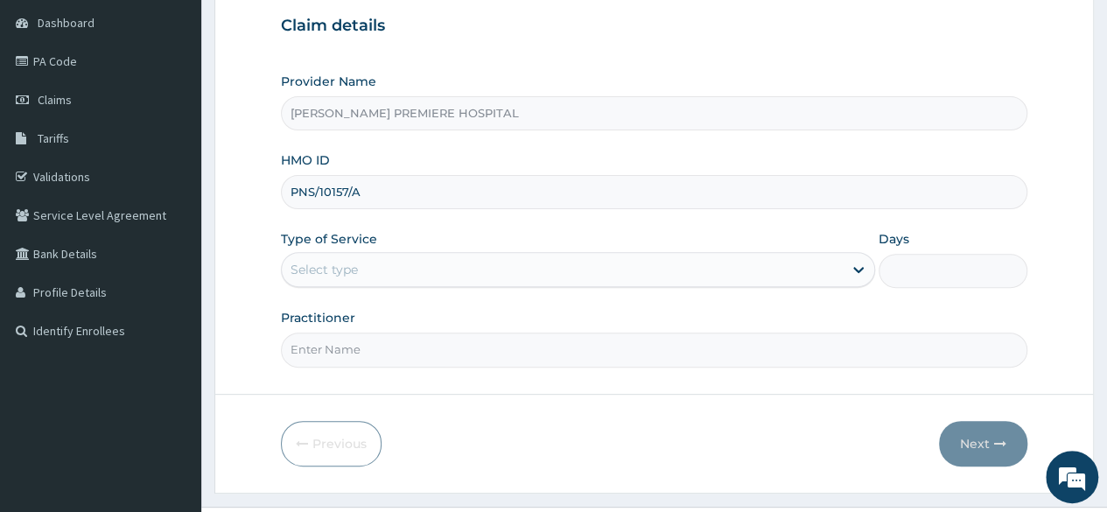
scroll to position [175, 0]
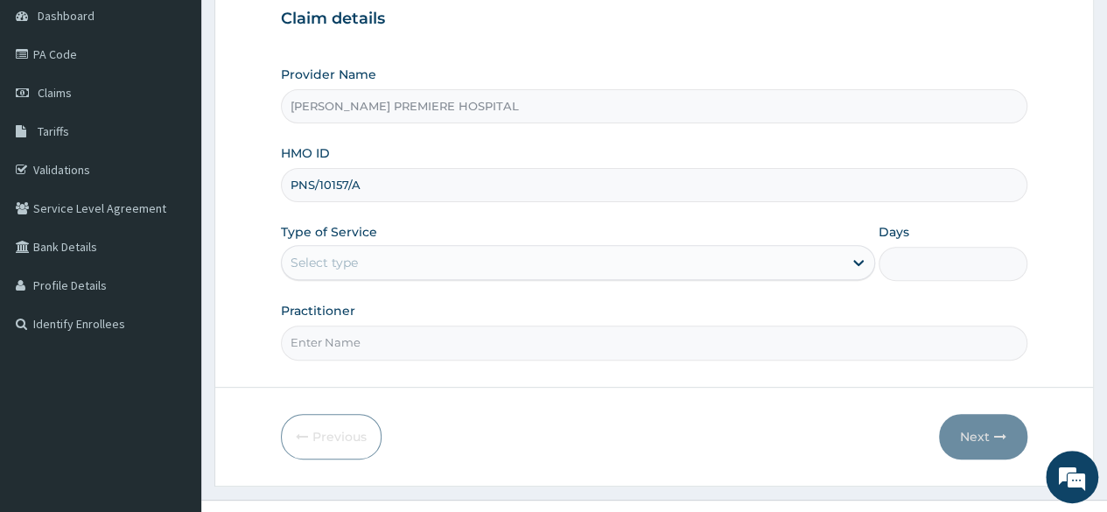
type input "PNS/10157/A"
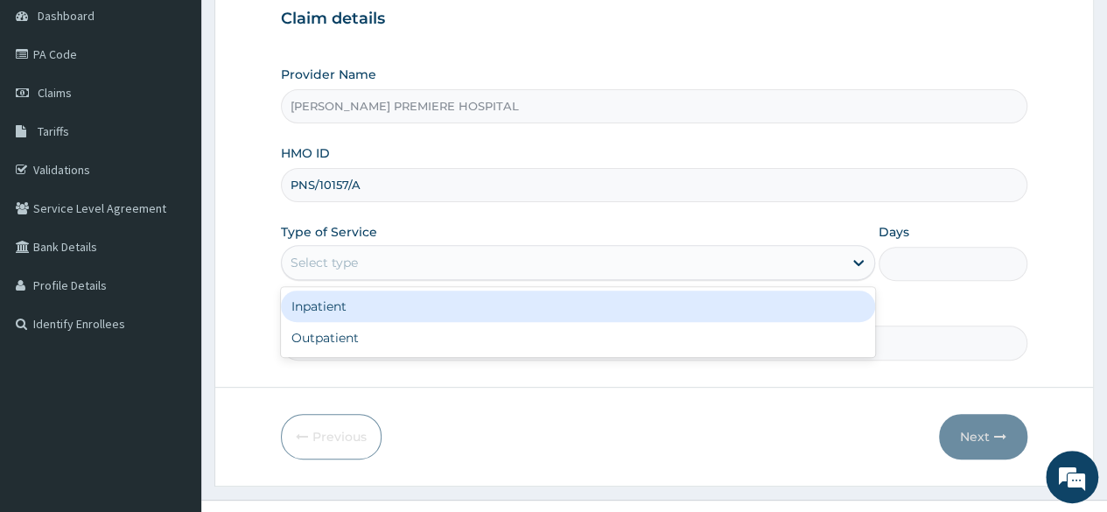
click at [410, 256] on div "Select type" at bounding box center [562, 263] width 561 height 28
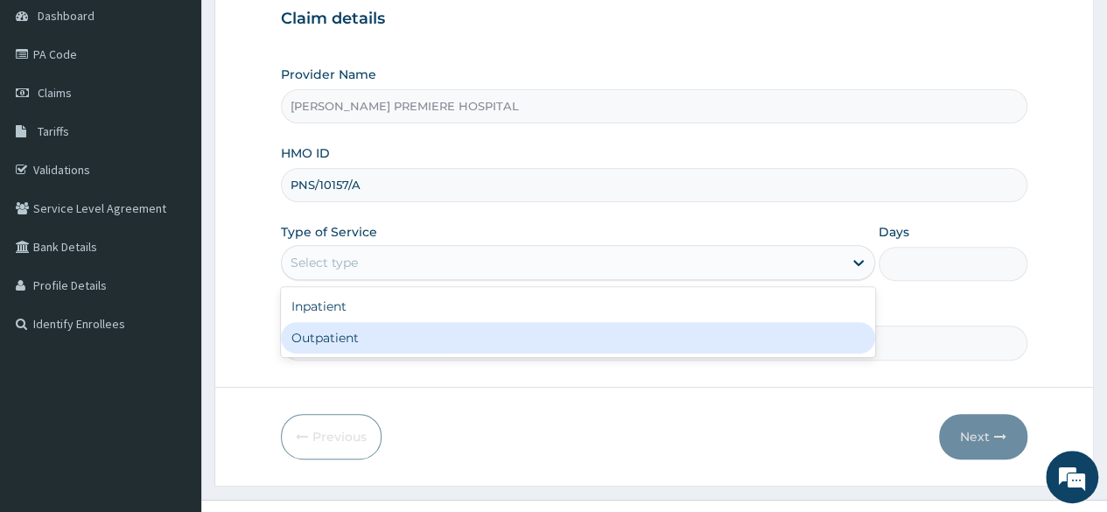
click at [354, 333] on div "Outpatient" at bounding box center [578, 338] width 594 height 32
type input "1"
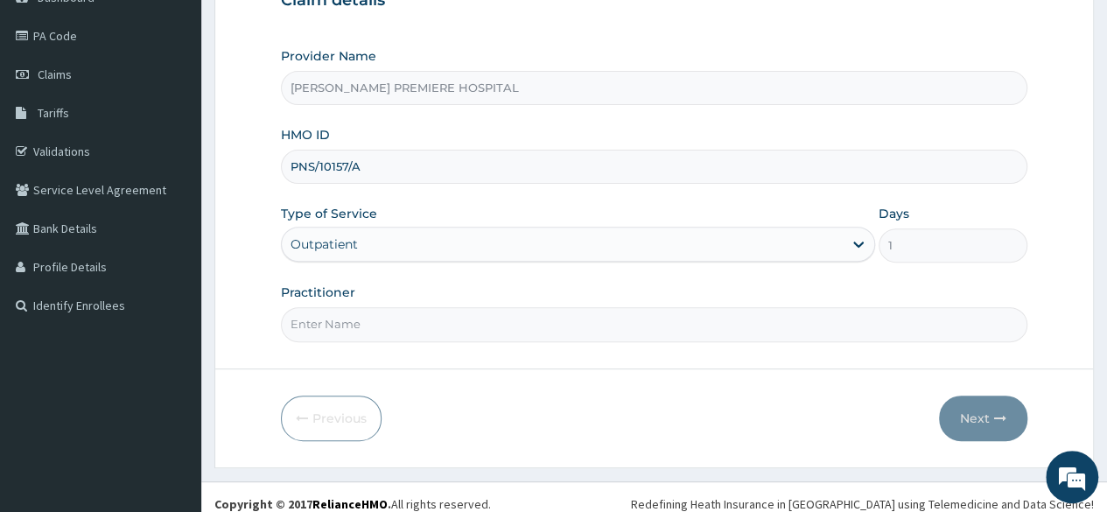
scroll to position [203, 0]
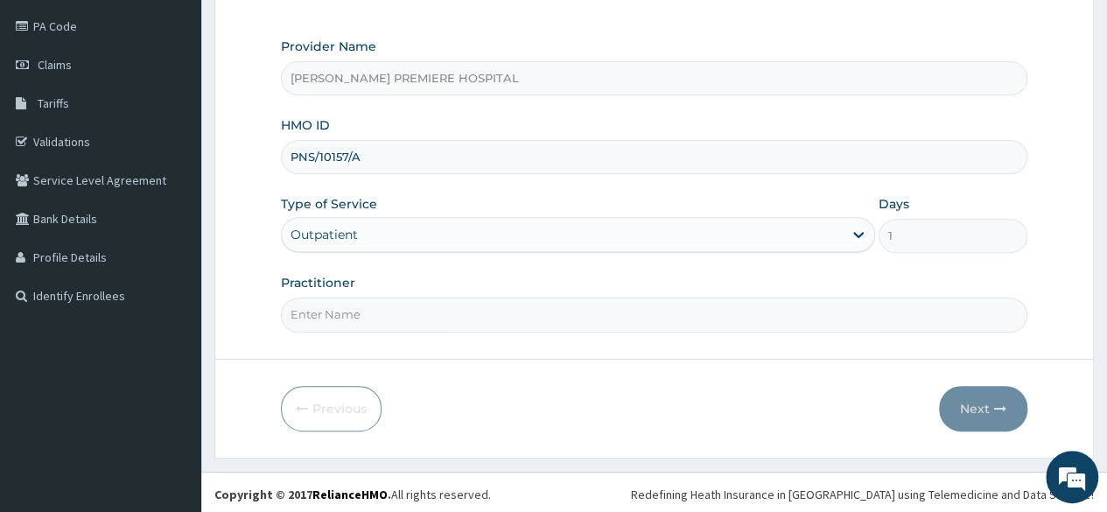
click at [419, 303] on input "Practitioner" at bounding box center [654, 315] width 746 height 34
type input "[PERSON_NAME]"
click at [994, 403] on icon "button" at bounding box center [1000, 409] width 12 height 12
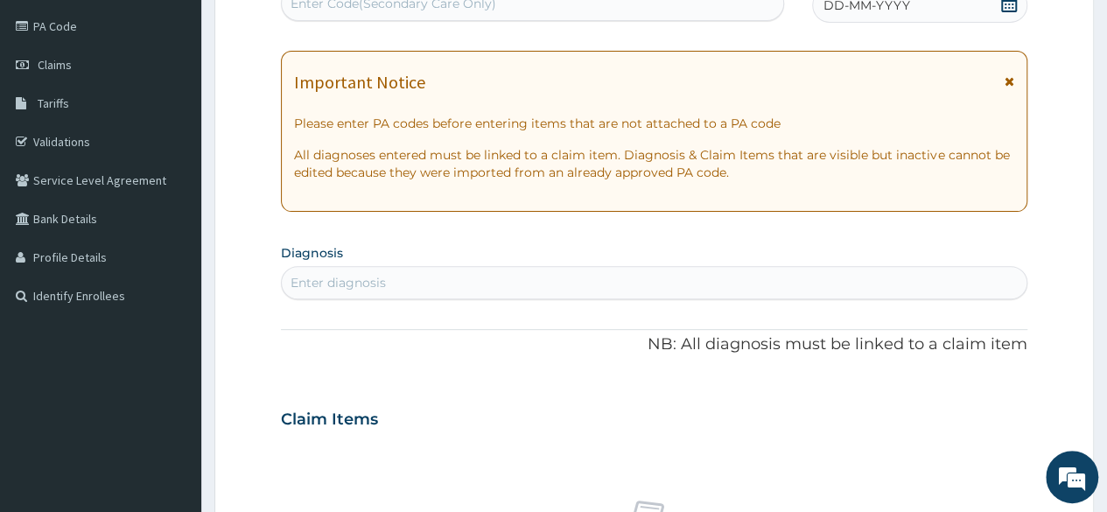
click at [1005, 4] on icon at bounding box center [1009, 4] width 18 height 18
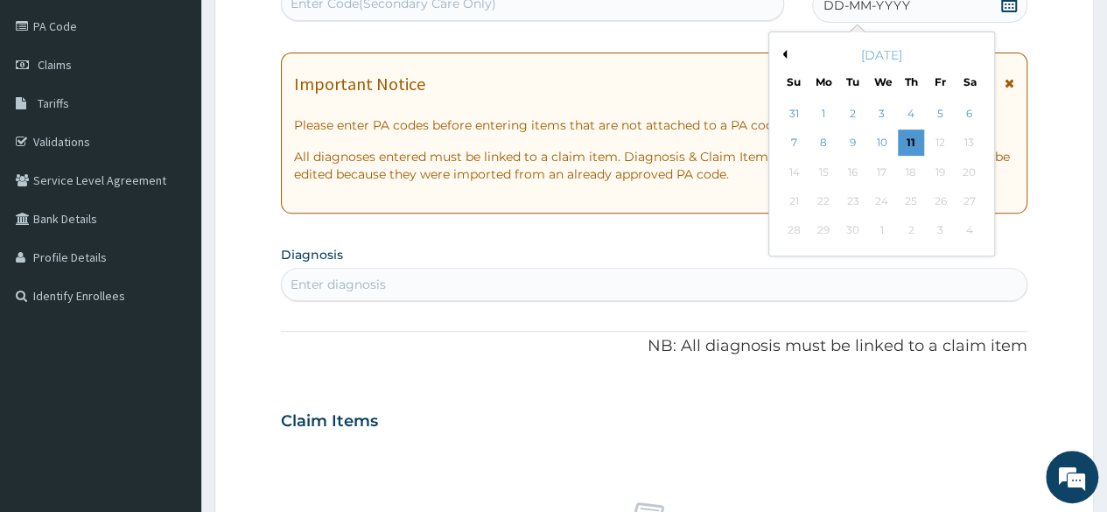
click at [784, 56] on button "Previous Month" at bounding box center [782, 54] width 9 height 9
click at [891, 139] on div "6" at bounding box center [881, 143] width 26 height 26
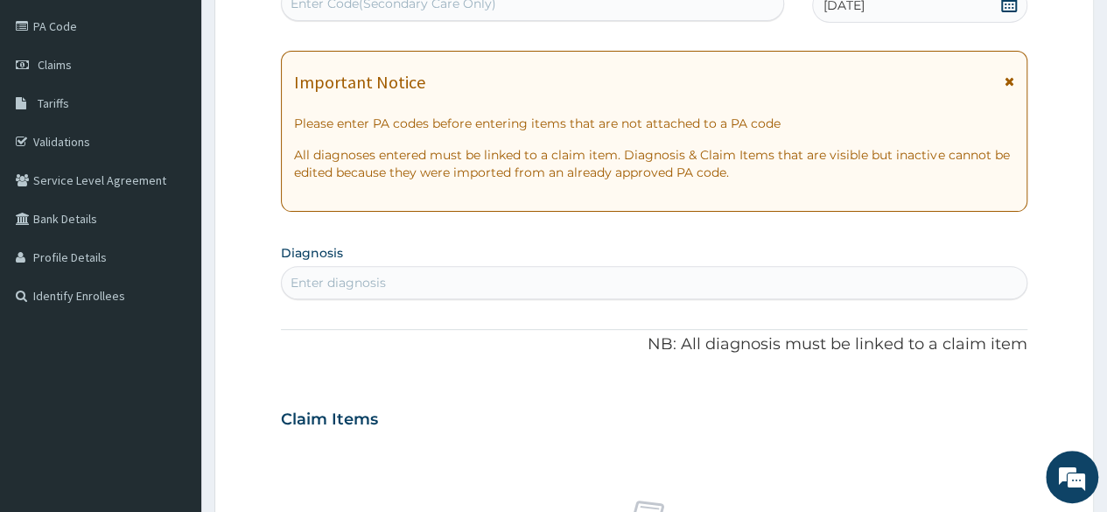
scroll to position [28, 0]
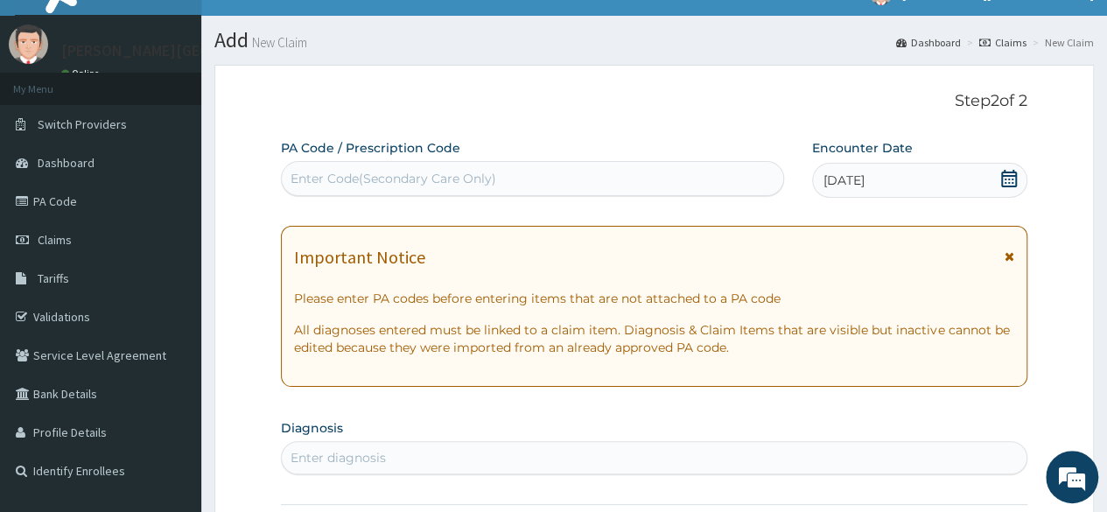
click at [655, 179] on div "Enter Code(Secondary Care Only)" at bounding box center [532, 179] width 501 height 28
type input "PA/19B104"
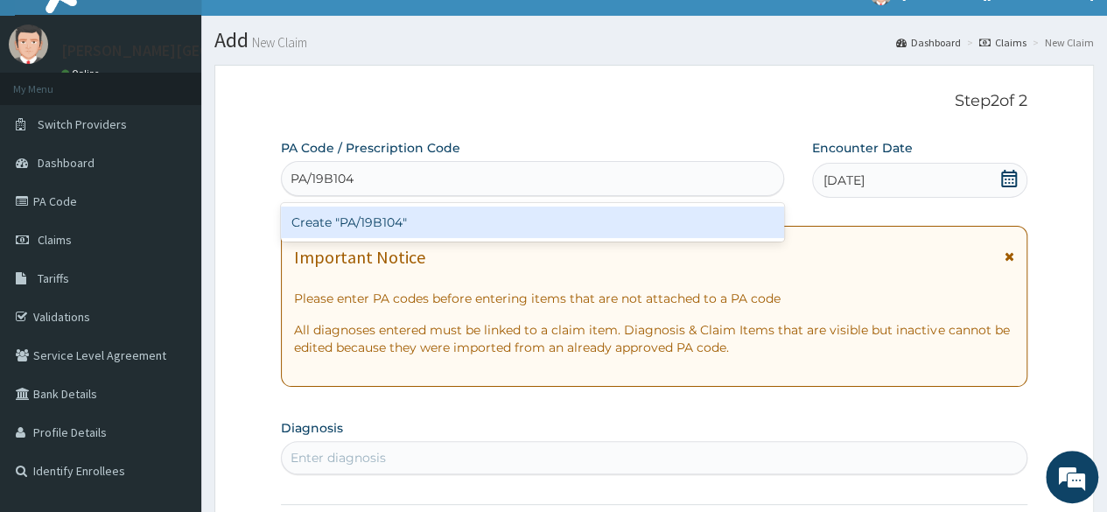
click at [622, 218] on div "Create "PA/19B104"" at bounding box center [532, 223] width 502 height 32
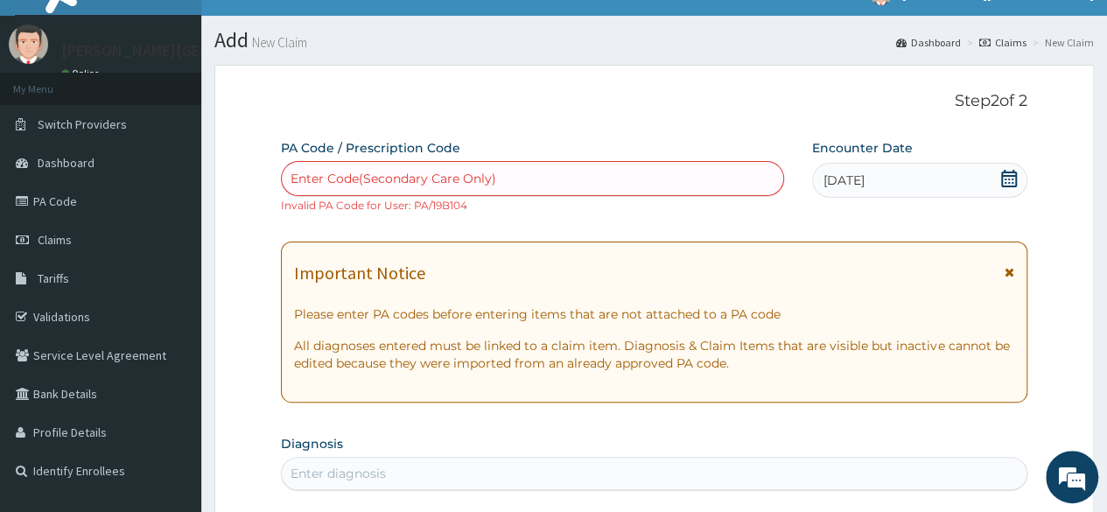
click at [660, 173] on div "Enter Code(Secondary Care Only)" at bounding box center [532, 179] width 501 height 28
type input "PA/19B104"
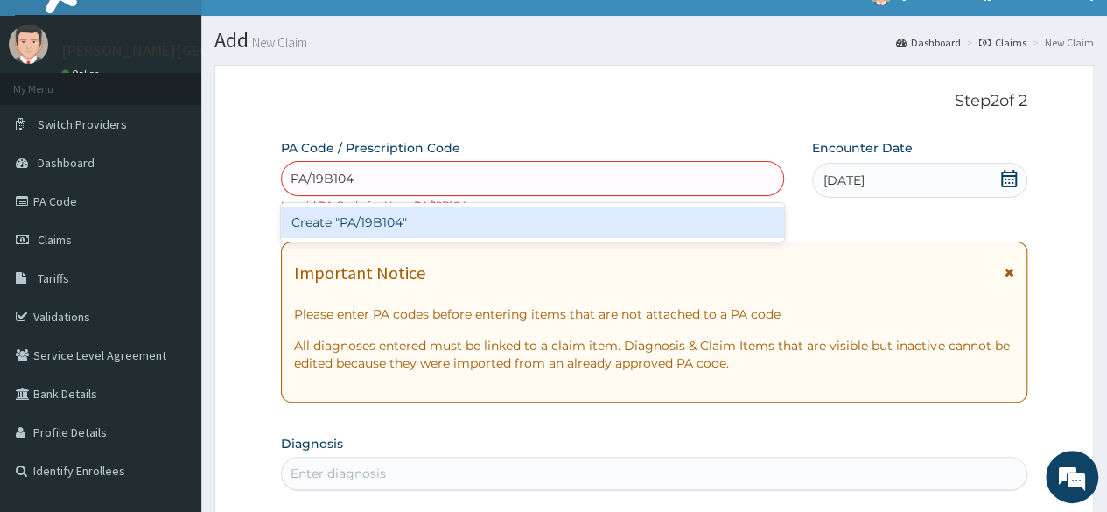
click at [508, 221] on div "Create "PA/19B104"" at bounding box center [532, 223] width 502 height 32
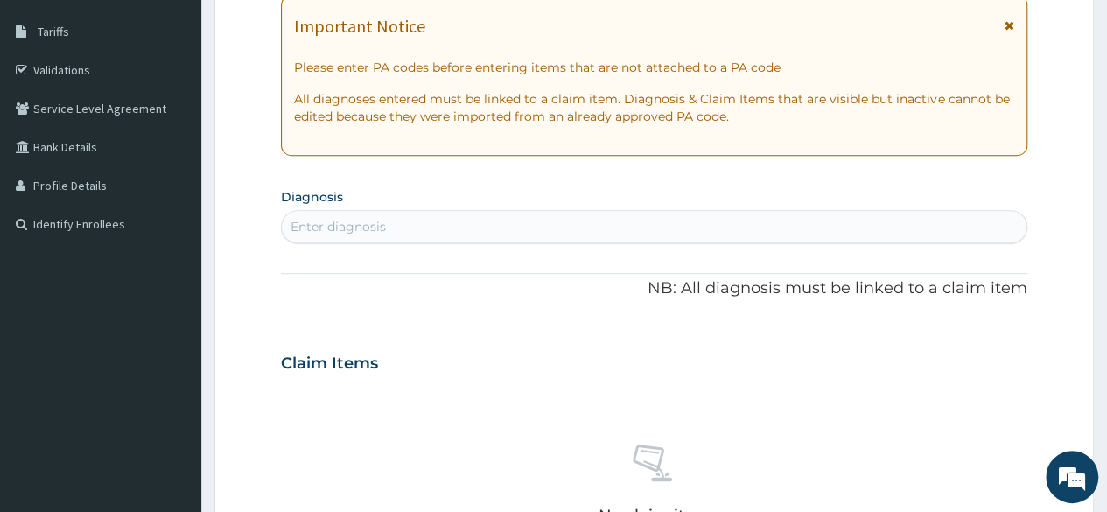
scroll to position [378, 0]
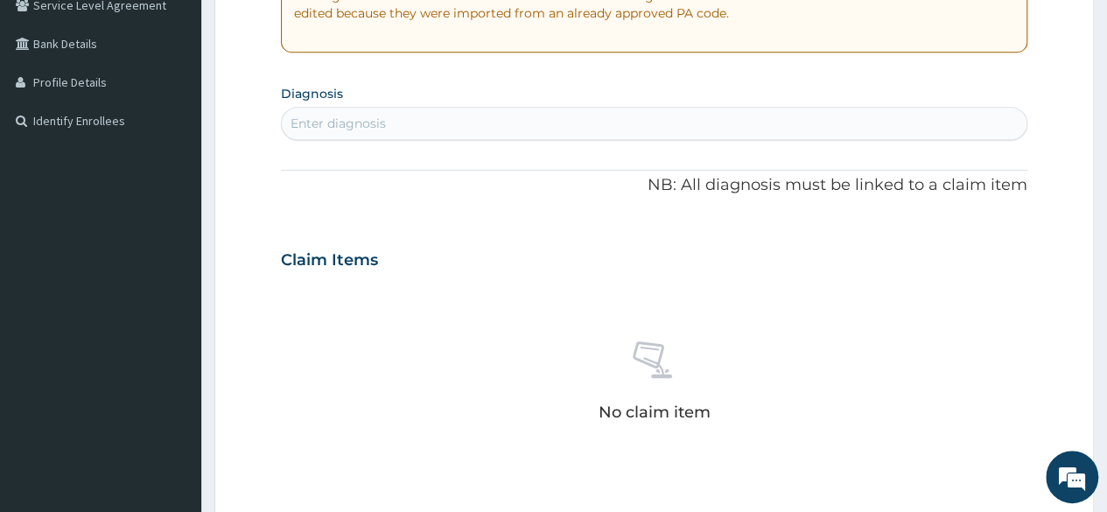
click at [459, 120] on div "Enter diagnosis" at bounding box center [654, 123] width 745 height 28
type input "IRON"
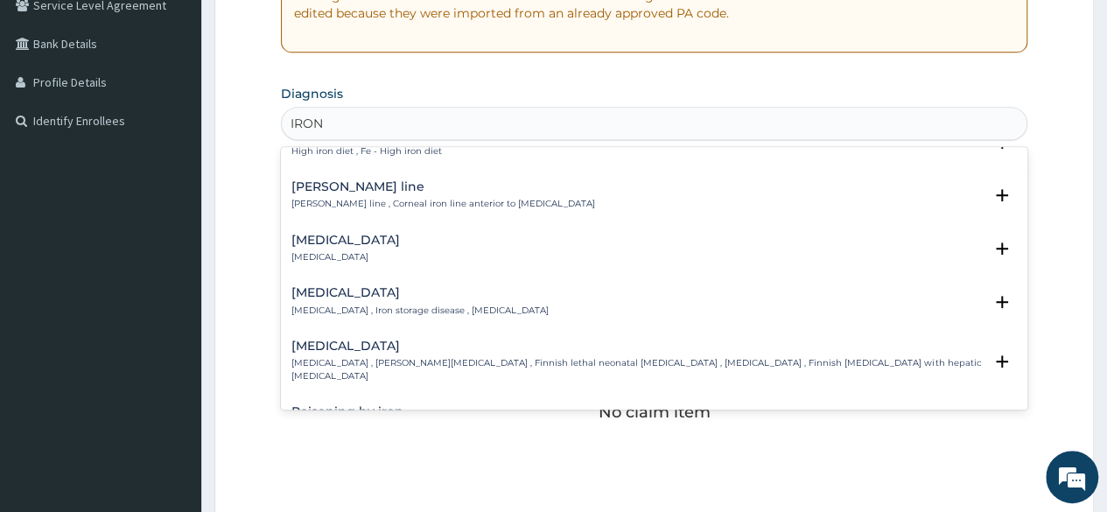
scroll to position [438, 0]
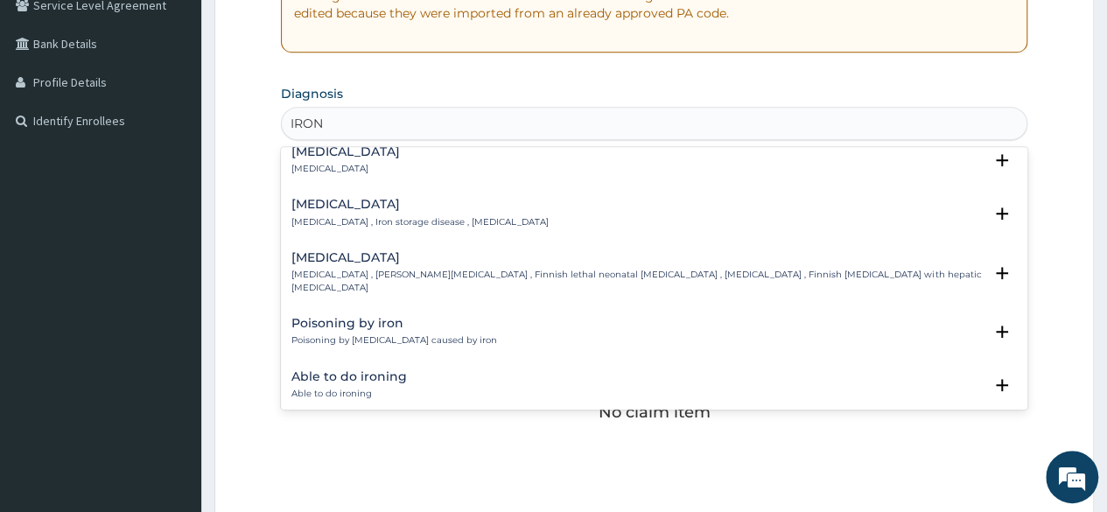
click at [376, 169] on p "Iron deficiency" at bounding box center [345, 169] width 109 height 12
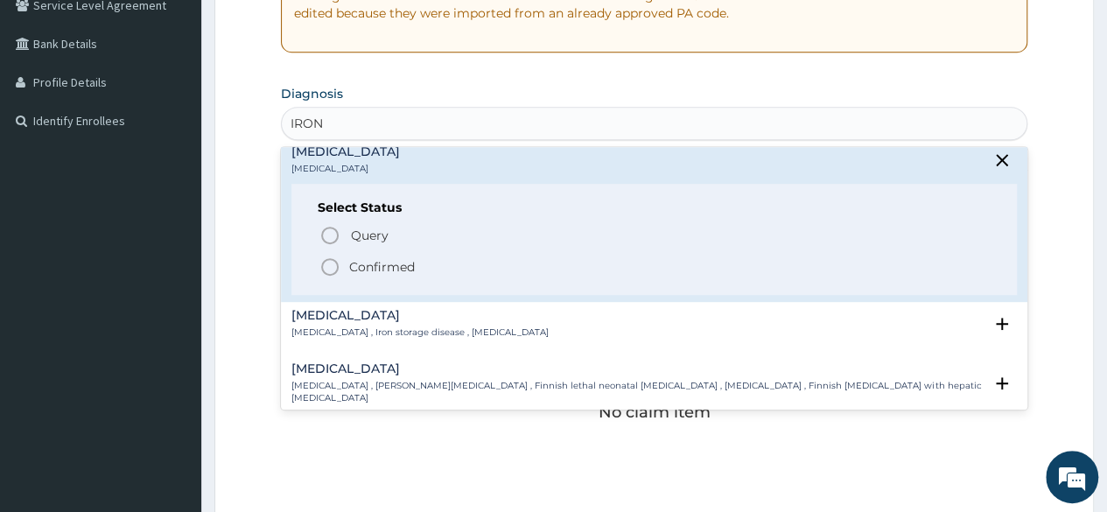
click at [356, 262] on p "Confirmed" at bounding box center [382, 267] width 66 height 18
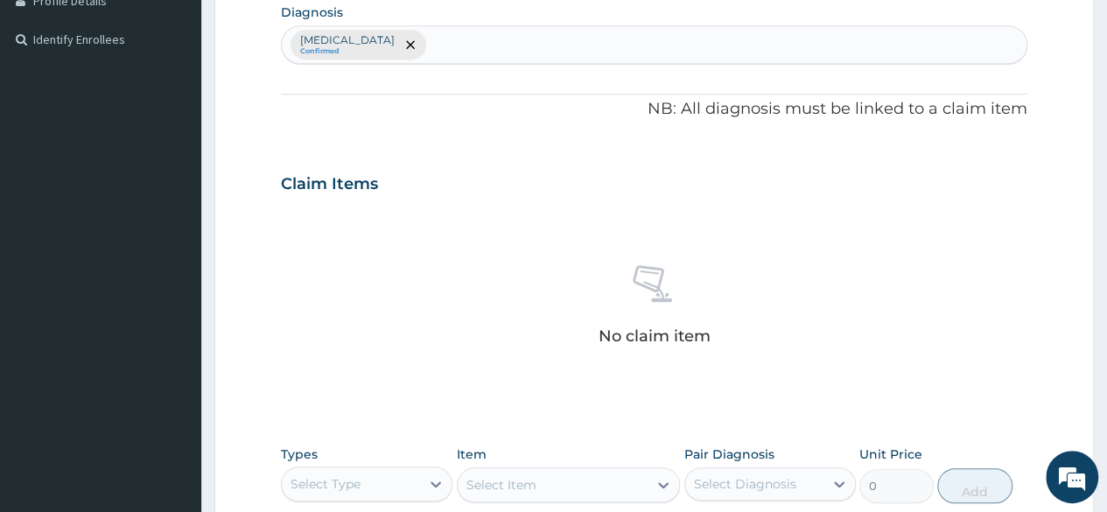
scroll to position [641, 0]
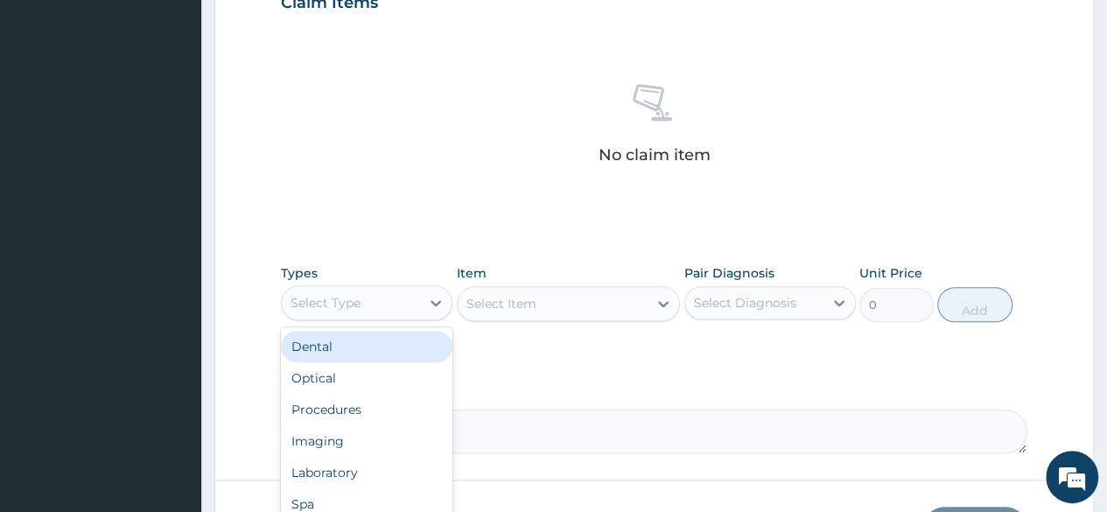
click at [374, 302] on div "Select Type" at bounding box center [351, 303] width 138 height 28
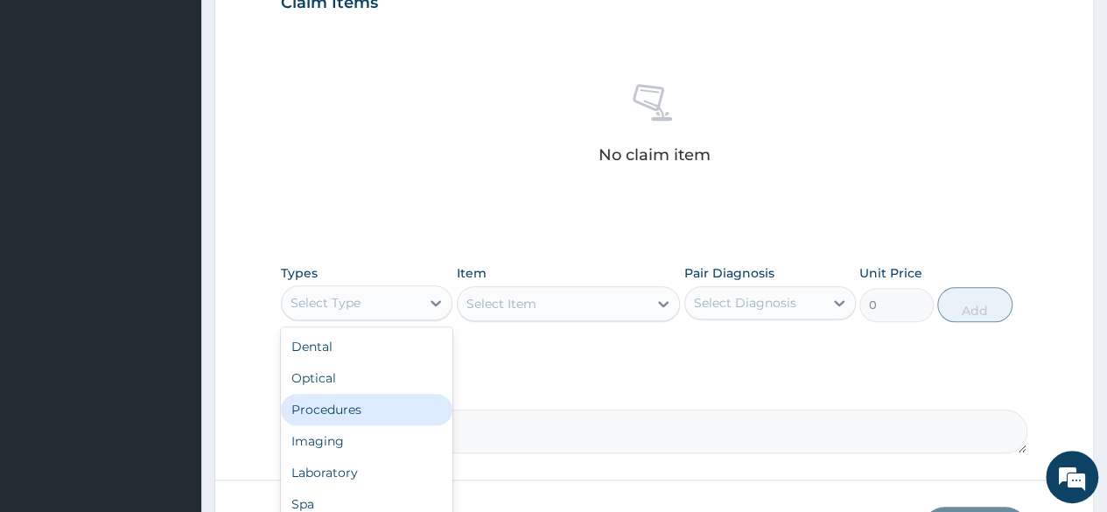
click at [348, 403] on div "Procedures" at bounding box center [367, 410] width 172 height 32
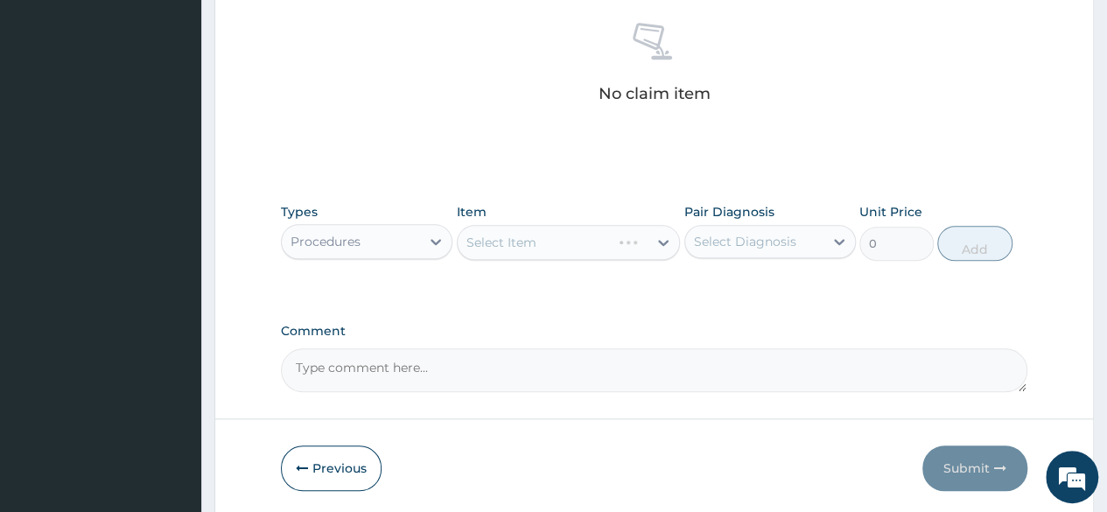
scroll to position [762, 0]
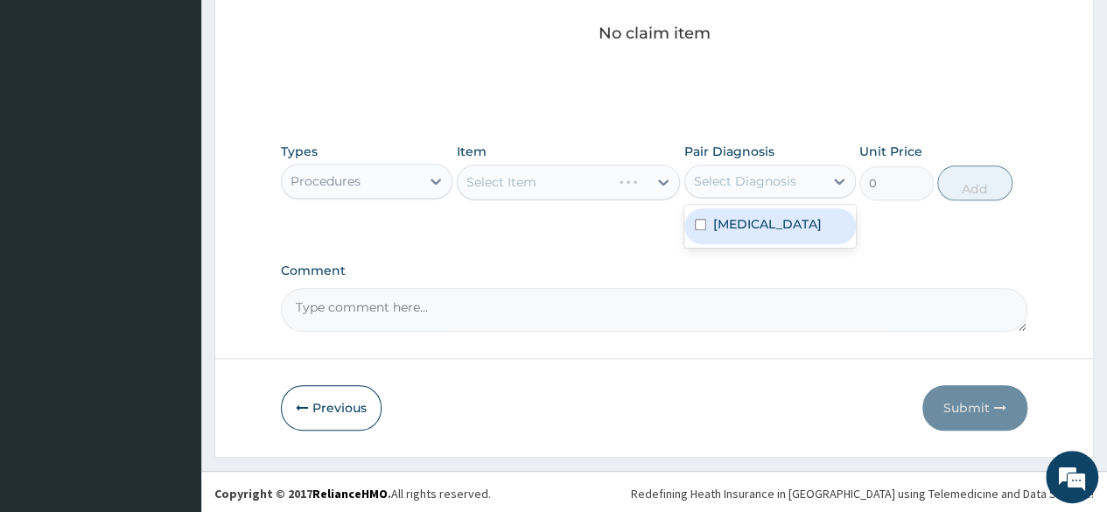
click at [774, 186] on div "Select Diagnosis" at bounding box center [745, 181] width 102 height 18
click at [763, 229] on label "Iron deficiency" at bounding box center [767, 224] width 109 height 18
checkbox input "true"
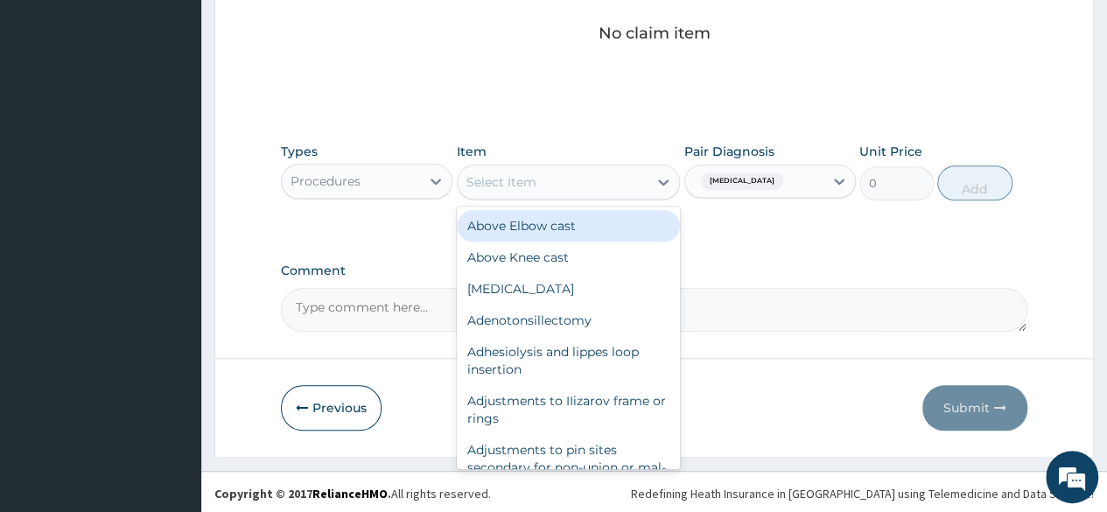
click at [594, 176] on div "Select Item" at bounding box center [553, 182] width 191 height 28
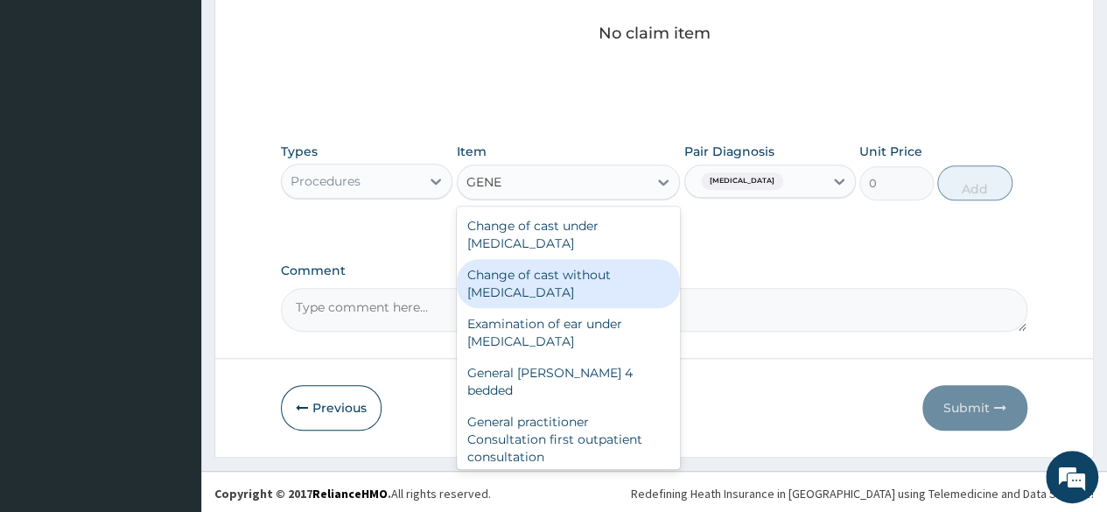
type input "GENER"
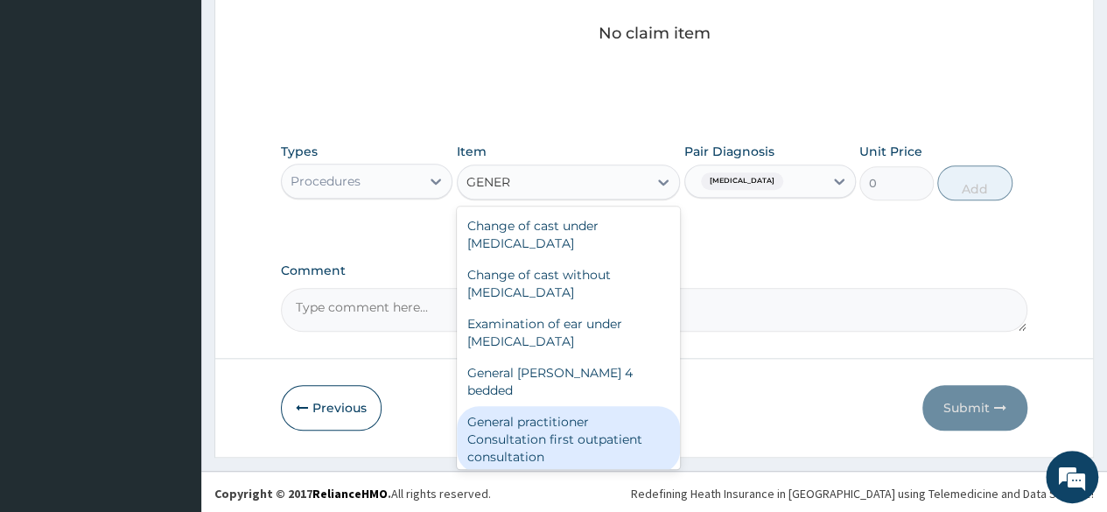
click at [543, 431] on div "General practitioner Consultation first outpatient consultation" at bounding box center [569, 439] width 224 height 67
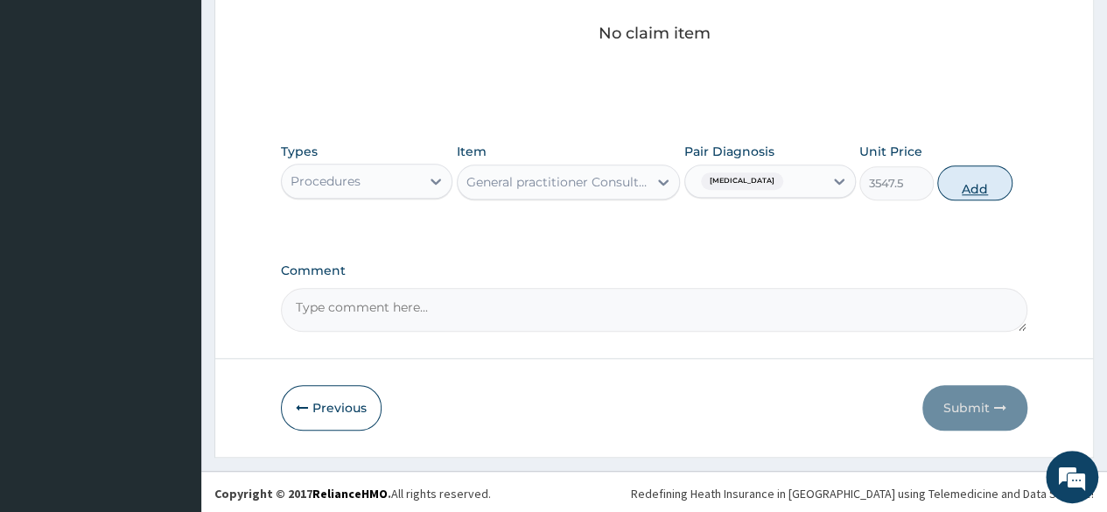
click at [963, 186] on button "Add" at bounding box center [974, 182] width 74 height 35
type input "0"
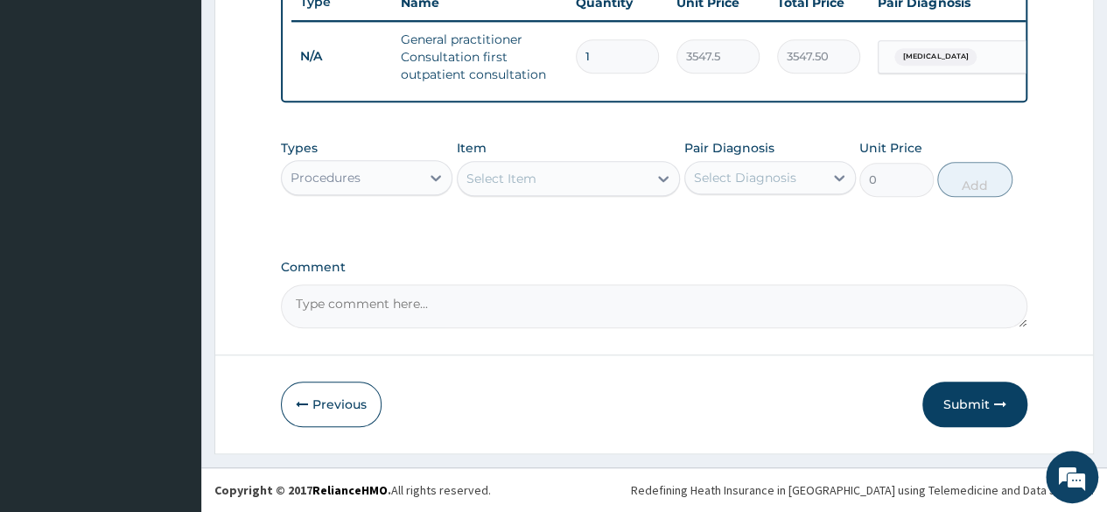
scroll to position [702, 0]
click at [400, 186] on div "Procedures" at bounding box center [351, 178] width 138 height 28
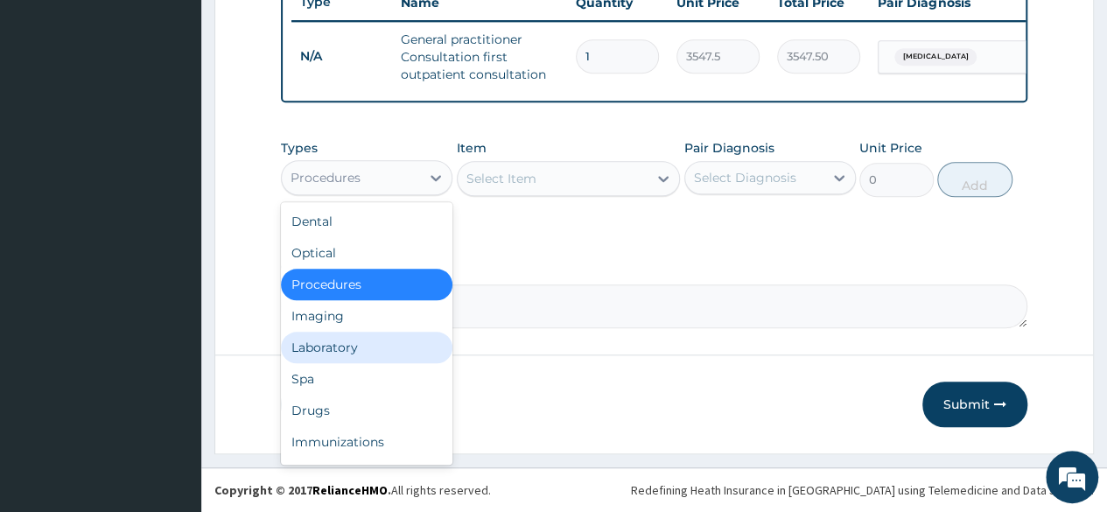
click at [386, 359] on div "Laboratory" at bounding box center [367, 348] width 172 height 32
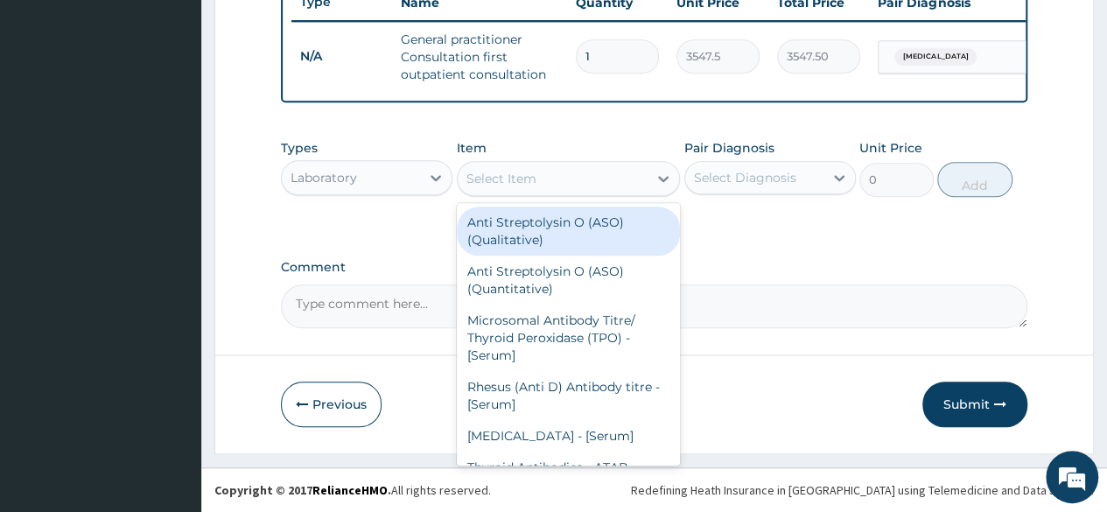
click at [572, 185] on div "Select Item" at bounding box center [553, 179] width 191 height 28
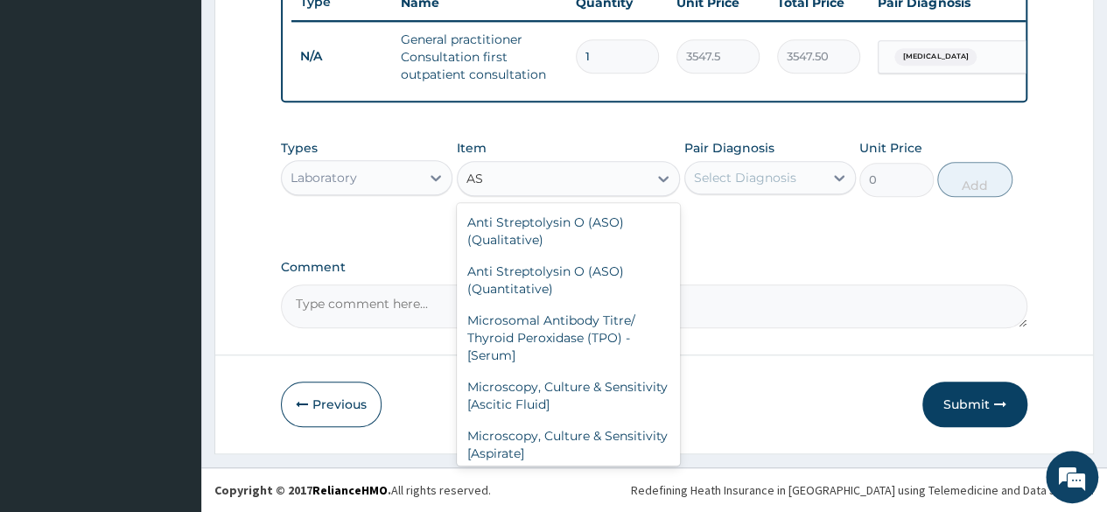
type input "A"
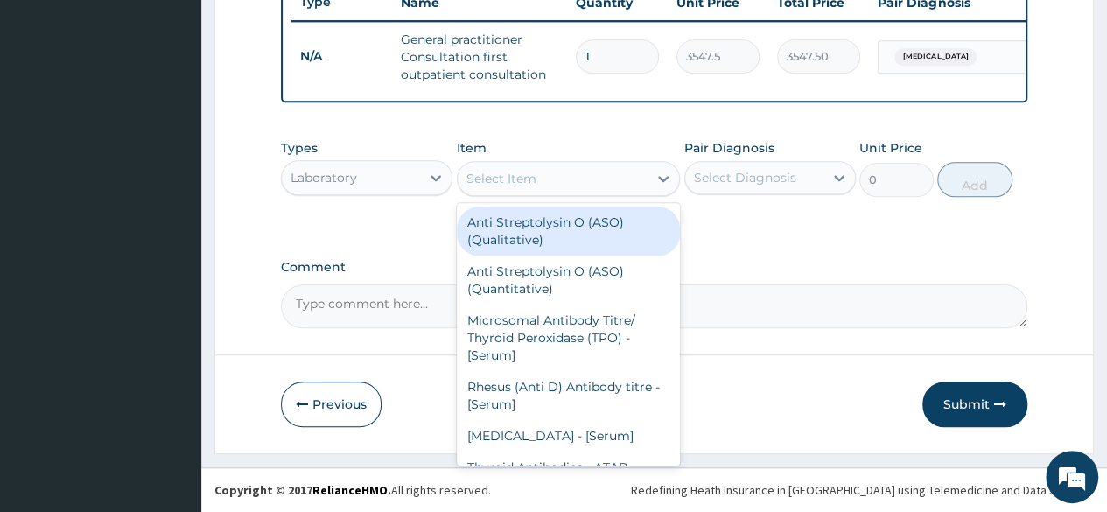
click at [364, 176] on div "Laboratory" at bounding box center [351, 178] width 138 height 28
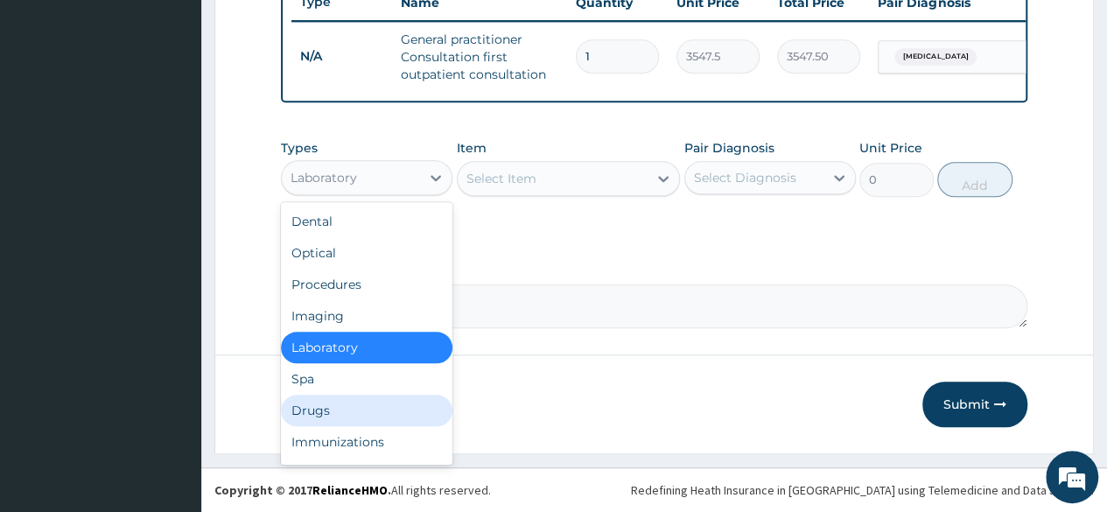
click at [329, 421] on div "Drugs" at bounding box center [367, 411] width 172 height 32
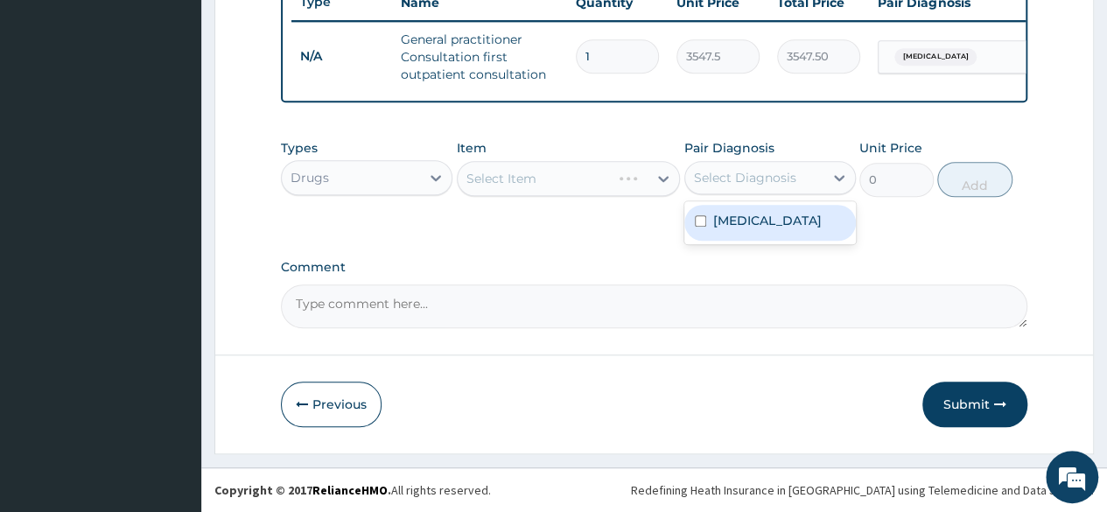
click at [749, 180] on div "Select Diagnosis" at bounding box center [745, 178] width 102 height 18
click at [740, 222] on label "Iron deficiency" at bounding box center [767, 221] width 109 height 18
checkbox input "true"
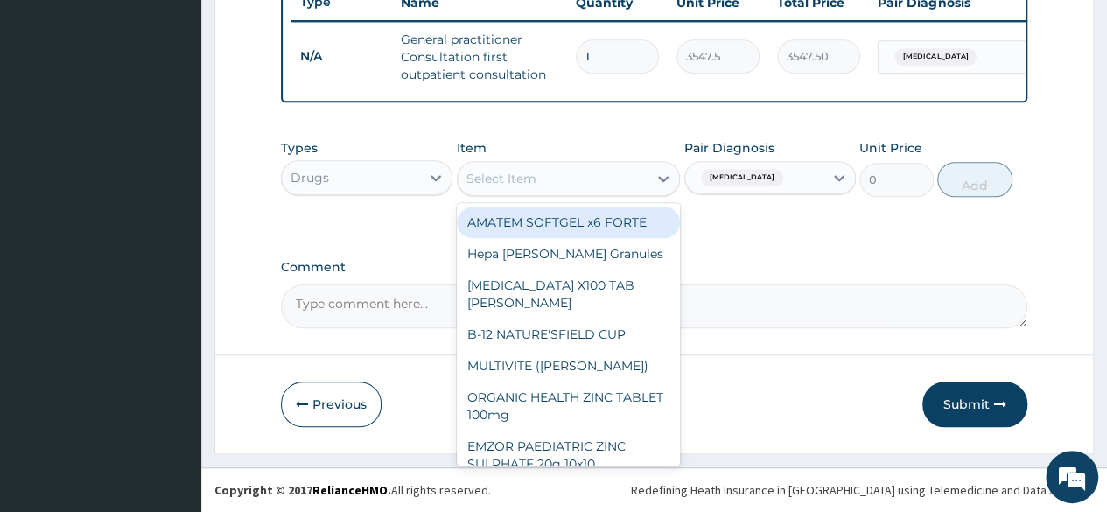
click at [621, 179] on div "Select Item" at bounding box center [553, 179] width 191 height 28
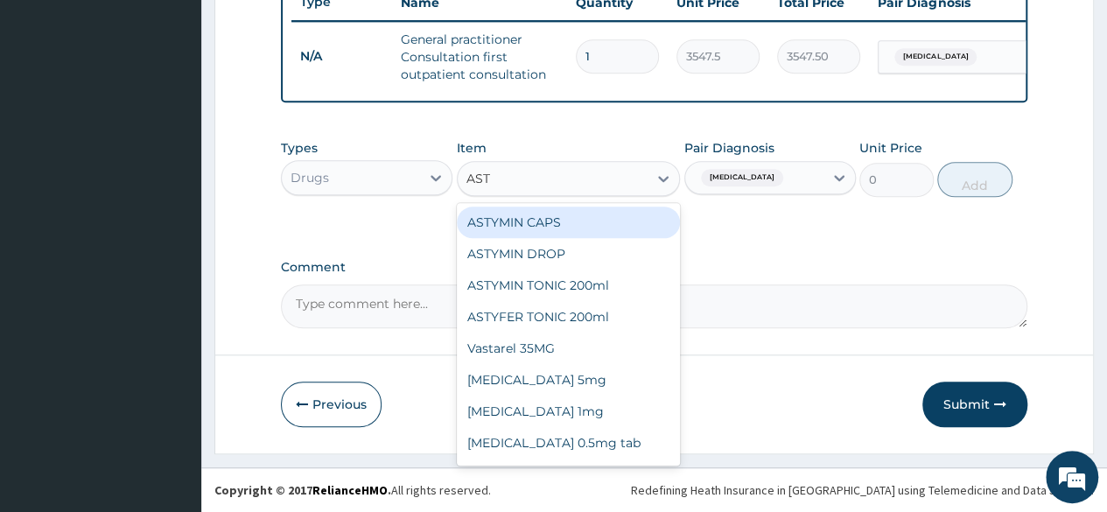
type input "ASTY"
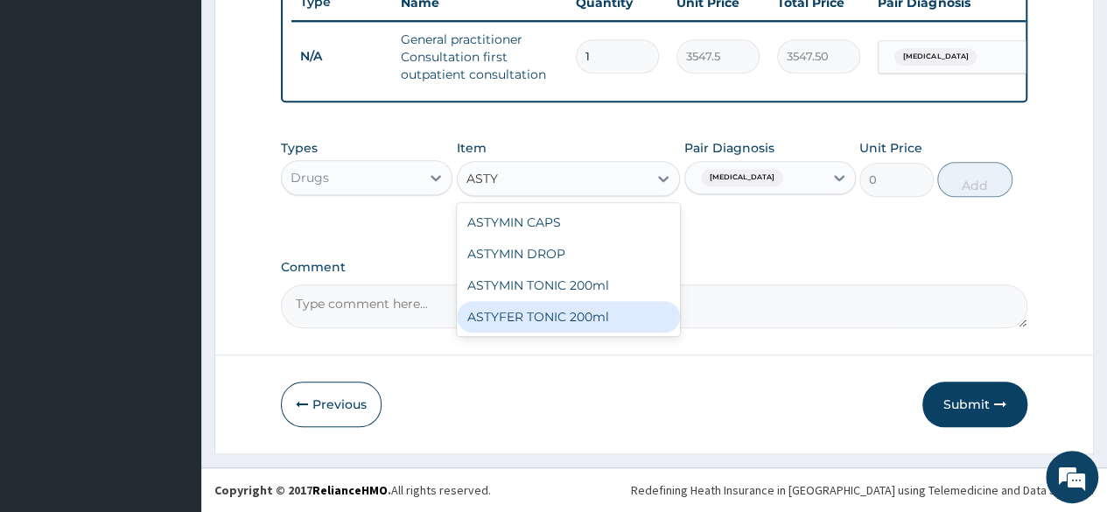
click at [585, 316] on div "ASTYFER TONIC 200ml" at bounding box center [569, 317] width 224 height 32
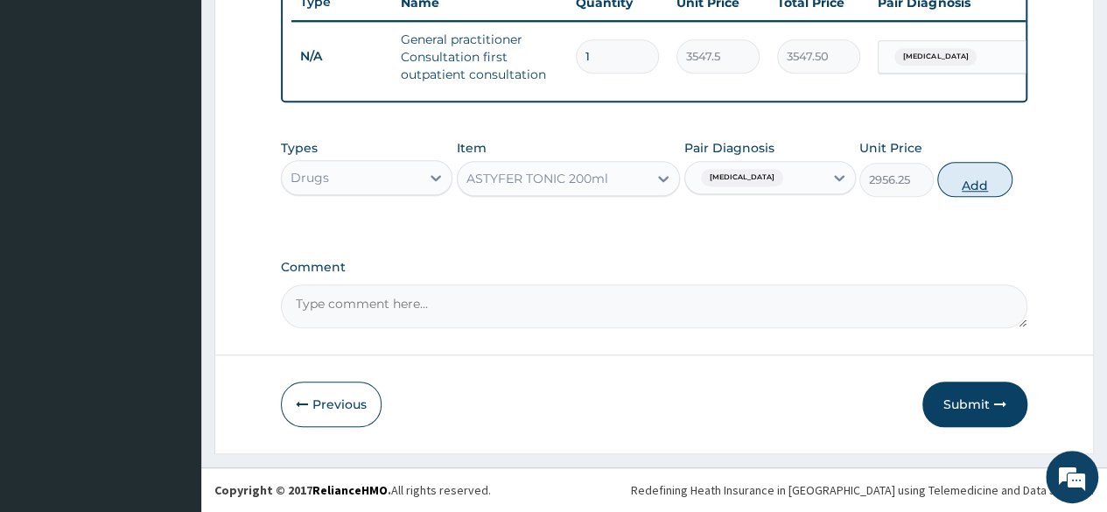
click at [968, 181] on button "Add" at bounding box center [974, 179] width 74 height 35
type input "0"
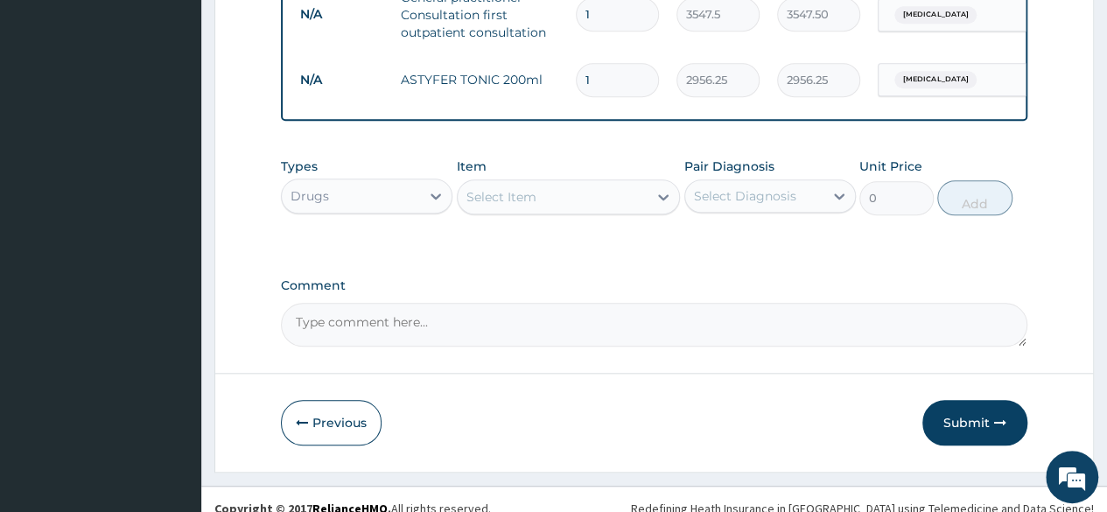
scroll to position [763, 0]
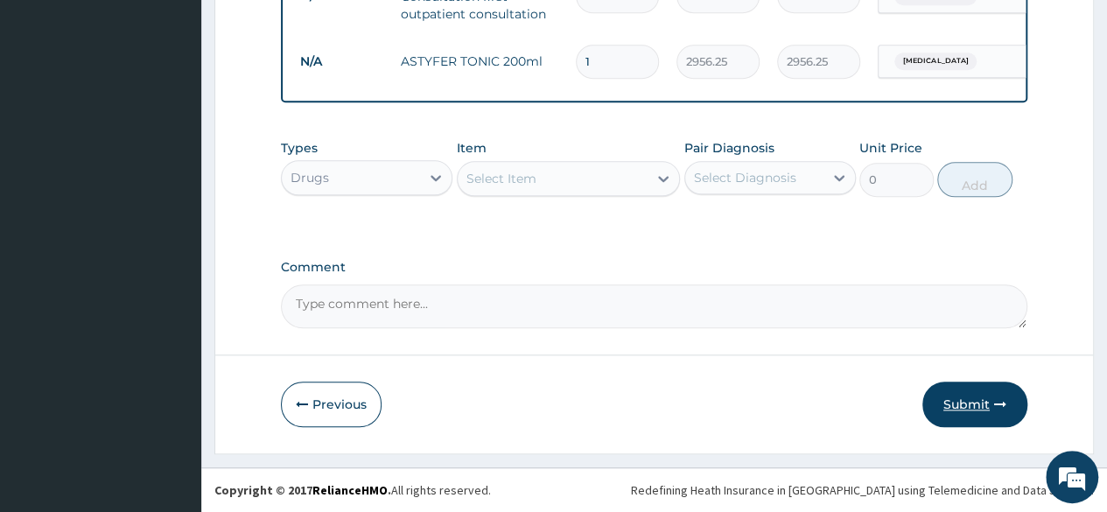
click at [974, 400] on button "Submit" at bounding box center [974, 405] width 105 height 46
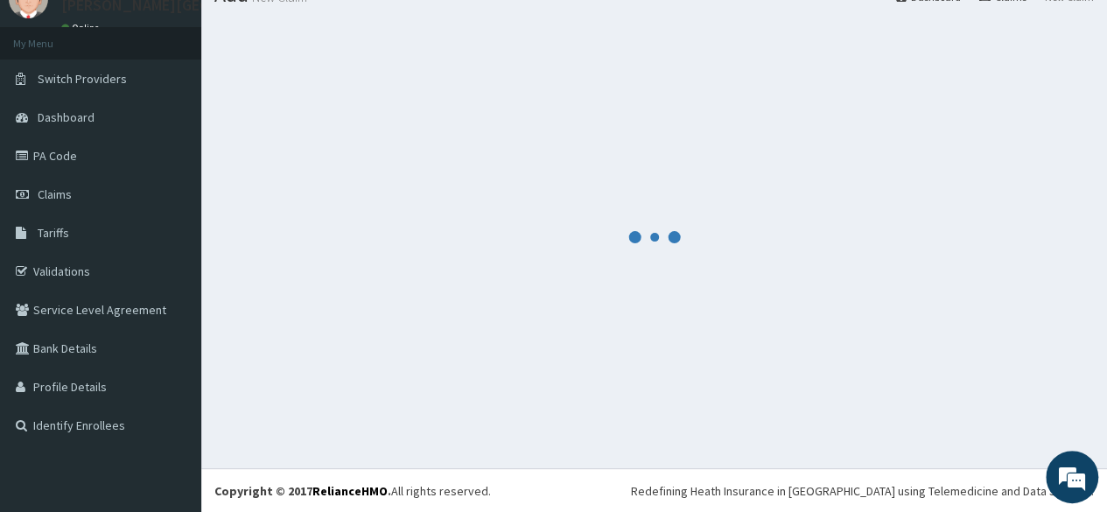
scroll to position [747, 0]
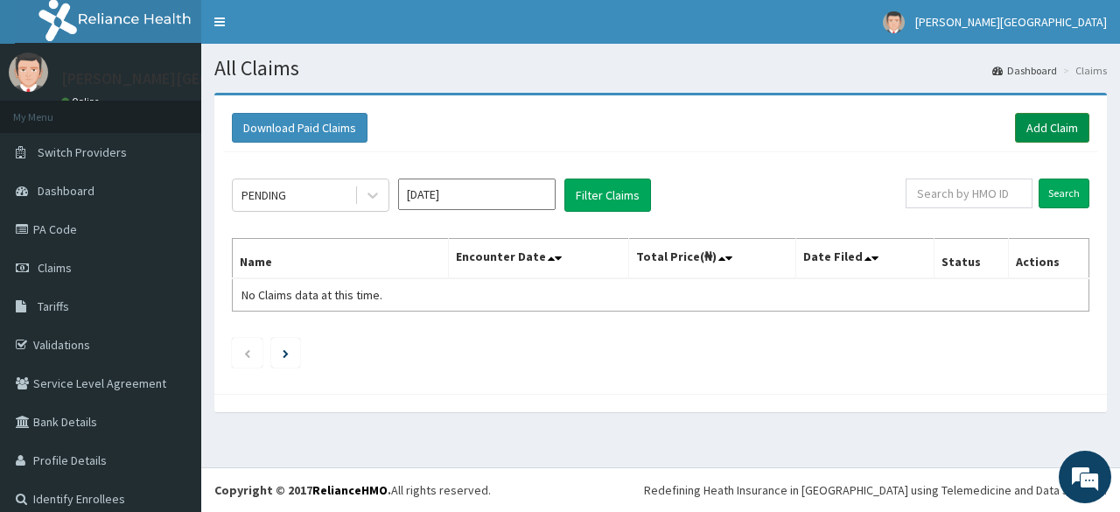
click at [1033, 132] on link "Add Claim" at bounding box center [1052, 128] width 74 height 30
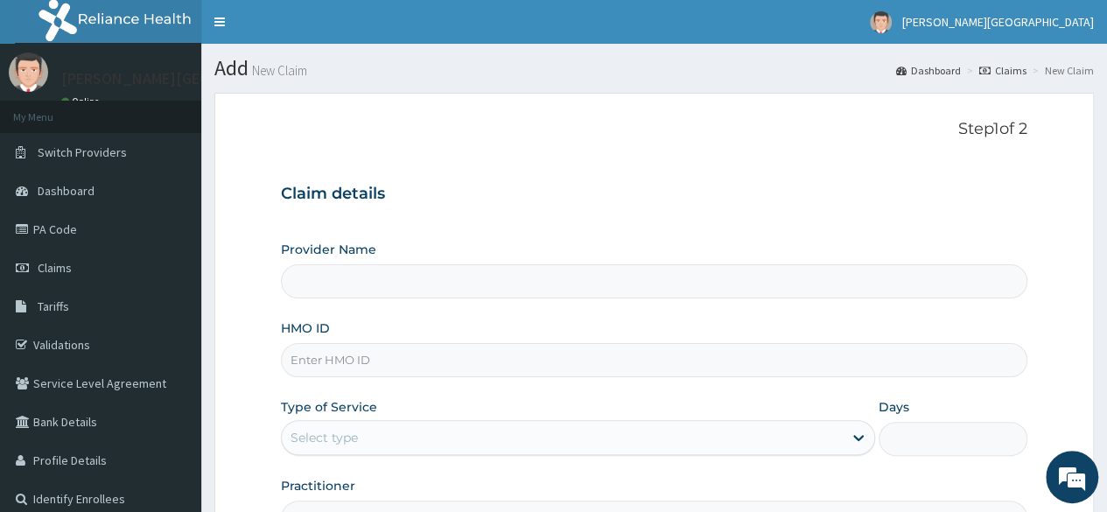
type input "[PERSON_NAME] PREMIERE HOSPITAL"
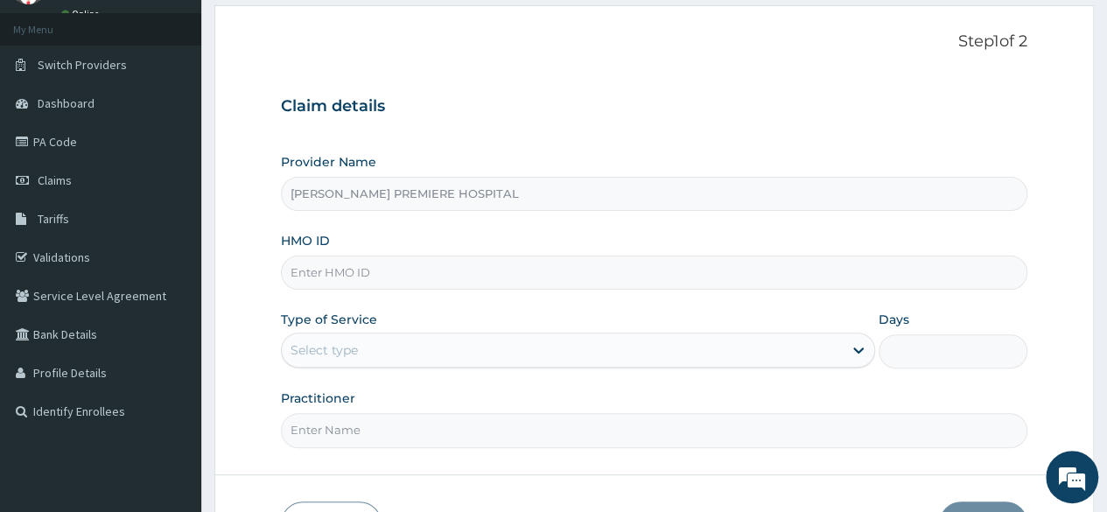
paste input "CWP/10051/B"
type input "CWP/10051/B"
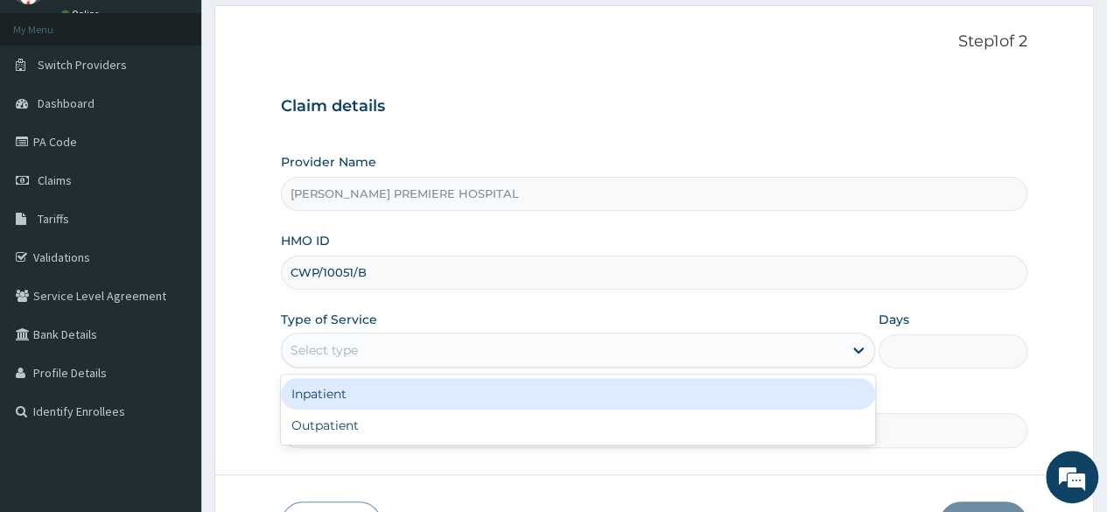
click at [366, 355] on div "Select type" at bounding box center [562, 350] width 561 height 28
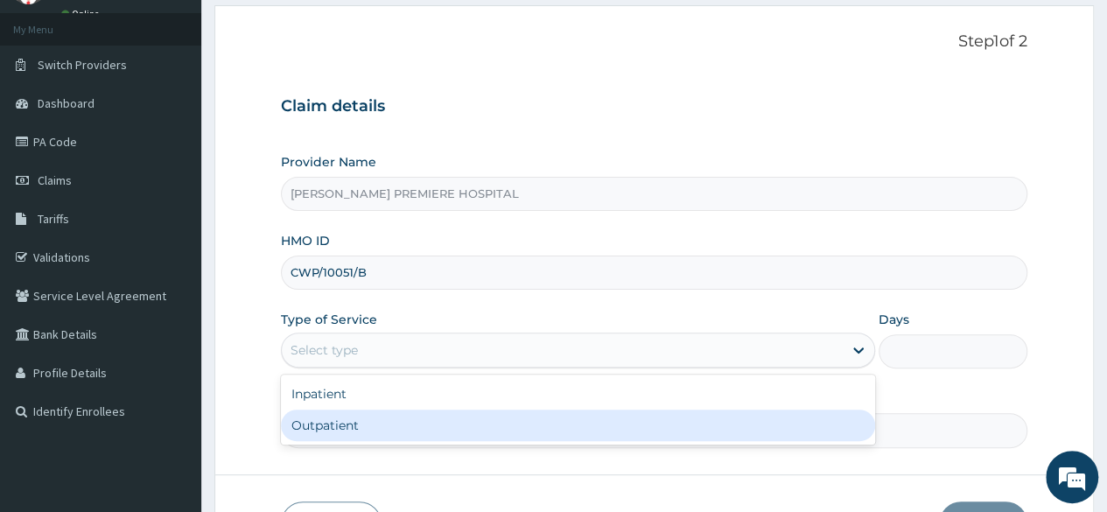
click at [344, 435] on div "Outpatient" at bounding box center [578, 426] width 594 height 32
type input "1"
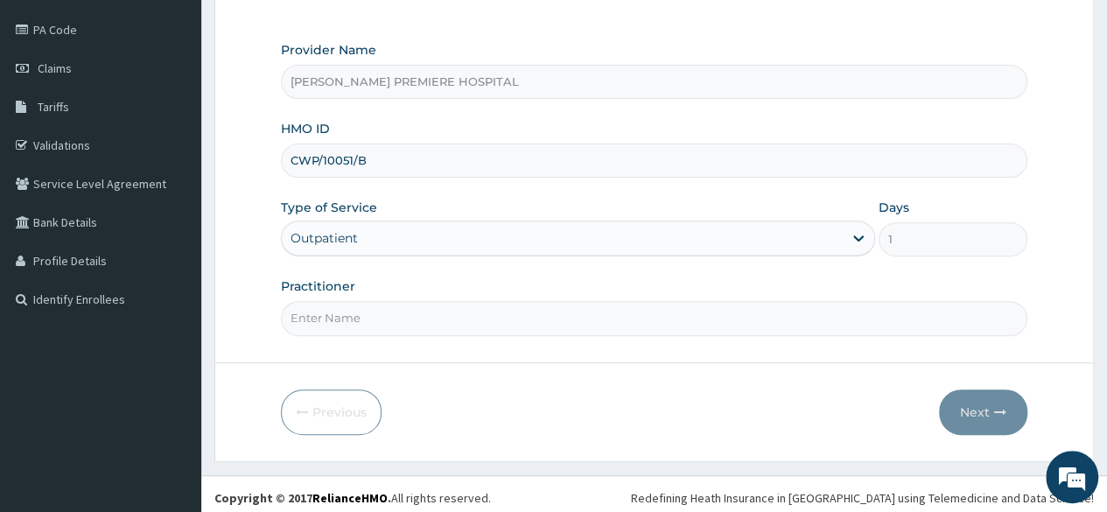
scroll to position [203, 0]
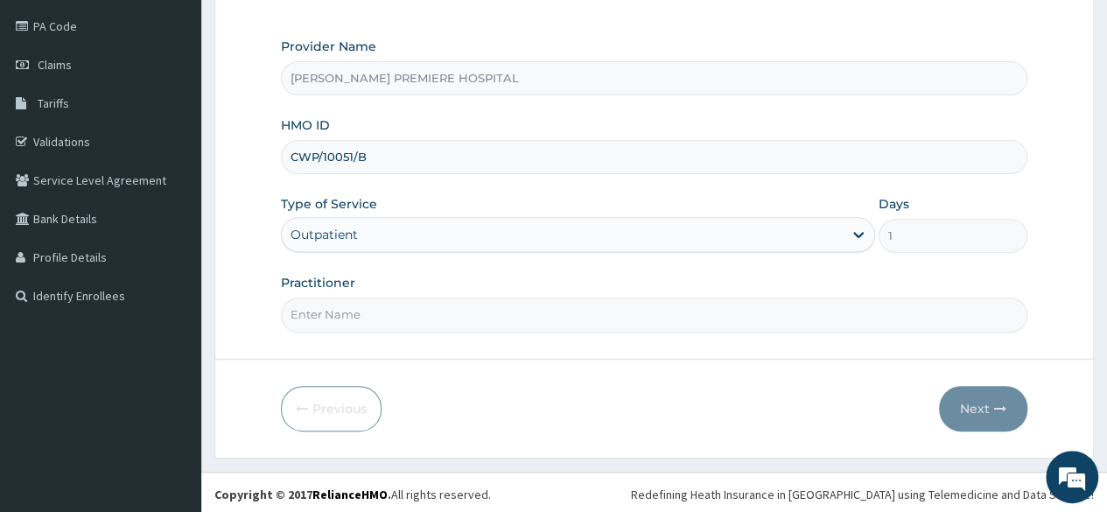
click at [403, 311] on input "Practitioner" at bounding box center [654, 315] width 746 height 34
type input "DR ALAMBA"
click at [982, 410] on button "Next" at bounding box center [983, 409] width 88 height 46
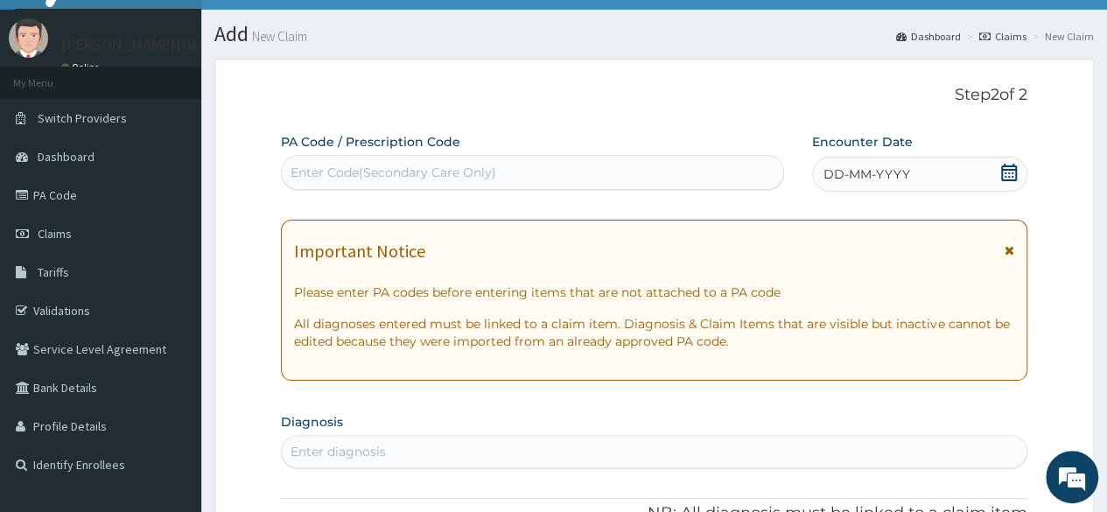
scroll to position [28, 0]
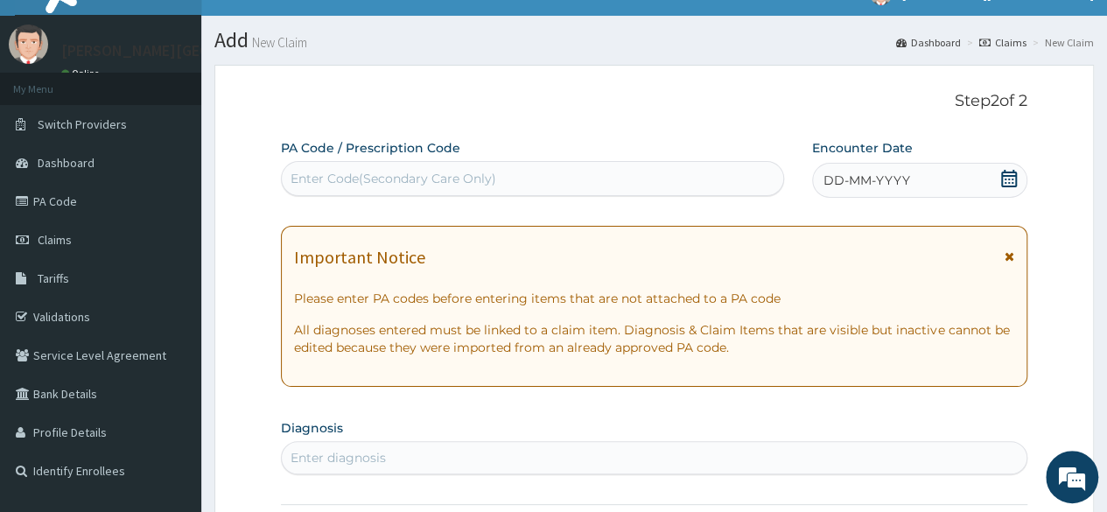
click at [1004, 183] on icon at bounding box center [1009, 179] width 18 height 18
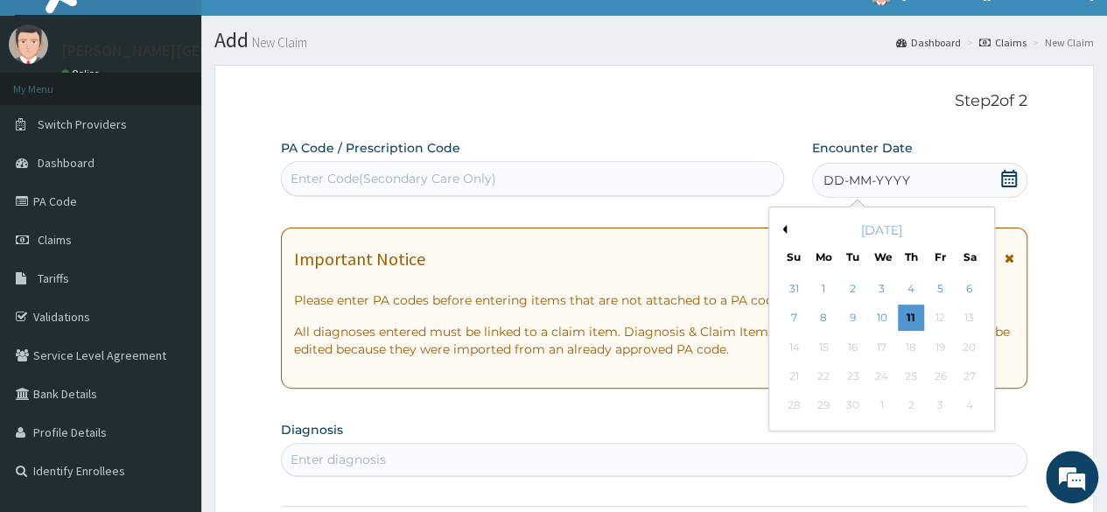
click at [780, 229] on button "Previous Month" at bounding box center [782, 229] width 9 height 9
click at [877, 321] on div "6" at bounding box center [881, 318] width 26 height 26
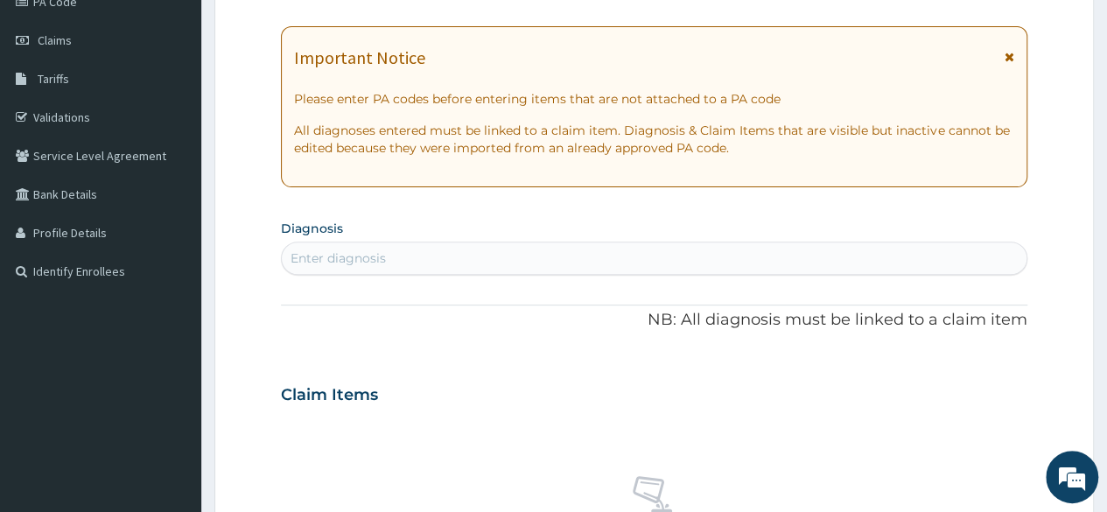
scroll to position [291, 0]
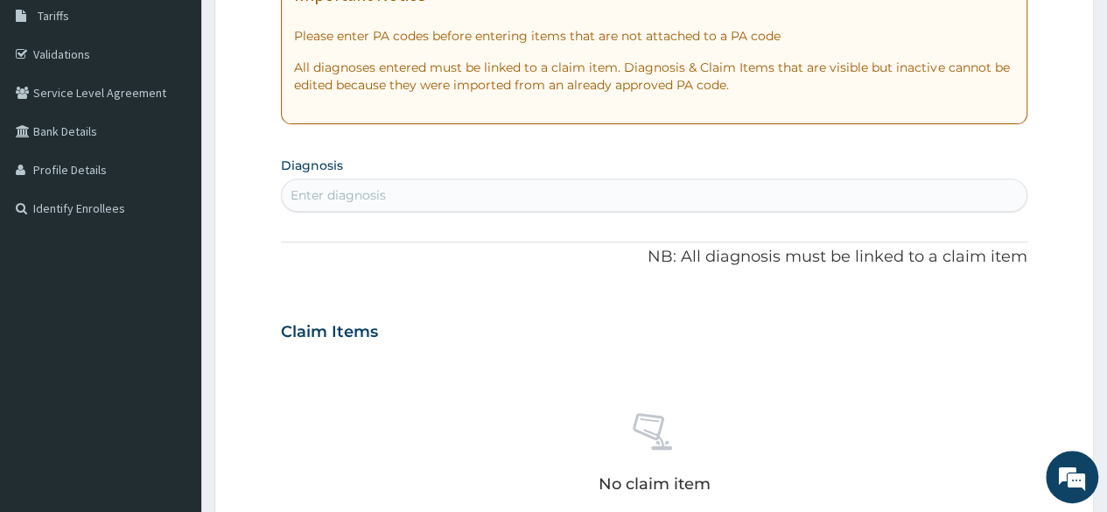
click at [729, 192] on div "Enter diagnosis" at bounding box center [654, 195] width 745 height 28
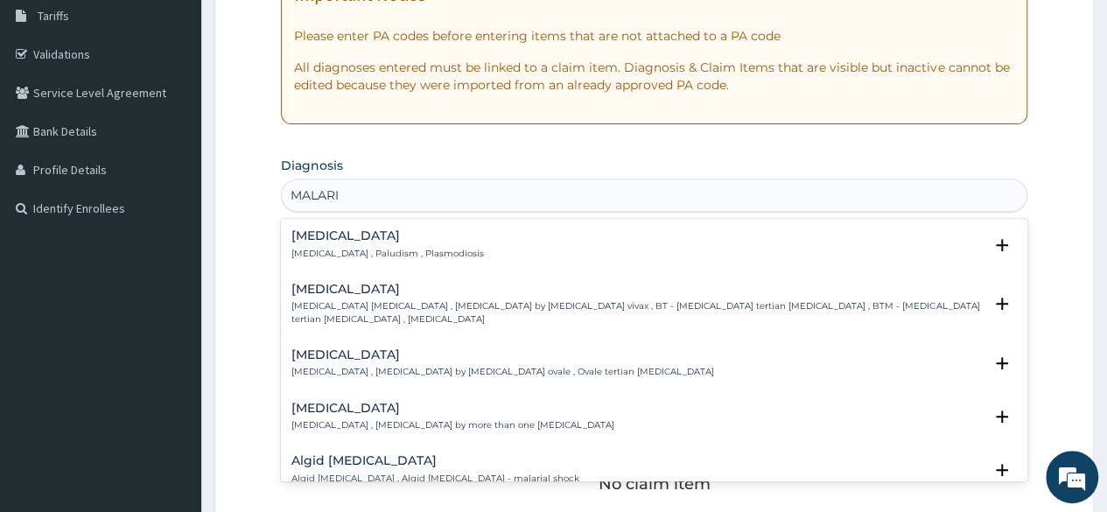
type input "MALARIA"
click at [359, 258] on div "Malaria Malaria , Paludism , Plasmodiosis Select Status Query Query covers susp…" at bounding box center [653, 248] width 725 height 39
click at [326, 240] on h4 "Malaria" at bounding box center [387, 235] width 193 height 13
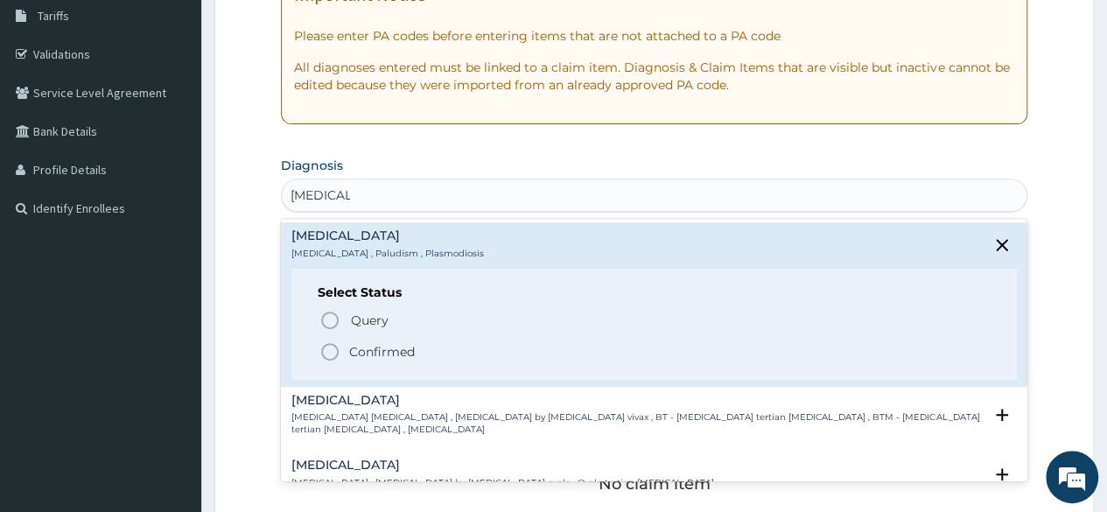
click at [380, 344] on p "Confirmed" at bounding box center [382, 352] width 66 height 18
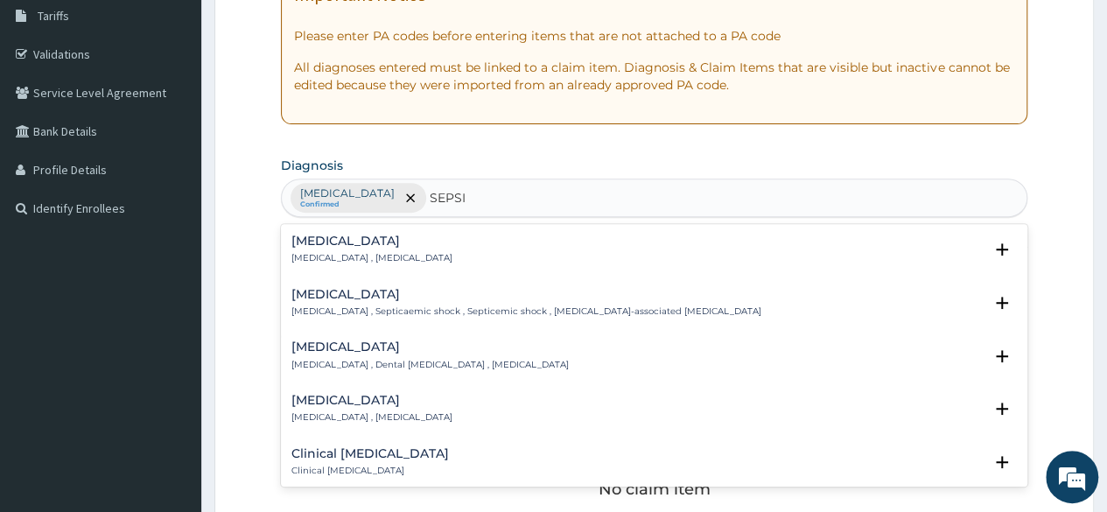
type input "[MEDICAL_DATA]"
click at [351, 239] on h4 "[MEDICAL_DATA]" at bounding box center [371, 241] width 161 height 13
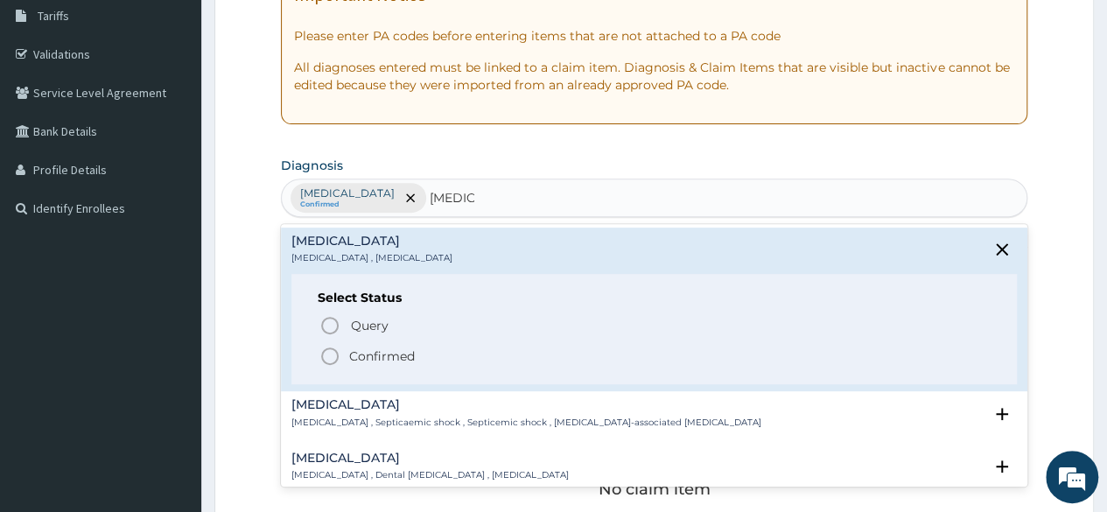
click at [369, 351] on p "Confirmed" at bounding box center [382, 356] width 66 height 18
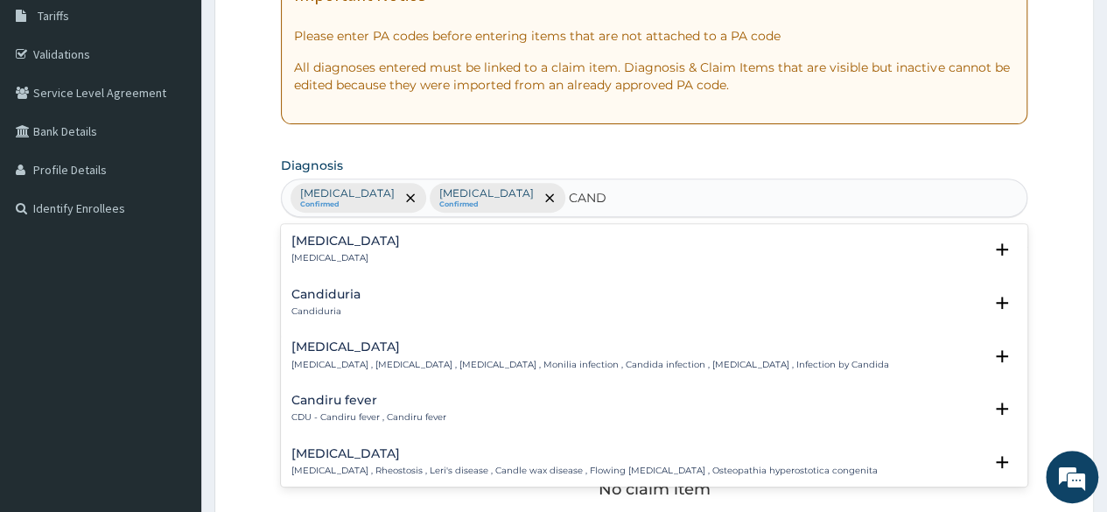
type input "CANDI"
click at [375, 350] on h4 "Candidiasis" at bounding box center [590, 346] width 598 height 13
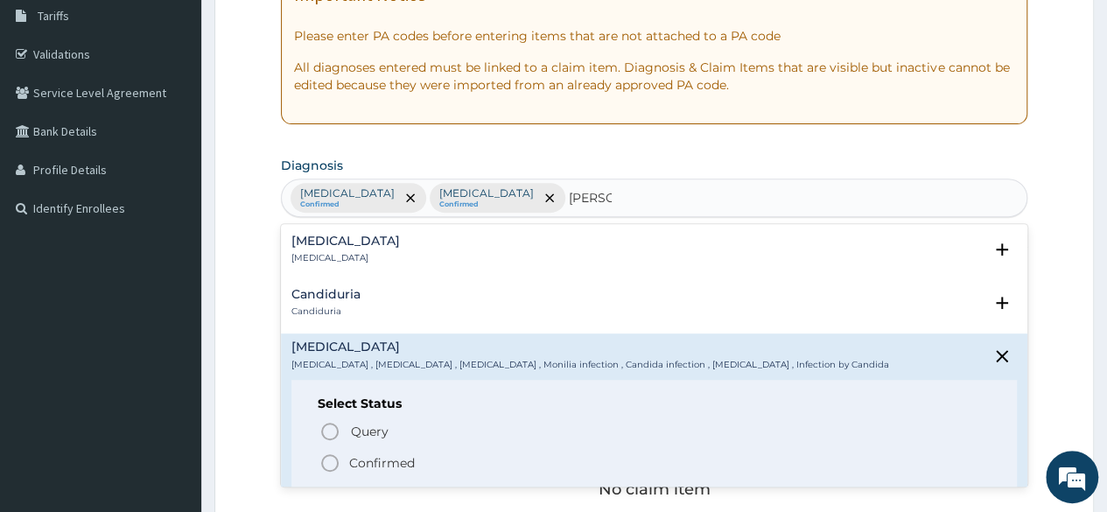
drag, startPoint x: 378, startPoint y: 458, endPoint x: 373, endPoint y: 449, distance: 10.2
click at [376, 455] on p "Confirmed" at bounding box center [382, 463] width 66 height 18
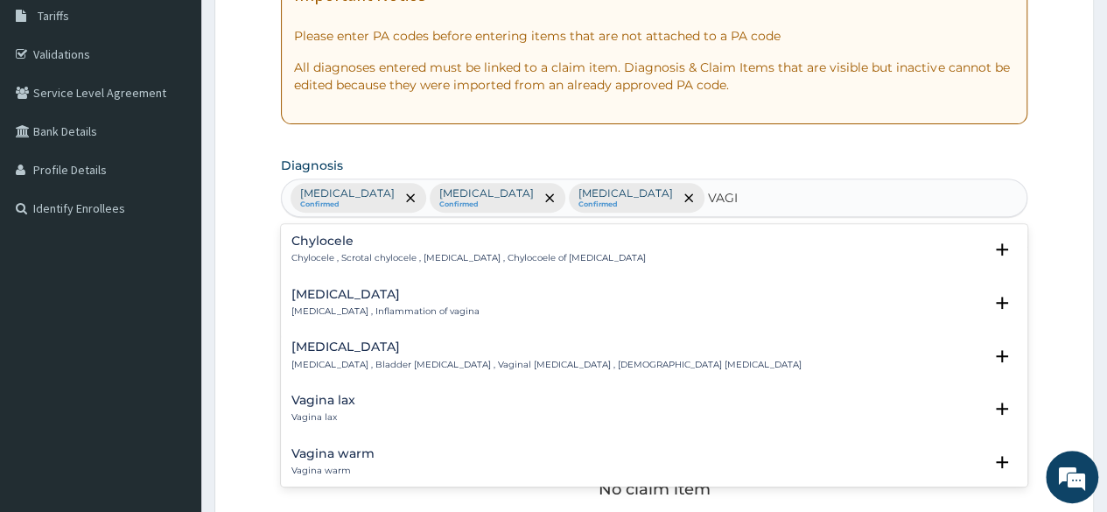
type input "VAGIN"
click at [362, 300] on div "Vaginitis Vaginitis , Inflammation of vagina" at bounding box center [385, 303] width 188 height 31
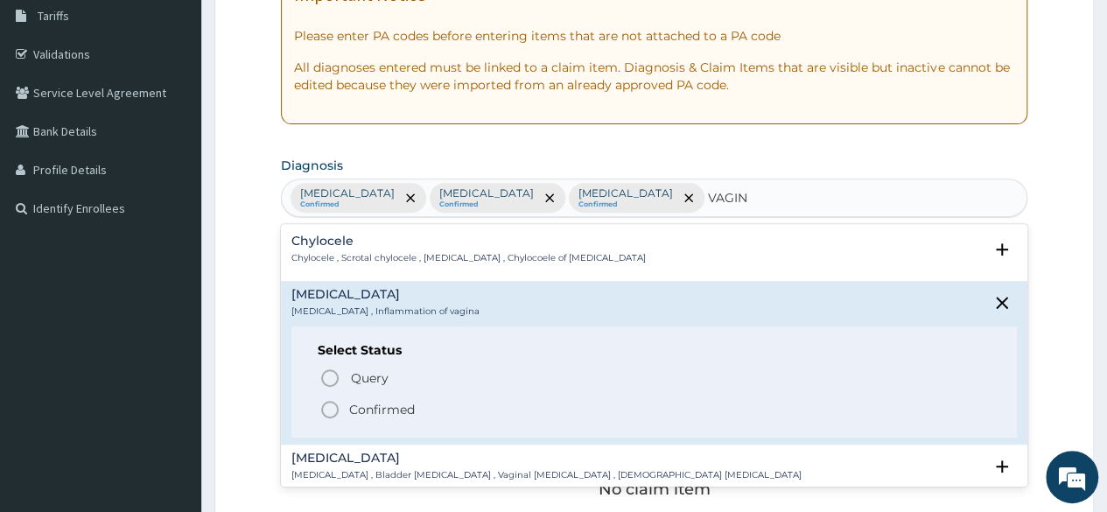
click at [374, 407] on p "Confirmed" at bounding box center [382, 410] width 66 height 18
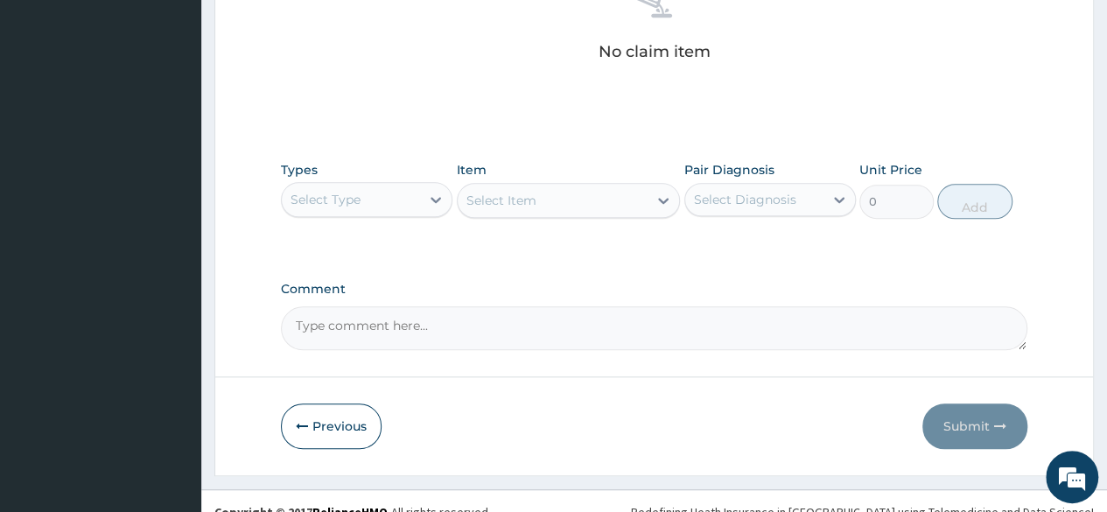
scroll to position [746, 0]
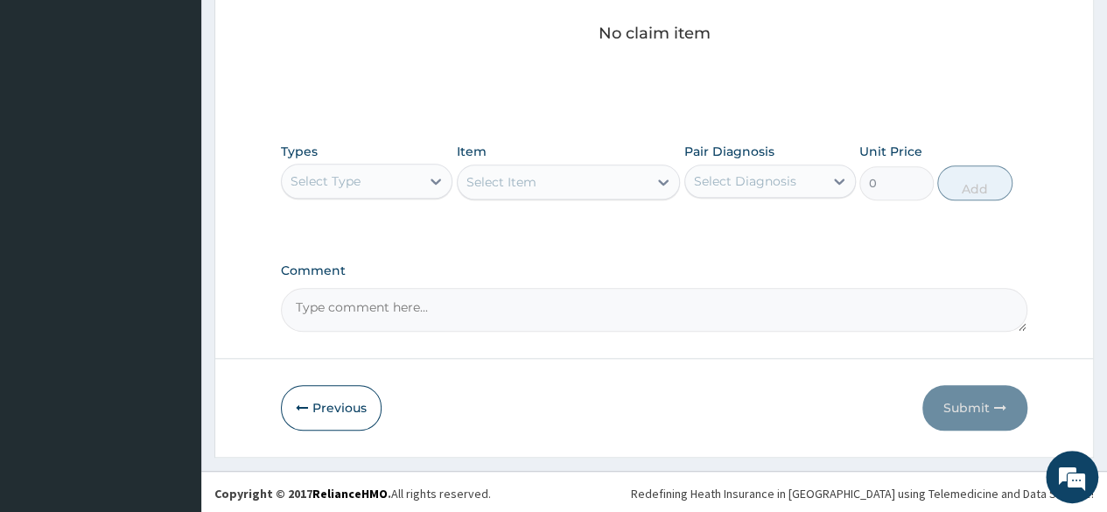
click at [418, 181] on div "Select Type" at bounding box center [351, 181] width 138 height 28
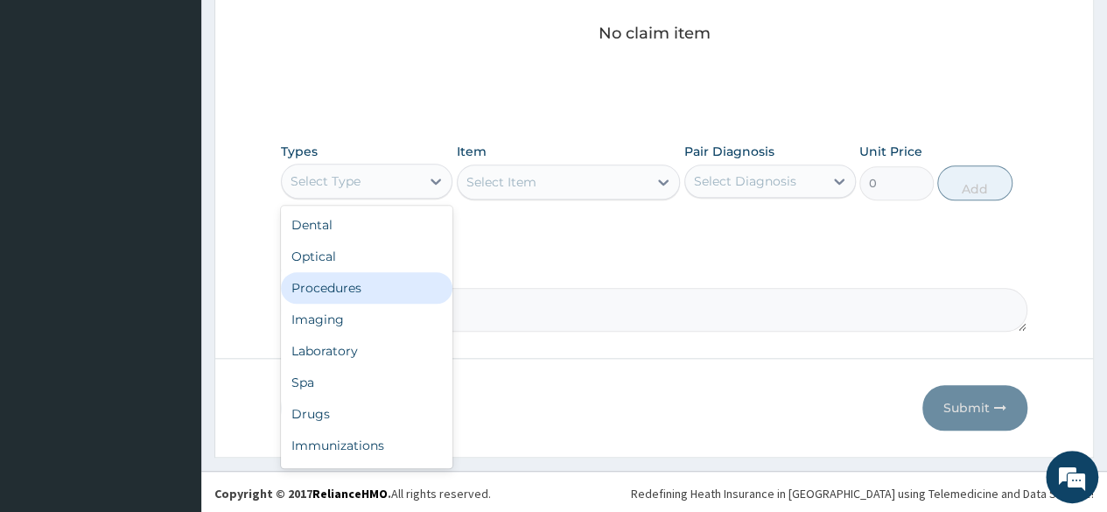
click at [392, 283] on div "Procedures" at bounding box center [367, 288] width 172 height 32
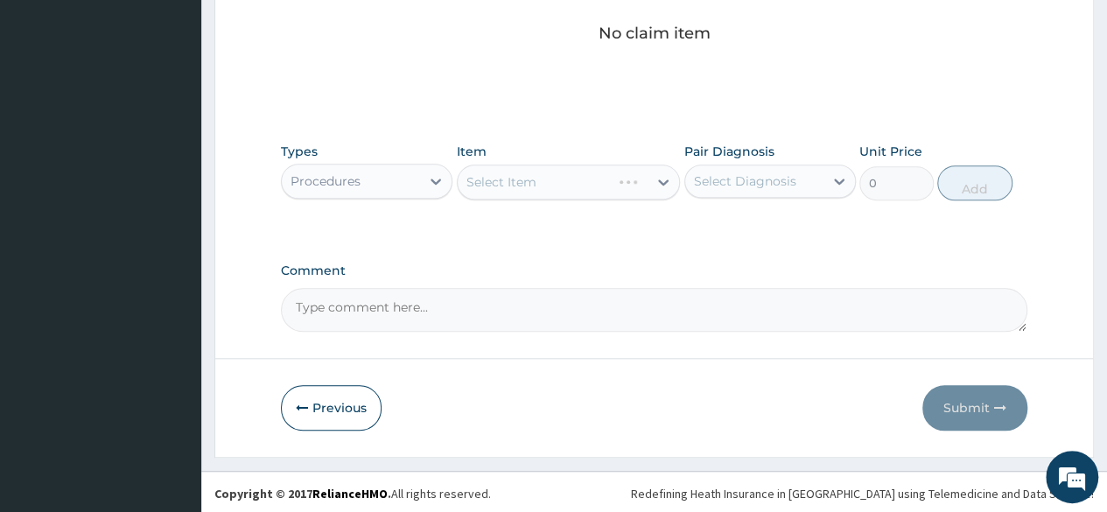
click at [723, 185] on div "Select Diagnosis" at bounding box center [745, 181] width 102 height 18
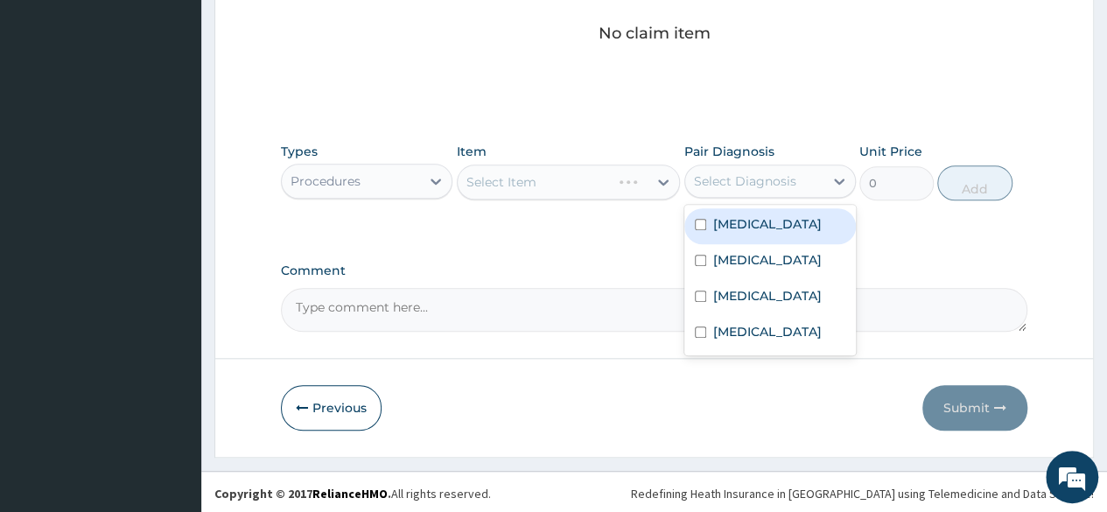
click at [732, 226] on label "Malaria" at bounding box center [767, 224] width 109 height 18
checkbox input "true"
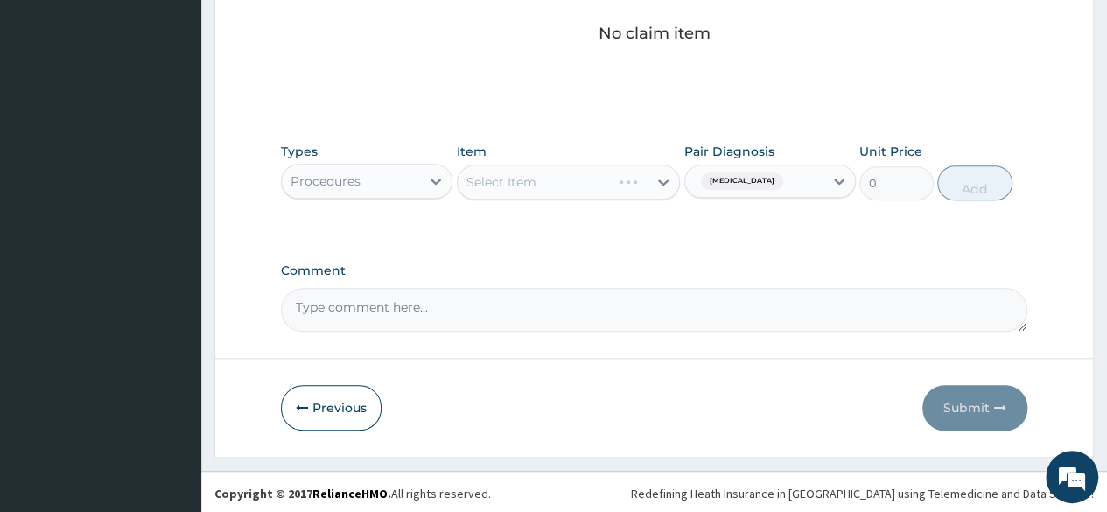
click at [630, 185] on div "Select Item" at bounding box center [569, 182] width 224 height 35
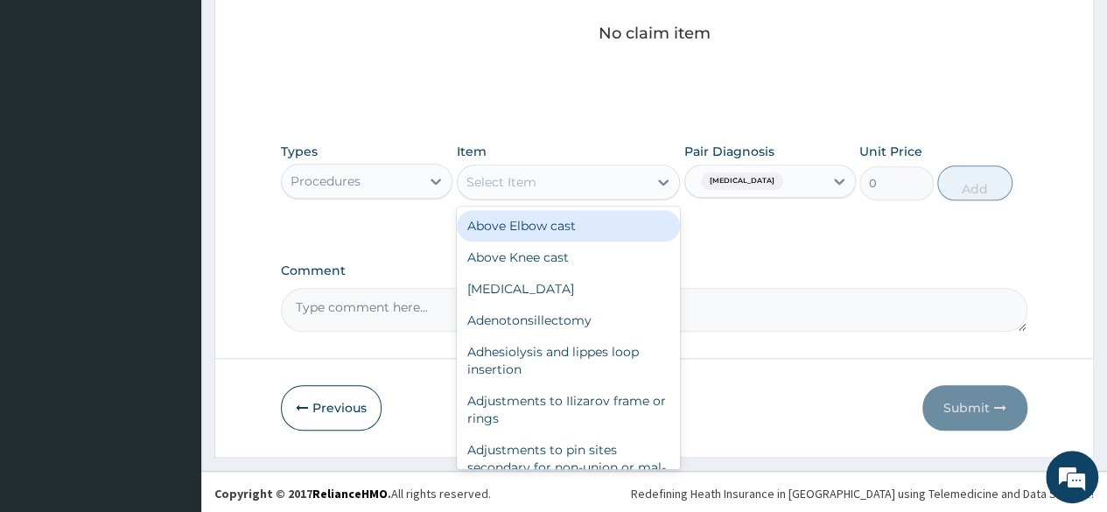
click at [625, 178] on div "Select Item" at bounding box center [553, 182] width 191 height 28
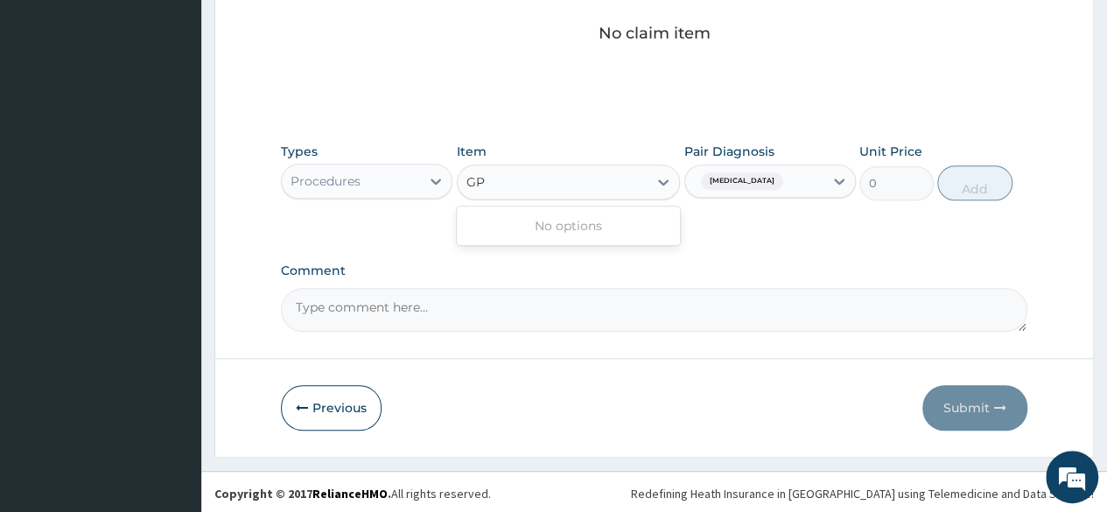
type input "G"
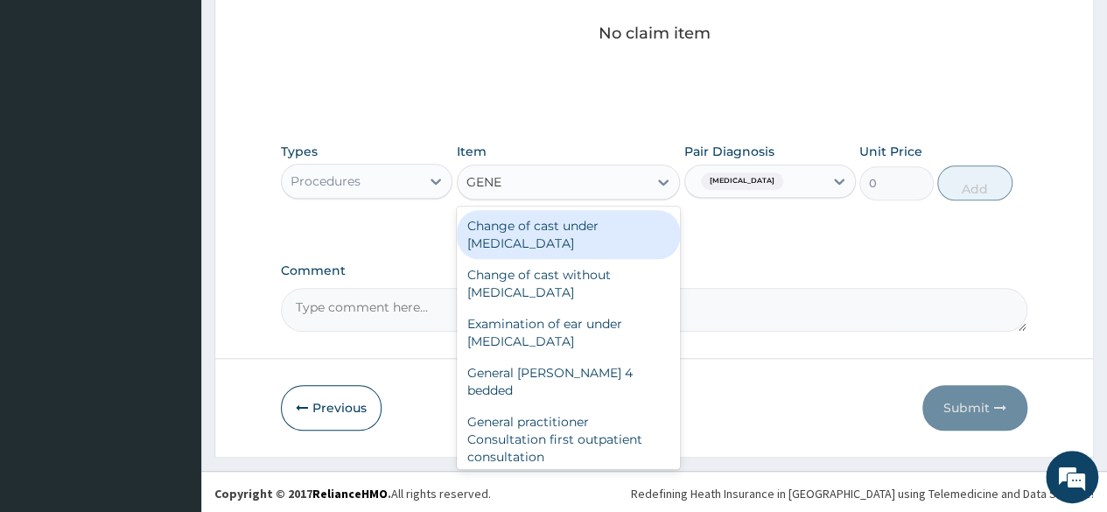
type input "GENER"
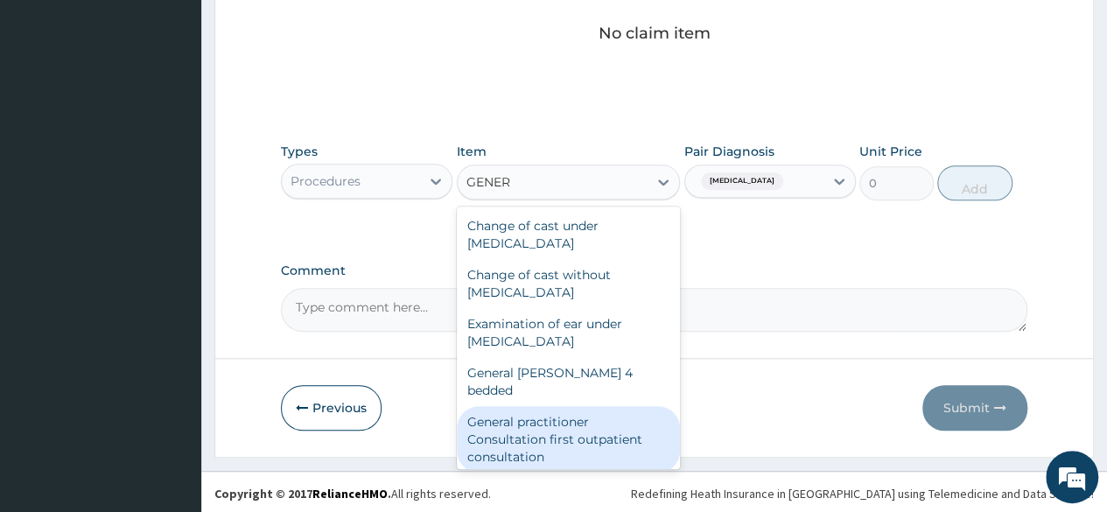
click at [593, 406] on div "General practitioner Consultation first outpatient consultation" at bounding box center [569, 439] width 224 height 67
type input "3547.5"
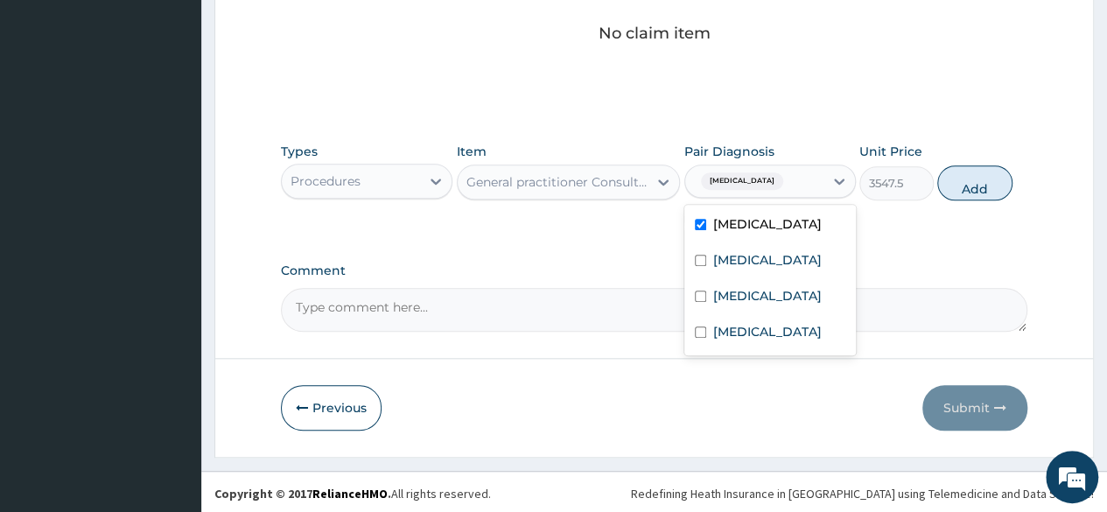
click at [789, 186] on div "Malaria" at bounding box center [754, 181] width 138 height 30
click at [732, 258] on label "[MEDICAL_DATA]" at bounding box center [767, 260] width 109 height 18
checkbox input "true"
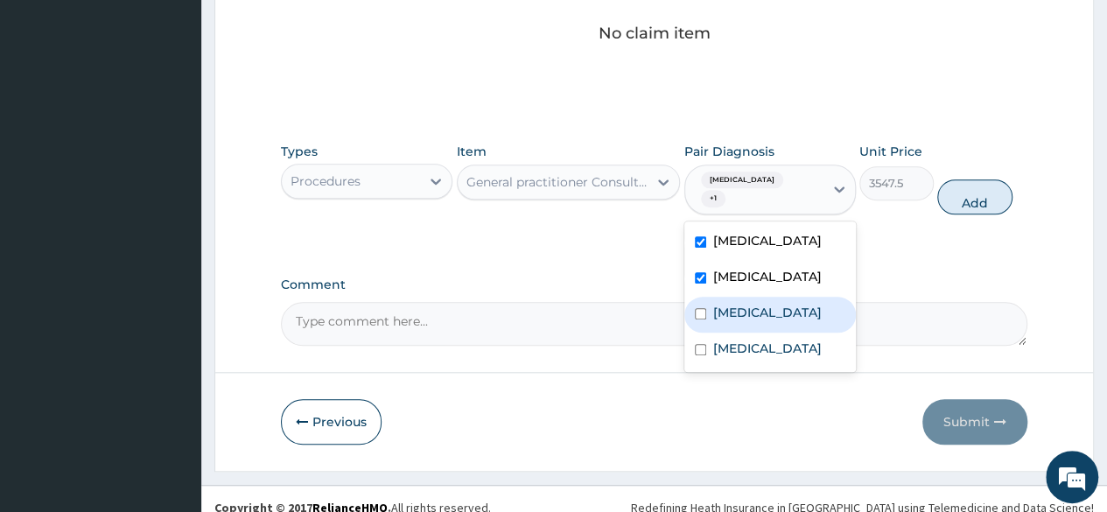
click at [744, 304] on label "Candidiasis" at bounding box center [767, 313] width 109 height 18
checkbox input "true"
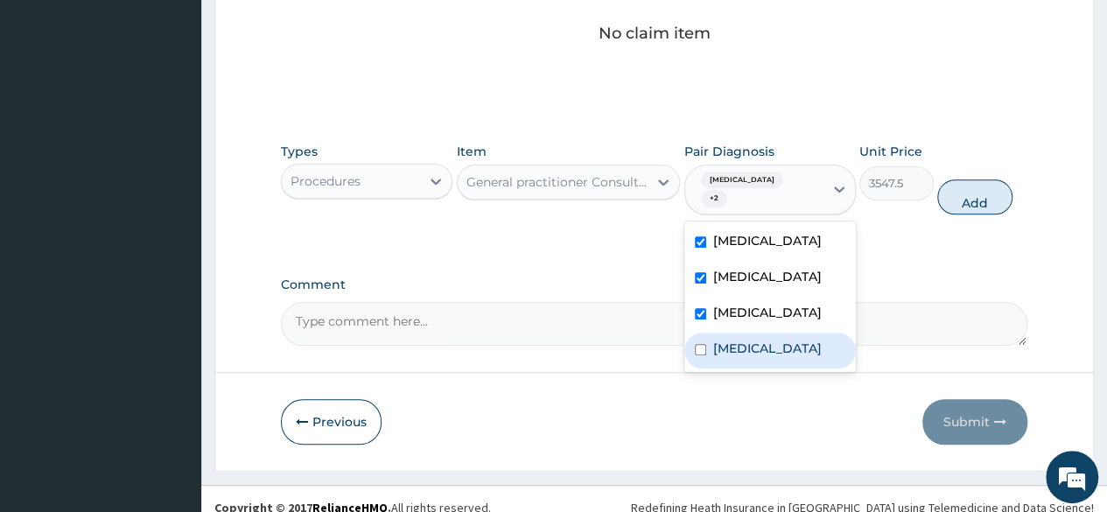
drag, startPoint x: 737, startPoint y: 335, endPoint x: 739, endPoint y: 314, distance: 21.1
click at [737, 340] on label "Vaginitis" at bounding box center [767, 349] width 109 height 18
checkbox input "true"
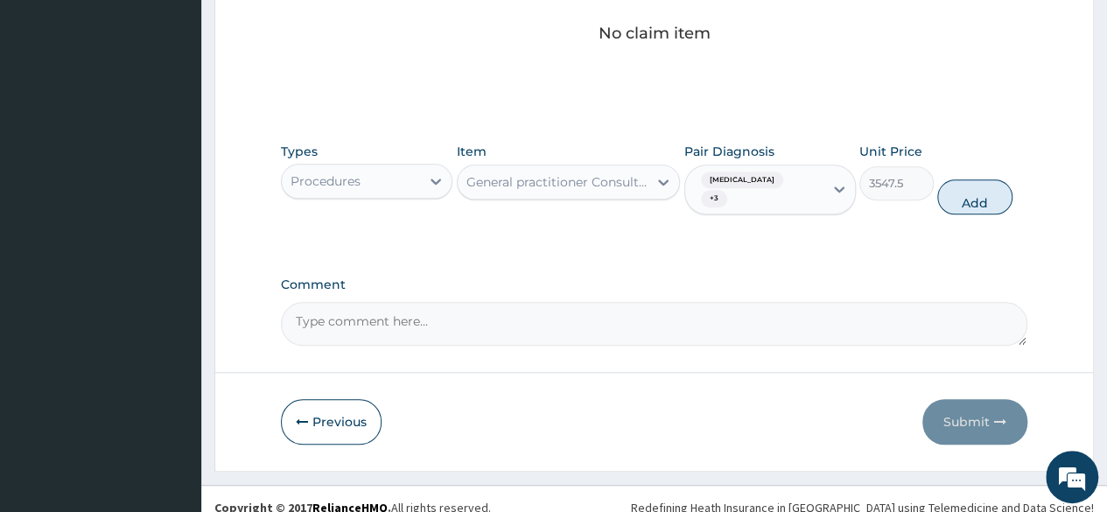
click at [984, 180] on button "Add" at bounding box center [974, 196] width 74 height 35
type input "0"
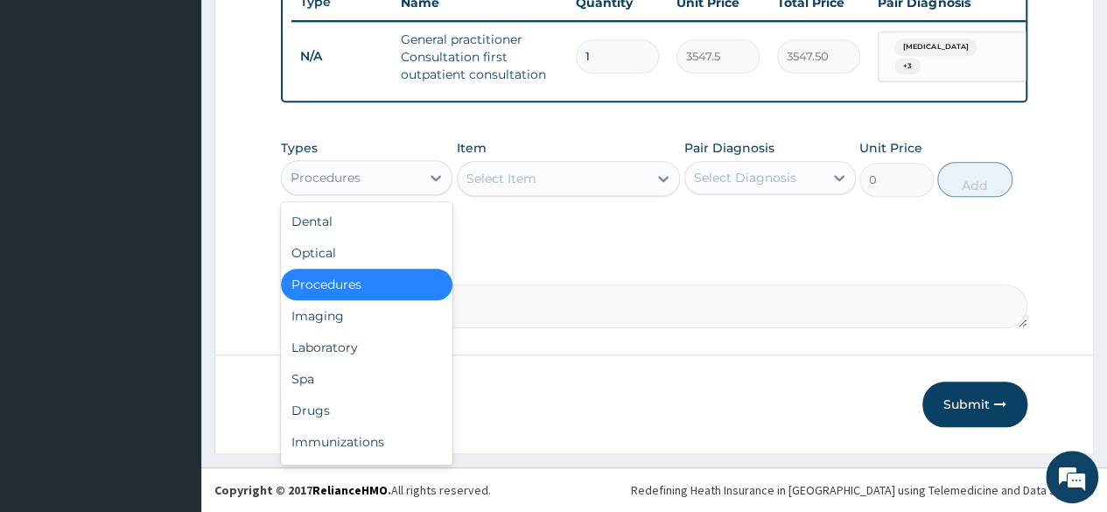
click at [403, 181] on div "Procedures" at bounding box center [351, 178] width 138 height 28
drag, startPoint x: 352, startPoint y: 346, endPoint x: 379, endPoint y: 309, distance: 45.7
click at [350, 346] on div "Laboratory" at bounding box center [367, 348] width 172 height 32
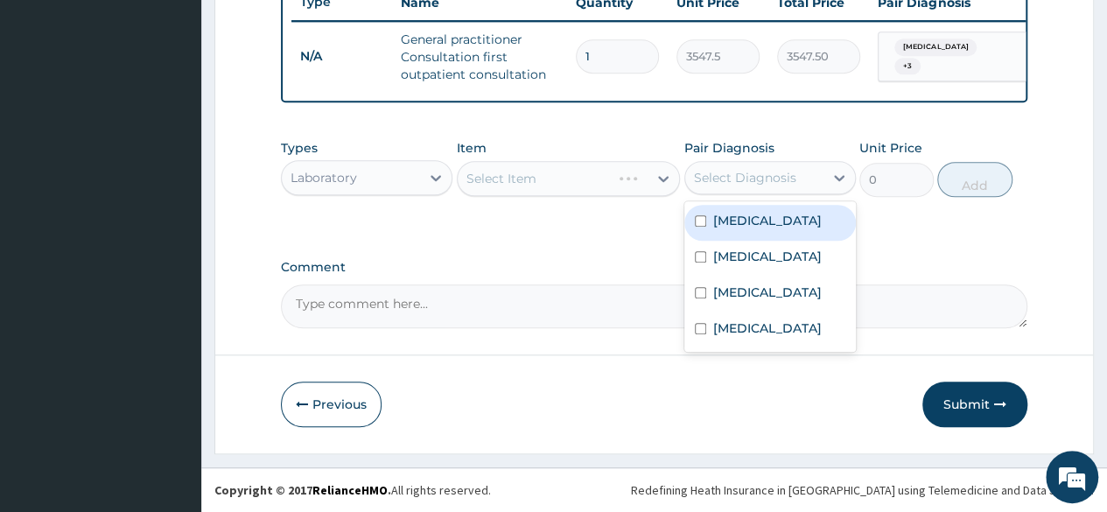
click at [766, 188] on div "Select Diagnosis" at bounding box center [754, 178] width 138 height 28
click at [749, 226] on label "Malaria" at bounding box center [767, 221] width 109 height 18
checkbox input "true"
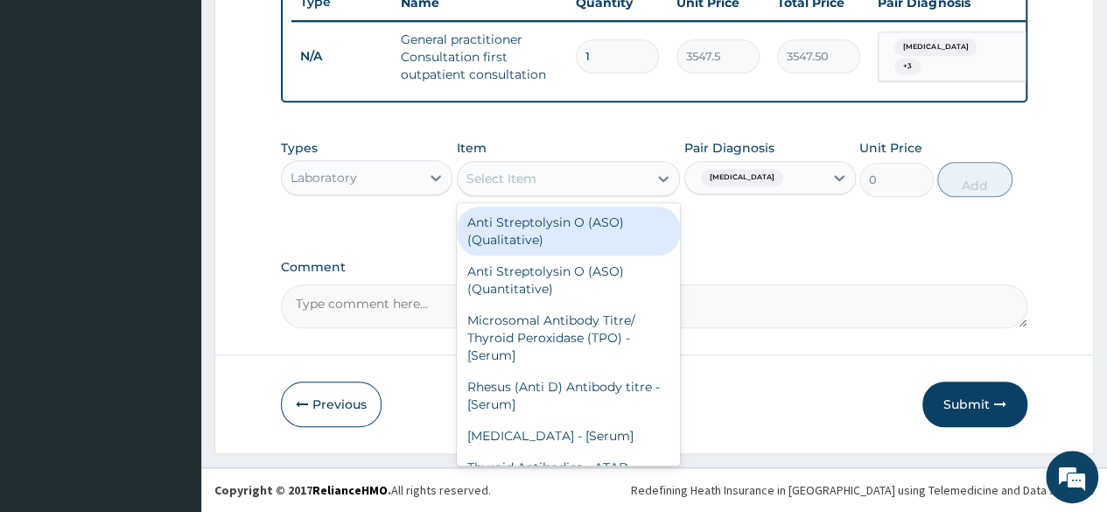
click at [578, 186] on div "Select Item" at bounding box center [553, 179] width 191 height 28
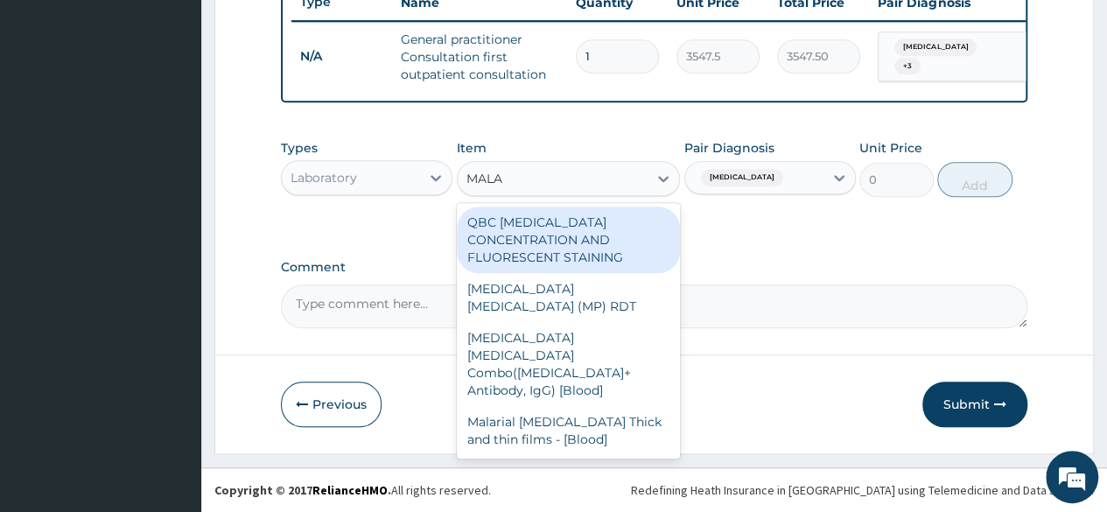
type input "MALAR"
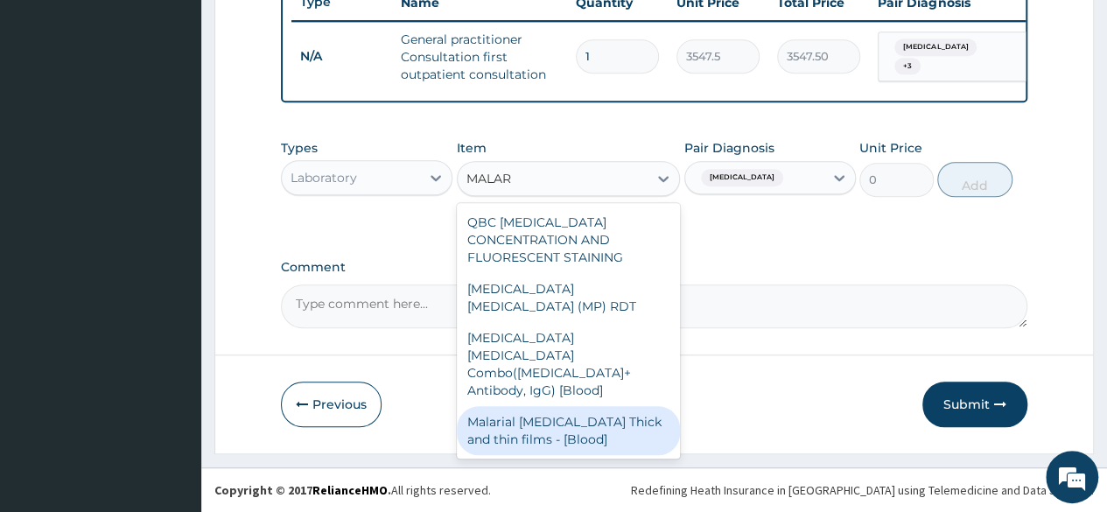
click at [590, 406] on div "Malarial [MEDICAL_DATA] Thick and thin films - [Blood]" at bounding box center [569, 430] width 224 height 49
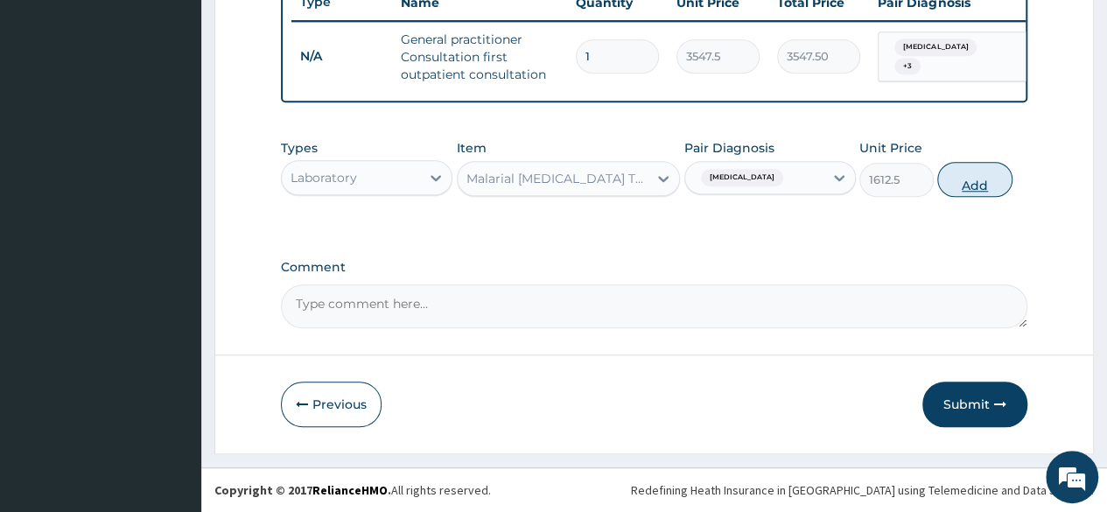
click at [977, 193] on button "Add" at bounding box center [974, 179] width 74 height 35
type input "0"
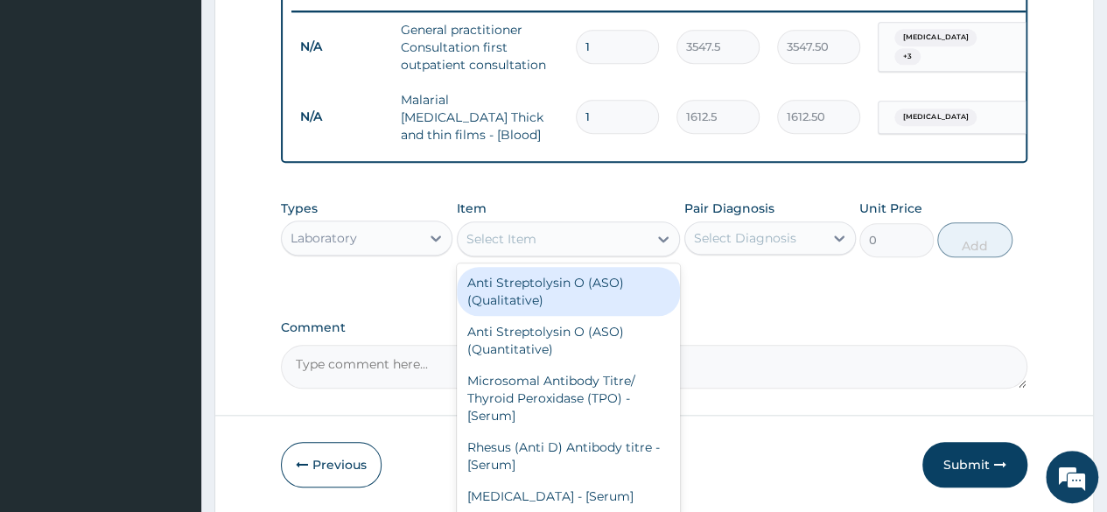
click at [599, 243] on div "Select Item" at bounding box center [553, 239] width 191 height 28
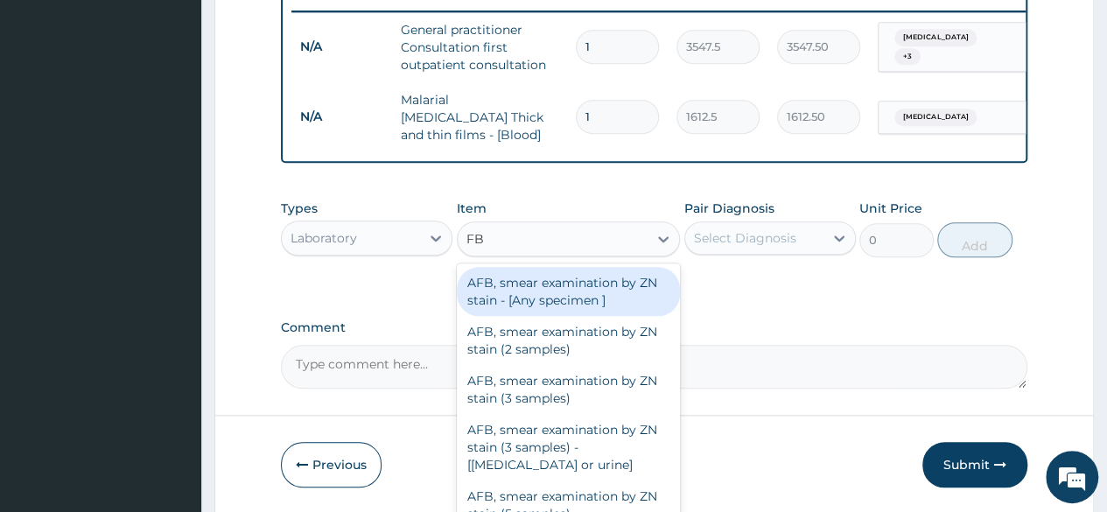
type input "FBC"
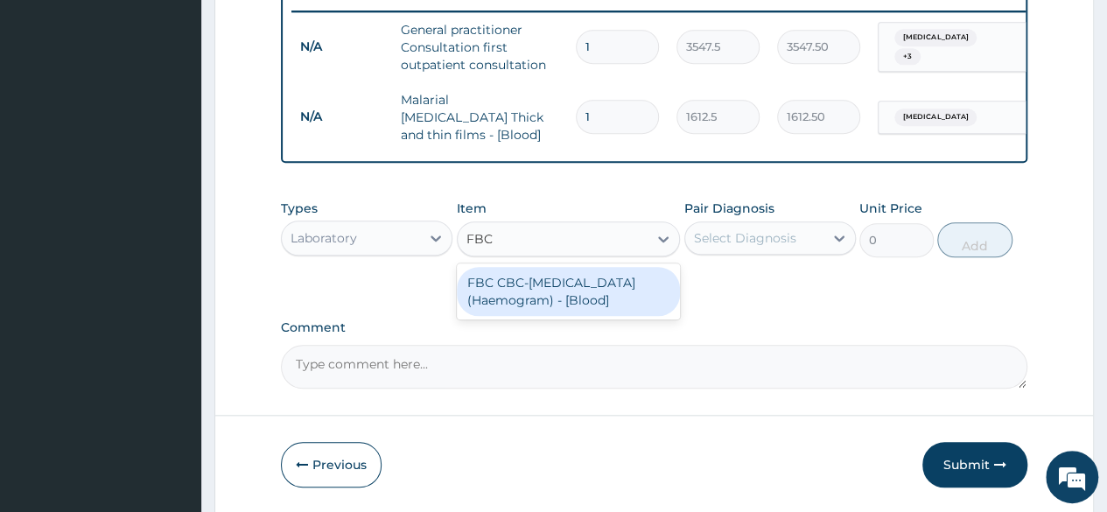
click at [606, 286] on div "FBC CBC-[MEDICAL_DATA] (Haemogram) - [Blood]" at bounding box center [569, 291] width 224 height 49
type input "4300"
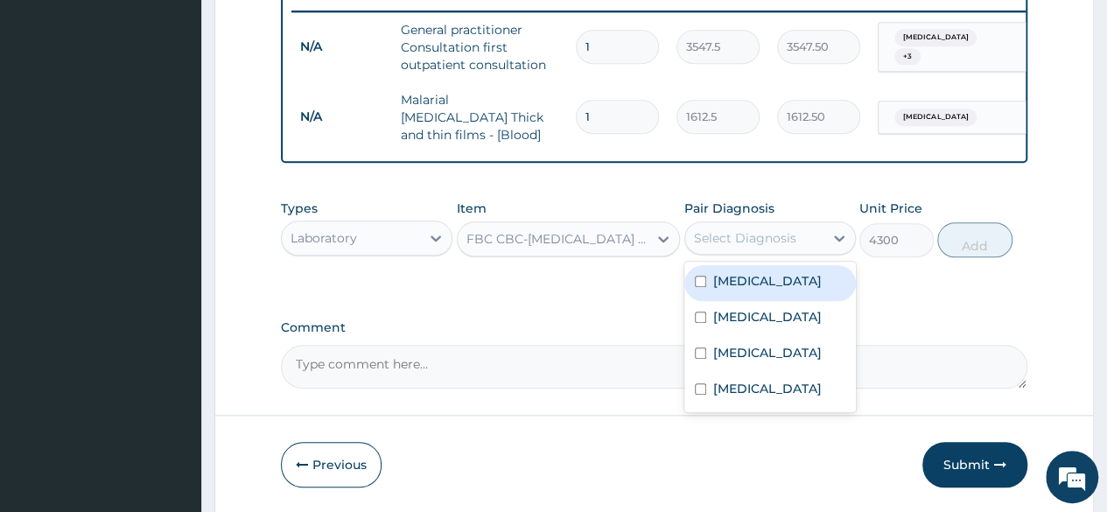
click at [725, 235] on div "Select Diagnosis" at bounding box center [745, 238] width 102 height 18
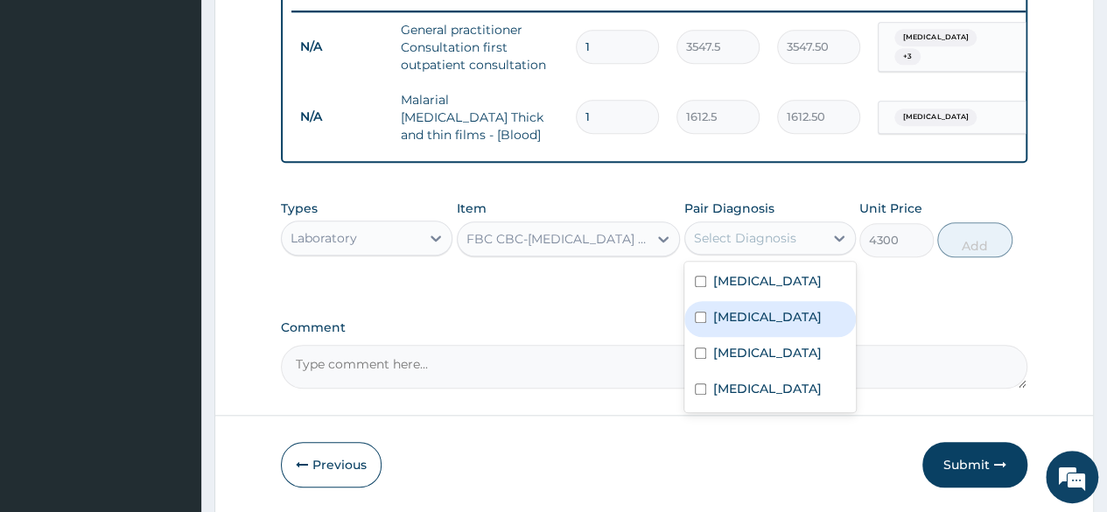
click at [739, 326] on label "[MEDICAL_DATA]" at bounding box center [767, 317] width 109 height 18
checkbox input "true"
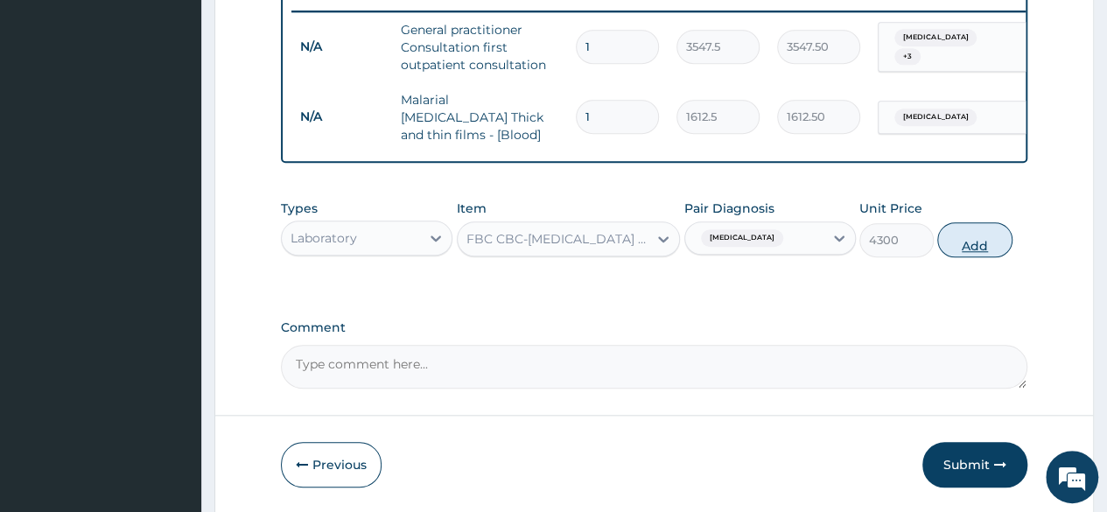
click at [965, 240] on button "Add" at bounding box center [974, 239] width 74 height 35
type input "0"
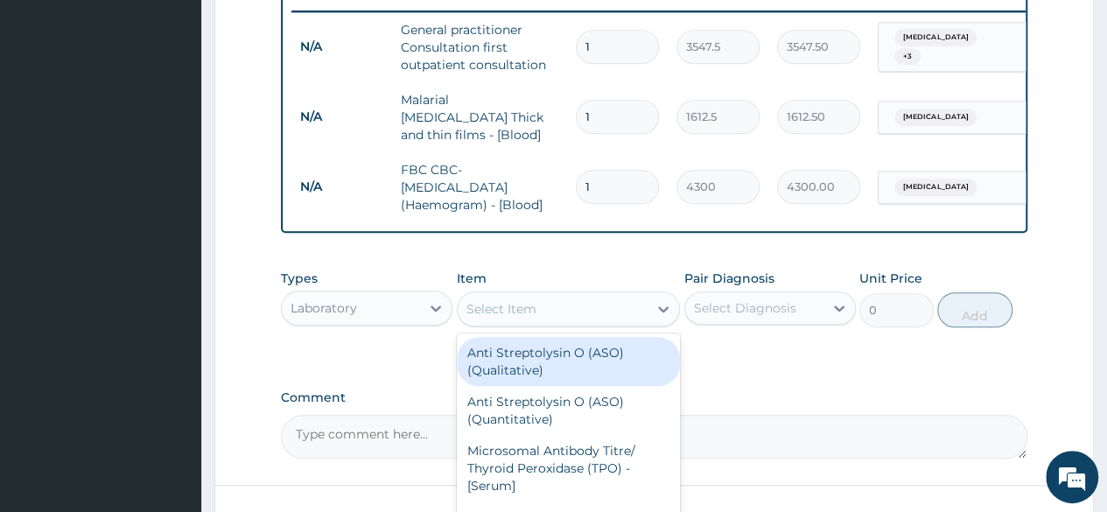
click at [508, 307] on div "Select Item" at bounding box center [501, 309] width 70 height 18
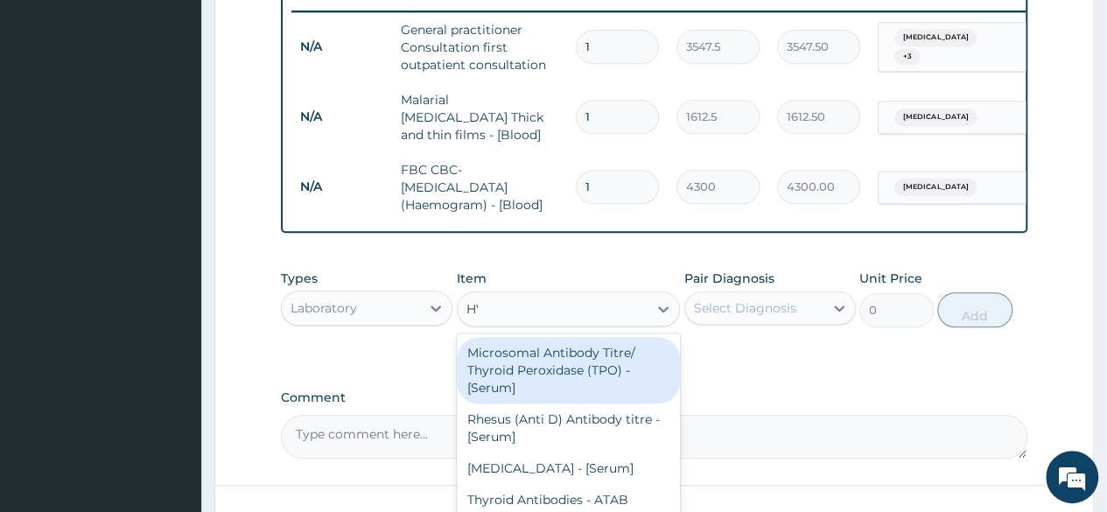
type input "H"
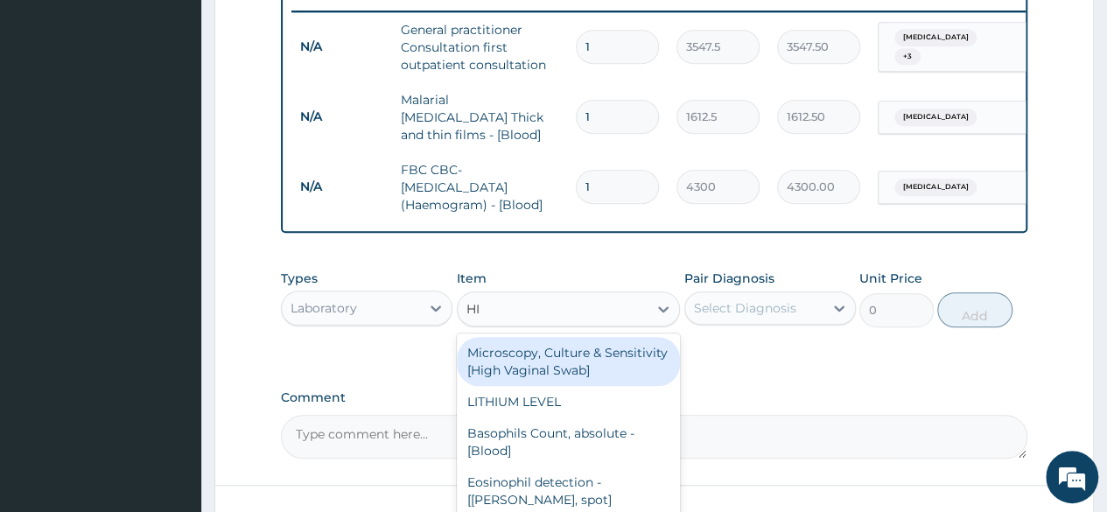
type input "HIG"
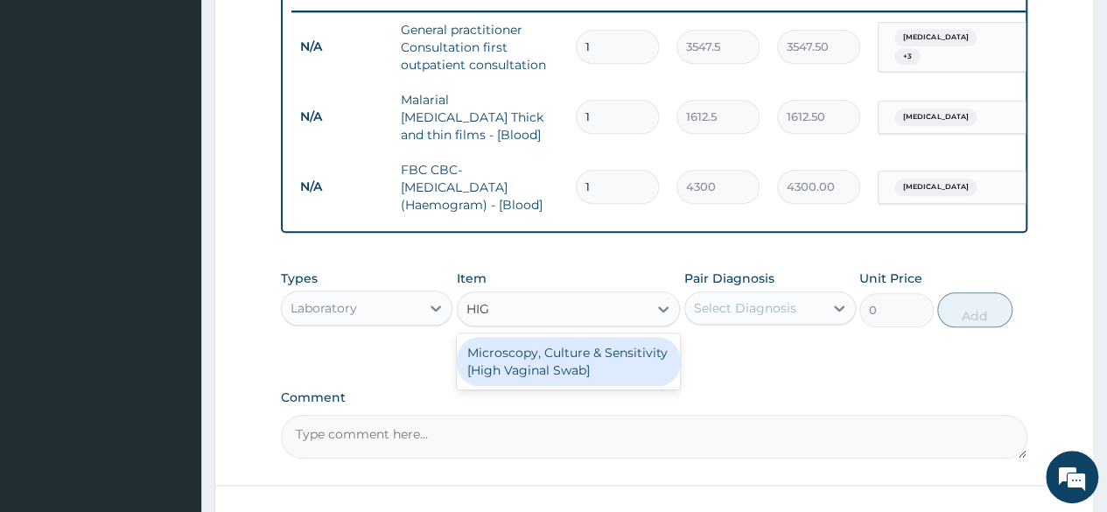
click at [523, 353] on div "Microscopy, Culture & Sensitivity [High Vaginal Swab]" at bounding box center [569, 361] width 224 height 49
type input "7000"
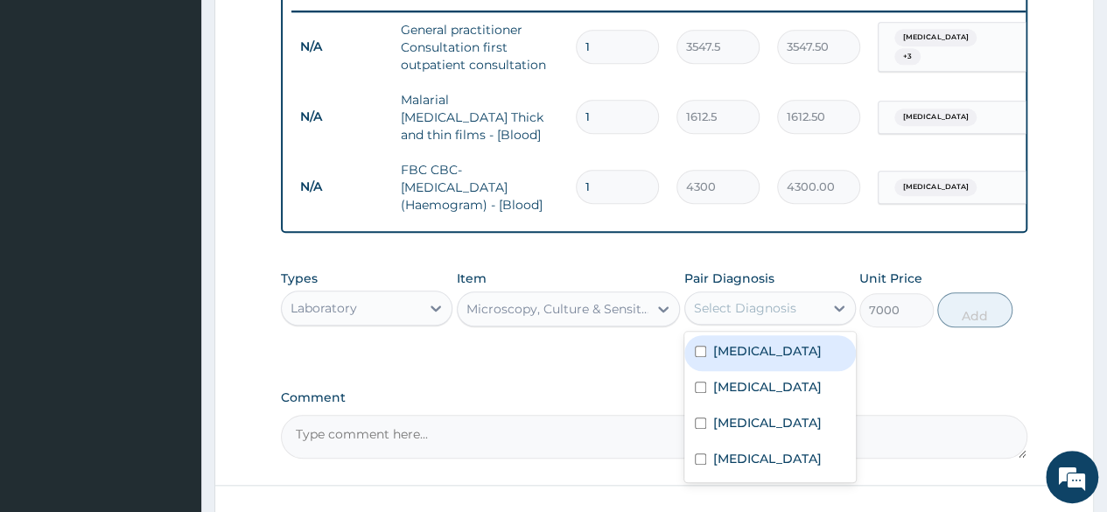
click at [730, 321] on div "Select Diagnosis" at bounding box center [754, 308] width 138 height 28
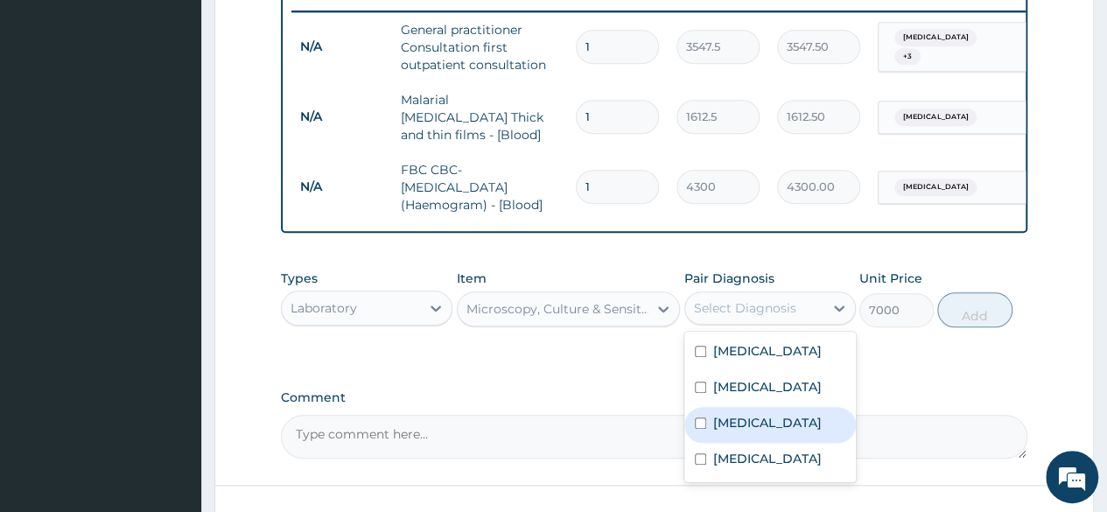
drag, startPoint x: 726, startPoint y: 421, endPoint x: 721, endPoint y: 429, distance: 9.5
click at [725, 423] on label "Candidiasis" at bounding box center [767, 423] width 109 height 18
checkbox input "true"
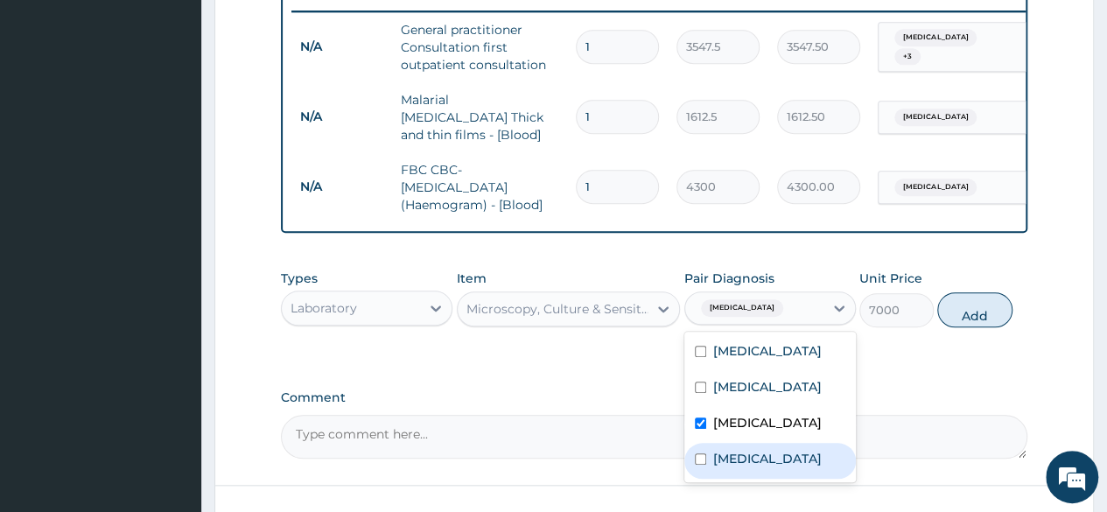
drag, startPoint x: 730, startPoint y: 470, endPoint x: 732, endPoint y: 435, distance: 35.0
click at [730, 463] on div "Vaginitis" at bounding box center [770, 461] width 172 height 36
checkbox input "true"
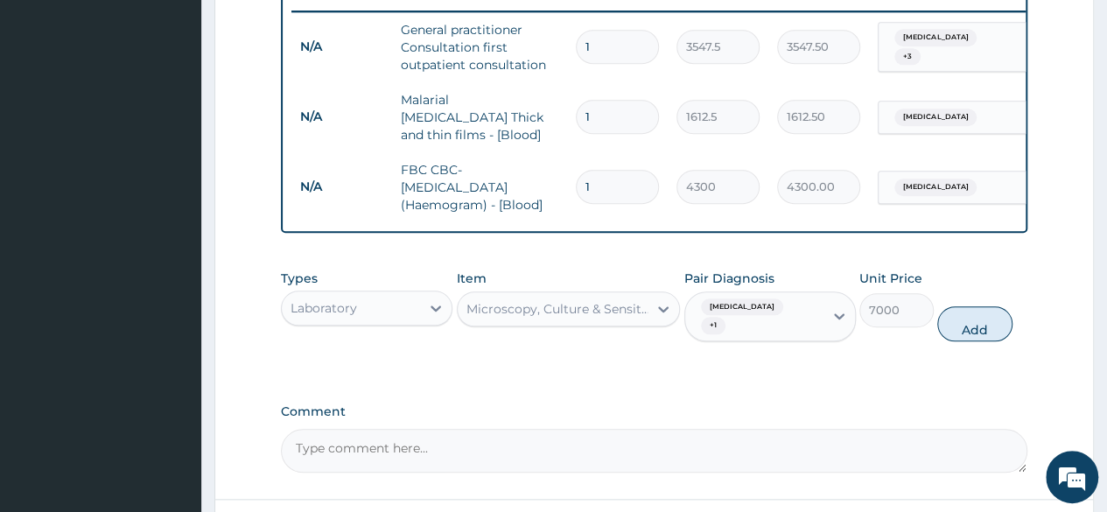
click at [980, 312] on button "Add" at bounding box center [974, 323] width 74 height 35
type input "0"
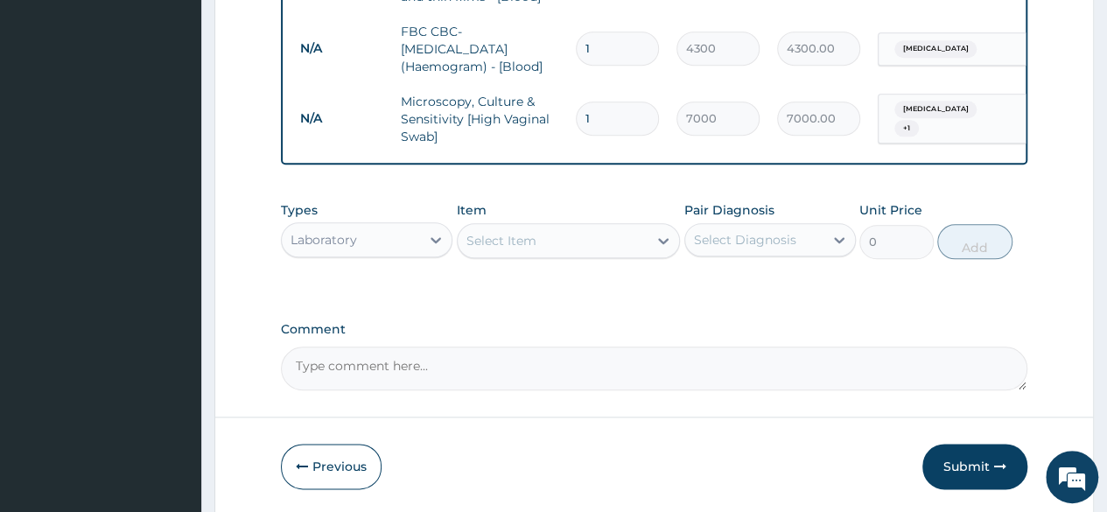
scroll to position [861, 0]
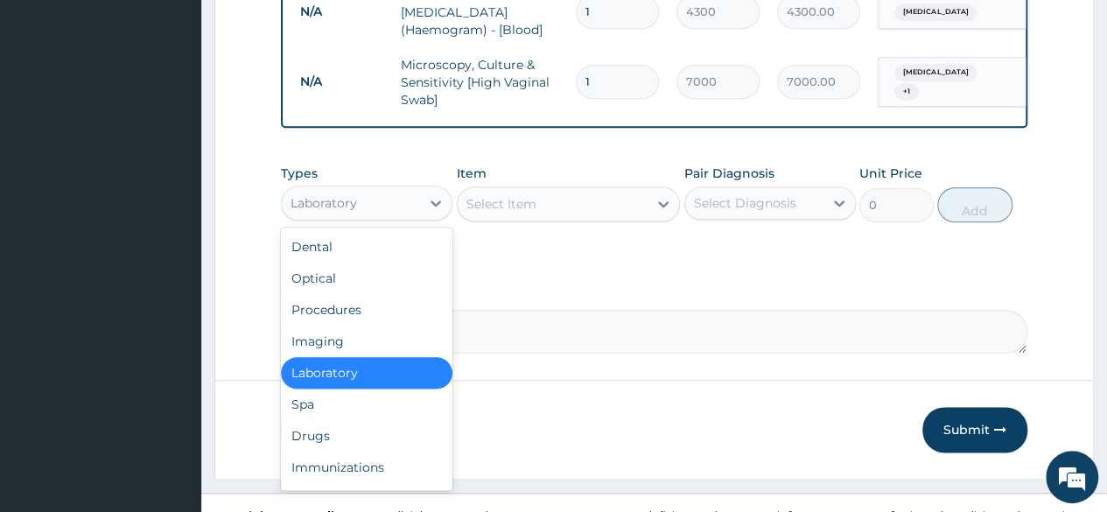
click at [401, 211] on div "Laboratory" at bounding box center [351, 203] width 138 height 28
drag, startPoint x: 352, startPoint y: 442, endPoint x: 383, endPoint y: 425, distance: 35.6
click at [352, 442] on div "Drugs" at bounding box center [367, 436] width 172 height 32
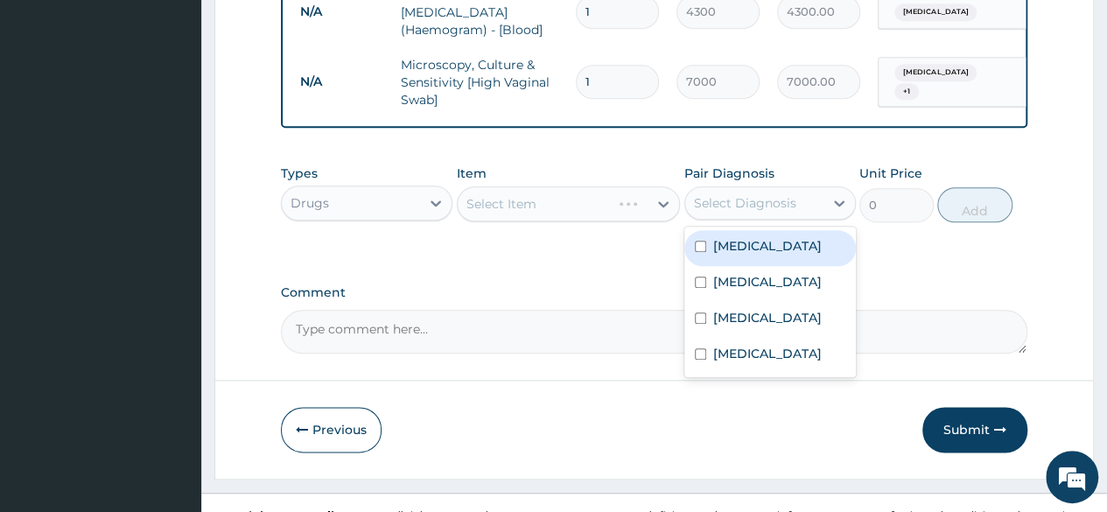
click at [762, 199] on div "Select Diagnosis" at bounding box center [745, 203] width 102 height 18
drag, startPoint x: 733, startPoint y: 249, endPoint x: 713, endPoint y: 244, distance: 20.8
click at [732, 249] on label "Malaria" at bounding box center [767, 246] width 109 height 18
checkbox input "true"
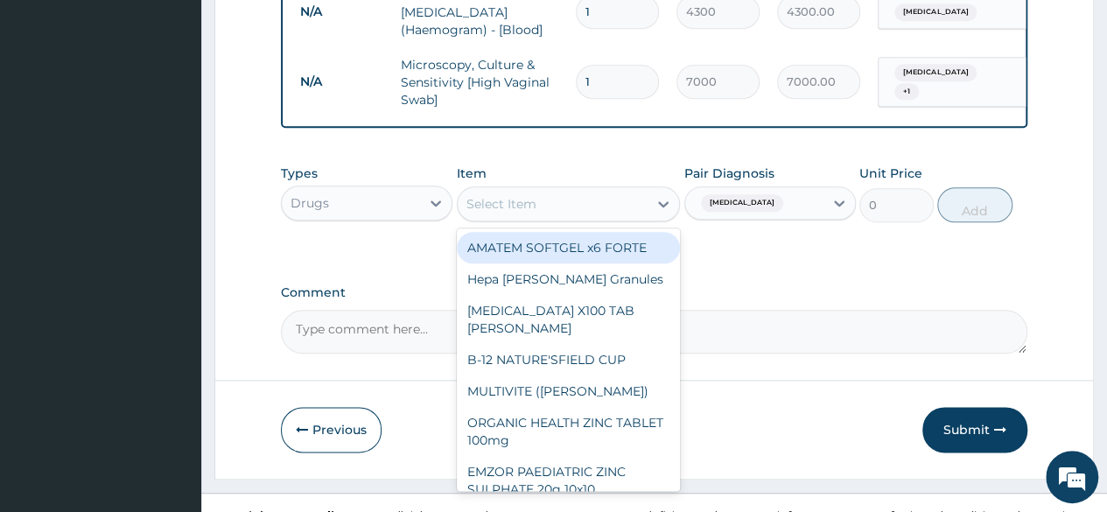
click at [595, 212] on div "Select Item" at bounding box center [553, 204] width 191 height 28
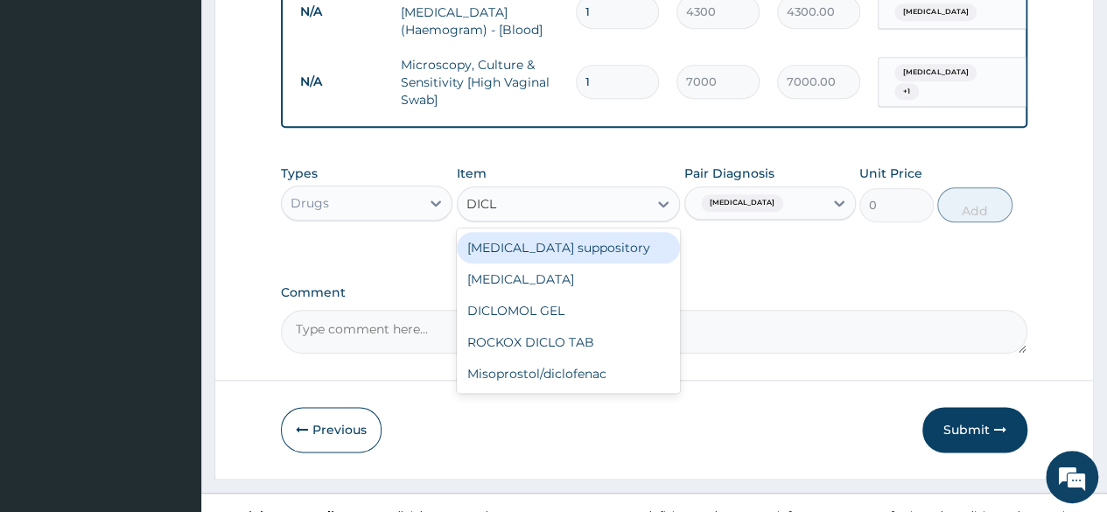
type input "DICLO"
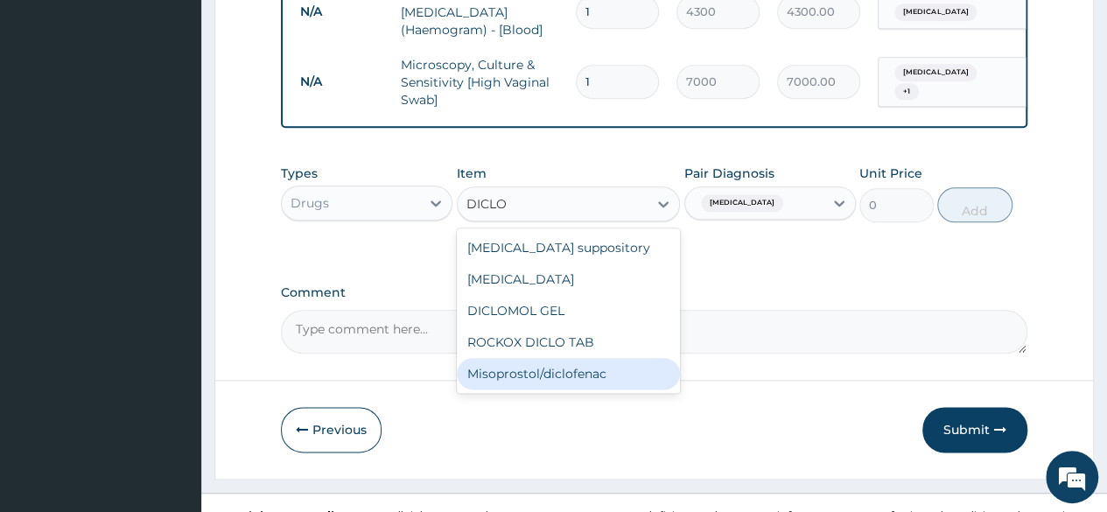
click at [613, 378] on div "Misoprostol/diclofenac" at bounding box center [569, 374] width 224 height 32
type input "450"
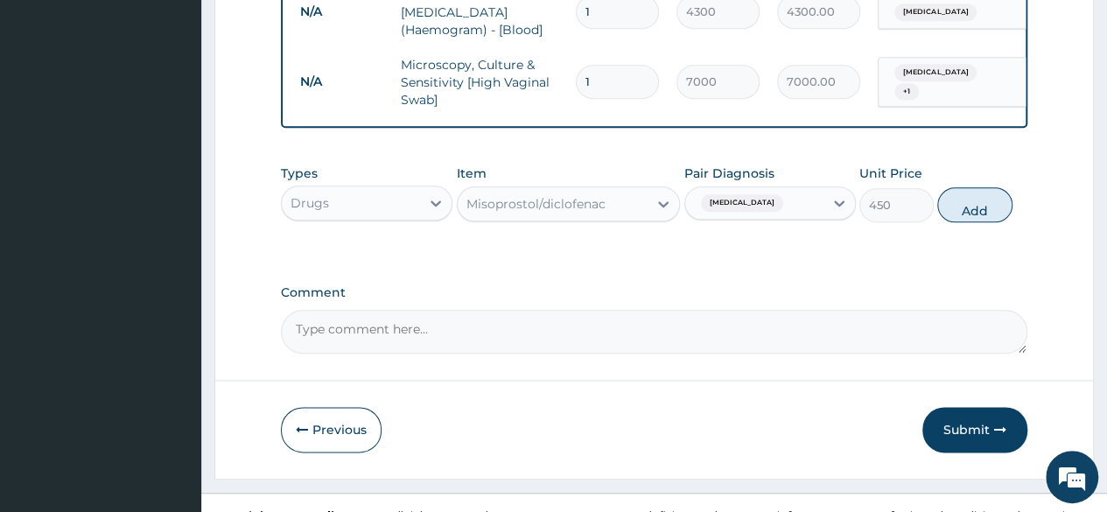
click at [772, 214] on div "Malaria" at bounding box center [754, 203] width 138 height 30
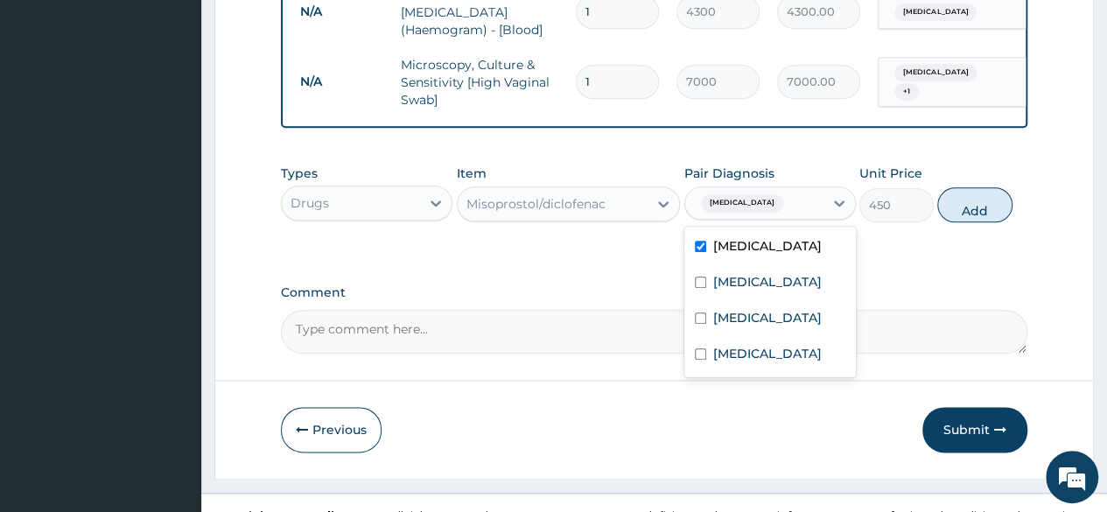
click at [755, 250] on label "Malaria" at bounding box center [767, 246] width 109 height 18
checkbox input "false"
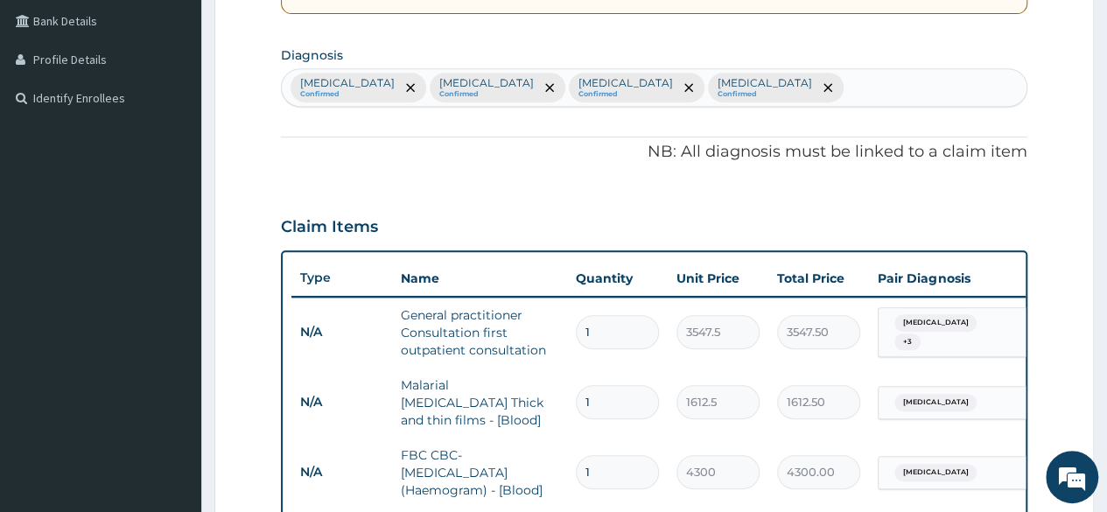
scroll to position [336, 0]
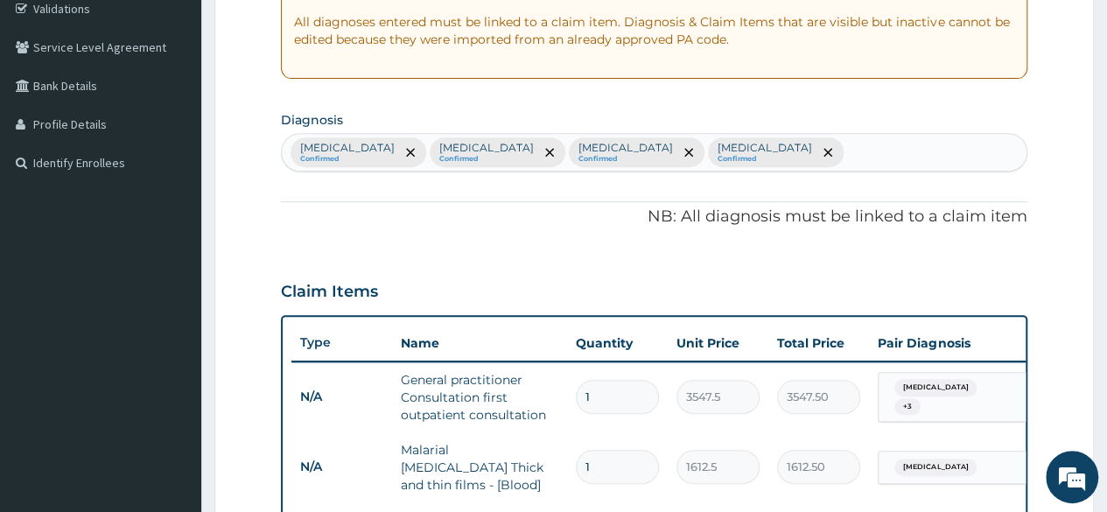
click at [708, 156] on div "Malaria Confirmed Sepsis Confirmed Candidiasis Confirmed Vaginitis Confirmed" at bounding box center [654, 152] width 745 height 37
type input "MYA"
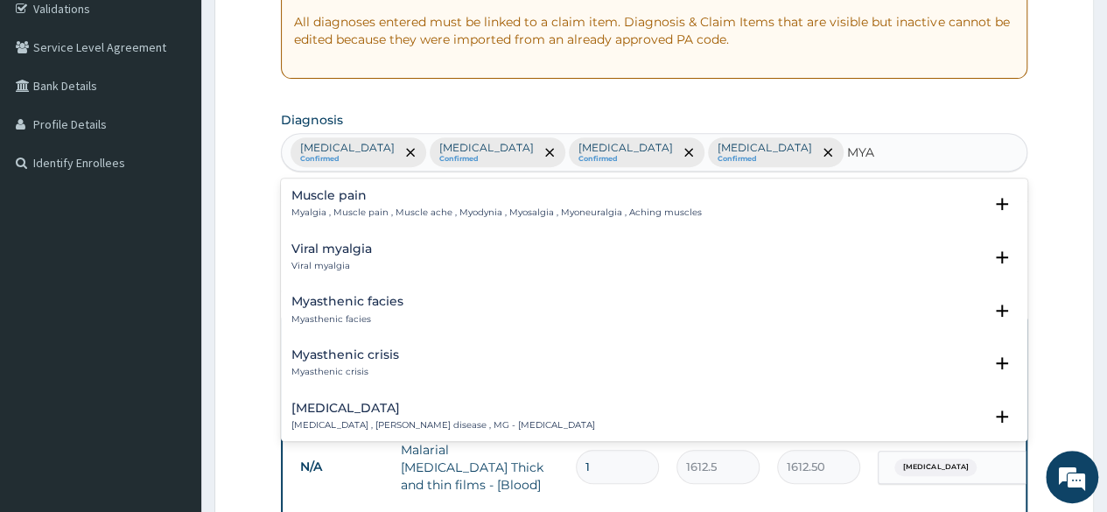
click at [530, 204] on div "Muscle pain Myalgia , Muscle pain , Muscle ache , Myodynia , Myosalgia , Myoneu…" at bounding box center [496, 204] width 410 height 31
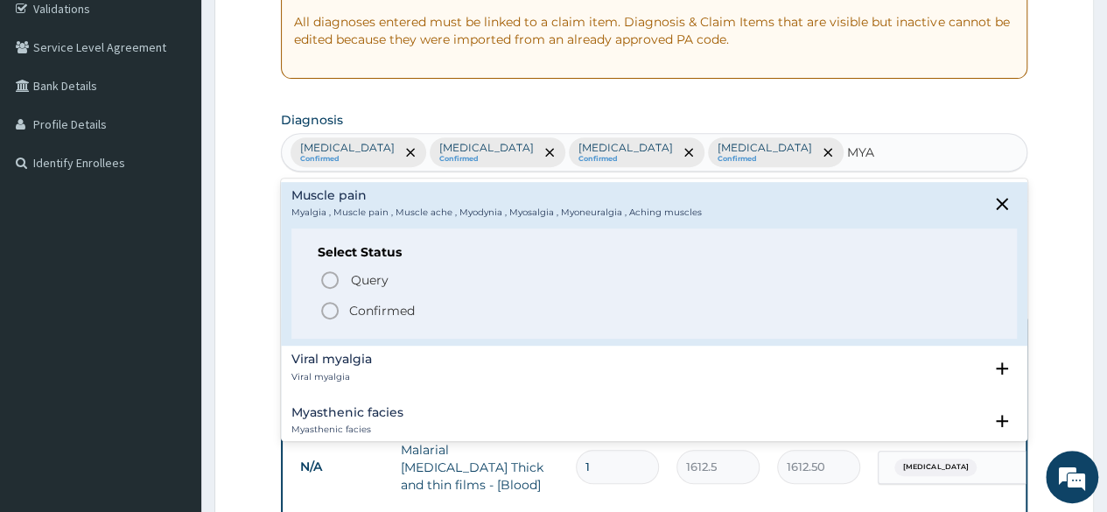
click at [375, 307] on p "Confirmed" at bounding box center [382, 311] width 66 height 18
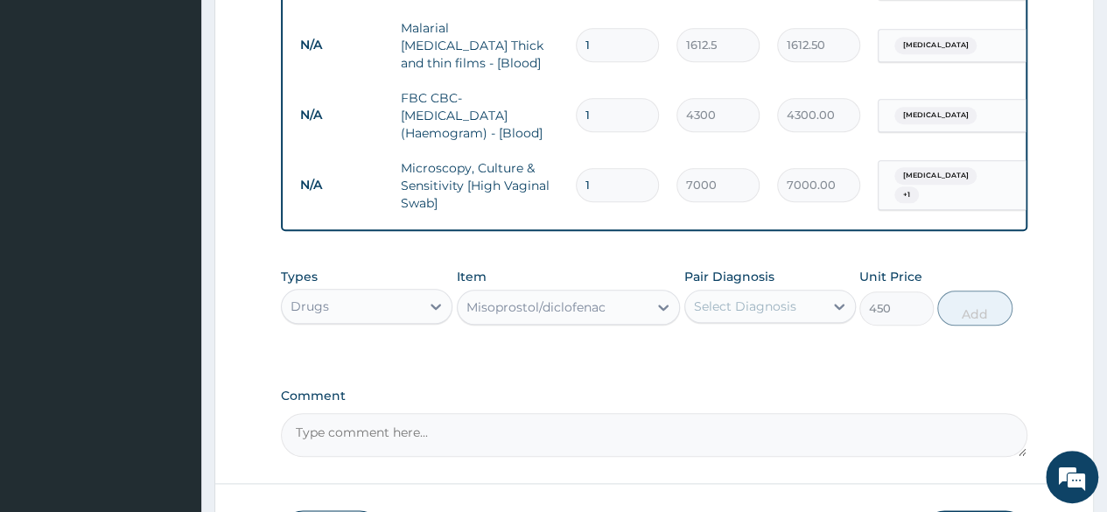
scroll to position [774, 0]
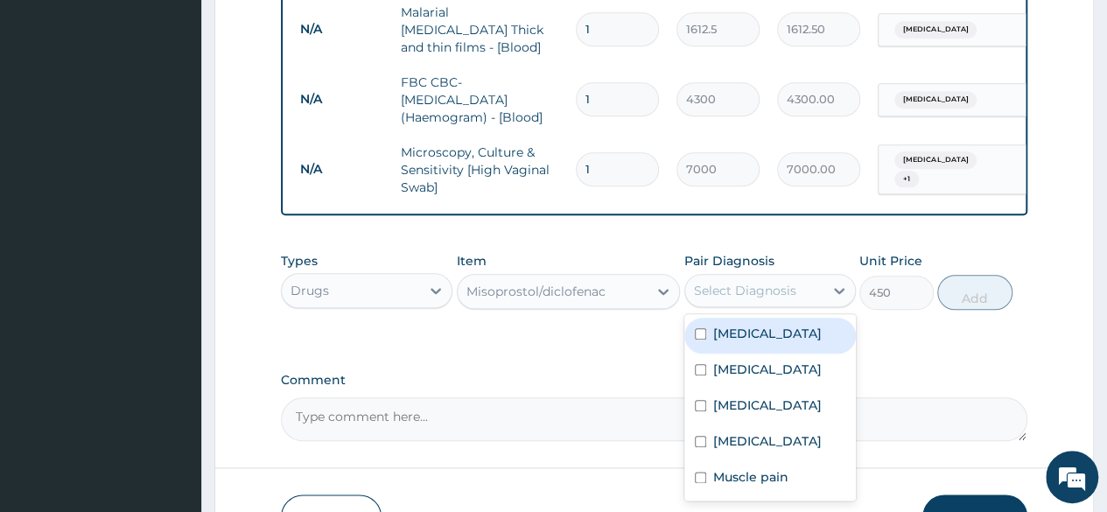
click at [769, 290] on div "Select Diagnosis" at bounding box center [745, 291] width 102 height 18
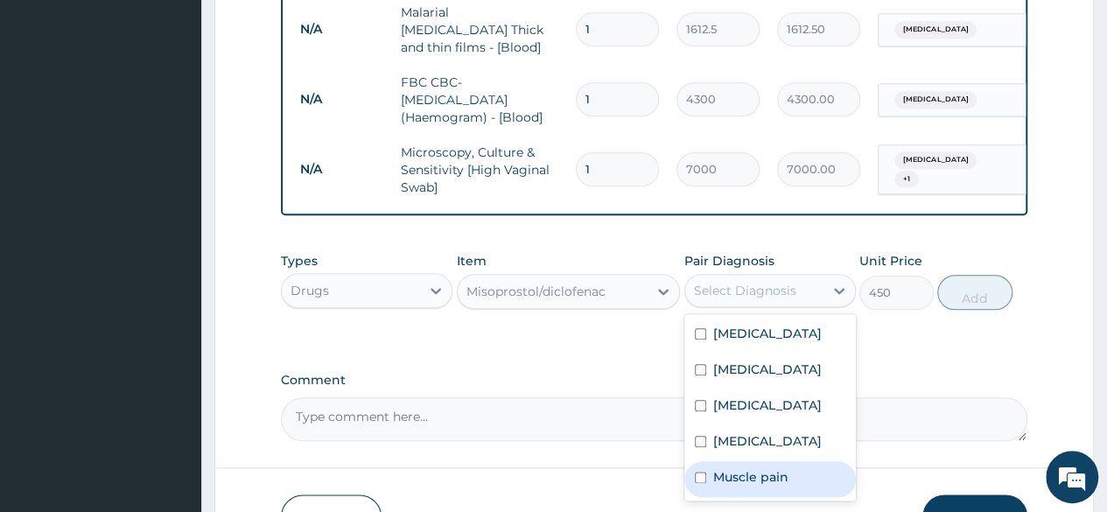
click at [751, 471] on label "Muscle pain" at bounding box center [750, 477] width 75 height 18
checkbox input "true"
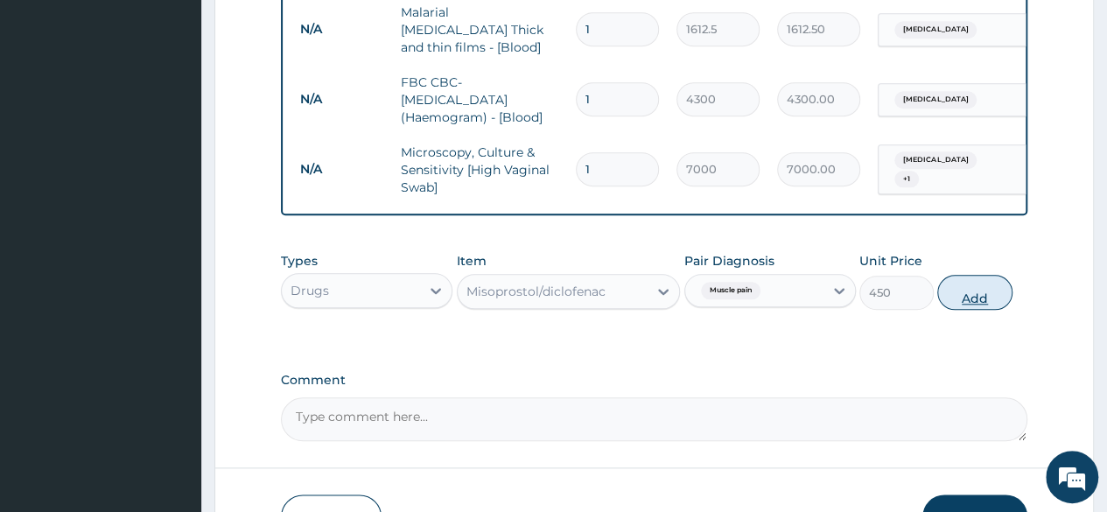
click at [984, 301] on button "Add" at bounding box center [974, 292] width 74 height 35
type input "0"
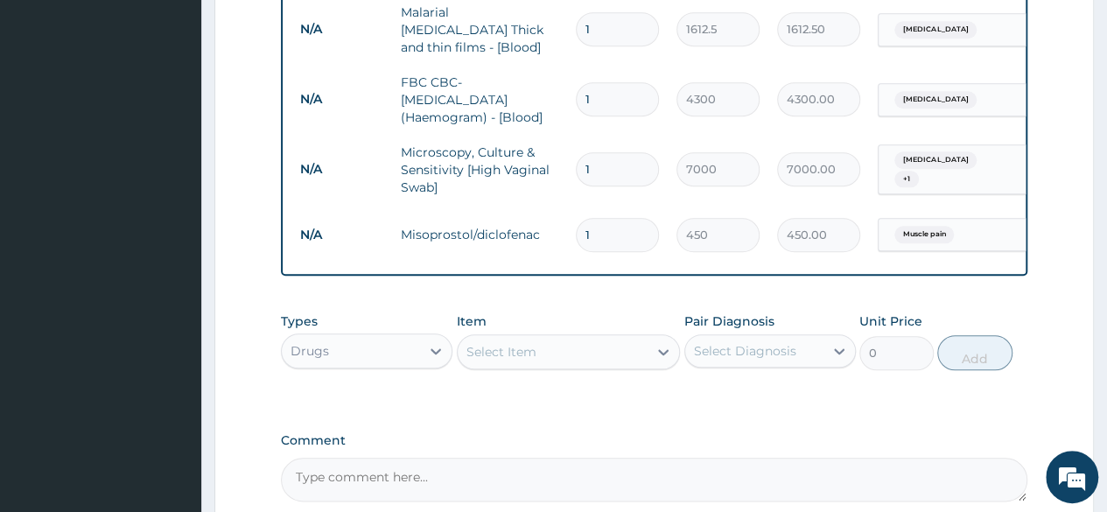
type input "10"
type input "4500.00"
type input "10"
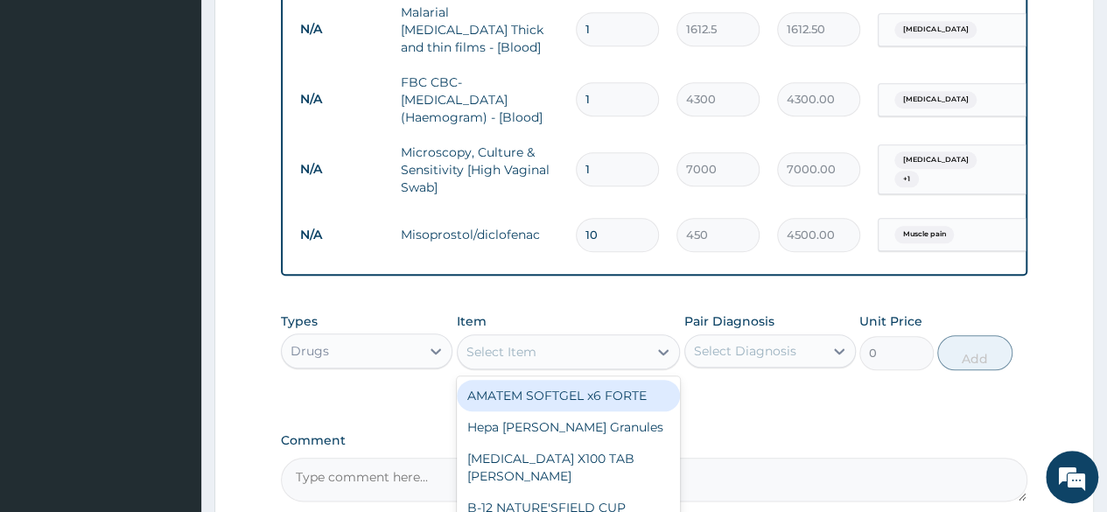
click at [514, 354] on div "Select Item" at bounding box center [501, 352] width 70 height 18
type input "ART"
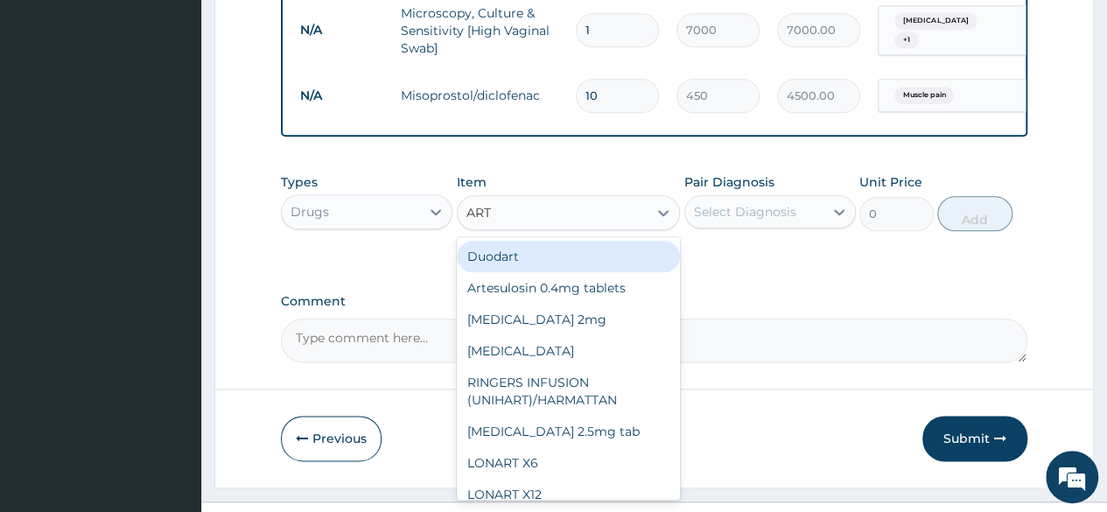
scroll to position [948, 0]
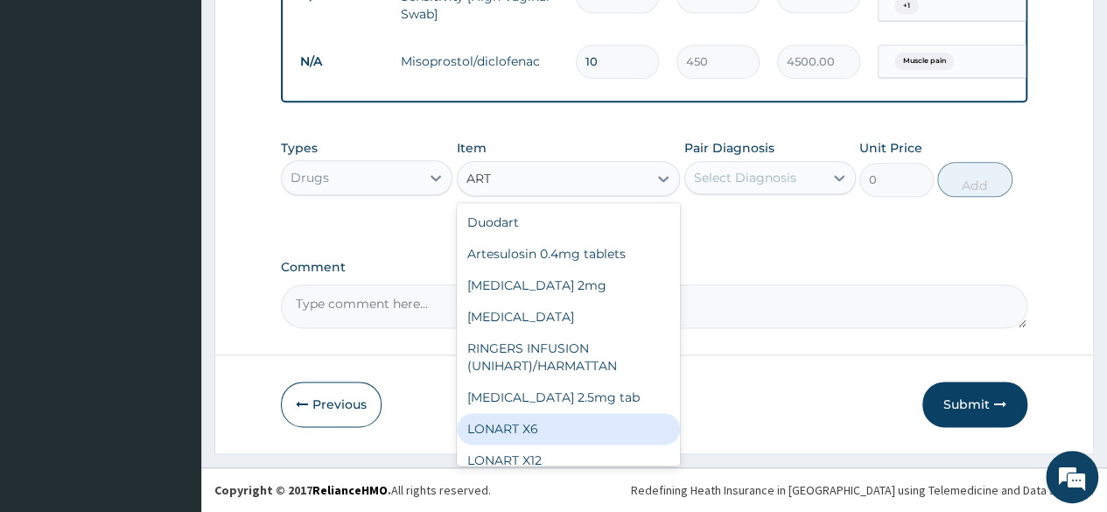
drag, startPoint x: 564, startPoint y: 436, endPoint x: 565, endPoint y: 412, distance: 23.6
click at [560, 433] on div "LONART X6" at bounding box center [569, 429] width 224 height 32
type input "473"
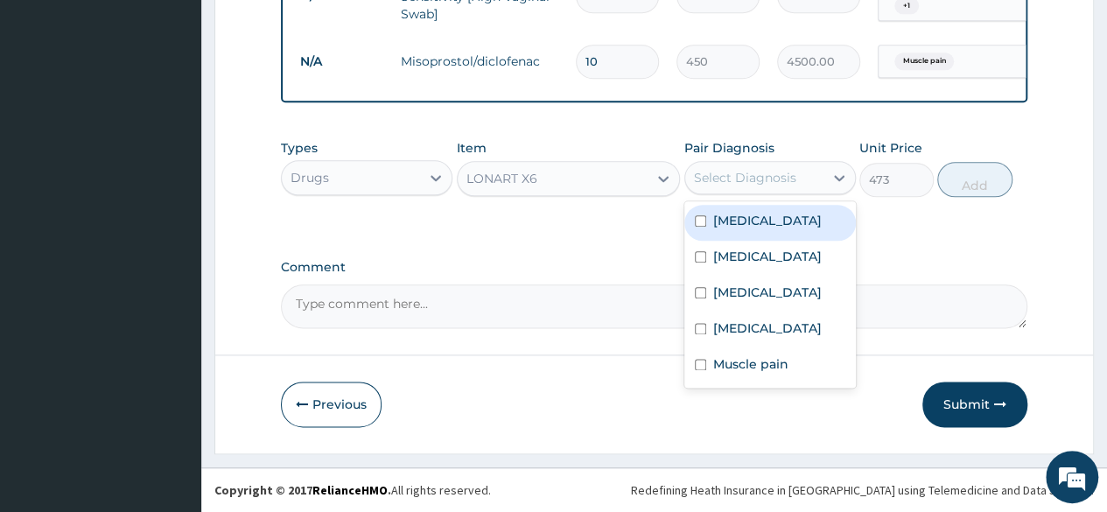
click at [759, 172] on div "Select Diagnosis" at bounding box center [745, 178] width 102 height 18
click at [741, 229] on label "Malaria" at bounding box center [767, 221] width 109 height 18
checkbox input "true"
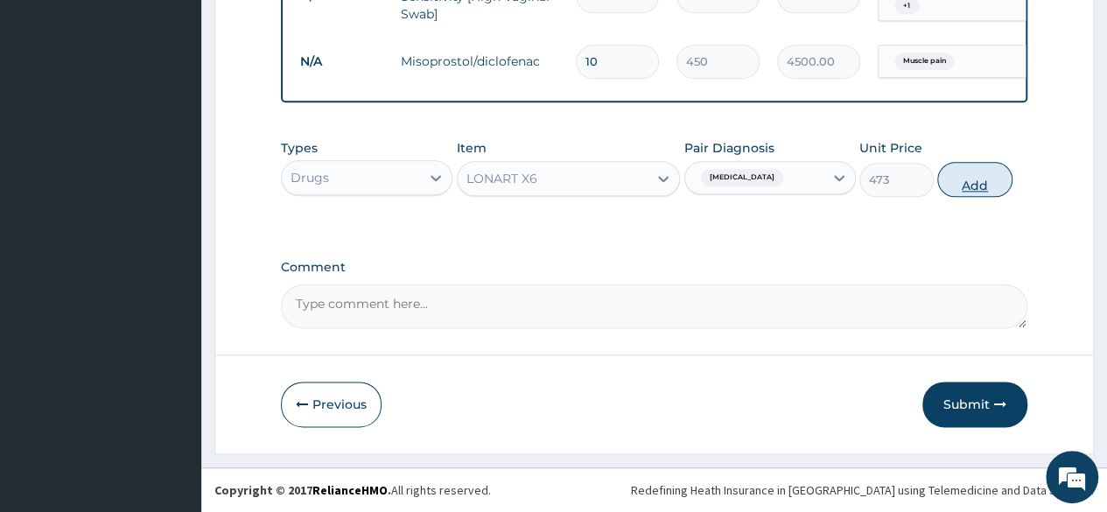
click at [973, 188] on button "Add" at bounding box center [974, 179] width 74 height 35
type input "0"
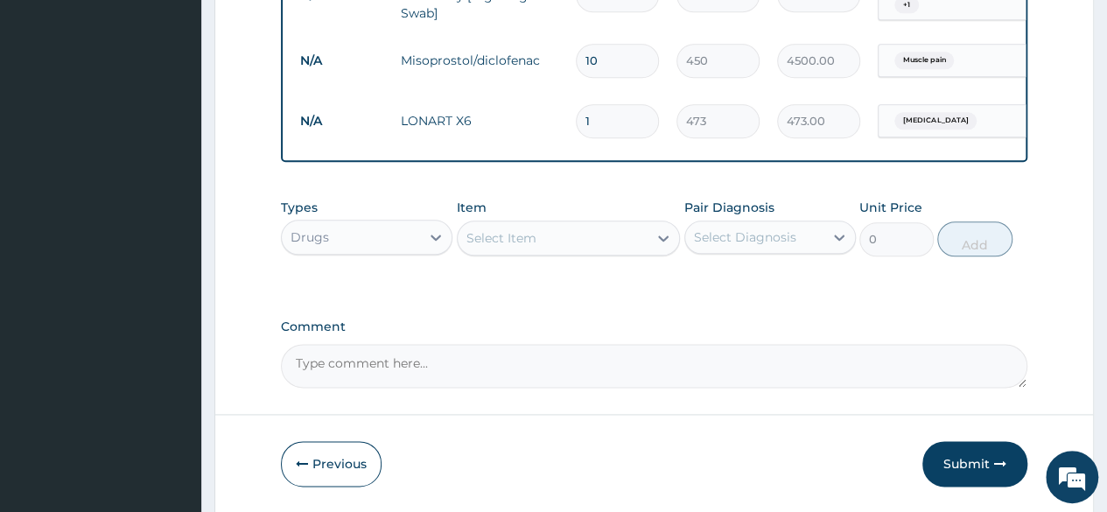
type input "0.00"
type input "6"
type input "2838.00"
type input "6"
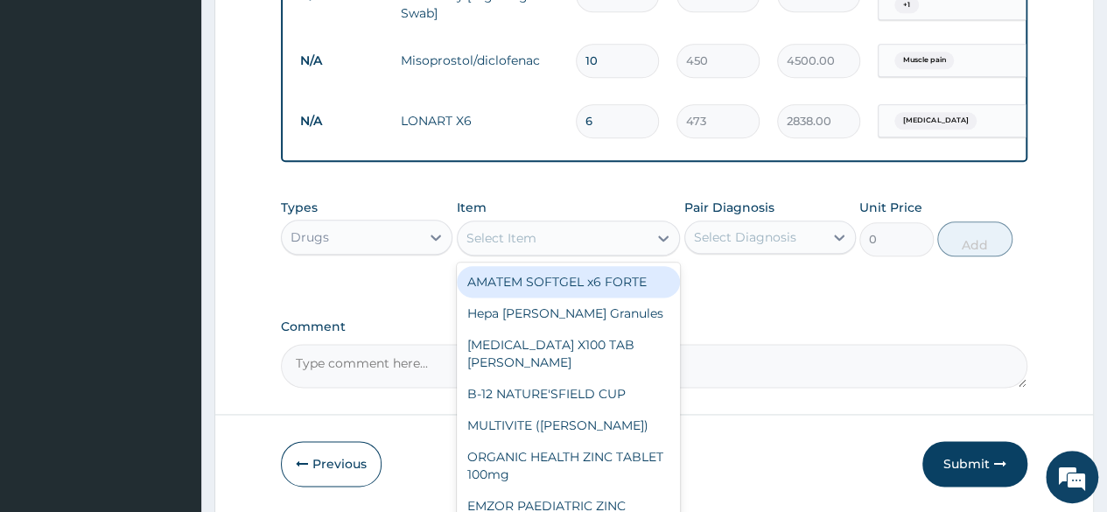
click at [569, 239] on div "Select Item" at bounding box center [553, 238] width 191 height 28
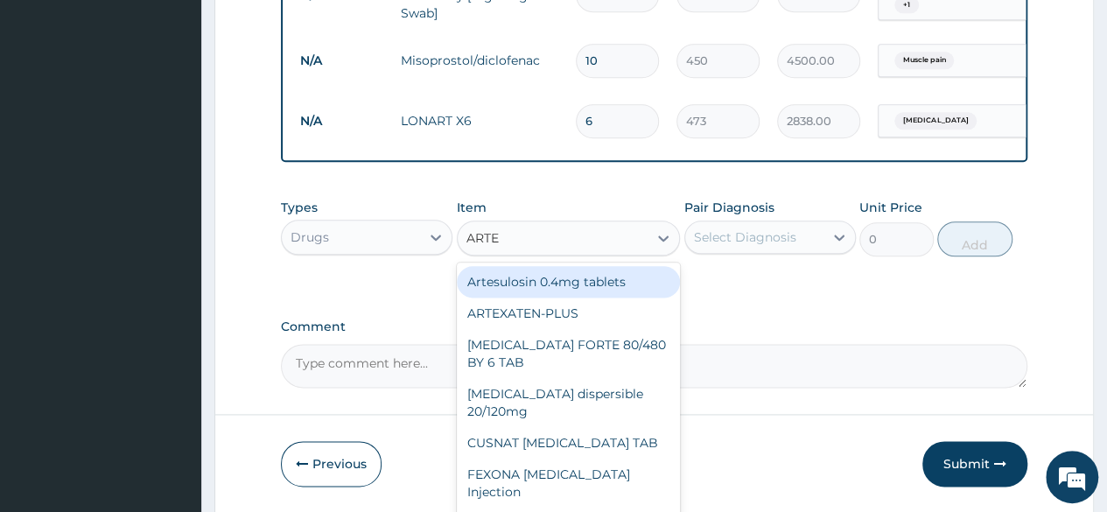
type input "ARTEE"
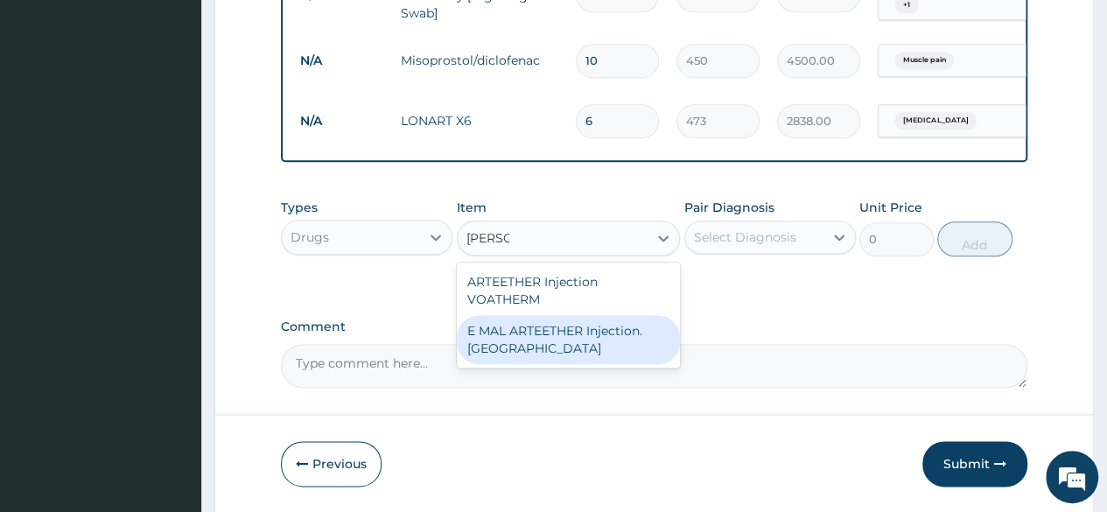
click at [565, 327] on div "E MAL ARTEETHER Injection. FIDSON" at bounding box center [569, 339] width 224 height 49
type input "1773.75"
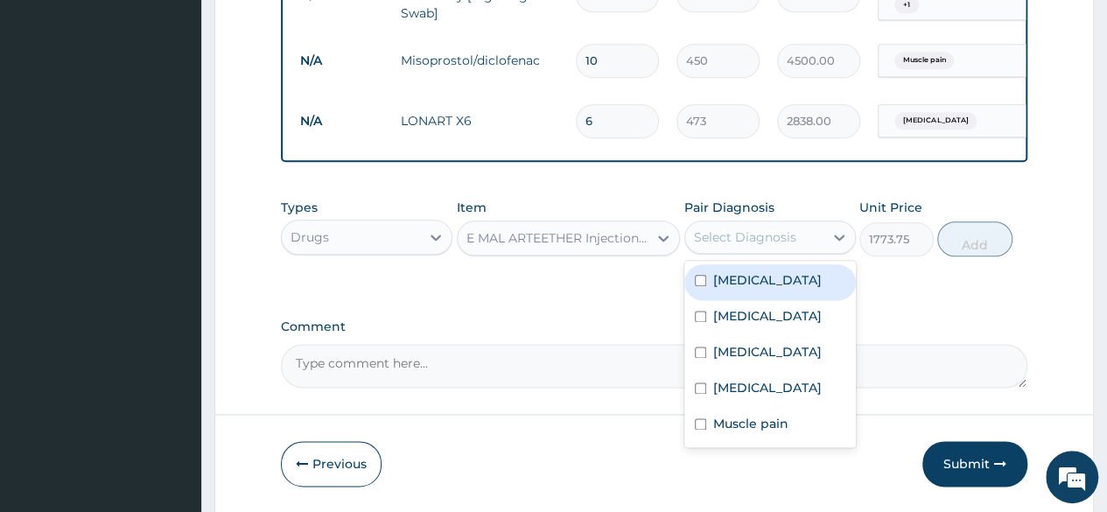
click at [726, 250] on div "Select Diagnosis" at bounding box center [754, 237] width 138 height 28
click at [714, 289] on label "Malaria" at bounding box center [767, 280] width 109 height 18
checkbox input "true"
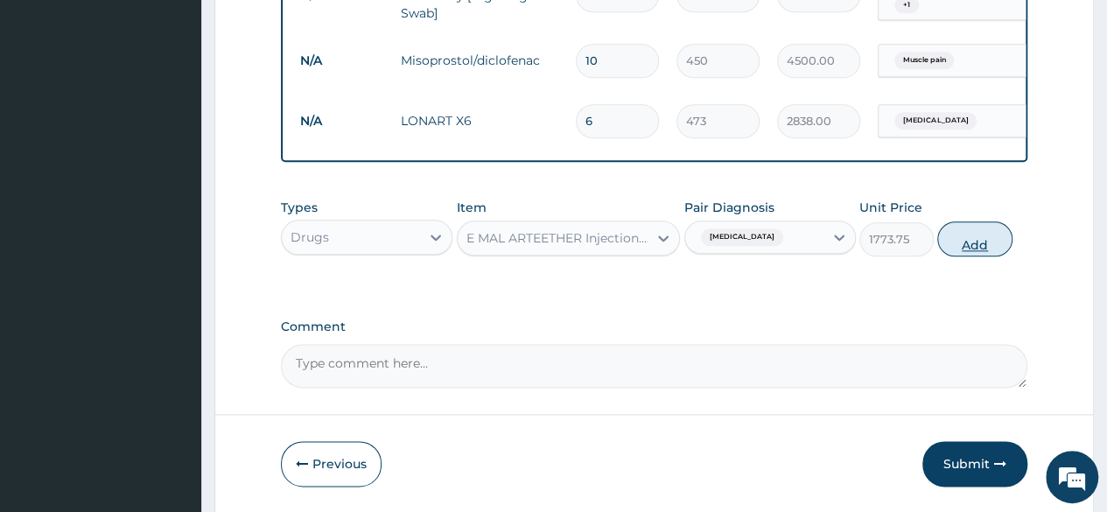
click at [963, 253] on button "Add" at bounding box center [974, 238] width 74 height 35
type input "0"
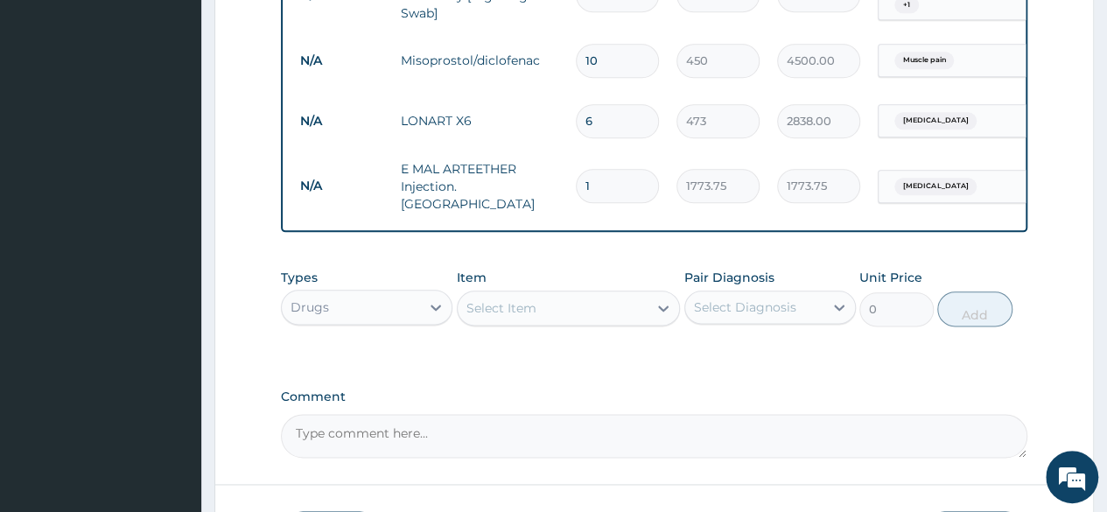
type input "0.00"
type input "2"
type input "3547.50"
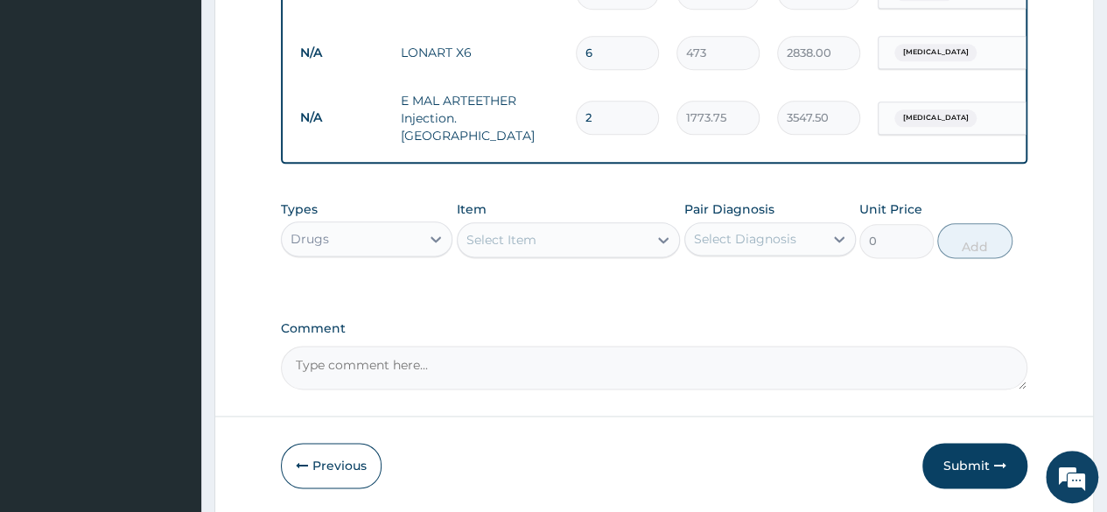
scroll to position [1069, 0]
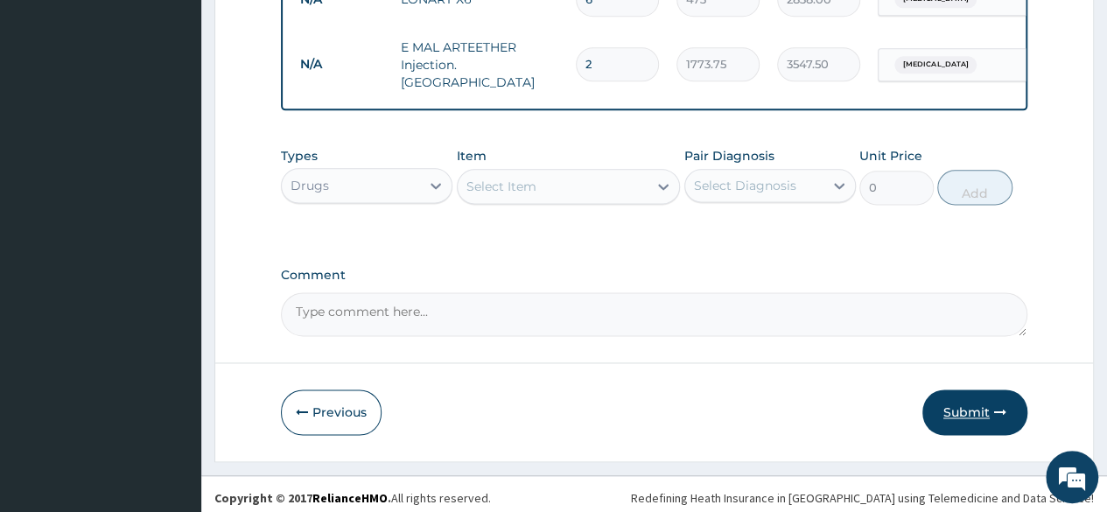
type input "2"
drag, startPoint x: 981, startPoint y: 405, endPoint x: 965, endPoint y: 388, distance: 23.5
click at [978, 405] on button "Submit" at bounding box center [974, 412] width 105 height 46
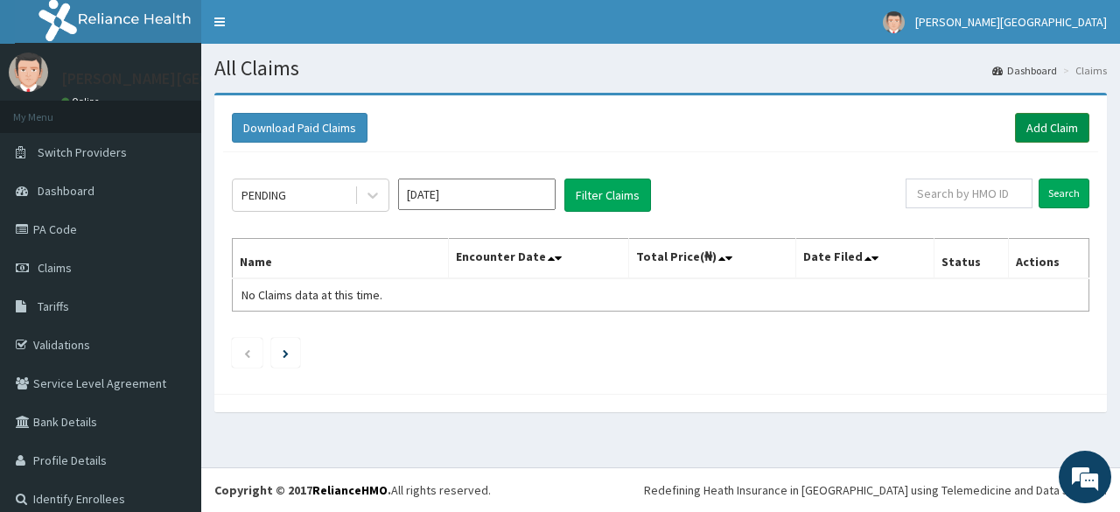
click at [1026, 118] on link "Add Claim" at bounding box center [1052, 128] width 74 height 30
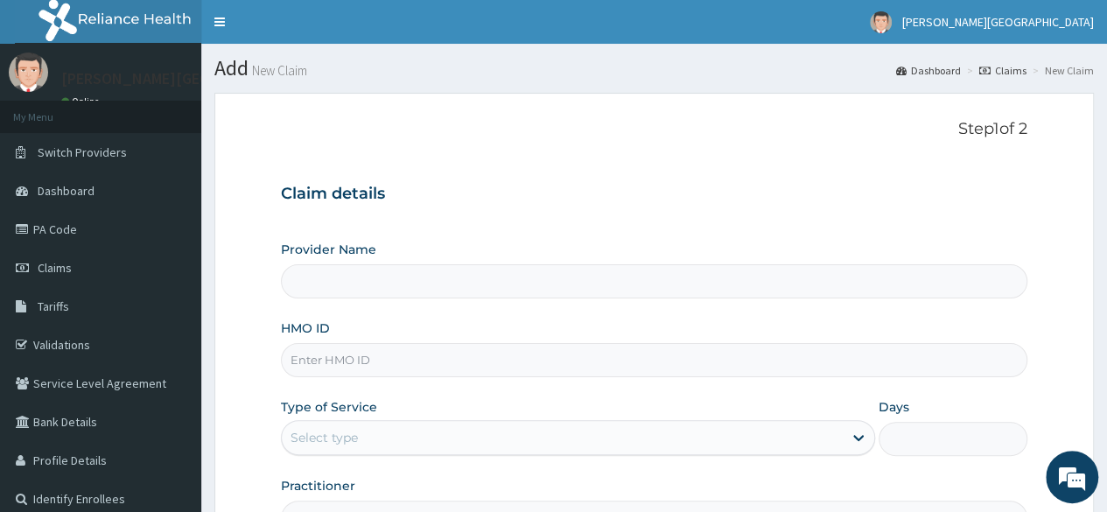
type input "[PERSON_NAME] PREMIERE HOSPITAL"
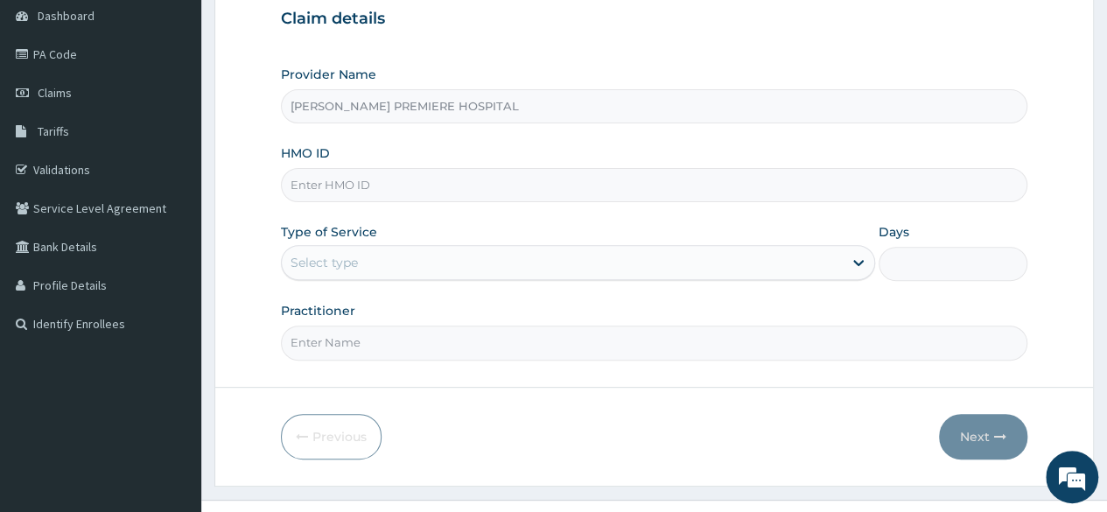
click at [372, 189] on input "HMO ID" at bounding box center [654, 185] width 746 height 34
paste input "MCI/10007/A"
type input "MCI/10007/A"
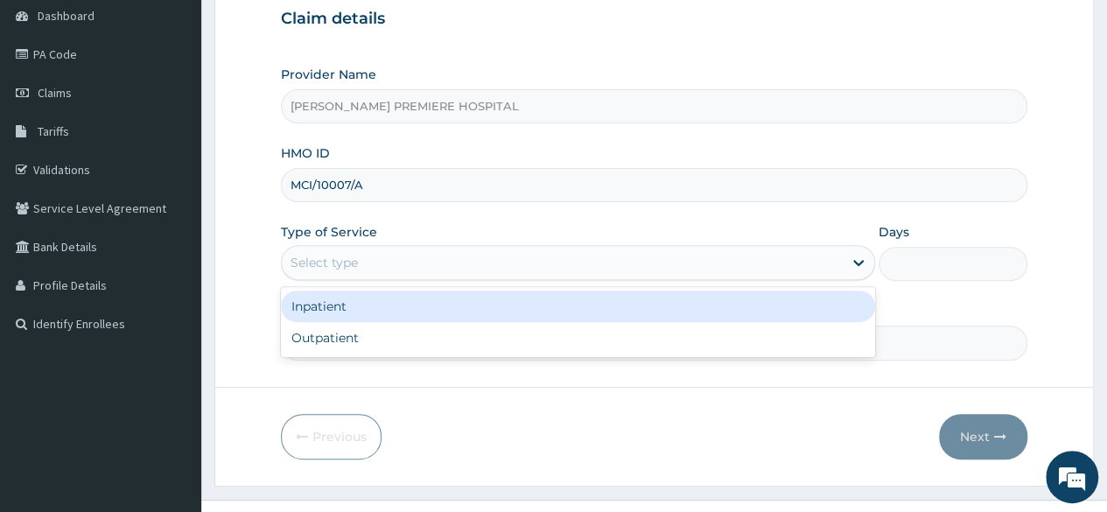
click at [380, 251] on div "Select type" at bounding box center [562, 263] width 561 height 28
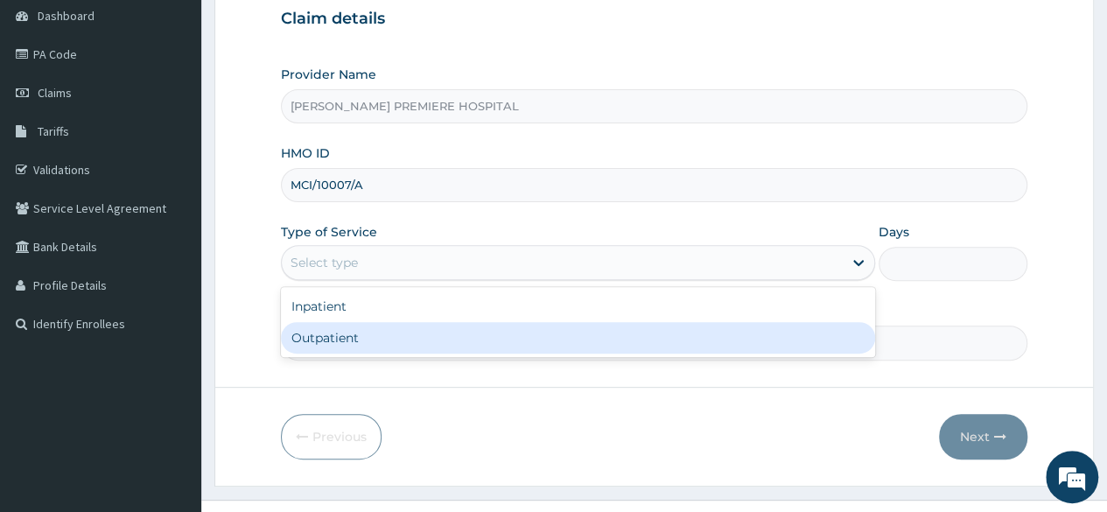
click at [359, 340] on div "Outpatient" at bounding box center [578, 338] width 594 height 32
type input "1"
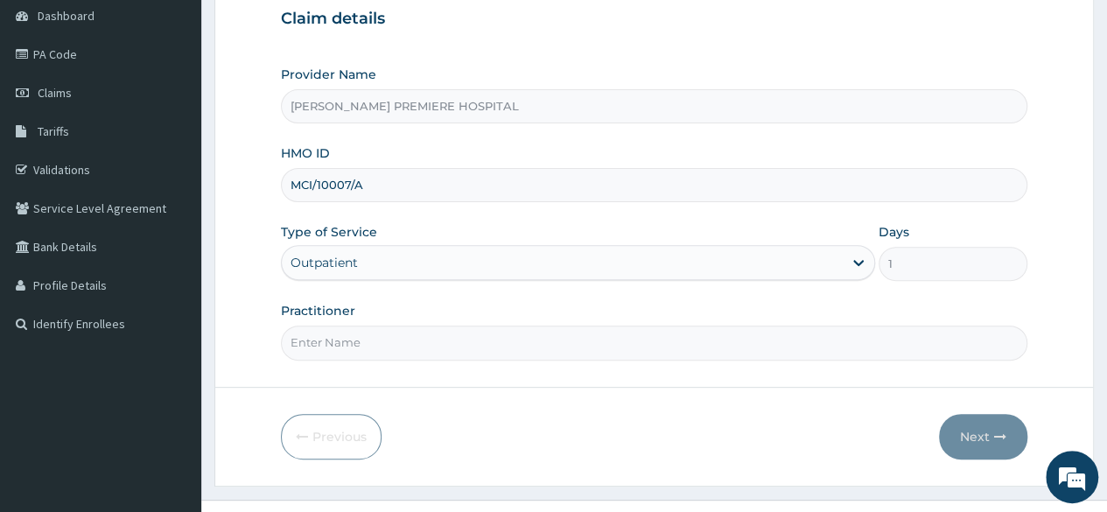
click at [382, 339] on input "Practitioner" at bounding box center [654, 343] width 746 height 34
type input "[PERSON_NAME]"
click at [992, 442] on button "Next" at bounding box center [983, 437] width 88 height 46
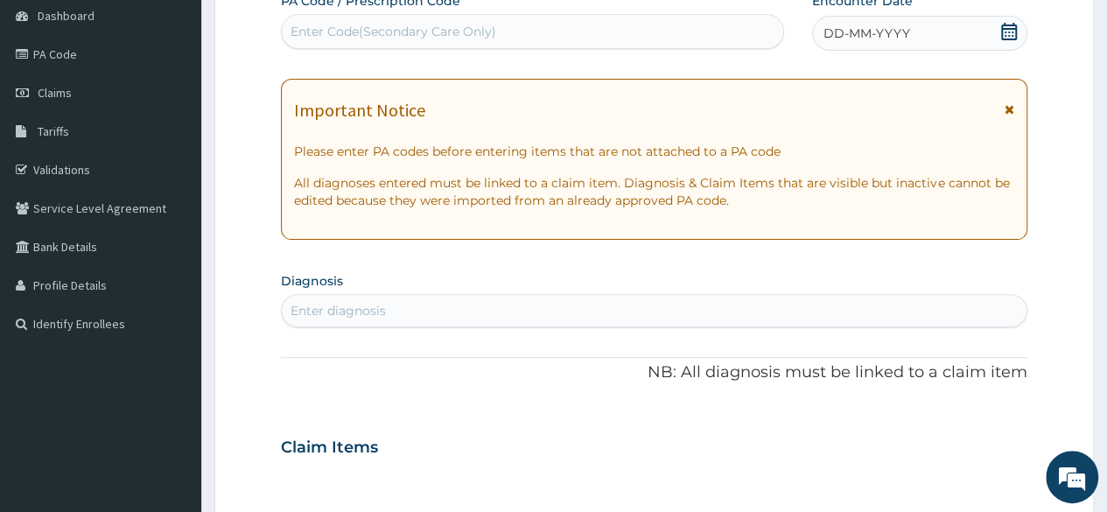
click at [1006, 32] on icon at bounding box center [1009, 32] width 18 height 18
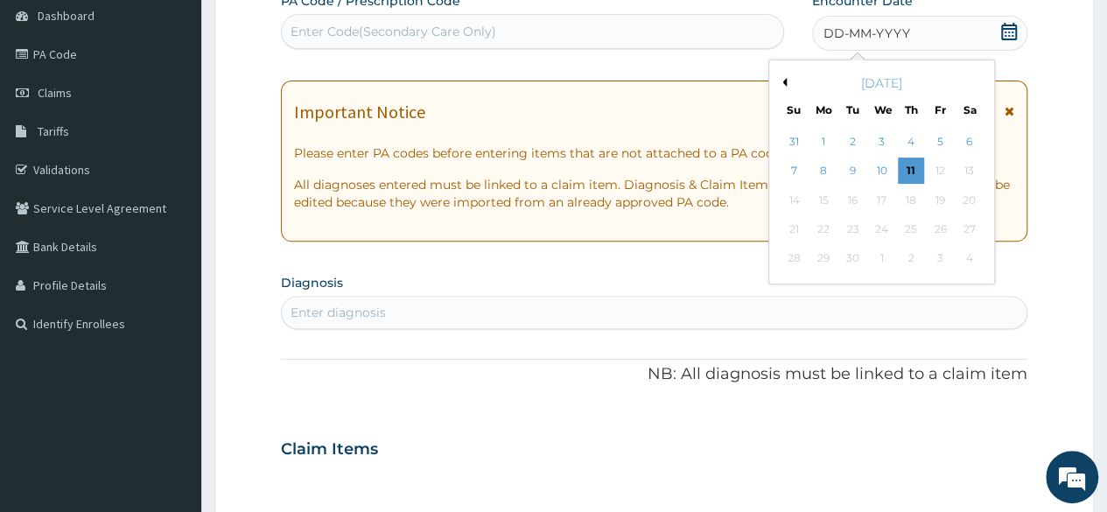
click at [780, 80] on button "Previous Month" at bounding box center [782, 82] width 9 height 9
click at [879, 174] on div "6" at bounding box center [881, 171] width 26 height 26
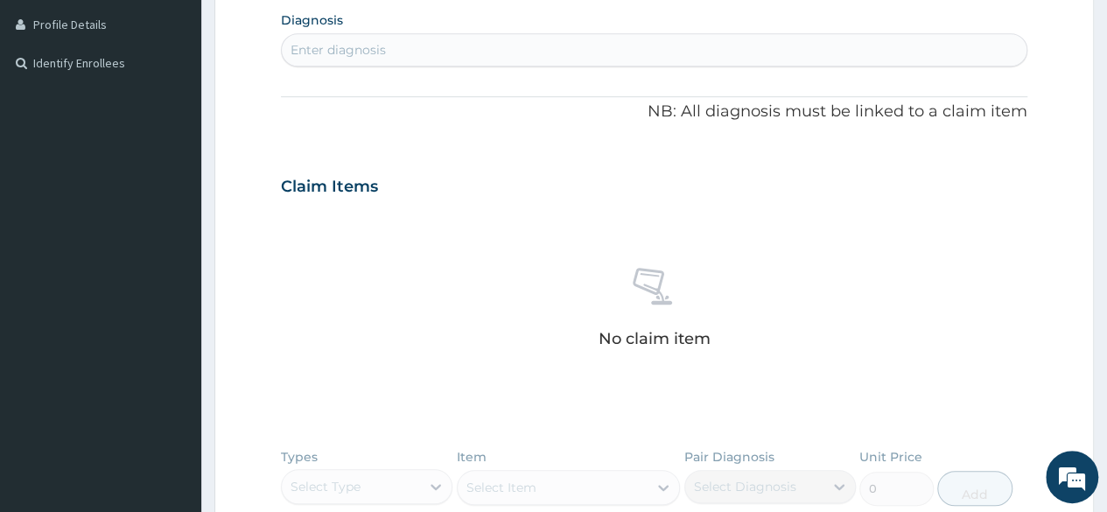
scroll to position [438, 0]
click at [508, 52] on div "Enter diagnosis" at bounding box center [654, 48] width 745 height 28
type input "[MEDICAL_DATA]"
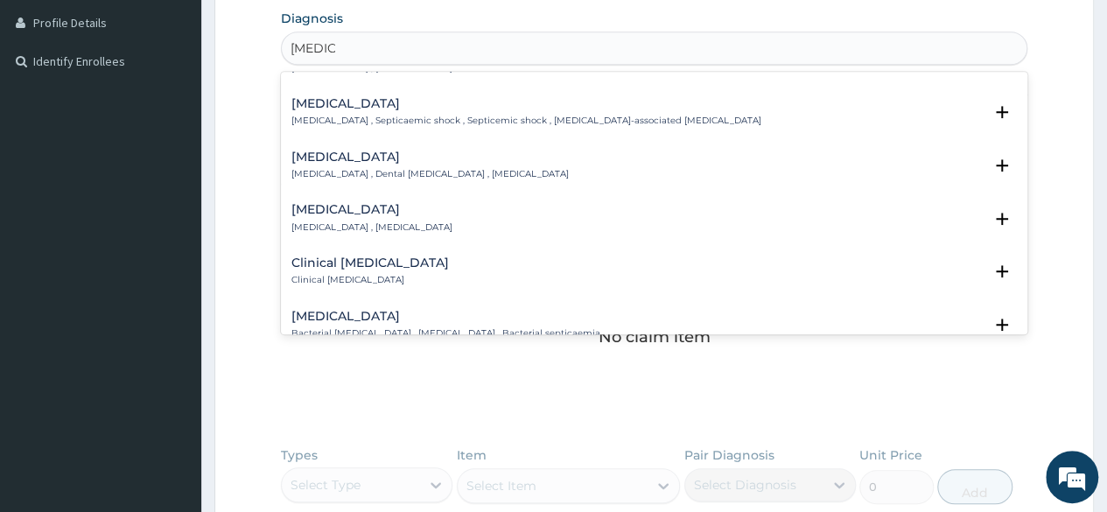
scroll to position [0, 0]
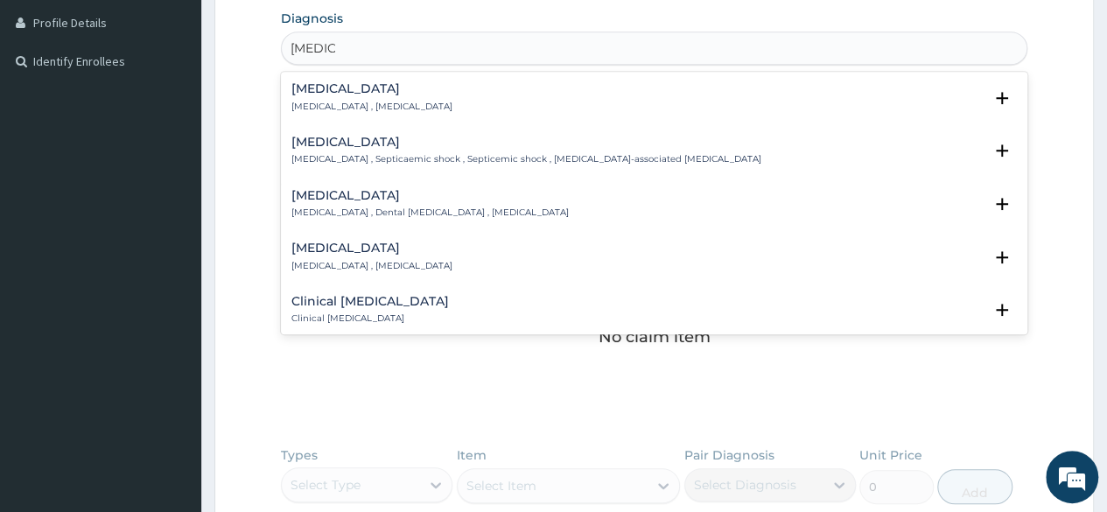
click at [357, 98] on div "[MEDICAL_DATA] [MEDICAL_DATA] , [MEDICAL_DATA]" at bounding box center [371, 97] width 161 height 31
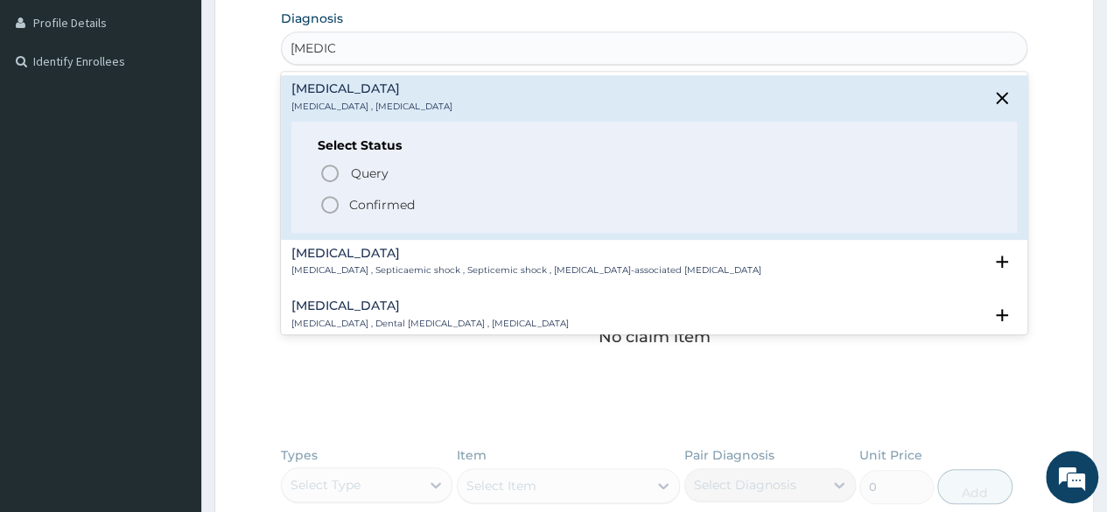
click at [387, 202] on p "Confirmed" at bounding box center [382, 205] width 66 height 18
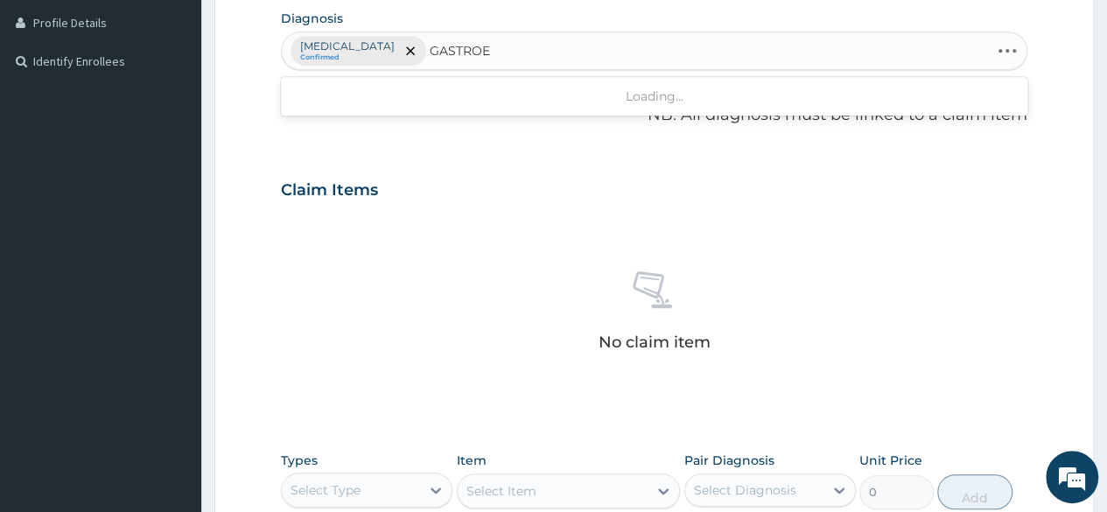
type input "GASTROEN"
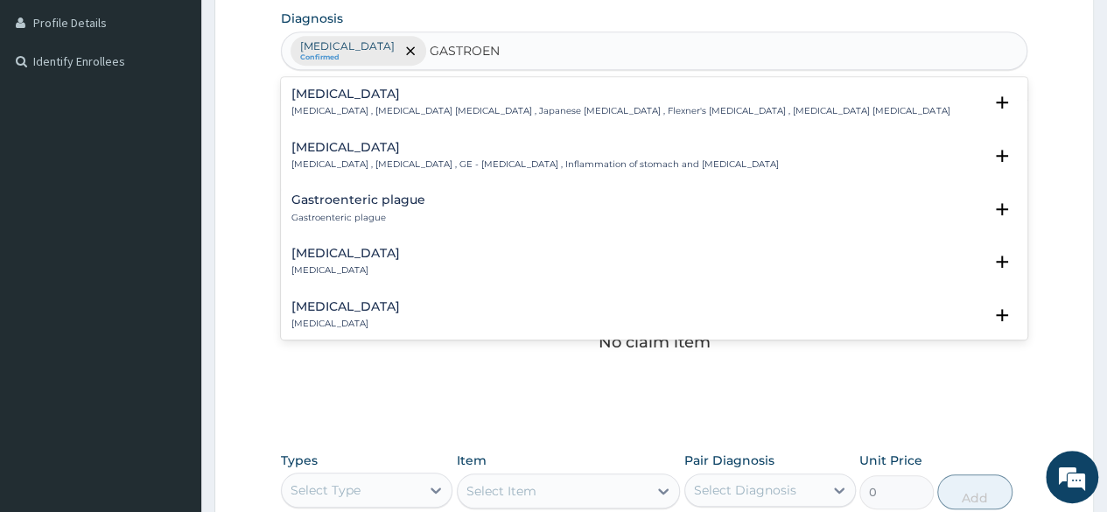
click at [390, 155] on div "[MEDICAL_DATA] [MEDICAL_DATA] , [MEDICAL_DATA] , GE - [MEDICAL_DATA] , Inflamma…" at bounding box center [534, 156] width 487 height 31
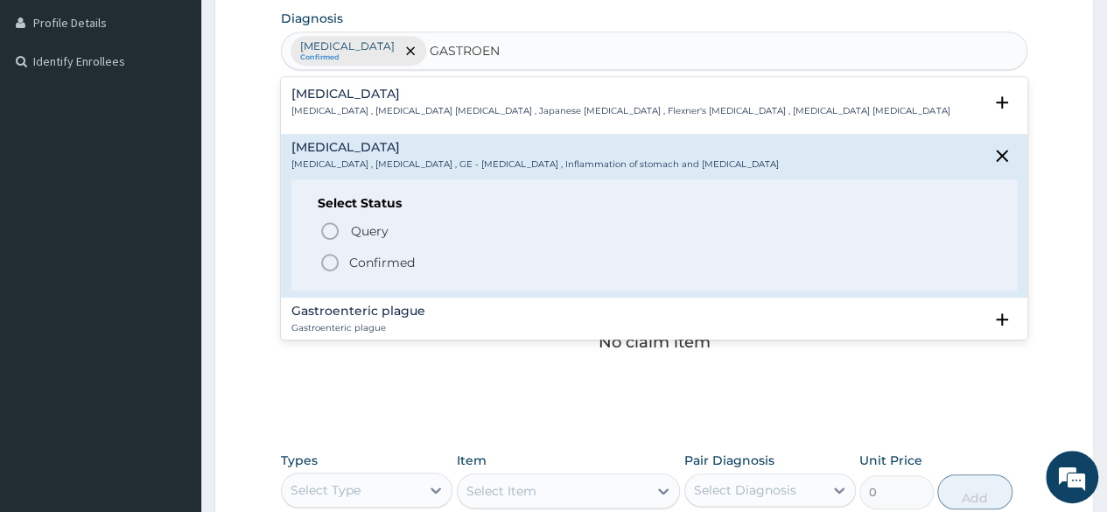
click at [389, 269] on p "Confirmed" at bounding box center [382, 263] width 66 height 18
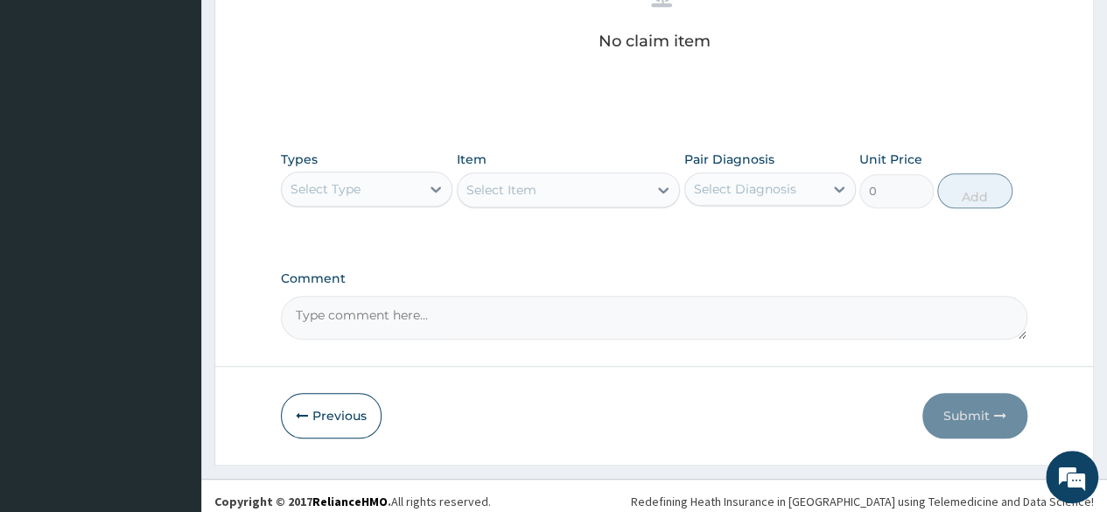
scroll to position [746, 0]
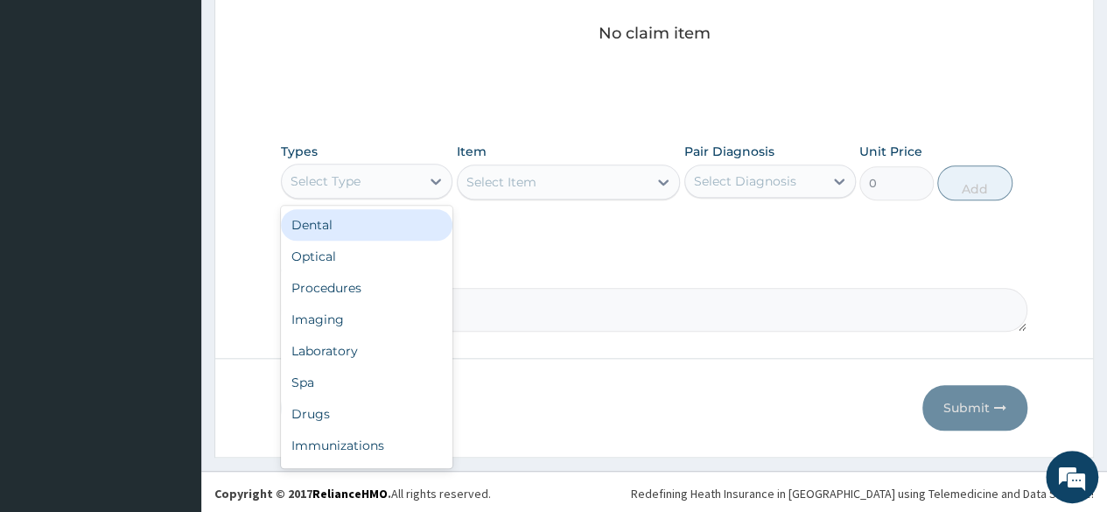
click at [389, 186] on div "Select Type" at bounding box center [351, 181] width 138 height 28
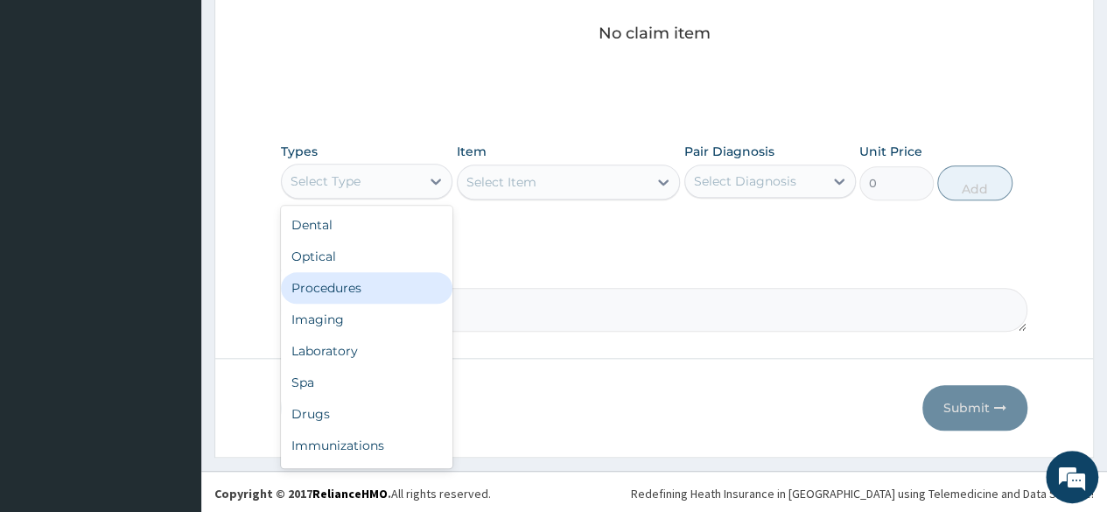
click at [341, 290] on div "Procedures" at bounding box center [367, 288] width 172 height 32
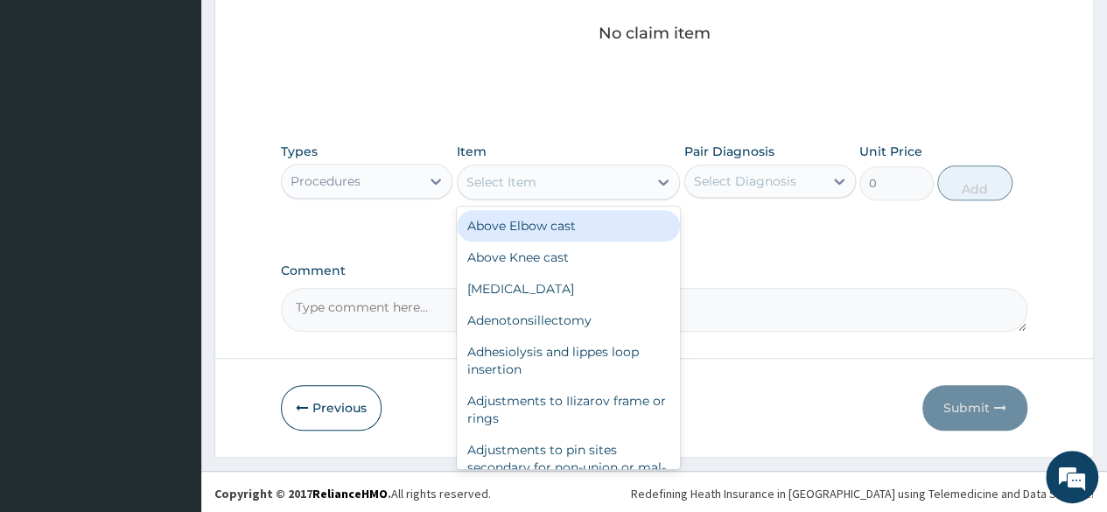
click at [523, 168] on div "Select Item" at bounding box center [553, 182] width 191 height 28
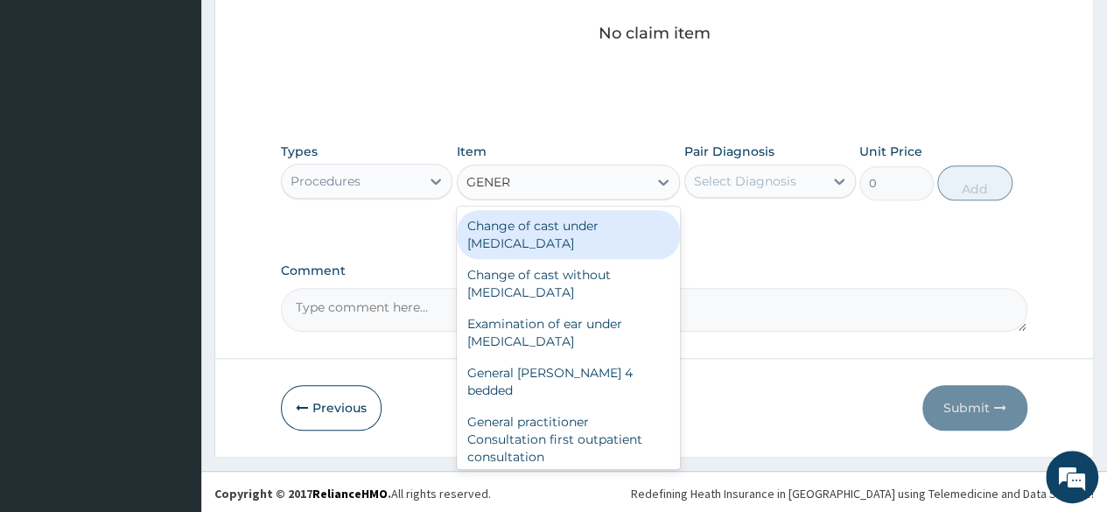
type input "GENERA"
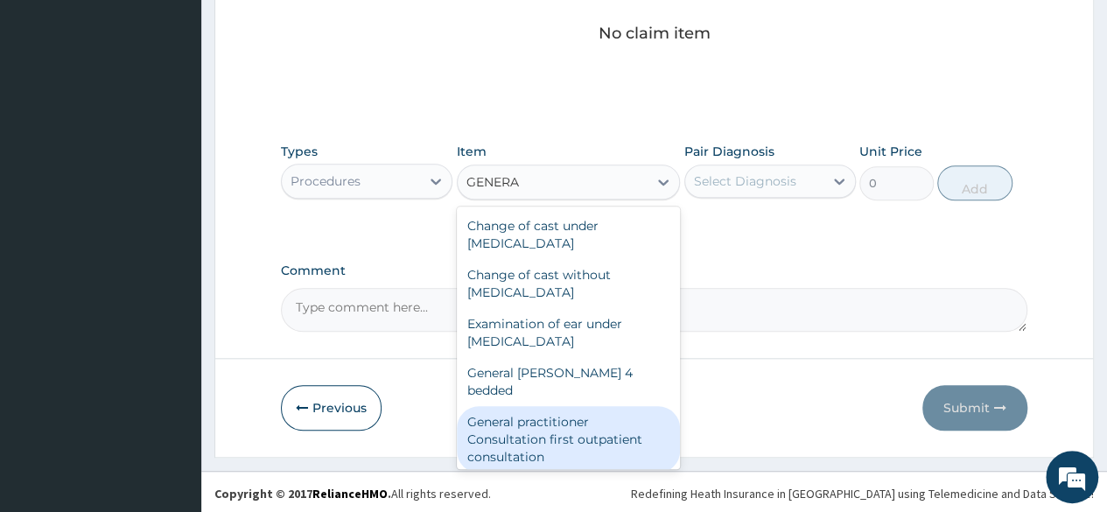
click at [614, 431] on div "General practitioner Consultation first outpatient consultation" at bounding box center [569, 439] width 224 height 67
type input "3547.5"
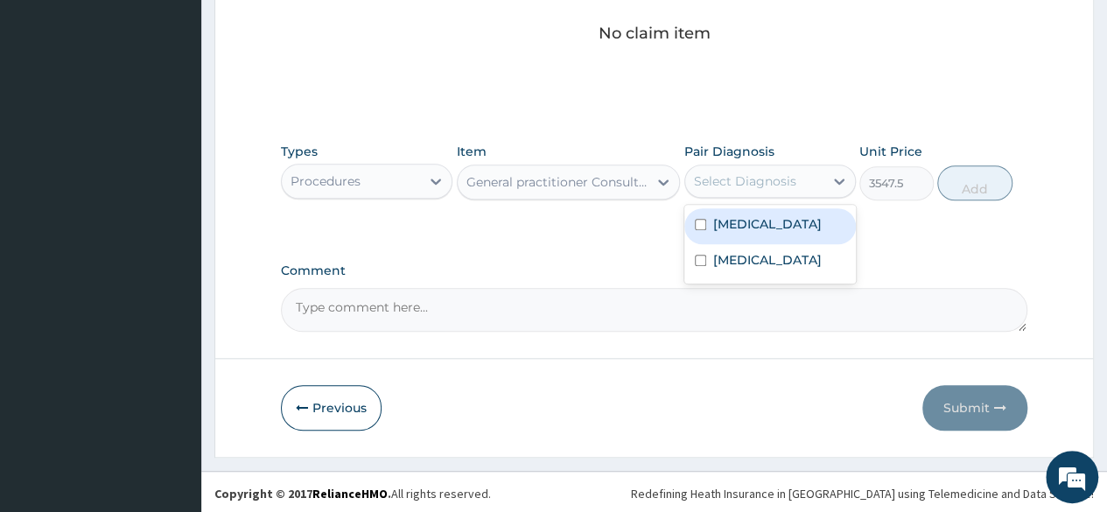
click at [767, 181] on div "Select Diagnosis" at bounding box center [745, 181] width 102 height 18
drag, startPoint x: 746, startPoint y: 227, endPoint x: 739, endPoint y: 260, distance: 33.8
click at [745, 228] on label "[MEDICAL_DATA]" at bounding box center [767, 224] width 109 height 18
checkbox input "true"
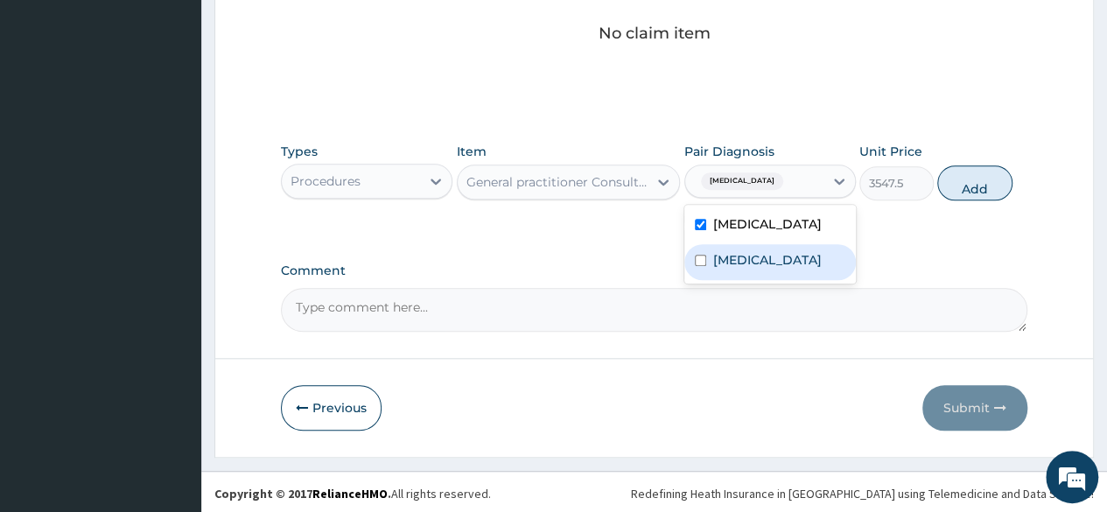
click at [740, 260] on label "[MEDICAL_DATA]" at bounding box center [767, 260] width 109 height 18
checkbox input "true"
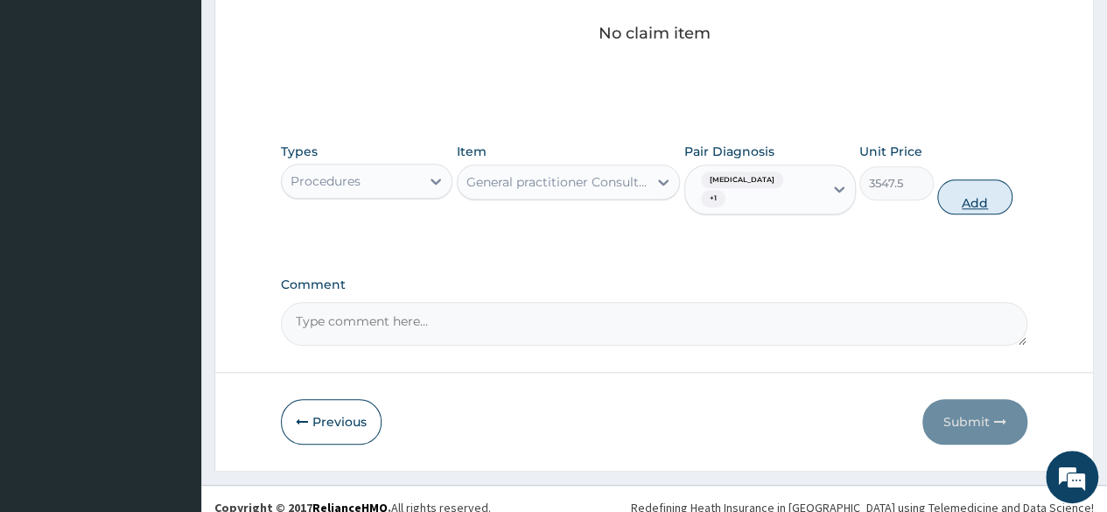
click at [992, 181] on button "Add" at bounding box center [974, 196] width 74 height 35
type input "0"
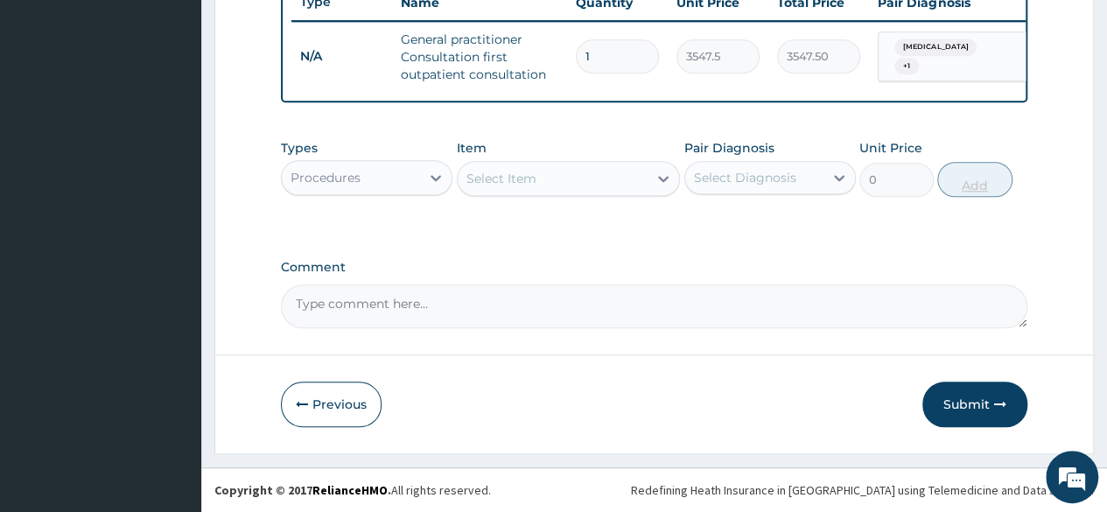
scroll to position [686, 0]
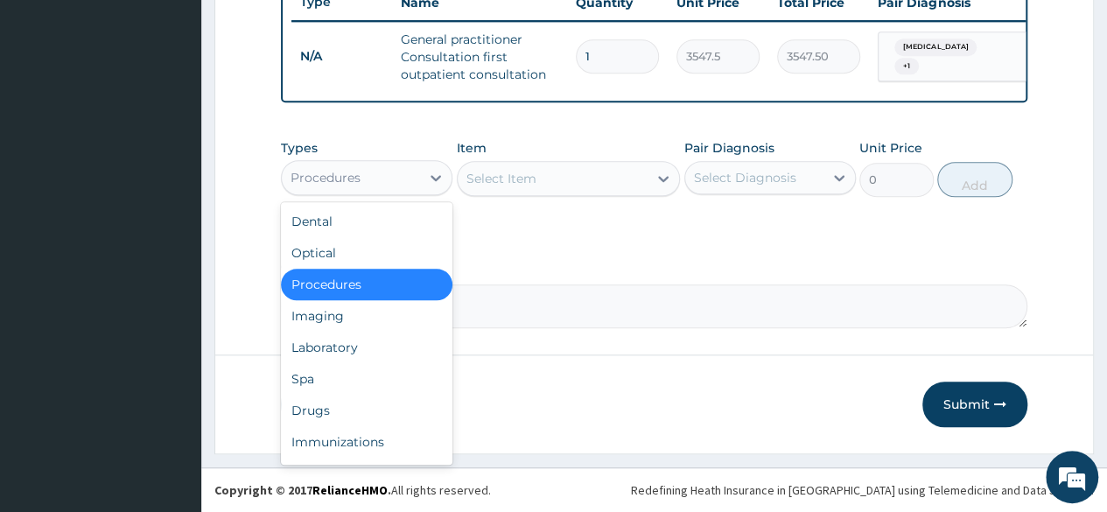
click at [390, 183] on div "Procedures" at bounding box center [351, 178] width 138 height 28
click at [352, 349] on div "Laboratory" at bounding box center [367, 348] width 172 height 32
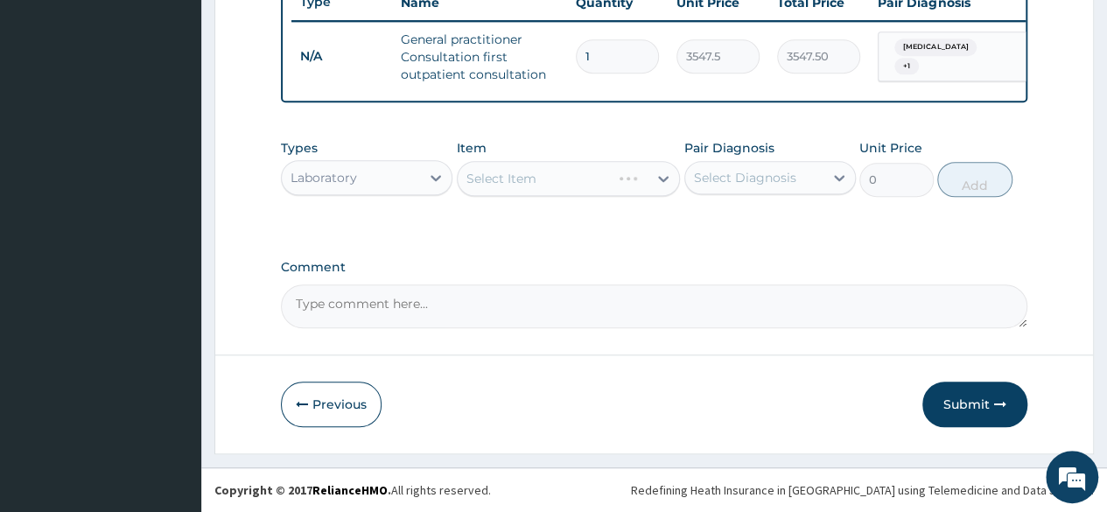
click at [761, 181] on div "Select Diagnosis" at bounding box center [745, 178] width 102 height 18
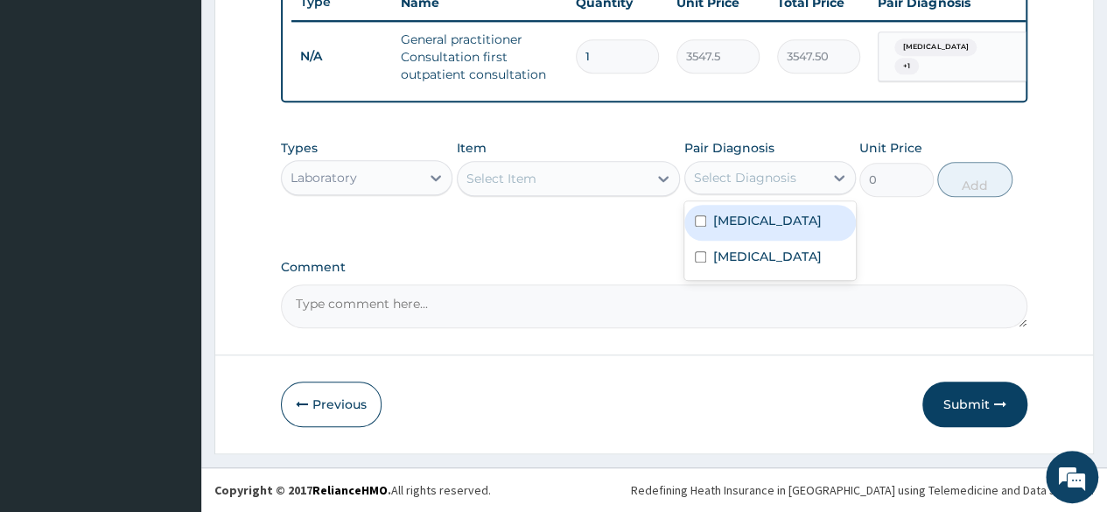
click at [747, 234] on div "[MEDICAL_DATA]" at bounding box center [770, 223] width 172 height 36
checkbox input "true"
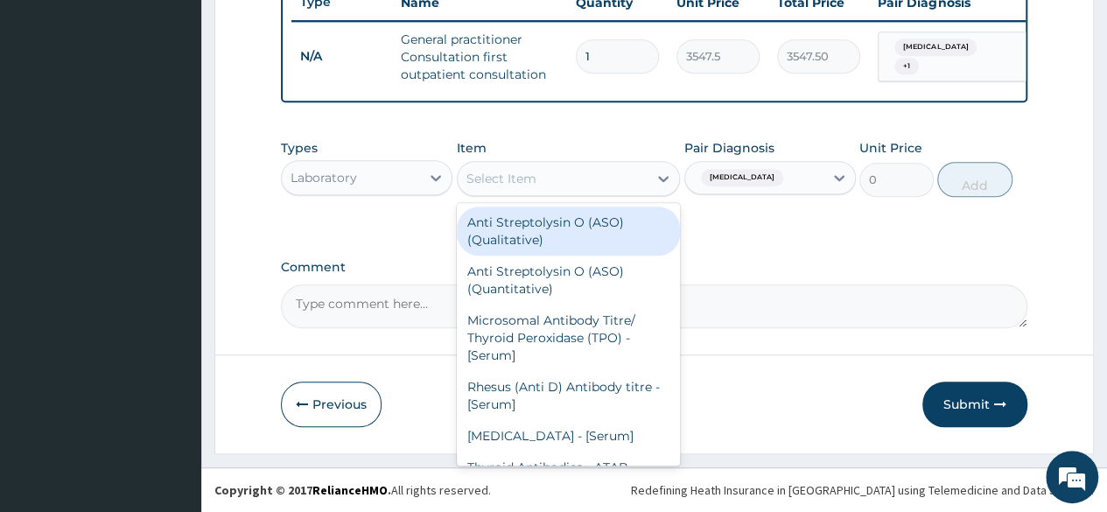
click at [553, 185] on div "Select Item" at bounding box center [553, 179] width 191 height 28
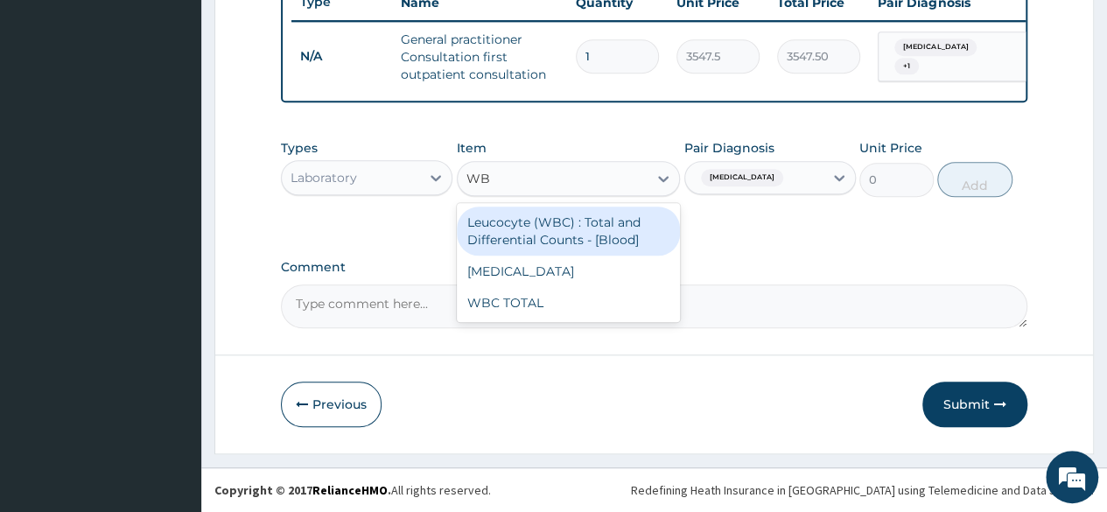
type input "WBC"
click at [594, 230] on div "Leucocyte (WBC) : Total and Differential Counts - [Blood]" at bounding box center [569, 231] width 224 height 49
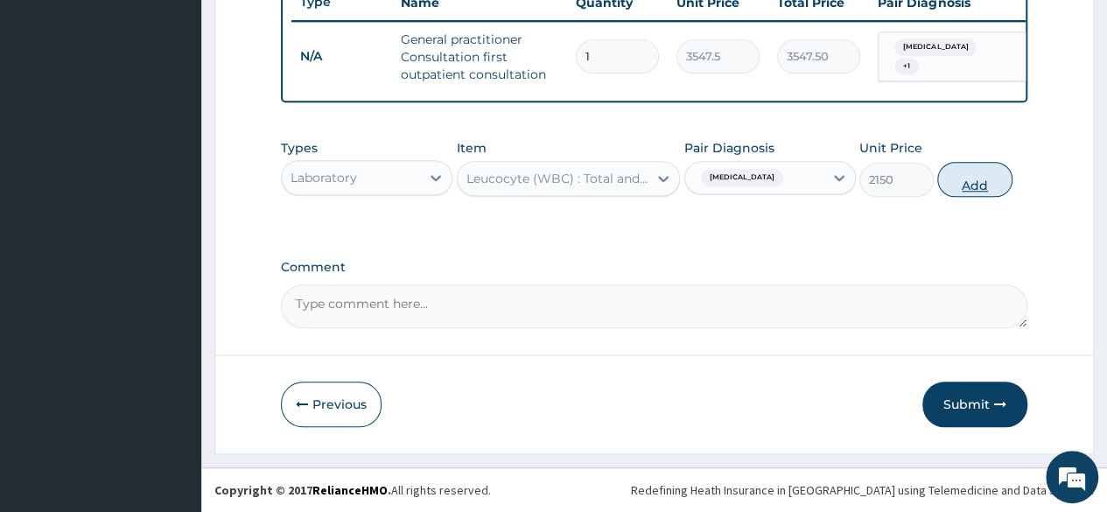
click at [976, 173] on button "Add" at bounding box center [974, 179] width 74 height 35
type input "0"
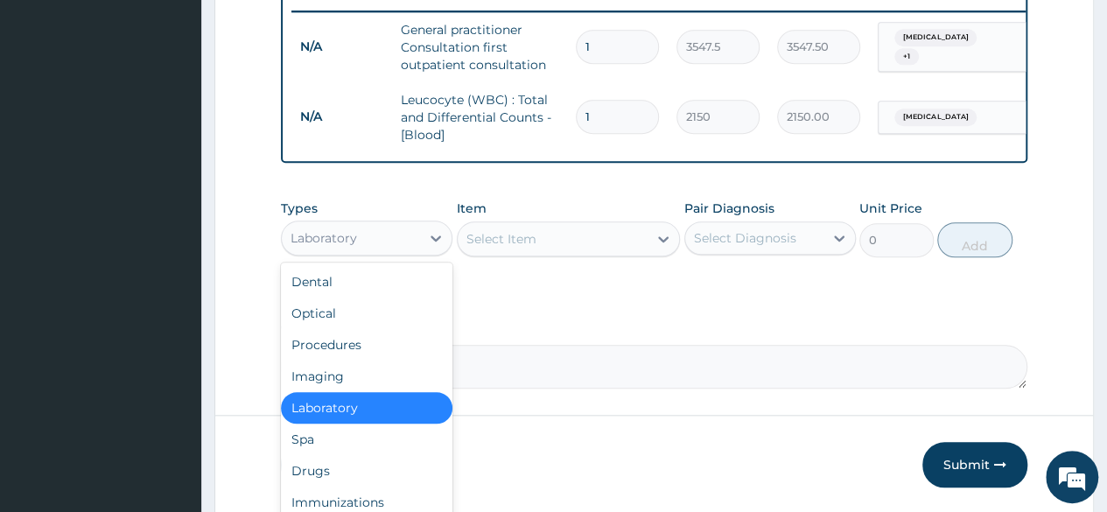
click at [378, 237] on div "Laboratory" at bounding box center [351, 238] width 138 height 28
click at [306, 487] on div "Drugs" at bounding box center [367, 471] width 172 height 32
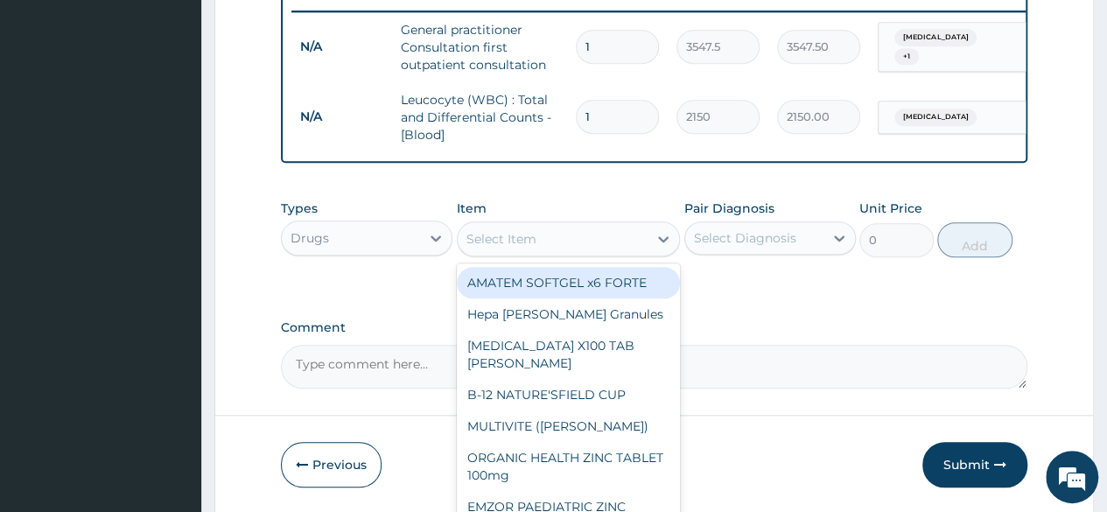
click at [598, 253] on div "Select Item" at bounding box center [553, 239] width 191 height 28
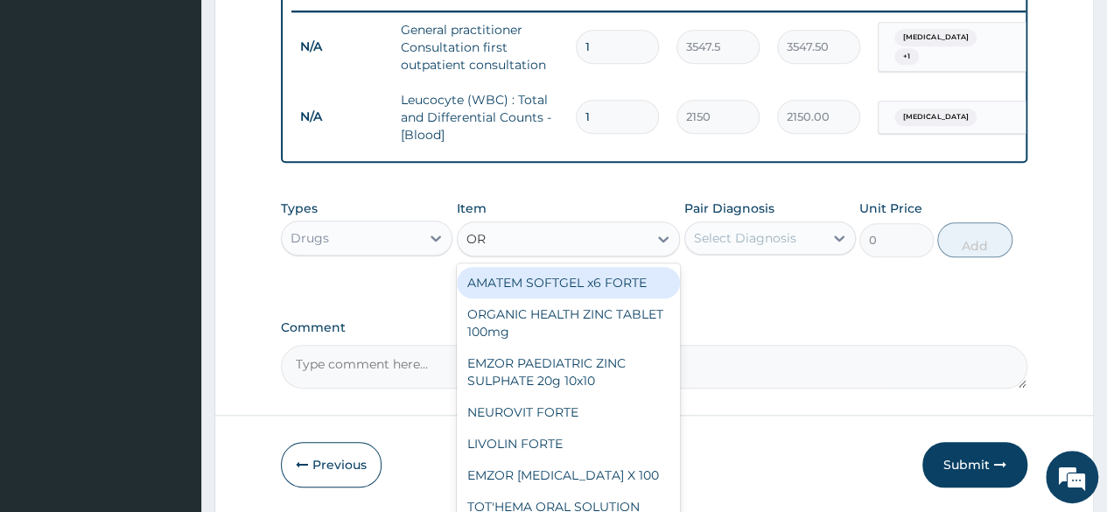
type input "ORS"
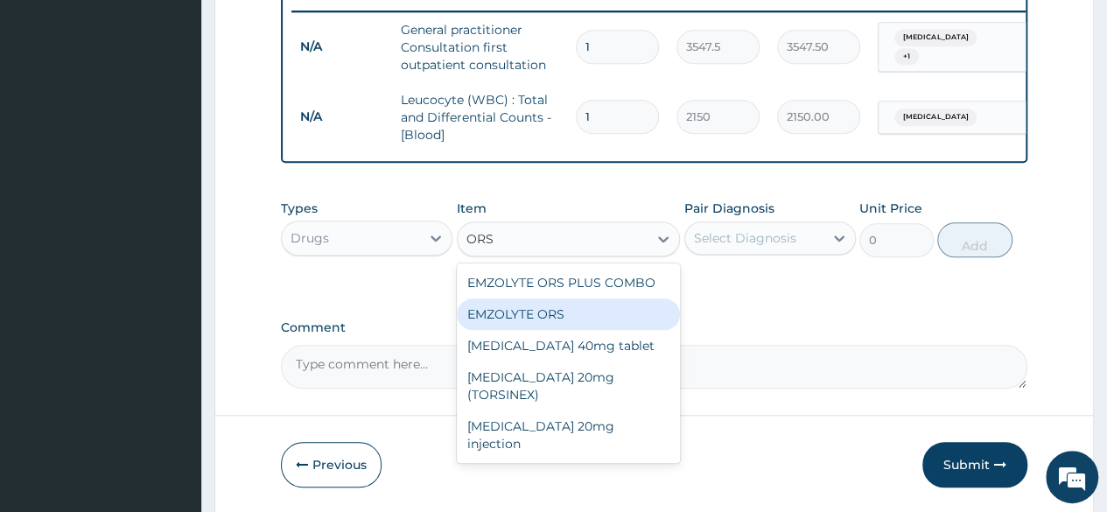
click at [590, 325] on div "EMZOLYTE ORS" at bounding box center [569, 314] width 224 height 32
type input "473"
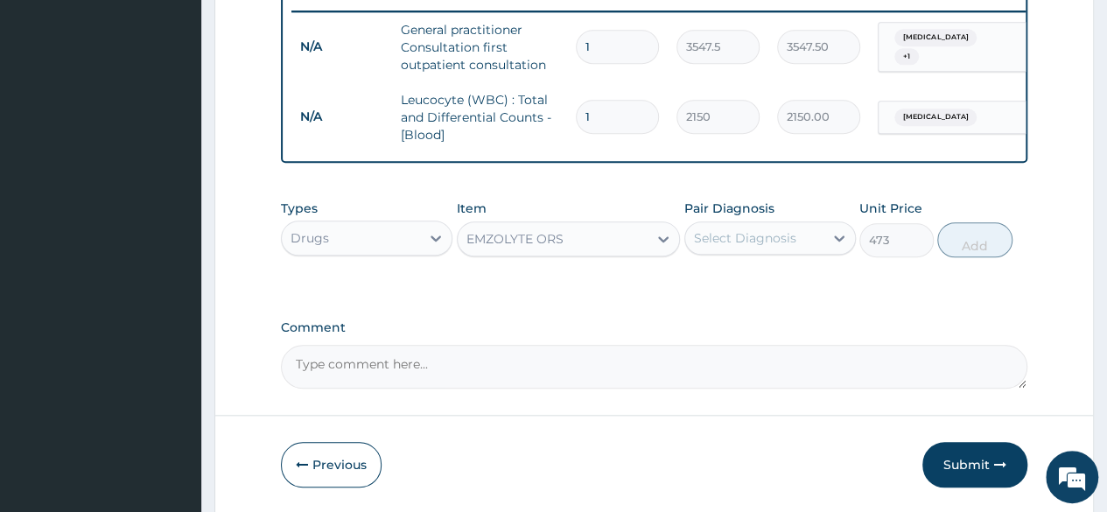
click at [759, 247] on div "Select Diagnosis" at bounding box center [745, 238] width 102 height 18
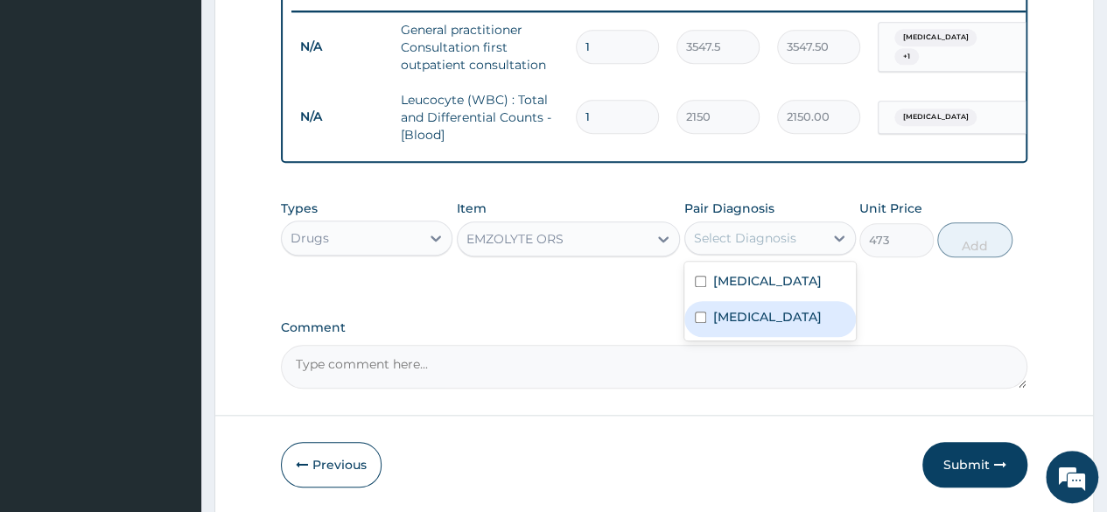
click at [754, 326] on label "[MEDICAL_DATA]" at bounding box center [767, 317] width 109 height 18
checkbox input "true"
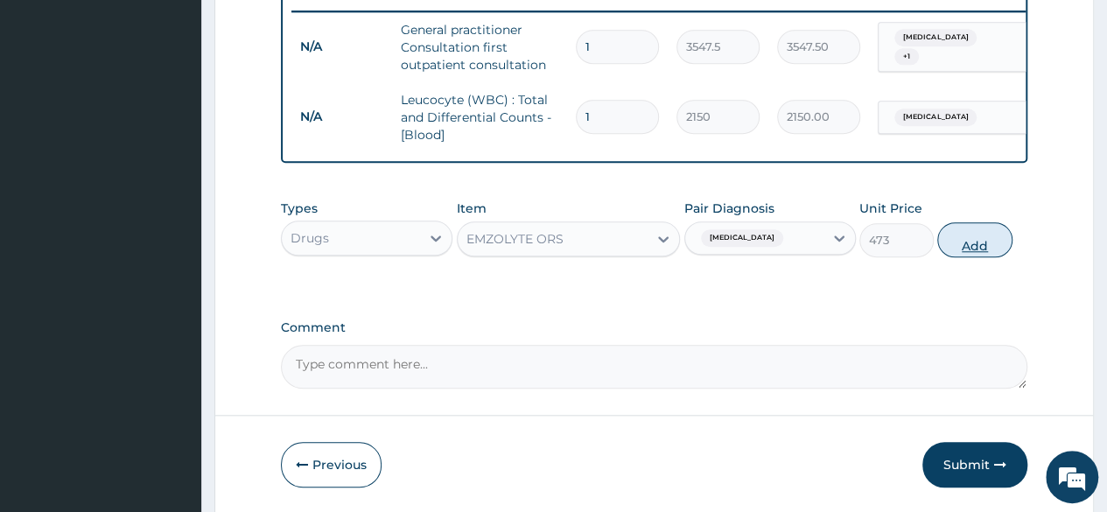
click at [977, 257] on button "Add" at bounding box center [974, 239] width 74 height 35
type input "0"
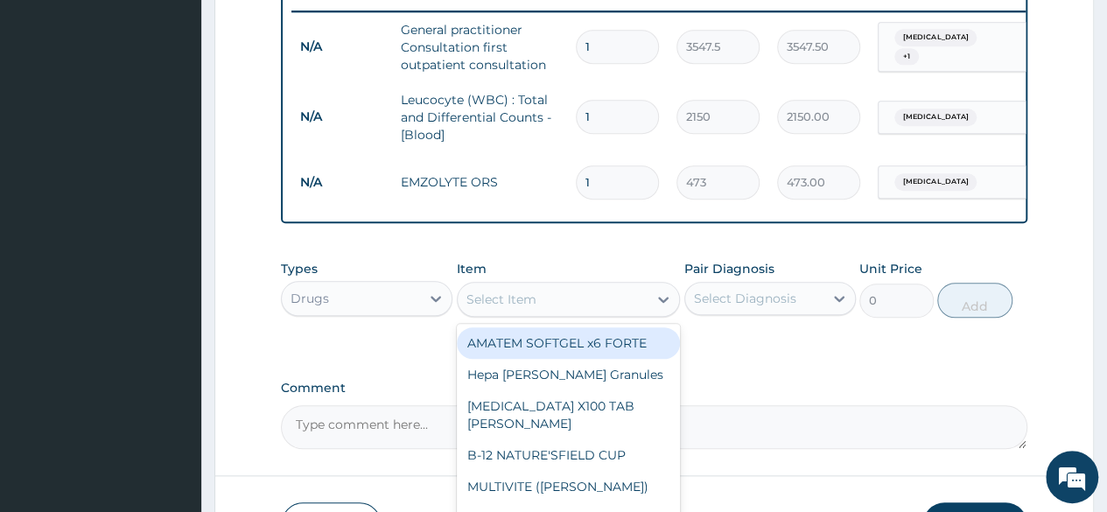
click at [579, 313] on div "Select Item" at bounding box center [553, 299] width 191 height 28
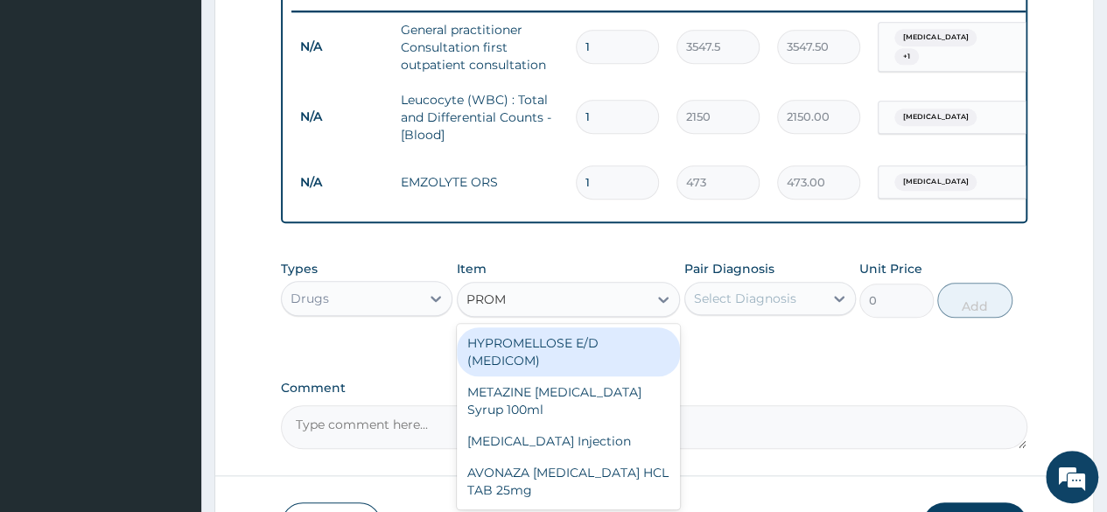
type input "PROME"
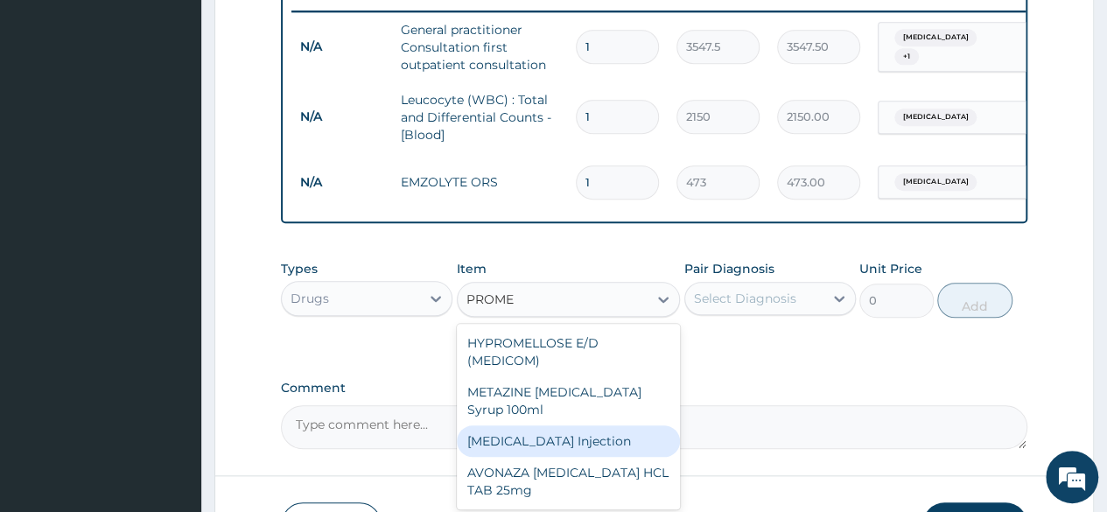
click at [602, 457] on div "[MEDICAL_DATA] Injection" at bounding box center [569, 441] width 224 height 32
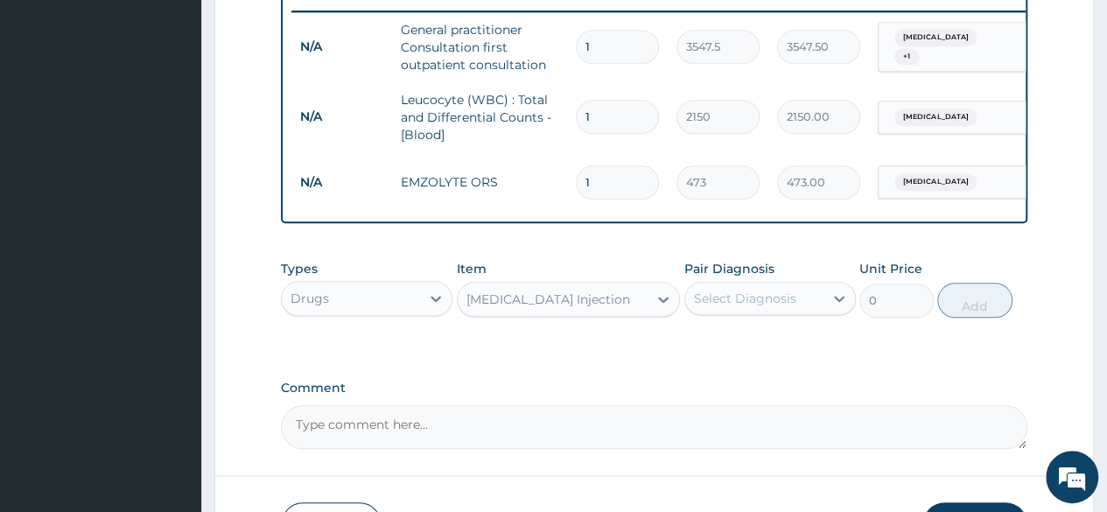
type input "354.75"
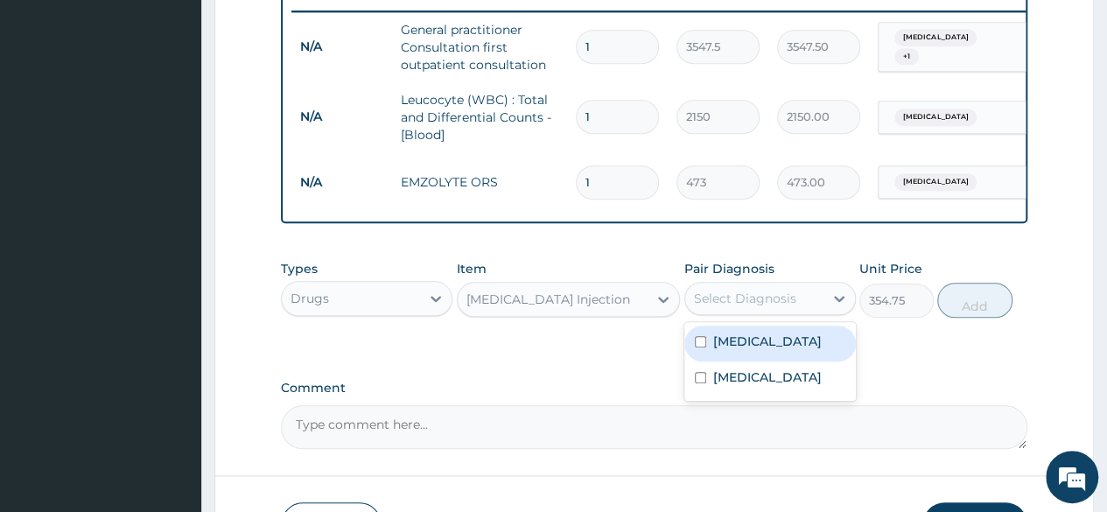
click at [742, 299] on div "Select Diagnosis" at bounding box center [754, 298] width 138 height 28
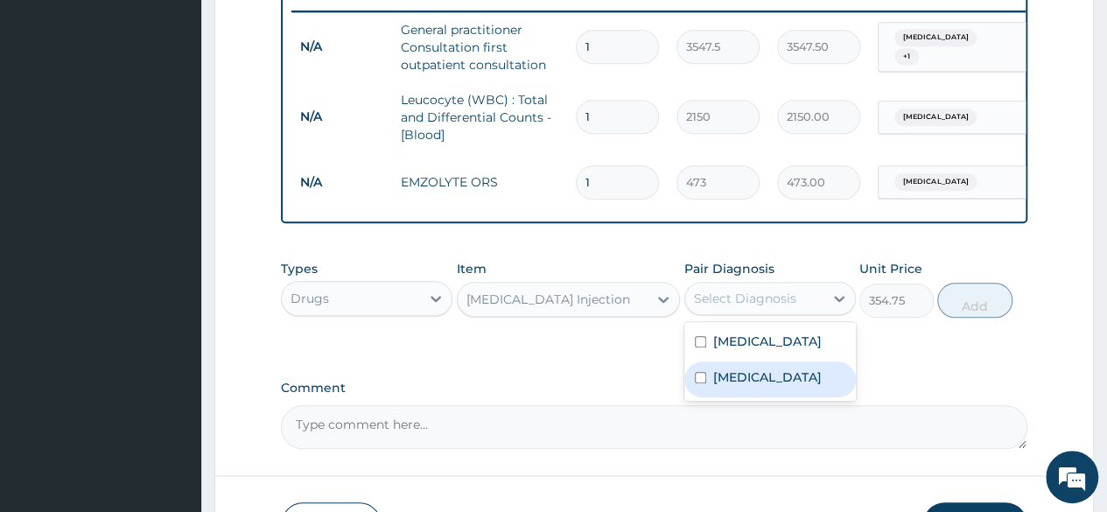
click at [741, 386] on label "[MEDICAL_DATA]" at bounding box center [767, 377] width 109 height 18
checkbox input "true"
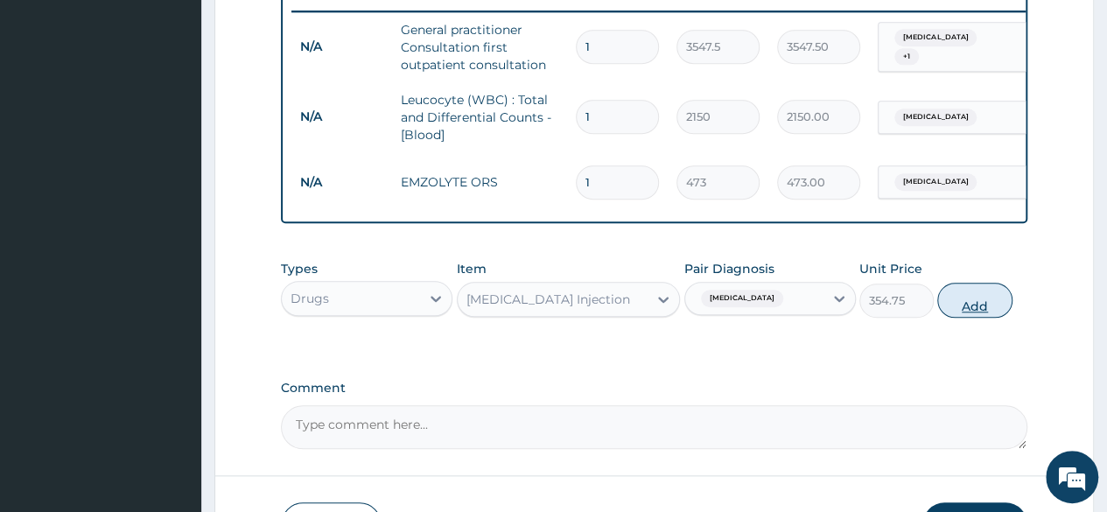
click at [989, 311] on button "Add" at bounding box center [974, 300] width 74 height 35
type input "0"
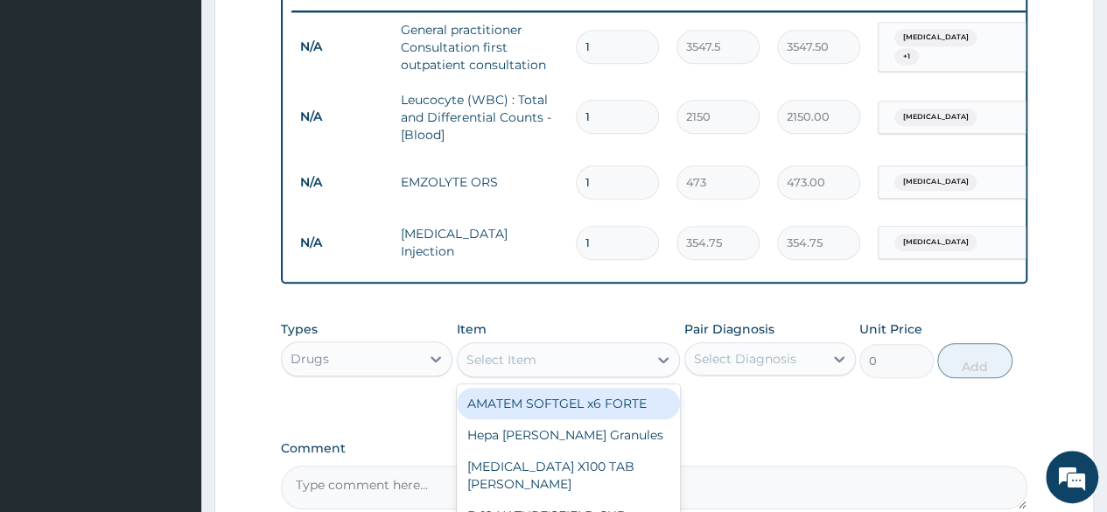
click at [555, 374] on div "Select Item" at bounding box center [553, 360] width 191 height 28
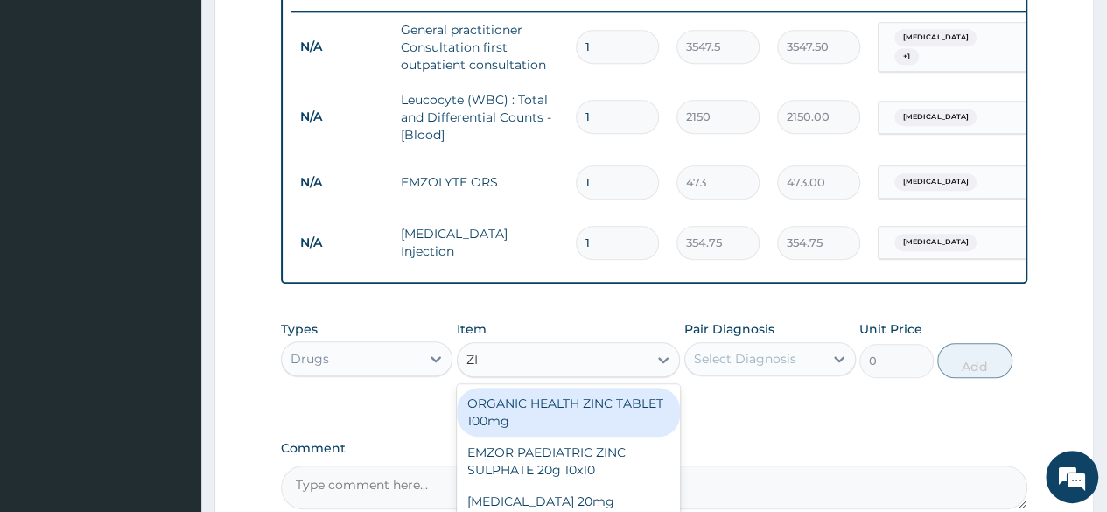
type input "ZIN"
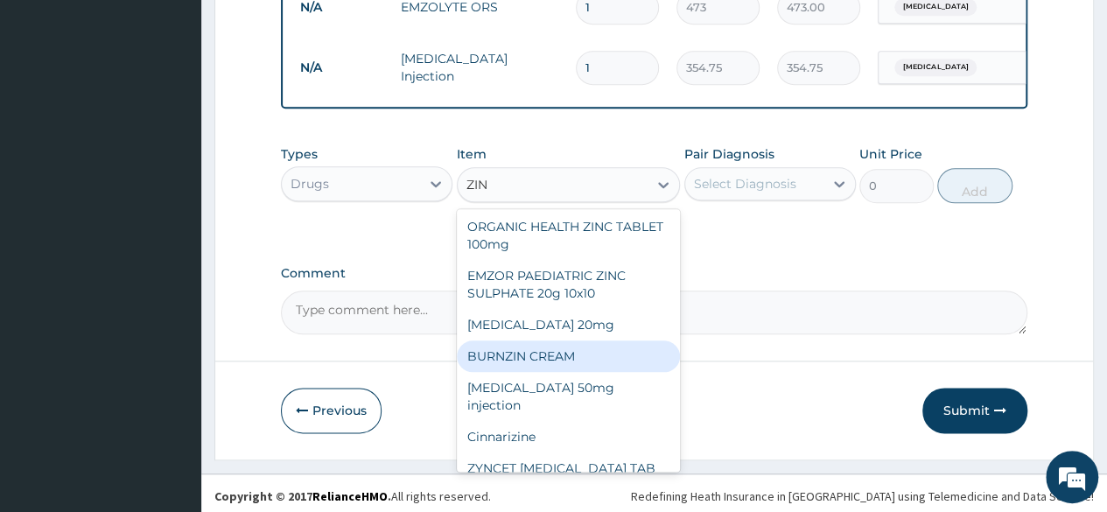
scroll to position [0, 0]
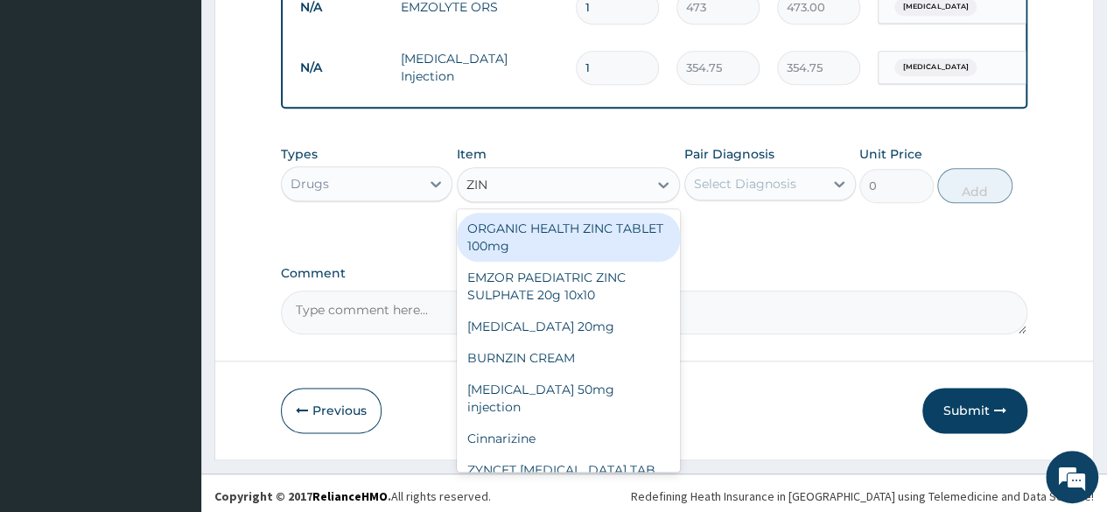
click at [585, 242] on div "ORGANIC HEALTH ZINC TABLET 100mg" at bounding box center [569, 237] width 224 height 49
type input "53.2125"
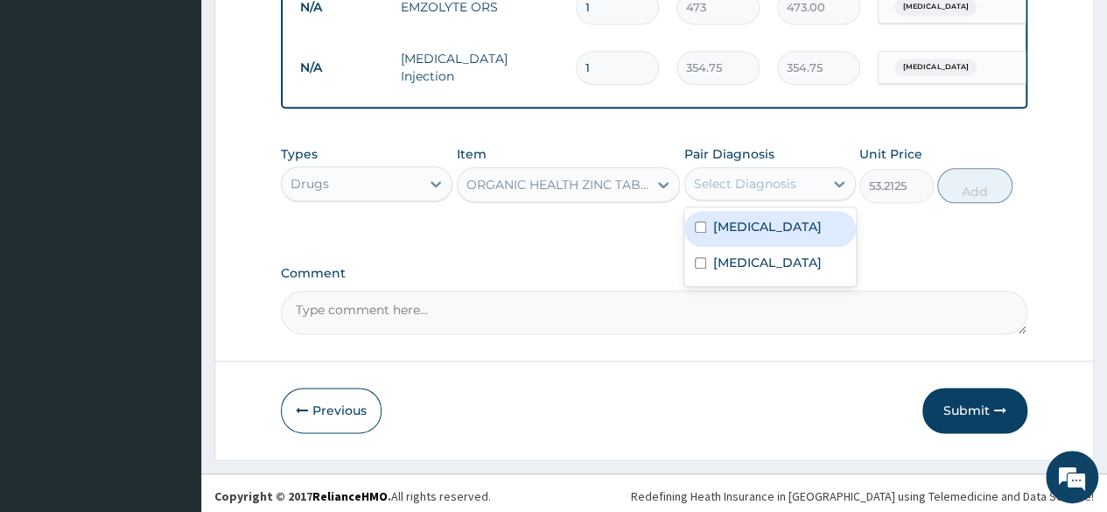
click at [754, 193] on div "Select Diagnosis" at bounding box center [745, 184] width 102 height 18
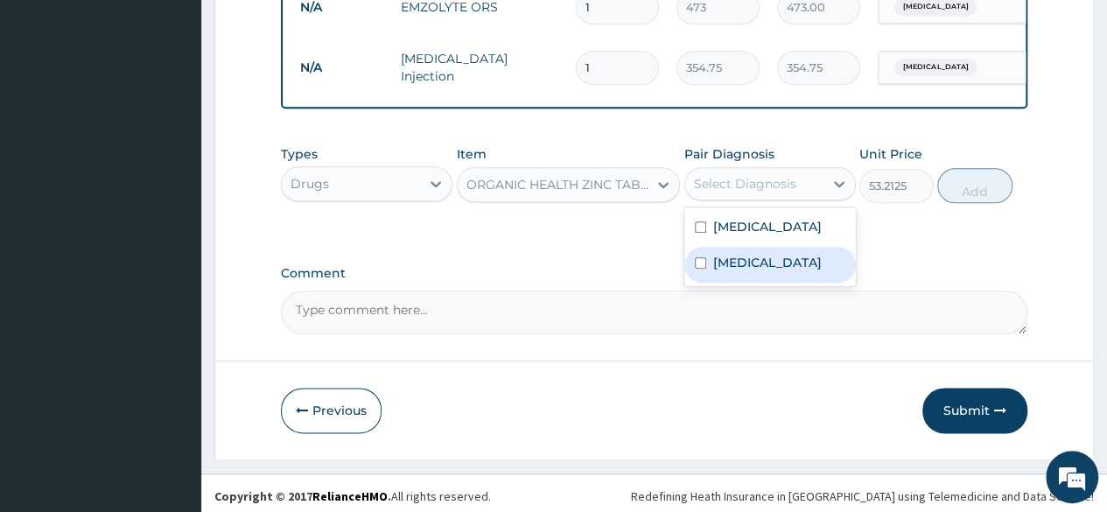
click at [743, 270] on label "[MEDICAL_DATA]" at bounding box center [767, 263] width 109 height 18
checkbox input "true"
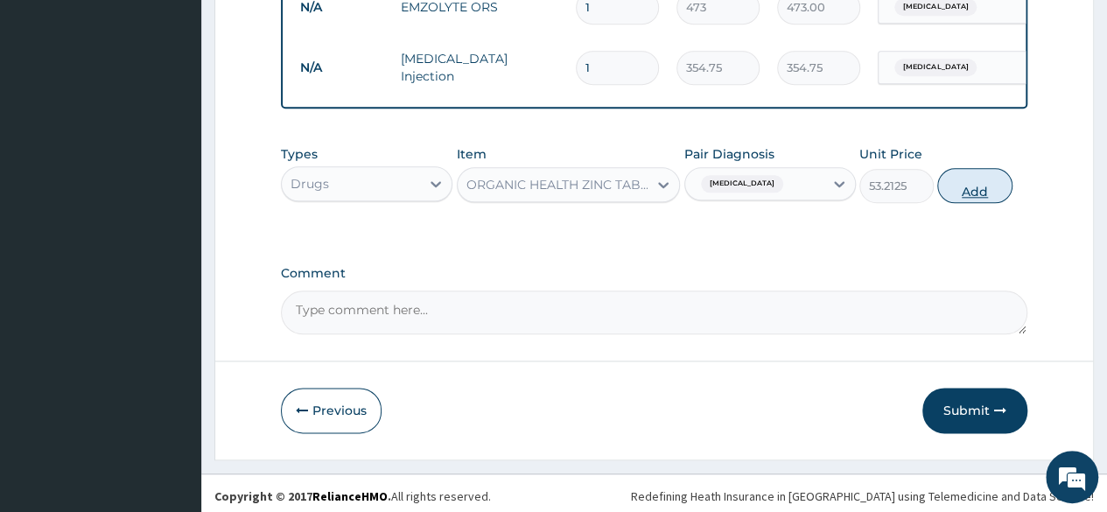
click at [998, 200] on button "Add" at bounding box center [974, 185] width 74 height 35
type input "0"
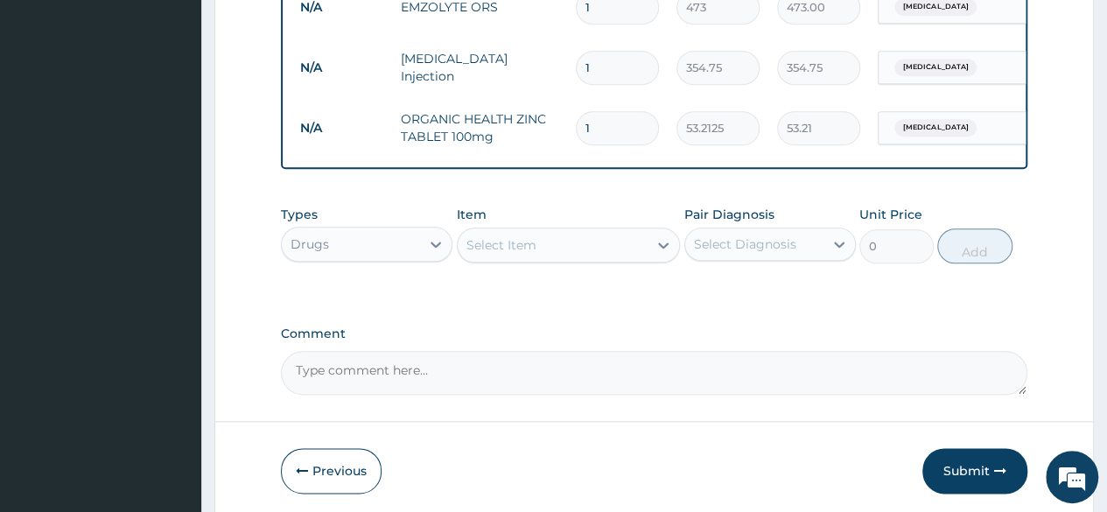
type input "0.00"
type input "7"
type input "372.49"
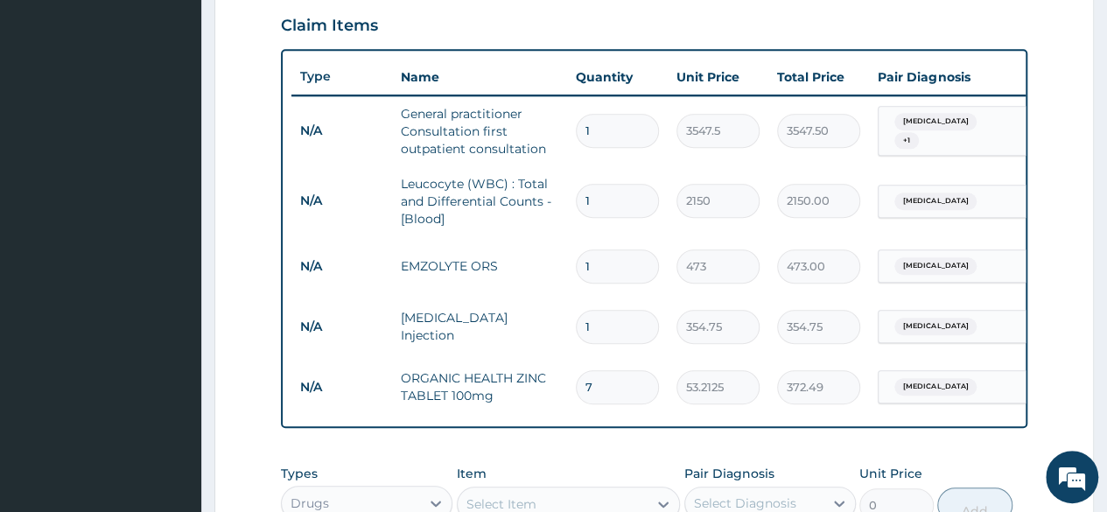
scroll to position [599, 0]
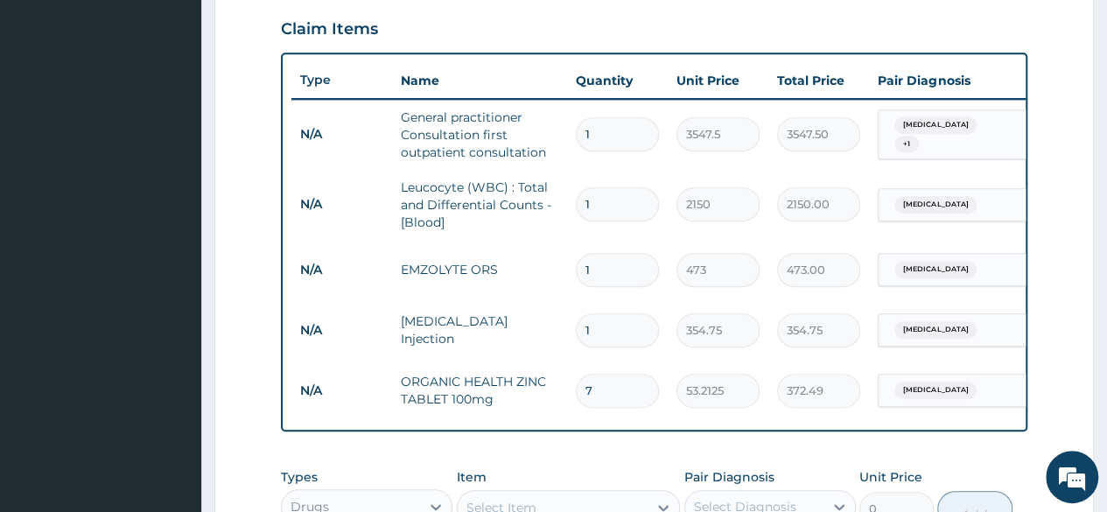
type input "7"
click at [604, 266] on input "1" at bounding box center [617, 270] width 83 height 34
type input "0.00"
type input "2"
type input "946.00"
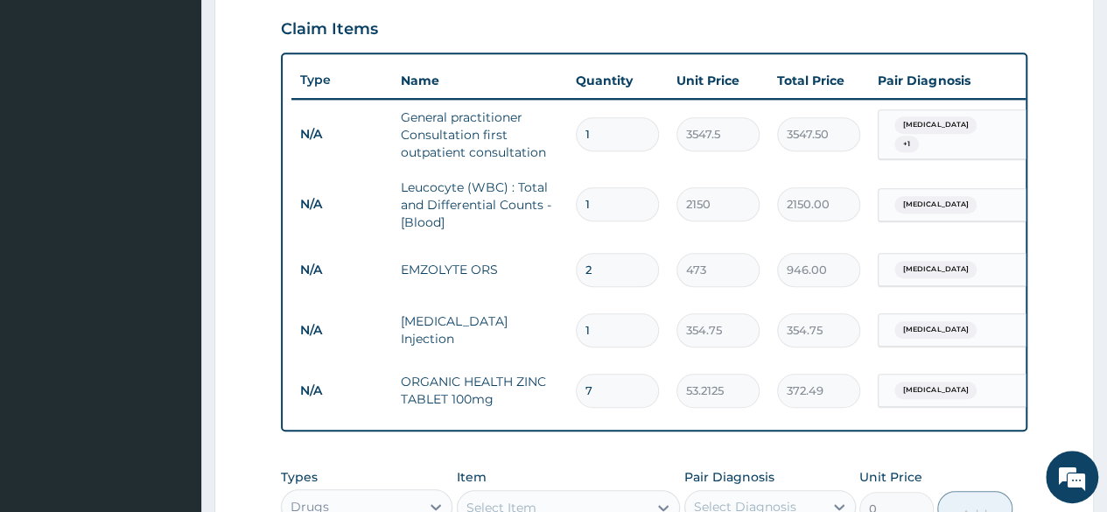
type input "1"
type input "473.00"
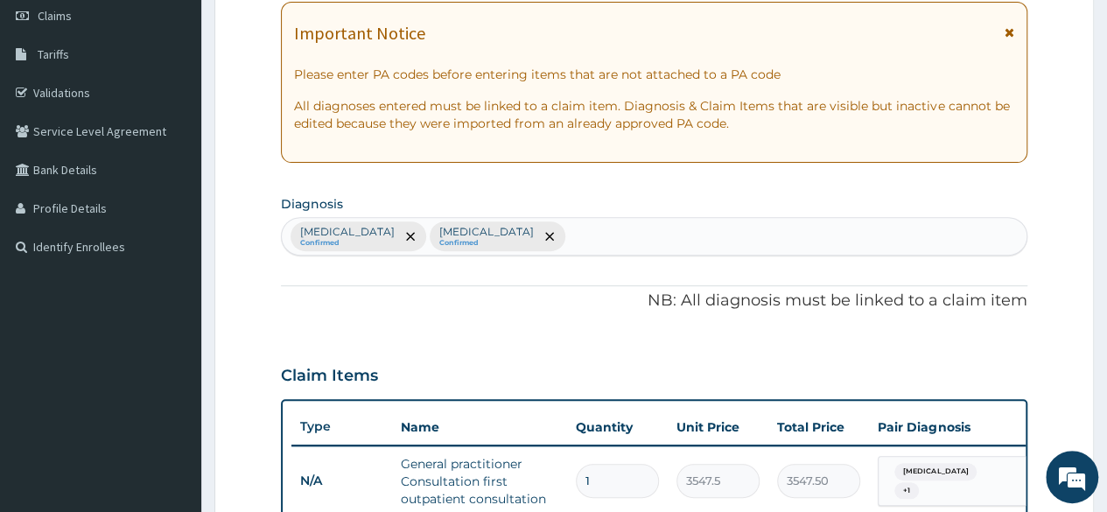
scroll to position [0, 0]
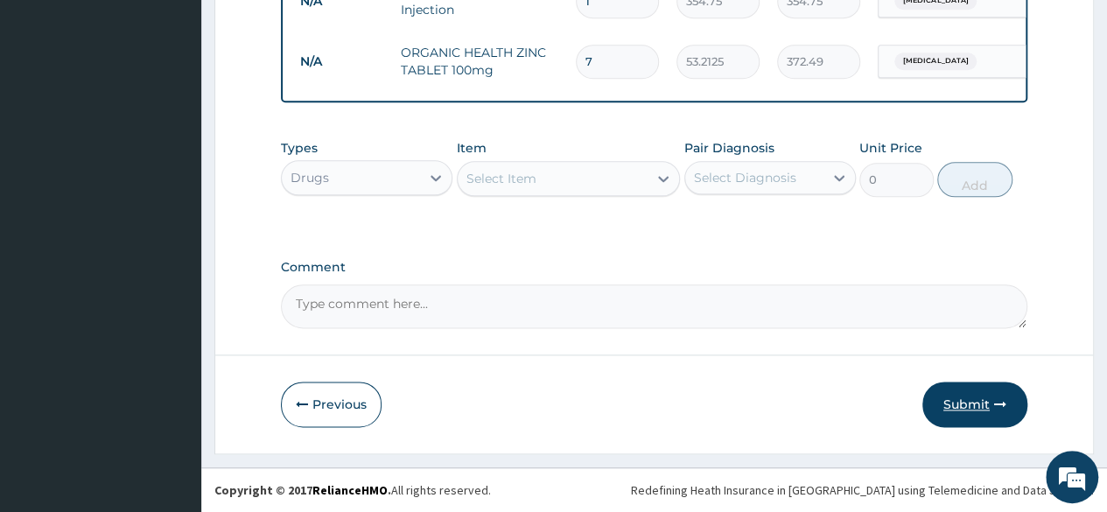
click at [986, 394] on button "Submit" at bounding box center [974, 405] width 105 height 46
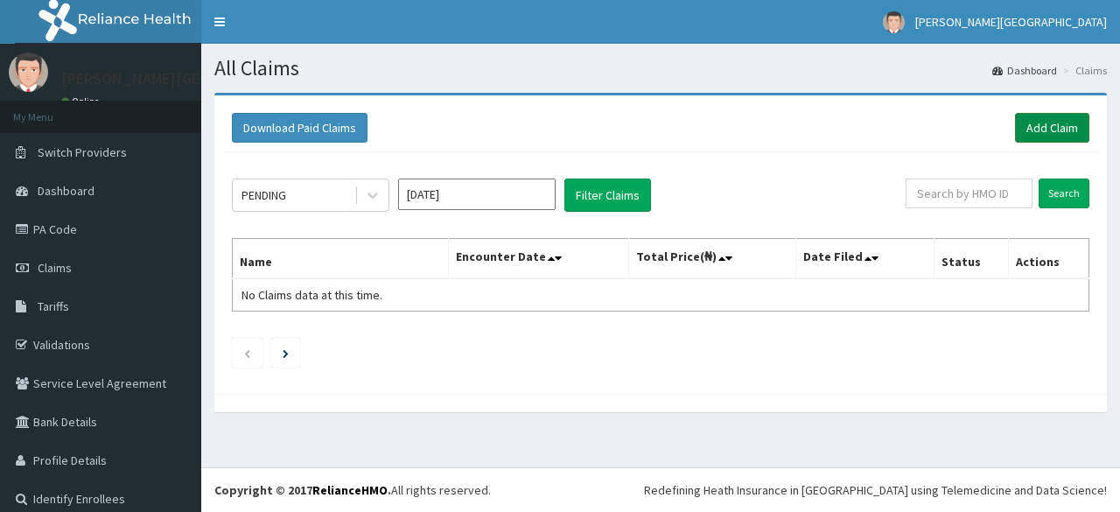
click at [1022, 121] on link "Add Claim" at bounding box center [1052, 128] width 74 height 30
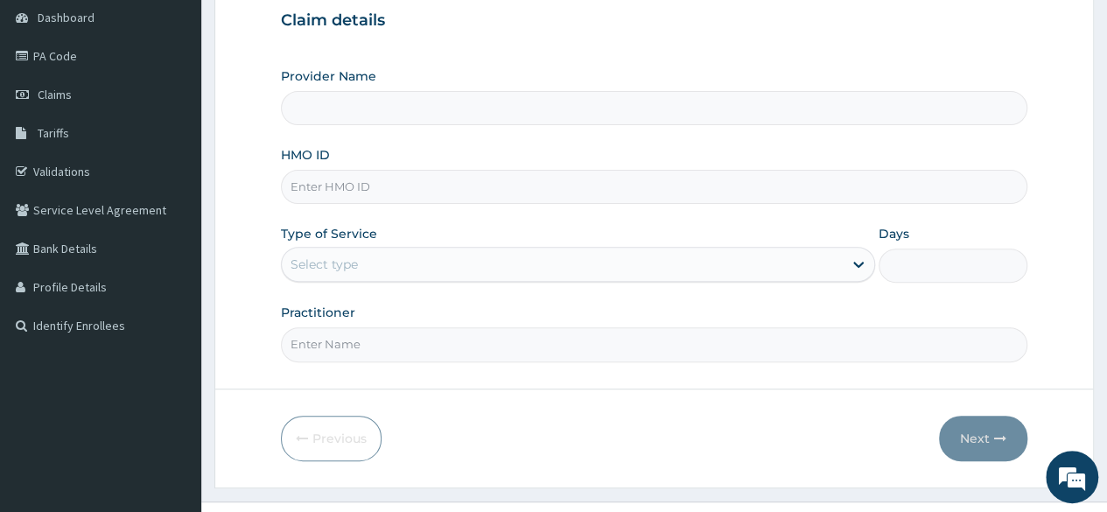
scroll to position [175, 0]
click at [375, 186] on input "HMO ID" at bounding box center [654, 185] width 746 height 34
paste input "GSV/10364/F"
type input "GSV/10364/F"
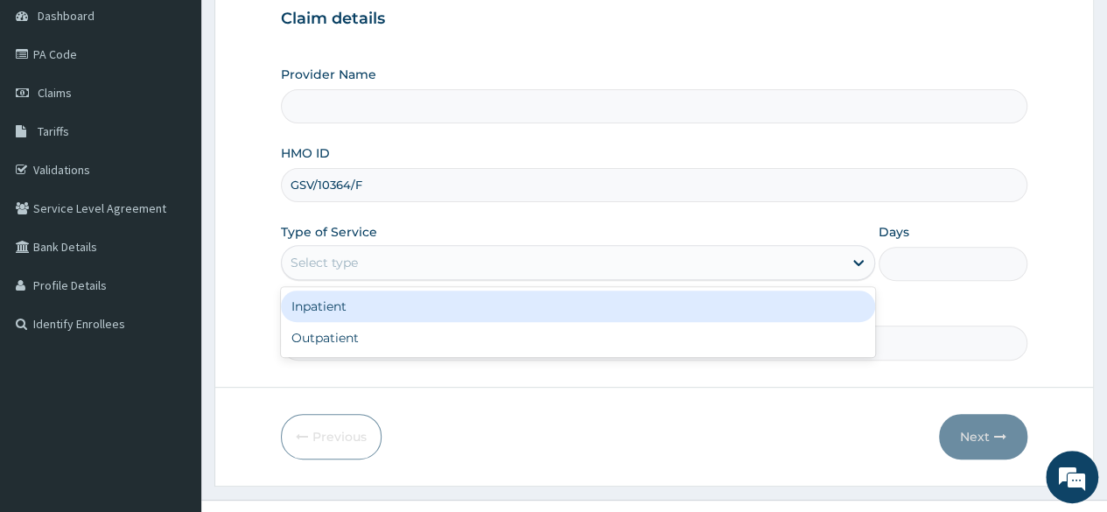
click at [384, 263] on div "Select type" at bounding box center [562, 263] width 561 height 28
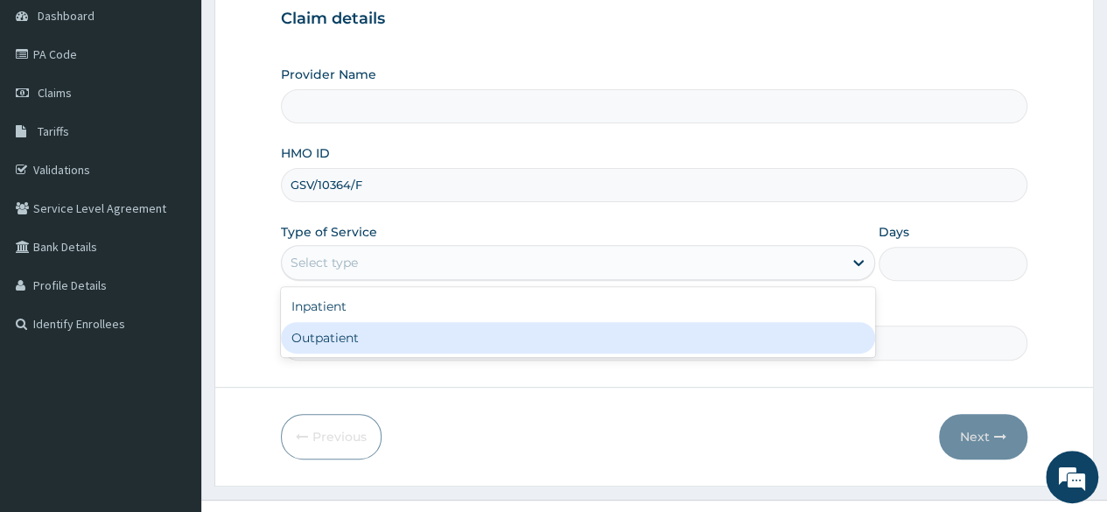
click at [350, 337] on div "Outpatient" at bounding box center [578, 338] width 594 height 32
type input "1"
type input "BRONK PREMIERE HOSPITAL"
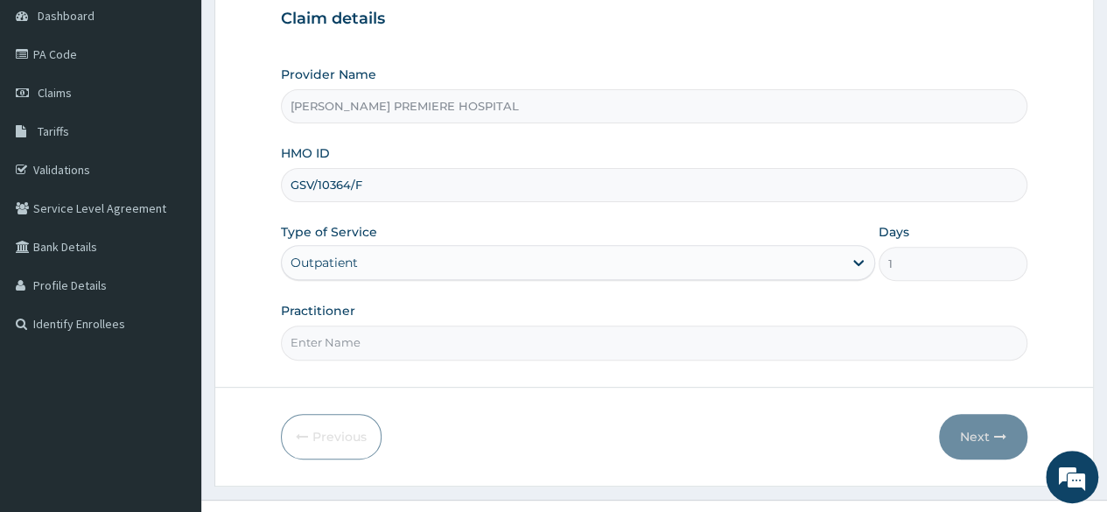
click at [358, 335] on input "Practitioner" at bounding box center [654, 343] width 746 height 34
type input "DR ALAMBA"
click at [975, 435] on button "Next" at bounding box center [983, 437] width 88 height 46
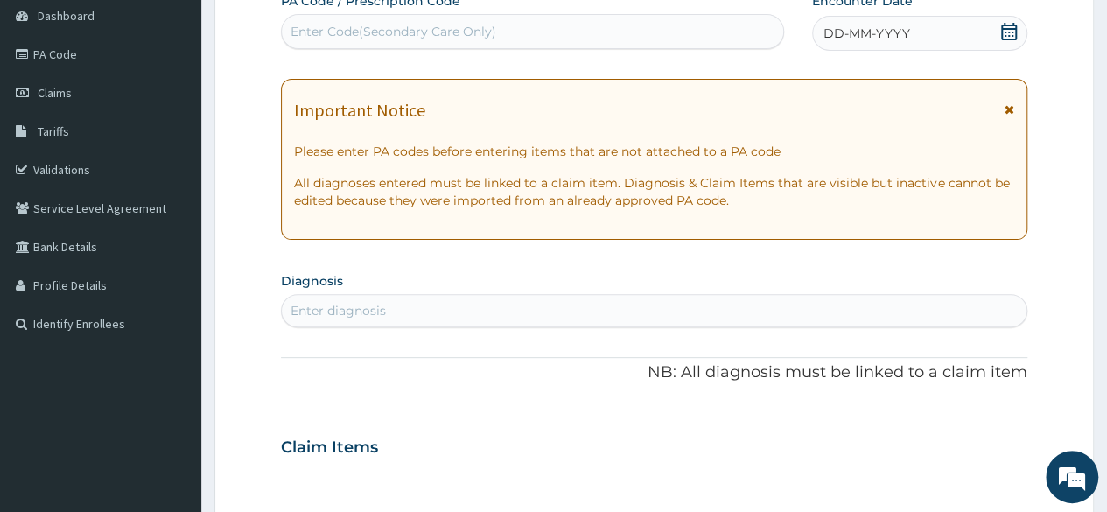
scroll to position [0, 0]
click at [1012, 36] on icon at bounding box center [1009, 32] width 18 height 18
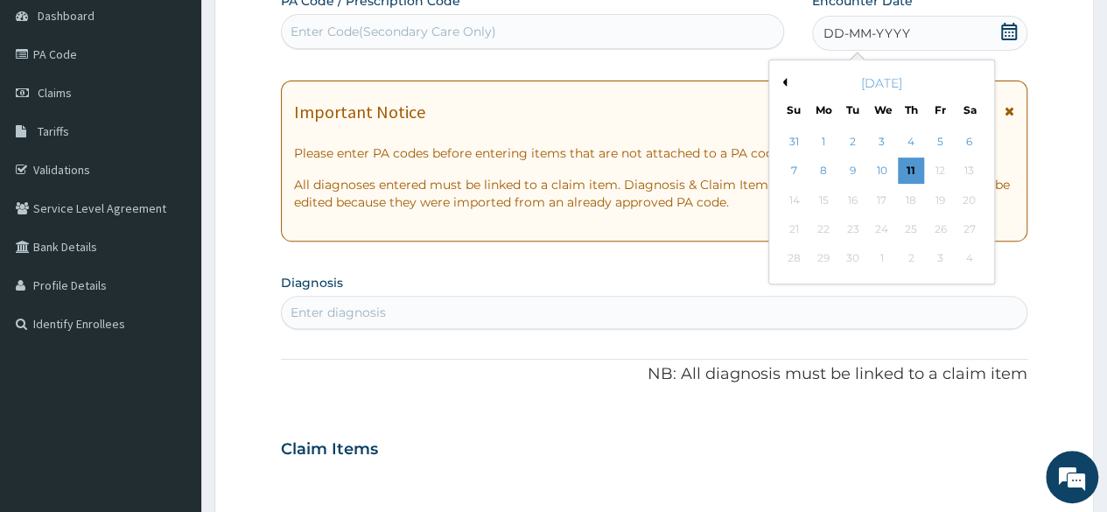
click at [784, 74] on div "September 2025" at bounding box center [881, 83] width 211 height 18
click at [781, 81] on button "Previous Month" at bounding box center [782, 82] width 9 height 9
click at [885, 168] on div "6" at bounding box center [881, 171] width 26 height 26
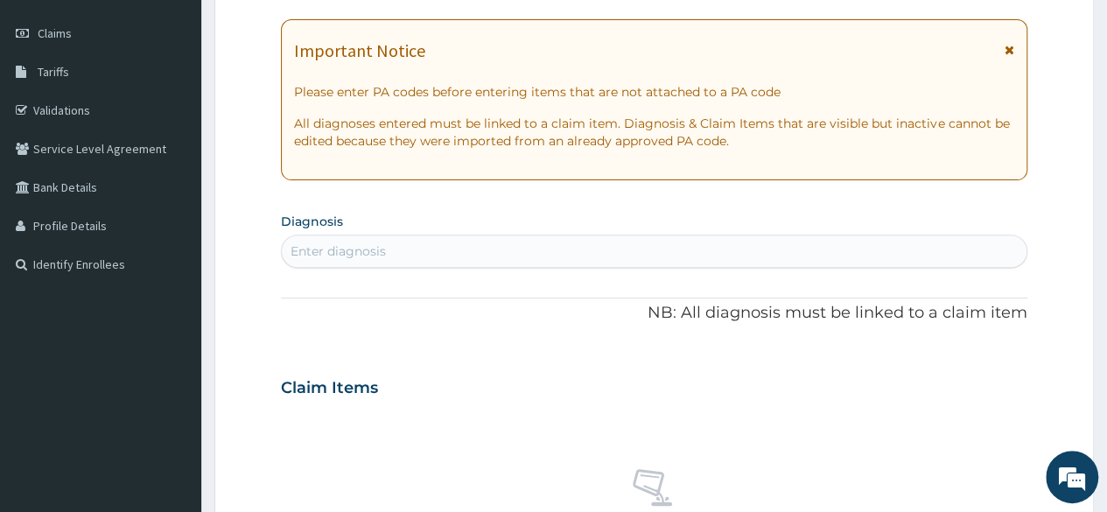
scroll to position [350, 0]
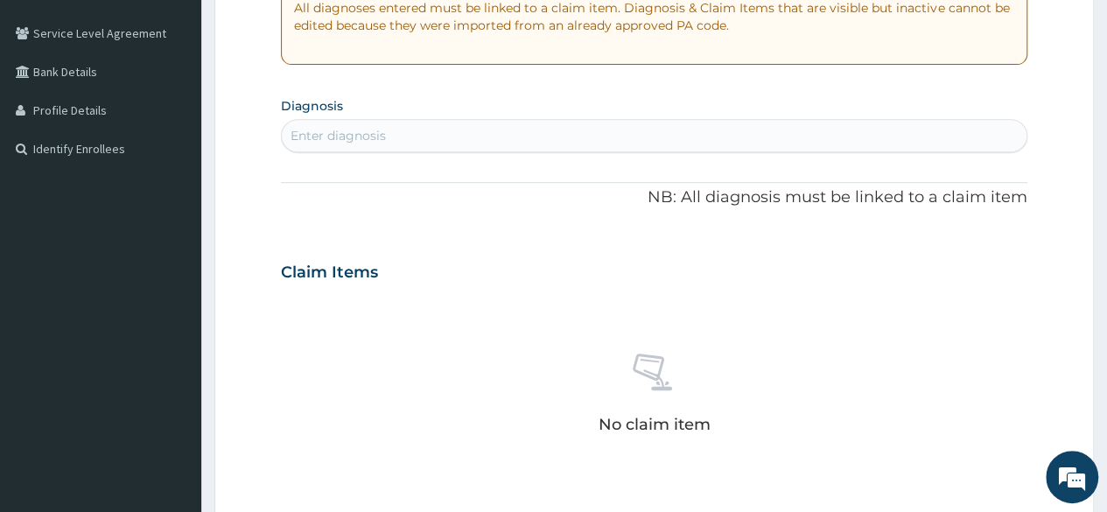
click at [836, 143] on div "Enter diagnosis" at bounding box center [654, 136] width 745 height 28
type input "MALARIA"
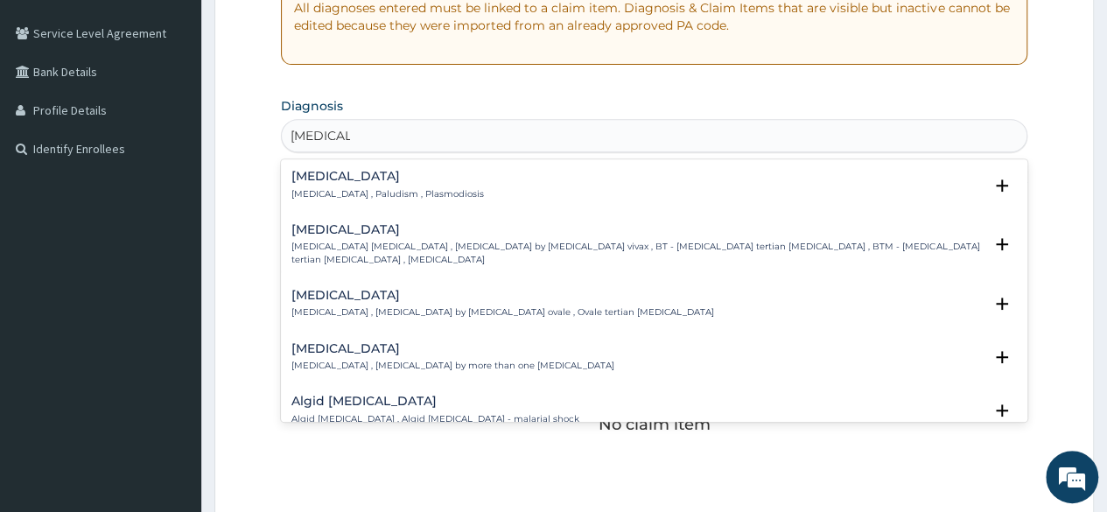
click at [376, 193] on p "Malaria , Paludism , Plasmodiosis" at bounding box center [387, 194] width 193 height 12
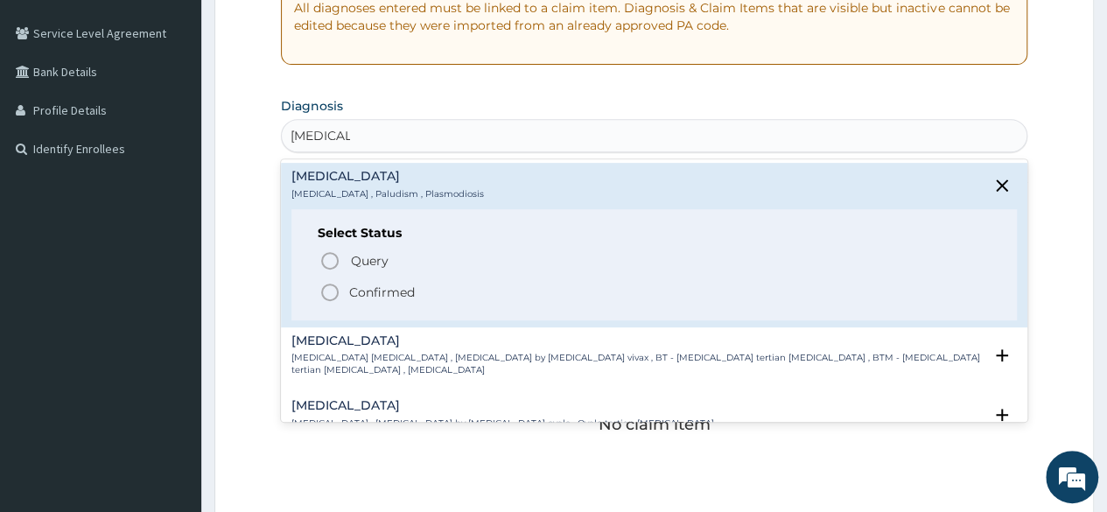
click at [396, 290] on p "Confirmed" at bounding box center [382, 293] width 66 height 18
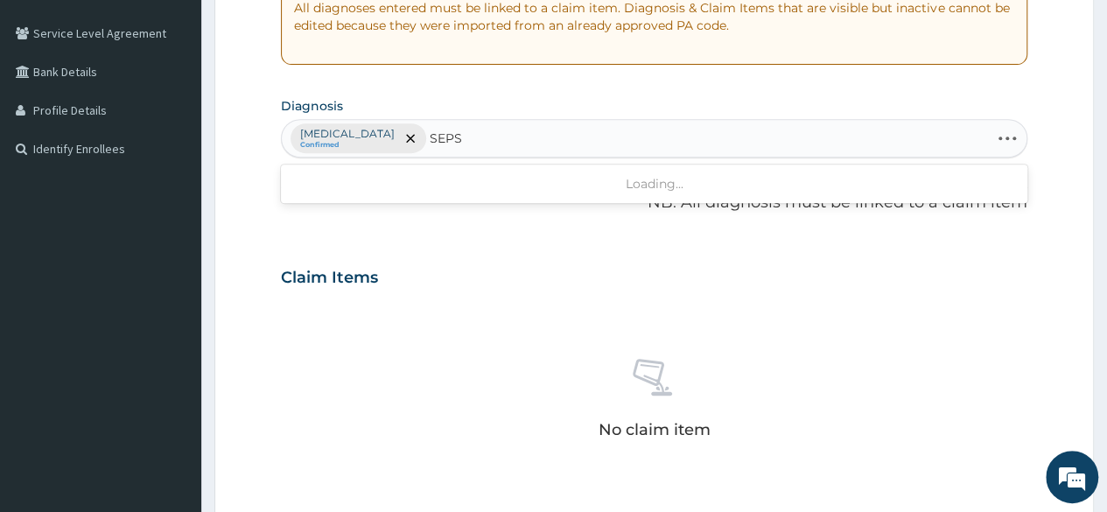
type input "SEPSI"
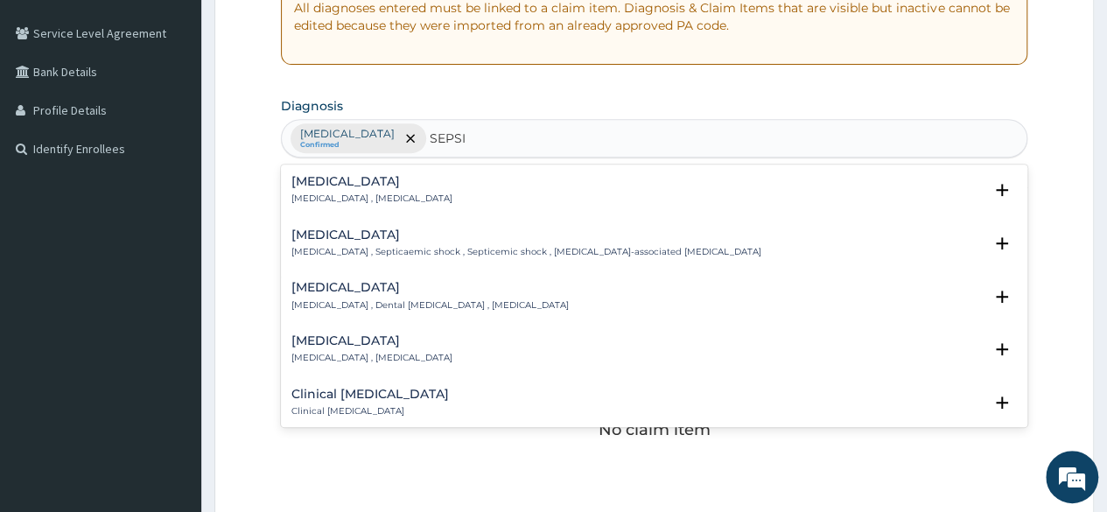
click at [410, 193] on div "Sepsis Systemic infection , Sepsis" at bounding box center [653, 190] width 725 height 31
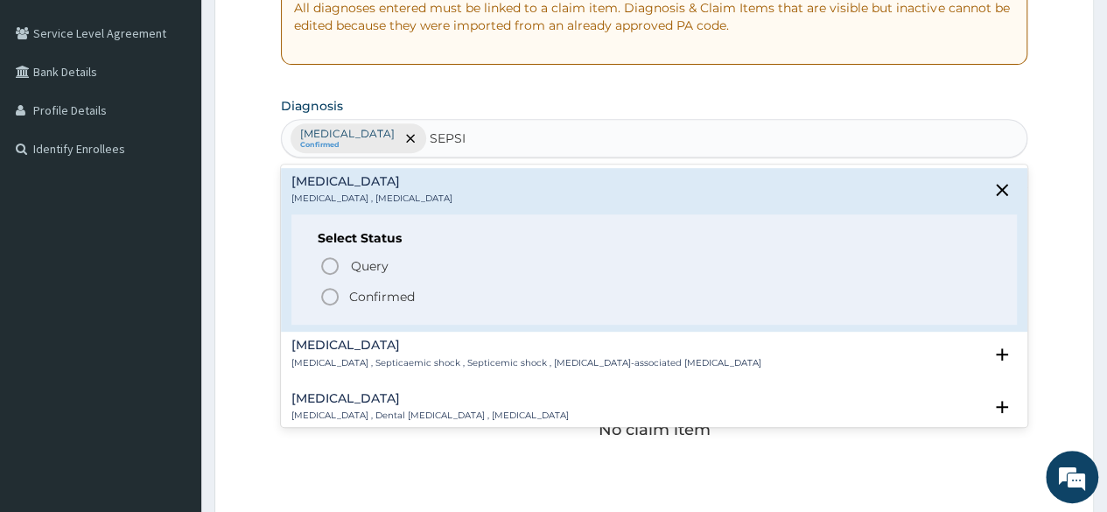
click at [374, 299] on p "Confirmed" at bounding box center [382, 297] width 66 height 18
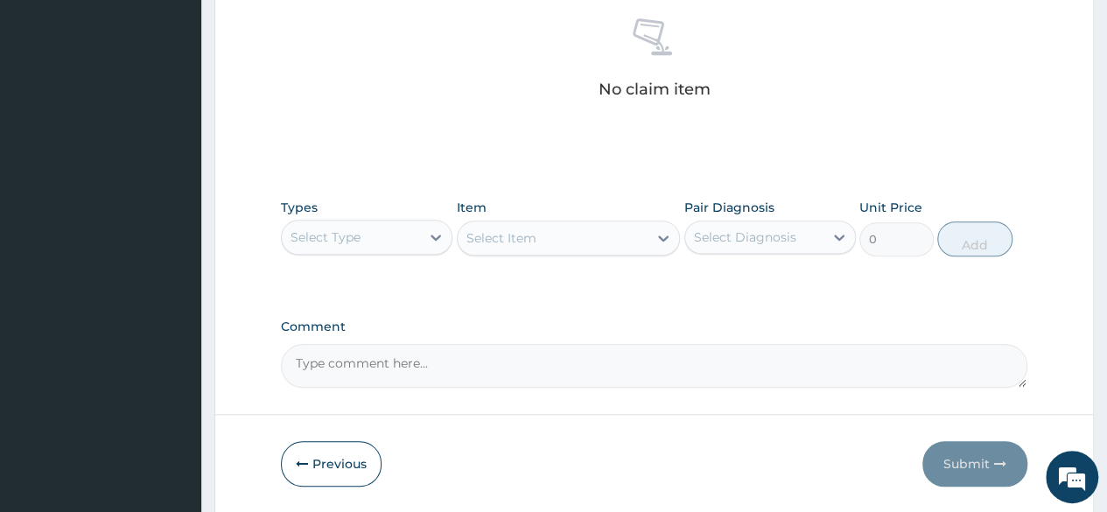
scroll to position [700, 0]
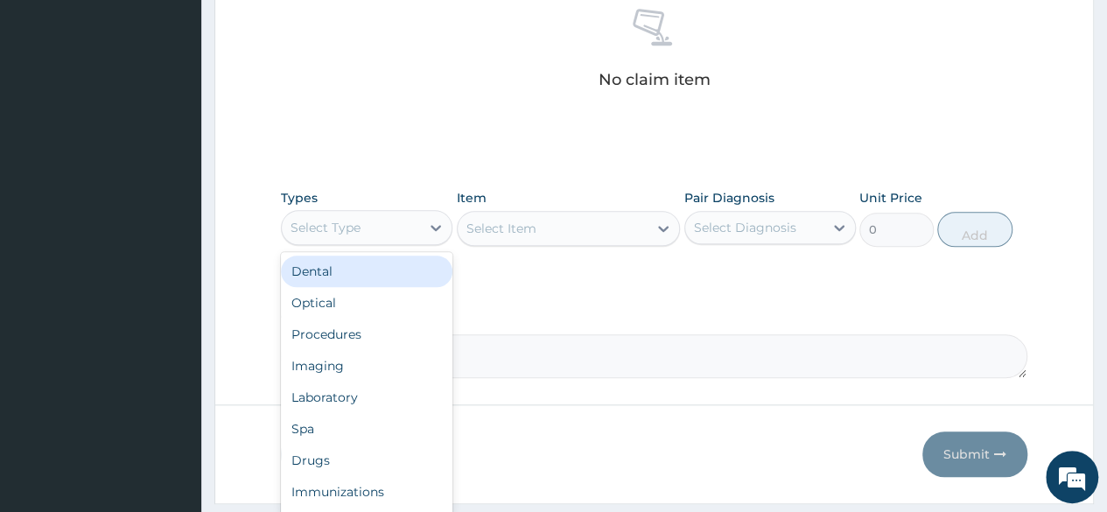
click at [378, 231] on div "Select Type" at bounding box center [351, 228] width 138 height 28
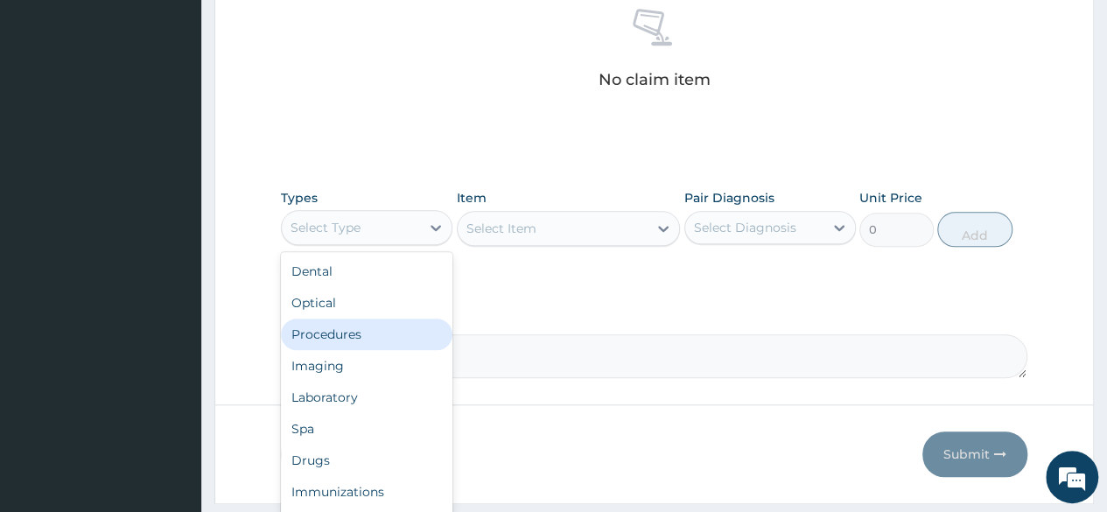
click at [341, 337] on div "Procedures" at bounding box center [367, 335] width 172 height 32
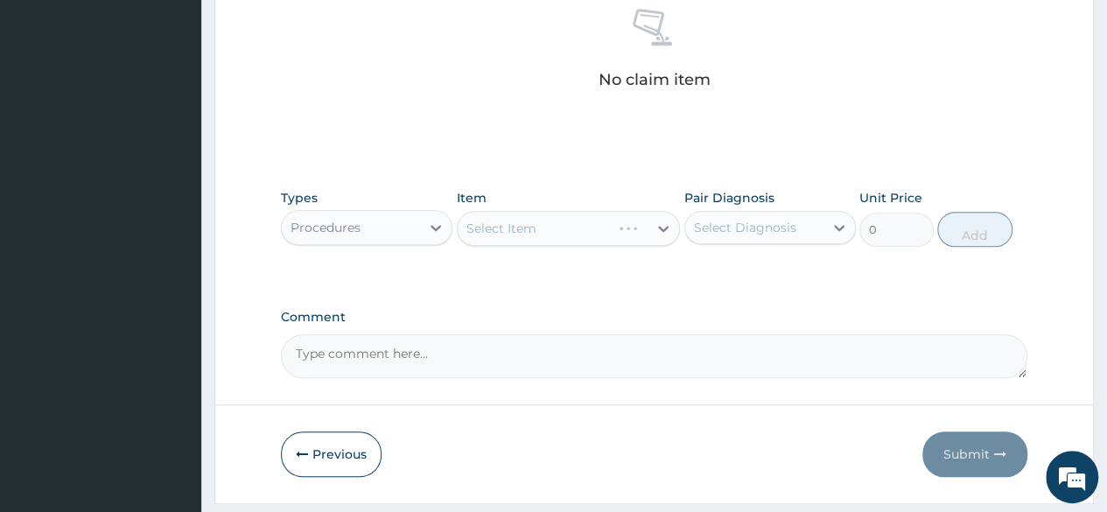
click at [616, 230] on div "Select Item" at bounding box center [569, 228] width 224 height 35
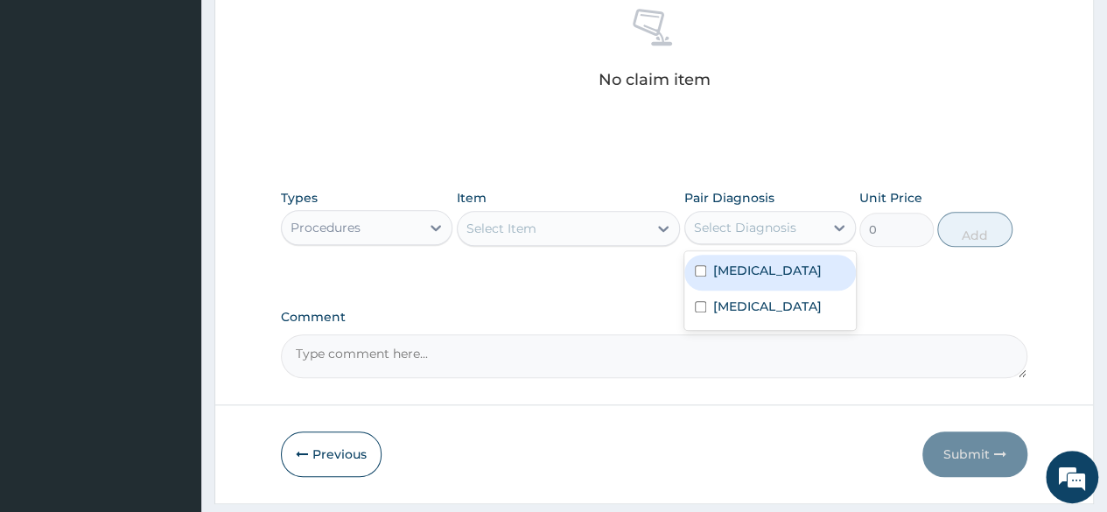
click at [741, 225] on div "Select Diagnosis" at bounding box center [745, 228] width 102 height 18
click at [744, 269] on label "Malaria" at bounding box center [767, 271] width 109 height 18
checkbox input "true"
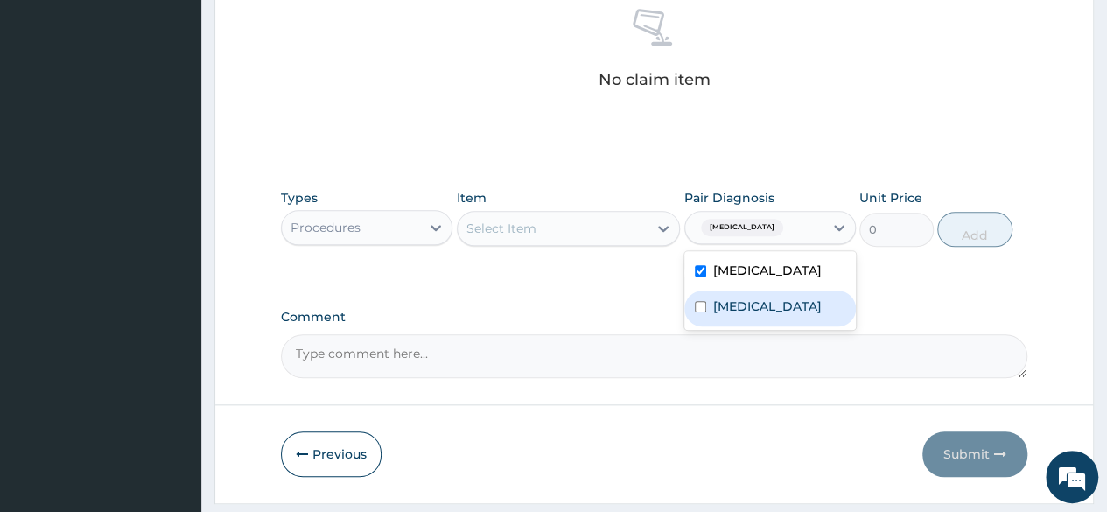
click at [727, 298] on label "Sepsis" at bounding box center [767, 307] width 109 height 18
checkbox input "true"
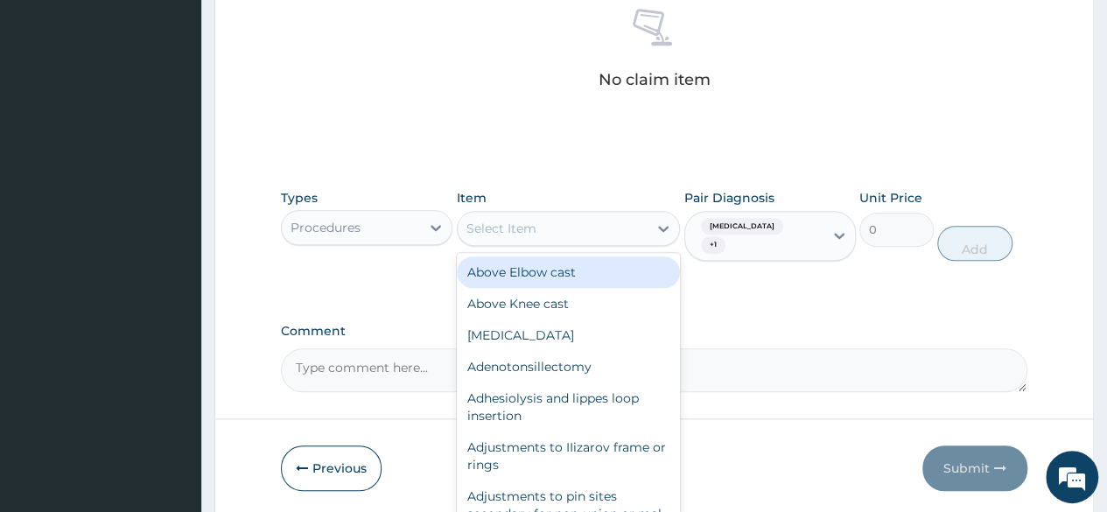
click at [573, 230] on div "Select Item" at bounding box center [553, 228] width 191 height 28
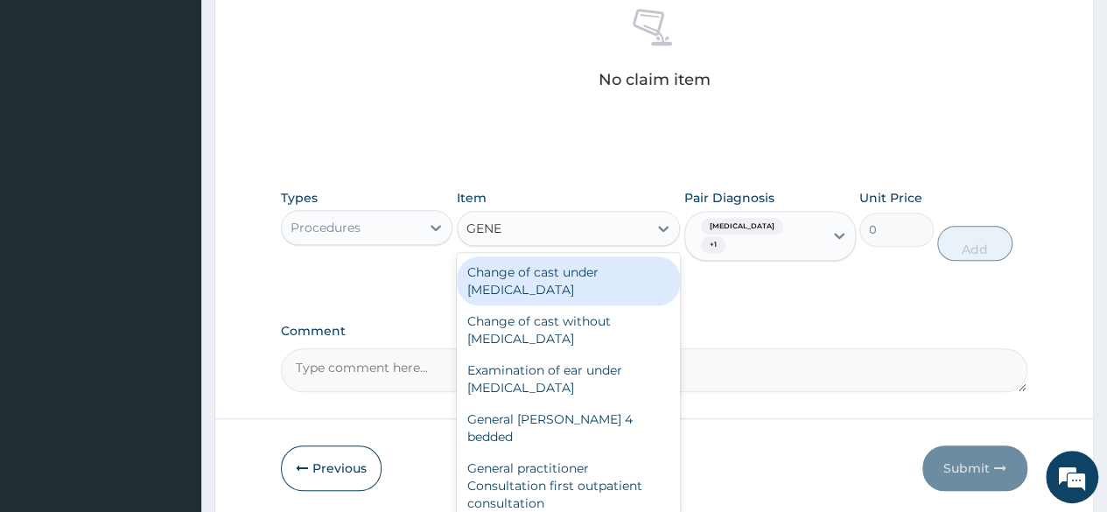
type input "GENER"
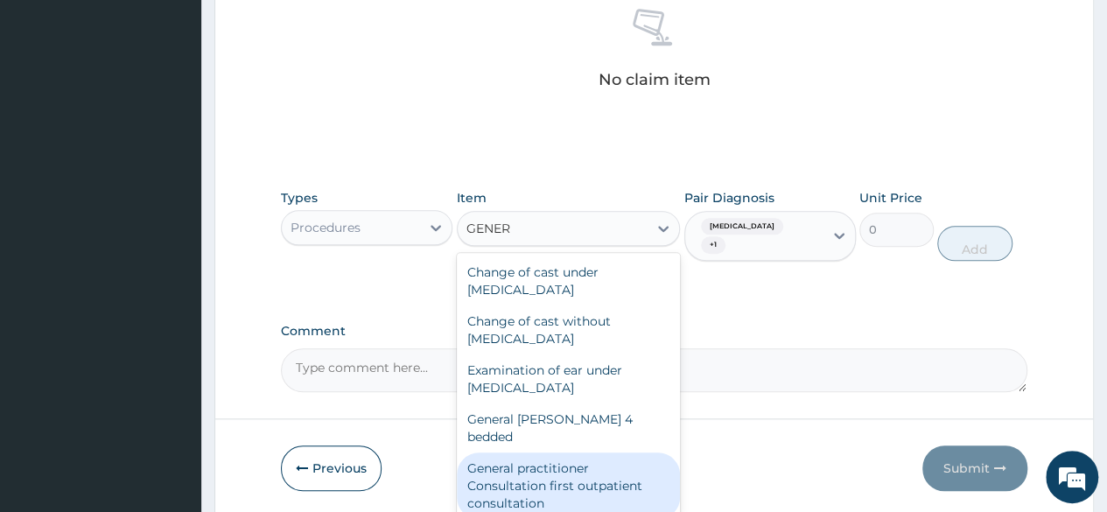
click at [569, 472] on div "General practitioner Consultation first outpatient consultation" at bounding box center [569, 485] width 224 height 67
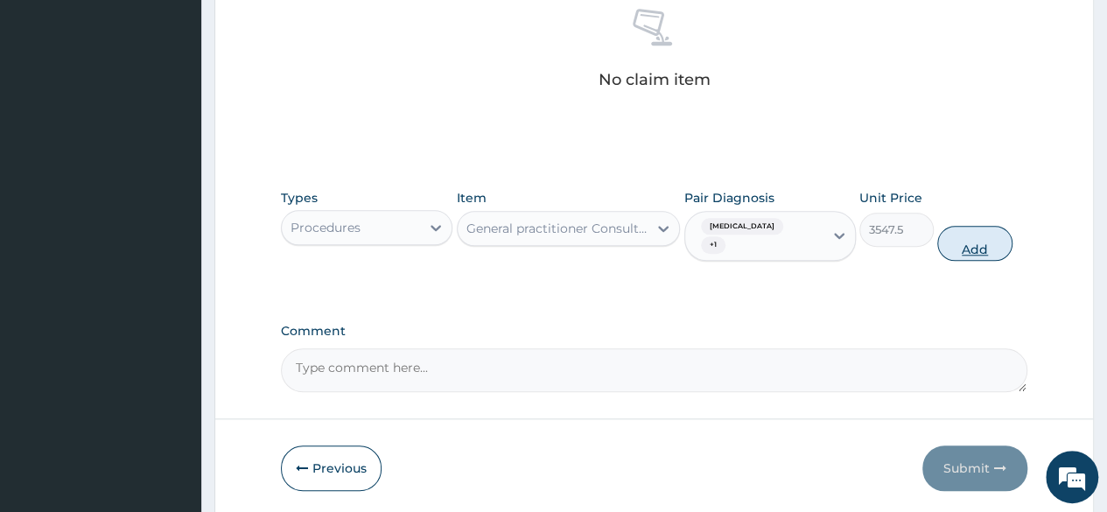
click at [974, 242] on button "Add" at bounding box center [974, 243] width 74 height 35
type input "0"
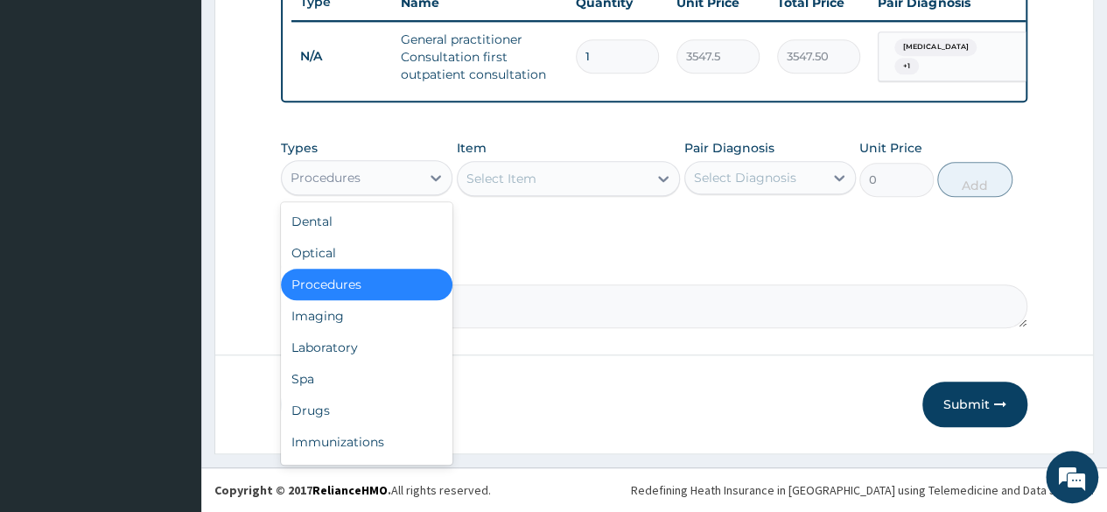
drag, startPoint x: 389, startPoint y: 179, endPoint x: 389, endPoint y: 192, distance: 12.3
click at [389, 179] on div "Procedures" at bounding box center [351, 178] width 138 height 28
click at [356, 342] on div "Laboratory" at bounding box center [367, 348] width 172 height 32
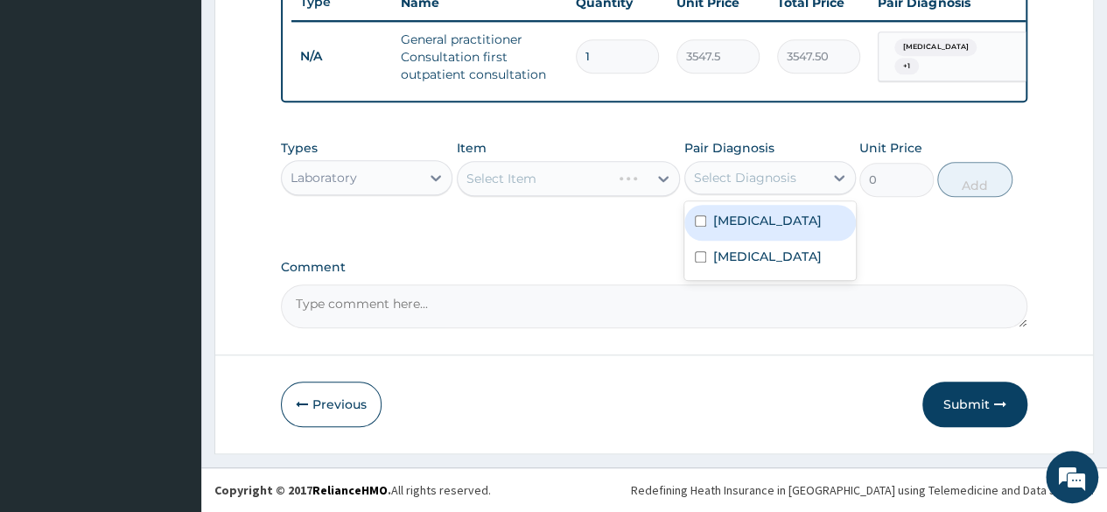
click at [718, 174] on div "Select Diagnosis" at bounding box center [745, 178] width 102 height 18
click at [724, 222] on label "Malaria" at bounding box center [767, 221] width 109 height 18
checkbox input "true"
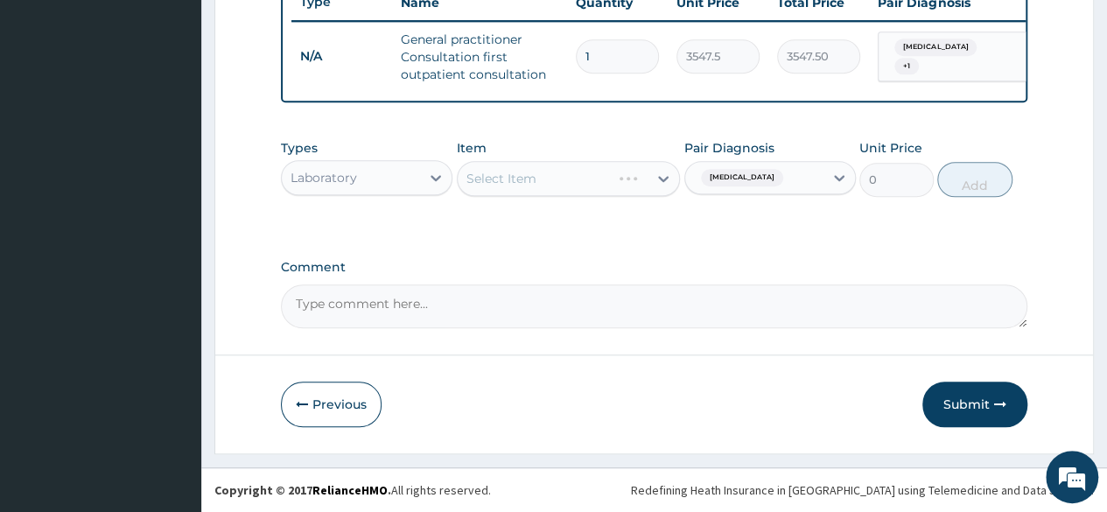
click at [581, 190] on div "Select Item" at bounding box center [569, 178] width 224 height 35
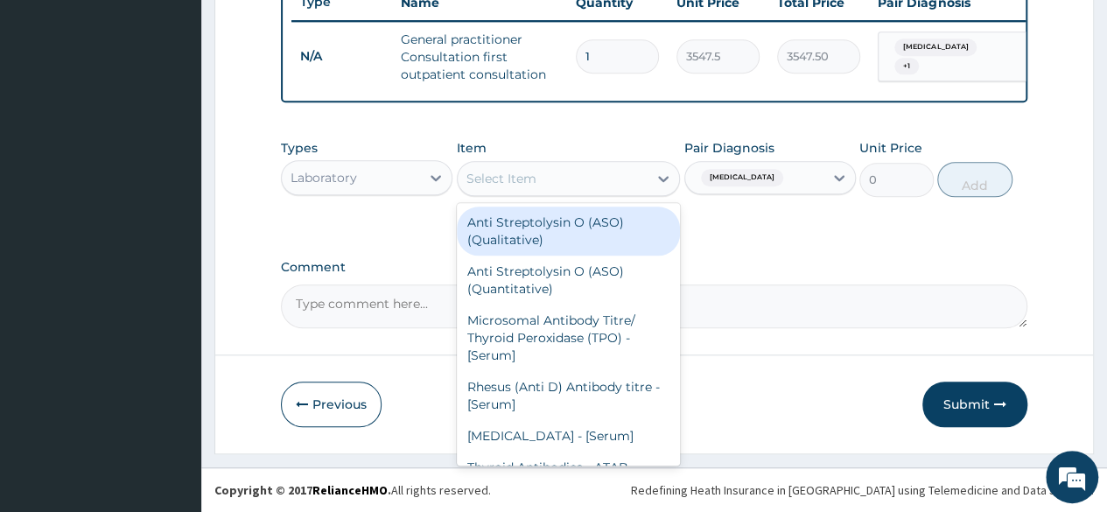
click at [569, 180] on div "Select Item" at bounding box center [553, 179] width 191 height 28
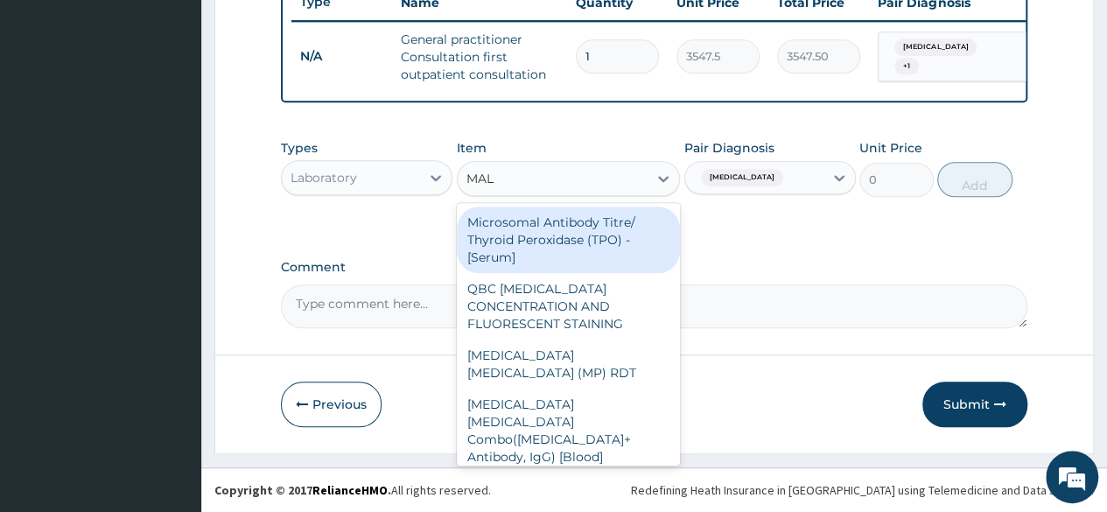
type input "MALA"
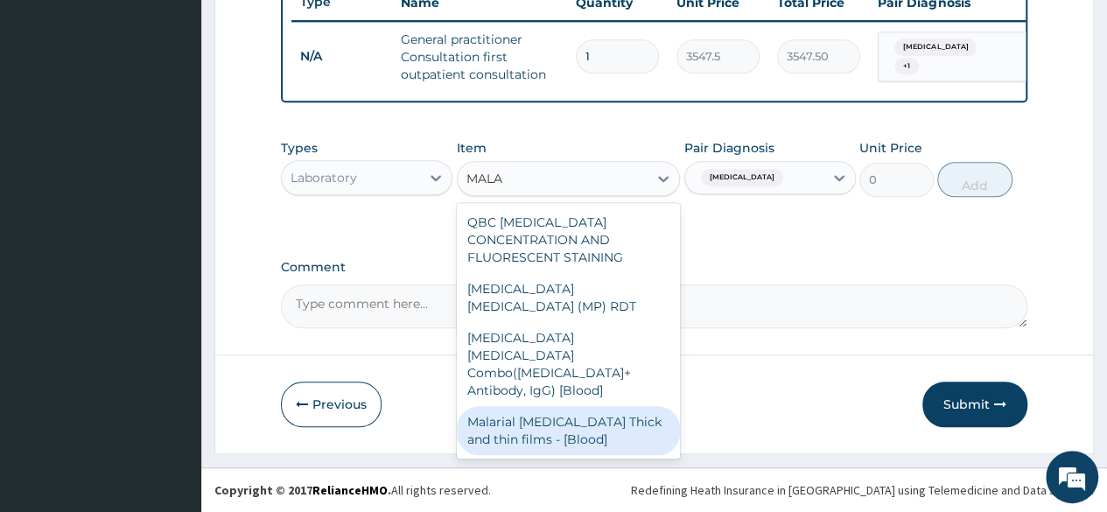
click at [541, 406] on div "Malarial Parasite Thick and thin films - [Blood]" at bounding box center [569, 430] width 224 height 49
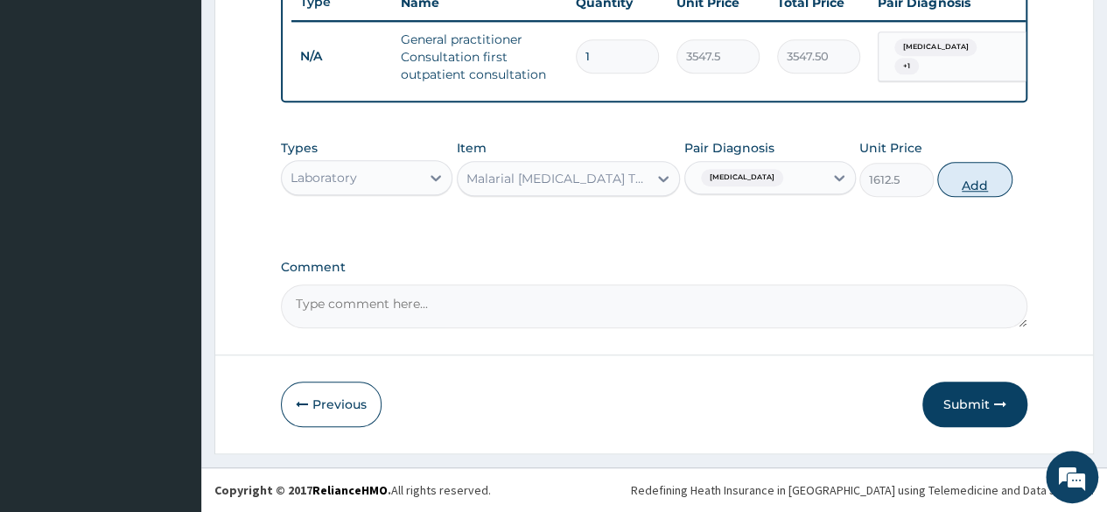
click at [979, 194] on button "Add" at bounding box center [974, 179] width 74 height 35
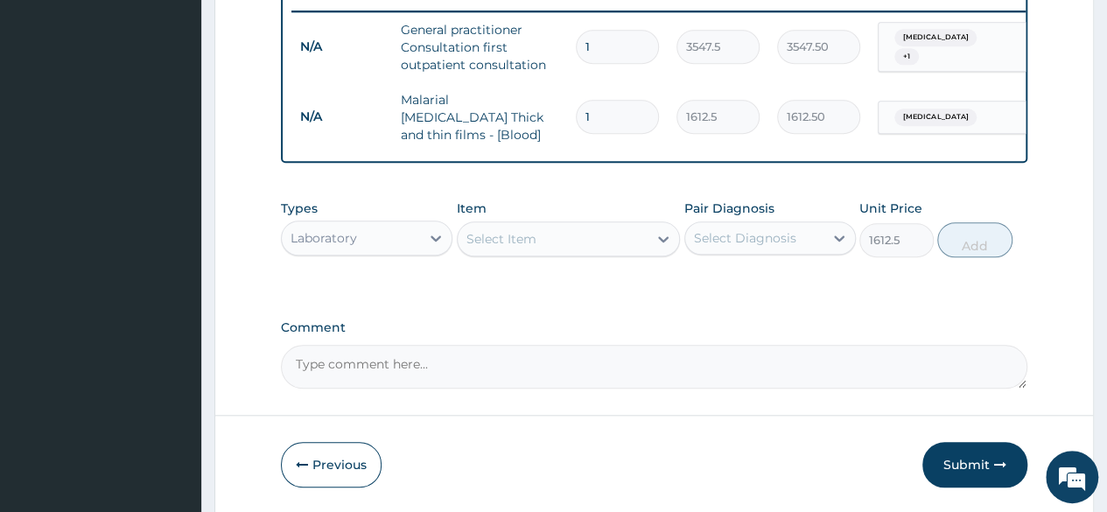
type input "0"
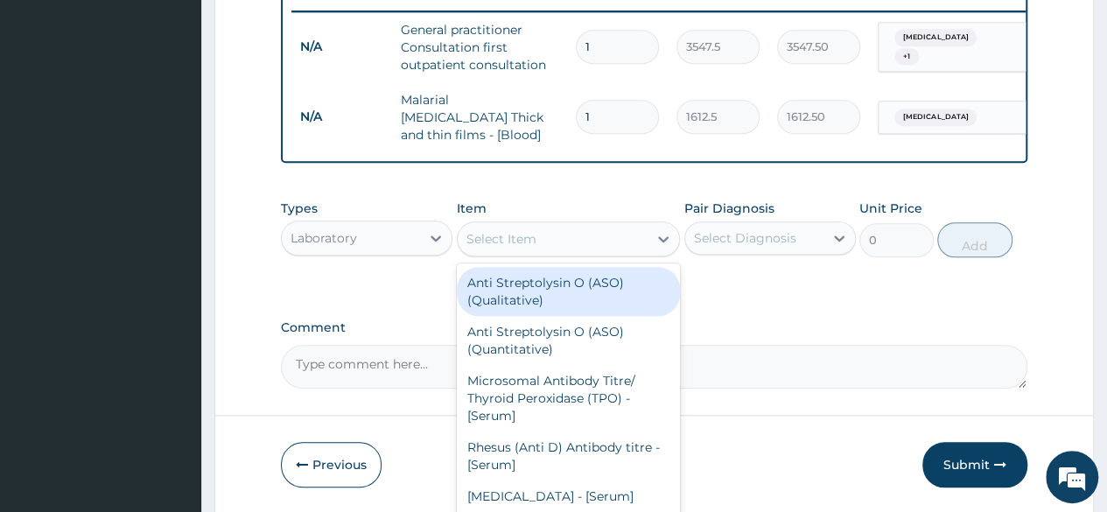
click at [565, 243] on div "Select Item" at bounding box center [553, 239] width 191 height 28
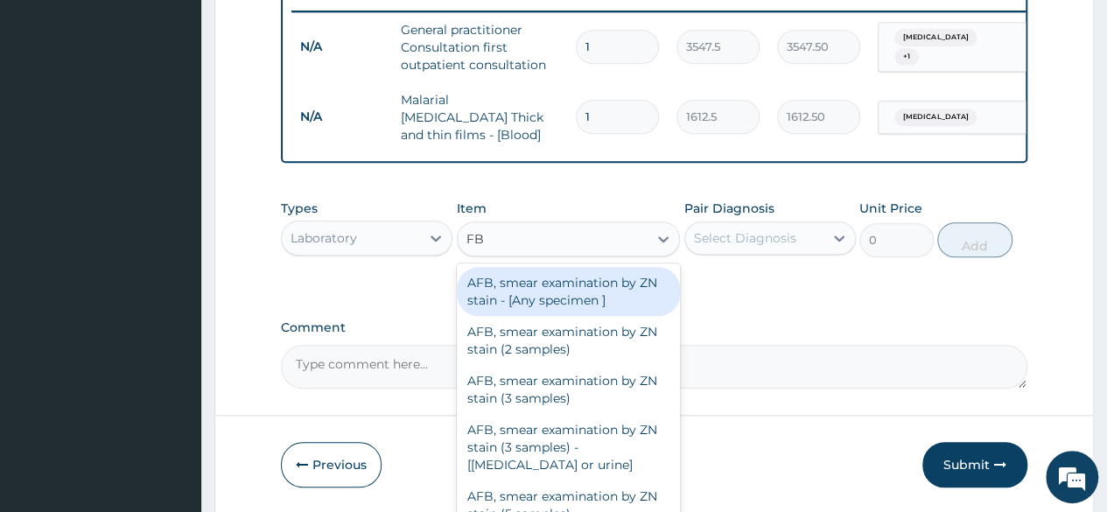
type input "FBC"
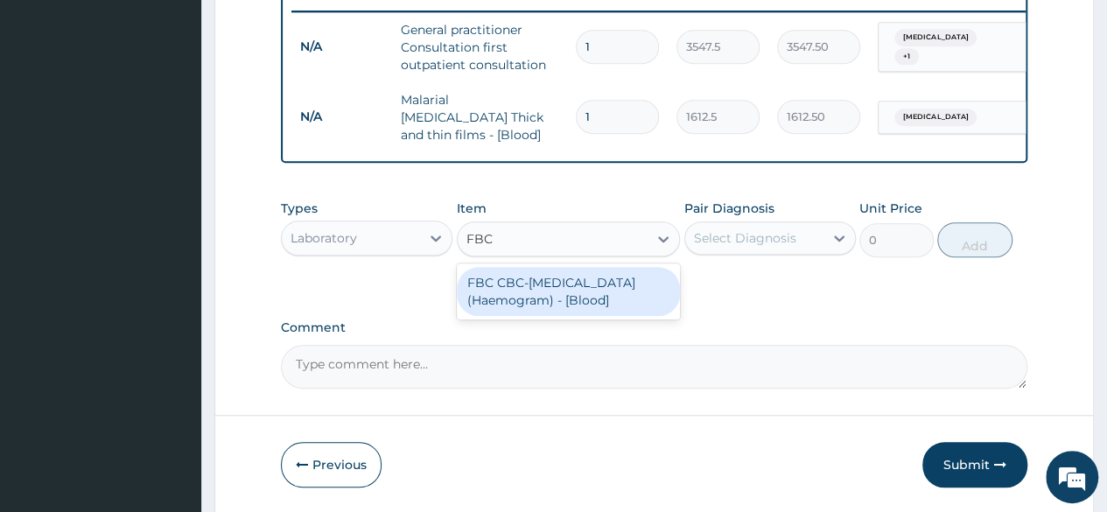
drag, startPoint x: 563, startPoint y: 297, endPoint x: 604, endPoint y: 291, distance: 41.6
click at [576, 296] on div "FBC CBC-Complete Blood Count (Haemogram) - [Blood]" at bounding box center [569, 291] width 224 height 49
type input "4300"
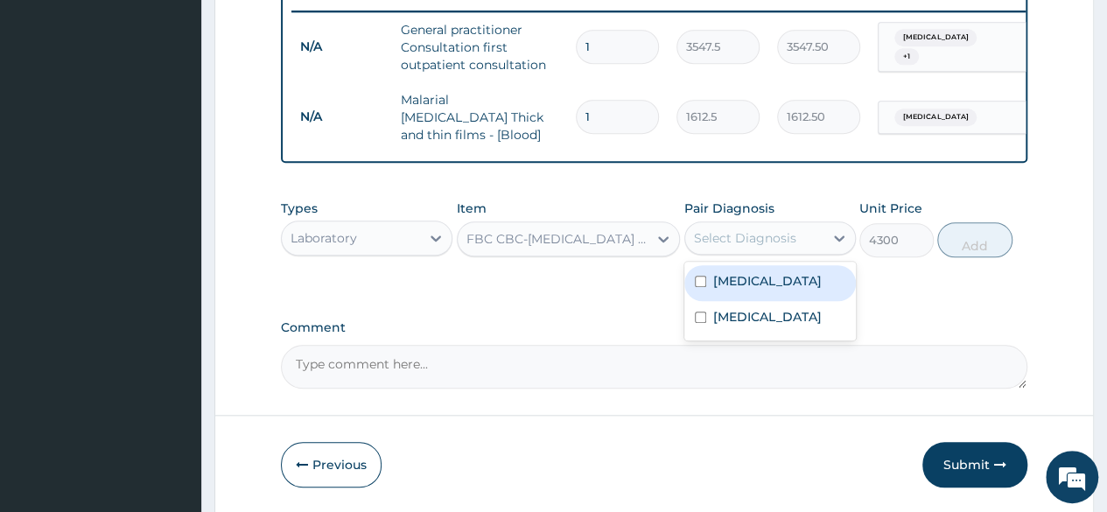
click at [743, 245] on div "Select Diagnosis" at bounding box center [745, 238] width 102 height 18
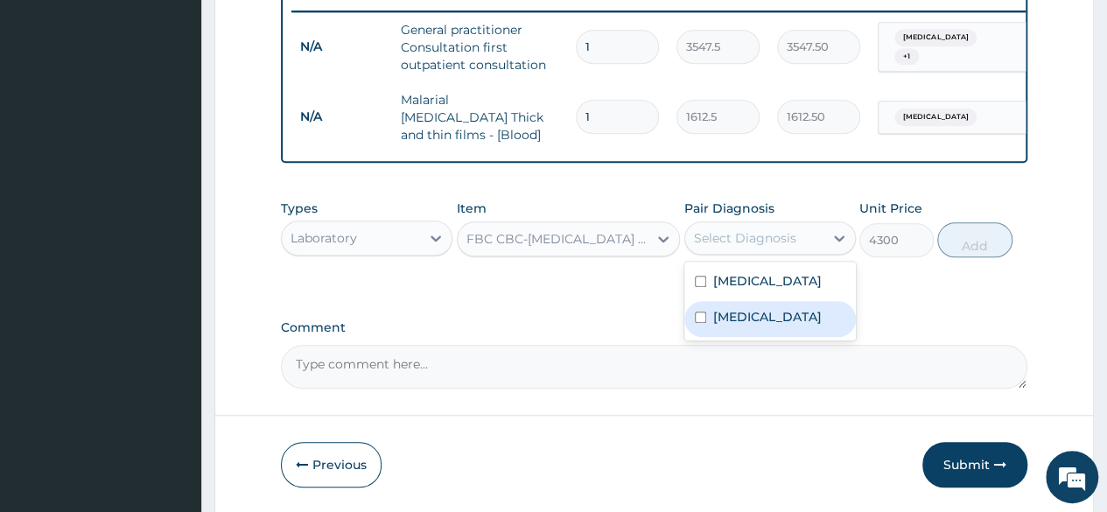
drag, startPoint x: 718, startPoint y: 330, endPoint x: 723, endPoint y: 320, distance: 11.0
click at [718, 326] on div "Sepsis" at bounding box center [770, 319] width 172 height 36
checkbox input "true"
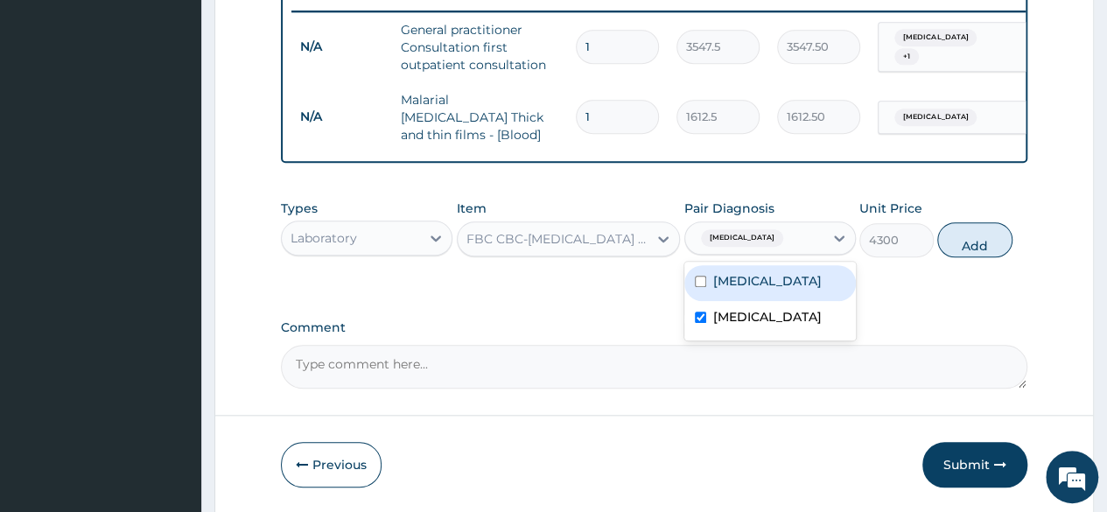
click at [975, 245] on button "Add" at bounding box center [974, 239] width 74 height 35
type input "0"
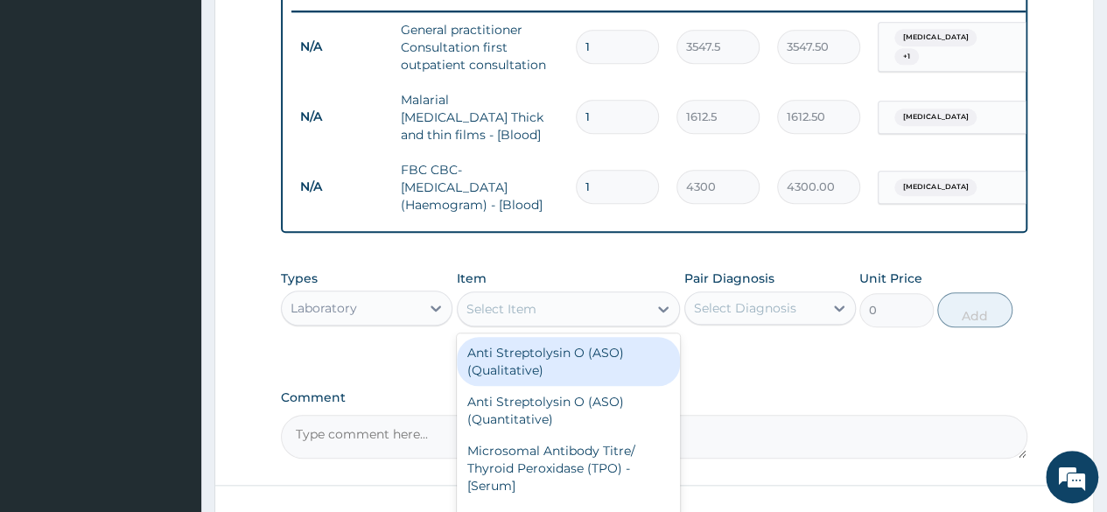
click at [578, 312] on div "Select Item" at bounding box center [553, 309] width 191 height 28
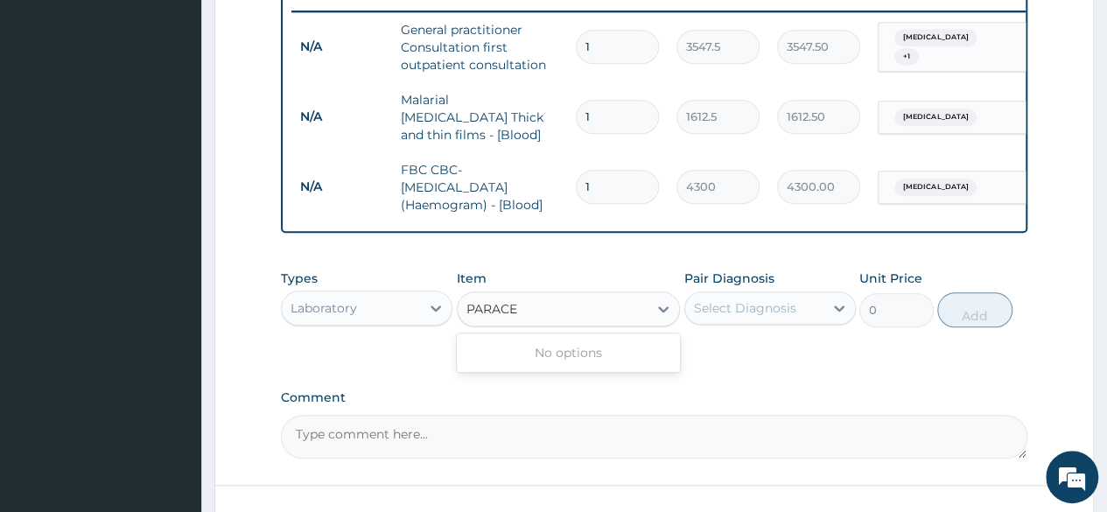
type input "PARACE"
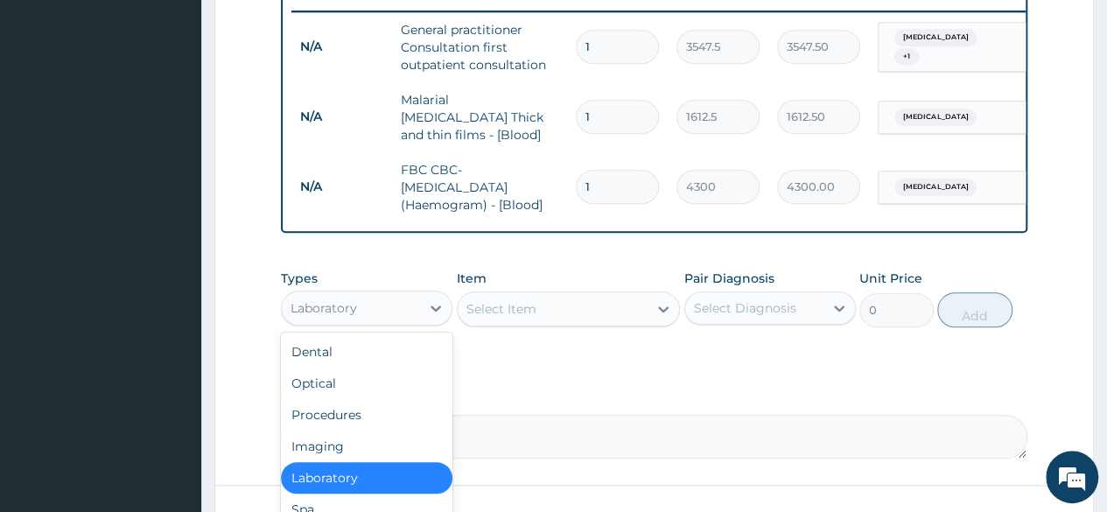
click at [375, 312] on div "Laboratory" at bounding box center [351, 308] width 138 height 28
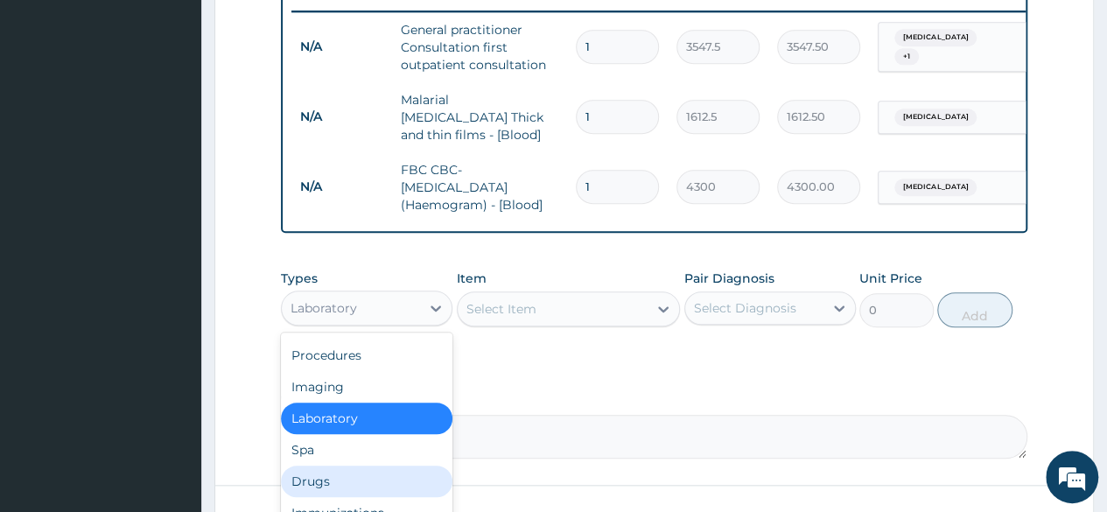
drag, startPoint x: 336, startPoint y: 485, endPoint x: 363, endPoint y: 459, distance: 37.7
click at [336, 484] on div "Drugs" at bounding box center [367, 482] width 172 height 32
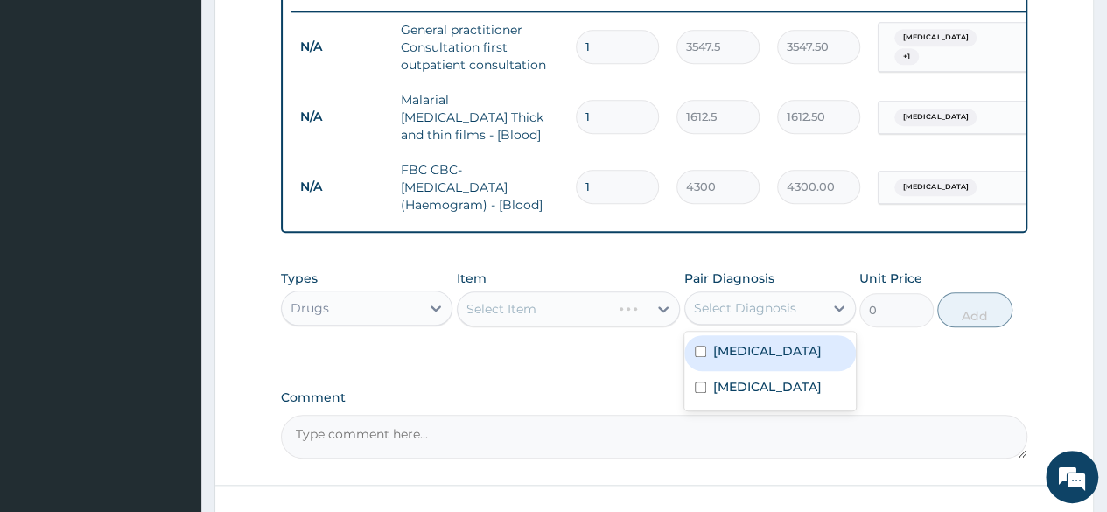
click at [777, 311] on div "Select Diagnosis" at bounding box center [745, 308] width 102 height 18
click at [758, 355] on label "Malaria" at bounding box center [767, 351] width 109 height 18
checkbox input "true"
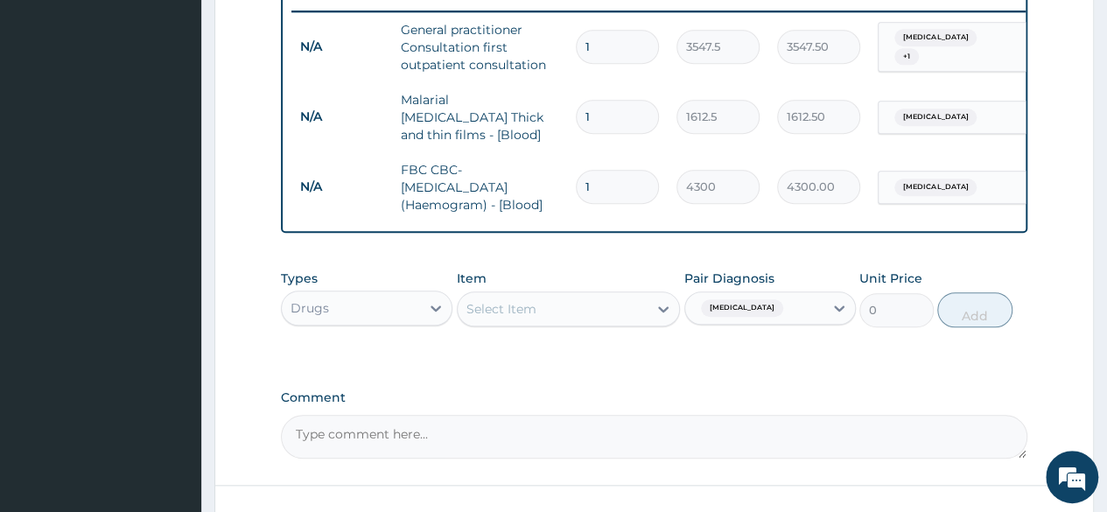
drag, startPoint x: 550, startPoint y: 363, endPoint x: 558, endPoint y: 361, distance: 8.9
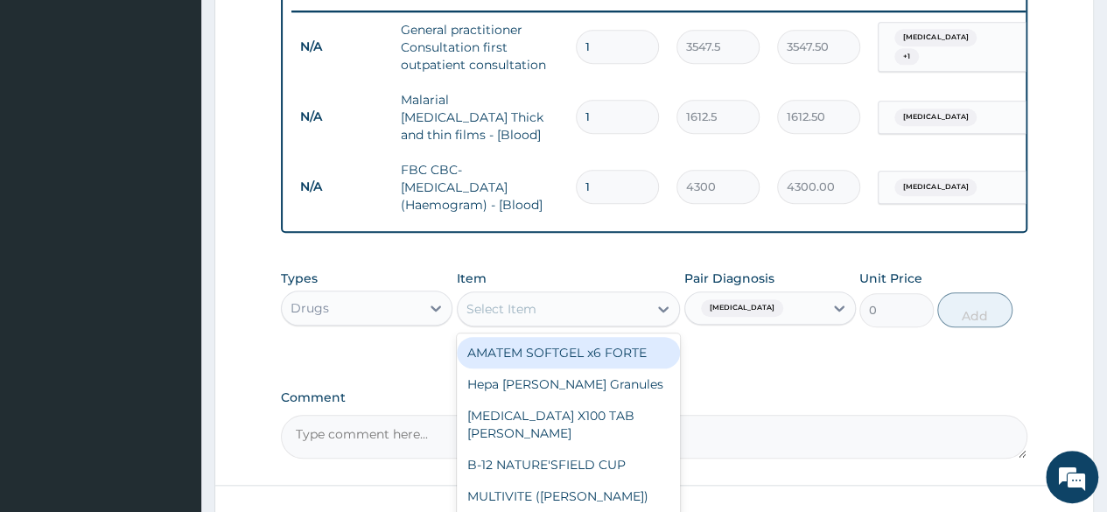
click at [574, 319] on div "Select Item" at bounding box center [553, 309] width 191 height 28
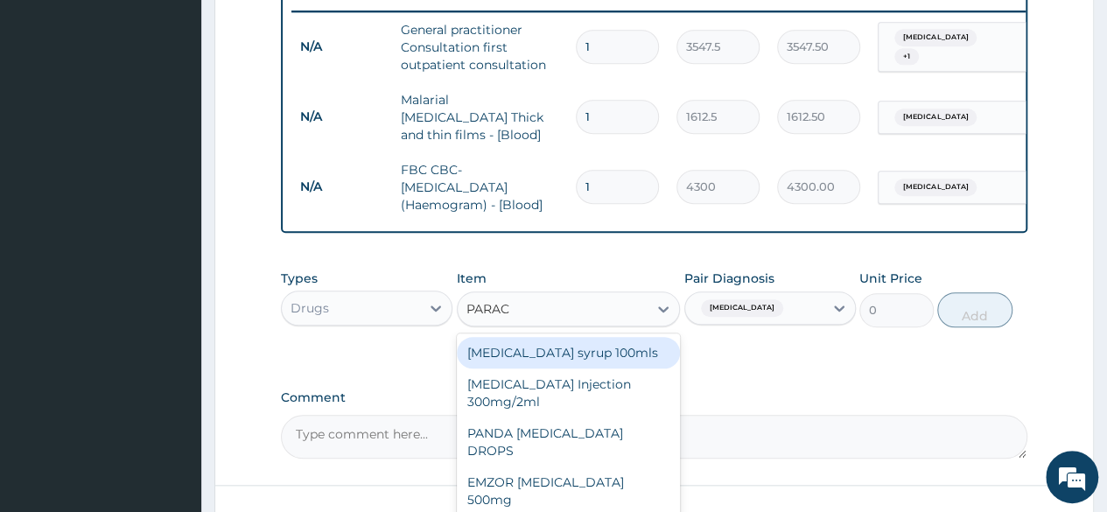
type input "PARACE"
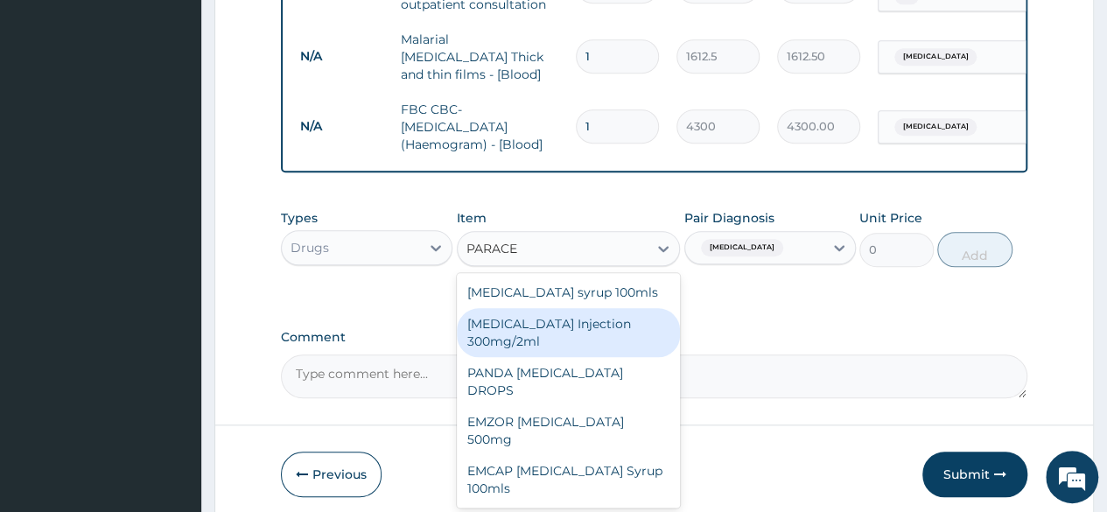
scroll to position [774, 0]
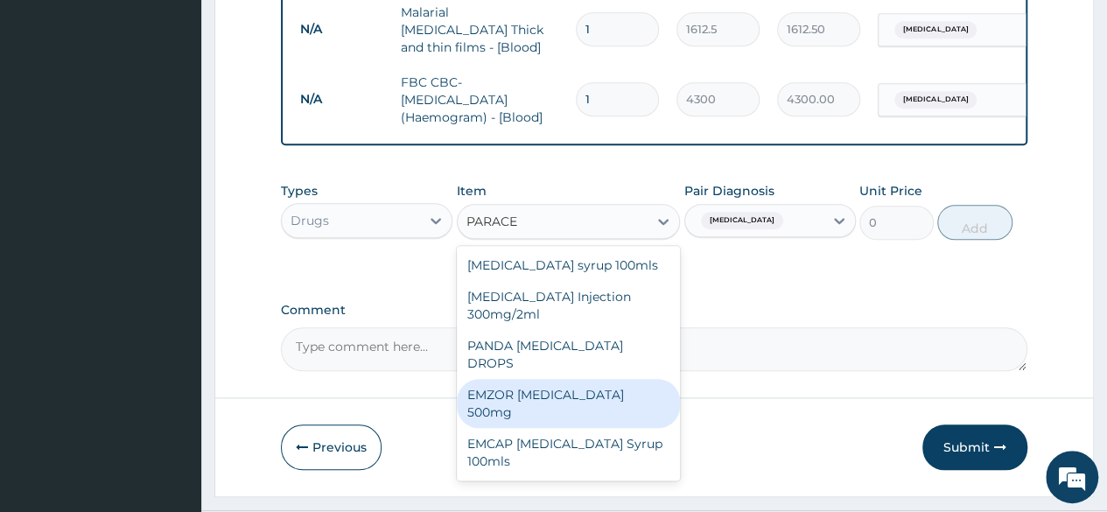
click at [607, 382] on div "EMZOR PARACETAMOL 500mg" at bounding box center [569, 403] width 224 height 49
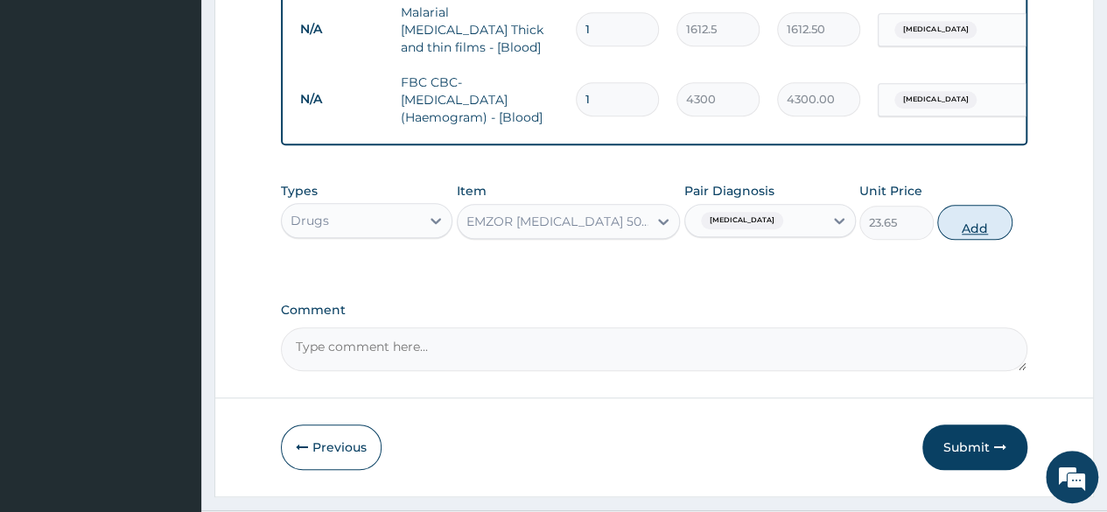
click at [972, 228] on button "Add" at bounding box center [974, 222] width 74 height 35
type input "0"
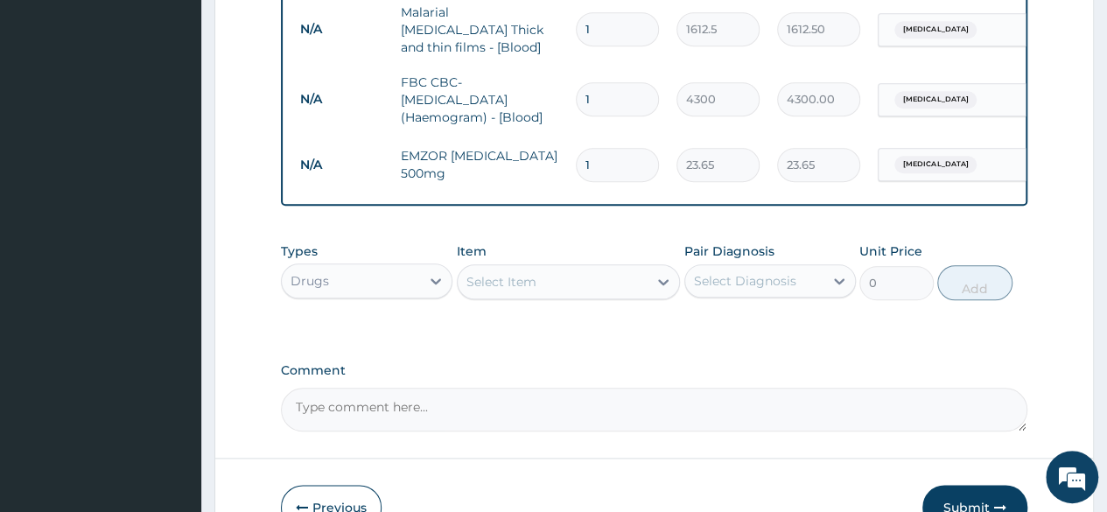
type input "18"
type input "425.70"
type input "18"
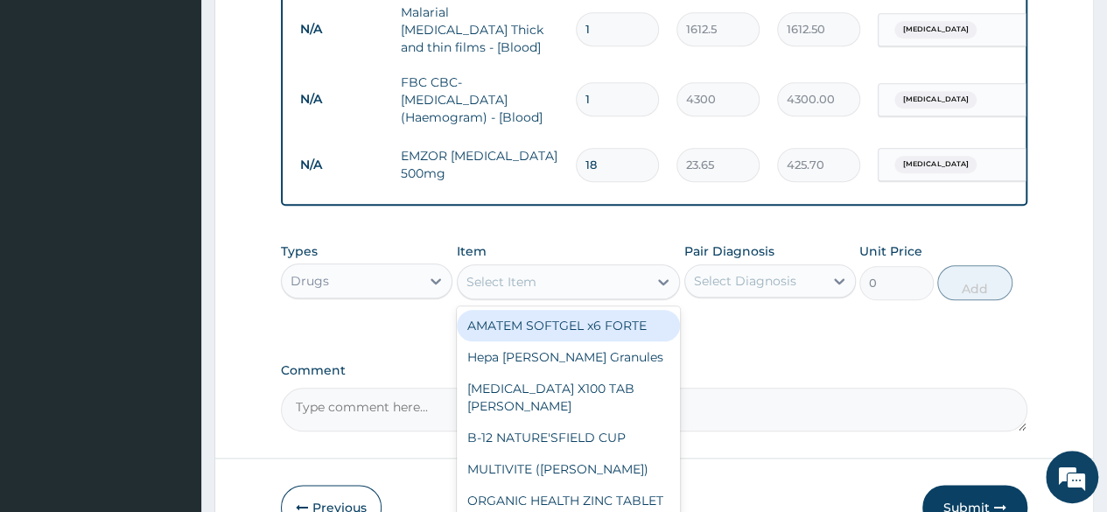
click at [546, 284] on div "Select Item" at bounding box center [553, 282] width 191 height 28
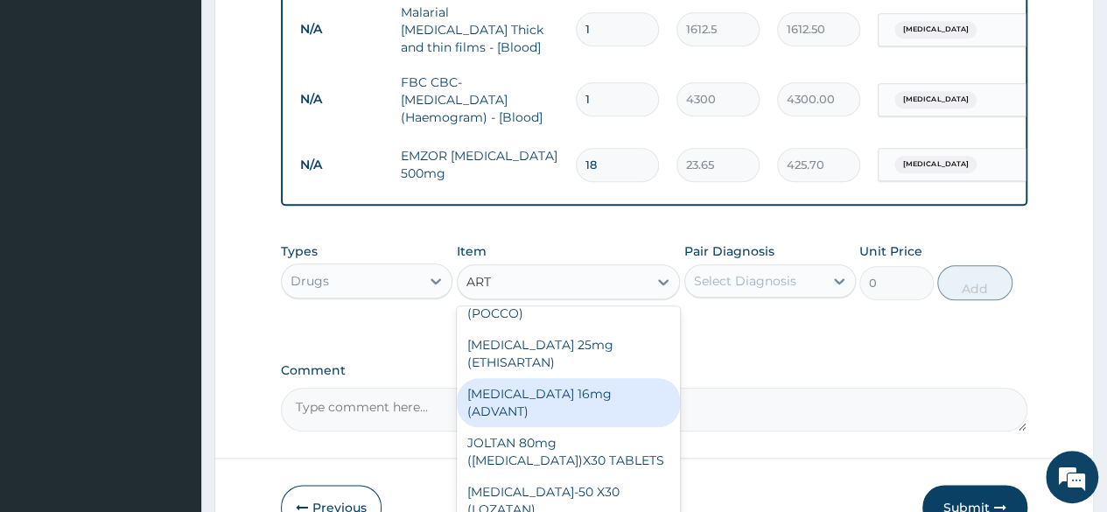
scroll to position [1029, 0]
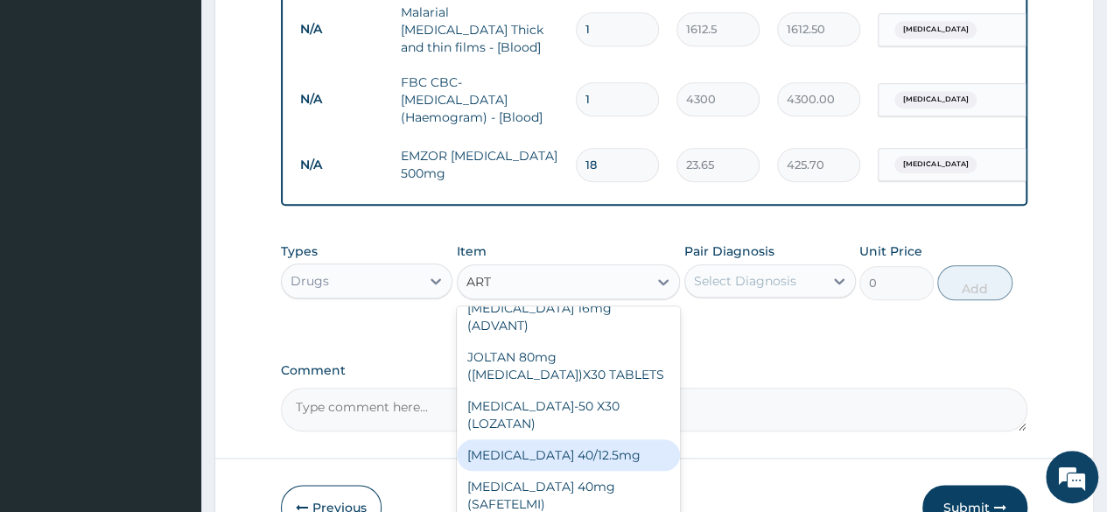
type input "ARTE"
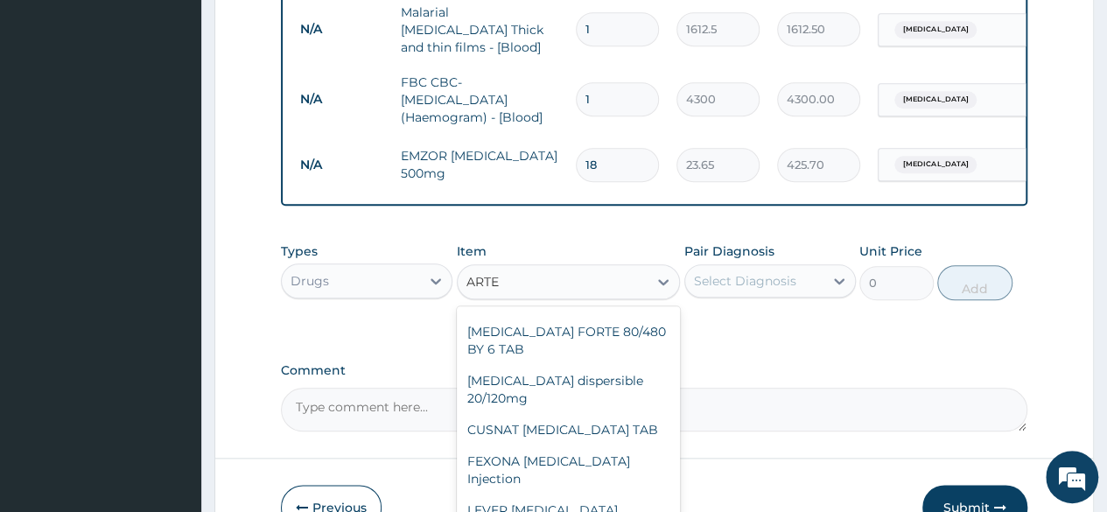
scroll to position [0, 0]
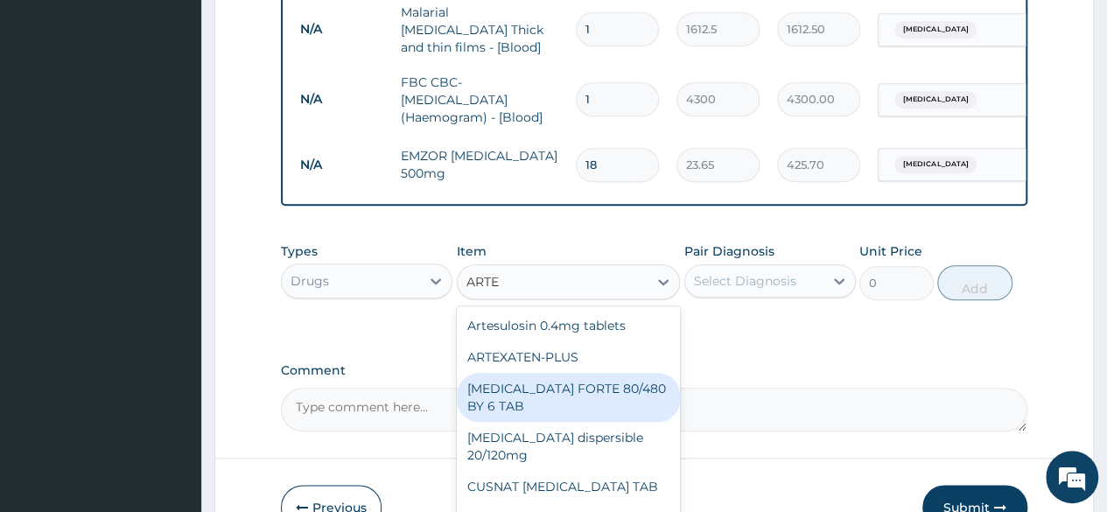
click at [599, 414] on div "COARTEM FORTE 80/480 BY 6 TAB" at bounding box center [569, 397] width 224 height 49
type input "449.35"
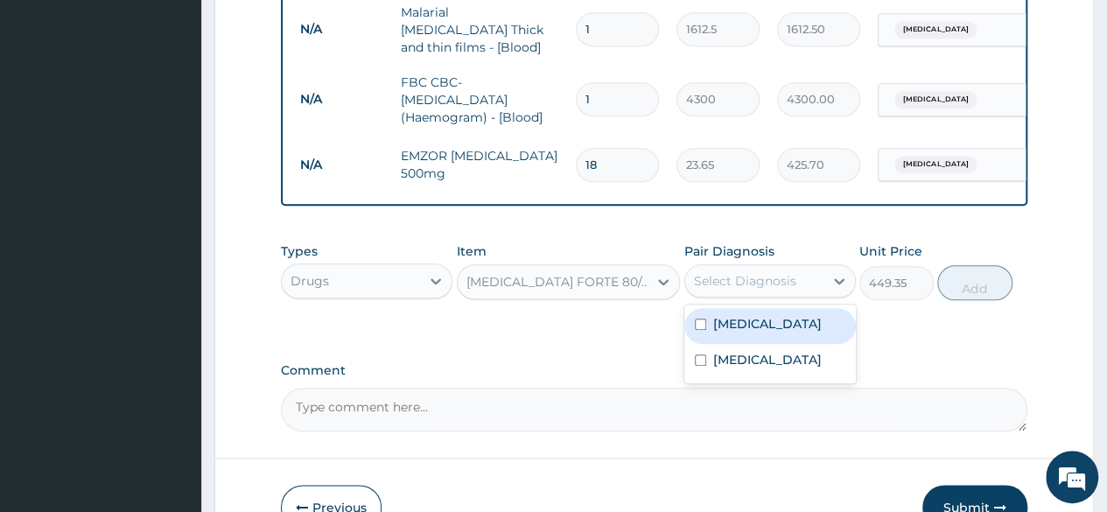
click at [767, 284] on div "Select Diagnosis" at bounding box center [745, 281] width 102 height 18
click at [751, 342] on div "Malaria" at bounding box center [770, 326] width 172 height 36
checkbox input "true"
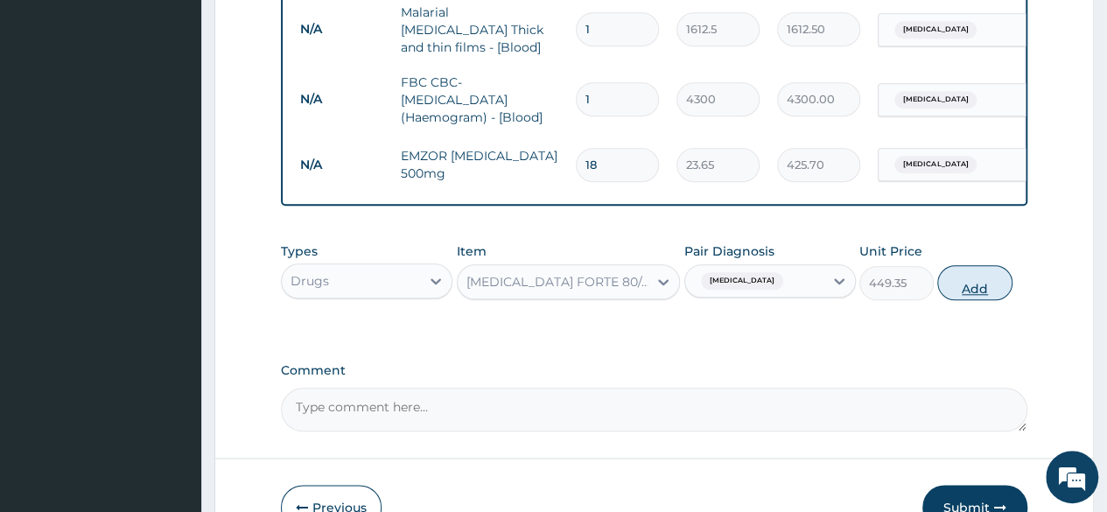
click at [972, 292] on button "Add" at bounding box center [974, 282] width 74 height 35
type input "0"
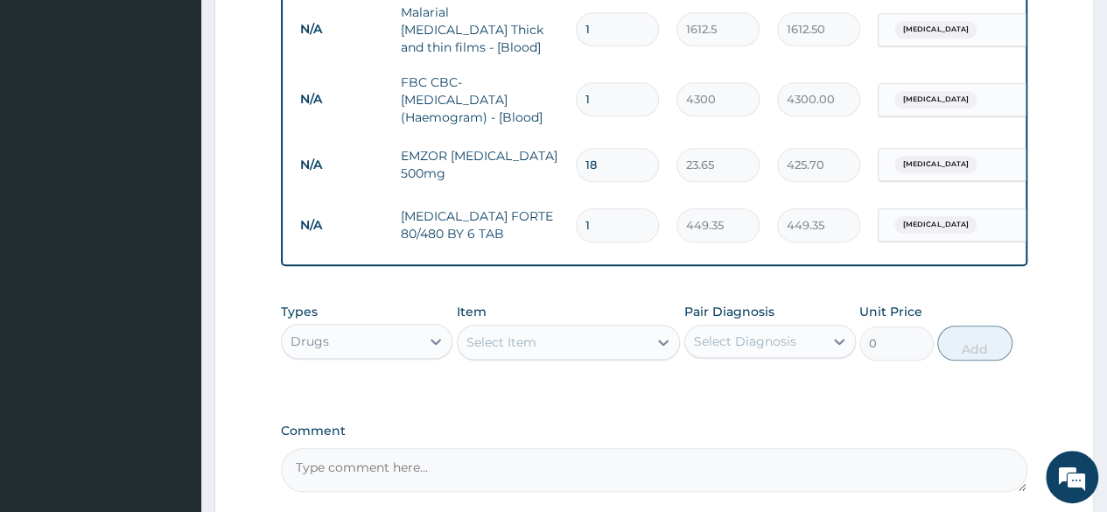
type input "0.00"
type input "6"
type input "2696.10"
type input "6"
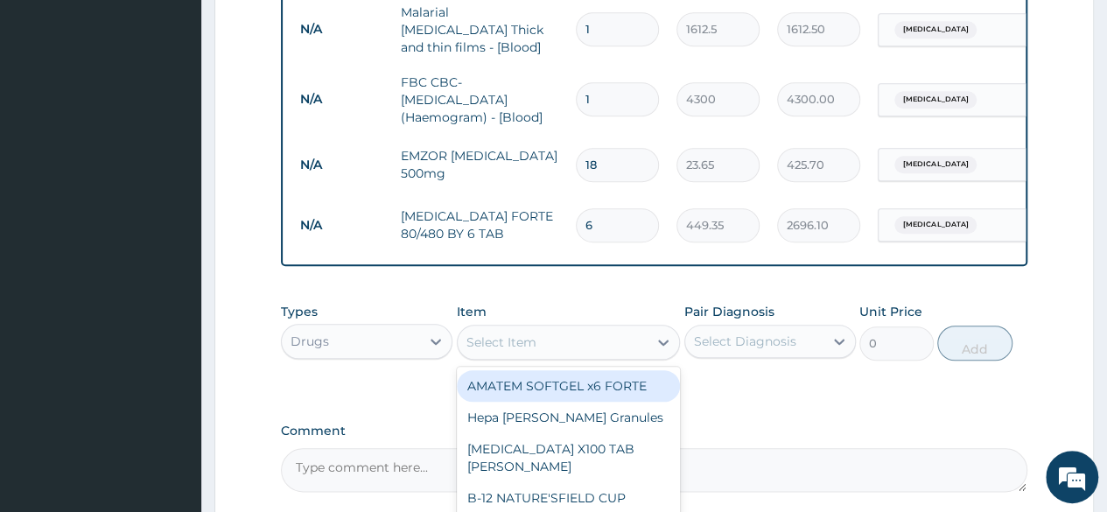
click at [579, 344] on div "Select Item" at bounding box center [553, 342] width 191 height 28
type input "ARTEE"
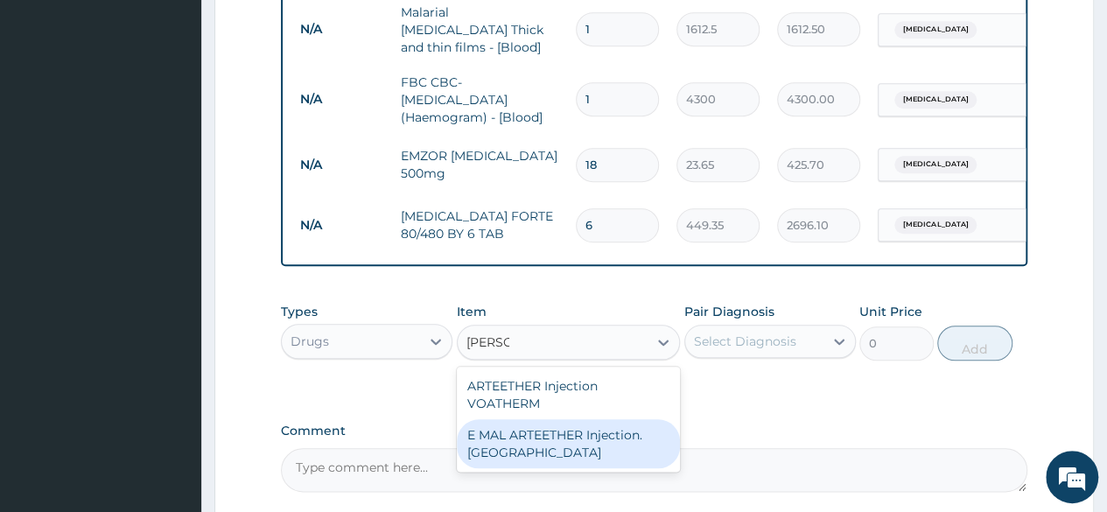
drag, startPoint x: 532, startPoint y: 441, endPoint x: 739, endPoint y: 354, distance: 224.0
click at [556, 434] on div "E MAL ARTEETHER Injection. FIDSON" at bounding box center [569, 443] width 224 height 49
type input "1773.75"
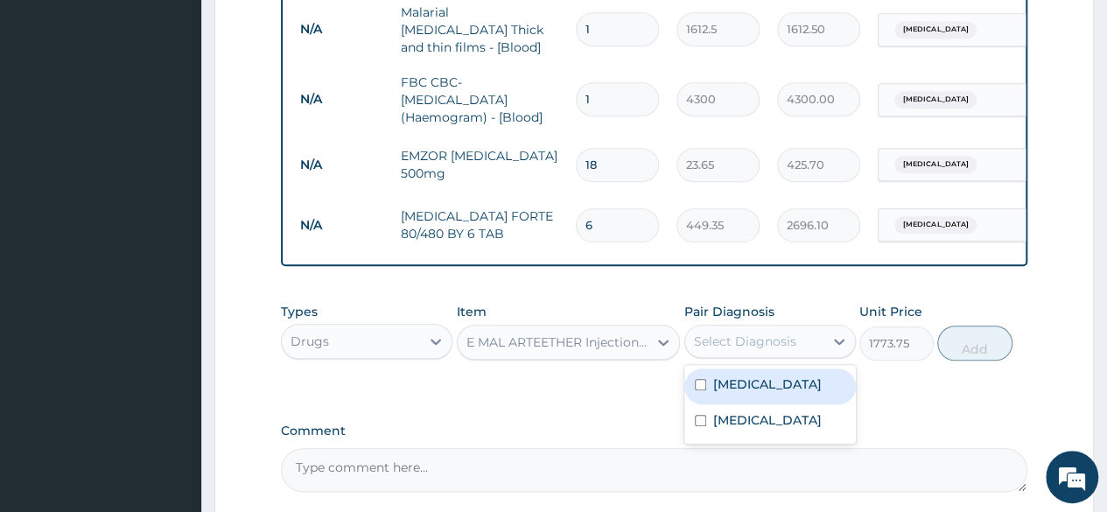
click at [770, 340] on div "Select Diagnosis" at bounding box center [745, 342] width 102 height 18
drag, startPoint x: 747, startPoint y: 392, endPoint x: 898, endPoint y: 361, distance: 153.6
click at [752, 391] on label "Malaria" at bounding box center [767, 384] width 109 height 18
checkbox input "true"
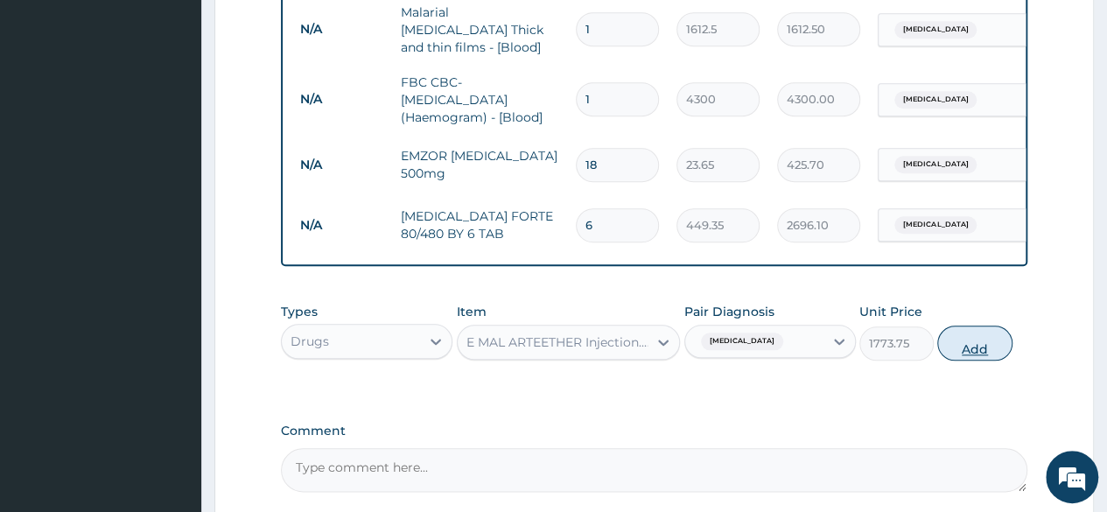
click at [980, 354] on button "Add" at bounding box center [974, 343] width 74 height 35
type input "0"
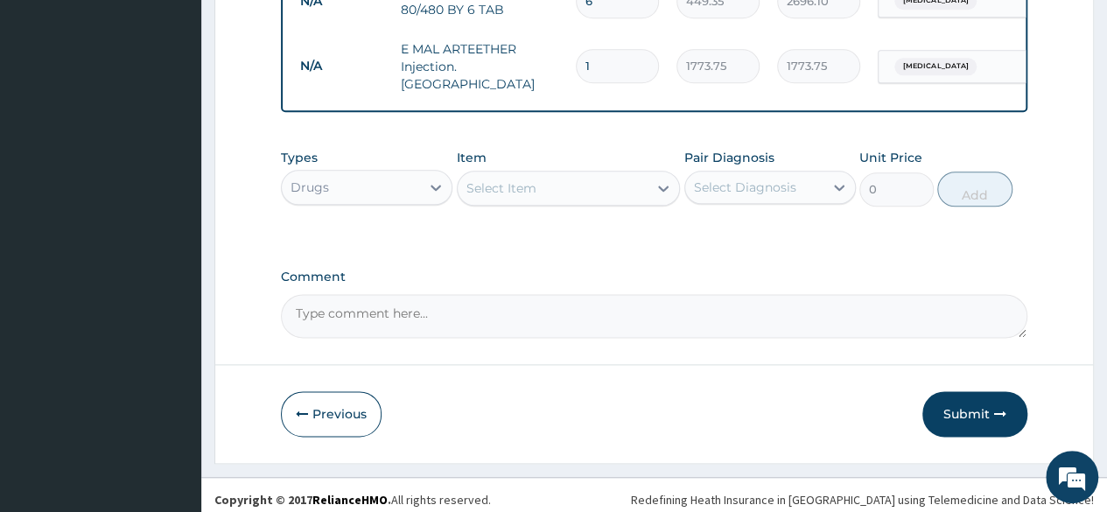
scroll to position [999, 0]
click at [949, 397] on button "Submit" at bounding box center [974, 412] width 105 height 46
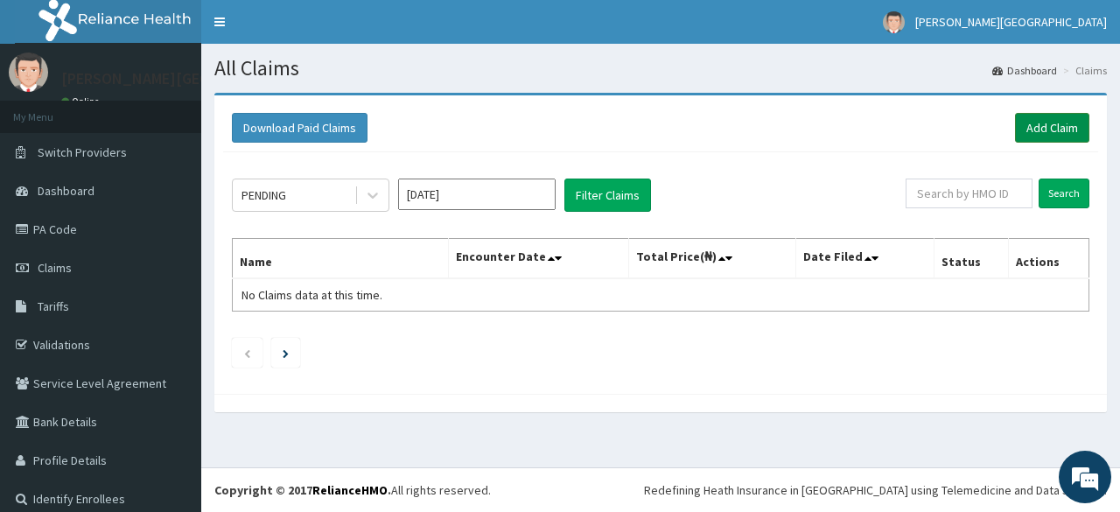
click at [1045, 127] on link "Add Claim" at bounding box center [1052, 128] width 74 height 30
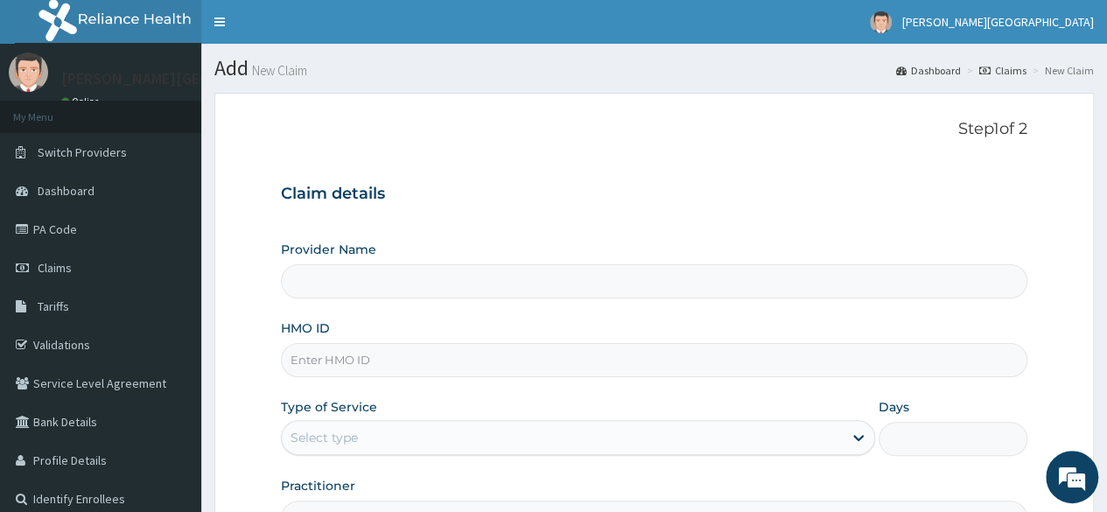
type input "BRONK PREMIERE HOSPITAL"
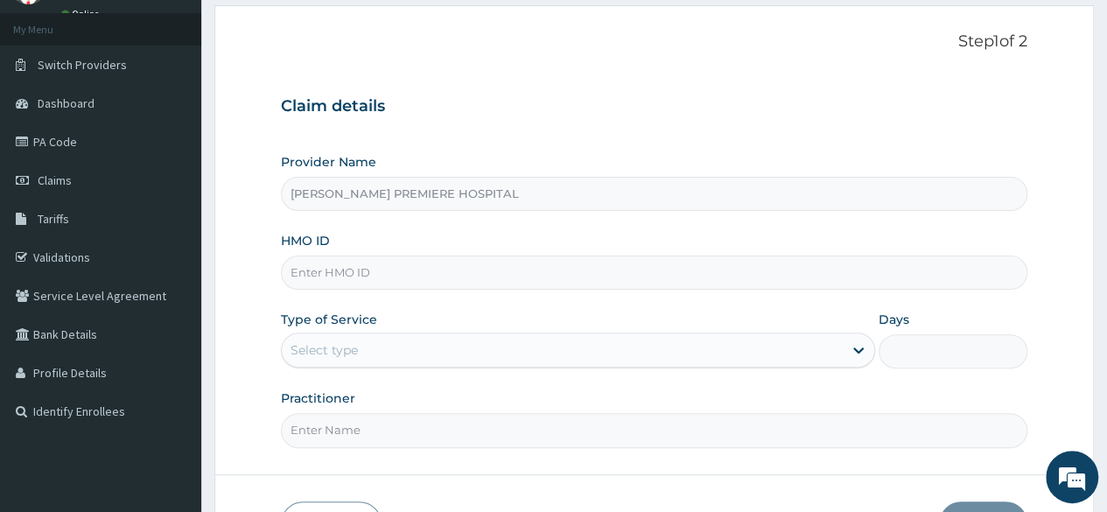
click at [404, 276] on input "HMO ID" at bounding box center [654, 273] width 746 height 34
paste input "SLB/11012/A"
type input "SLB/11012/A"
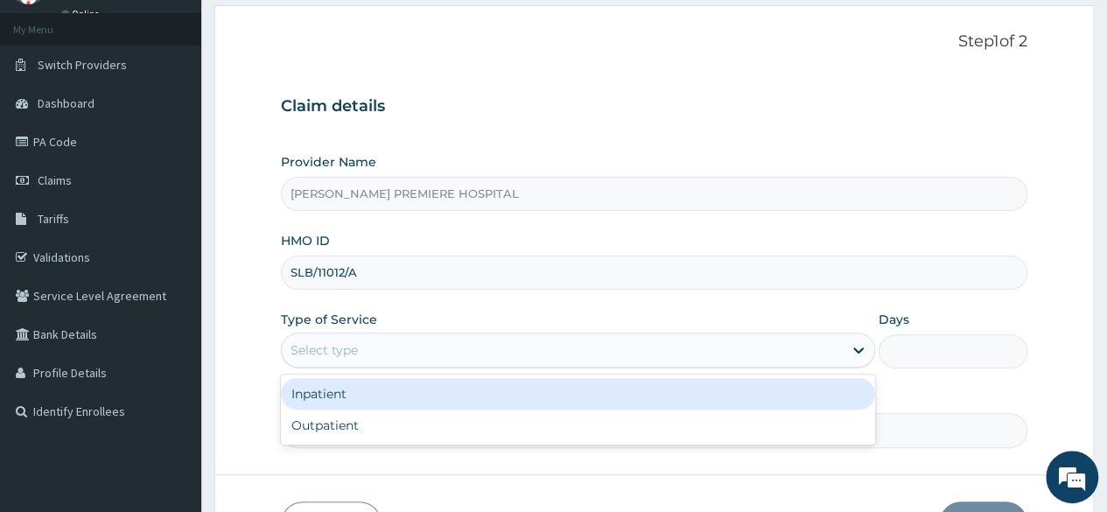
click at [408, 347] on div "Select type" at bounding box center [562, 350] width 561 height 28
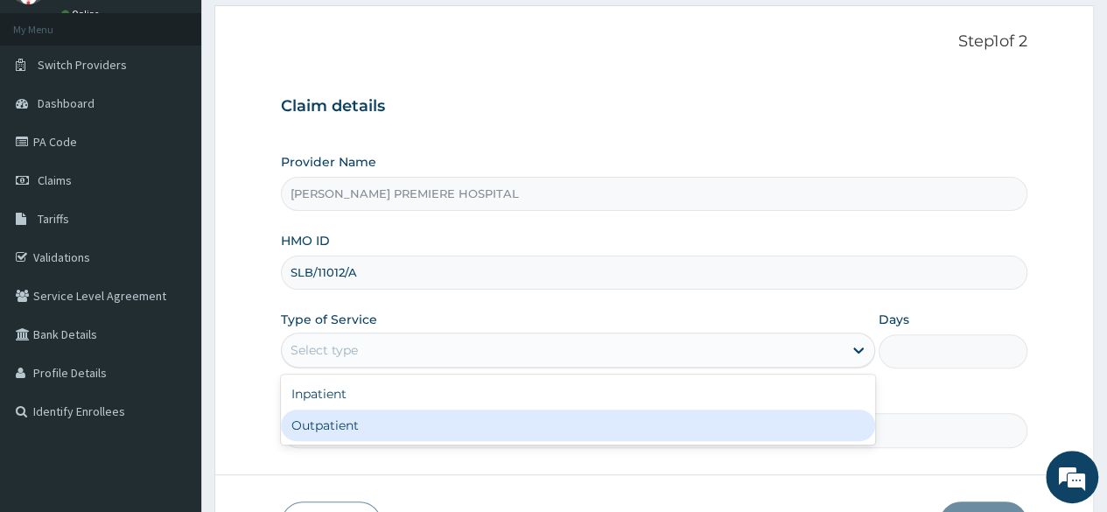
drag, startPoint x: 369, startPoint y: 416, endPoint x: 394, endPoint y: 367, distance: 54.8
click at [369, 413] on div "Outpatient" at bounding box center [578, 426] width 594 height 32
type input "1"
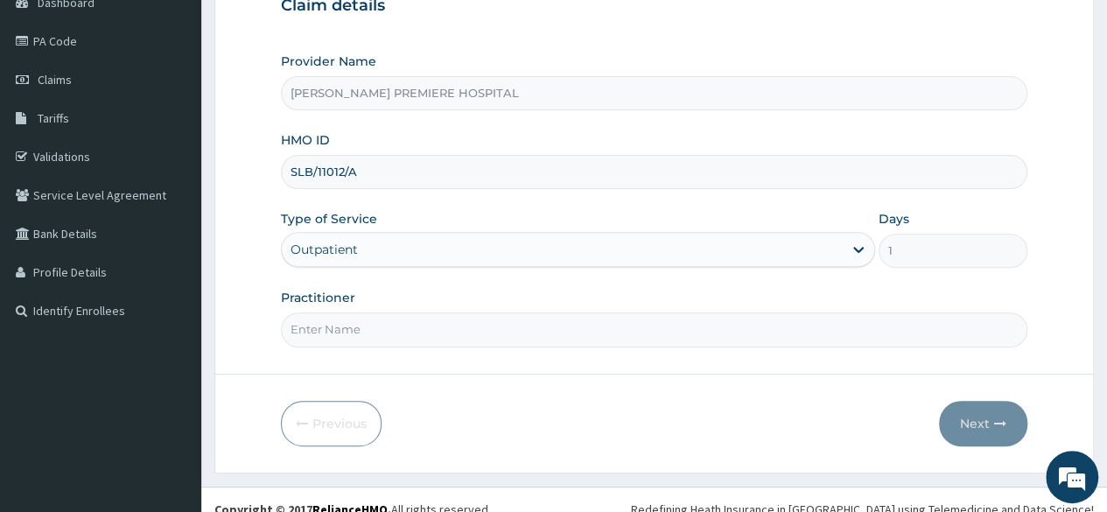
scroll to position [203, 0]
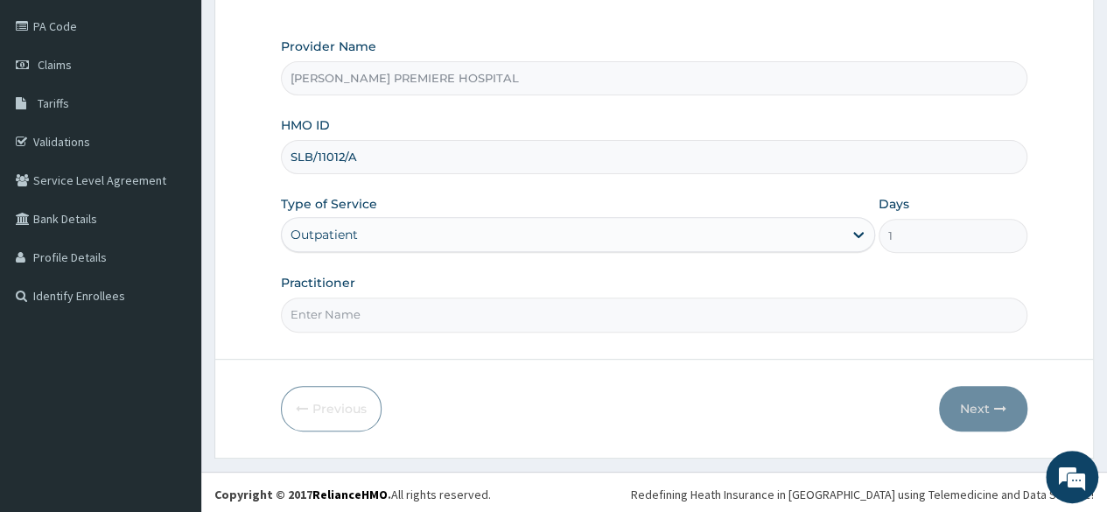
click at [456, 318] on input "Practitioner" at bounding box center [654, 315] width 746 height 34
type input "[PERSON_NAME]"
click at [989, 398] on button "Next" at bounding box center [983, 409] width 88 height 46
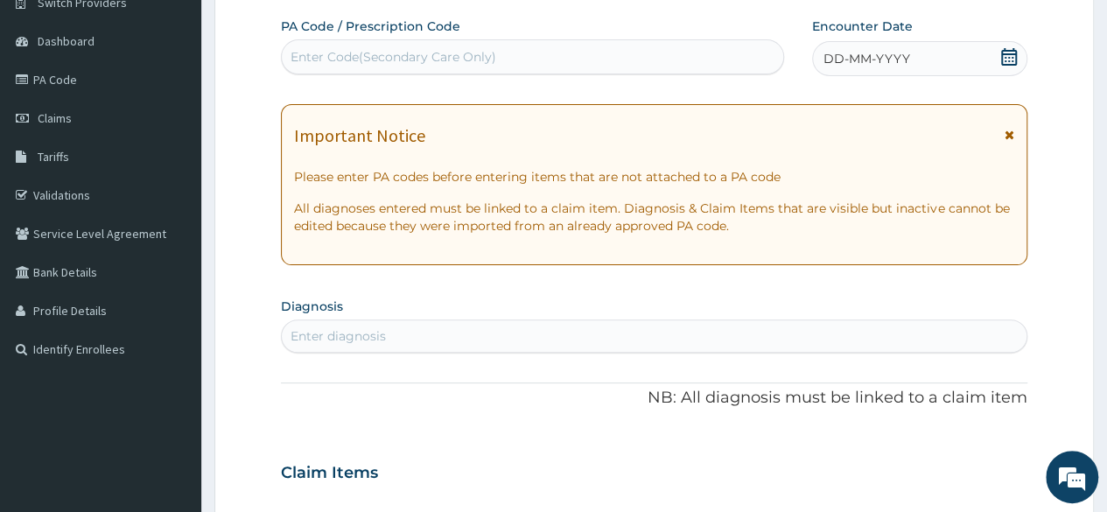
scroll to position [28, 0]
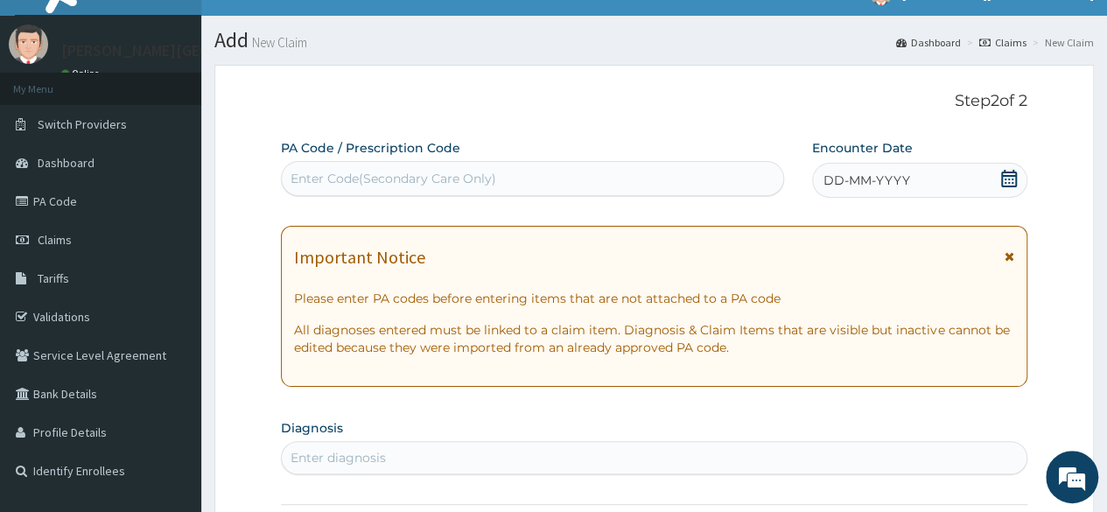
click at [1000, 175] on icon at bounding box center [1009, 179] width 18 height 18
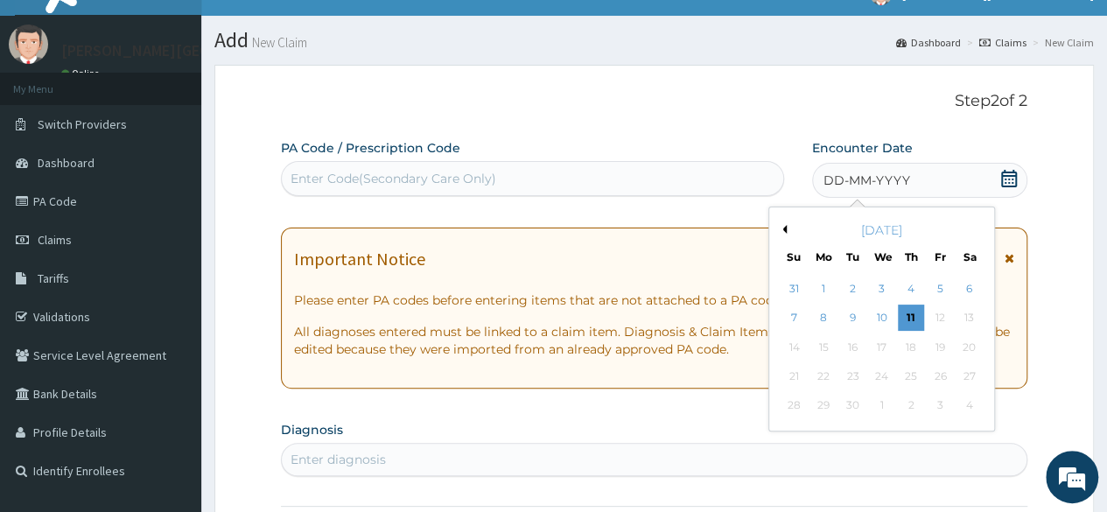
click at [781, 227] on button "Previous Month" at bounding box center [782, 229] width 9 height 9
click at [879, 314] on div "6" at bounding box center [881, 318] width 26 height 26
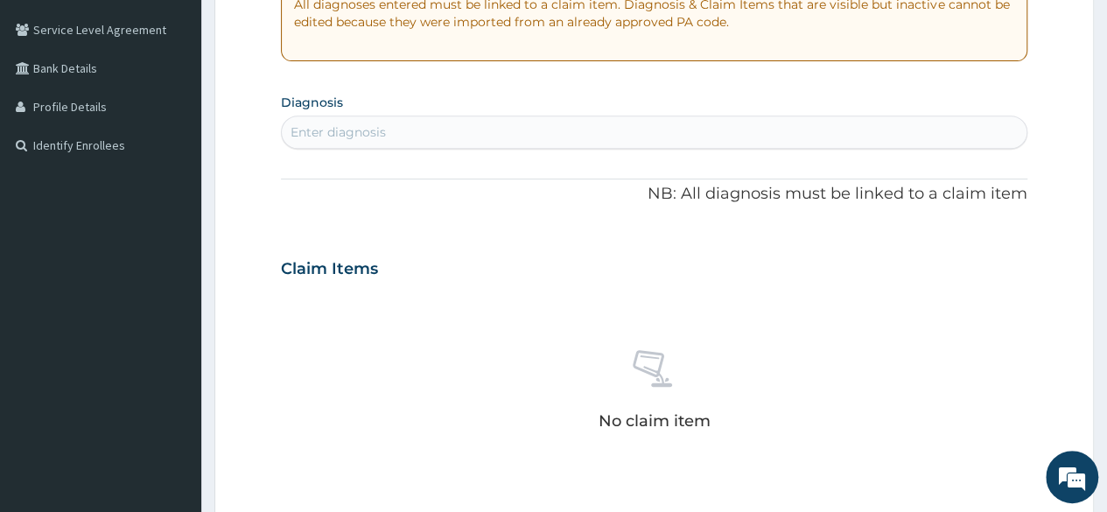
scroll to position [378, 0]
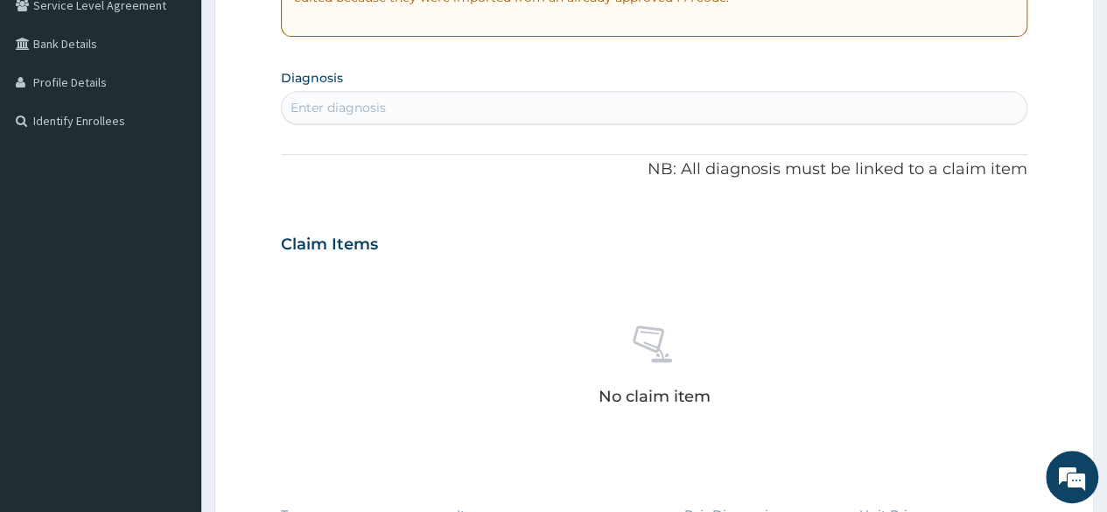
click at [604, 115] on div "Enter diagnosis" at bounding box center [654, 108] width 745 height 28
type input "MALARIA"
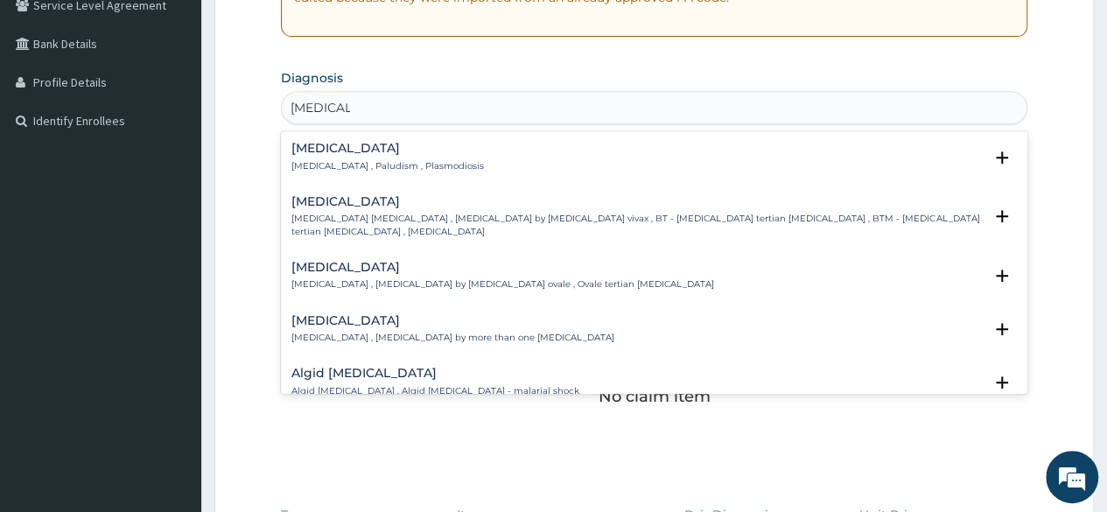
click at [358, 157] on div "Malaria Malaria , Paludism , Plasmodiosis" at bounding box center [387, 157] width 193 height 31
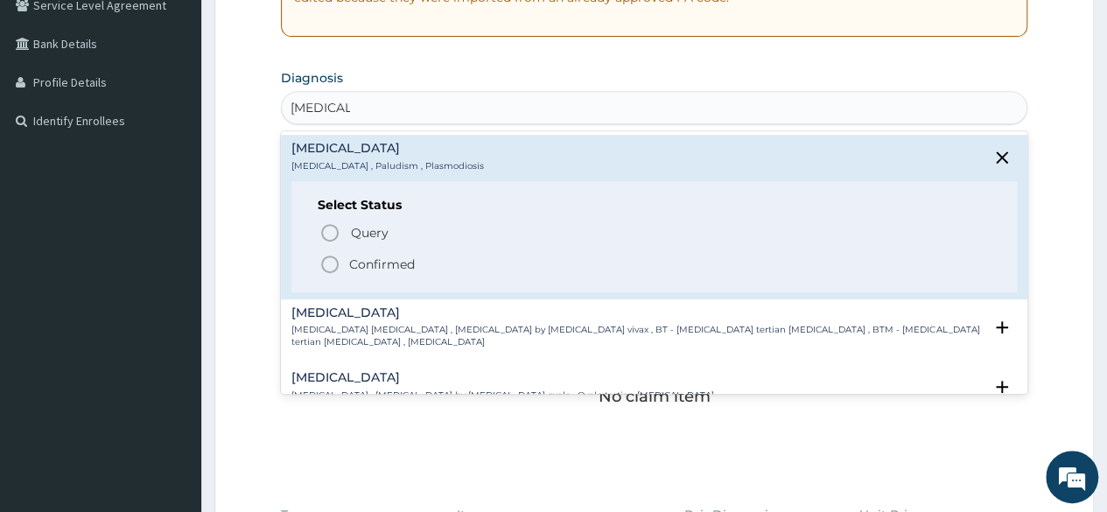
click at [368, 262] on p "Confirmed" at bounding box center [382, 265] width 66 height 18
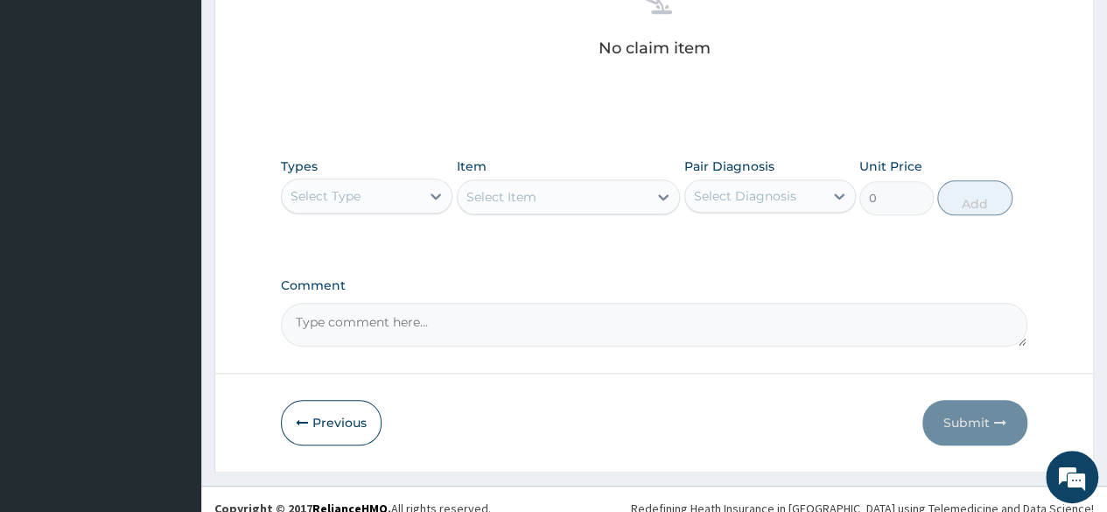
scroll to position [746, 0]
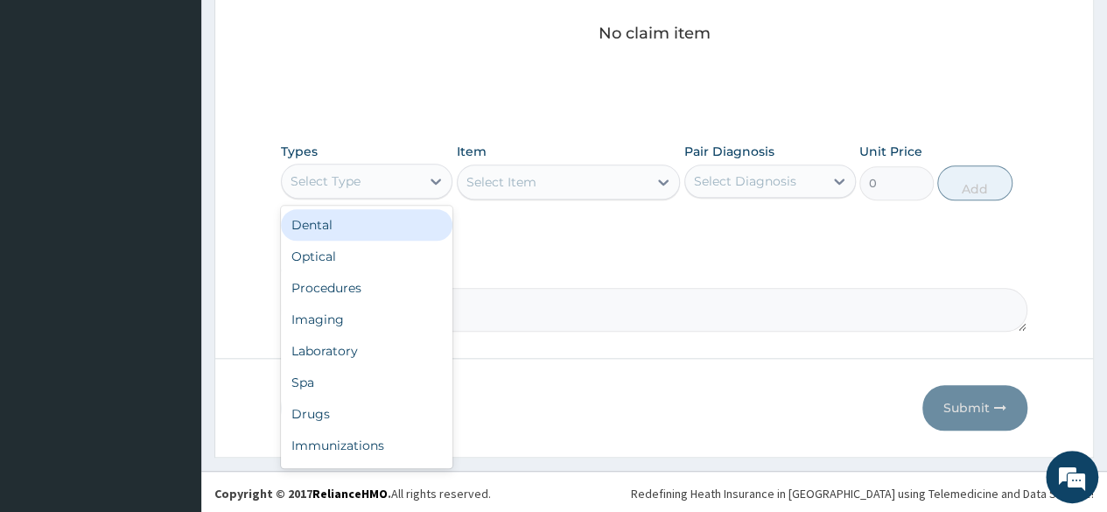
click at [403, 182] on div "Select Type" at bounding box center [351, 181] width 138 height 28
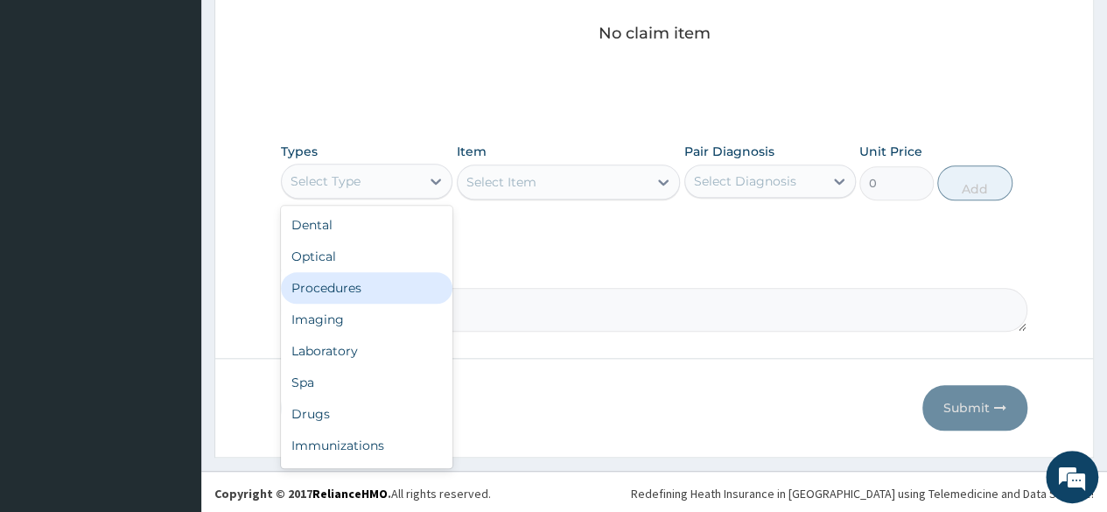
drag, startPoint x: 355, startPoint y: 283, endPoint x: 498, endPoint y: 221, distance: 155.2
click at [356, 282] on div "Procedures" at bounding box center [367, 288] width 172 height 32
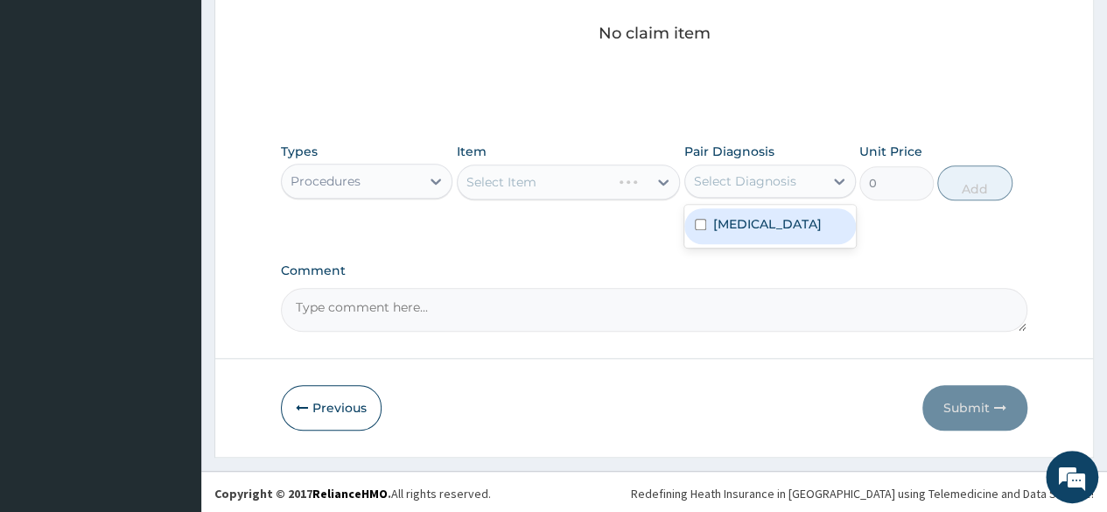
click at [755, 186] on div "Select Diagnosis" at bounding box center [745, 181] width 102 height 18
click at [752, 219] on label "Malaria" at bounding box center [767, 224] width 109 height 18
checkbox input "true"
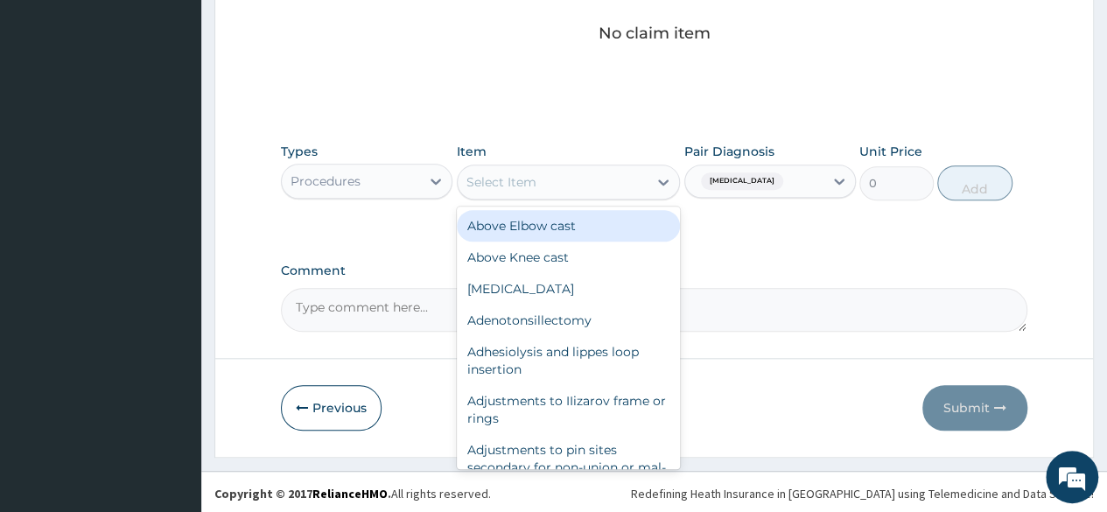
click at [578, 185] on div "Select Item" at bounding box center [553, 182] width 191 height 28
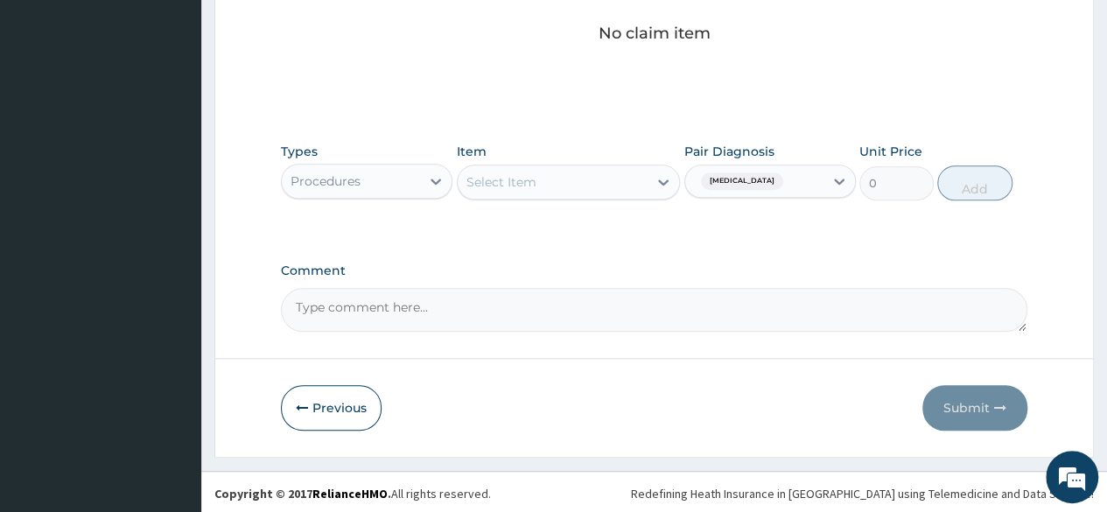
click at [578, 183] on div "Select Item" at bounding box center [553, 182] width 191 height 28
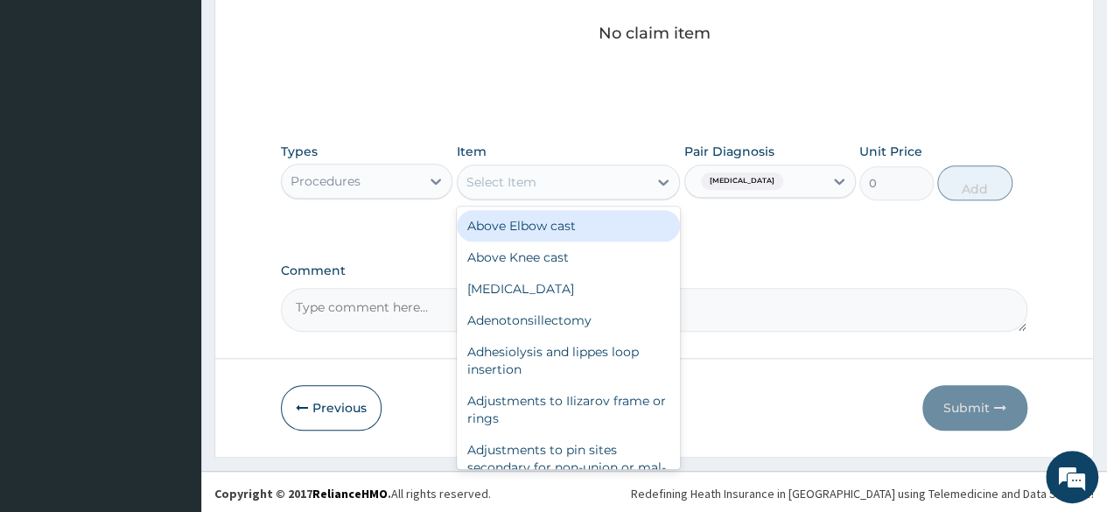
click at [578, 183] on div "Select Item" at bounding box center [553, 182] width 191 height 28
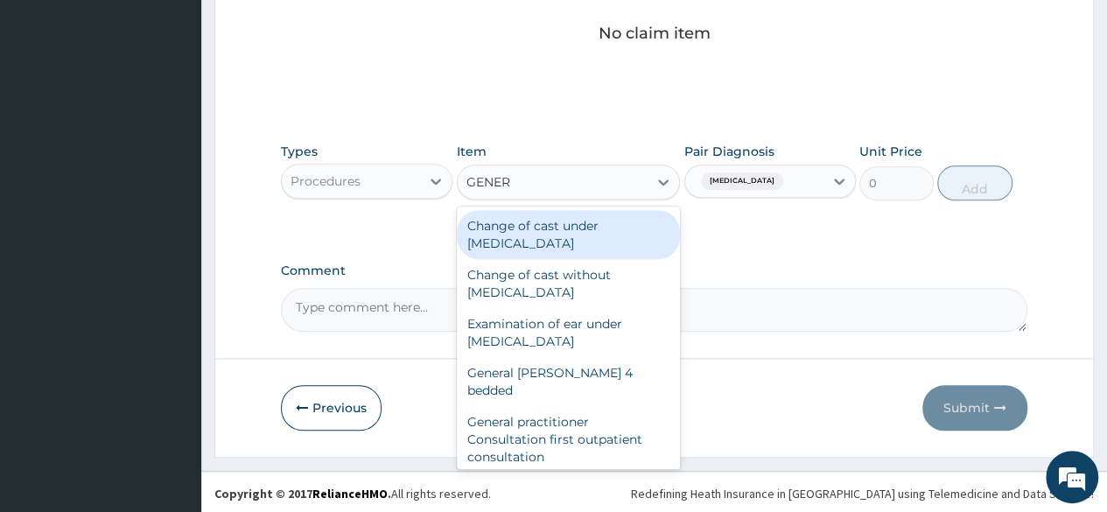
type input "GENERA"
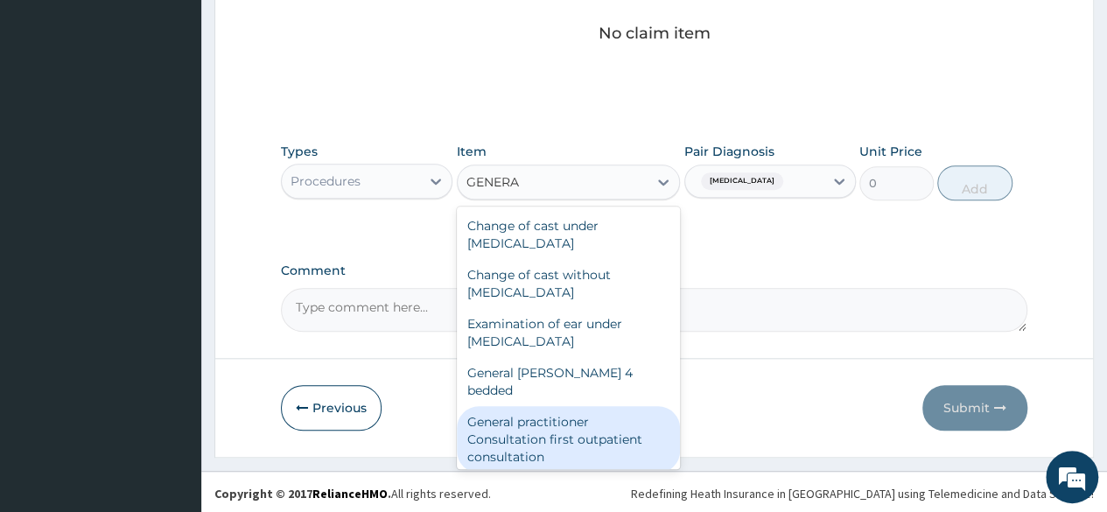
click at [540, 407] on div "General practitioner Consultation first outpatient consultation" at bounding box center [569, 439] width 224 height 67
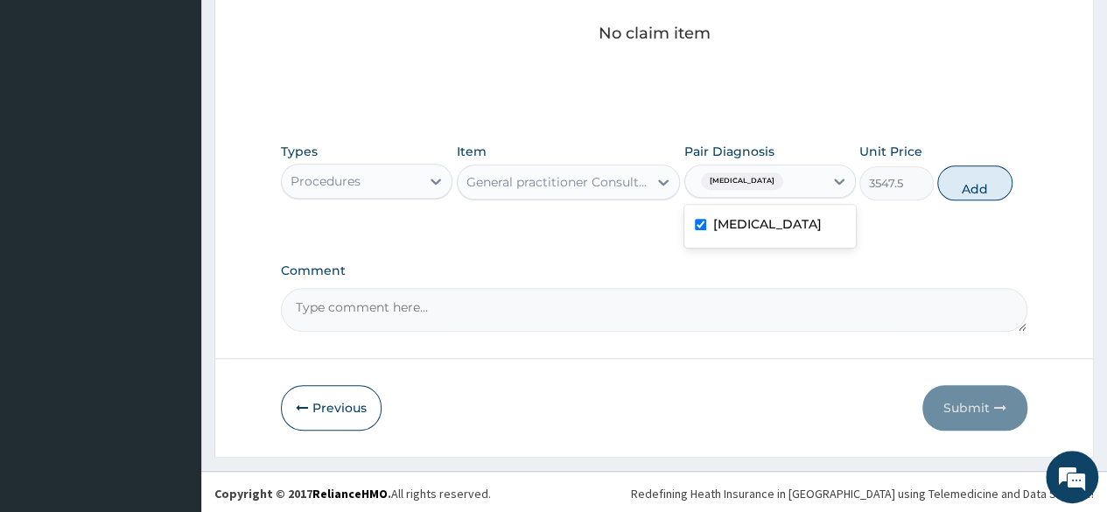
click at [764, 185] on div "Malaria" at bounding box center [754, 181] width 138 height 30
click at [976, 179] on button "Add" at bounding box center [974, 182] width 74 height 35
type input "0"
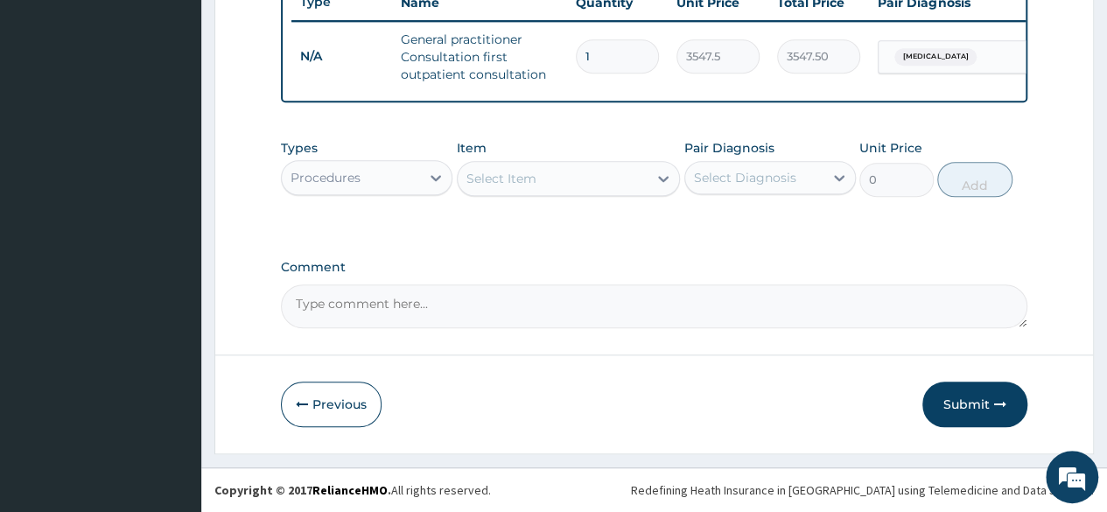
scroll to position [686, 0]
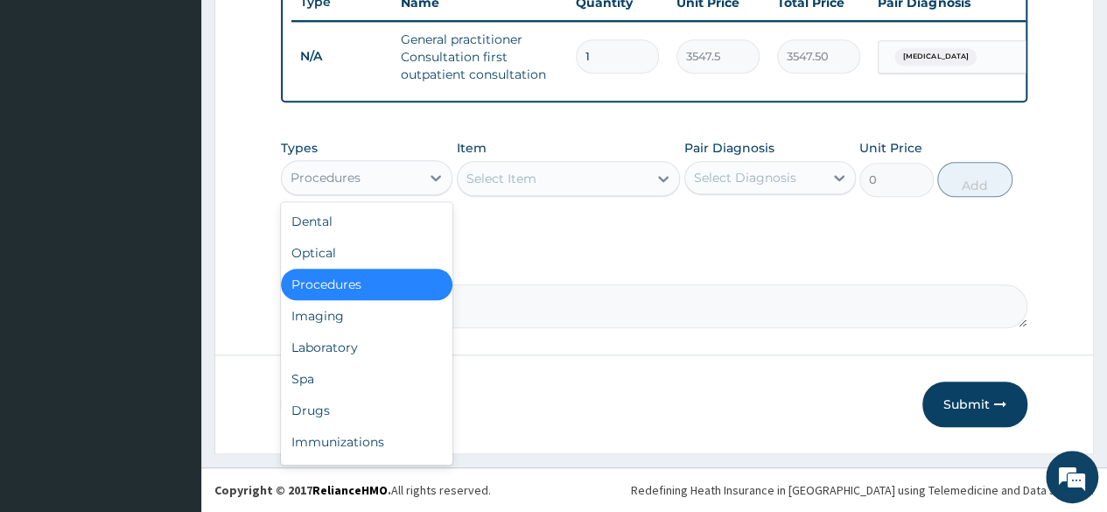
click at [380, 183] on div "Procedures" at bounding box center [351, 178] width 138 height 28
click at [347, 345] on div "Laboratory" at bounding box center [367, 348] width 172 height 32
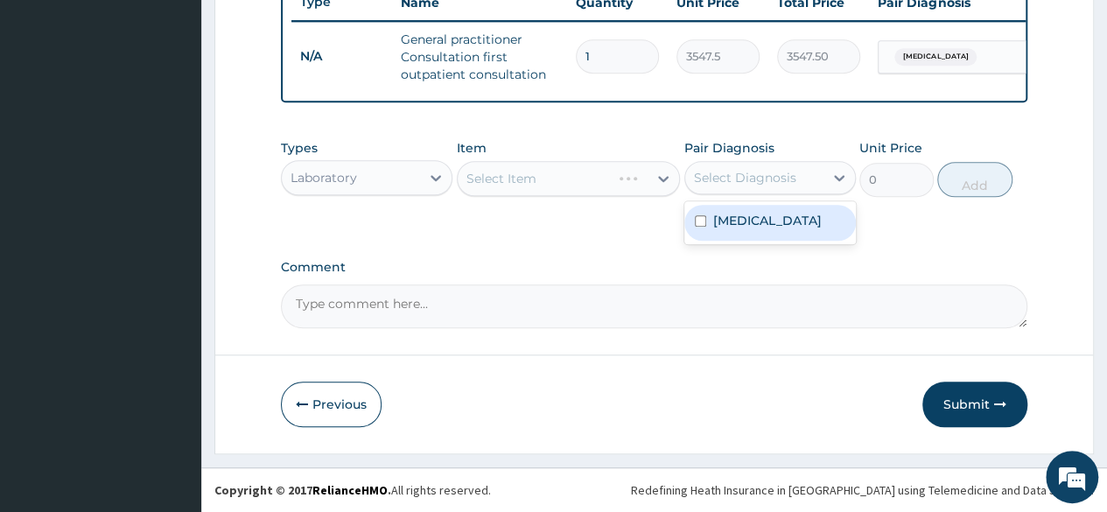
click at [727, 183] on div "Select Diagnosis" at bounding box center [745, 178] width 102 height 18
click at [727, 227] on label "Malaria" at bounding box center [767, 221] width 109 height 18
checkbox input "true"
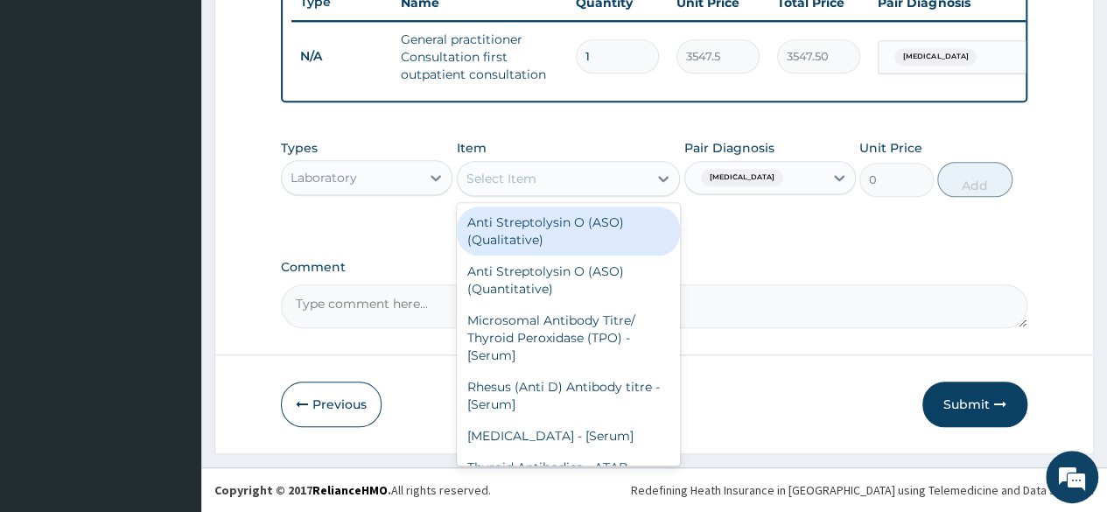
click at [534, 181] on div "Select Item" at bounding box center [501, 179] width 70 height 18
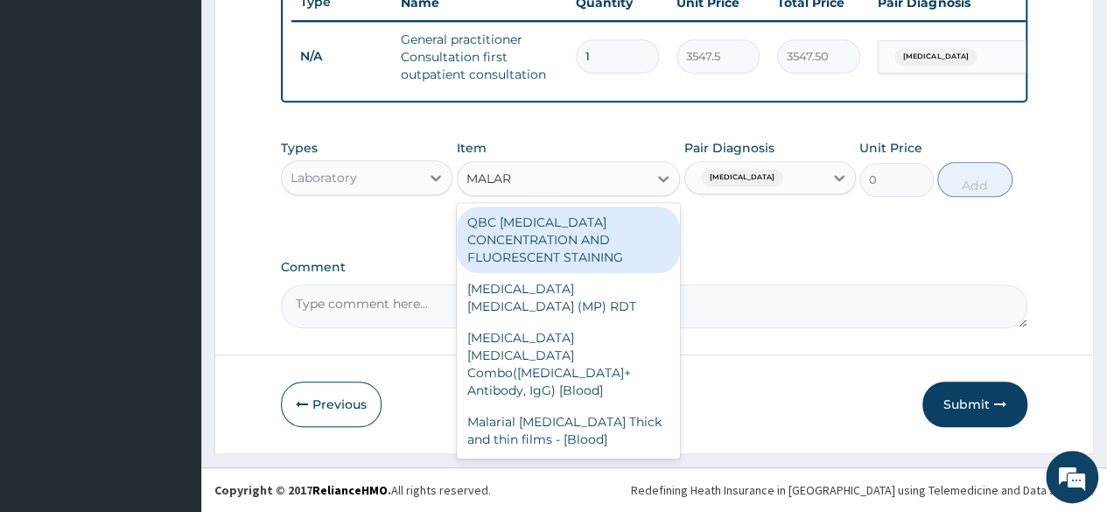
type input "MALARI"
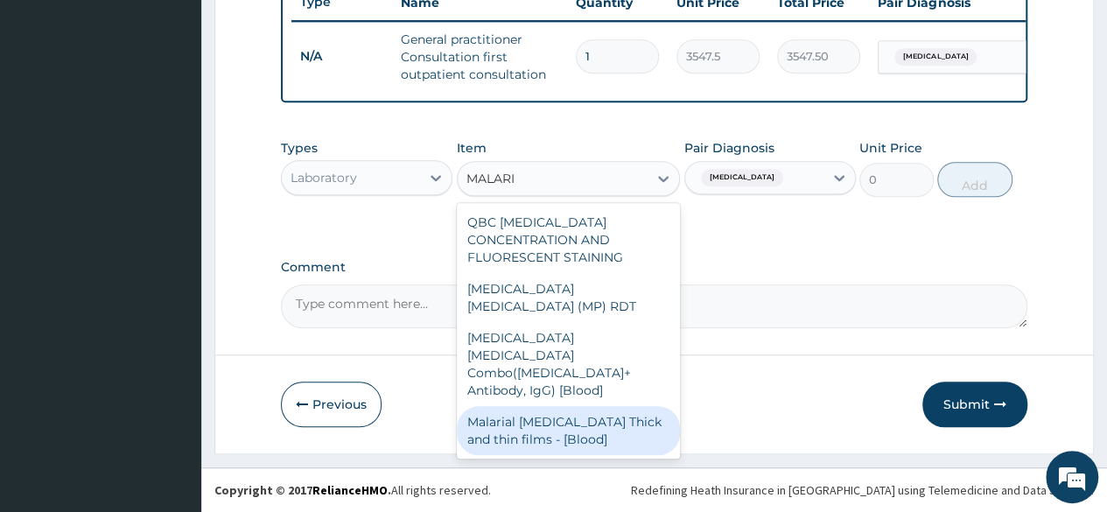
click at [564, 406] on div "Malarial Parasite Thick and thin films - [Blood]" at bounding box center [569, 430] width 224 height 49
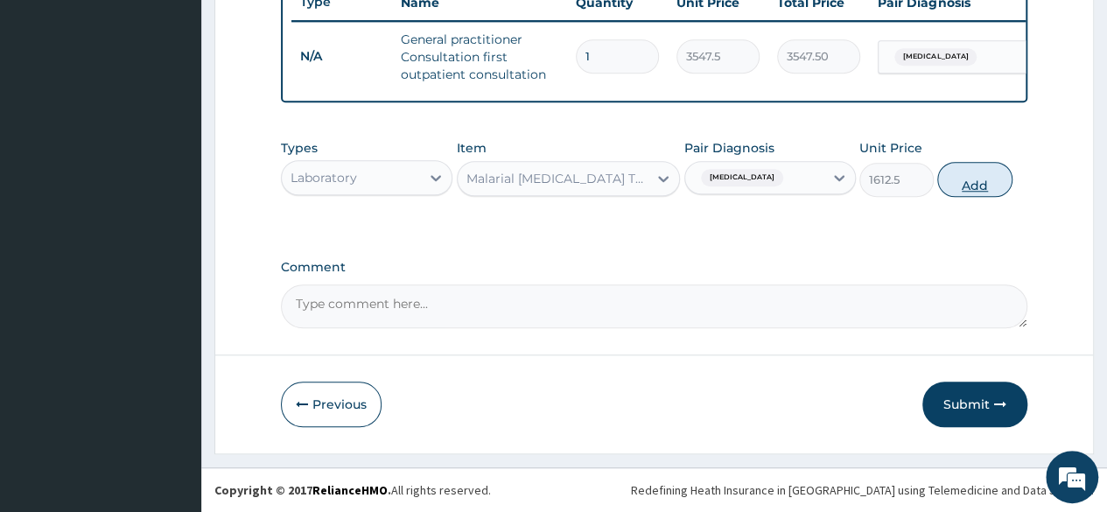
click at [982, 185] on button "Add" at bounding box center [974, 179] width 74 height 35
type input "0"
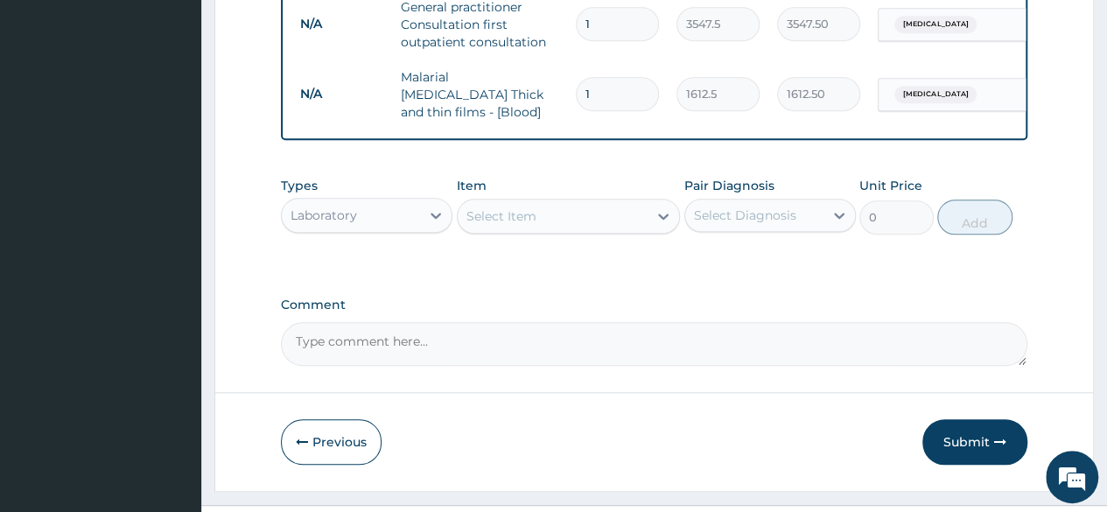
scroll to position [747, 0]
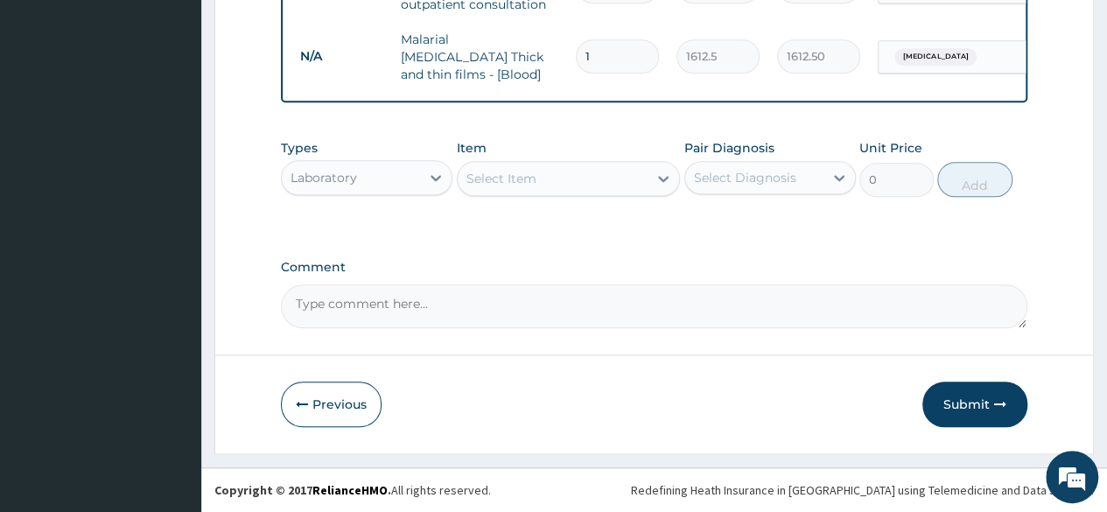
click at [328, 172] on div "Laboratory" at bounding box center [324, 178] width 67 height 18
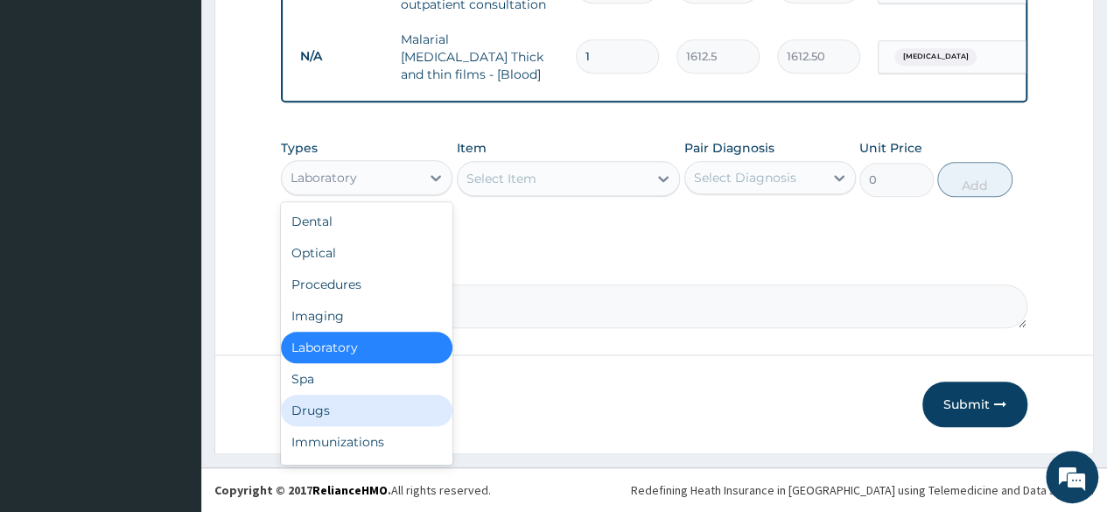
drag, startPoint x: 327, startPoint y: 410, endPoint x: 363, endPoint y: 370, distance: 53.3
click at [329, 407] on div "Drugs" at bounding box center [367, 411] width 172 height 32
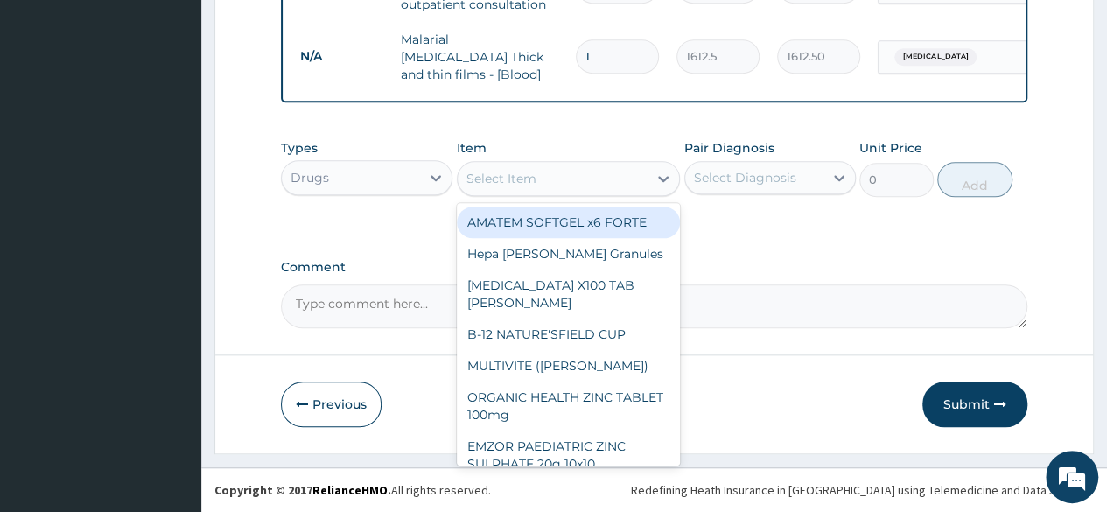
click at [632, 188] on div "Select Item" at bounding box center [553, 179] width 191 height 28
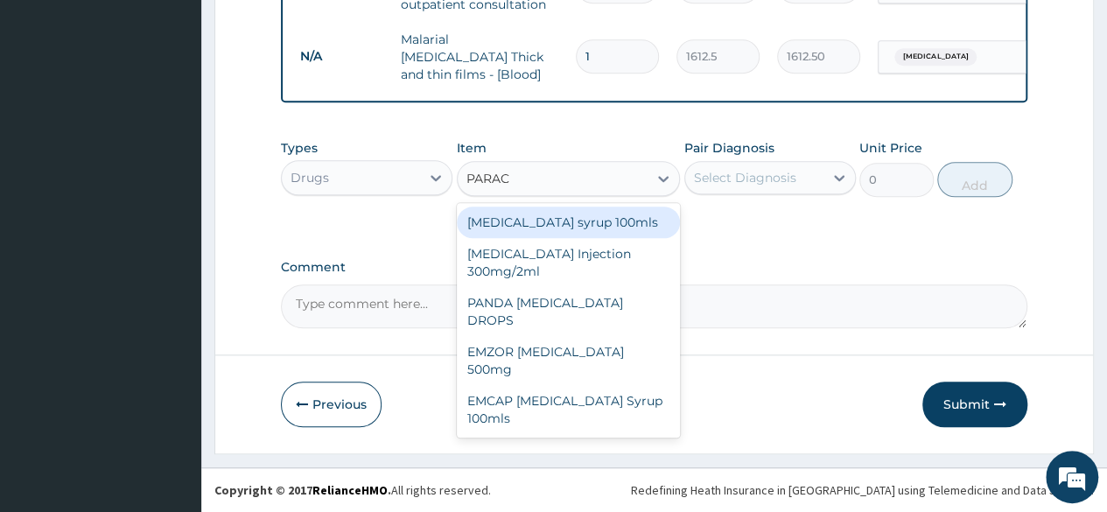
type input "PARACE"
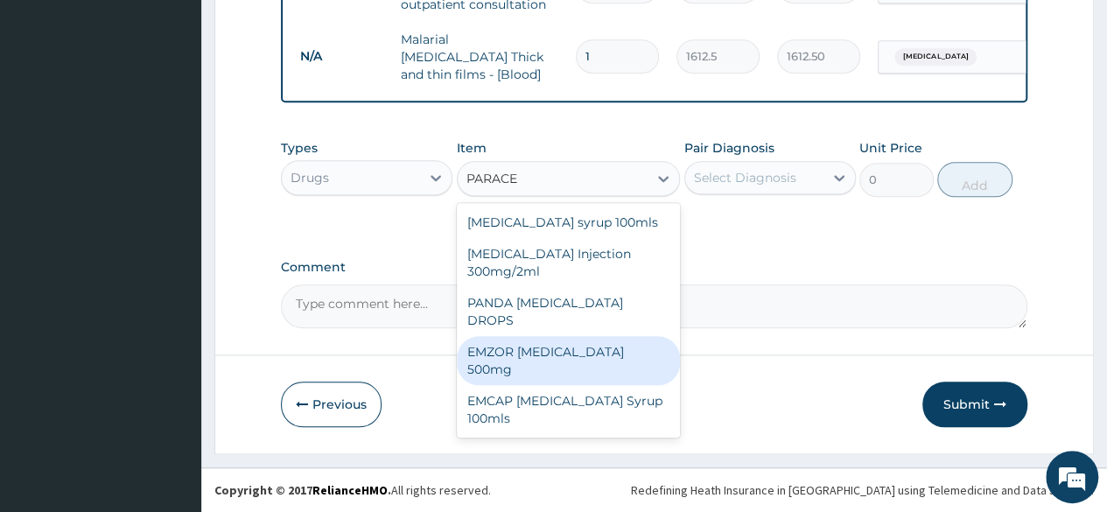
click at [628, 341] on div "EMZOR PARACETAMOL 500mg" at bounding box center [569, 360] width 224 height 49
type input "23.65"
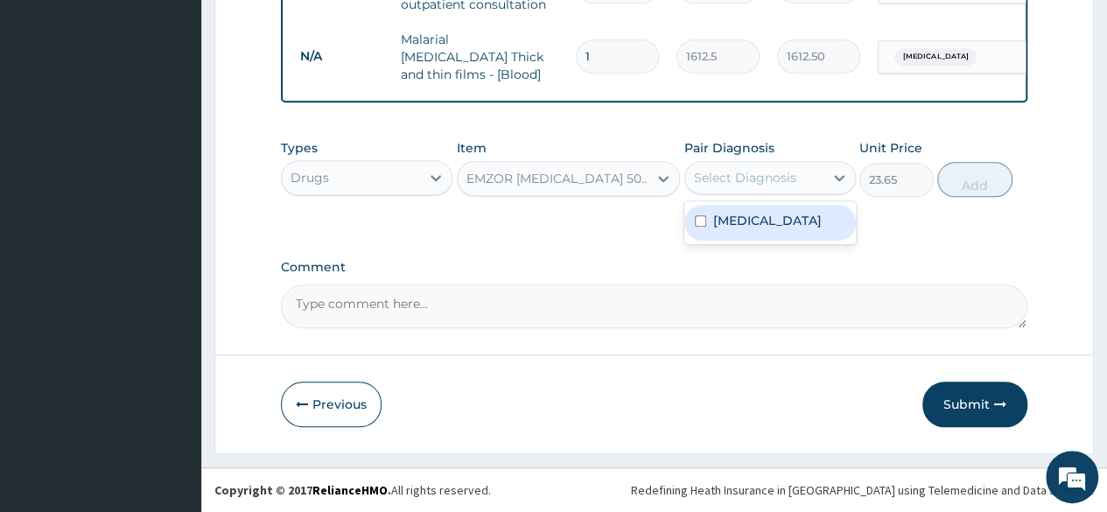
click at [771, 177] on div "Select Diagnosis" at bounding box center [745, 178] width 102 height 18
click at [746, 225] on label "Malaria" at bounding box center [767, 221] width 109 height 18
checkbox input "true"
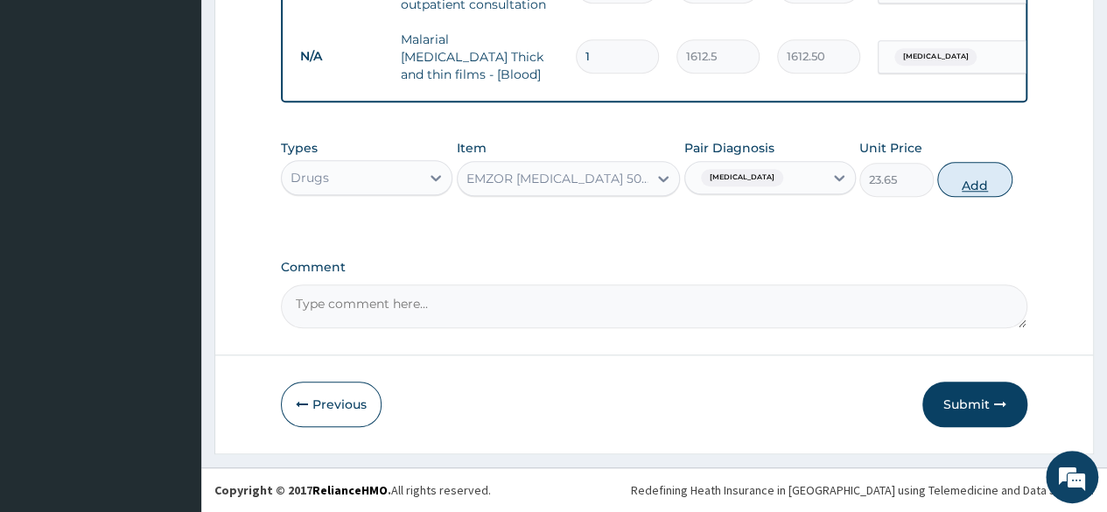
click at [986, 183] on button "Add" at bounding box center [974, 179] width 74 height 35
type input "0"
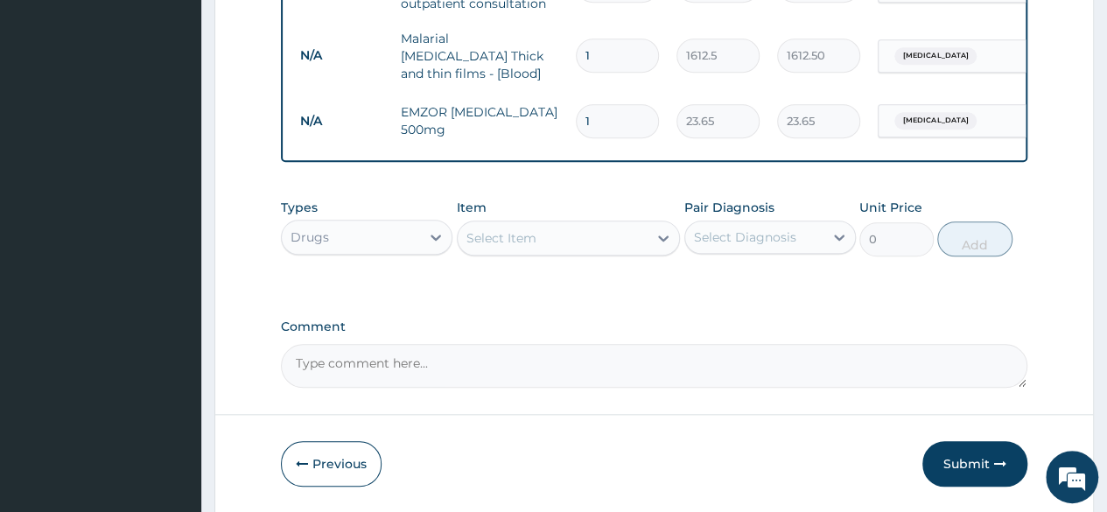
type input "18"
type input "425.70"
type input "18"
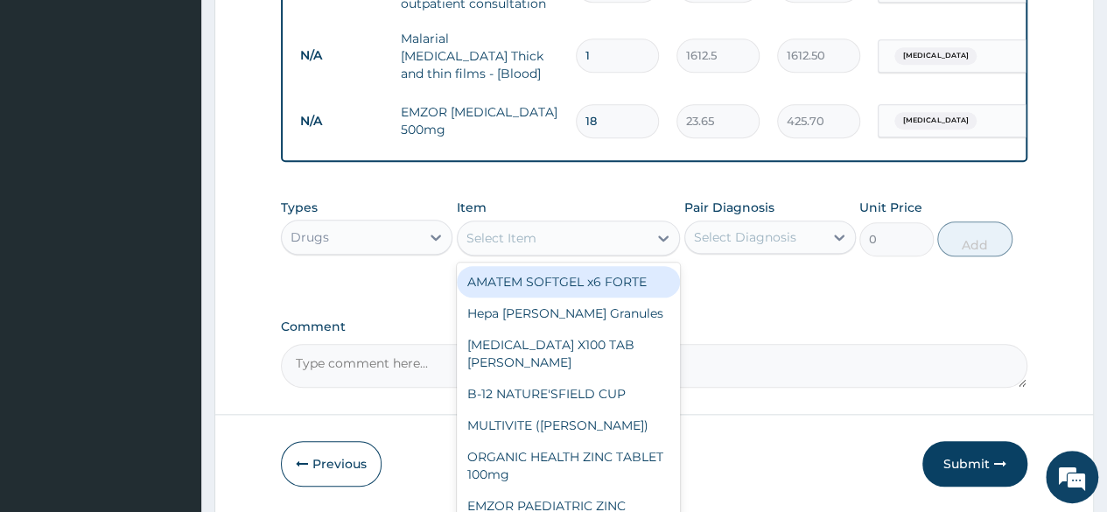
click at [584, 241] on div "Select Item" at bounding box center [553, 238] width 191 height 28
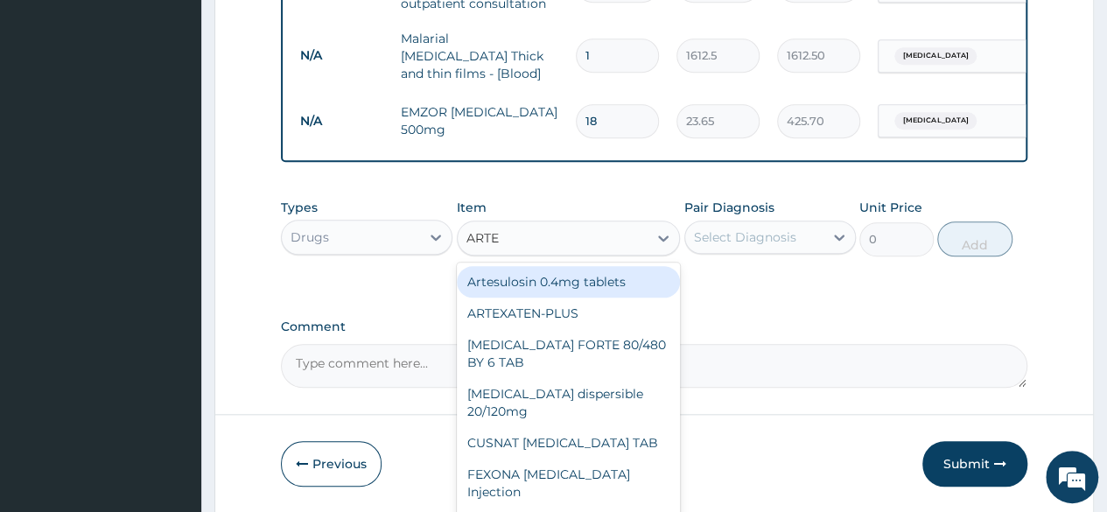
type input "ART"
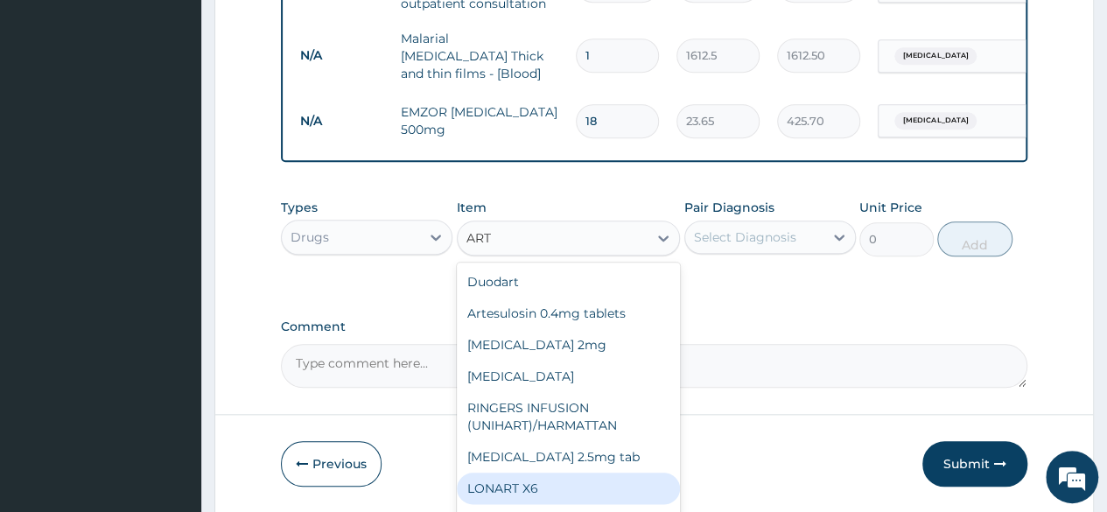
click at [499, 493] on div "LONART X6" at bounding box center [569, 489] width 224 height 32
type input "473"
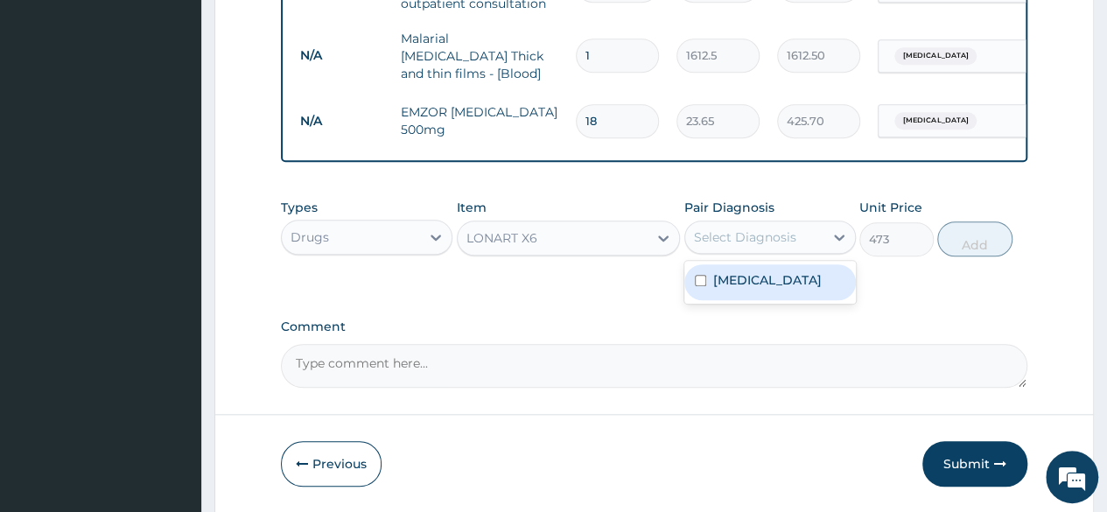
click at [759, 235] on div "Select Diagnosis" at bounding box center [745, 237] width 102 height 18
click at [731, 288] on label "Malaria" at bounding box center [767, 280] width 109 height 18
checkbox input "true"
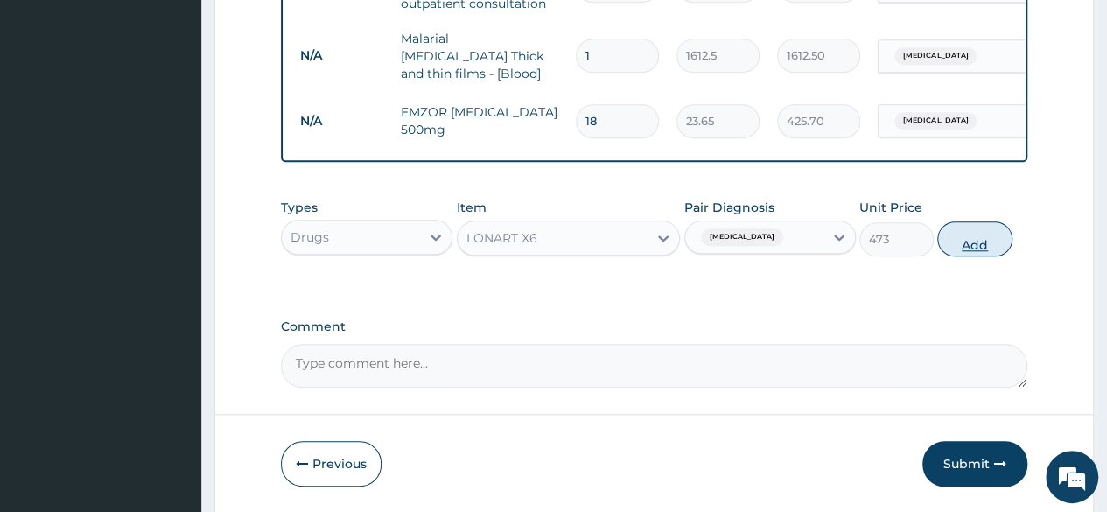
click at [980, 246] on button "Add" at bounding box center [974, 238] width 74 height 35
type input "0"
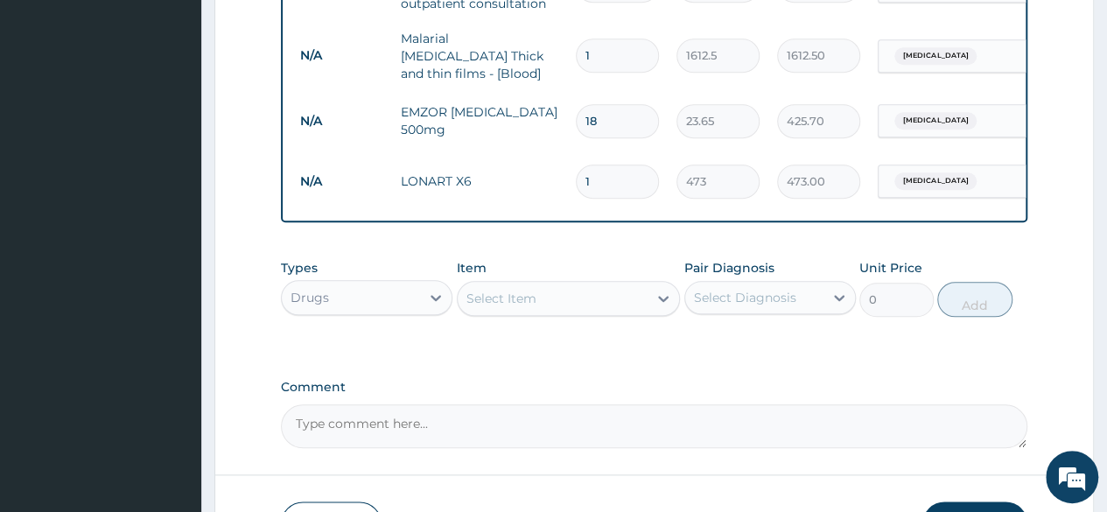
type input "0.00"
type input "6"
type input "2838.00"
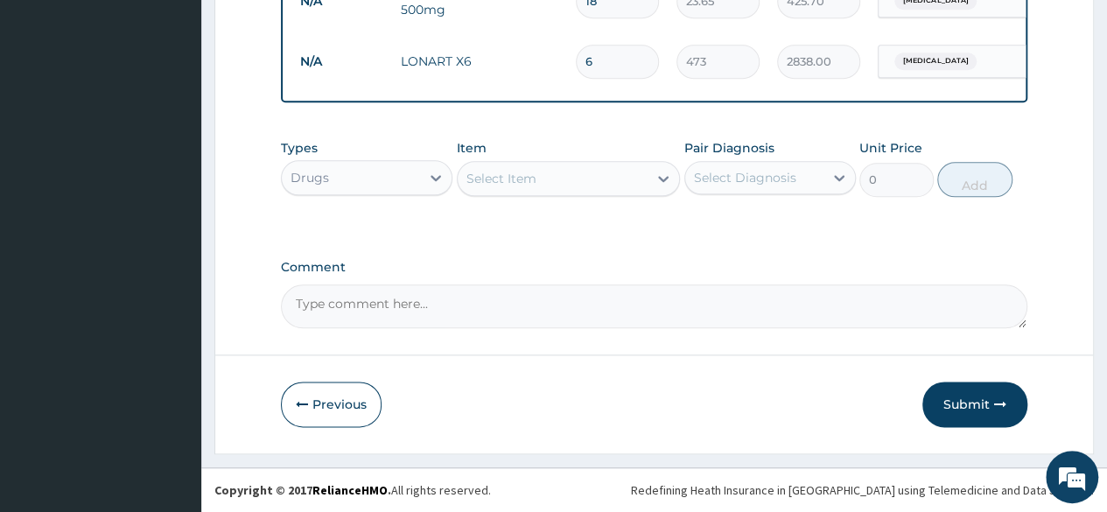
scroll to position [868, 0]
type input "6"
click at [962, 413] on button "Submit" at bounding box center [974, 405] width 105 height 46
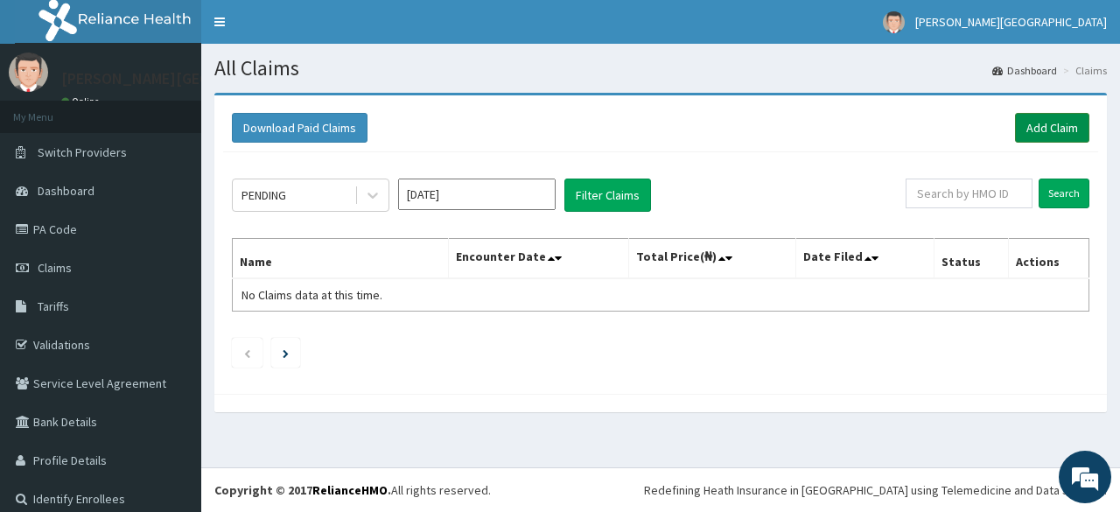
click at [1024, 127] on link "Add Claim" at bounding box center [1052, 128] width 74 height 30
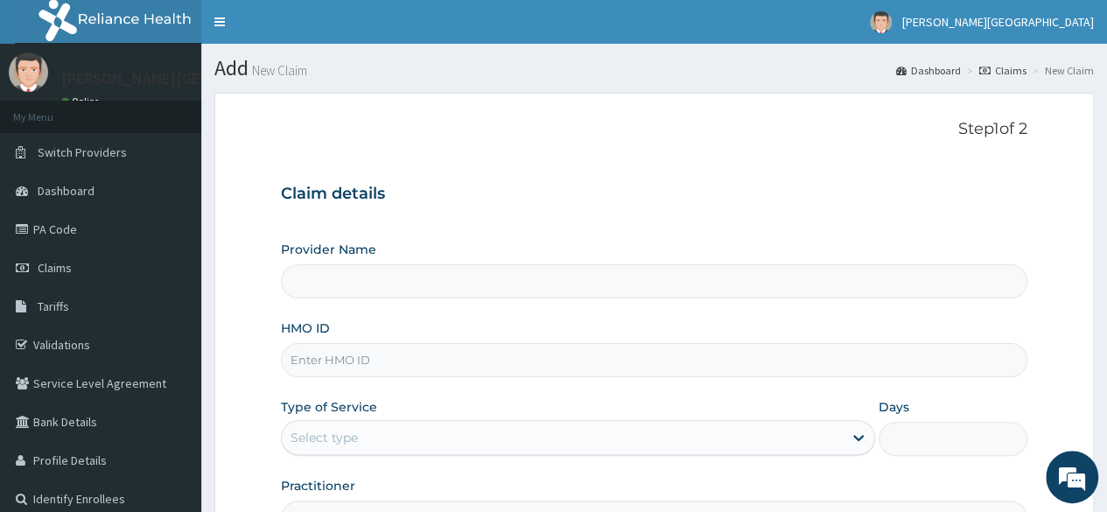
type input "[PERSON_NAME] PREMIERE HOSPITAL"
click at [329, 353] on input "HMO ID" at bounding box center [654, 360] width 746 height 34
paste input "SBG/10093/B"
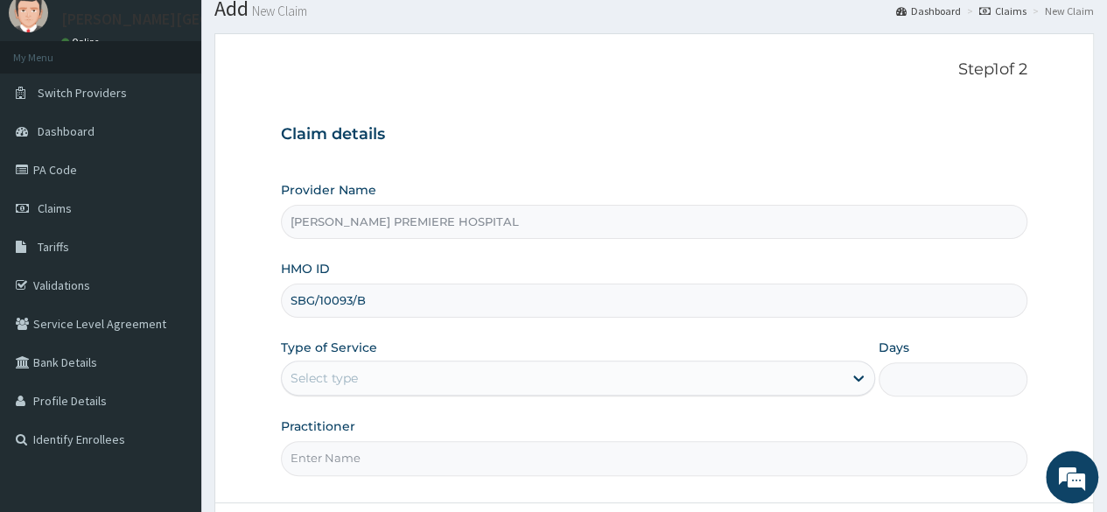
scroll to position [88, 0]
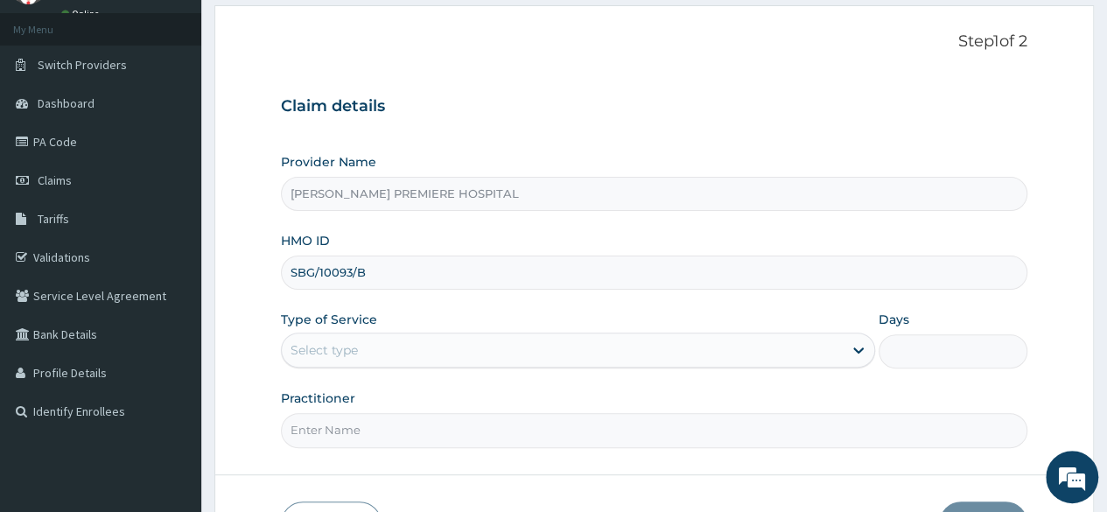
type input "SBG/10093/B"
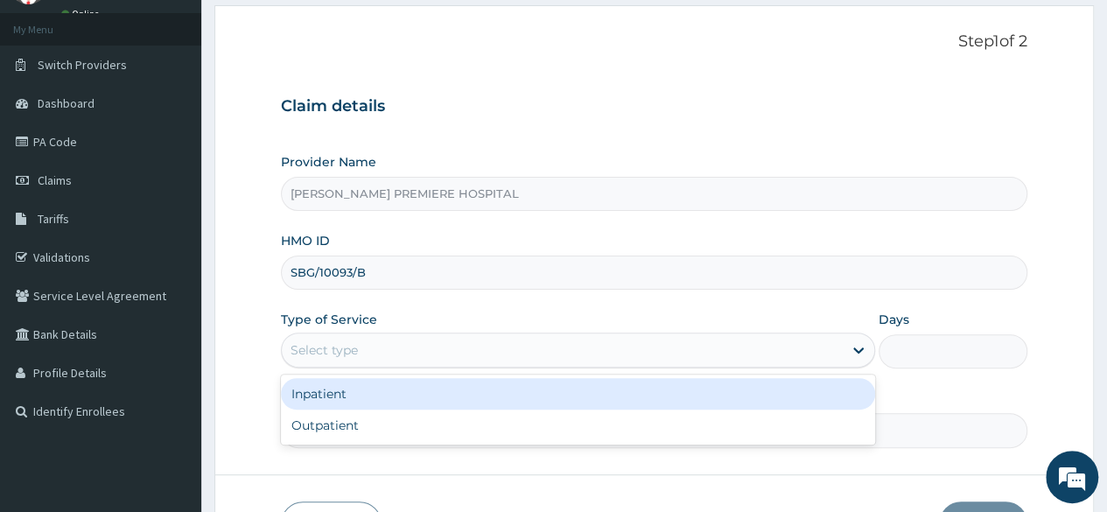
click at [380, 333] on div "Select type" at bounding box center [578, 350] width 594 height 35
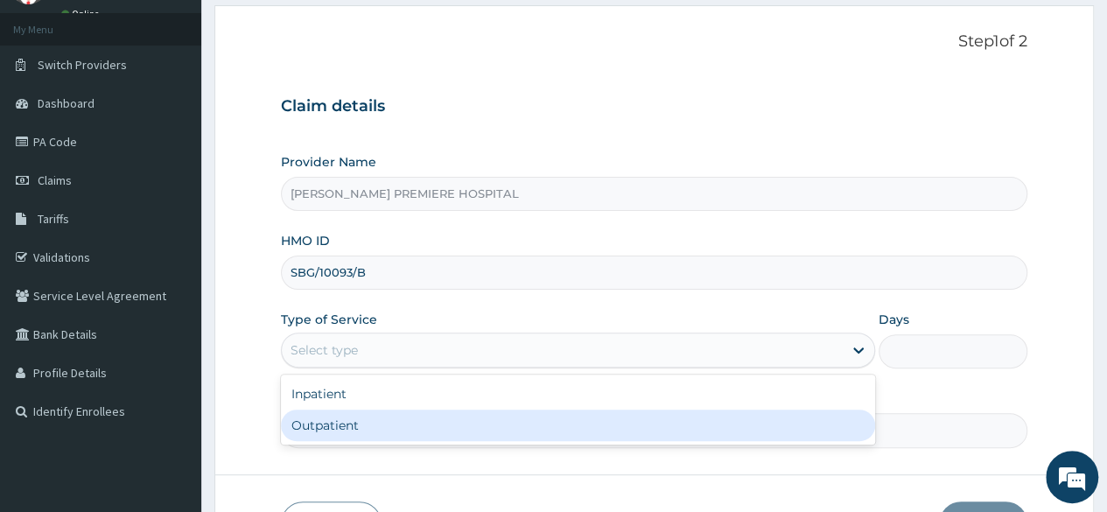
click at [359, 430] on div "Outpatient" at bounding box center [578, 426] width 594 height 32
type input "1"
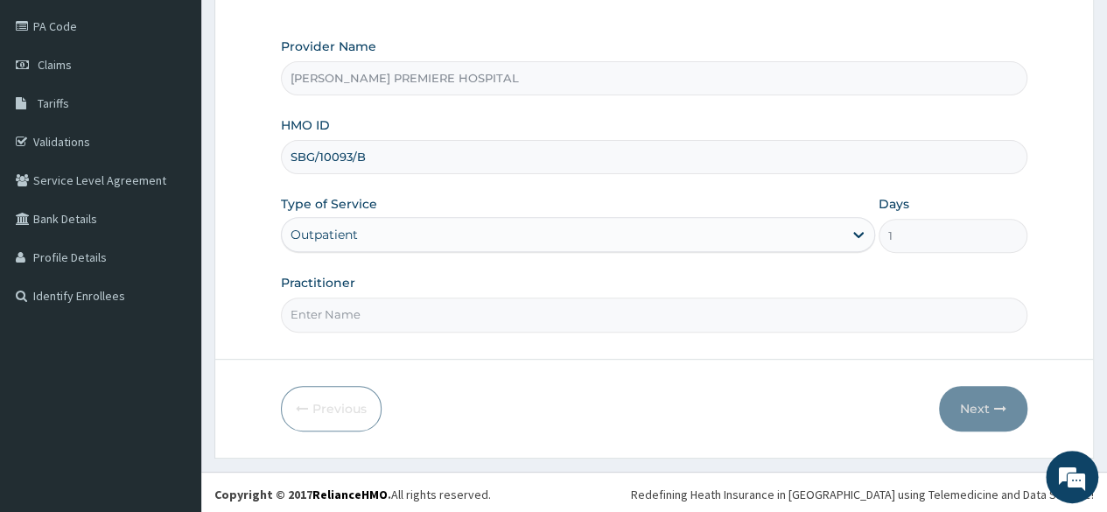
scroll to position [203, 0]
click at [391, 318] on input "Practitioner" at bounding box center [654, 315] width 746 height 34
type input "[PERSON_NAME]"
click at [976, 409] on button "Next" at bounding box center [983, 409] width 88 height 46
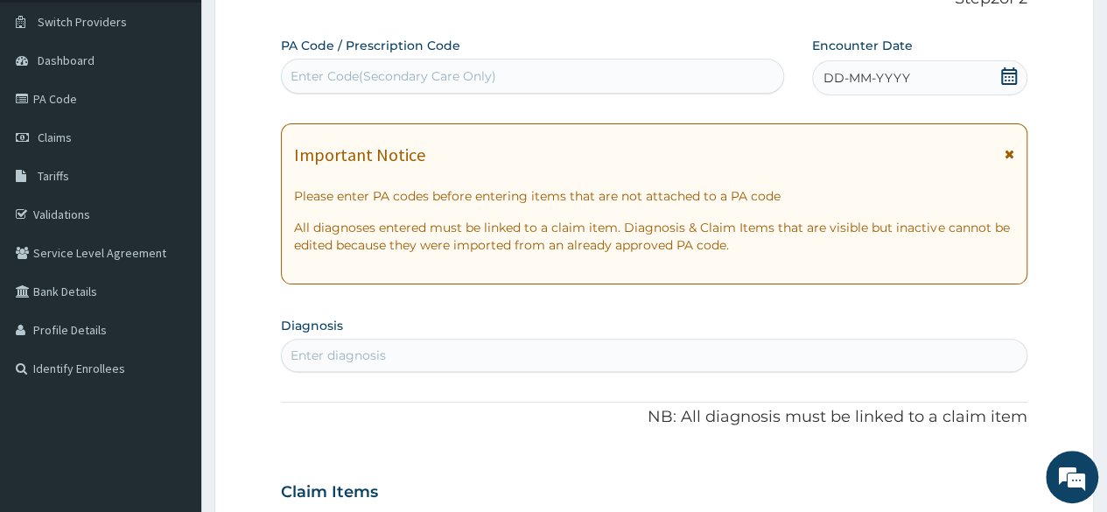
scroll to position [28, 0]
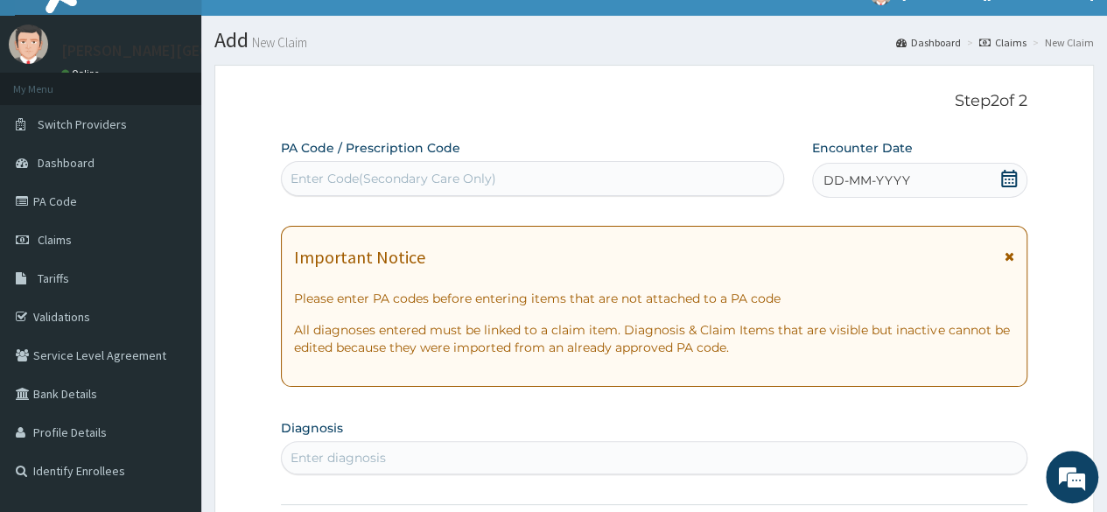
click at [1002, 174] on icon at bounding box center [1009, 179] width 16 height 18
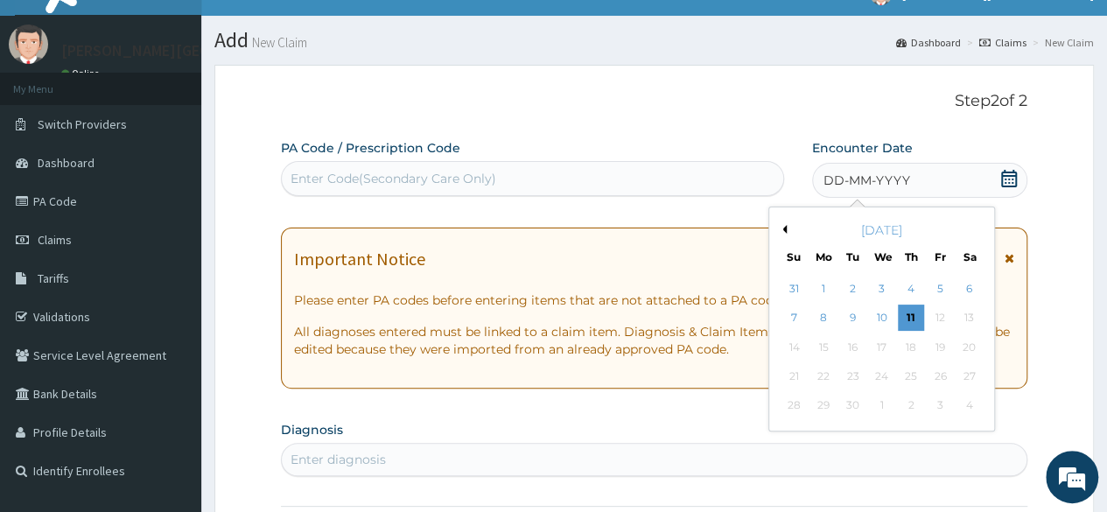
click at [782, 227] on button "Previous Month" at bounding box center [782, 229] width 9 height 9
click at [906, 317] on div "7" at bounding box center [911, 318] width 26 height 26
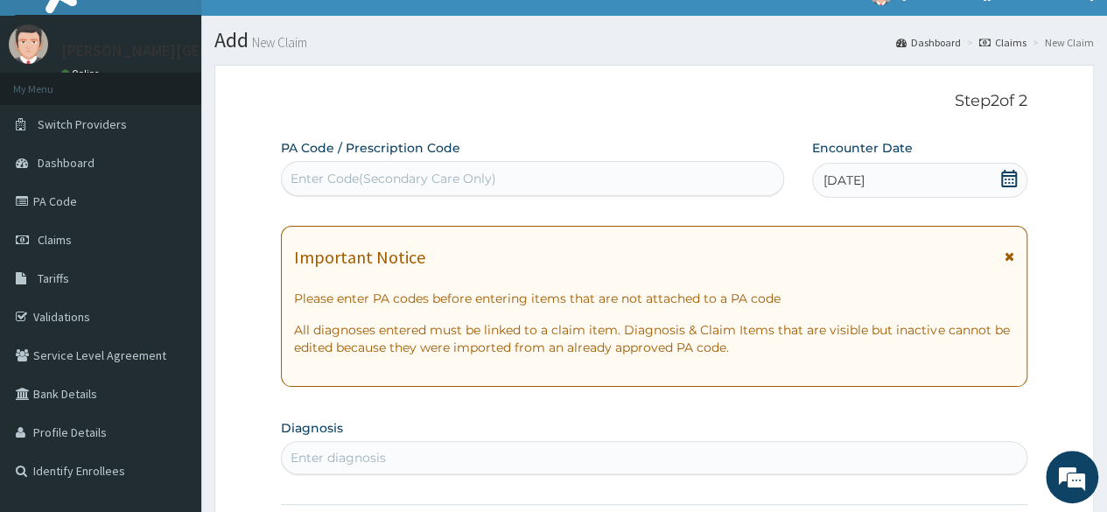
scroll to position [203, 0]
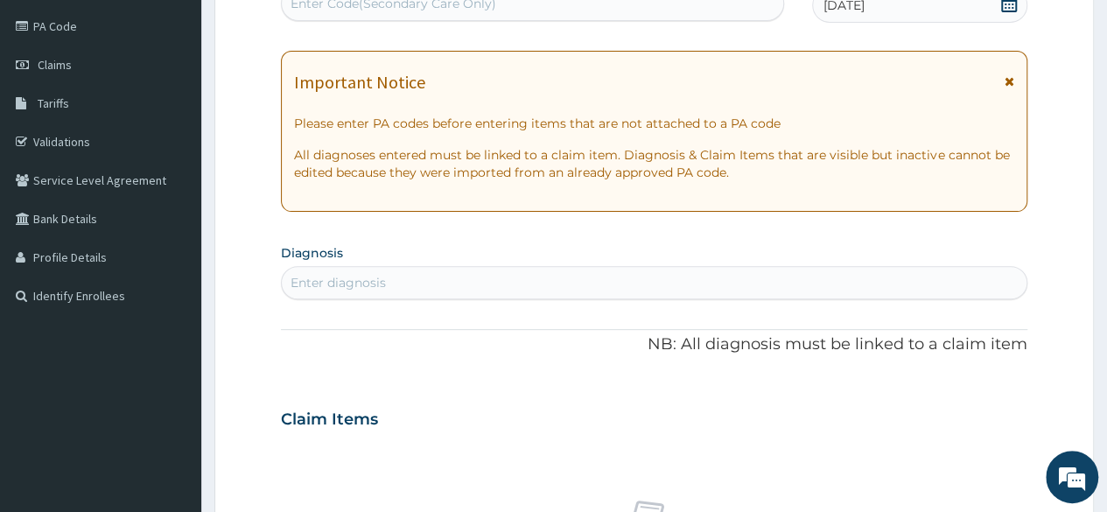
click at [671, 286] on div "Enter diagnosis" at bounding box center [654, 283] width 745 height 28
type input "MYA"
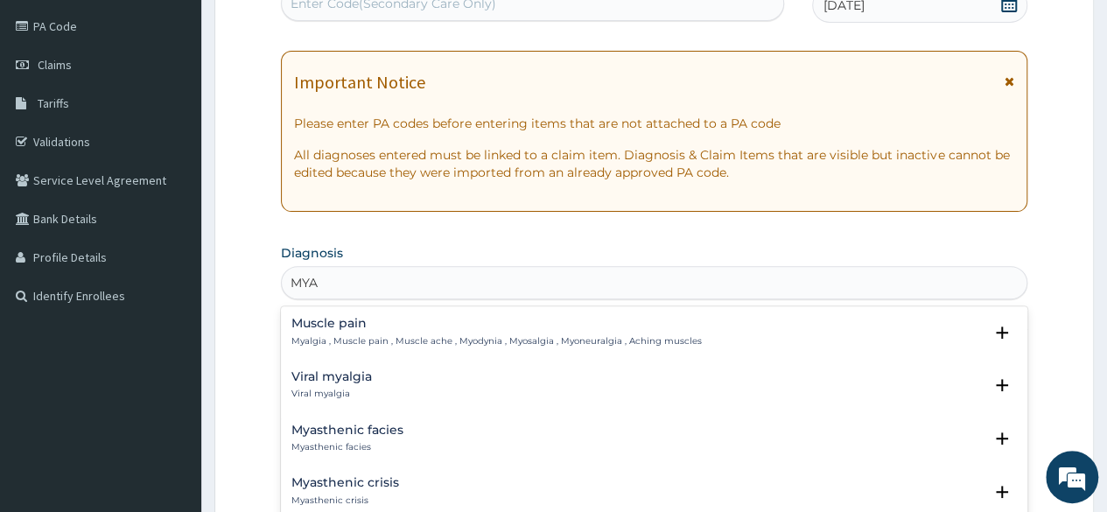
click at [382, 336] on p "Myalgia , Muscle pain , Muscle ache , Myodynia , Myosalgia , Myoneuralgia , Ach…" at bounding box center [496, 341] width 410 height 12
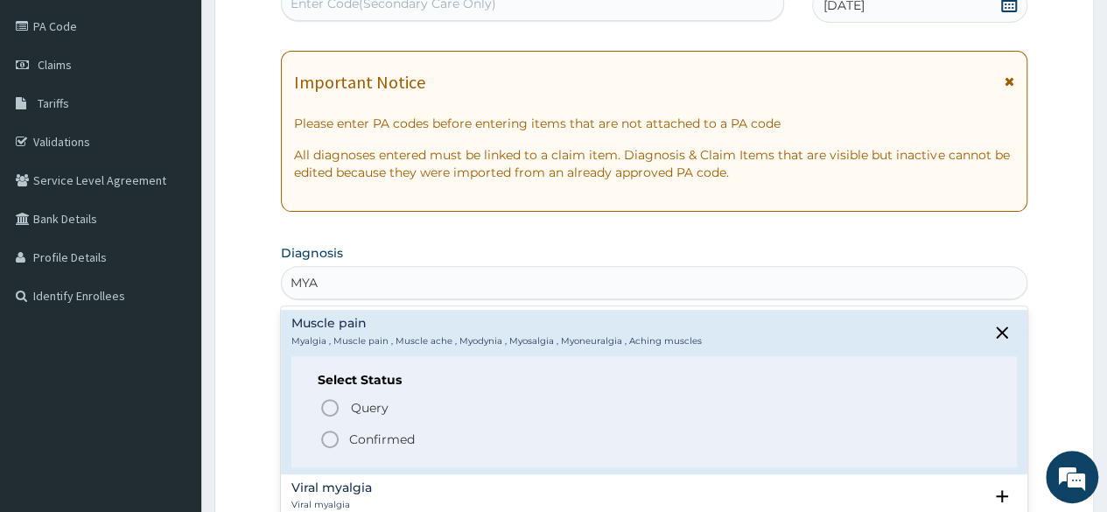
drag, startPoint x: 389, startPoint y: 419, endPoint x: 389, endPoint y: 433, distance: 14.0
click at [389, 433] on div "Query Query covers suspected (?), Keep in view (kiv), Ruled out (r/o) Confirmed" at bounding box center [654, 422] width 673 height 53
click at [387, 433] on p "Confirmed" at bounding box center [382, 440] width 66 height 18
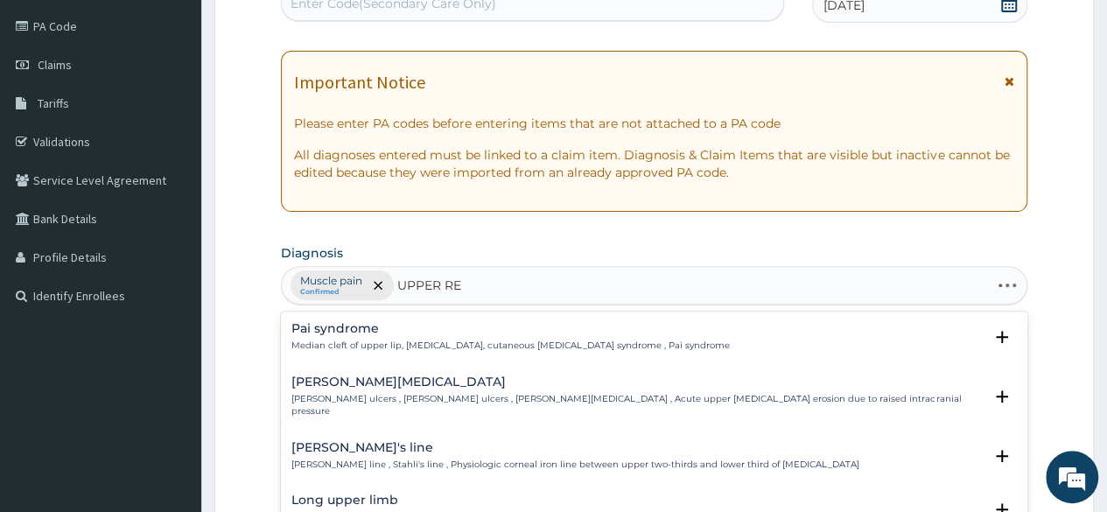
type input "UPPER RES"
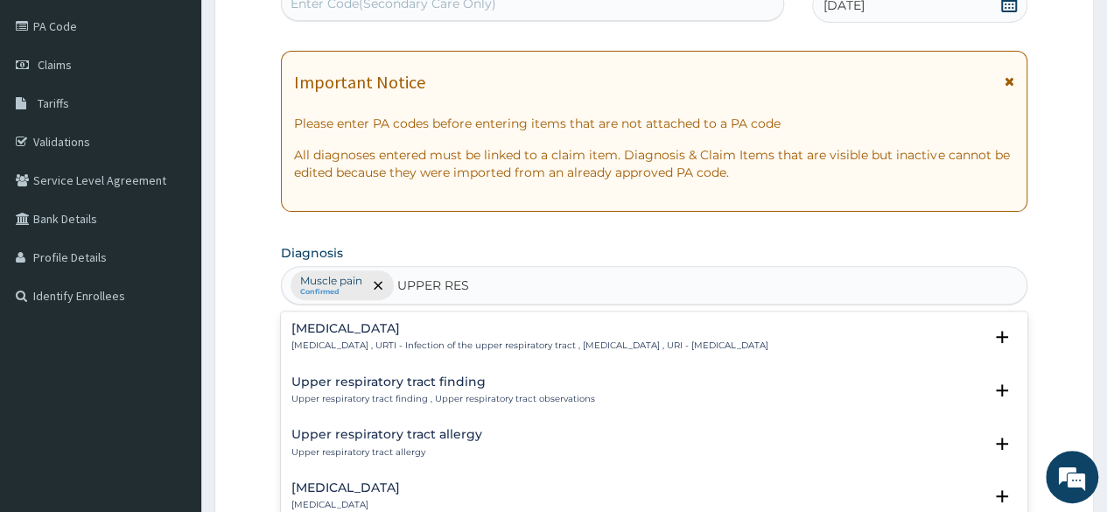
click at [410, 333] on h4 "Upper respiratory infection" at bounding box center [529, 328] width 477 height 13
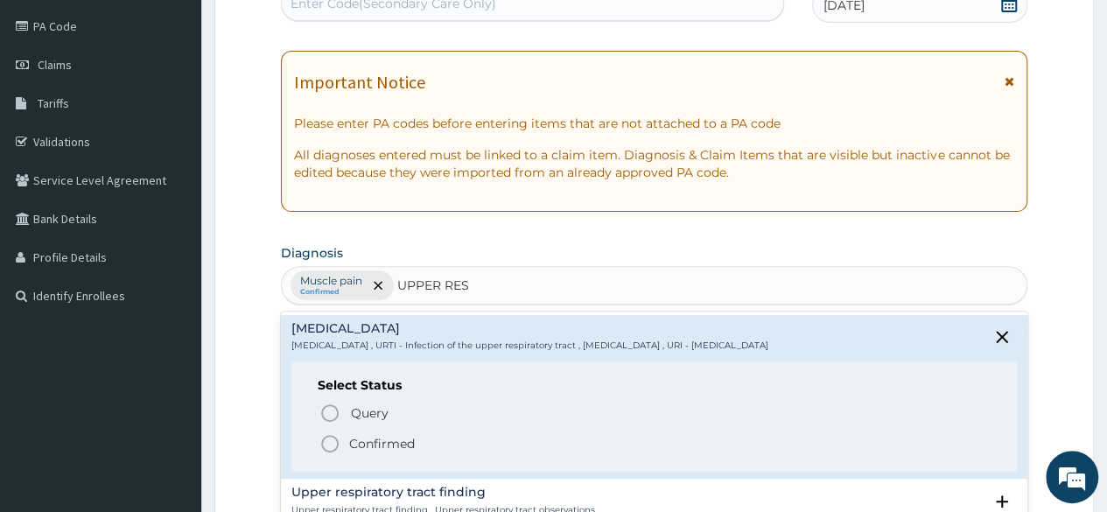
click at [374, 449] on p "Confirmed" at bounding box center [382, 444] width 66 height 18
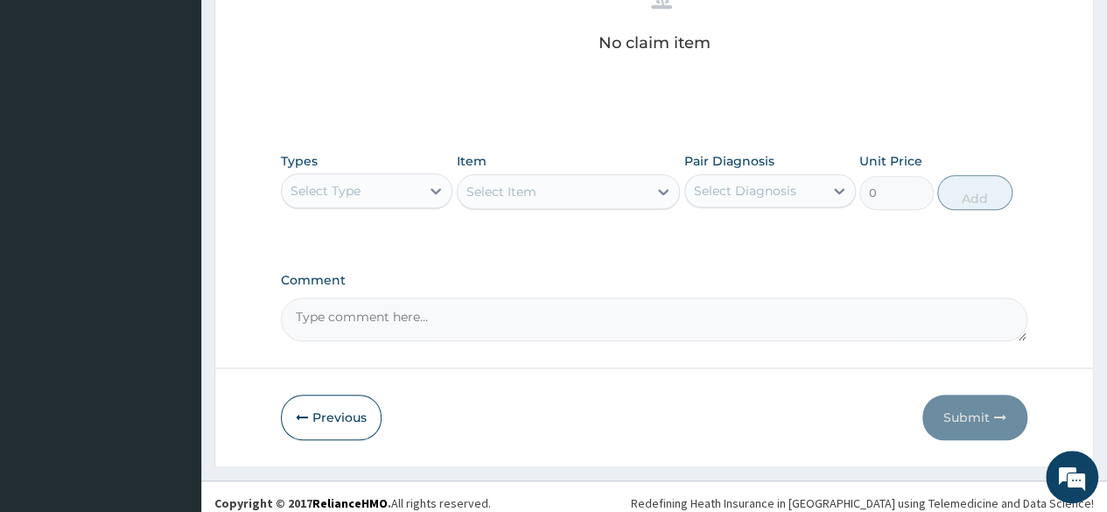
scroll to position [746, 0]
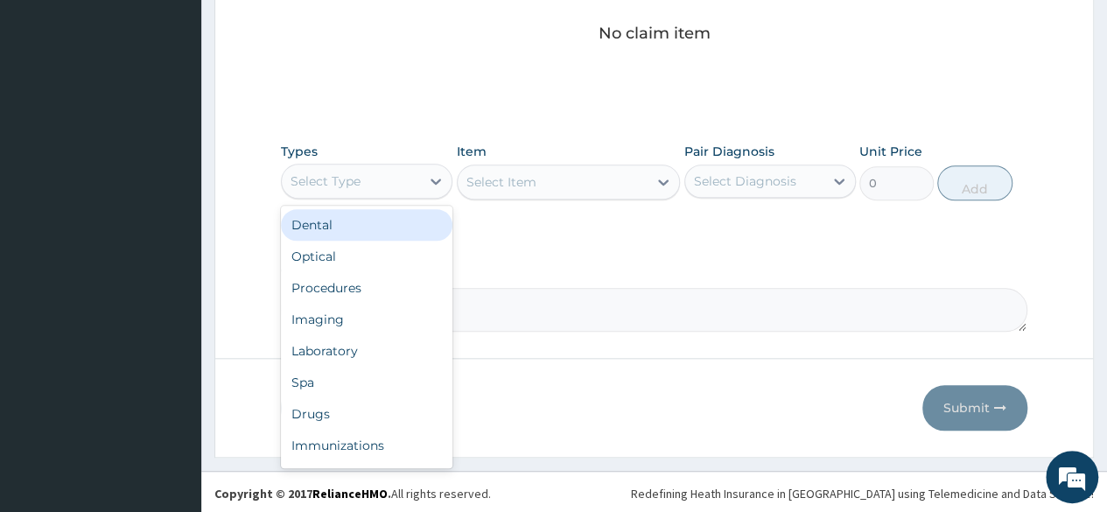
click at [401, 179] on div "Select Type" at bounding box center [351, 181] width 138 height 28
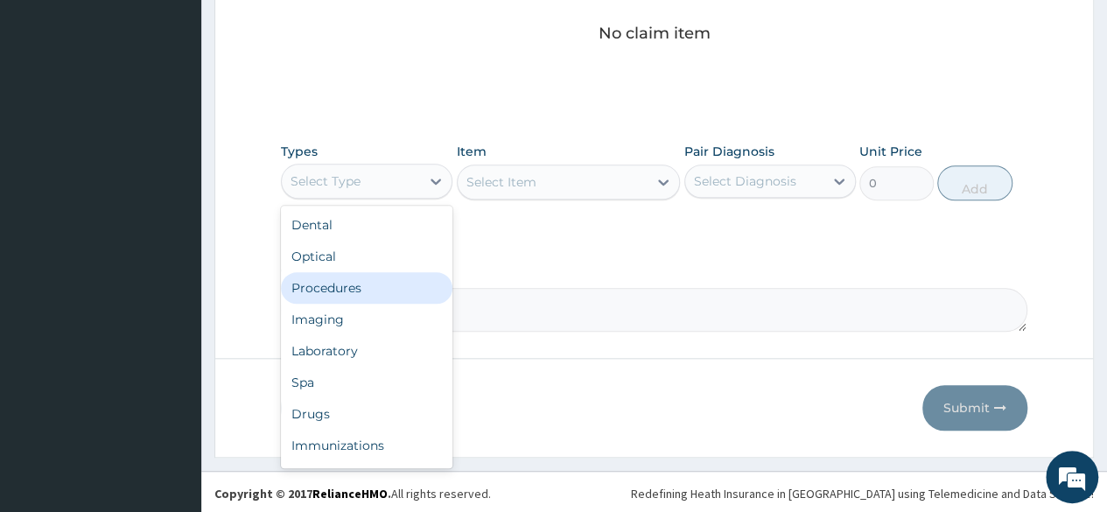
click at [337, 285] on div "Procedures" at bounding box center [367, 288] width 172 height 32
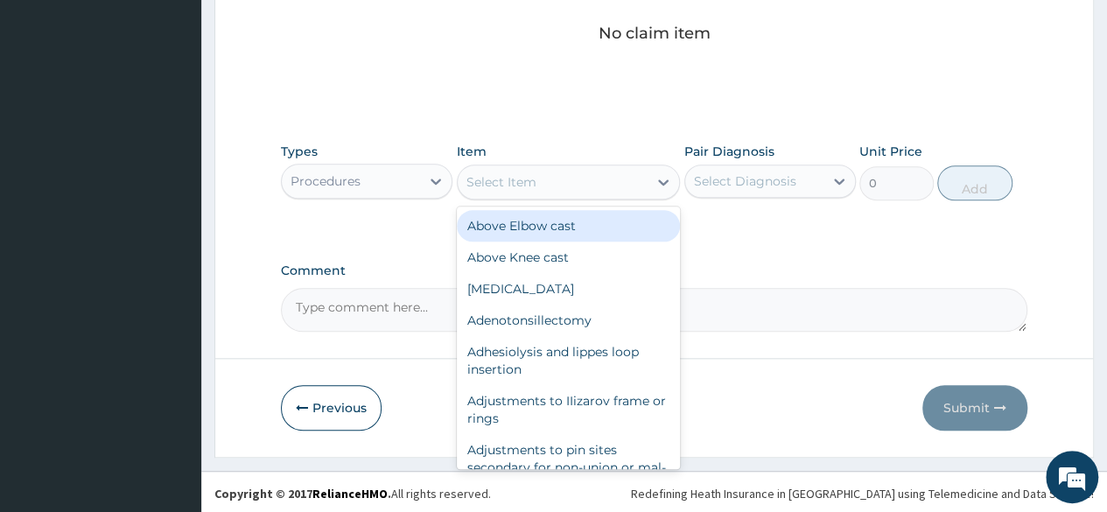
click at [558, 177] on div "Select Item" at bounding box center [553, 182] width 191 height 28
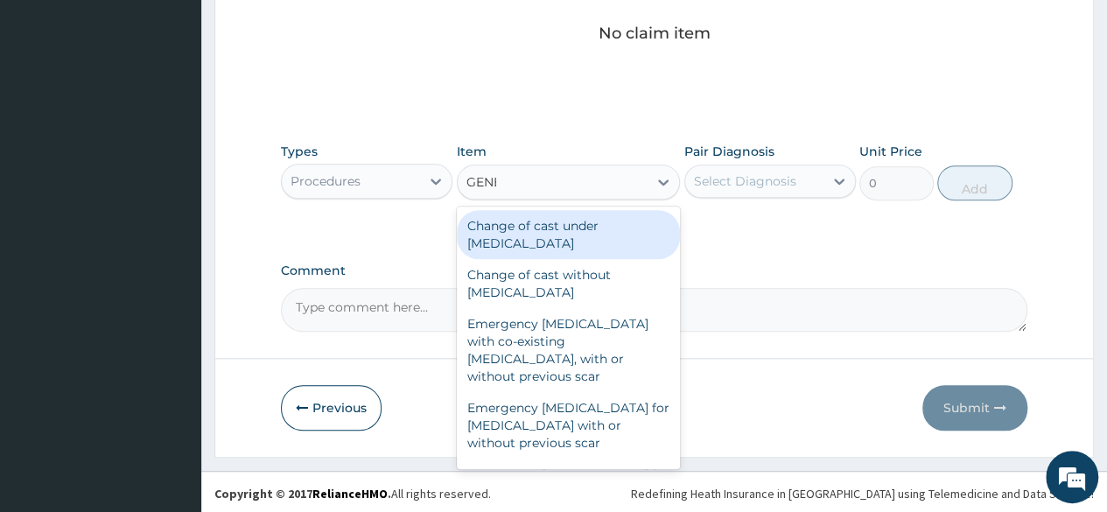
type input "GENER"
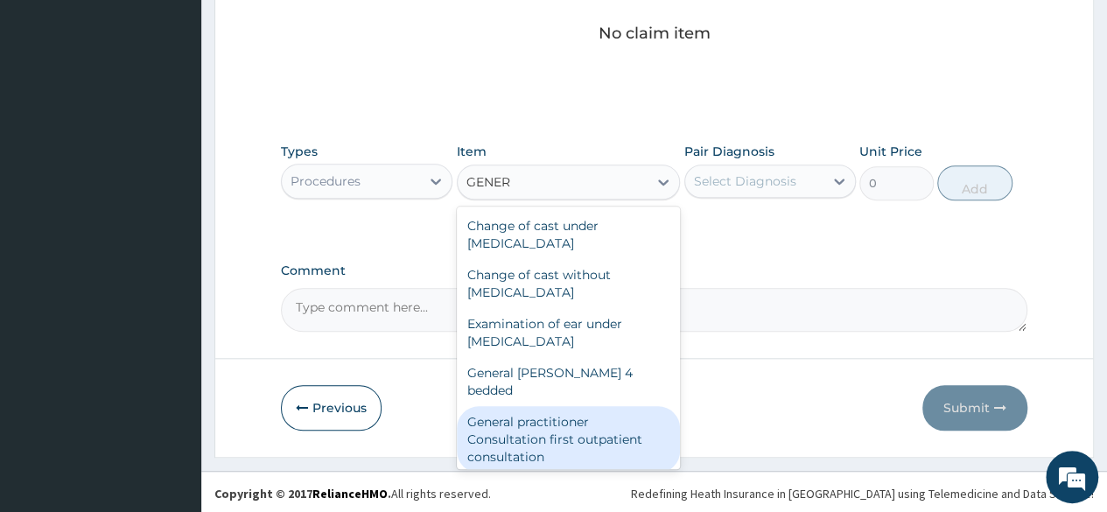
click at [567, 411] on div "General practitioner Consultation first outpatient consultation" at bounding box center [569, 439] width 224 height 67
type input "3547.5"
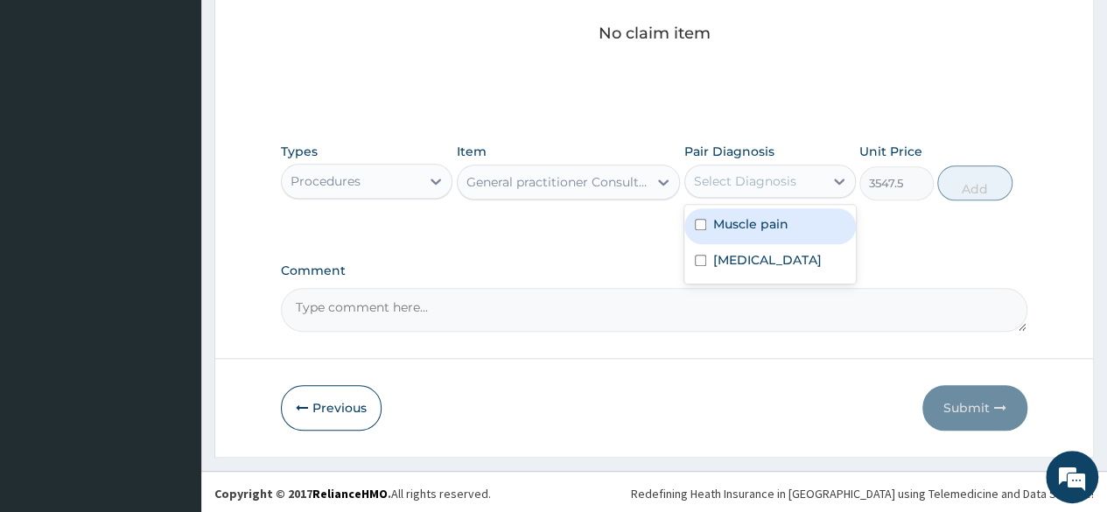
click at [737, 188] on div "Select Diagnosis" at bounding box center [754, 181] width 138 height 28
click at [731, 226] on label "Muscle pain" at bounding box center [750, 224] width 75 height 18
checkbox input "true"
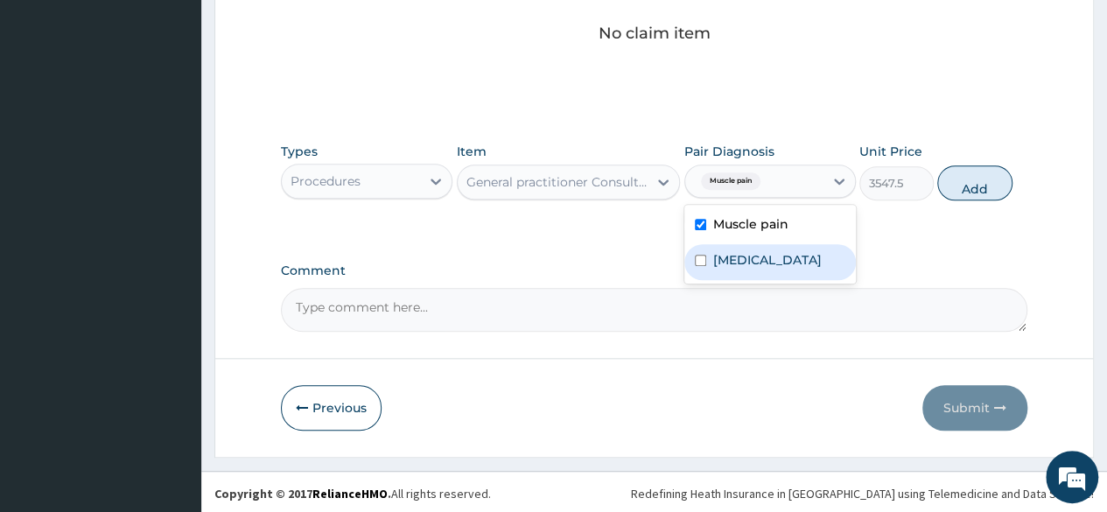
click at [733, 263] on label "Upper respiratory infection" at bounding box center [767, 260] width 109 height 18
checkbox input "true"
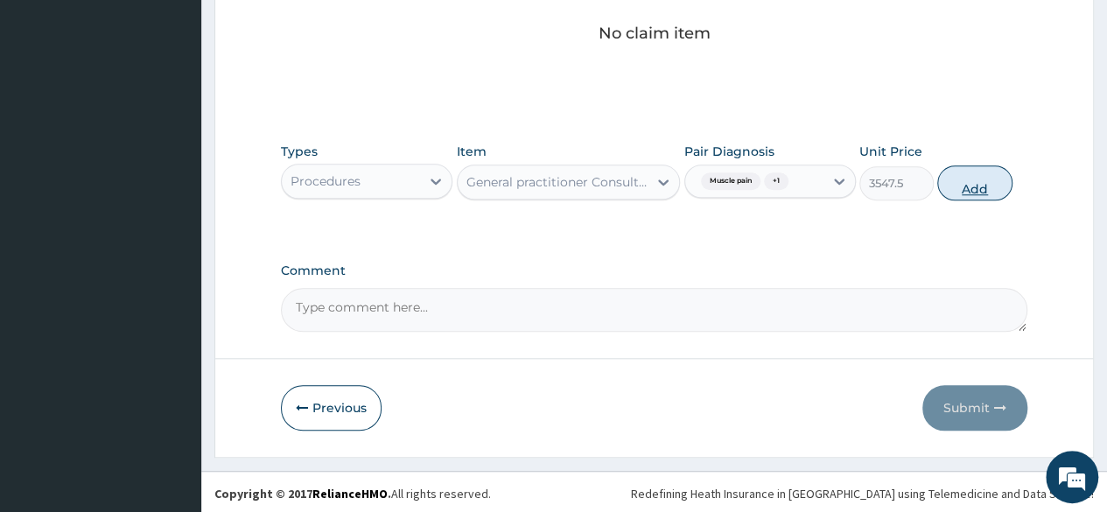
click at [968, 179] on button "Add" at bounding box center [974, 182] width 74 height 35
type input "0"
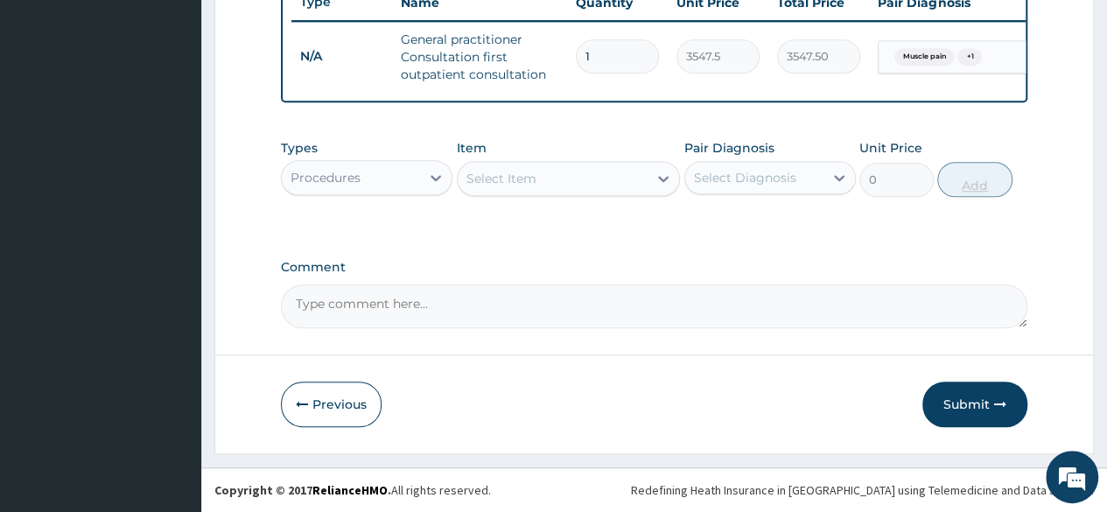
scroll to position [686, 0]
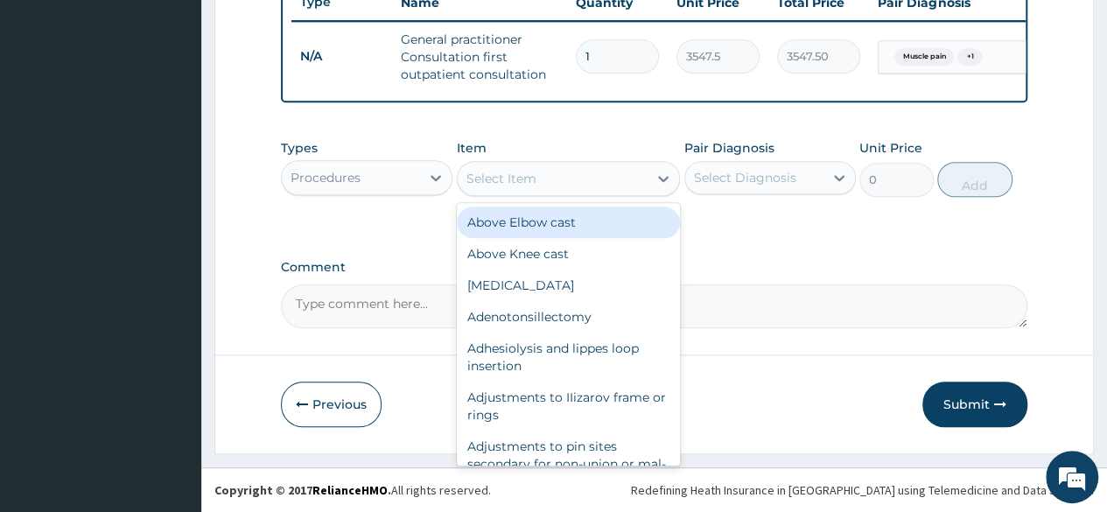
click at [557, 187] on div "Select Item" at bounding box center [553, 179] width 191 height 28
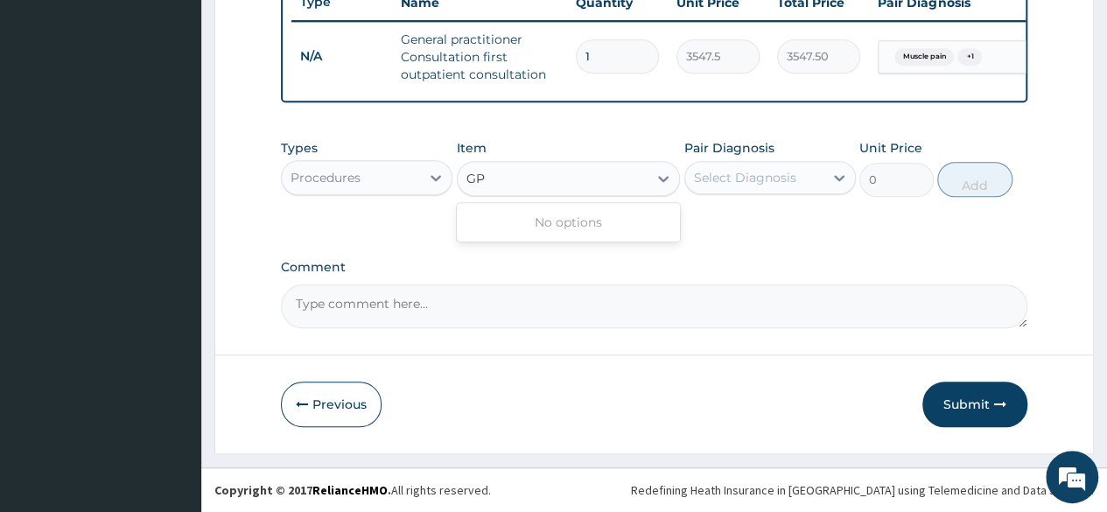
type input "G"
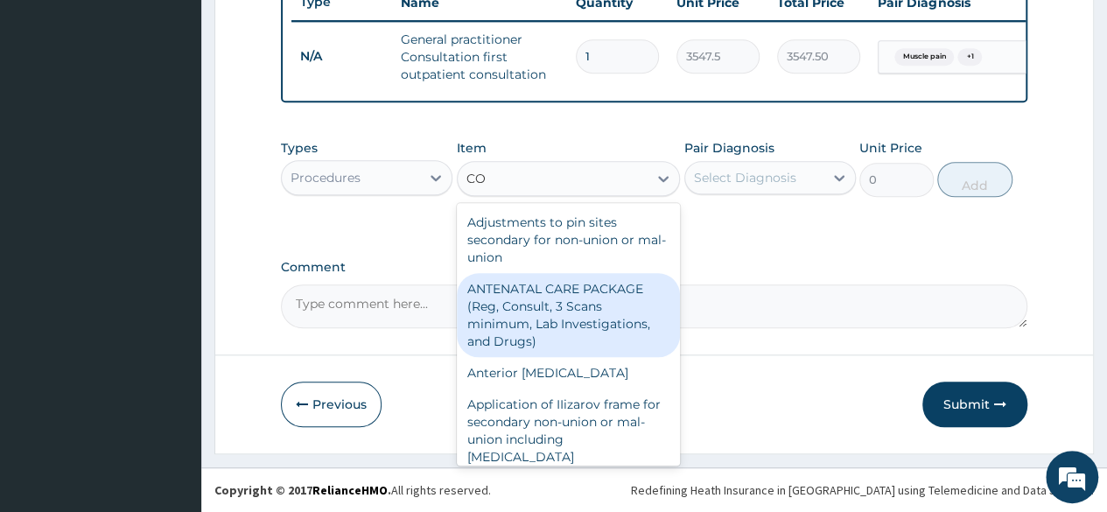
type input "C"
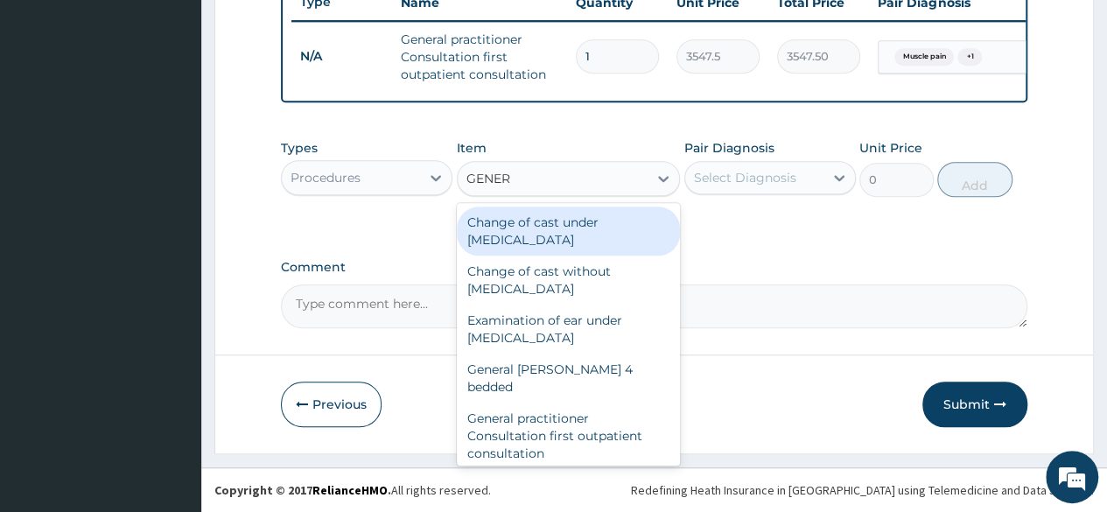
type input "GENERA"
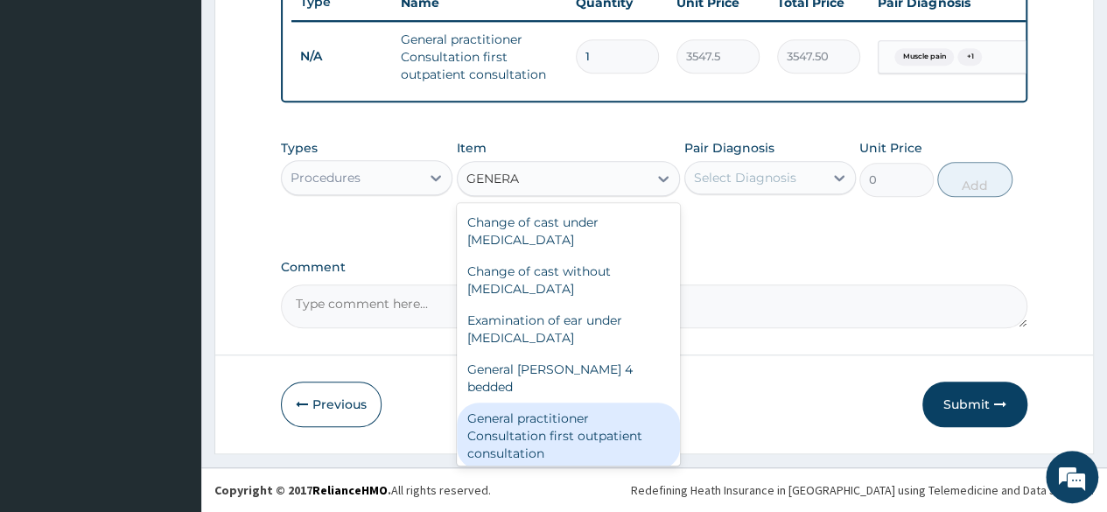
click at [525, 414] on div "General practitioner Consultation first outpatient consultation" at bounding box center [569, 436] width 224 height 67
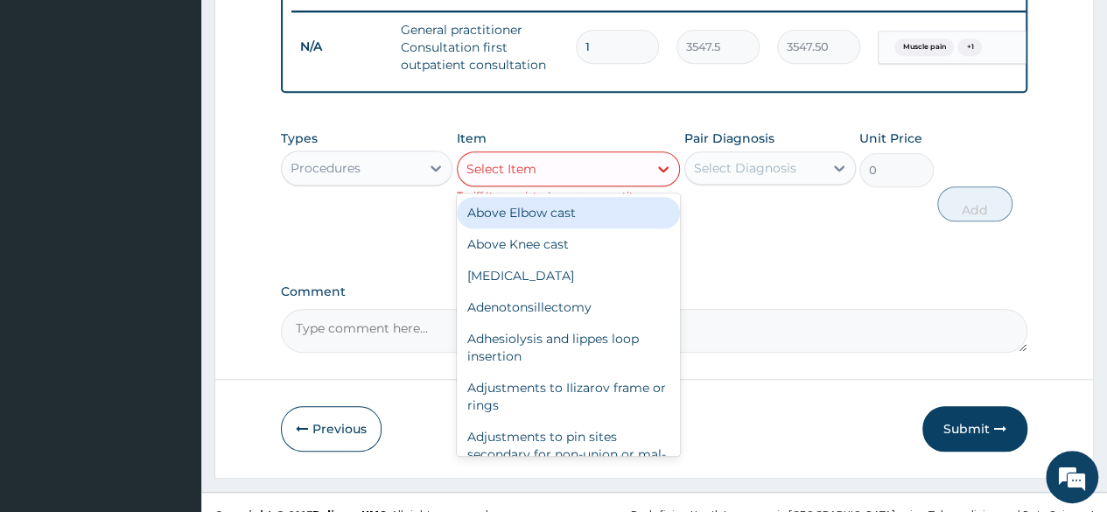
click at [611, 172] on div "Select Item" at bounding box center [553, 169] width 191 height 28
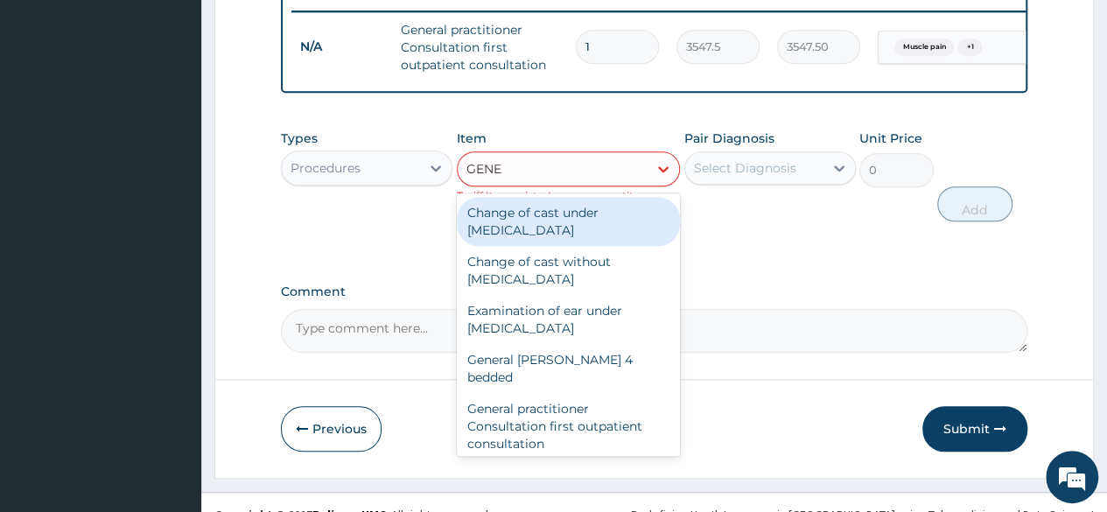
type input "GENER"
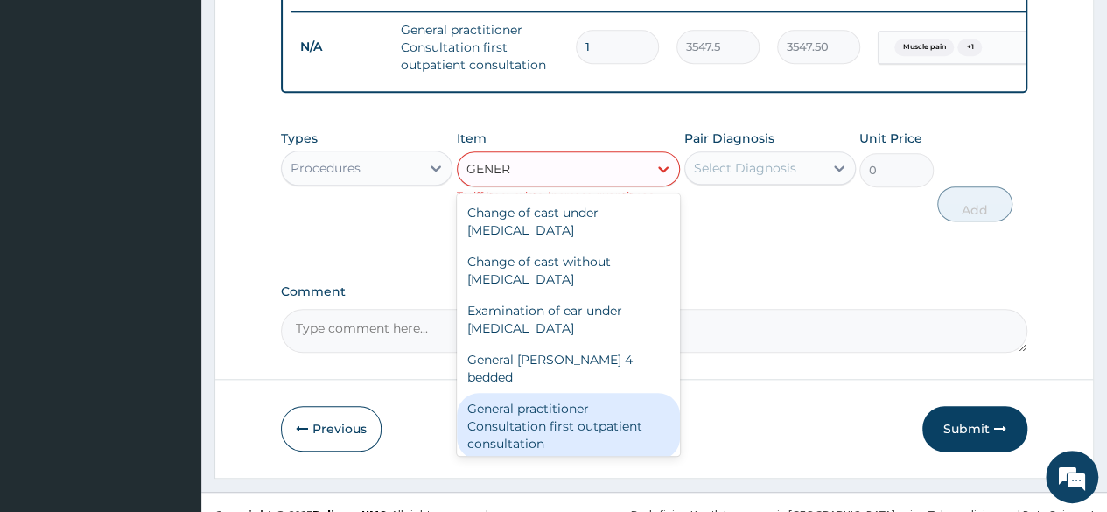
click at [572, 431] on div "General practitioner Consultation first outpatient consultation" at bounding box center [569, 426] width 224 height 67
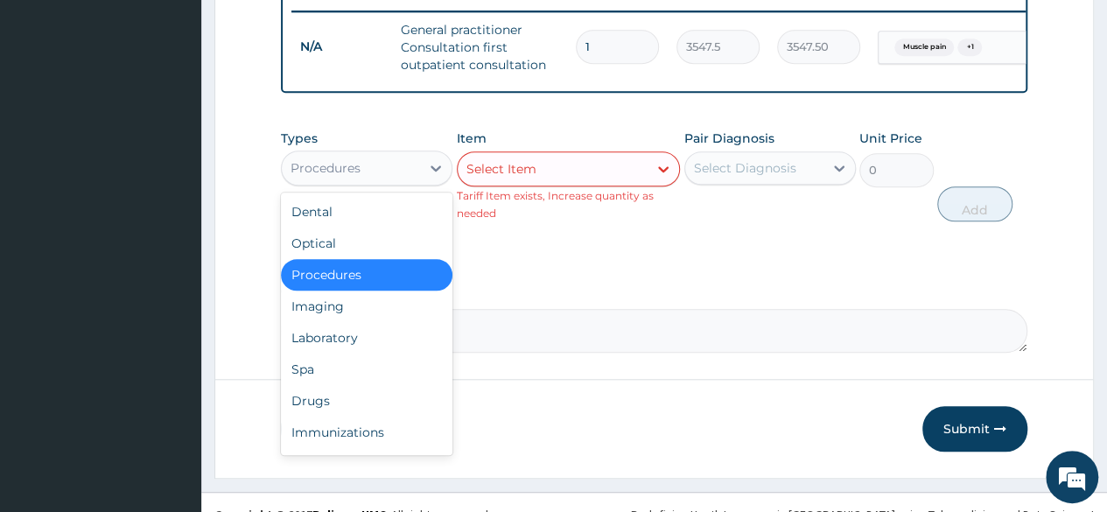
click at [365, 174] on div "Procedures" at bounding box center [351, 168] width 138 height 28
click at [328, 410] on div "Drugs" at bounding box center [367, 401] width 172 height 32
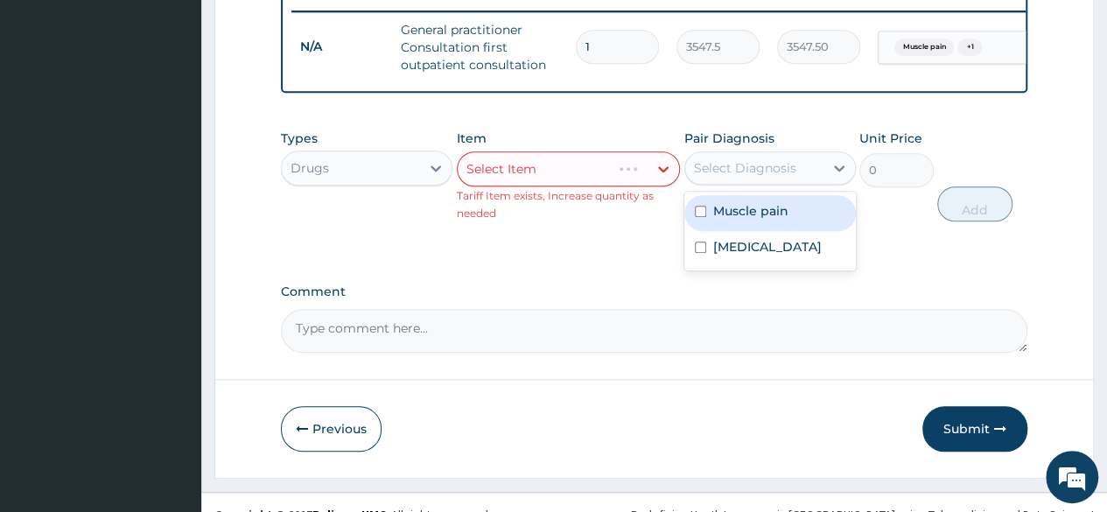
click at [744, 177] on div "Select Diagnosis" at bounding box center [745, 168] width 102 height 18
click at [736, 220] on label "Muscle pain" at bounding box center [750, 211] width 75 height 18
checkbox input "true"
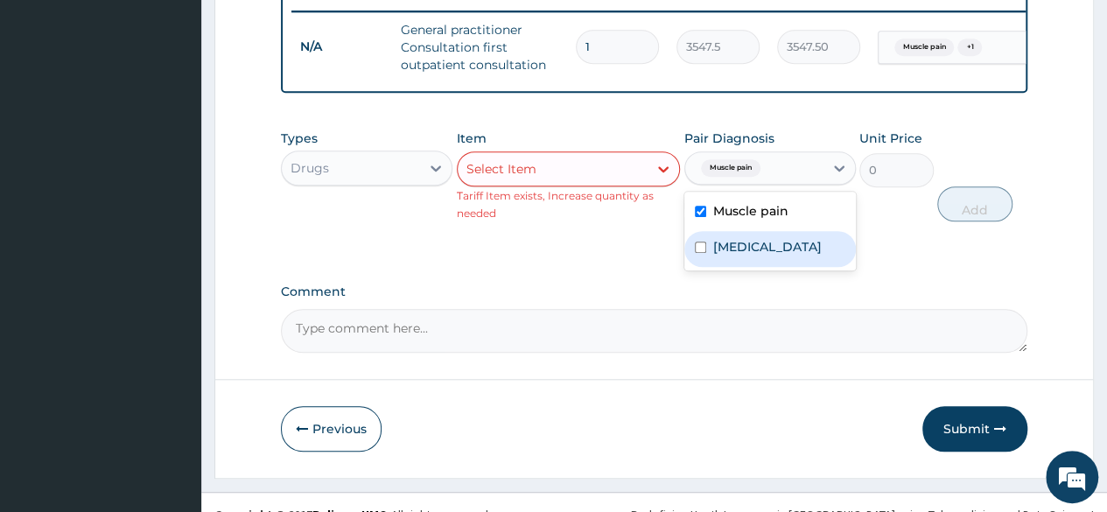
click at [744, 256] on label "Upper respiratory infection" at bounding box center [767, 247] width 109 height 18
checkbox input "true"
click at [737, 220] on label "Muscle pain" at bounding box center [750, 211] width 75 height 18
checkbox input "false"
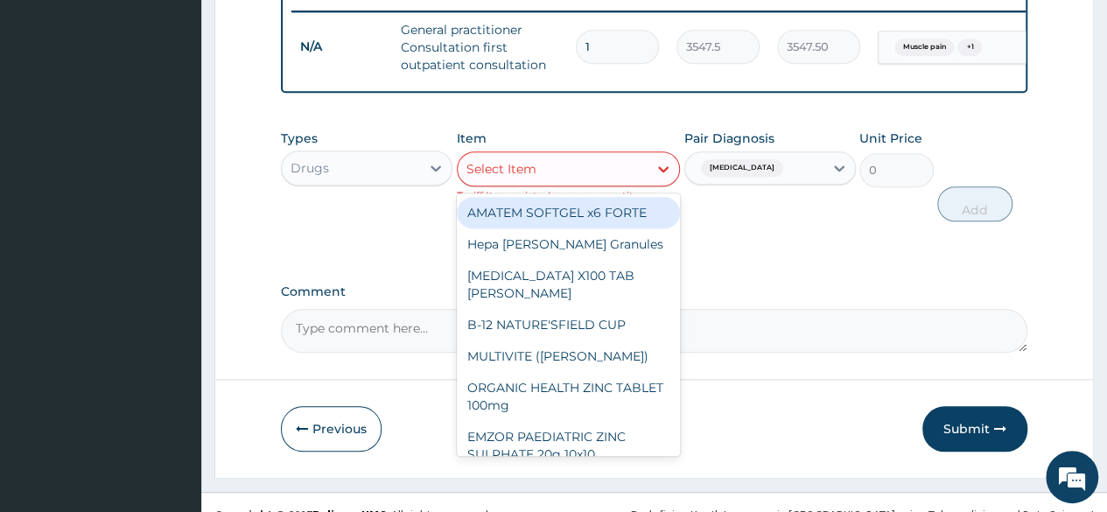
click at [533, 178] on div "Select Item" at bounding box center [501, 169] width 70 height 18
type input "S"
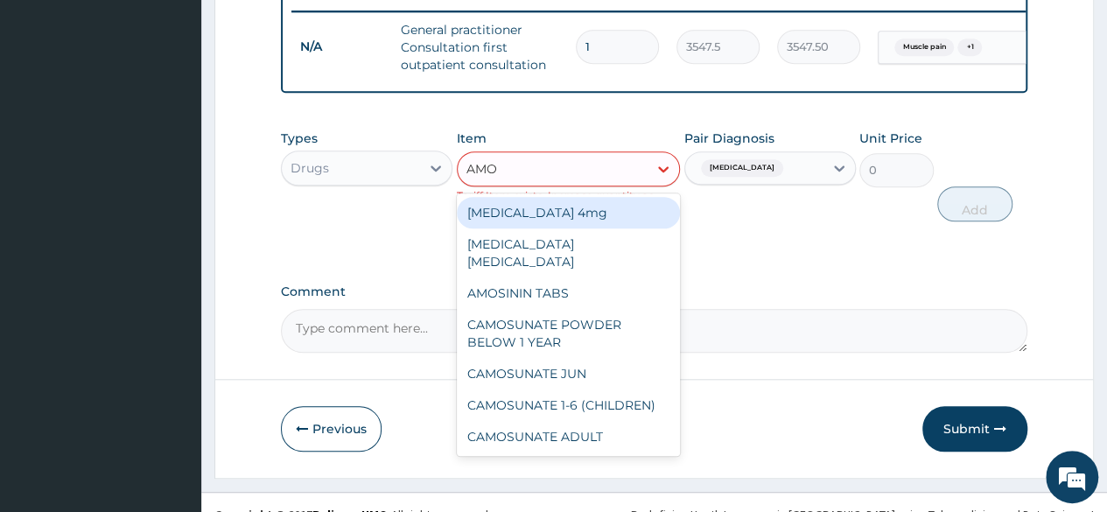
type input "AMOX"
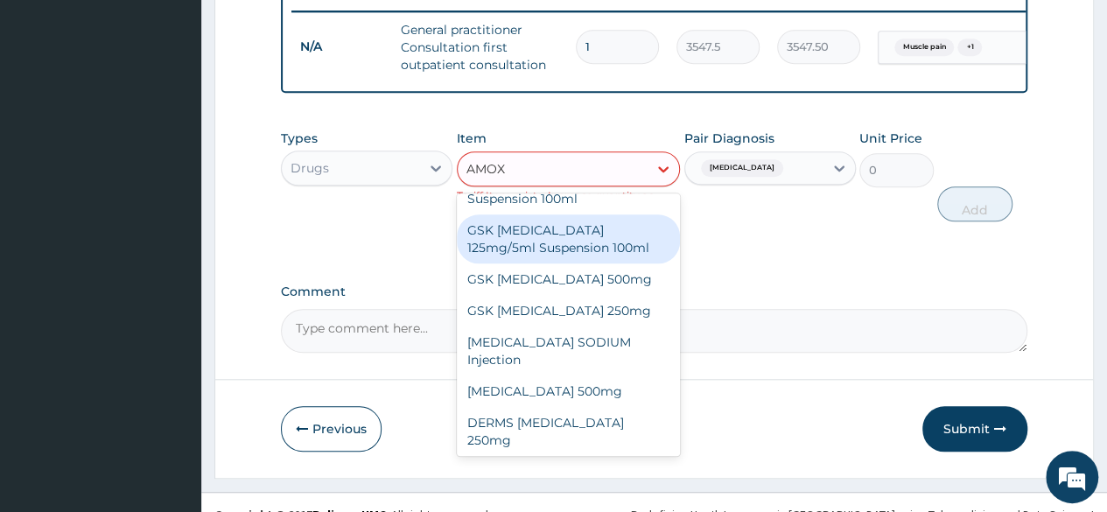
scroll to position [88, 0]
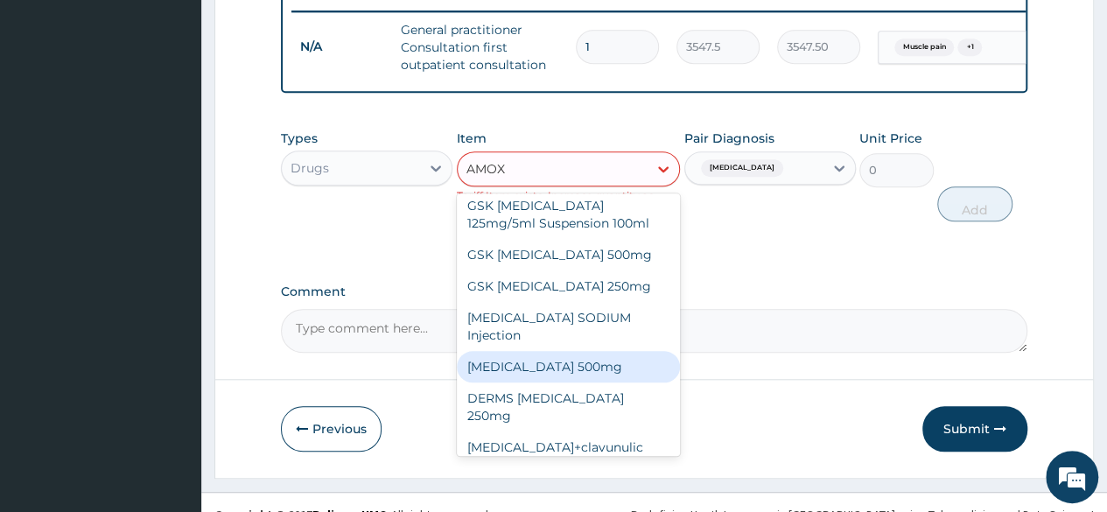
click at [559, 381] on div "AMOXICILLIN 500mg" at bounding box center [569, 367] width 224 height 32
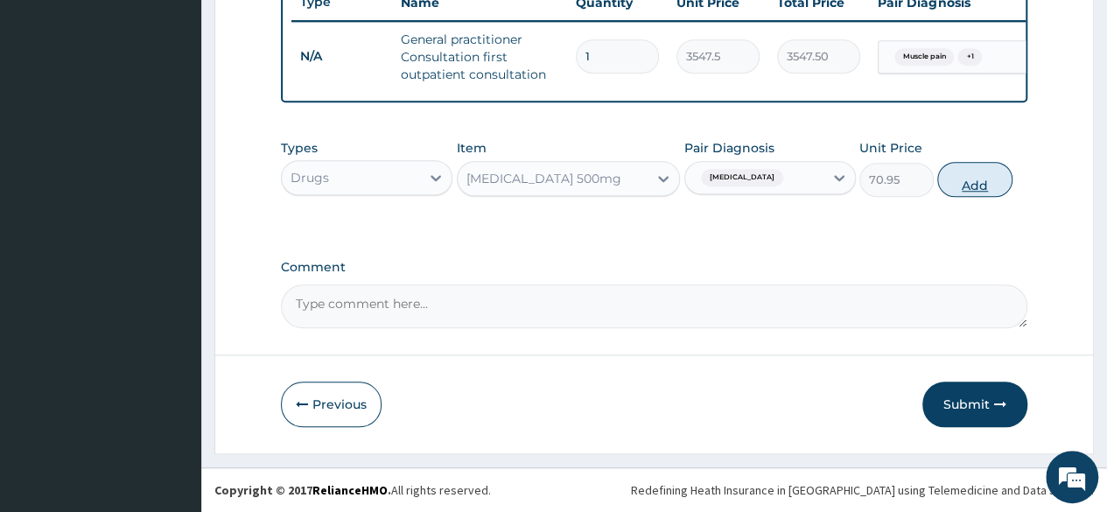
click at [984, 185] on button "Add" at bounding box center [974, 179] width 74 height 35
type input "0"
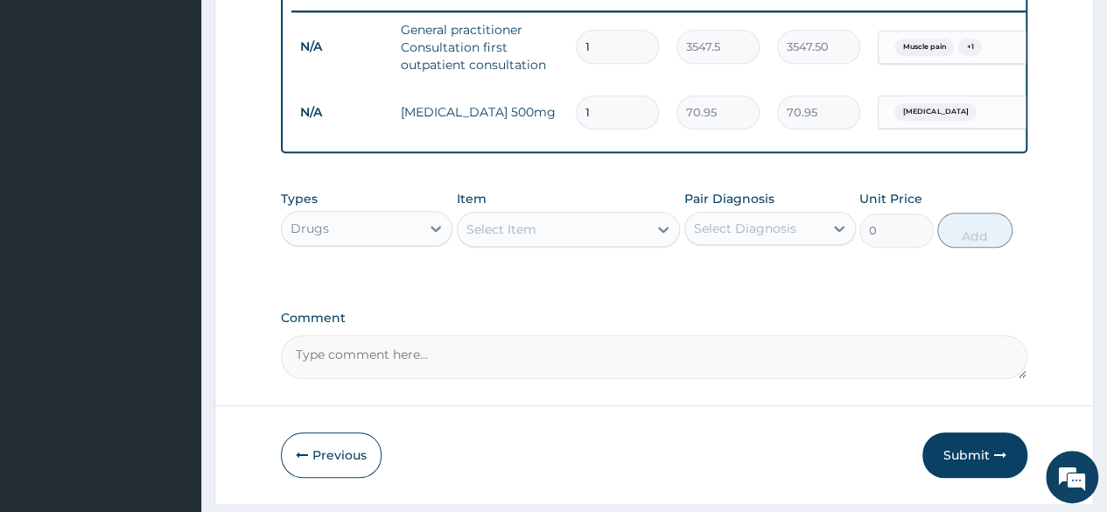
type input "15"
type input "1064.25"
type input "15"
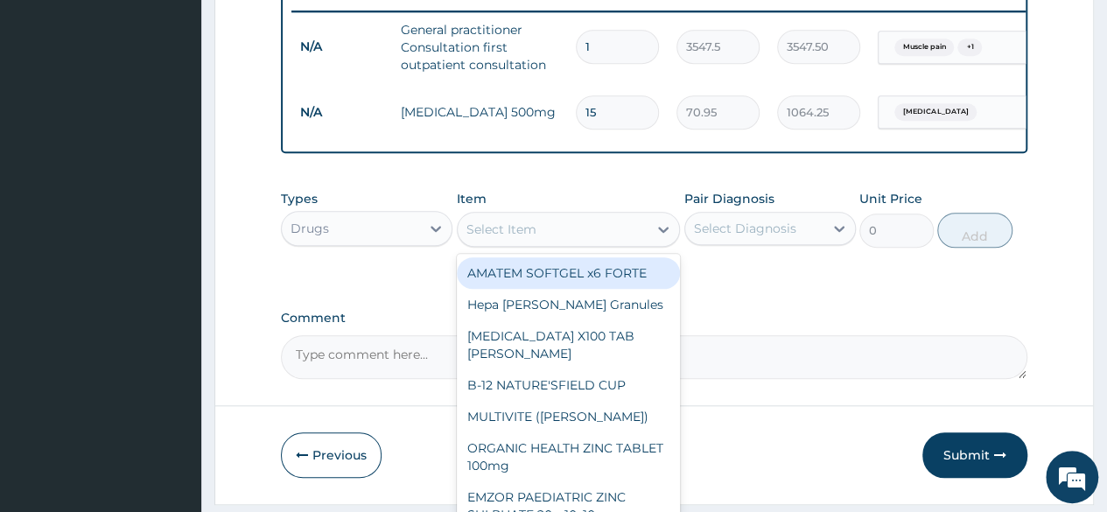
click at [550, 242] on div "Select Item" at bounding box center [553, 229] width 191 height 28
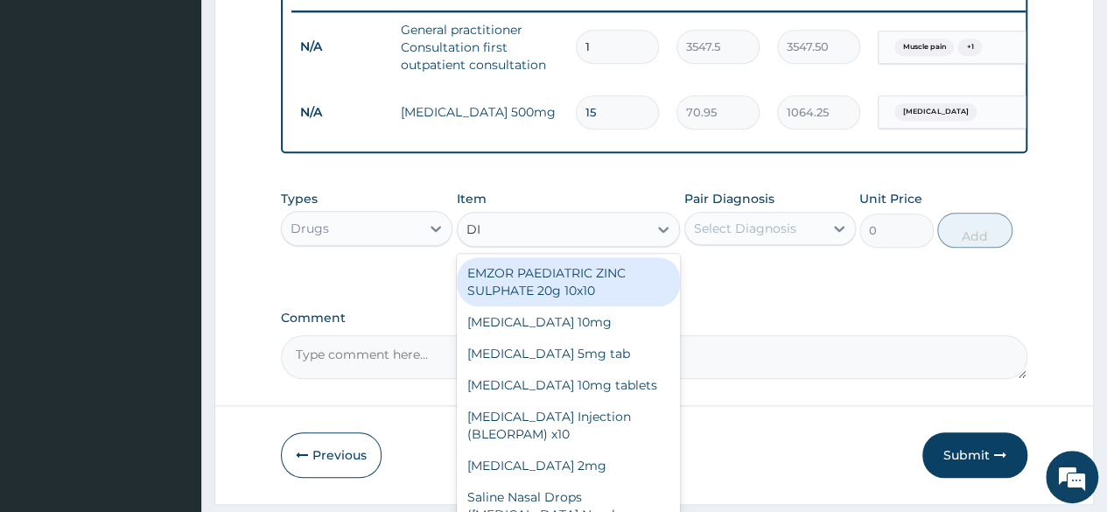
type input "DIC"
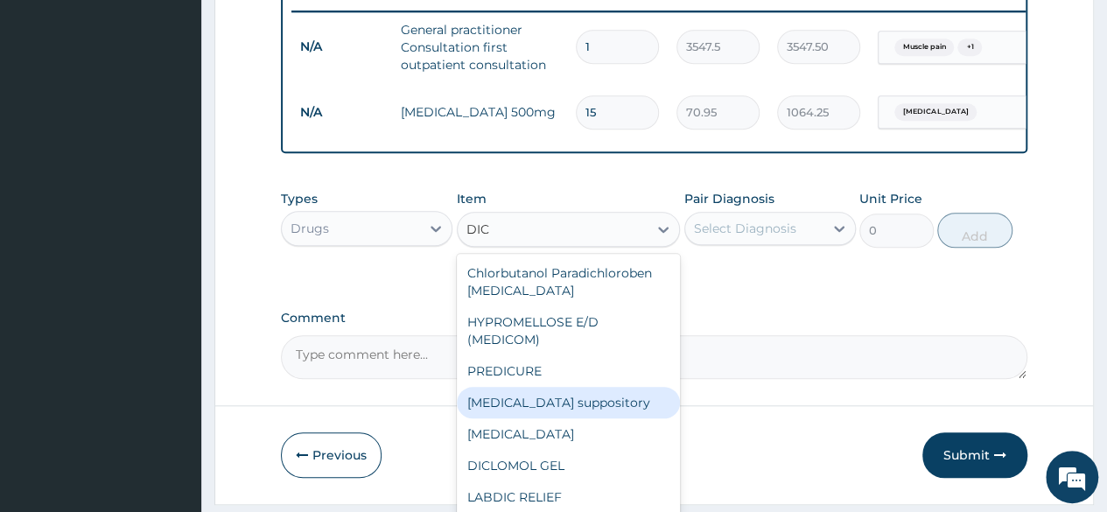
scroll to position [63, 0]
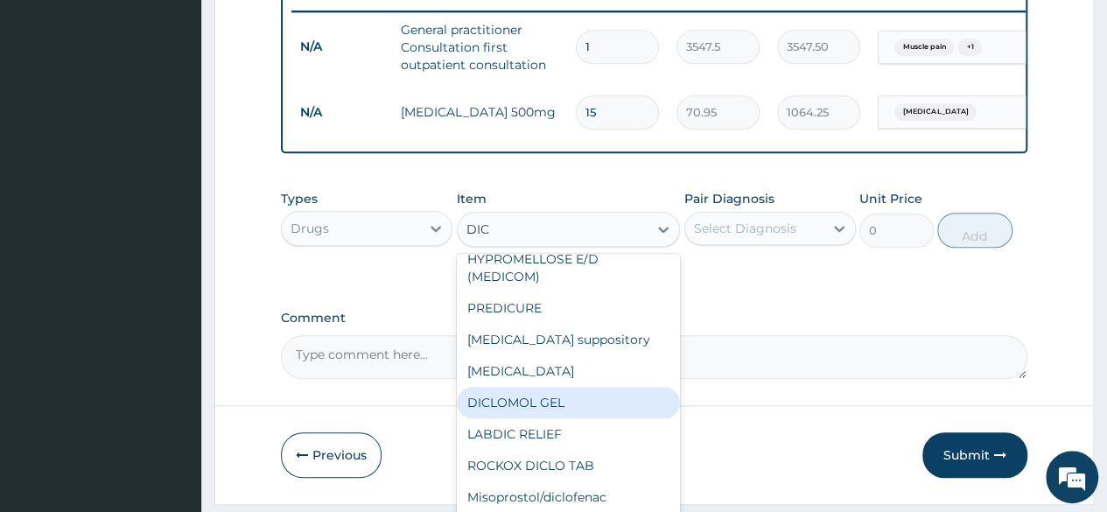
click at [562, 410] on div "DICLOMOL GEL" at bounding box center [569, 403] width 224 height 32
type input "827.75"
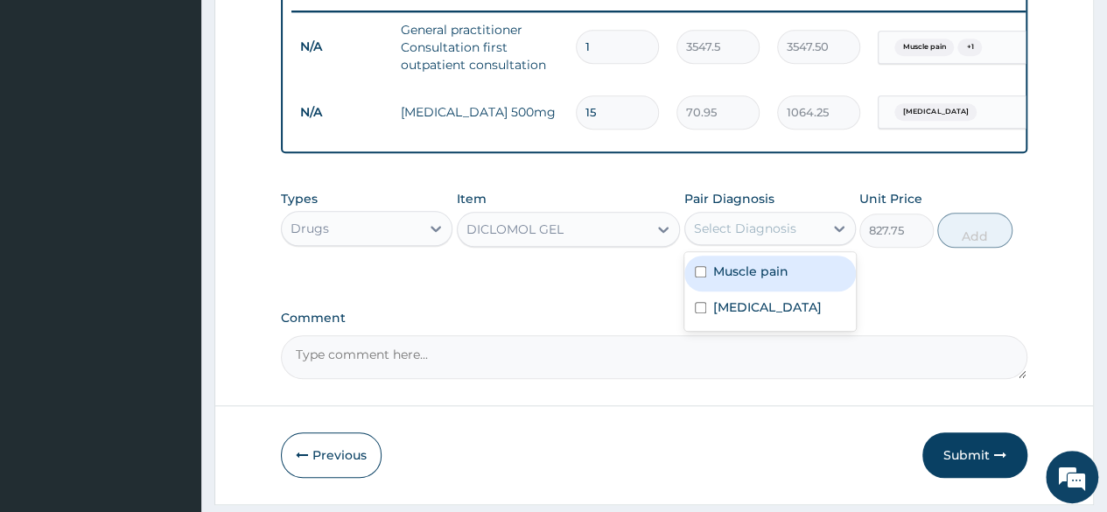
click at [788, 230] on div "Select Diagnosis" at bounding box center [754, 228] width 138 height 28
click at [758, 291] on div "Muscle pain" at bounding box center [770, 274] width 172 height 36
checkbox input "true"
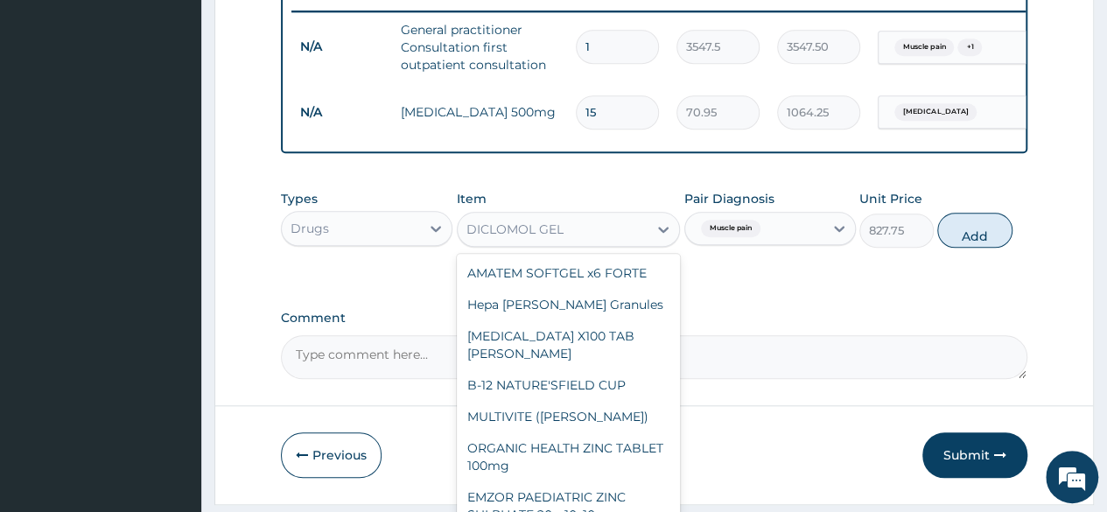
scroll to position [27358, 0]
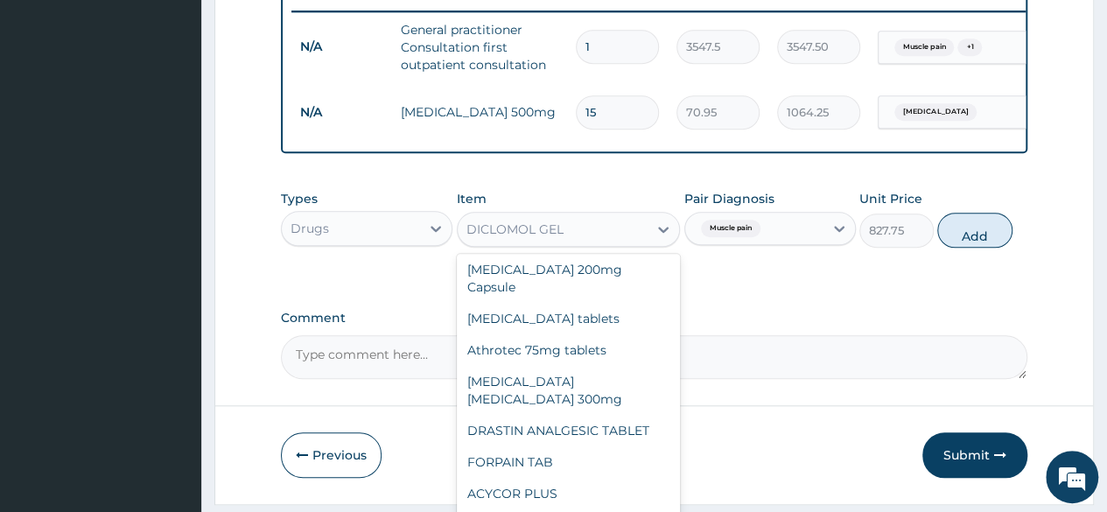
click at [587, 247] on div "DICLOMOL GEL" at bounding box center [569, 229] width 224 height 35
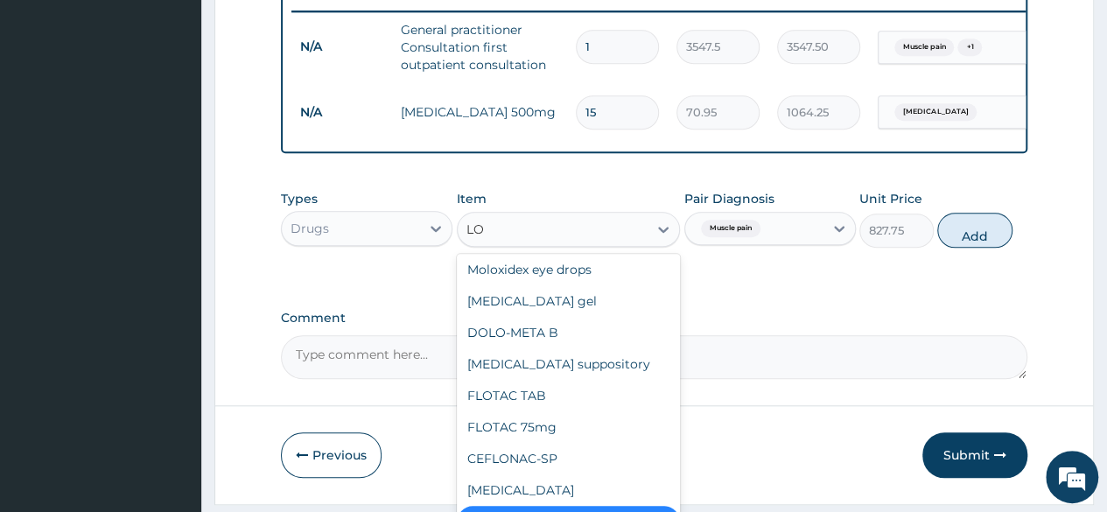
scroll to position [3689, 0]
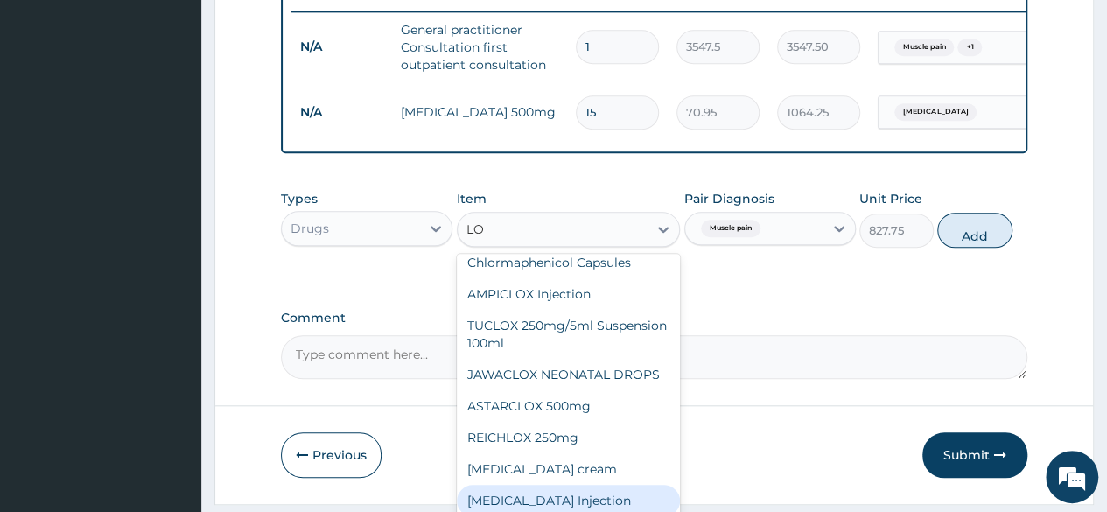
type input "L"
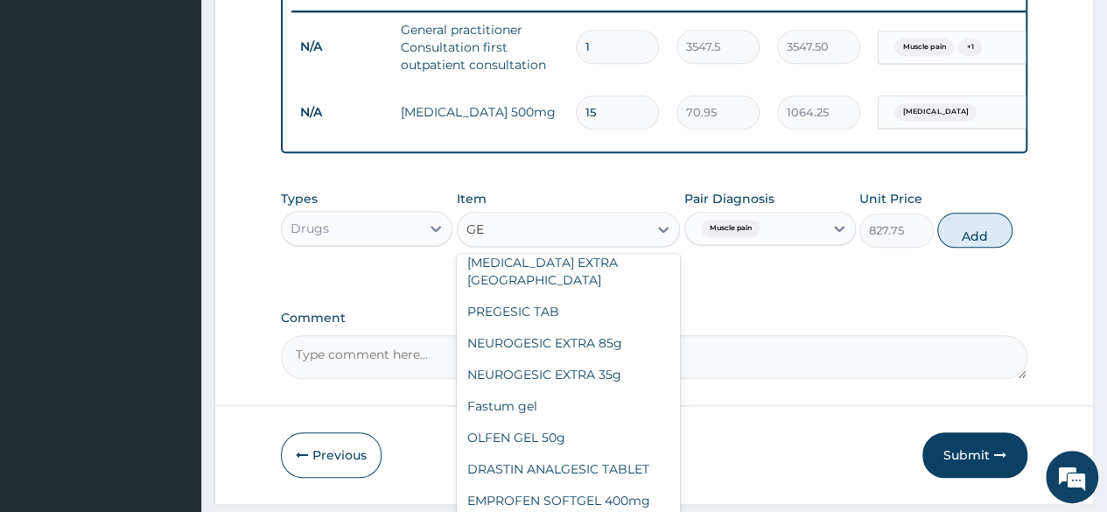
type input "GEL"
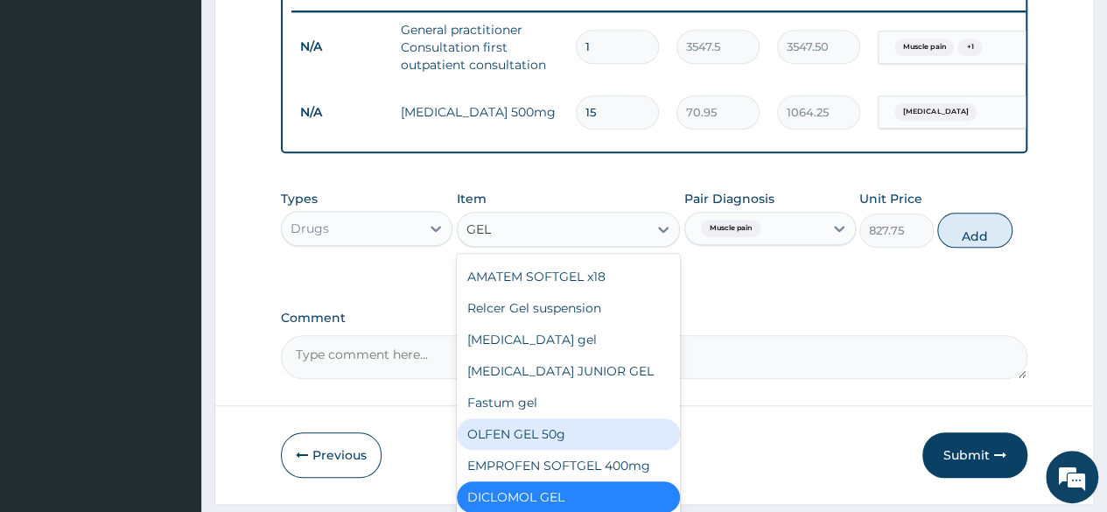
click at [574, 450] on div "OLFEN GEL 50g" at bounding box center [569, 434] width 224 height 32
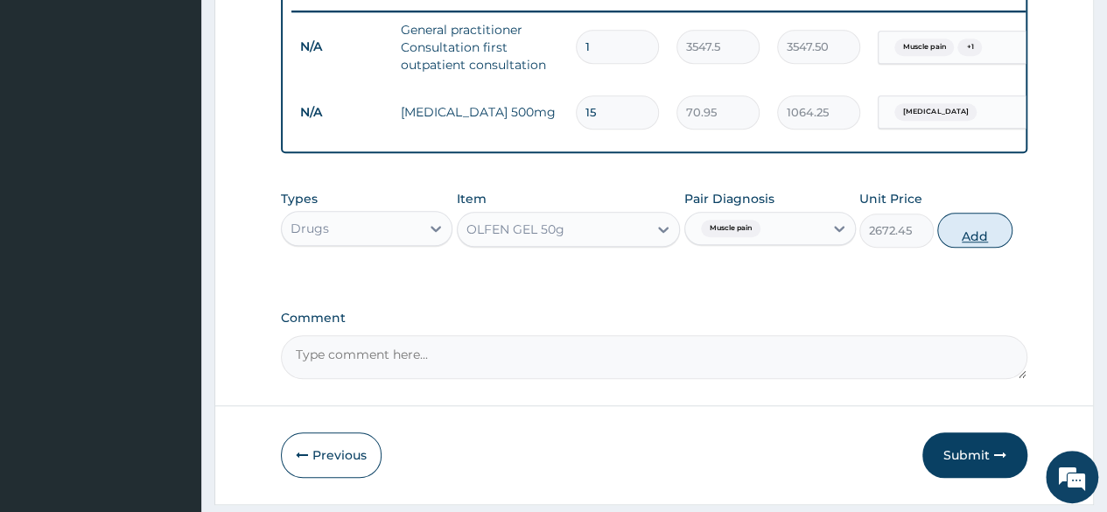
click at [981, 244] on button "Add" at bounding box center [974, 230] width 74 height 35
type input "0"
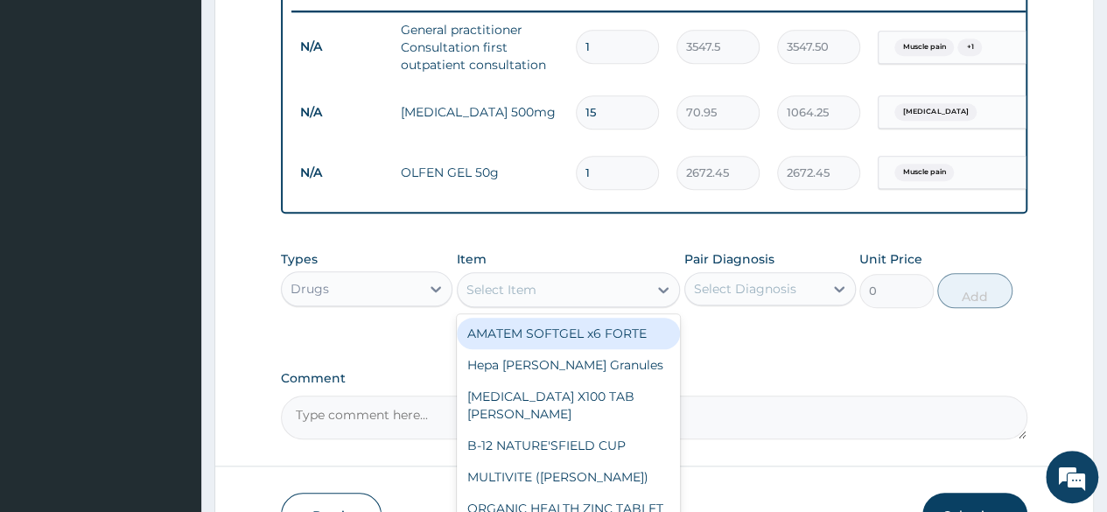
click at [598, 304] on div "Select Item" at bounding box center [553, 290] width 191 height 28
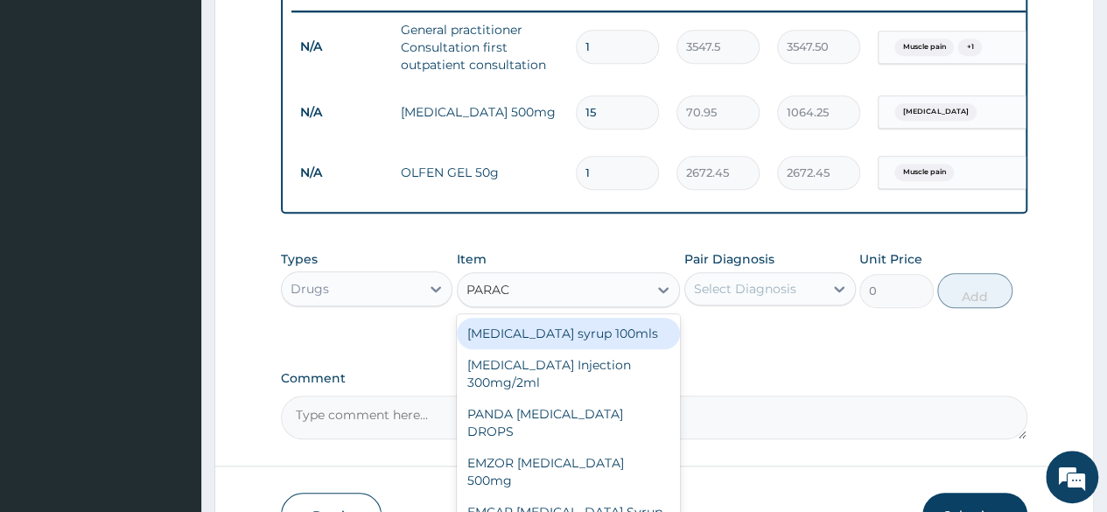
type input "PARACE"
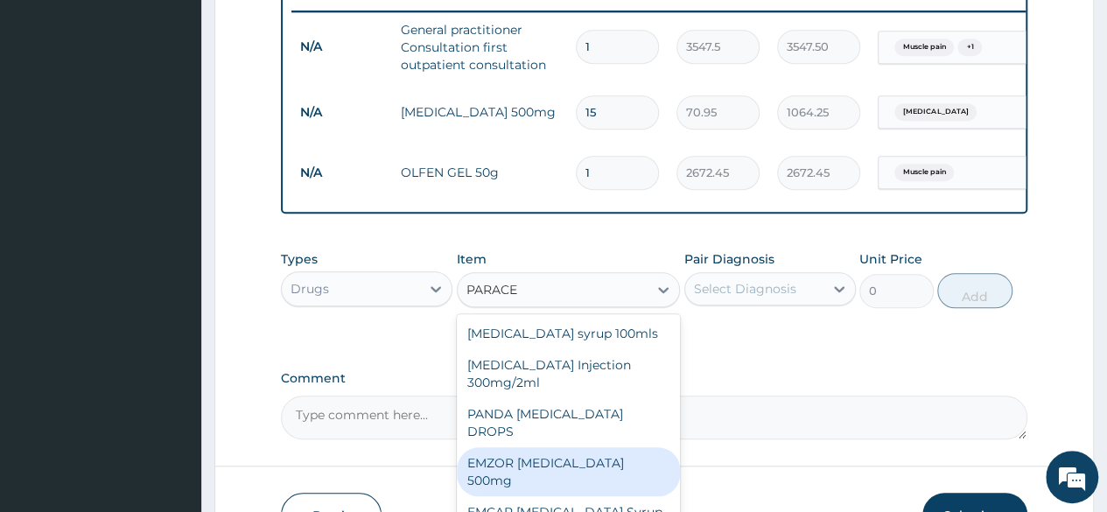
click at [634, 451] on div "EMZOR PARACETAMOL 500mg" at bounding box center [569, 471] width 224 height 49
type input "23.65"
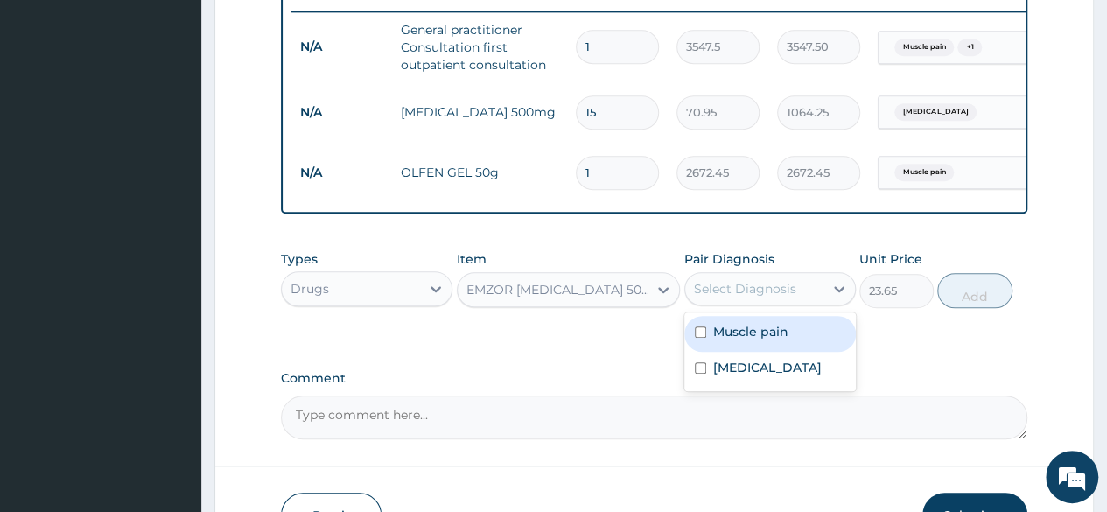
click at [789, 298] on div "Select Diagnosis" at bounding box center [745, 289] width 102 height 18
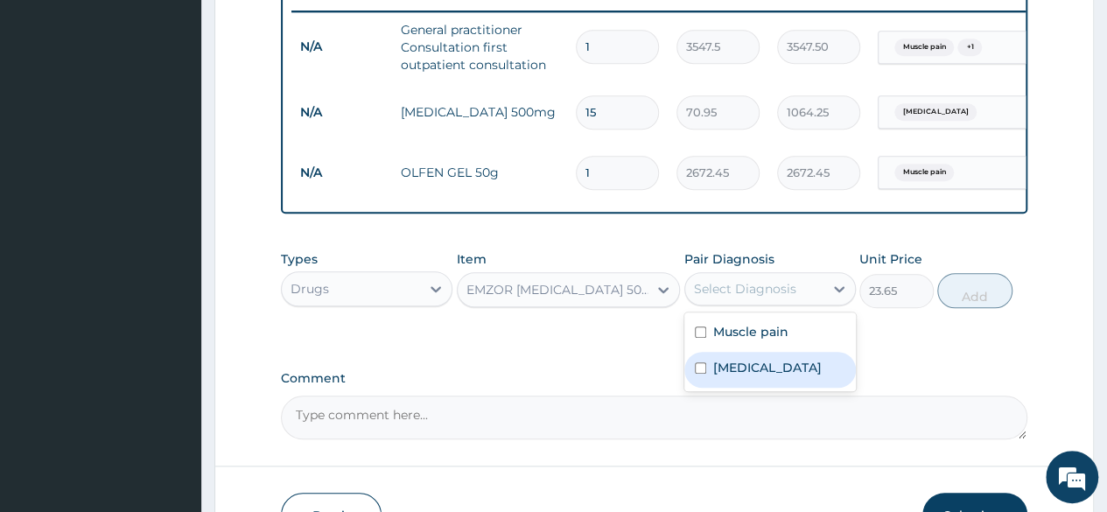
click at [754, 376] on label "Upper respiratory infection" at bounding box center [767, 368] width 109 height 18
checkbox input "true"
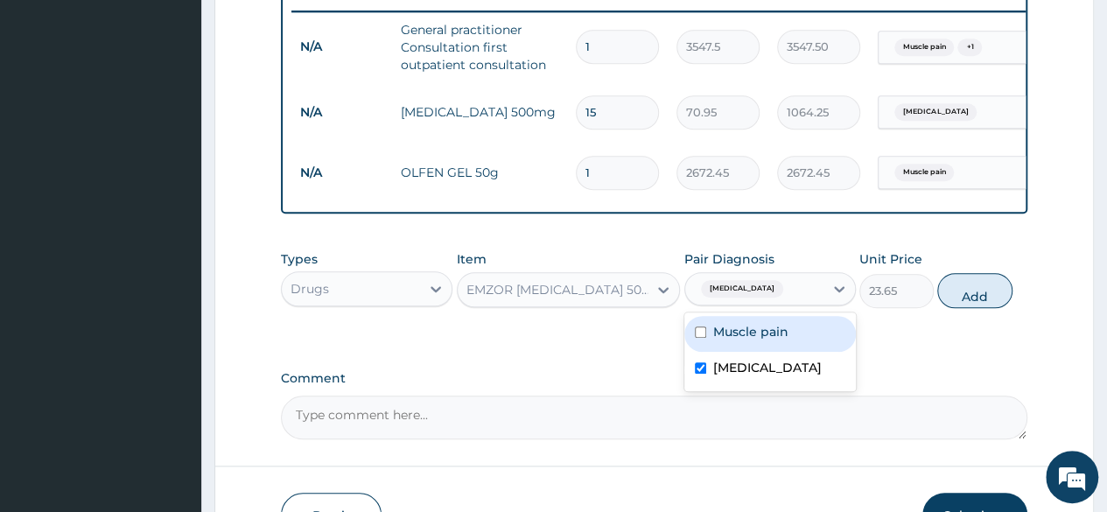
click at [751, 340] on label "Muscle pain" at bounding box center [750, 332] width 75 height 18
checkbox input "true"
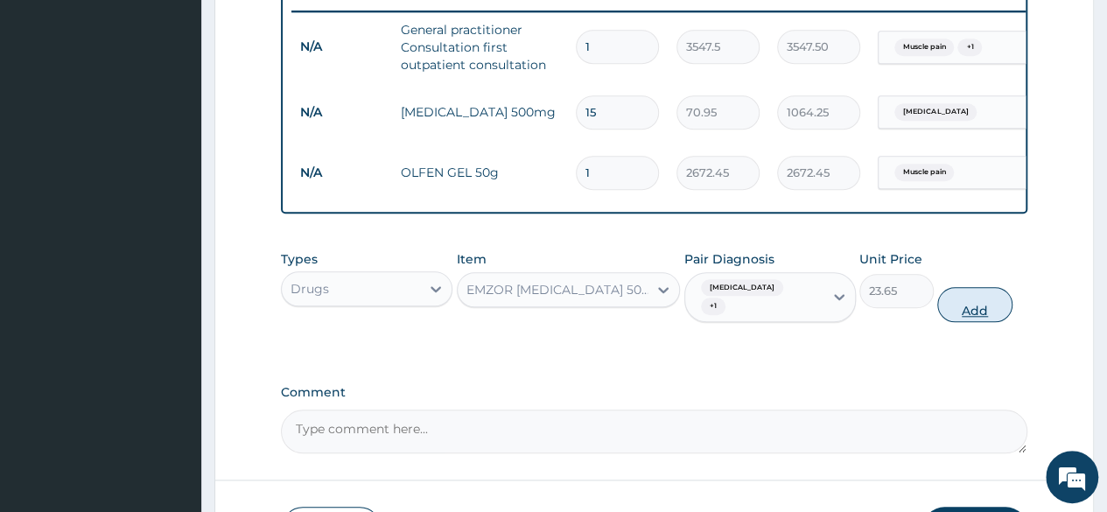
click at [967, 315] on button "Add" at bounding box center [974, 304] width 74 height 35
type input "0"
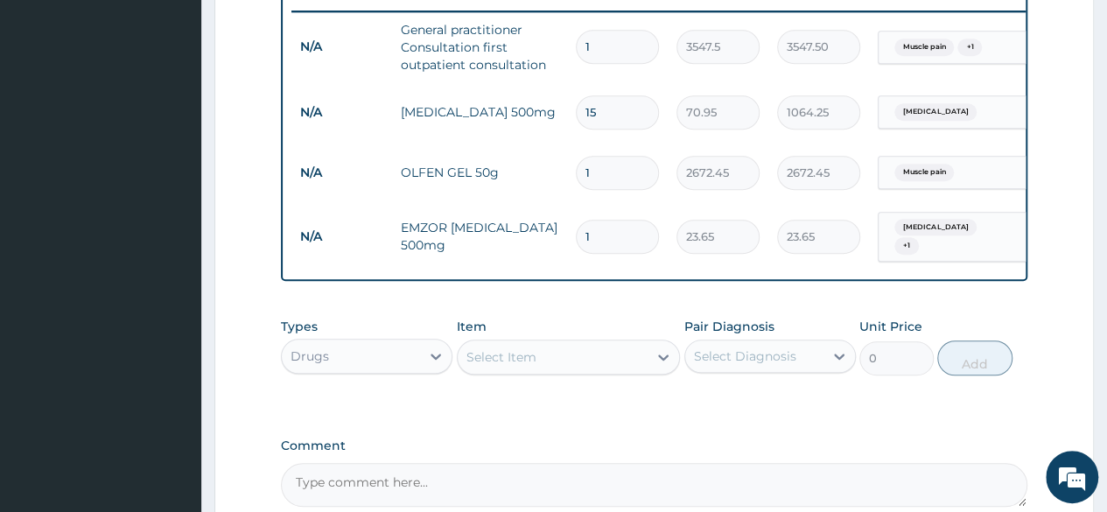
click at [597, 235] on input "1" at bounding box center [617, 237] width 83 height 34
type input "18"
type input "425.70"
type input "18"
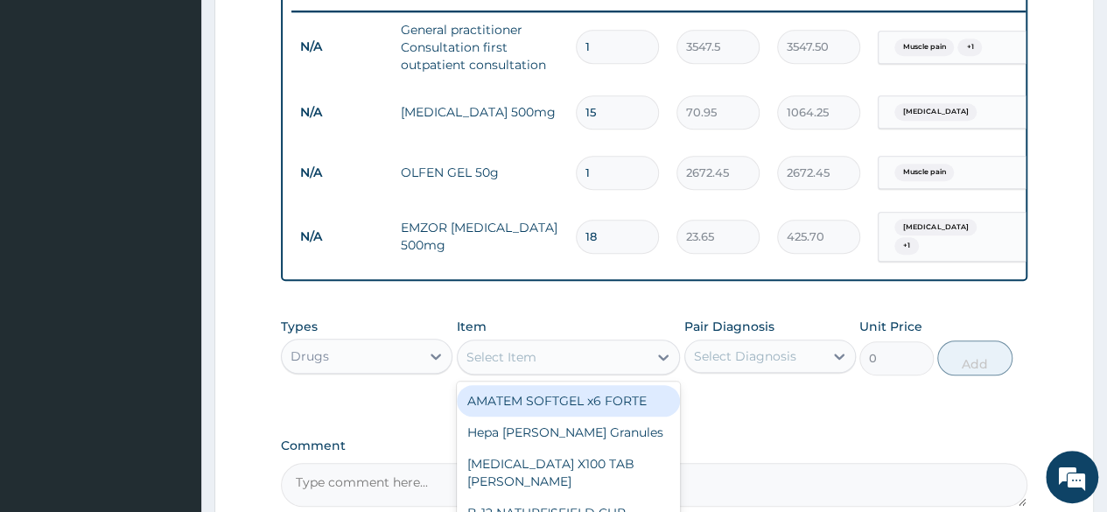
click at [564, 371] on div "Select Item" at bounding box center [553, 357] width 191 height 28
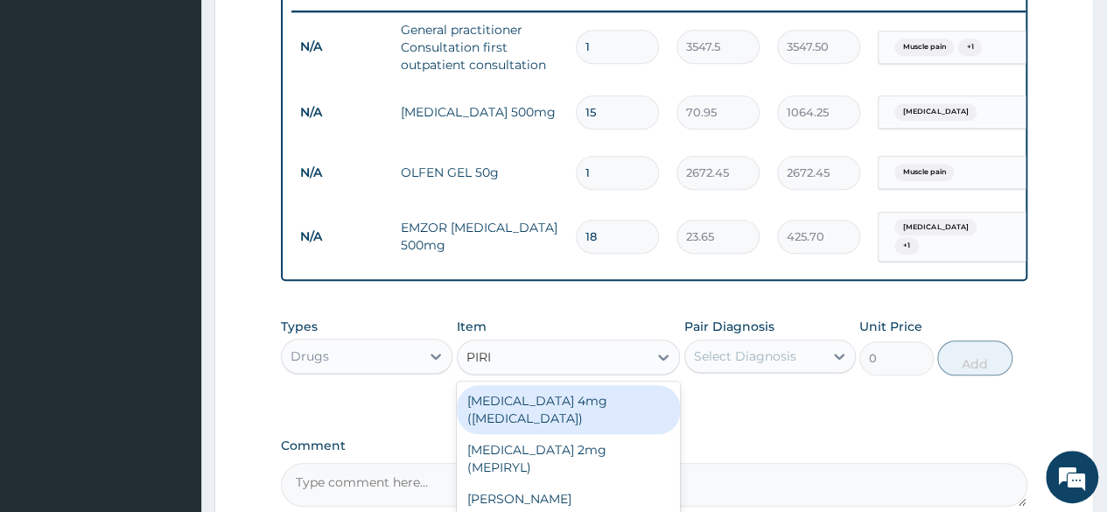
type input "PIRIT"
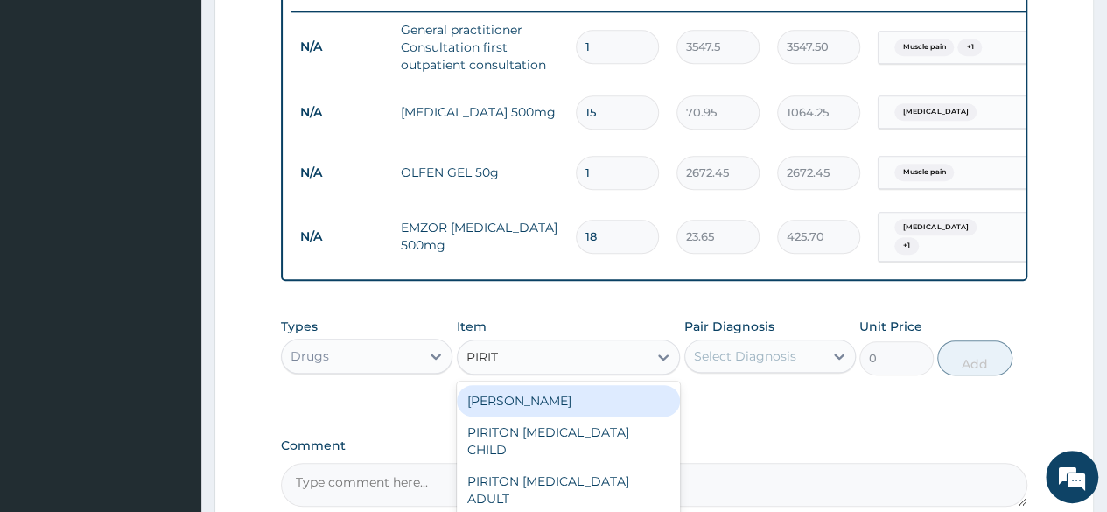
click at [566, 417] on div "PIRITON TAB EVANS" at bounding box center [569, 401] width 224 height 32
type input "23.65"
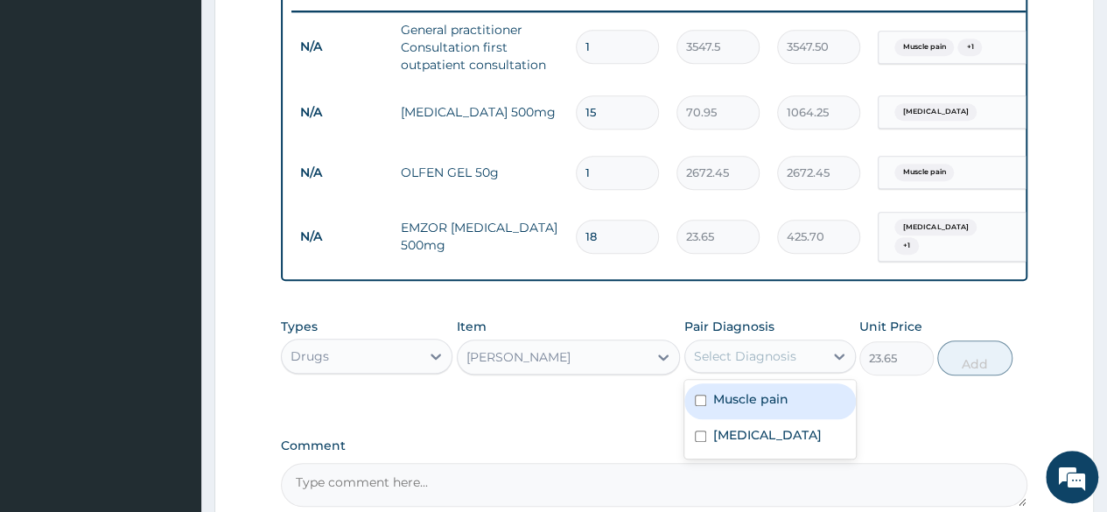
click at [805, 365] on div "Select Diagnosis" at bounding box center [754, 356] width 138 height 28
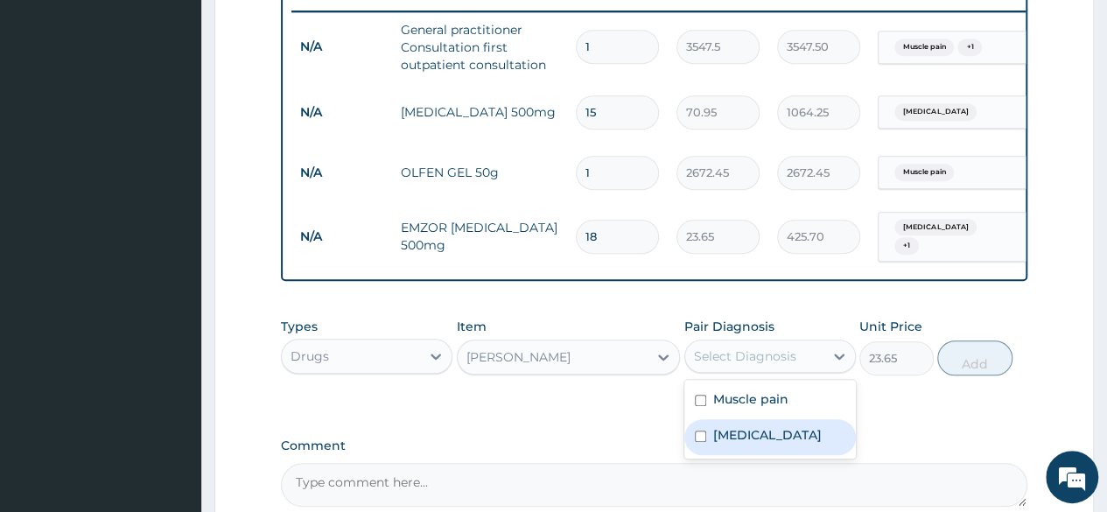
click at [777, 444] on label "Upper respiratory infection" at bounding box center [767, 435] width 109 height 18
checkbox input "true"
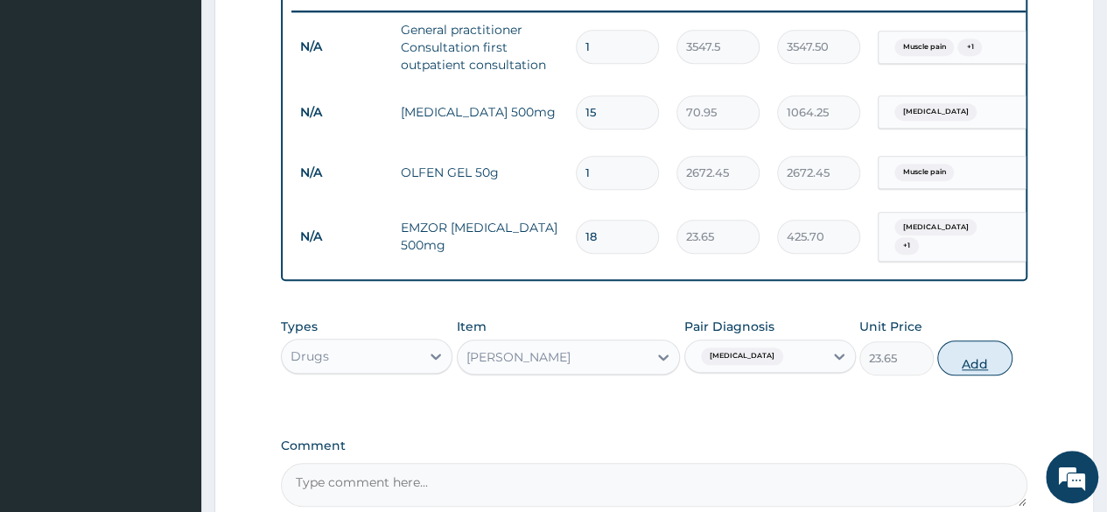
click at [987, 374] on button "Add" at bounding box center [974, 357] width 74 height 35
type input "0"
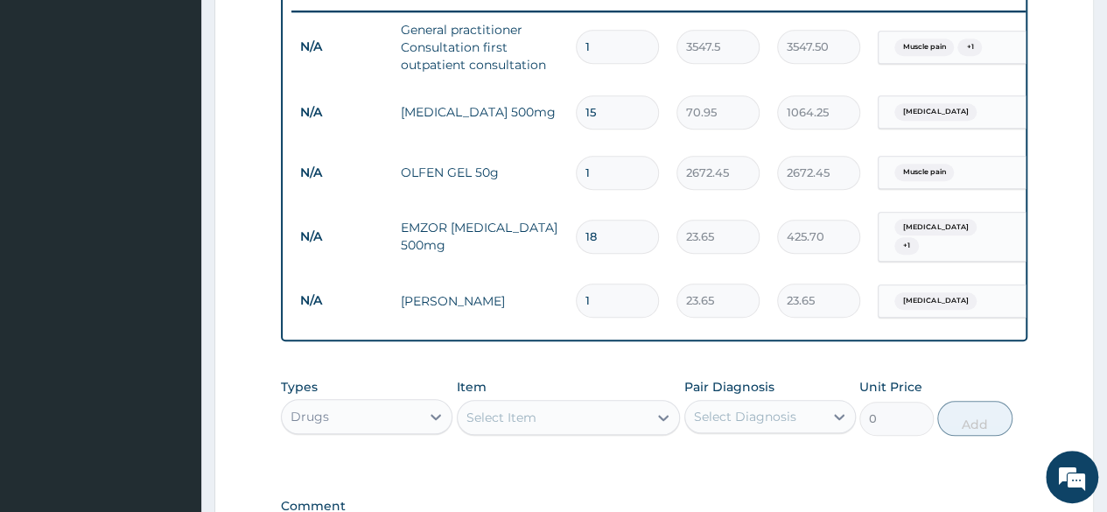
type input "10"
type input "236.50"
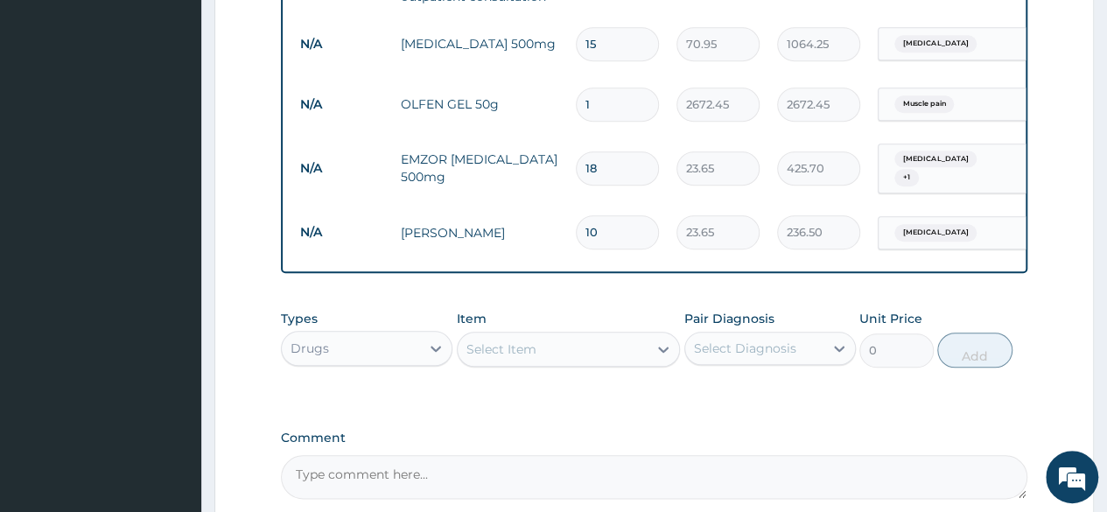
scroll to position [861, 0]
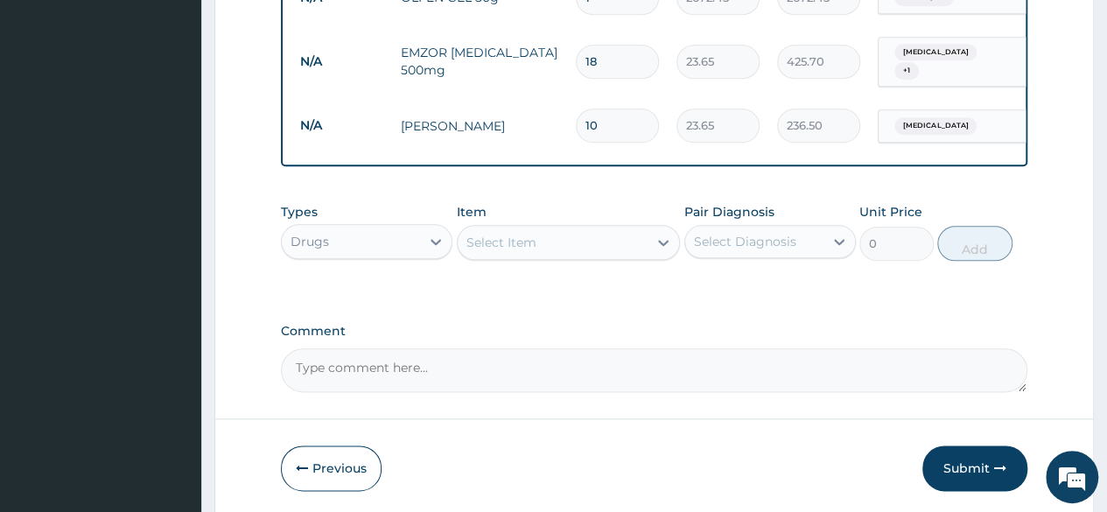
type input "10"
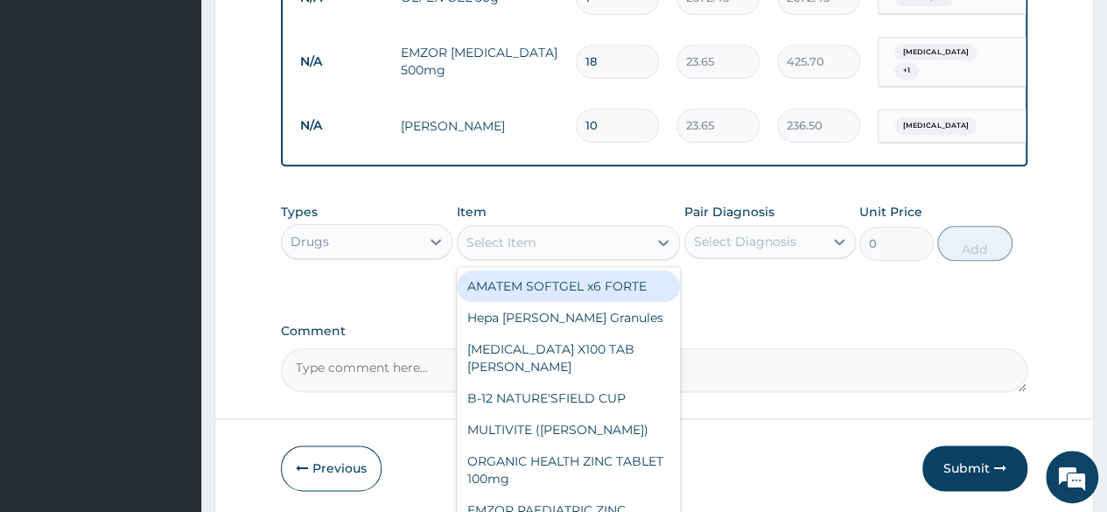
click at [564, 249] on div "Select Item" at bounding box center [553, 242] width 191 height 28
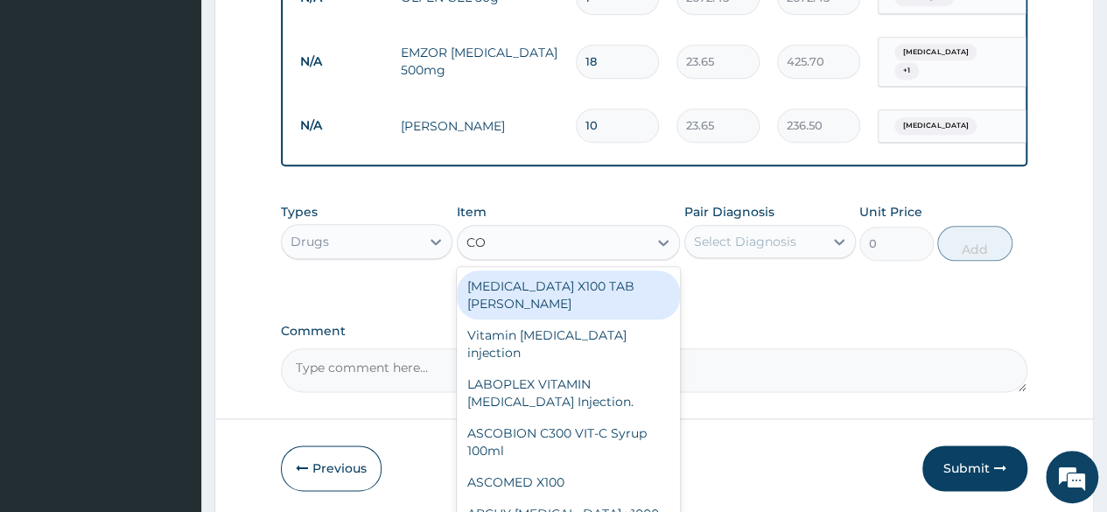
type input "COU"
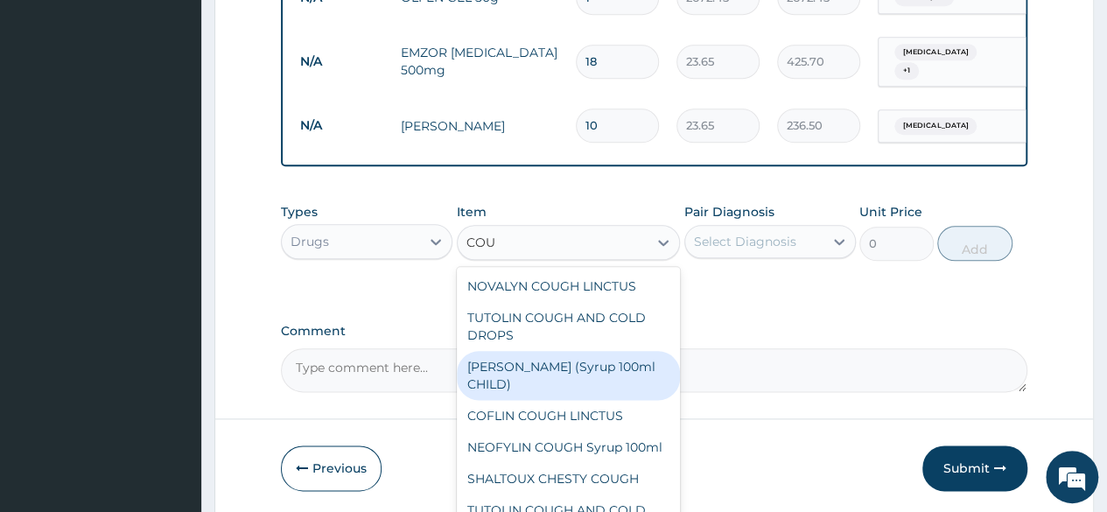
click at [554, 398] on div "EMZOLYN COUGH (Syrup 100ml CHILD)" at bounding box center [569, 375] width 224 height 49
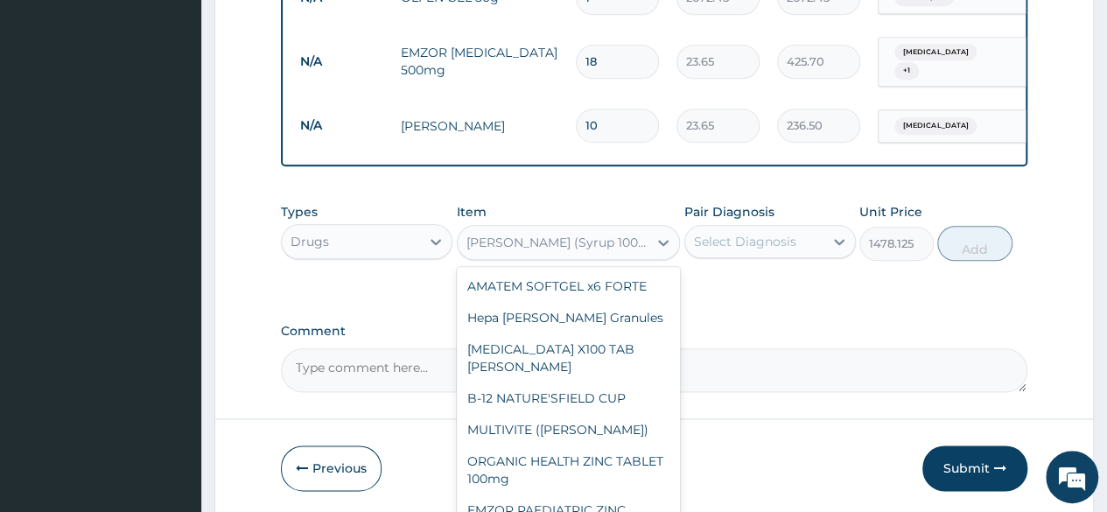
click at [594, 251] on div "EMZOLYN COUGH (Syrup 100ml CHILD)" at bounding box center [558, 243] width 184 height 18
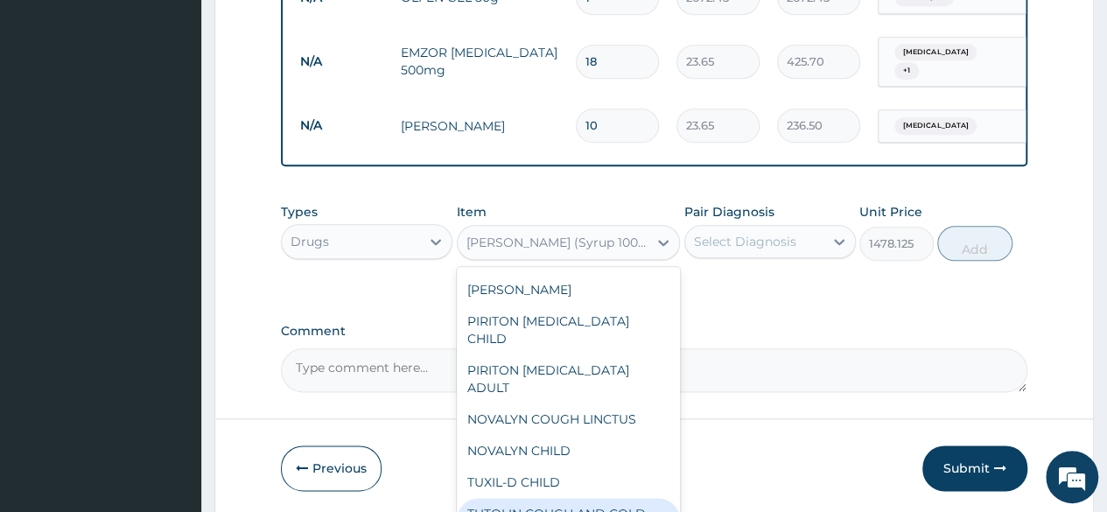
scroll to position [7660, 0]
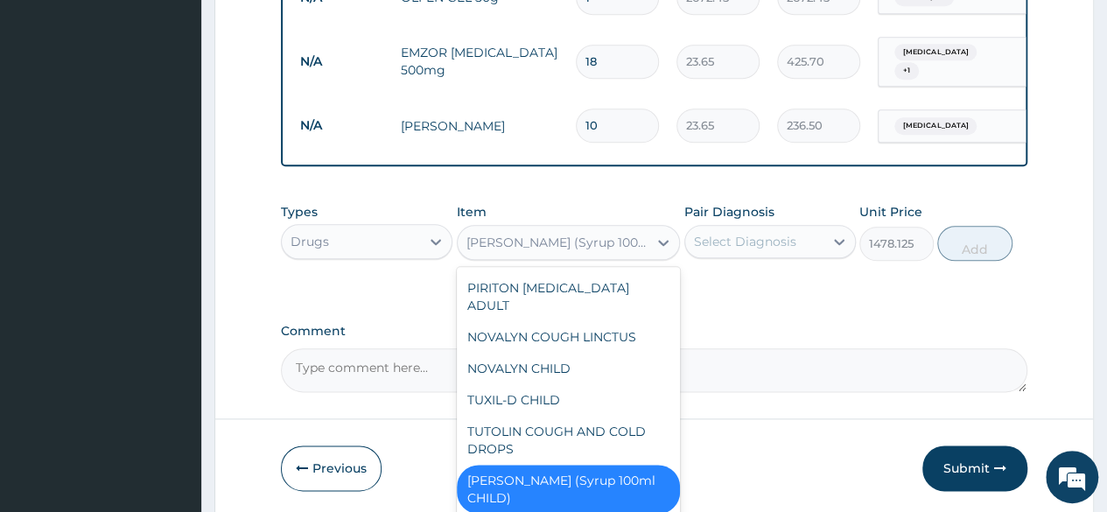
type input "1182.5"
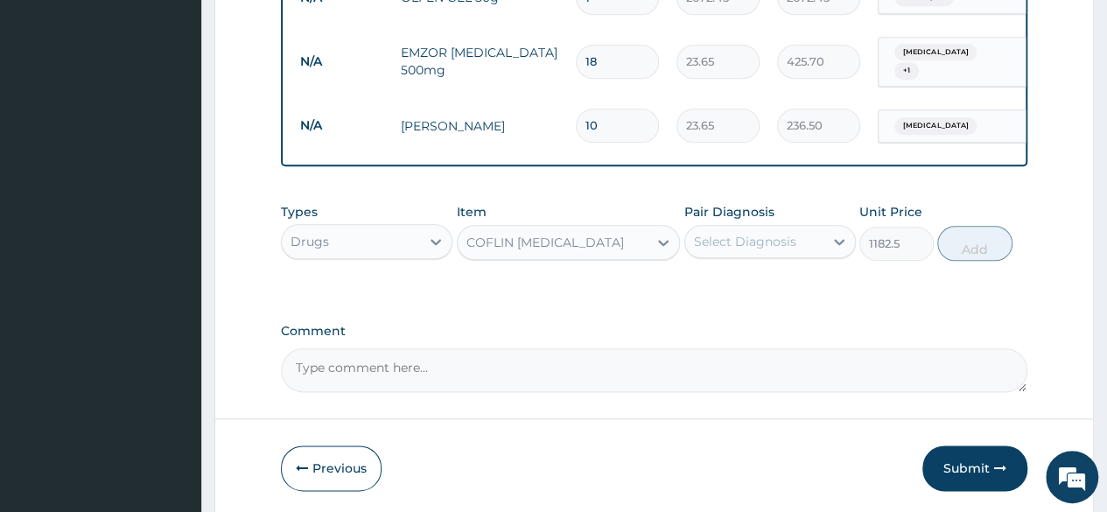
click at [566, 251] on div "COFLIN EXPECTORANT" at bounding box center [545, 243] width 158 height 18
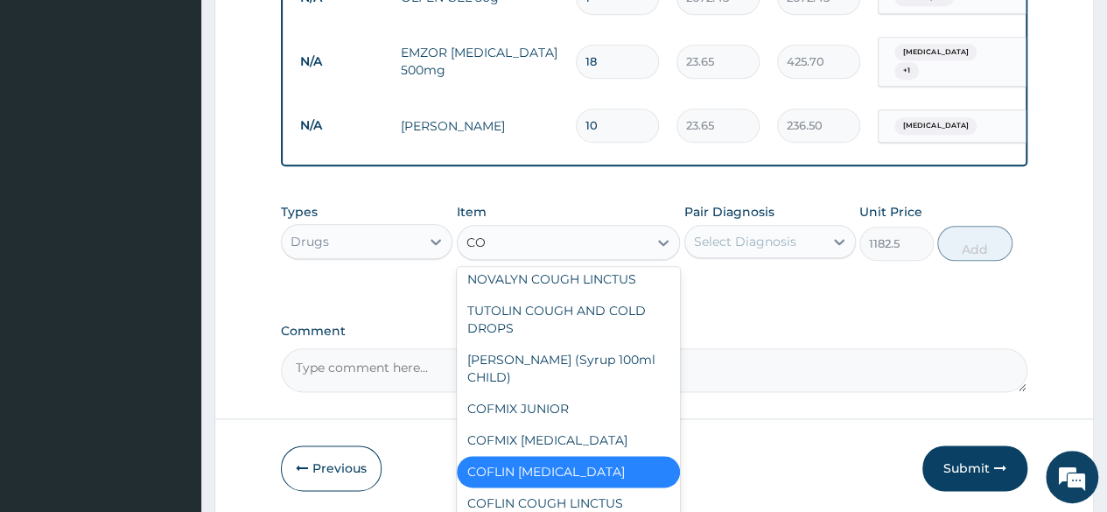
scroll to position [7, 0]
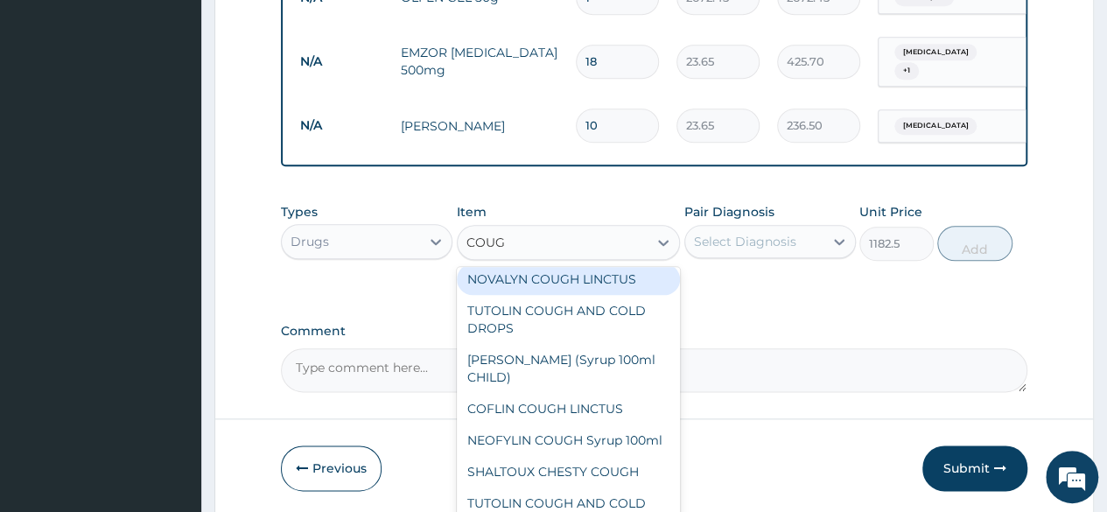
type input "COUGH"
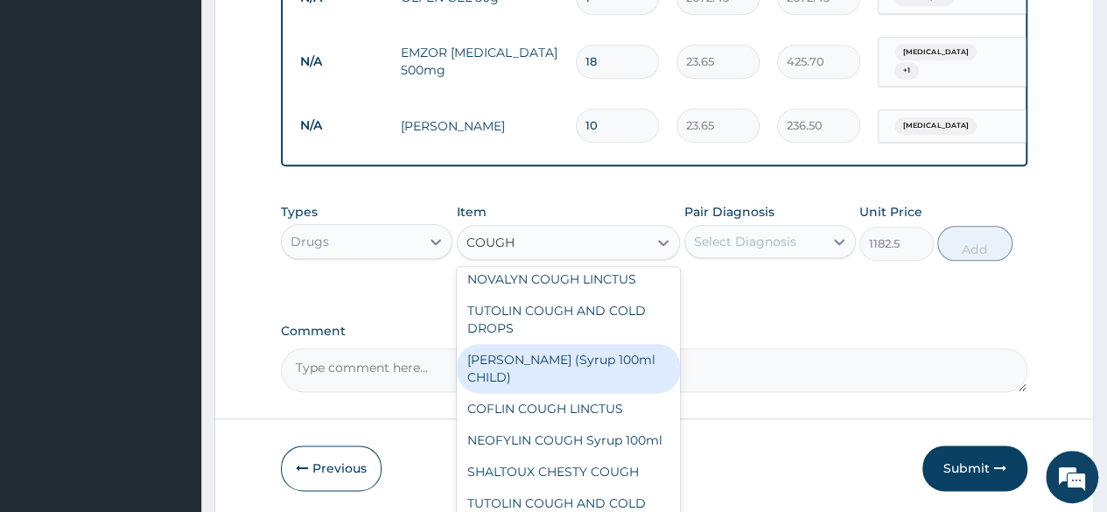
scroll to position [0, 0]
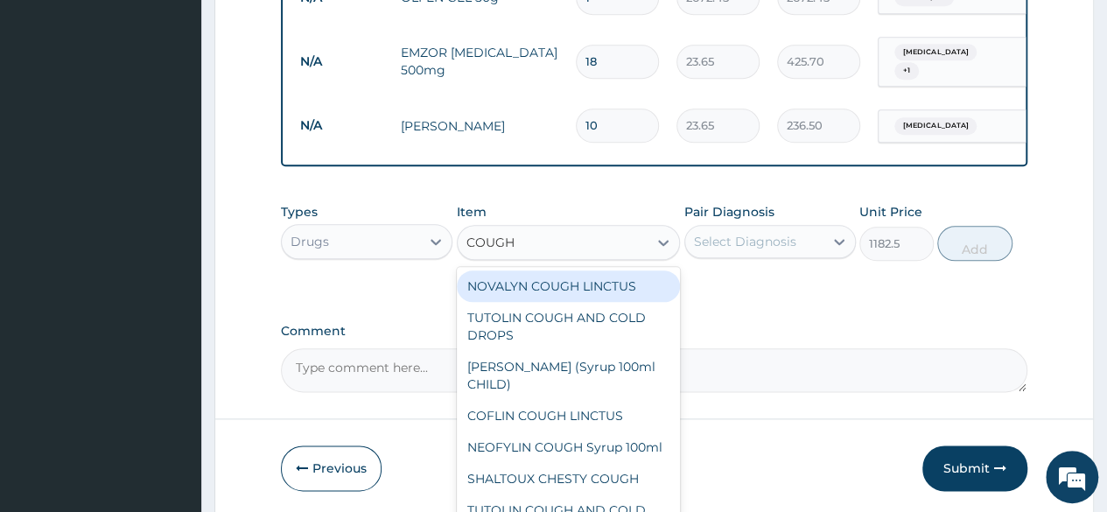
click at [606, 302] on div "NOVALYN COUGH LINCTUS" at bounding box center [569, 286] width 224 height 32
type input "1419"
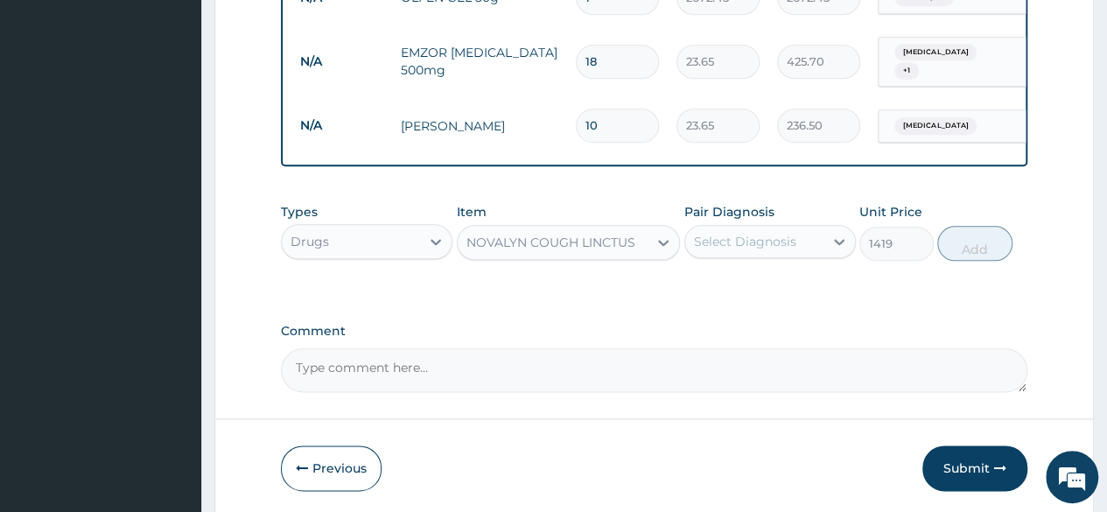
click at [772, 250] on div "Select Diagnosis" at bounding box center [745, 242] width 102 height 18
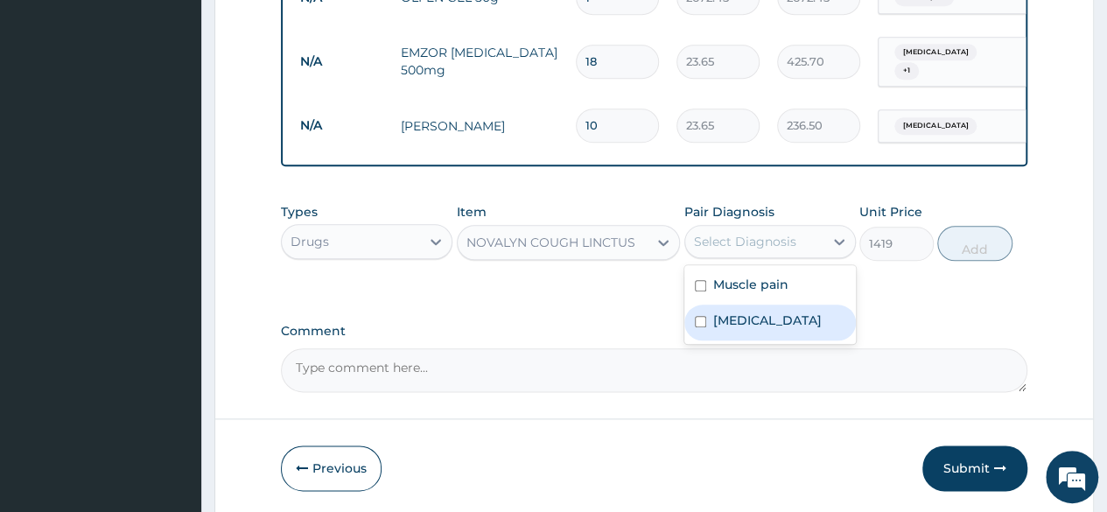
click at [720, 329] on label "Upper respiratory infection" at bounding box center [767, 321] width 109 height 18
checkbox input "true"
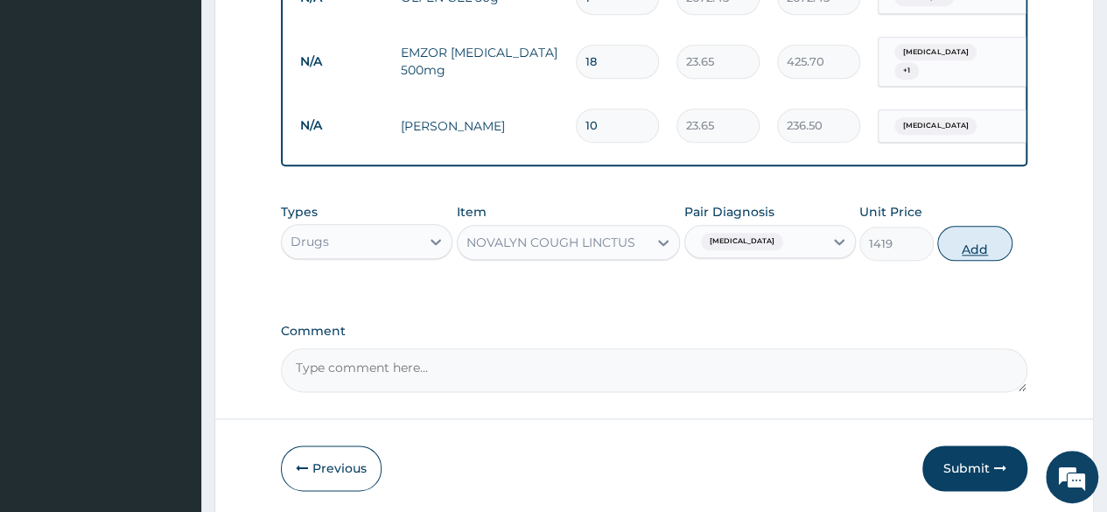
click at [984, 260] on button "Add" at bounding box center [974, 243] width 74 height 35
type input "0"
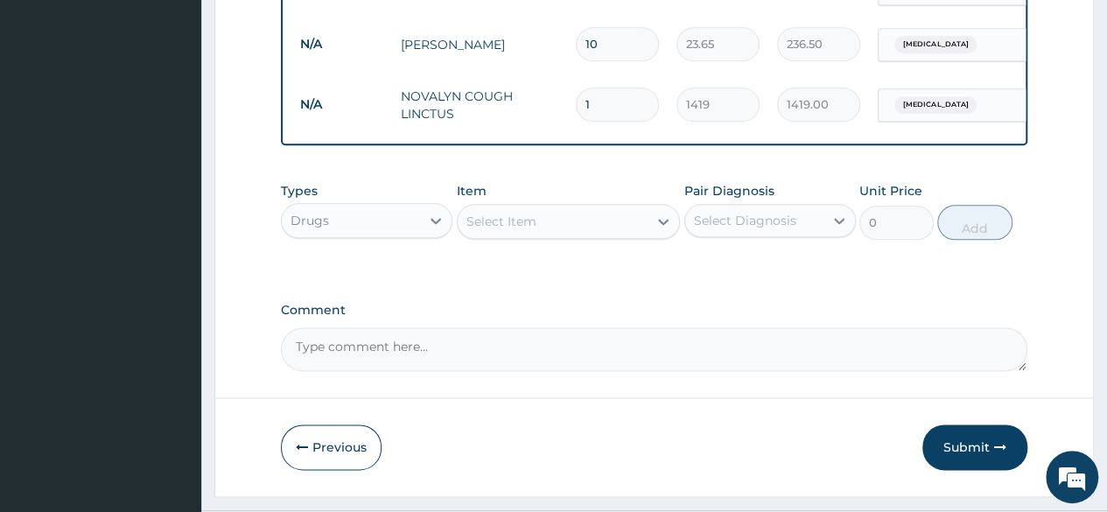
scroll to position [997, 0]
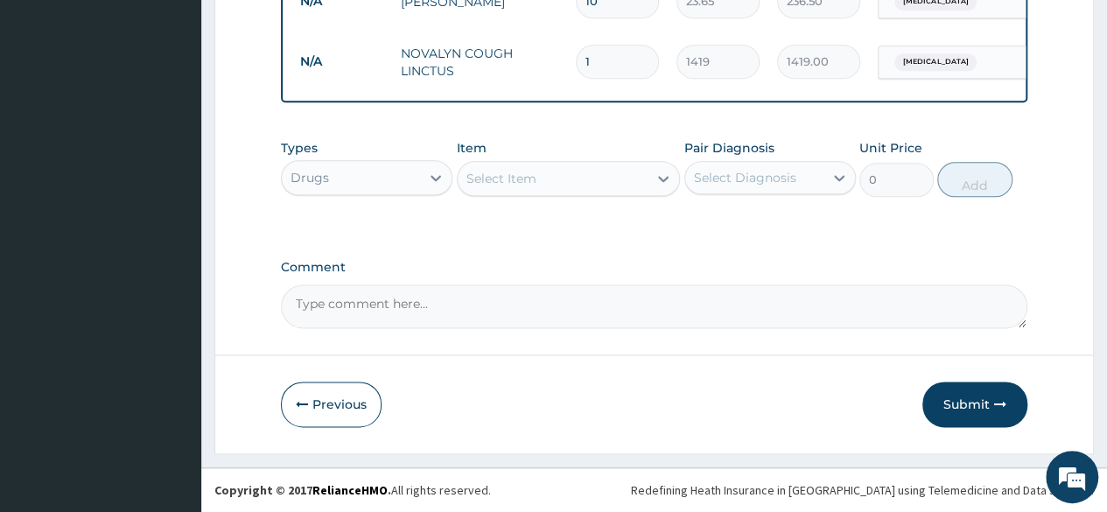
drag, startPoint x: 984, startPoint y: 403, endPoint x: 860, endPoint y: 391, distance: 124.8
click at [974, 402] on button "Submit" at bounding box center [974, 405] width 105 height 46
